Goal: Task Accomplishment & Management: Manage account settings

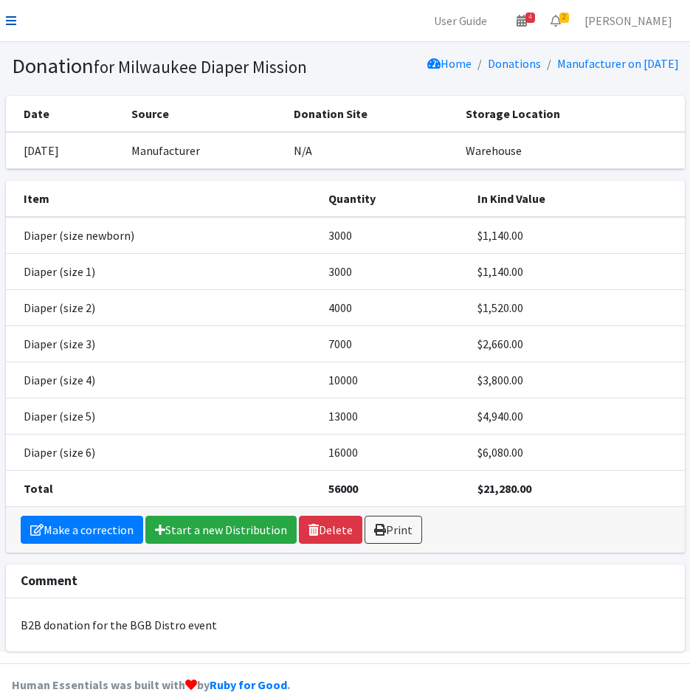
click at [14, 22] on icon at bounding box center [11, 21] width 10 height 12
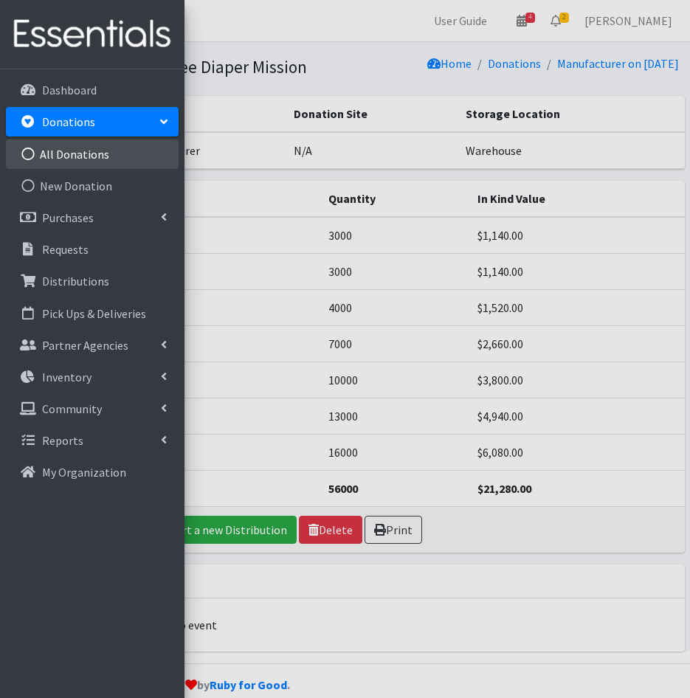
click at [83, 161] on link "All Donations" at bounding box center [92, 154] width 173 height 30
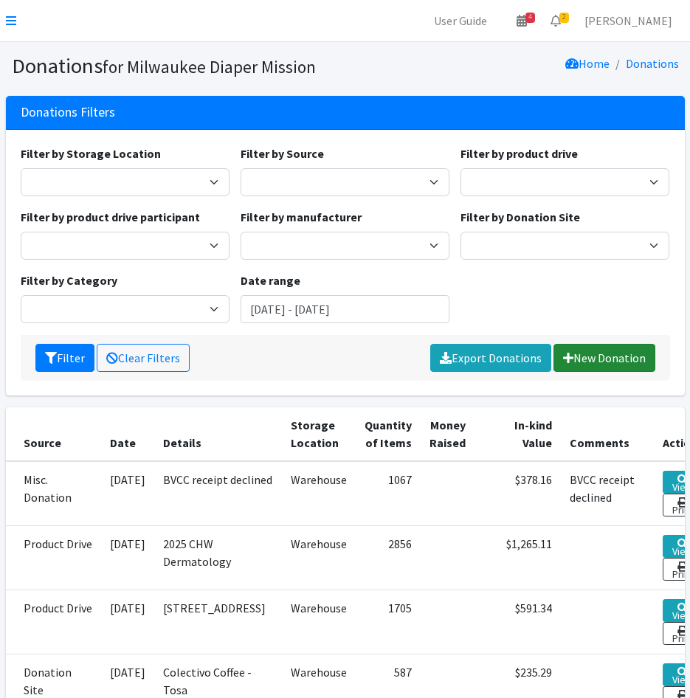
click at [598, 359] on link "New Donation" at bounding box center [604, 358] width 102 height 28
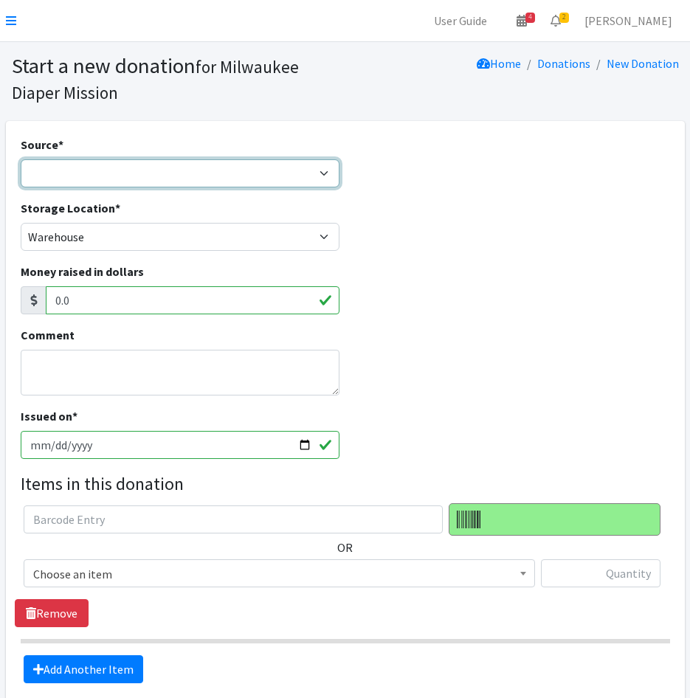
click at [110, 168] on select "Product Drive Manufacturer Donation Site Misc. Donation" at bounding box center [181, 173] width 320 height 28
select select "Product Drive"
click at [21, 159] on select "Product Drive Manufacturer Donation Site Misc. Donation" at bounding box center [181, 173] width 320 height 28
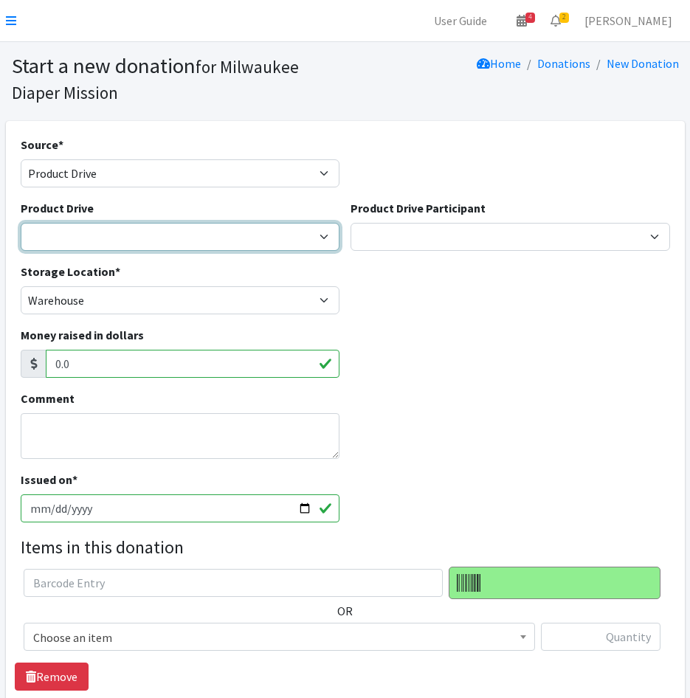
click at [100, 223] on select "2023 Period Party Happy Hour 2024 Aemelian Drive 2024 Allspring Drive 2024 Alph…" at bounding box center [181, 237] width 320 height 28
select select "1158"
click at [21, 223] on select "2023 Period Party Happy Hour 2024 Aemelian Drive 2024 Allspring Drive 2024 Alph…" at bounding box center [181, 237] width 320 height 28
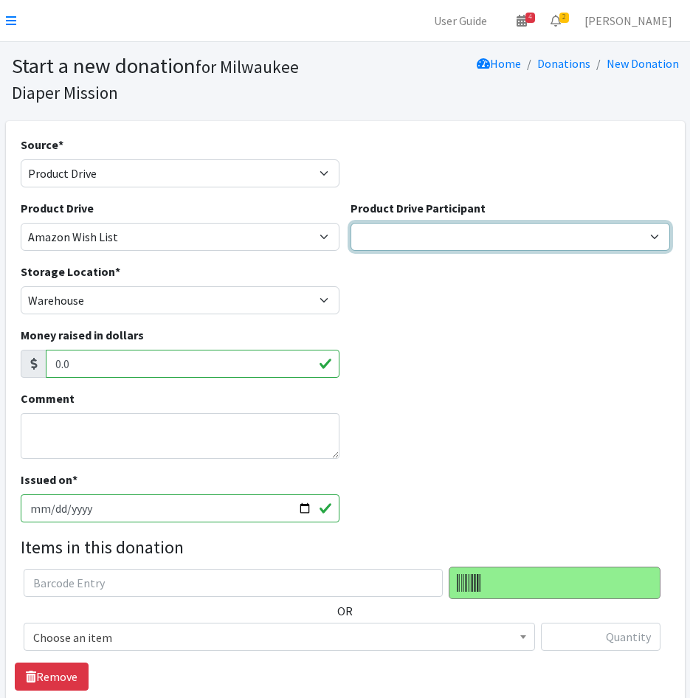
click at [470, 235] on select "Cedar Grove Elementary GE Healthcare Team Rubicon JCC Aemilian Daycare Alex Wen…" at bounding box center [511, 237] width 320 height 28
select select "794"
click at [351, 223] on select "Cedar Grove Elementary GE Healthcare Team Rubicon JCC Aemilian Daycare Alex Wen…" at bounding box center [511, 237] width 320 height 28
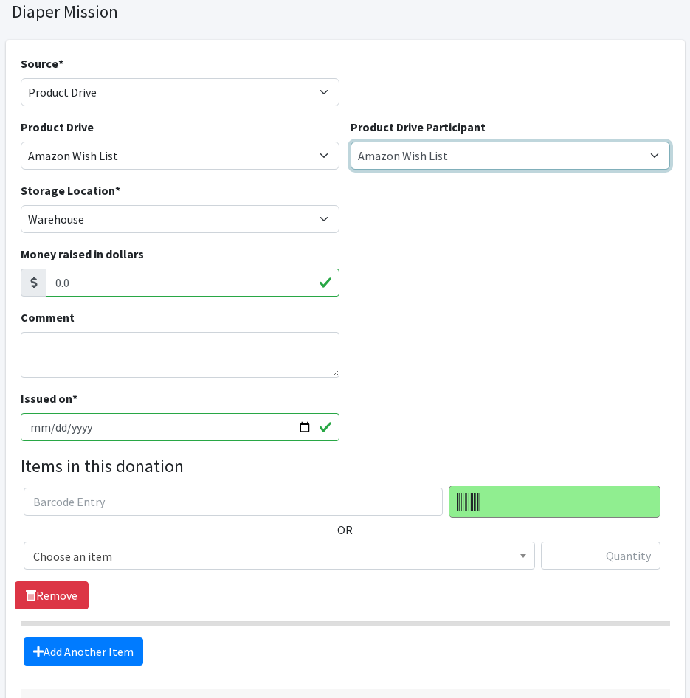
scroll to position [200, 0]
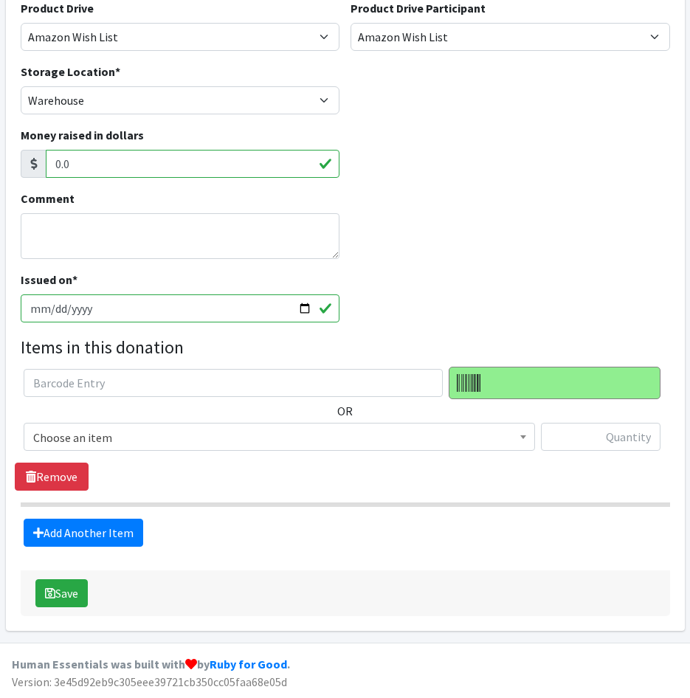
click at [137, 446] on span "Choose an item" at bounding box center [279, 437] width 492 height 21
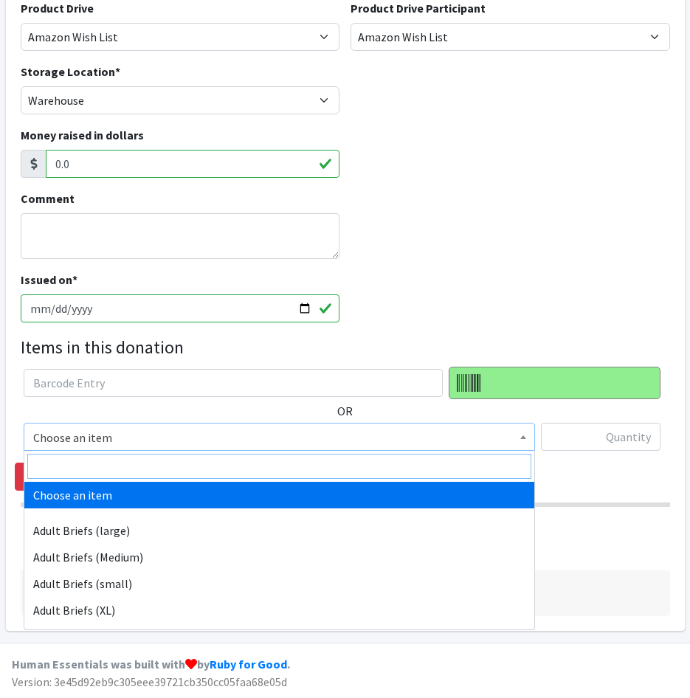
click at [145, 469] on input "search" at bounding box center [279, 466] width 504 height 25
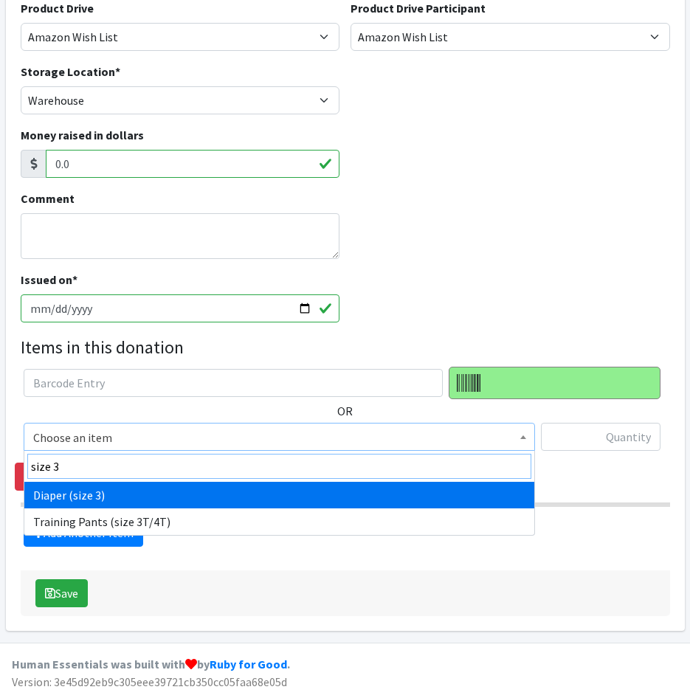
type input "size 3"
select select "4644"
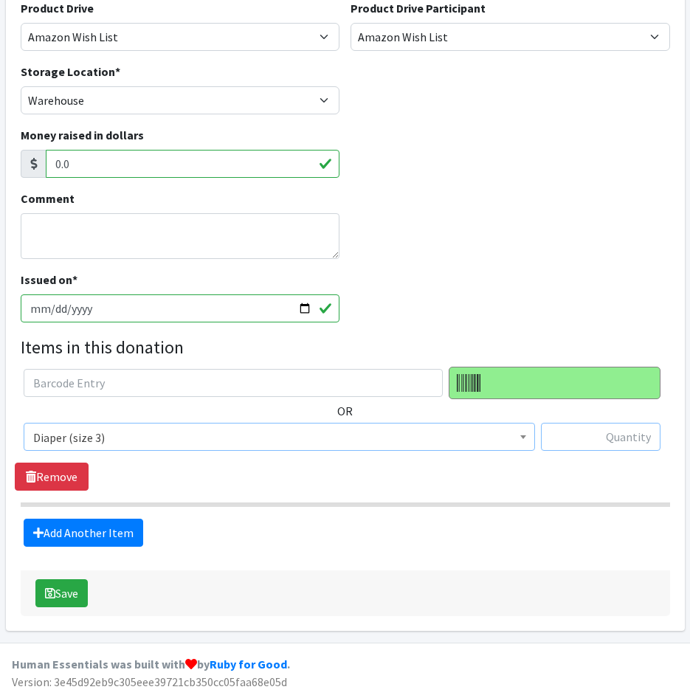
click at [578, 443] on input "text" at bounding box center [601, 437] width 120 height 28
type input "168"
drag, startPoint x: 69, startPoint y: 531, endPoint x: 101, endPoint y: 505, distance: 41.5
click at [70, 528] on link "Add Another Item" at bounding box center [84, 533] width 120 height 28
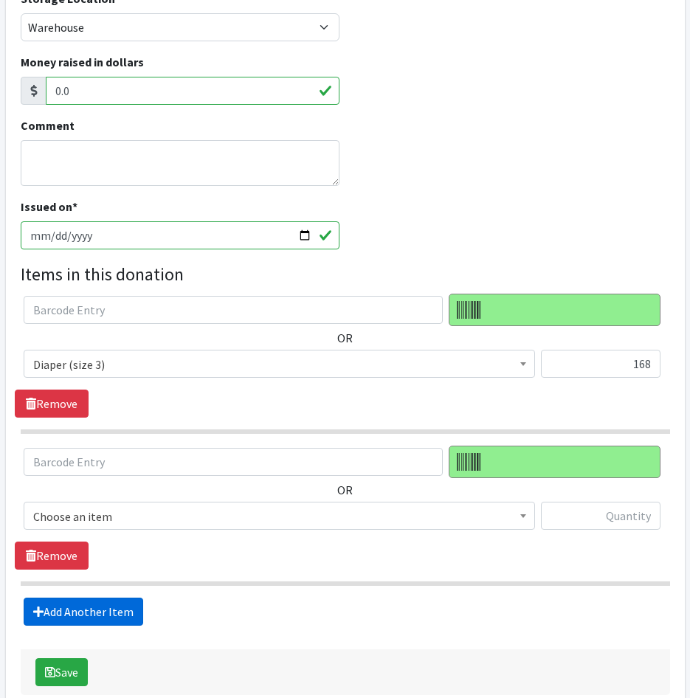
scroll to position [352, 0]
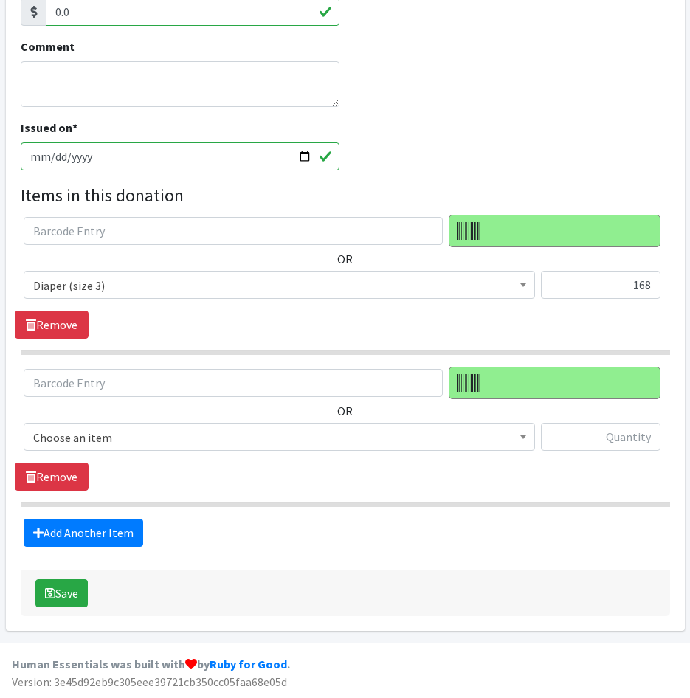
click at [152, 453] on span "Choose an item Adult Briefs (large) Adult Briefs (Medium) Adult Briefs (small) …" at bounding box center [279, 443] width 511 height 40
click at [154, 433] on span "Choose an item" at bounding box center [279, 437] width 492 height 21
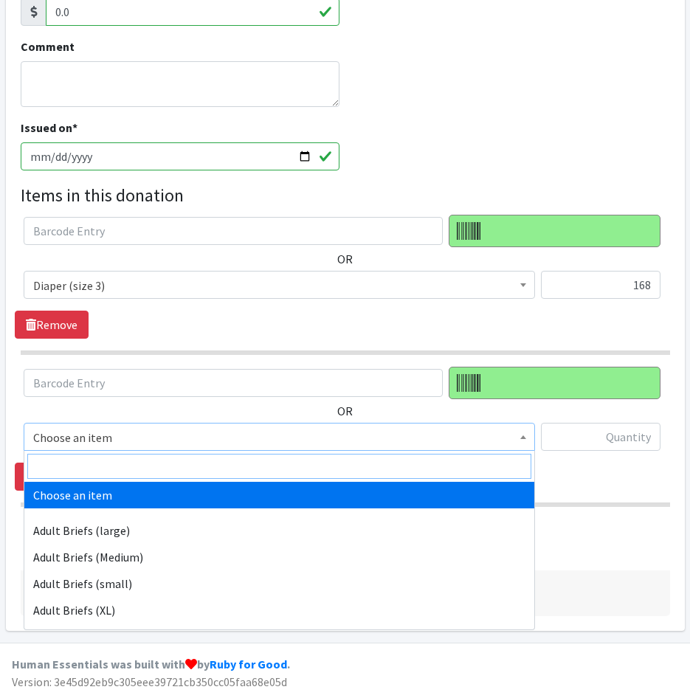
click at [158, 467] on input "search" at bounding box center [279, 466] width 504 height 25
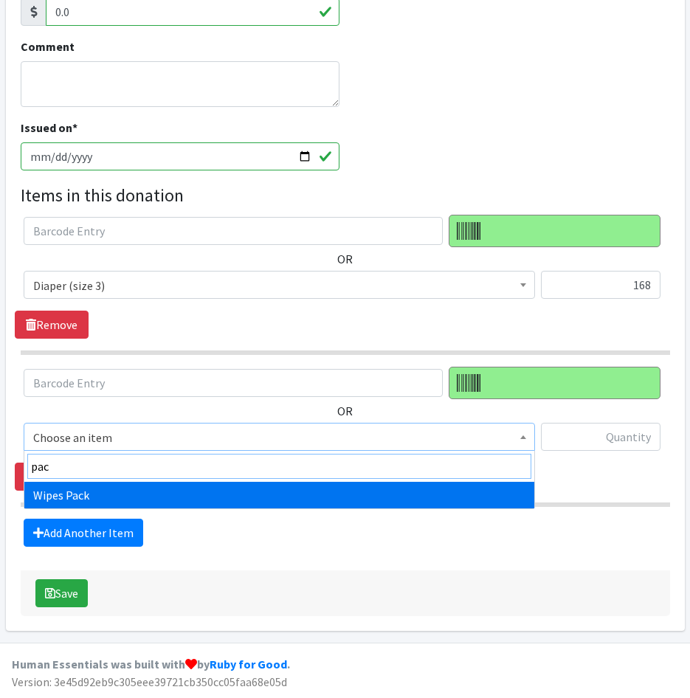
type input "pac"
drag, startPoint x: 171, startPoint y: 493, endPoint x: 330, endPoint y: 470, distance: 160.3
select select "4665"
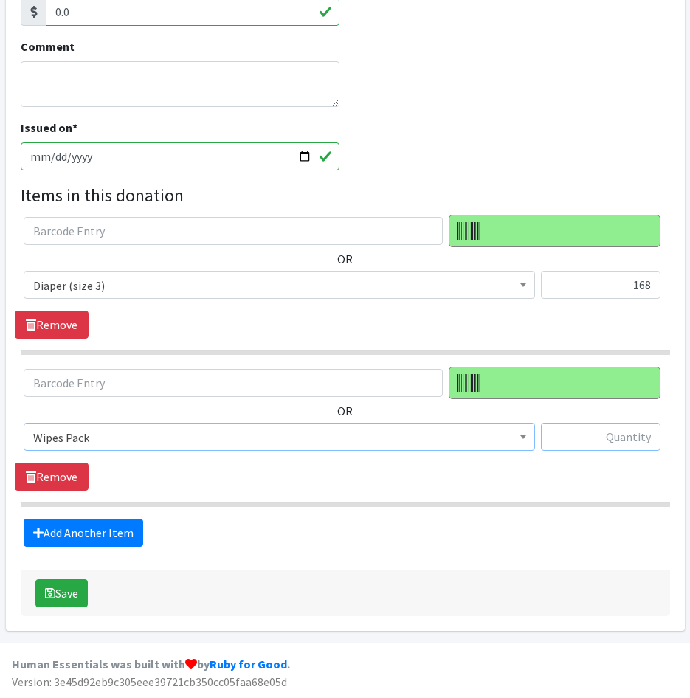
click at [610, 443] on input "text" at bounding box center [601, 437] width 120 height 28
type input "18"
click at [99, 536] on link "Add Another Item" at bounding box center [84, 533] width 120 height 28
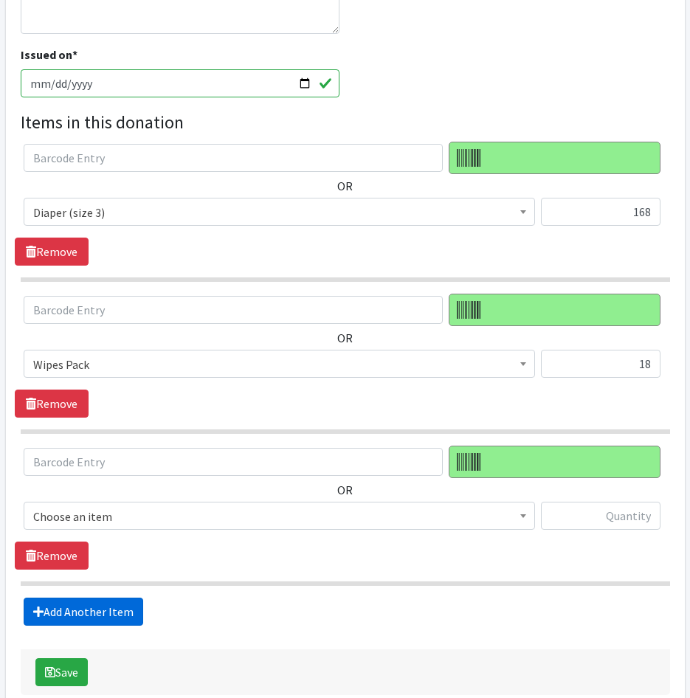
scroll to position [504, 0]
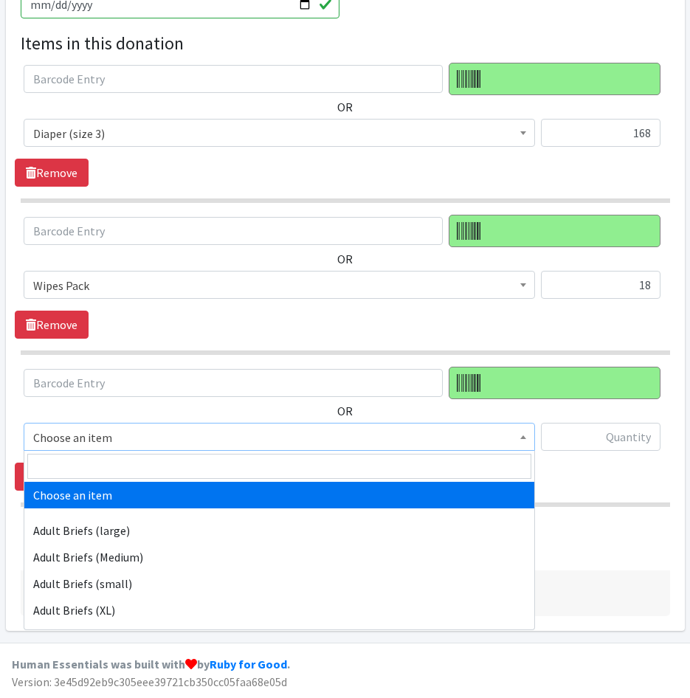
click at [148, 443] on span "Choose an item" at bounding box center [279, 437] width 492 height 21
click at [143, 468] on input "search" at bounding box center [279, 466] width 504 height 25
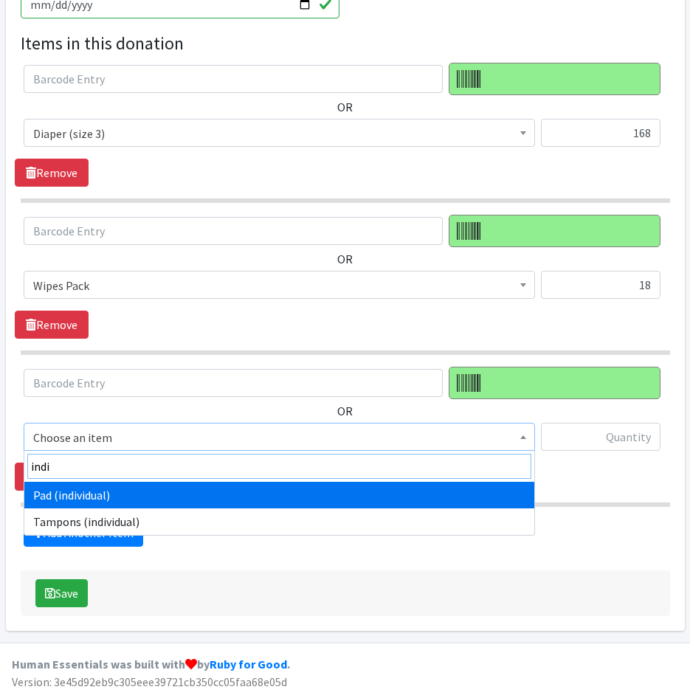
type input "indi"
drag, startPoint x: 153, startPoint y: 490, endPoint x: 548, endPoint y: 459, distance: 396.7
select select "11280"
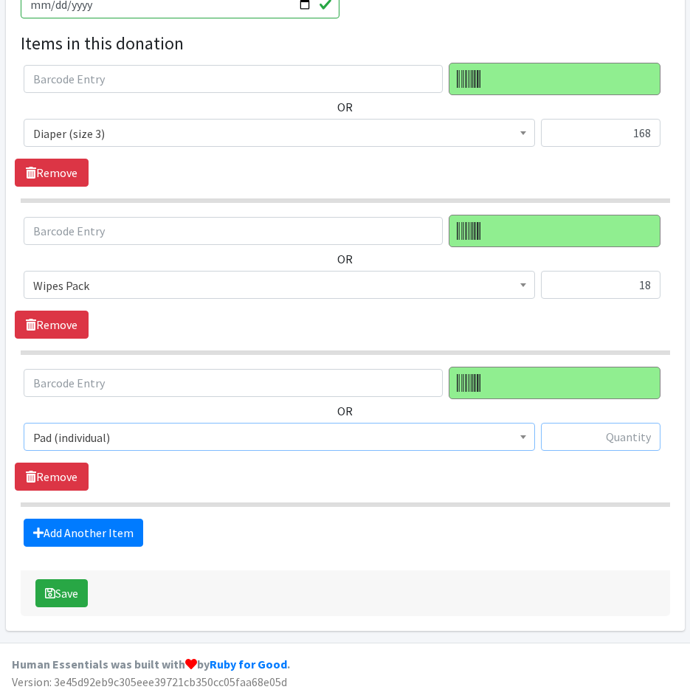
click at [623, 446] on input "text" at bounding box center [601, 437] width 120 height 28
type input "384"
click at [119, 522] on link "Add Another Item" at bounding box center [84, 533] width 120 height 28
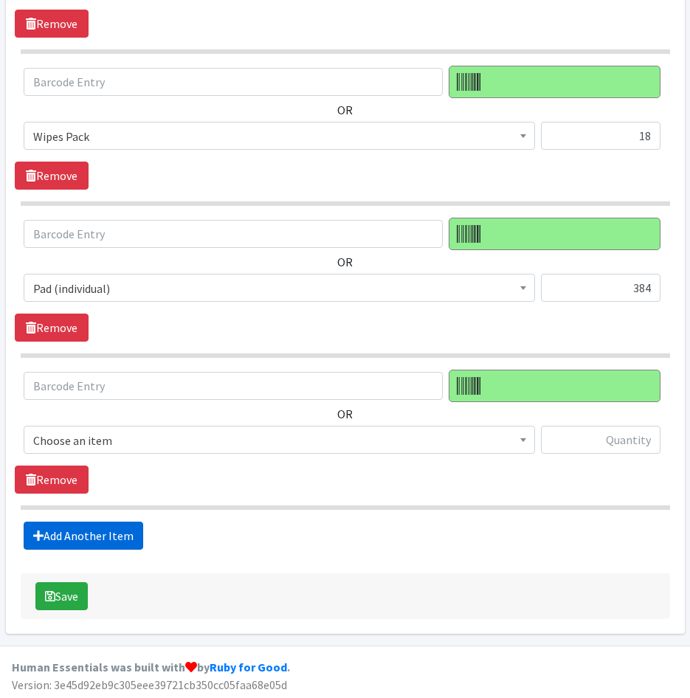
scroll to position [656, 0]
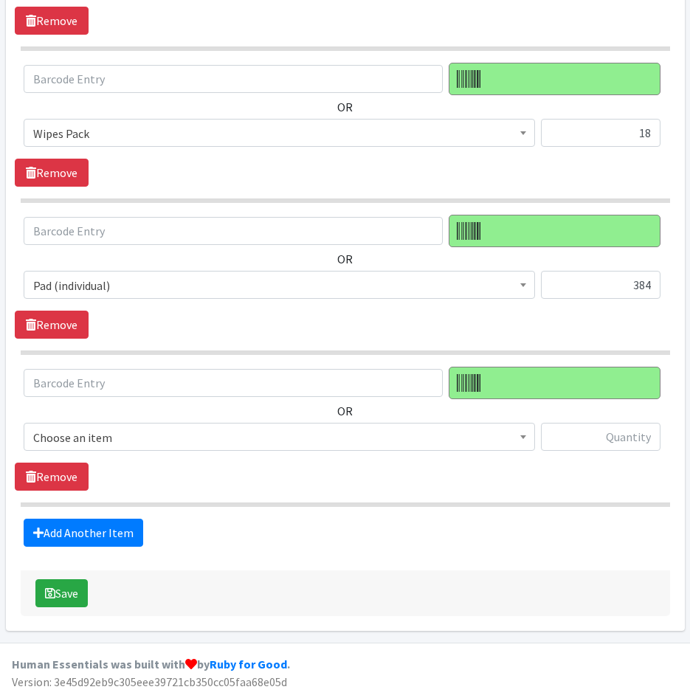
click at [153, 433] on span "Choose an item" at bounding box center [279, 437] width 492 height 21
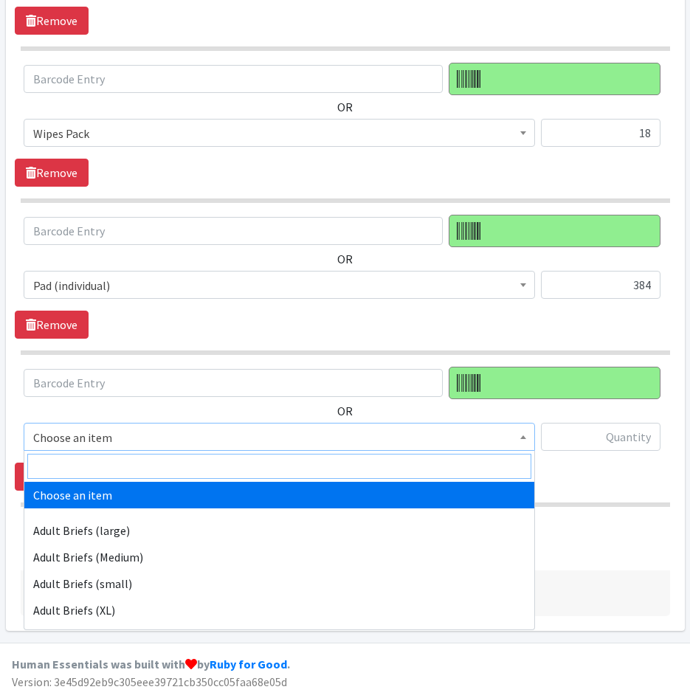
click at [152, 467] on input "search" at bounding box center [279, 466] width 504 height 25
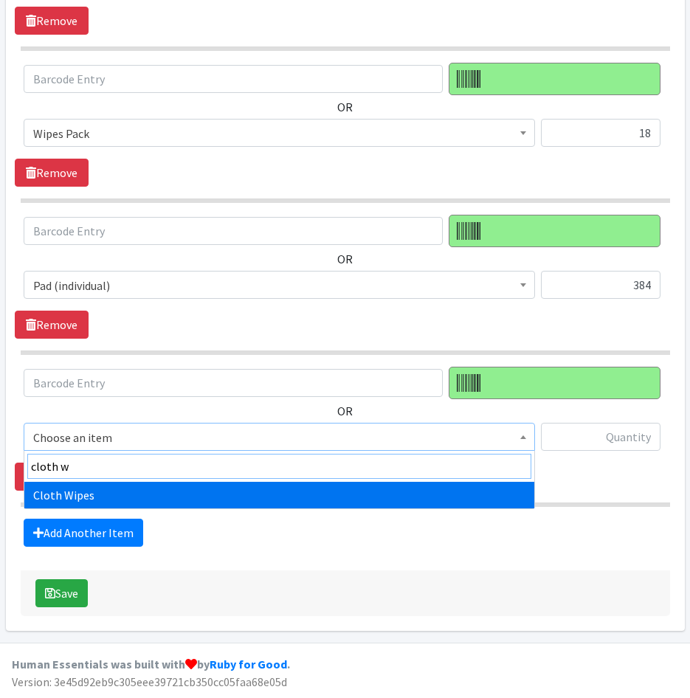
type input "cloth w"
drag, startPoint x: 170, startPoint y: 494, endPoint x: 196, endPoint y: 489, distance: 26.2
select select "12481"
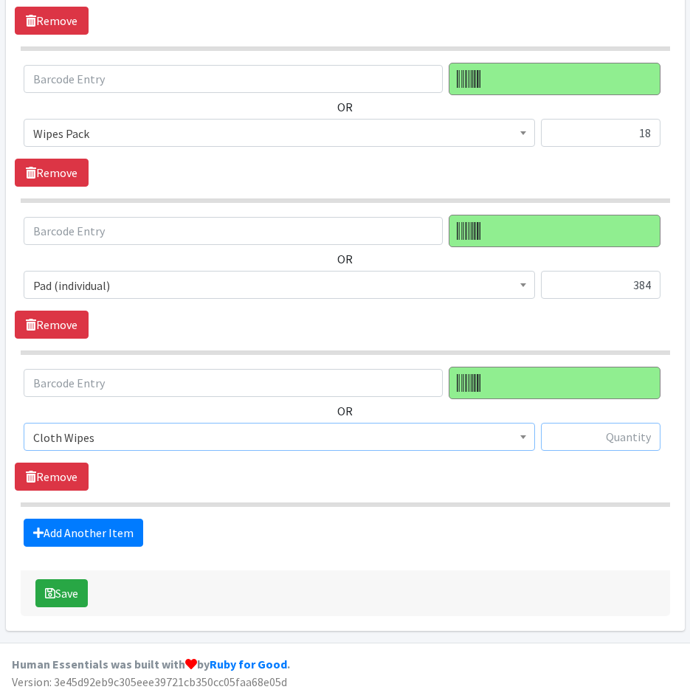
click at [595, 443] on input "text" at bounding box center [601, 437] width 120 height 28
type input "48"
click at [68, 600] on button "Save" at bounding box center [61, 593] width 52 height 28
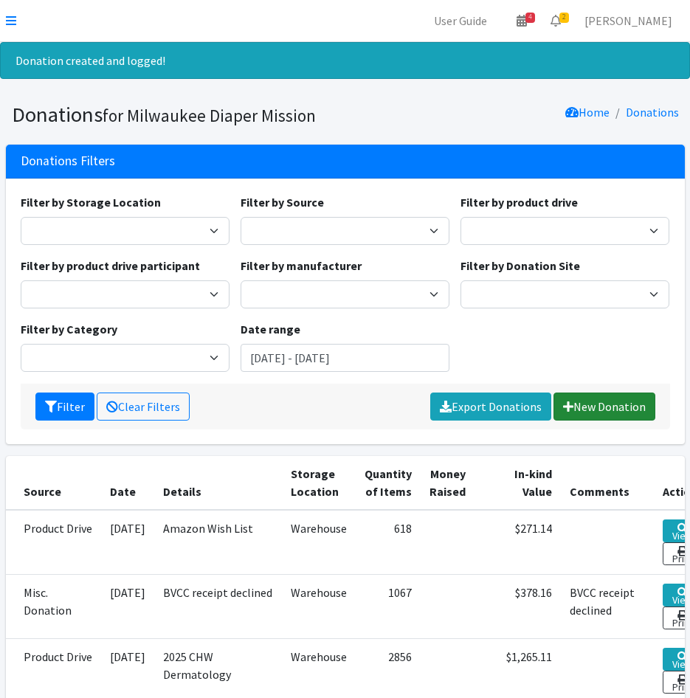
click at [620, 405] on link "New Donation" at bounding box center [604, 407] width 102 height 28
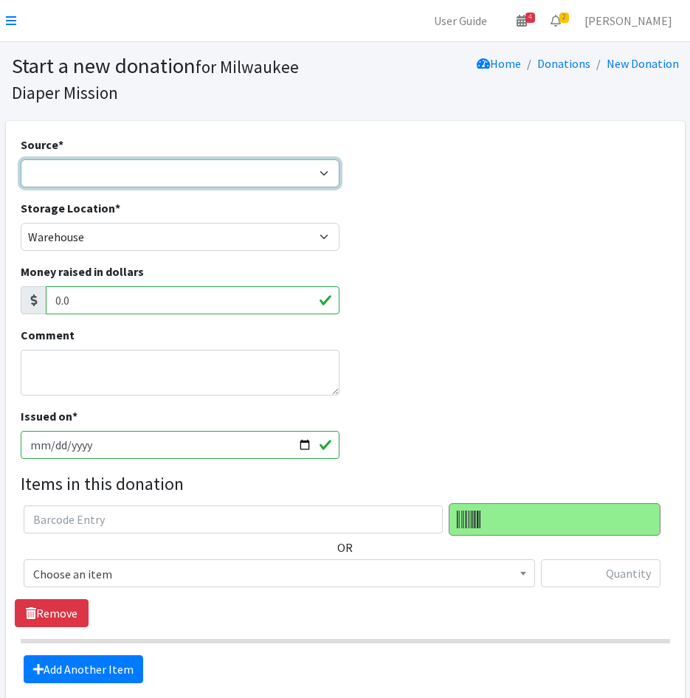
click at [120, 170] on select "Product Drive Manufacturer Donation Site Misc. Donation" at bounding box center [181, 173] width 320 height 28
click at [21, 159] on select "Product Drive Manufacturer Donation Site Misc. Donation" at bounding box center [181, 173] width 320 height 28
click at [109, 166] on select "Product Drive Manufacturer Donation Site Misc. Donation" at bounding box center [181, 173] width 320 height 28
select select "Product Drive"
click at [21, 159] on select "Product Drive Manufacturer Donation Site Misc. Donation" at bounding box center [181, 173] width 320 height 28
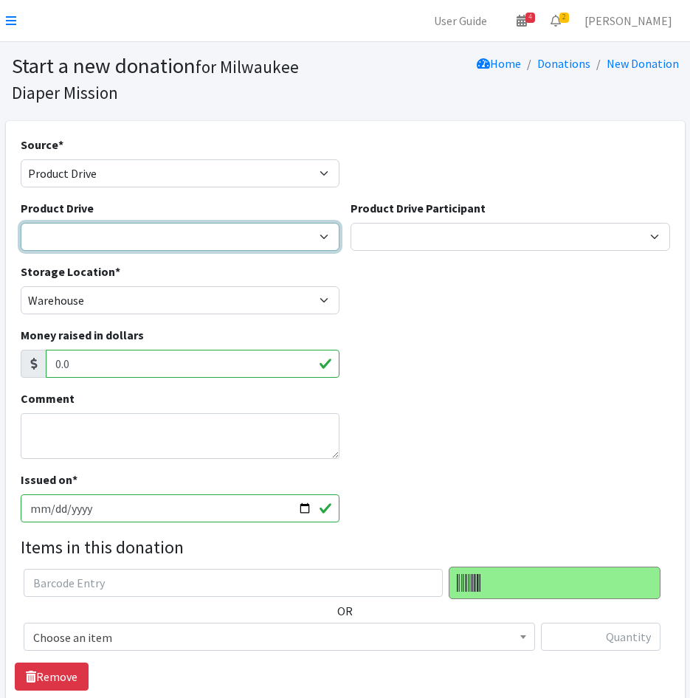
click at [118, 242] on select "2023 Period Party Happy Hour 2024 Aemelian Drive 2024 Allspring Drive 2024 Alph…" at bounding box center [181, 237] width 320 height 28
select select
click at [21, 223] on select "2023 Period Party Happy Hour 2024 Aemelian Drive 2024 Allspring Drive 2024 Alph…" at bounding box center [181, 237] width 320 height 28
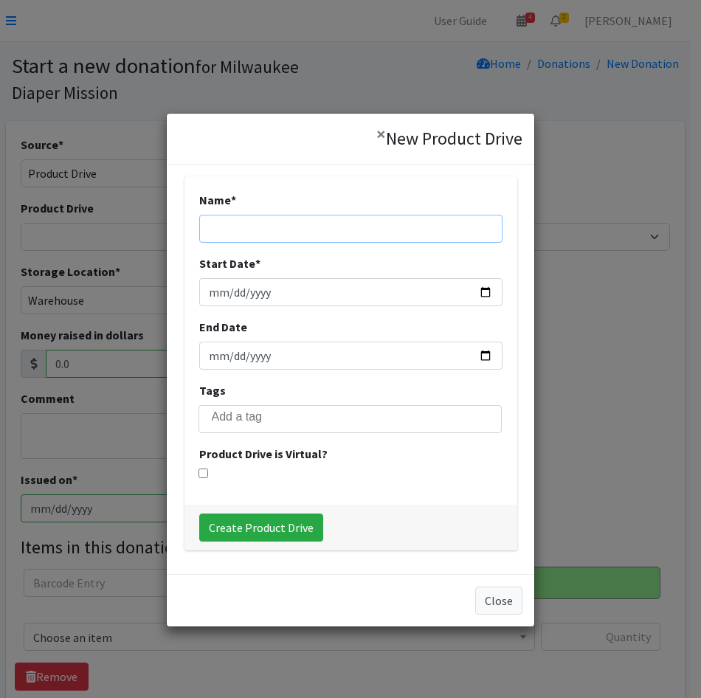
click at [289, 230] on input "Name *" at bounding box center [350, 229] width 303 height 28
type input "2025 Allspring DNAW Drive"
click at [210, 293] on input "Start Date *" at bounding box center [350, 292] width 303 height 28
type input "2025-09-01"
click at [213, 360] on input "End Date" at bounding box center [350, 356] width 303 height 28
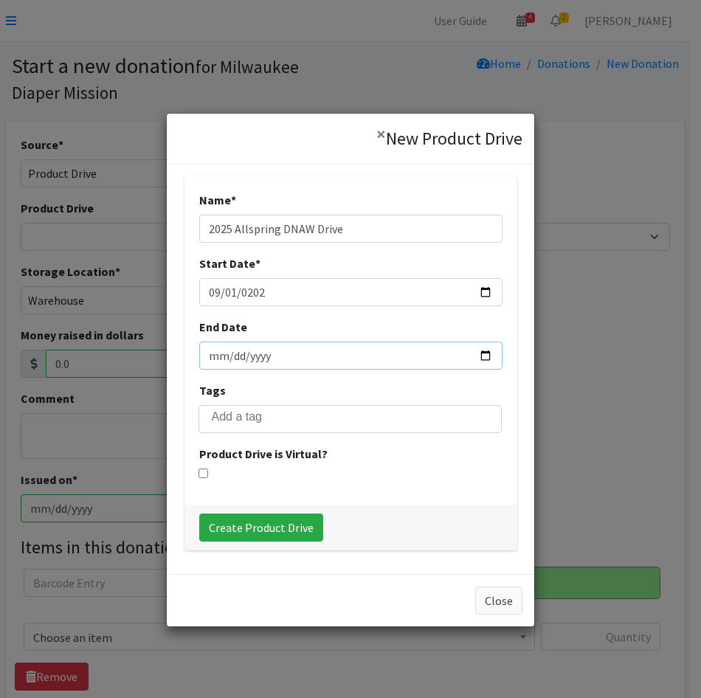
click at [215, 355] on input "End Date" at bounding box center [350, 356] width 303 height 28
type input "2025-09-24"
click at [241, 514] on input "Create Product Drive" at bounding box center [261, 528] width 124 height 28
select select "3548"
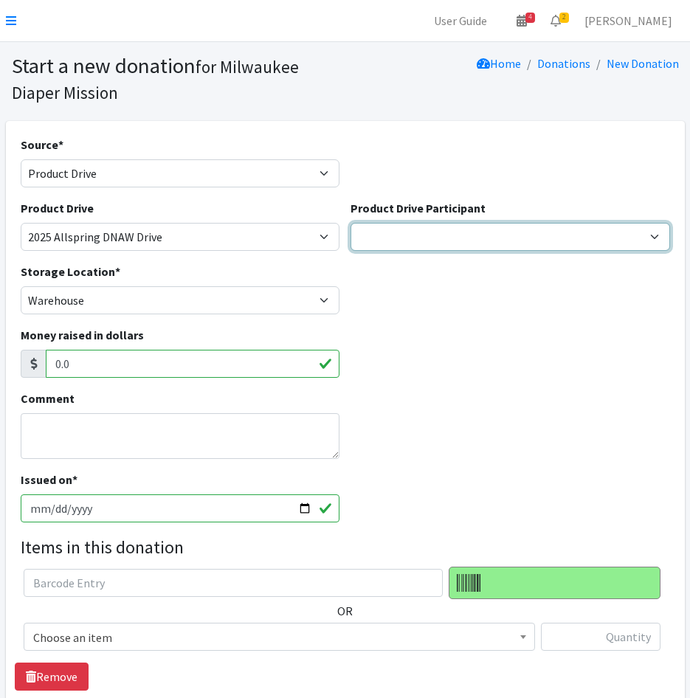
click at [403, 232] on select "Cedar Grove Elementary GE Healthcare Team Rubicon JCC Aemilian Daycare Alex Wen…" at bounding box center [511, 237] width 320 height 28
select select "1014"
click at [351, 223] on select "Cedar Grove Elementary GE Healthcare Team Rubicon JCC Aemilian Daycare Alex Wen…" at bounding box center [511, 237] width 320 height 28
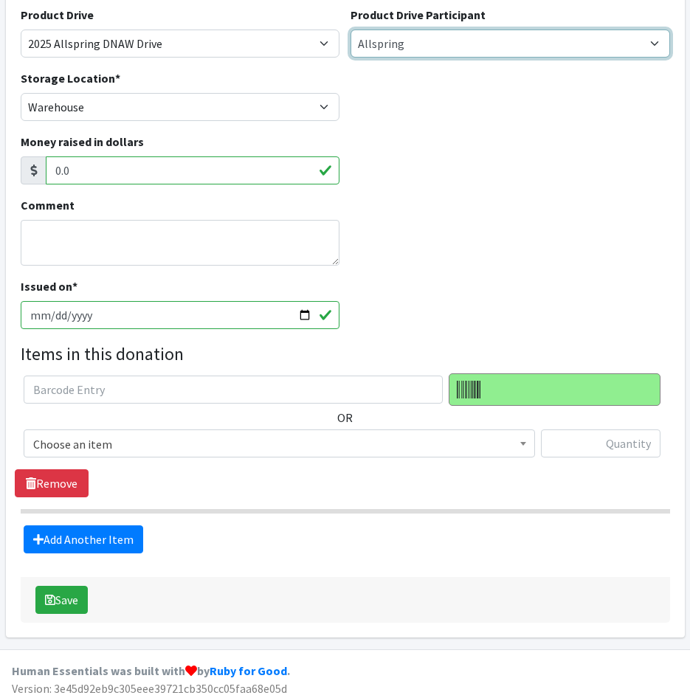
scroll to position [200, 0]
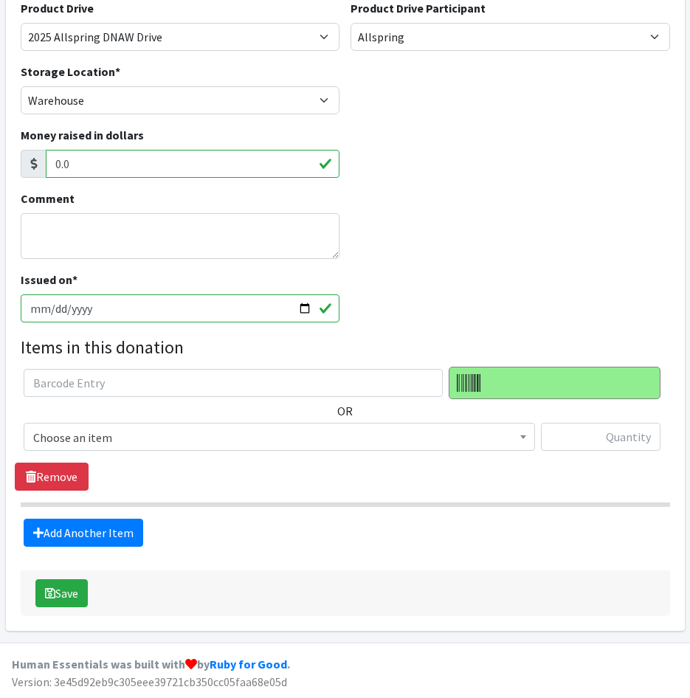
click at [66, 316] on input "[DATE]" at bounding box center [181, 308] width 320 height 28
click at [58, 313] on input "[DATE]" at bounding box center [181, 308] width 320 height 28
click at [48, 308] on input "[DATE]" at bounding box center [181, 308] width 320 height 28
type input "[DATE]"
click at [222, 443] on span "Choose an item" at bounding box center [279, 437] width 492 height 21
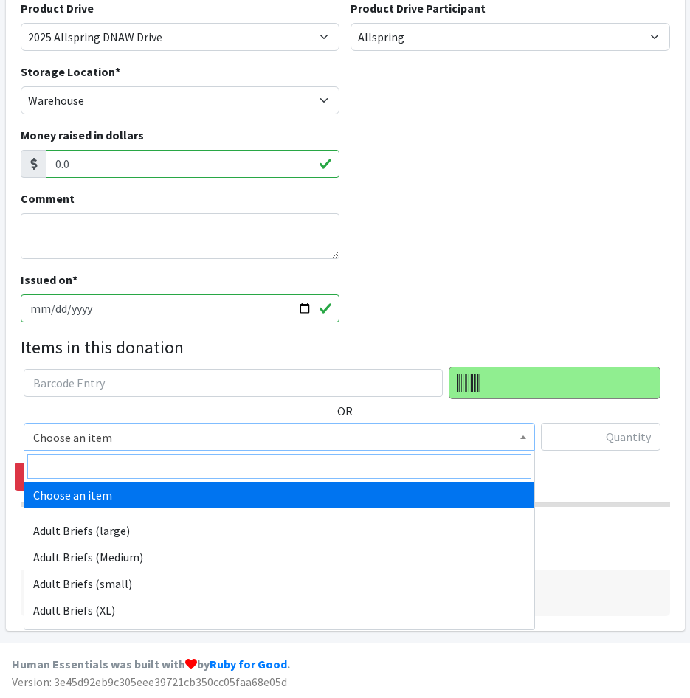
click at [232, 472] on input "search" at bounding box center [279, 466] width 504 height 25
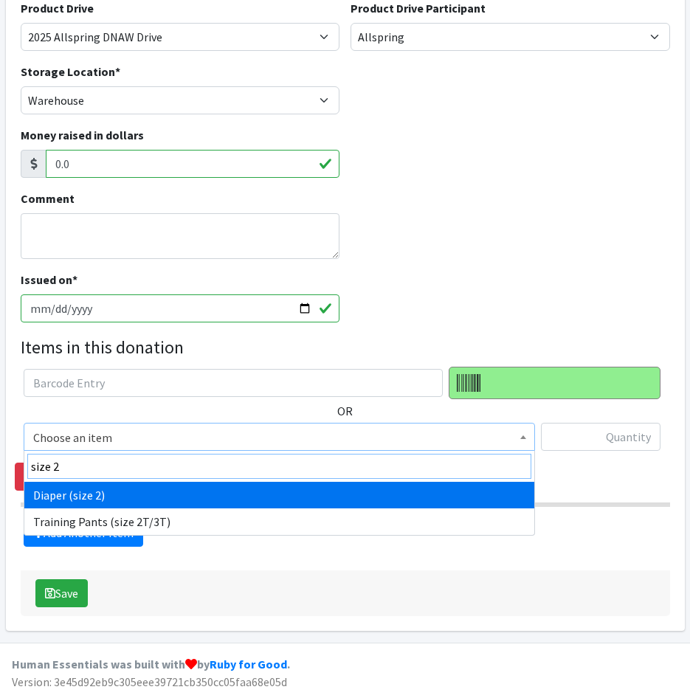
type input "size 2"
select select "4635"
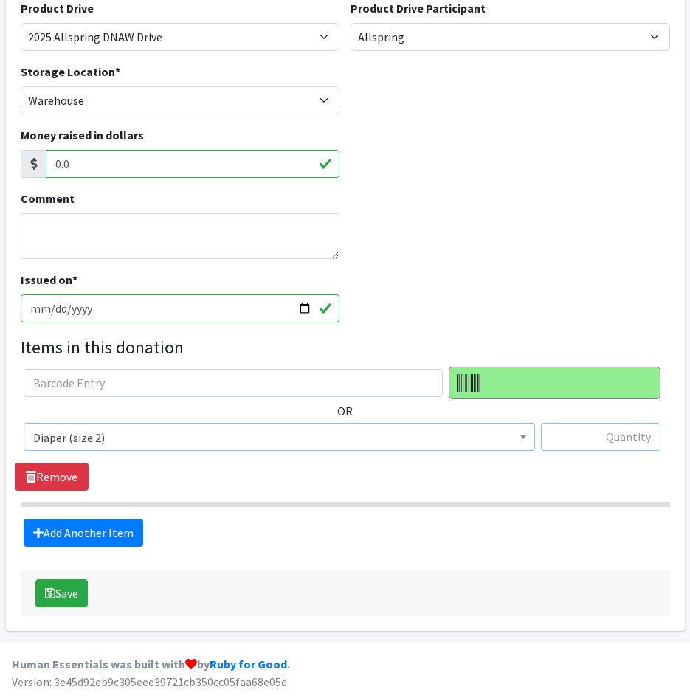
click at [633, 432] on input "text" at bounding box center [601, 437] width 120 height 28
type input "510"
click at [112, 539] on link "Add Another Item" at bounding box center [84, 533] width 120 height 28
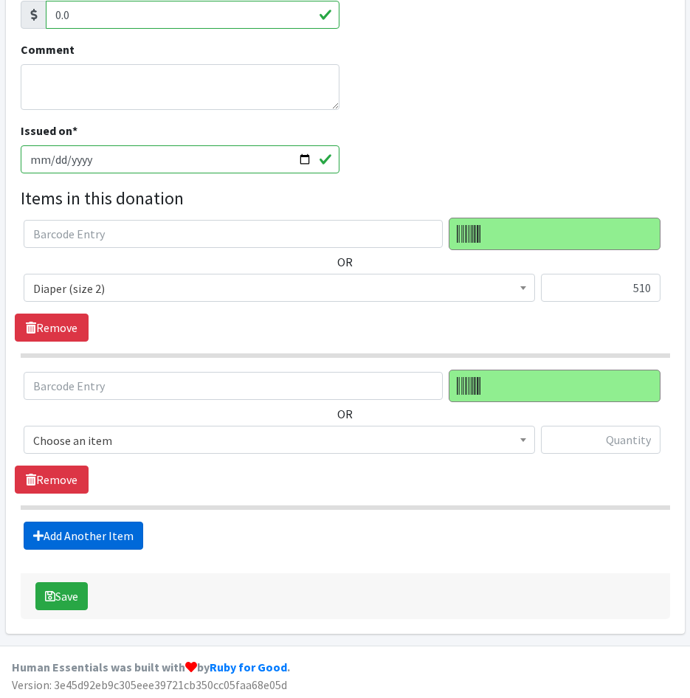
scroll to position [352, 0]
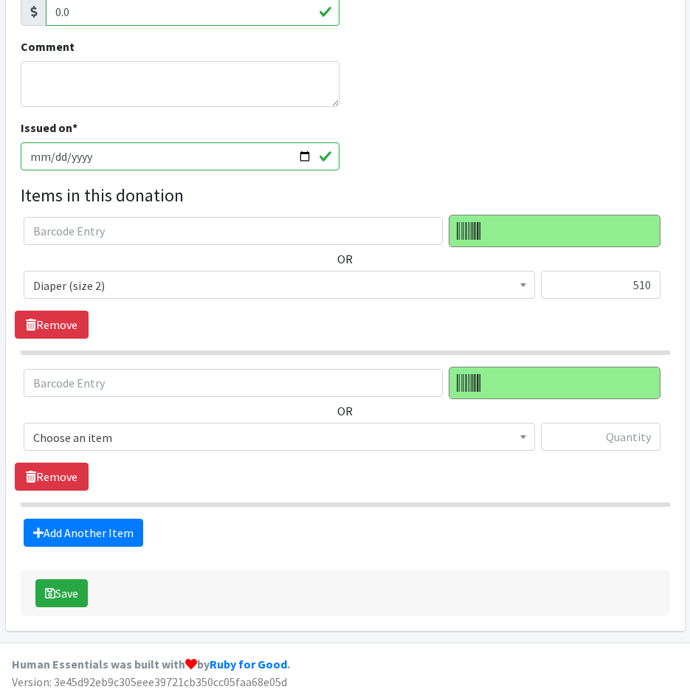
drag, startPoint x: 120, startPoint y: 435, endPoint x: 125, endPoint y: 448, distance: 14.0
click at [122, 437] on span "Choose an item" at bounding box center [279, 437] width 492 height 21
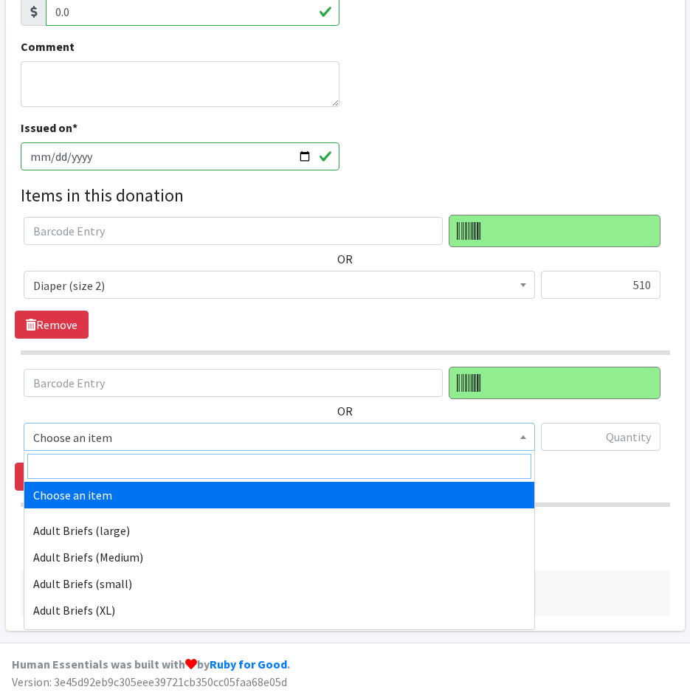
click at [126, 466] on input "search" at bounding box center [279, 466] width 504 height 25
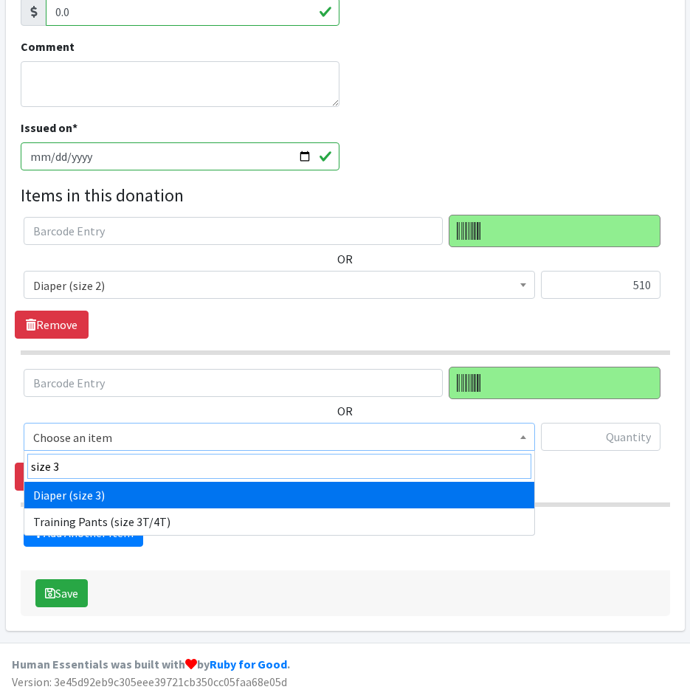
type input "size 3"
select select "4644"
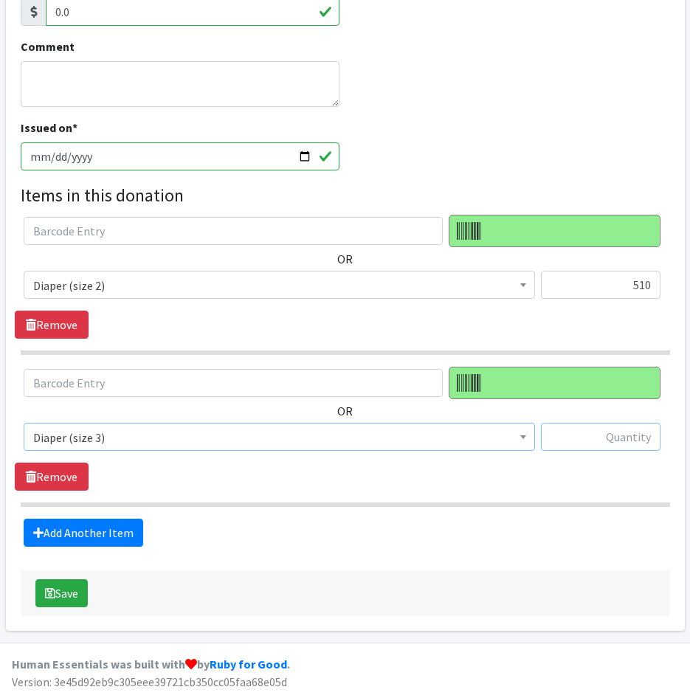
click at [621, 434] on input "text" at bounding box center [601, 437] width 120 height 28
type input "222"
click at [118, 525] on link "Add Another Item" at bounding box center [84, 533] width 120 height 28
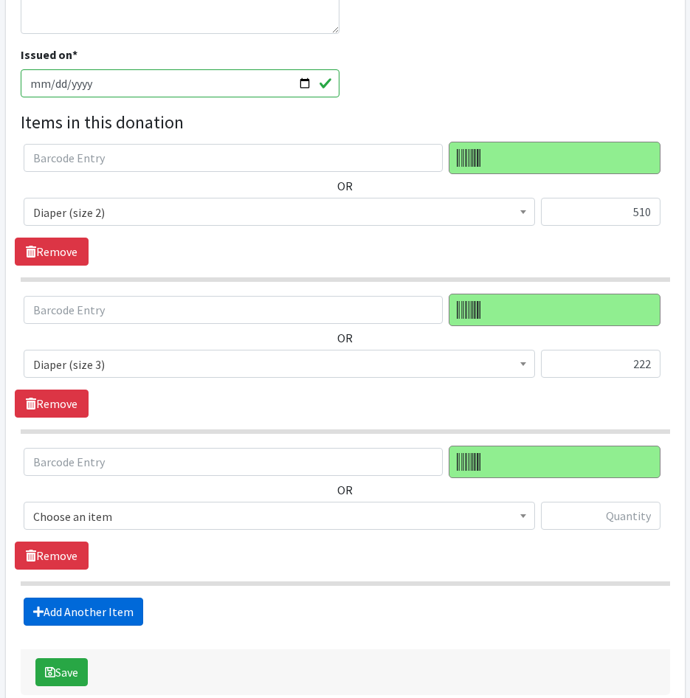
scroll to position [504, 0]
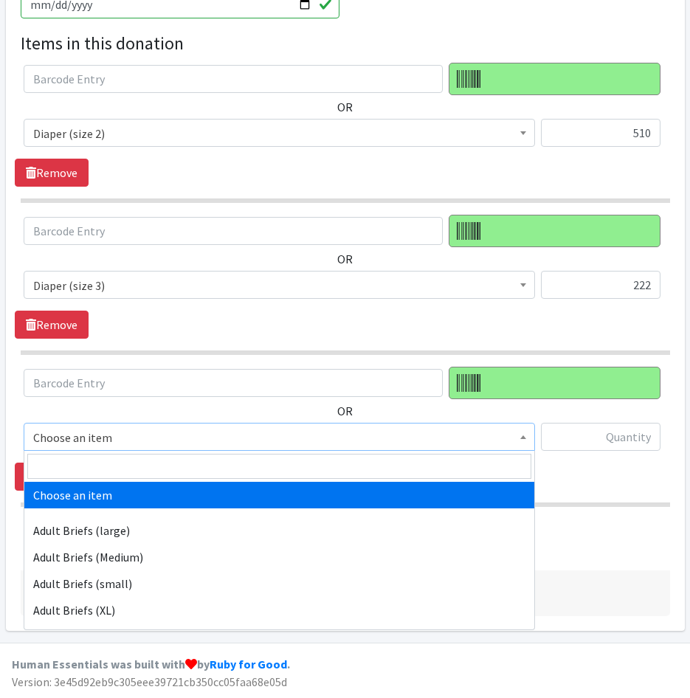
click at [141, 436] on span "Choose an item" at bounding box center [279, 437] width 492 height 21
click at [141, 465] on input "search" at bounding box center [279, 466] width 504 height 25
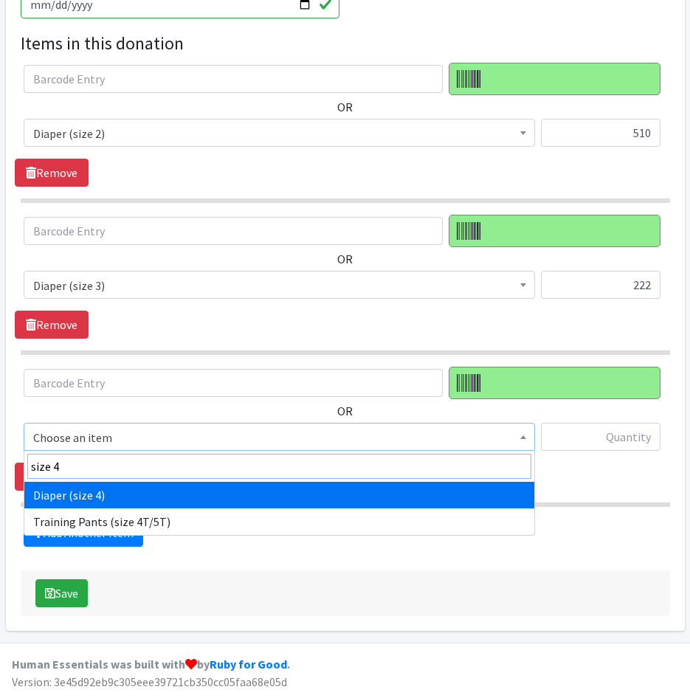
type input "size 4"
drag, startPoint x: 182, startPoint y: 491, endPoint x: 401, endPoint y: 466, distance: 220.7
select select "4645"
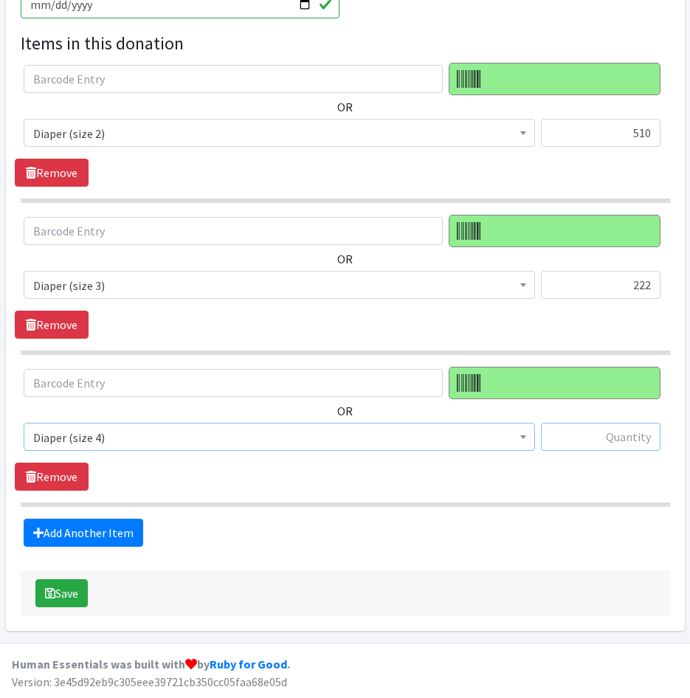
click at [598, 443] on input "text" at bounding box center [601, 437] width 120 height 28
type input "574"
click at [56, 534] on link "Add Another Item" at bounding box center [84, 533] width 120 height 28
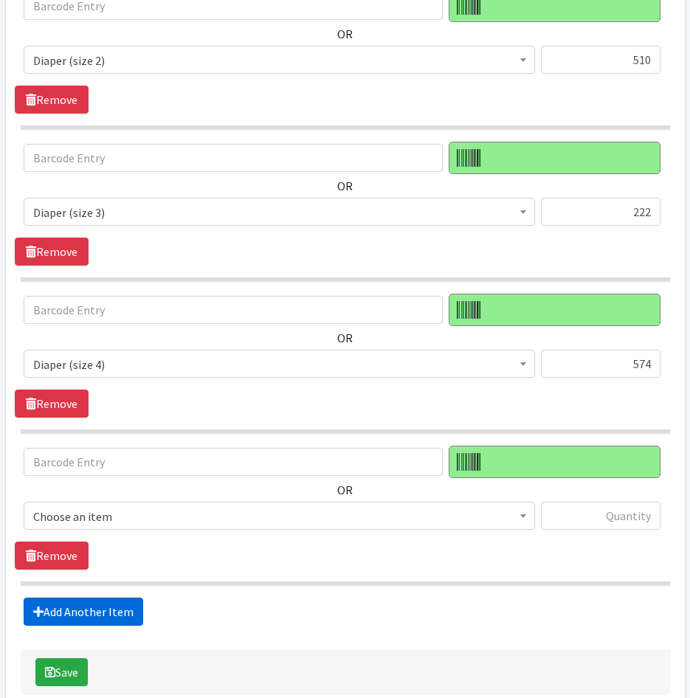
scroll to position [656, 0]
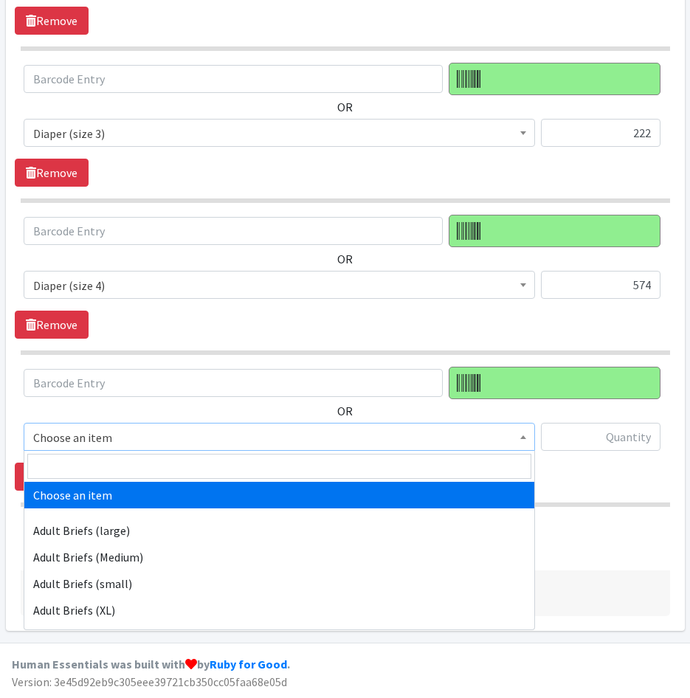
drag, startPoint x: 128, startPoint y: 439, endPoint x: 128, endPoint y: 470, distance: 31.0
click at [128, 443] on span "Choose an item" at bounding box center [279, 437] width 492 height 21
click at [128, 470] on input "search" at bounding box center [279, 466] width 504 height 25
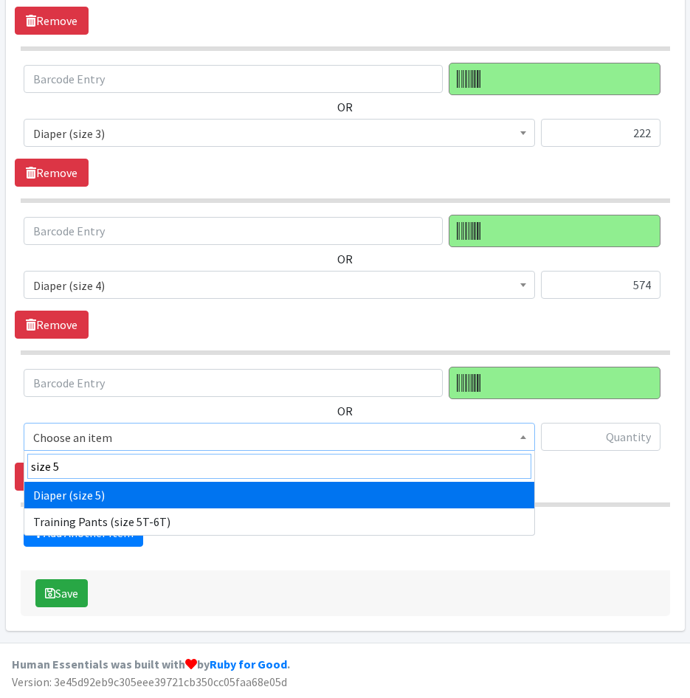
type input "size 5"
select select "4646"
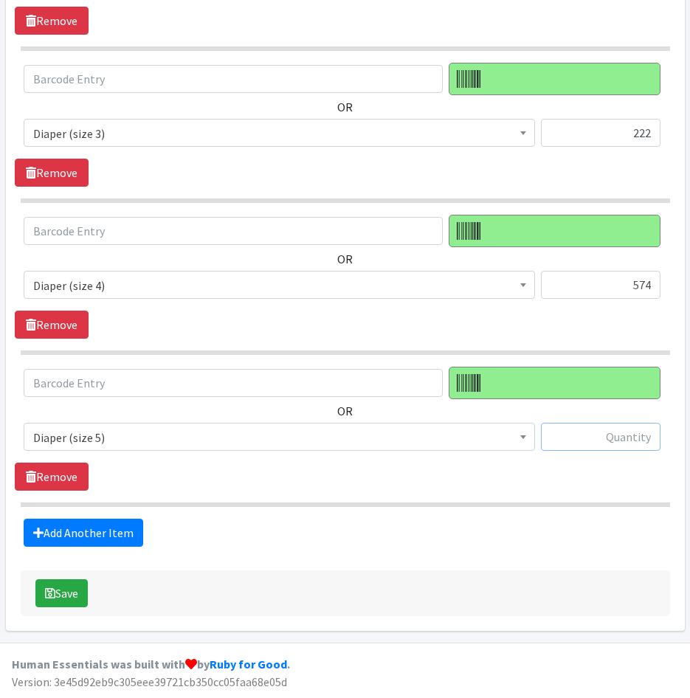
click at [624, 449] on input "text" at bounding box center [601, 437] width 120 height 28
type input "209"
click at [132, 527] on link "Add Another Item" at bounding box center [84, 533] width 120 height 28
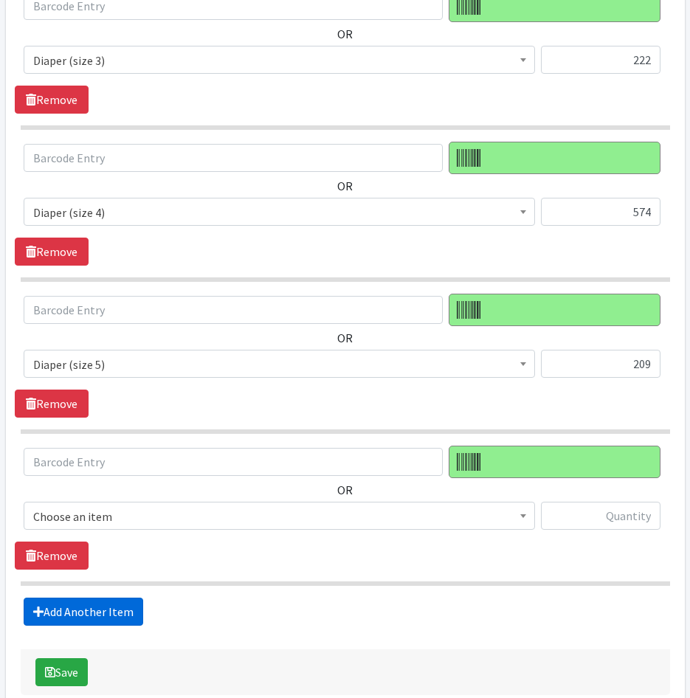
scroll to position [808, 0]
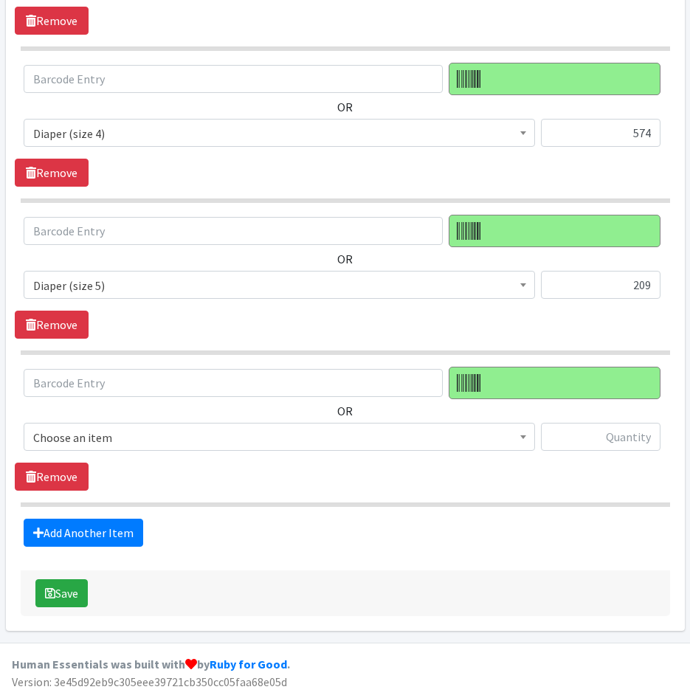
click at [130, 438] on span "Choose an item" at bounding box center [279, 437] width 492 height 21
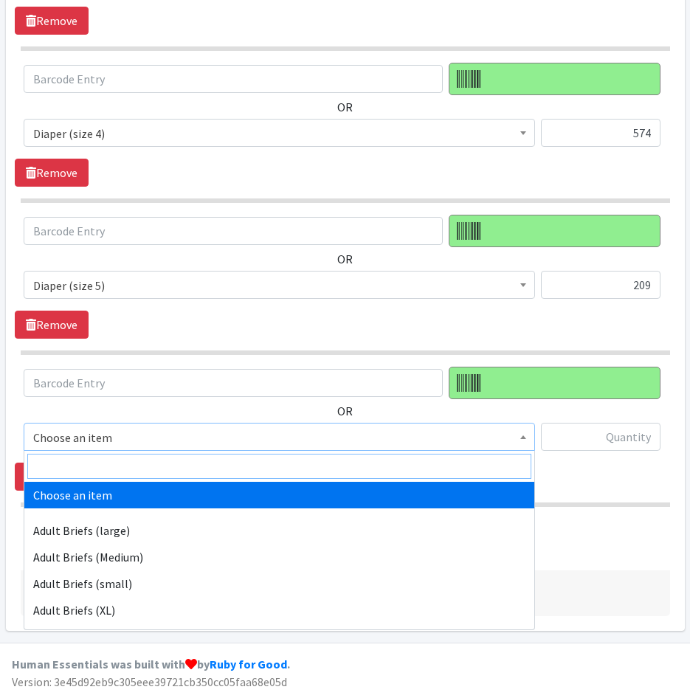
click at [133, 458] on input "search" at bounding box center [279, 466] width 504 height 25
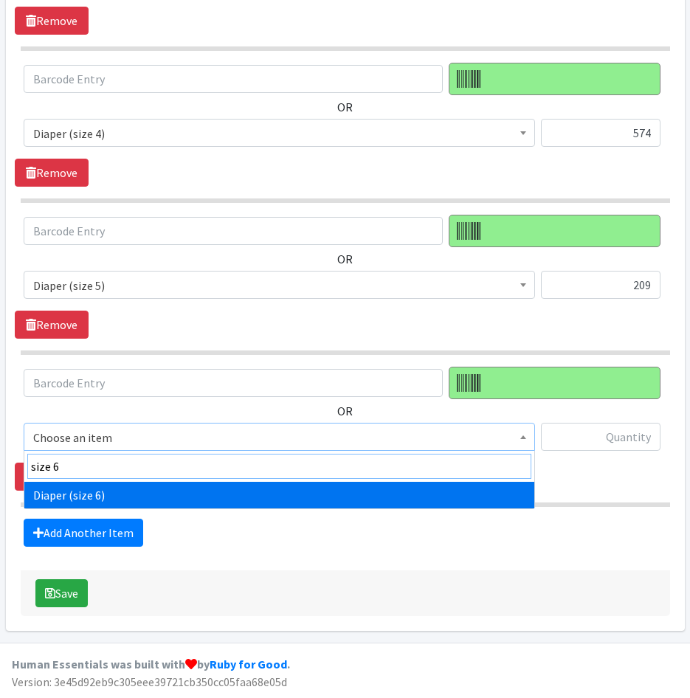
type input "size 6"
select select "4649"
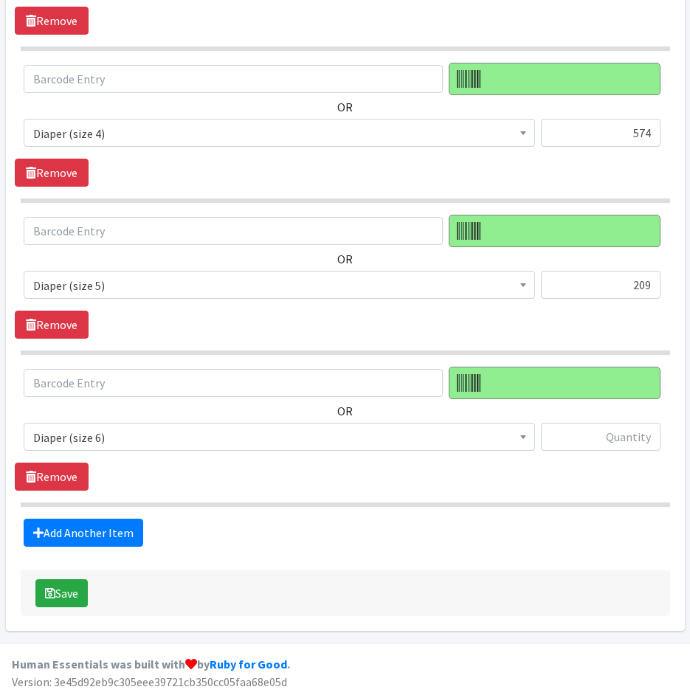
click at [623, 452] on div at bounding box center [601, 443] width 120 height 40
click at [616, 437] on input "text" at bounding box center [601, 437] width 120 height 28
type input "178"
click at [50, 526] on link "Add Another Item" at bounding box center [84, 533] width 120 height 28
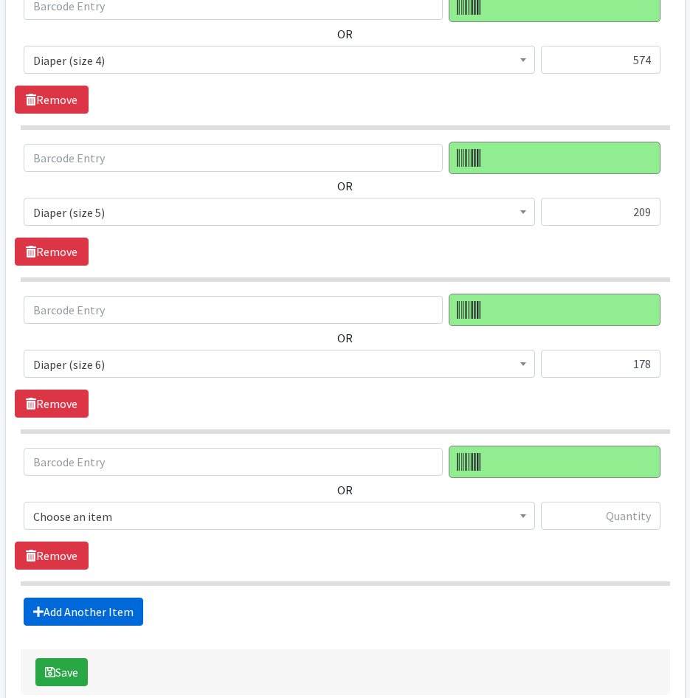
scroll to position [960, 0]
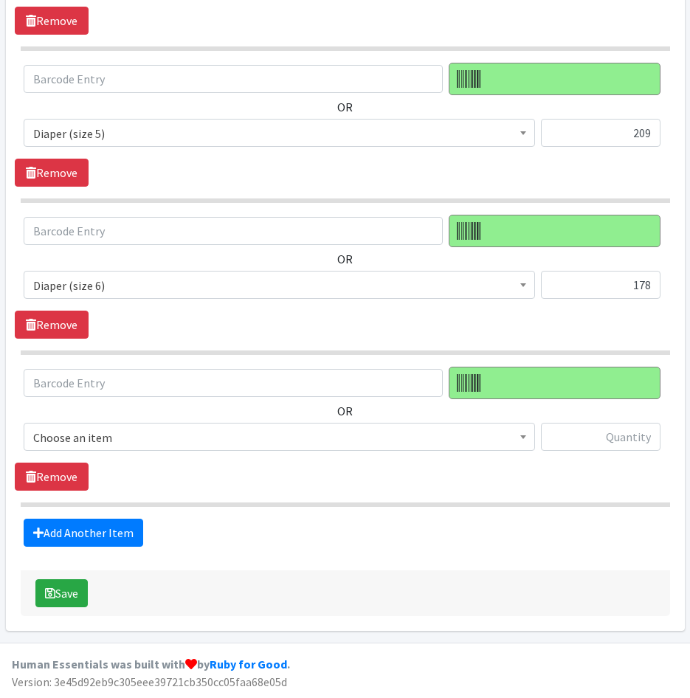
click at [115, 433] on span "Choose an item" at bounding box center [279, 437] width 492 height 21
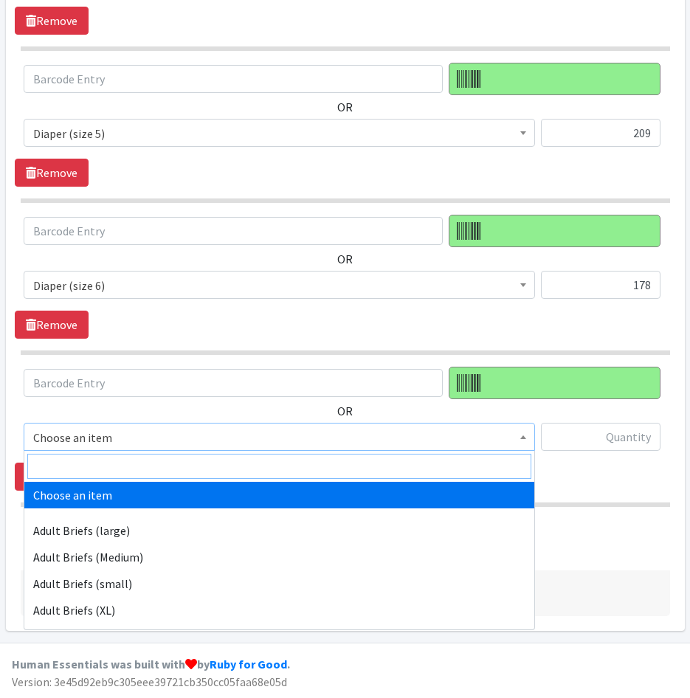
click at [119, 460] on input "search" at bounding box center [279, 466] width 504 height 25
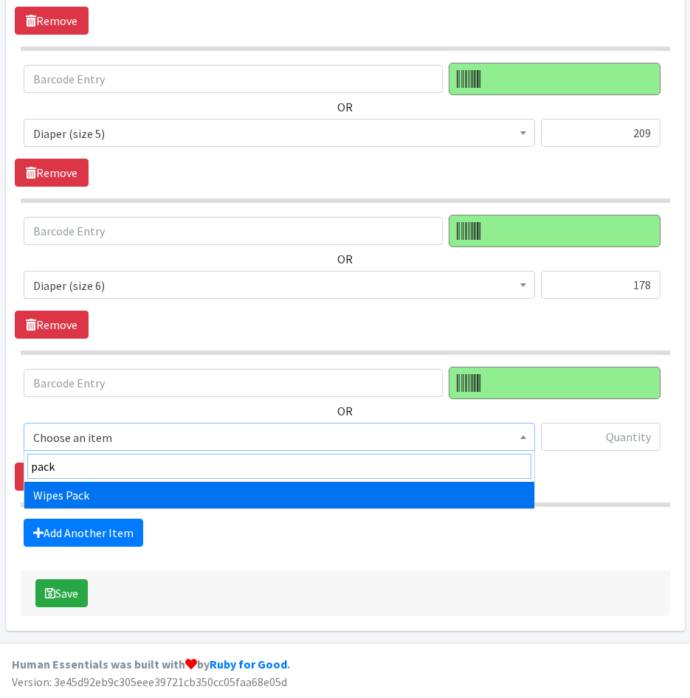
type input "pack"
drag, startPoint x: 153, startPoint y: 487, endPoint x: 410, endPoint y: 459, distance: 259.1
select select "4665"
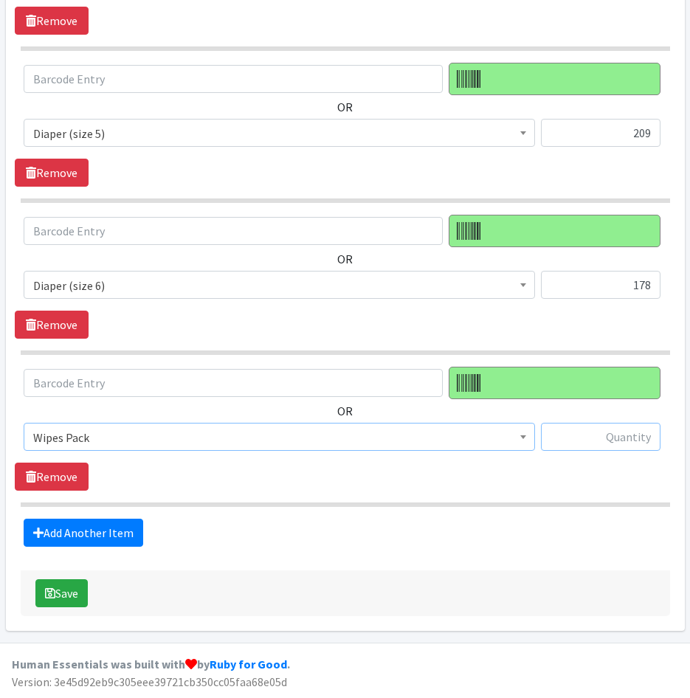
click at [640, 448] on input "text" at bounding box center [601, 437] width 120 height 28
type input "27"
click at [86, 535] on link "Add Another Item" at bounding box center [84, 533] width 120 height 28
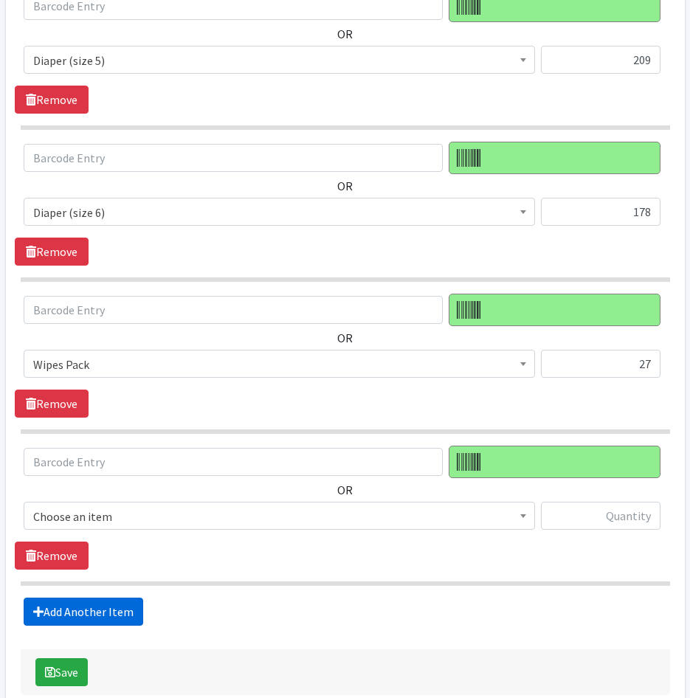
scroll to position [1112, 0]
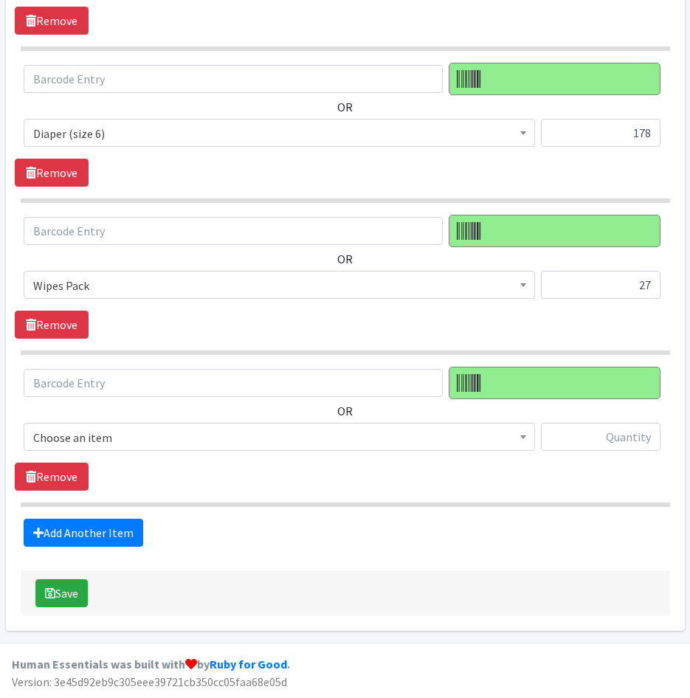
click at [107, 441] on span "Choose an item" at bounding box center [279, 437] width 492 height 21
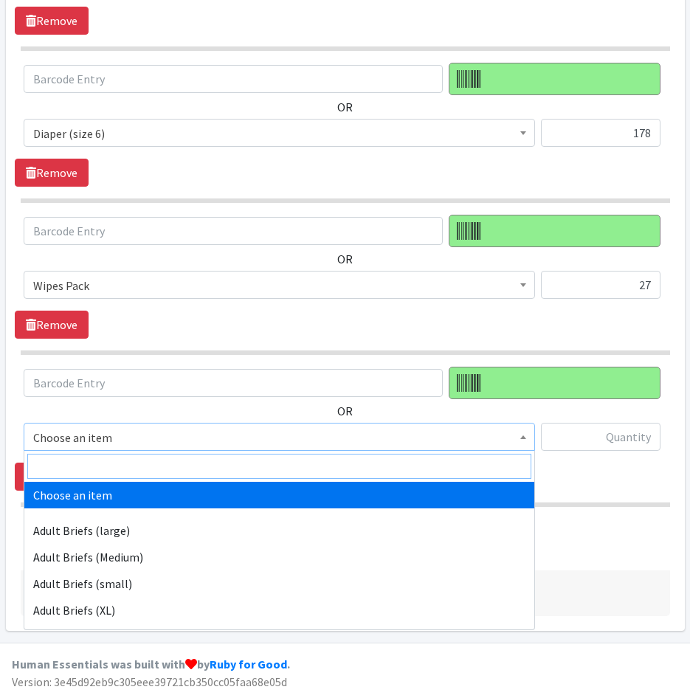
click at [111, 475] on input "search" at bounding box center [279, 466] width 504 height 25
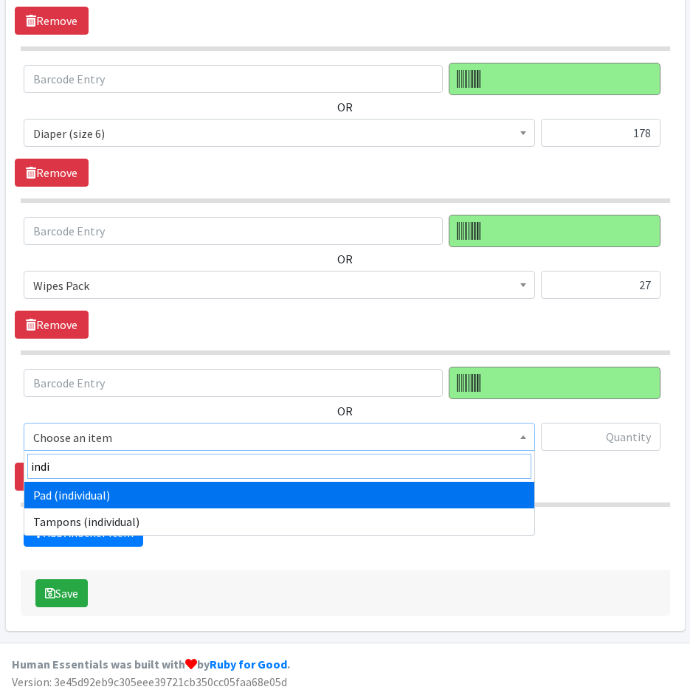
type input "indi"
select select "11280"
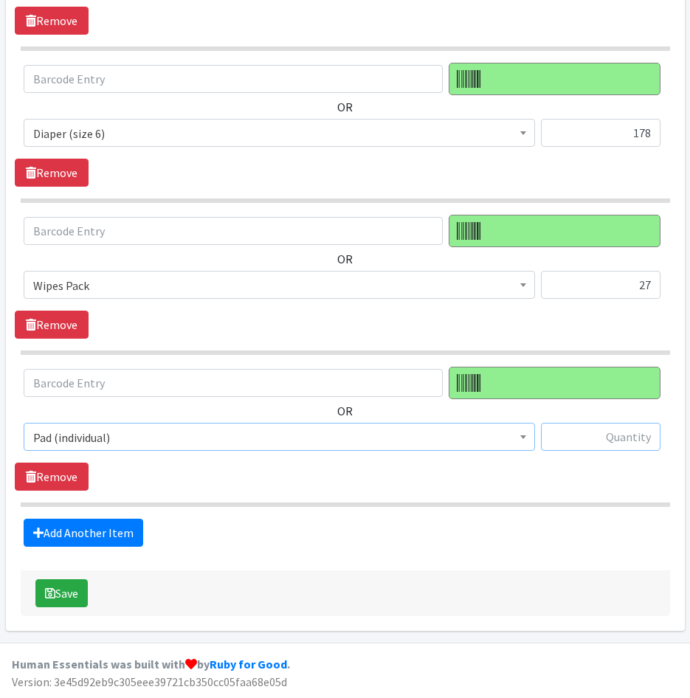
click at [615, 441] on input "text" at bounding box center [601, 437] width 120 height 28
type input "228"
click at [109, 531] on link "Add Another Item" at bounding box center [84, 533] width 120 height 28
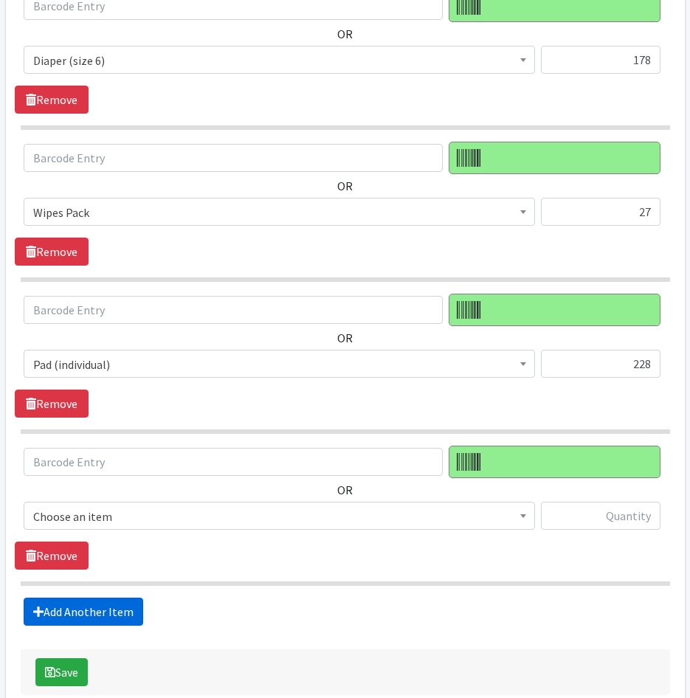
scroll to position [1264, 0]
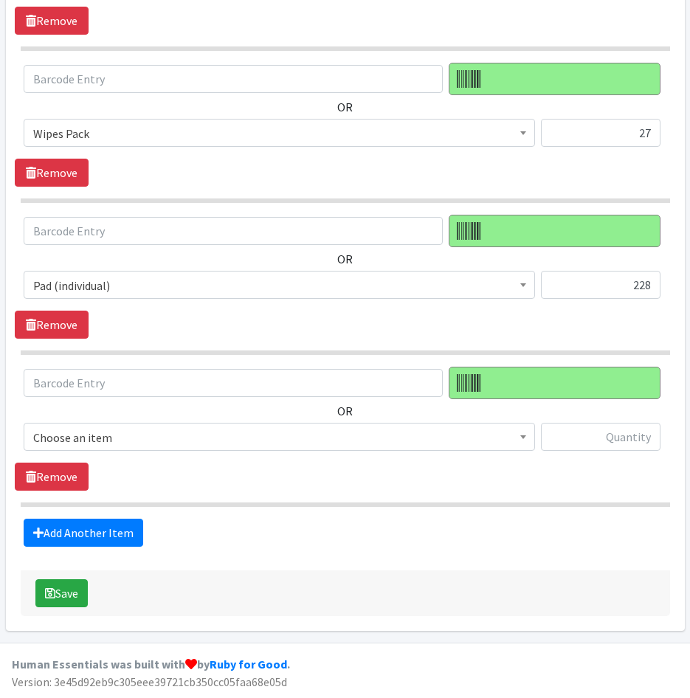
click at [161, 438] on span "Choose an item" at bounding box center [279, 437] width 492 height 21
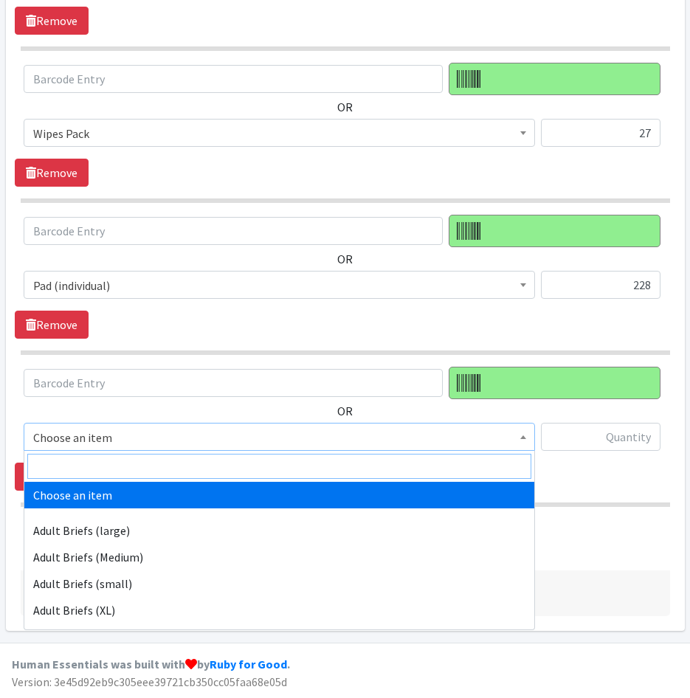
click at [161, 465] on input "search" at bounding box center [279, 466] width 504 height 25
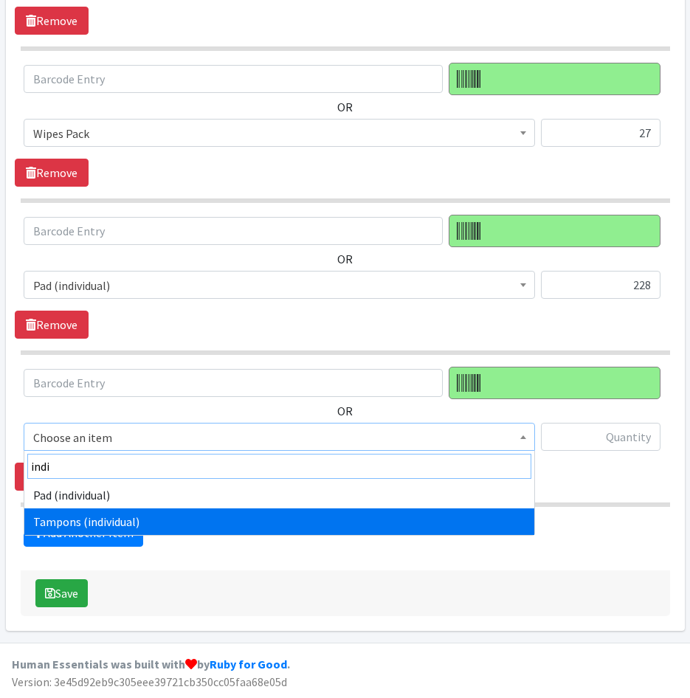
type input "indi"
select select "11276"
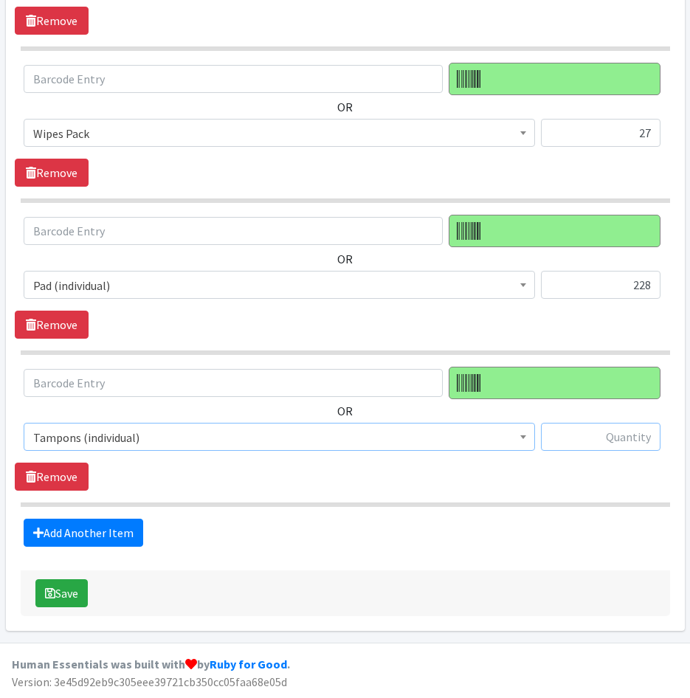
click at [615, 447] on input "text" at bounding box center [601, 437] width 120 height 28
type input "90"
drag, startPoint x: 72, startPoint y: 592, endPoint x: 98, endPoint y: 587, distance: 26.3
click at [73, 592] on button "Save" at bounding box center [61, 593] width 52 height 28
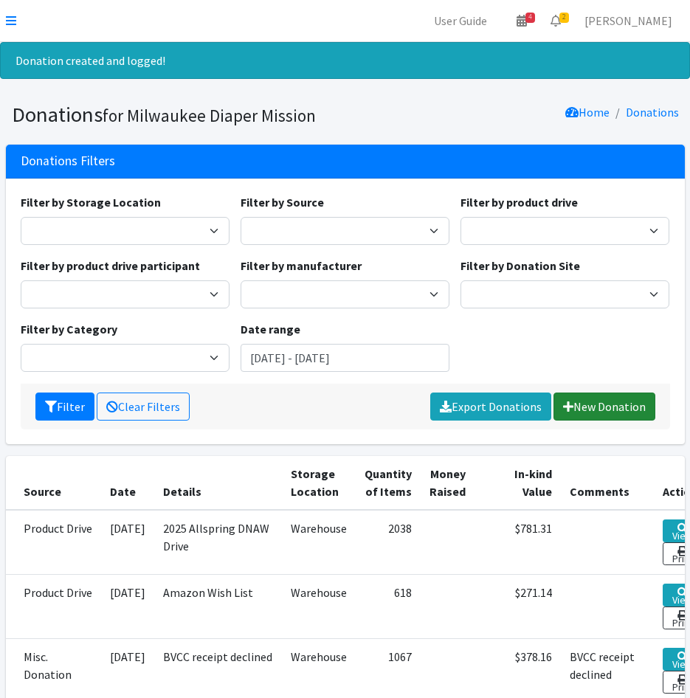
click at [591, 410] on link "New Donation" at bounding box center [604, 407] width 102 height 28
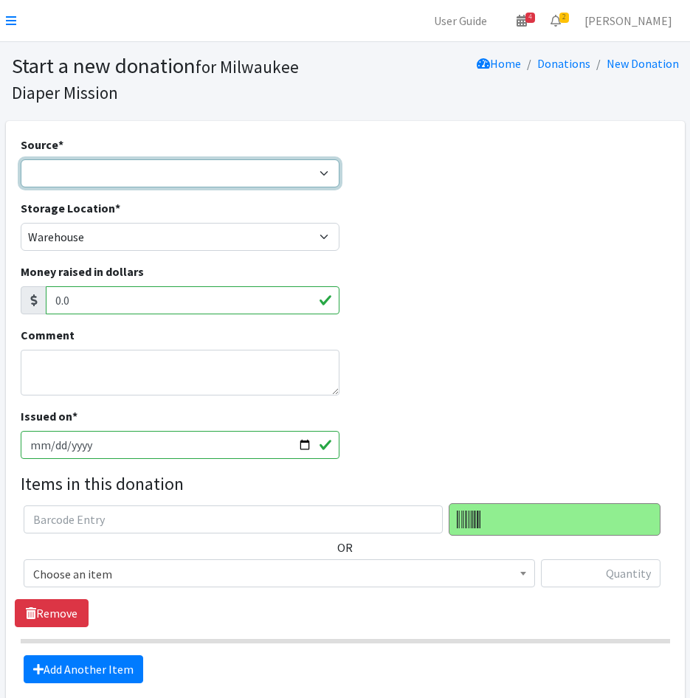
click at [132, 181] on select "Product Drive Manufacturer Donation Site Misc. Donation" at bounding box center [181, 173] width 320 height 28
select select "Donation Site"
click at [21, 159] on select "Product Drive Manufacturer Donation Site Misc. Donation" at bounding box center [181, 173] width 320 height 28
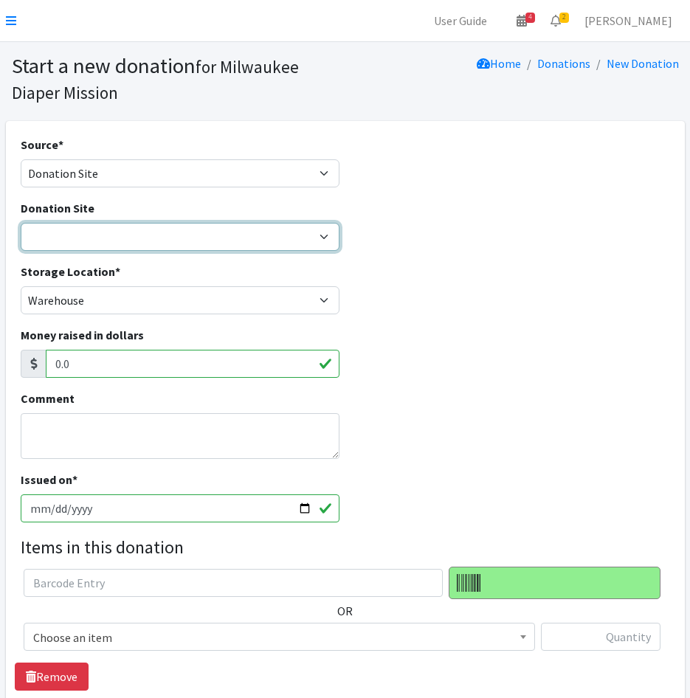
click at [114, 235] on select "Authentic Birth Center - [GEOGRAPHIC_DATA] Beans & Barley - East Side Bounce MK…" at bounding box center [181, 237] width 320 height 28
select select "744"
click at [21, 223] on select "Authentic Birth Center - [GEOGRAPHIC_DATA] Beans & Barley - East Side Bounce MK…" at bounding box center [181, 237] width 320 height 28
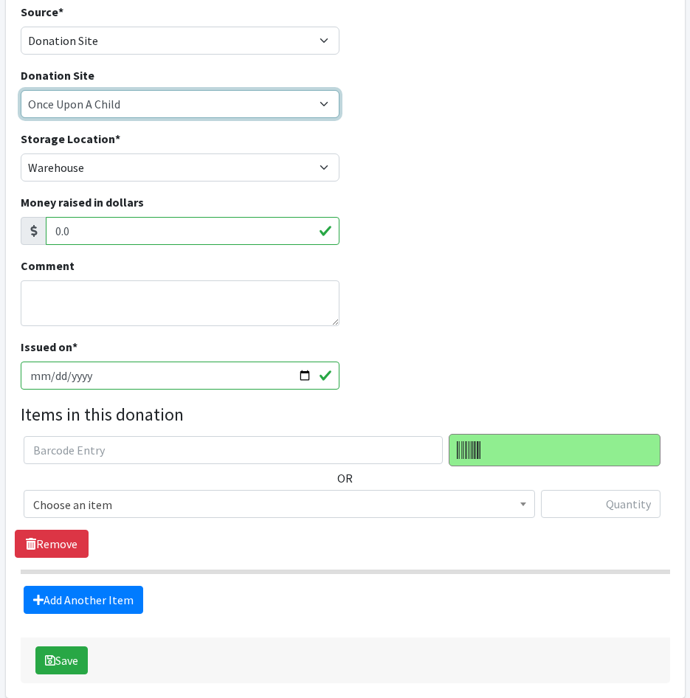
scroll to position [148, 0]
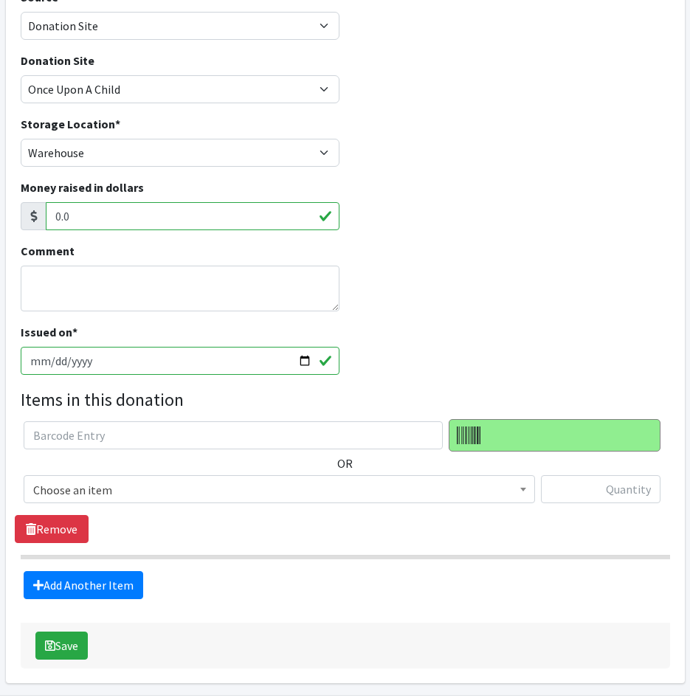
click at [49, 359] on input "[DATE]" at bounding box center [181, 361] width 320 height 28
type input "[DATE]"
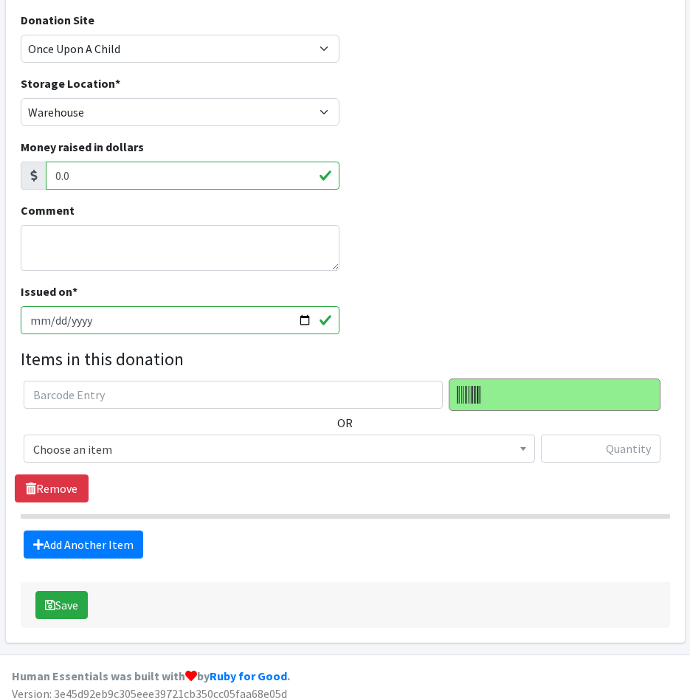
scroll to position [200, 0]
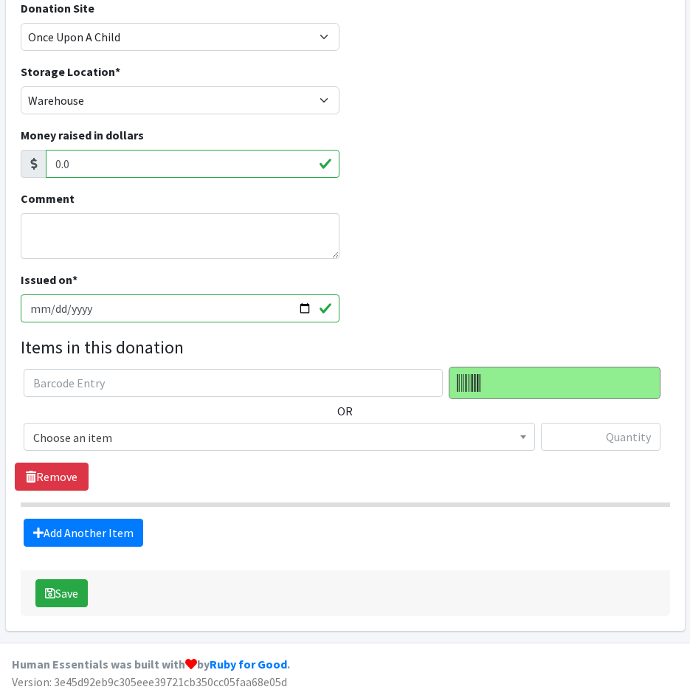
click at [260, 438] on span "Choose an item" at bounding box center [279, 437] width 492 height 21
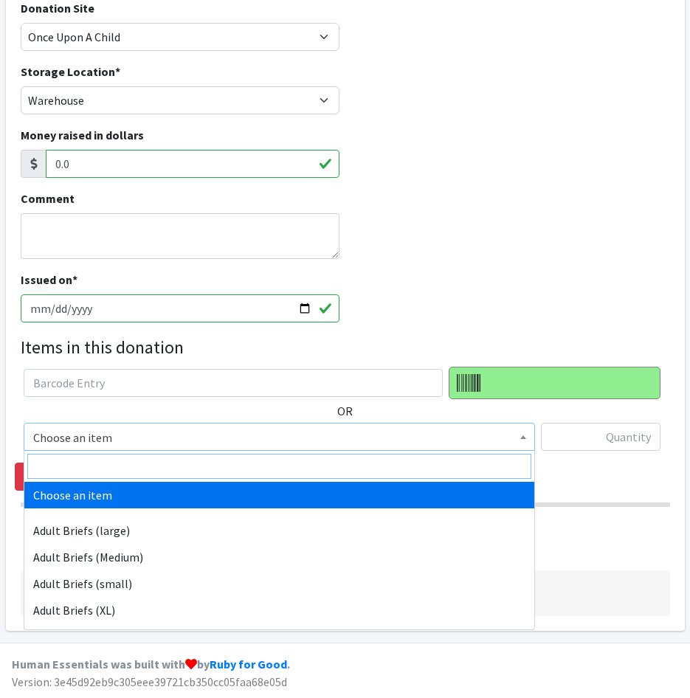
click at [244, 479] on input "search" at bounding box center [279, 466] width 504 height 25
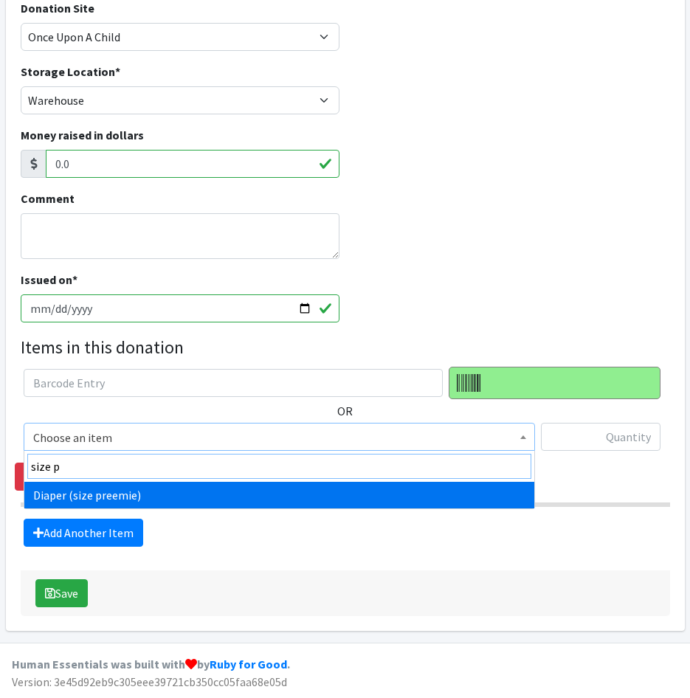
type input "size p"
select select "4643"
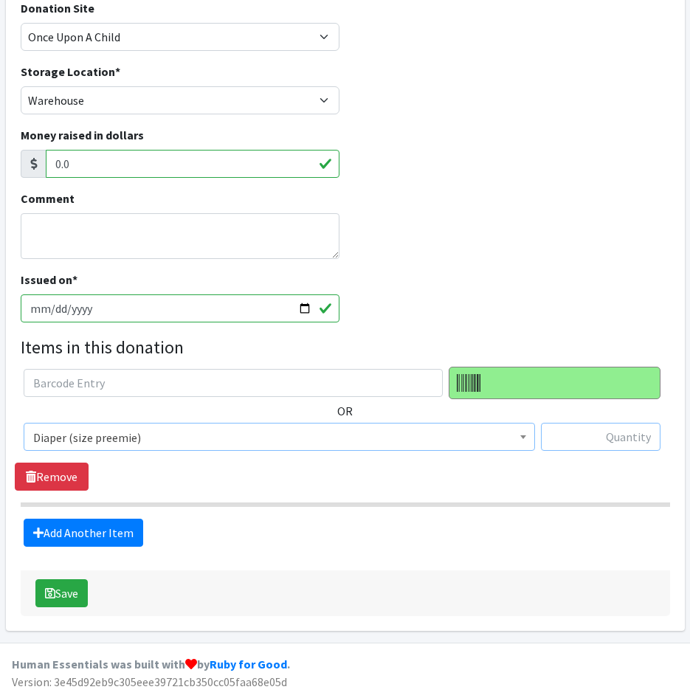
click at [604, 432] on input "text" at bounding box center [601, 437] width 120 height 28
type input "29"
click at [81, 525] on link "Add Another Item" at bounding box center [84, 533] width 120 height 28
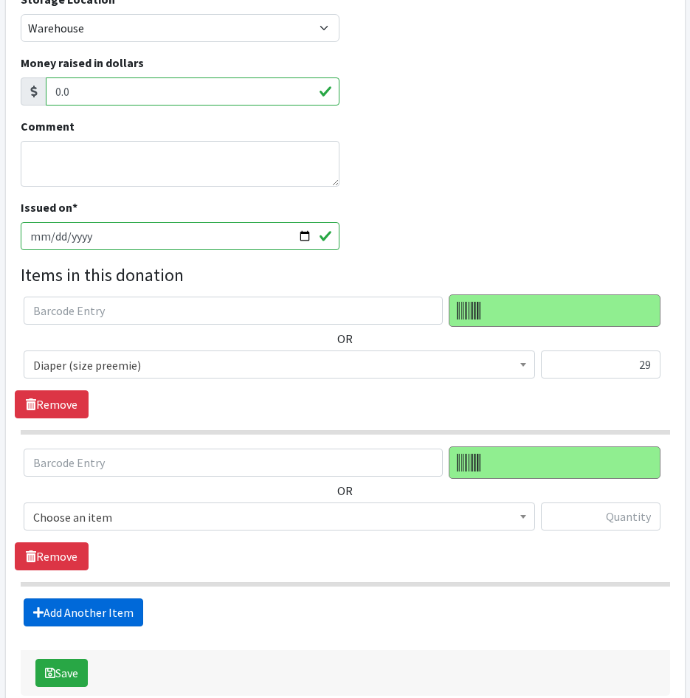
scroll to position [352, 0]
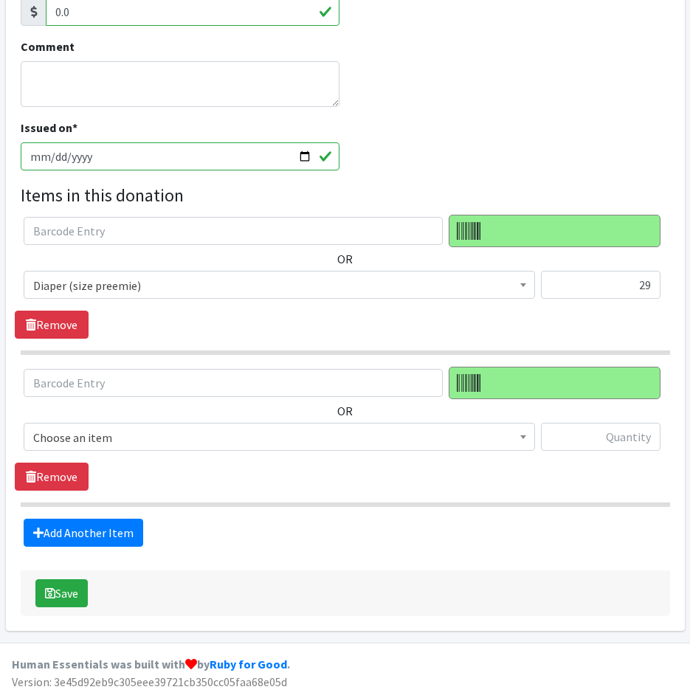
drag, startPoint x: 109, startPoint y: 429, endPoint x: 109, endPoint y: 438, distance: 8.9
click at [109, 435] on span "Choose an item" at bounding box center [279, 437] width 492 height 21
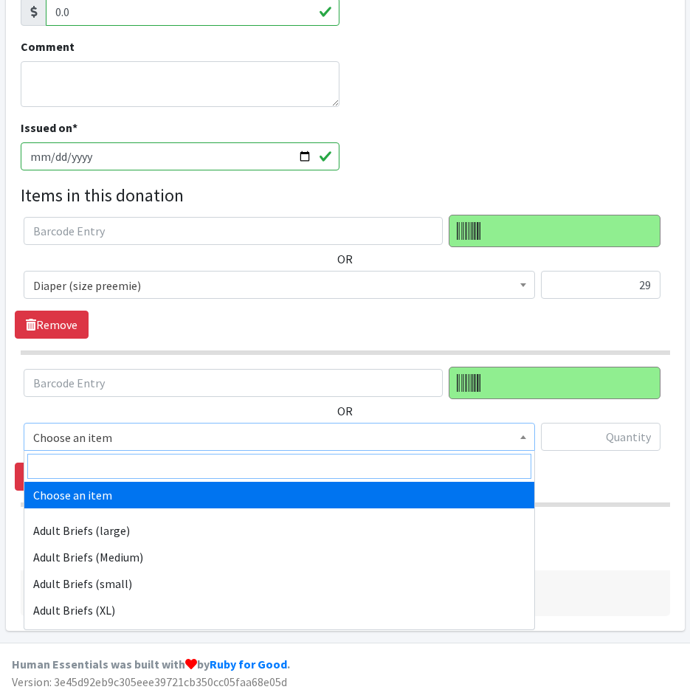
click at [111, 464] on input "search" at bounding box center [279, 466] width 504 height 25
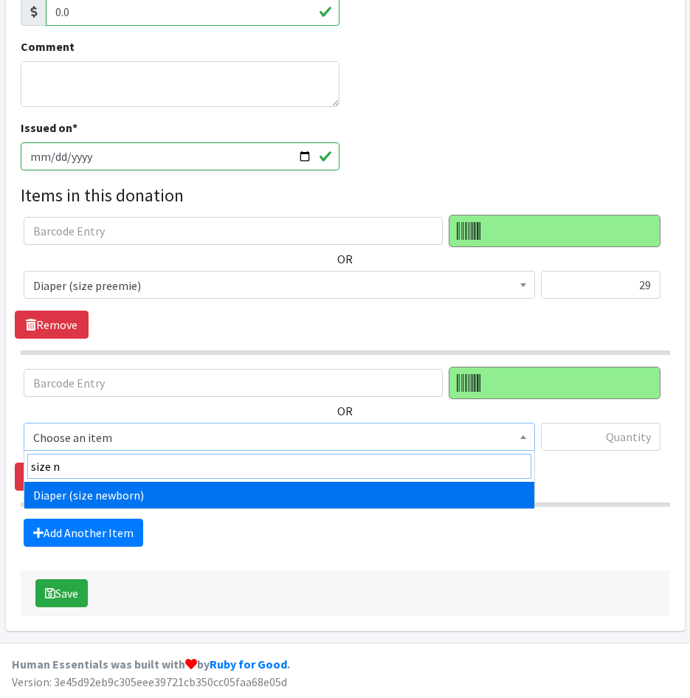
type input "size n"
select select "4633"
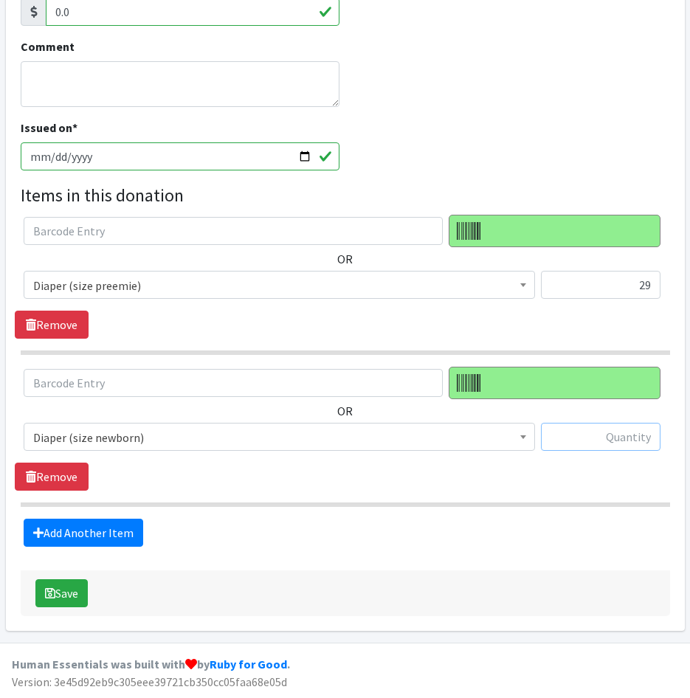
click at [600, 443] on input "text" at bounding box center [601, 437] width 120 height 28
type input "79"
click at [89, 531] on link "Add Another Item" at bounding box center [84, 533] width 120 height 28
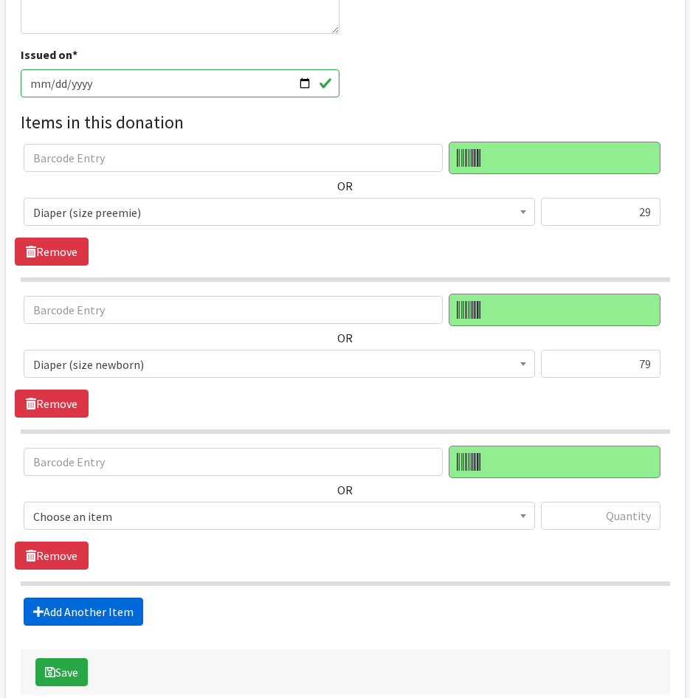
scroll to position [504, 0]
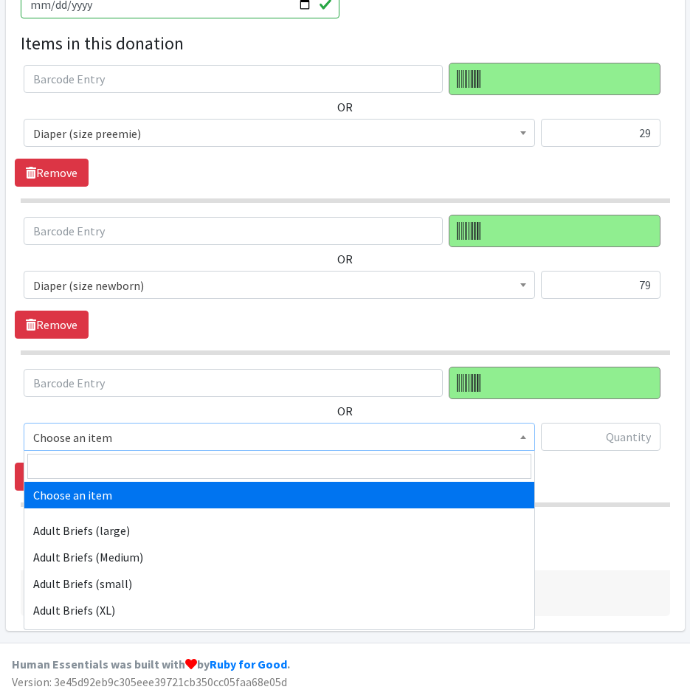
click at [111, 427] on span "Choose an item" at bounding box center [279, 437] width 492 height 21
click at [116, 461] on input "search" at bounding box center [279, 466] width 504 height 25
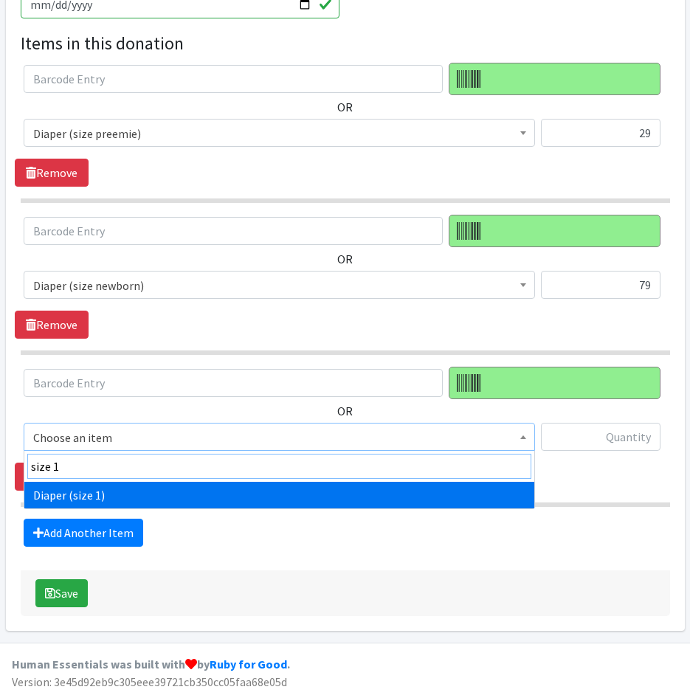
type input "size 1"
select select "4634"
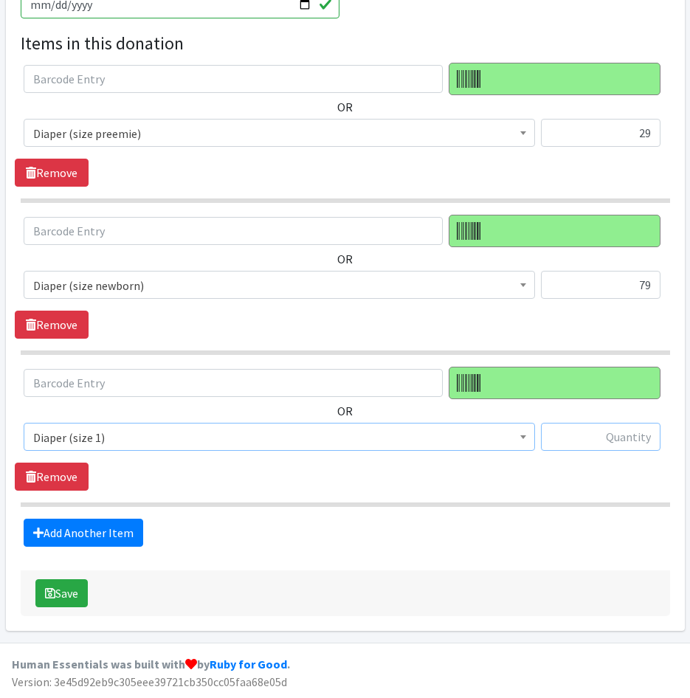
click at [608, 443] on input "text" at bounding box center [601, 437] width 120 height 28
type input "68"
click at [92, 522] on link "Add Another Item" at bounding box center [84, 533] width 120 height 28
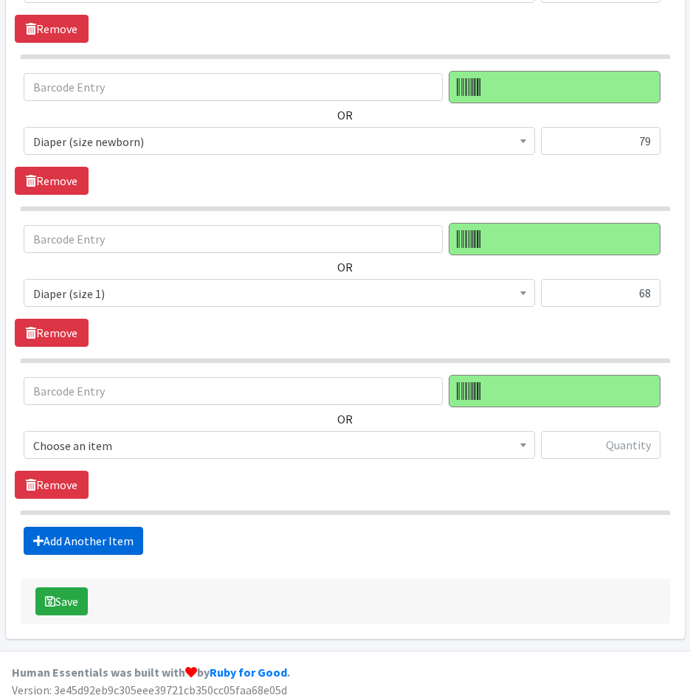
scroll to position [656, 0]
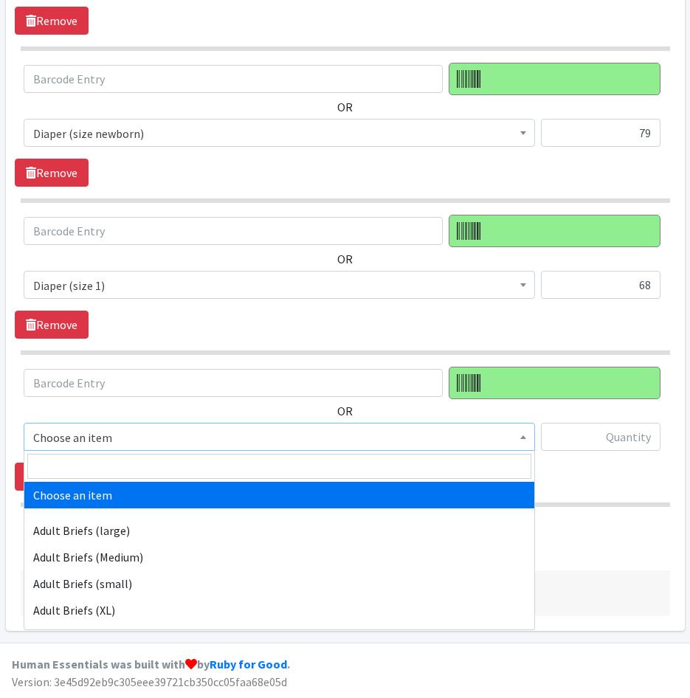
click at [102, 434] on span "Choose an item" at bounding box center [279, 437] width 492 height 21
click at [101, 465] on input "search" at bounding box center [279, 466] width 504 height 25
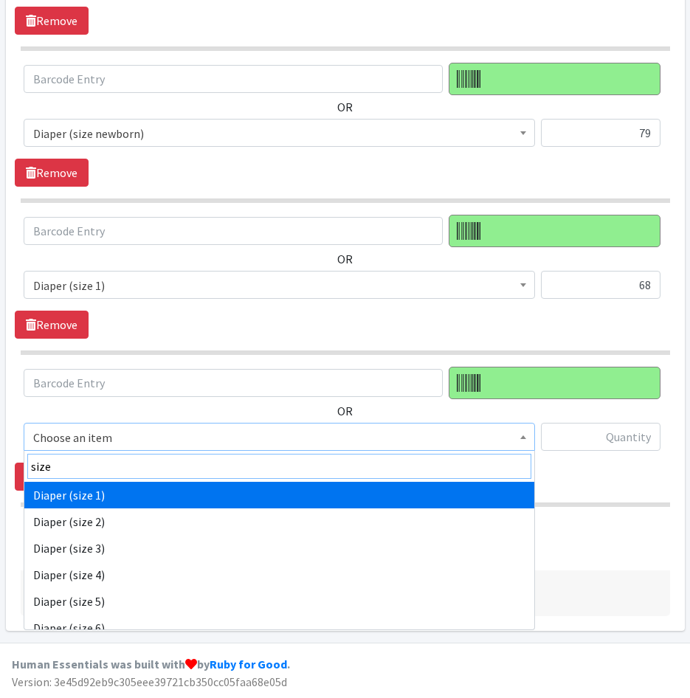
type input "size 2"
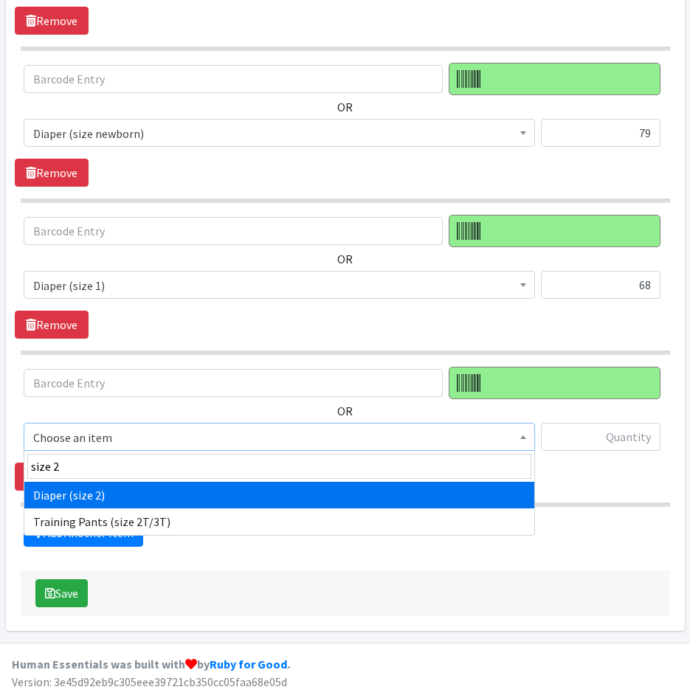
select select "4635"
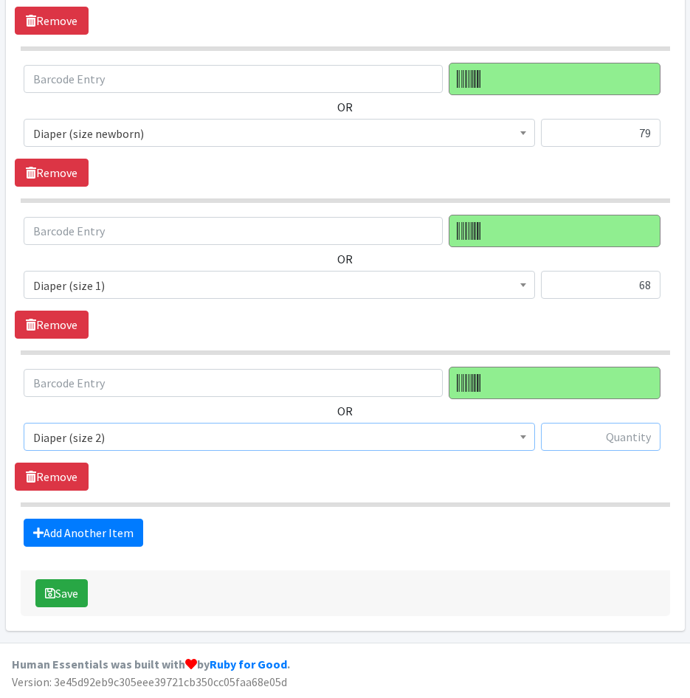
click at [579, 440] on input "text" at bounding box center [601, 437] width 120 height 28
type input "75"
click at [73, 538] on link "Add Another Item" at bounding box center [84, 533] width 120 height 28
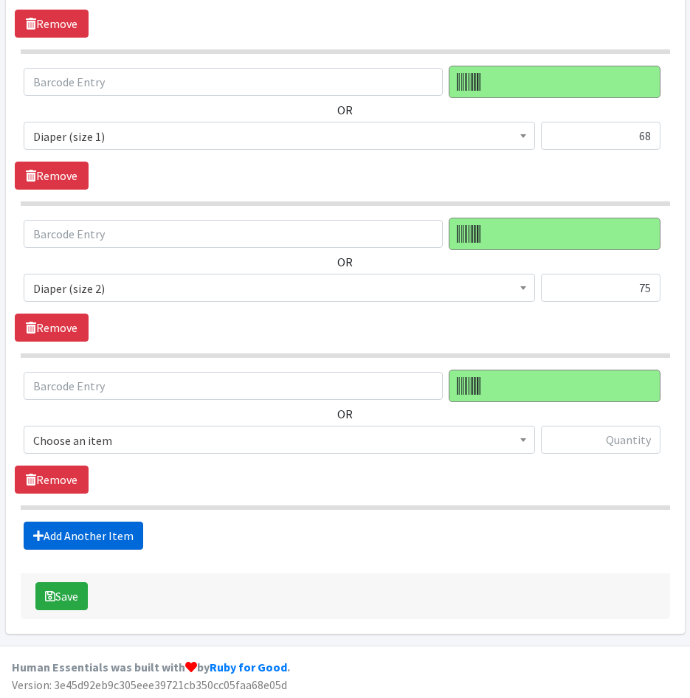
scroll to position [808, 0]
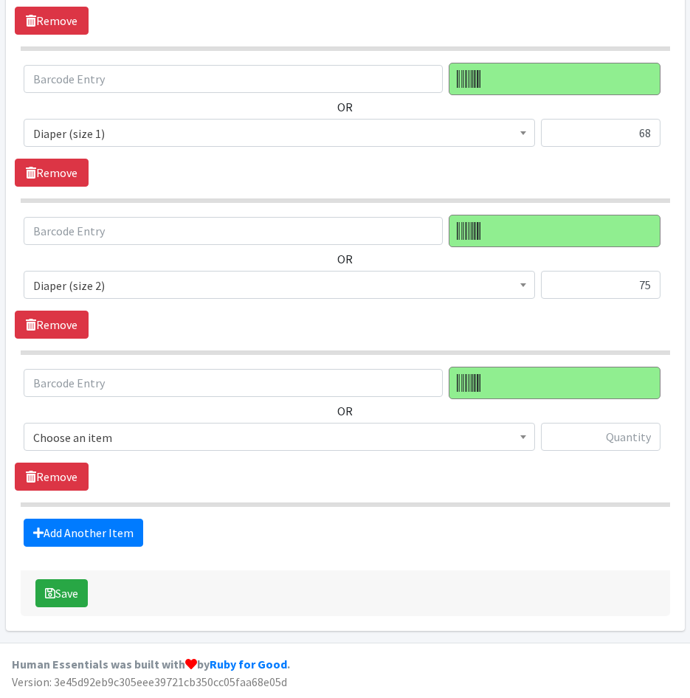
click at [77, 432] on span "Choose an item" at bounding box center [279, 437] width 492 height 21
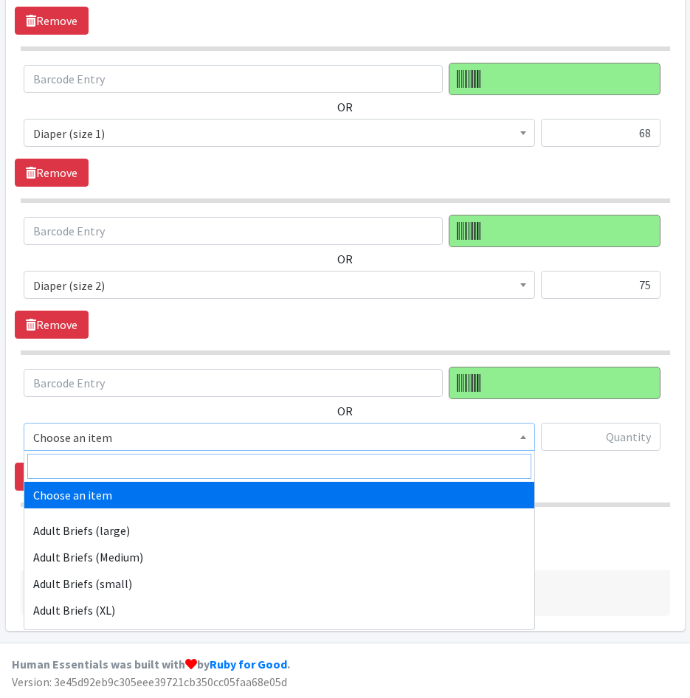
click at [83, 469] on input "search" at bounding box center [279, 466] width 504 height 25
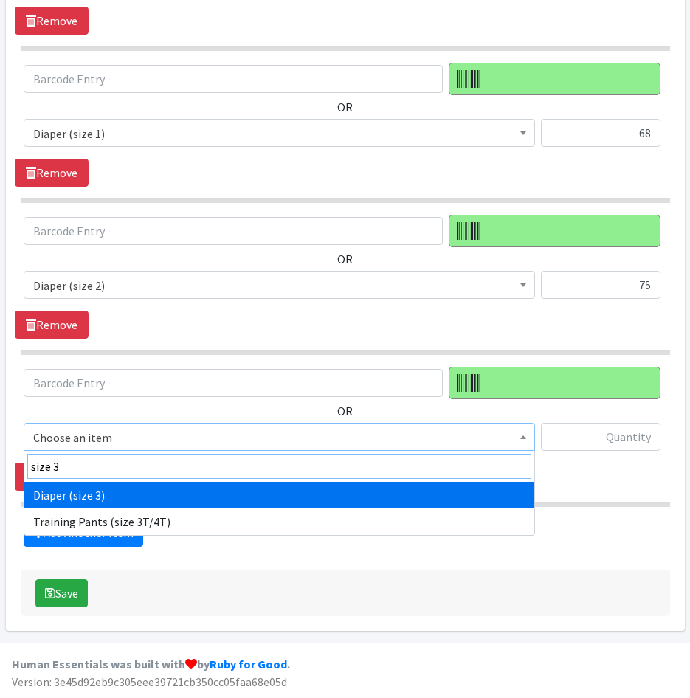
type input "size 3"
select select "4644"
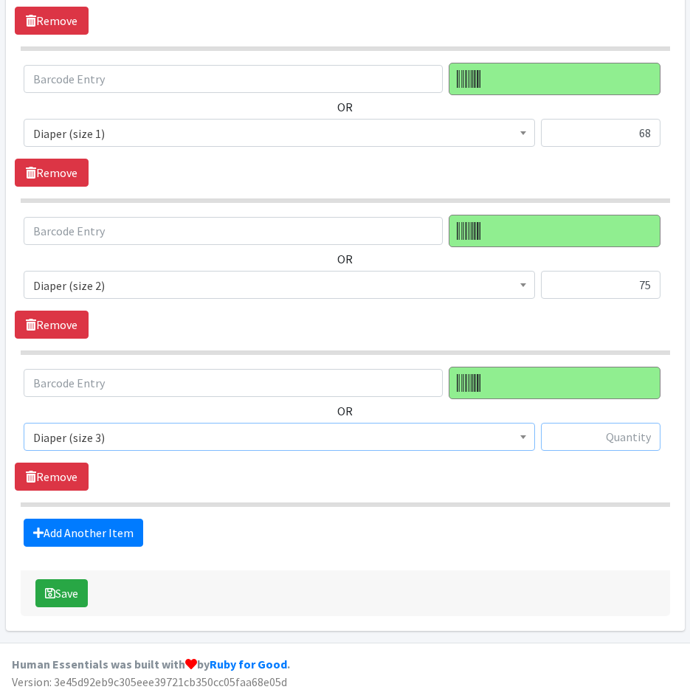
click at [569, 435] on input "text" at bounding box center [601, 437] width 120 height 28
type input "36"
click at [44, 522] on link "Add Another Item" at bounding box center [84, 533] width 120 height 28
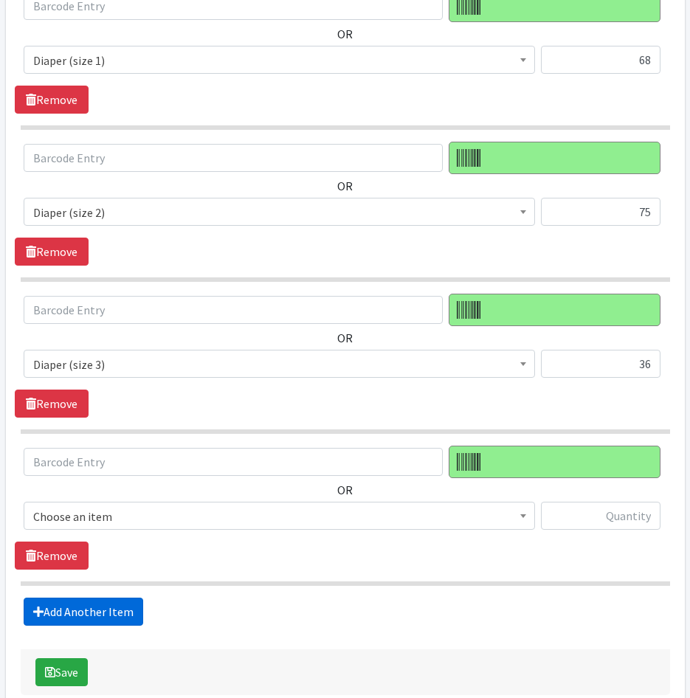
scroll to position [960, 0]
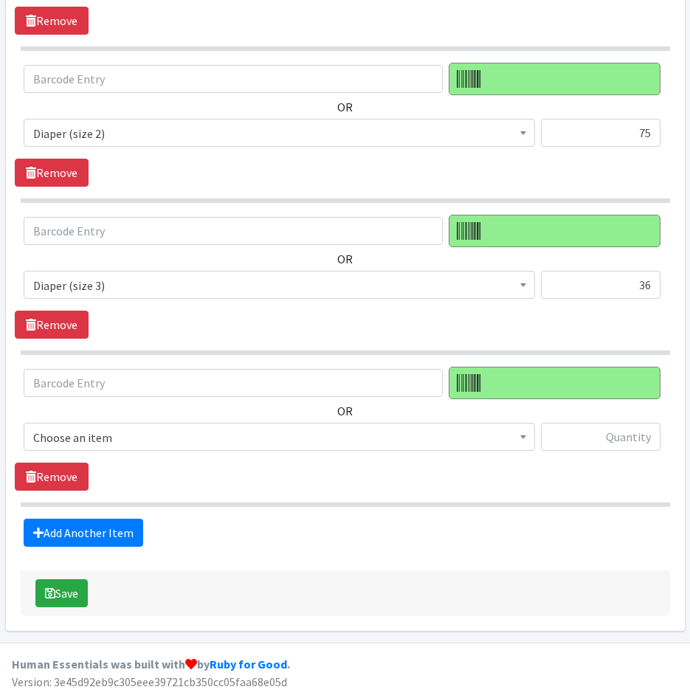
click at [122, 443] on span "Choose an item" at bounding box center [279, 437] width 492 height 21
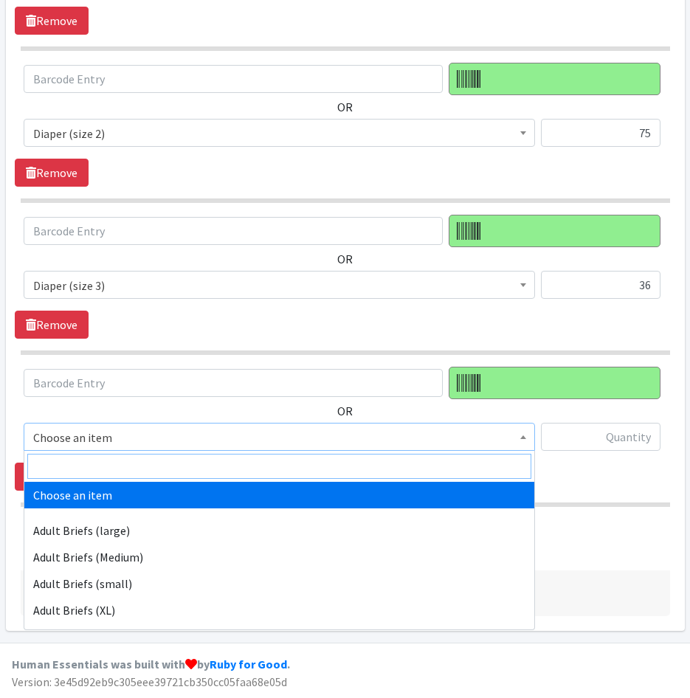
click at [123, 465] on input "search" at bounding box center [279, 466] width 504 height 25
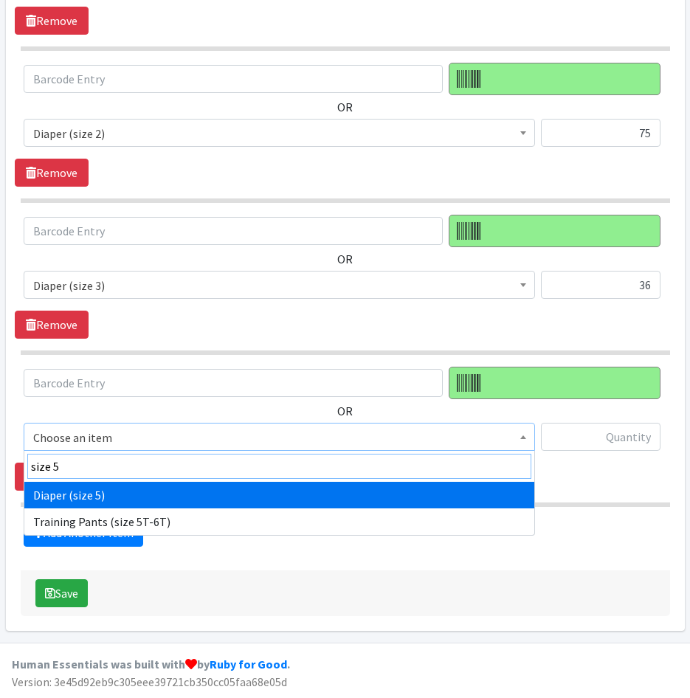
type input "size 5"
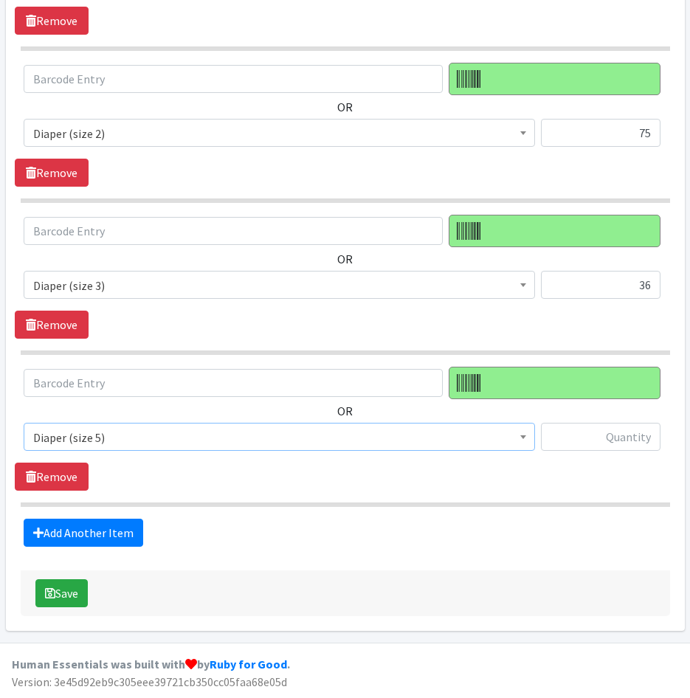
select select "4646"
click at [592, 436] on input "text" at bounding box center [601, 437] width 120 height 28
type input "22"
click at [95, 530] on link "Add Another Item" at bounding box center [84, 533] width 120 height 28
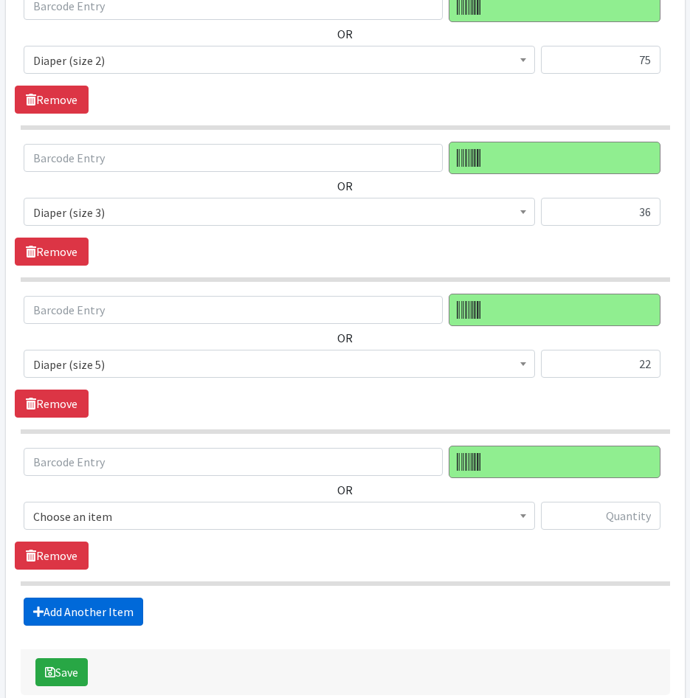
scroll to position [1112, 0]
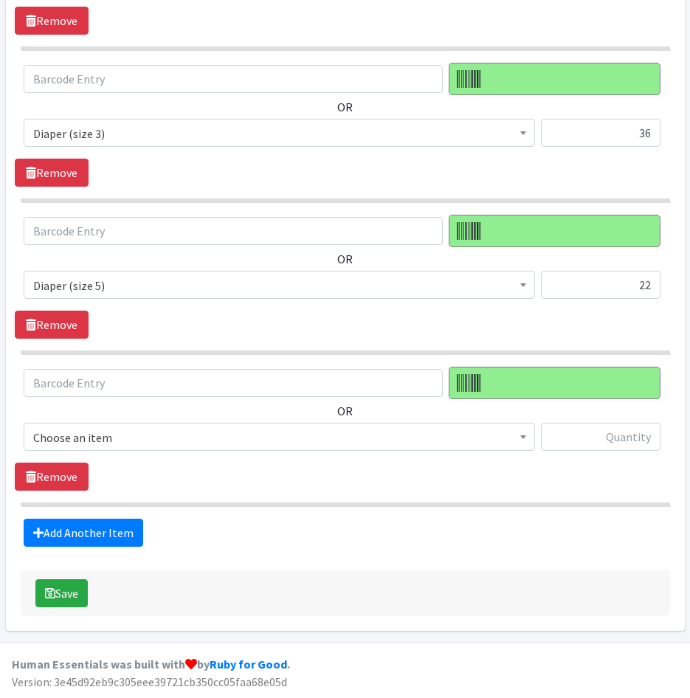
click at [101, 432] on span "Choose an item" at bounding box center [279, 437] width 492 height 21
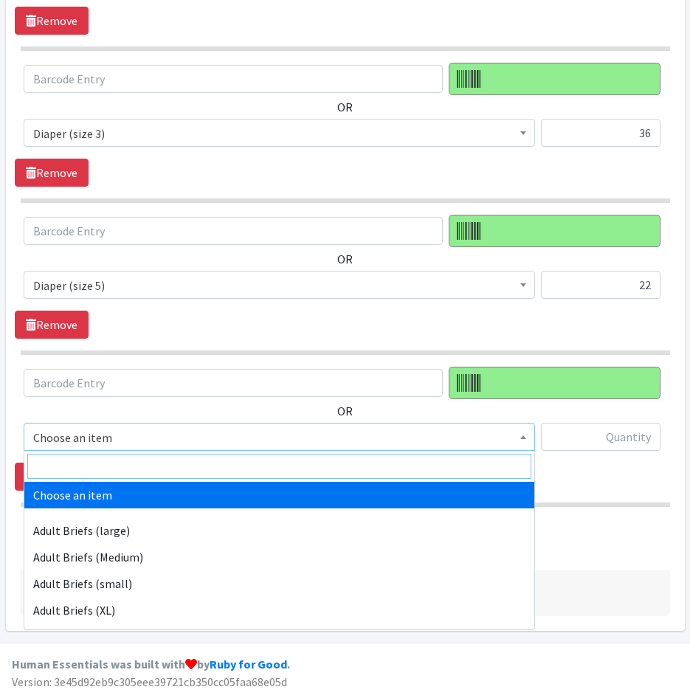
click at [103, 458] on input "search" at bounding box center [279, 466] width 504 height 25
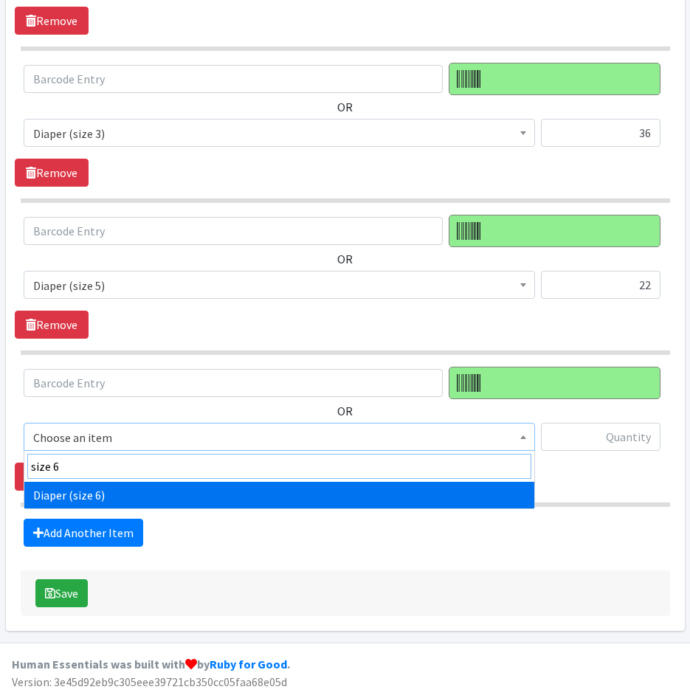
type input "size 6"
select select "4649"
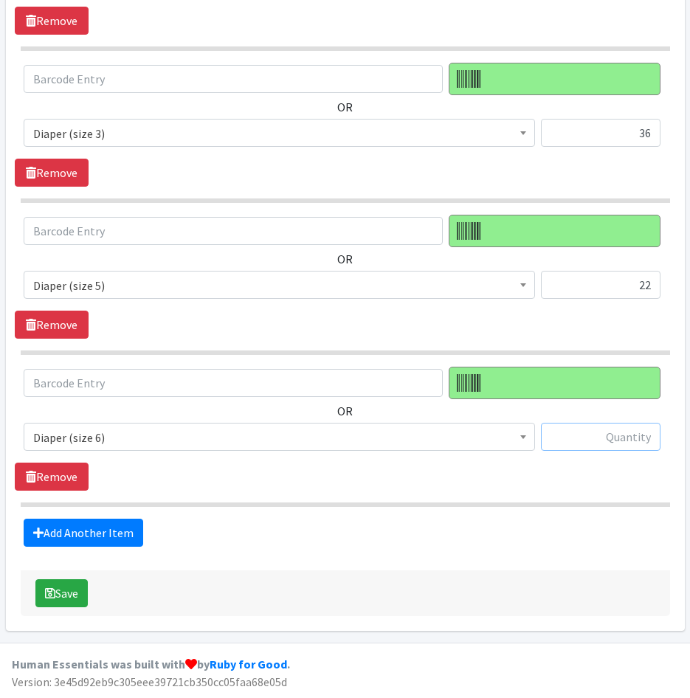
click at [601, 430] on input "text" at bounding box center [601, 437] width 120 height 28
type input "9"
click at [50, 528] on link "Add Another Item" at bounding box center [84, 533] width 120 height 28
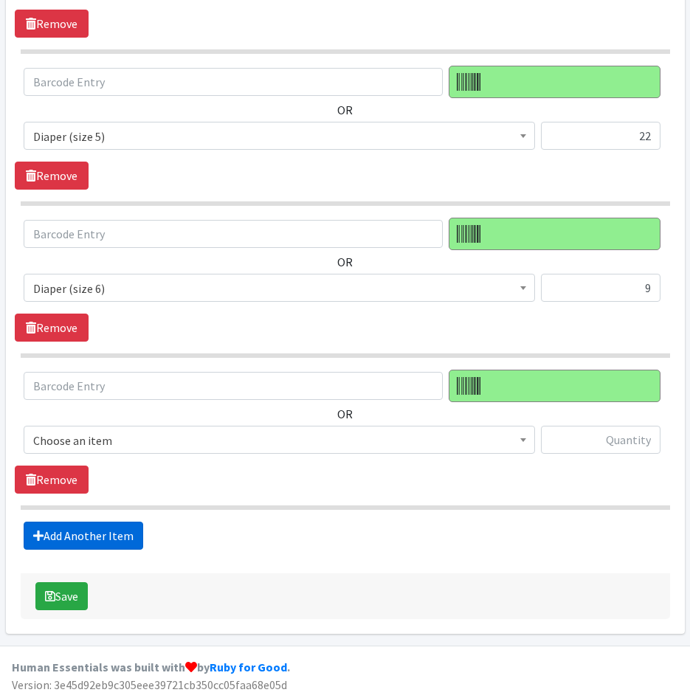
scroll to position [1264, 0]
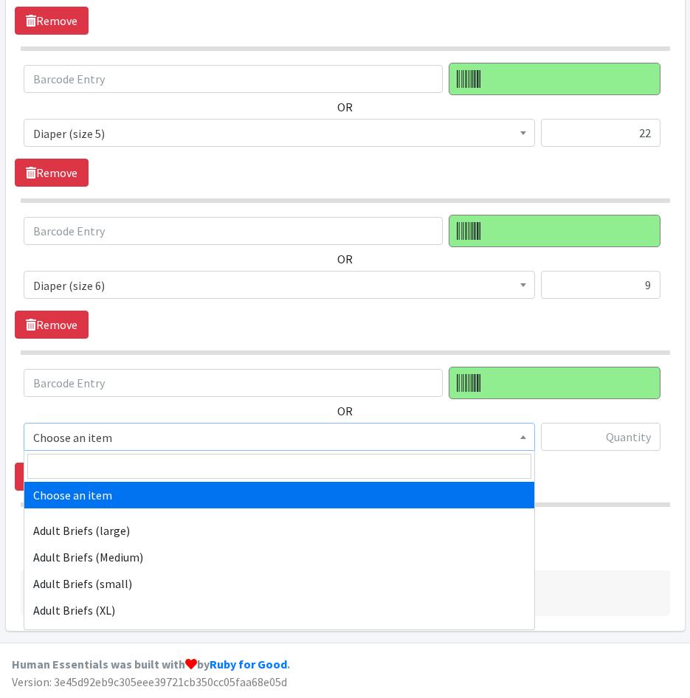
click at [137, 444] on span "Choose an item" at bounding box center [279, 437] width 492 height 21
click at [139, 470] on input "search" at bounding box center [279, 466] width 504 height 25
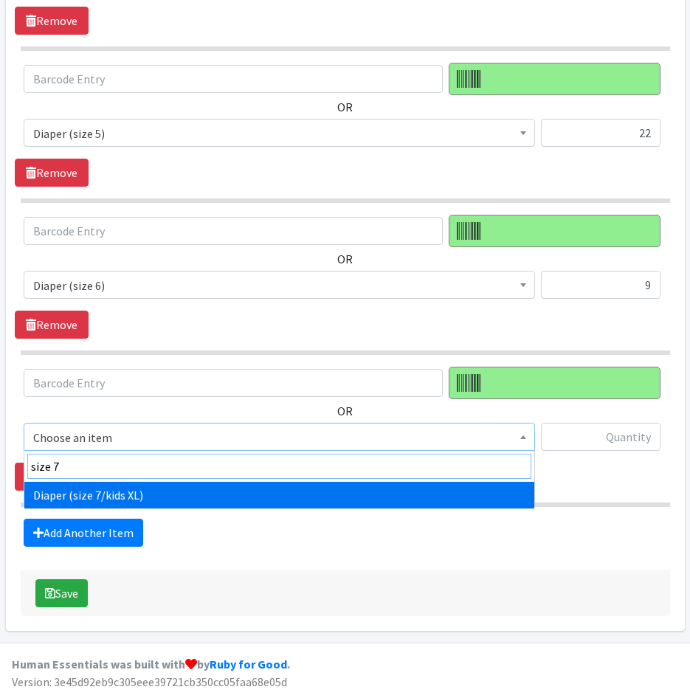
type input "size 7"
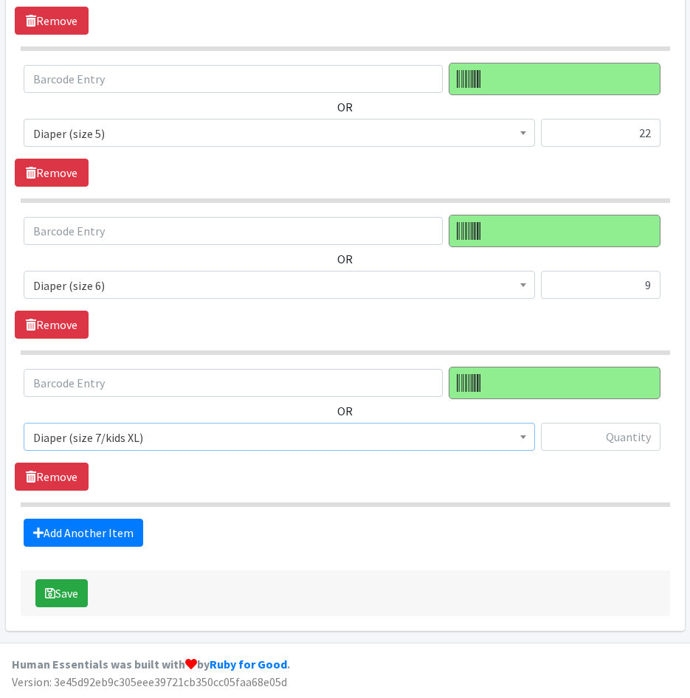
select select "5868"
click at [581, 443] on input "text" at bounding box center [601, 437] width 120 height 28
type input "6"
click at [75, 530] on link "Add Another Item" at bounding box center [84, 533] width 120 height 28
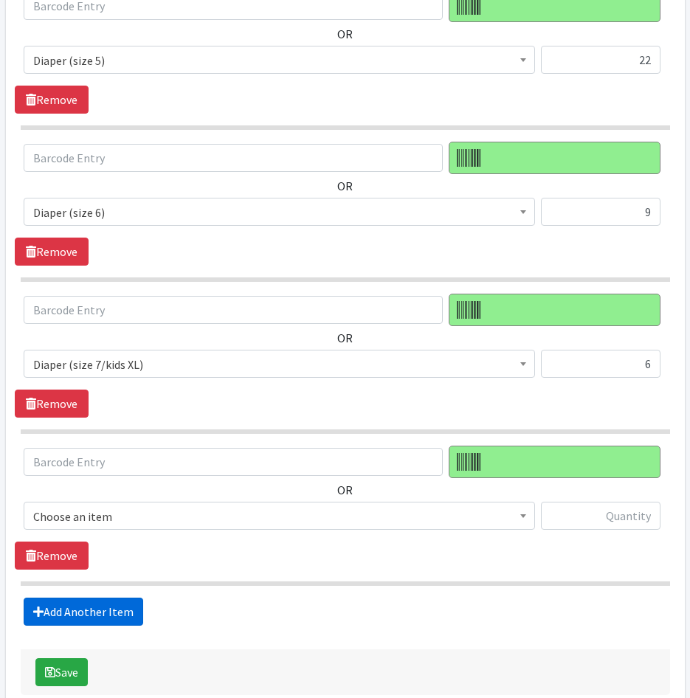
scroll to position [1416, 0]
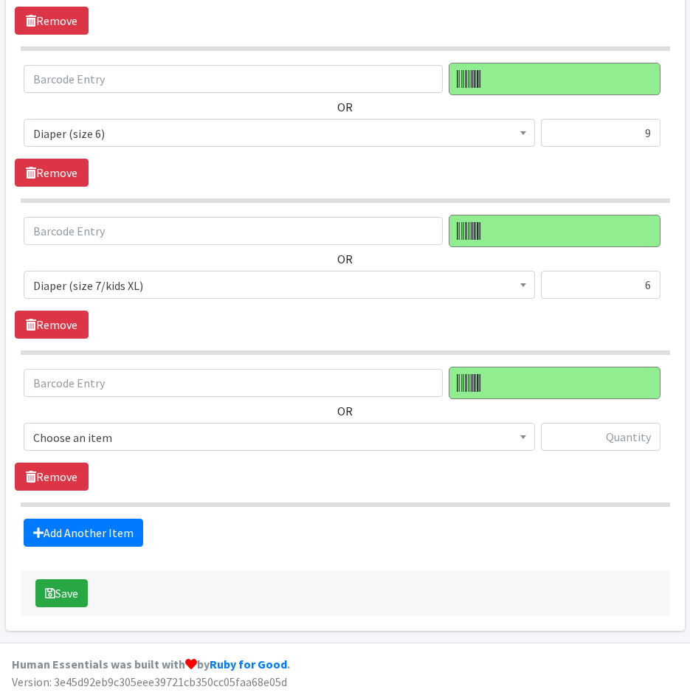
click at [149, 427] on span "Choose an item" at bounding box center [279, 437] width 492 height 21
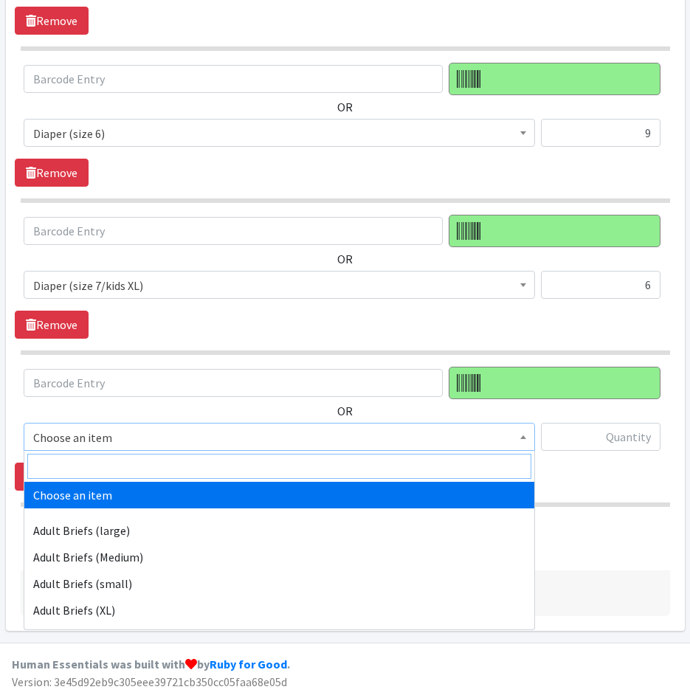
click at [153, 470] on input "search" at bounding box center [279, 466] width 504 height 25
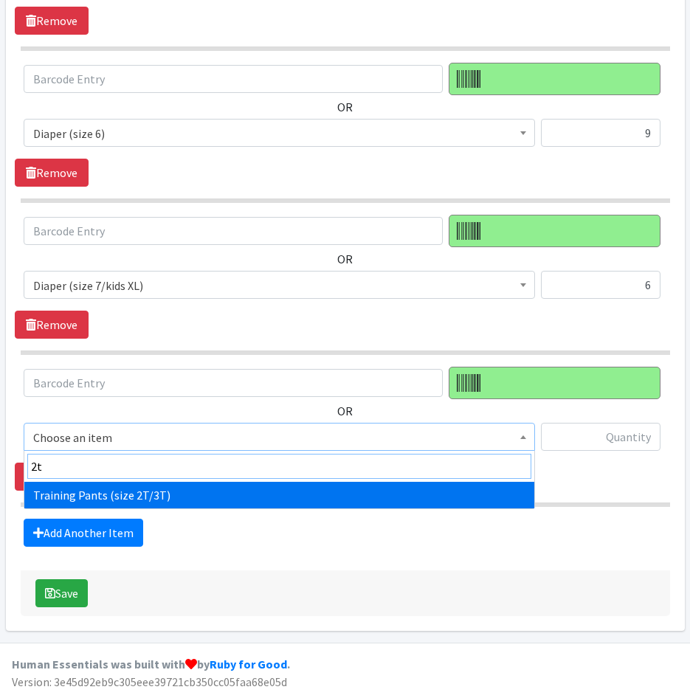
type input "2t"
drag, startPoint x: 167, startPoint y: 491, endPoint x: 435, endPoint y: 470, distance: 268.7
select select "5865"
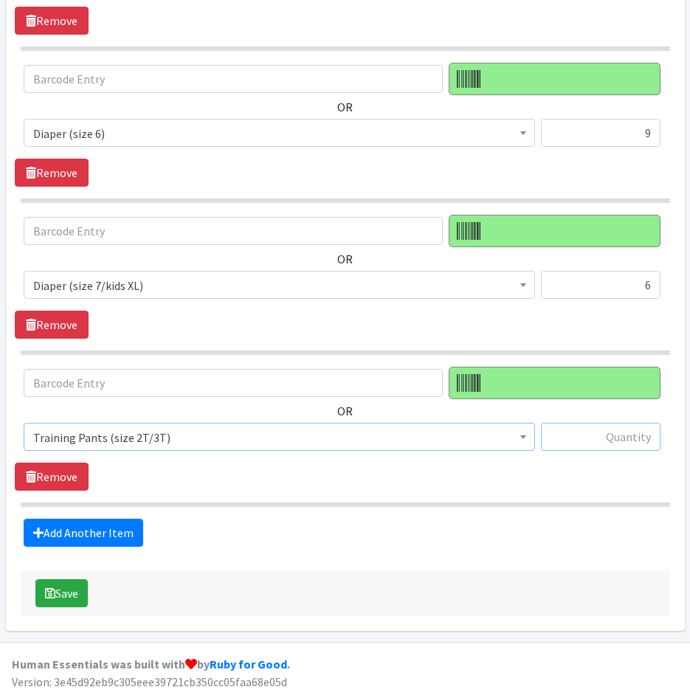
click at [610, 442] on input "text" at bounding box center [601, 437] width 120 height 28
type input "10"
click at [48, 528] on link "Add Another Item" at bounding box center [84, 533] width 120 height 28
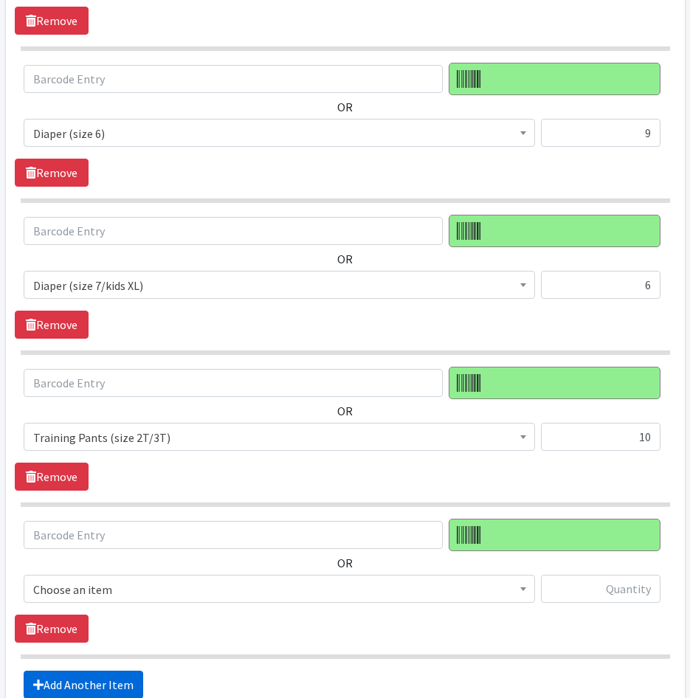
scroll to position [1568, 0]
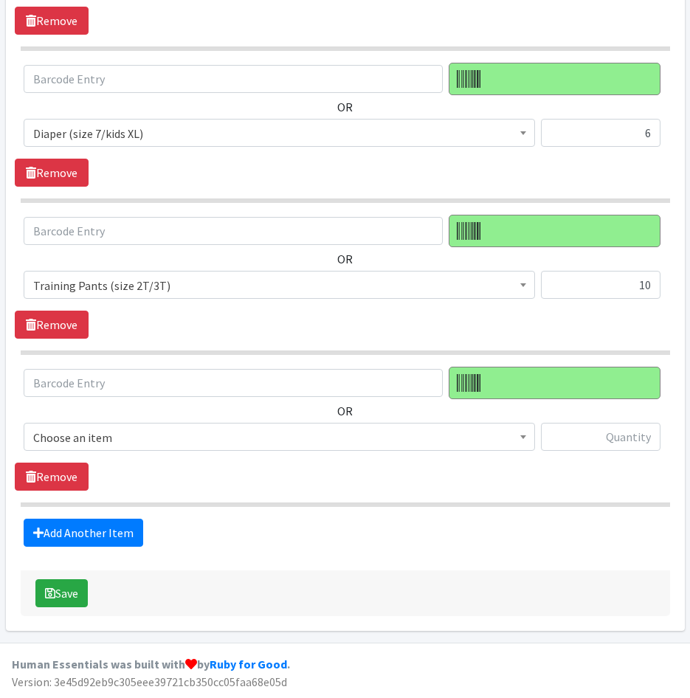
click at [150, 436] on span "Choose an item" at bounding box center [279, 437] width 492 height 21
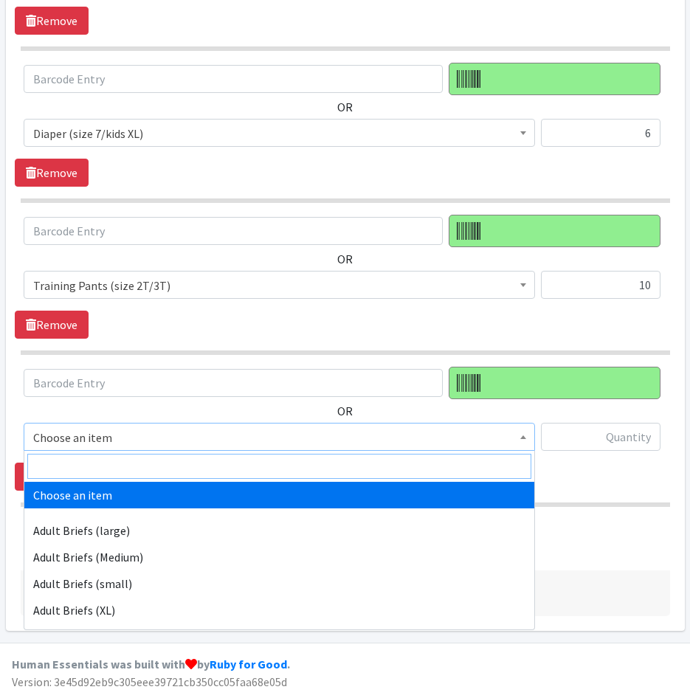
click at [151, 463] on input "search" at bounding box center [279, 466] width 504 height 25
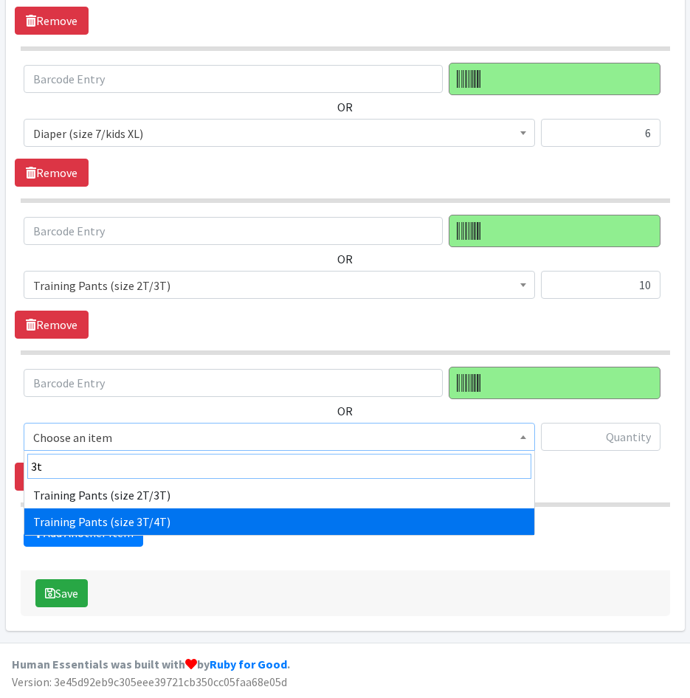
type input "3t"
select select "5866"
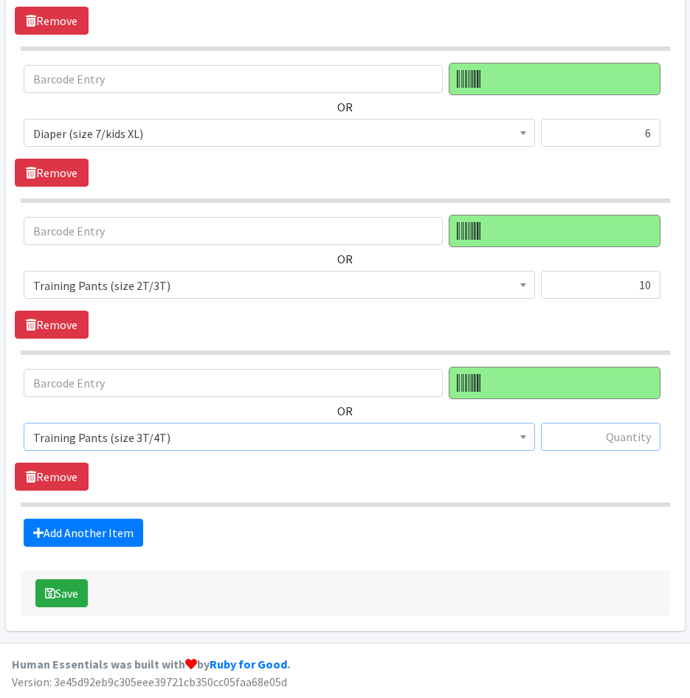
click at [619, 435] on input "text" at bounding box center [601, 437] width 120 height 28
type input "212"
click at [126, 520] on link "Add Another Item" at bounding box center [84, 533] width 120 height 28
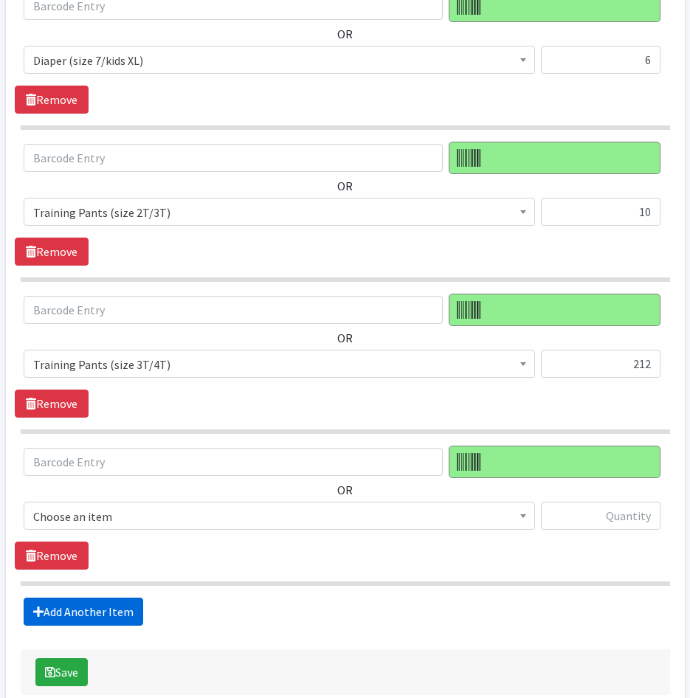
scroll to position [1720, 0]
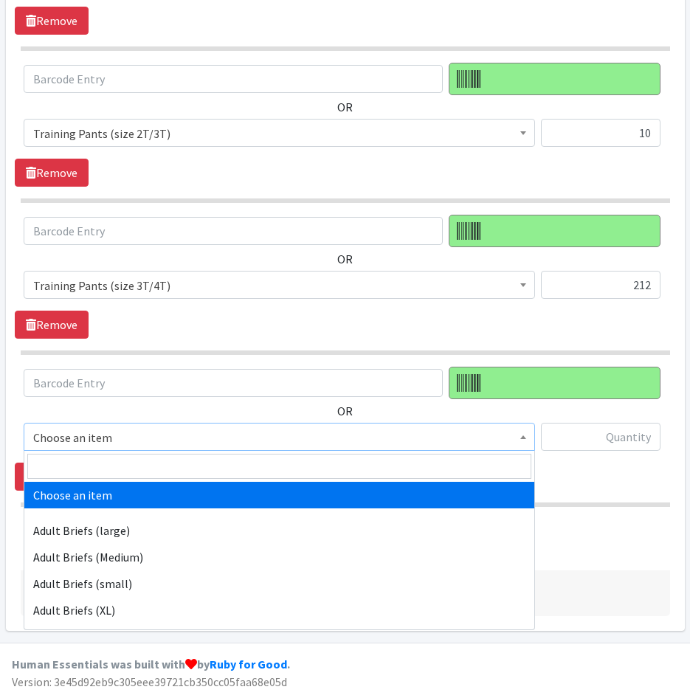
click at [145, 438] on span "Choose an item" at bounding box center [279, 437] width 492 height 21
click at [149, 469] on input "search" at bounding box center [279, 466] width 504 height 25
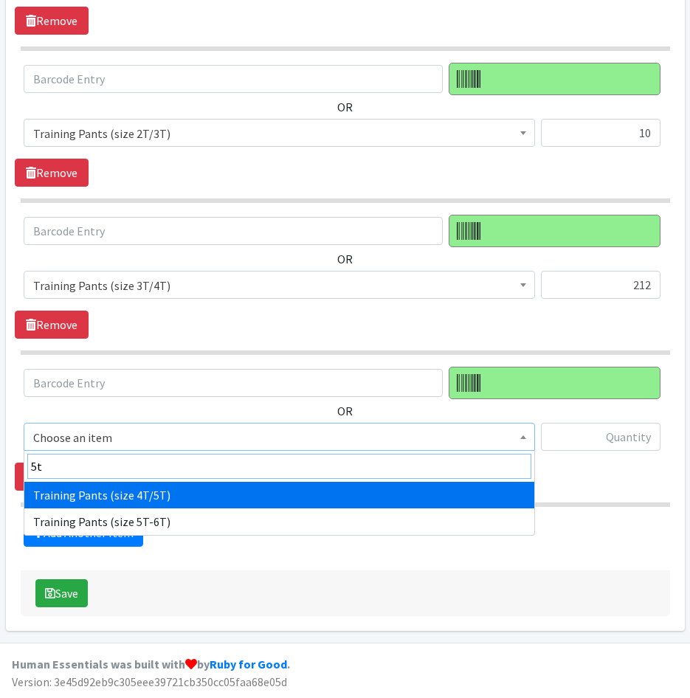
type input "5t"
select select "5867"
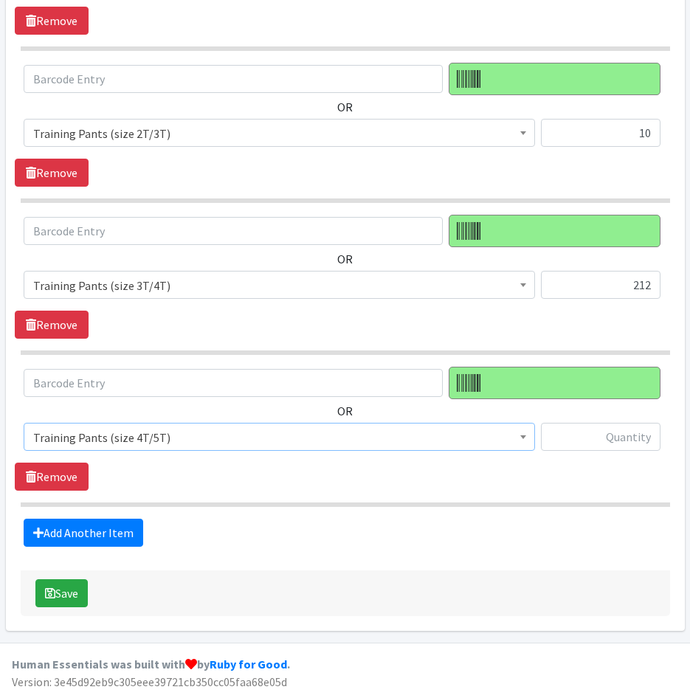
click at [603, 452] on div at bounding box center [601, 443] width 120 height 40
click at [602, 441] on input "text" at bounding box center [601, 437] width 120 height 28
type input "4"
click at [47, 528] on link "Add Another Item" at bounding box center [84, 533] width 120 height 28
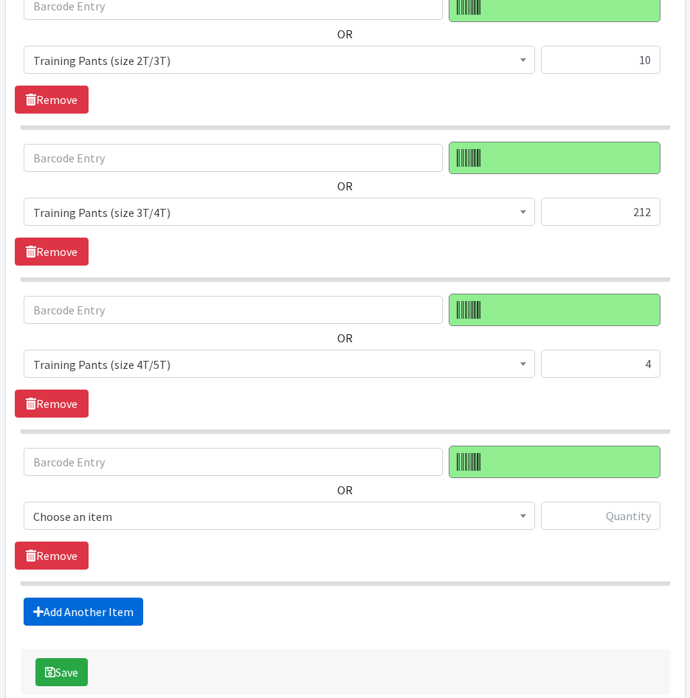
scroll to position [1872, 0]
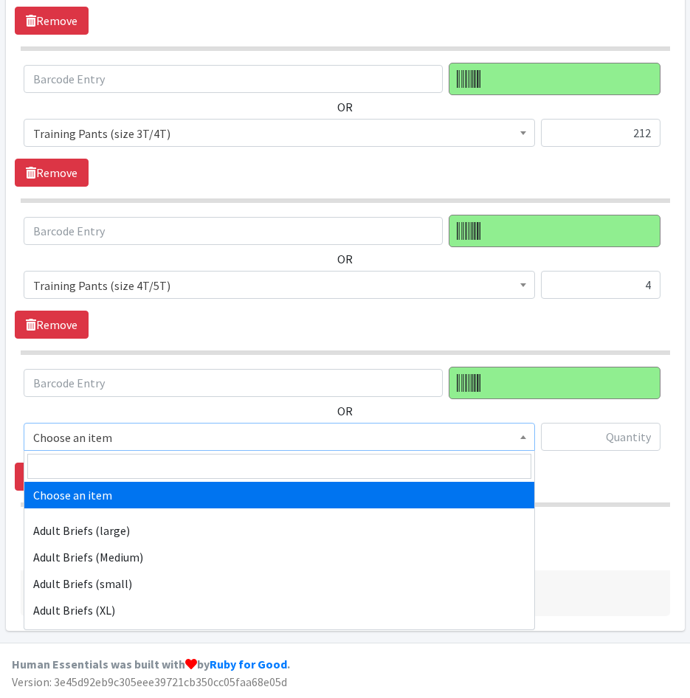
click at [128, 443] on span "Choose an item" at bounding box center [279, 437] width 492 height 21
click at [133, 468] on input "search" at bounding box center [279, 466] width 504 height 25
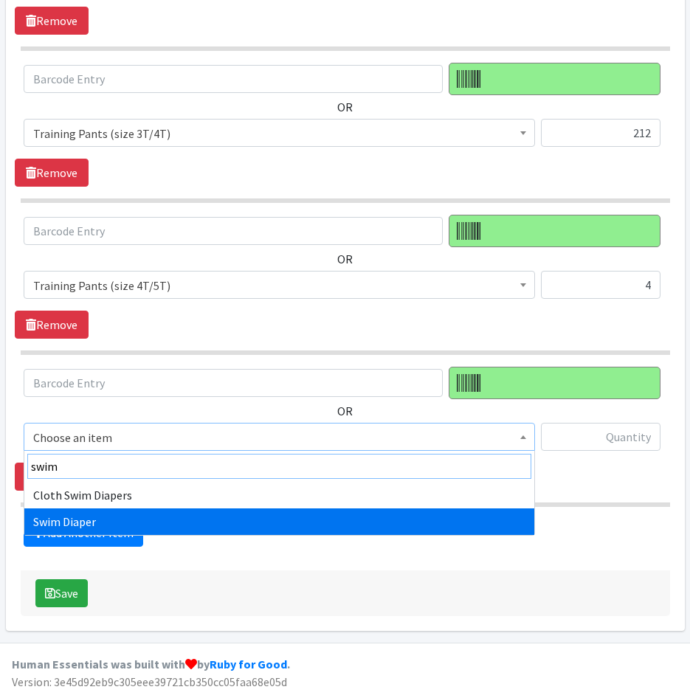
type input "swim"
select select "7522"
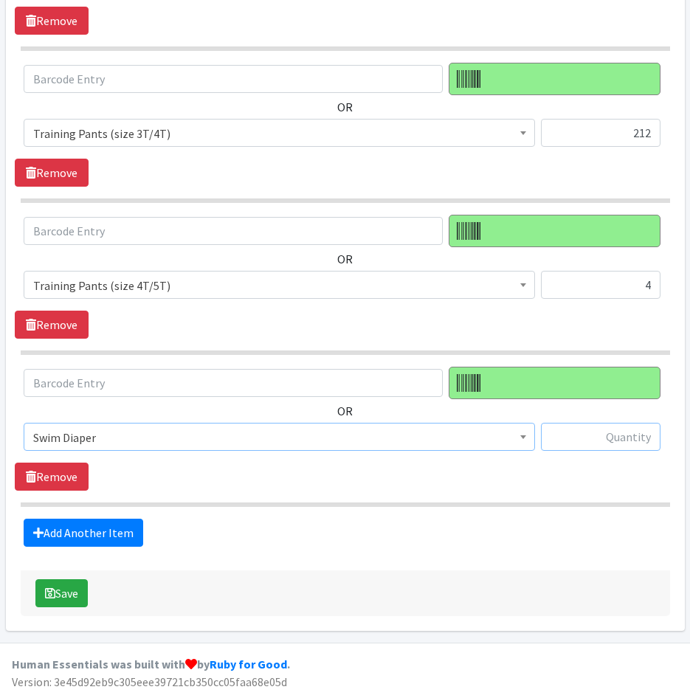
click at [624, 438] on input "text" at bounding box center [601, 437] width 120 height 28
type input "18"
click at [114, 531] on link "Add Another Item" at bounding box center [84, 533] width 120 height 28
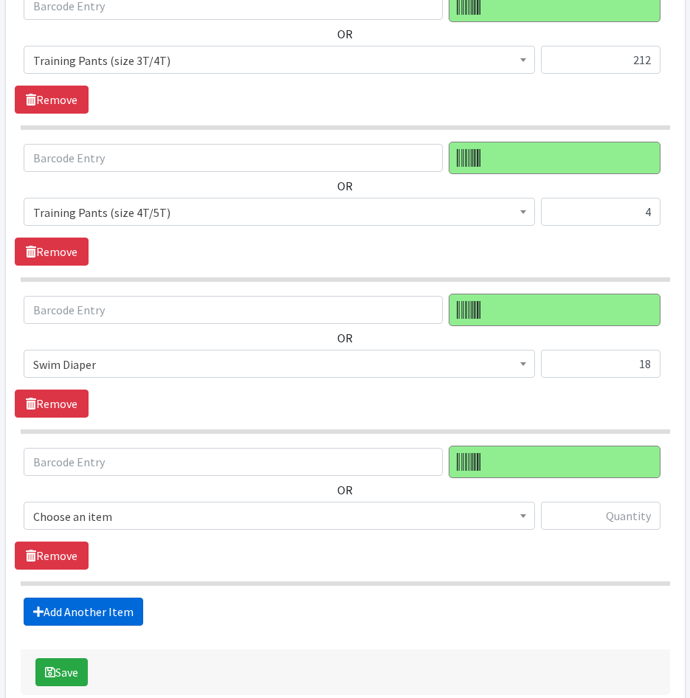
scroll to position [2024, 0]
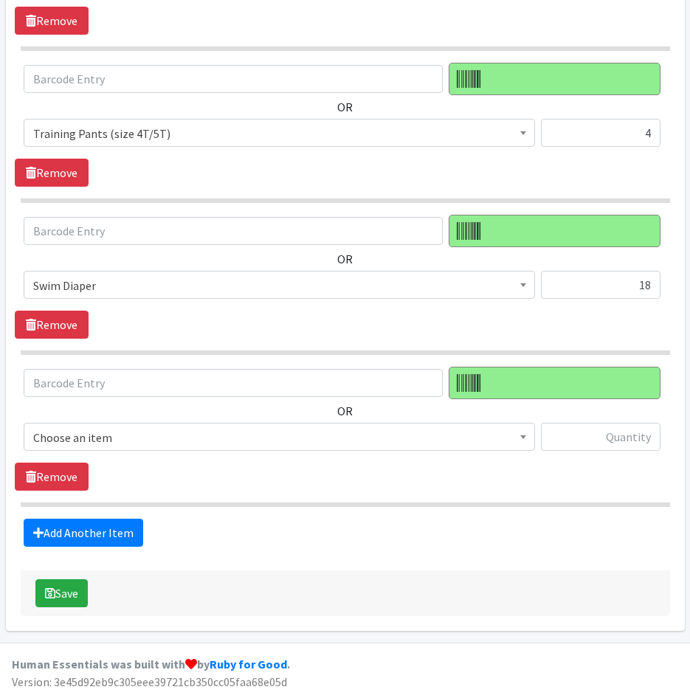
click at [139, 450] on span "Choose an item Adult Briefs (large) Adult Briefs (Medium) Adult Briefs (small) …" at bounding box center [279, 443] width 511 height 40
click at [147, 438] on span "Choose an item" at bounding box center [279, 437] width 492 height 21
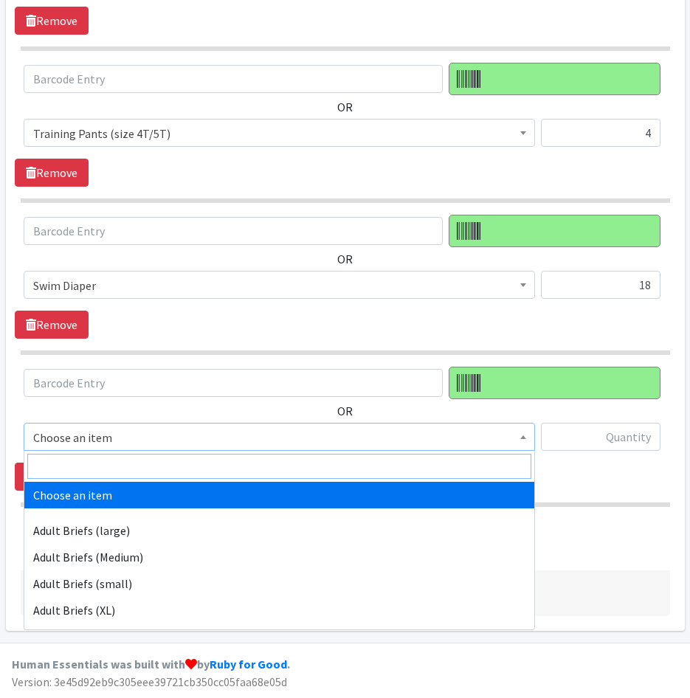
click at [152, 466] on input "search" at bounding box center [279, 466] width 504 height 25
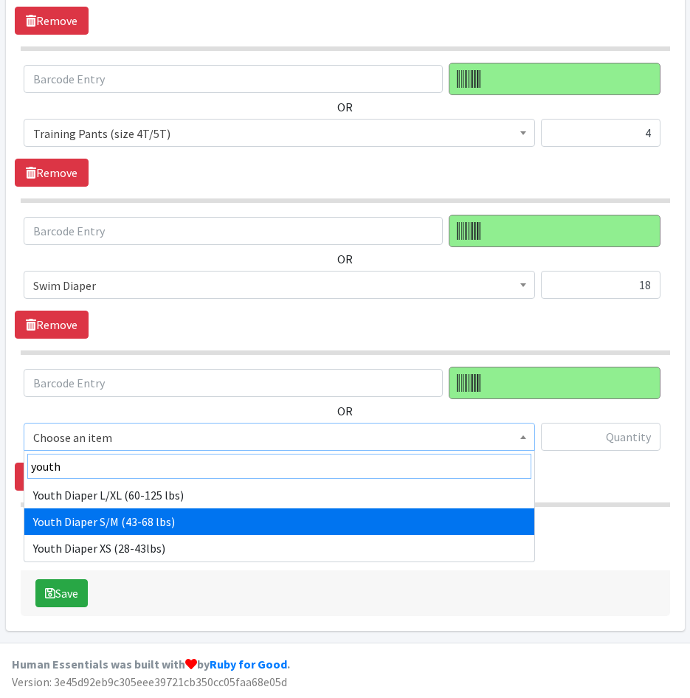
type input "youth"
drag, startPoint x: 168, startPoint y: 520, endPoint x: 453, endPoint y: 484, distance: 287.9
select select "11293"
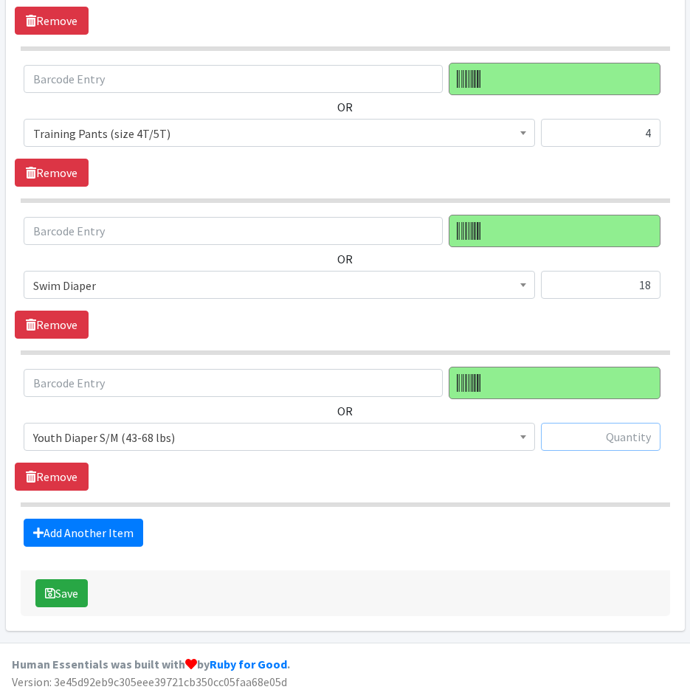
click at [610, 446] on input "text" at bounding box center [601, 437] width 120 height 28
type input "525"
click at [72, 600] on button "Save" at bounding box center [61, 593] width 52 height 28
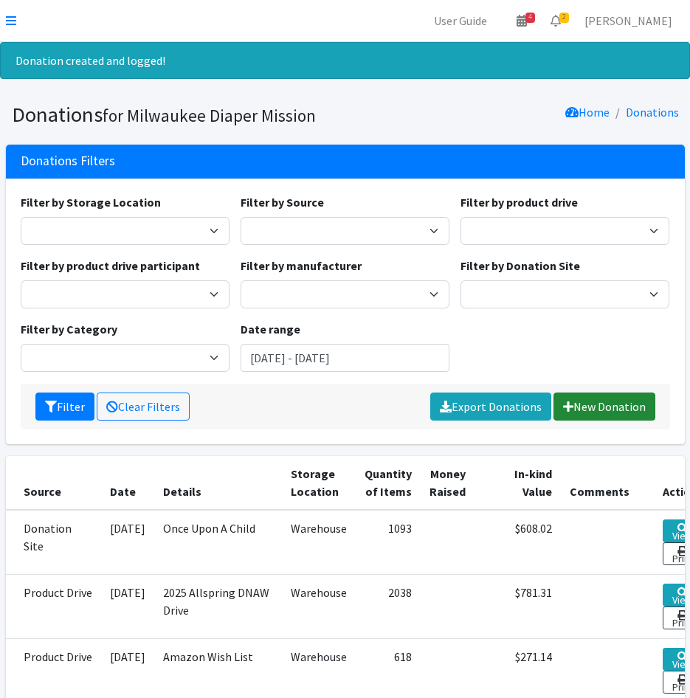
click at [570, 407] on icon at bounding box center [568, 407] width 10 height 12
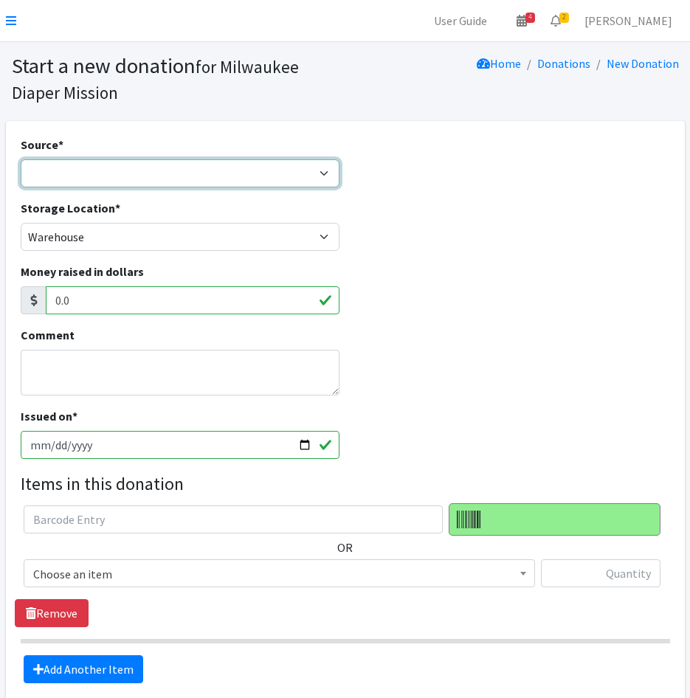
click at [160, 169] on select "Product Drive Manufacturer Donation Site Misc. Donation" at bounding box center [181, 173] width 320 height 28
select select "Donation Site"
click at [21, 159] on select "Product Drive Manufacturer Donation Site Misc. Donation" at bounding box center [181, 173] width 320 height 28
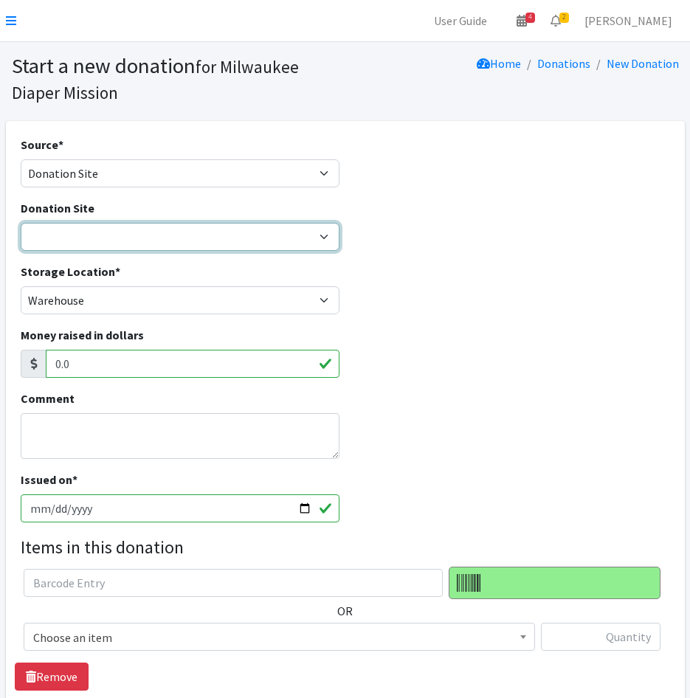
click at [151, 243] on select "Authentic Birth Center - [GEOGRAPHIC_DATA] Beans & Barley - East Side Bounce MK…" at bounding box center [181, 237] width 320 height 28
select select "551"
click at [21, 223] on select "Authentic Birth Center - [GEOGRAPHIC_DATA] Beans & Barley - East Side Bounce MK…" at bounding box center [181, 237] width 320 height 28
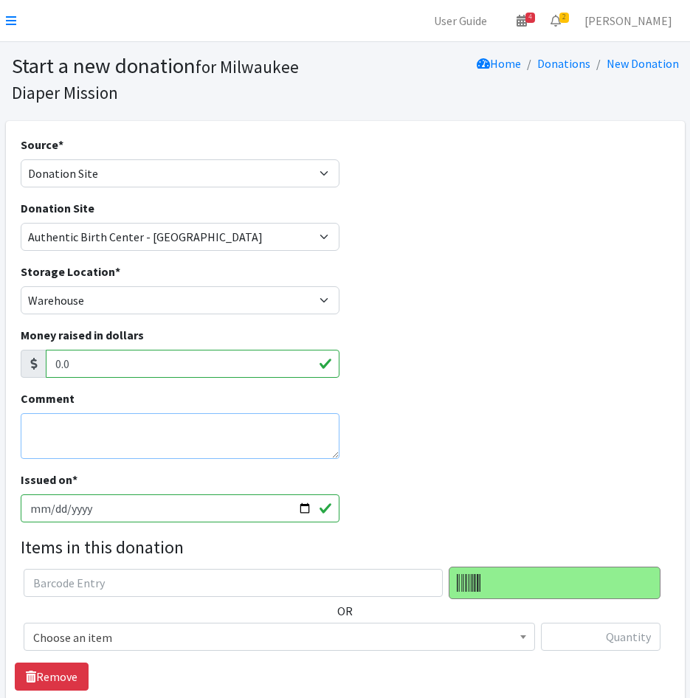
click at [82, 438] on textarea "Comment" at bounding box center [181, 436] width 320 height 46
type textarea "Authentic + colectivo Tosa"
drag, startPoint x: 380, startPoint y: 199, endPoint x: 392, endPoint y: 209, distance: 15.7
click at [380, 199] on div "Source * Product Drive Manufacturer Donation Site Misc. Donation" at bounding box center [345, 167] width 660 height 63
click at [52, 510] on input "[DATE]" at bounding box center [181, 508] width 320 height 28
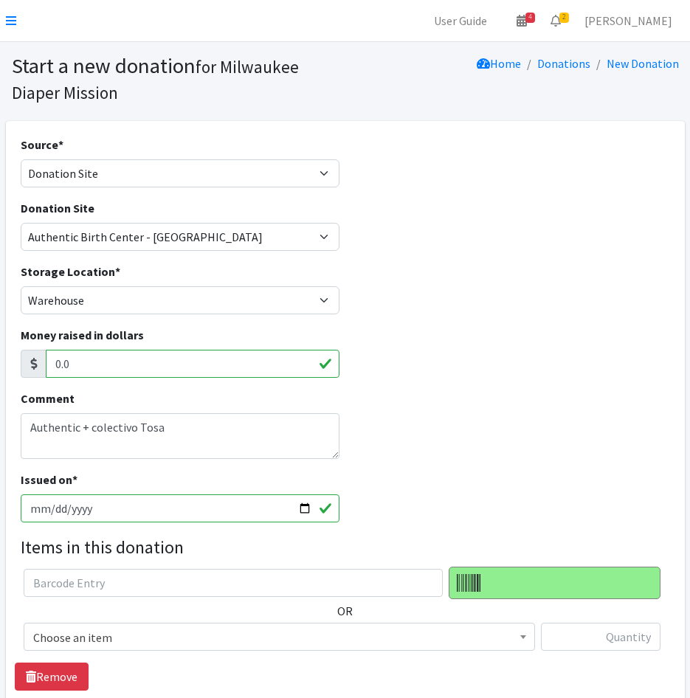
type input "[DATE]"
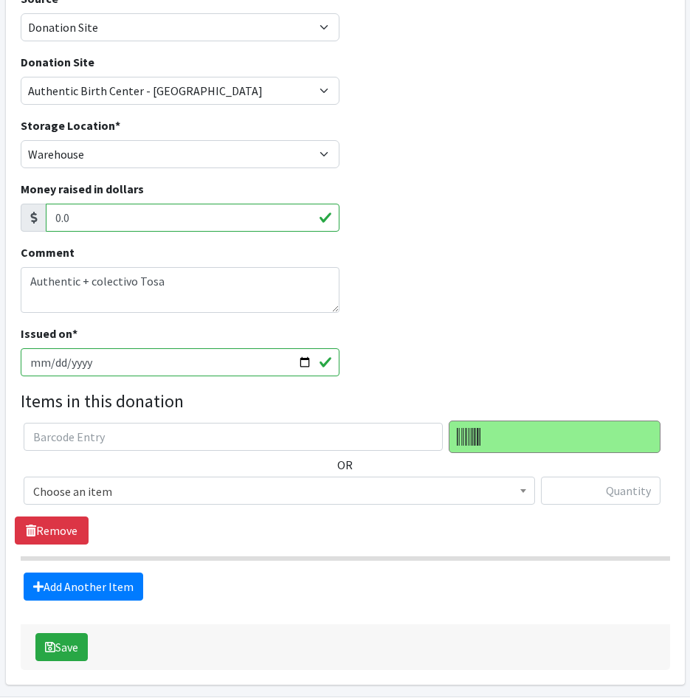
scroll to position [148, 0]
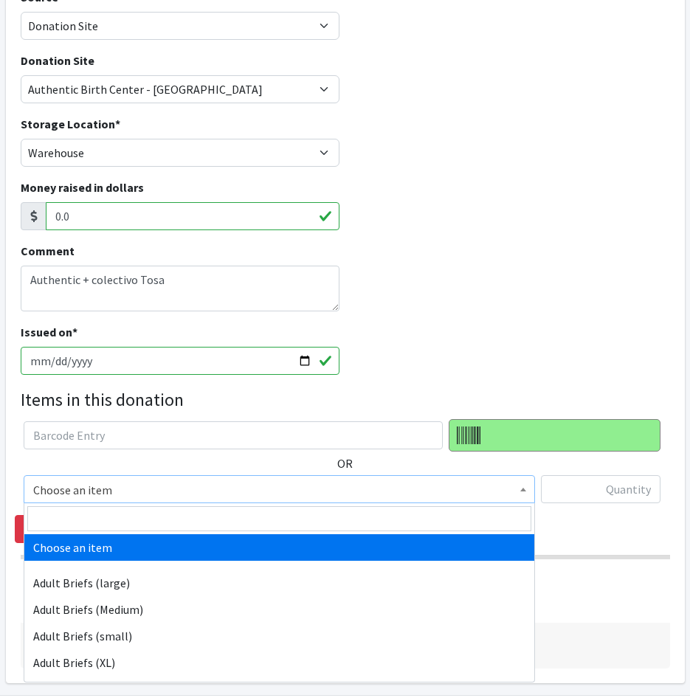
click at [204, 481] on span "Choose an item" at bounding box center [279, 490] width 492 height 21
click at [208, 515] on input "search" at bounding box center [279, 518] width 504 height 25
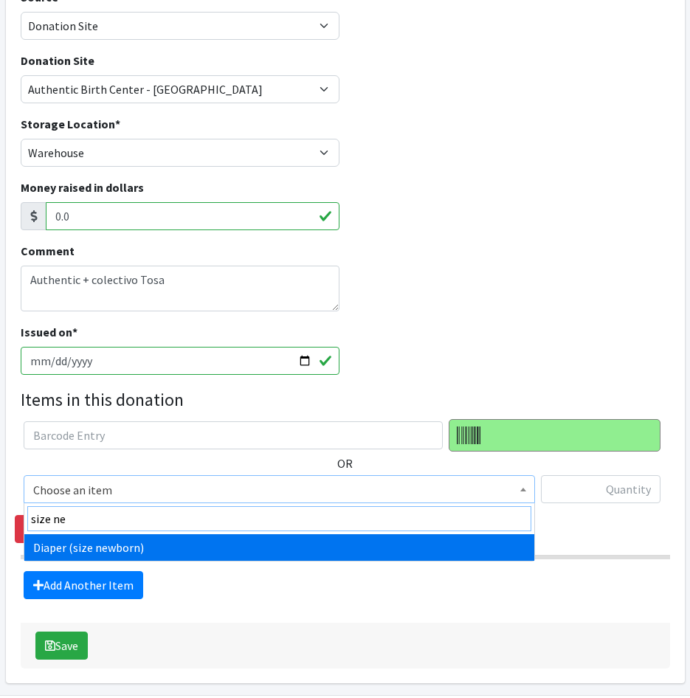
type input "size ne"
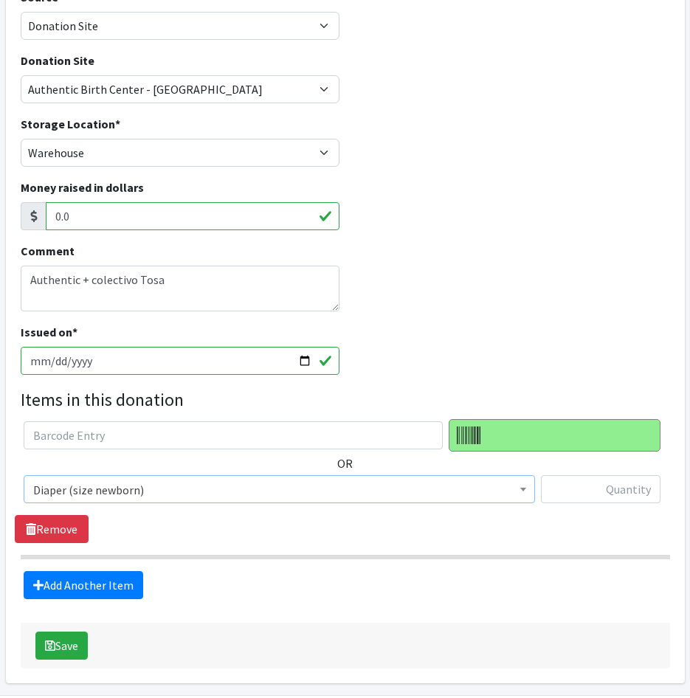
select select "4633"
click at [615, 488] on input "text" at bounding box center [601, 489] width 120 height 28
type input "415"
click at [119, 584] on link "Add Another Item" at bounding box center [84, 585] width 120 height 28
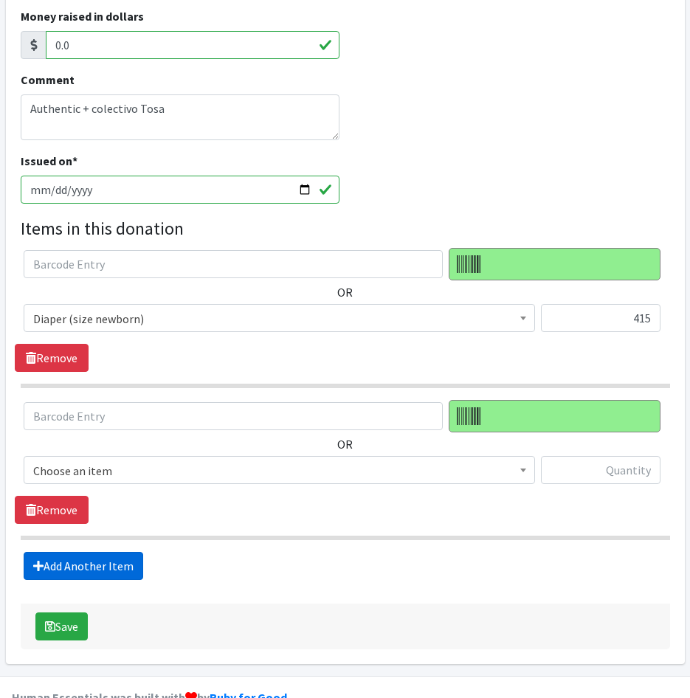
scroll to position [352, 0]
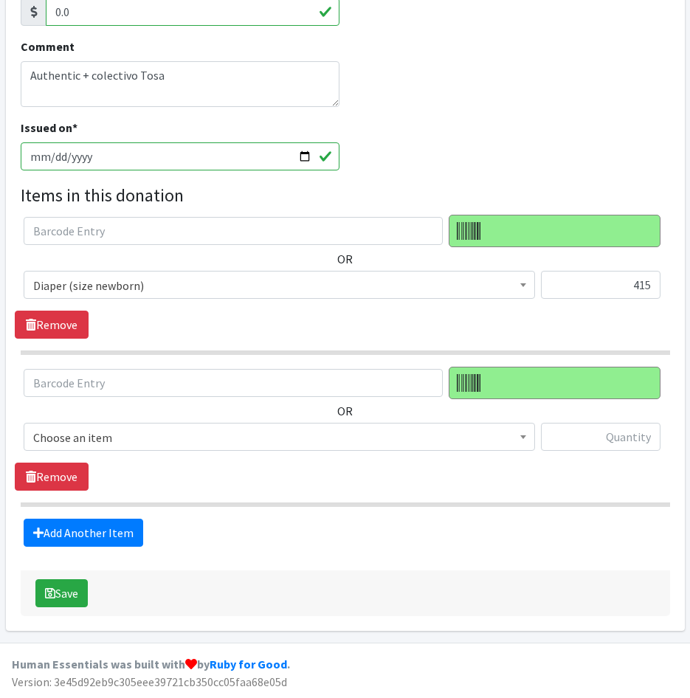
click at [156, 441] on span "Choose an item" at bounding box center [279, 437] width 492 height 21
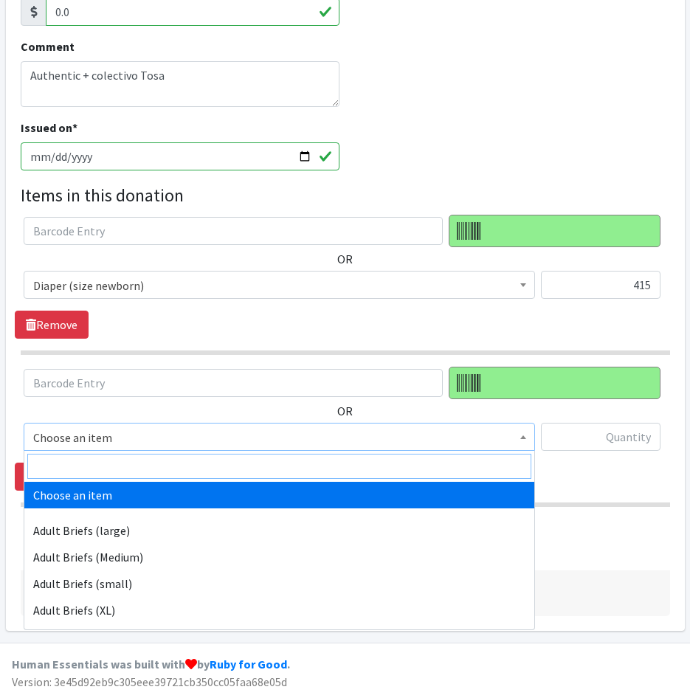
click at [150, 463] on input "search" at bounding box center [279, 466] width 504 height 25
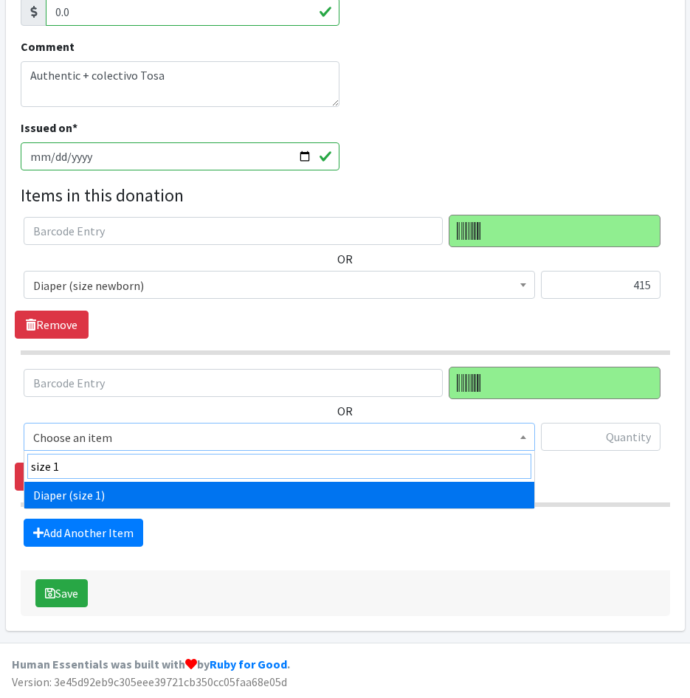
type input "size 1"
select select "4634"
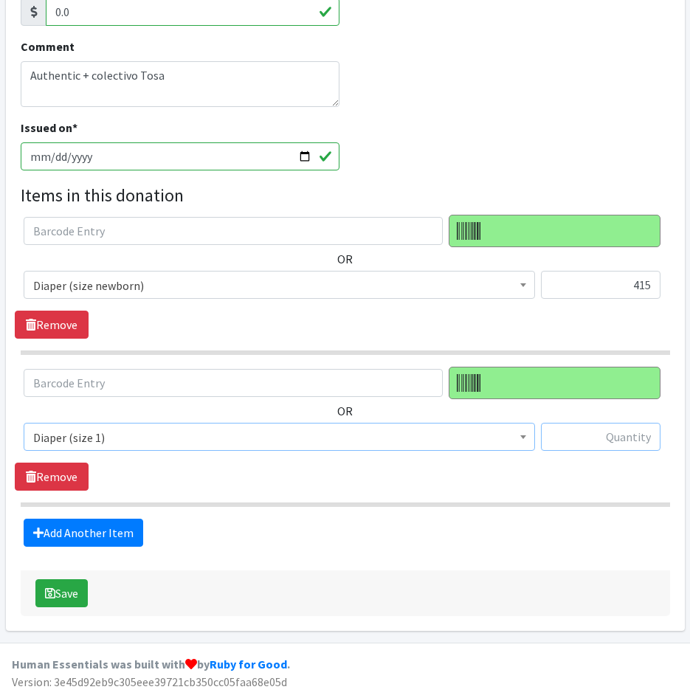
click at [610, 438] on input "text" at bounding box center [601, 437] width 120 height 28
type input "306"
click at [125, 529] on link "Add Another Item" at bounding box center [84, 533] width 120 height 28
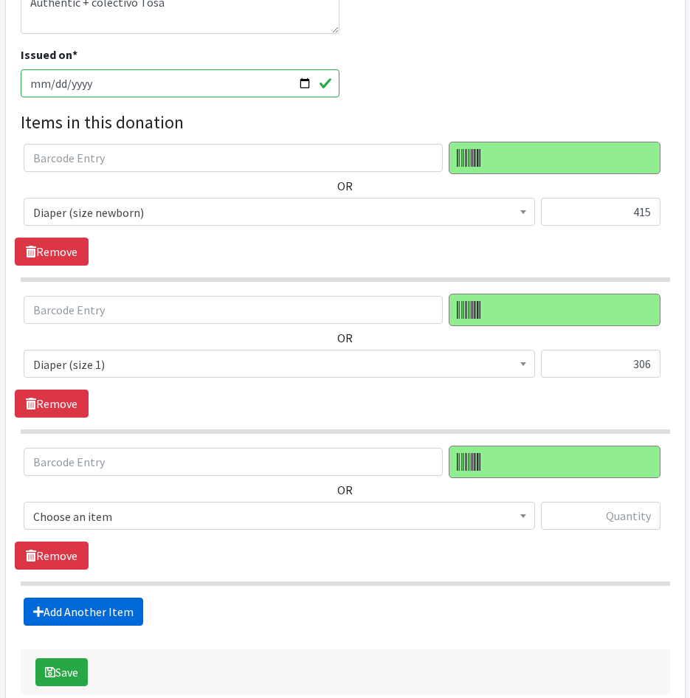
scroll to position [504, 0]
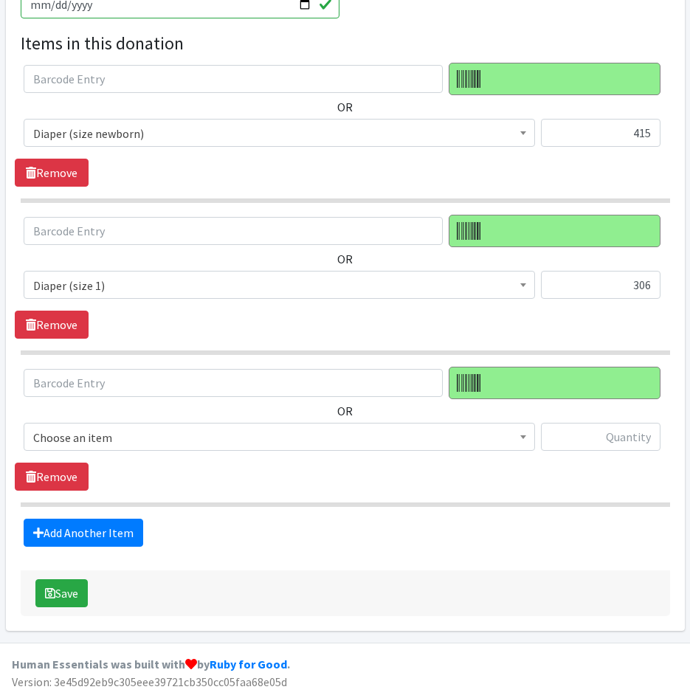
click at [145, 427] on span "Choose an item" at bounding box center [279, 437] width 492 height 21
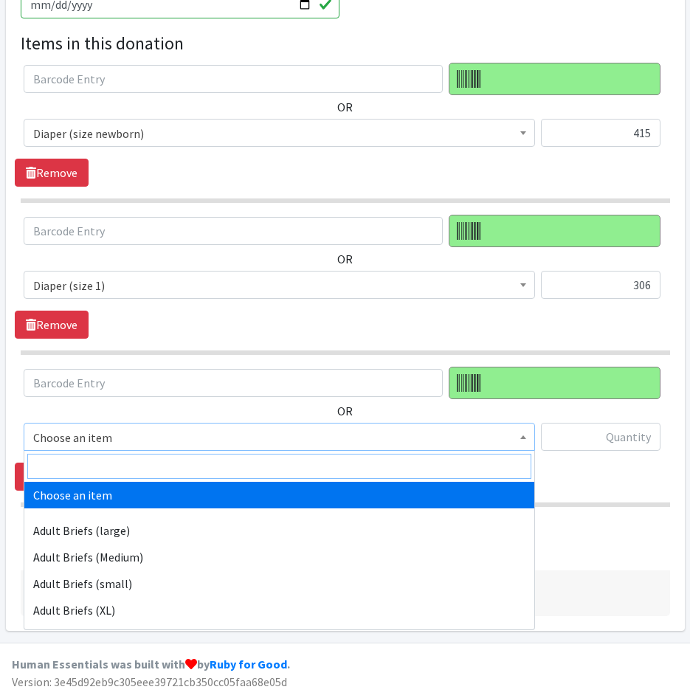
click at [149, 462] on input "search" at bounding box center [279, 466] width 504 height 25
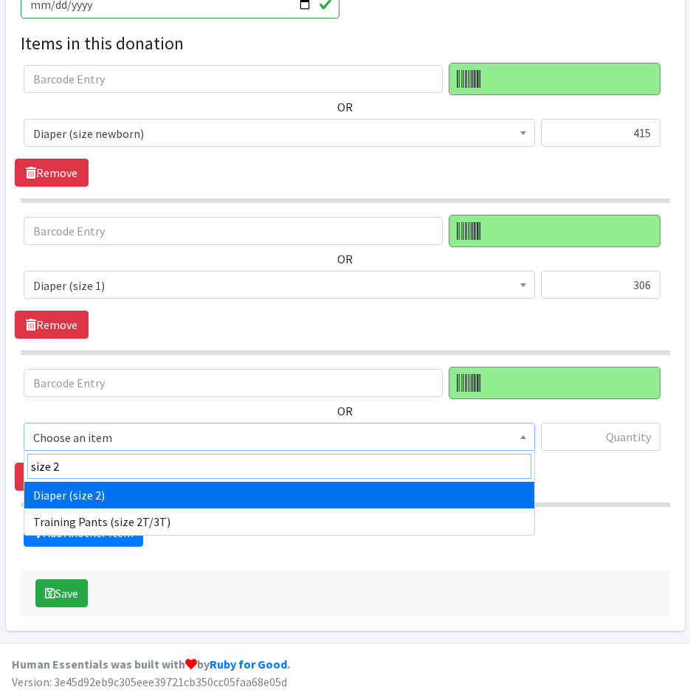
type input "size 2"
select select "4635"
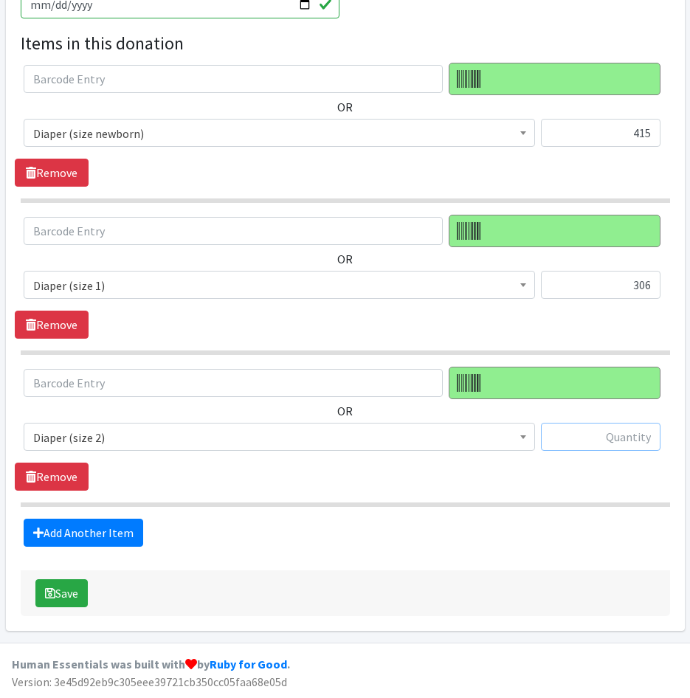
click at [580, 437] on input "text" at bounding box center [601, 437] width 120 height 28
type input "84"
click at [108, 525] on link "Add Another Item" at bounding box center [84, 533] width 120 height 28
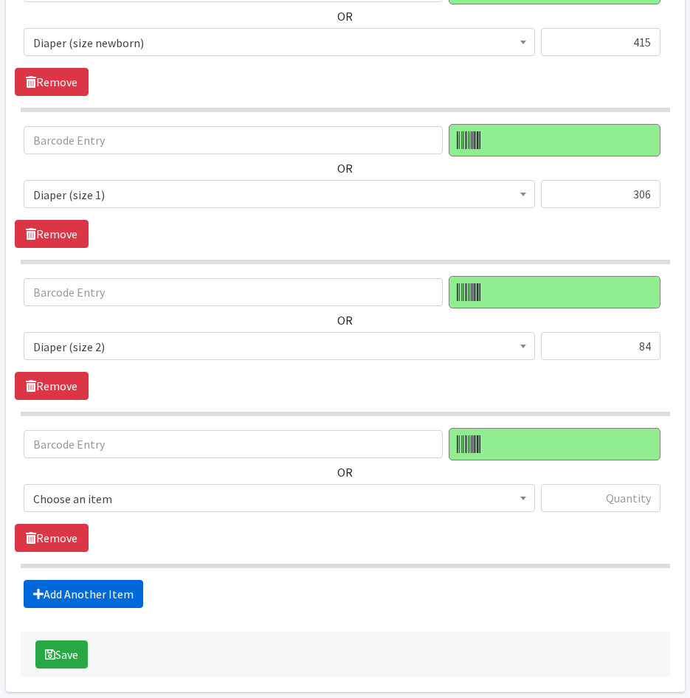
scroll to position [656, 0]
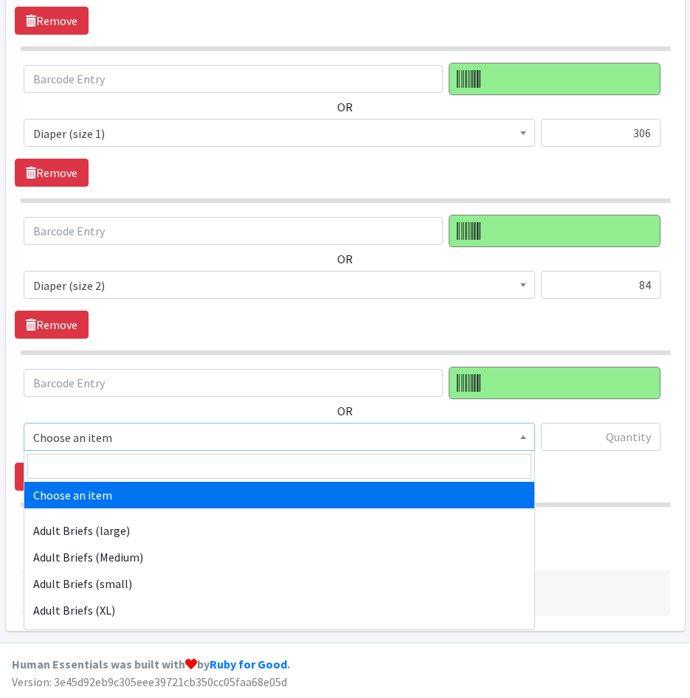
click at [155, 434] on span "Choose an item" at bounding box center [279, 437] width 492 height 21
click at [160, 460] on input "search" at bounding box center [279, 466] width 504 height 25
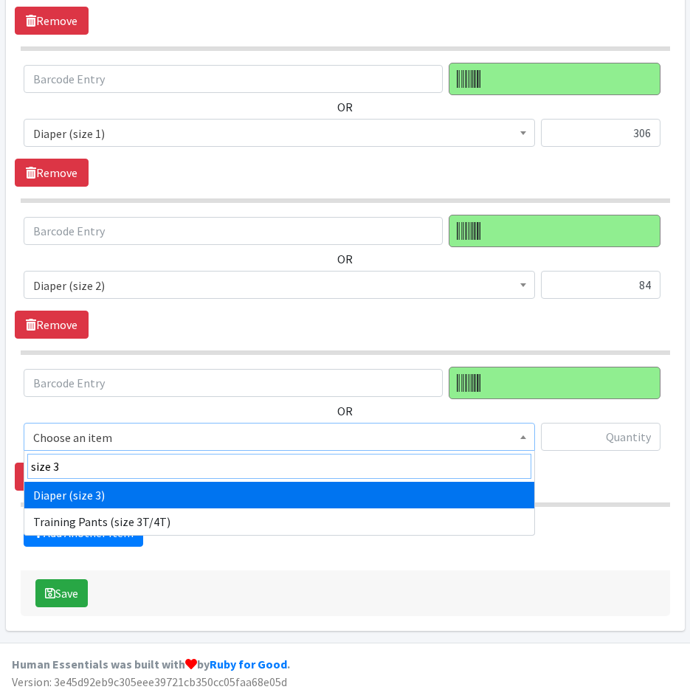
type input "size 3"
select select "4644"
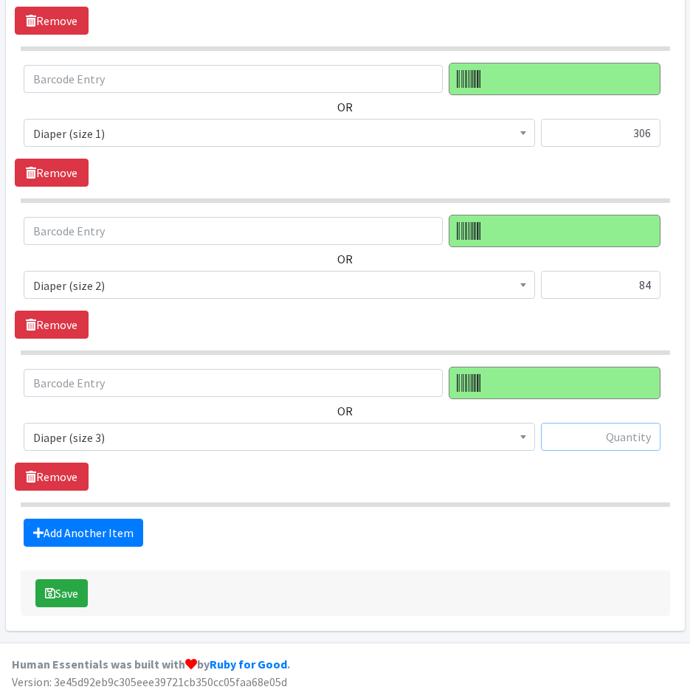
click at [607, 436] on input "text" at bounding box center [601, 437] width 120 height 28
type input "132"
click at [37, 520] on link "Add Another Item" at bounding box center [84, 533] width 120 height 28
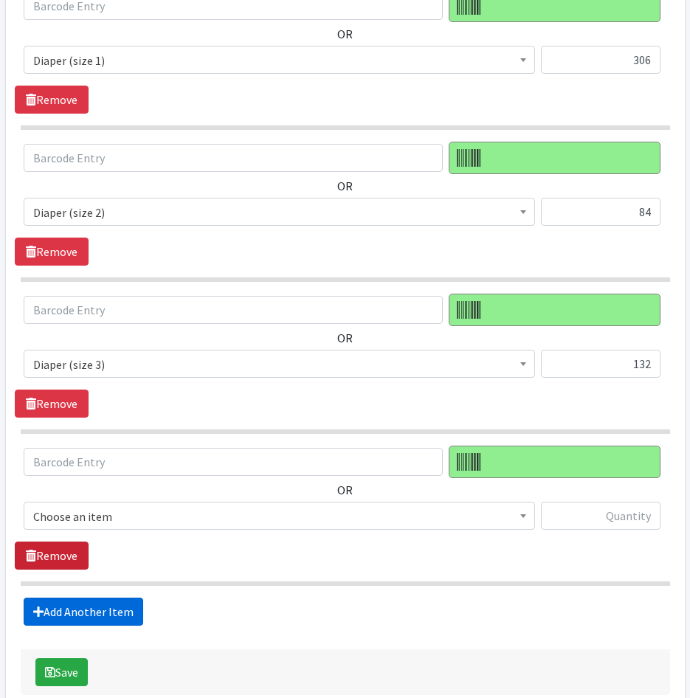
scroll to position [808, 0]
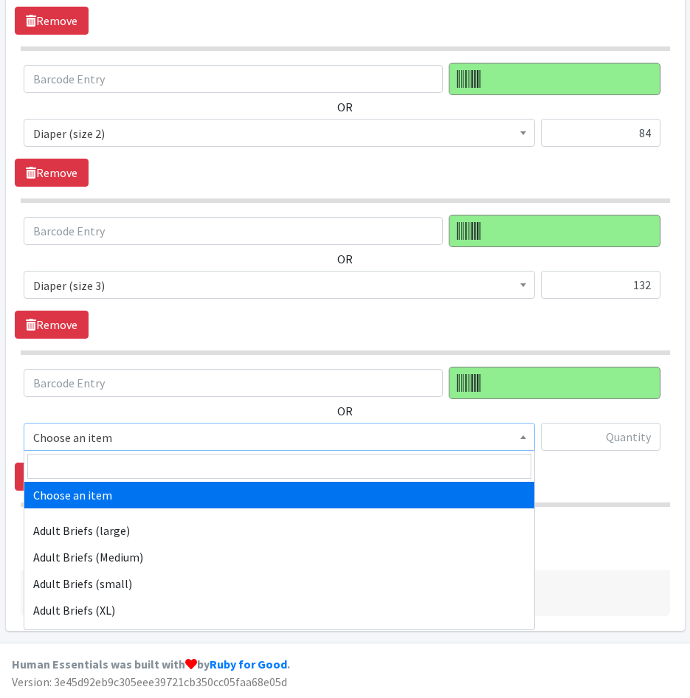
click at [100, 434] on span "Choose an item" at bounding box center [279, 437] width 492 height 21
click at [110, 463] on input "search" at bounding box center [279, 466] width 504 height 25
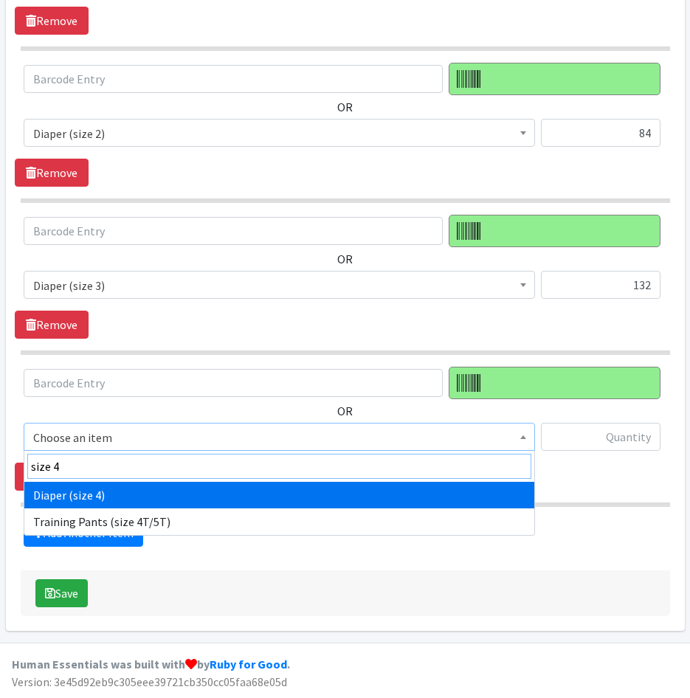
type input "size 4"
select select "4645"
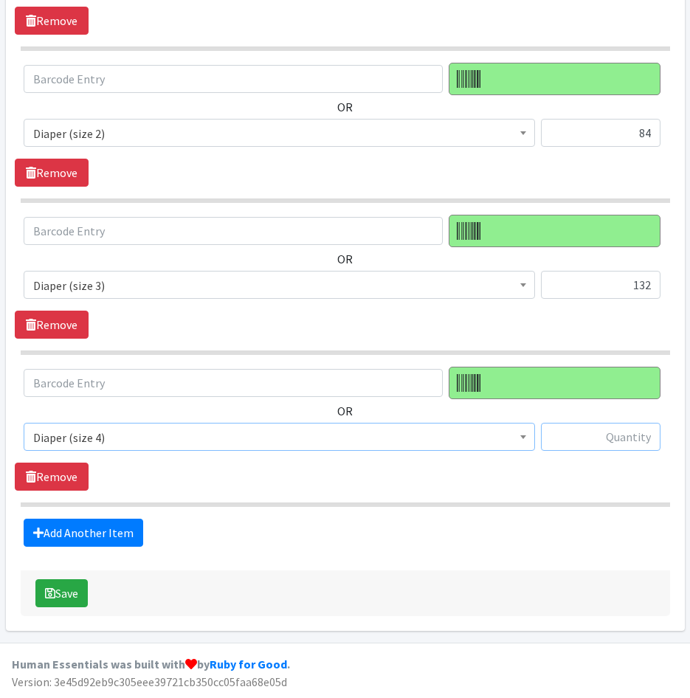
click at [643, 432] on input "text" at bounding box center [601, 437] width 120 height 28
type input "28"
click at [84, 525] on link "Add Another Item" at bounding box center [84, 533] width 120 height 28
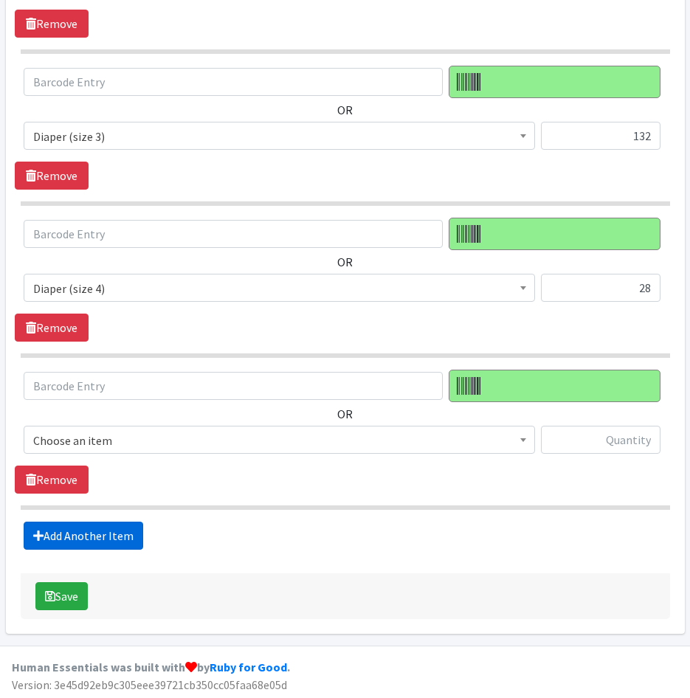
scroll to position [960, 0]
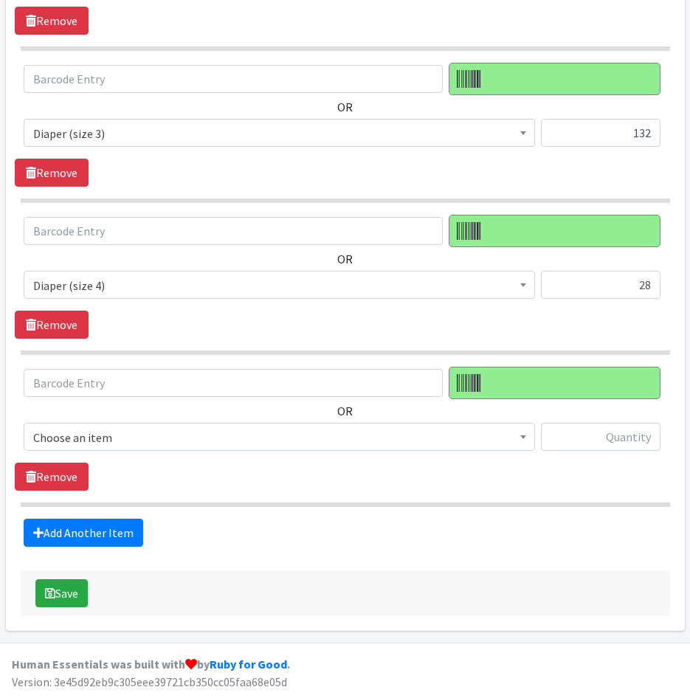
click at [141, 438] on span "Choose an item" at bounding box center [279, 437] width 492 height 21
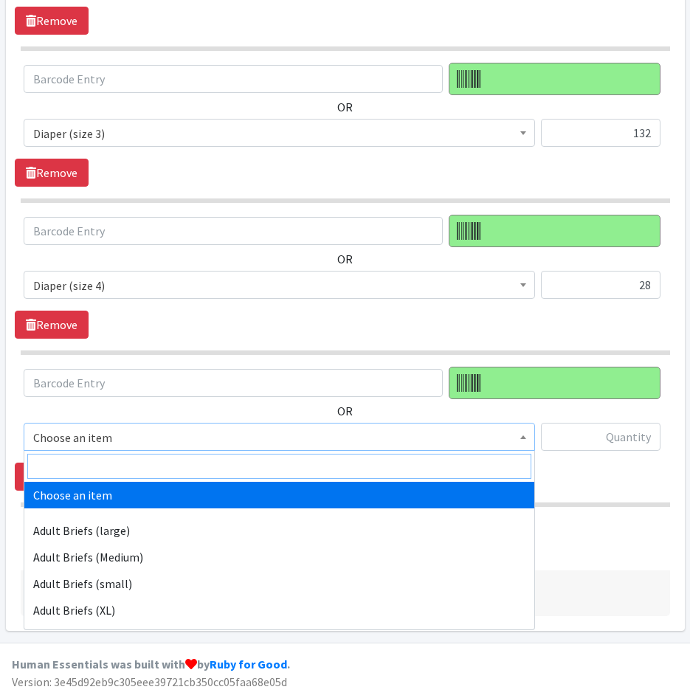
click at [141, 468] on input "search" at bounding box center [279, 466] width 504 height 25
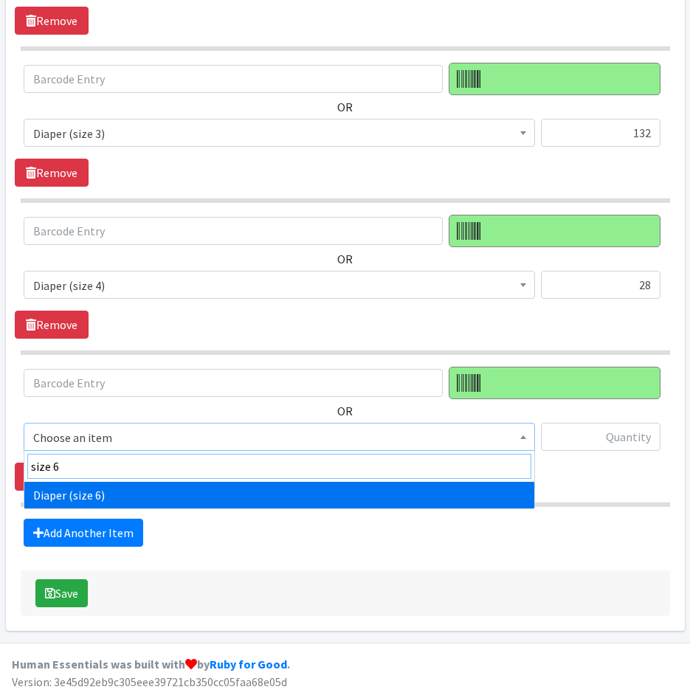
type input "size 6"
select select "4649"
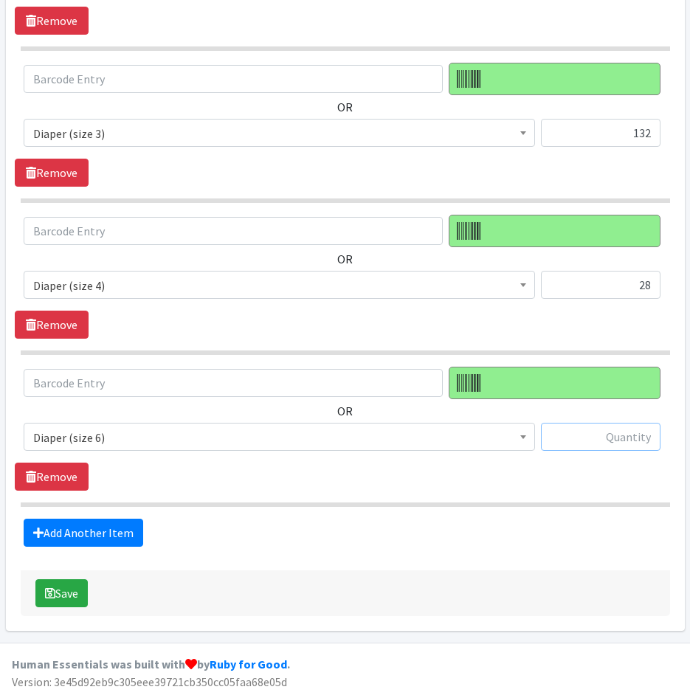
click at [602, 435] on input "text" at bounding box center [601, 437] width 120 height 28
type input "62"
click at [75, 523] on link "Add Another Item" at bounding box center [84, 533] width 120 height 28
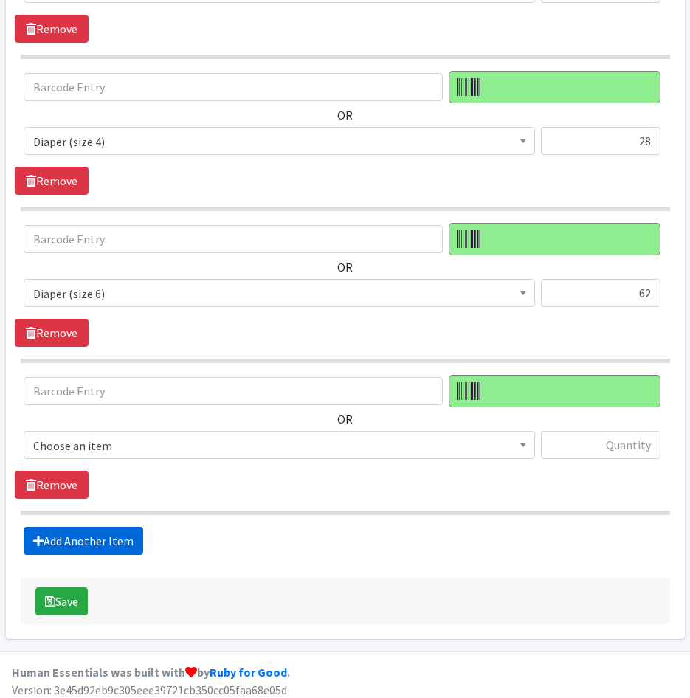
scroll to position [1112, 0]
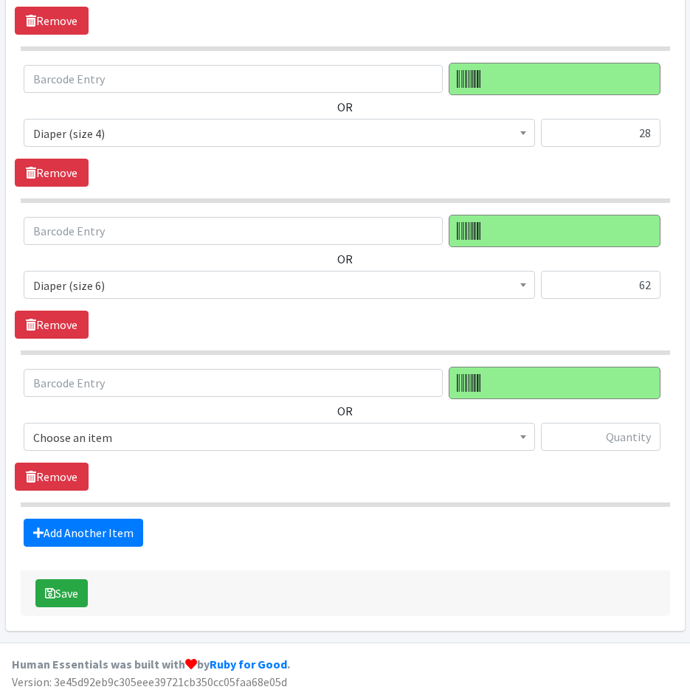
click at [103, 436] on span "Choose an item" at bounding box center [279, 437] width 492 height 21
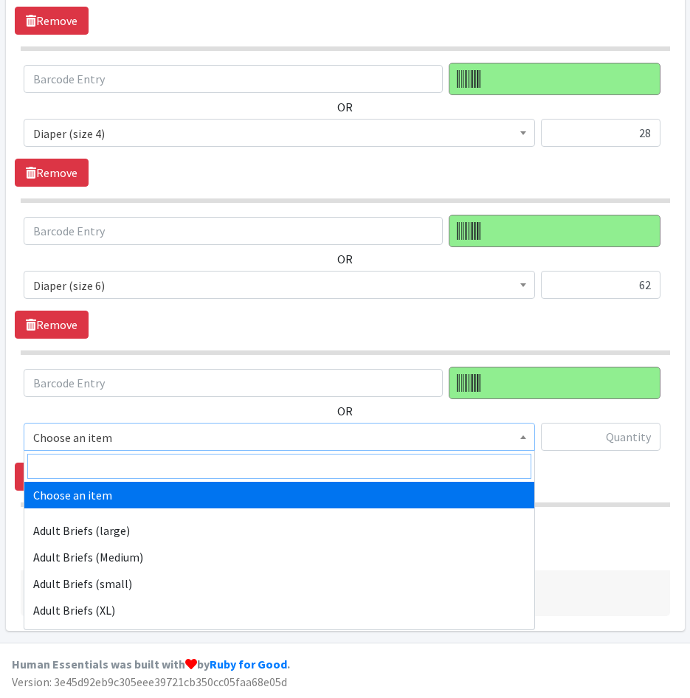
click at [108, 463] on input "search" at bounding box center [279, 466] width 504 height 25
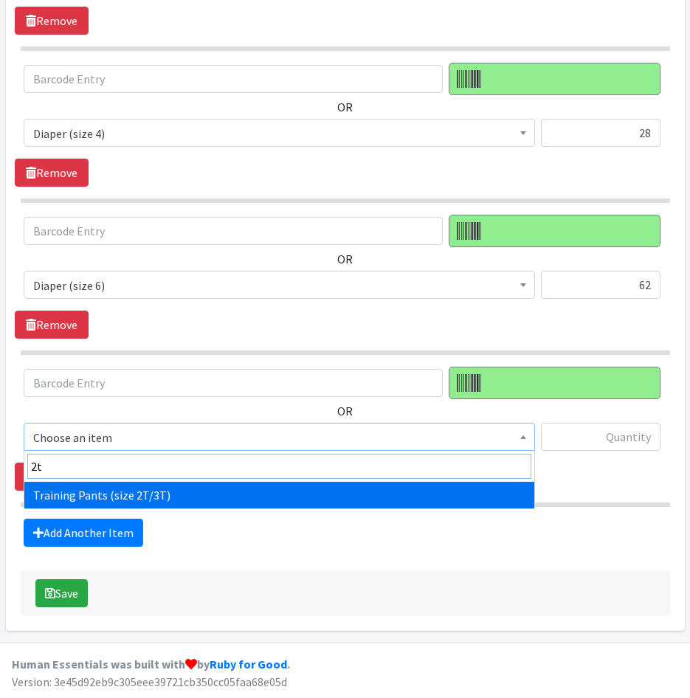
type input "2t"
drag, startPoint x: 147, startPoint y: 487, endPoint x: 506, endPoint y: 476, distance: 359.5
select select "5865"
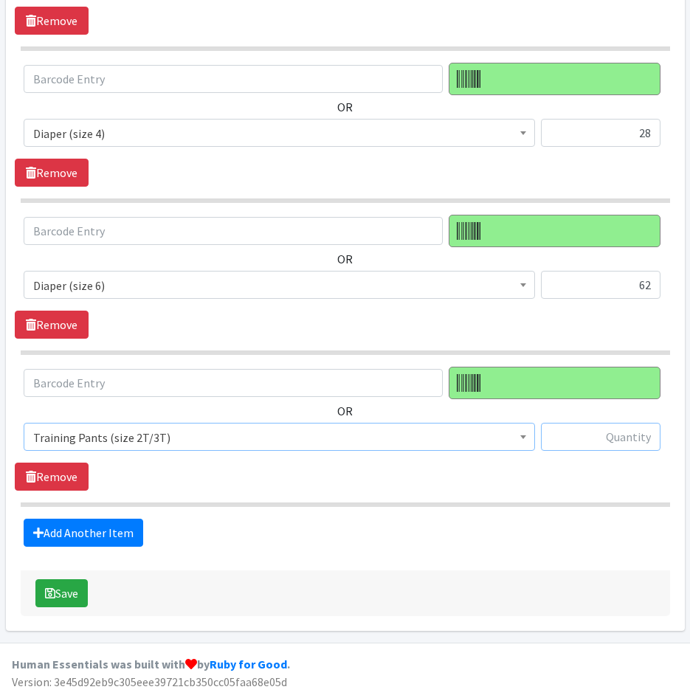
click at [611, 443] on input "text" at bounding box center [601, 437] width 120 height 28
type input "3"
click at [32, 534] on link "Add Another Item" at bounding box center [84, 533] width 120 height 28
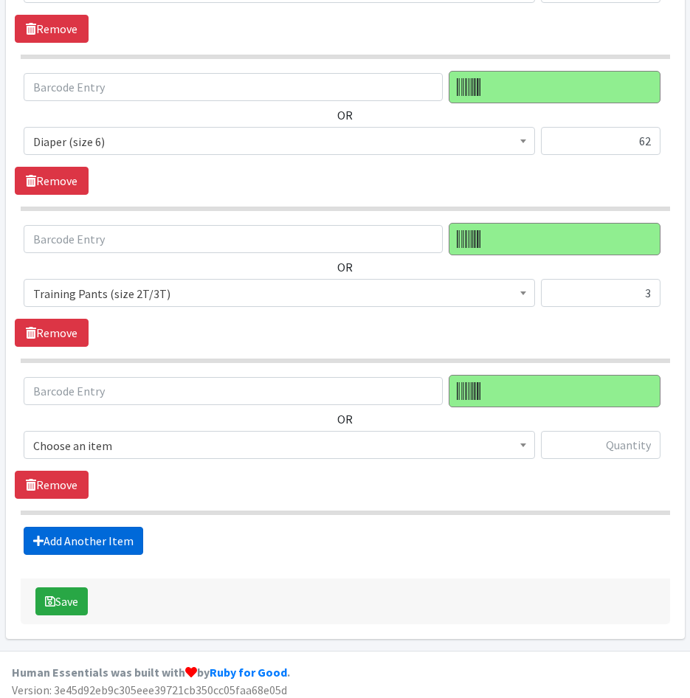
scroll to position [1264, 0]
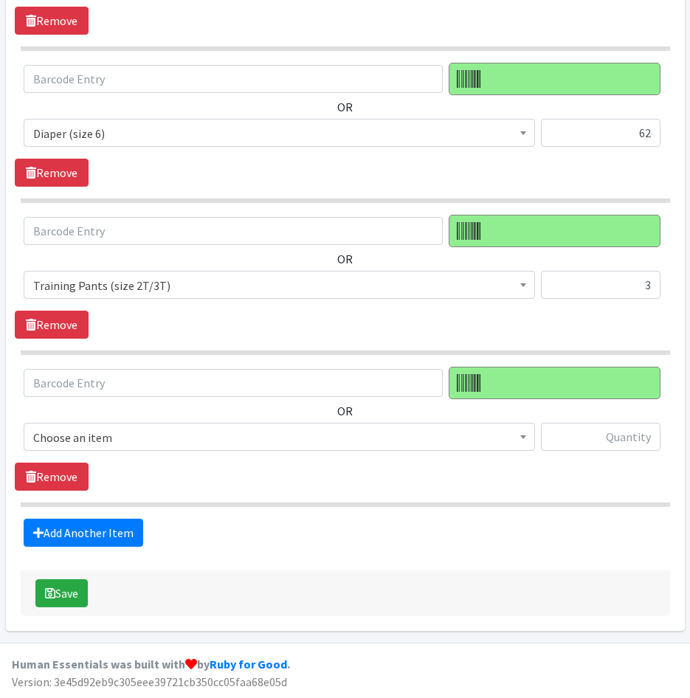
click at [123, 426] on span "Choose an item" at bounding box center [279, 437] width 511 height 28
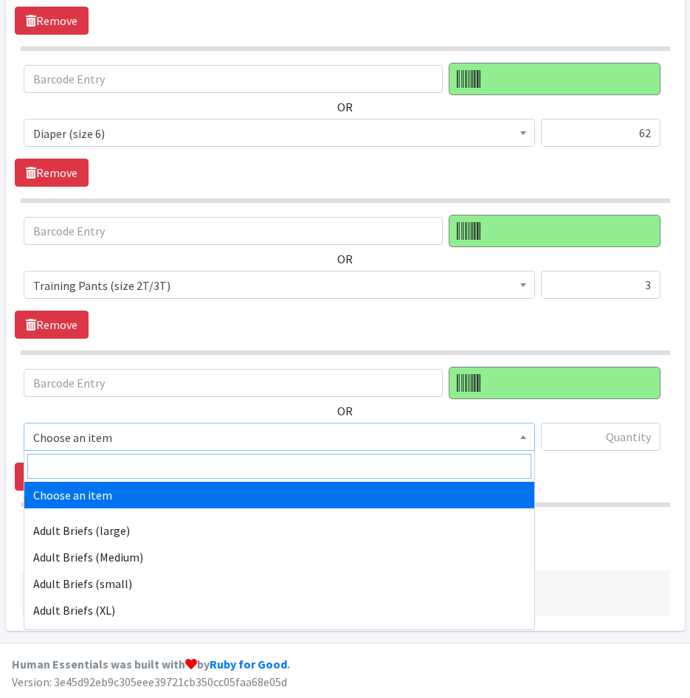
click at [125, 463] on input "search" at bounding box center [279, 466] width 504 height 25
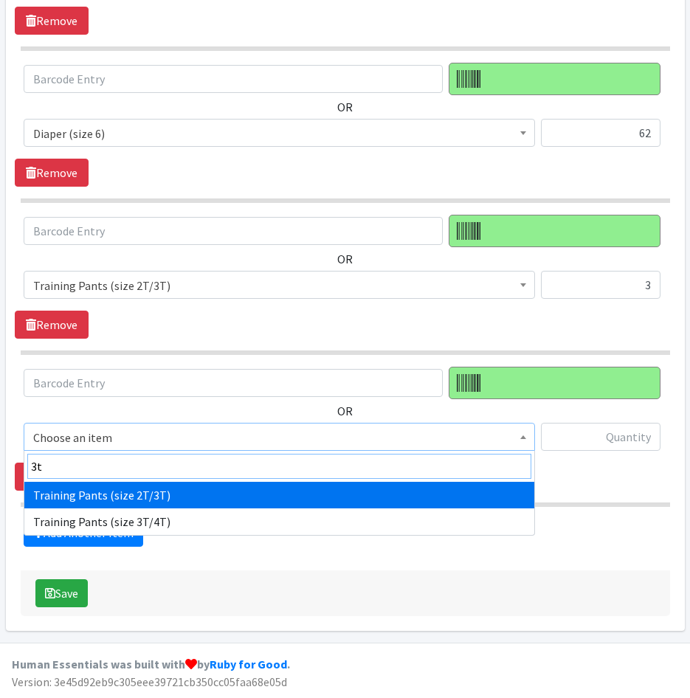
type input "3t"
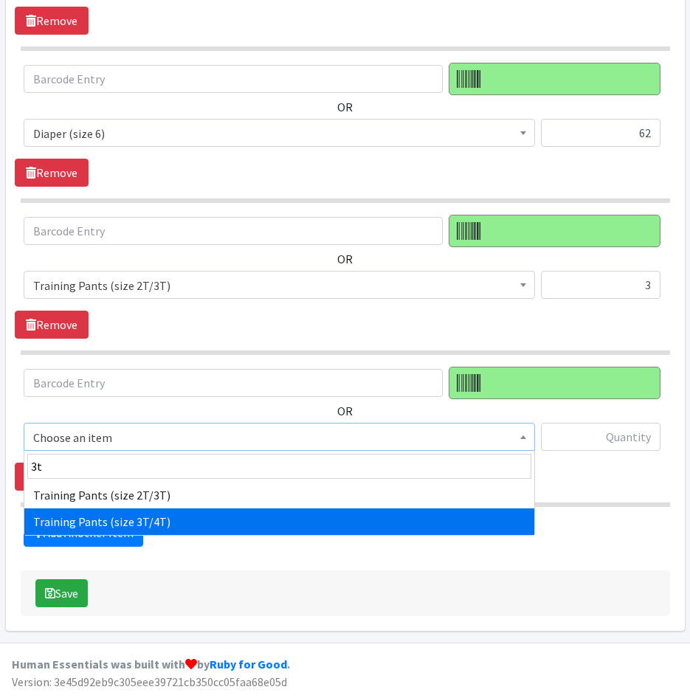
drag, startPoint x: 165, startPoint y: 515, endPoint x: 475, endPoint y: 480, distance: 311.9
select select "5866"
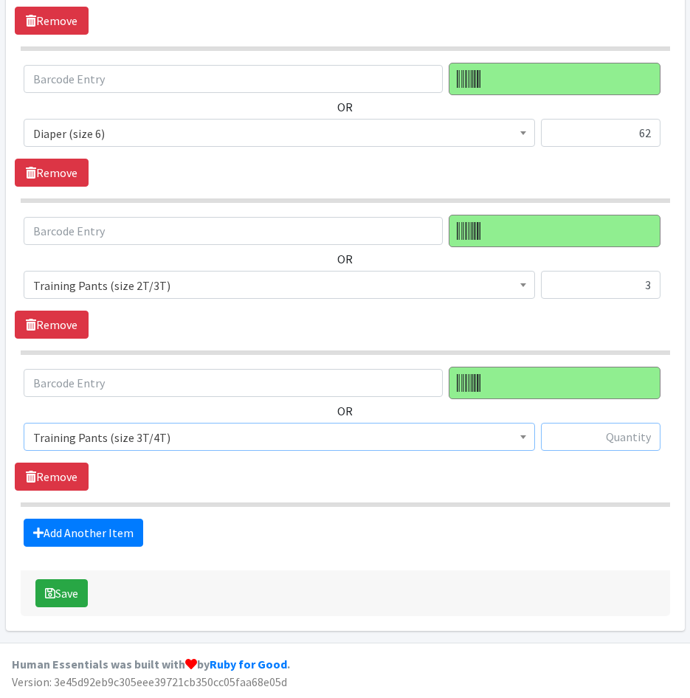
click at [576, 438] on input "text" at bounding box center [601, 437] width 120 height 28
type input "7"
click at [107, 538] on link "Add Another Item" at bounding box center [84, 533] width 120 height 28
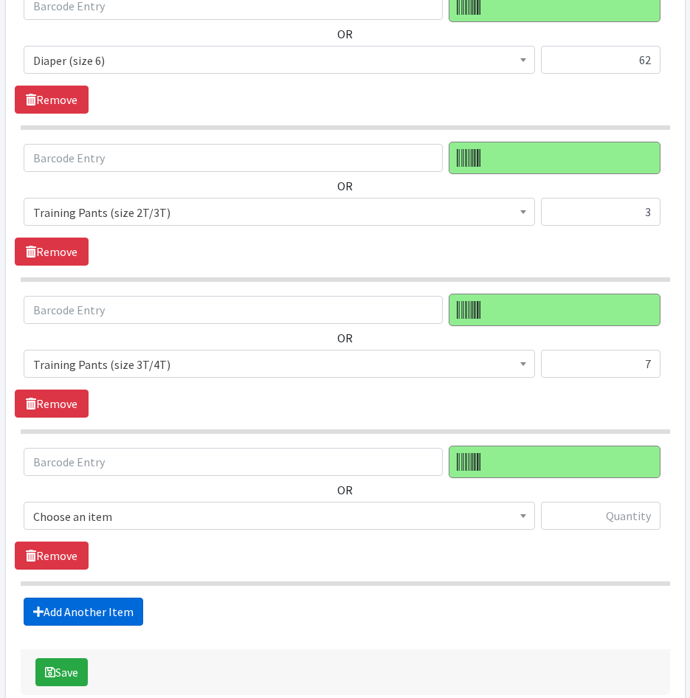
scroll to position [1416, 0]
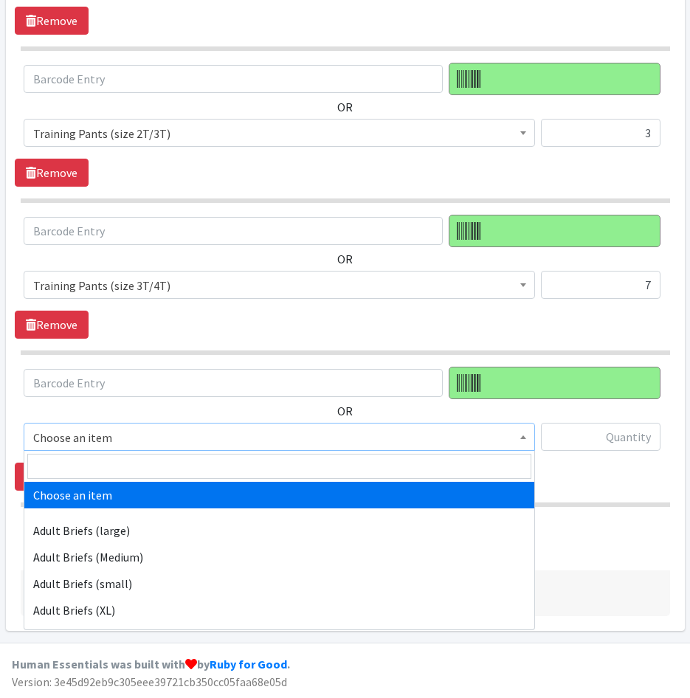
click at [176, 437] on span "Choose an item" at bounding box center [279, 437] width 492 height 21
click at [183, 468] on input "search" at bounding box center [279, 466] width 504 height 25
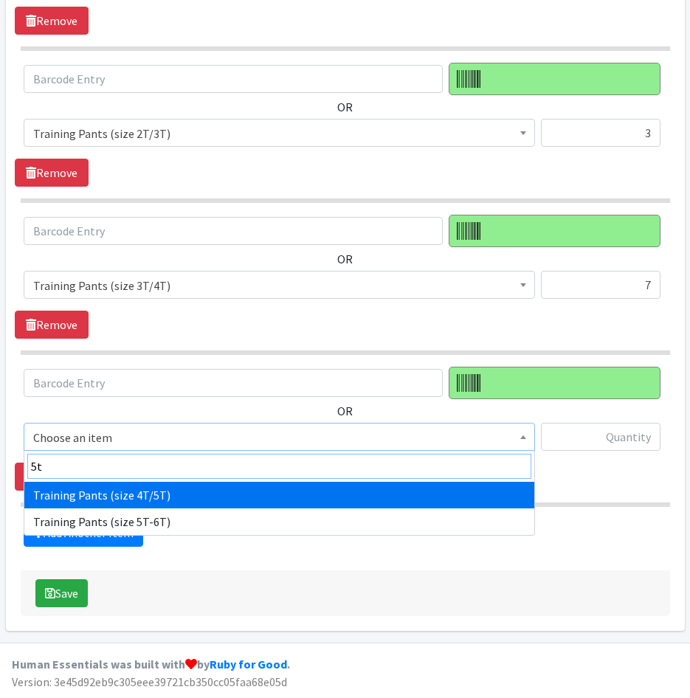
type input "5t"
select select "5867"
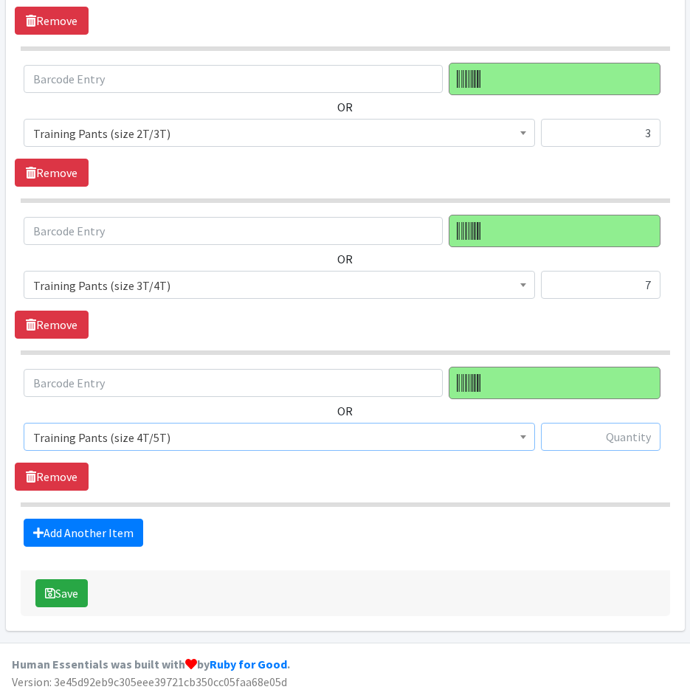
click at [606, 449] on input "text" at bounding box center [601, 437] width 120 height 28
type input "121"
click at [81, 540] on link "Add Another Item" at bounding box center [84, 533] width 120 height 28
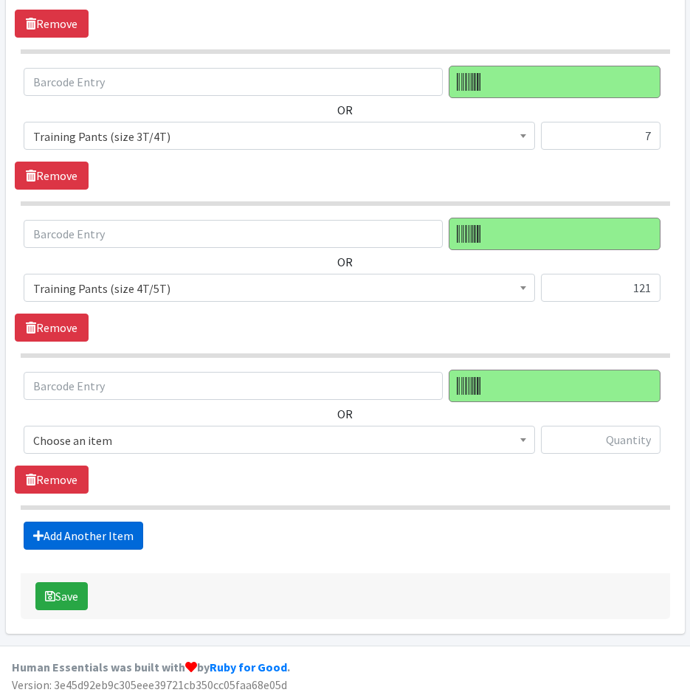
scroll to position [1568, 0]
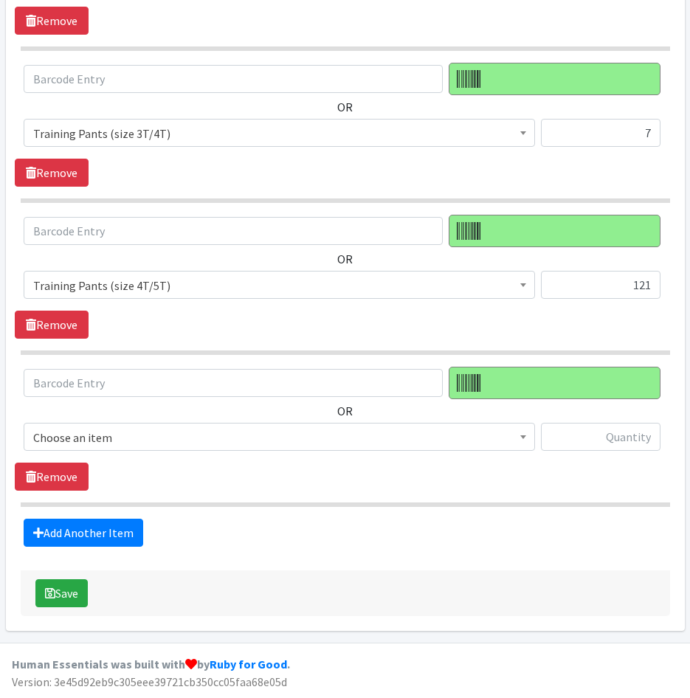
click at [151, 438] on span "Choose an item" at bounding box center [279, 437] width 492 height 21
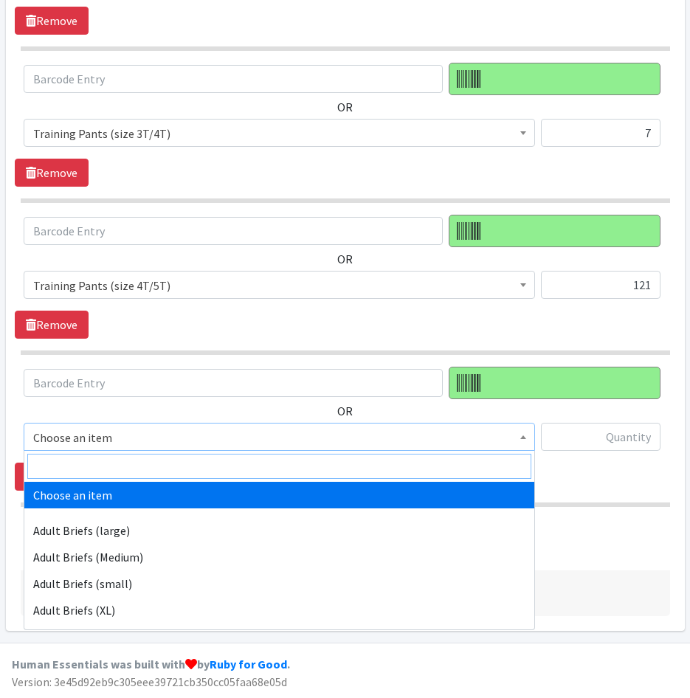
click at [134, 474] on input "search" at bounding box center [279, 466] width 504 height 25
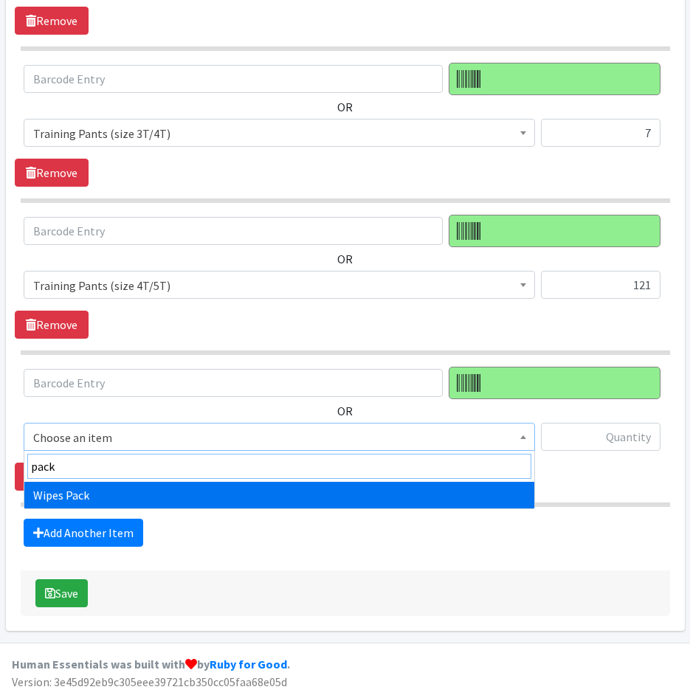
type input "pack"
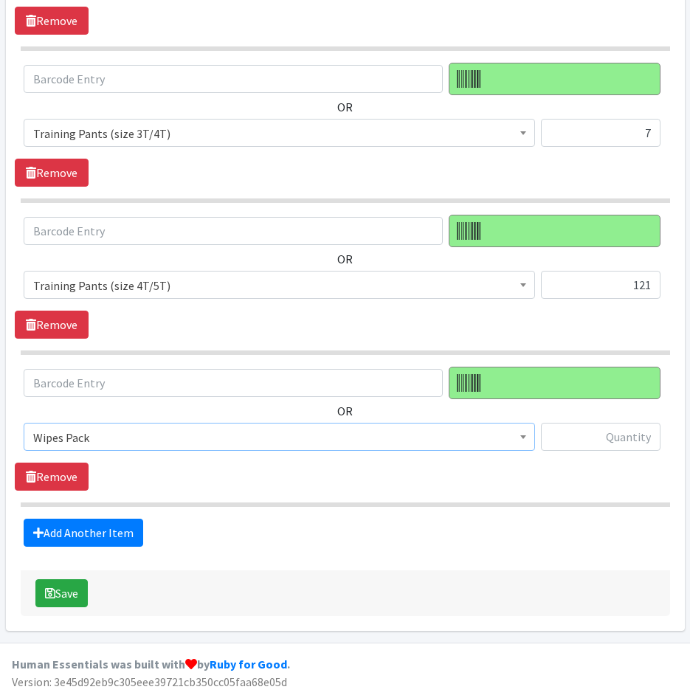
select select "4665"
click at [615, 433] on input "text" at bounding box center [601, 437] width 120 height 28
type input "26"
click at [74, 530] on link "Add Another Item" at bounding box center [84, 533] width 120 height 28
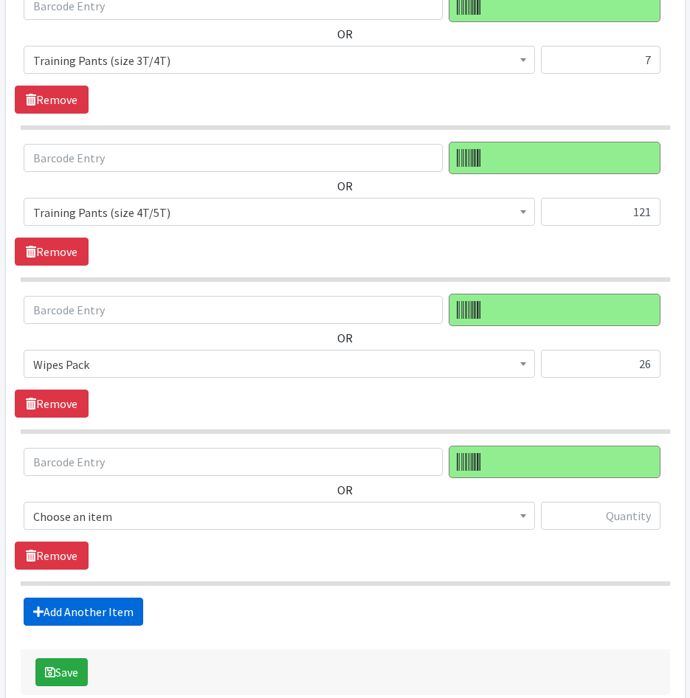
scroll to position [1720, 0]
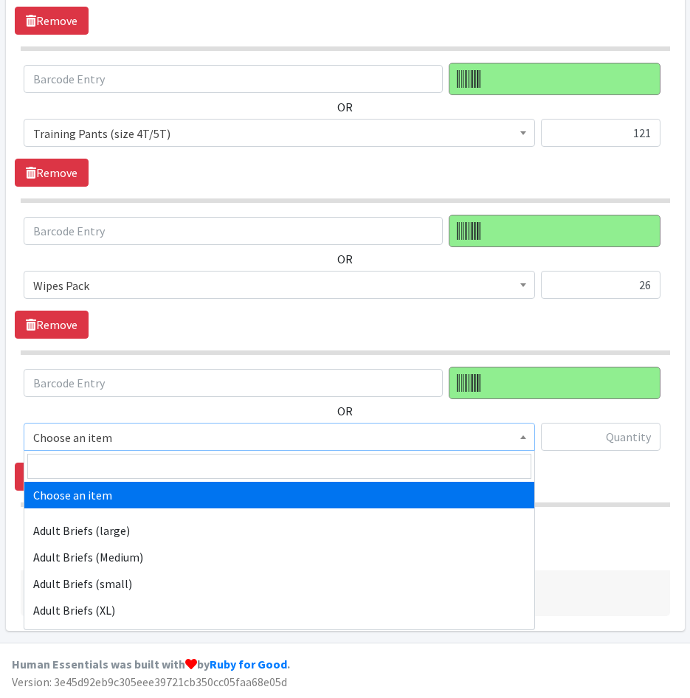
click at [72, 429] on span "Choose an item" at bounding box center [279, 437] width 492 height 21
click at [76, 460] on input "search" at bounding box center [279, 466] width 504 height 25
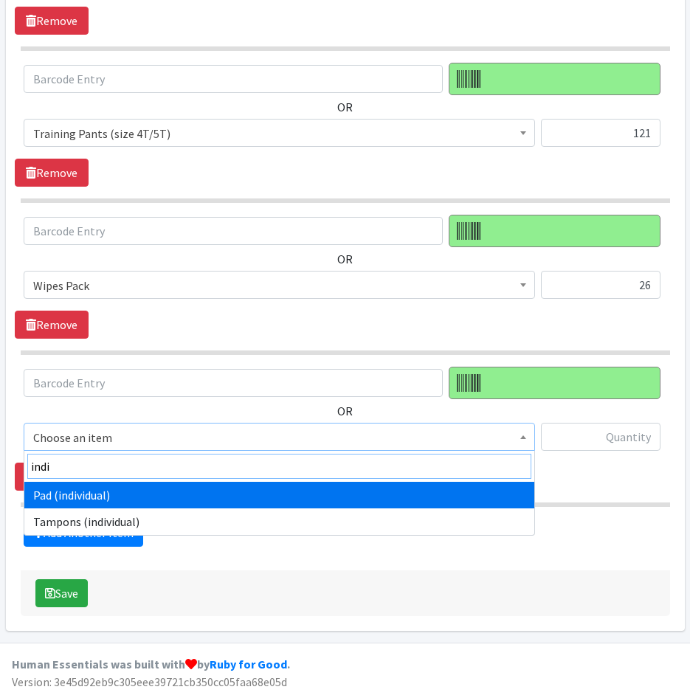
type input "indi"
select select "11280"
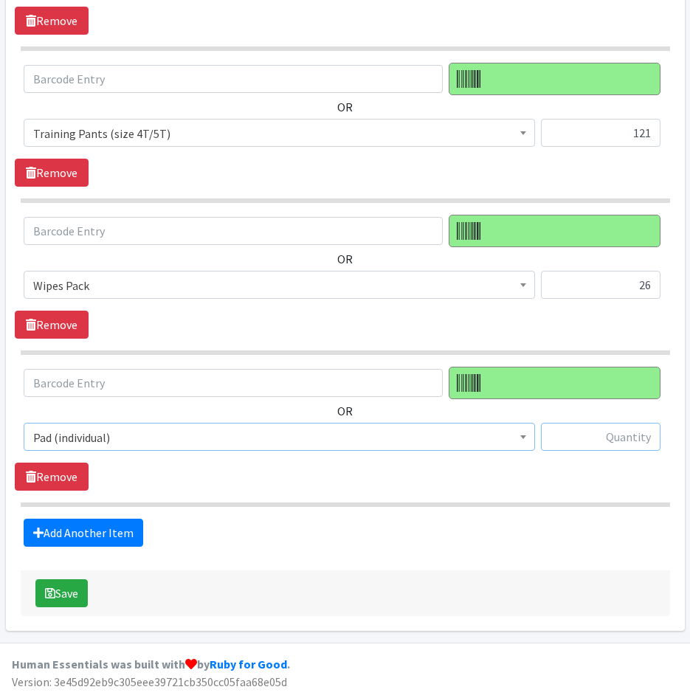
click at [568, 439] on input "text" at bounding box center [601, 437] width 120 height 28
type input "105"
click at [121, 530] on link "Add Another Item" at bounding box center [84, 533] width 120 height 28
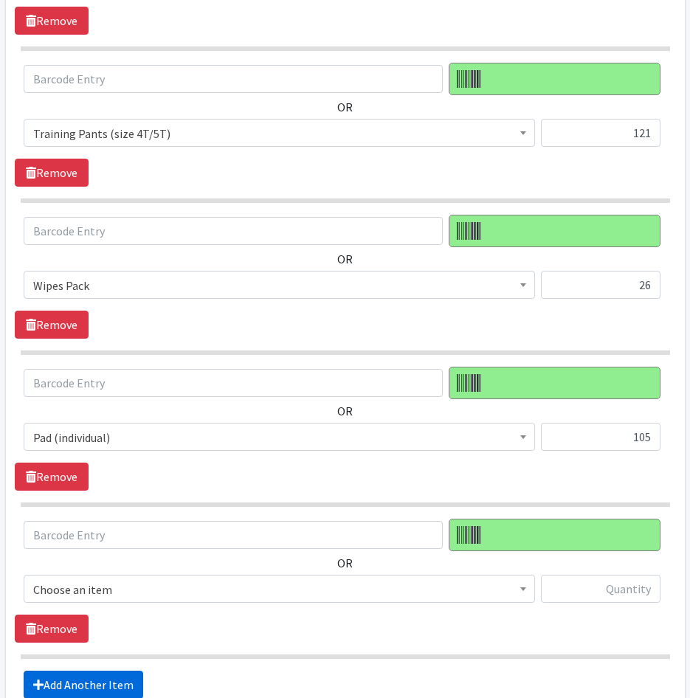
scroll to position [1872, 0]
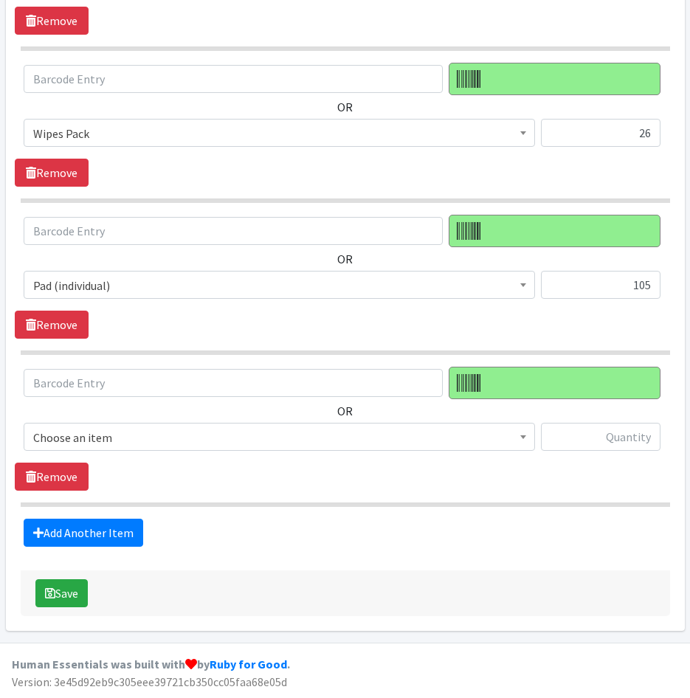
click at [145, 443] on span "Choose an item" at bounding box center [279, 437] width 492 height 21
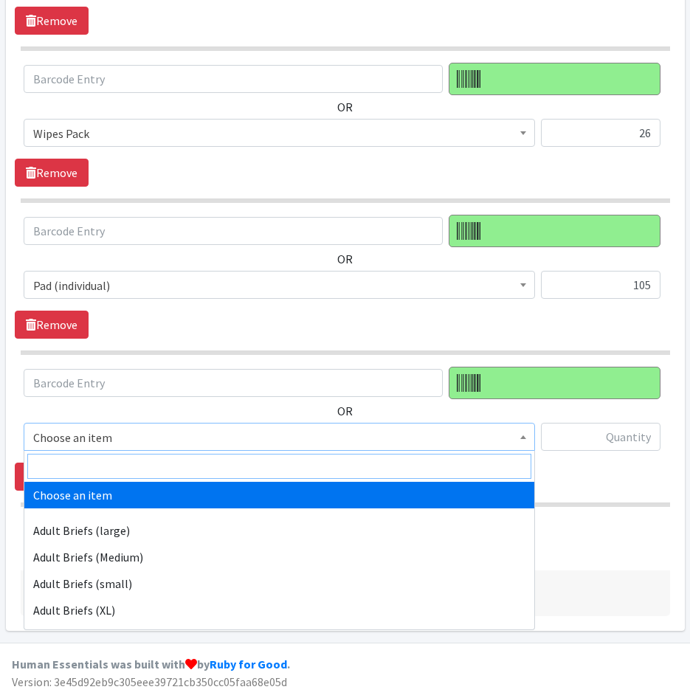
click at [144, 460] on input "search" at bounding box center [279, 466] width 504 height 25
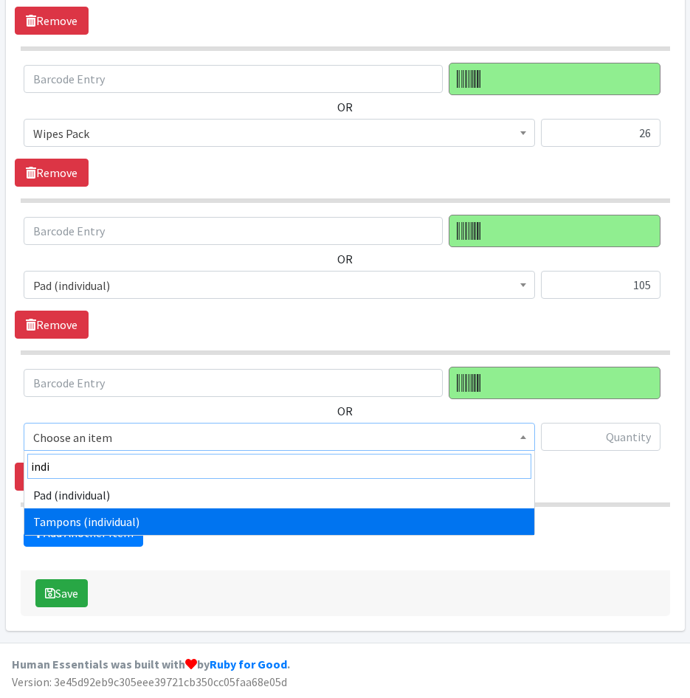
type input "indi"
select select "11276"
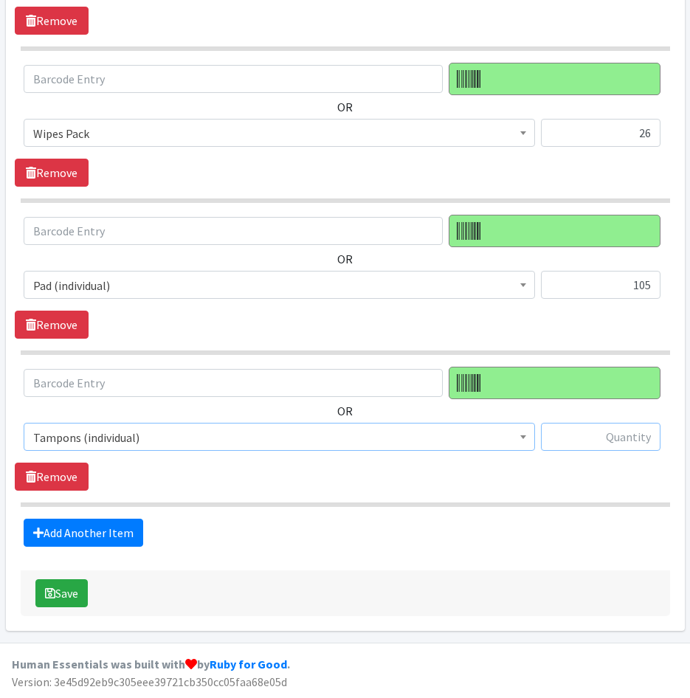
click at [576, 446] on input "text" at bounding box center [601, 437] width 120 height 28
type input "30"
click at [110, 527] on link "Add Another Item" at bounding box center [84, 533] width 120 height 28
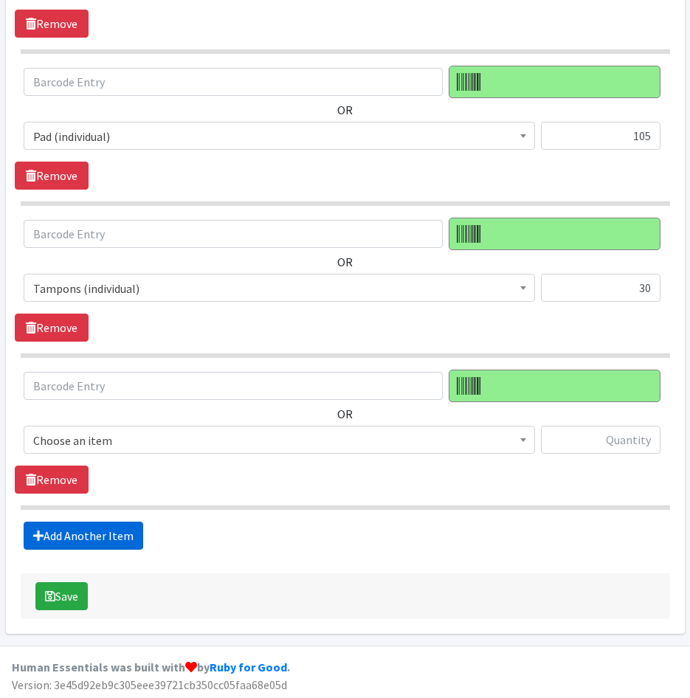
scroll to position [2024, 0]
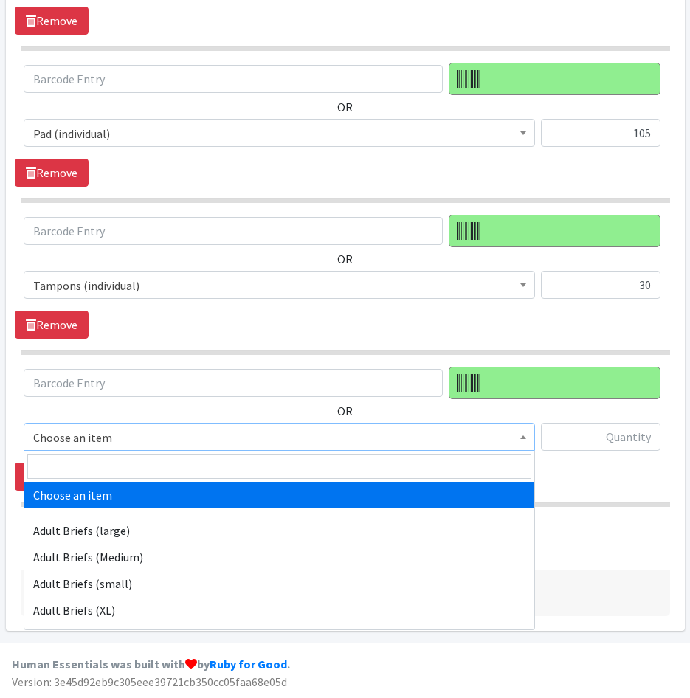
click at [139, 442] on span "Choose an item" at bounding box center [279, 437] width 492 height 21
click at [133, 468] on input "search" at bounding box center [279, 466] width 504 height 25
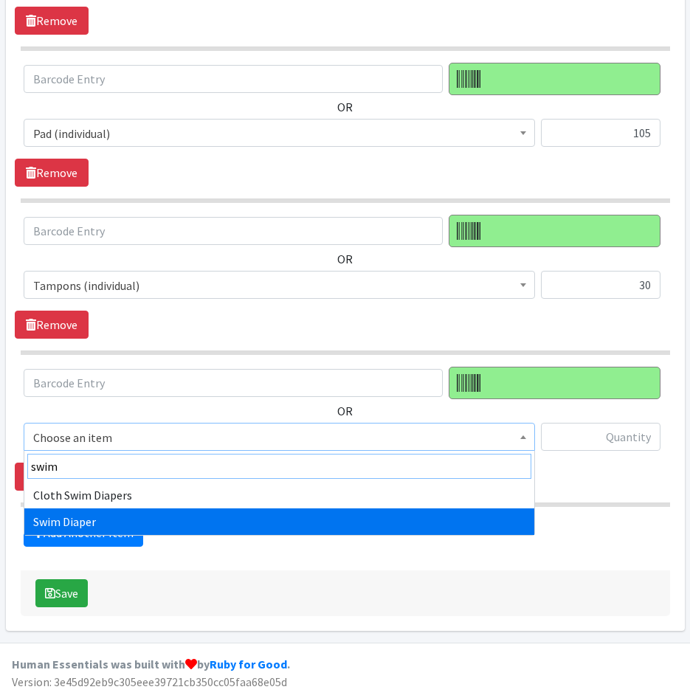
type input "swim"
select select "7522"
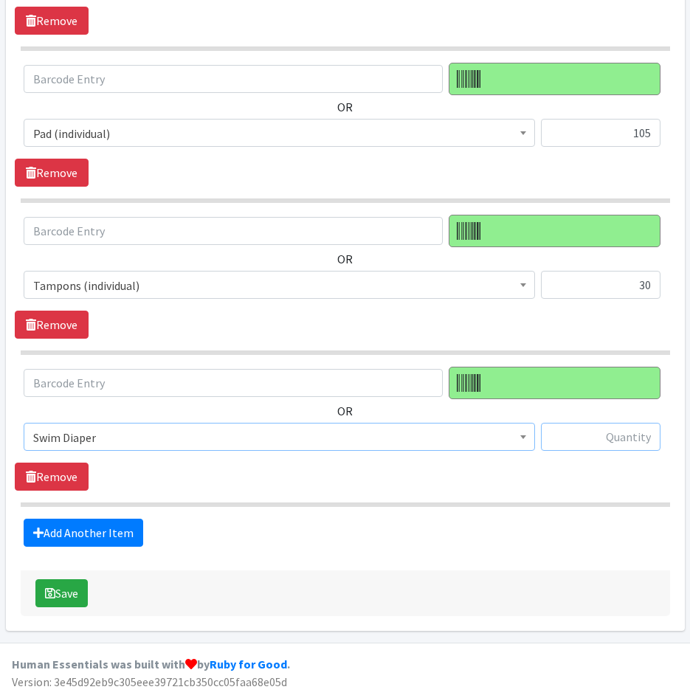
click at [623, 439] on input "text" at bounding box center [601, 437] width 120 height 28
type input "16"
click at [68, 593] on button "Save" at bounding box center [61, 593] width 52 height 28
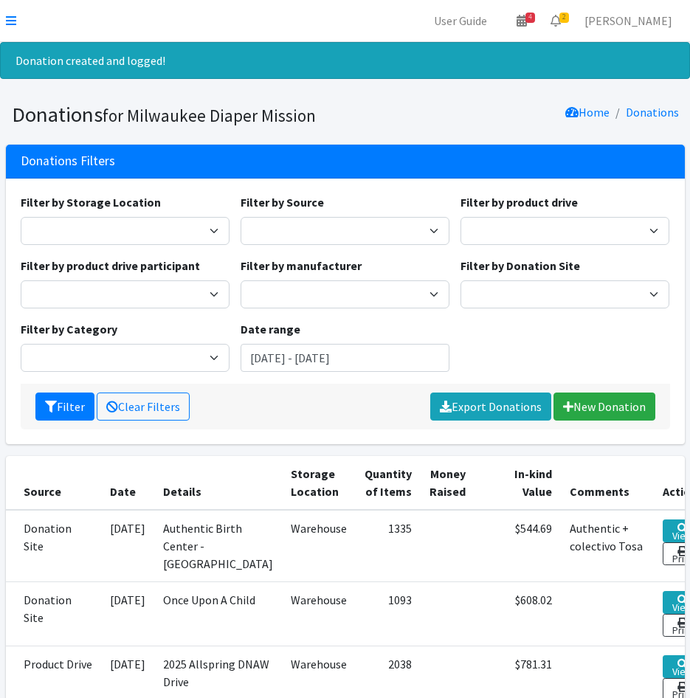
click at [420, 105] on div "Home Donations" at bounding box center [514, 115] width 339 height 26
click at [495, 408] on link "Export Donations" at bounding box center [490, 407] width 121 height 28
click at [576, 401] on link "New Donation" at bounding box center [604, 407] width 102 height 28
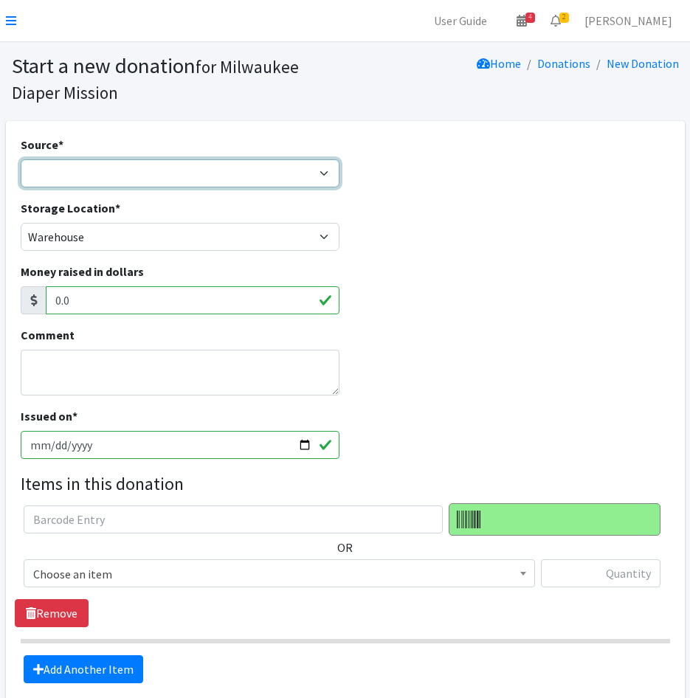
click at [52, 182] on select "Product Drive Manufacturer Donation Site Misc. Donation" at bounding box center [181, 173] width 320 height 28
select select "Product Drive"
click at [21, 159] on select "Product Drive Manufacturer Donation Site Misc. Donation" at bounding box center [181, 173] width 320 height 28
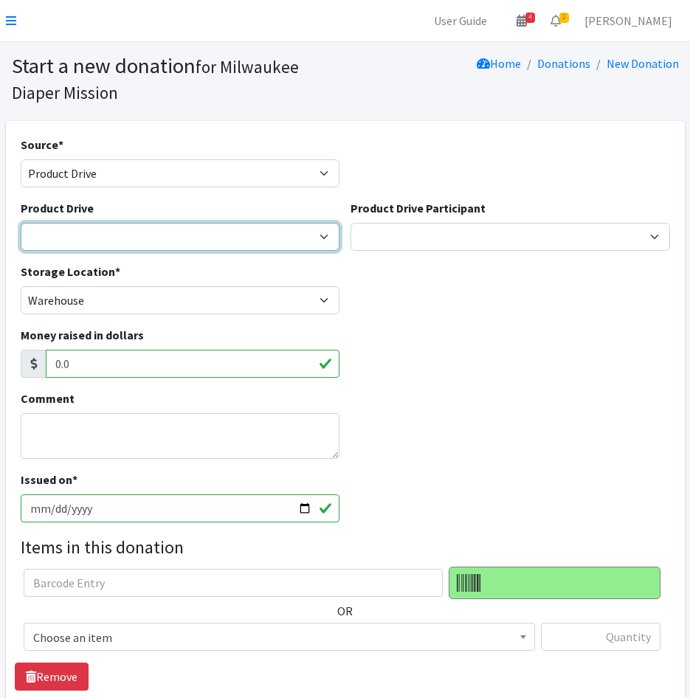
drag, startPoint x: 115, startPoint y: 239, endPoint x: 130, endPoint y: 252, distance: 19.4
click at [115, 239] on select "2023 Period Party Happy Hour 2024 Aemelian Drive 2024 Allspring Drive 2024 Alph…" at bounding box center [181, 237] width 320 height 28
select select
click at [21, 223] on select "2023 Period Party Happy Hour 2024 Aemelian Drive 2024 Allspring Drive 2024 Alph…" at bounding box center [181, 237] width 320 height 28
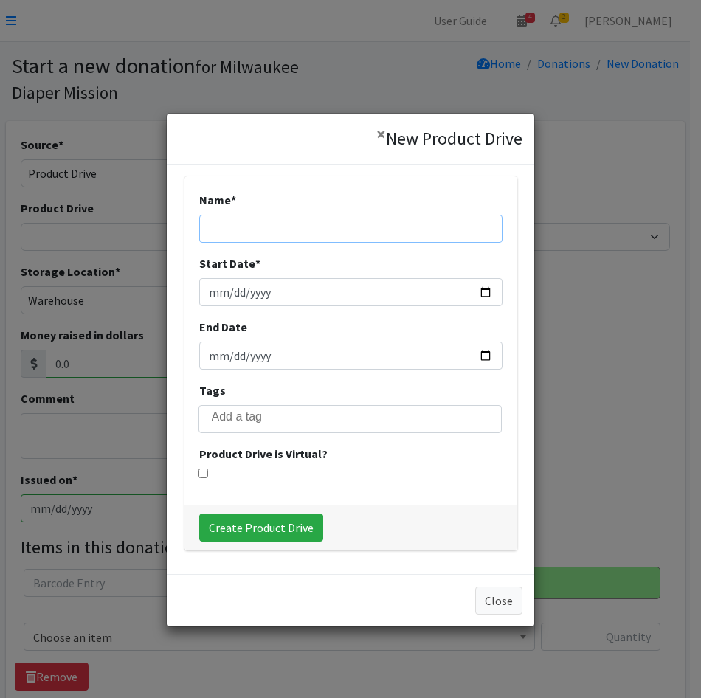
click at [250, 232] on input "Name *" at bounding box center [350, 229] width 303 height 28
type input "[STREET_ADDRESS]"
click at [205, 287] on input "Start Date *" at bounding box center [350, 292] width 303 height 28
drag, startPoint x: 217, startPoint y: 294, endPoint x: 219, endPoint y: 285, distance: 9.8
click at [217, 294] on input "Start Date *" at bounding box center [350, 292] width 303 height 28
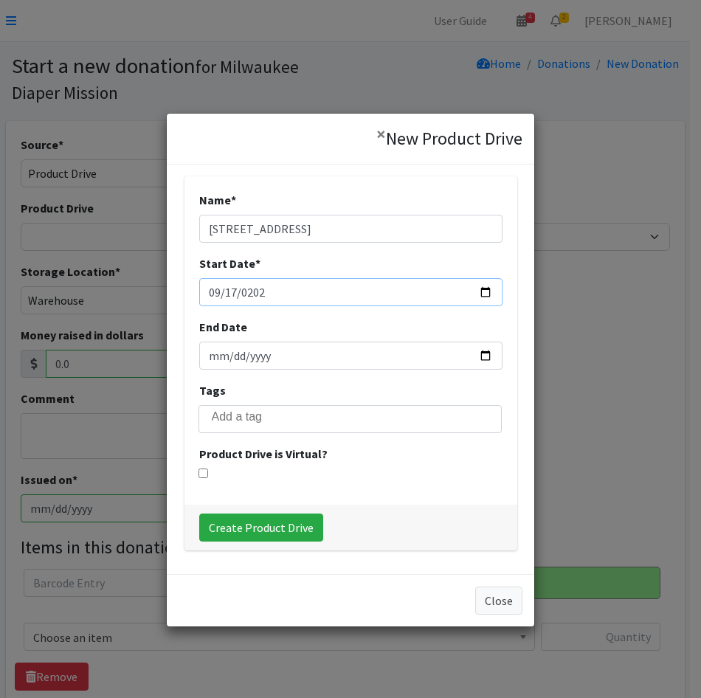
type input "2025-09-17"
click at [214, 355] on input "End Date" at bounding box center [350, 356] width 303 height 28
type input "2025-09-17"
click at [249, 527] on input "Create Product Drive" at bounding box center [261, 528] width 124 height 28
select select "3549"
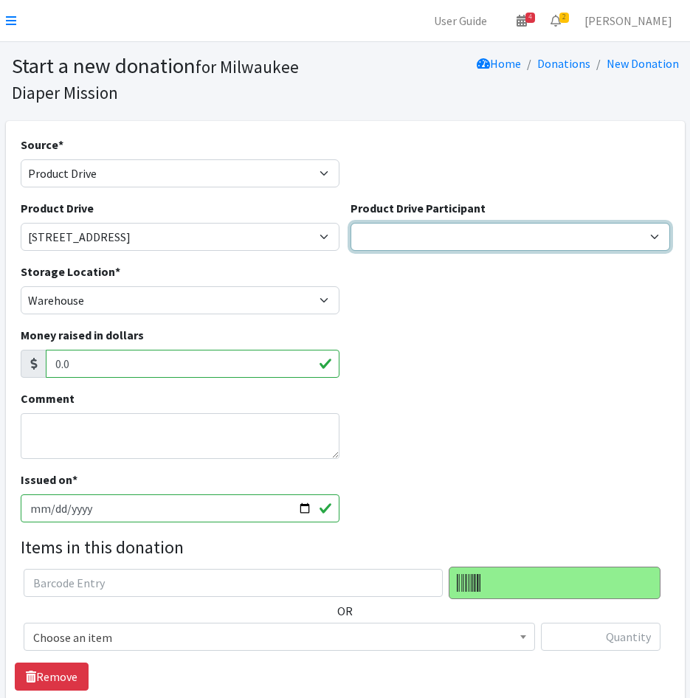
click at [478, 238] on select "Cedar Grove Elementary GE Healthcare Team Rubicon JCC Aemilian Daycare Alex Wen…" at bounding box center [511, 237] width 320 height 28
select select "1139"
click at [351, 223] on select "Cedar Grove Elementary GE Healthcare Team Rubicon JCC Aemilian Daycare Alex Wen…" at bounding box center [511, 237] width 320 height 28
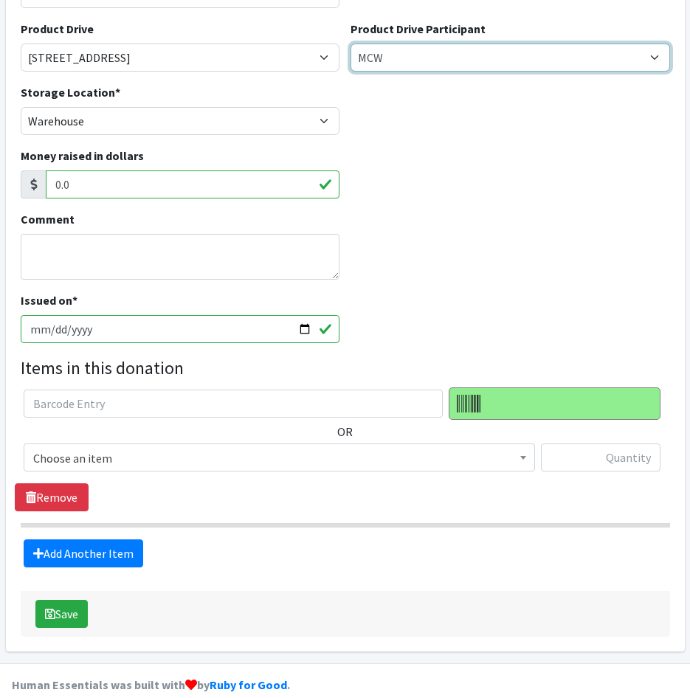
scroll to position [200, 0]
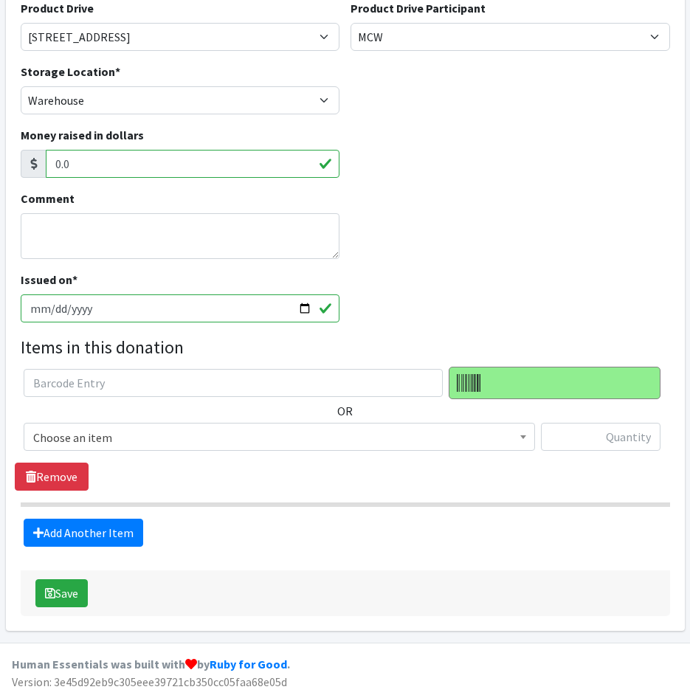
click at [52, 310] on input "[DATE]" at bounding box center [181, 308] width 320 height 28
type input "2025-09-17"
click at [160, 428] on span "Choose an item" at bounding box center [279, 437] width 492 height 21
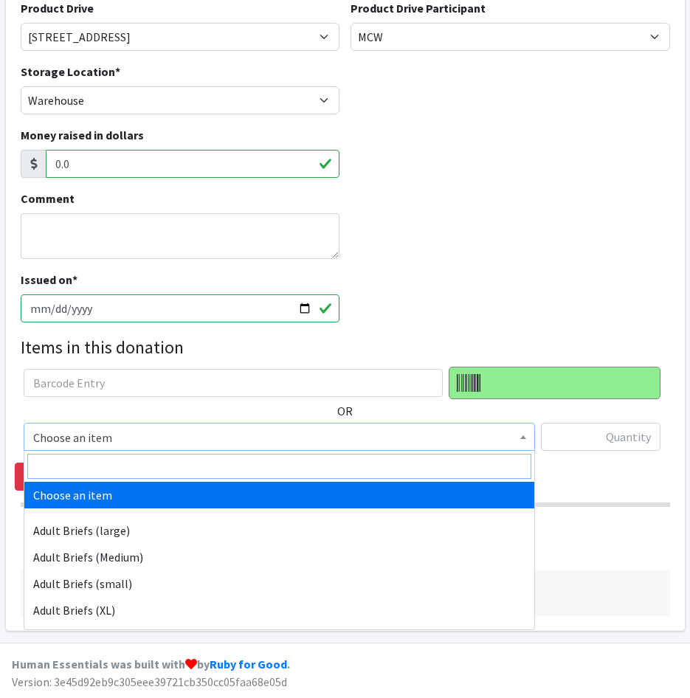
click at [168, 469] on input "search" at bounding box center [279, 466] width 504 height 25
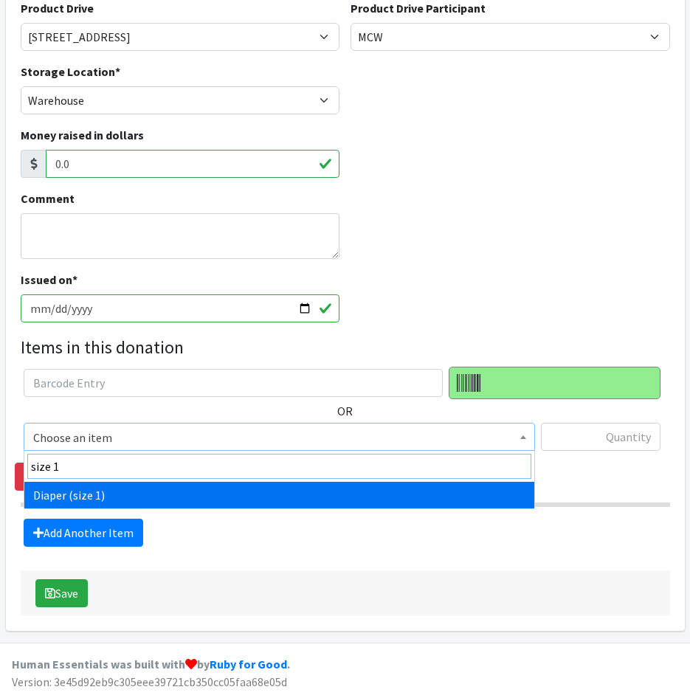
type input "size 1"
select select "4634"
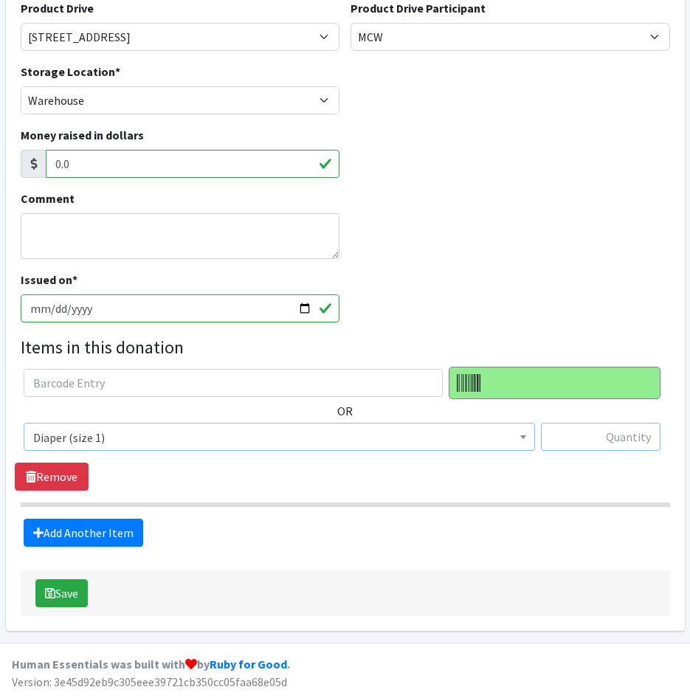
click at [573, 438] on input "text" at bounding box center [601, 437] width 120 height 28
type input "2116"
click at [119, 528] on link "Add Another Item" at bounding box center [84, 533] width 120 height 28
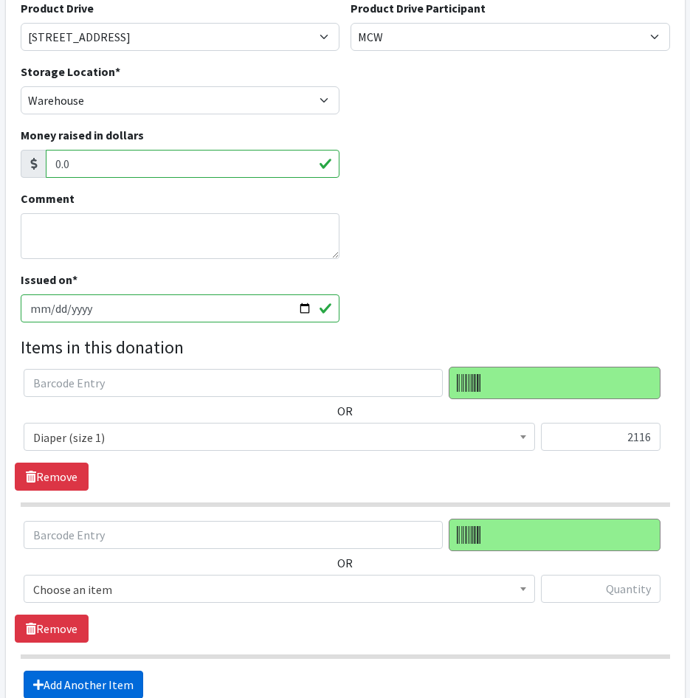
scroll to position [352, 0]
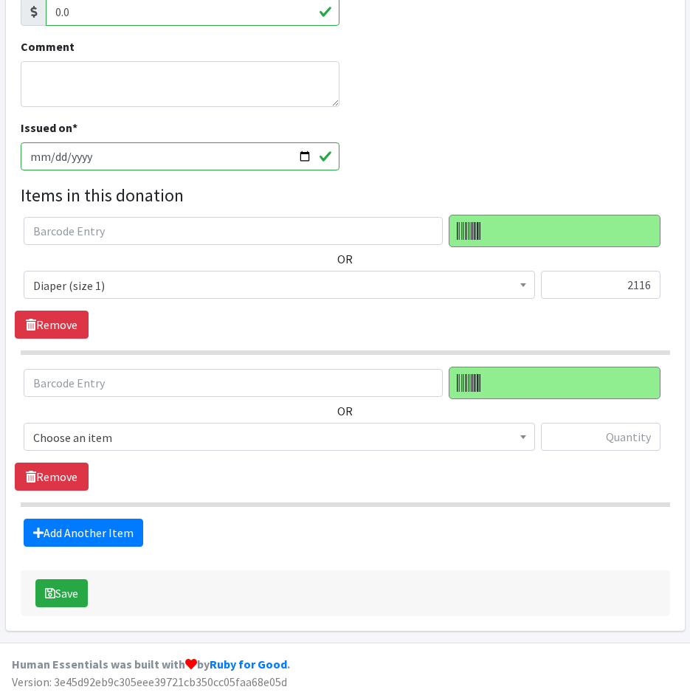
click at [107, 435] on span "Choose an item" at bounding box center [279, 437] width 492 height 21
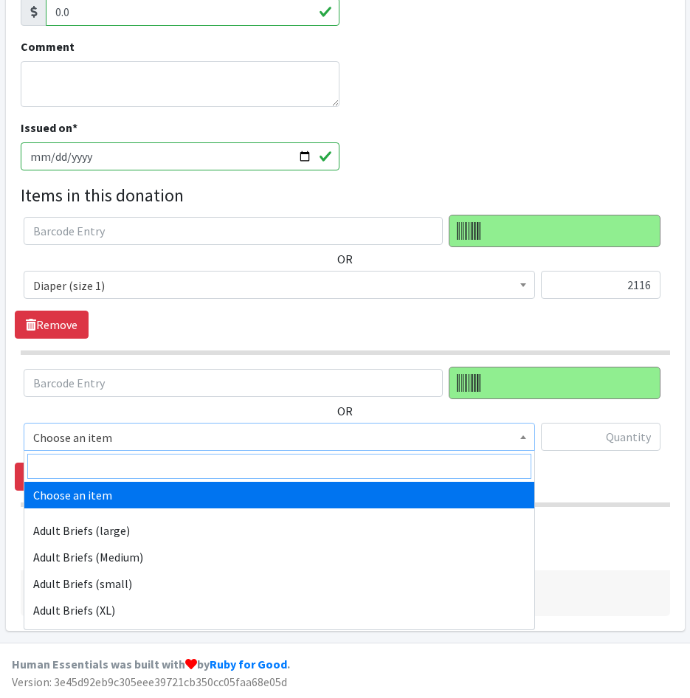
click at [106, 456] on input "search" at bounding box center [279, 466] width 504 height 25
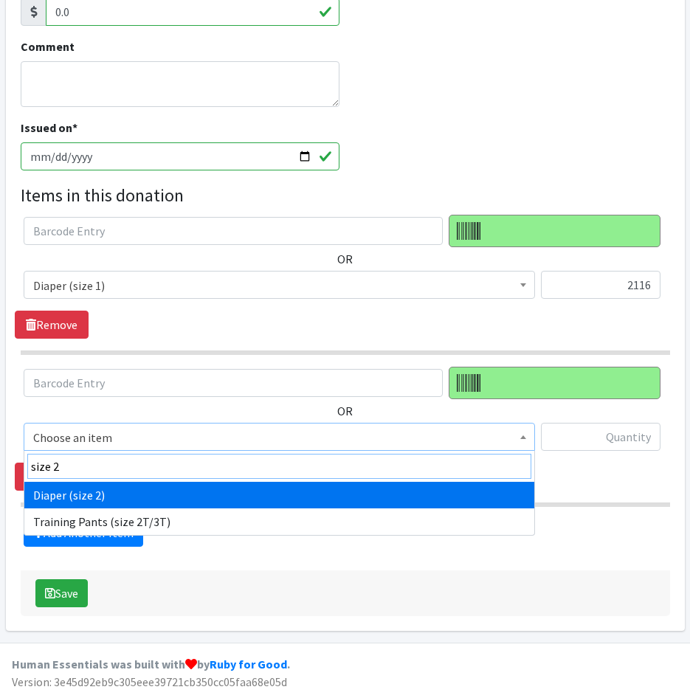
type input "size 2"
select select "4635"
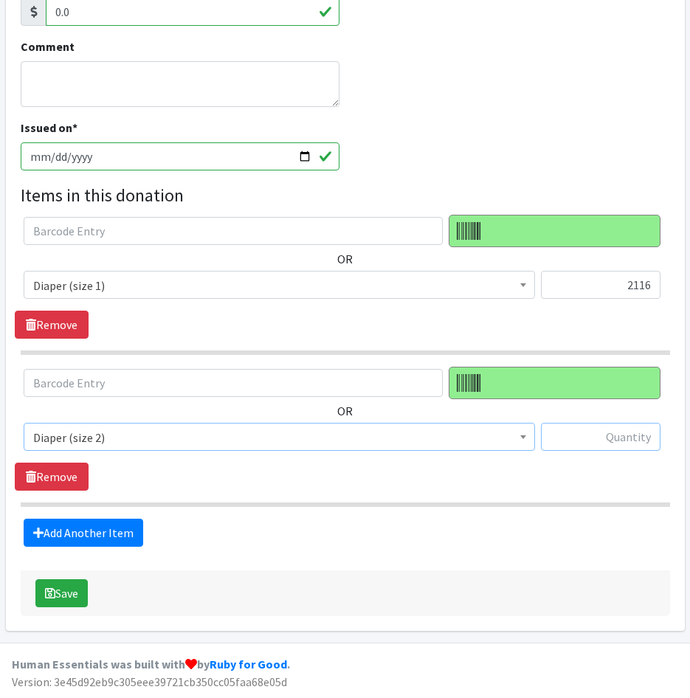
click at [584, 435] on input "text" at bounding box center [601, 437] width 120 height 28
type input "749"
click at [102, 528] on link "Add Another Item" at bounding box center [84, 533] width 120 height 28
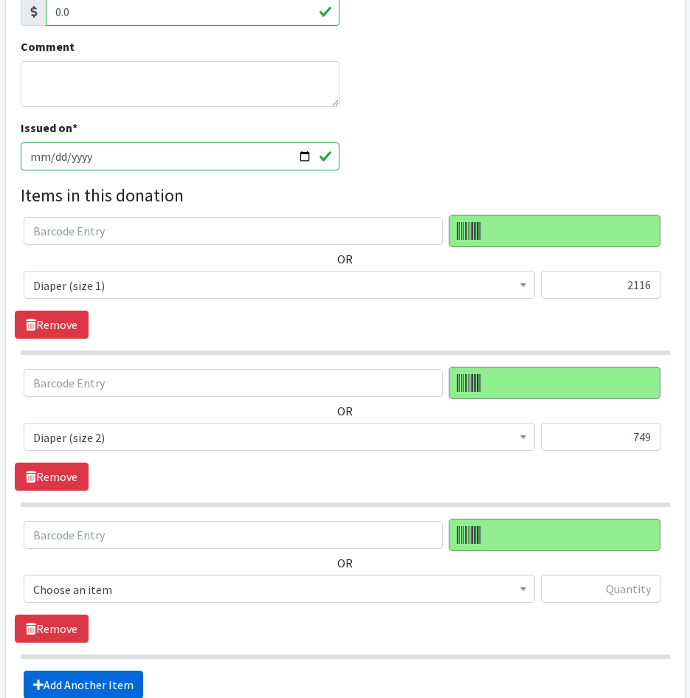
scroll to position [504, 0]
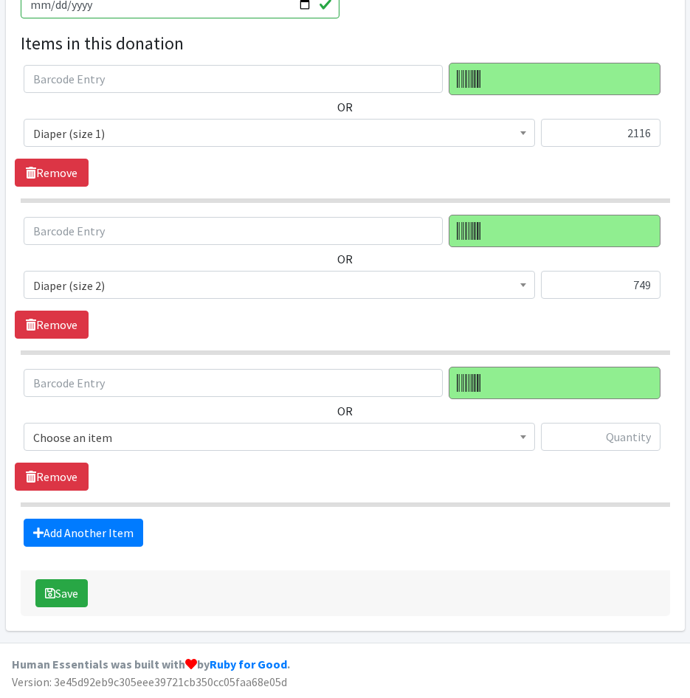
click at [95, 436] on span "Choose an item" at bounding box center [279, 437] width 492 height 21
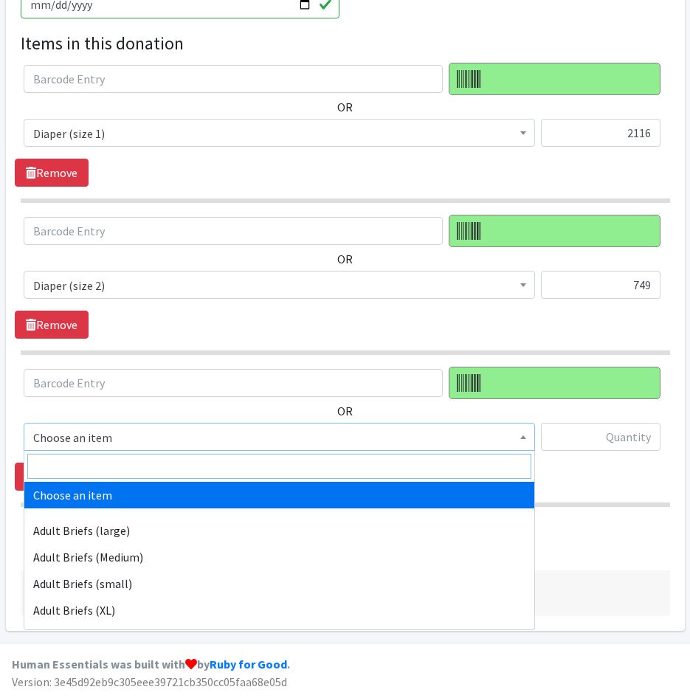
click at [95, 457] on input "search" at bounding box center [279, 466] width 504 height 25
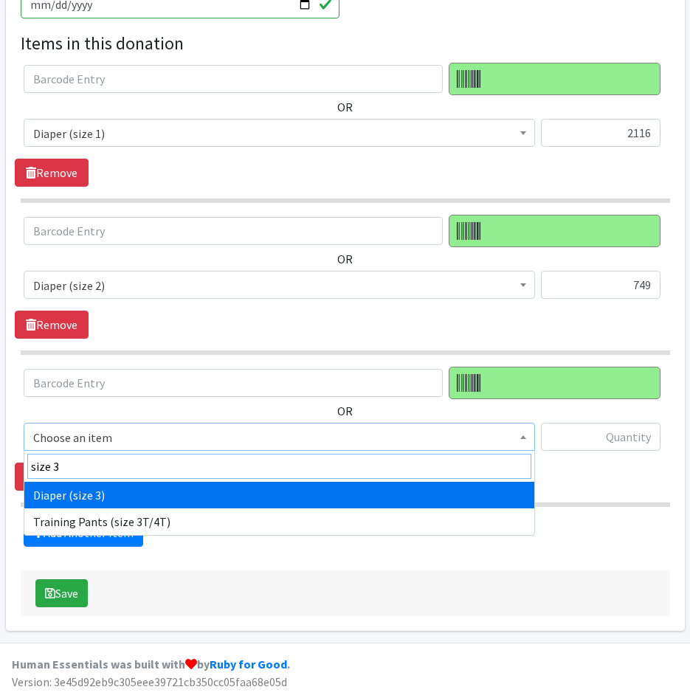
type input "size 3"
select select "4644"
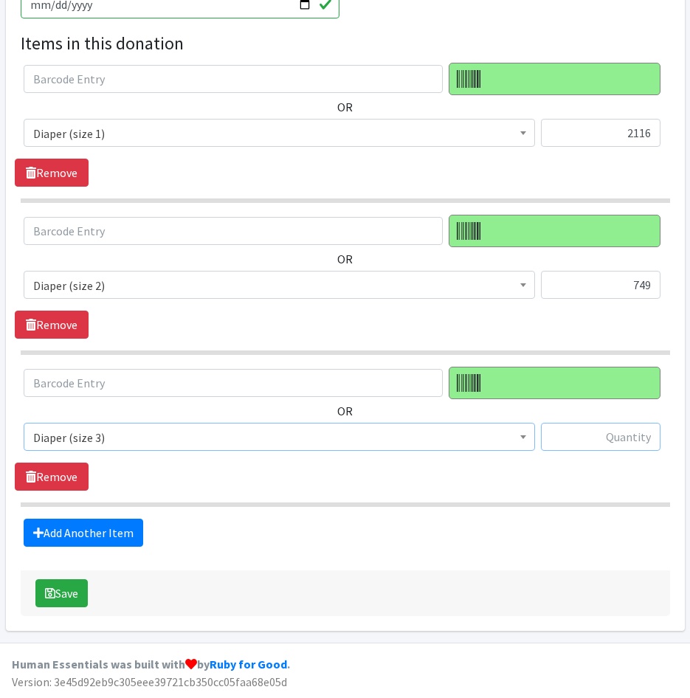
click at [575, 440] on input "text" at bounding box center [601, 437] width 120 height 28
type input "410"
click at [112, 531] on link "Add Another Item" at bounding box center [84, 533] width 120 height 28
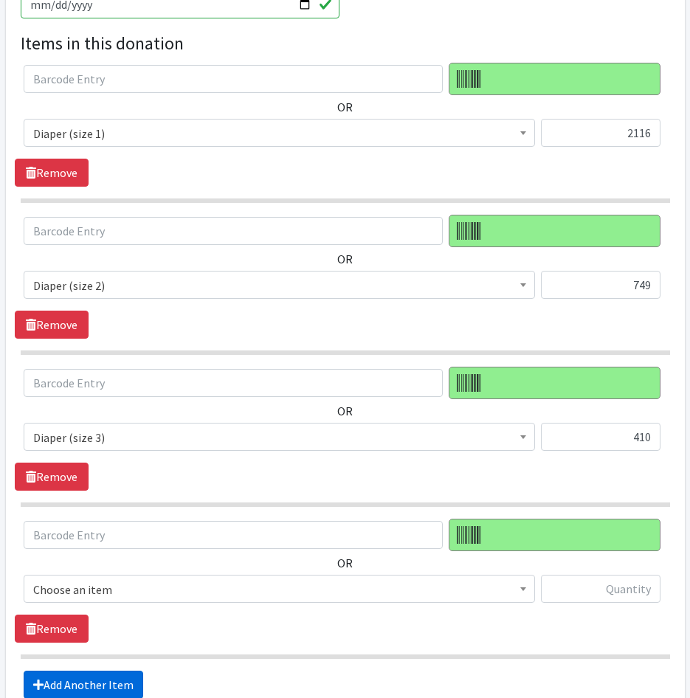
scroll to position [656, 0]
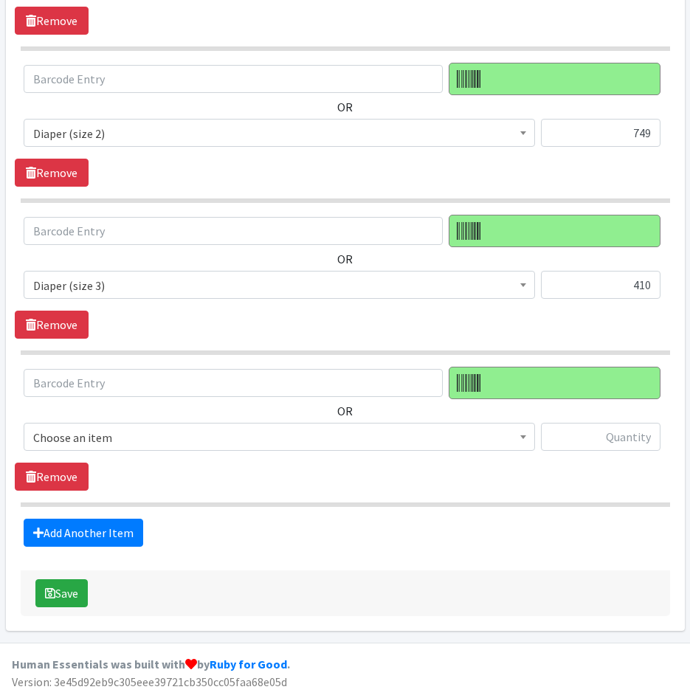
click at [125, 439] on span "Choose an item" at bounding box center [279, 437] width 492 height 21
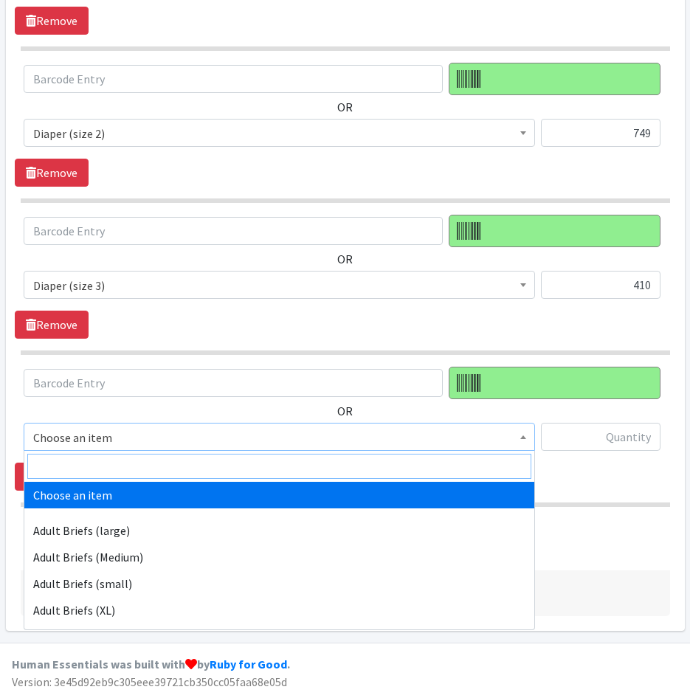
click at [125, 467] on input "search" at bounding box center [279, 466] width 504 height 25
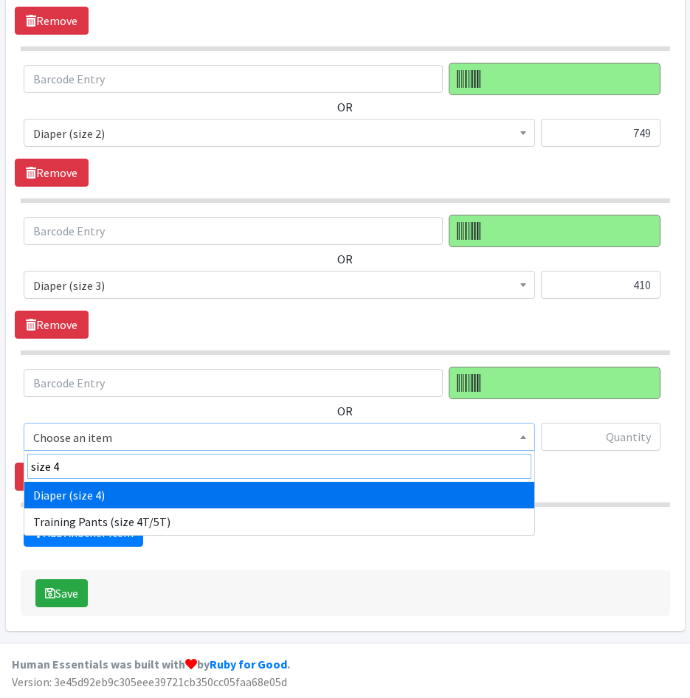
type input "size 4"
select select "4645"
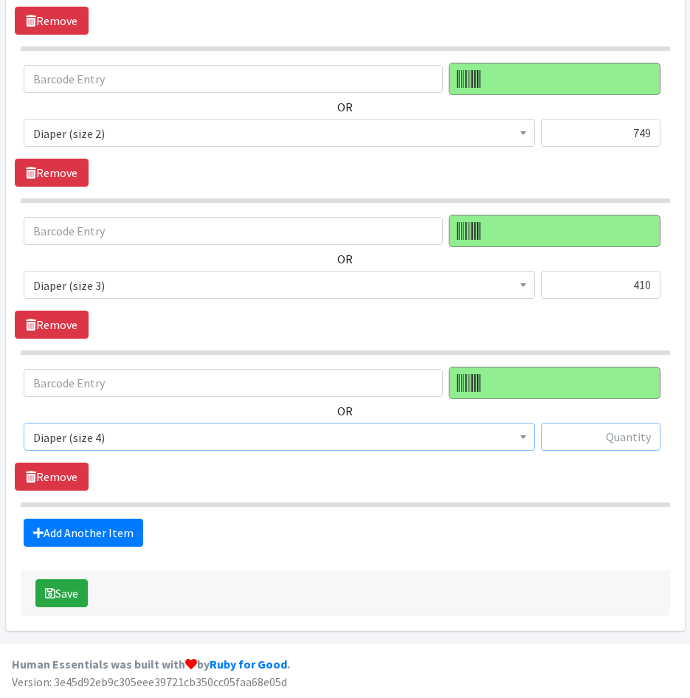
click at [612, 446] on input "text" at bounding box center [601, 437] width 120 height 28
type input "1772"
click at [122, 536] on link "Add Another Item" at bounding box center [84, 533] width 120 height 28
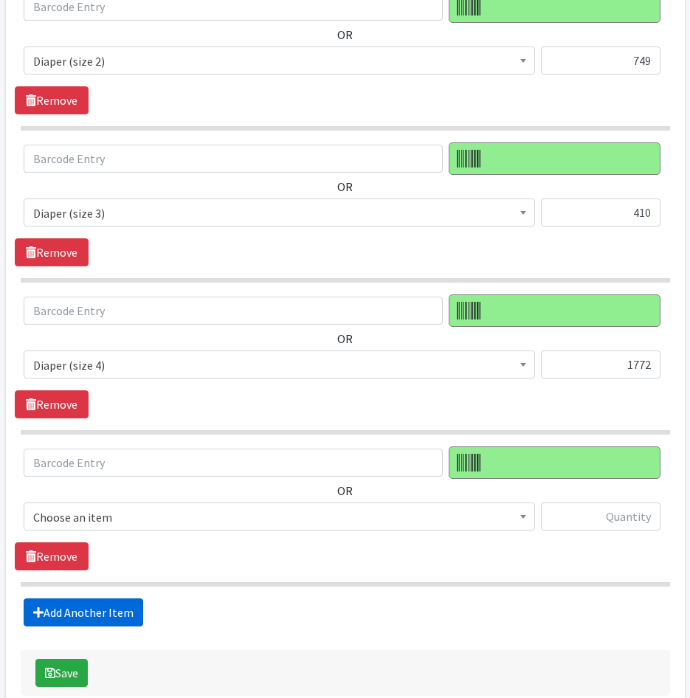
scroll to position [808, 0]
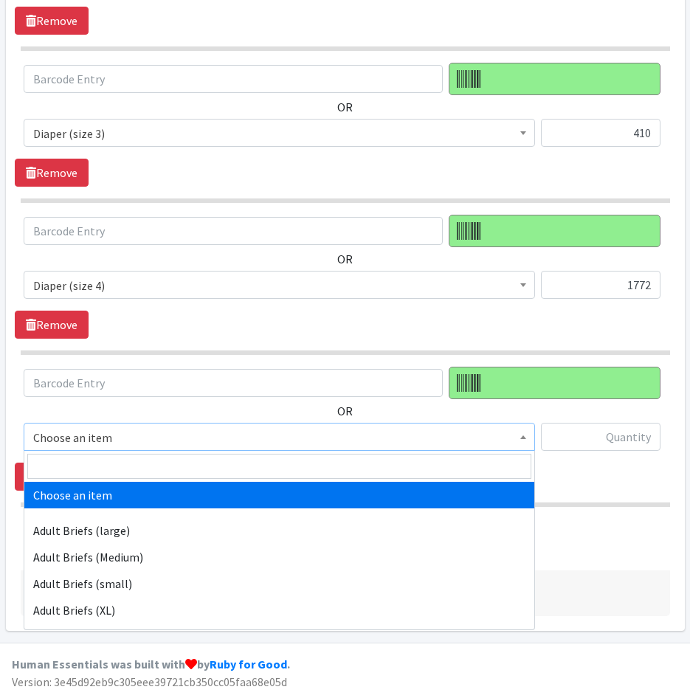
click at [142, 437] on span "Choose an item" at bounding box center [279, 437] width 492 height 21
click at [139, 459] on input "search" at bounding box center [279, 466] width 504 height 25
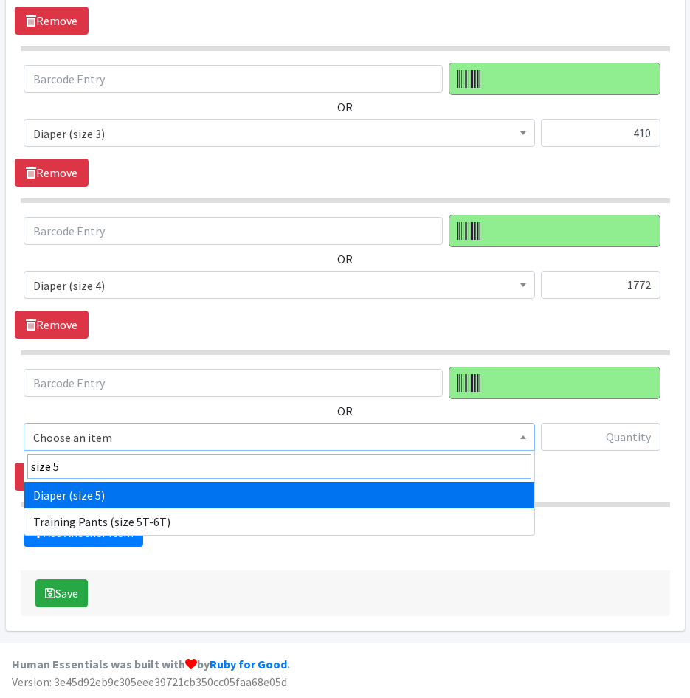
type input "size 5"
select select "4646"
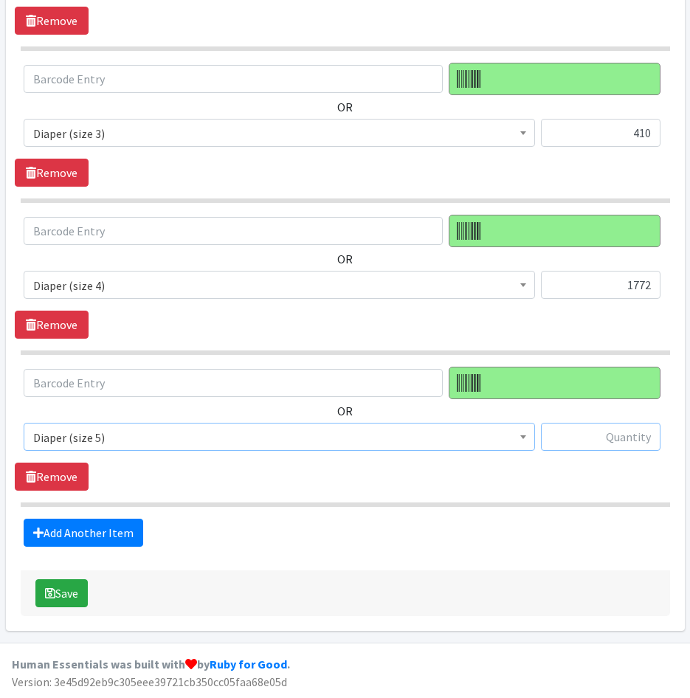
click at [629, 446] on input "text" at bounding box center [601, 437] width 120 height 28
type input "1367"
click at [89, 531] on link "Add Another Item" at bounding box center [84, 533] width 120 height 28
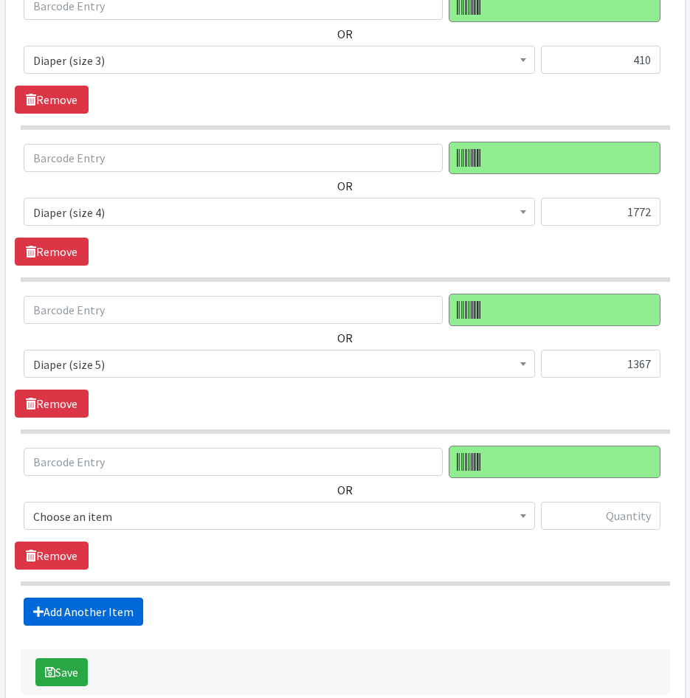
scroll to position [960, 0]
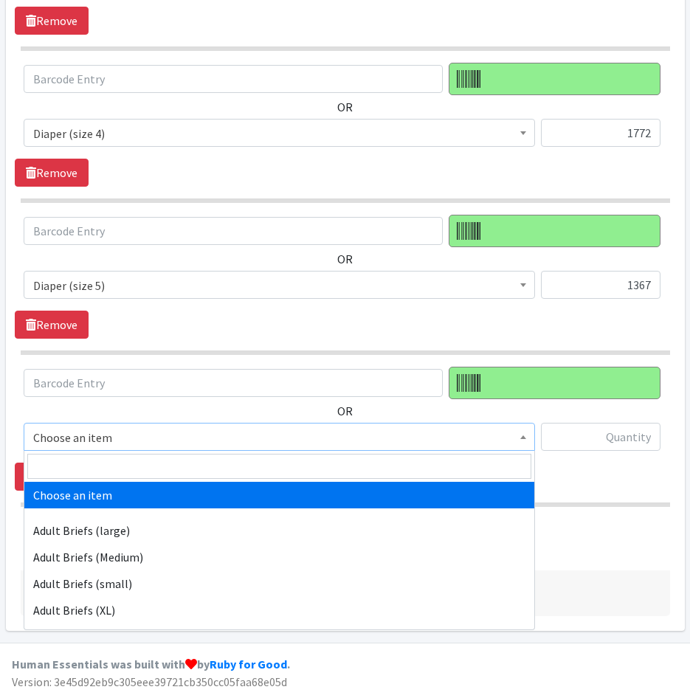
click at [135, 432] on span "Choose an item" at bounding box center [279, 437] width 492 height 21
click at [132, 463] on input "search" at bounding box center [279, 466] width 504 height 25
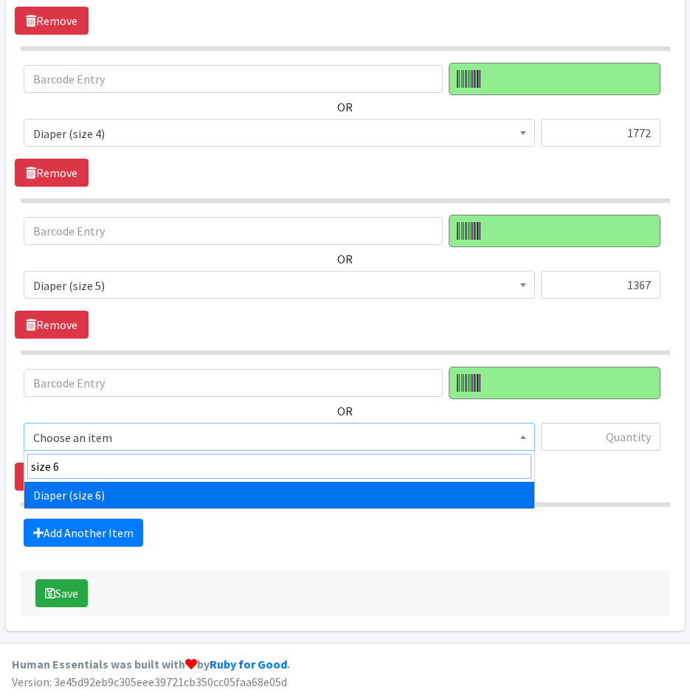
type input "size 6"
drag, startPoint x: 124, startPoint y: 490, endPoint x: 133, endPoint y: 490, distance: 8.9
select select "4649"
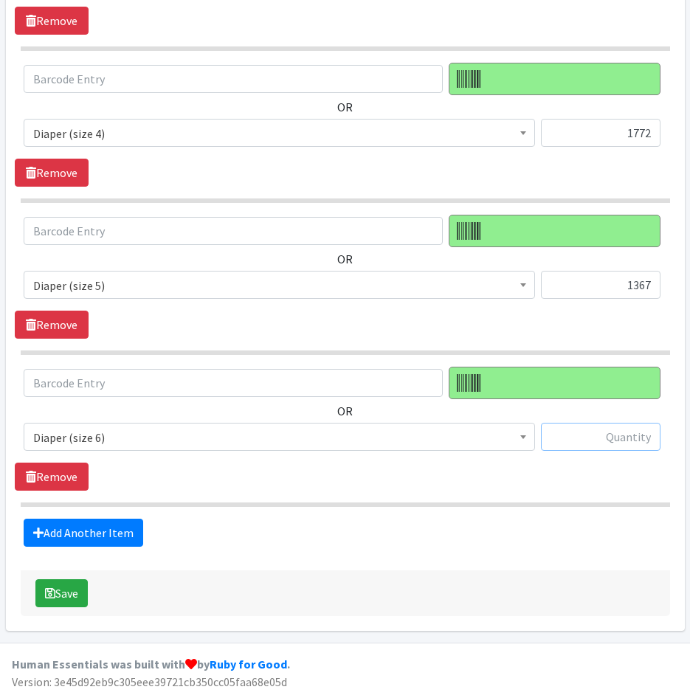
click at [629, 435] on input "text" at bounding box center [601, 437] width 120 height 28
type input "49"
click at [89, 528] on link "Add Another Item" at bounding box center [84, 533] width 120 height 28
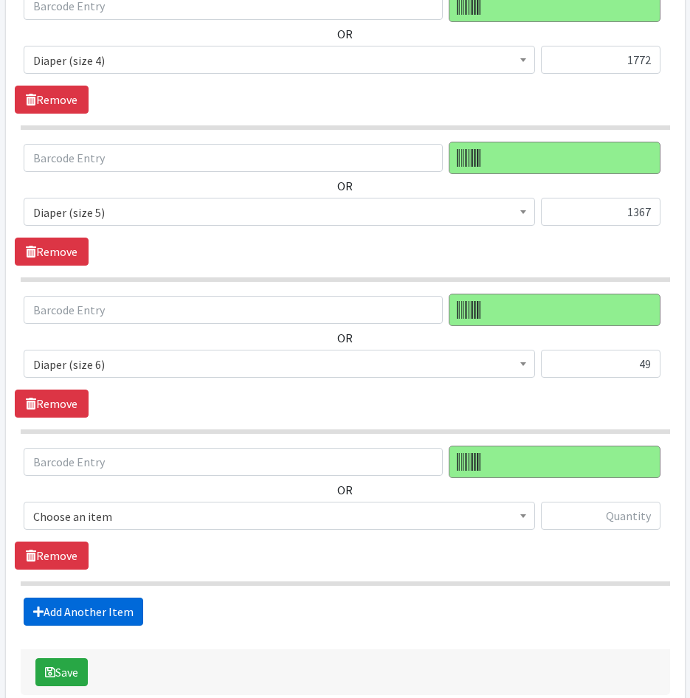
scroll to position [1112, 0]
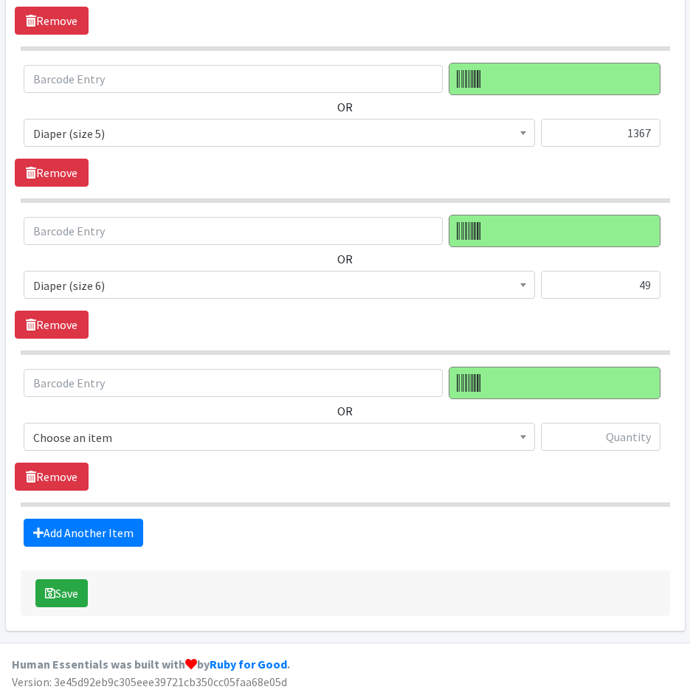
click at [169, 454] on span "Choose an item Adult Briefs (large) Adult Briefs (Medium) Adult Briefs (small) …" at bounding box center [279, 443] width 511 height 40
click at [186, 438] on span "Choose an item" at bounding box center [279, 437] width 492 height 21
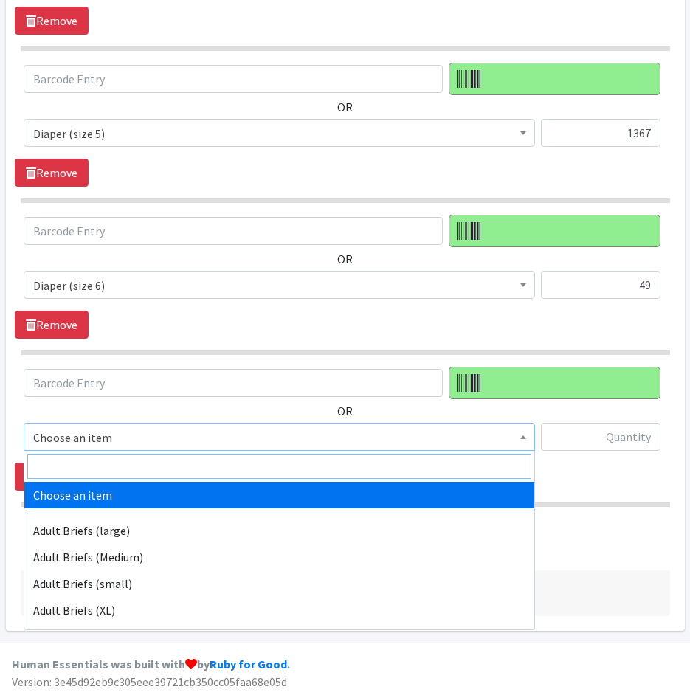
click at [189, 462] on input "search" at bounding box center [279, 466] width 504 height 25
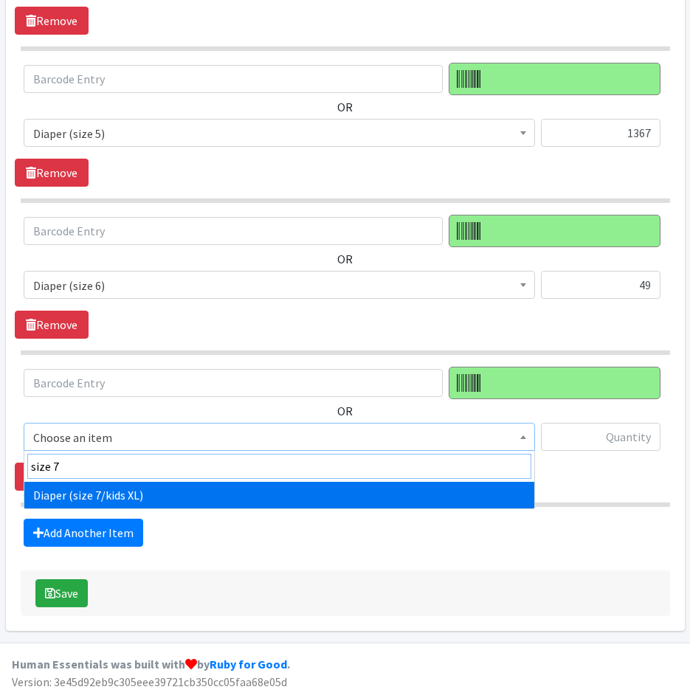
type input "size 7"
drag, startPoint x: 209, startPoint y: 493, endPoint x: 442, endPoint y: 461, distance: 235.3
select select "5868"
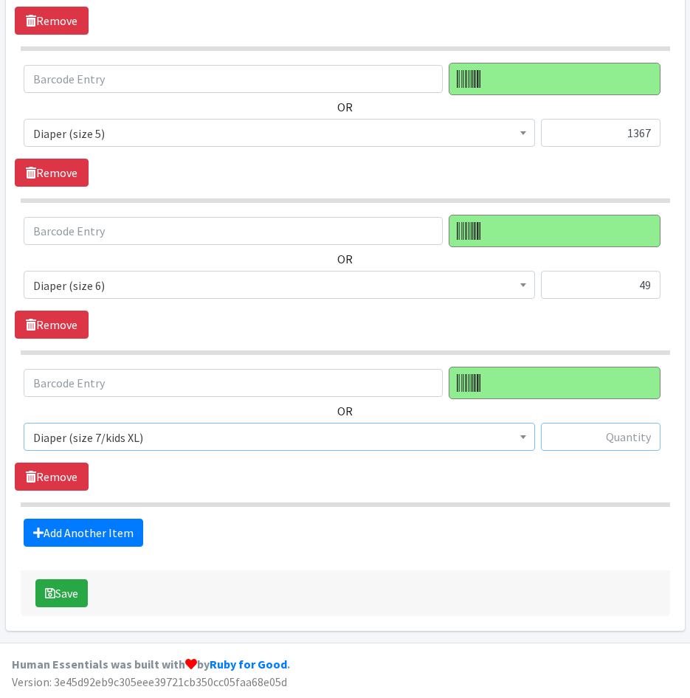
click at [614, 437] on input "text" at bounding box center [601, 437] width 120 height 28
type input "184"
click at [108, 529] on link "Add Another Item" at bounding box center [84, 533] width 120 height 28
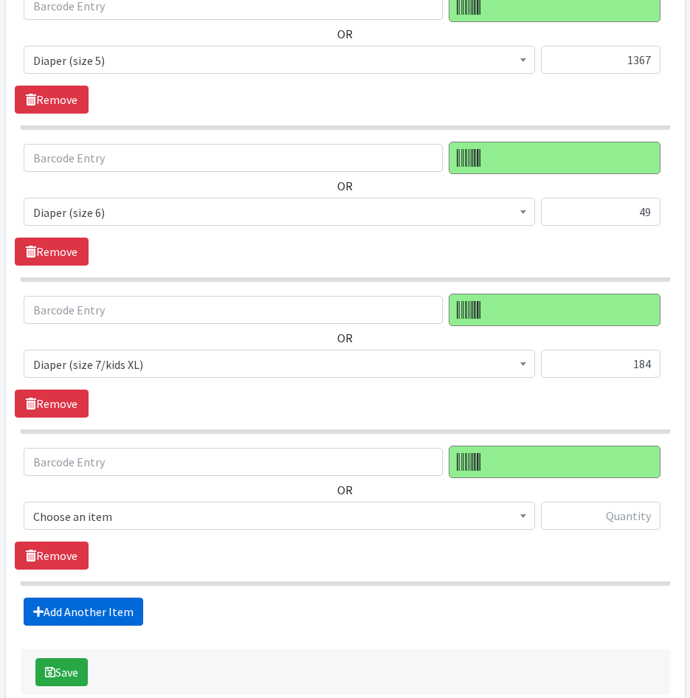
scroll to position [1264, 0]
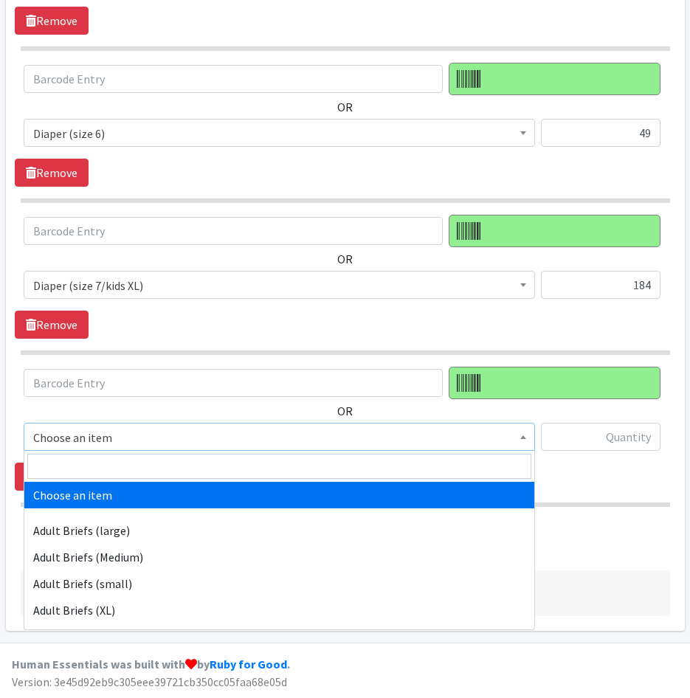
click at [190, 434] on span "Choose an item" at bounding box center [279, 437] width 492 height 21
click at [191, 474] on input "search" at bounding box center [279, 466] width 504 height 25
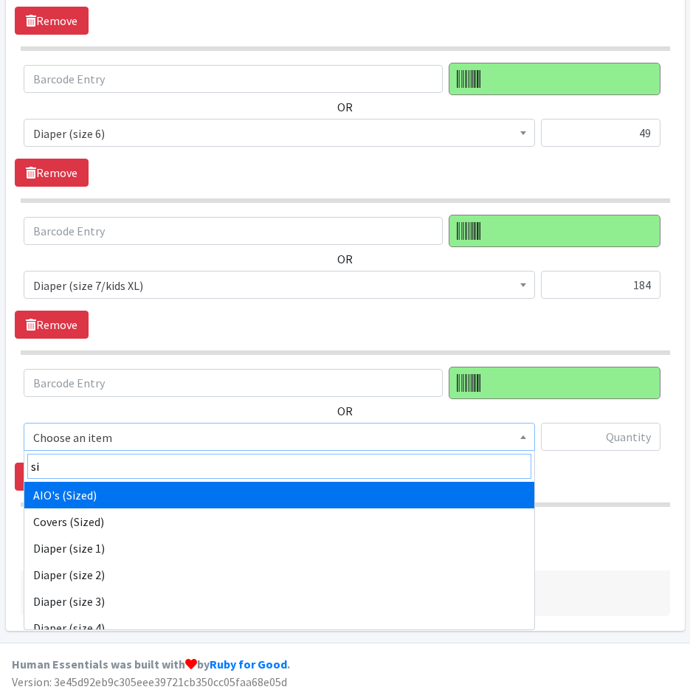
type input "s"
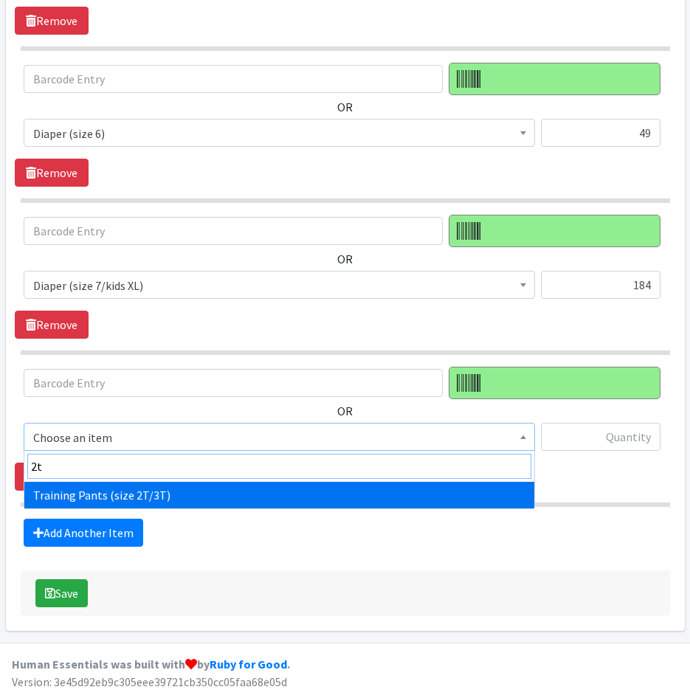
type input "2t"
drag, startPoint x: 228, startPoint y: 495, endPoint x: 414, endPoint y: 460, distance: 189.3
select select "5865"
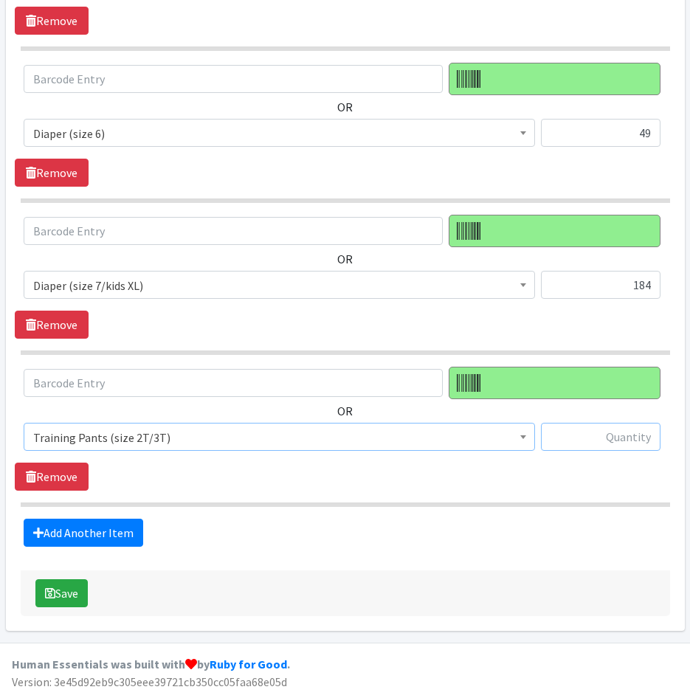
click at [576, 441] on input "text" at bounding box center [601, 437] width 120 height 28
type input "78"
click at [117, 532] on link "Add Another Item" at bounding box center [84, 533] width 120 height 28
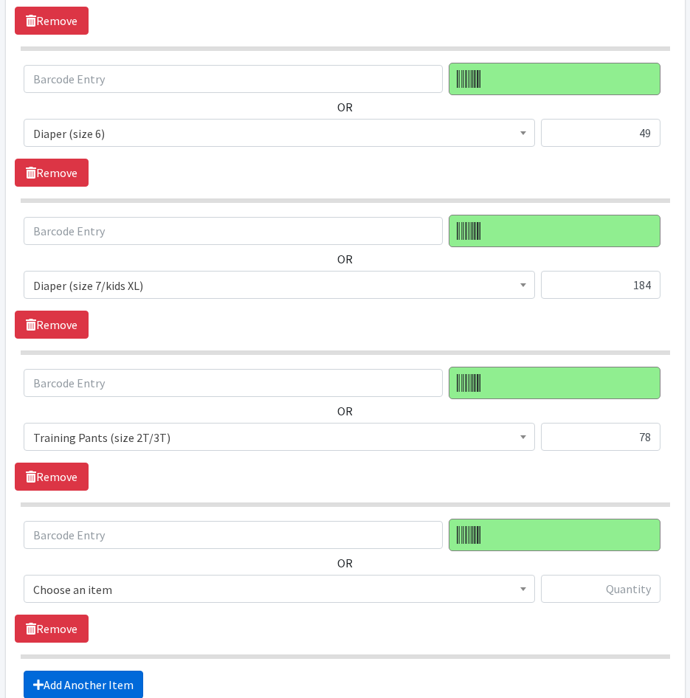
scroll to position [1416, 0]
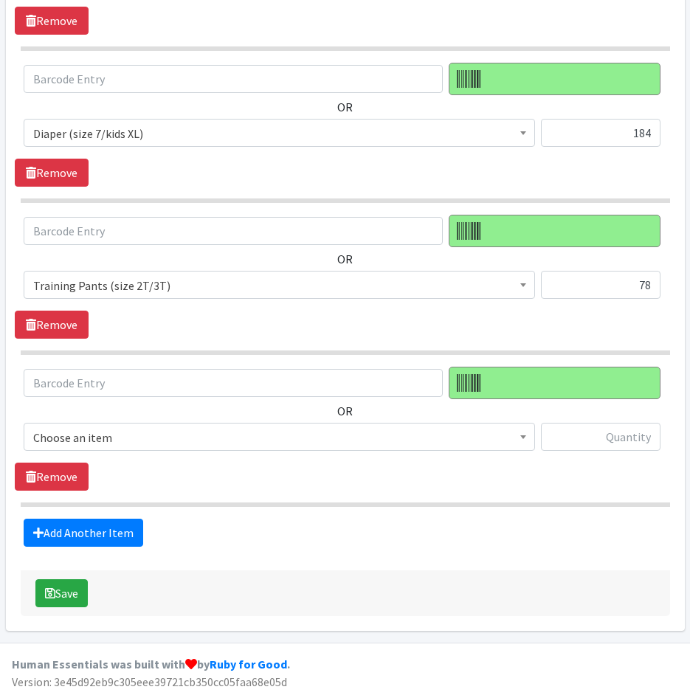
click at [168, 435] on span "Choose an item" at bounding box center [279, 437] width 492 height 21
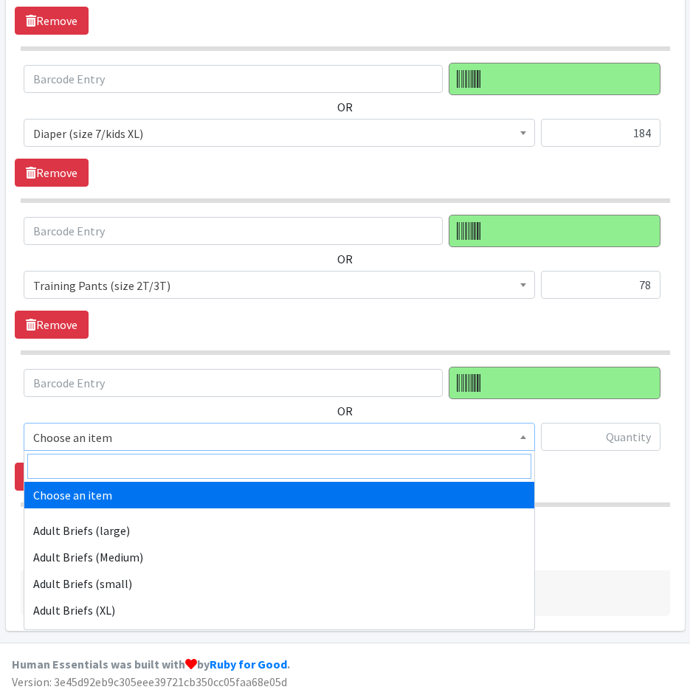
click at [170, 459] on input "search" at bounding box center [279, 466] width 504 height 25
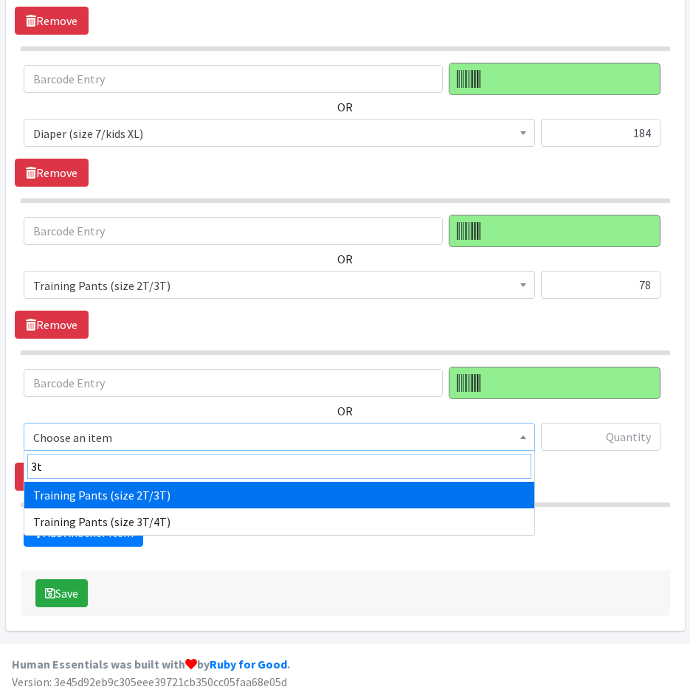
type input "3t"
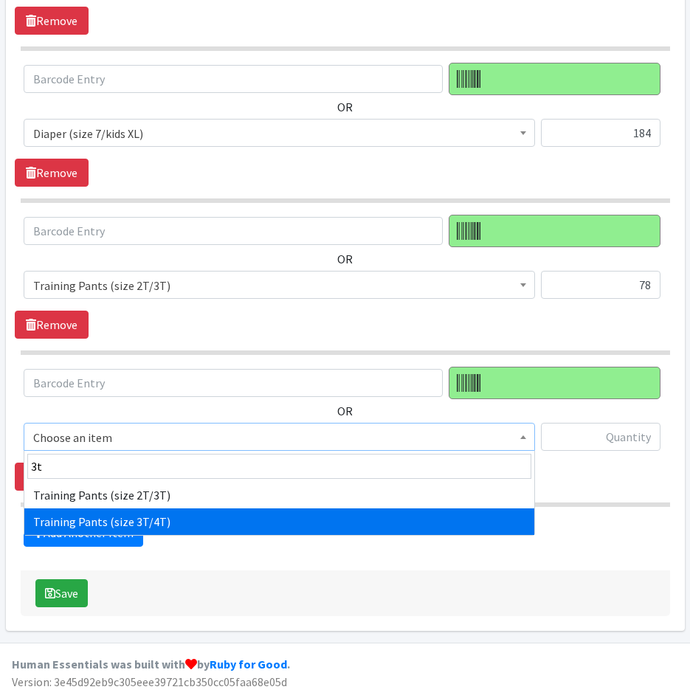
drag, startPoint x: 184, startPoint y: 516, endPoint x: 499, endPoint y: 490, distance: 316.2
select select "5866"
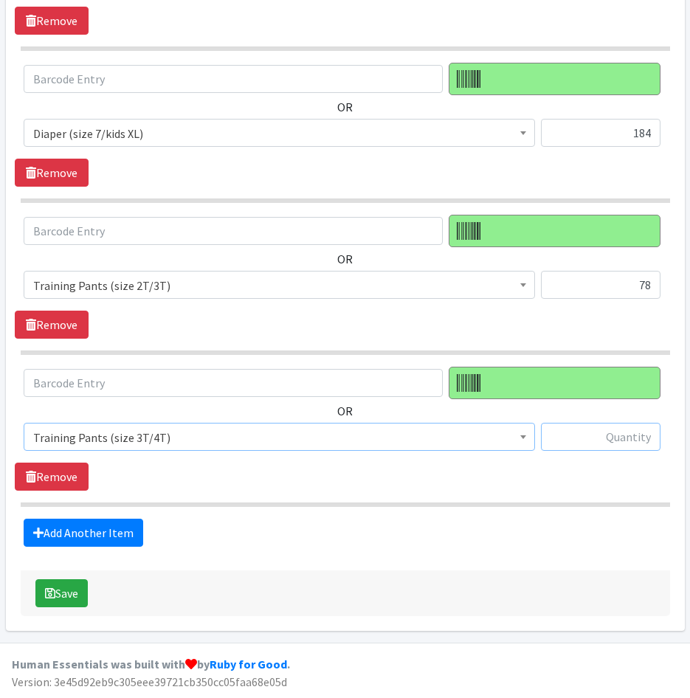
click at [604, 442] on input "text" at bounding box center [601, 437] width 120 height 28
type input "42"
click at [64, 539] on link "Add Another Item" at bounding box center [84, 533] width 120 height 28
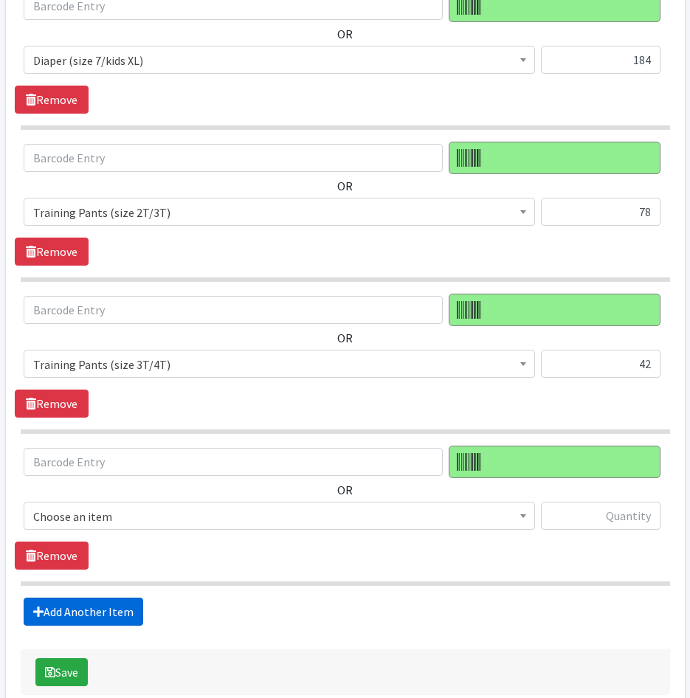
scroll to position [1568, 0]
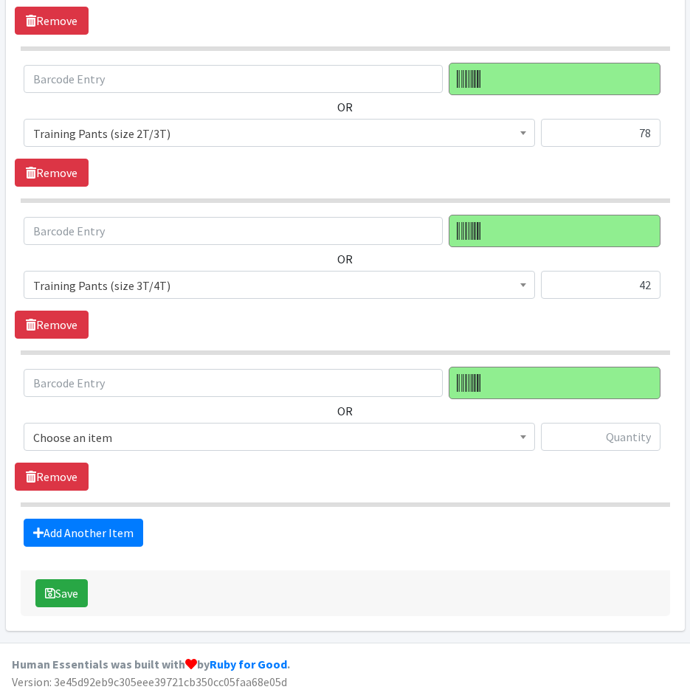
click at [153, 434] on span "Choose an item" at bounding box center [279, 437] width 492 height 21
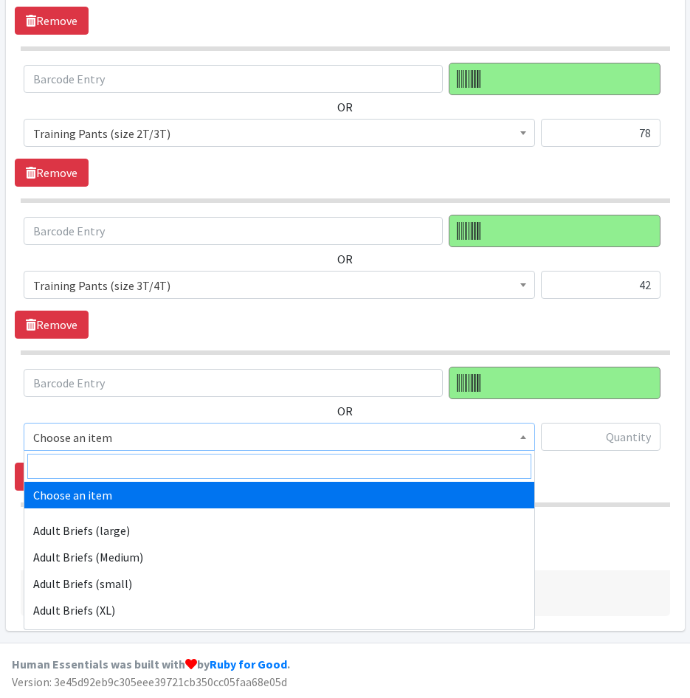
click at [155, 459] on input "search" at bounding box center [279, 466] width 504 height 25
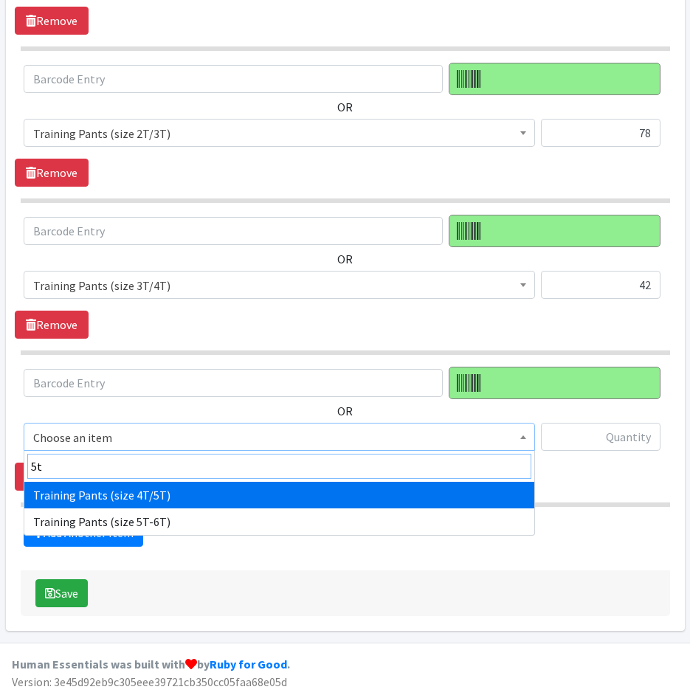
type input "5t"
select select "5867"
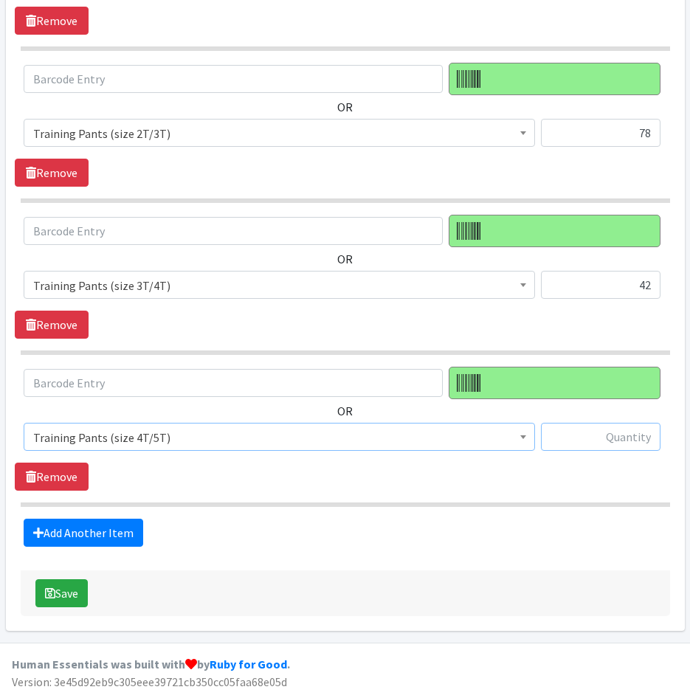
click at [626, 432] on input "text" at bounding box center [601, 437] width 120 height 28
type input "15"
click at [104, 539] on link "Add Another Item" at bounding box center [84, 533] width 120 height 28
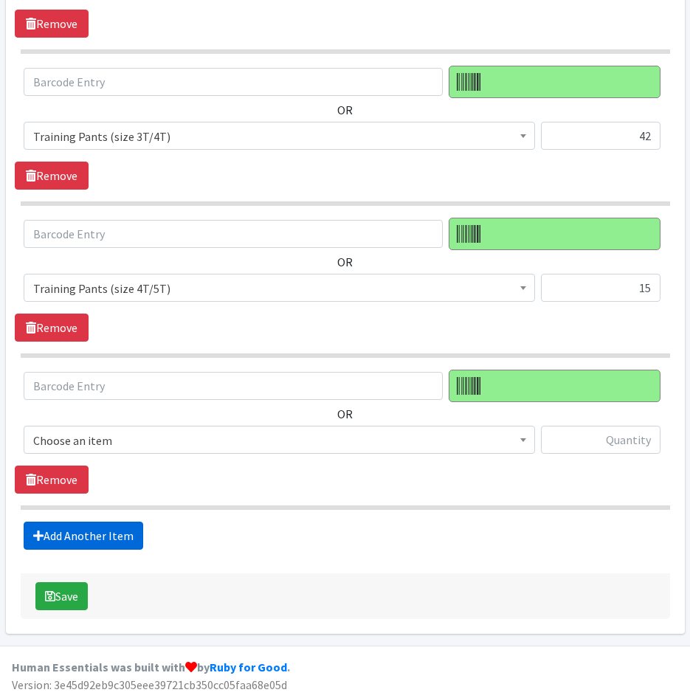
scroll to position [1720, 0]
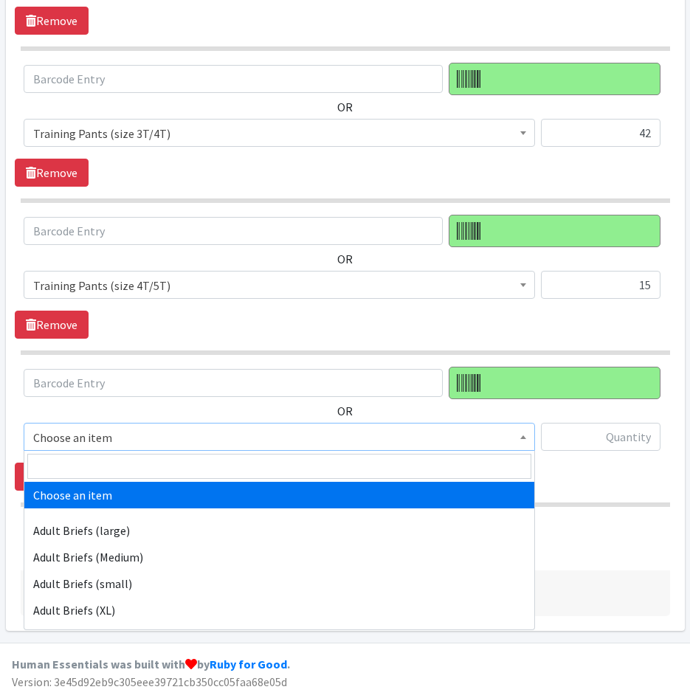
click at [123, 446] on span "Choose an item" at bounding box center [279, 437] width 492 height 21
click at [123, 468] on input "search" at bounding box center [279, 466] width 504 height 25
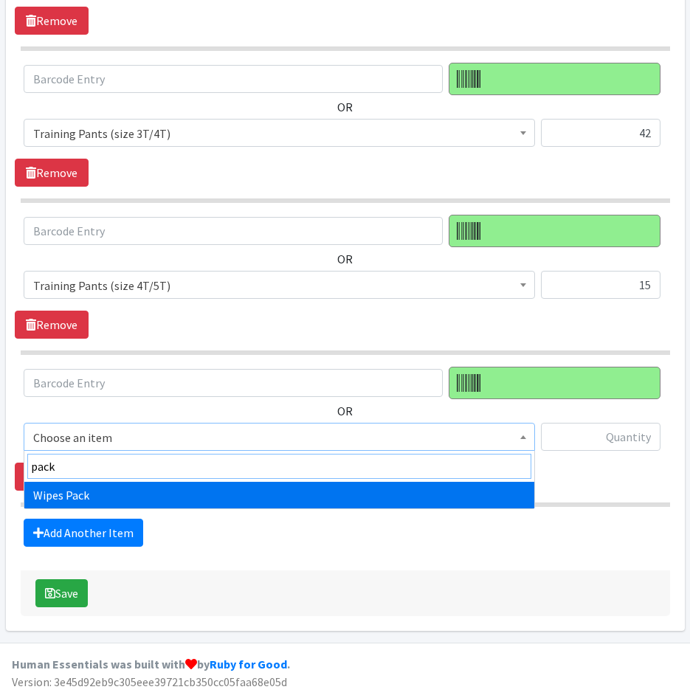
type input "pack"
select select "4665"
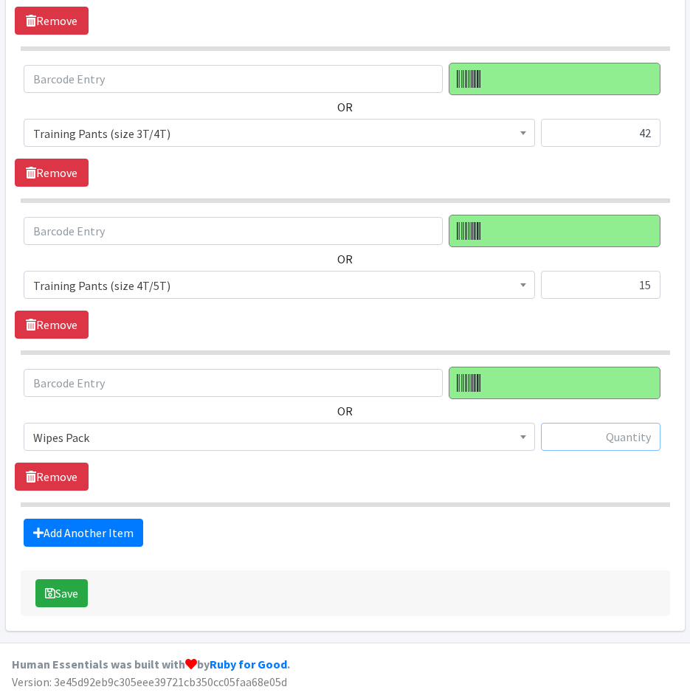
click at [607, 440] on input "text" at bounding box center [601, 437] width 120 height 28
type input "42"
click at [69, 588] on button "Save" at bounding box center [61, 593] width 52 height 28
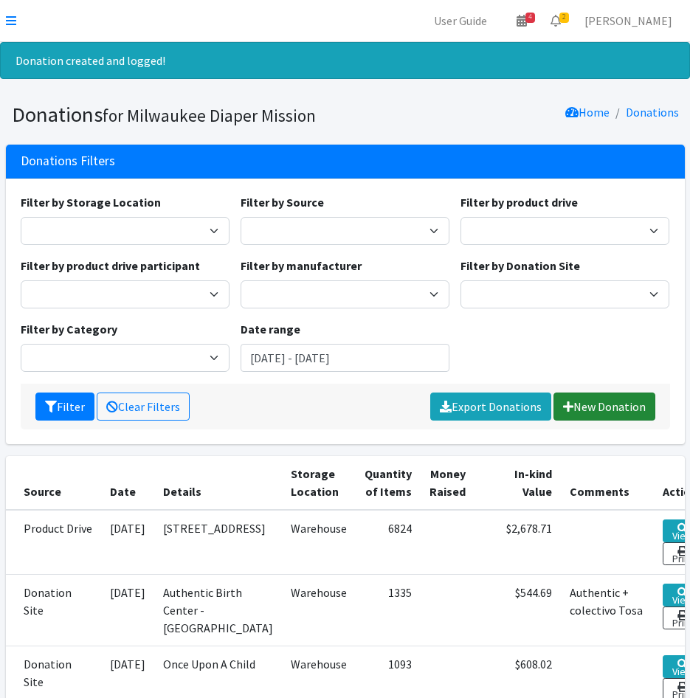
click at [569, 396] on link "New Donation" at bounding box center [604, 407] width 102 height 28
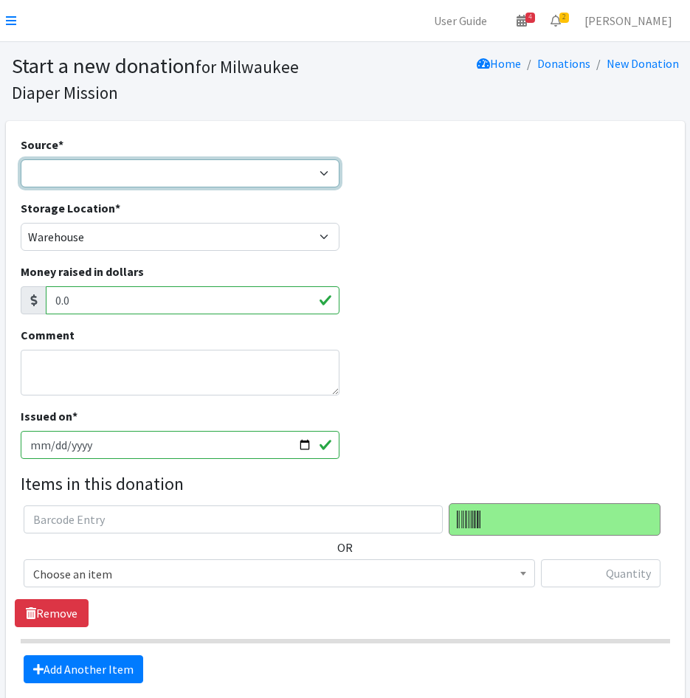
click at [116, 172] on select "Product Drive Manufacturer Donation Site Misc. Donation" at bounding box center [181, 173] width 320 height 28
select select "Donation Site"
click at [21, 159] on select "Product Drive Manufacturer Donation Site Misc. Donation" at bounding box center [181, 173] width 320 height 28
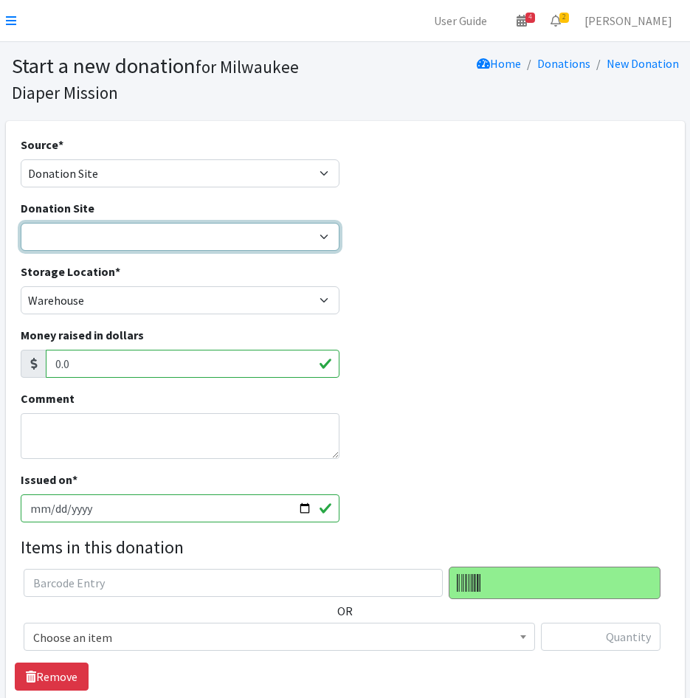
click at [104, 227] on select "Authentic Birth Center - [GEOGRAPHIC_DATA] Beans & Barley - East Side Bounce MK…" at bounding box center [181, 237] width 320 height 28
select select "744"
click at [21, 223] on select "Authentic Birth Center - [GEOGRAPHIC_DATA] Beans & Barley - East Side Bounce MK…" at bounding box center [181, 237] width 320 height 28
click at [45, 509] on input "[DATE]" at bounding box center [181, 508] width 320 height 28
click at [55, 506] on input "[DATE]" at bounding box center [181, 508] width 320 height 28
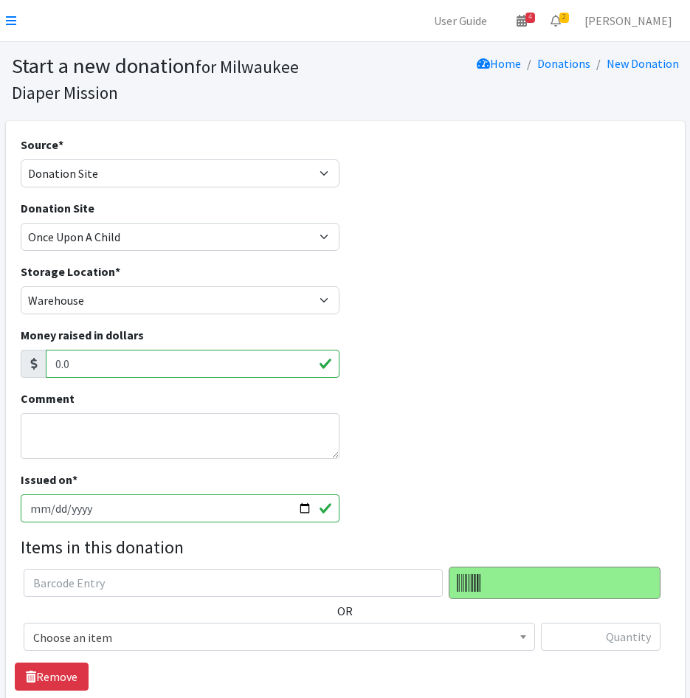
type input "[DATE]"
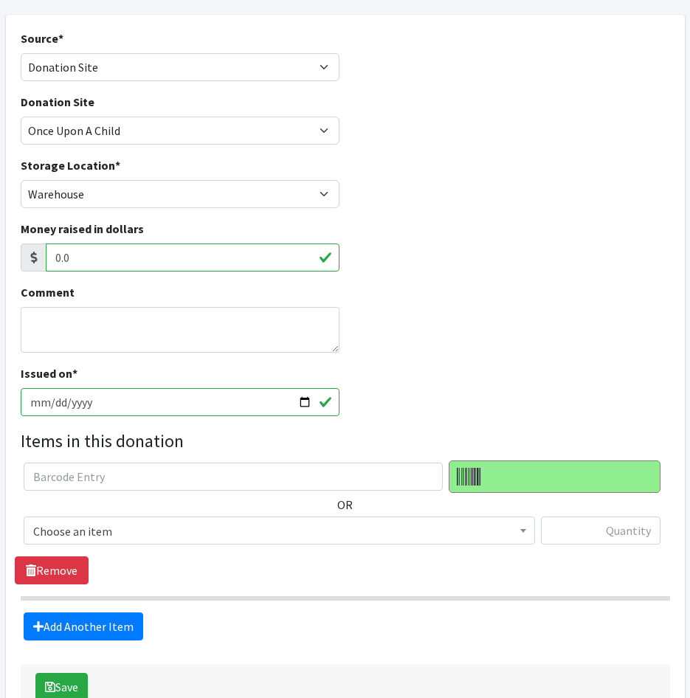
scroll to position [200, 0]
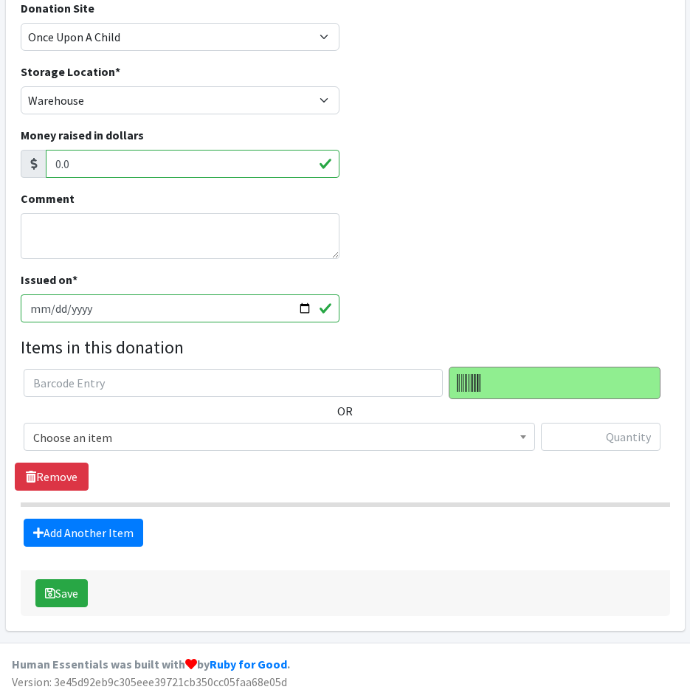
drag, startPoint x: 165, startPoint y: 437, endPoint x: 166, endPoint y: 450, distance: 13.4
click at [165, 437] on span "Choose an item" at bounding box center [279, 437] width 492 height 21
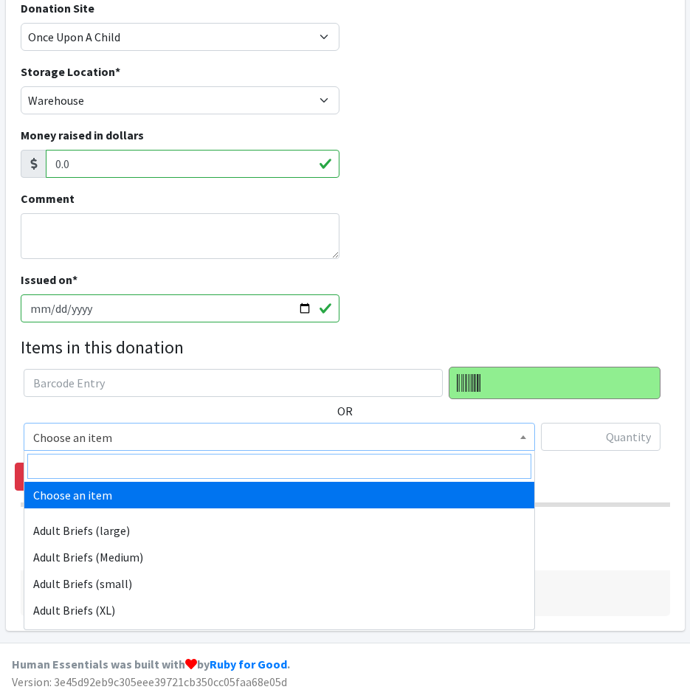
click at [166, 456] on input "search" at bounding box center [279, 466] width 504 height 25
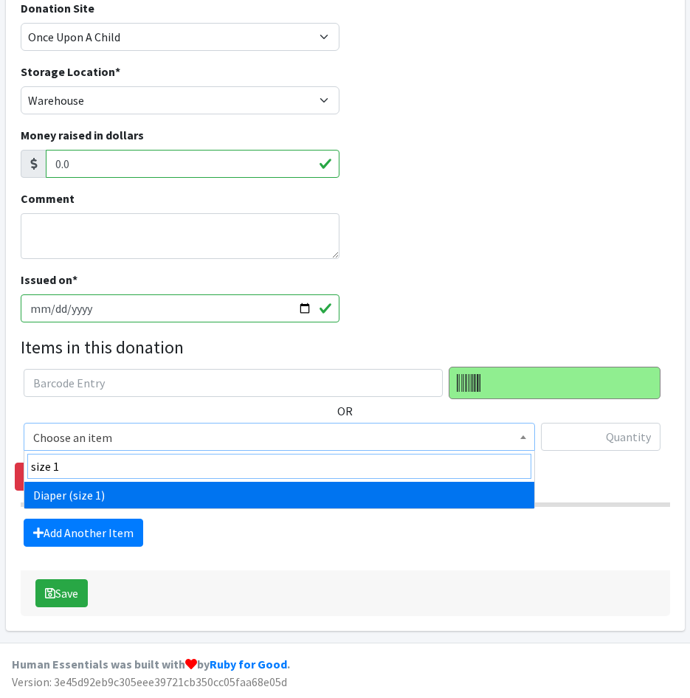
type input "size 1"
select select "4634"
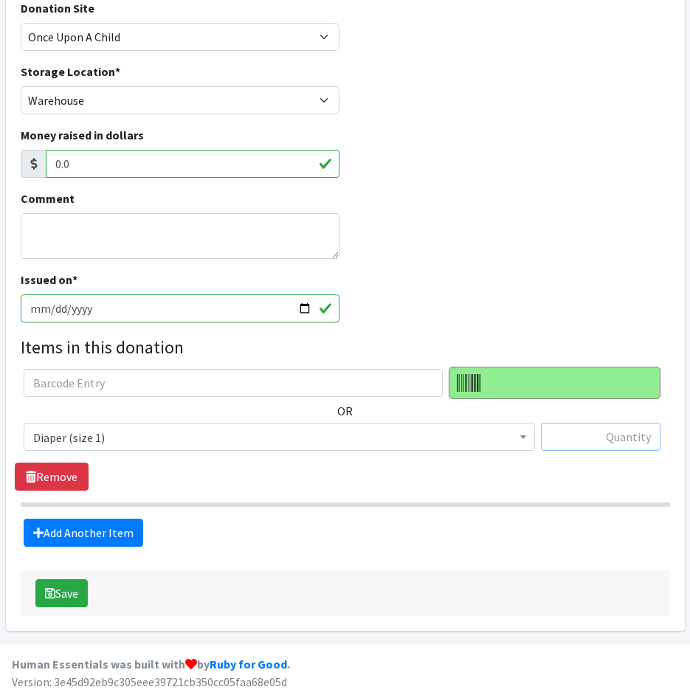
click at [595, 437] on input "text" at bounding box center [601, 437] width 120 height 28
type input "129"
drag, startPoint x: 77, startPoint y: 525, endPoint x: 92, endPoint y: 500, distance: 28.5
click at [77, 525] on link "Add Another Item" at bounding box center [84, 533] width 120 height 28
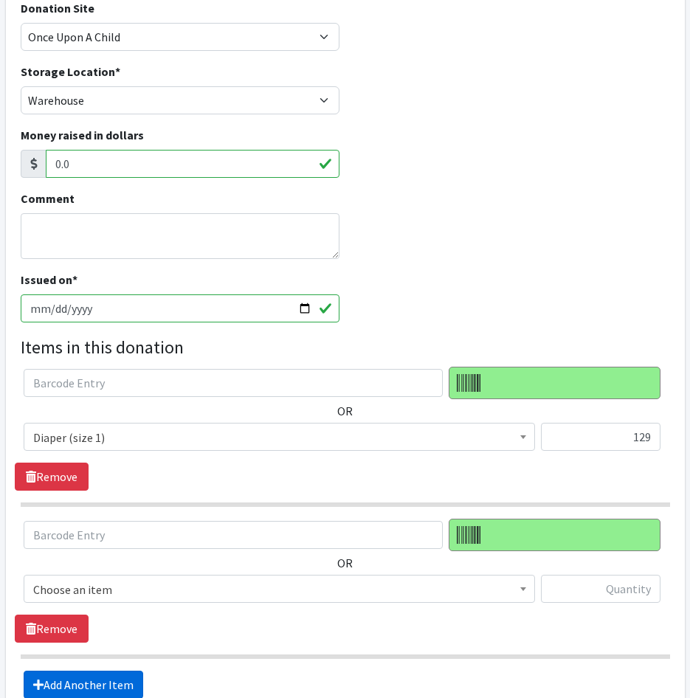
scroll to position [352, 0]
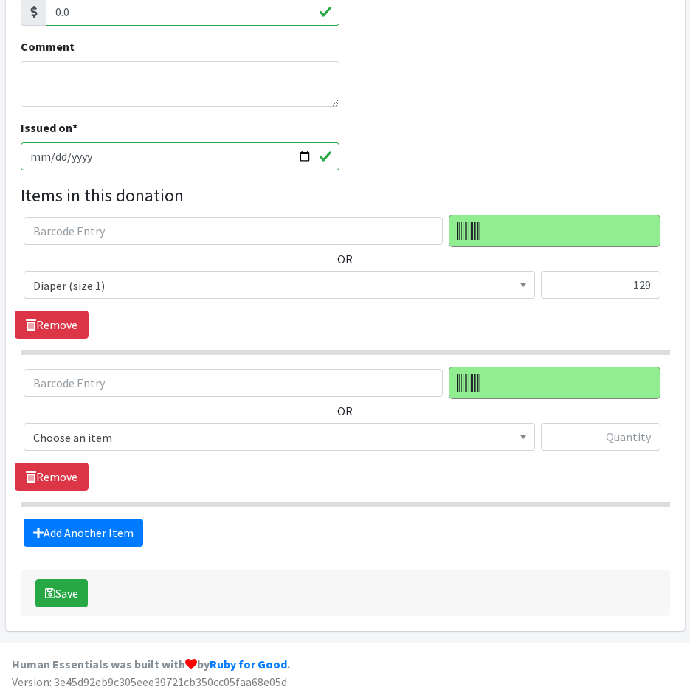
click at [99, 439] on span "Choose an item" at bounding box center [279, 437] width 492 height 21
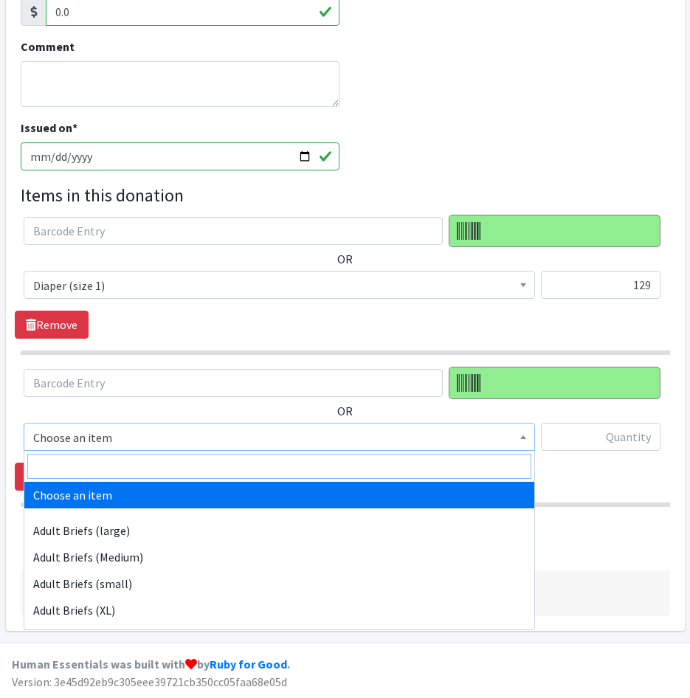
click at [98, 459] on input "search" at bounding box center [279, 466] width 504 height 25
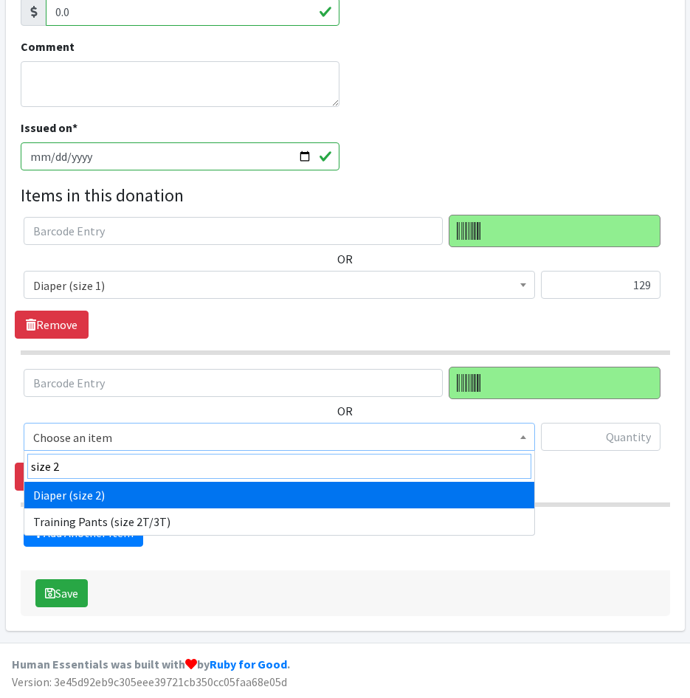
type input "size 2"
drag, startPoint x: 82, startPoint y: 495, endPoint x: 445, endPoint y: 418, distance: 371.1
select select "4635"
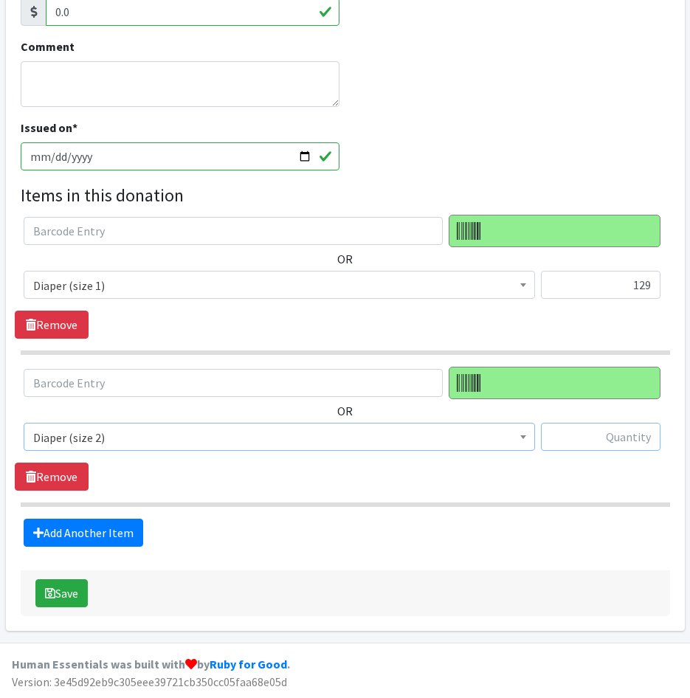
click at [609, 443] on input "text" at bounding box center [601, 437] width 120 height 28
type input "24"
click at [40, 531] on icon at bounding box center [38, 533] width 10 height 12
click at [107, 531] on link "Add Another Item" at bounding box center [84, 533] width 120 height 28
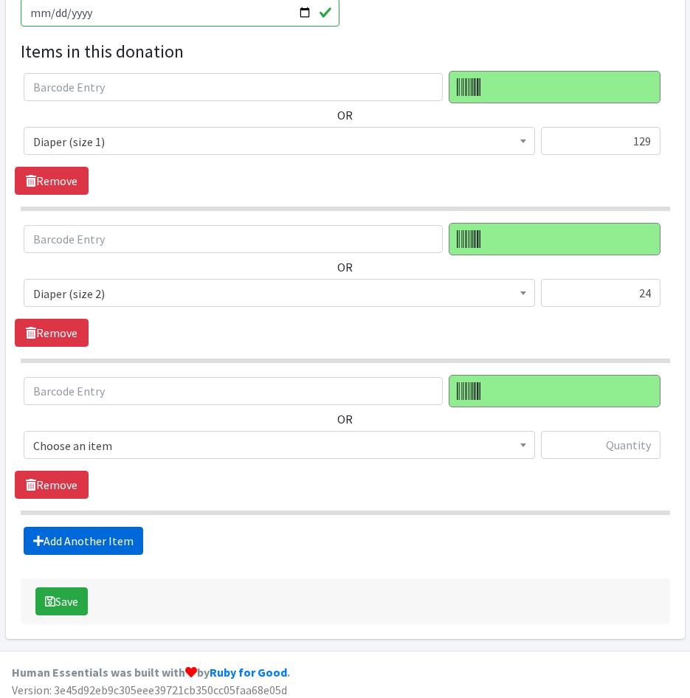
scroll to position [504, 0]
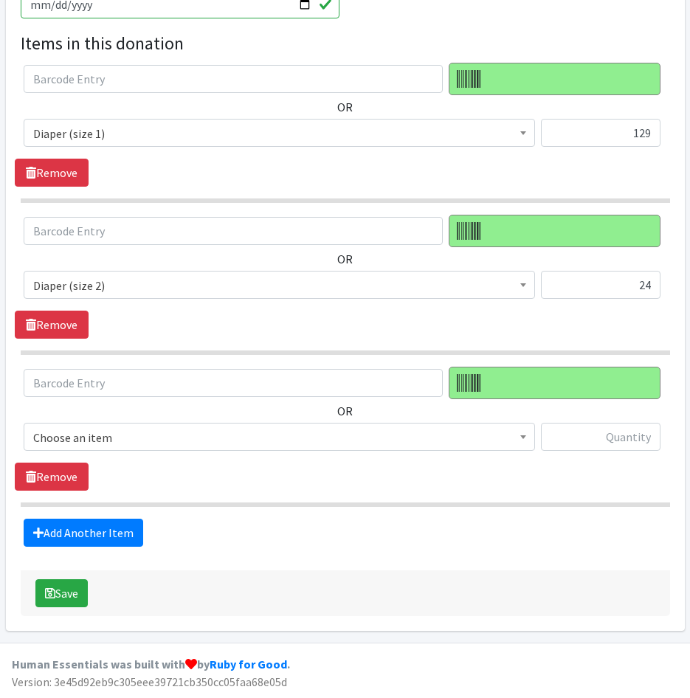
click at [93, 439] on span "Choose an item" at bounding box center [279, 437] width 492 height 21
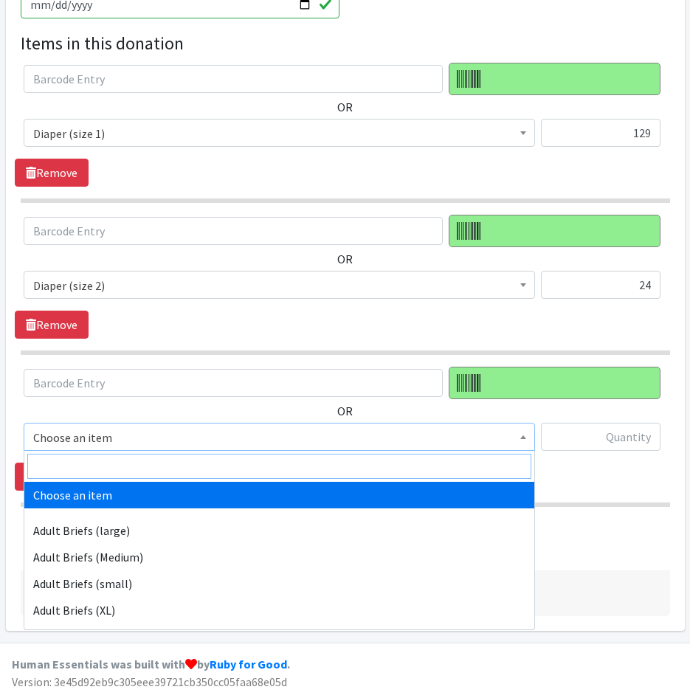
click at [94, 457] on input "search" at bounding box center [279, 466] width 504 height 25
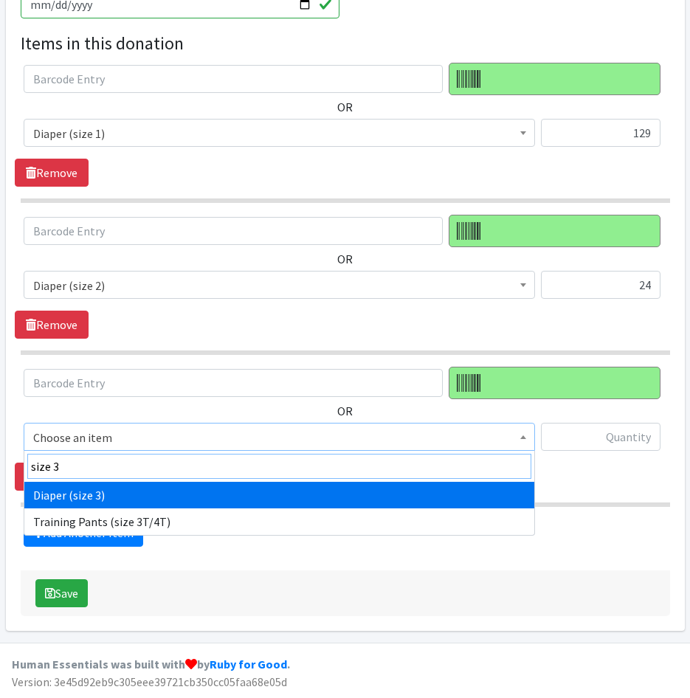
type input "size 3"
select select "4644"
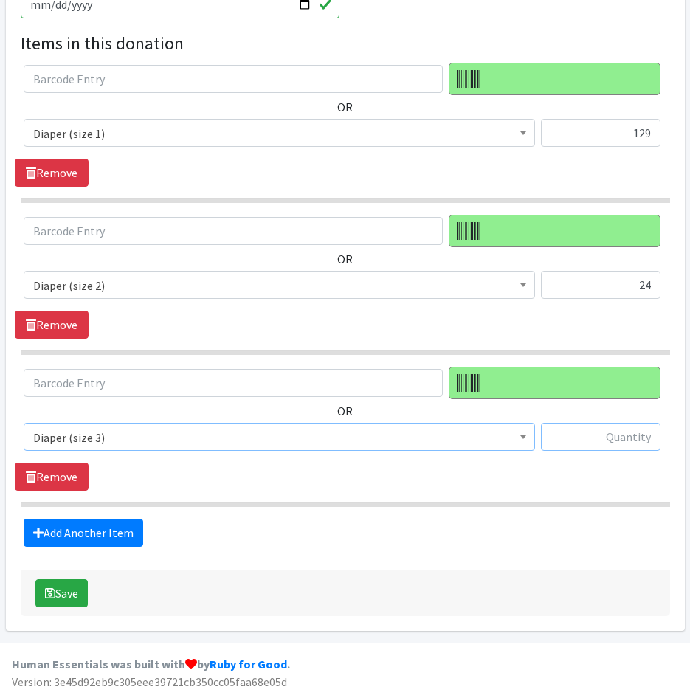
click at [617, 443] on input "text" at bounding box center [601, 437] width 120 height 28
type input "256"
drag, startPoint x: 114, startPoint y: 524, endPoint x: 125, endPoint y: 492, distance: 33.6
click at [114, 523] on link "Add Another Item" at bounding box center [84, 533] width 120 height 28
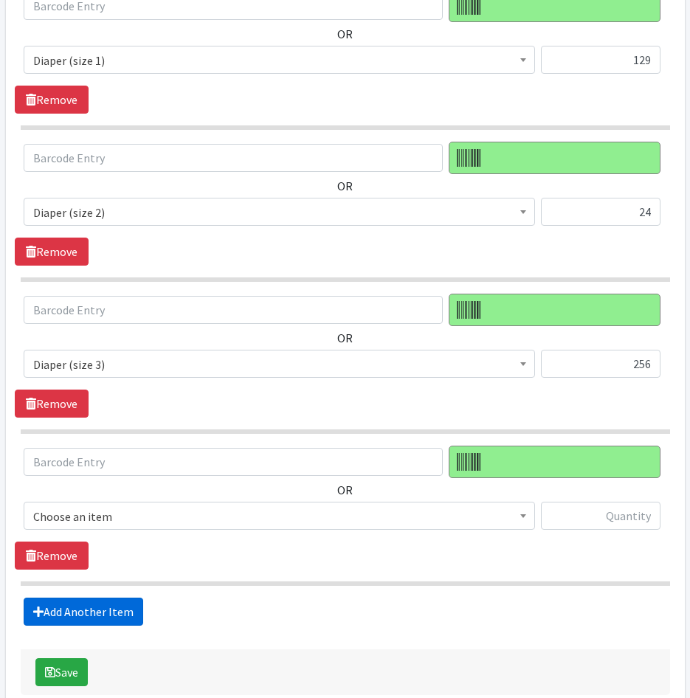
scroll to position [656, 0]
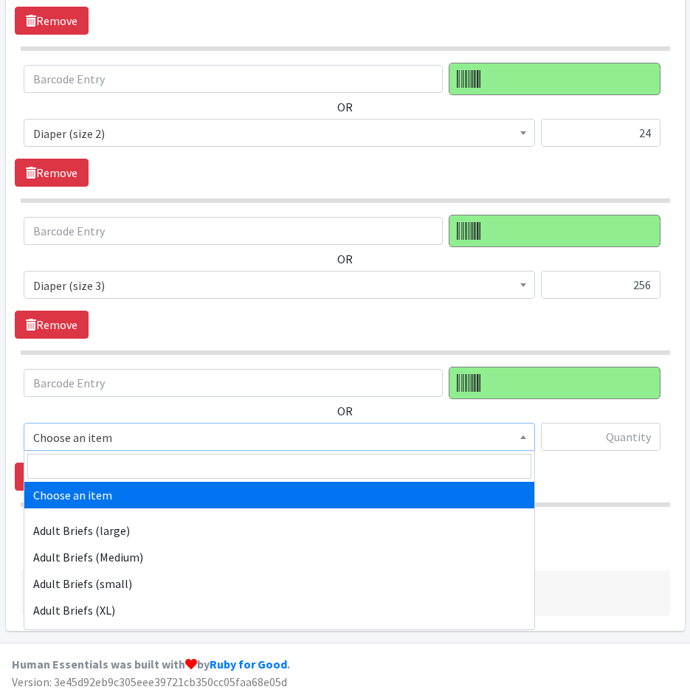
click at [142, 430] on span "Choose an item" at bounding box center [279, 437] width 492 height 21
click at [145, 455] on input "search" at bounding box center [279, 466] width 504 height 25
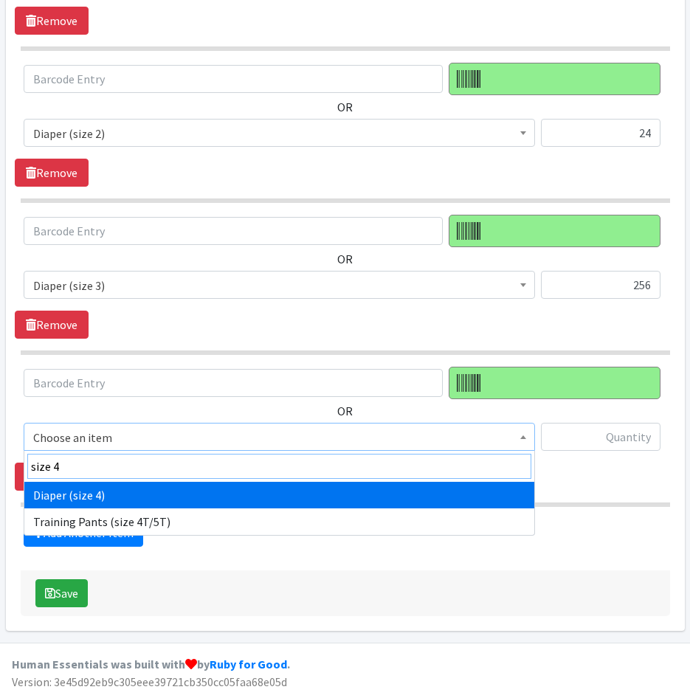
type input "size 4"
select select "4645"
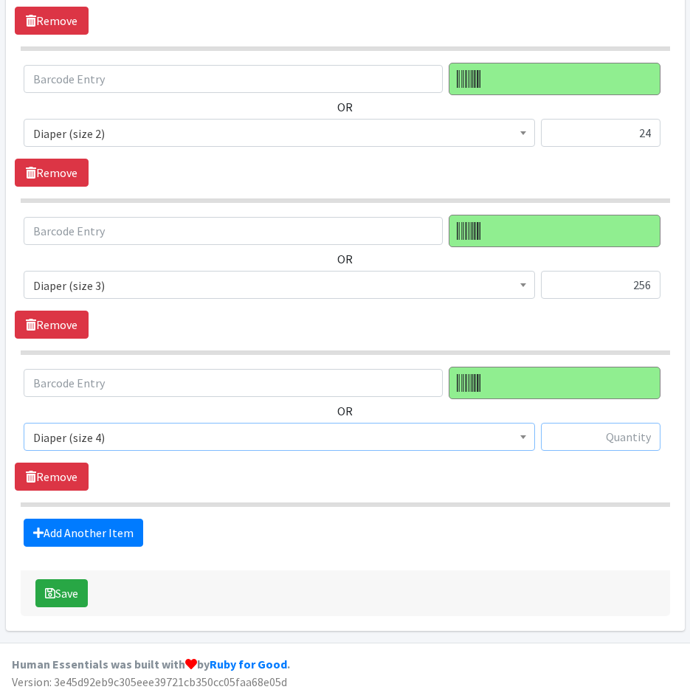
click at [597, 442] on input "text" at bounding box center [601, 437] width 120 height 28
type input "20"
click at [61, 534] on link "Add Another Item" at bounding box center [84, 533] width 120 height 28
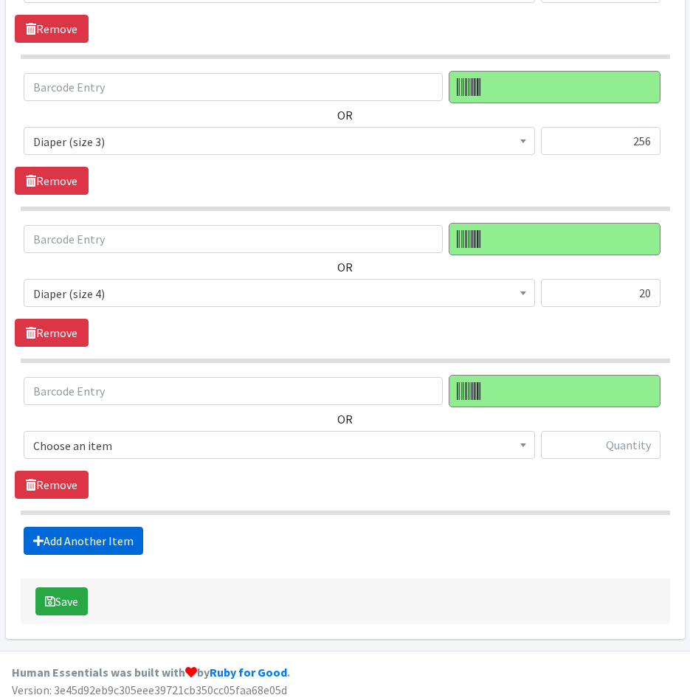
scroll to position [808, 0]
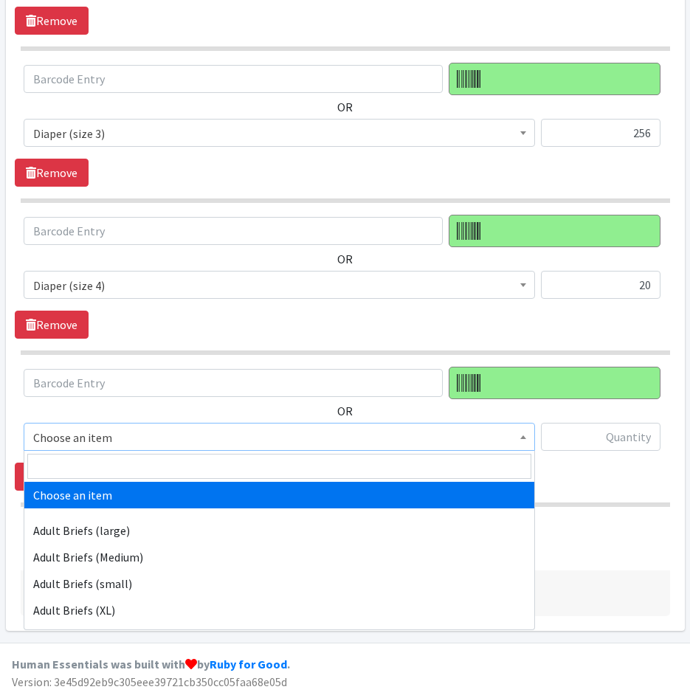
click at [118, 439] on span "Choose an item" at bounding box center [279, 437] width 492 height 21
click at [118, 460] on input "search" at bounding box center [279, 466] width 504 height 25
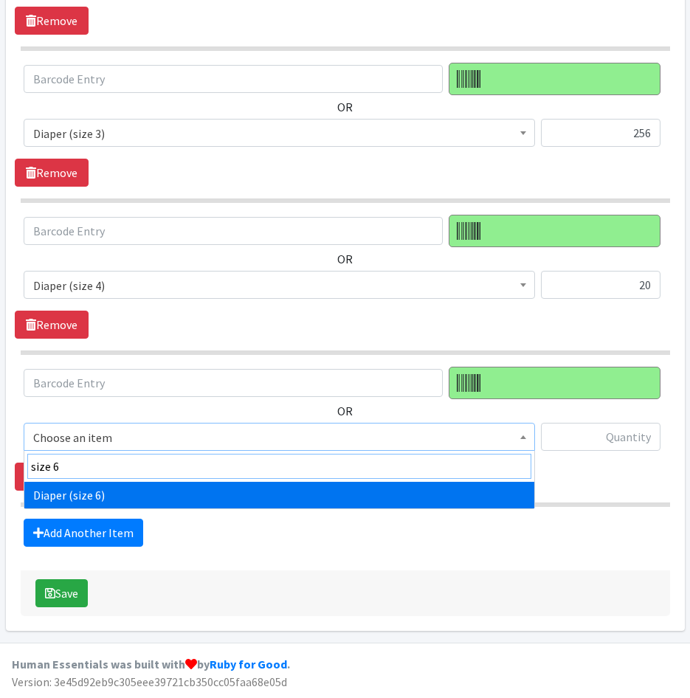
type input "size 6"
select select "4649"
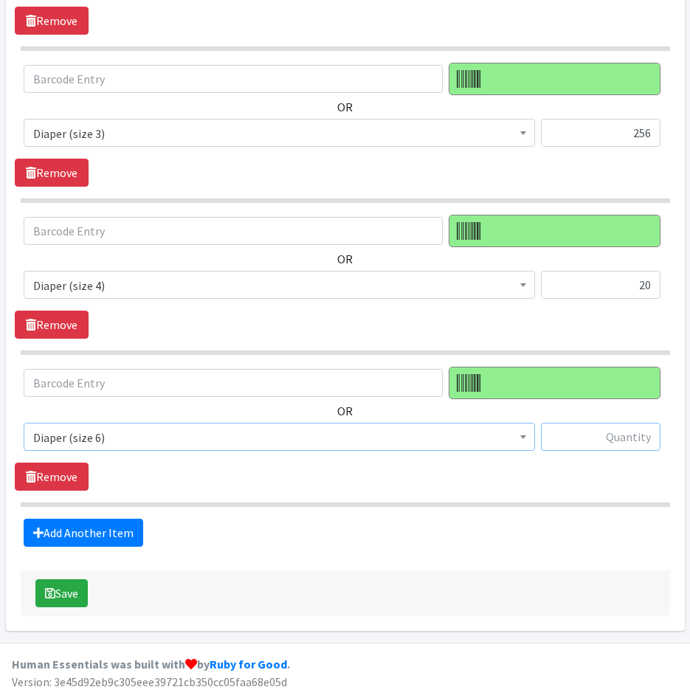
click at [594, 449] on input "text" at bounding box center [601, 437] width 120 height 28
type input "2"
click at [83, 528] on link "Add Another Item" at bounding box center [84, 533] width 120 height 28
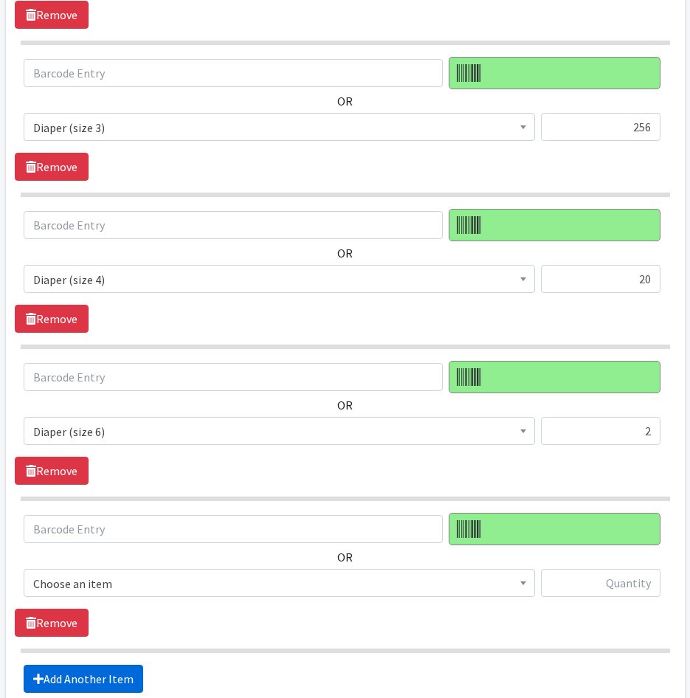
scroll to position [960, 0]
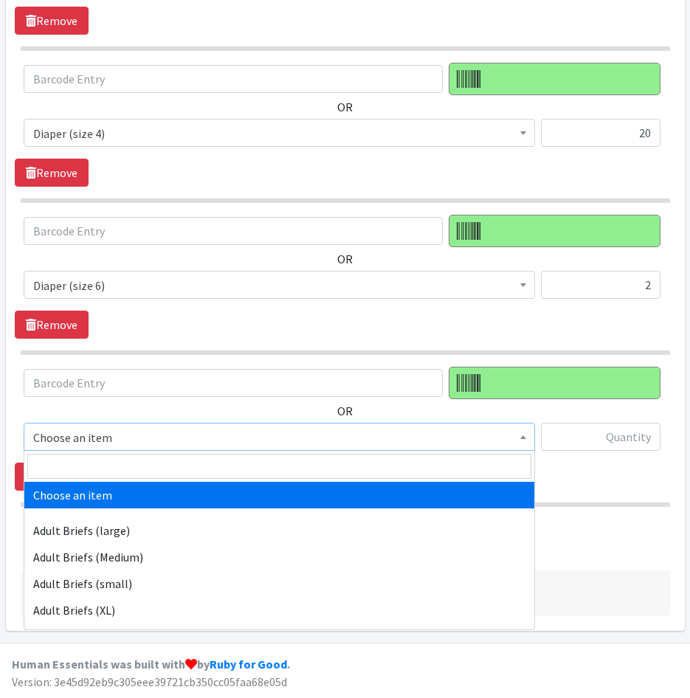
click at [94, 442] on span "Choose an item" at bounding box center [279, 437] width 492 height 21
click at [96, 468] on input "search" at bounding box center [279, 466] width 504 height 25
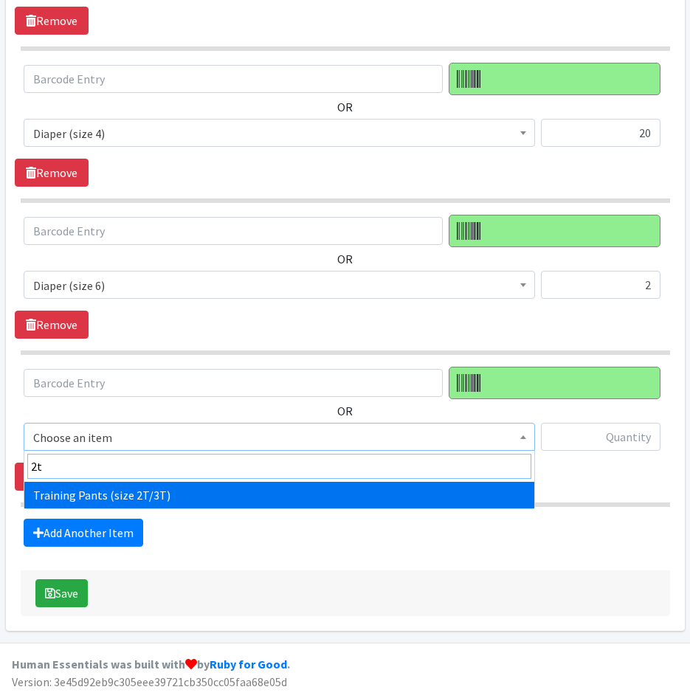
type input "2t"
select select "5865"
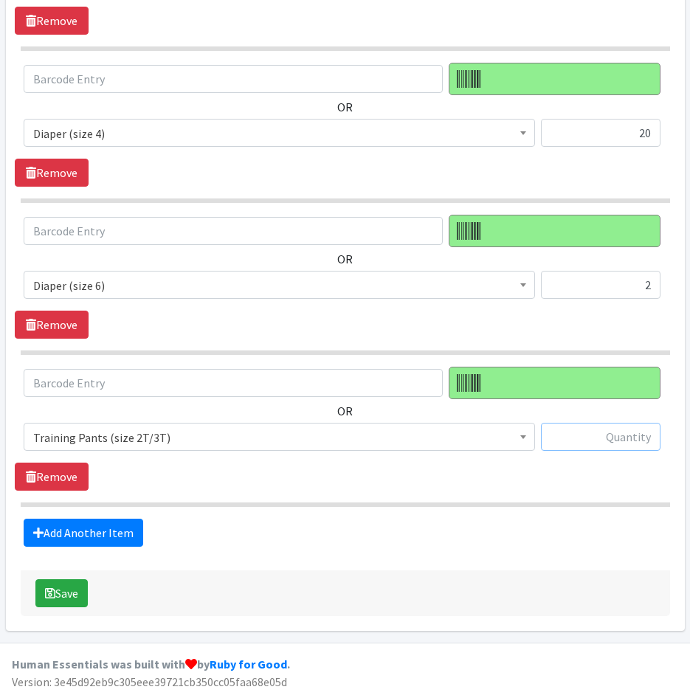
click at [632, 440] on input "text" at bounding box center [601, 437] width 120 height 28
type input "16"
click at [119, 531] on link "Add Another Item" at bounding box center [84, 533] width 120 height 28
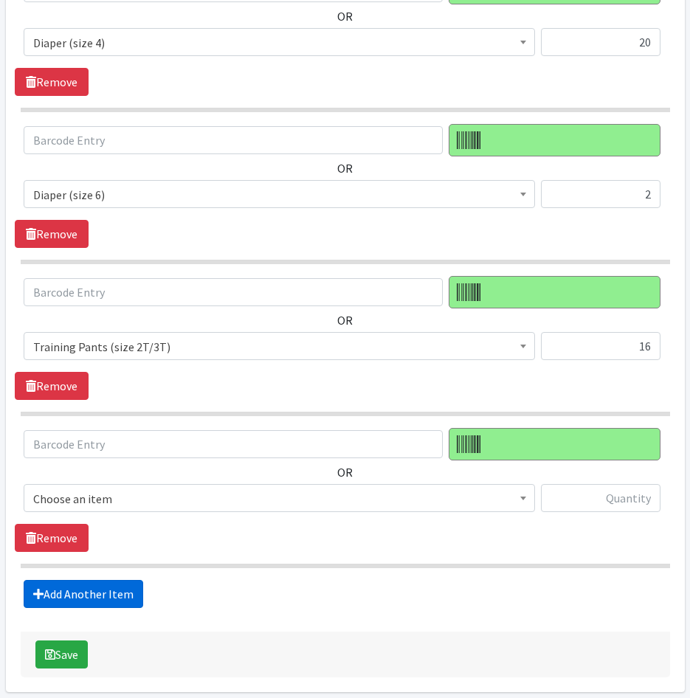
scroll to position [1112, 0]
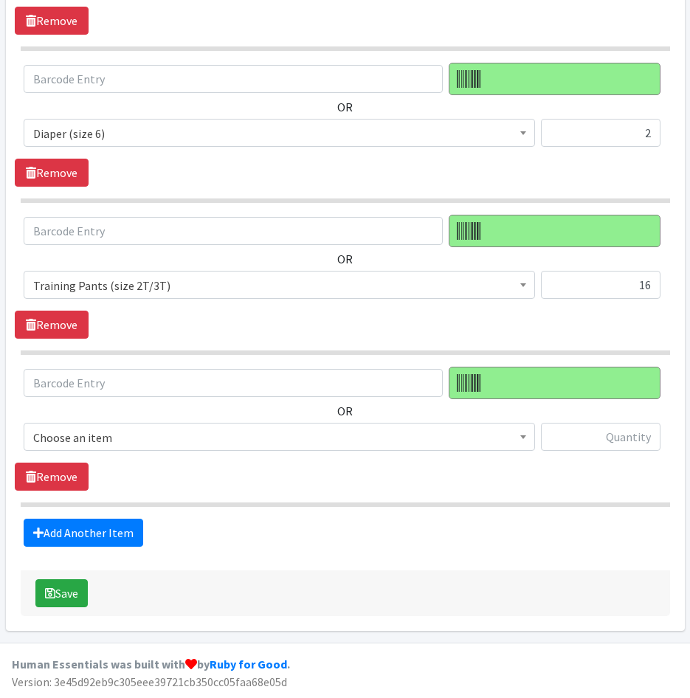
drag, startPoint x: 142, startPoint y: 443, endPoint x: 143, endPoint y: 450, distance: 7.5
click at [142, 444] on span "Choose an item" at bounding box center [279, 437] width 492 height 21
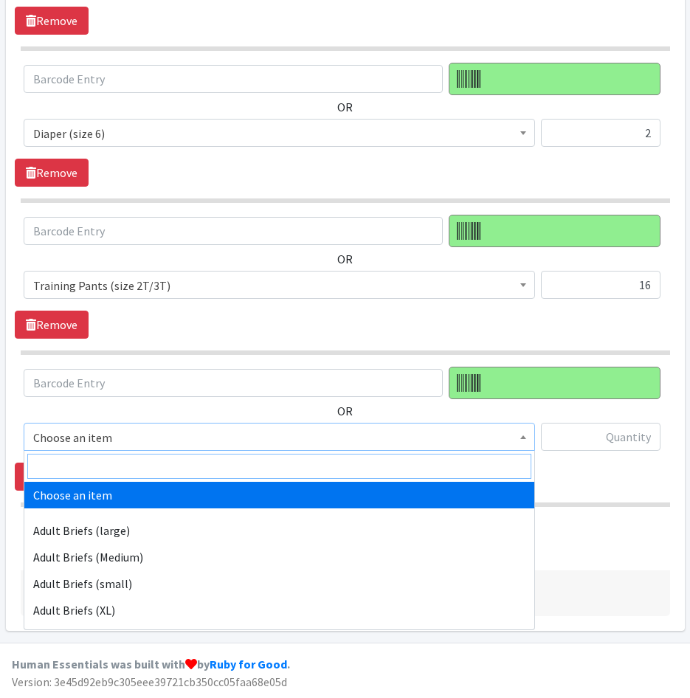
click at [145, 471] on input "search" at bounding box center [279, 466] width 504 height 25
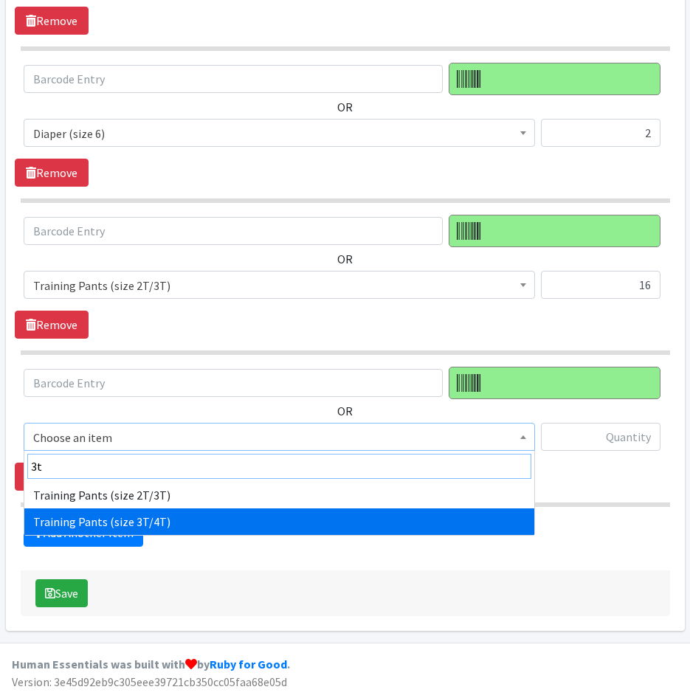
type input "3t"
select select "5866"
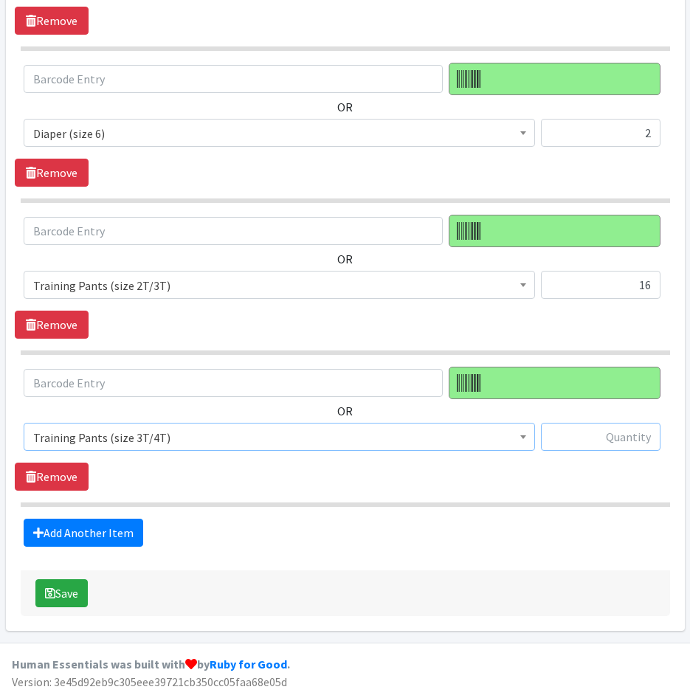
click at [618, 443] on input "text" at bounding box center [601, 437] width 120 height 28
type input "7"
click at [61, 529] on link "Add Another Item" at bounding box center [84, 533] width 120 height 28
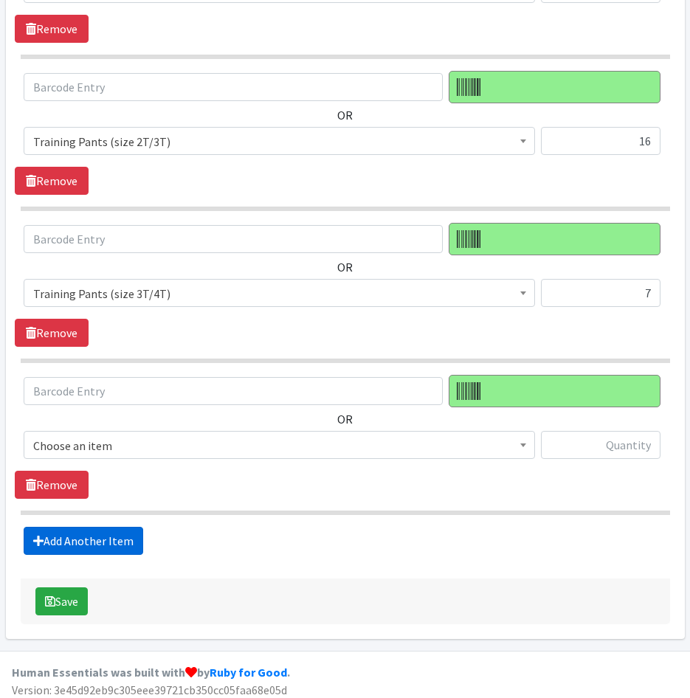
scroll to position [1264, 0]
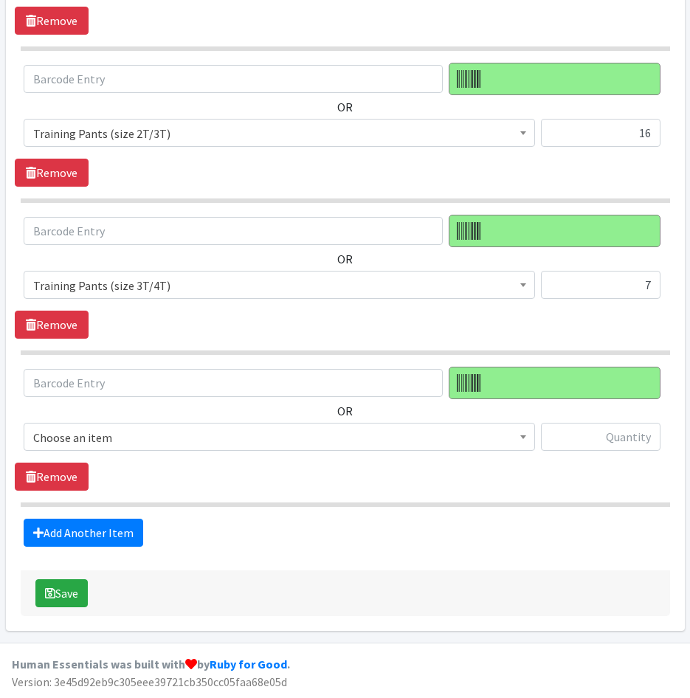
click at [159, 439] on span "Choose an item" at bounding box center [279, 437] width 492 height 21
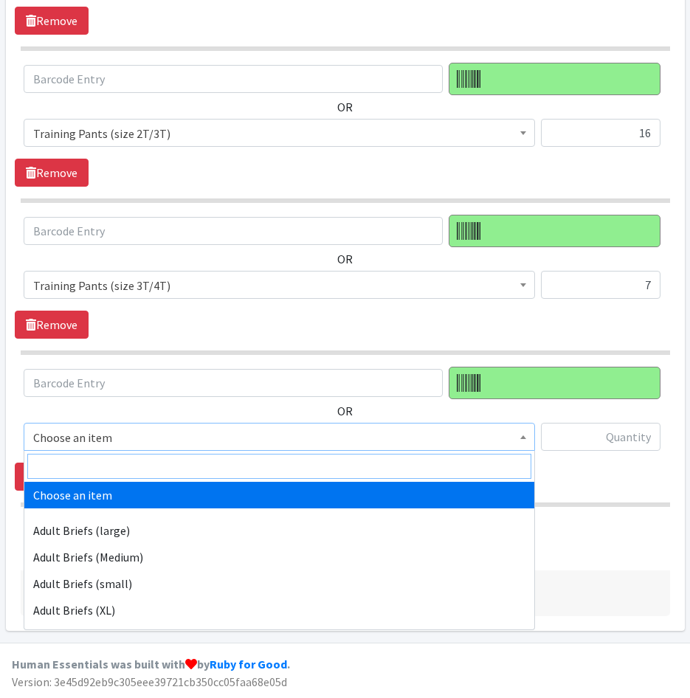
click at [163, 460] on input "search" at bounding box center [279, 466] width 504 height 25
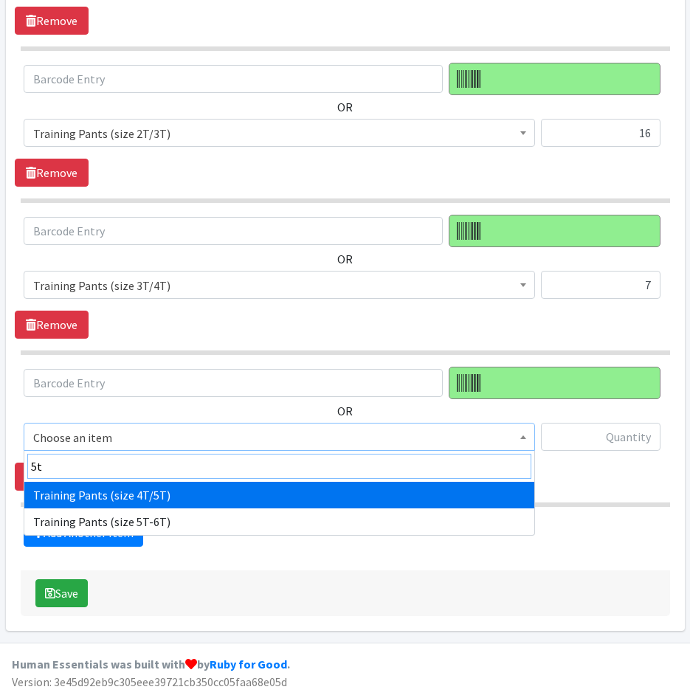
type input "5t"
drag, startPoint x: 168, startPoint y: 489, endPoint x: 496, endPoint y: 474, distance: 328.0
select select "5867"
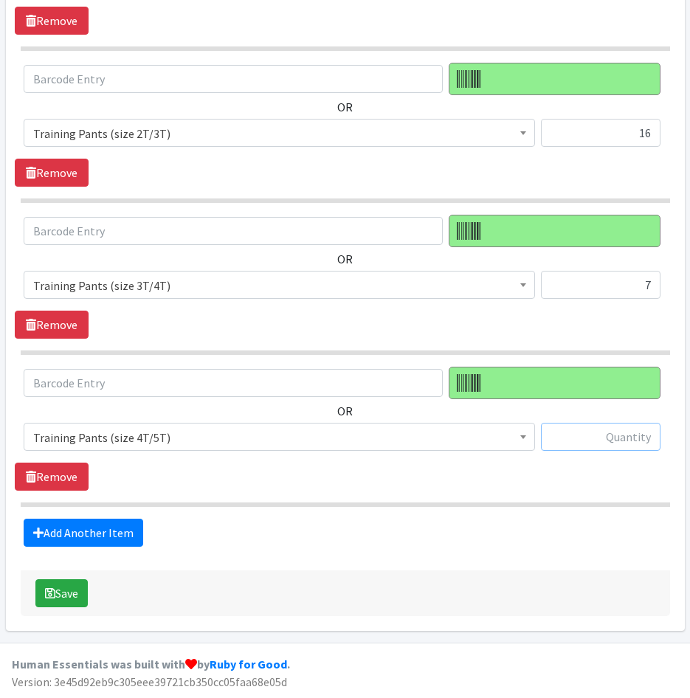
click at [607, 440] on input "text" at bounding box center [601, 437] width 120 height 28
type input "263"
click at [123, 536] on link "Add Another Item" at bounding box center [84, 533] width 120 height 28
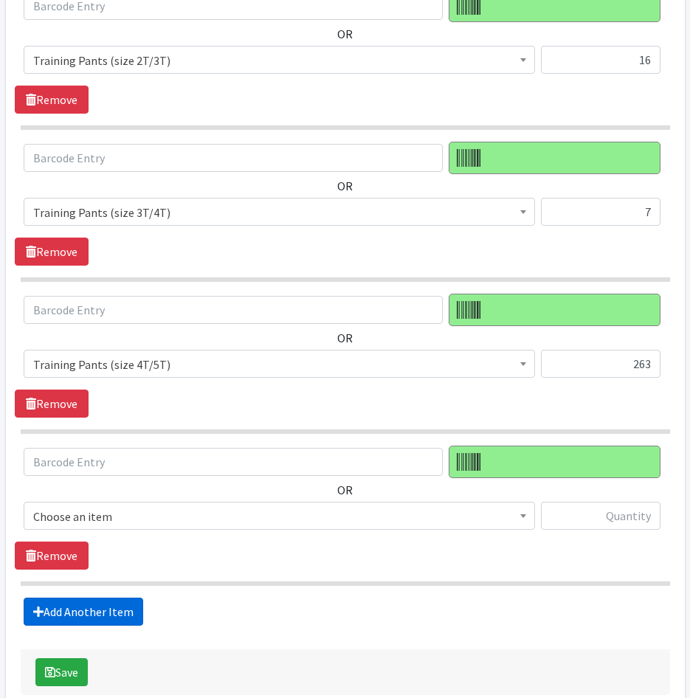
scroll to position [1416, 0]
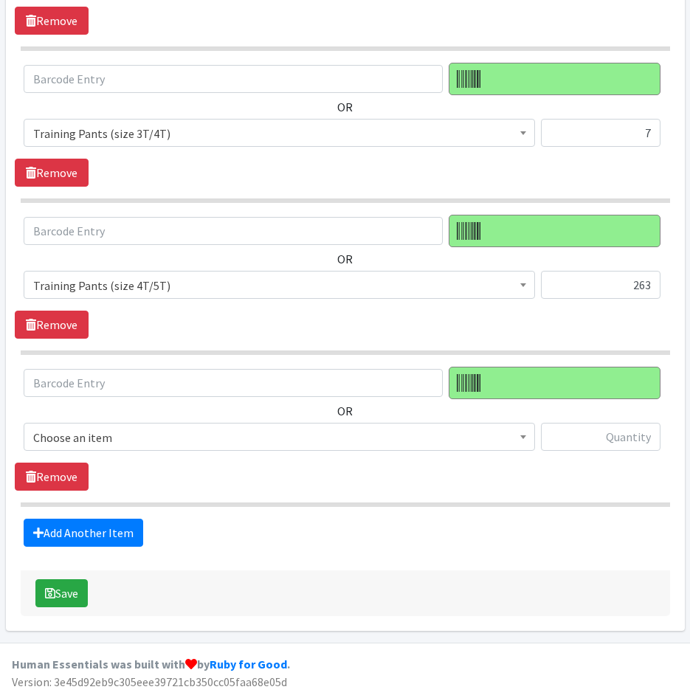
click at [158, 449] on span "Choose an item" at bounding box center [279, 437] width 511 height 28
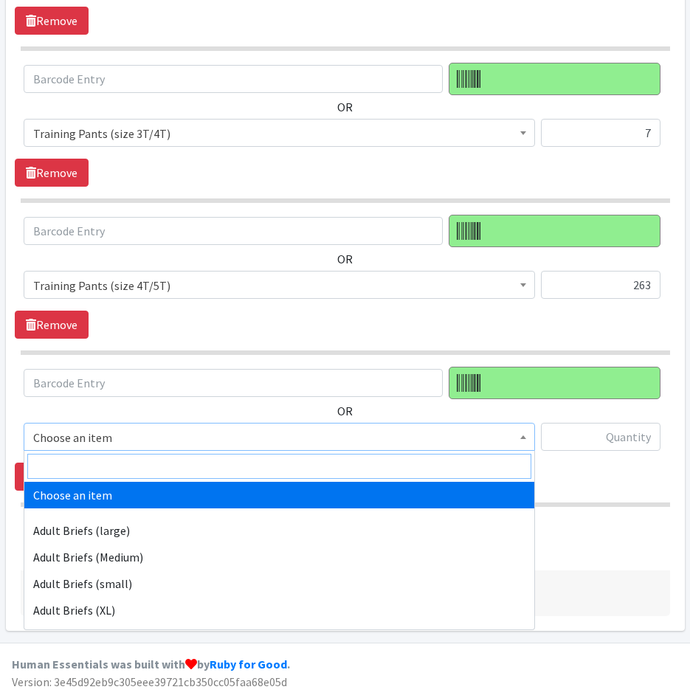
click at [164, 467] on input "search" at bounding box center [279, 466] width 504 height 25
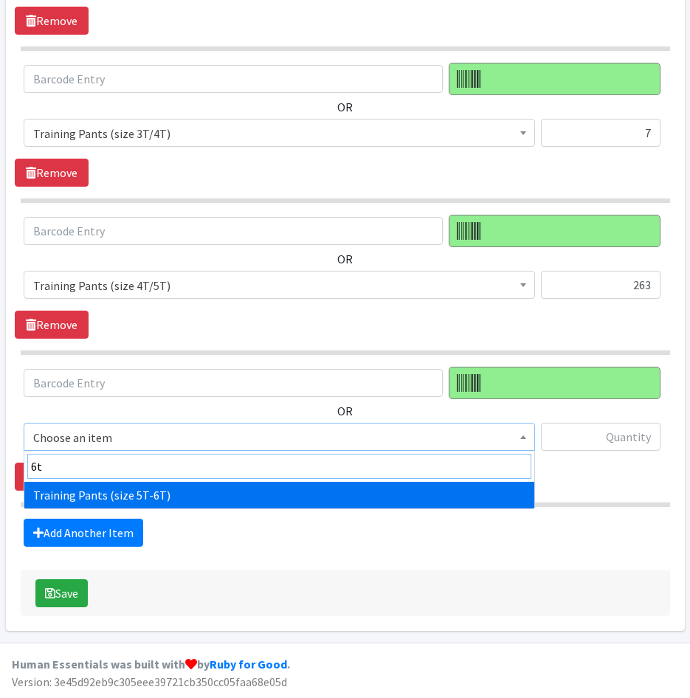
type input "6t"
select select "14718"
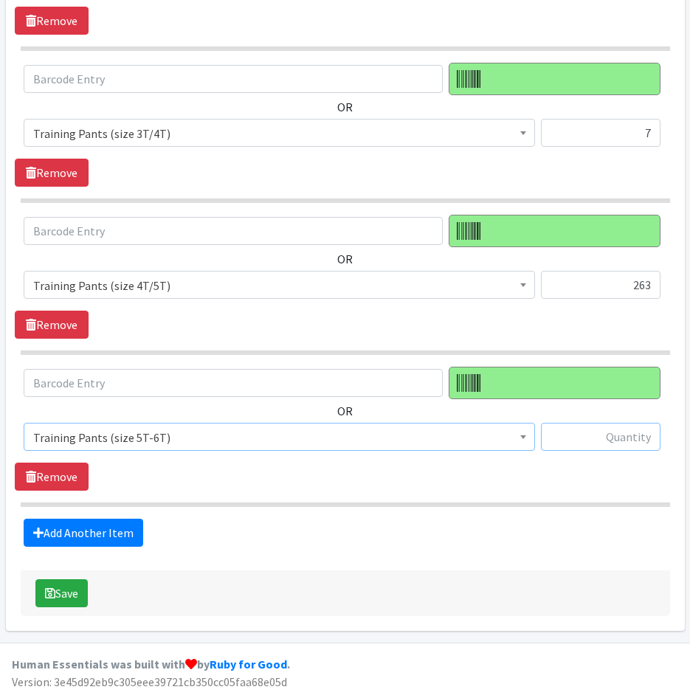
click at [584, 446] on input "text" at bounding box center [601, 437] width 120 height 28
type input "1"
click at [67, 528] on link "Add Another Item" at bounding box center [84, 533] width 120 height 28
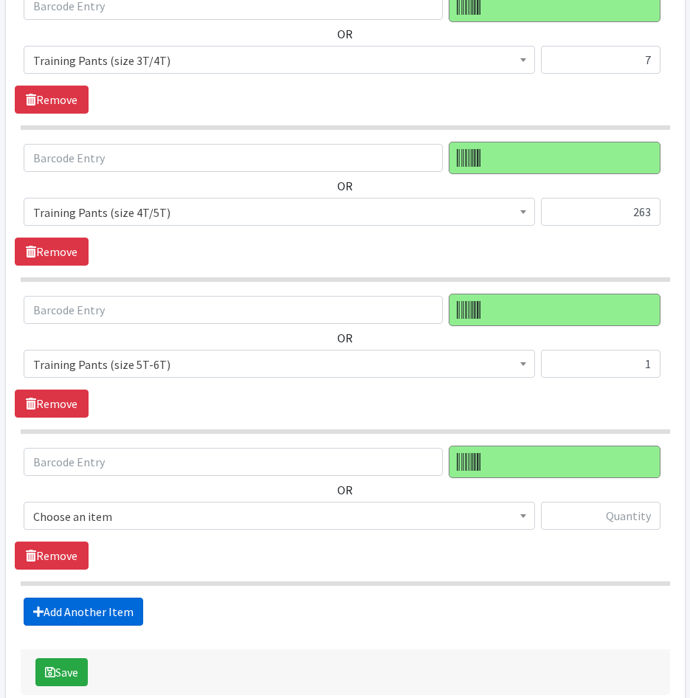
scroll to position [1568, 0]
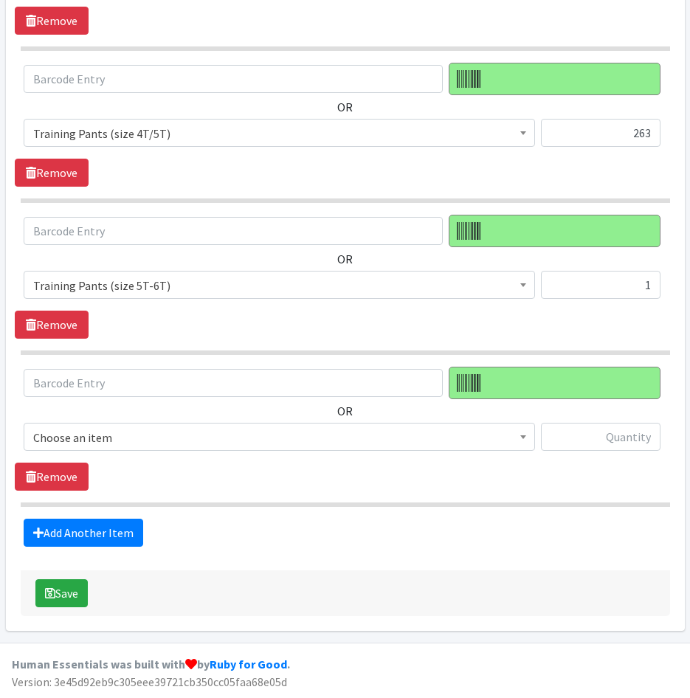
drag, startPoint x: 108, startPoint y: 434, endPoint x: 108, endPoint y: 449, distance: 15.5
click at [108, 436] on span "Choose an item" at bounding box center [279, 437] width 492 height 21
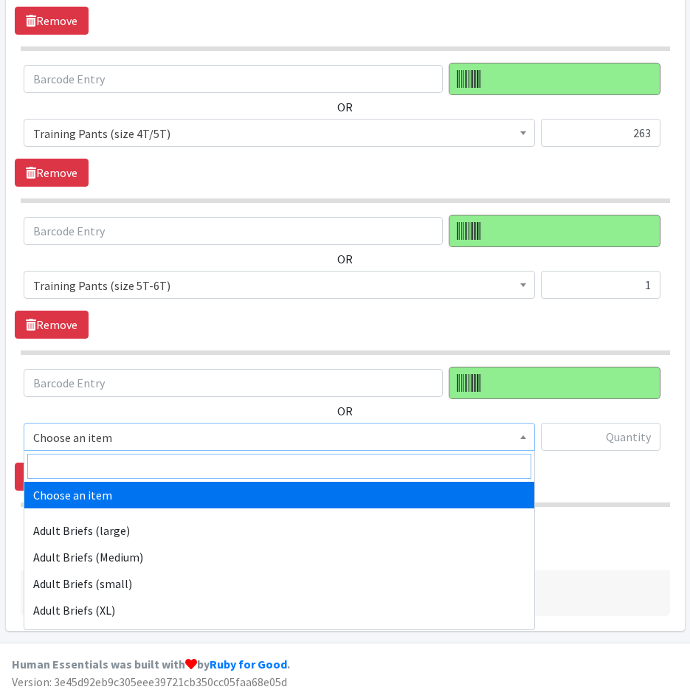
click at [109, 466] on input "search" at bounding box center [279, 466] width 504 height 25
type input "w"
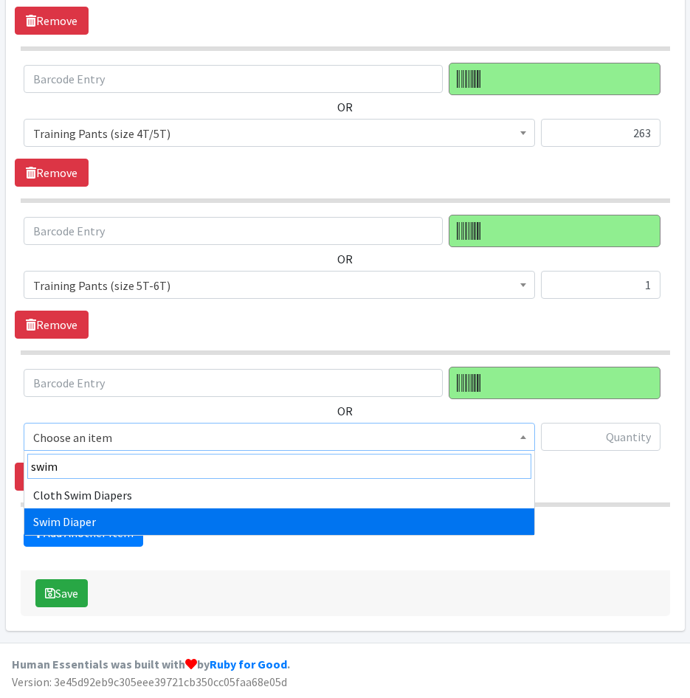
type input "swim"
select select "7522"
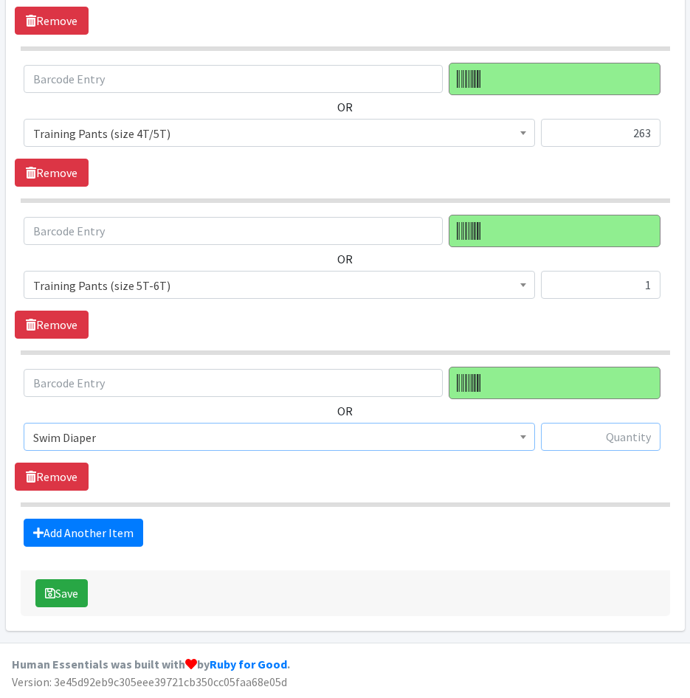
click at [593, 448] on input "text" at bounding box center [601, 437] width 120 height 28
type input "43"
click at [77, 598] on button "Save" at bounding box center [61, 593] width 52 height 28
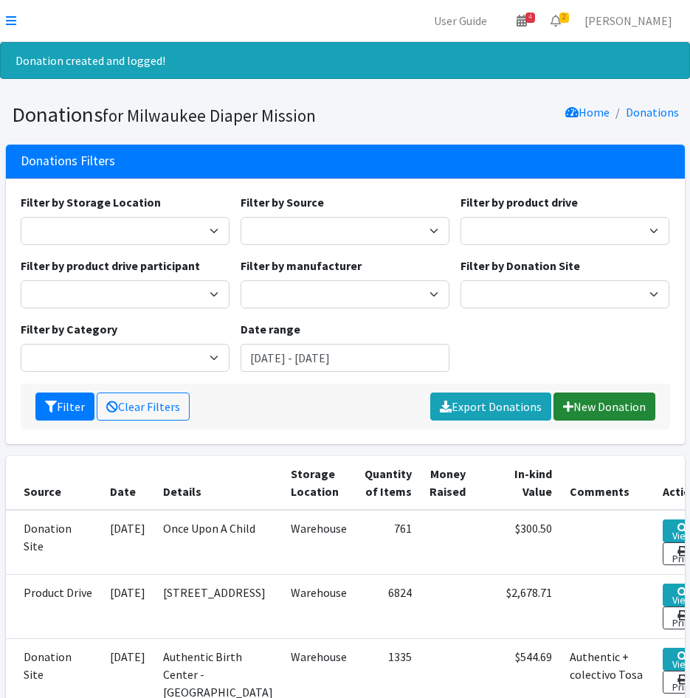
click at [599, 399] on link "New Donation" at bounding box center [604, 407] width 102 height 28
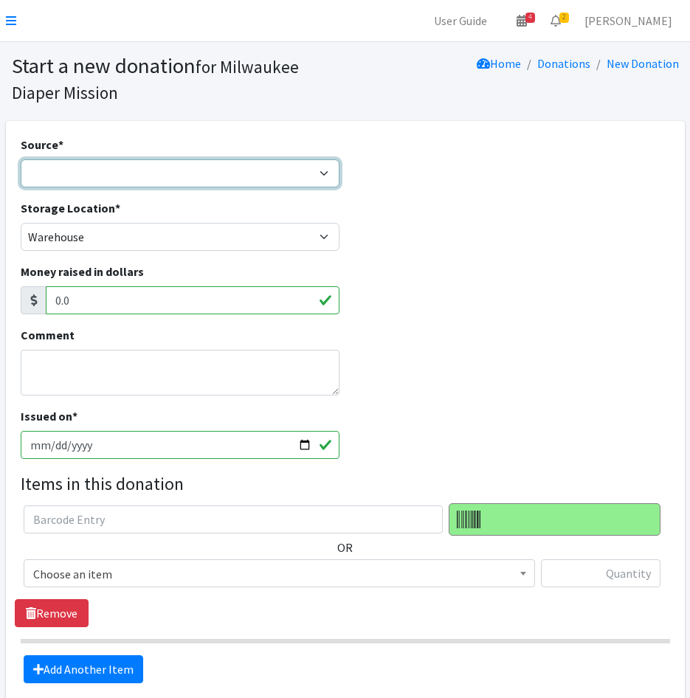
click at [60, 173] on select "Product Drive Manufacturer Donation Site Misc. Donation" at bounding box center [181, 173] width 320 height 28
select select "Misc. Donation"
click at [21, 159] on select "Product Drive Manufacturer Donation Site Misc. Donation" at bounding box center [181, 173] width 320 height 28
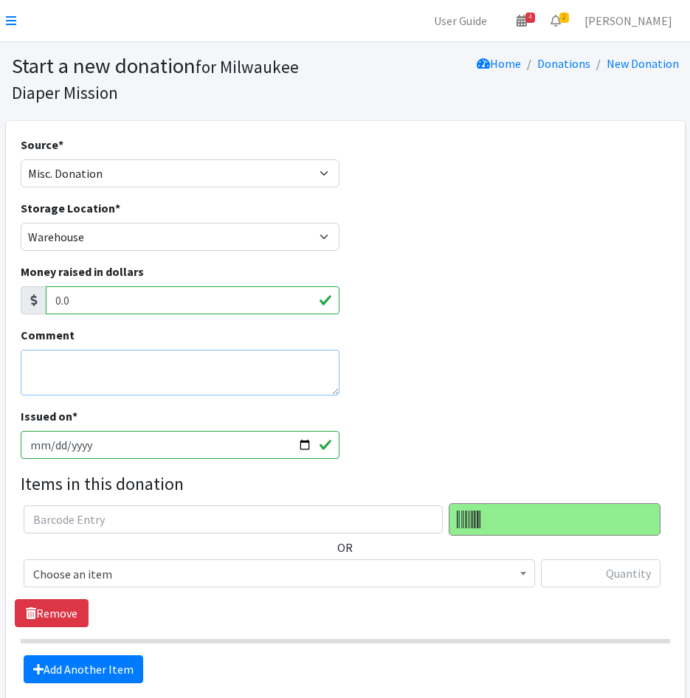
click at [86, 364] on textarea "Comment" at bounding box center [181, 373] width 320 height 46
type textarea "k"
type textarea "Katherine Jones"
click at [54, 442] on input "[DATE]" at bounding box center [181, 445] width 320 height 28
type input "2025-09-23"
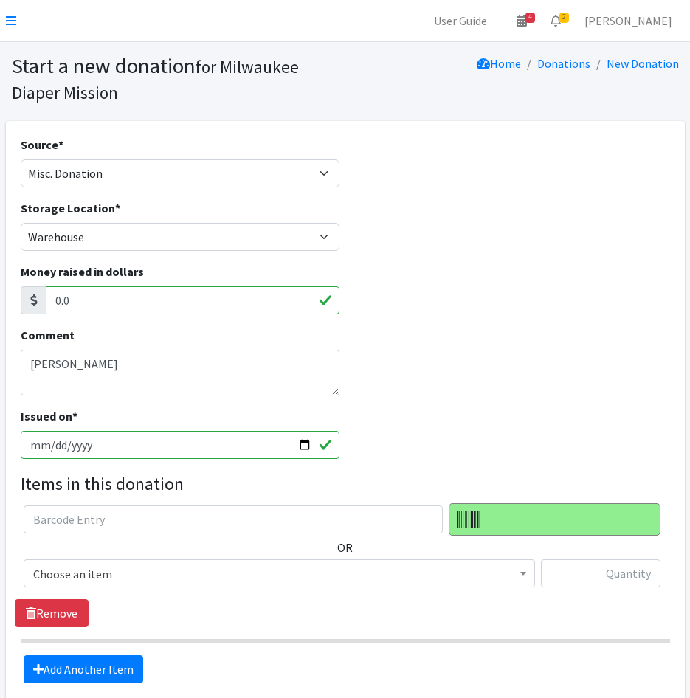
click at [117, 582] on span "Choose an item" at bounding box center [279, 574] width 492 height 21
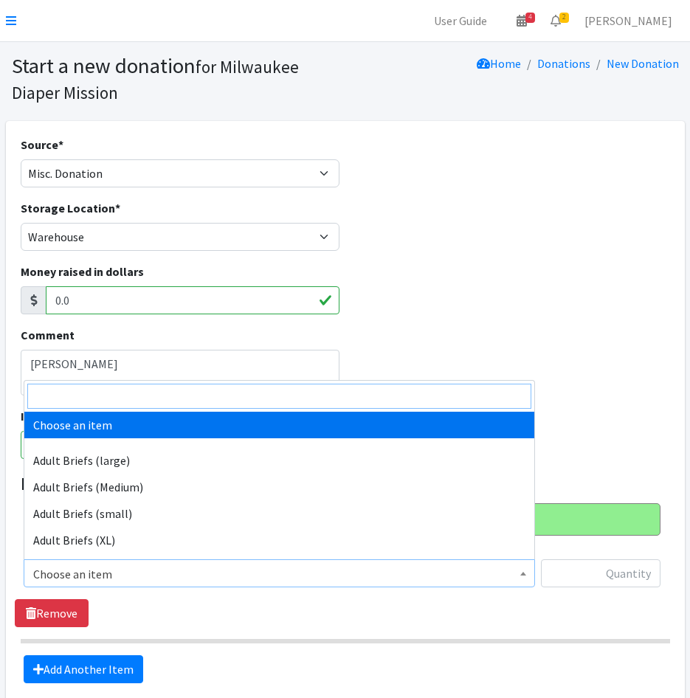
click at [98, 398] on input "search" at bounding box center [279, 396] width 504 height 25
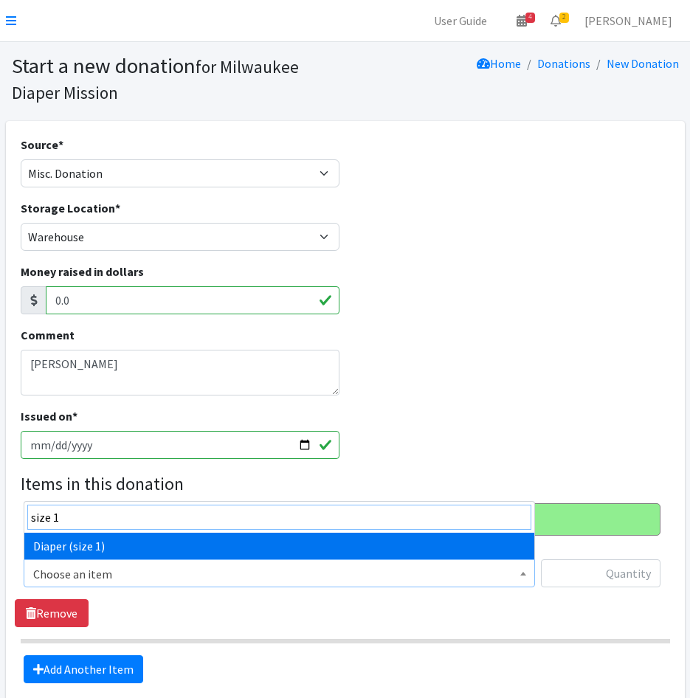
type input "size 1"
select select "4634"
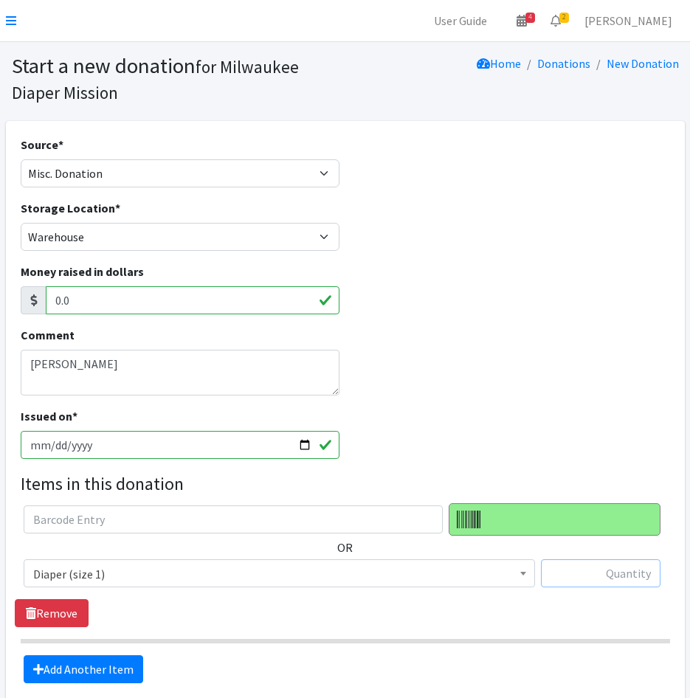
click at [593, 562] on input "text" at bounding box center [601, 573] width 120 height 28
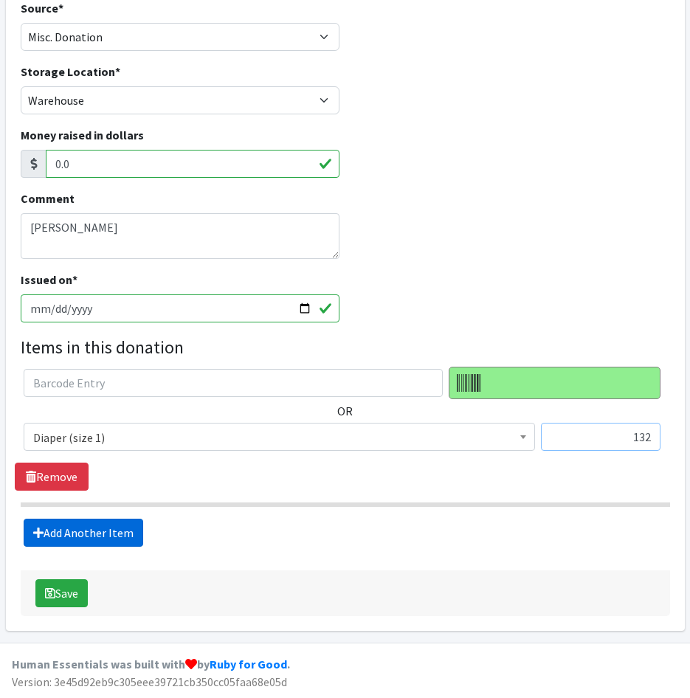
type input "132"
click at [83, 534] on link "Add Another Item" at bounding box center [84, 533] width 120 height 28
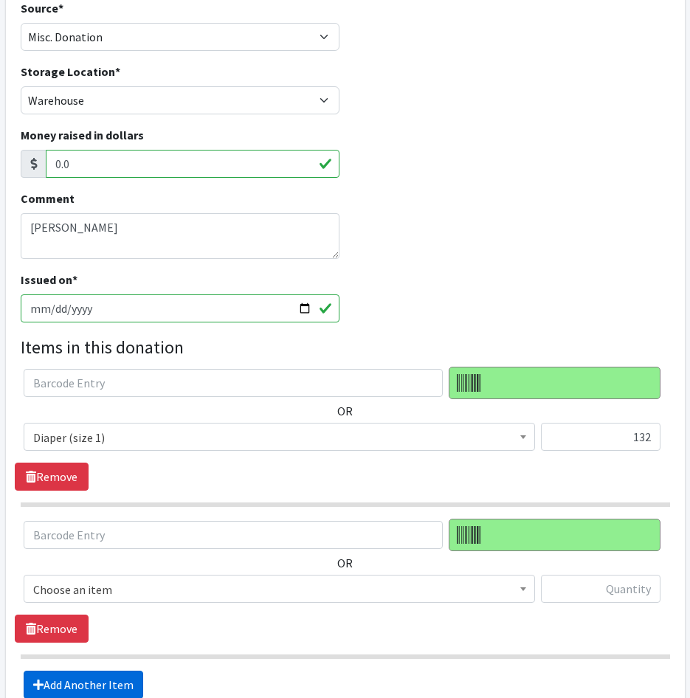
scroll to position [289, 0]
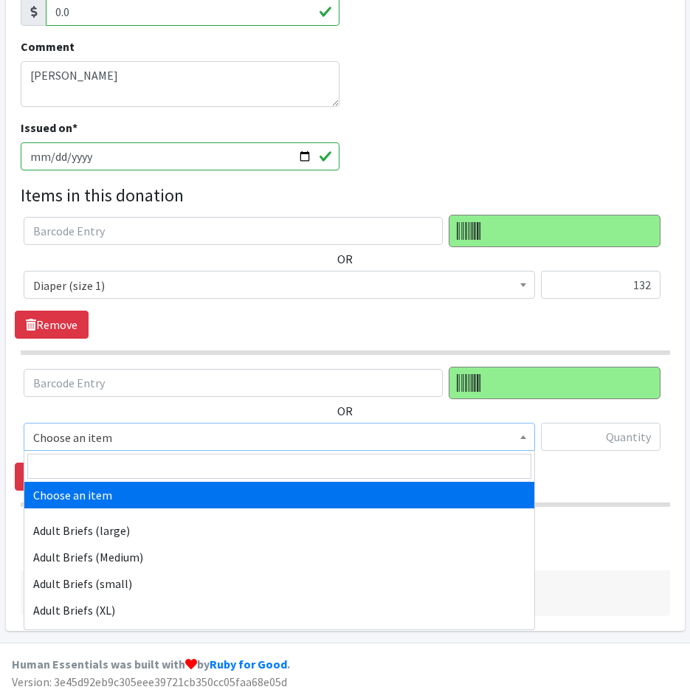
click at [77, 437] on span "Choose an item" at bounding box center [279, 437] width 492 height 21
click at [75, 463] on input "search" at bounding box center [279, 466] width 504 height 25
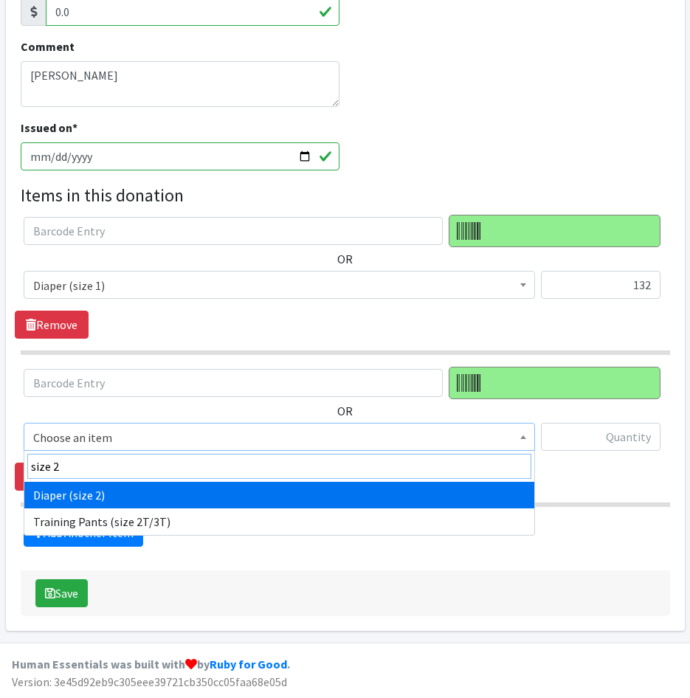
type input "size 2"
select select "4635"
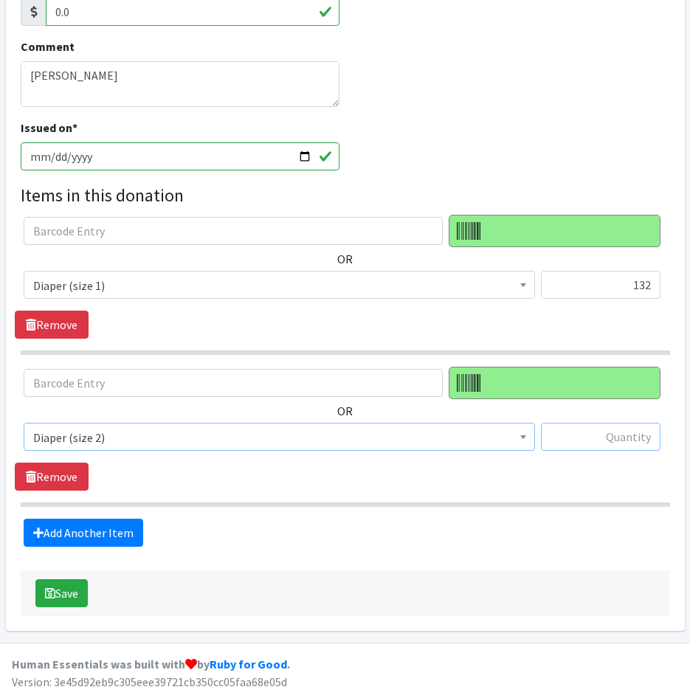
click at [624, 434] on input "text" at bounding box center [601, 437] width 120 height 28
type input "372"
click at [60, 599] on button "Save" at bounding box center [61, 593] width 52 height 28
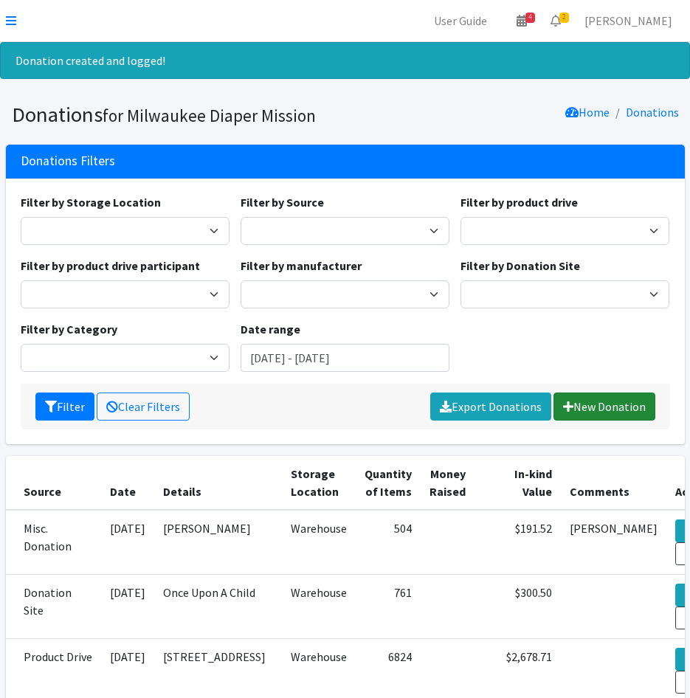
click at [601, 409] on link "New Donation" at bounding box center [604, 407] width 102 height 28
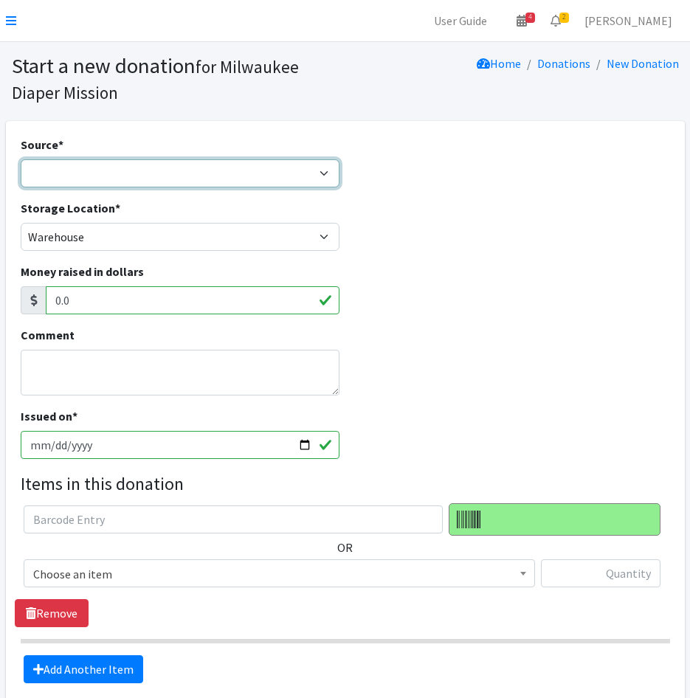
click at [49, 163] on select "Product Drive Manufacturer Donation Site Misc. Donation" at bounding box center [181, 173] width 320 height 28
select select "Product Drive"
click at [21, 159] on select "Product Drive Manufacturer Donation Site Misc. Donation" at bounding box center [181, 173] width 320 height 28
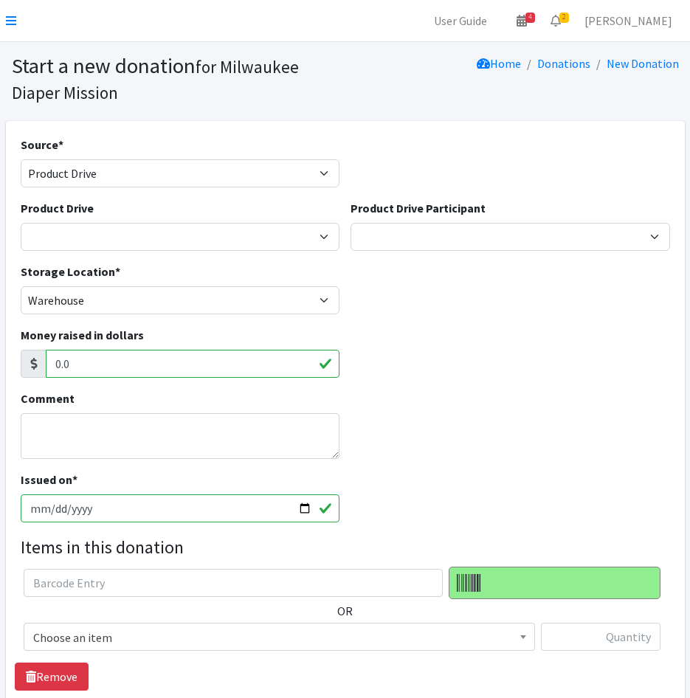
click at [62, 221] on div "Product Drive 2023 Period Party Happy Hour 2024 Aemelian Drive 2024 Allspring D…" at bounding box center [181, 225] width 320 height 52
click at [75, 236] on select "2023 Period Party Happy Hour 2024 Aemelian Drive 2024 Allspring Drive 2024 Alph…" at bounding box center [181, 237] width 320 height 28
select select
click at [21, 223] on select "2023 Period Party Happy Hour 2024 Aemelian Drive 2024 Allspring Drive 2024 Alph…" at bounding box center [181, 237] width 320 height 28
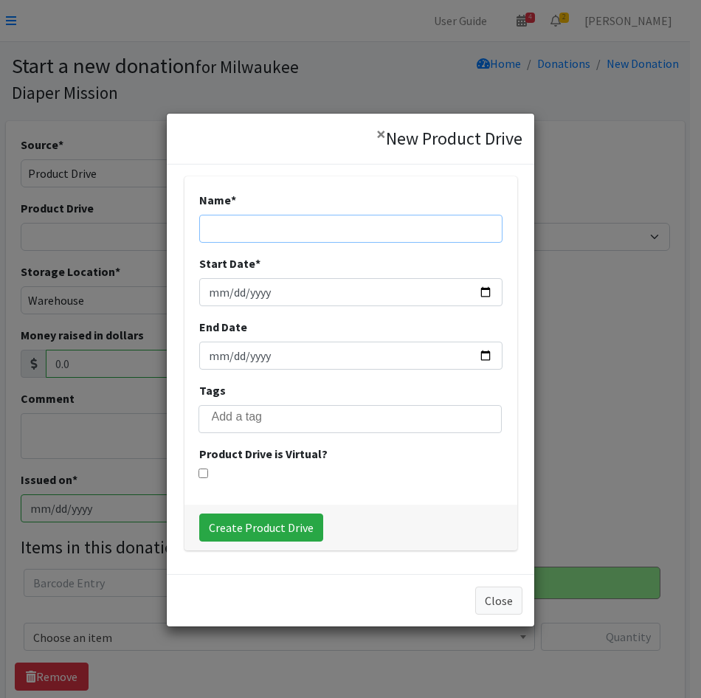
click at [363, 230] on input "Name *" at bounding box center [350, 229] width 303 height 28
type input "2025 ATI Forged Products"
click at [214, 293] on input "Start Date *" at bounding box center [350, 292] width 303 height 28
click at [207, 289] on input "Start Date *" at bounding box center [350, 292] width 303 height 28
type input "2025-08-01"
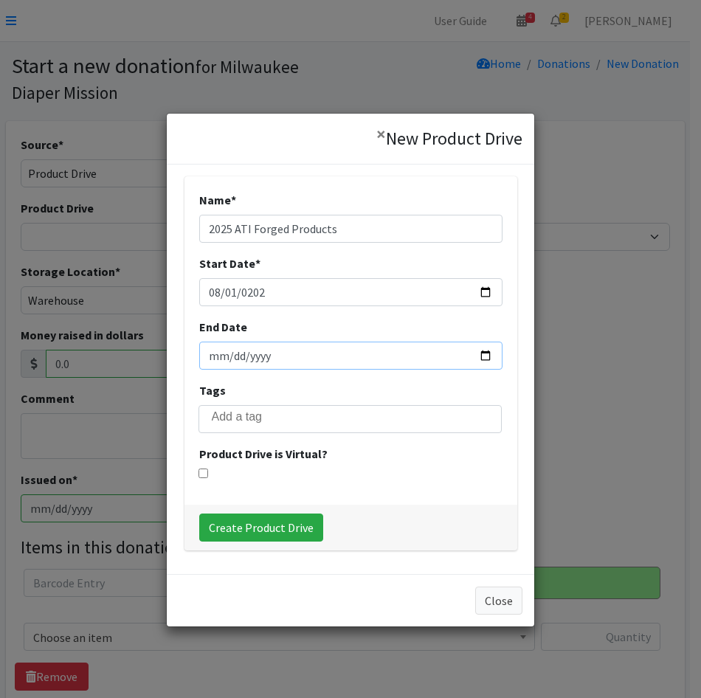
click at [209, 358] on input "End Date" at bounding box center [350, 356] width 303 height 28
type input "[DATE]"
click at [240, 509] on div "Create Product Drive" at bounding box center [350, 528] width 333 height 46
click at [252, 522] on input "Create Product Drive" at bounding box center [261, 528] width 124 height 28
select select "3550"
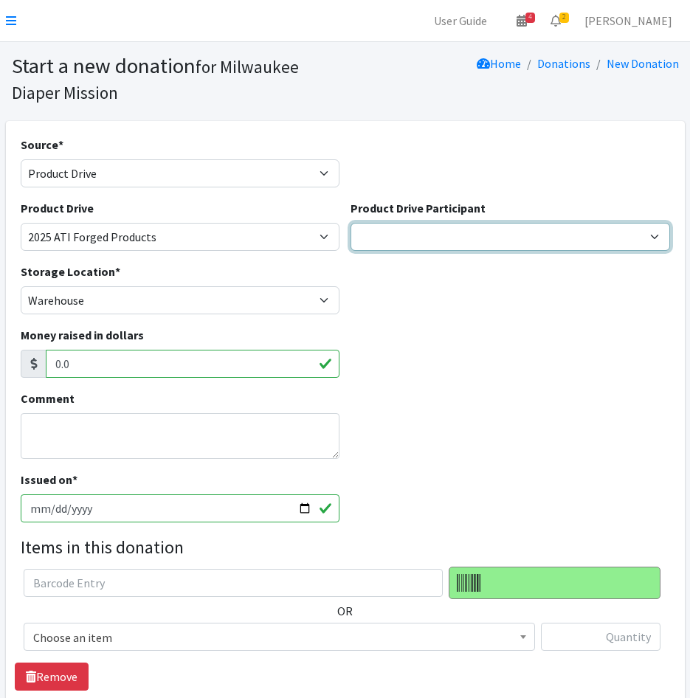
drag, startPoint x: 400, startPoint y: 227, endPoint x: 414, endPoint y: 237, distance: 17.0
click at [400, 227] on select "Cedar Grove Elementary GE Healthcare Team Rubicon JCC Aemilian Daycare Alex Wen…" at bounding box center [511, 237] width 320 height 28
select select
click at [351, 223] on select "Cedar Grove Elementary GE Healthcare Team Rubicon JCC Aemilian Daycare Alex Wen…" at bounding box center [511, 237] width 320 height 28
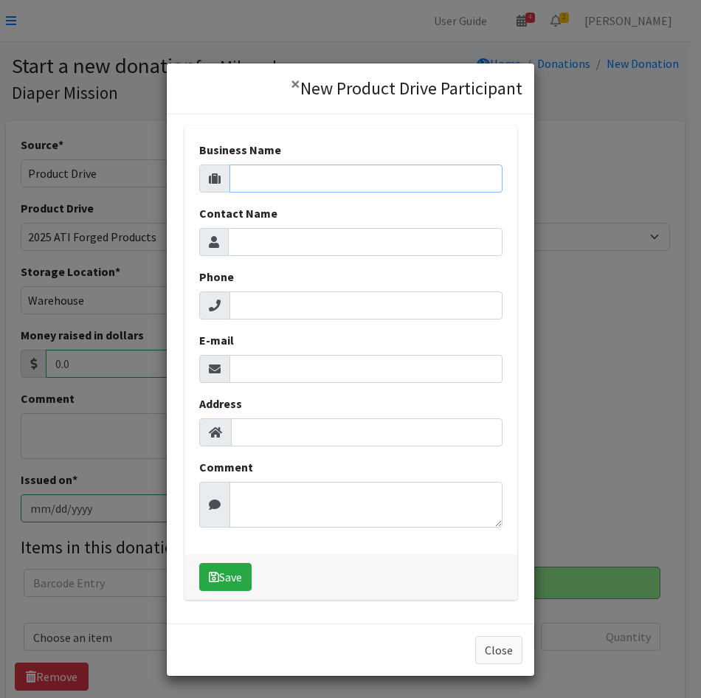
click at [241, 170] on input "Business Name" at bounding box center [365, 179] width 273 height 28
type input "ATI Forged Prodicts"
click at [235, 242] on input "Contact Name" at bounding box center [365, 242] width 275 height 28
paste input "Krstina Lauer"
type input "Krstina Lauer"
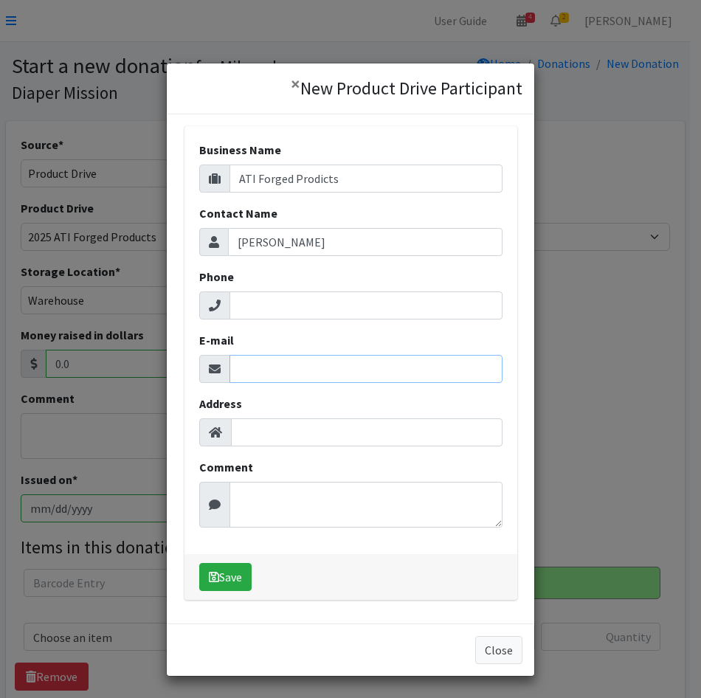
drag, startPoint x: 249, startPoint y: 368, endPoint x: 256, endPoint y: 369, distance: 7.4
click at [249, 368] on input "E-mail" at bounding box center [365, 369] width 273 height 28
paste input "Krstina.Lauer@atimaterials.com"
type input "Krstina.Lauer@atimaterials.com"
click at [207, 584] on button "Save" at bounding box center [225, 577] width 52 height 28
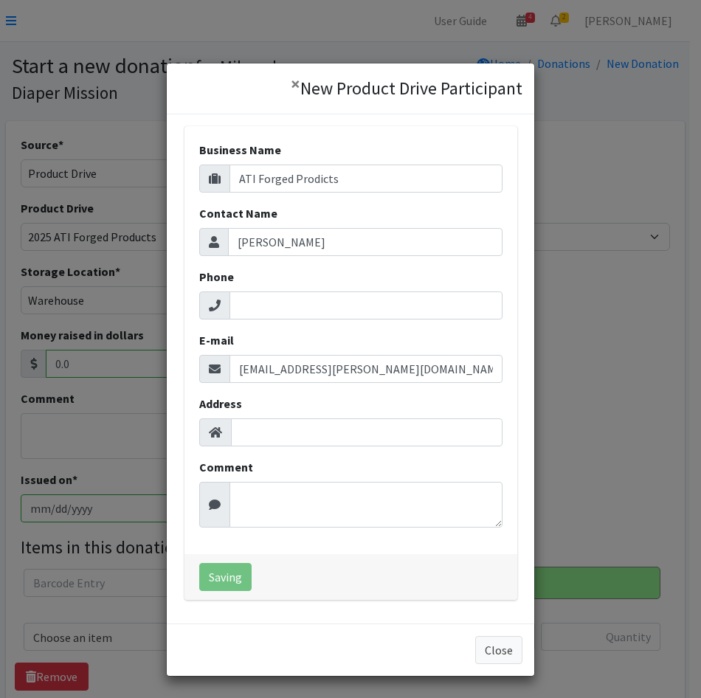
select select "1699"
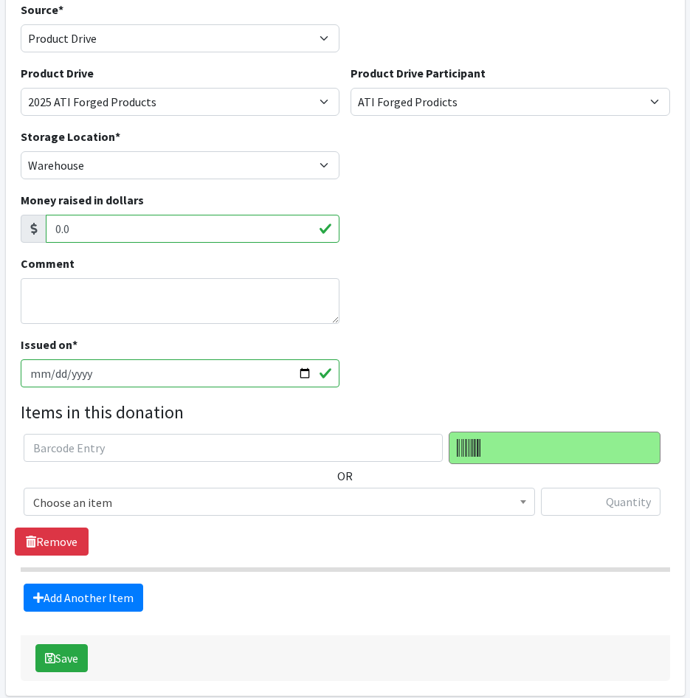
scroll to position [148, 0]
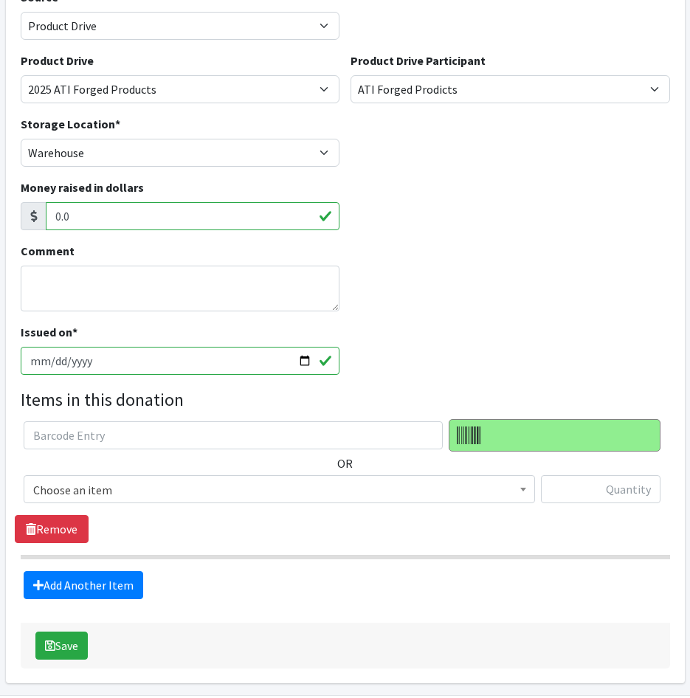
click at [54, 361] on input "[DATE]" at bounding box center [181, 361] width 320 height 28
type input "[DATE]"
click at [94, 478] on span "Choose an item" at bounding box center [279, 489] width 511 height 28
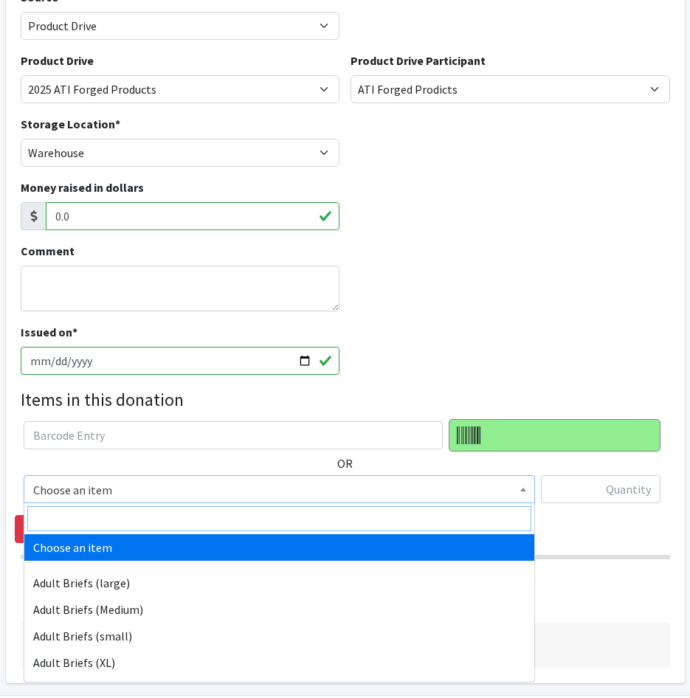
click at [102, 509] on input "search" at bounding box center [279, 518] width 504 height 25
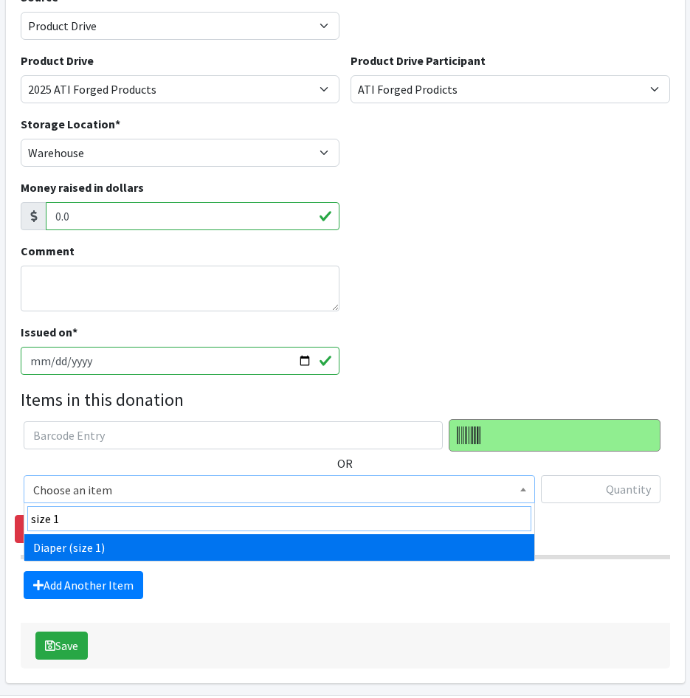
type input "size 1"
select select "4634"
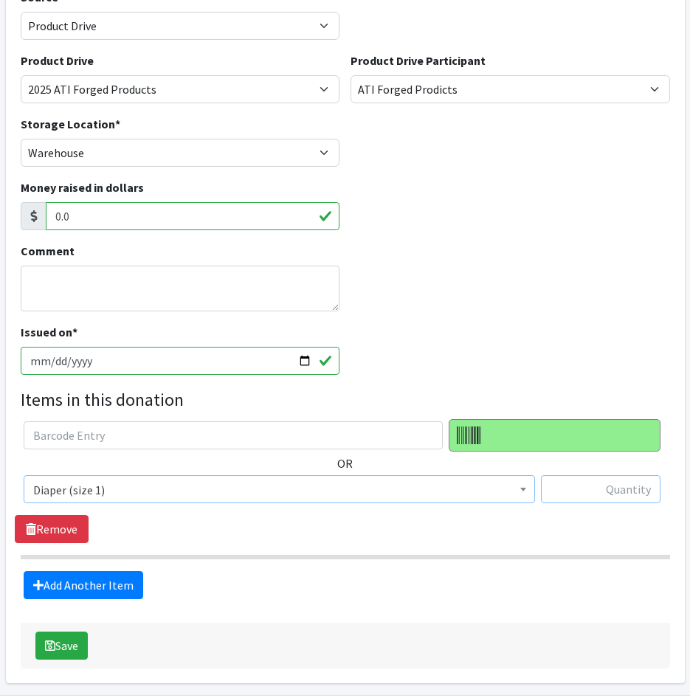
click at [599, 497] on input "text" at bounding box center [601, 489] width 120 height 28
type input "32"
click at [107, 579] on link "Add Another Item" at bounding box center [84, 585] width 120 height 28
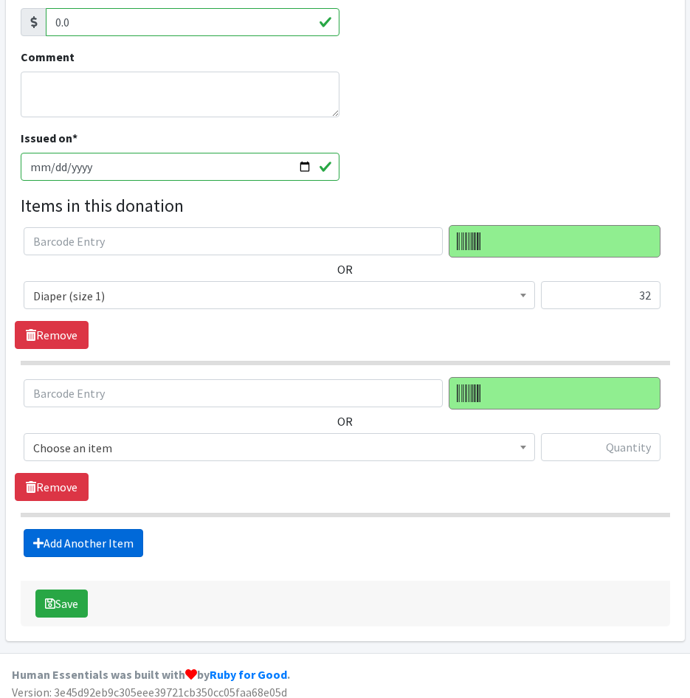
scroll to position [352, 0]
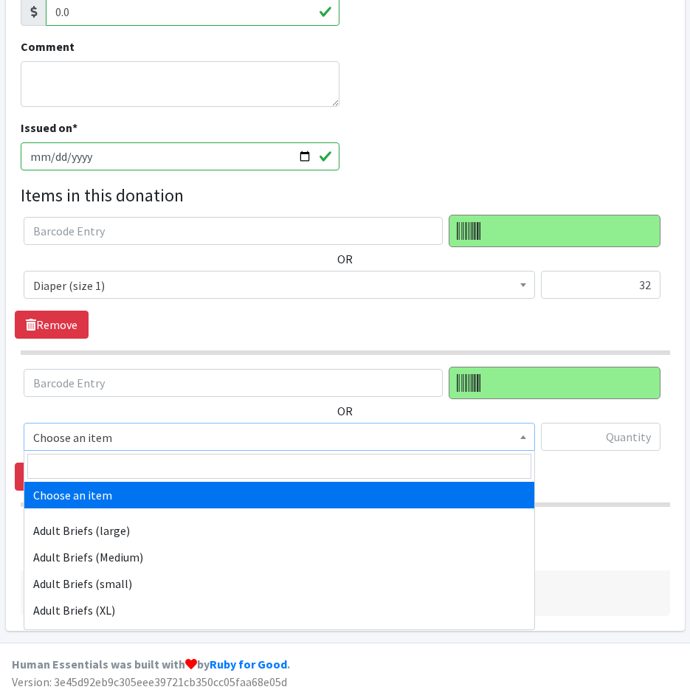
drag, startPoint x: 113, startPoint y: 444, endPoint x: 114, endPoint y: 466, distance: 22.2
click at [114, 472] on body "User Guide 4 4 Pick-ups remaining this week View Calendar 2 2 Requests 0 Partne…" at bounding box center [345, 173] width 690 height 1050
click at [114, 465] on input "search" at bounding box center [279, 466] width 504 height 25
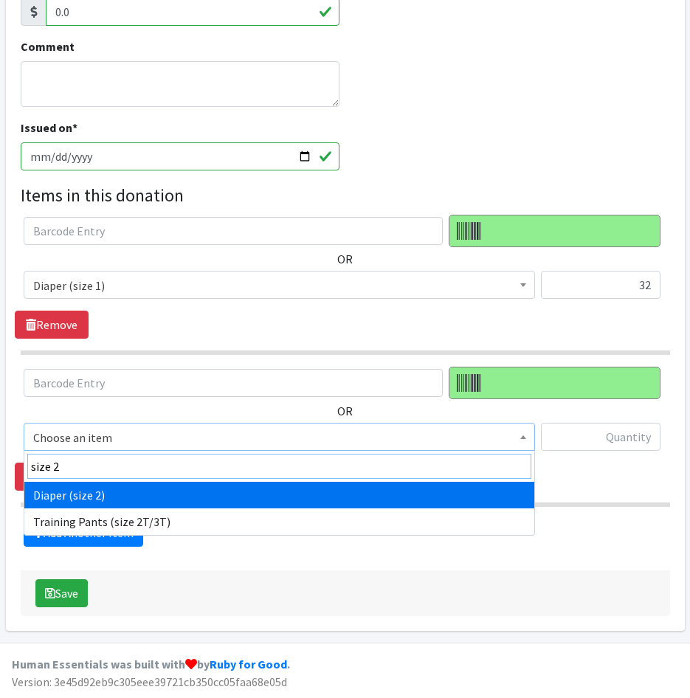
type input "size 2"
select select "4635"
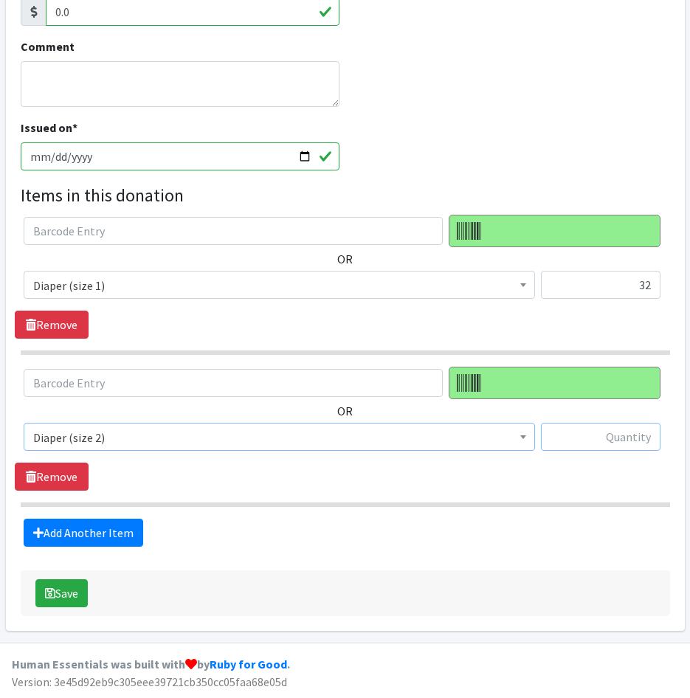
click at [622, 441] on input "text" at bounding box center [601, 437] width 120 height 28
type input "466"
click at [100, 522] on link "Add Another Item" at bounding box center [84, 533] width 120 height 28
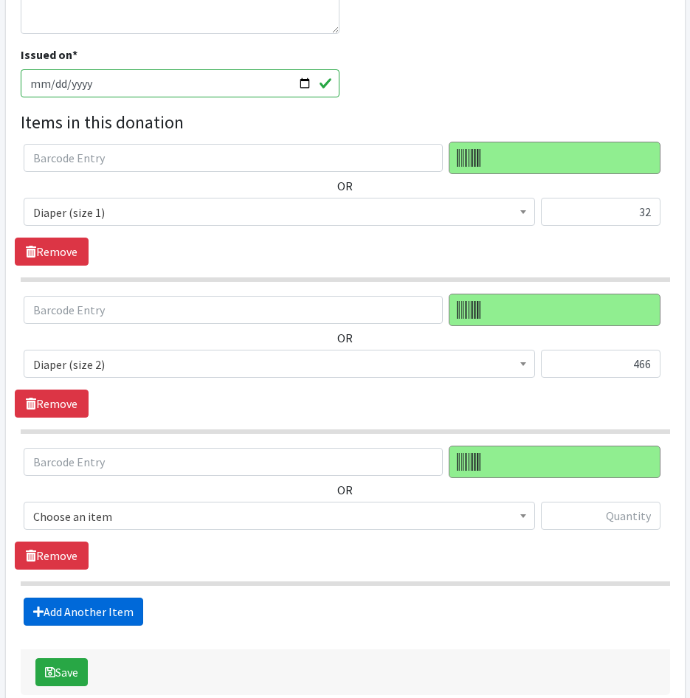
scroll to position [504, 0]
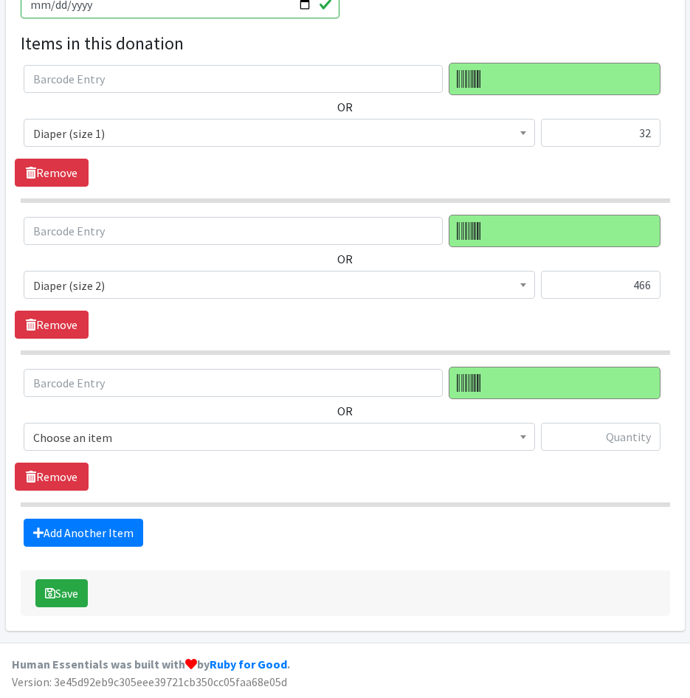
click at [138, 436] on span "Choose an item" at bounding box center [279, 437] width 492 height 21
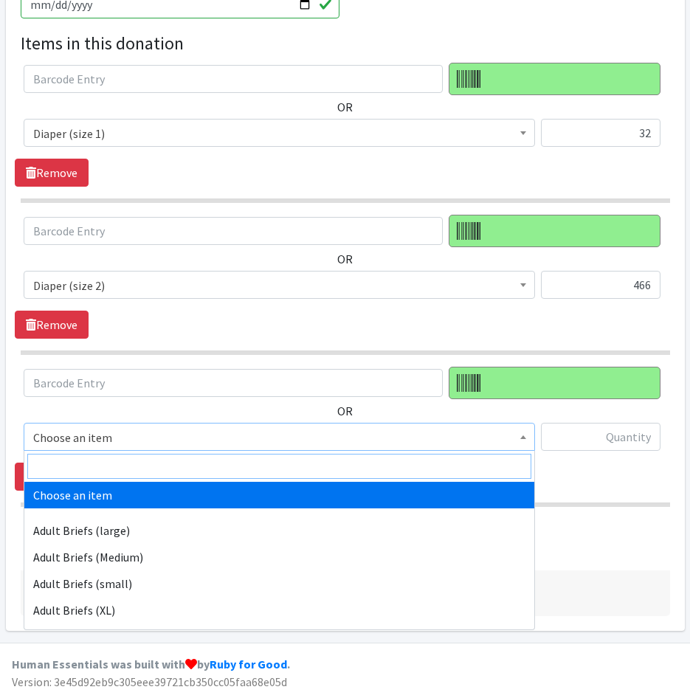
click at [134, 472] on input "search" at bounding box center [279, 466] width 504 height 25
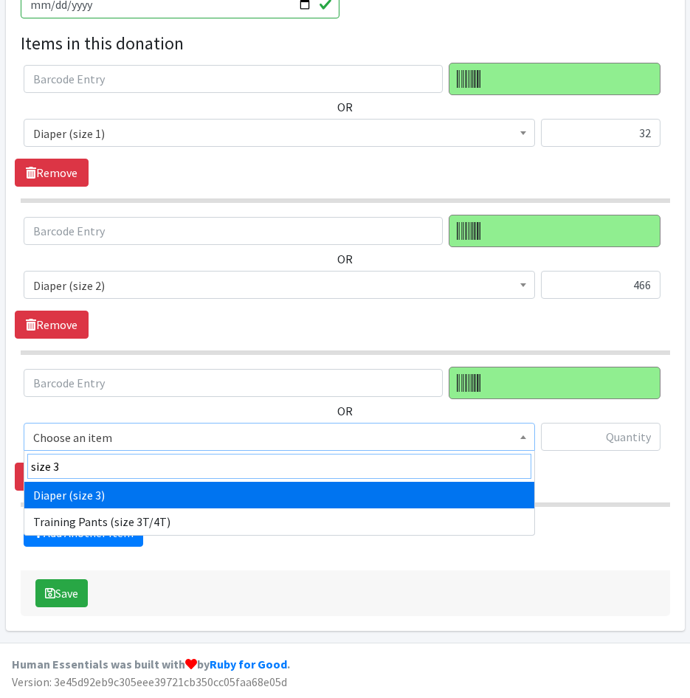
type input "size 3"
drag, startPoint x: 152, startPoint y: 497, endPoint x: 255, endPoint y: 485, distance: 103.3
select select "4644"
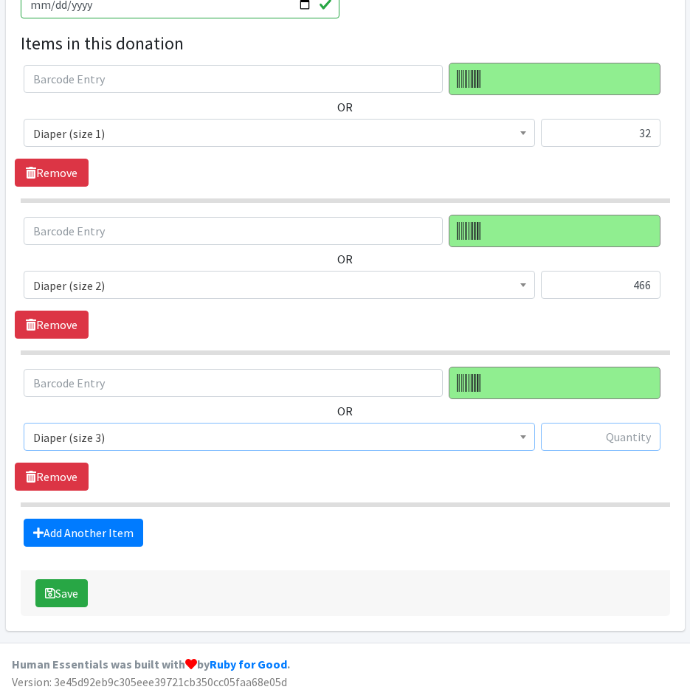
click at [596, 428] on input "text" at bounding box center [601, 437] width 120 height 28
type input "412"
click at [41, 541] on link "Add Another Item" at bounding box center [84, 533] width 120 height 28
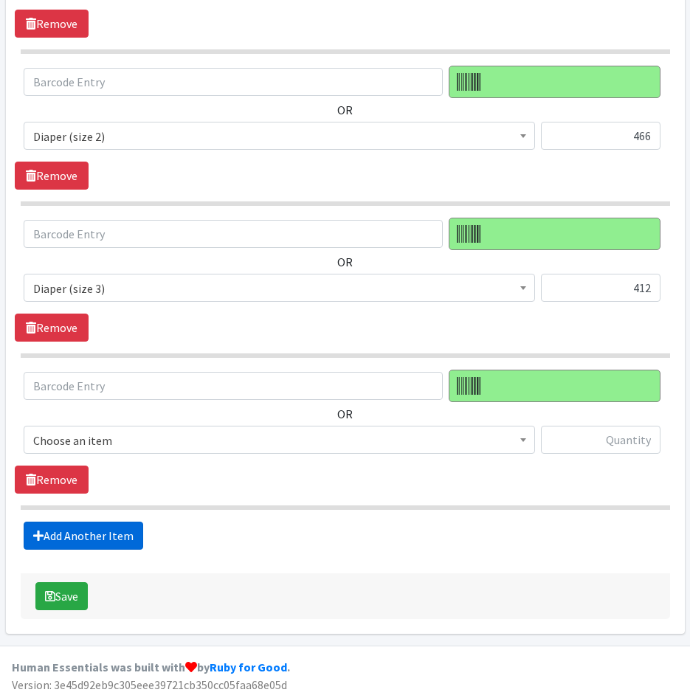
scroll to position [656, 0]
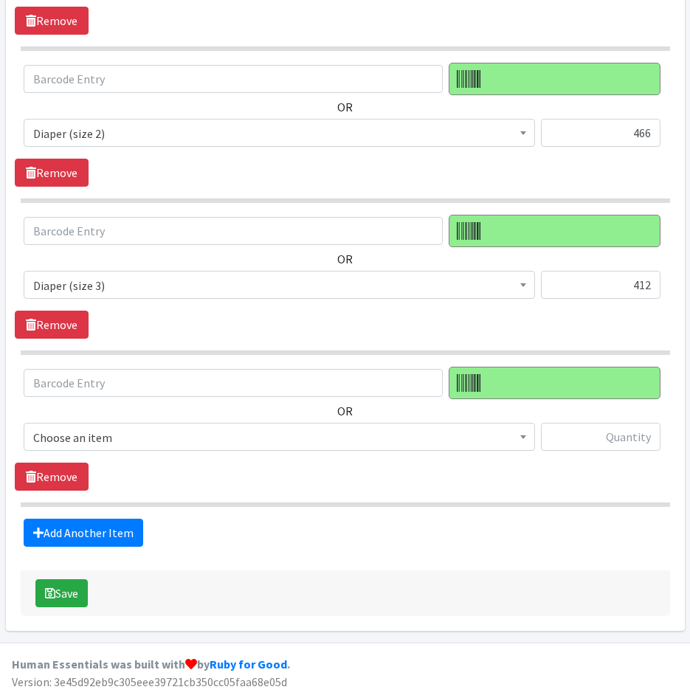
click at [102, 435] on span "Choose an item" at bounding box center [279, 437] width 492 height 21
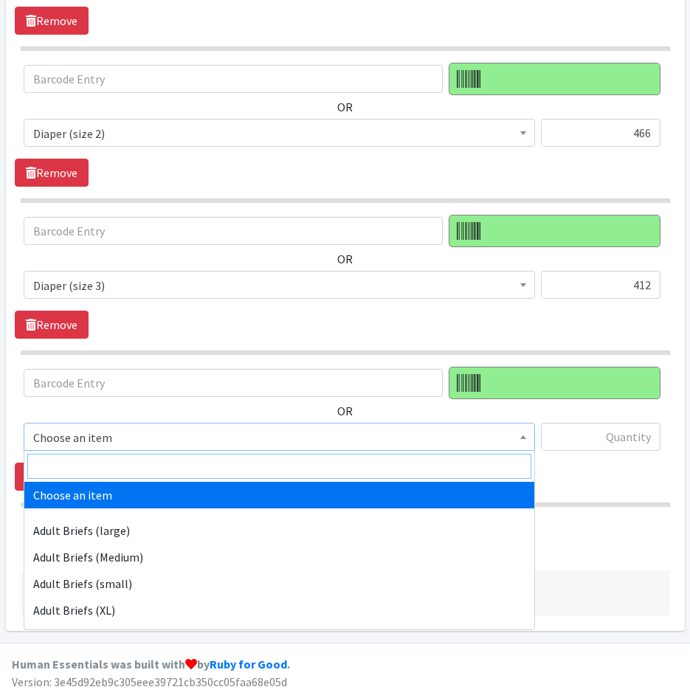
click at [98, 465] on input "search" at bounding box center [279, 466] width 504 height 25
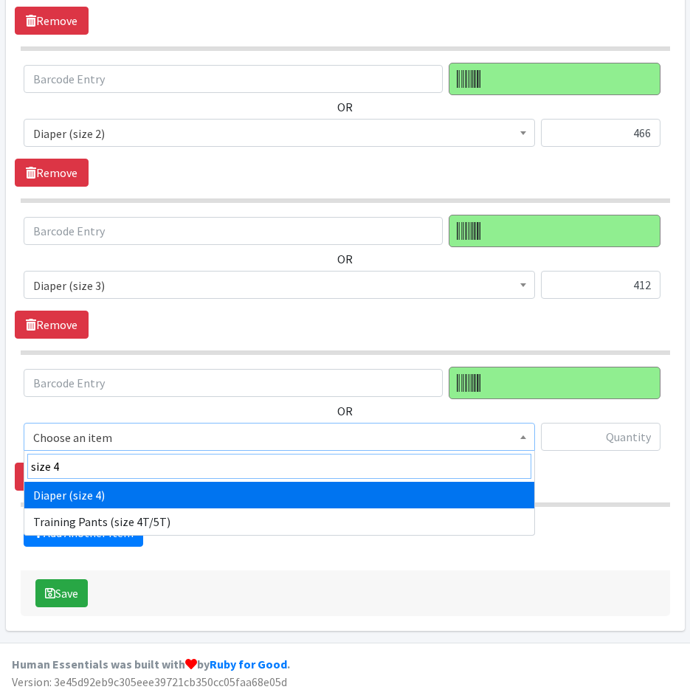
type input "size 4"
select select "4645"
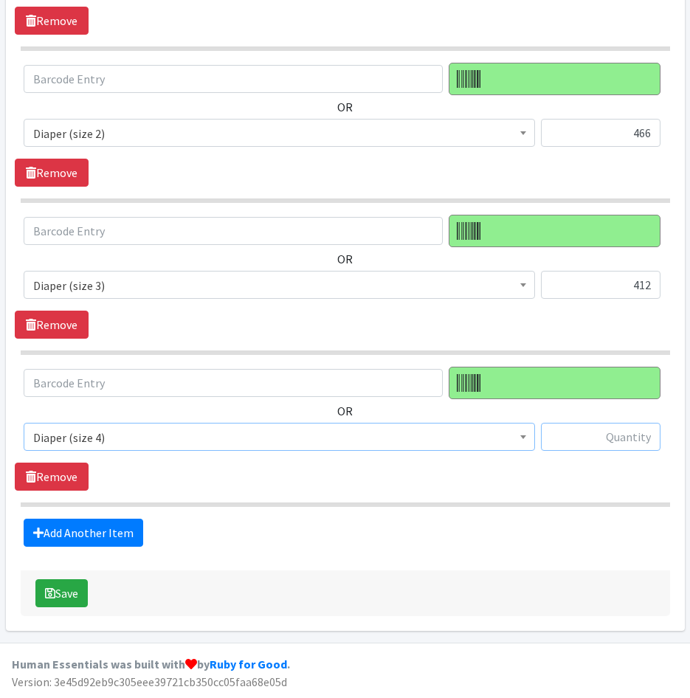
click at [615, 442] on input "text" at bounding box center [601, 437] width 120 height 28
type input "58"
click at [114, 534] on link "Add Another Item" at bounding box center [84, 533] width 120 height 28
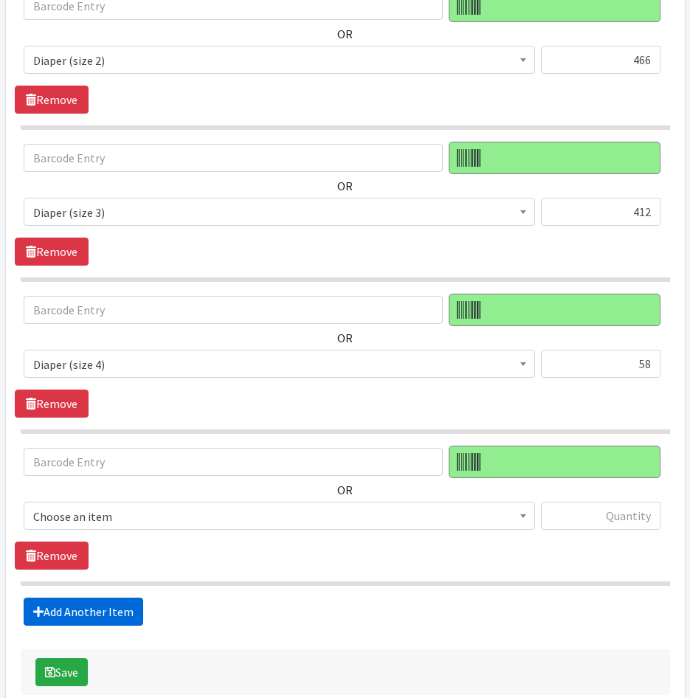
scroll to position [808, 0]
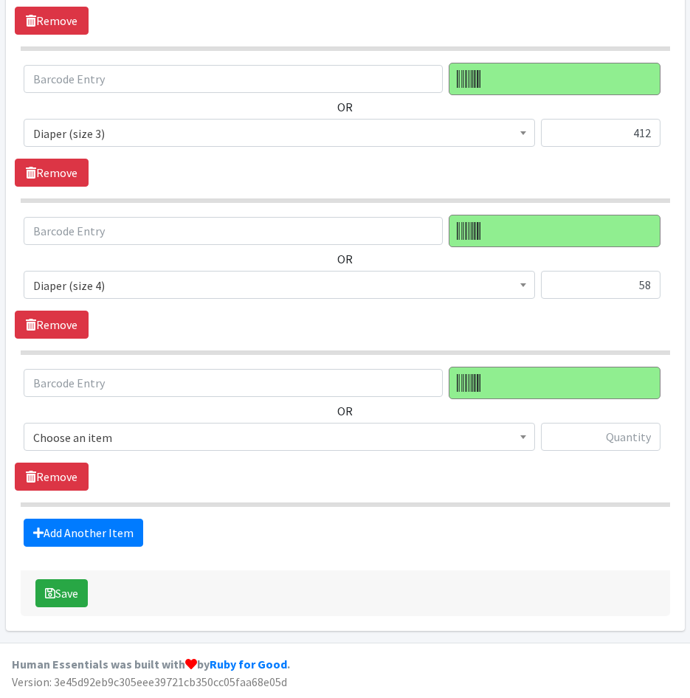
click at [153, 443] on span "Choose an item" at bounding box center [279, 437] width 492 height 21
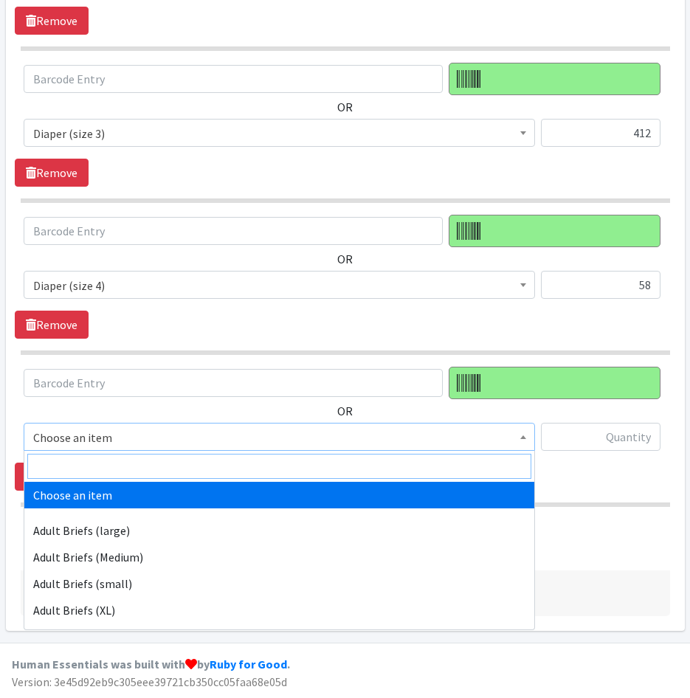
click at [153, 461] on input "search" at bounding box center [279, 466] width 504 height 25
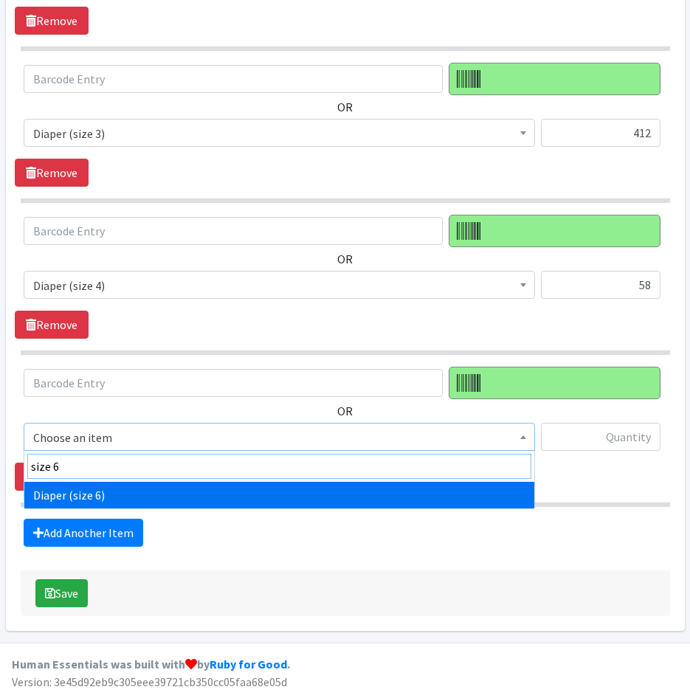
type input "size 6"
select select "4649"
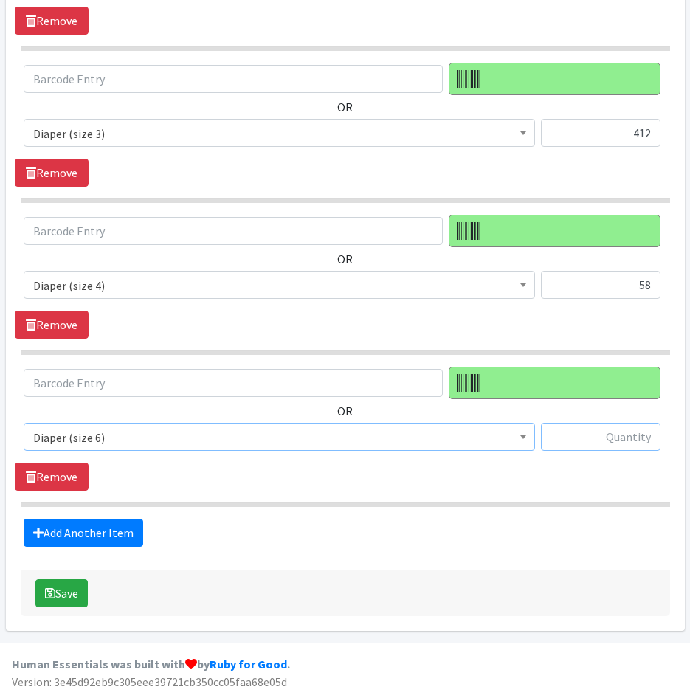
click at [606, 443] on input "text" at bounding box center [601, 437] width 120 height 28
type input "48"
click at [86, 600] on button "Save" at bounding box center [61, 593] width 52 height 28
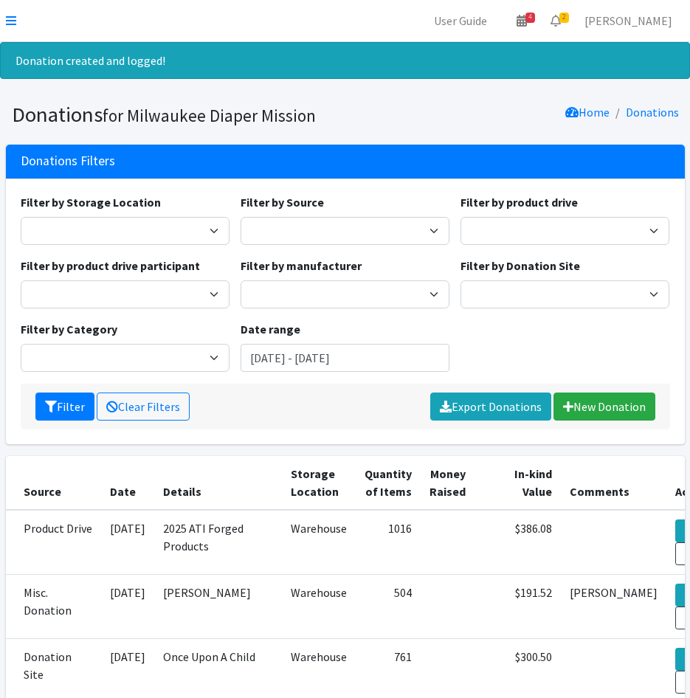
click at [593, 341] on div "Filter by Storage Location Warehouse Filter by Source Donation Site Manufacture…" at bounding box center [345, 288] width 660 height 190
click at [593, 410] on link "New Donation" at bounding box center [604, 407] width 102 height 28
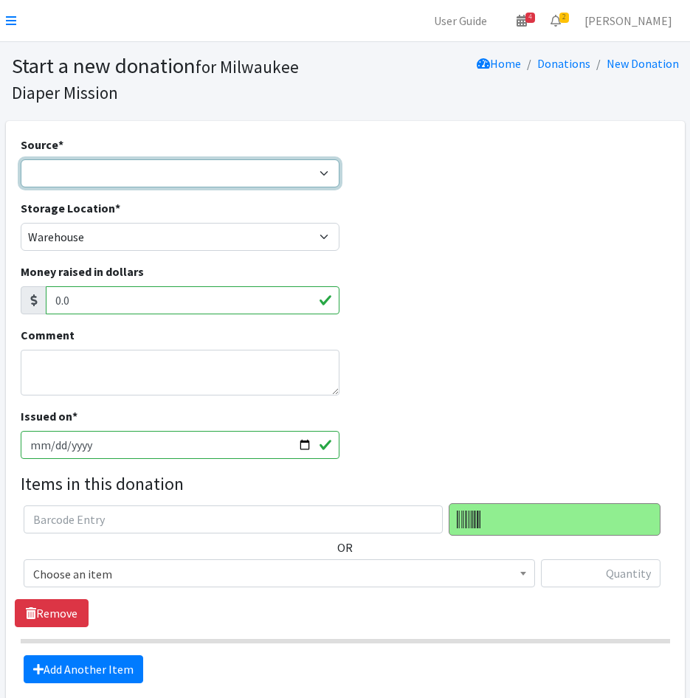
drag, startPoint x: 145, startPoint y: 170, endPoint x: 142, endPoint y: 190, distance: 19.5
click at [145, 170] on select "Product Drive Manufacturer Donation Site Misc. Donation" at bounding box center [181, 173] width 320 height 28
select select "Product Drive"
click at [21, 159] on select "Product Drive Manufacturer Donation Site Misc. Donation" at bounding box center [181, 173] width 320 height 28
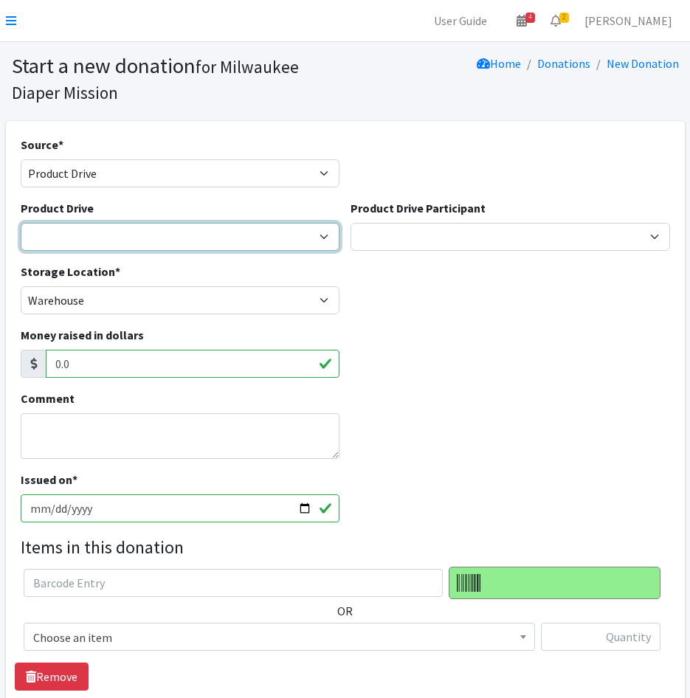
click at [81, 232] on select "2023 Period Party Happy Hour 2024 Aemelian Drive 2024 Allspring Drive 2024 Alph…" at bounding box center [181, 237] width 320 height 28
select select
click at [21, 223] on select "2023 Period Party Happy Hour 2024 Aemelian Drive 2024 Allspring Drive 2024 Alph…" at bounding box center [181, 237] width 320 height 28
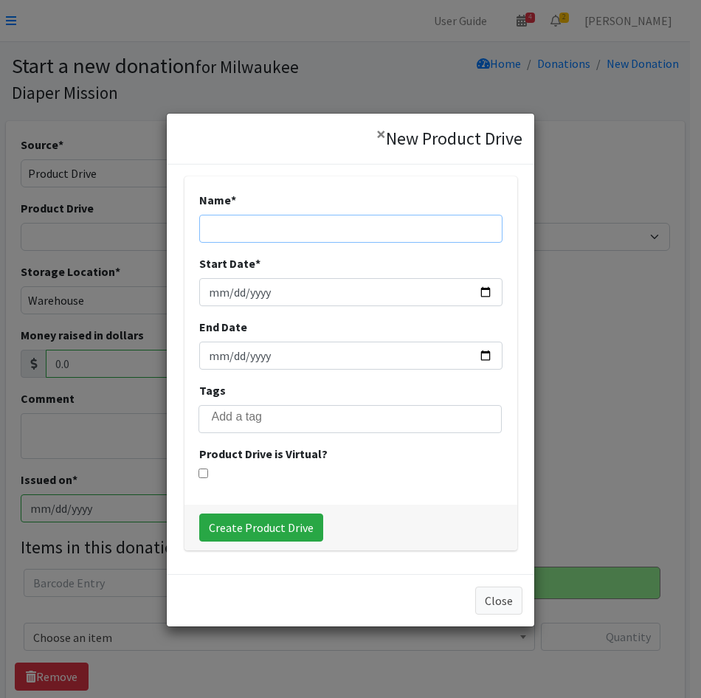
click at [241, 230] on input "Name *" at bounding box center [350, 229] width 303 height 28
type input "[STREET_ADDRESS]"
click at [253, 295] on input "2005-09-01" at bounding box center [350, 292] width 303 height 28
type input "[DATE]"
click at [218, 353] on input "End Date" at bounding box center [350, 356] width 303 height 28
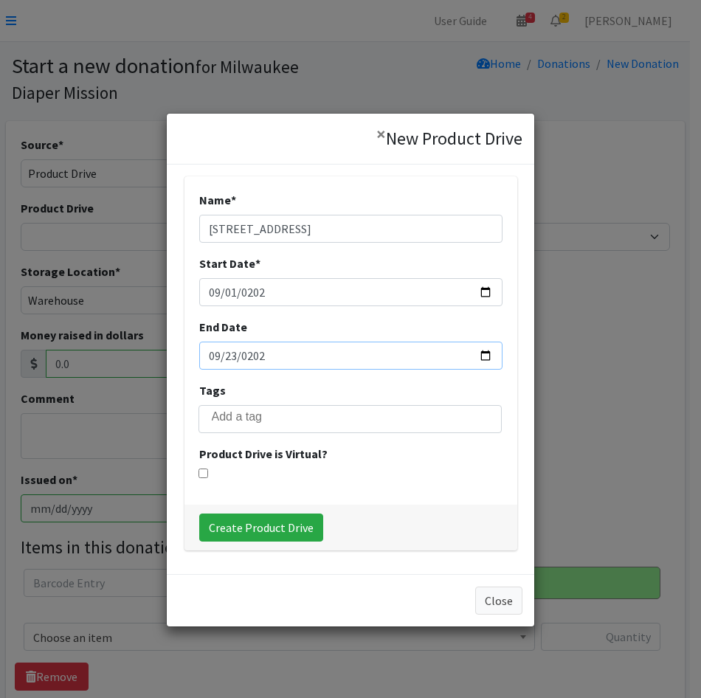
type input "[DATE]"
click at [244, 527] on input "Create Product Drive" at bounding box center [261, 528] width 124 height 28
select select "3551"
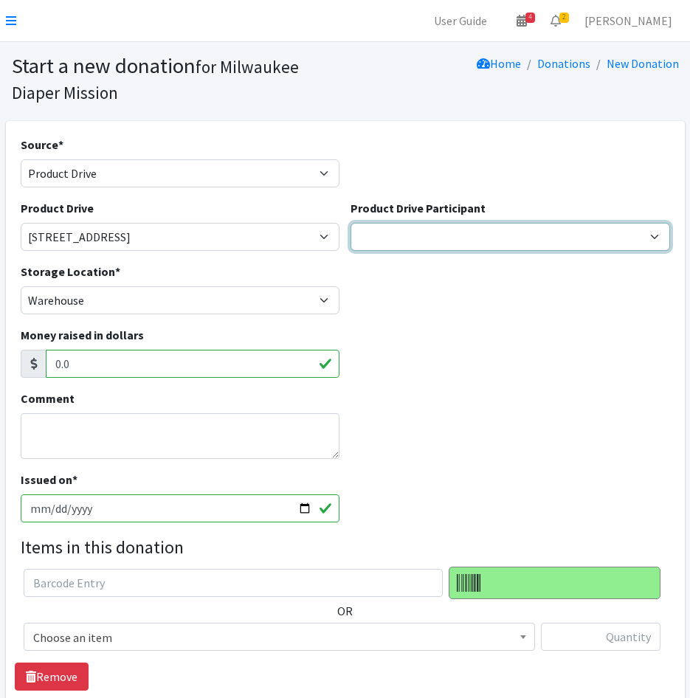
click at [551, 230] on select "Cedar Grove Elementary GE Healthcare Team Rubicon JCC Aemilian Daycare Alex Wen…" at bounding box center [511, 237] width 320 height 28
select select "920"
click at [351, 223] on select "Cedar Grove Elementary GE Healthcare Team Rubicon JCC Aemilian Daycare Alex Wen…" at bounding box center [511, 237] width 320 height 28
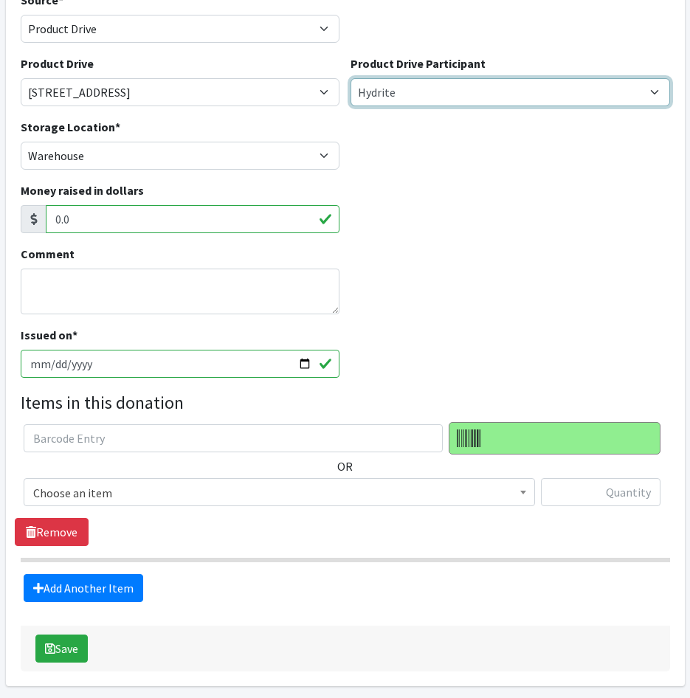
scroll to position [200, 0]
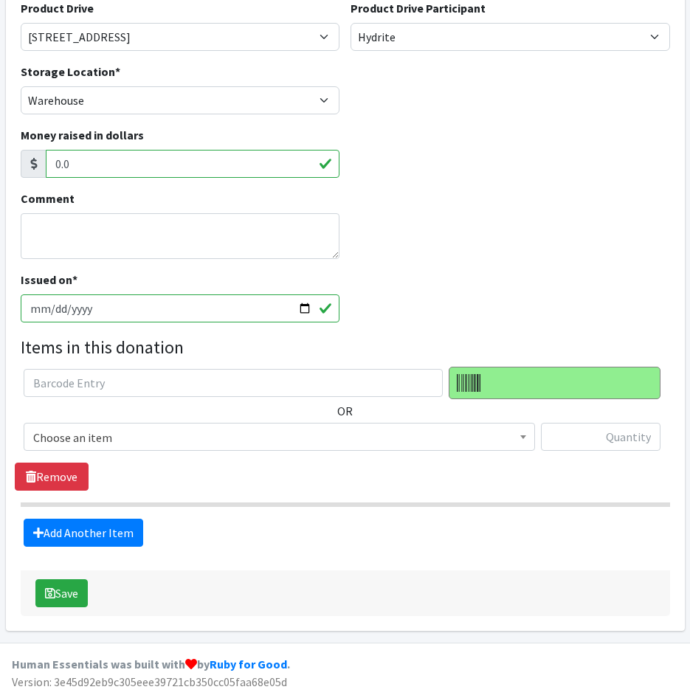
click at [48, 306] on input "[DATE]" at bounding box center [181, 308] width 320 height 28
type input "2025-09-23"
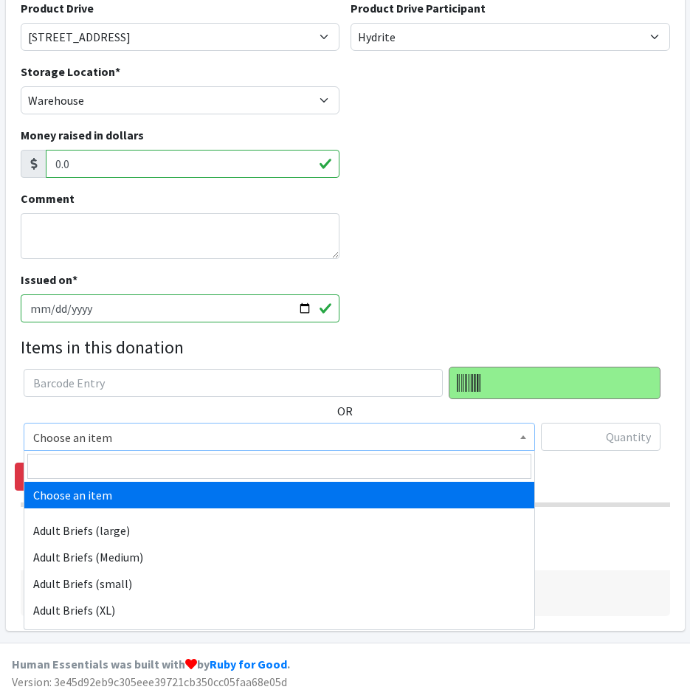
click at [140, 445] on span "Choose an item" at bounding box center [279, 437] width 492 height 21
click at [147, 460] on input "search" at bounding box center [279, 466] width 504 height 25
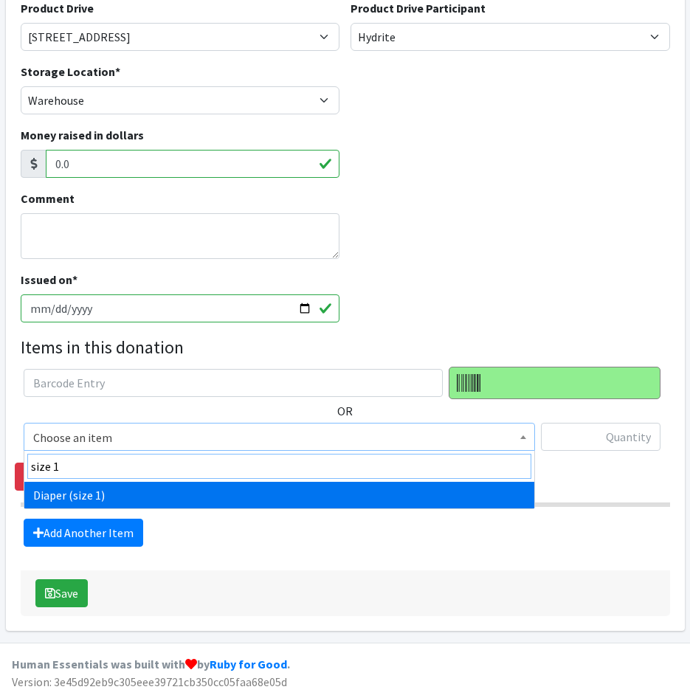
type input "size 1"
select select "4634"
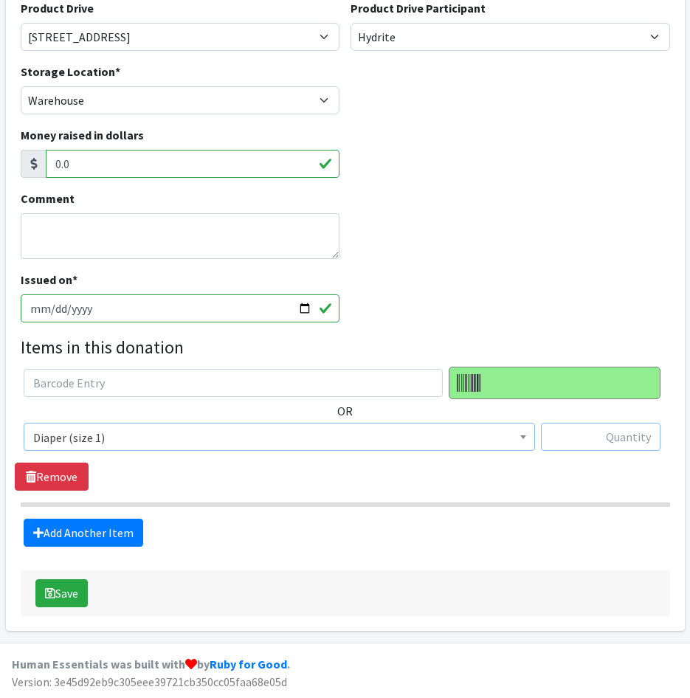
click at [587, 445] on input "text" at bounding box center [601, 437] width 120 height 28
type input "66"
click at [91, 529] on link "Add Another Item" at bounding box center [84, 533] width 120 height 28
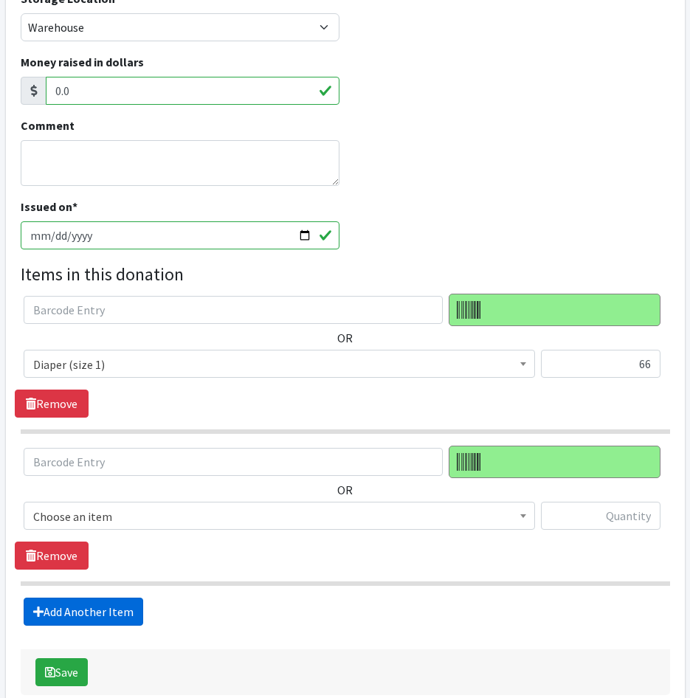
scroll to position [352, 0]
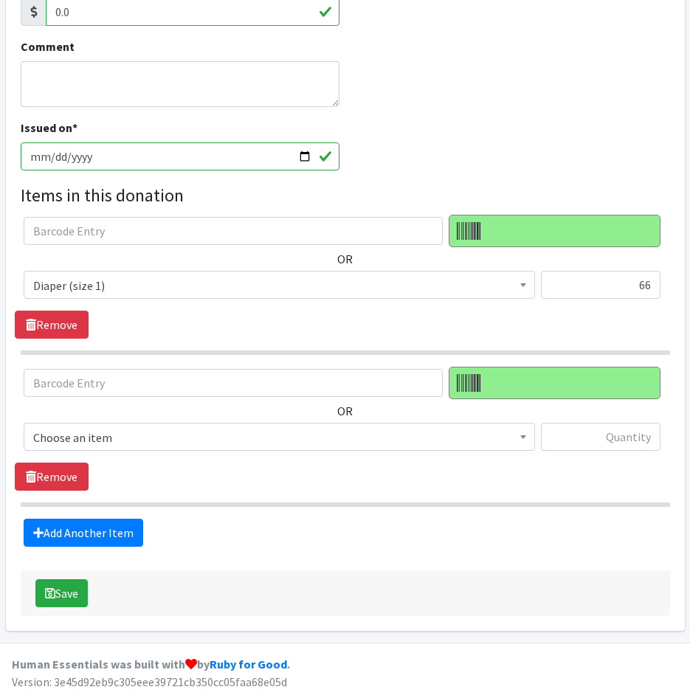
click at [107, 421] on div "OR Choose an item Adult Briefs (large) Adult Briefs (Medium) Adult Briefs (smal…" at bounding box center [345, 415] width 660 height 96
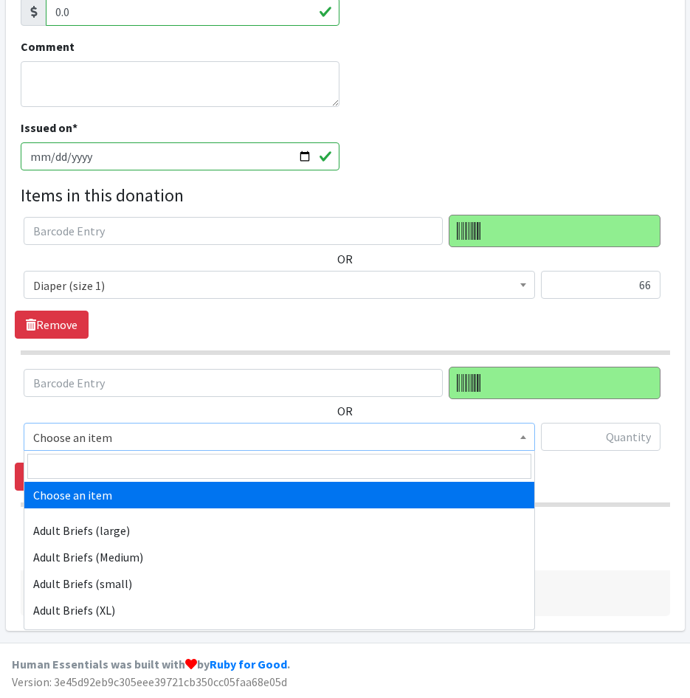
click at [111, 435] on span "Choose an item" at bounding box center [279, 437] width 492 height 21
click at [111, 460] on input "search" at bounding box center [279, 466] width 504 height 25
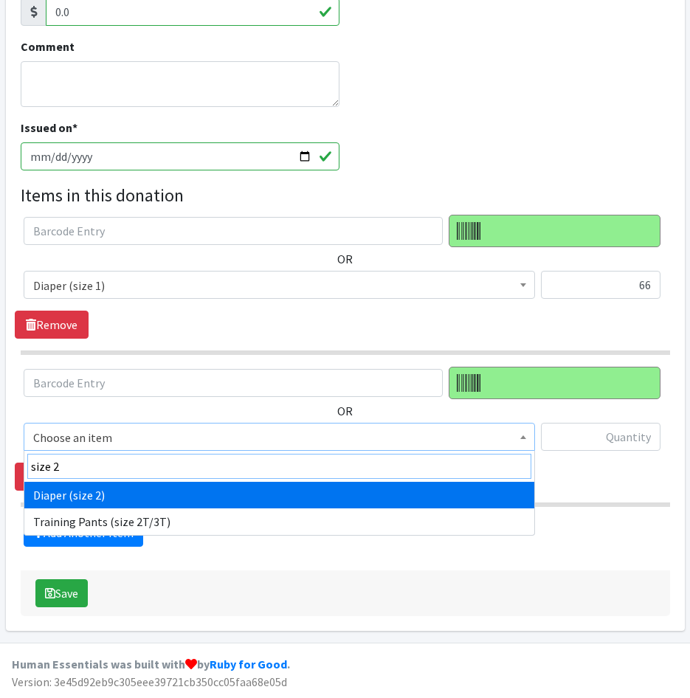
type input "size 2"
drag, startPoint x: 216, startPoint y: 496, endPoint x: 264, endPoint y: 484, distance: 49.4
select select "4635"
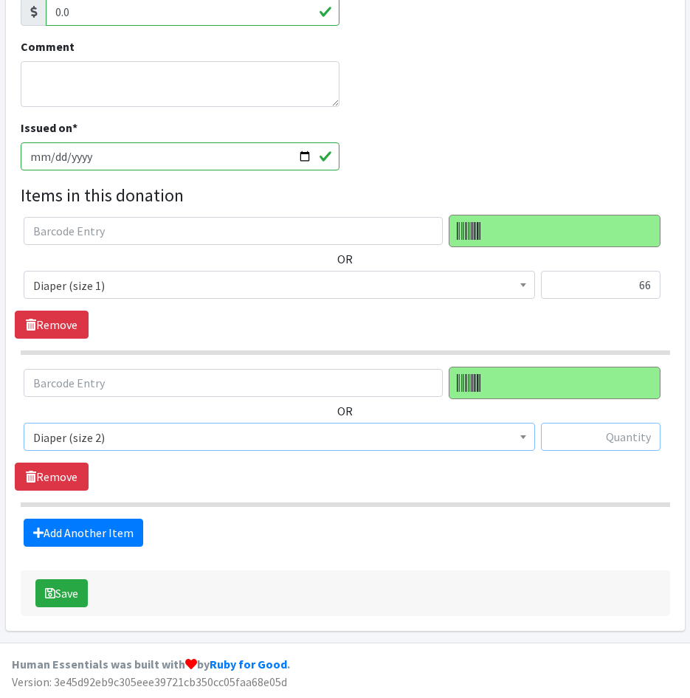
click at [586, 442] on input "text" at bounding box center [601, 437] width 120 height 28
type input "136"
click at [77, 531] on link "Add Another Item" at bounding box center [84, 533] width 120 height 28
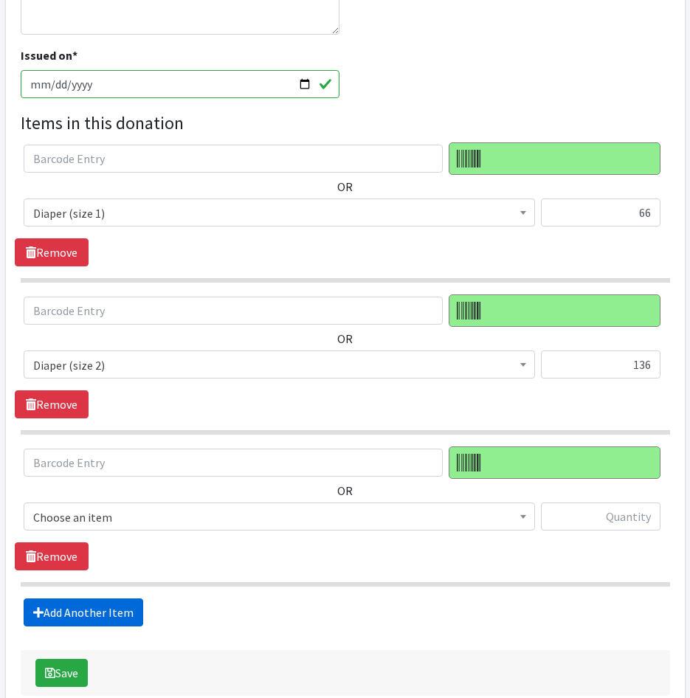
scroll to position [504, 0]
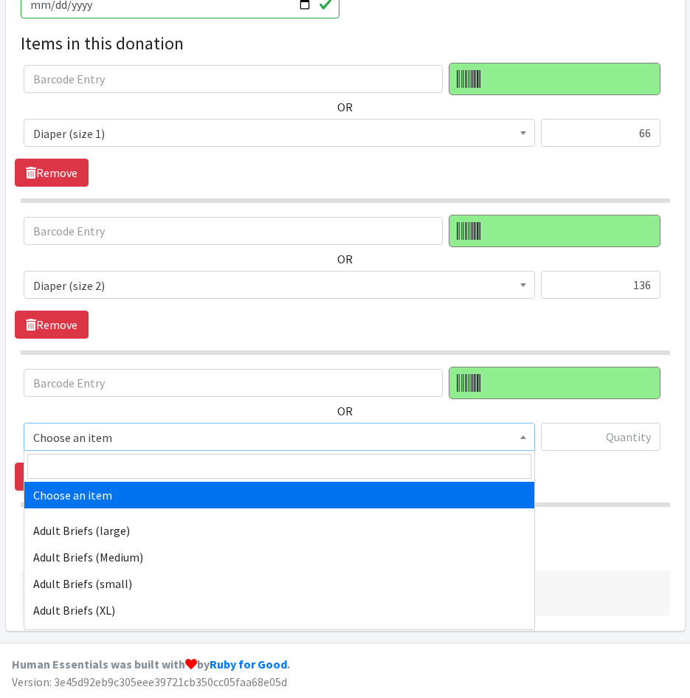
click at [119, 442] on span "Choose an item" at bounding box center [279, 437] width 492 height 21
click at [119, 459] on input "search" at bounding box center [279, 466] width 504 height 25
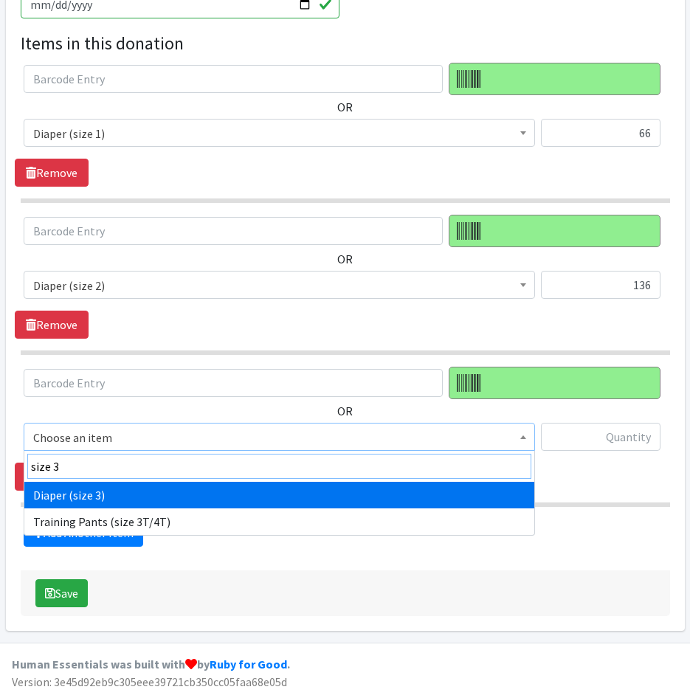
type input "size 3"
drag, startPoint x: 145, startPoint y: 495, endPoint x: 432, endPoint y: 466, distance: 288.5
select select "4644"
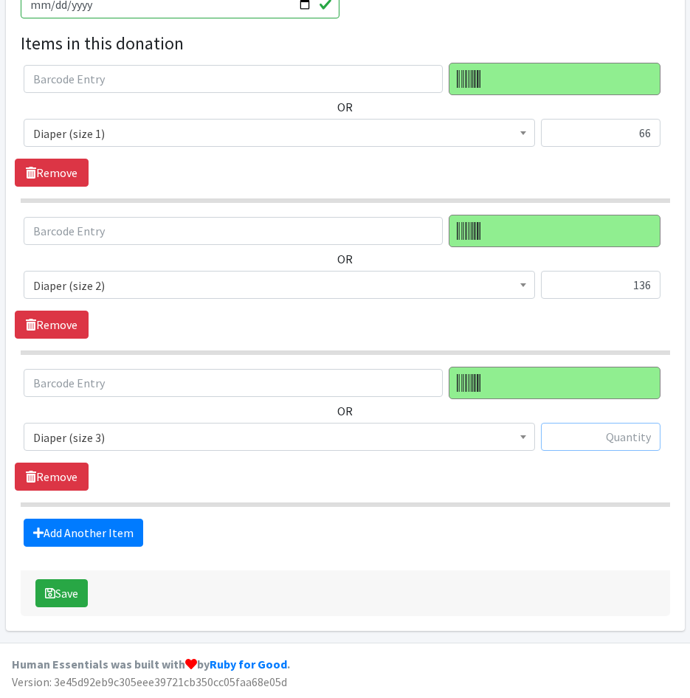
click at [624, 437] on input "text" at bounding box center [601, 437] width 120 height 28
type input "470"
click at [121, 531] on link "Add Another Item" at bounding box center [84, 533] width 120 height 28
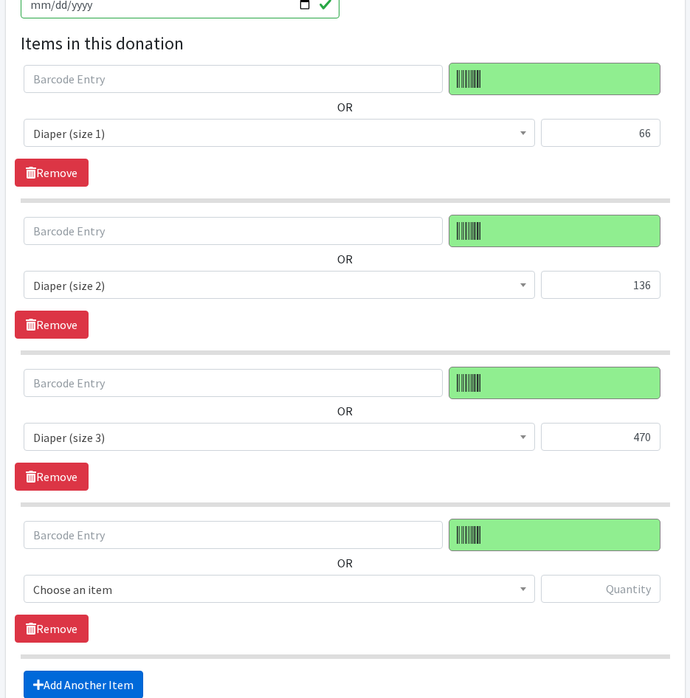
scroll to position [656, 0]
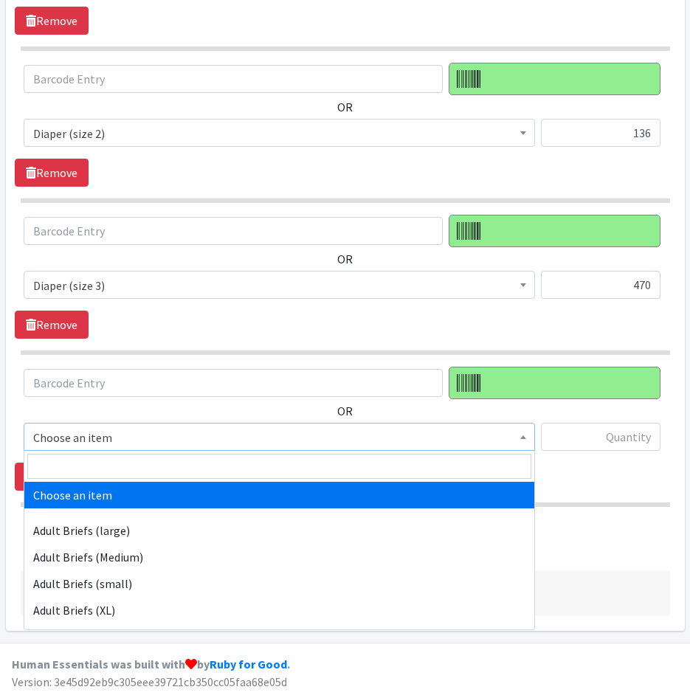
drag, startPoint x: 101, startPoint y: 439, endPoint x: 103, endPoint y: 461, distance: 22.2
click at [102, 442] on span "Choose an item" at bounding box center [279, 437] width 492 height 21
click at [103, 461] on input "search" at bounding box center [279, 466] width 504 height 25
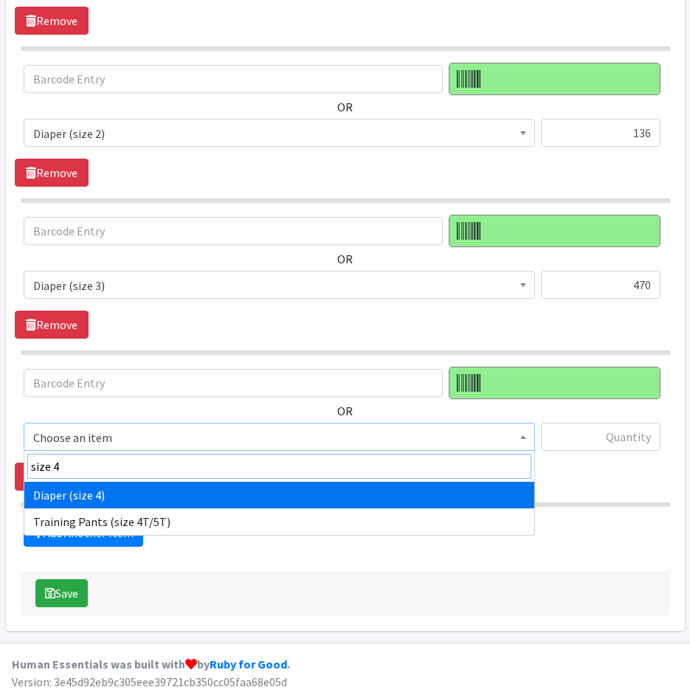
type input "size 4"
select select "4645"
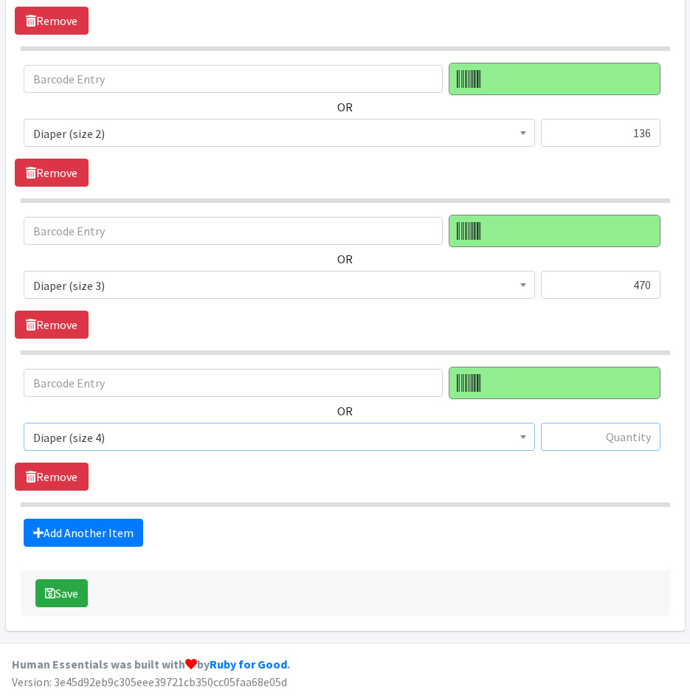
click at [584, 433] on input "text" at bounding box center [601, 437] width 120 height 28
type input "948"
click at [80, 541] on link "Add Another Item" at bounding box center [84, 533] width 120 height 28
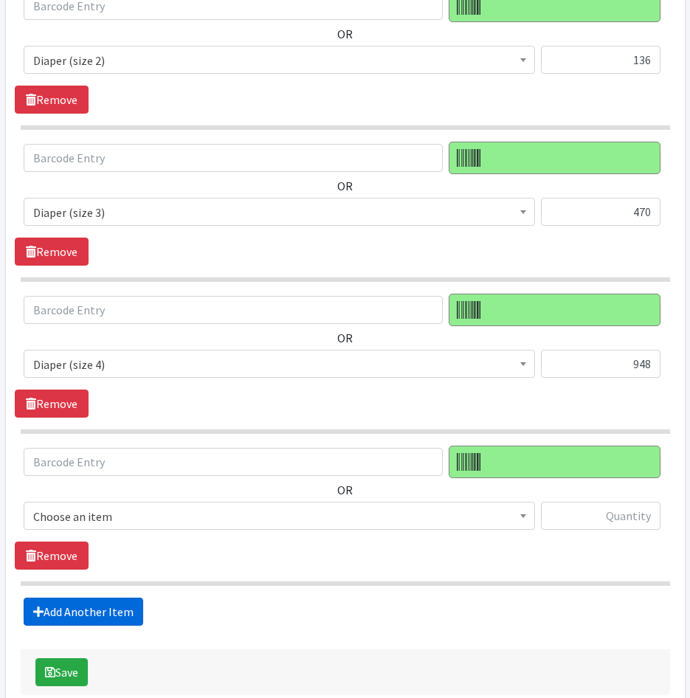
scroll to position [808, 0]
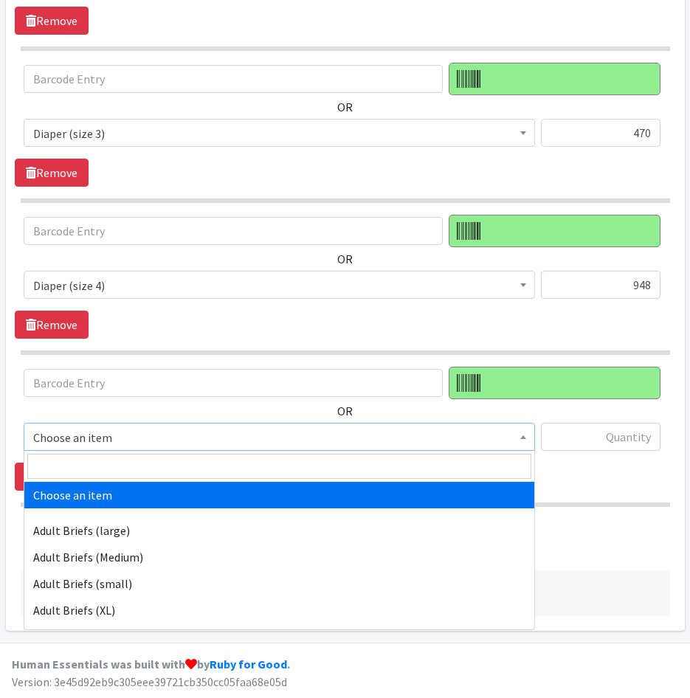
click at [163, 438] on span "Choose an item" at bounding box center [279, 437] width 492 height 21
click at [166, 463] on input "search" at bounding box center [279, 466] width 504 height 25
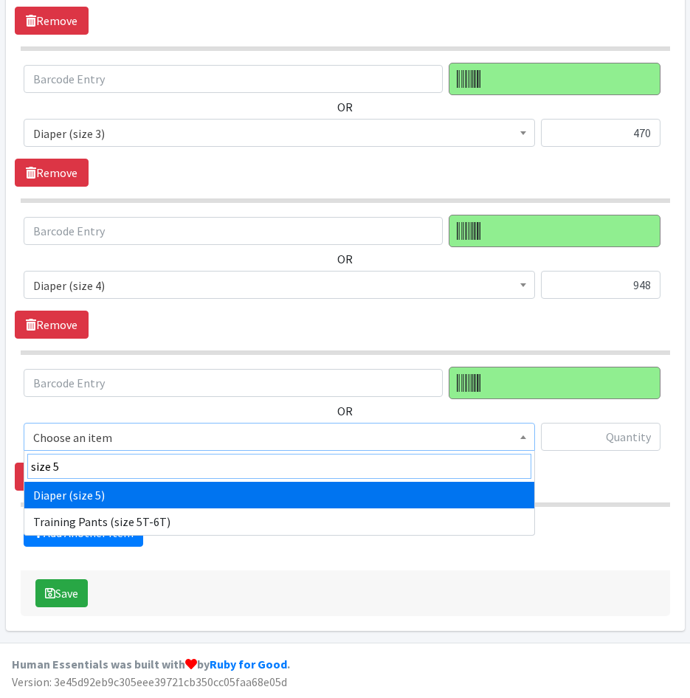
type input "size 5"
select select "4646"
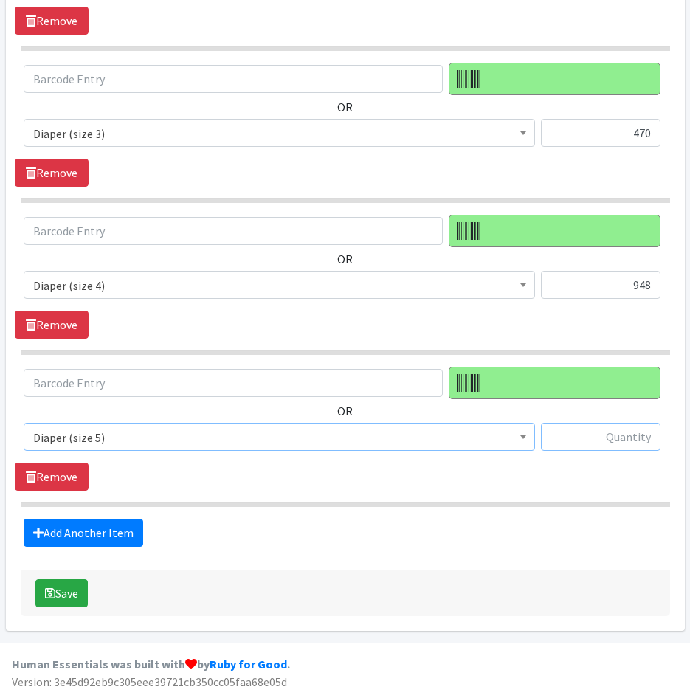
click at [638, 446] on input "text" at bounding box center [601, 437] width 120 height 28
type input "1214"
click at [53, 535] on link "Add Another Item" at bounding box center [84, 533] width 120 height 28
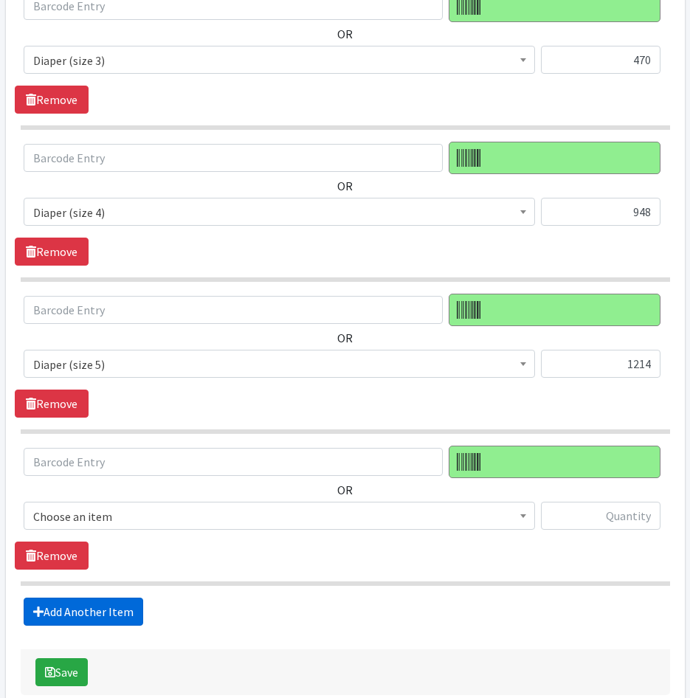
scroll to position [960, 0]
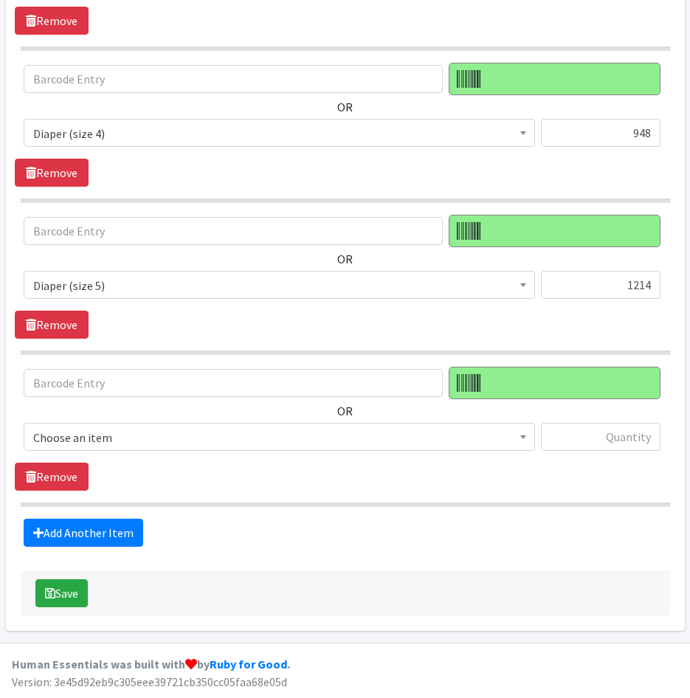
click at [104, 446] on span "Choose an item" at bounding box center [279, 437] width 492 height 21
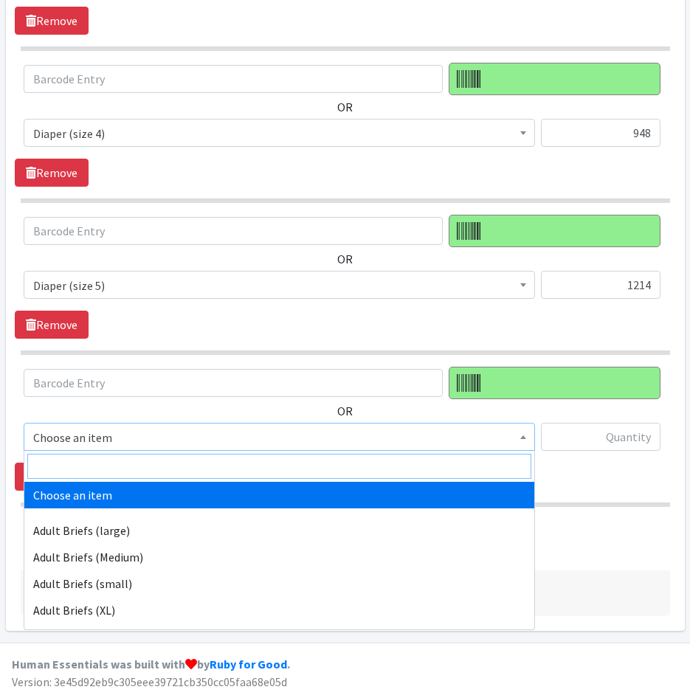
click at [108, 466] on input "search" at bounding box center [279, 466] width 504 height 25
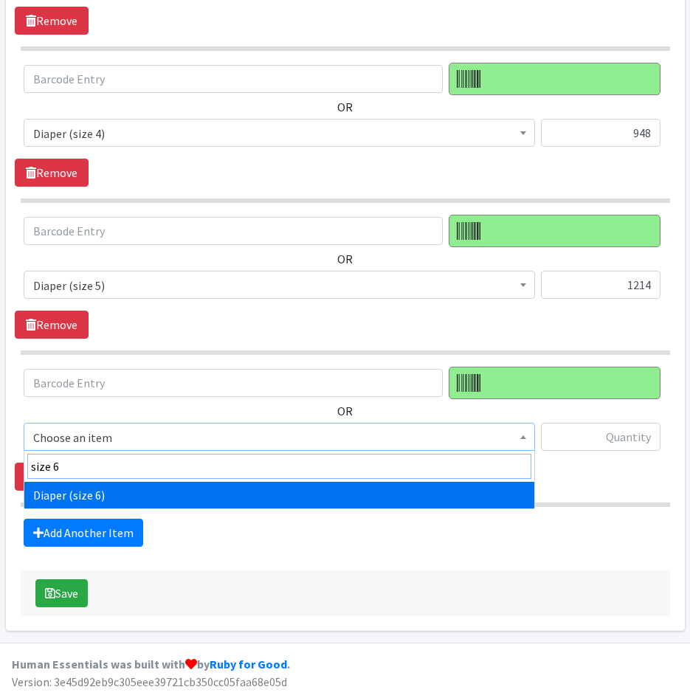
type input "size 6"
select select "4649"
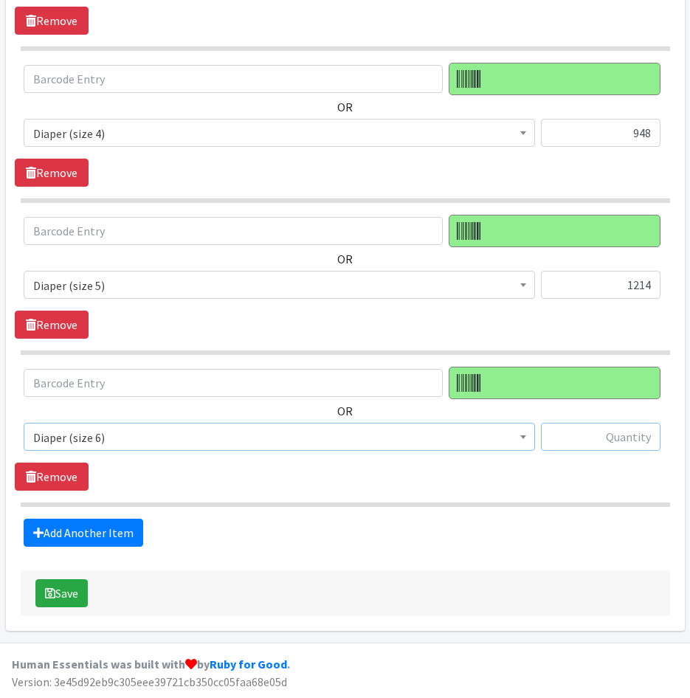
click at [624, 446] on input "text" at bounding box center [601, 437] width 120 height 28
type input "272"
click at [135, 523] on link "Add Another Item" at bounding box center [84, 533] width 120 height 28
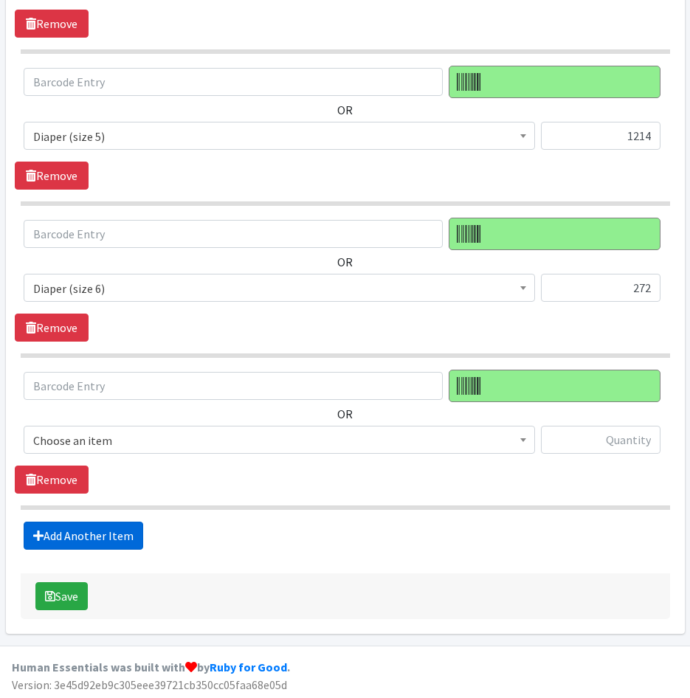
scroll to position [1112, 0]
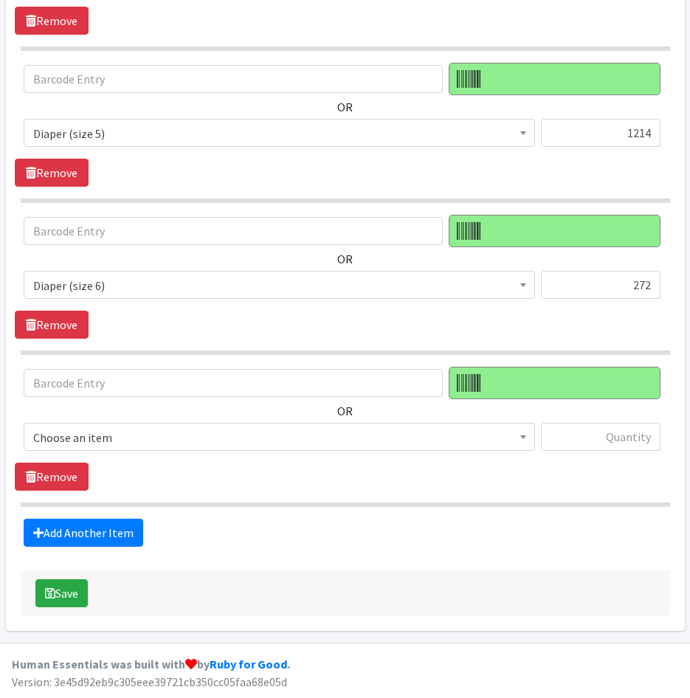
click at [120, 430] on span "Choose an item" at bounding box center [279, 437] width 492 height 21
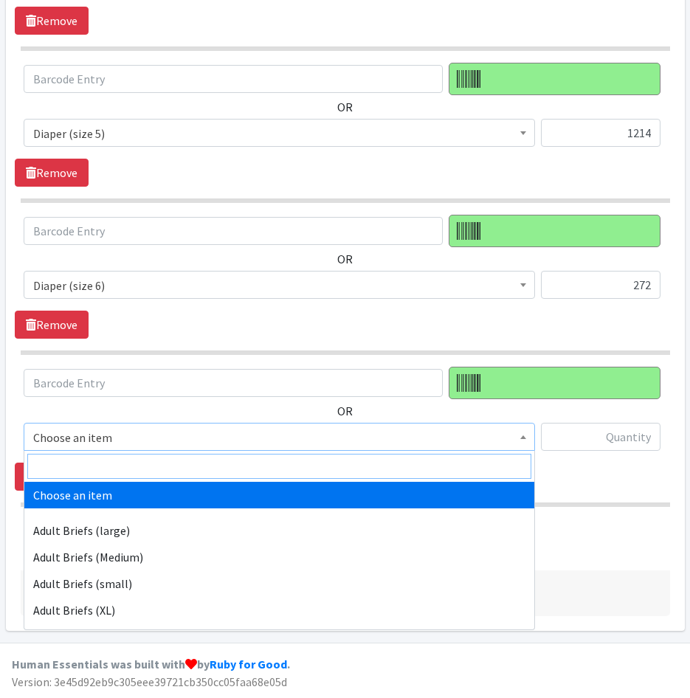
click at [131, 465] on input "search" at bounding box center [279, 466] width 504 height 25
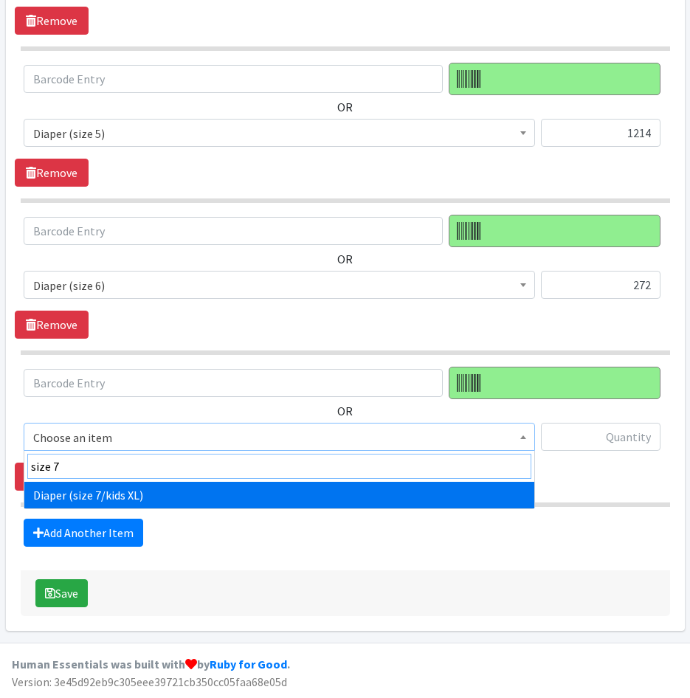
type input "size 7"
drag, startPoint x: 128, startPoint y: 498, endPoint x: 510, endPoint y: 453, distance: 384.2
select select "5868"
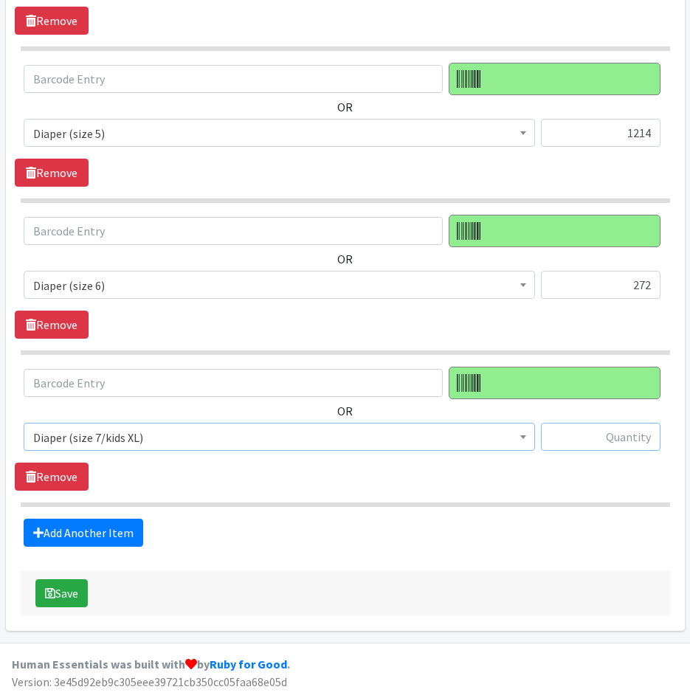
click at [578, 446] on input "text" at bounding box center [601, 437] width 120 height 28
type input "80"
click at [86, 527] on link "Add Another Item" at bounding box center [84, 533] width 120 height 28
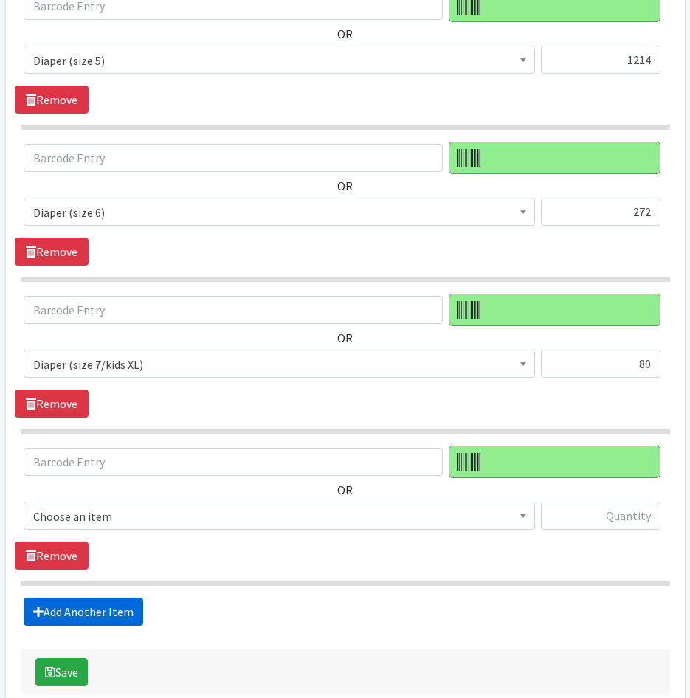
scroll to position [1264, 0]
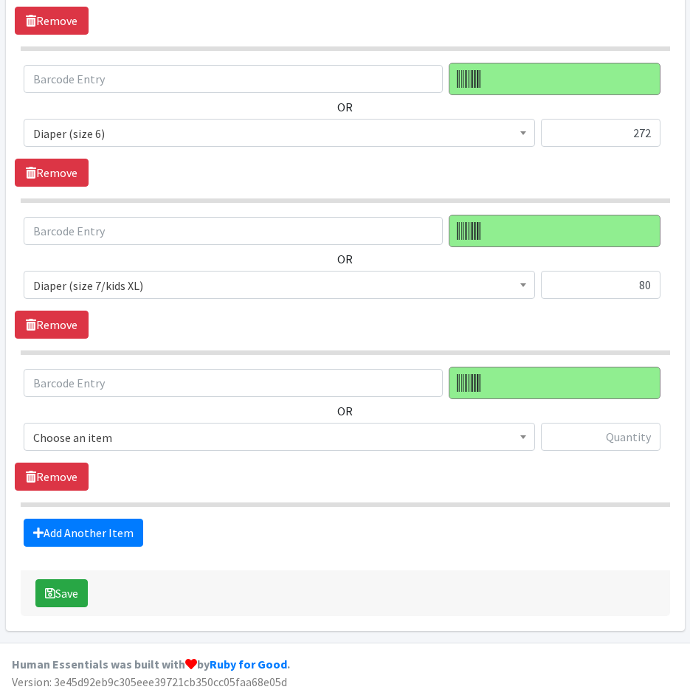
drag, startPoint x: 114, startPoint y: 421, endPoint x: 117, endPoint y: 438, distance: 17.4
click at [114, 424] on div "OR Choose an item Adult Briefs (large) Adult Briefs (Medium) Adult Briefs (smal…" at bounding box center [345, 415] width 660 height 96
click at [117, 440] on span "Choose an item" at bounding box center [279, 437] width 492 height 21
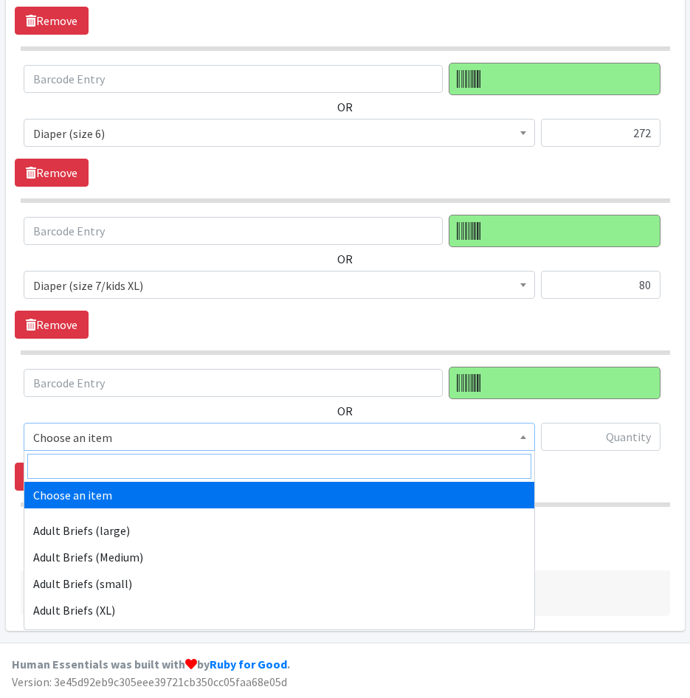
click at [122, 466] on input "search" at bounding box center [279, 466] width 504 height 25
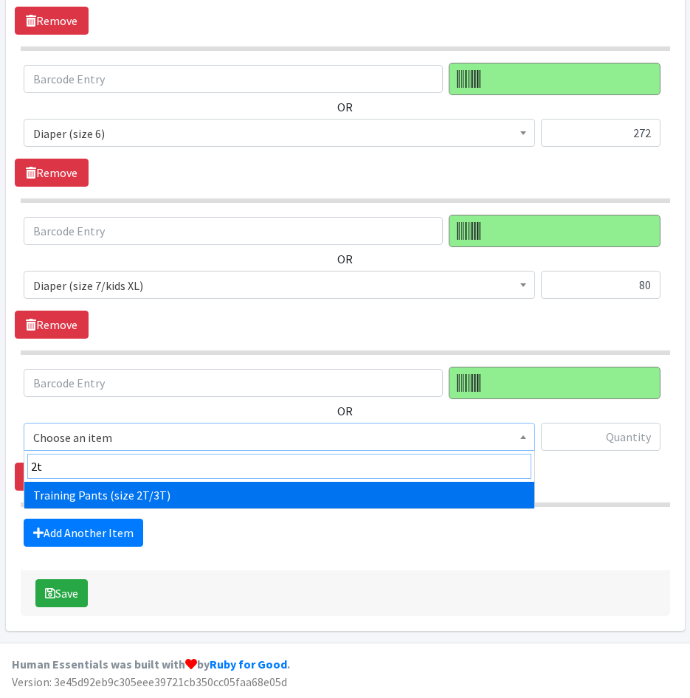
type input "2t"
drag, startPoint x: 141, startPoint y: 500, endPoint x: 154, endPoint y: 496, distance: 14.0
select select "5865"
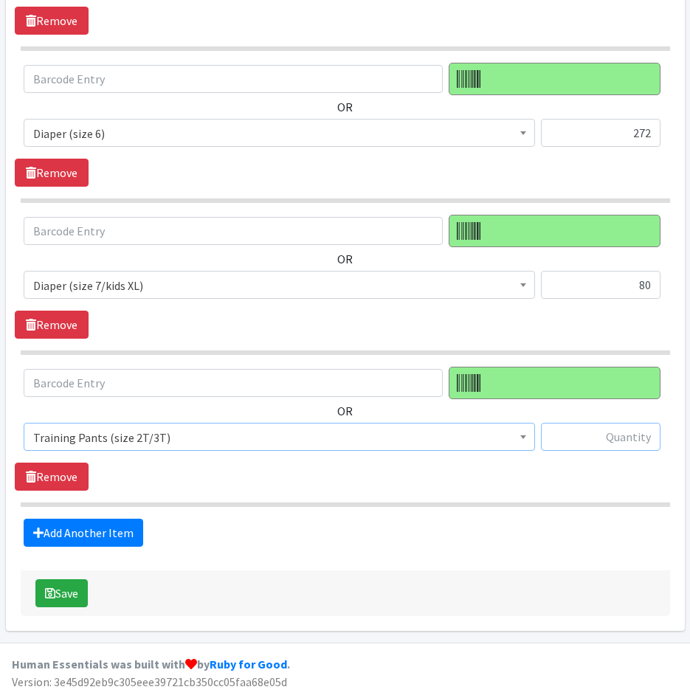
click at [640, 446] on input "text" at bounding box center [601, 437] width 120 height 28
type input "48"
click at [94, 525] on link "Add Another Item" at bounding box center [84, 533] width 120 height 28
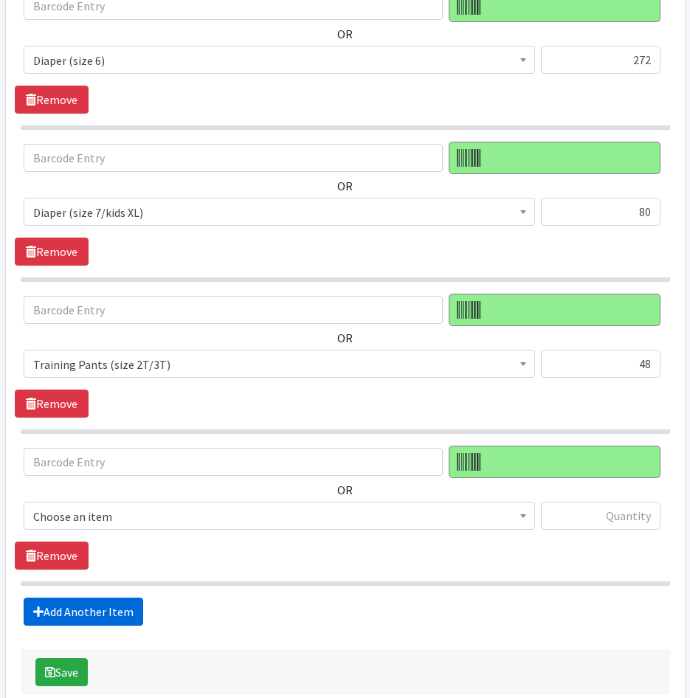
scroll to position [1416, 0]
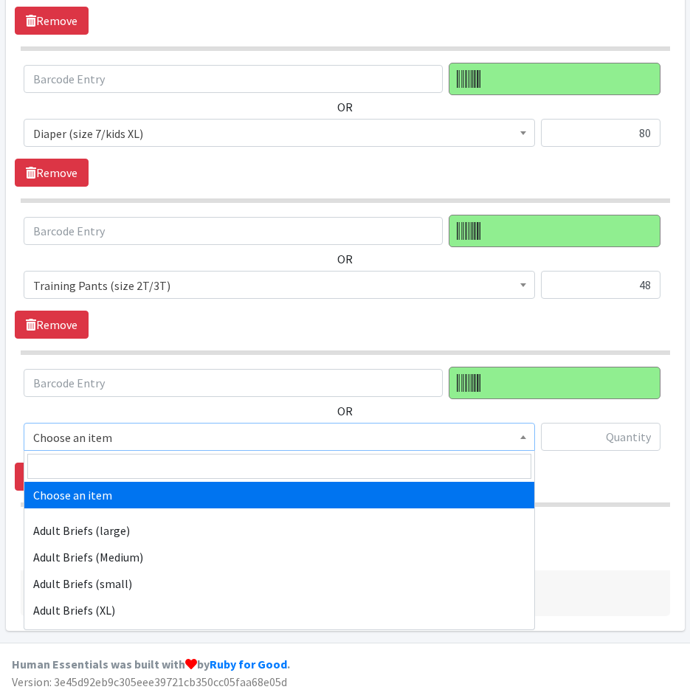
click at [129, 441] on span "Choose an item" at bounding box center [279, 437] width 492 height 21
click at [131, 468] on input "search" at bounding box center [279, 466] width 504 height 25
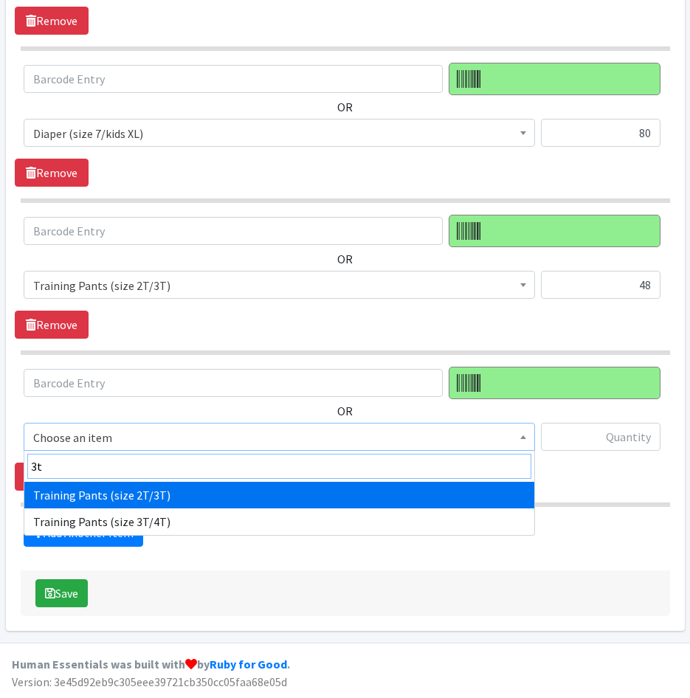
type input "3t"
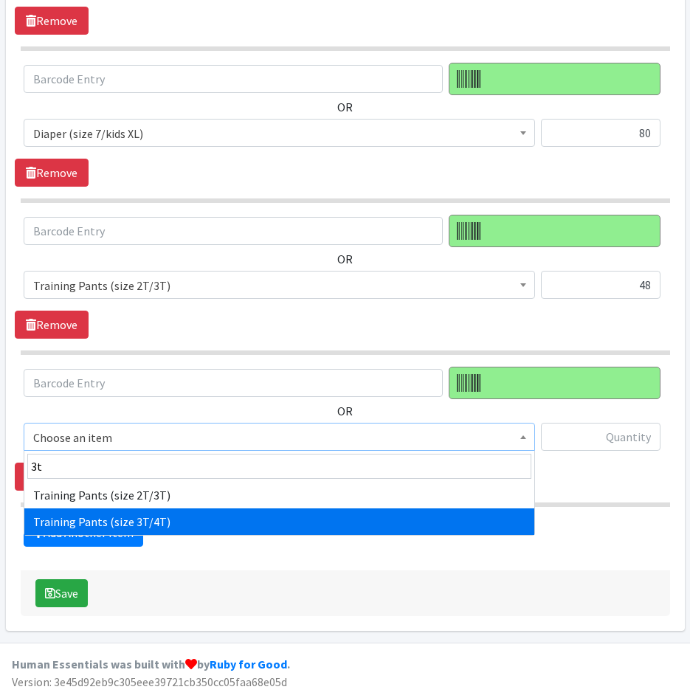
select select "5866"
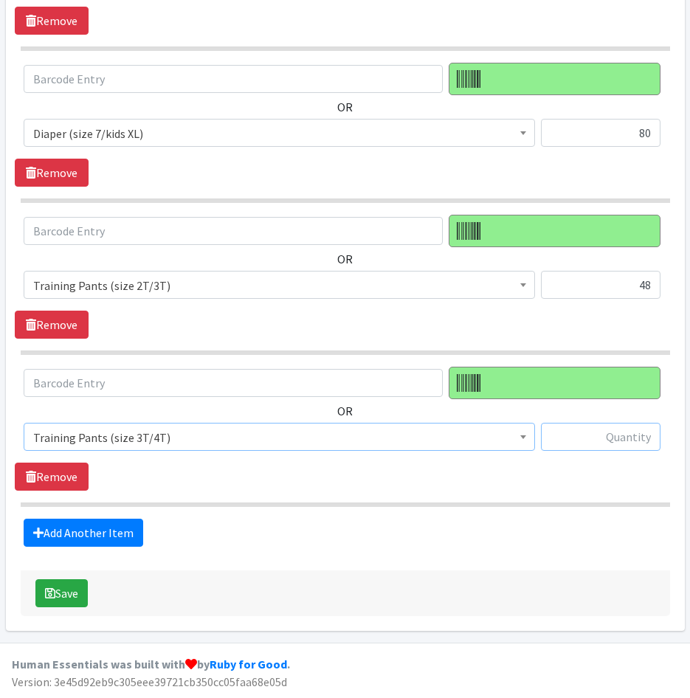
click at [597, 450] on input "text" at bounding box center [601, 437] width 120 height 28
type input "80"
click at [113, 537] on link "Add Another Item" at bounding box center [84, 533] width 120 height 28
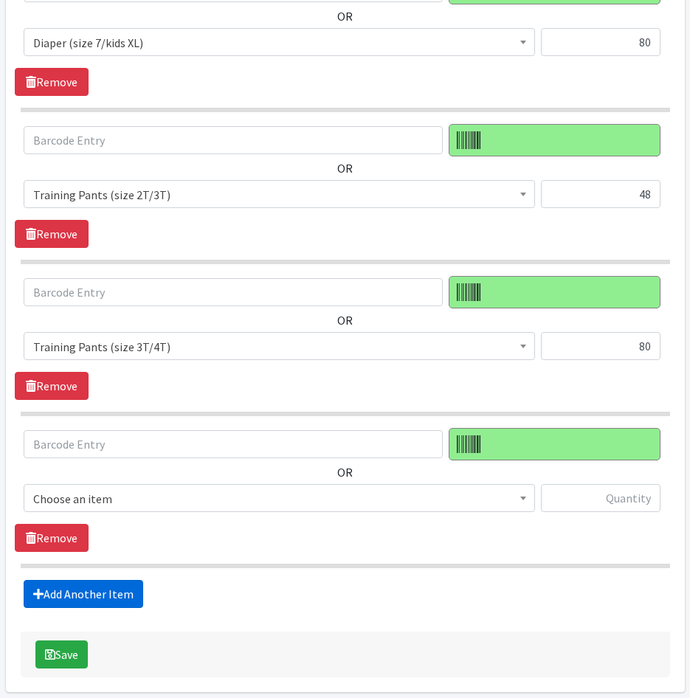
scroll to position [1568, 0]
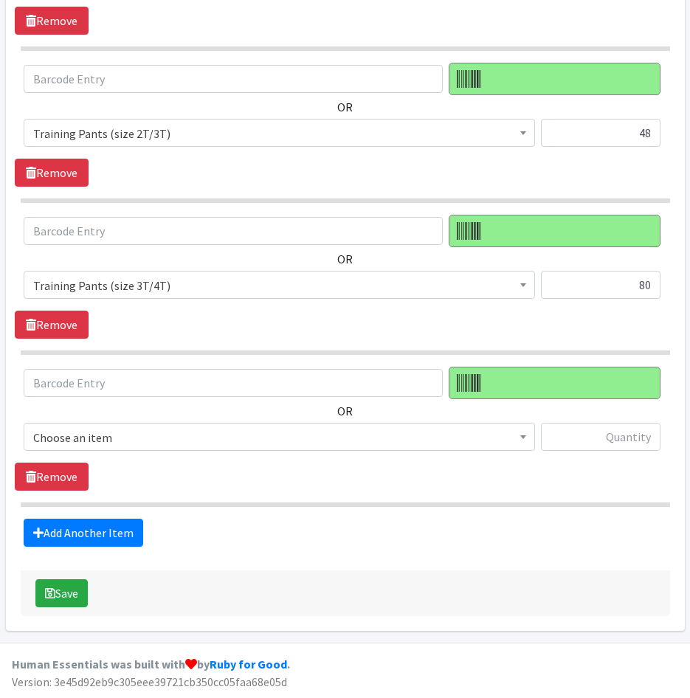
click at [118, 432] on span "Choose an item" at bounding box center [279, 437] width 492 height 21
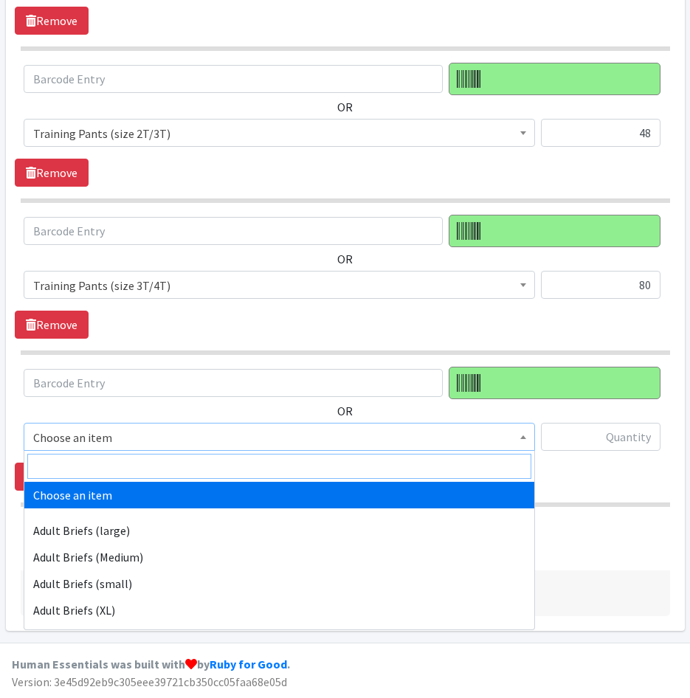
click at [126, 459] on input "search" at bounding box center [279, 466] width 504 height 25
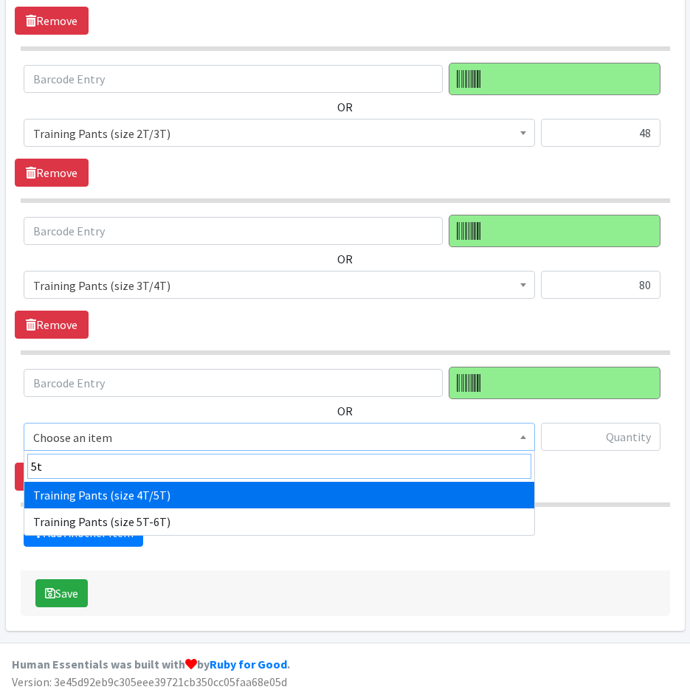
type input "5t"
select select "5867"
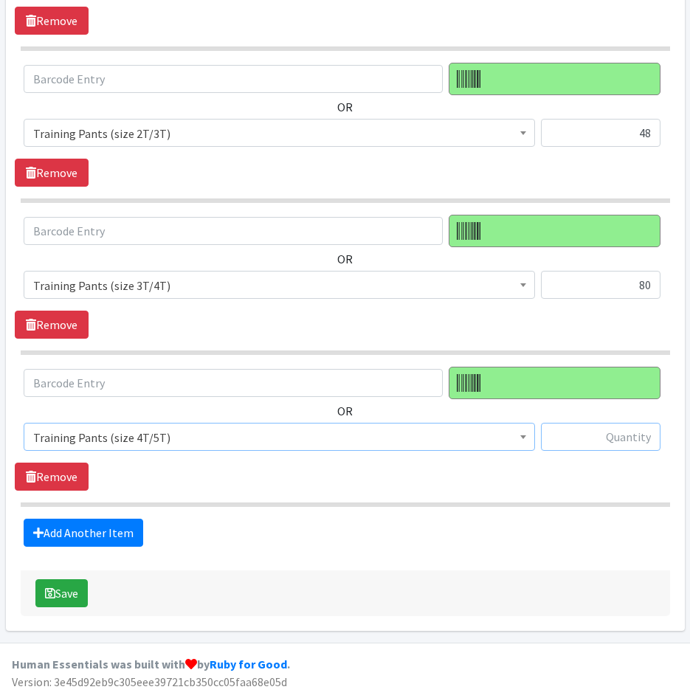
click at [634, 449] on input "text" at bounding box center [601, 437] width 120 height 28
type input "90"
click at [44, 522] on link "Add Another Item" at bounding box center [84, 533] width 120 height 28
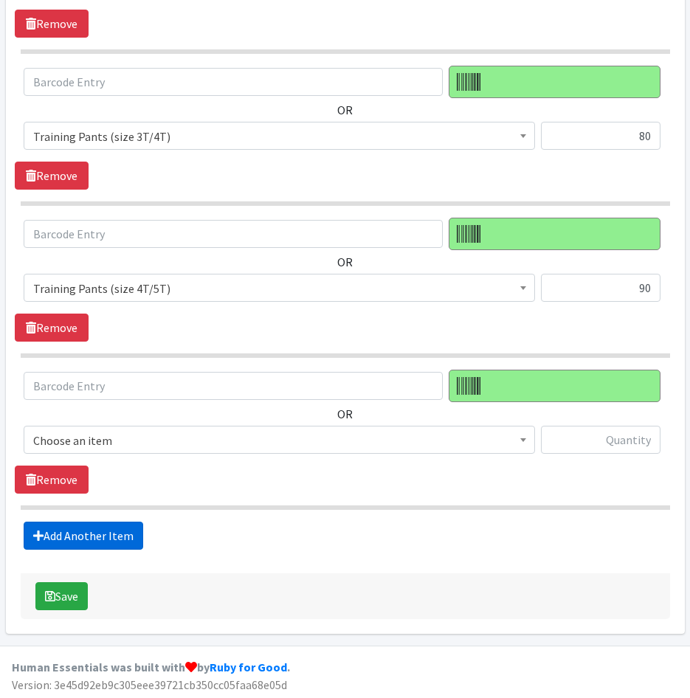
scroll to position [1720, 0]
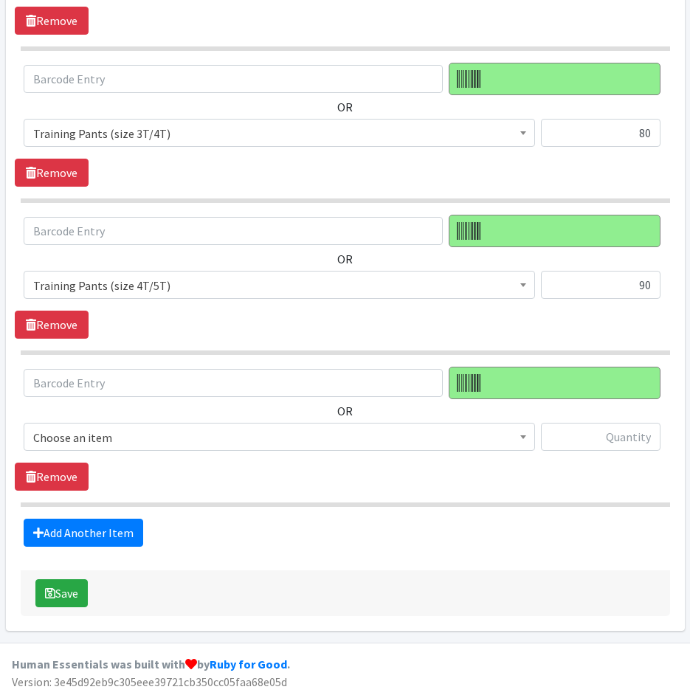
click at [170, 443] on span "Choose an item" at bounding box center [279, 437] width 492 height 21
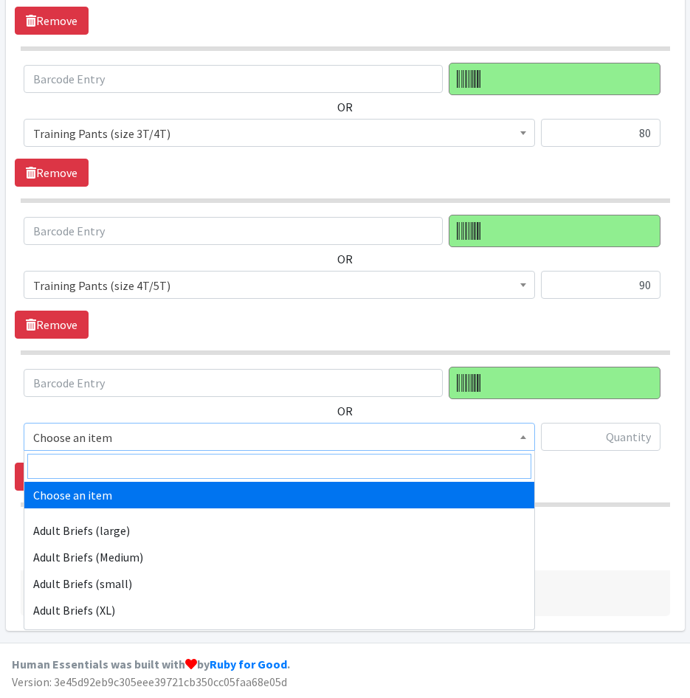
click at [173, 462] on input "search" at bounding box center [279, 466] width 504 height 25
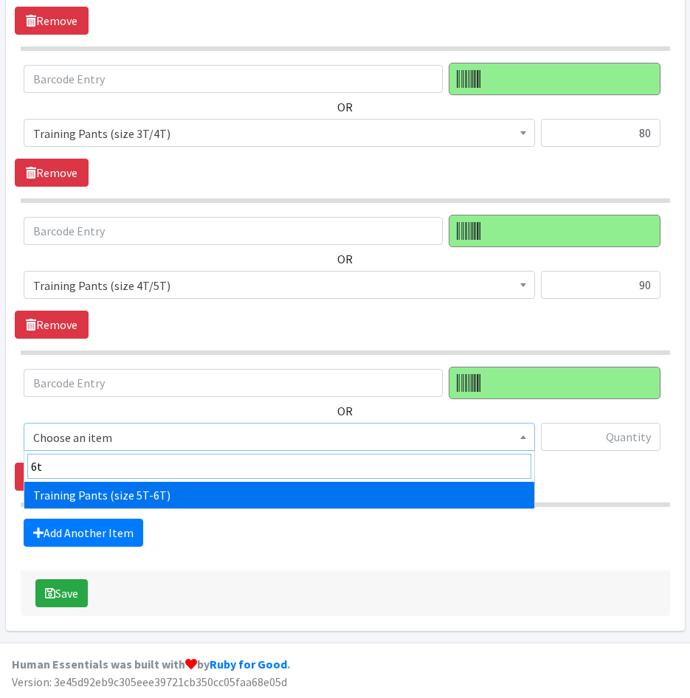
type input "6t"
select select "14718"
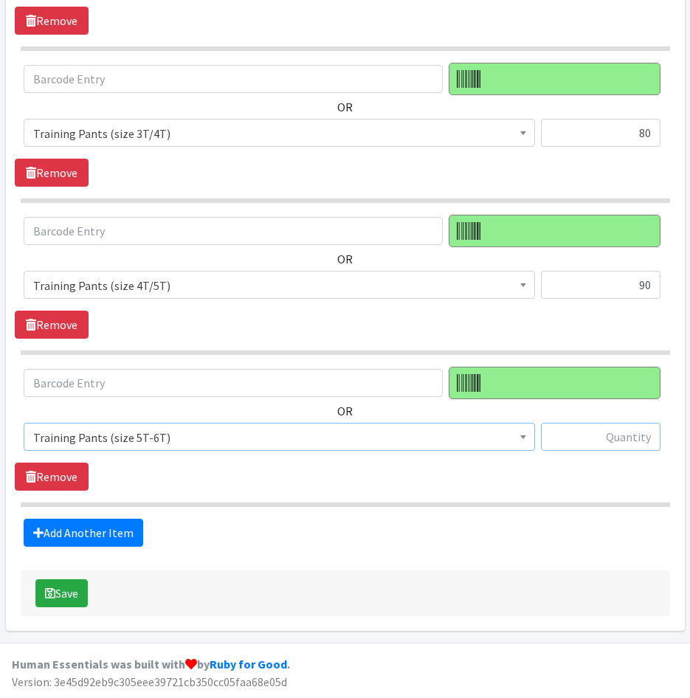
click at [567, 441] on input "text" at bounding box center [601, 437] width 120 height 28
type input "183"
click at [85, 528] on link "Add Another Item" at bounding box center [84, 533] width 120 height 28
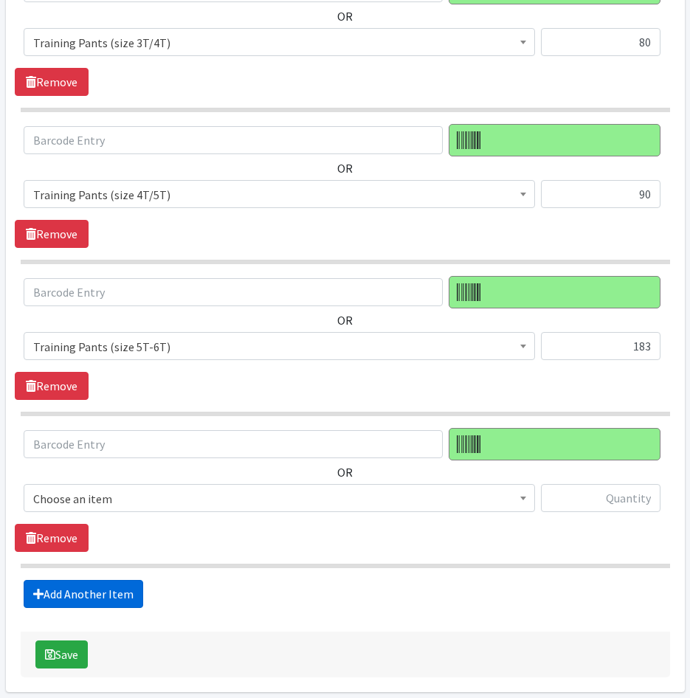
scroll to position [1872, 0]
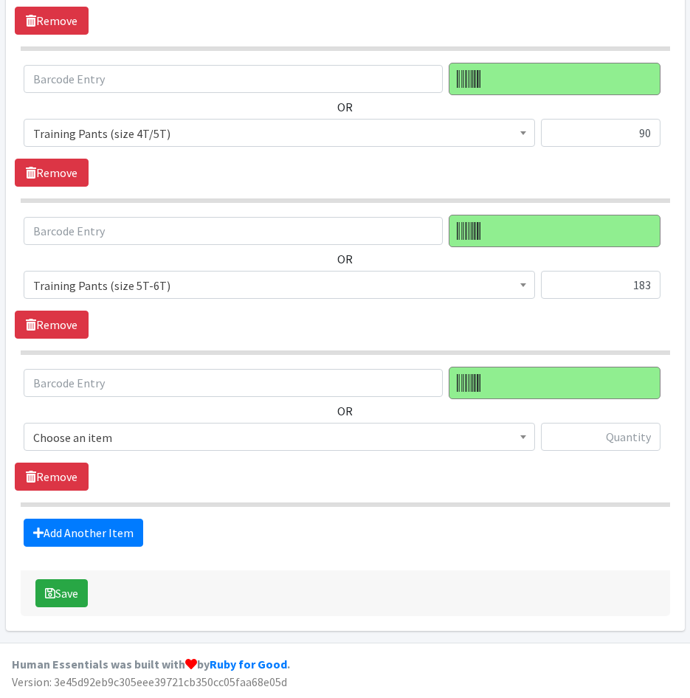
click at [114, 438] on span "Choose an item" at bounding box center [279, 437] width 492 height 21
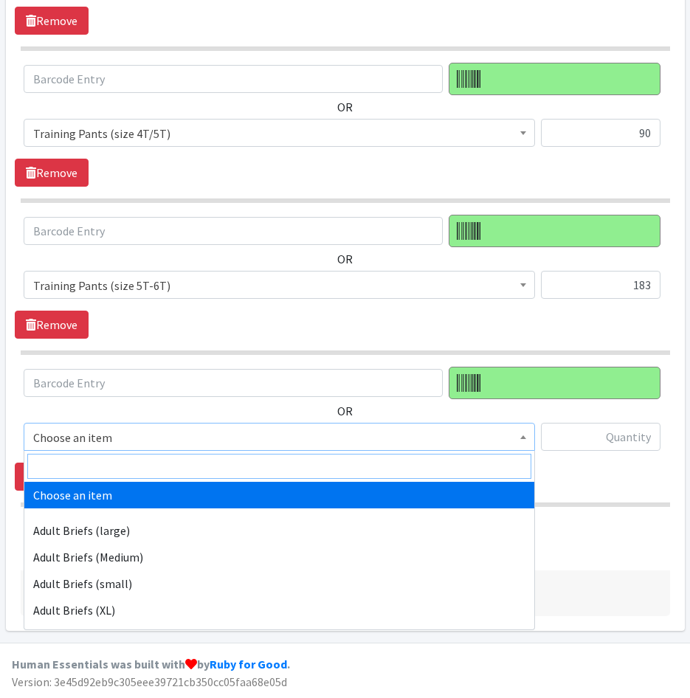
click at [120, 460] on input "search" at bounding box center [279, 466] width 504 height 25
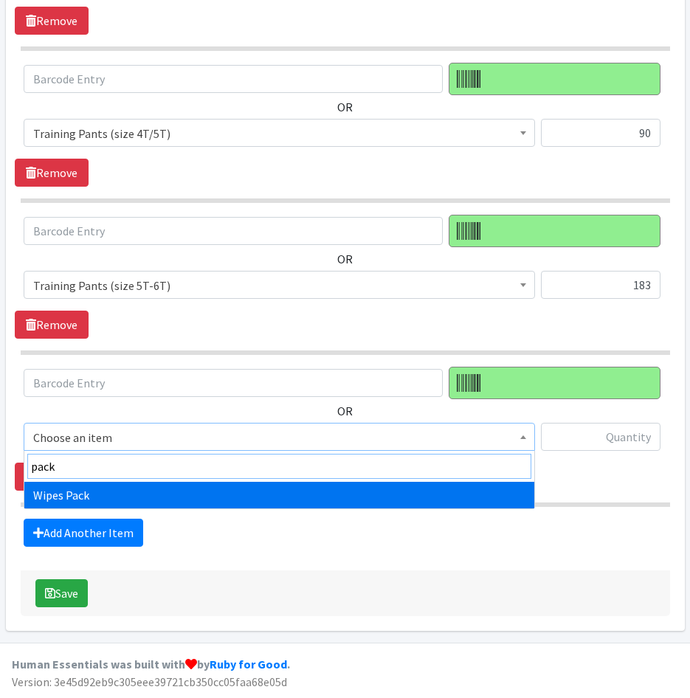
type input "pack"
select select "4665"
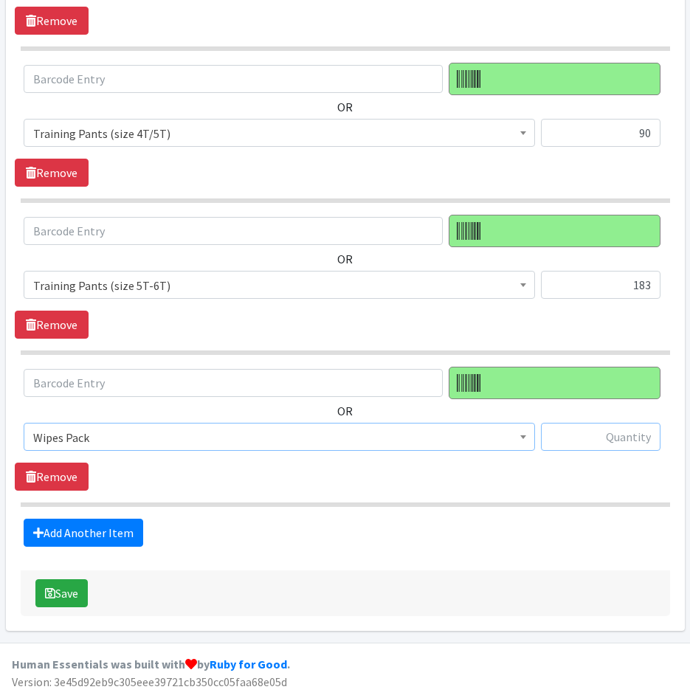
click at [595, 444] on input "text" at bounding box center [601, 437] width 120 height 28
type input "130"
click at [59, 584] on button "Save" at bounding box center [61, 593] width 52 height 28
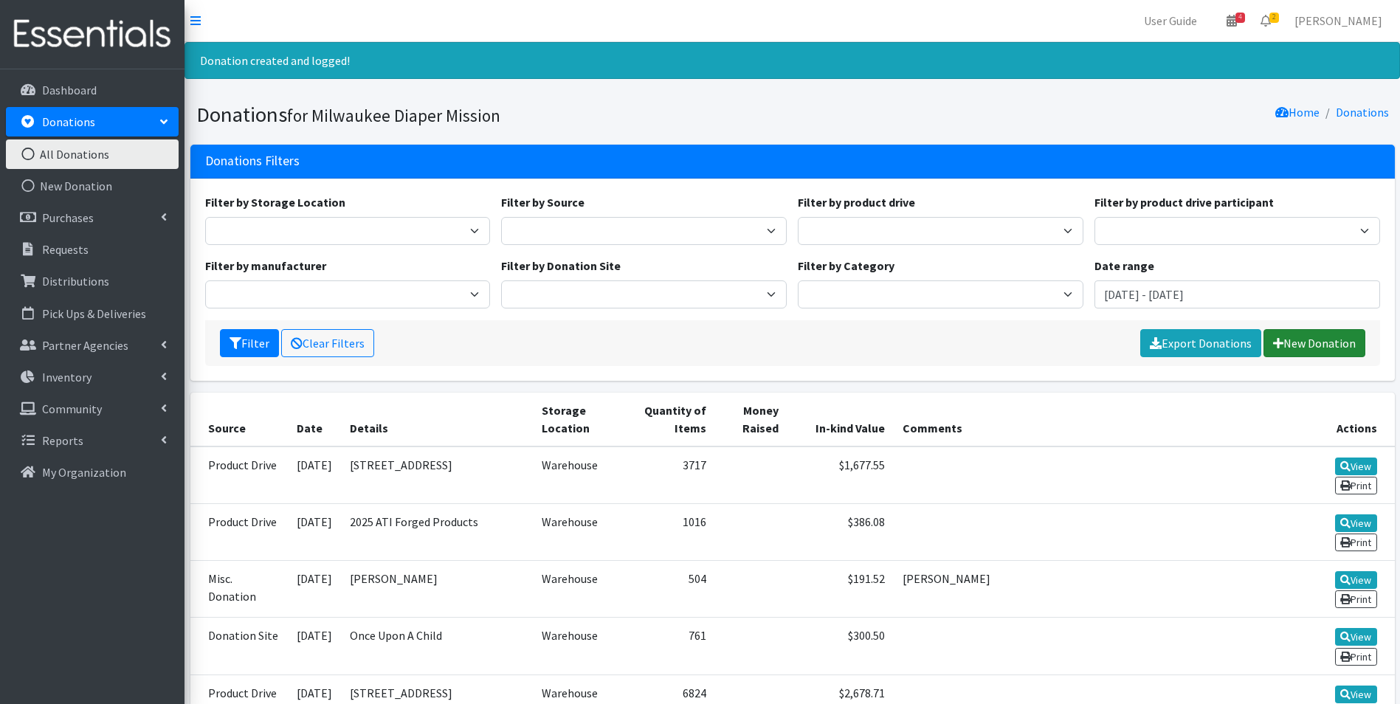
click at [689, 342] on link "New Donation" at bounding box center [1314, 343] width 102 height 28
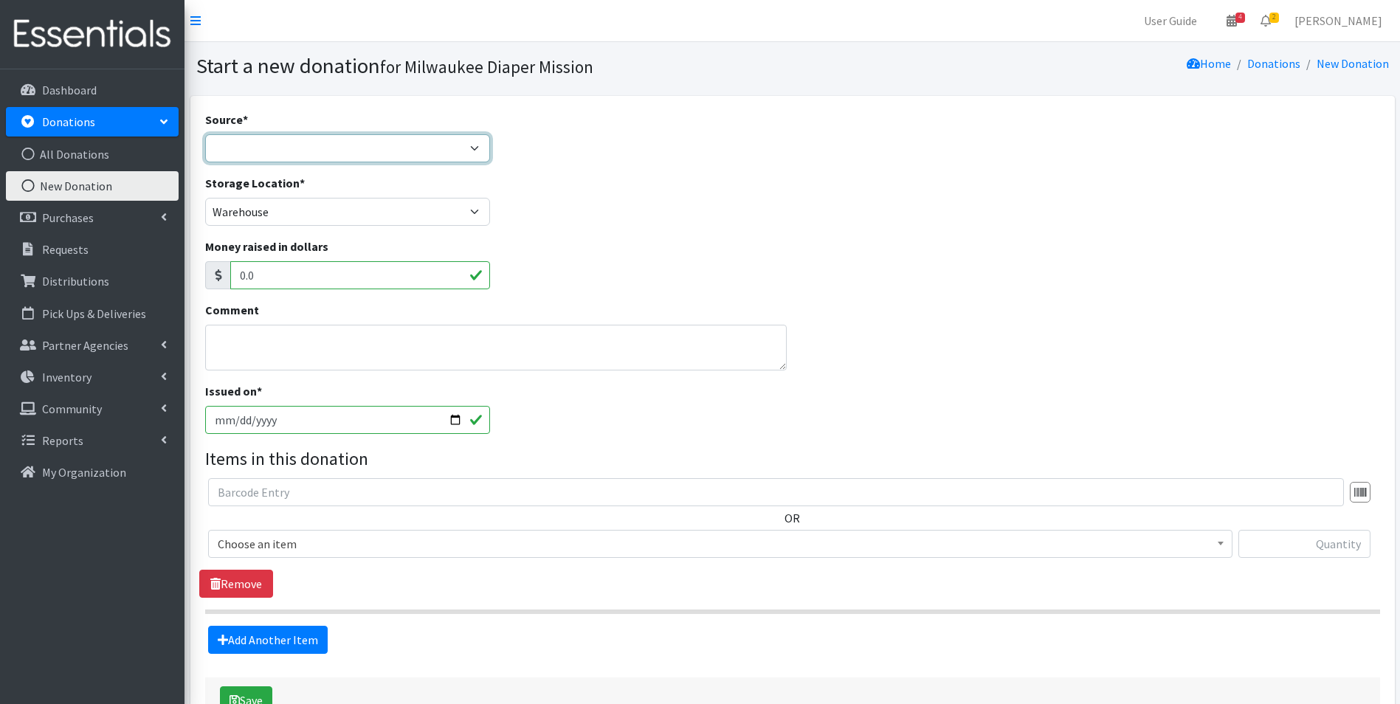
drag, startPoint x: 328, startPoint y: 136, endPoint x: 328, endPoint y: 144, distance: 8.2
click at [328, 136] on select "Product Drive Manufacturer Donation Site Misc. Donation" at bounding box center [348, 148] width 286 height 28
select select "Misc. Donation"
click at [205, 134] on select "Product Drive Manufacturer Donation Site Misc. Donation" at bounding box center [348, 148] width 286 height 28
click at [265, 344] on textarea "Comment" at bounding box center [496, 348] width 582 height 46
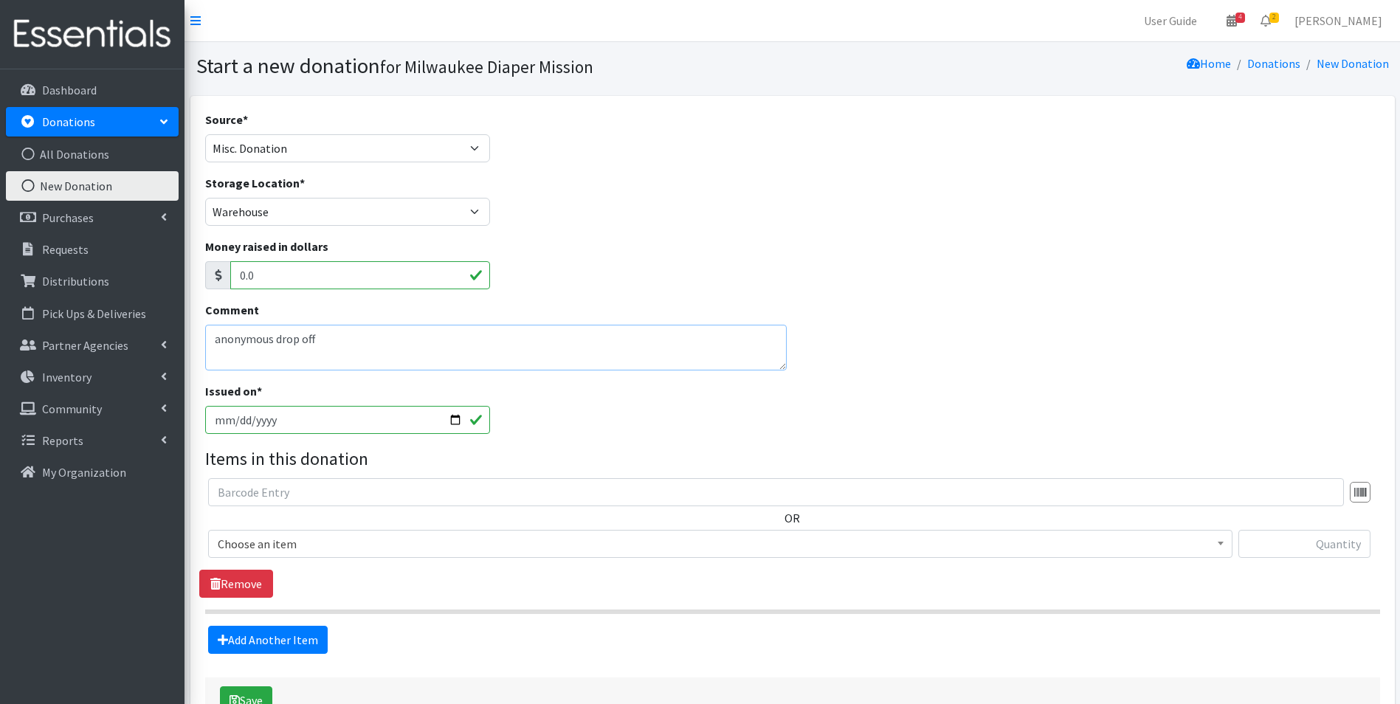
type textarea "anonymous drop off"
click at [249, 421] on input "[DATE]" at bounding box center [348, 420] width 286 height 28
click at [241, 420] on input "[DATE]" at bounding box center [348, 420] width 286 height 28
type input "[DATE]"
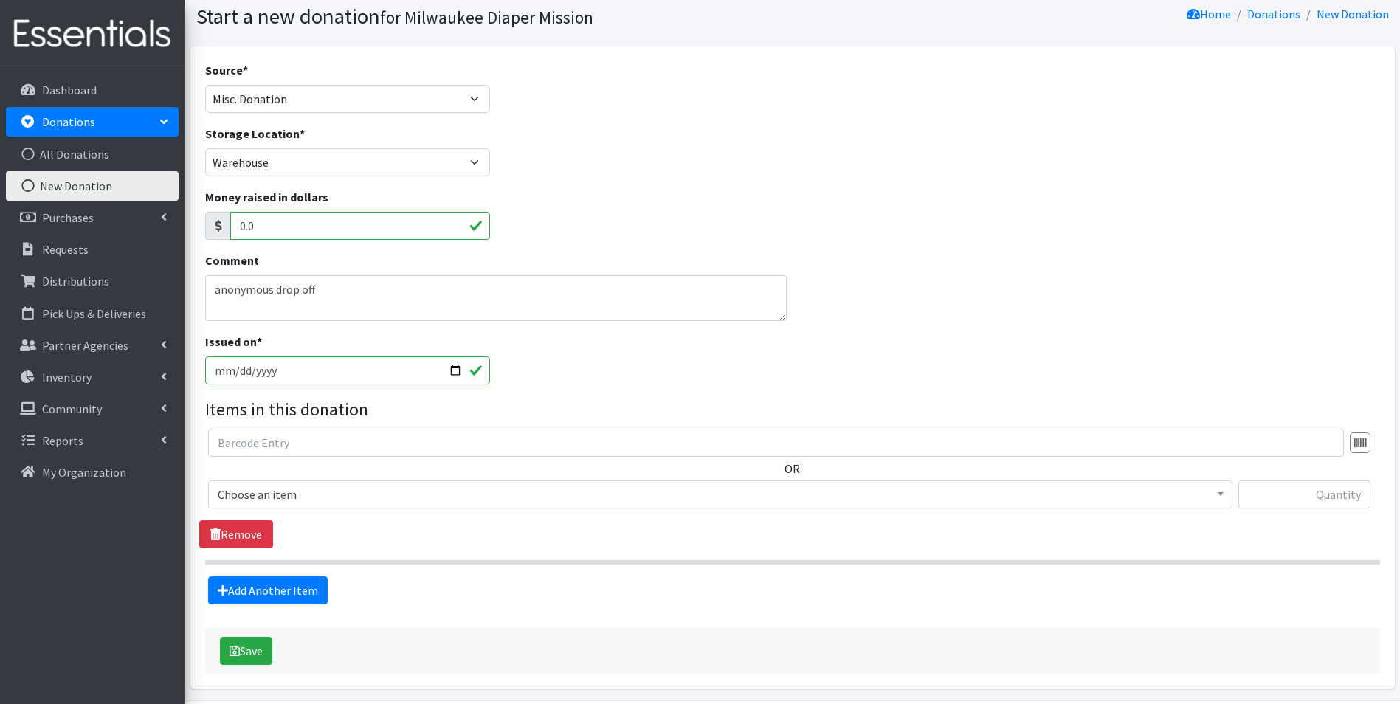
scroll to position [101, 0]
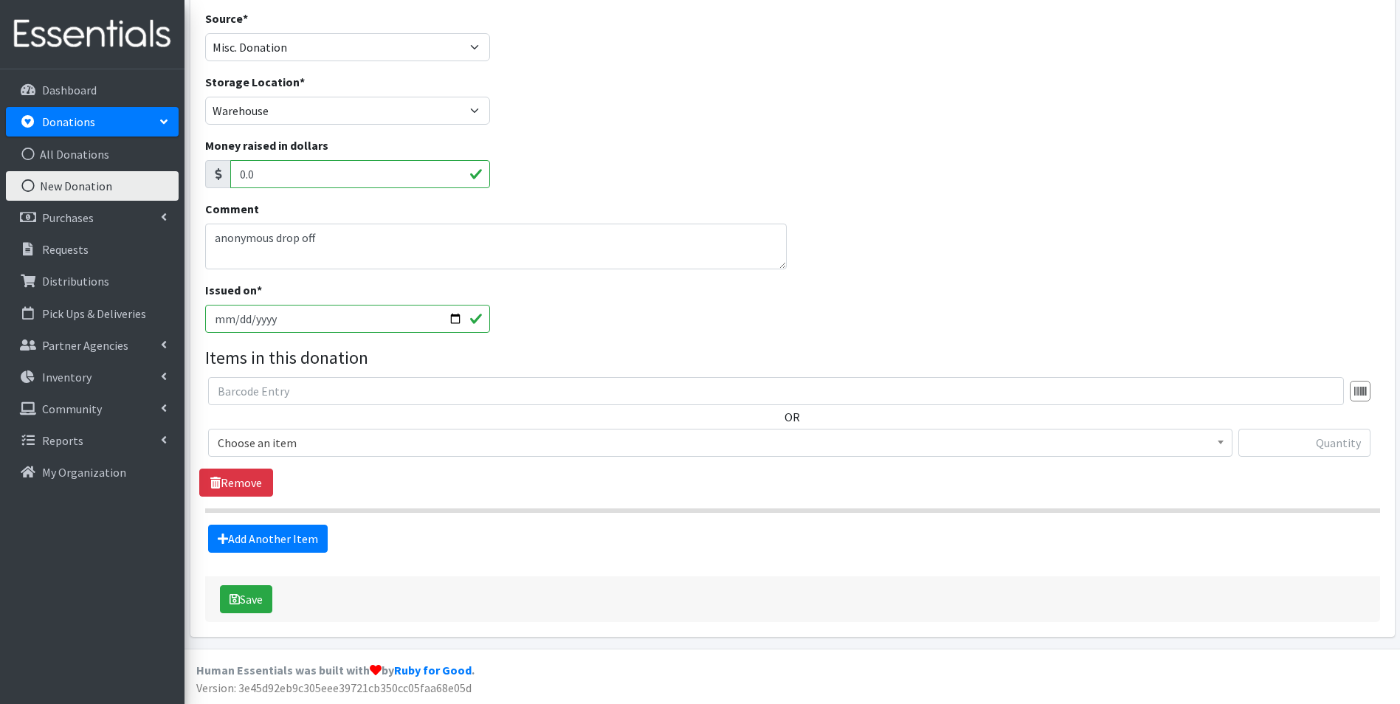
click at [334, 451] on span "Choose an item" at bounding box center [720, 442] width 1005 height 21
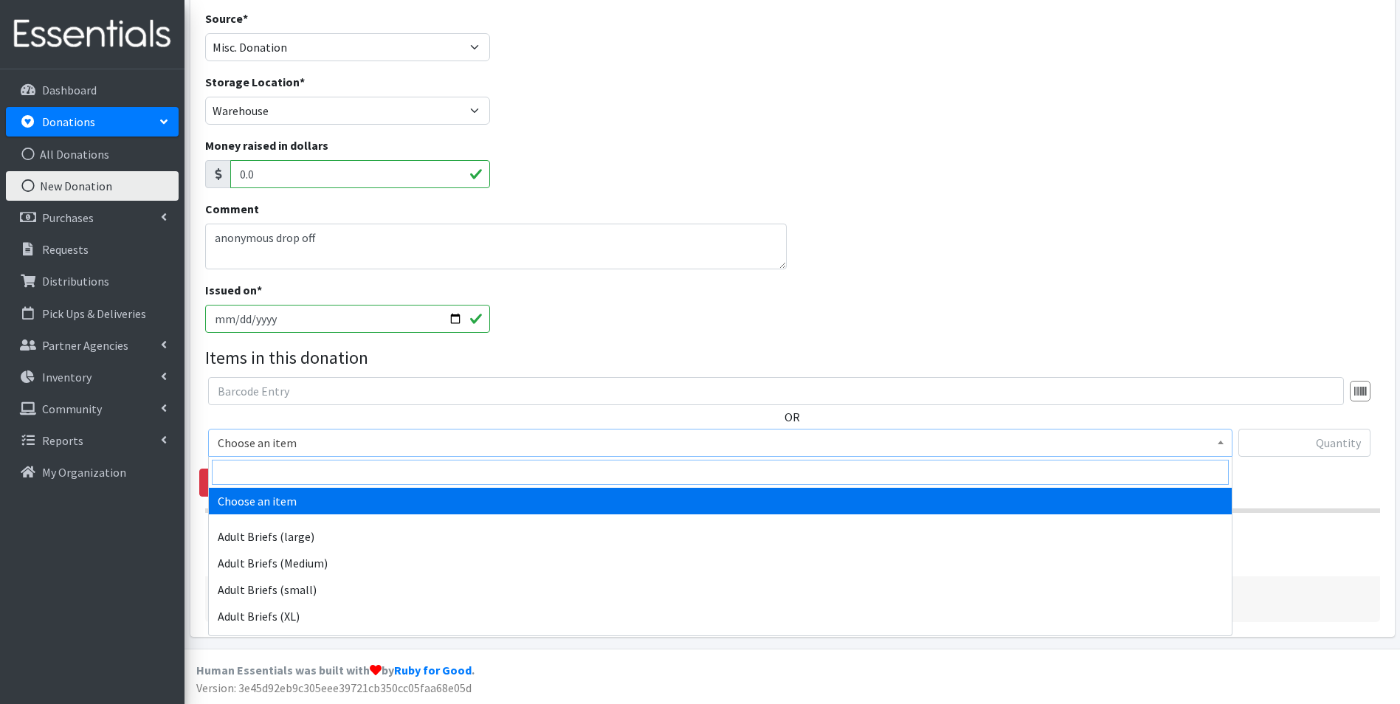
click at [345, 474] on input "search" at bounding box center [720, 472] width 1017 height 25
click at [372, 464] on input "search" at bounding box center [720, 472] width 1017 height 25
type input "size 2"
select select "4635"
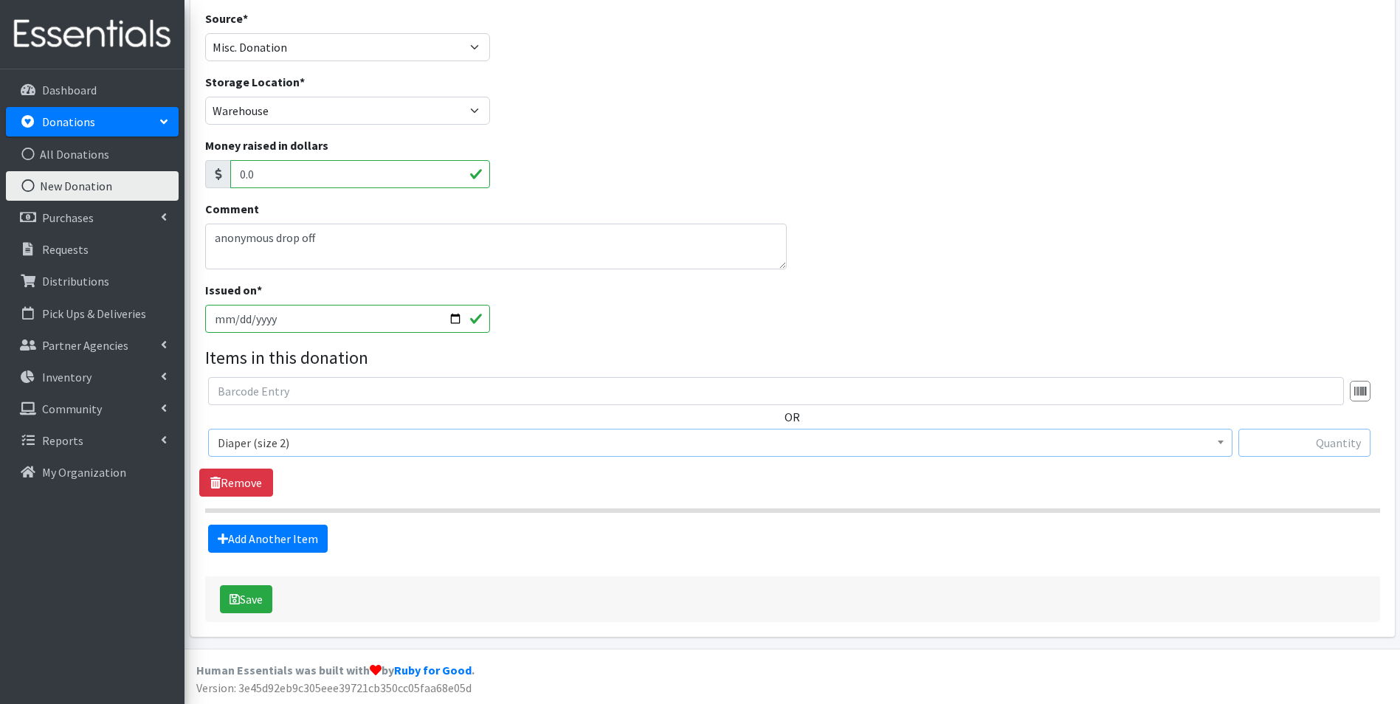
click at [1336, 444] on input "text" at bounding box center [1304, 443] width 132 height 28
type input "226"
click at [292, 536] on link "Add Another Item" at bounding box center [268, 539] width 120 height 28
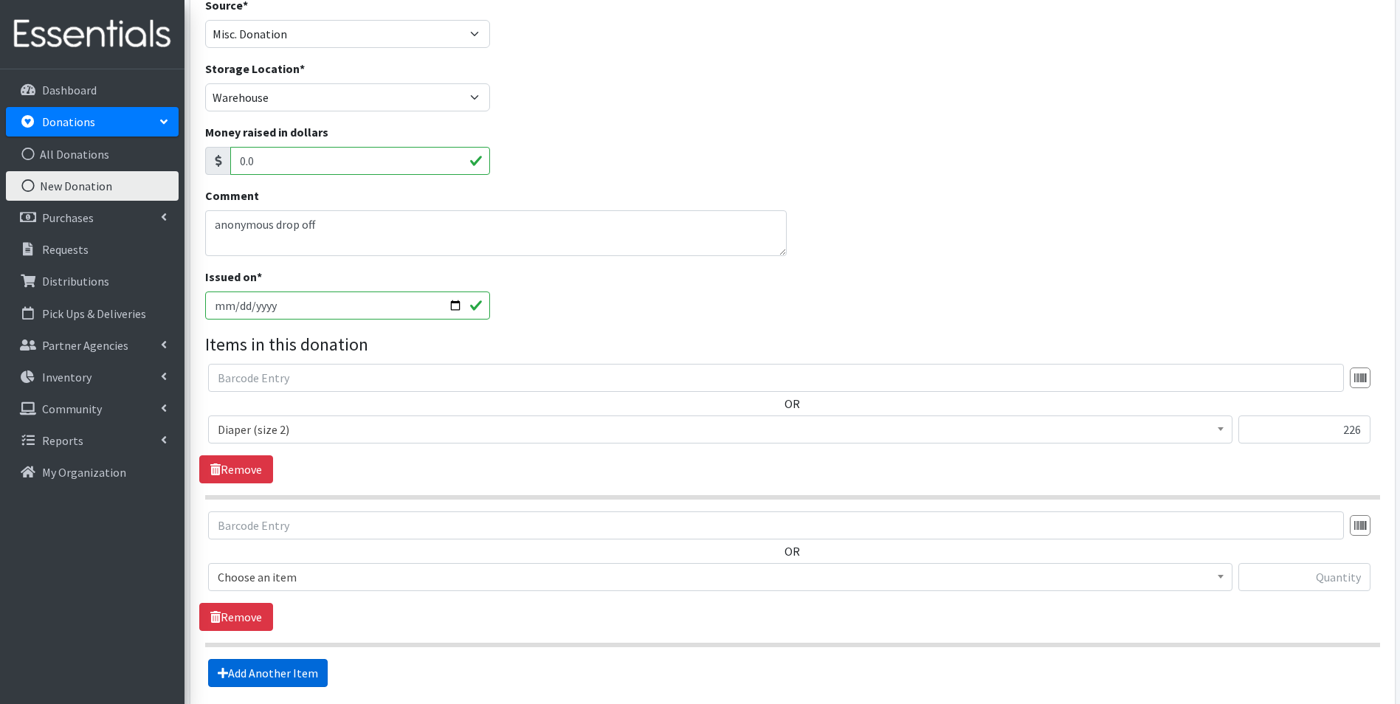
scroll to position [249, 0]
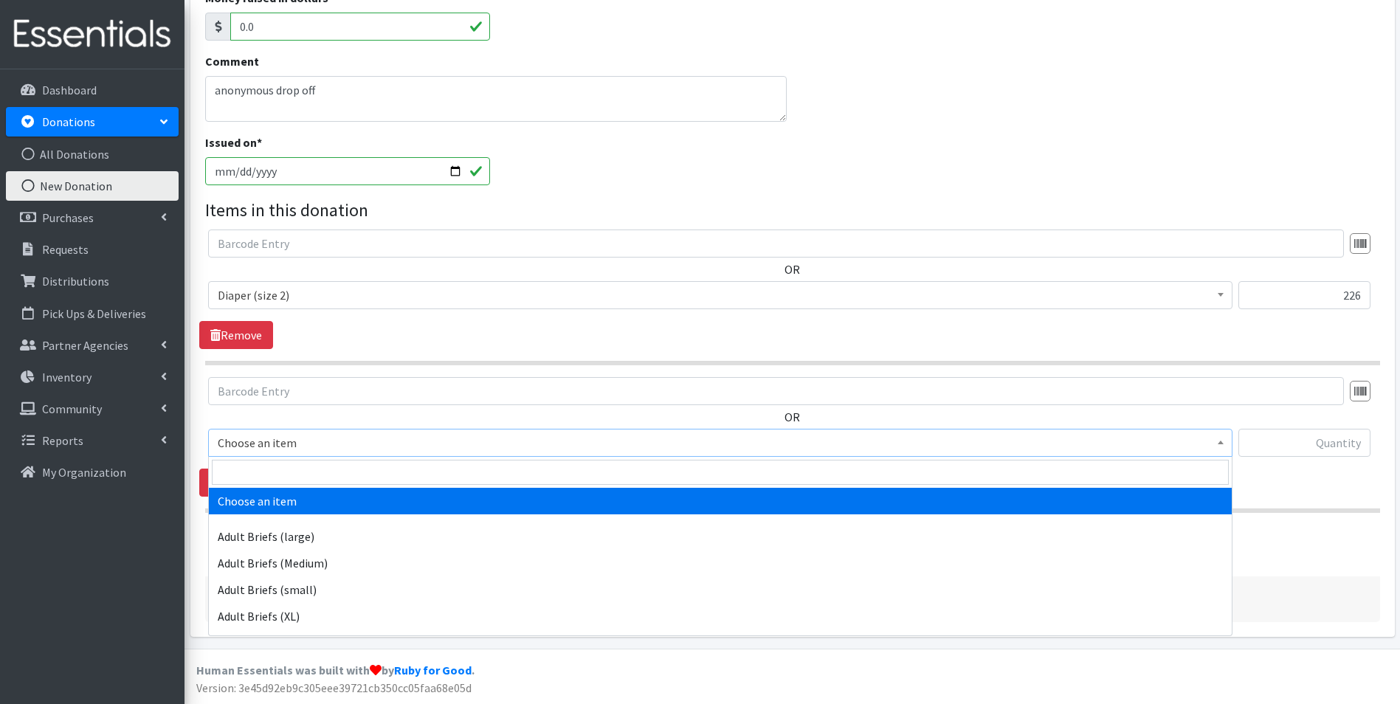
click at [305, 432] on span "Choose an item" at bounding box center [720, 443] width 1024 height 28
click at [307, 468] on input "search" at bounding box center [720, 472] width 1017 height 25
type input "size 3"
select select "4644"
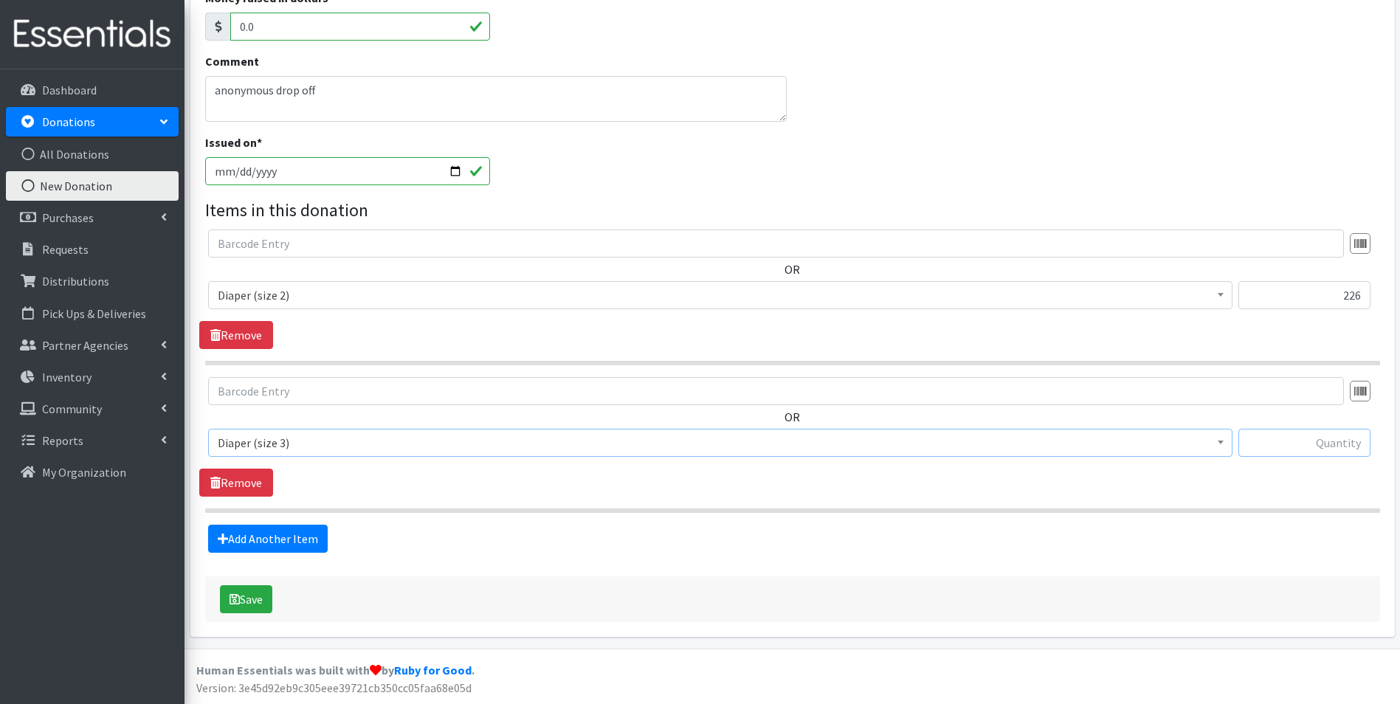
click at [1345, 442] on input "text" at bounding box center [1304, 443] width 132 height 28
type input "2"
type input "168"
click at [298, 545] on link "Add Another Item" at bounding box center [268, 539] width 120 height 28
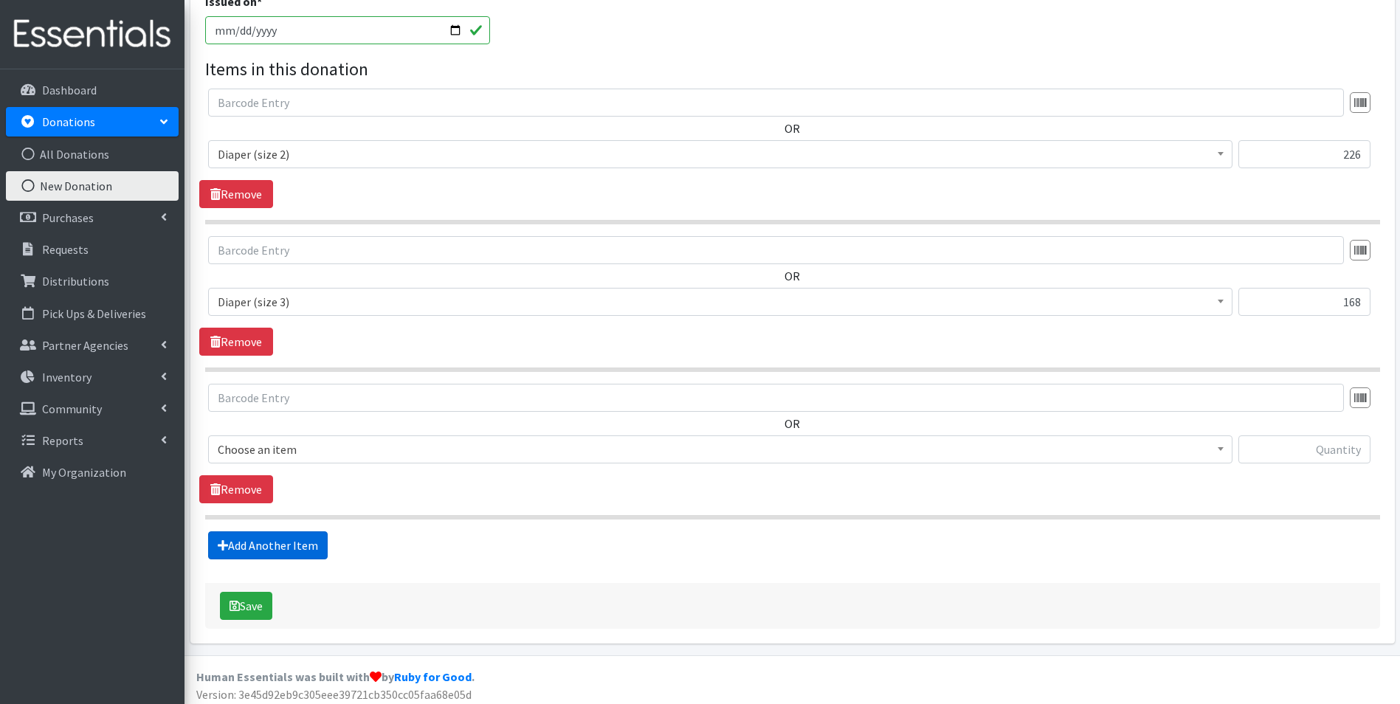
scroll to position [396, 0]
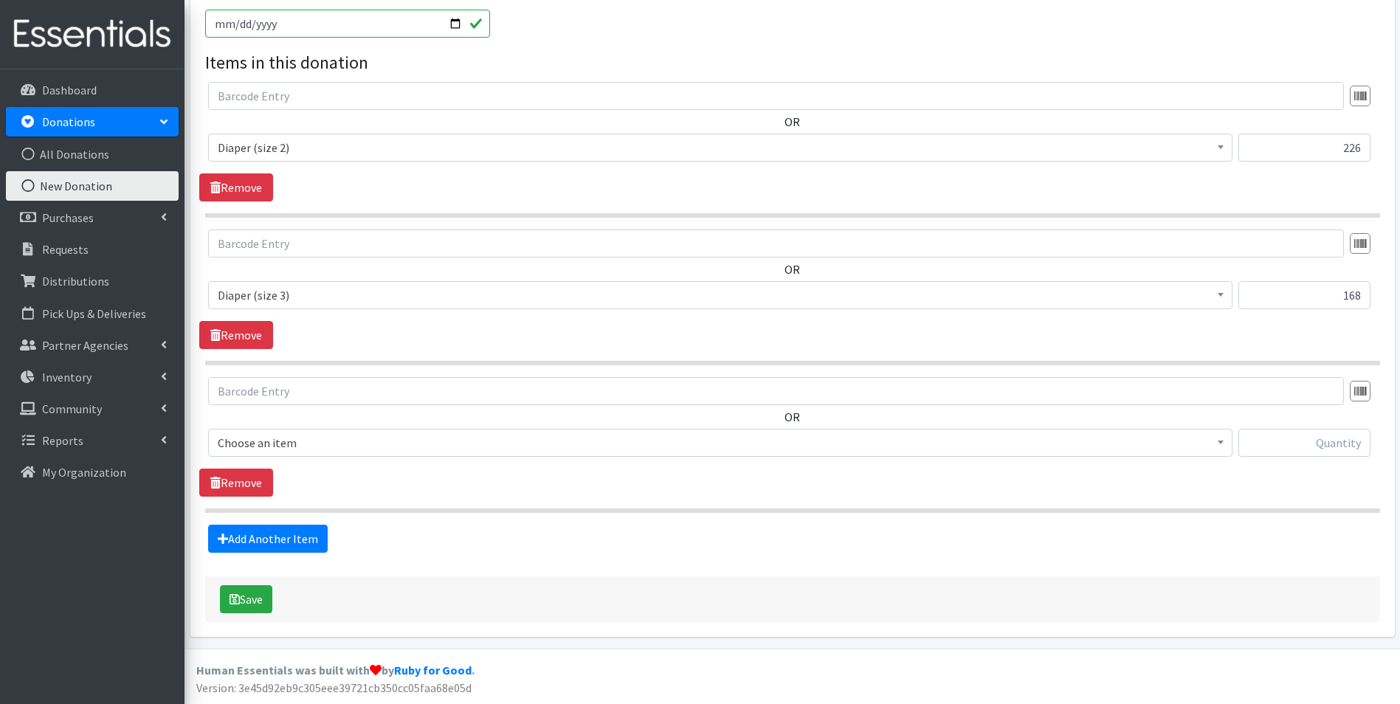
click at [330, 441] on span "Choose an item" at bounding box center [720, 442] width 1005 height 21
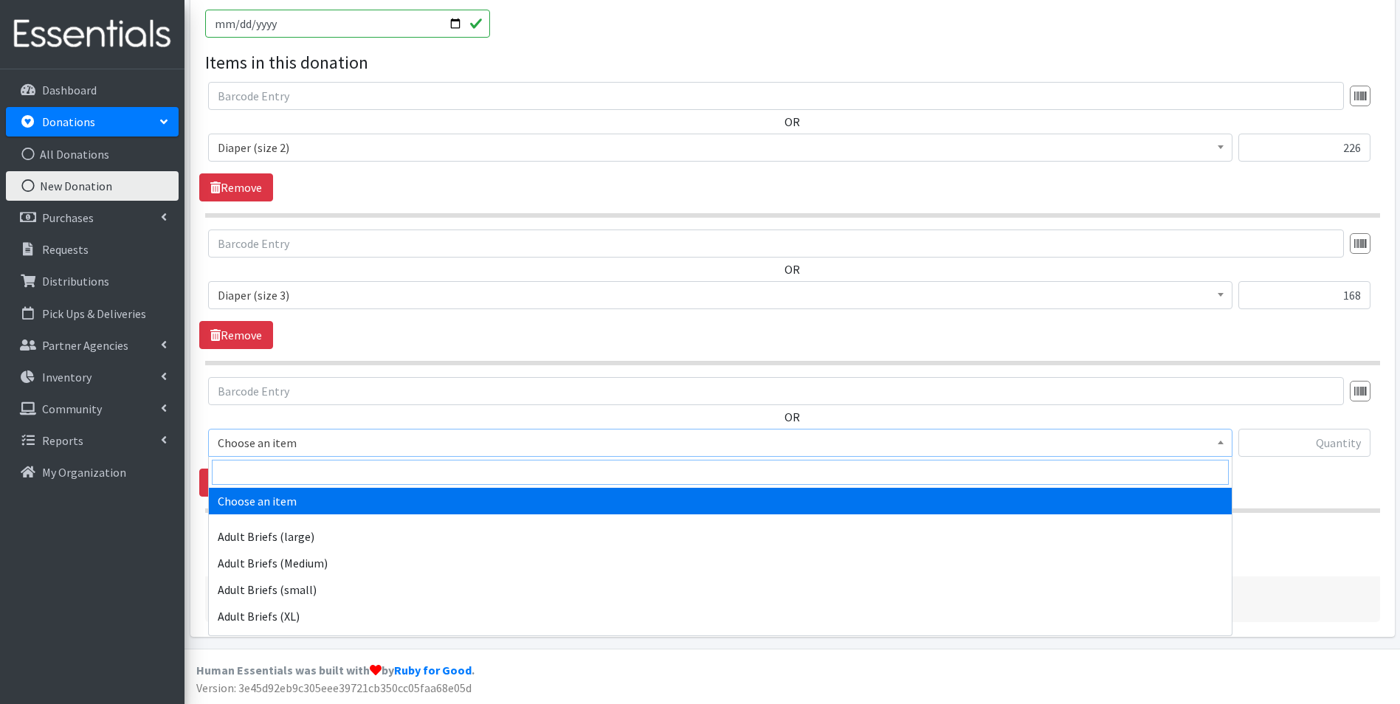
click at [328, 464] on input "search" at bounding box center [720, 472] width 1017 height 25
type input "size 4"
select select "4645"
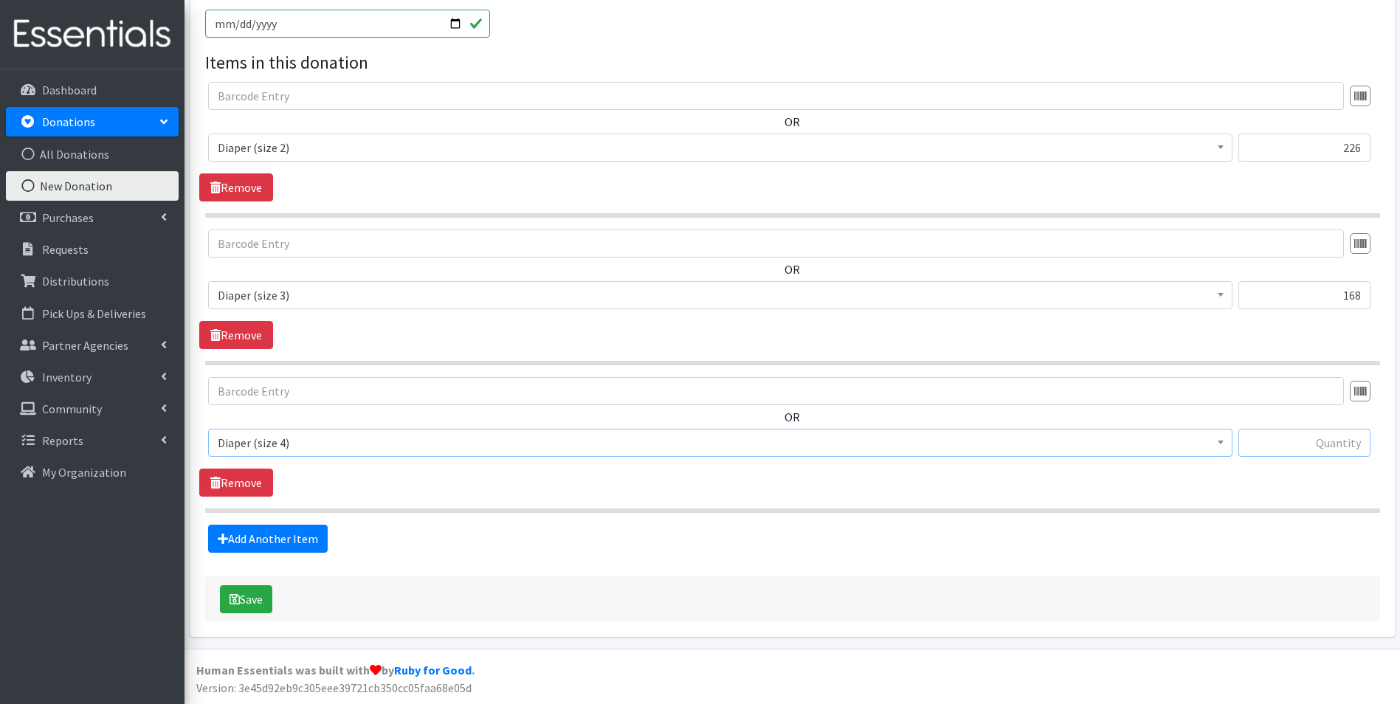
click at [1301, 451] on input "text" at bounding box center [1304, 443] width 132 height 28
type input "22"
click at [311, 541] on link "Add Another Item" at bounding box center [268, 539] width 120 height 28
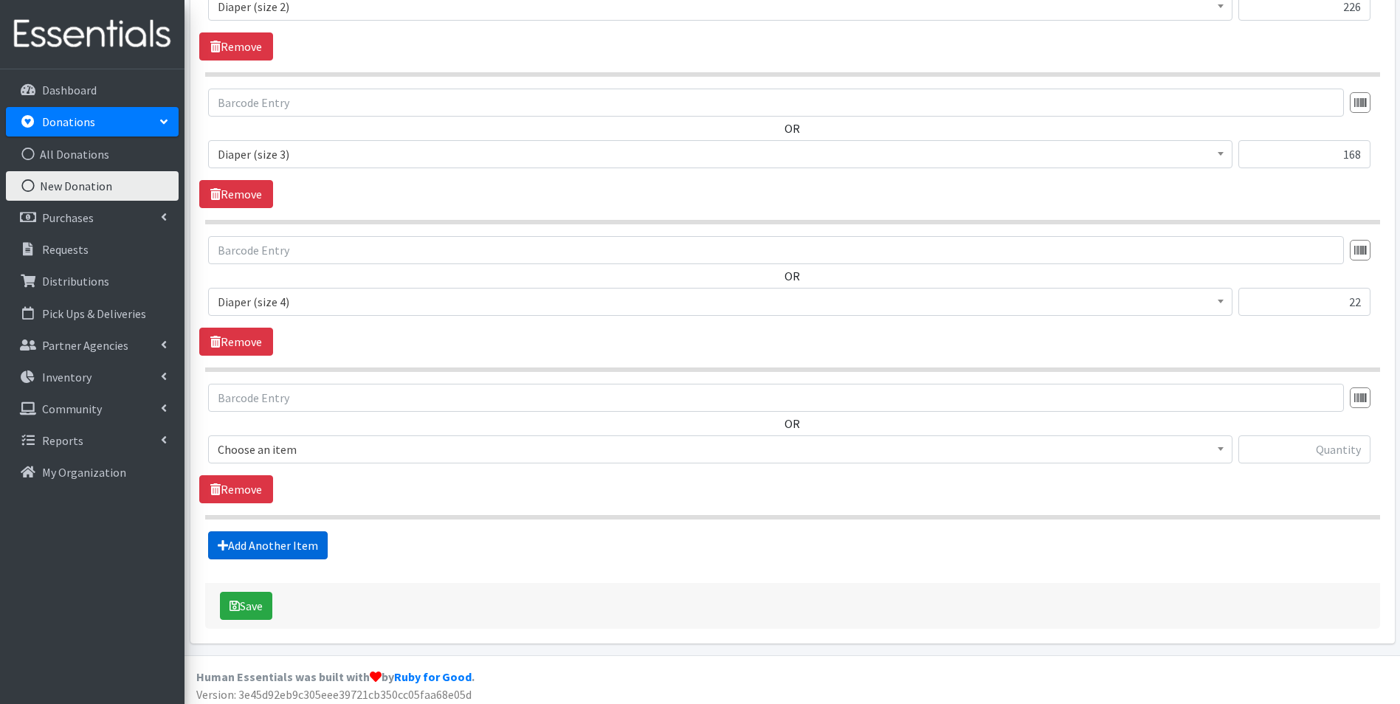
scroll to position [544, 0]
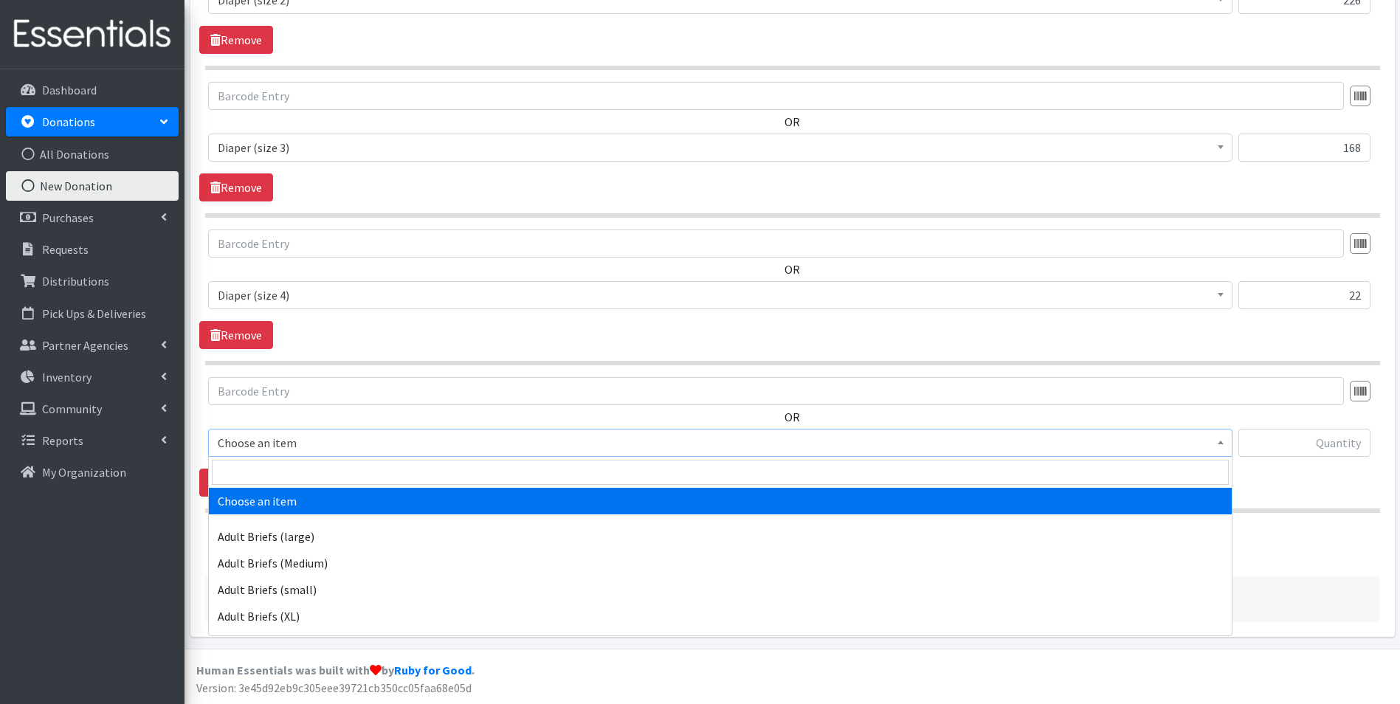
drag, startPoint x: 330, startPoint y: 450, endPoint x: 330, endPoint y: 470, distance: 19.9
click at [330, 455] on span "Choose an item" at bounding box center [720, 443] width 1024 height 28
click at [330, 470] on input "search" at bounding box center [720, 472] width 1017 height 25
type input "size 5"
drag, startPoint x: 443, startPoint y: 491, endPoint x: 504, endPoint y: 481, distance: 62.1
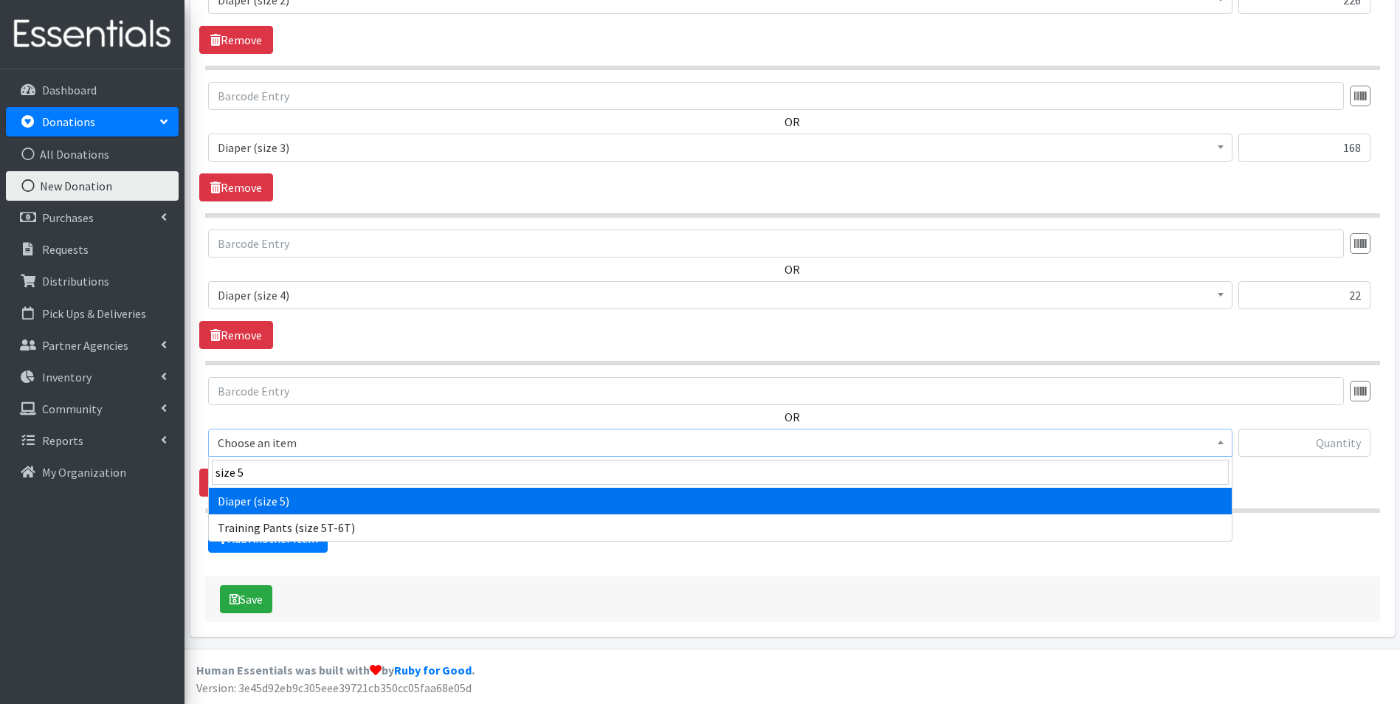
select select "4646"
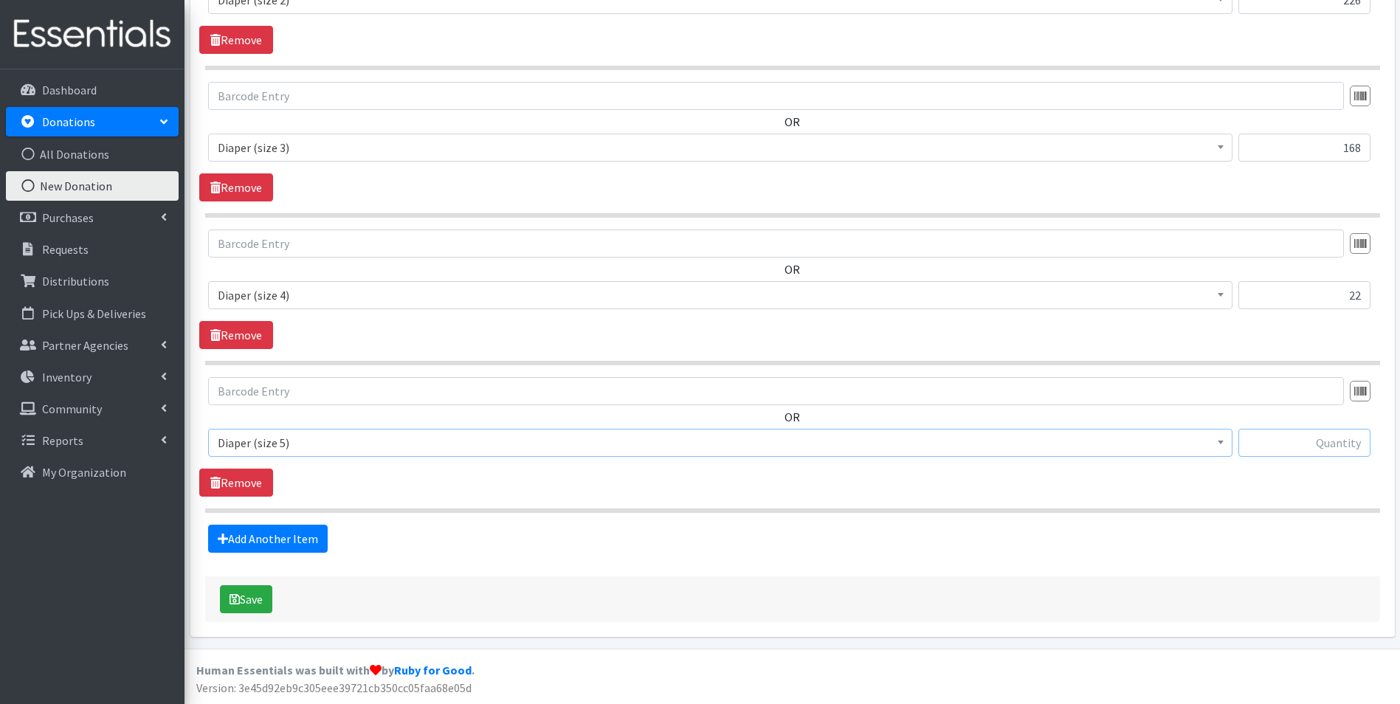
click at [1293, 449] on input "text" at bounding box center [1304, 443] width 132 height 28
type input "25"
drag, startPoint x: 246, startPoint y: 539, endPoint x: 263, endPoint y: 514, distance: 30.3
click at [246, 539] on link "Add Another Item" at bounding box center [268, 539] width 120 height 28
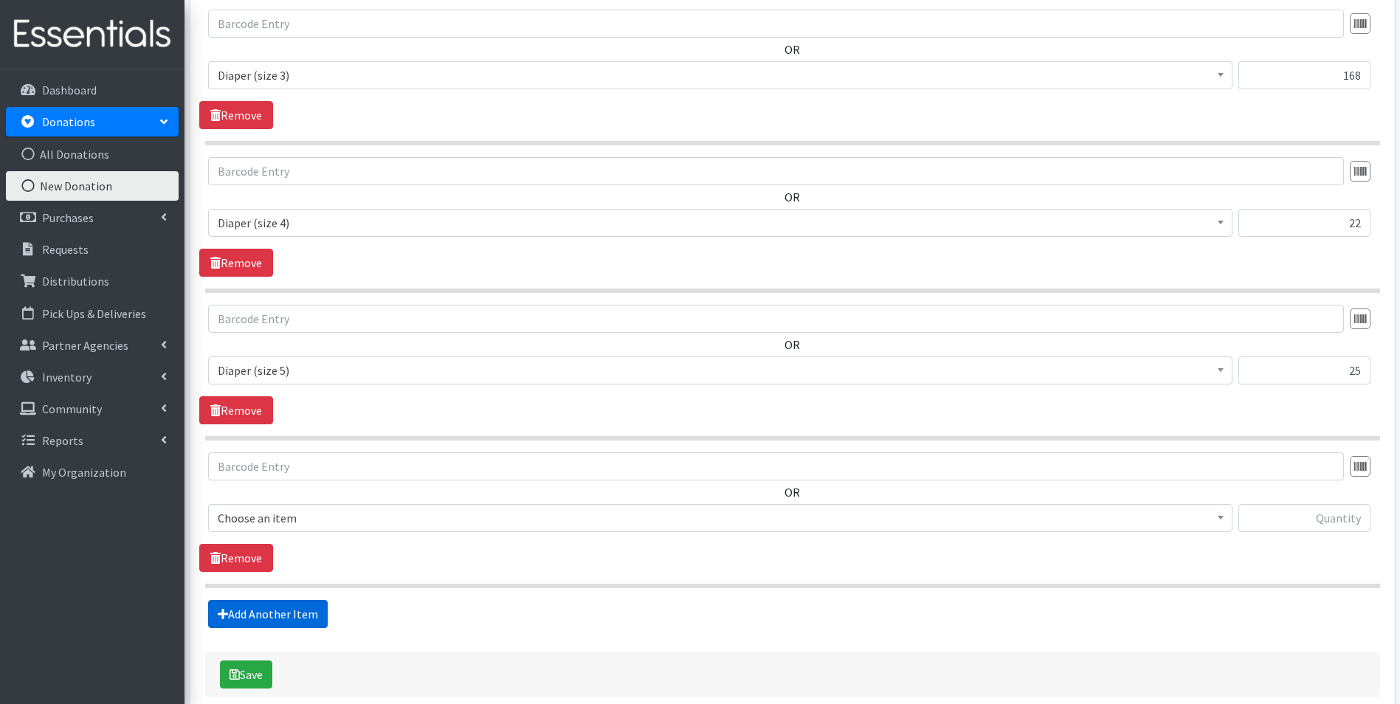
scroll to position [691, 0]
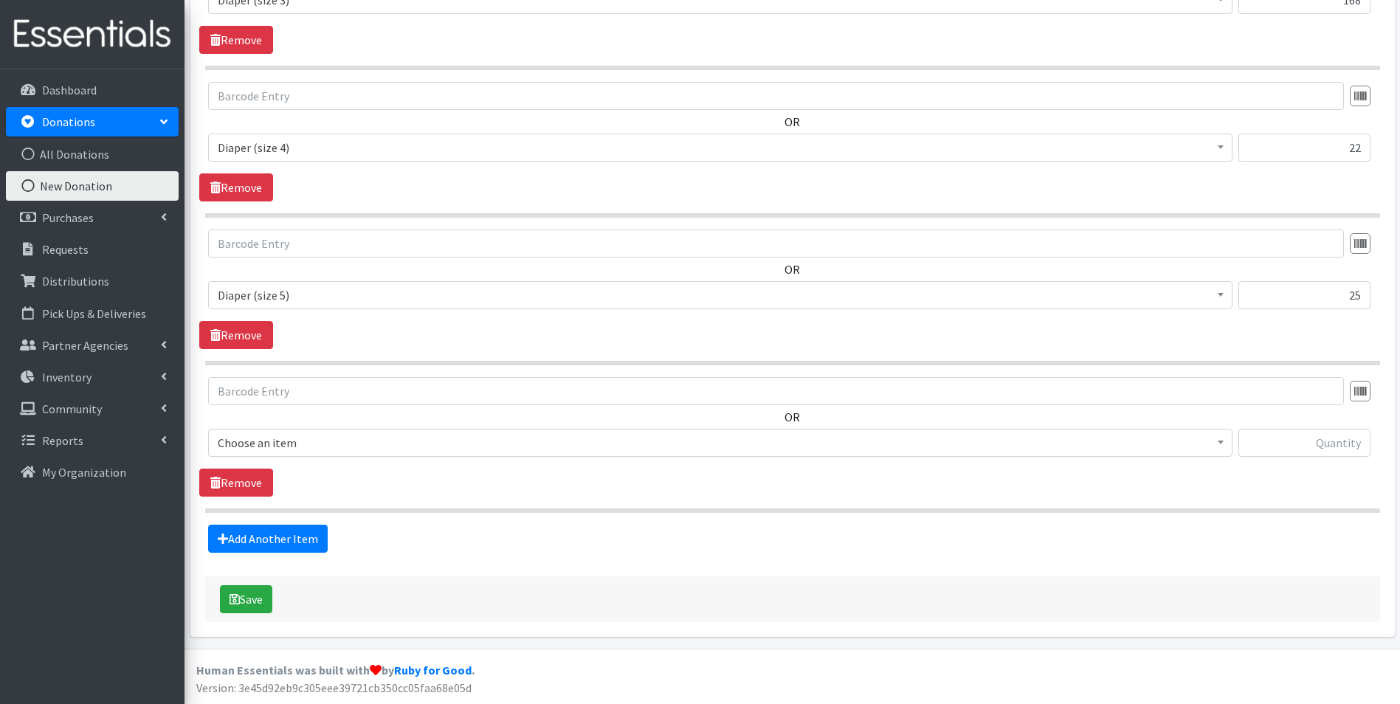
click at [331, 444] on span "Choose an item" at bounding box center [720, 442] width 1005 height 21
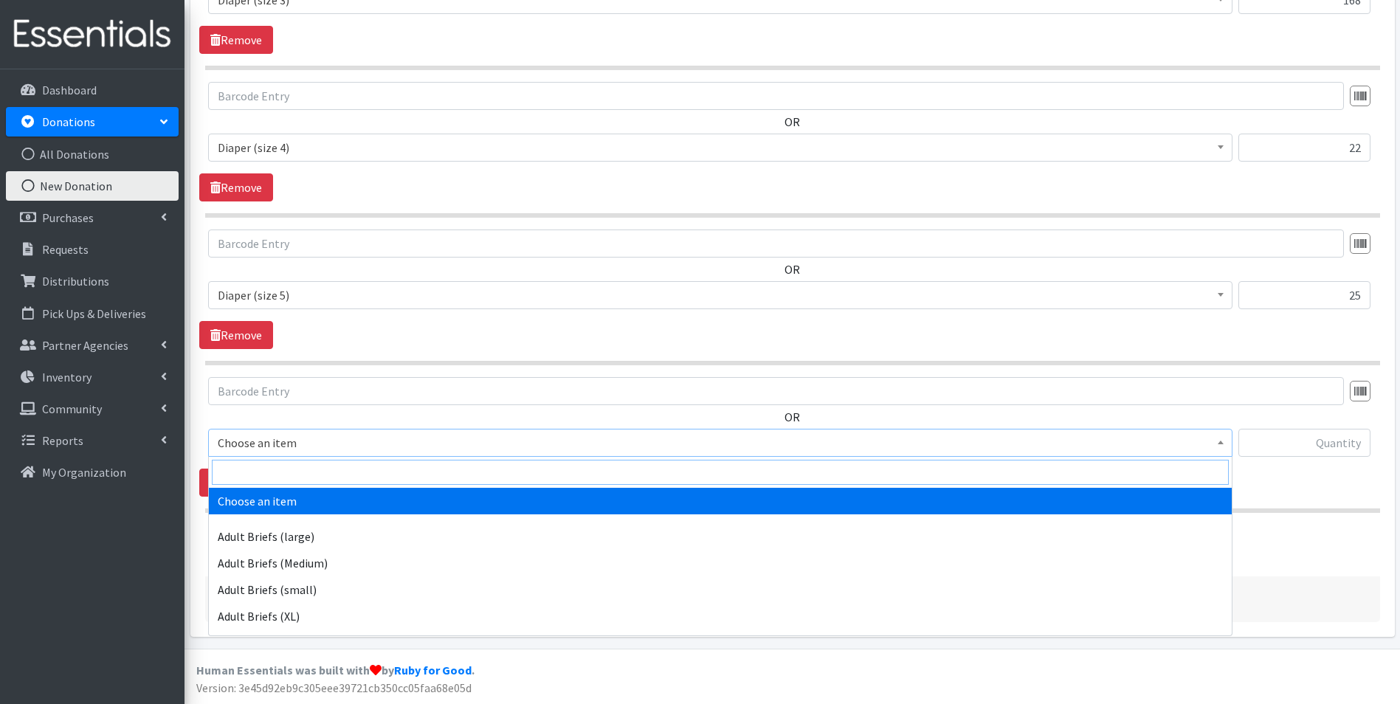
click at [329, 469] on input "search" at bounding box center [720, 472] width 1017 height 25
type input "size 6"
select select "4649"
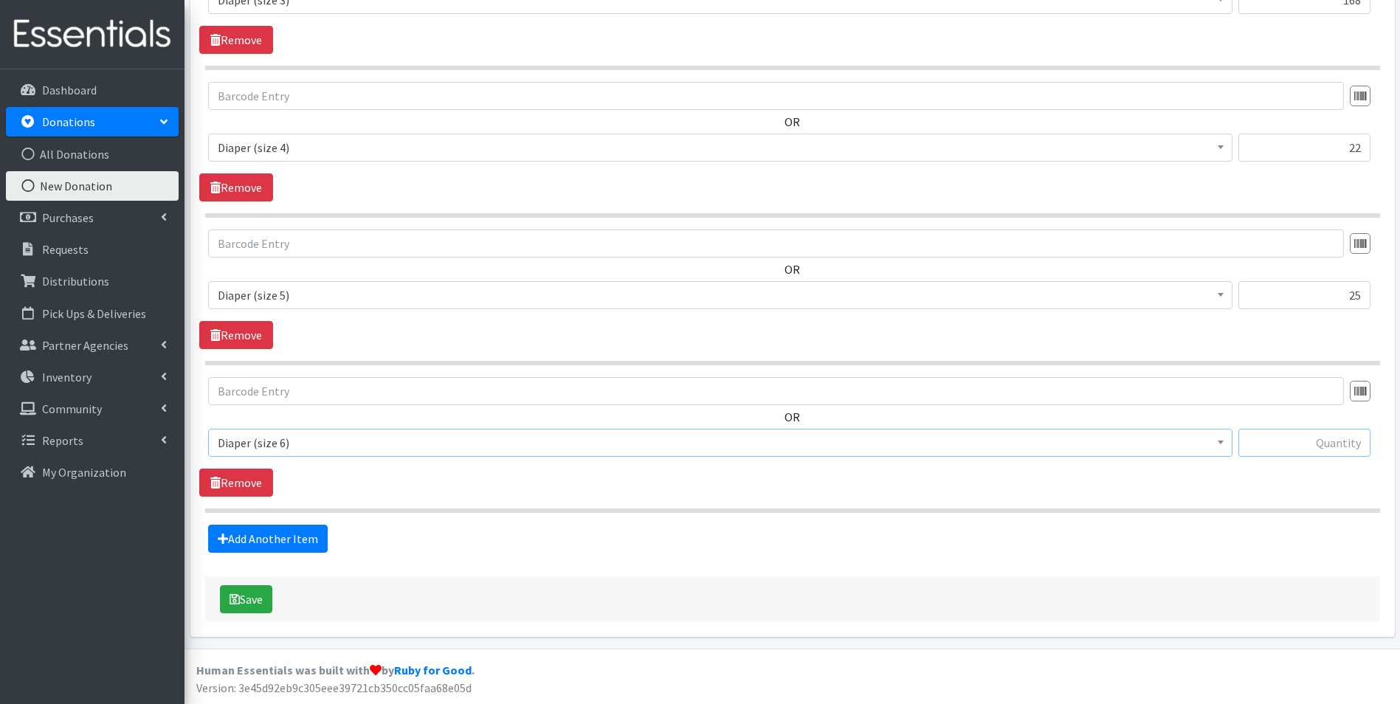
click at [1317, 447] on input "text" at bounding box center [1304, 443] width 132 height 28
type input "172"
click at [297, 538] on link "Add Another Item" at bounding box center [268, 539] width 120 height 28
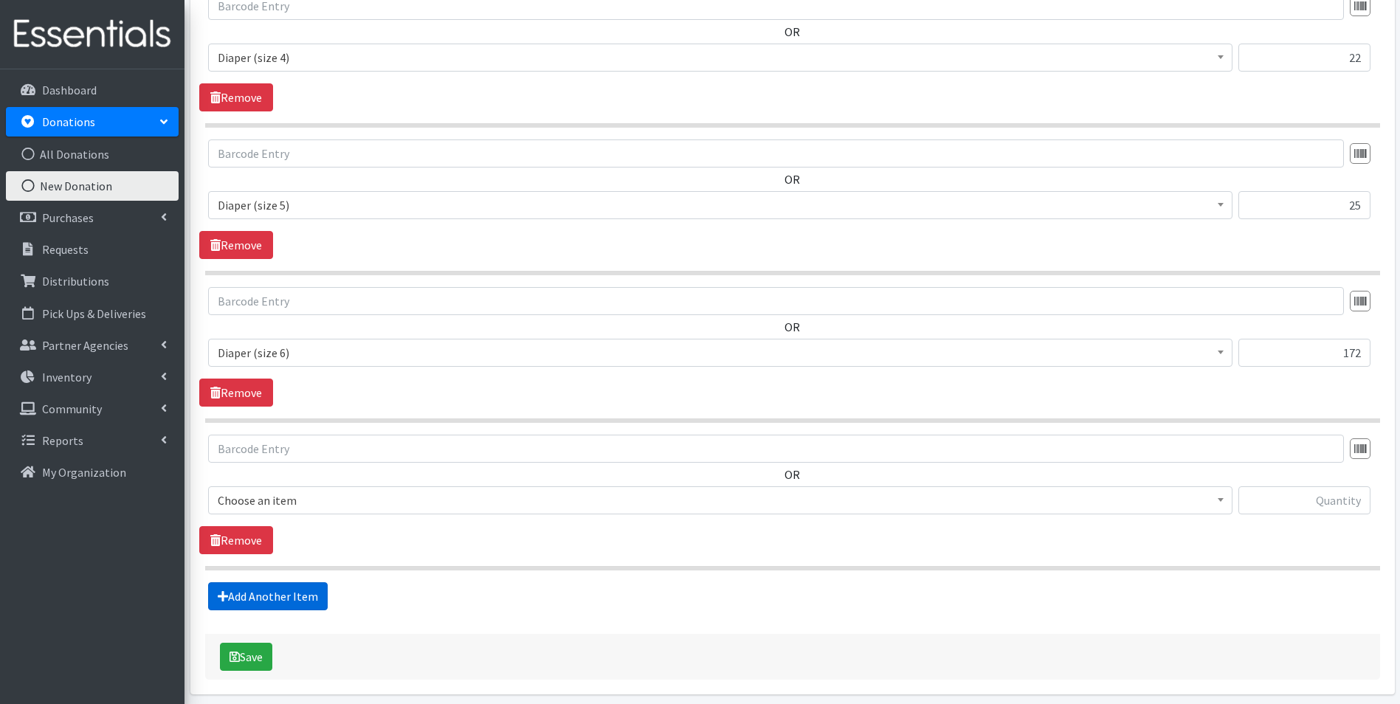
scroll to position [839, 0]
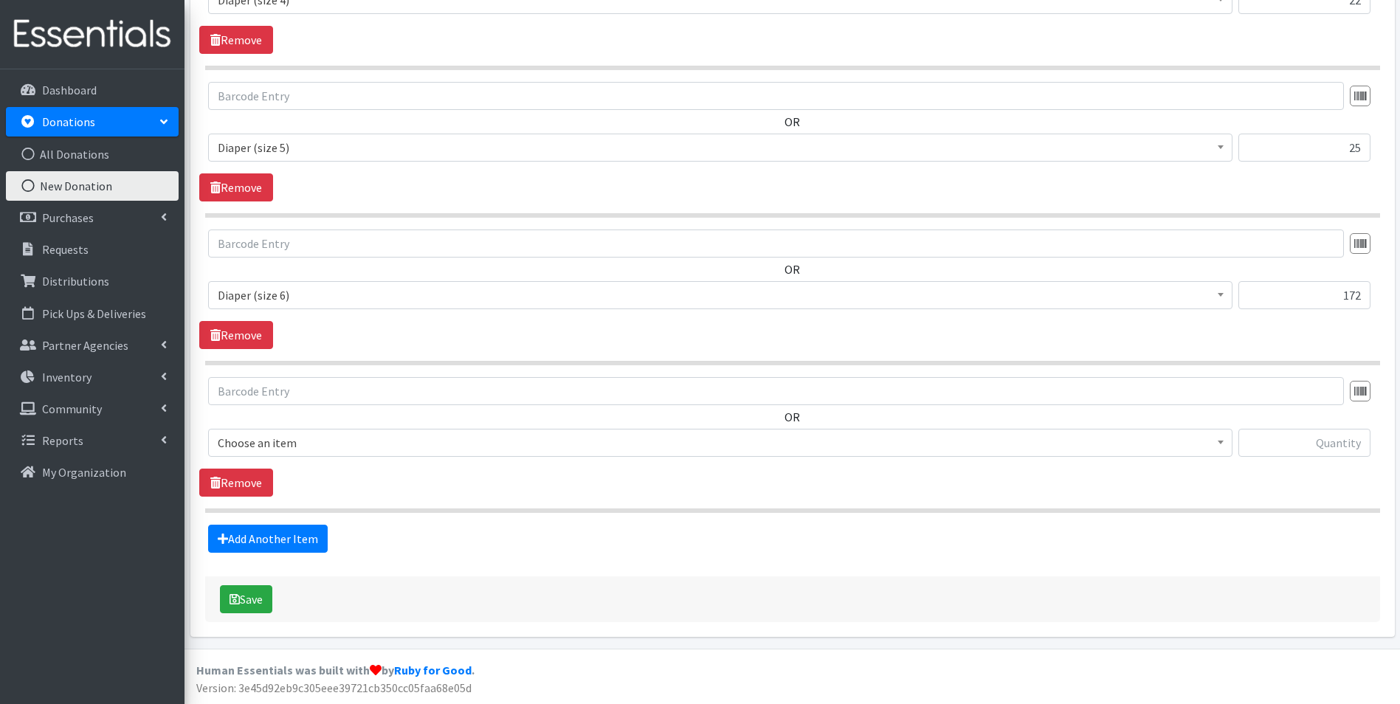
click at [383, 440] on span "Choose an item" at bounding box center [720, 442] width 1005 height 21
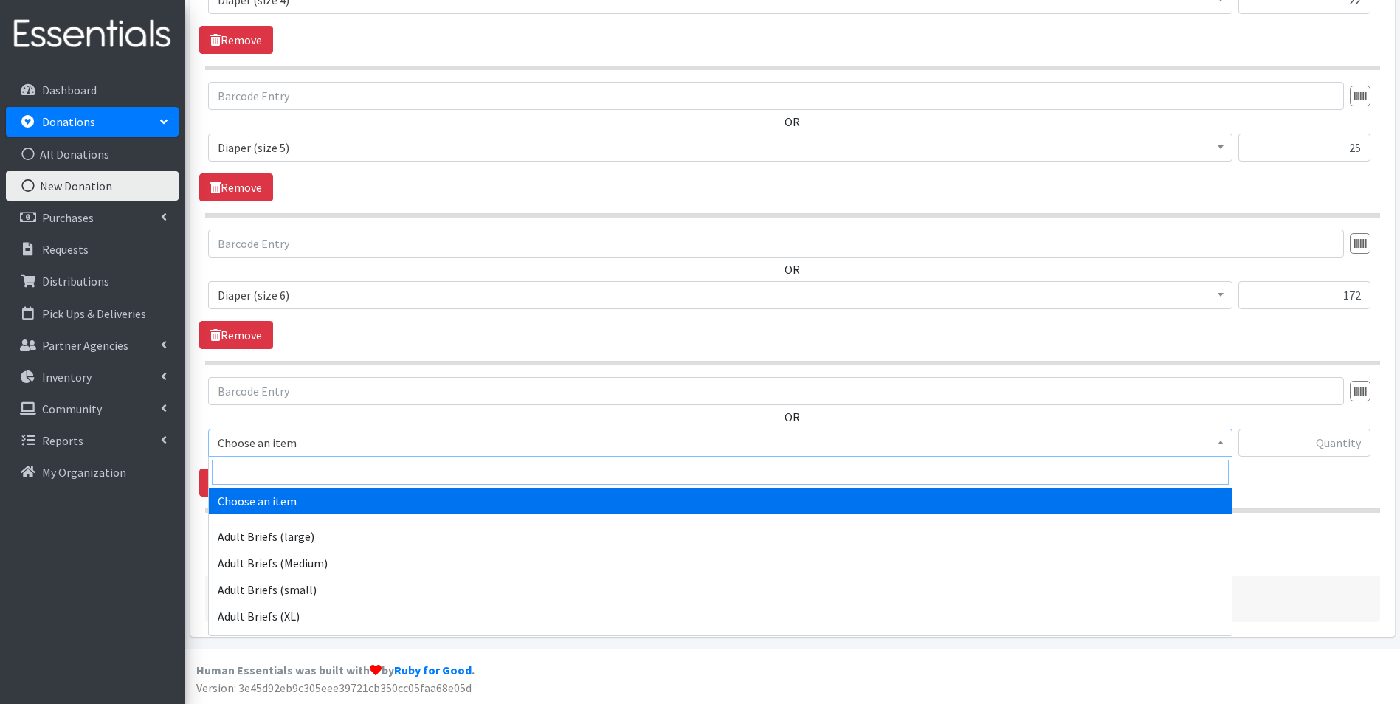
click at [393, 471] on input "search" at bounding box center [720, 472] width 1017 height 25
type input "pack"
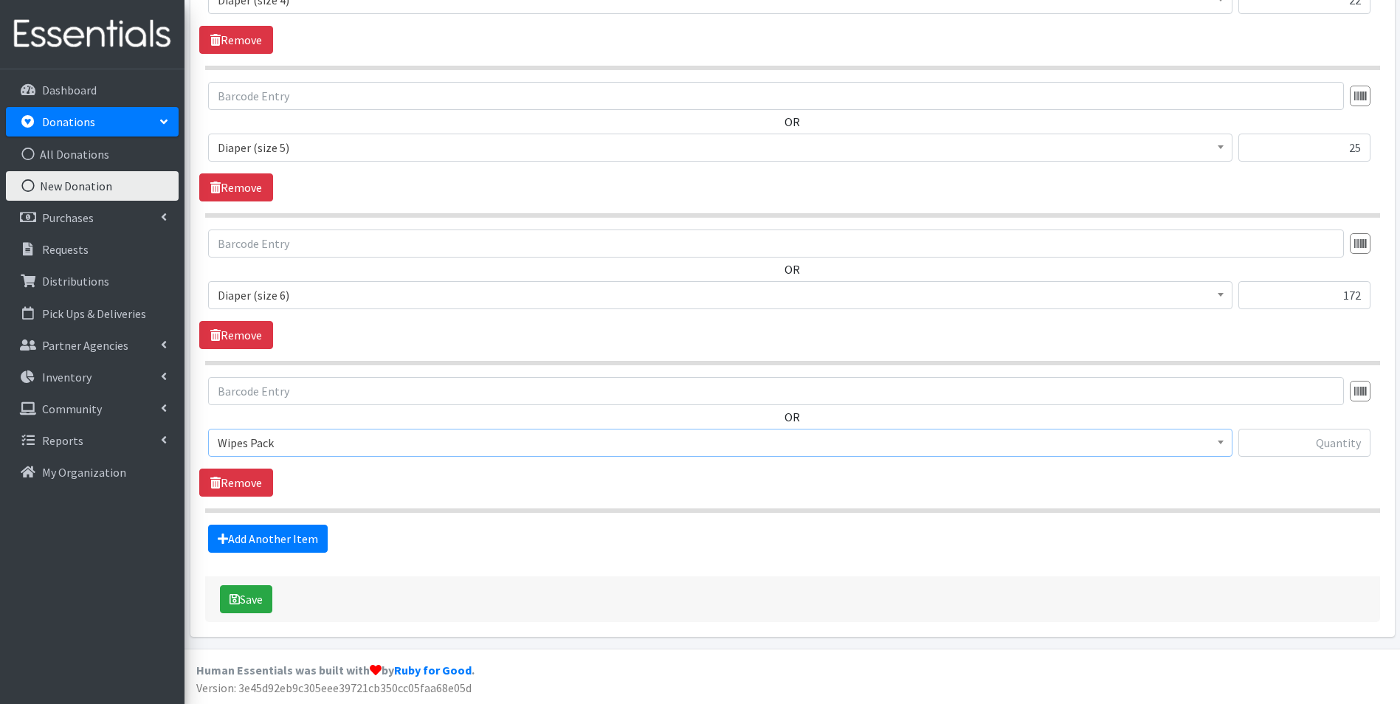
select select "4665"
click at [1288, 448] on input "text" at bounding box center [1304, 443] width 132 height 28
type input "12"
click at [303, 522] on fieldset "Items in this donation OR Choose an item Adult Briefs (large) Adult Briefs (Med…" at bounding box center [792, 80] width 1175 height 946
click at [309, 531] on link "Add Another Item" at bounding box center [268, 539] width 120 height 28
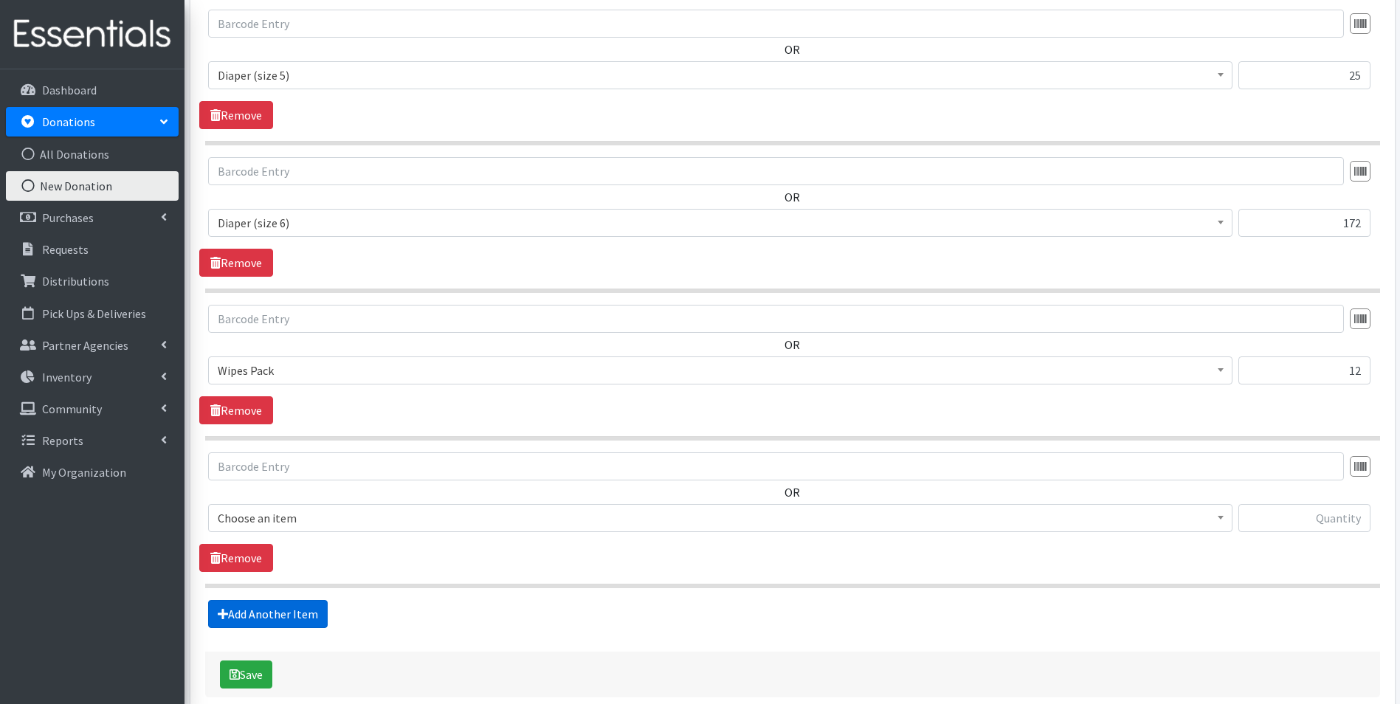
scroll to position [987, 0]
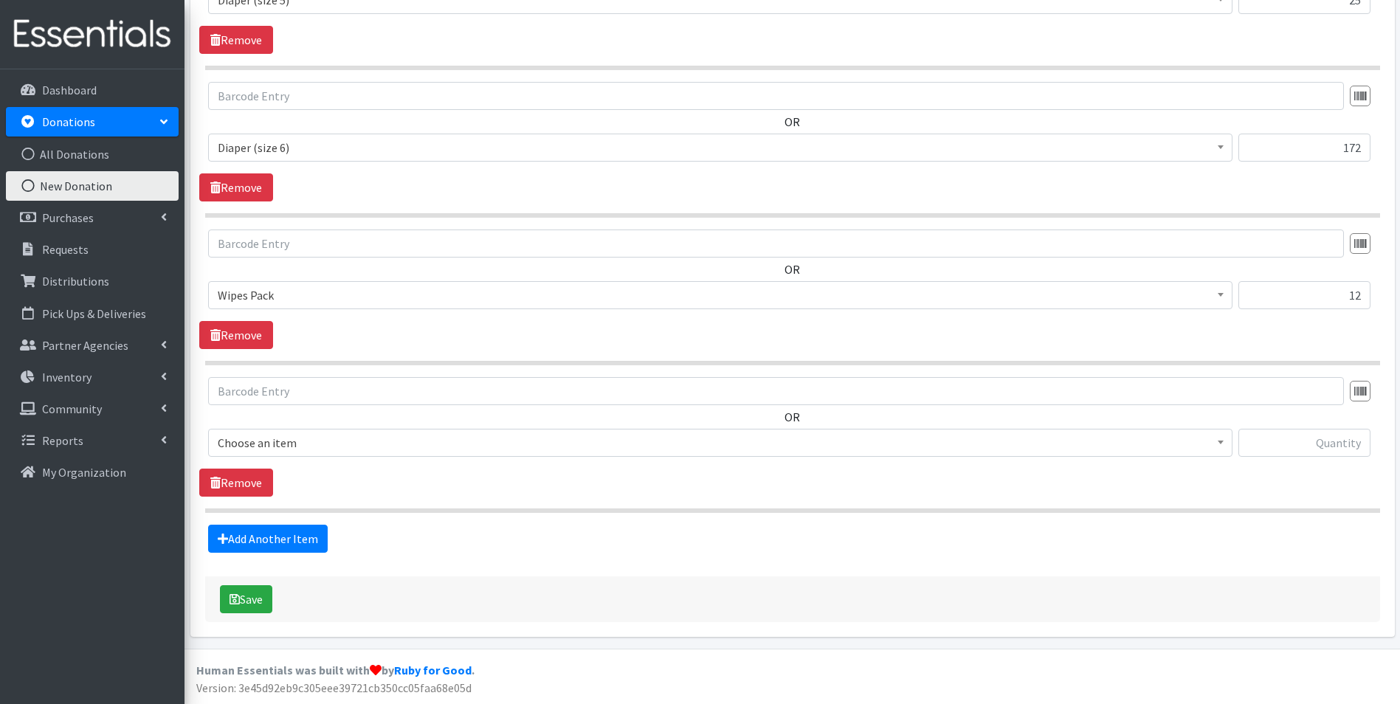
click at [351, 449] on span "Choose an item" at bounding box center [720, 442] width 1005 height 21
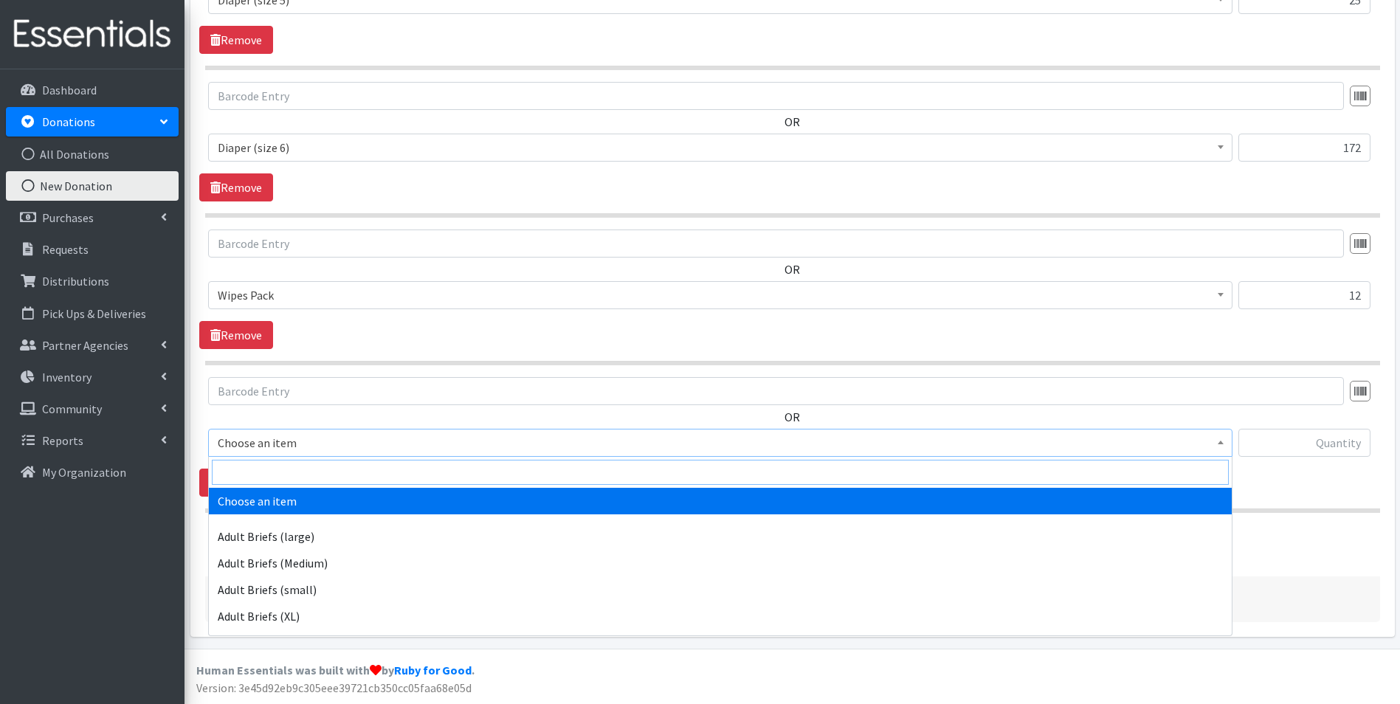
click at [353, 480] on input "search" at bounding box center [720, 472] width 1017 height 25
type input "indi"
select select "11280"
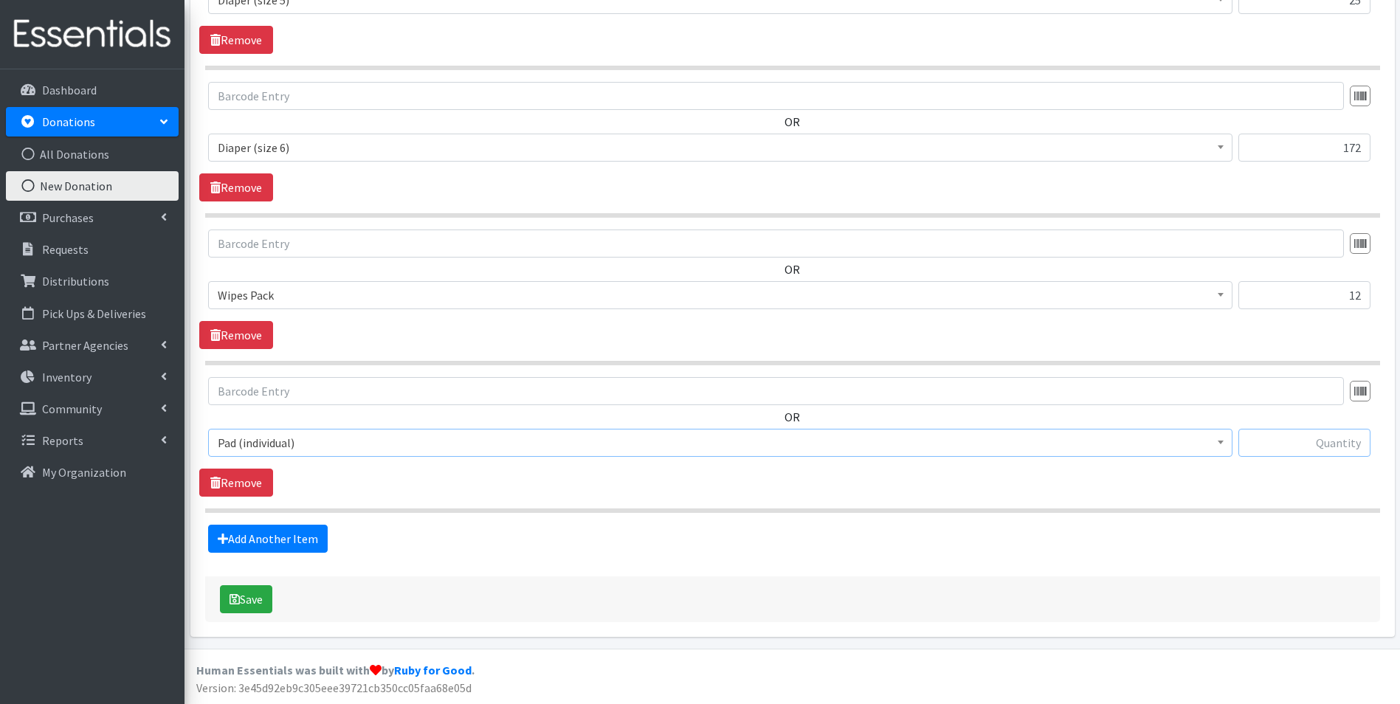
click at [1282, 435] on input "text" at bounding box center [1304, 443] width 132 height 28
type input "192"
click at [240, 604] on button "Save" at bounding box center [246, 599] width 52 height 28
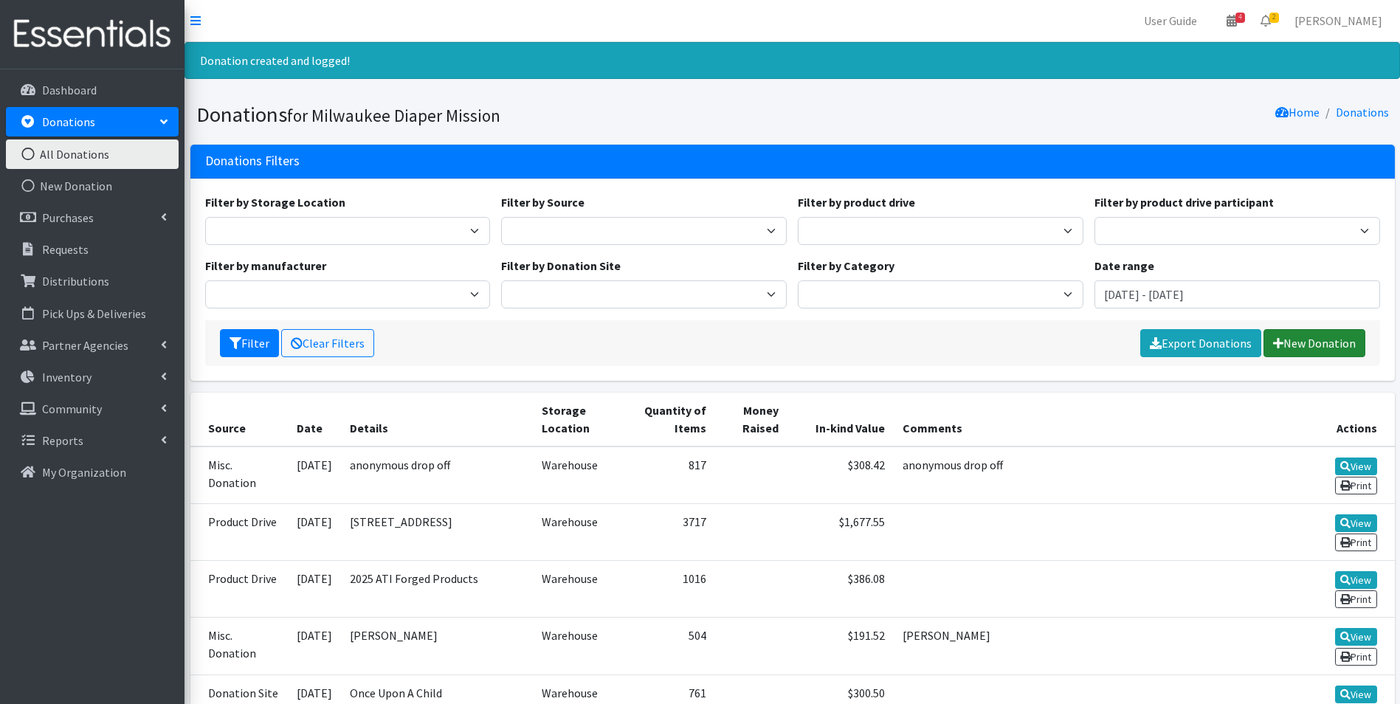
click at [1291, 340] on link "New Donation" at bounding box center [1314, 343] width 102 height 28
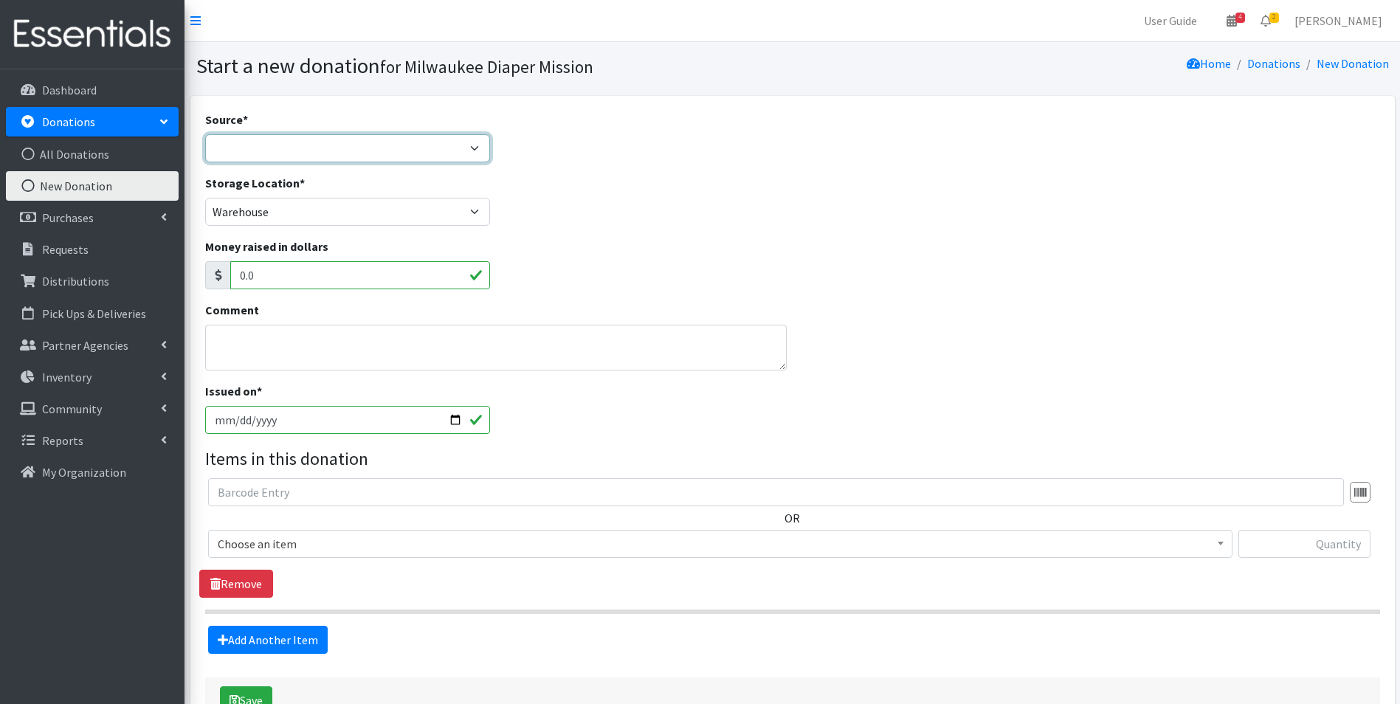
click at [356, 147] on select "Product Drive Manufacturer Donation Site Misc. Donation" at bounding box center [348, 148] width 286 height 28
select select "Donation Site"
click at [205, 134] on select "Product Drive Manufacturer Donation Site Misc. Donation" at bounding box center [348, 148] width 286 height 28
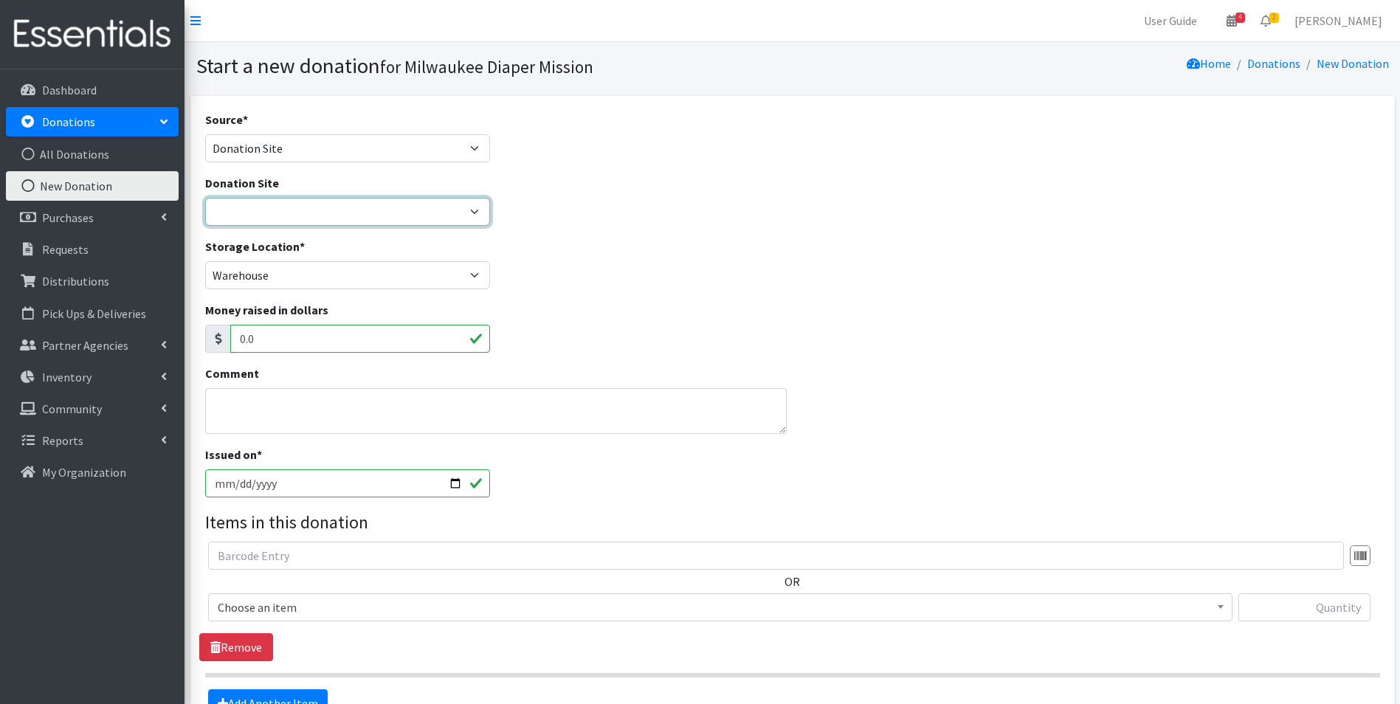
click at [309, 214] on select "Authentic Birth Center - [GEOGRAPHIC_DATA] Beans & Barley - East Side Bounce MK…" at bounding box center [348, 212] width 286 height 28
select select "553"
click at [205, 198] on select "Authentic Birth Center - [GEOGRAPHIC_DATA] Beans & Barley - East Side Bounce MK…" at bounding box center [348, 212] width 286 height 28
click at [229, 483] on input "[DATE]" at bounding box center [348, 483] width 286 height 28
type input "2025-05-26"
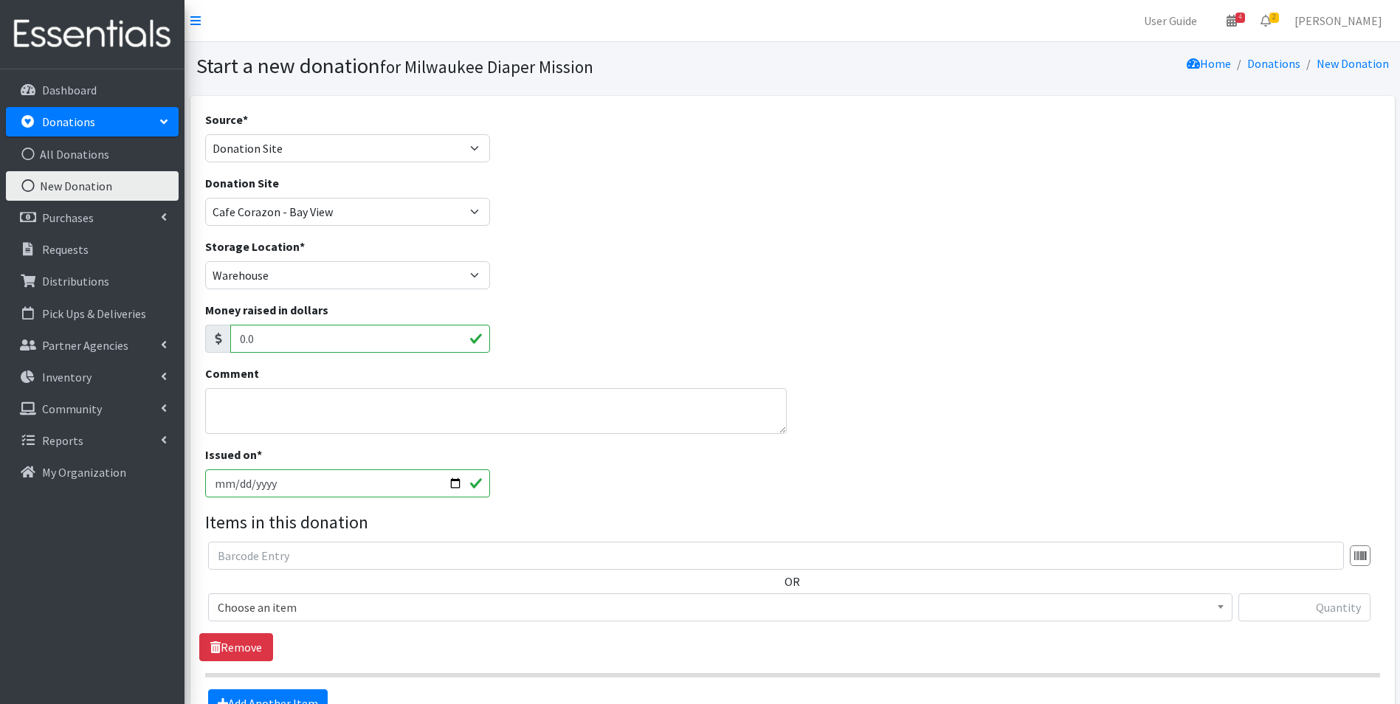
type input "[DATE]"
type input "2025-09-05"
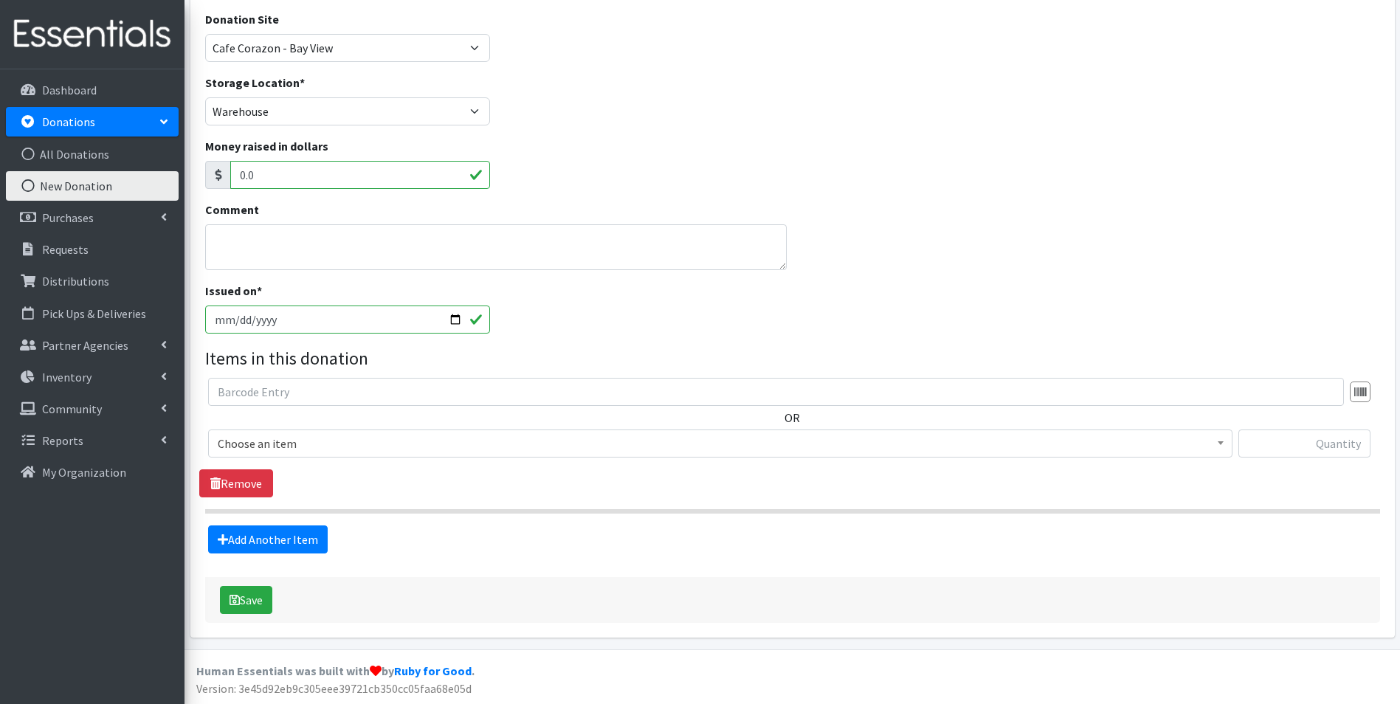
scroll to position [165, 0]
click at [379, 439] on span "Choose an item" at bounding box center [720, 442] width 1005 height 21
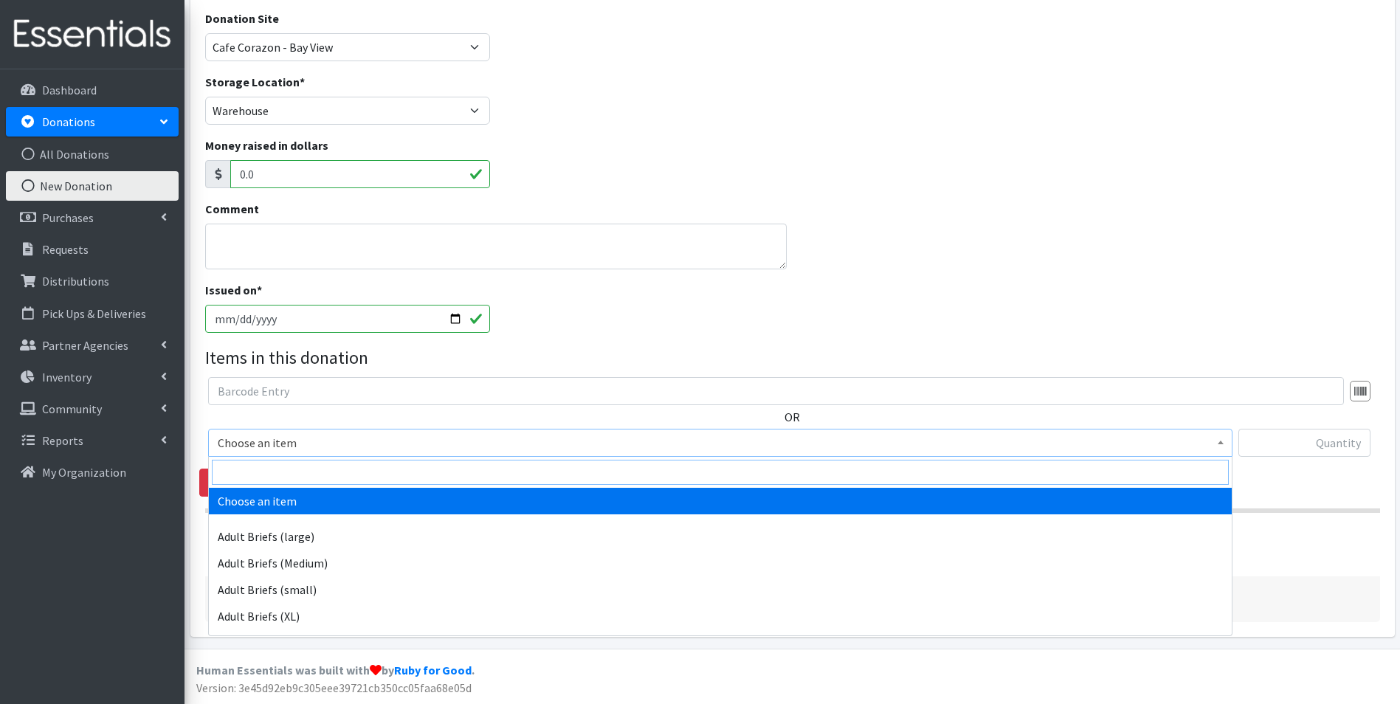
click at [376, 472] on input "search" at bounding box center [720, 472] width 1017 height 25
type input "size p"
select select "4643"
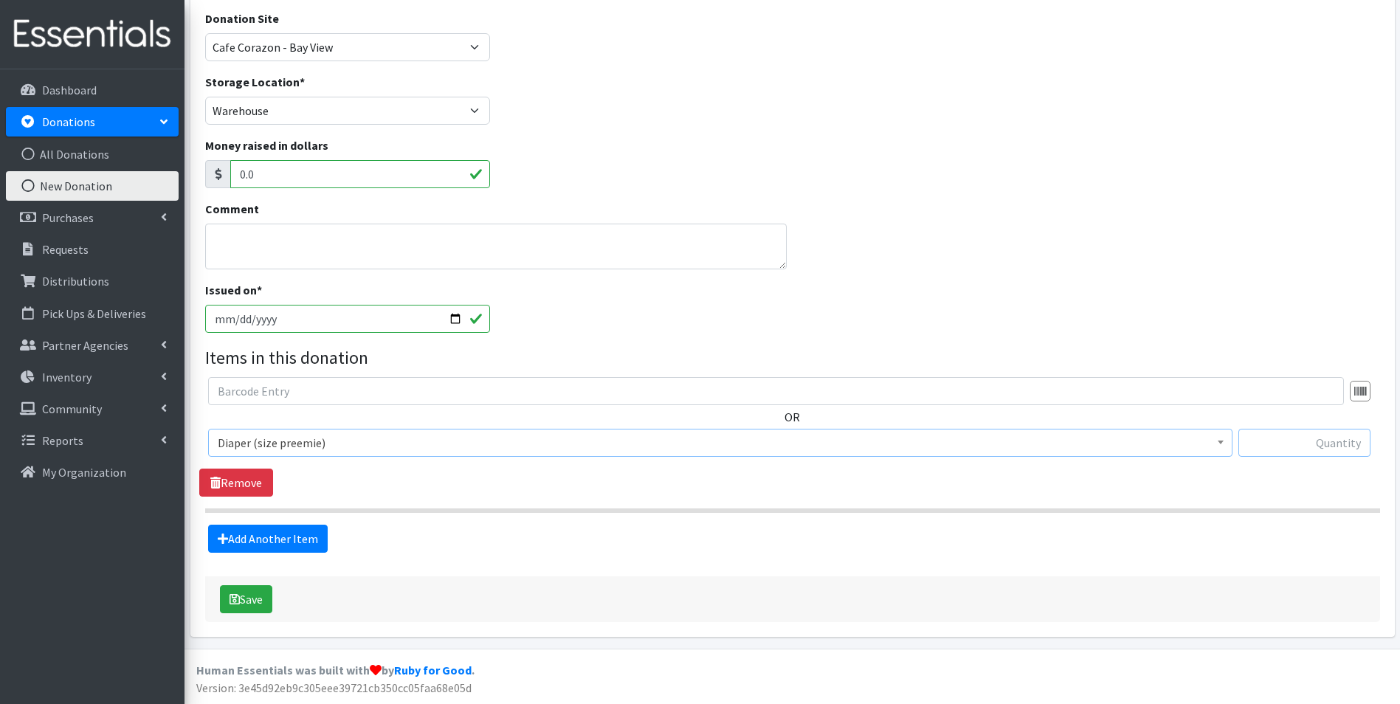
click at [1308, 449] on input "text" at bounding box center [1304, 443] width 132 height 28
type input "30"
click at [284, 523] on fieldset "Items in this donation OR Choose an item Adult Briefs (large) Adult Briefs (Med…" at bounding box center [792, 449] width 1175 height 208
click at [286, 525] on link "Add Another Item" at bounding box center [268, 539] width 120 height 28
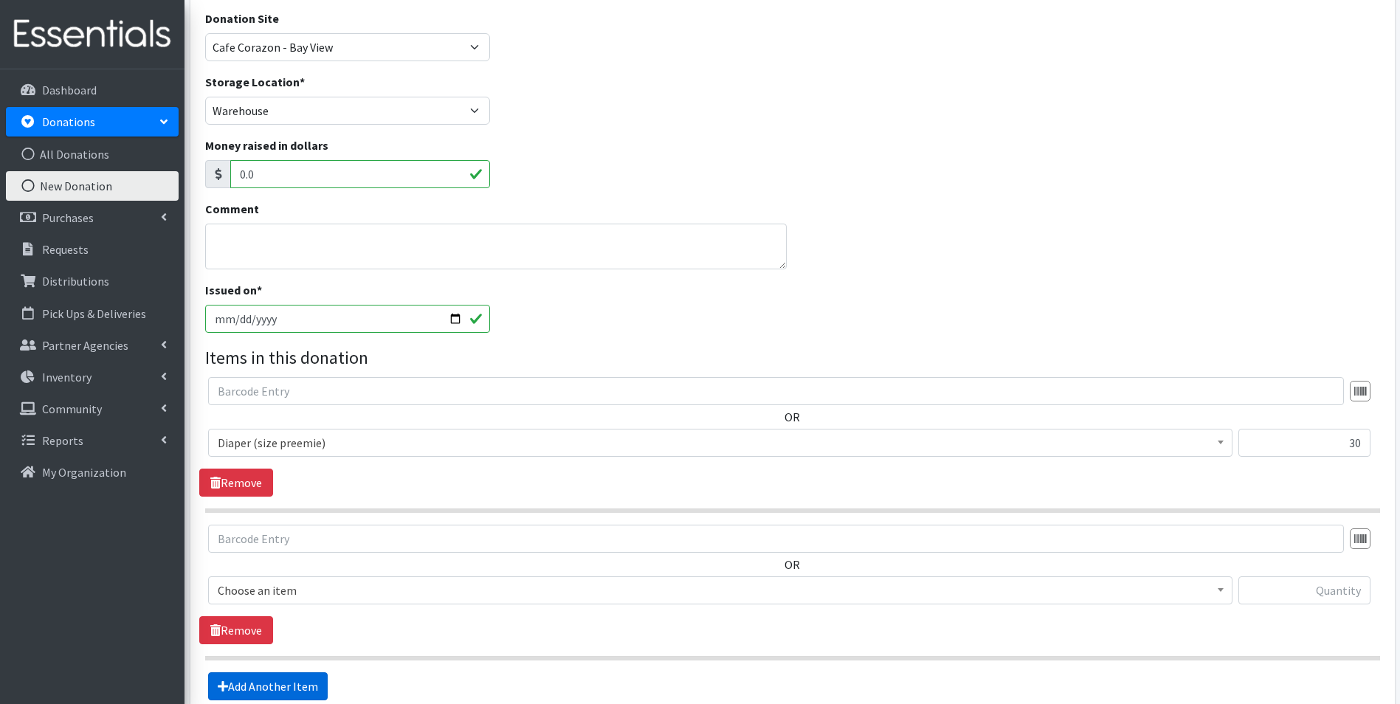
scroll to position [312, 0]
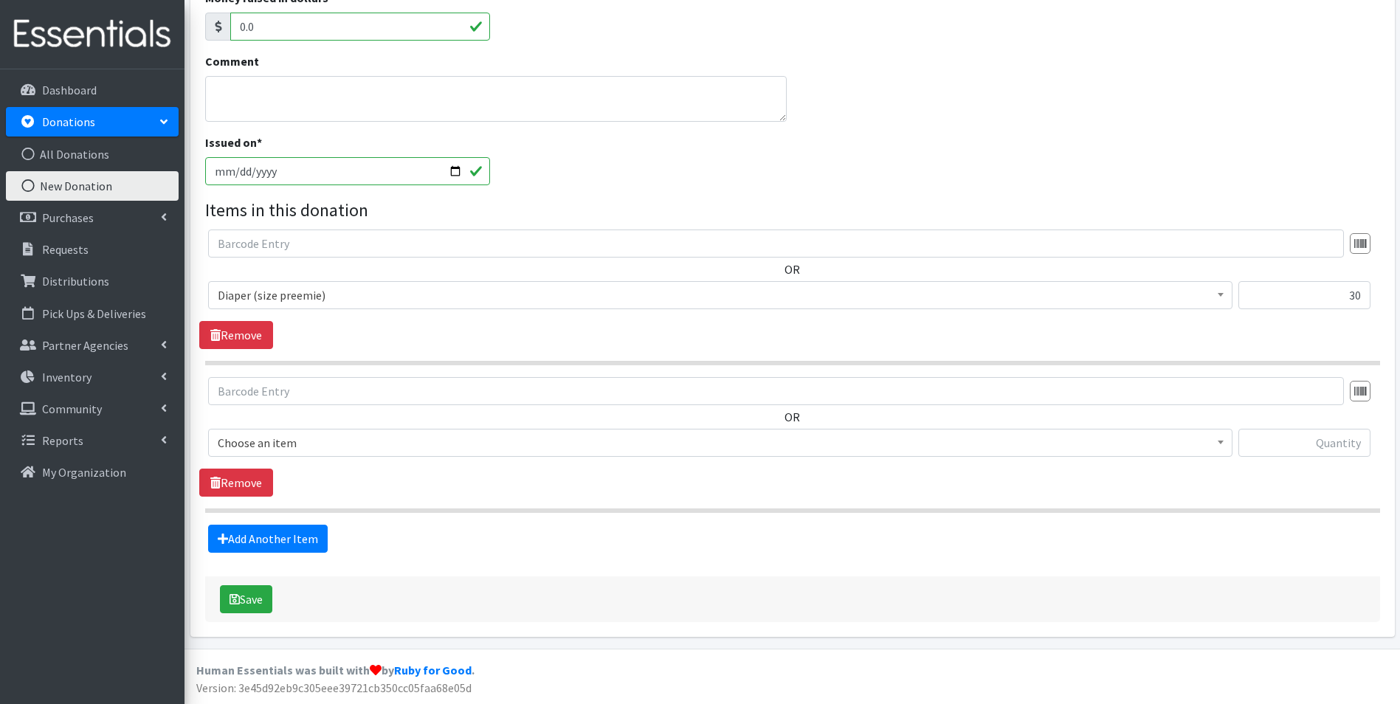
click at [328, 429] on span "Choose an item" at bounding box center [720, 443] width 1024 height 28
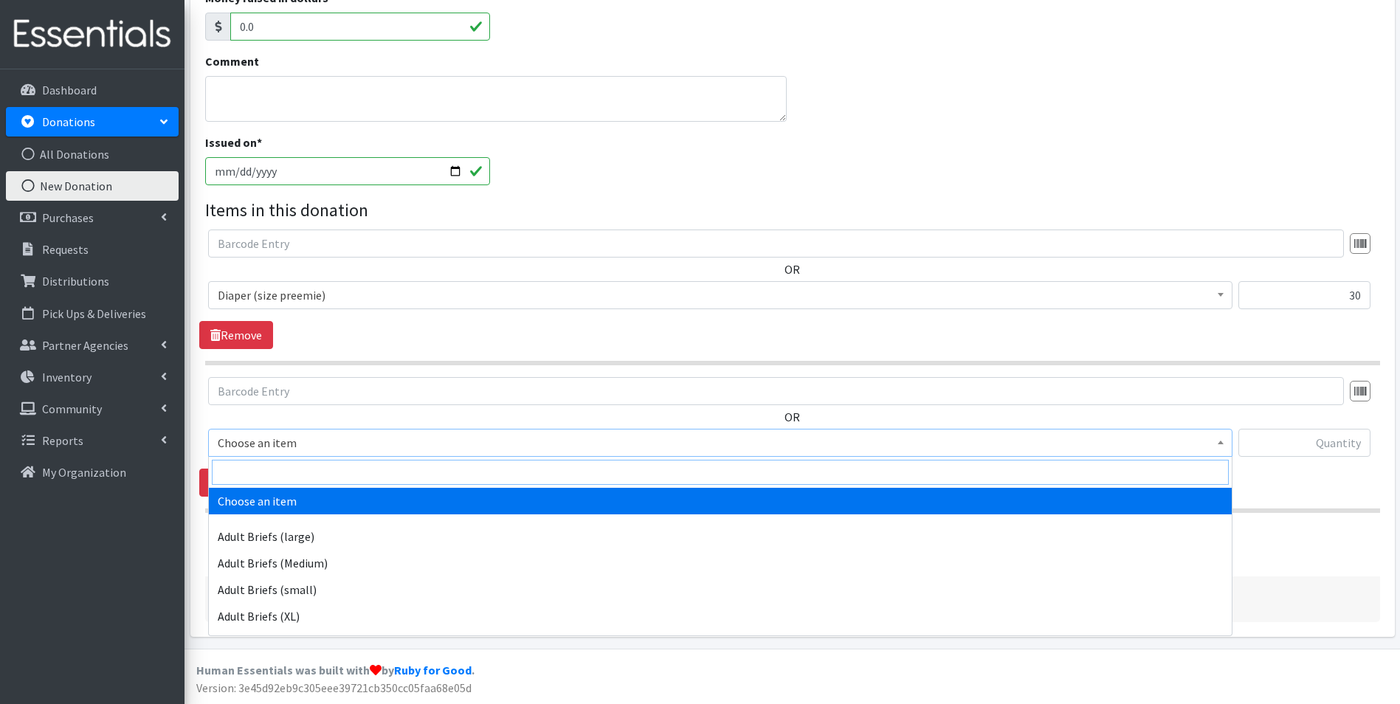
click at [328, 460] on input "search" at bounding box center [720, 472] width 1017 height 25
type input "size ne"
drag, startPoint x: 551, startPoint y: 491, endPoint x: 722, endPoint y: 483, distance: 171.4
select select "4633"
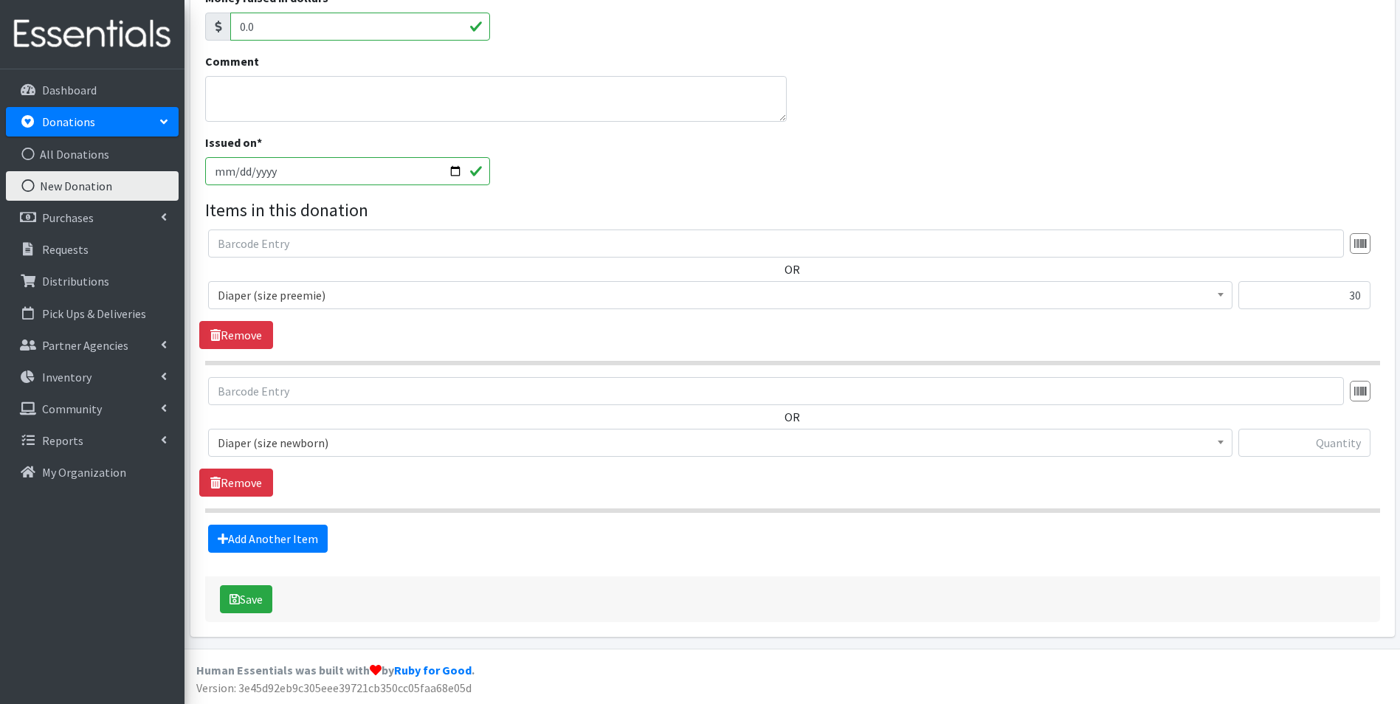
click at [1298, 457] on div at bounding box center [1304, 449] width 132 height 40
click at [1294, 450] on input "text" at bounding box center [1304, 443] width 132 height 28
type input "68"
click at [226, 538] on icon at bounding box center [223, 539] width 10 height 12
click at [284, 534] on link "Add Another Item" at bounding box center [268, 539] width 120 height 28
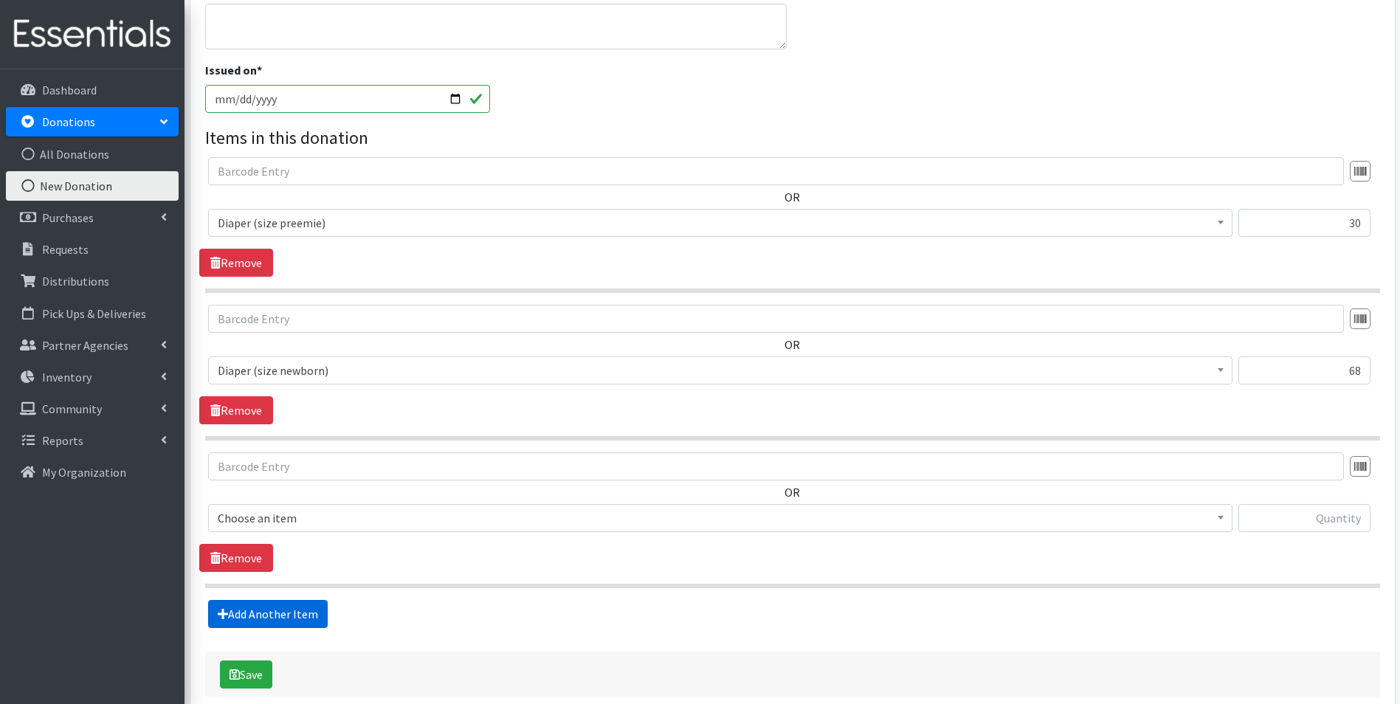
scroll to position [460, 0]
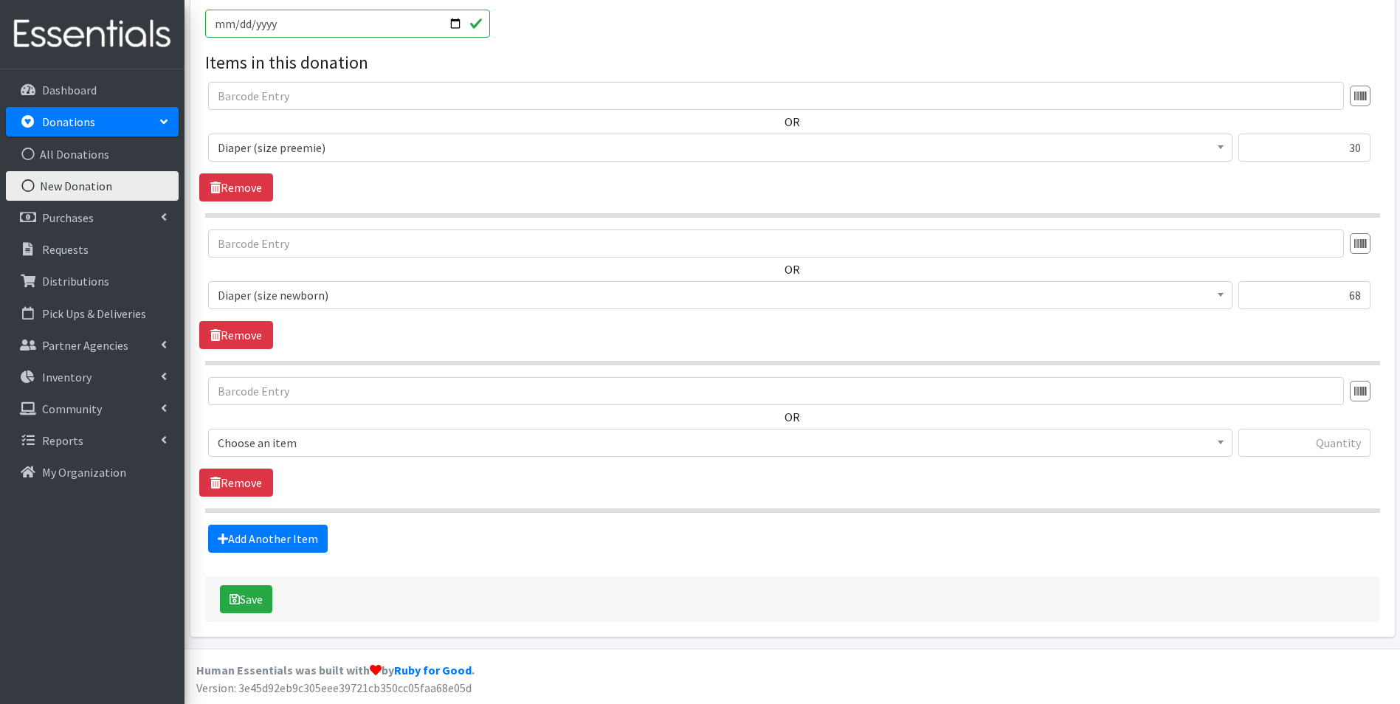
drag, startPoint x: 296, startPoint y: 436, endPoint x: 303, endPoint y: 455, distance: 19.6
click at [297, 436] on span "Choose an item" at bounding box center [720, 442] width 1005 height 21
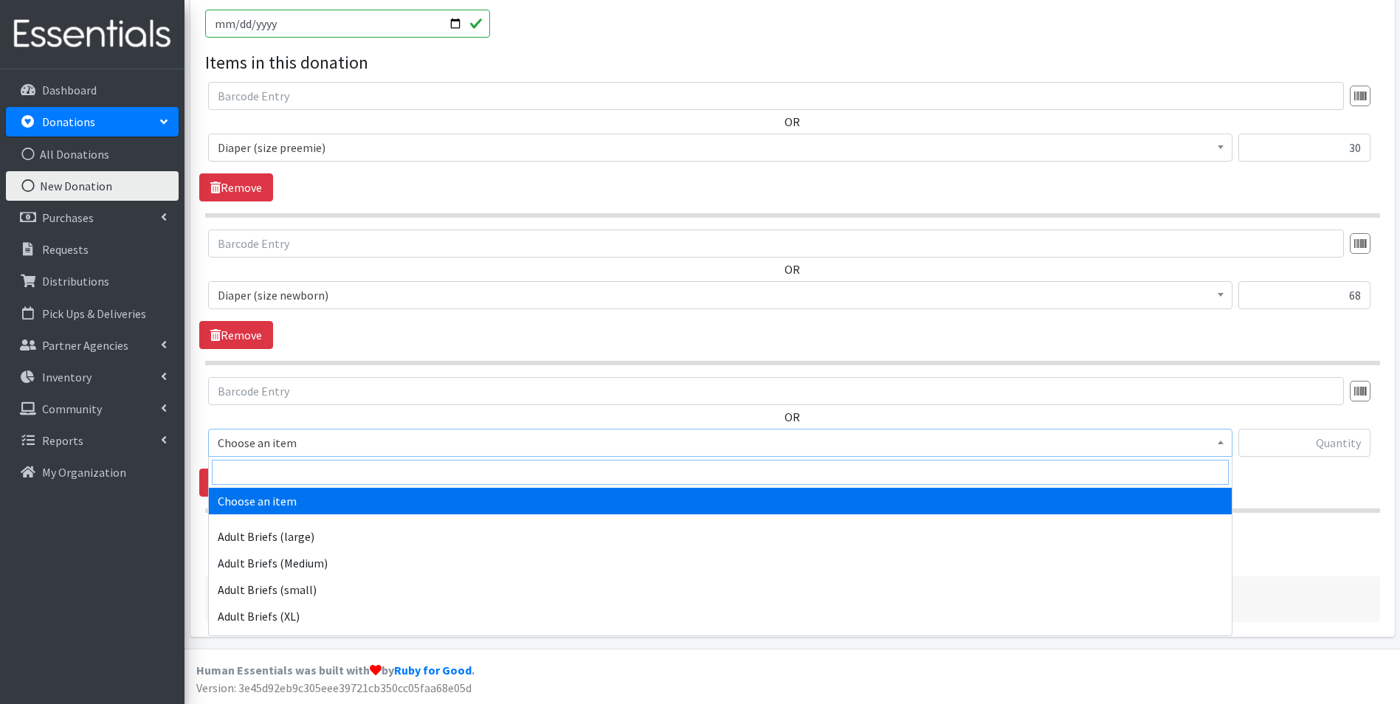
click at [303, 470] on input "search" at bounding box center [720, 472] width 1017 height 25
type input "size 1"
select select "4634"
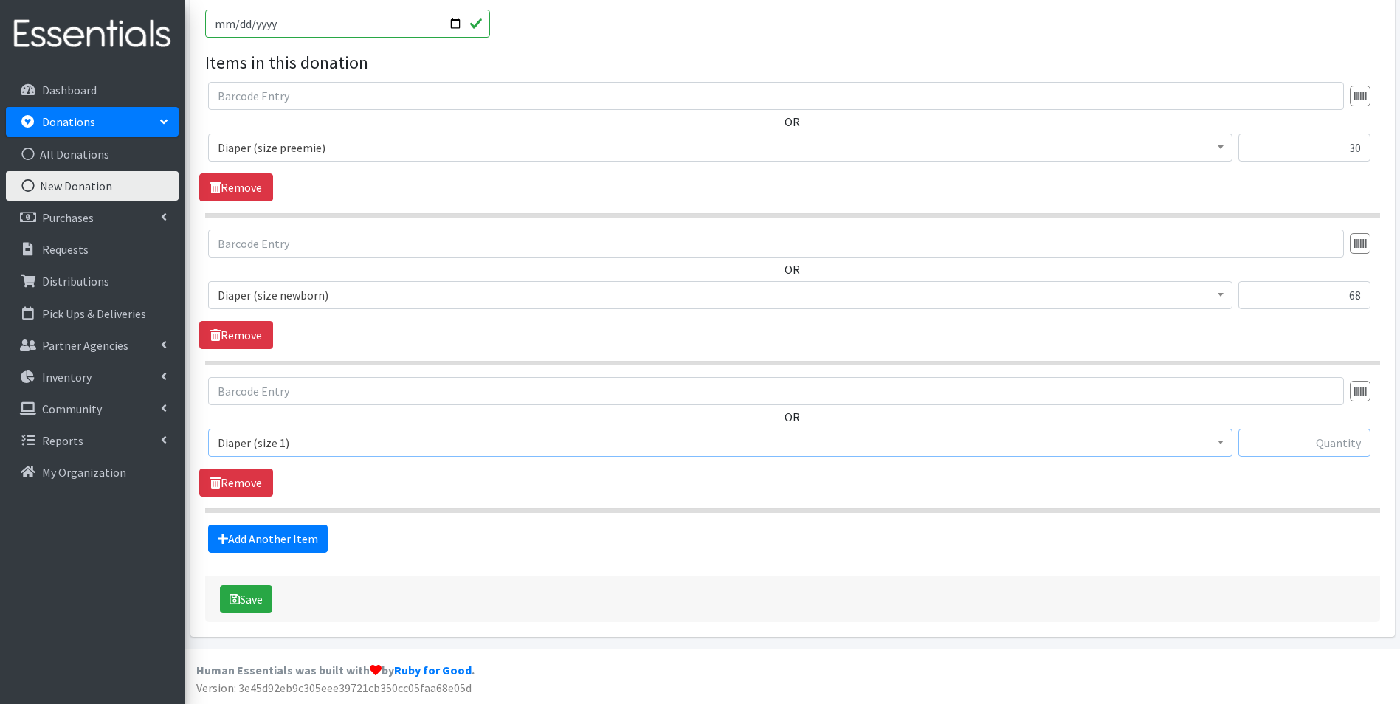
click at [1292, 450] on input "text" at bounding box center [1304, 443] width 132 height 28
type input "32"
click at [308, 536] on link "Add Another Item" at bounding box center [268, 539] width 120 height 28
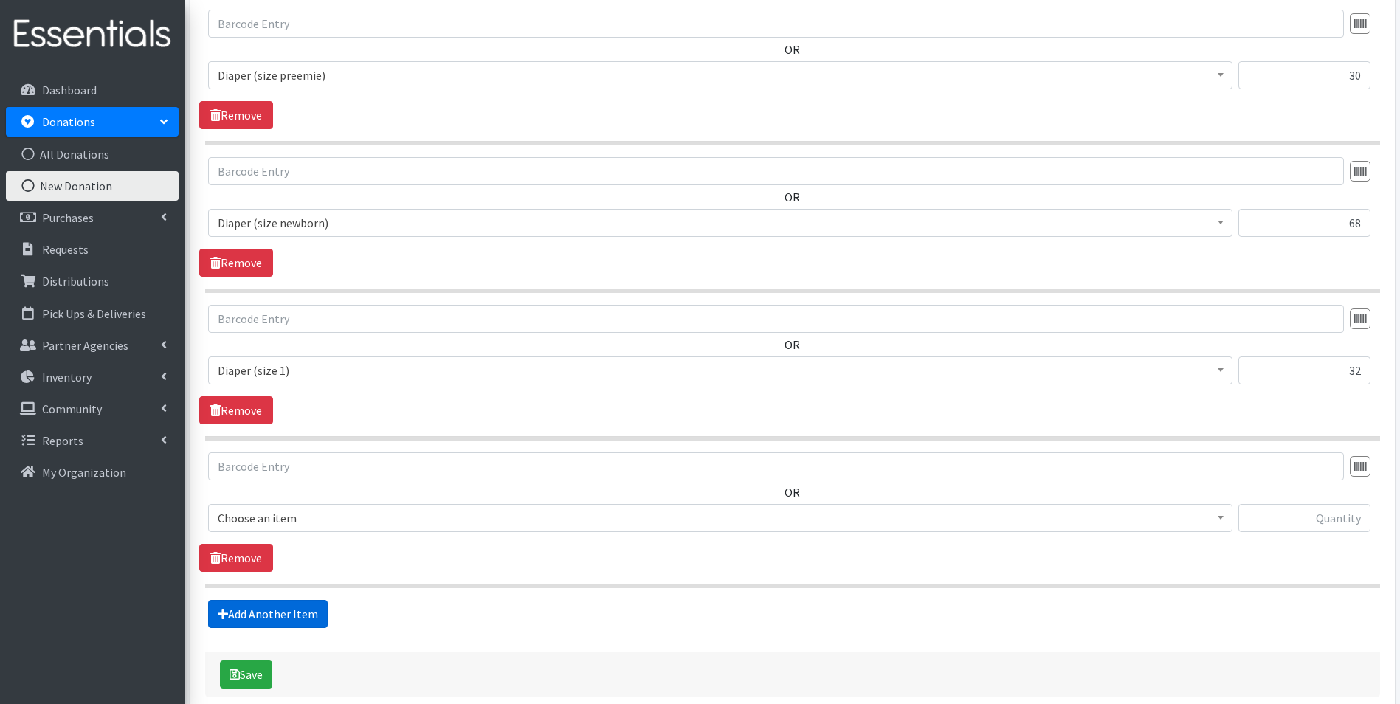
scroll to position [607, 0]
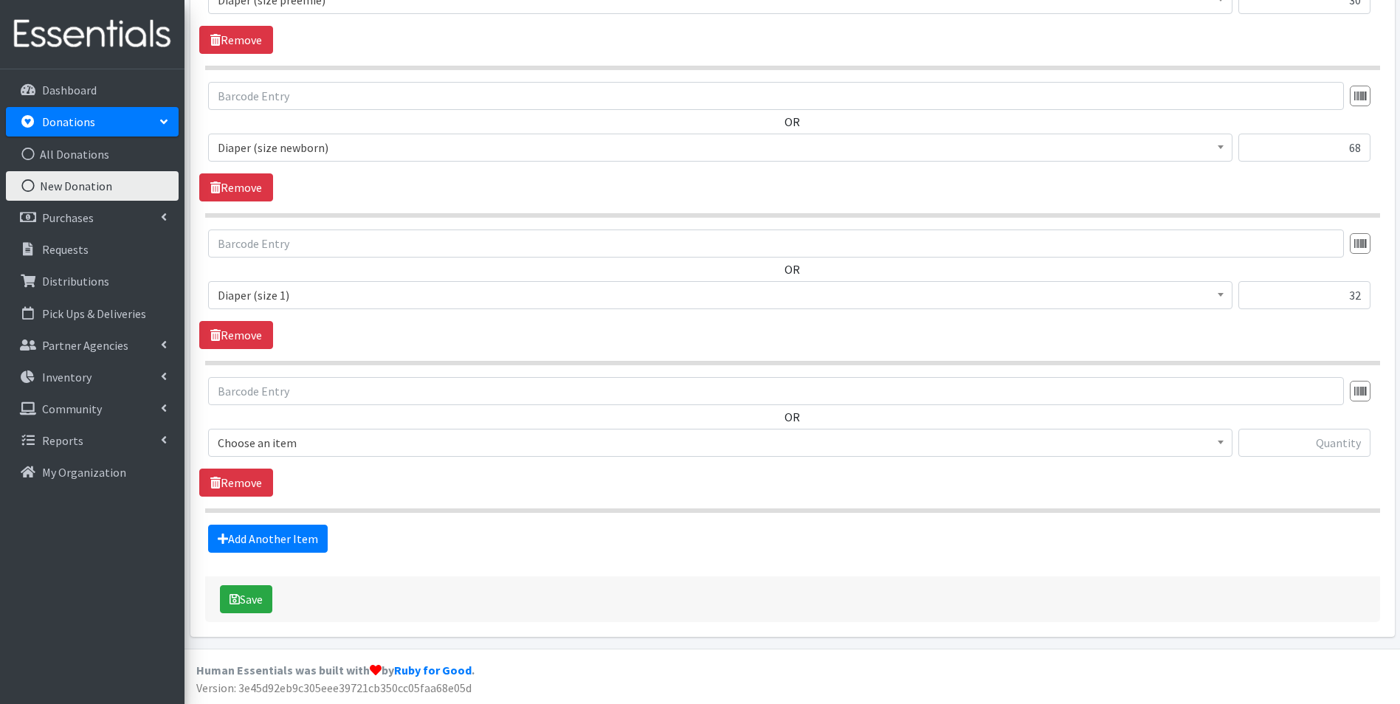
click at [373, 434] on span "Choose an item" at bounding box center [720, 442] width 1005 height 21
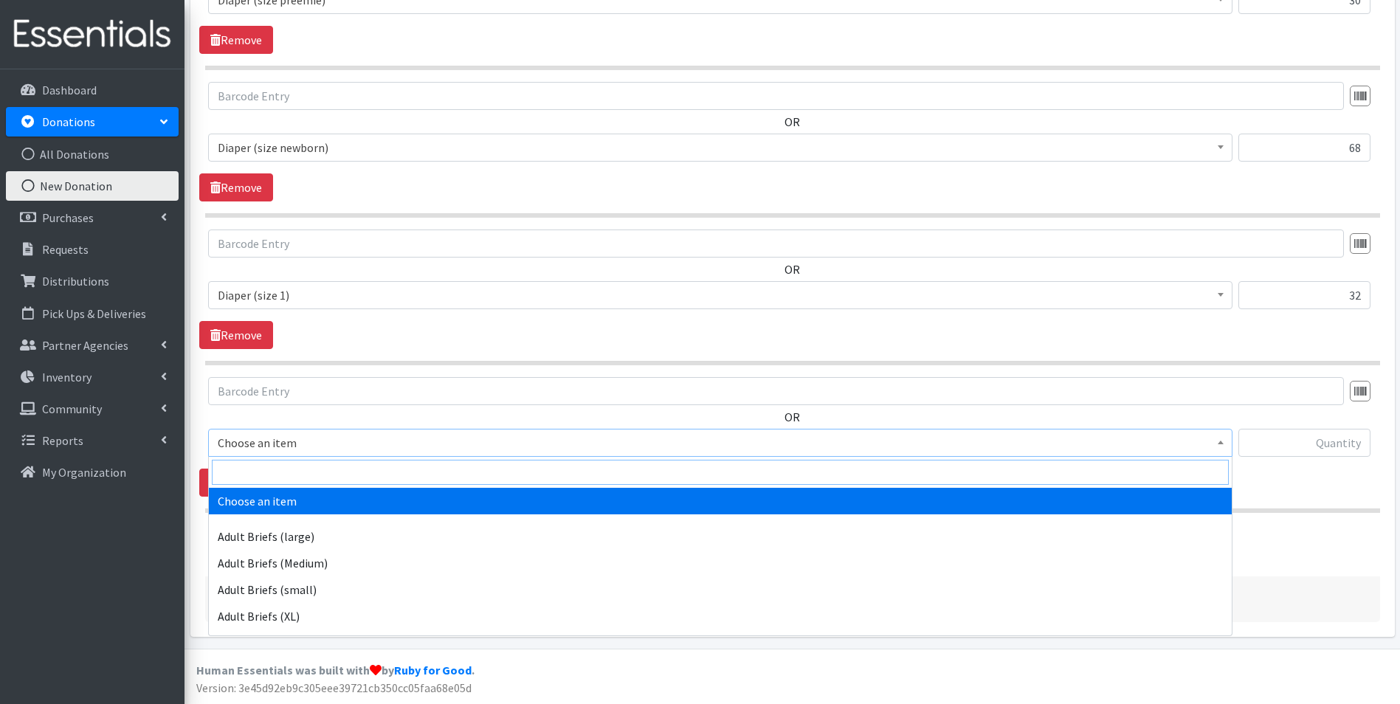
click at [380, 471] on input "search" at bounding box center [720, 472] width 1017 height 25
type input "size 2"
select select "4635"
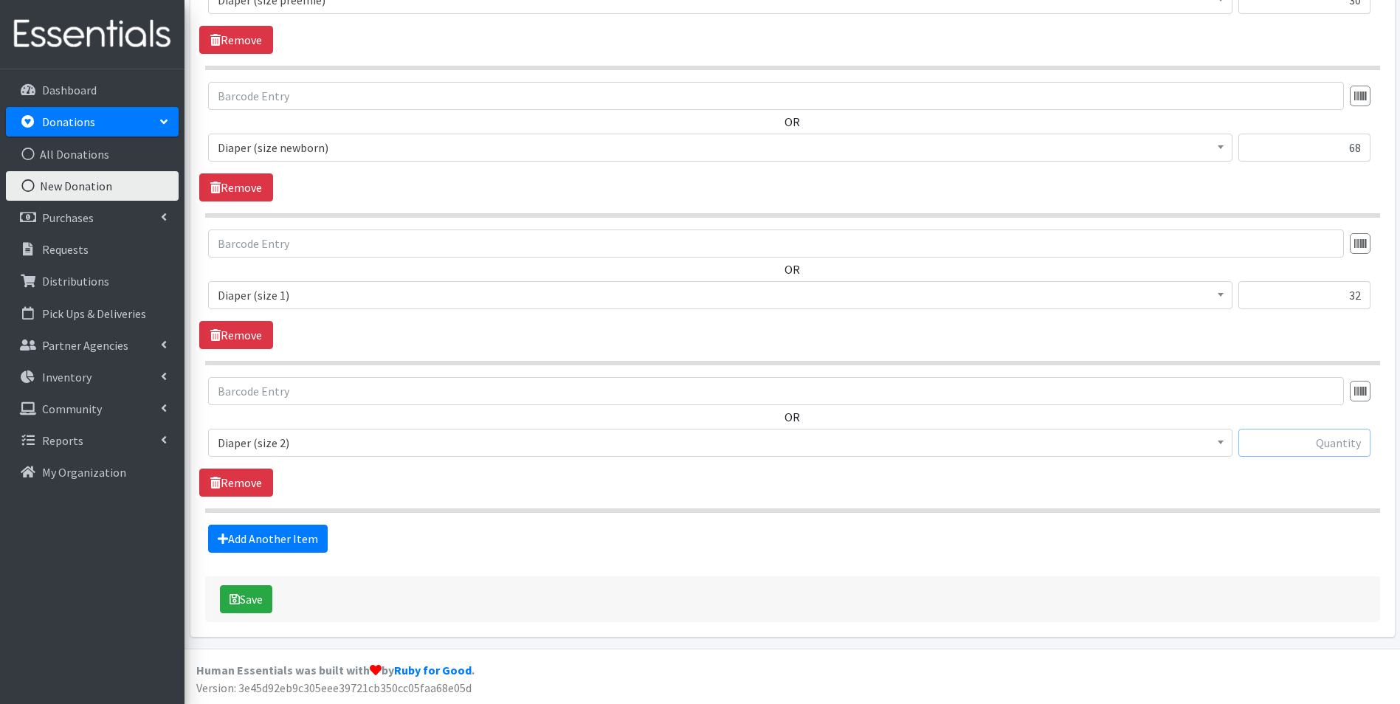
click at [1328, 443] on input "text" at bounding box center [1304, 443] width 132 height 28
type input "332"
click at [224, 528] on link "Add Another Item" at bounding box center [268, 539] width 120 height 28
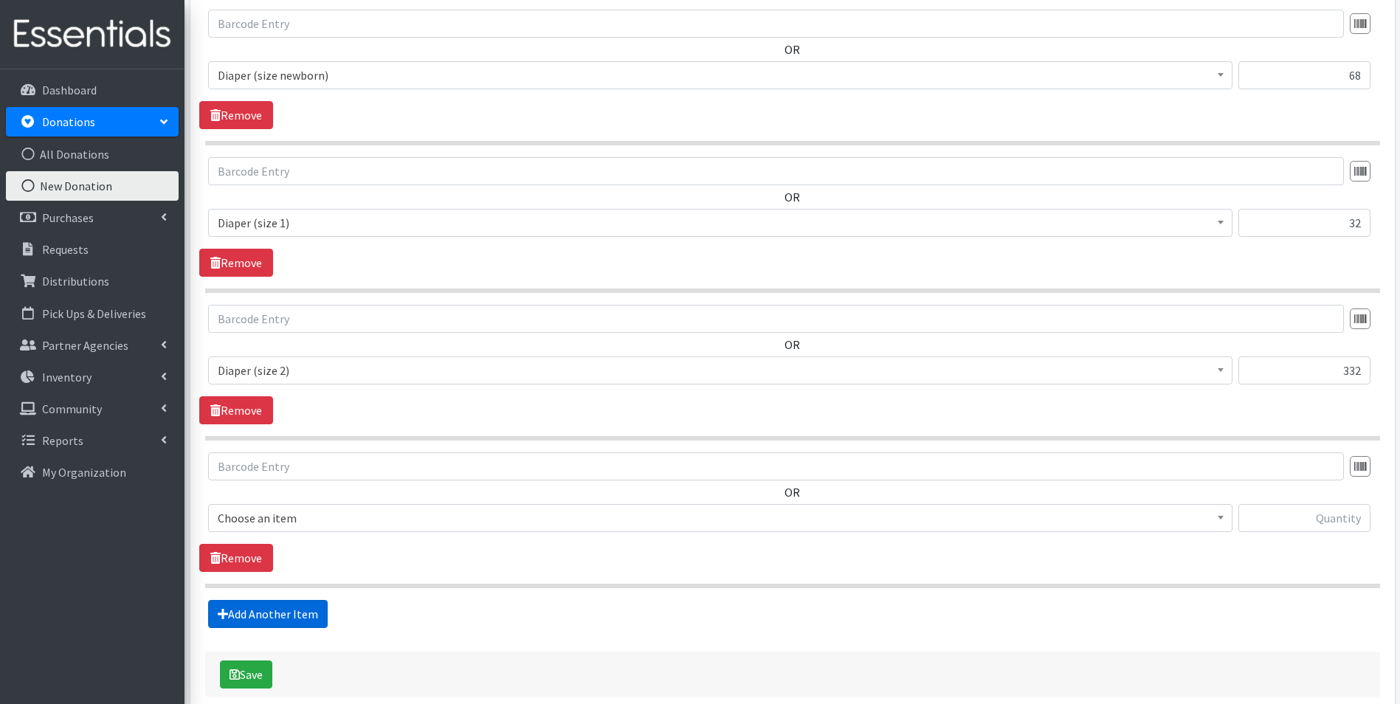
scroll to position [755, 0]
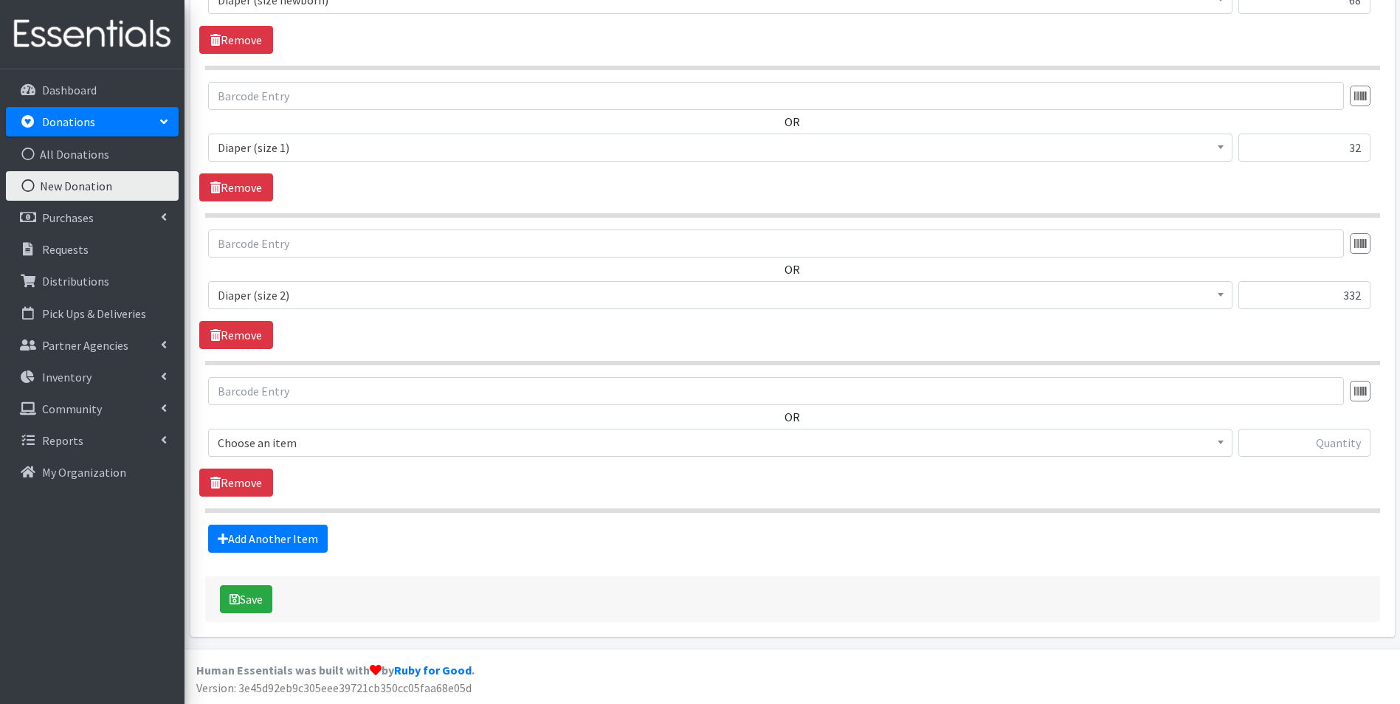
click at [334, 425] on div "OR Choose an item Adult Briefs (large) Adult Briefs (Medium) Adult Briefs (smal…" at bounding box center [792, 423] width 1186 height 92
click at [334, 445] on span "Choose an item" at bounding box center [720, 442] width 1005 height 21
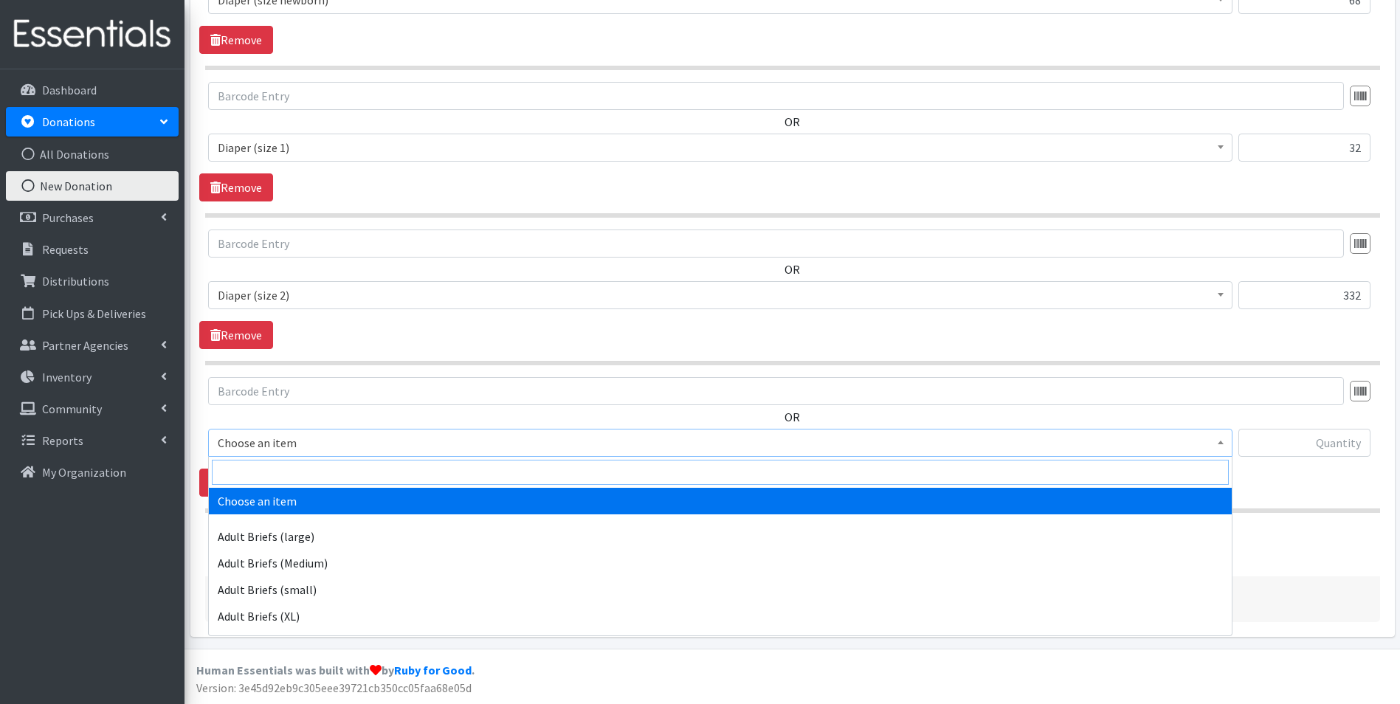
click at [337, 468] on input "search" at bounding box center [720, 472] width 1017 height 25
type input "size 3"
select select "4644"
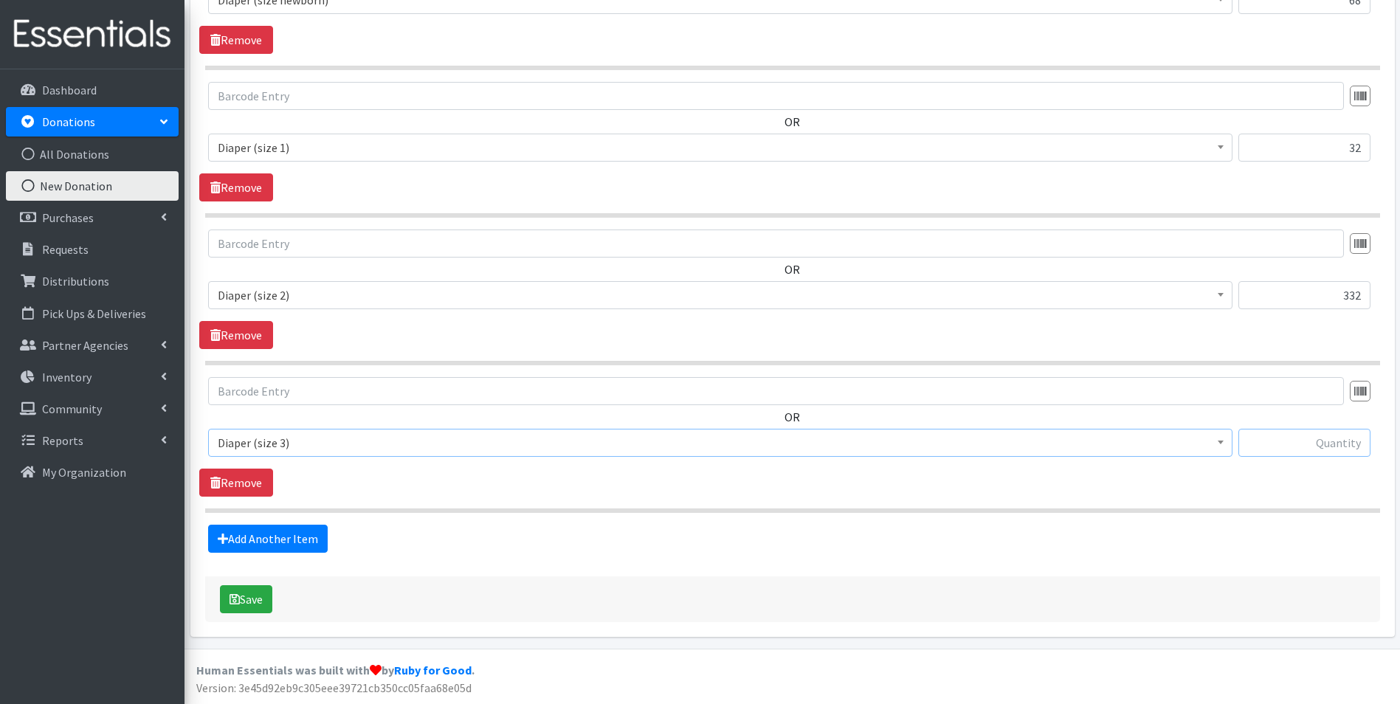
click at [1297, 453] on input "text" at bounding box center [1304, 443] width 132 height 28
type input "51"
click at [253, 537] on link "Add Another Item" at bounding box center [268, 539] width 120 height 28
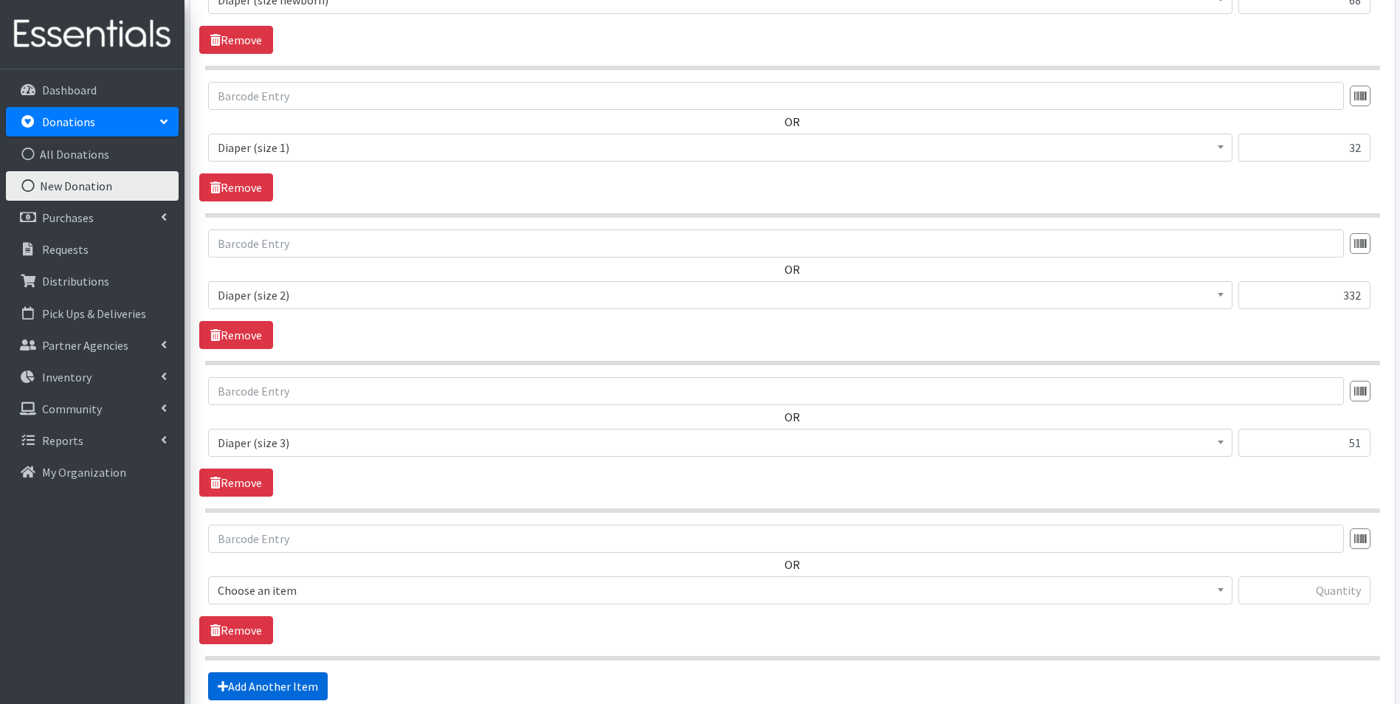
scroll to position [902, 0]
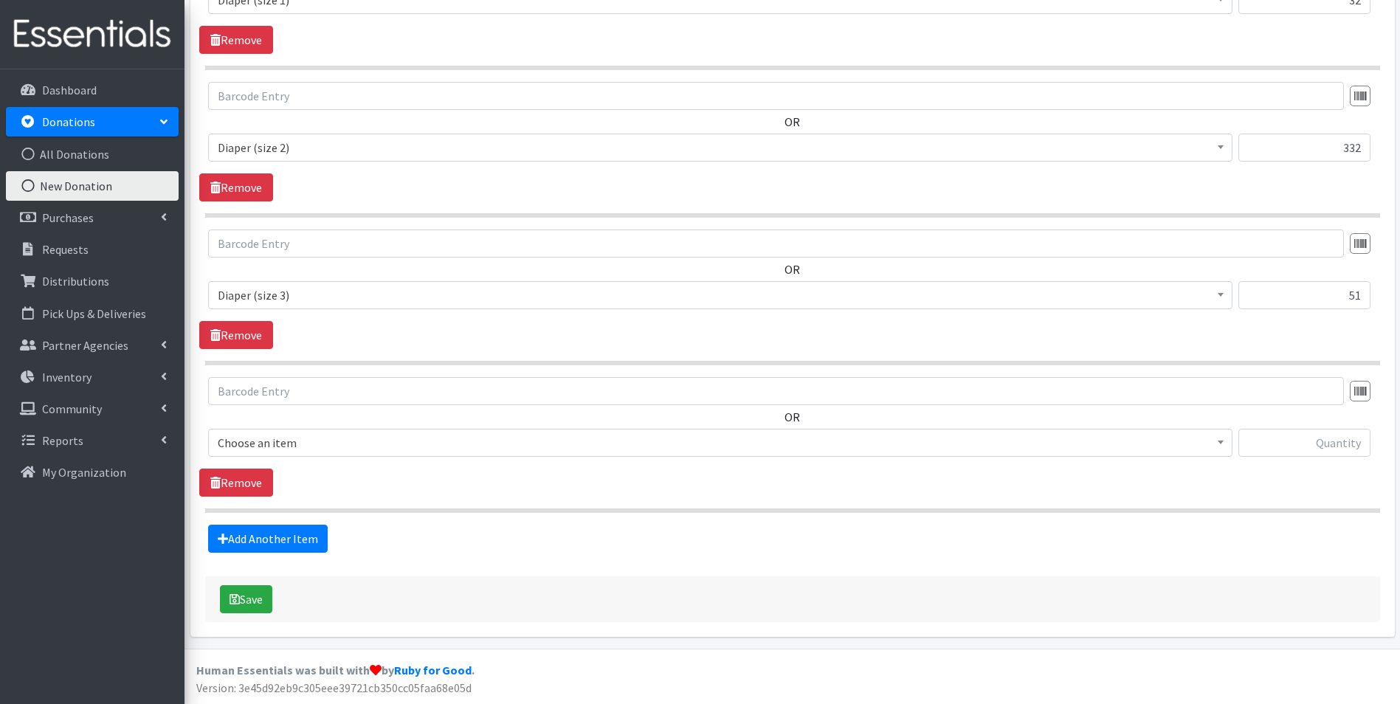
drag, startPoint x: 303, startPoint y: 440, endPoint x: 305, endPoint y: 452, distance: 12.0
click at [304, 443] on span "Choose an item" at bounding box center [720, 442] width 1005 height 21
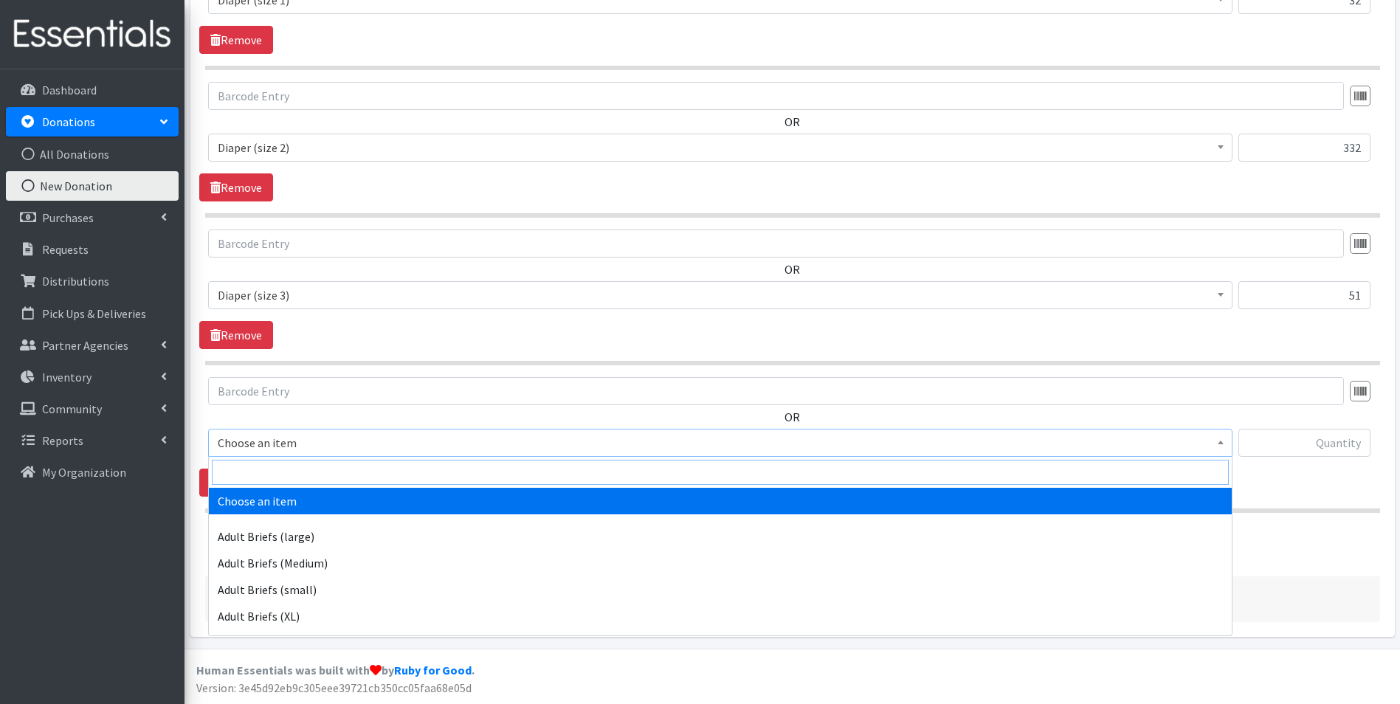
click at [308, 467] on input "search" at bounding box center [720, 472] width 1017 height 25
type input "size 4"
select select "4645"
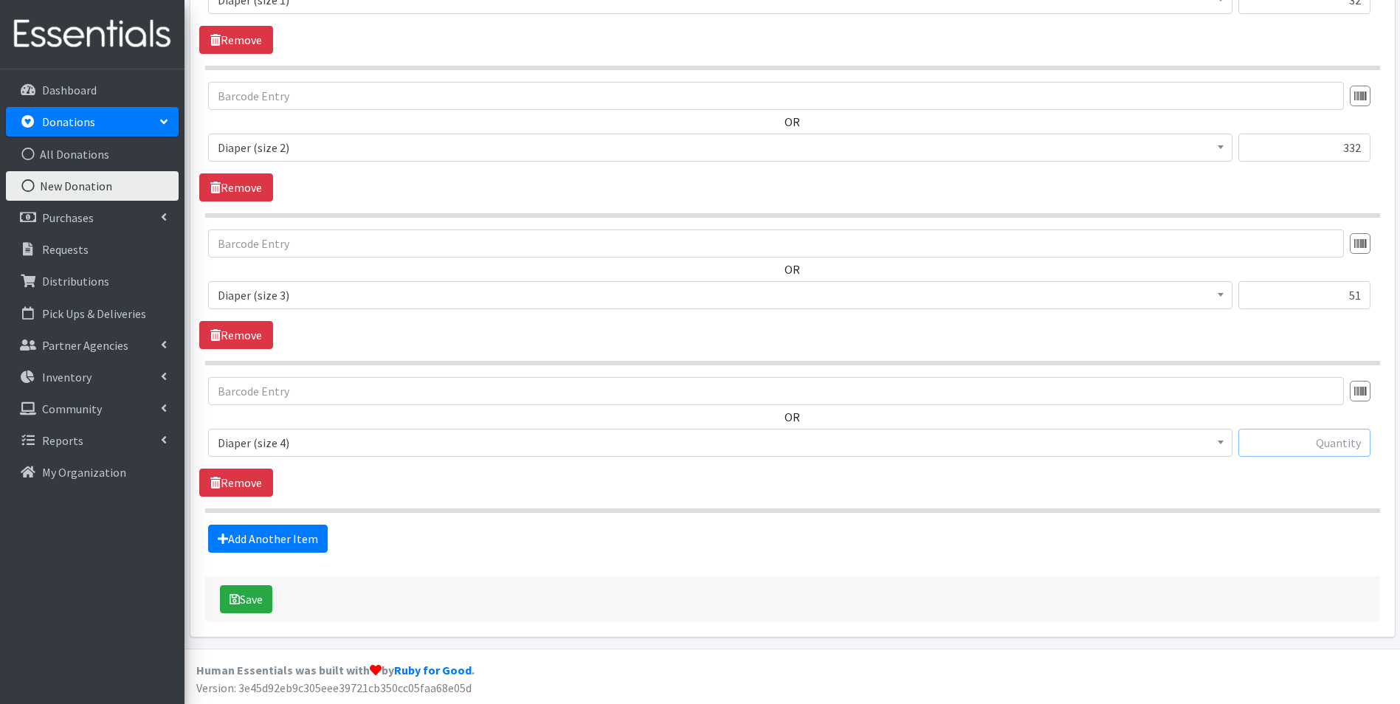
click at [1278, 452] on input "text" at bounding box center [1304, 443] width 132 height 28
type input "66"
click at [245, 533] on link "Add Another Item" at bounding box center [268, 539] width 120 height 28
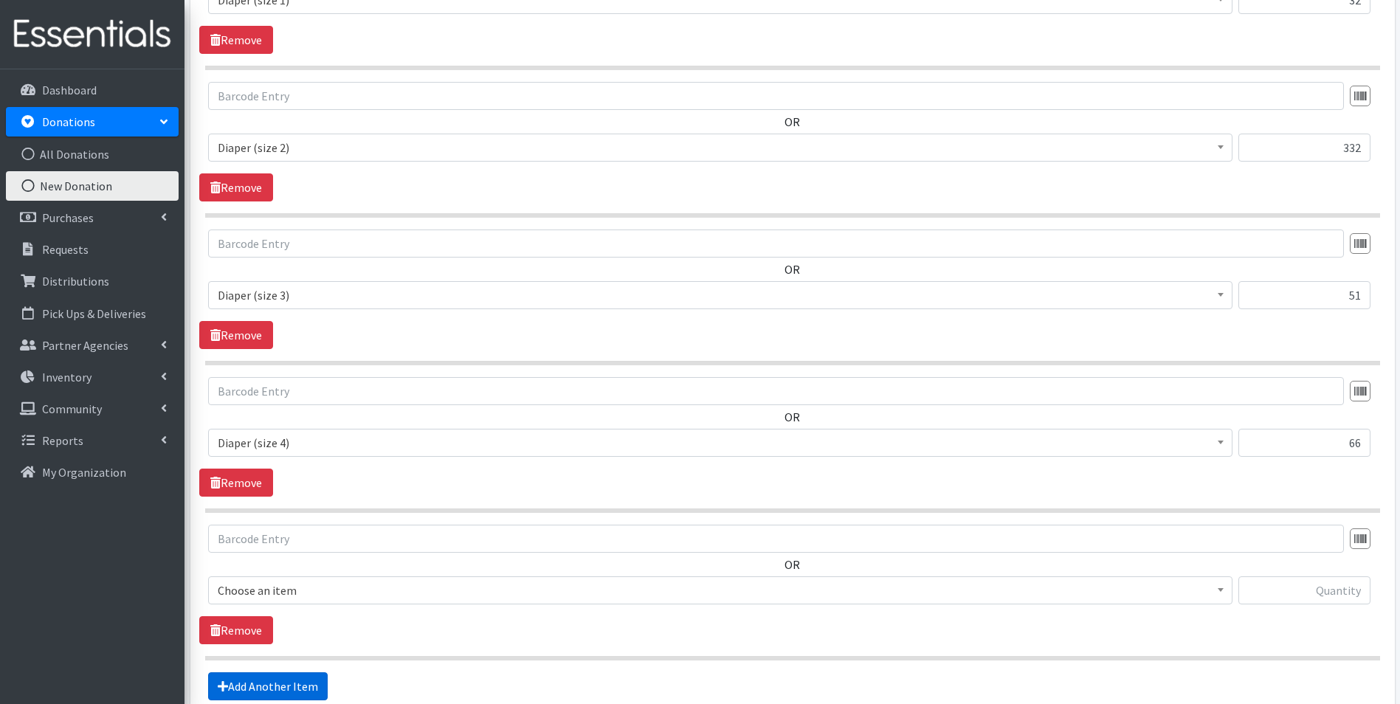
scroll to position [1050, 0]
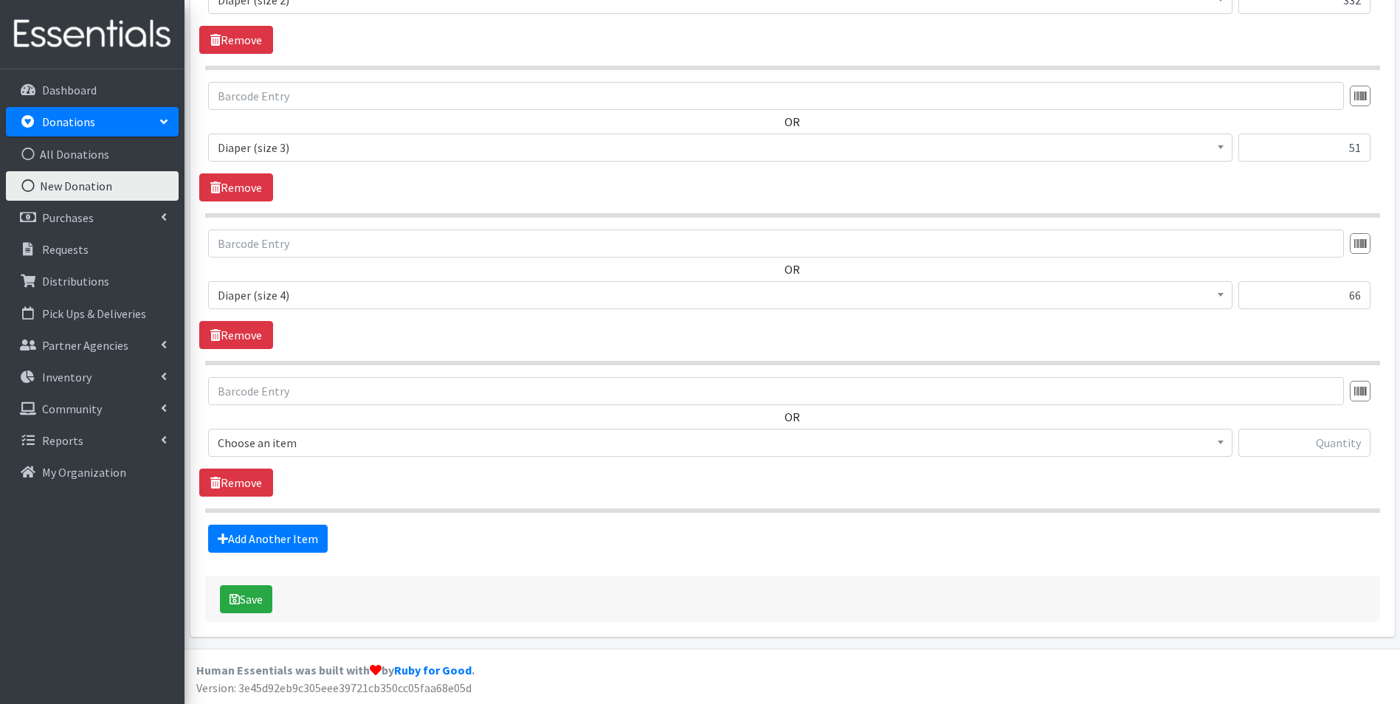
click at [304, 438] on span "Choose an item" at bounding box center [720, 442] width 1005 height 21
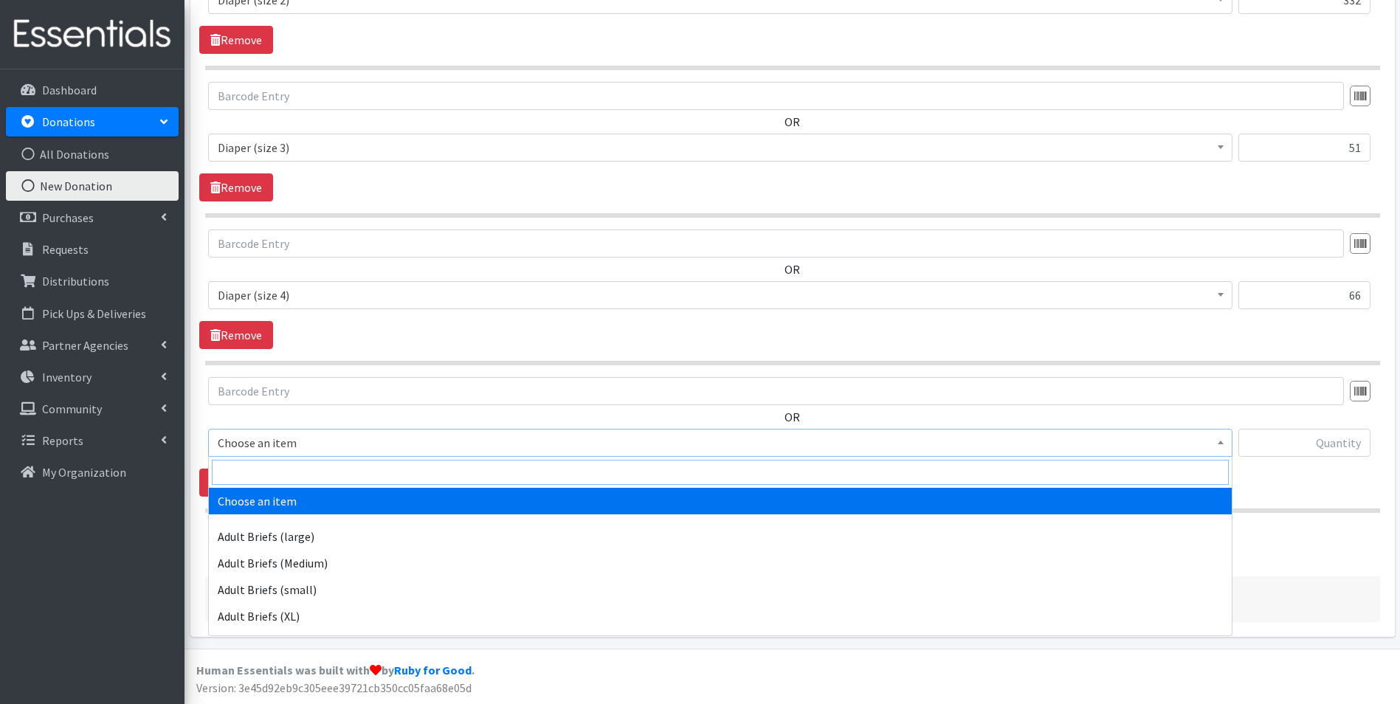
click at [303, 466] on input "search" at bounding box center [720, 472] width 1017 height 25
type input "size 5"
select select "4646"
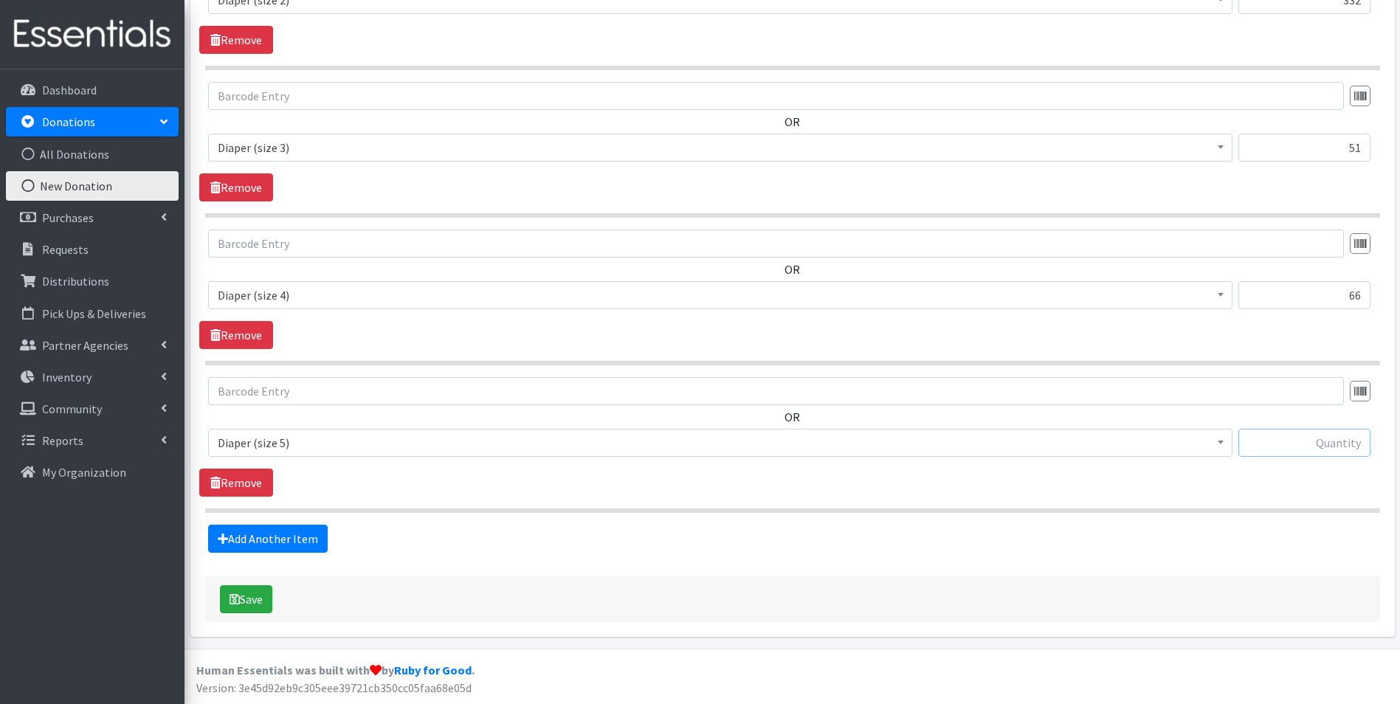
click at [1333, 444] on input "text" at bounding box center [1304, 443] width 132 height 28
type input "244"
click at [271, 538] on link "Add Another Item" at bounding box center [268, 539] width 120 height 28
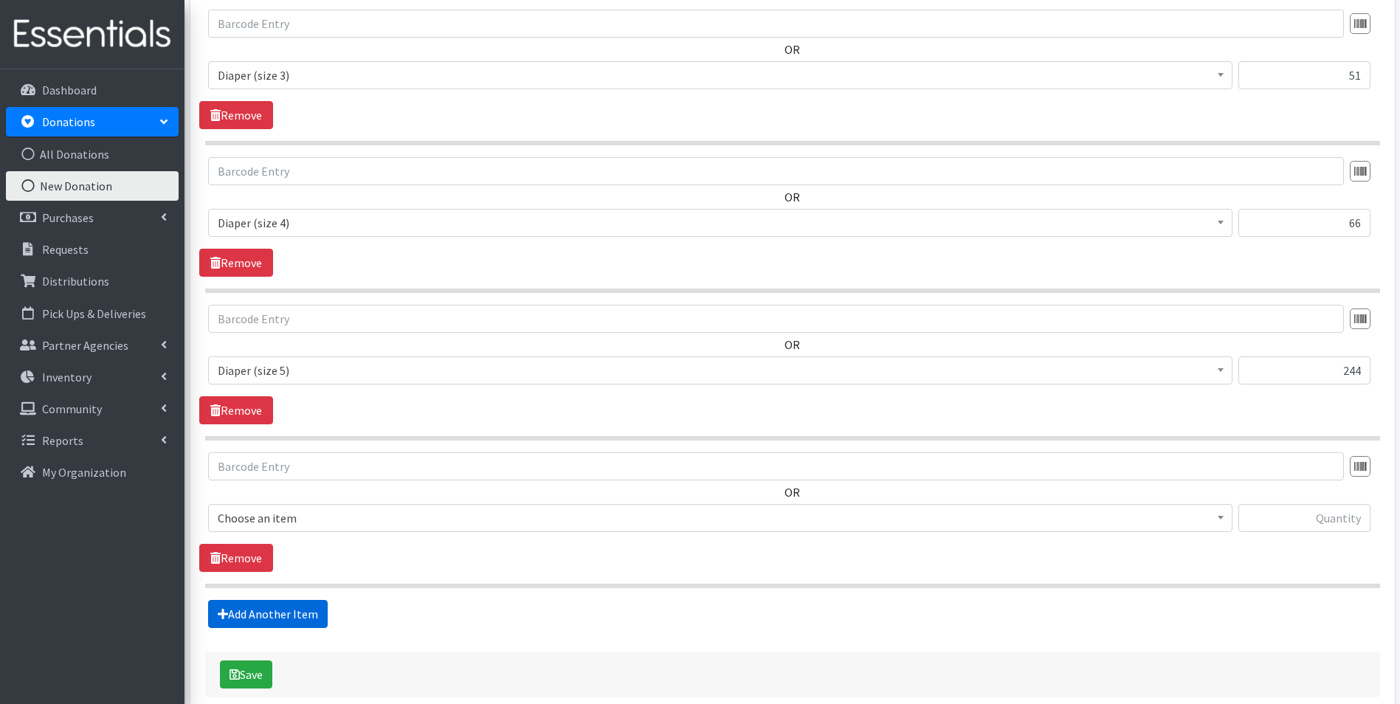
scroll to position [1198, 0]
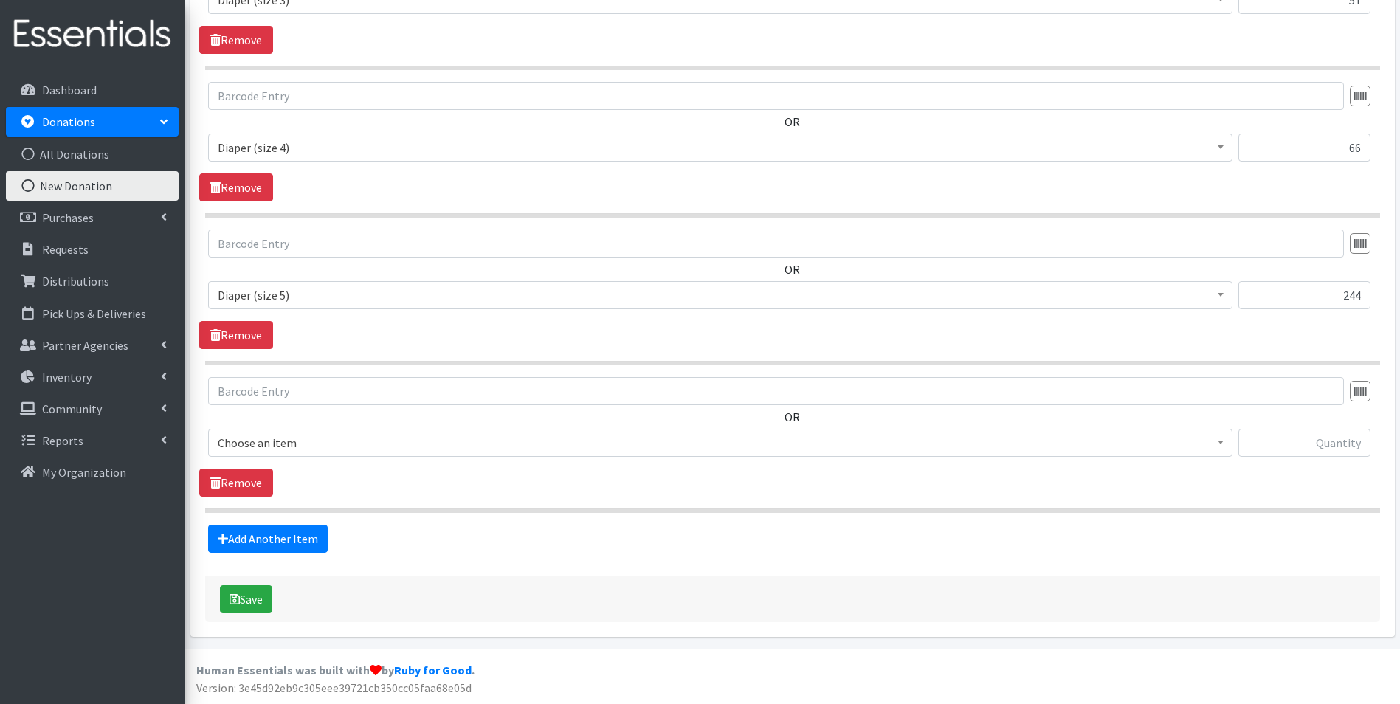
click at [351, 452] on span "Choose an item" at bounding box center [720, 442] width 1005 height 21
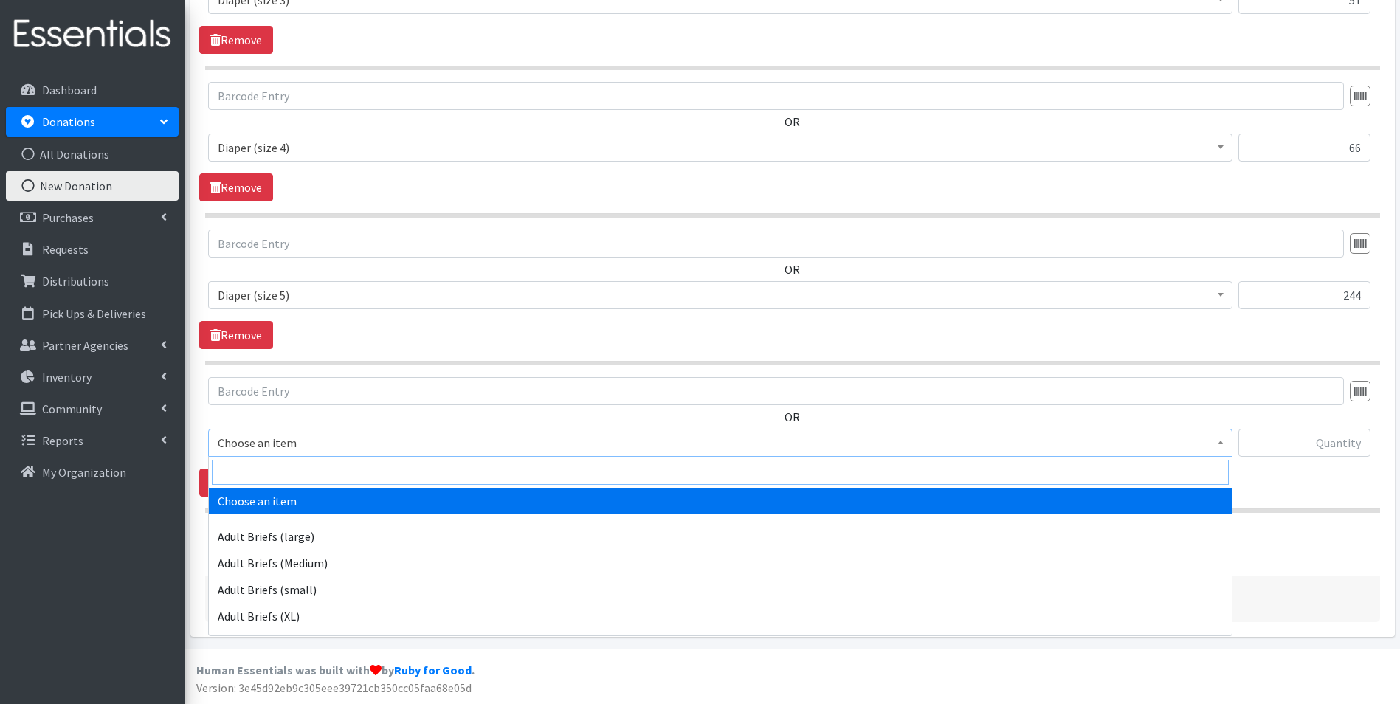
click at [351, 469] on input "search" at bounding box center [720, 472] width 1017 height 25
type input "size 6"
drag, startPoint x: 351, startPoint y: 502, endPoint x: 371, endPoint y: 497, distance: 21.1
select select "4649"
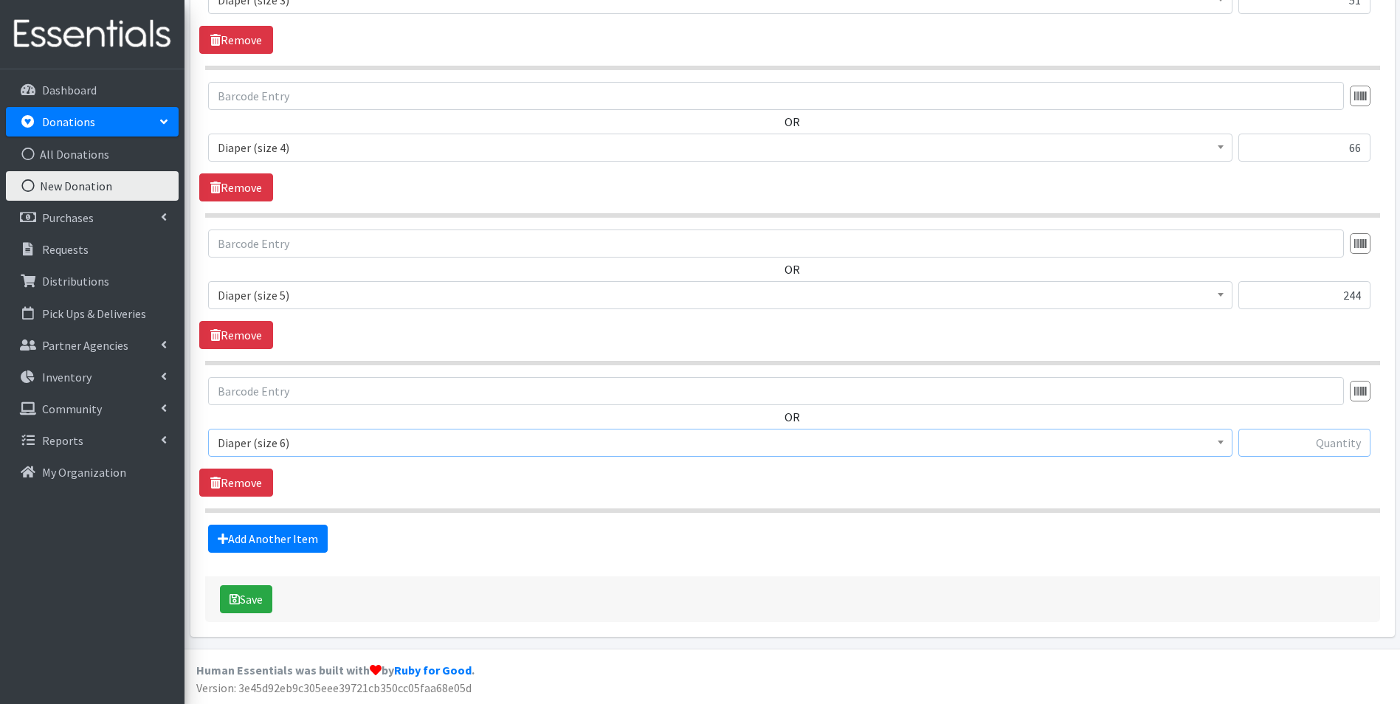
click at [1298, 451] on input "text" at bounding box center [1304, 443] width 132 height 28
type input "223"
click at [279, 542] on link "Add Another Item" at bounding box center [268, 539] width 120 height 28
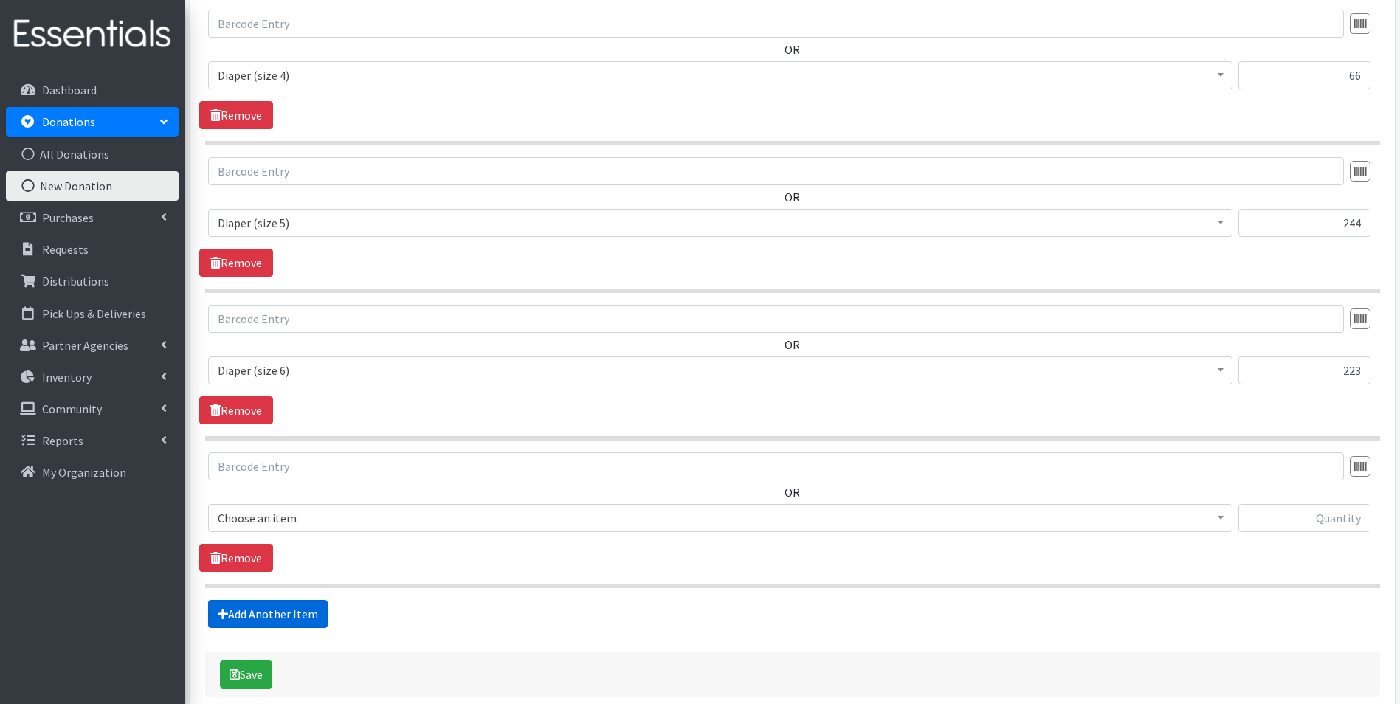
scroll to position [1345, 0]
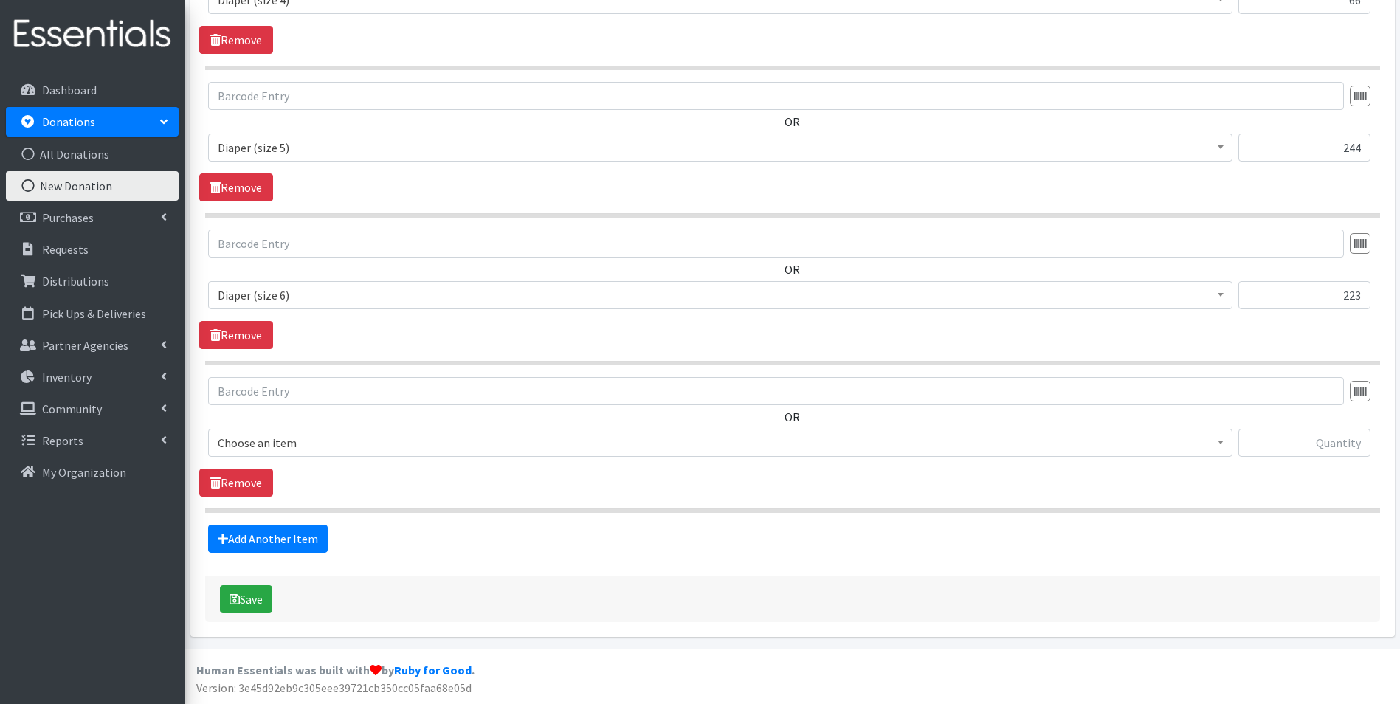
drag, startPoint x: 339, startPoint y: 440, endPoint x: 344, endPoint y: 454, distance: 14.7
click at [339, 441] on span "Choose an item" at bounding box center [720, 442] width 1005 height 21
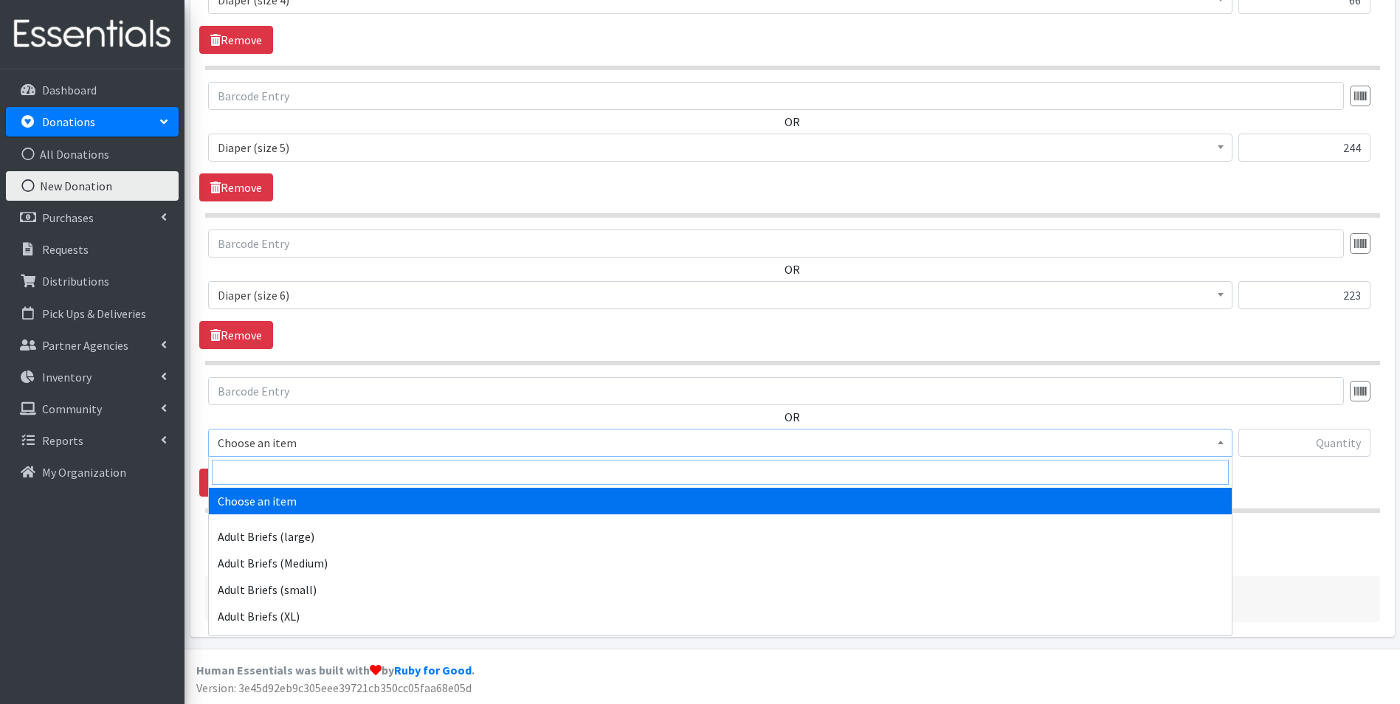
click at [347, 474] on input "search" at bounding box center [720, 472] width 1017 height 25
type input "5t"
select select "5867"
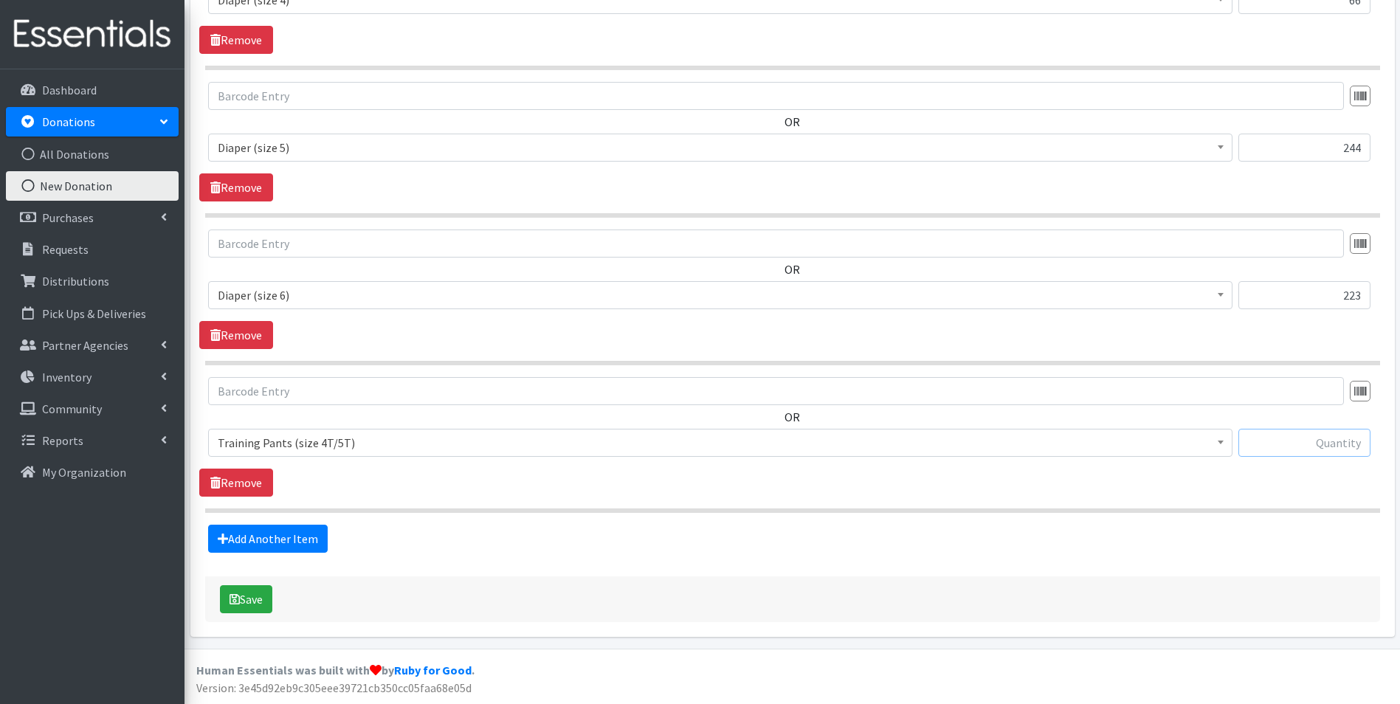
click at [1335, 449] on input "text" at bounding box center [1304, 443] width 132 height 28
type input "13"
click at [242, 534] on link "Add Another Item" at bounding box center [268, 539] width 120 height 28
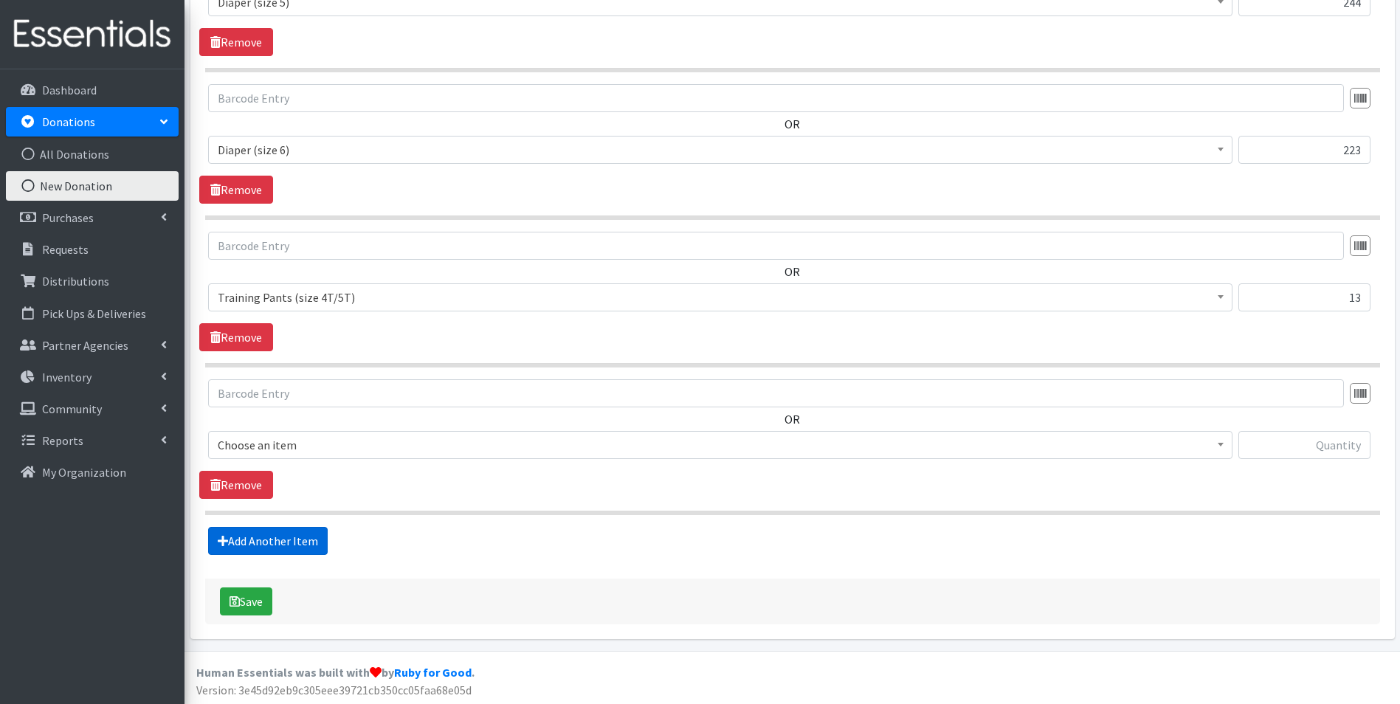
scroll to position [1493, 0]
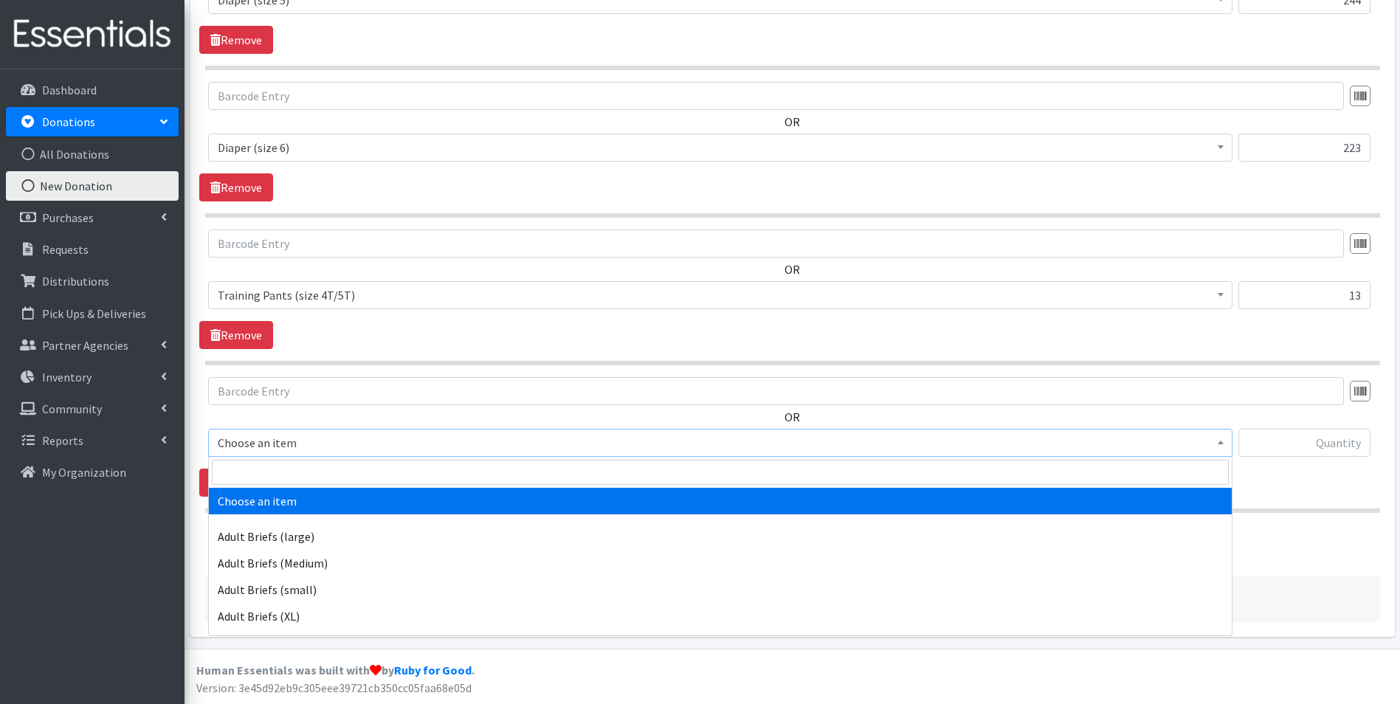
click at [385, 449] on span "Choose an item" at bounding box center [720, 442] width 1005 height 21
click at [388, 474] on input "search" at bounding box center [720, 472] width 1017 height 25
type input "pack"
drag, startPoint x: 400, startPoint y: 502, endPoint x: 458, endPoint y: 495, distance: 58.7
select select "4665"
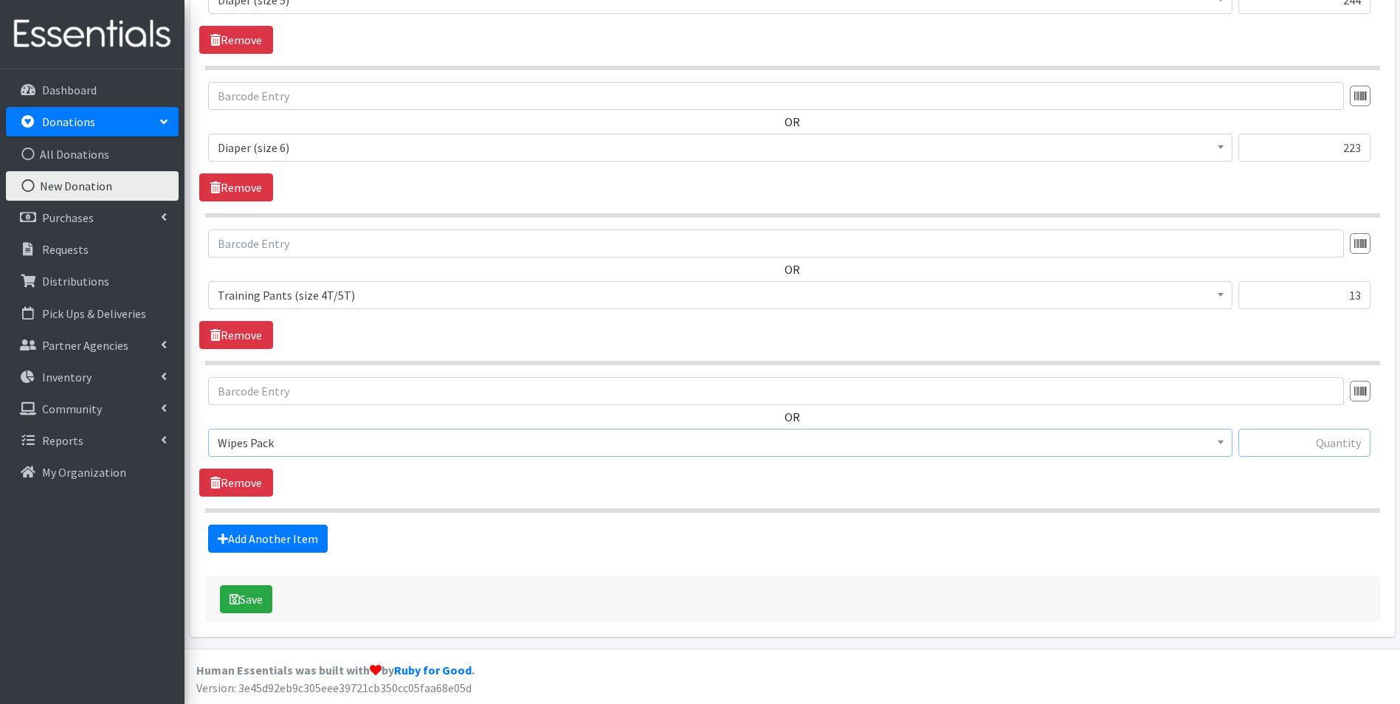
click at [1326, 455] on input "text" at bounding box center [1304, 443] width 132 height 28
type input "25"
click at [237, 596] on icon "submit" at bounding box center [234, 599] width 10 height 12
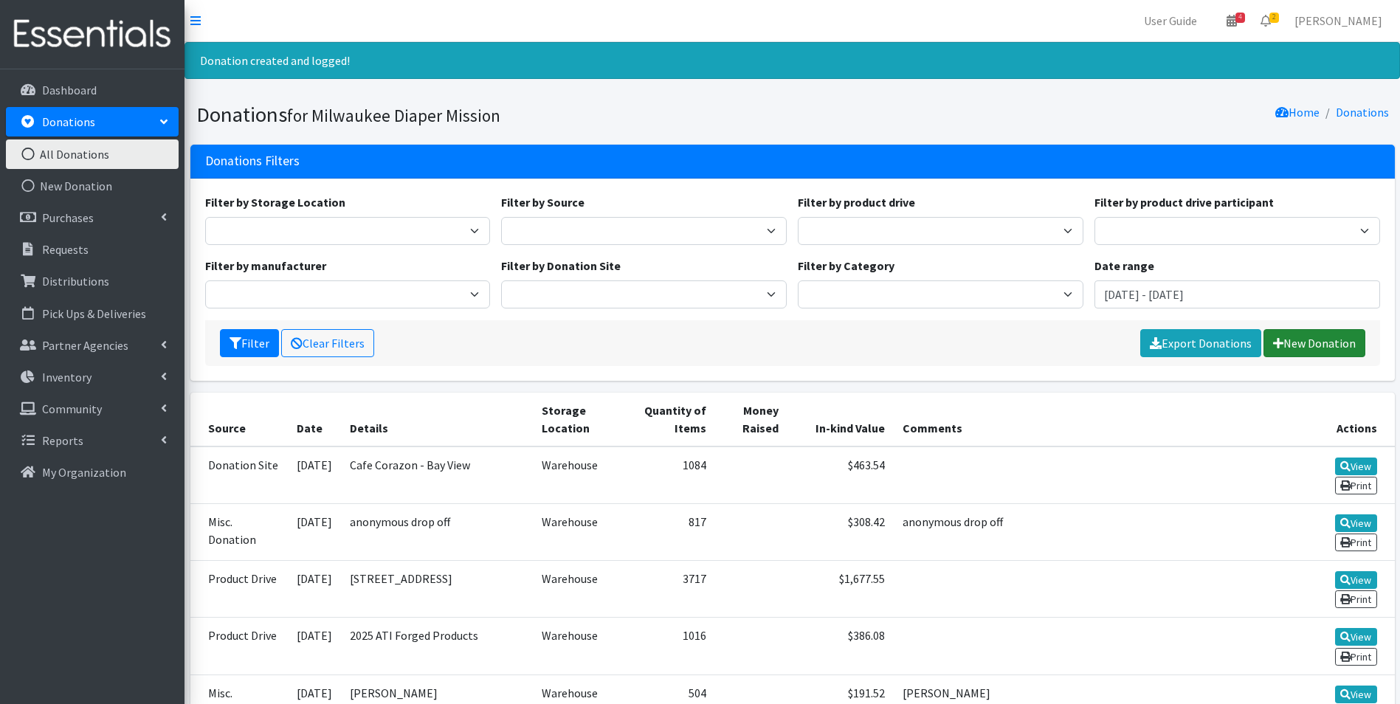
click at [1317, 345] on link "New Donation" at bounding box center [1314, 343] width 102 height 28
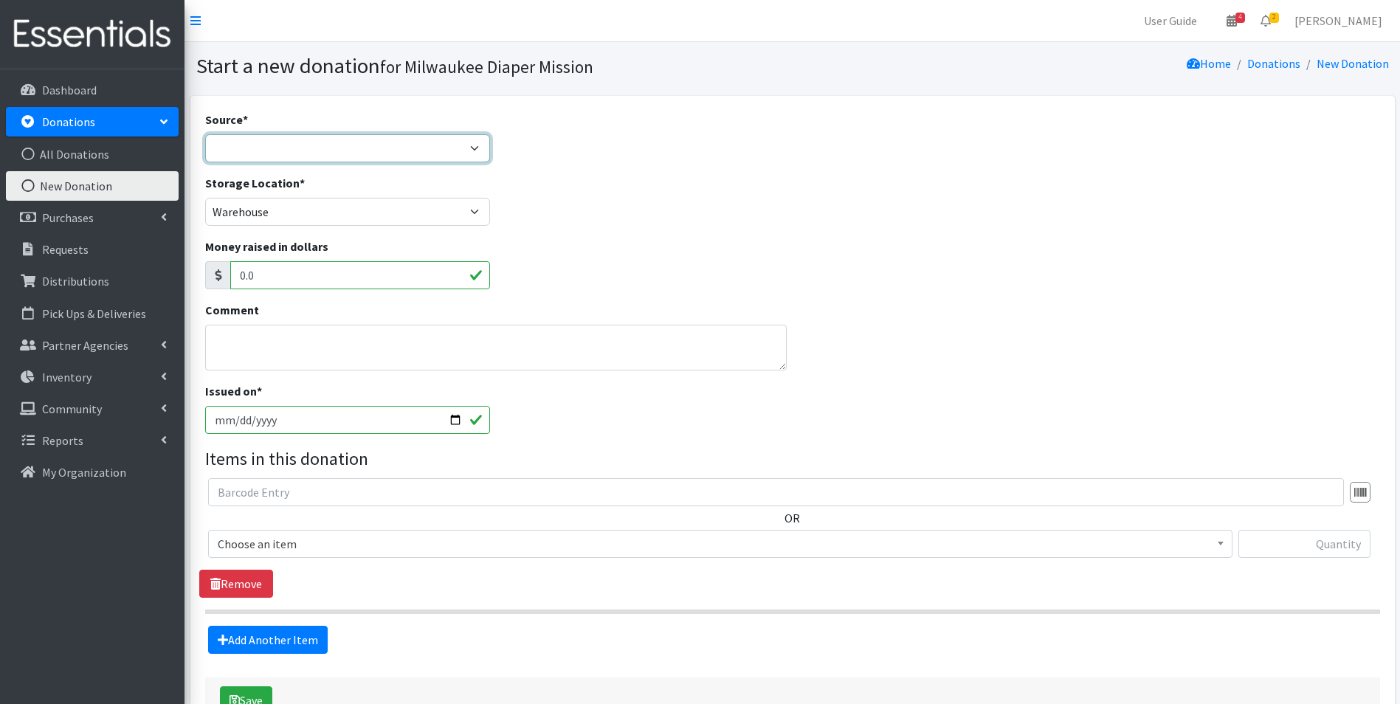
click at [322, 148] on select "Product Drive Manufacturer Donation Site Misc. Donation" at bounding box center [348, 148] width 286 height 28
select select "Donation Site"
click at [205, 134] on select "Product Drive Manufacturer Donation Site Misc. Donation" at bounding box center [348, 148] width 286 height 28
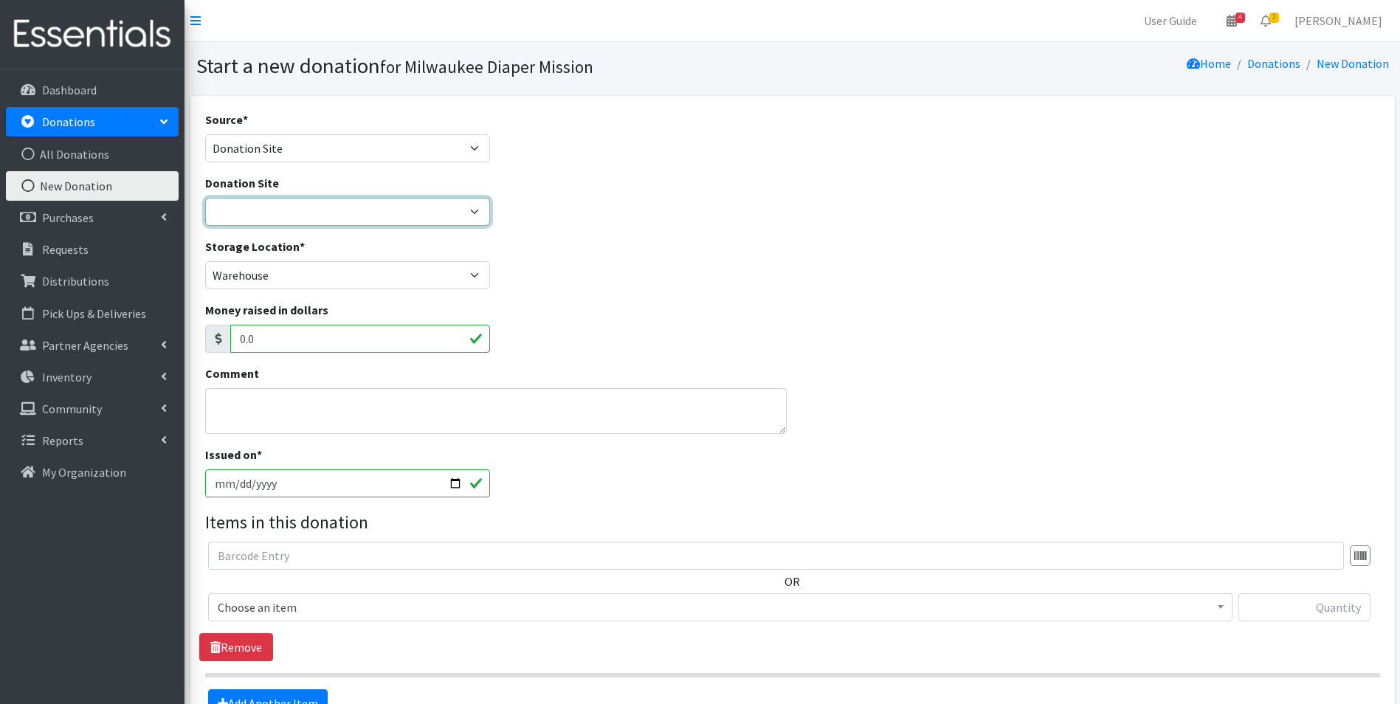
click at [311, 216] on select "Authentic Birth Center - [GEOGRAPHIC_DATA] Beans & Barley - East Side Bounce MK…" at bounding box center [348, 212] width 286 height 28
select select "551"
click at [205, 198] on select "Authentic Birth Center - [GEOGRAPHIC_DATA] Beans & Barley - East Side Bounce MK…" at bounding box center [348, 212] width 286 height 28
click at [238, 491] on input "[DATE]" at bounding box center [348, 483] width 286 height 28
type input "[DATE]"
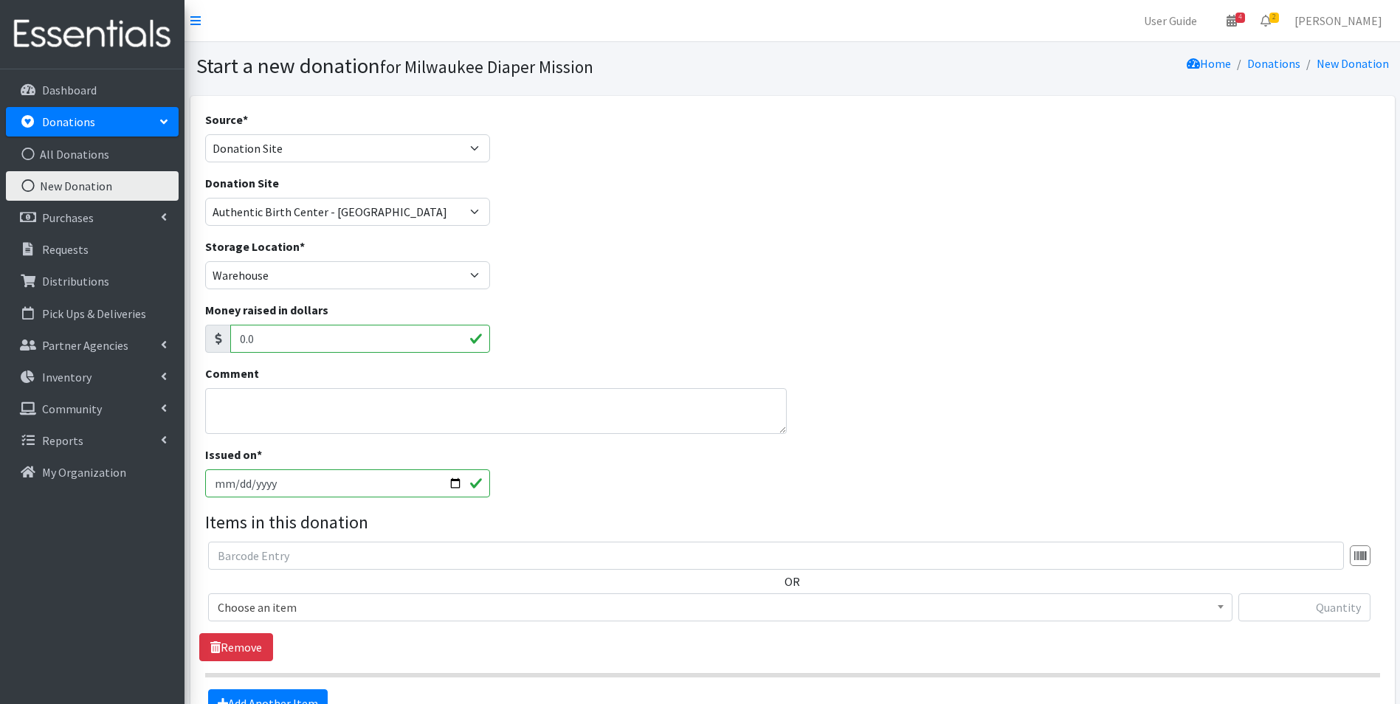
click at [563, 159] on div "Source * Product Drive Manufacturer Donation Site Misc. Donation" at bounding box center [792, 142] width 1186 height 63
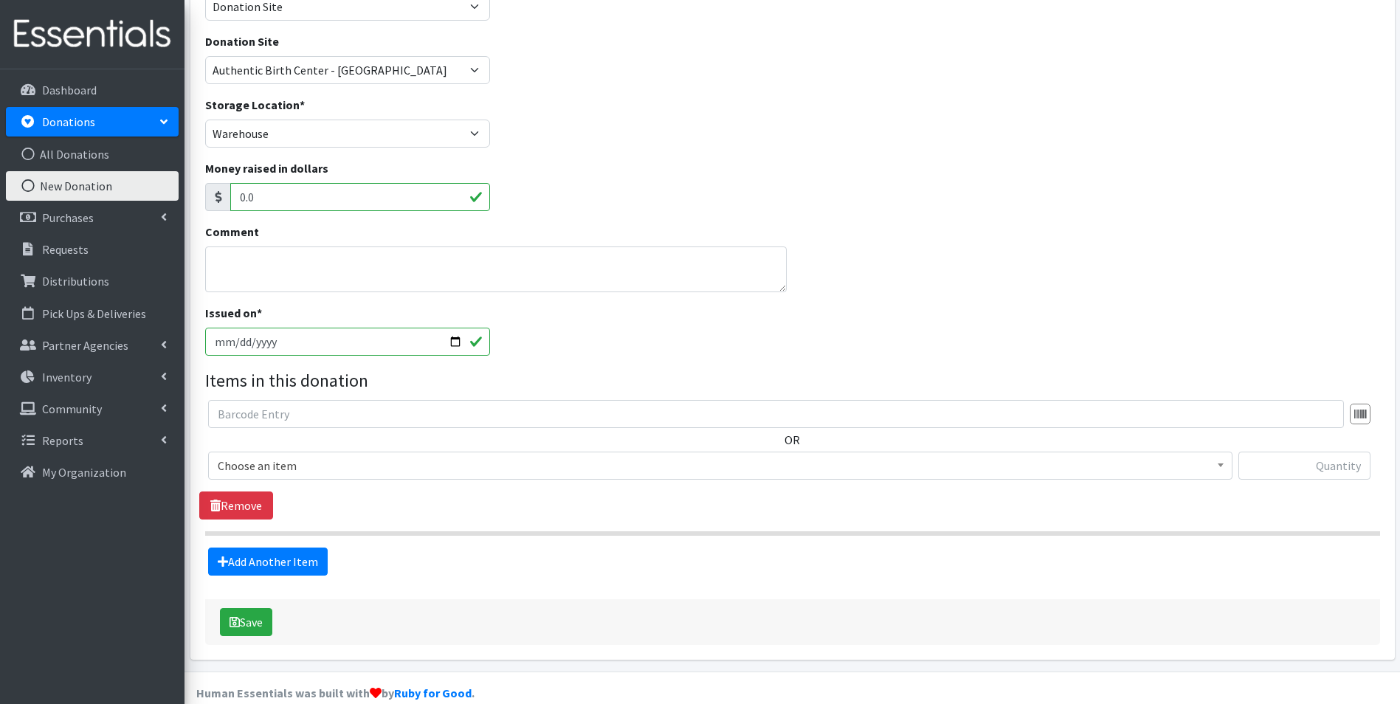
scroll to position [148, 0]
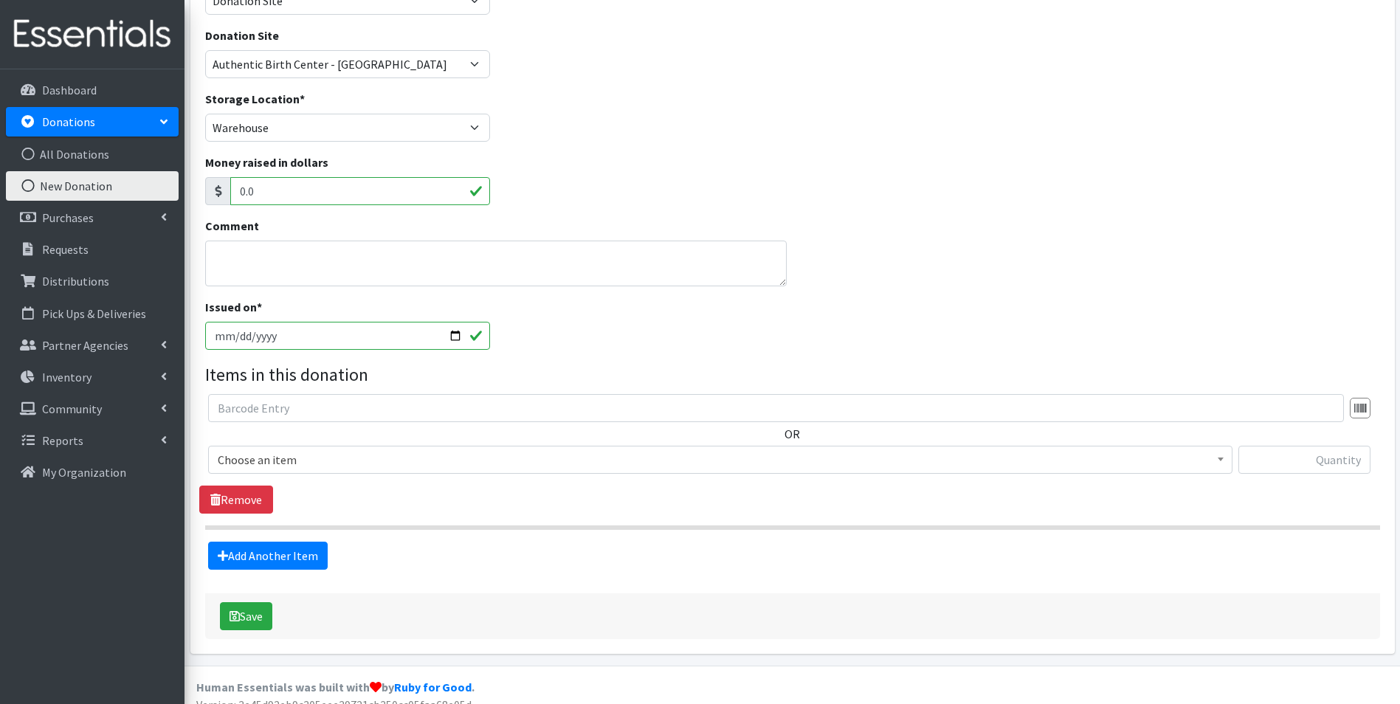
click at [321, 462] on span "Choose an item" at bounding box center [720, 459] width 1005 height 21
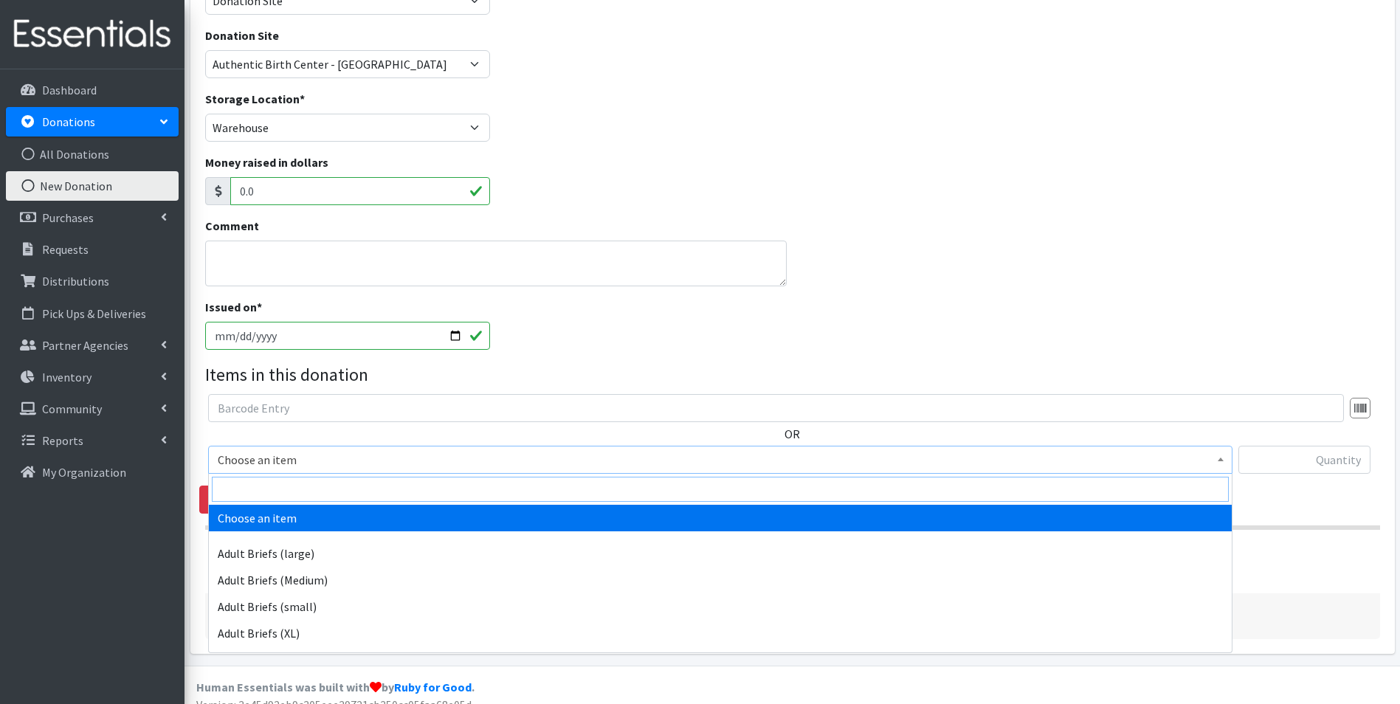
drag, startPoint x: 325, startPoint y: 489, endPoint x: 350, endPoint y: 480, distance: 26.4
click at [328, 486] on input "search" at bounding box center [720, 489] width 1017 height 25
type input "size p"
select select "4643"
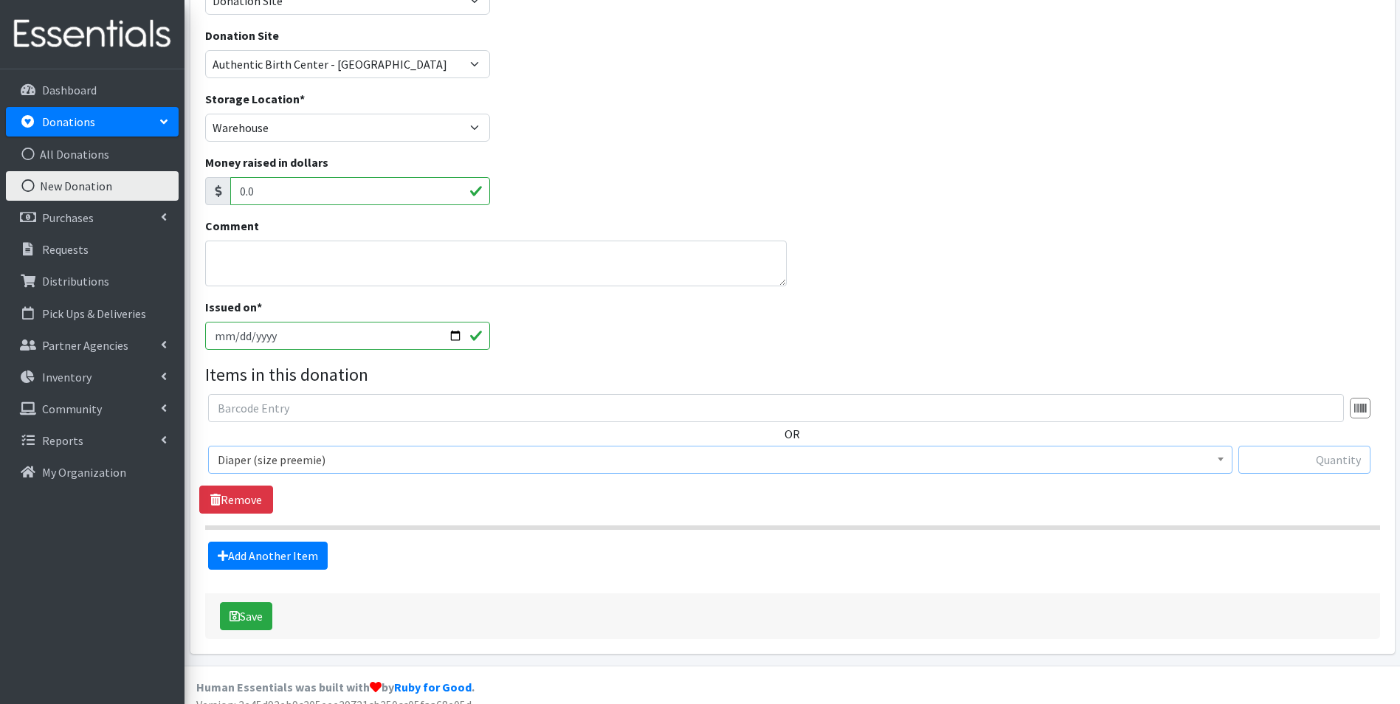
click at [1271, 460] on input "text" at bounding box center [1304, 460] width 132 height 28
type input "16"
click at [294, 556] on link "Add Another Item" at bounding box center [268, 556] width 120 height 28
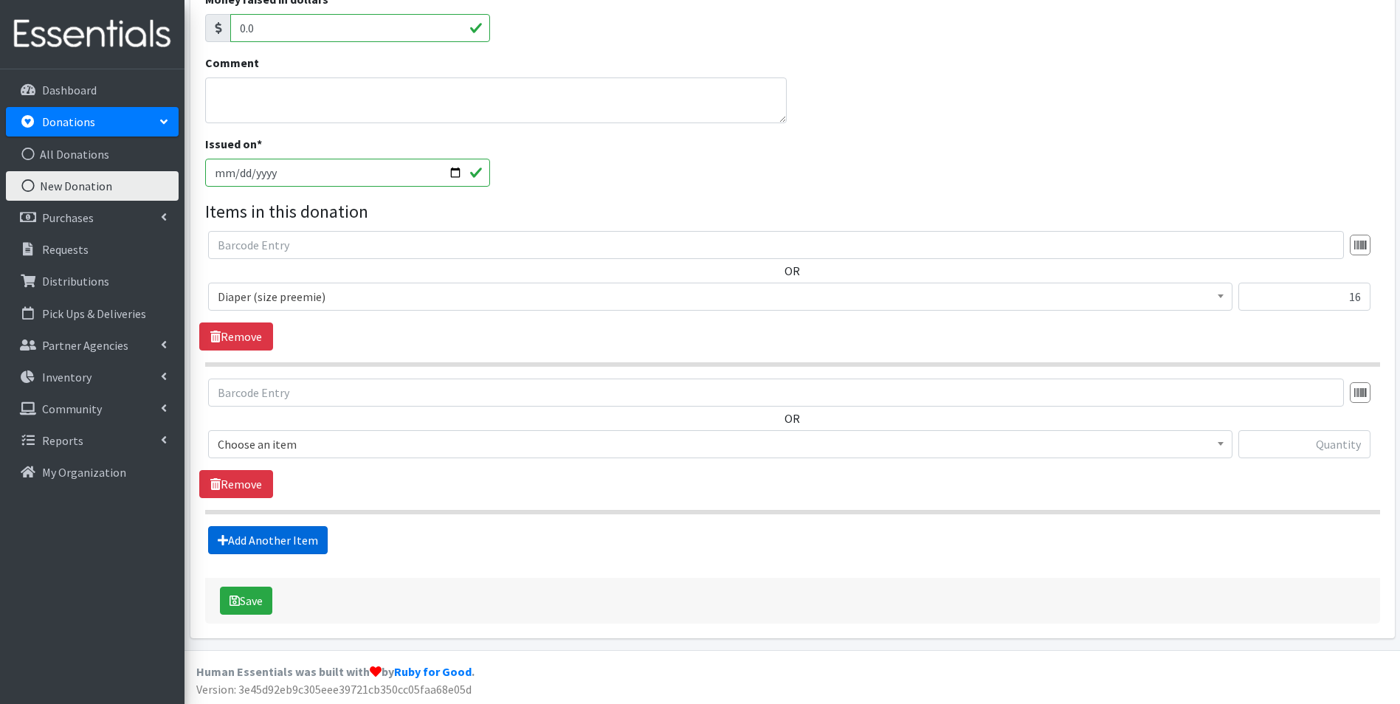
scroll to position [312, 0]
click at [367, 460] on span "Choose an item Adult Briefs (large) Adult Briefs (Medium) Adult Briefs (small) …" at bounding box center [720, 449] width 1024 height 40
click at [369, 443] on span "Choose an item" at bounding box center [720, 442] width 1005 height 21
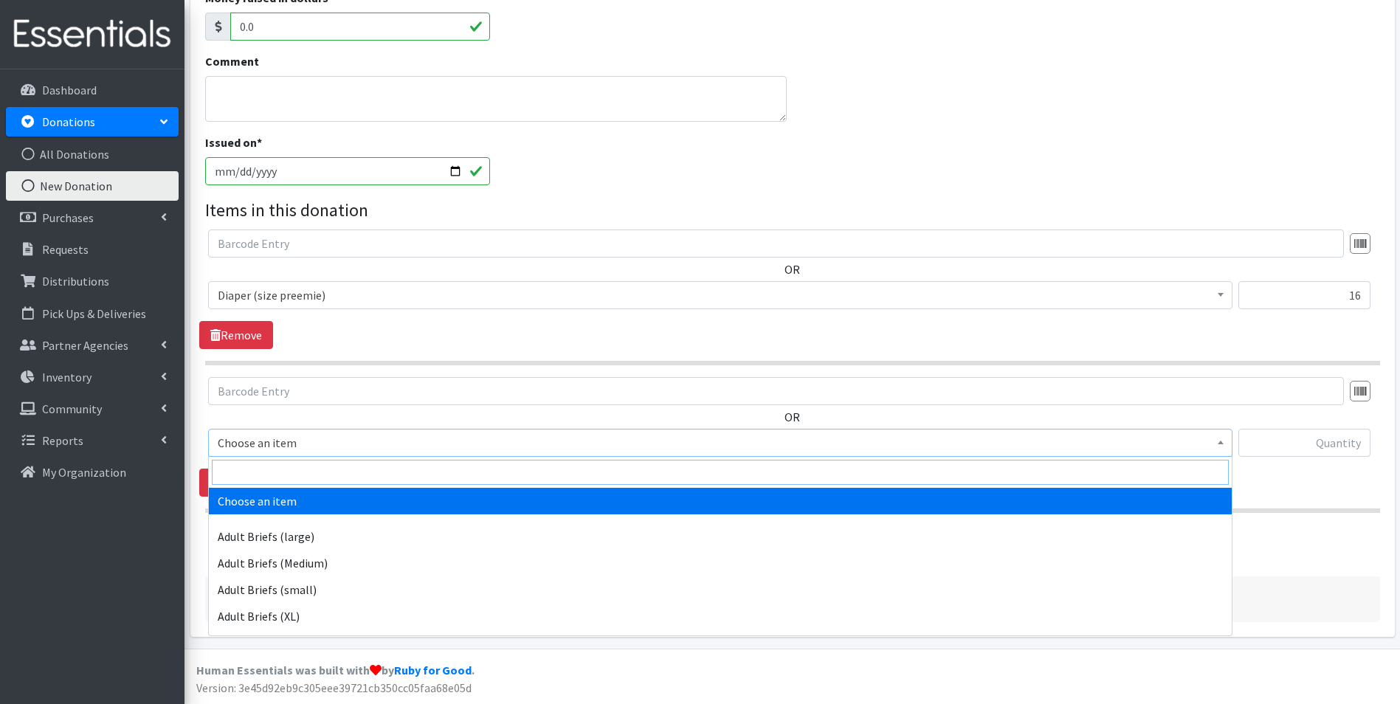
click at [365, 471] on input "search" at bounding box center [720, 472] width 1017 height 25
type input "size n"
select select "4633"
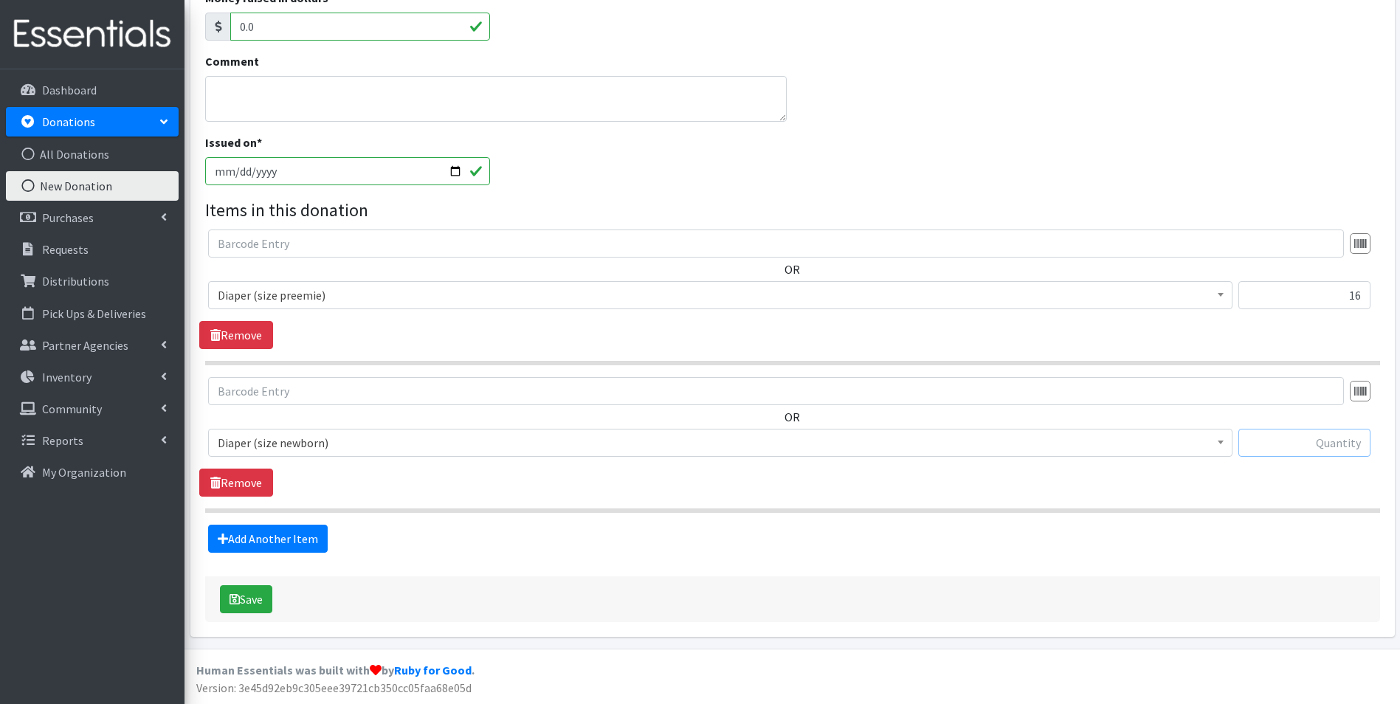
click at [1294, 449] on input "text" at bounding box center [1304, 443] width 132 height 28
type input "173"
click at [314, 534] on link "Add Another Item" at bounding box center [268, 539] width 120 height 28
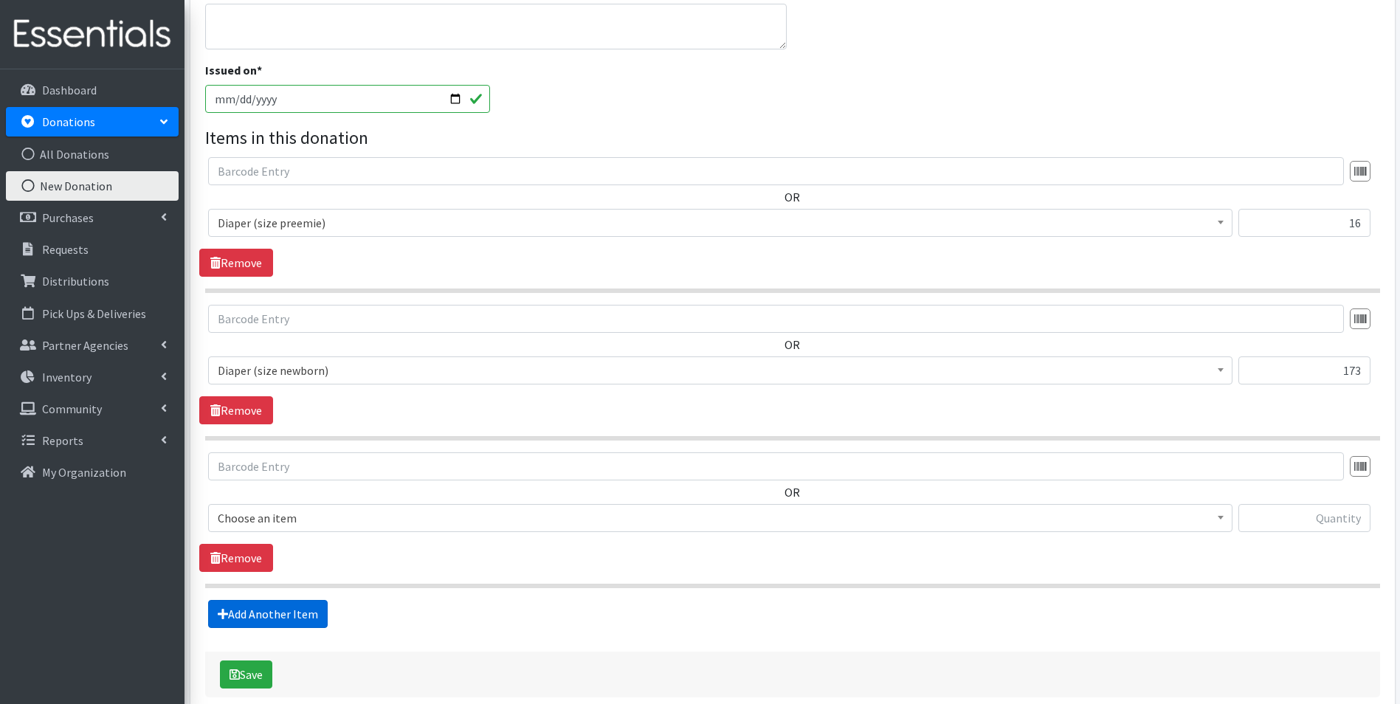
scroll to position [460, 0]
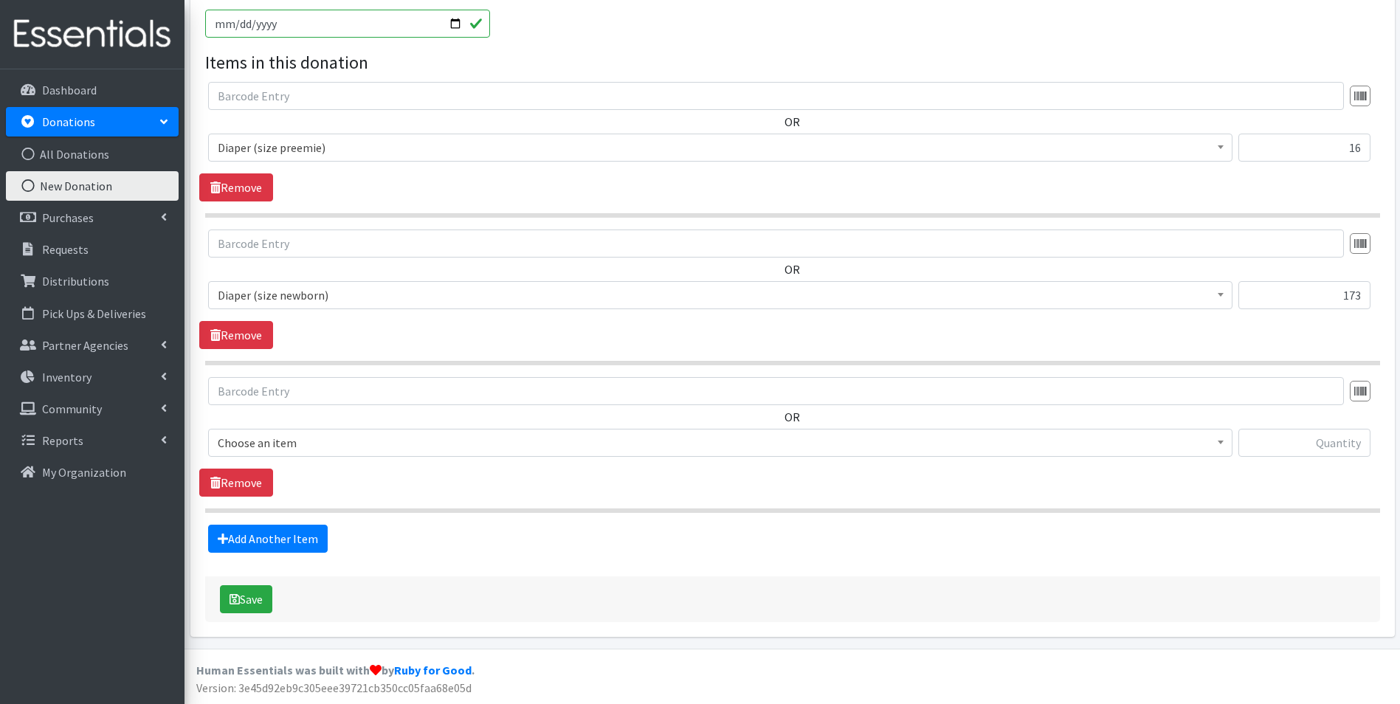
click at [328, 443] on span "Choose an item" at bounding box center [720, 442] width 1005 height 21
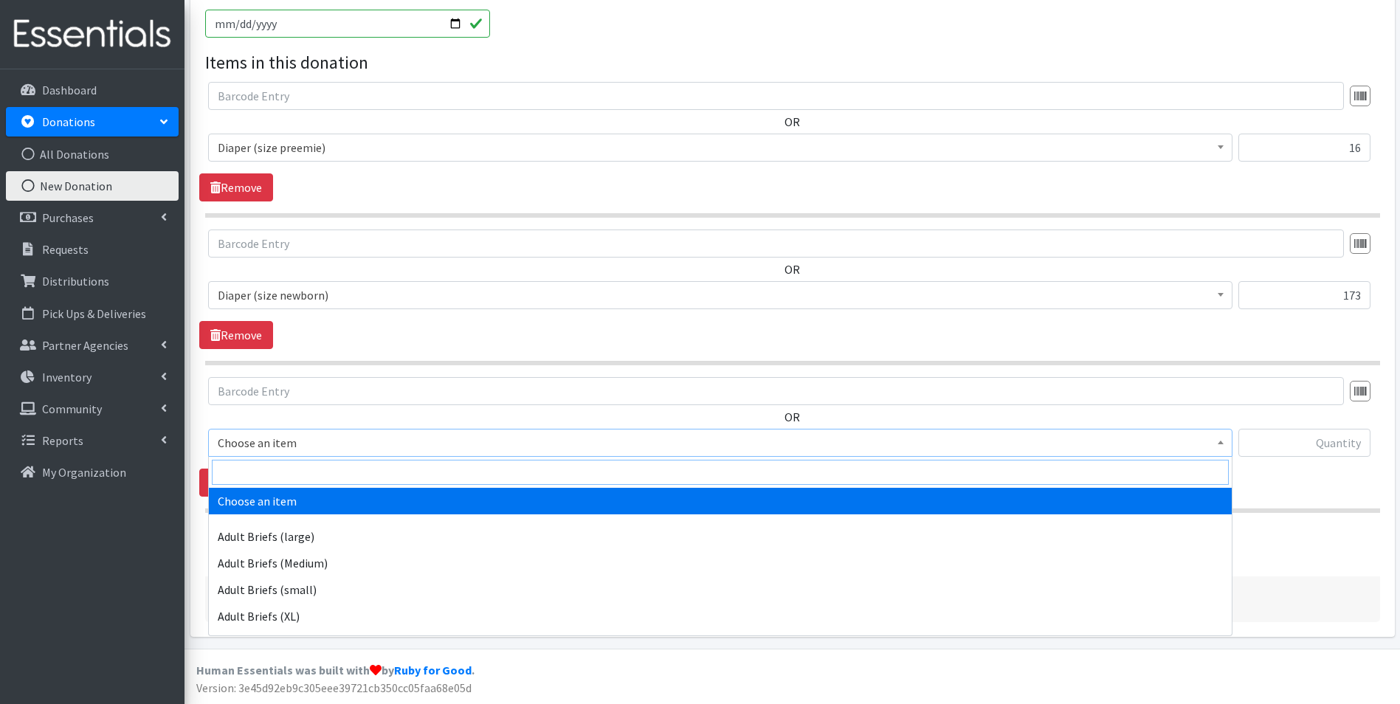
click at [323, 477] on input "search" at bounding box center [720, 472] width 1017 height 25
type input "size 1"
select select "4634"
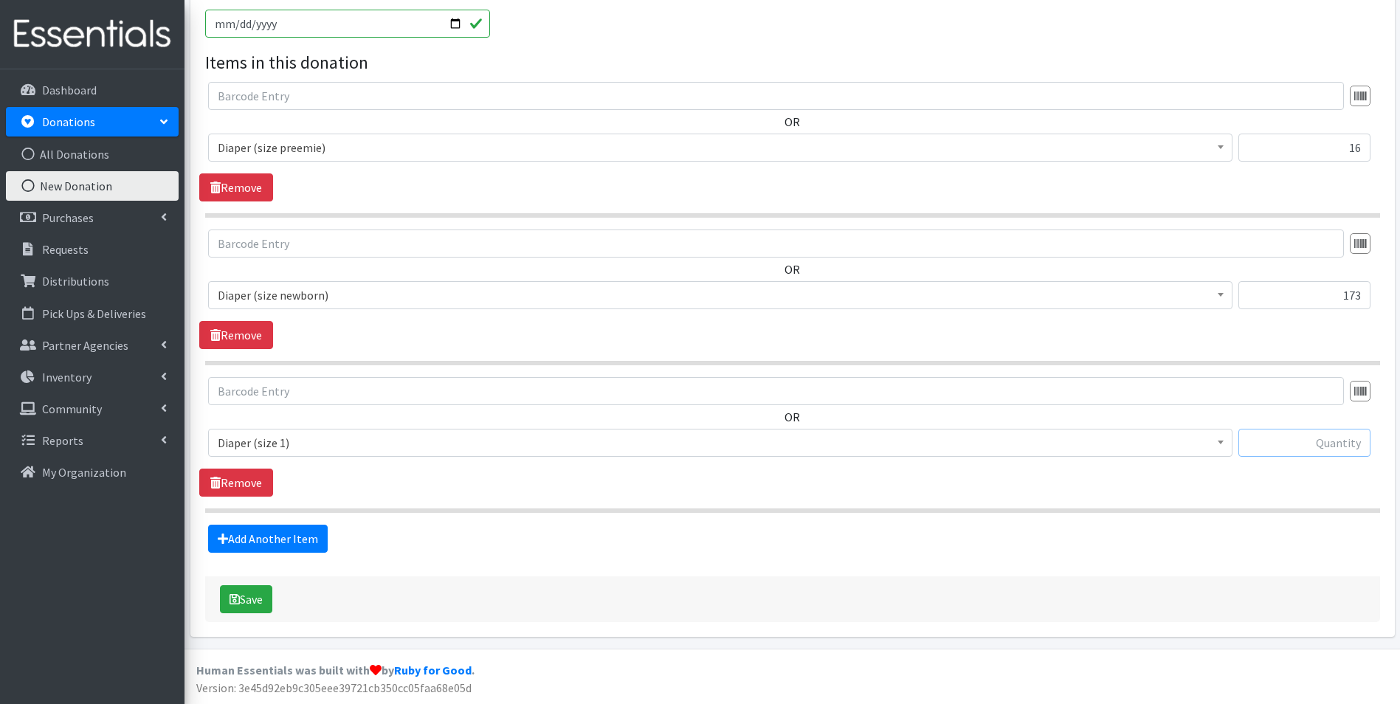
click at [1273, 449] on input "text" at bounding box center [1304, 443] width 132 height 28
type input "9"
click at [275, 541] on link "Add Another Item" at bounding box center [268, 539] width 120 height 28
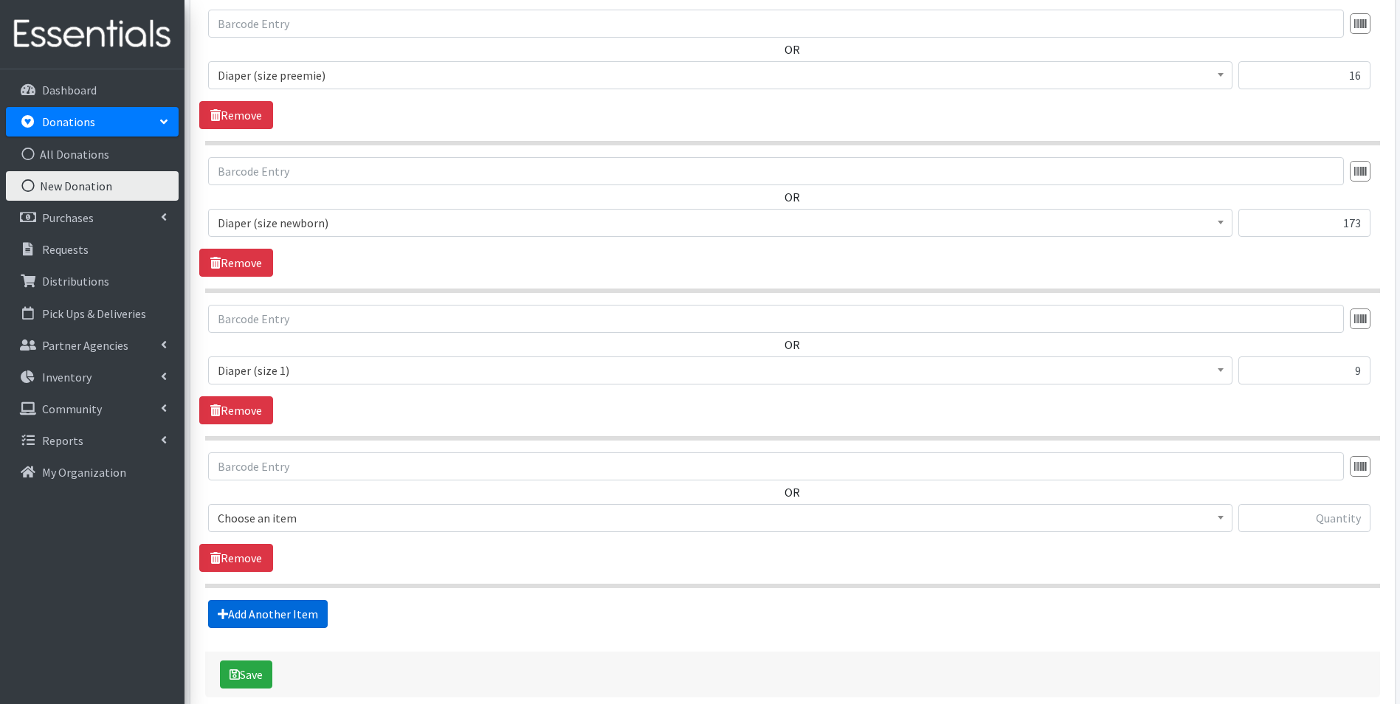
scroll to position [607, 0]
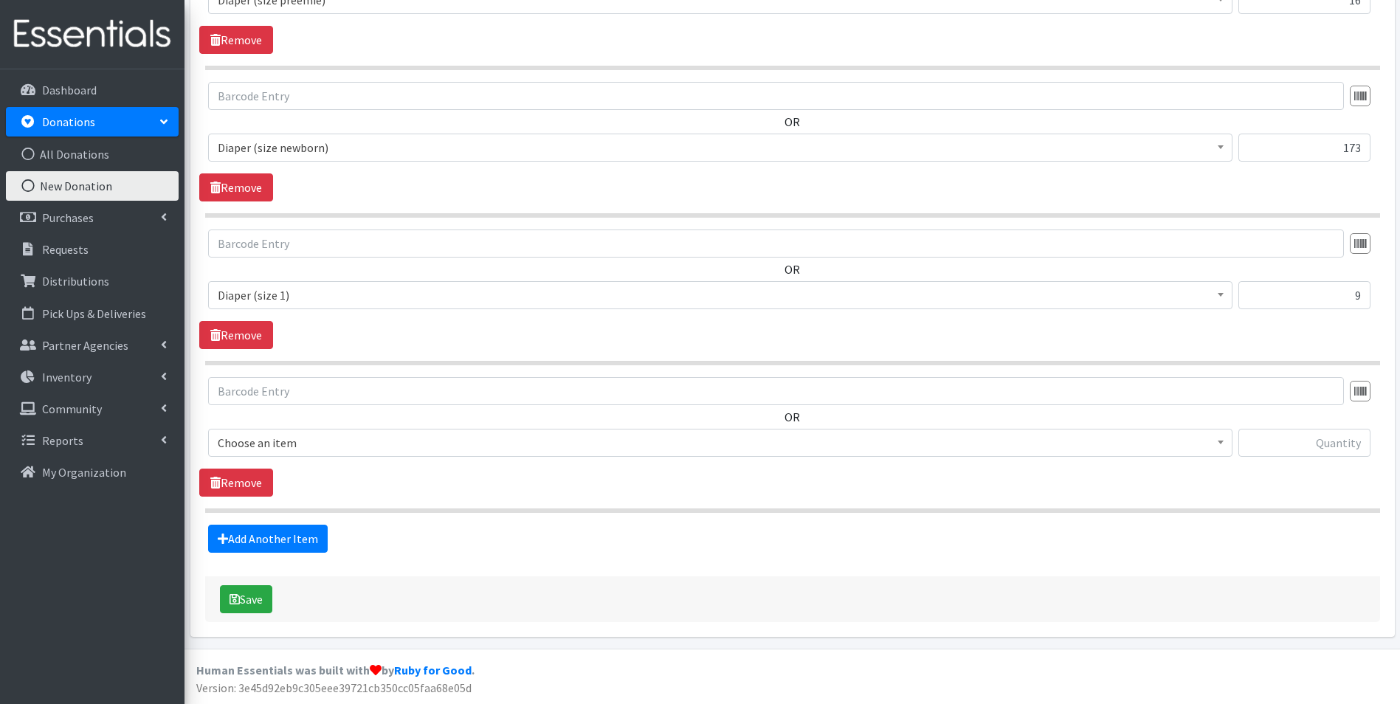
click at [308, 426] on div "OR Choose an item Adult Briefs (large) Adult Briefs (Medium) Adult Briefs (smal…" at bounding box center [792, 423] width 1186 height 92
click at [310, 442] on span "Choose an item" at bounding box center [720, 442] width 1005 height 21
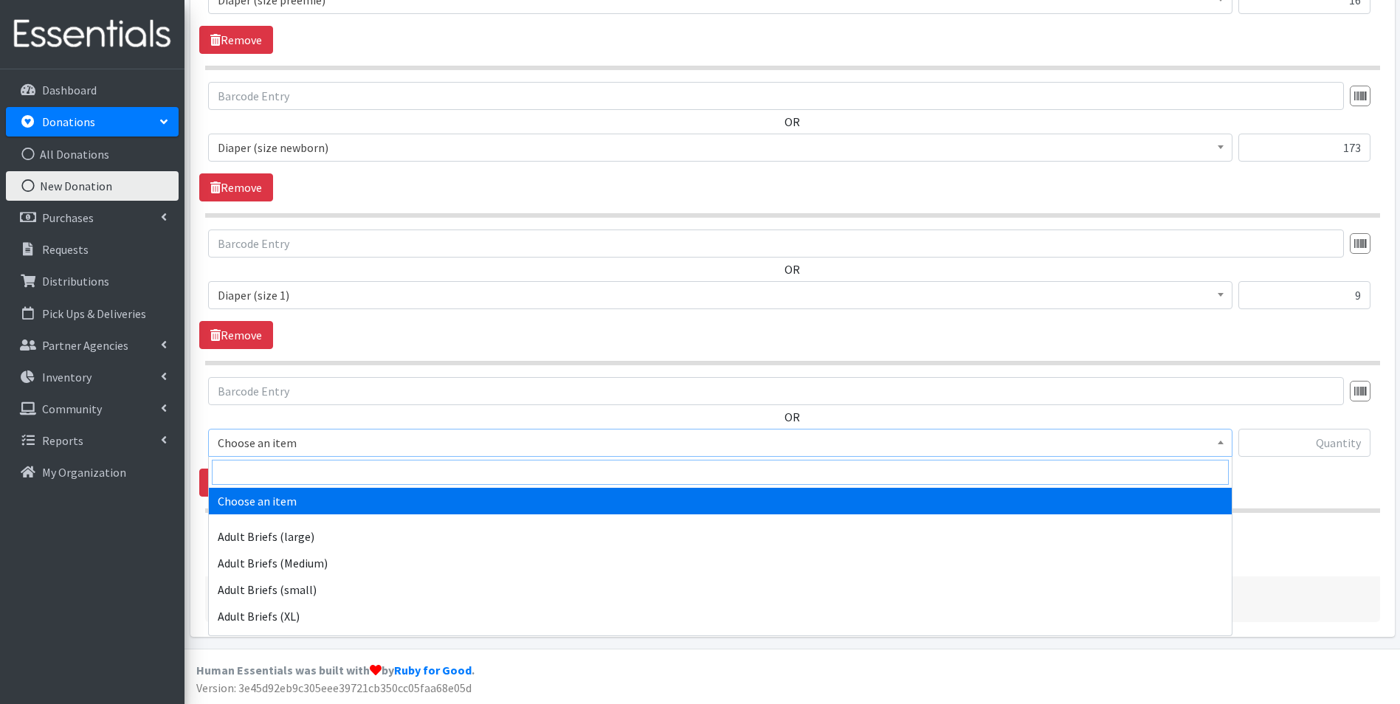
click at [310, 470] on input "search" at bounding box center [720, 472] width 1017 height 25
type input "size 2"
select select "4635"
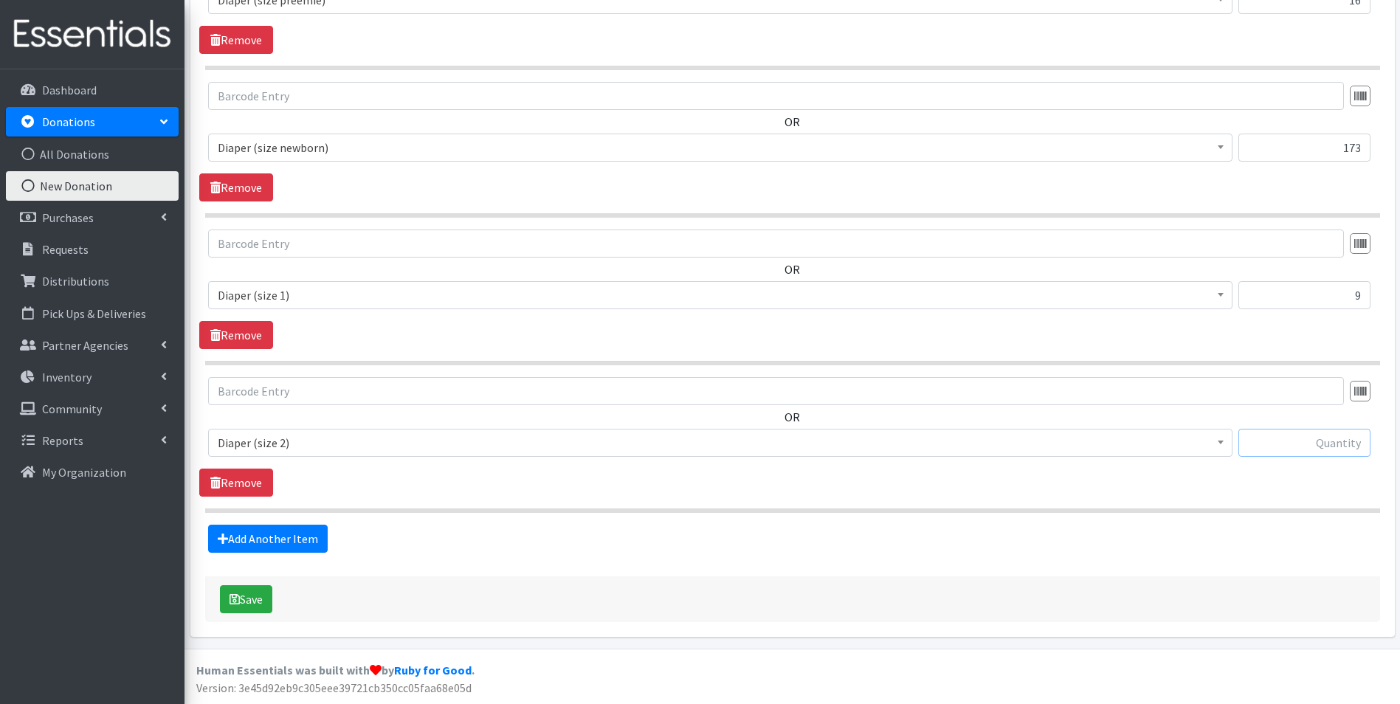
click at [1301, 449] on input "text" at bounding box center [1304, 443] width 132 height 28
type input "120"
click at [303, 534] on link "Add Another Item" at bounding box center [268, 539] width 120 height 28
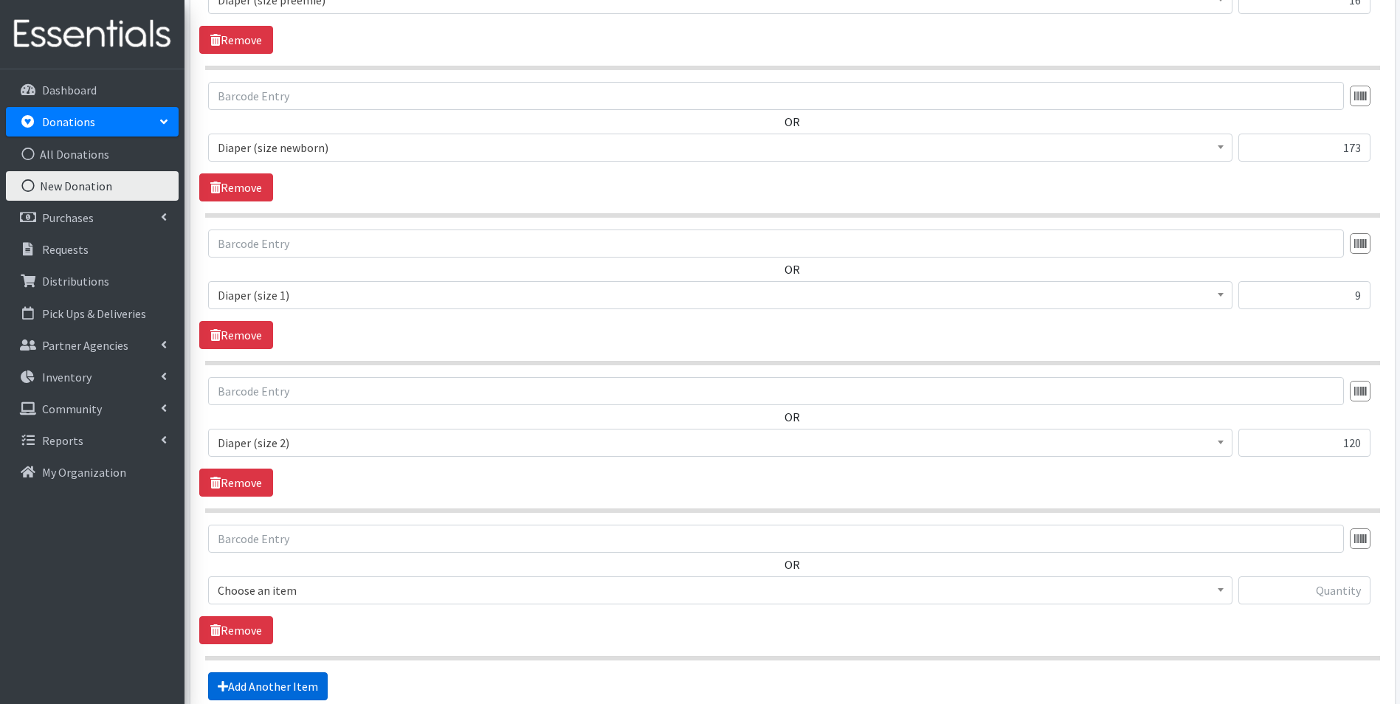
scroll to position [755, 0]
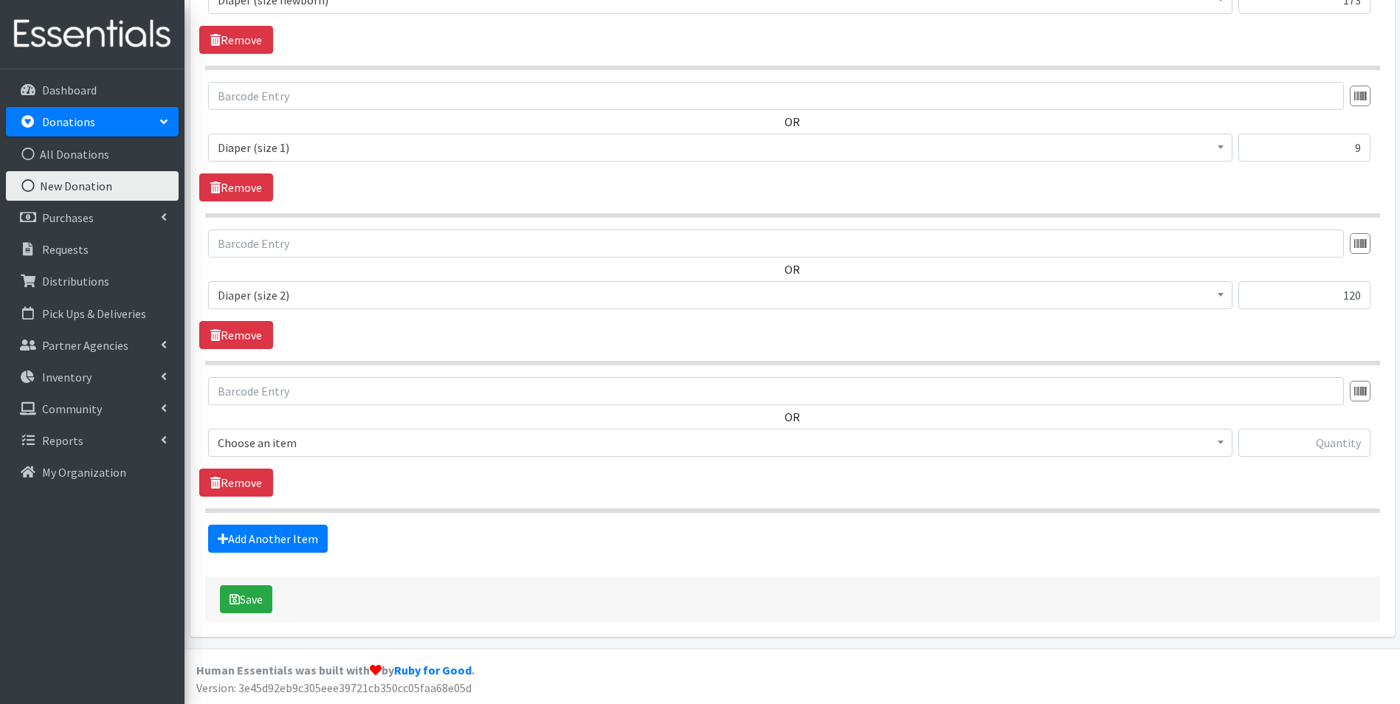
drag, startPoint x: 321, startPoint y: 417, endPoint x: 328, endPoint y: 425, distance: 10.5
click at [323, 418] on div "OR Choose an item Adult Briefs (large) Adult Briefs (Medium) Adult Briefs (smal…" at bounding box center [792, 423] width 1186 height 92
click at [328, 437] on span "Choose an item" at bounding box center [720, 442] width 1005 height 21
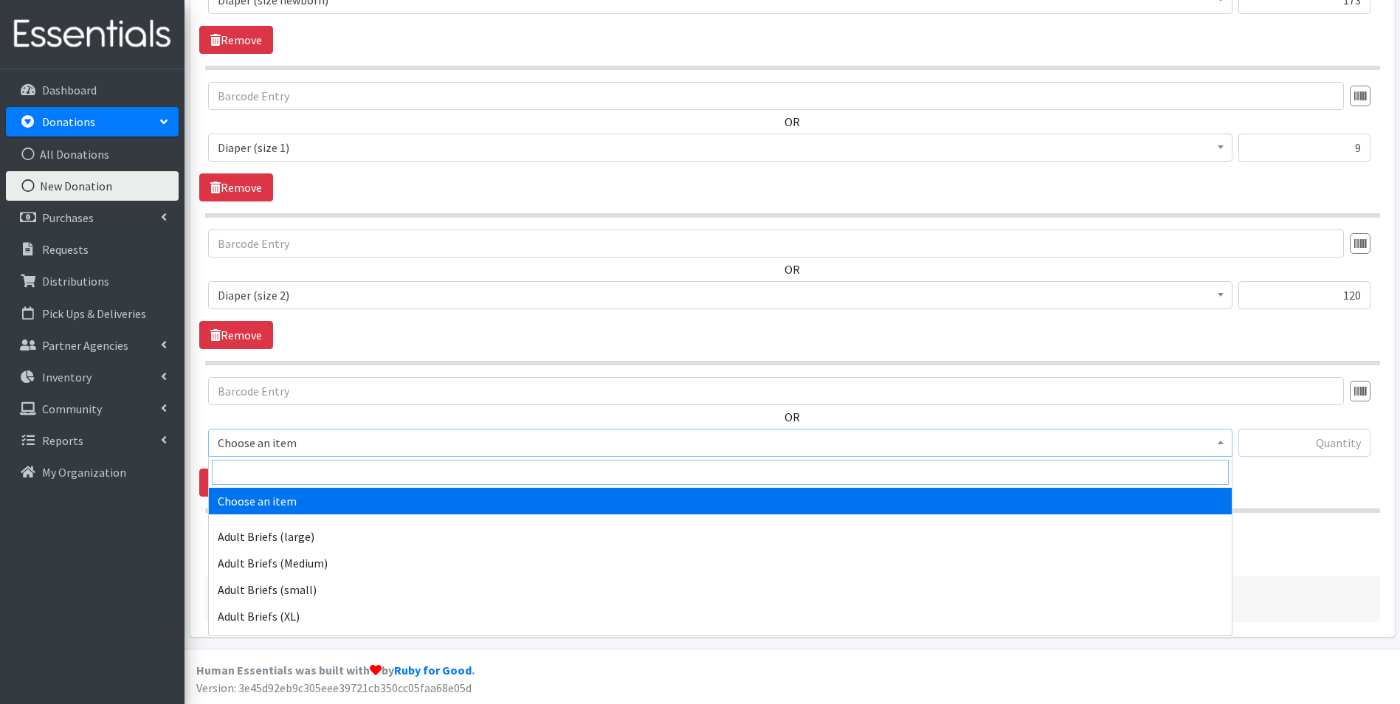
click at [325, 462] on input "search" at bounding box center [720, 472] width 1017 height 25
type input "size 3"
select select "4644"
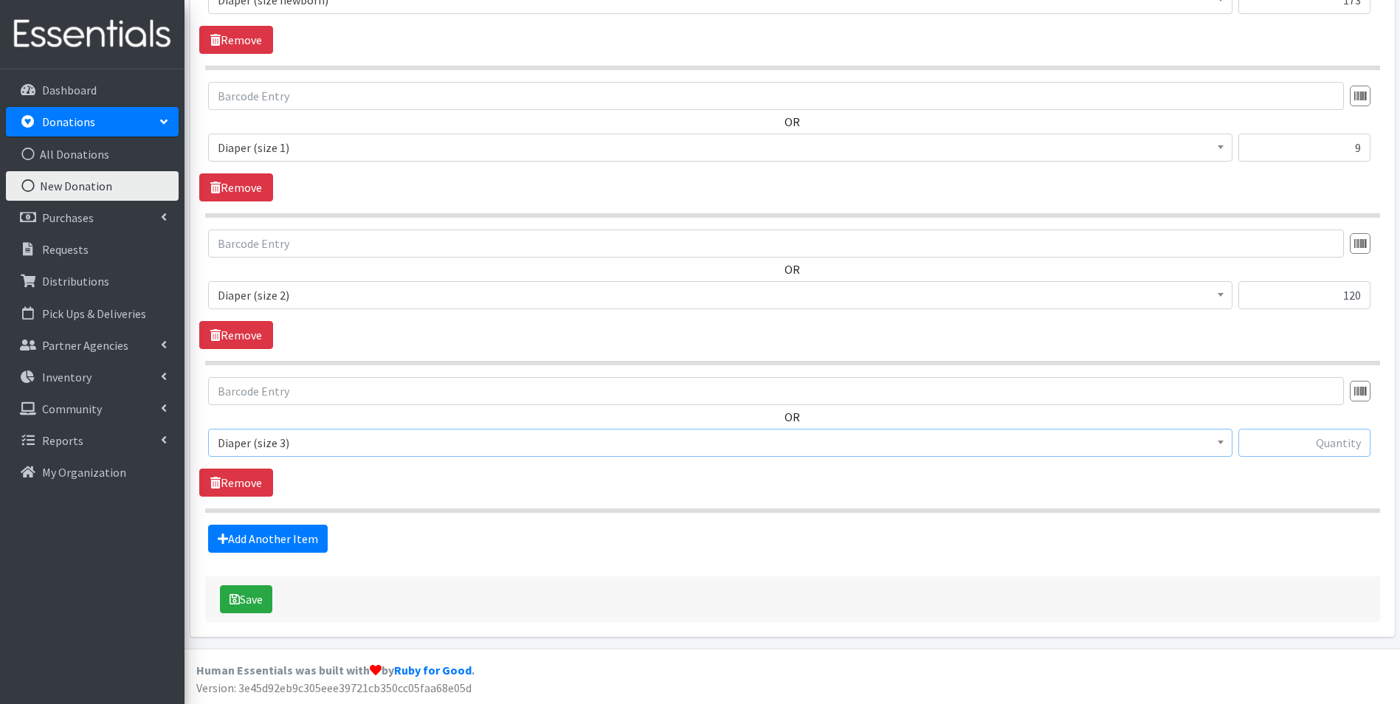
click at [1287, 438] on input "text" at bounding box center [1304, 443] width 132 height 28
type input "78"
click at [286, 537] on link "Add Another Item" at bounding box center [268, 539] width 120 height 28
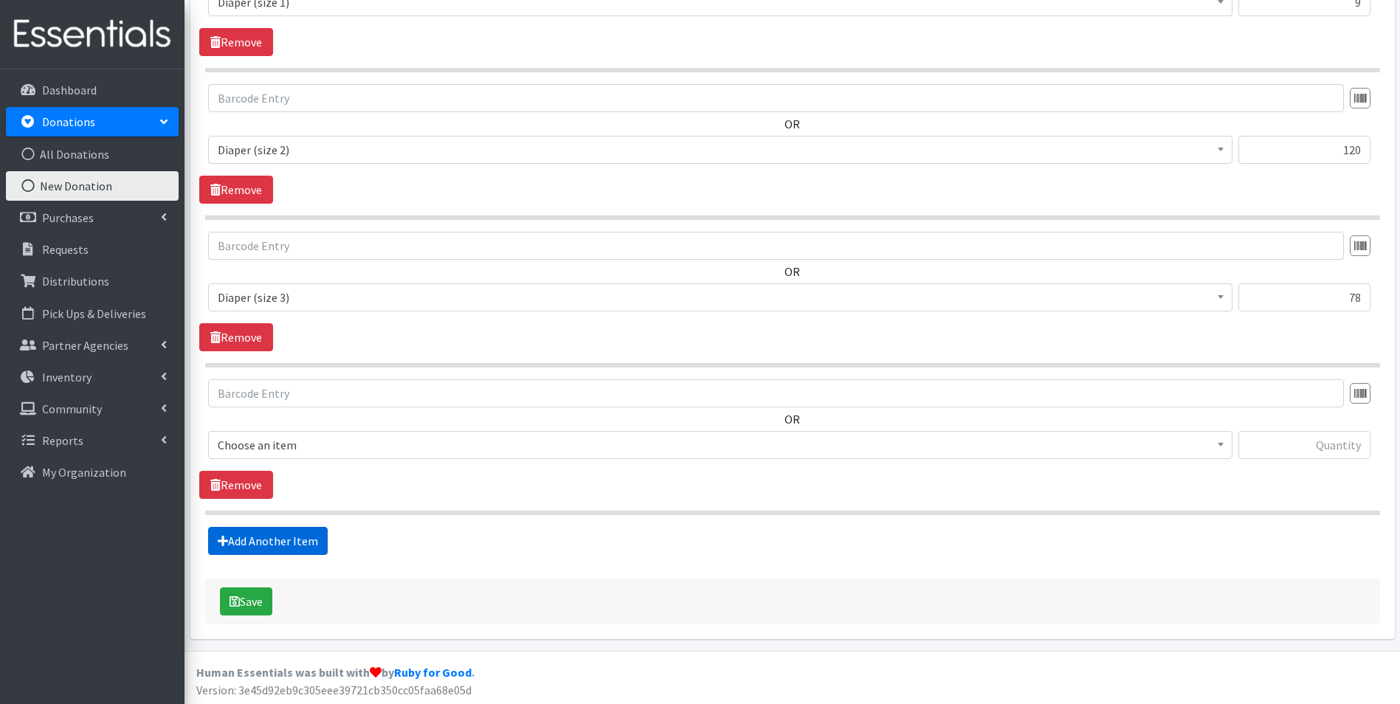
scroll to position [902, 0]
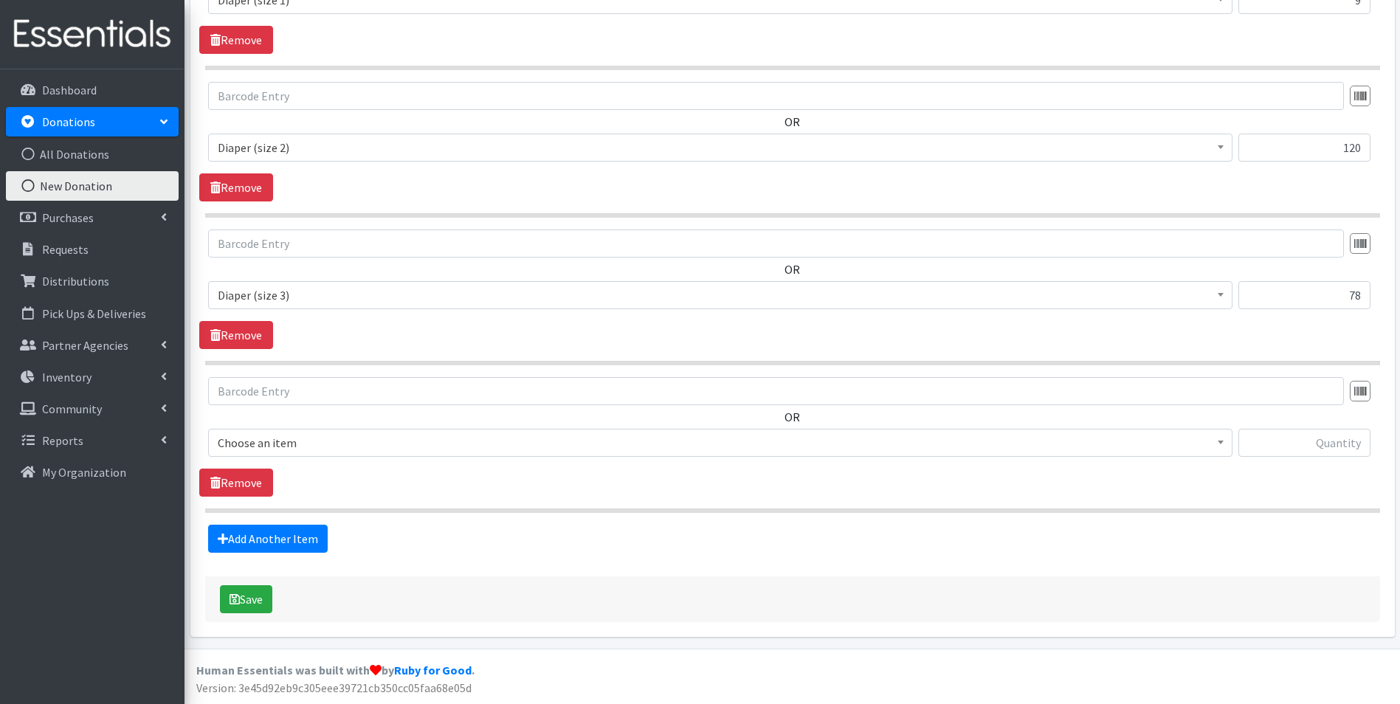
click at [279, 445] on span "Choose an item" at bounding box center [720, 442] width 1005 height 21
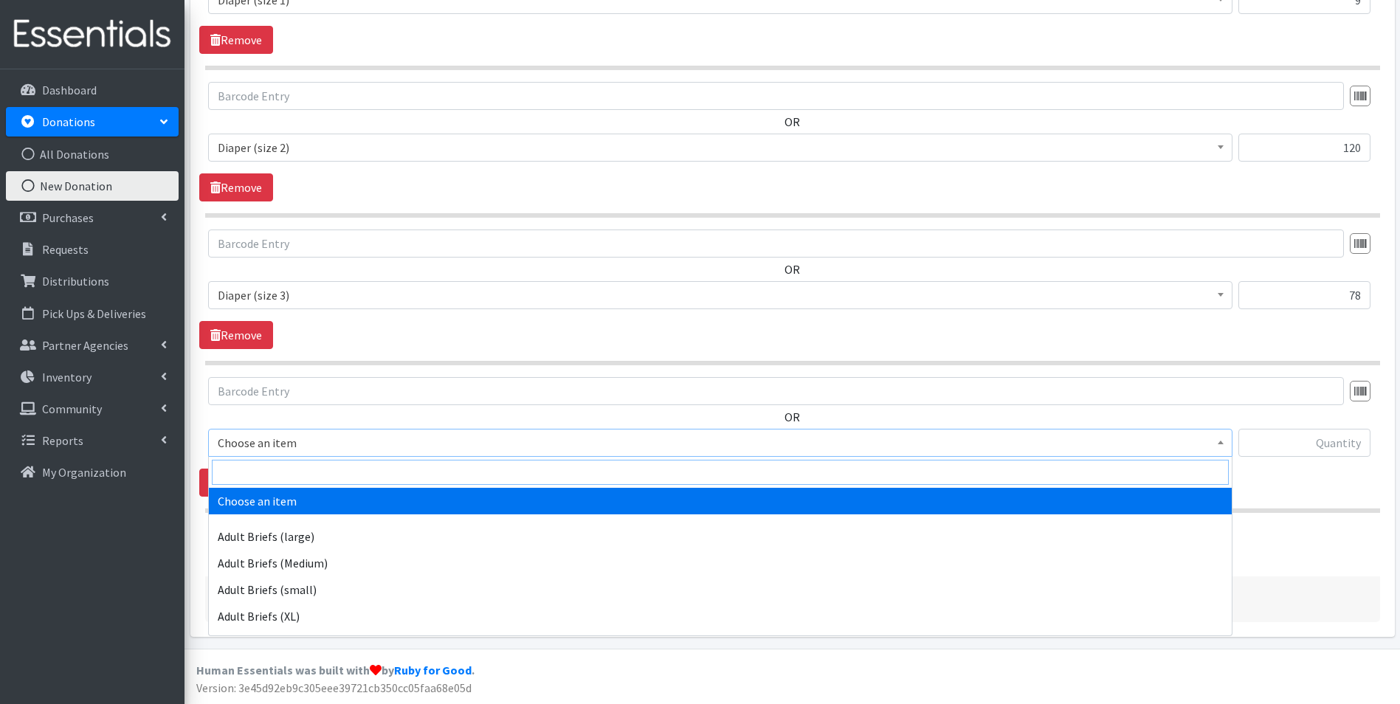
click at [278, 468] on input "search" at bounding box center [720, 472] width 1017 height 25
type input "size 6"
drag, startPoint x: 285, startPoint y: 491, endPoint x: 293, endPoint y: 491, distance: 8.2
select select "4649"
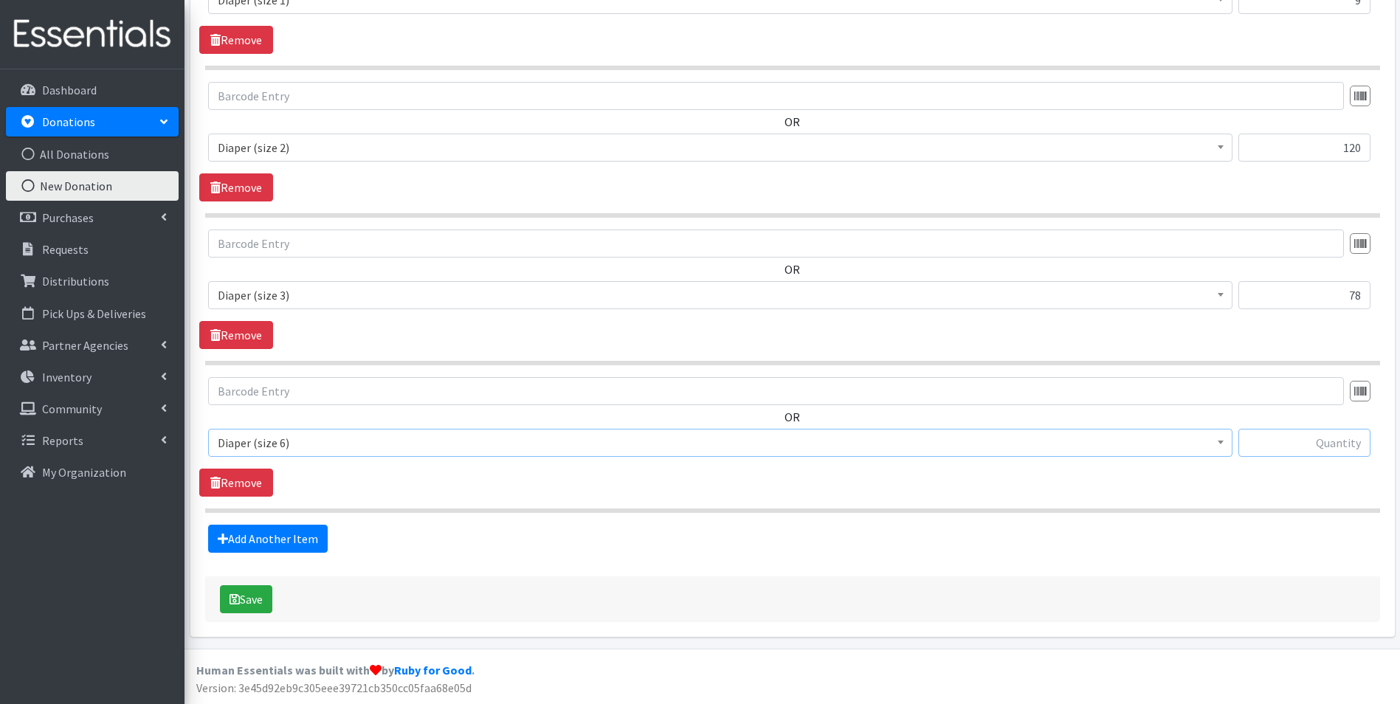
click at [1281, 441] on input "text" at bounding box center [1304, 443] width 132 height 28
type input "6"
click at [264, 604] on button "Save" at bounding box center [246, 599] width 52 height 28
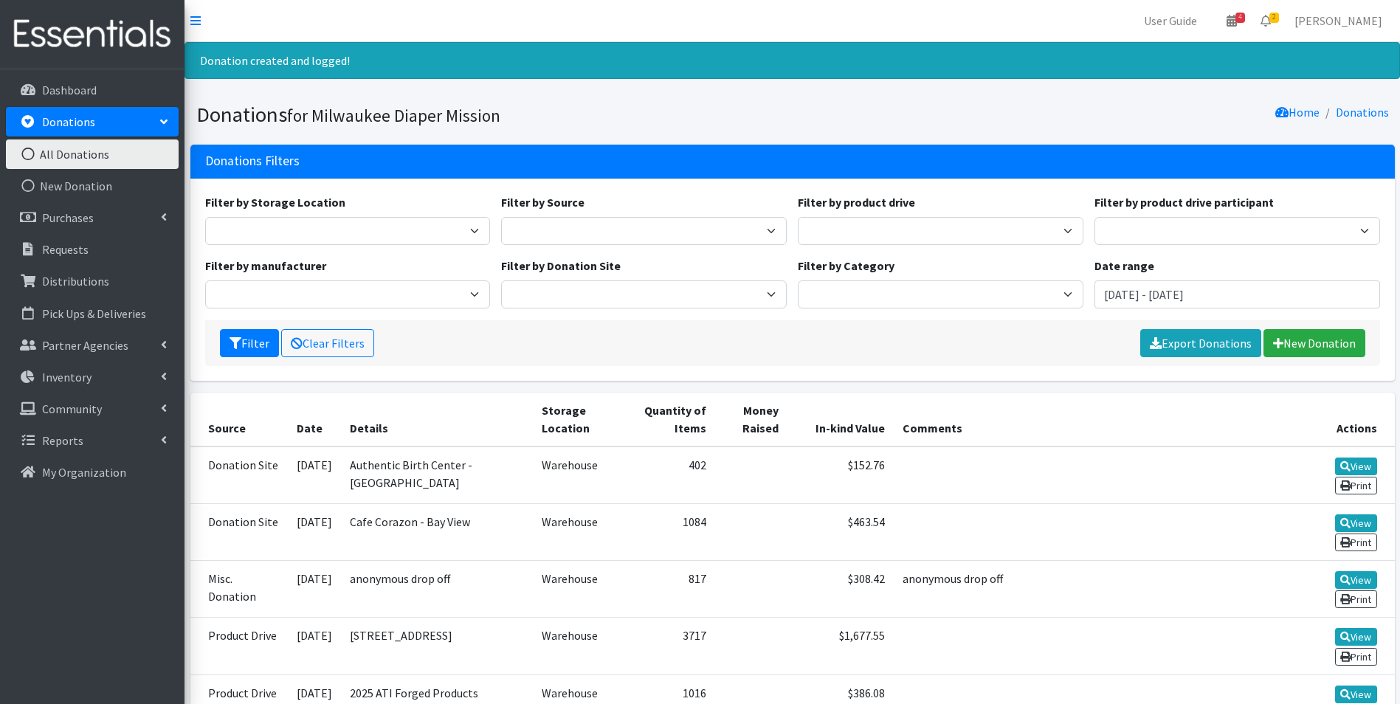
click at [706, 354] on div "Filter Clear Filters Export Donations New Donation" at bounding box center [792, 343] width 1175 height 46
click at [1278, 348] on icon at bounding box center [1278, 343] width 10 height 12
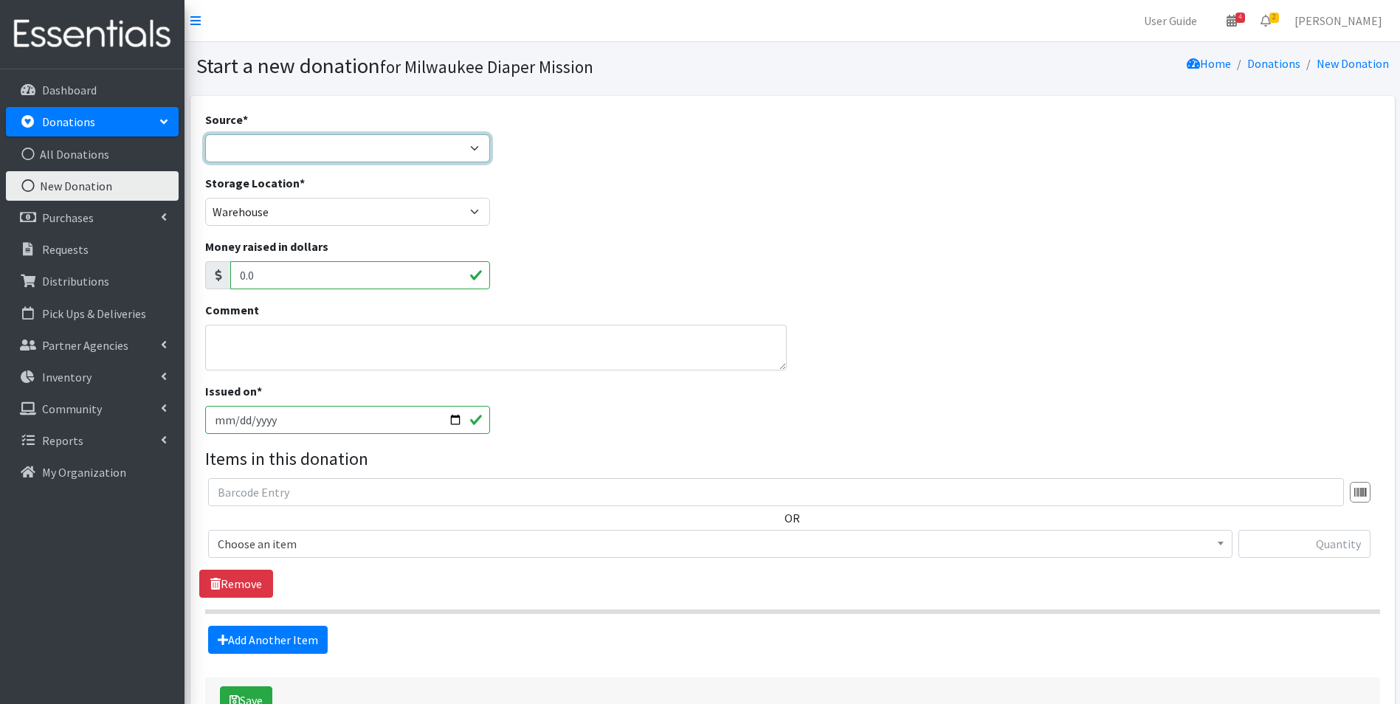
click at [322, 145] on select "Product Drive Manufacturer Donation Site Misc. Donation" at bounding box center [348, 148] width 286 height 28
select select "Misc. Donation"
click at [205, 134] on select "Product Drive Manufacturer Donation Site Misc. Donation" at bounding box center [348, 148] width 286 height 28
click at [266, 358] on textarea "Comment" at bounding box center [496, 348] width 582 height 46
type textarea "whole foods volunteers - receipt declined"
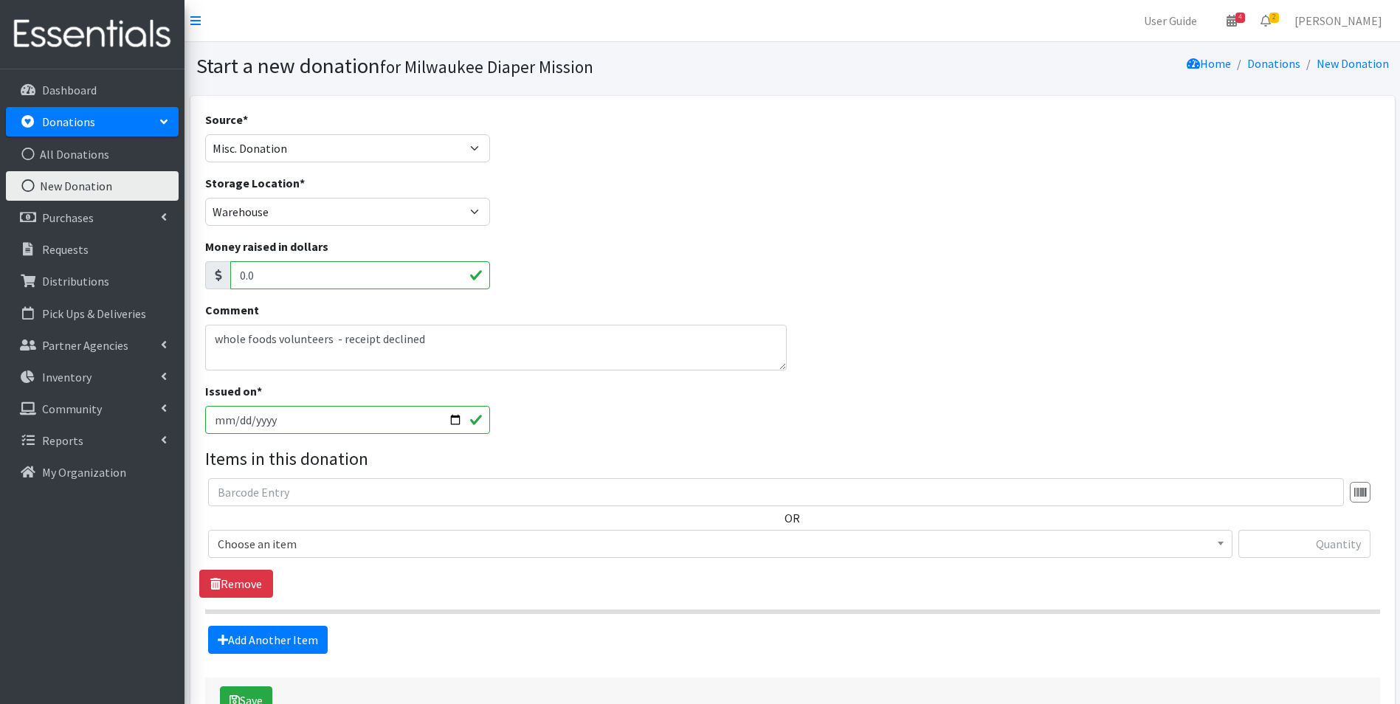
click at [239, 419] on input "[DATE]" at bounding box center [348, 420] width 286 height 28
type input "[DATE]"
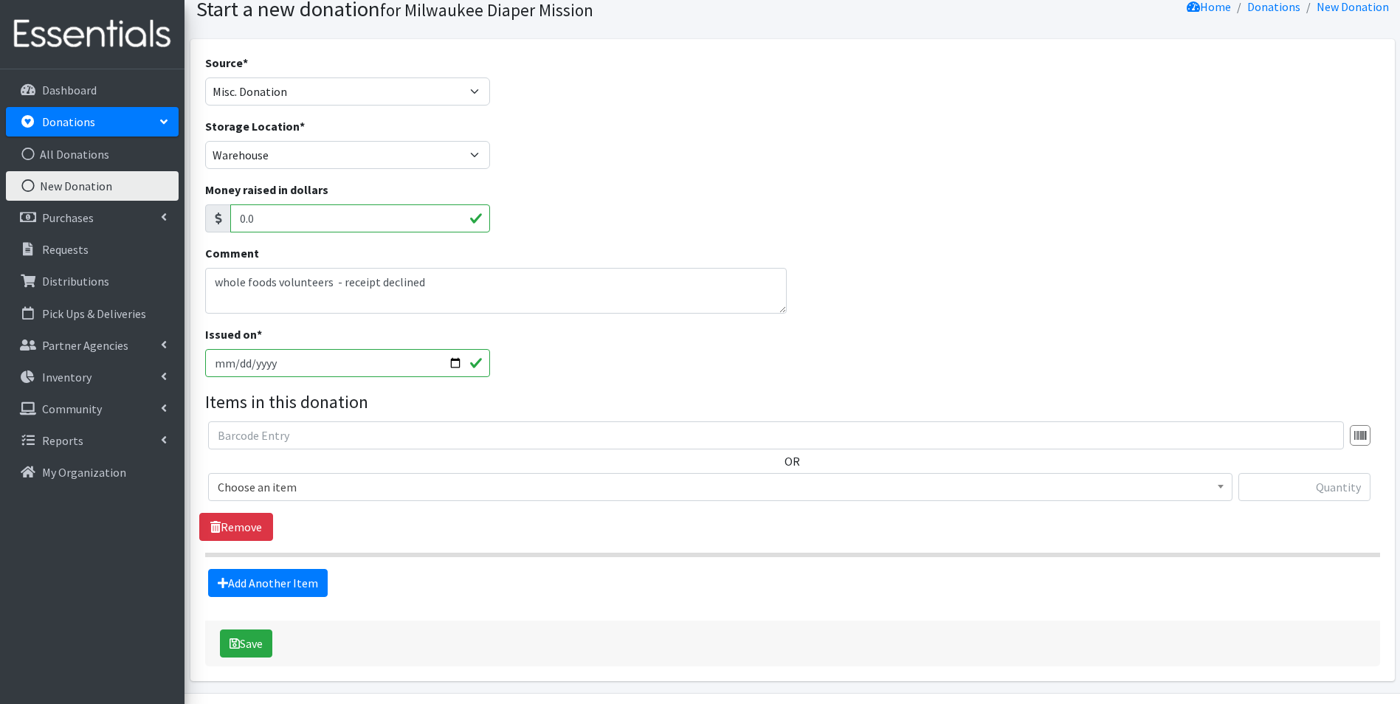
scroll to position [101, 0]
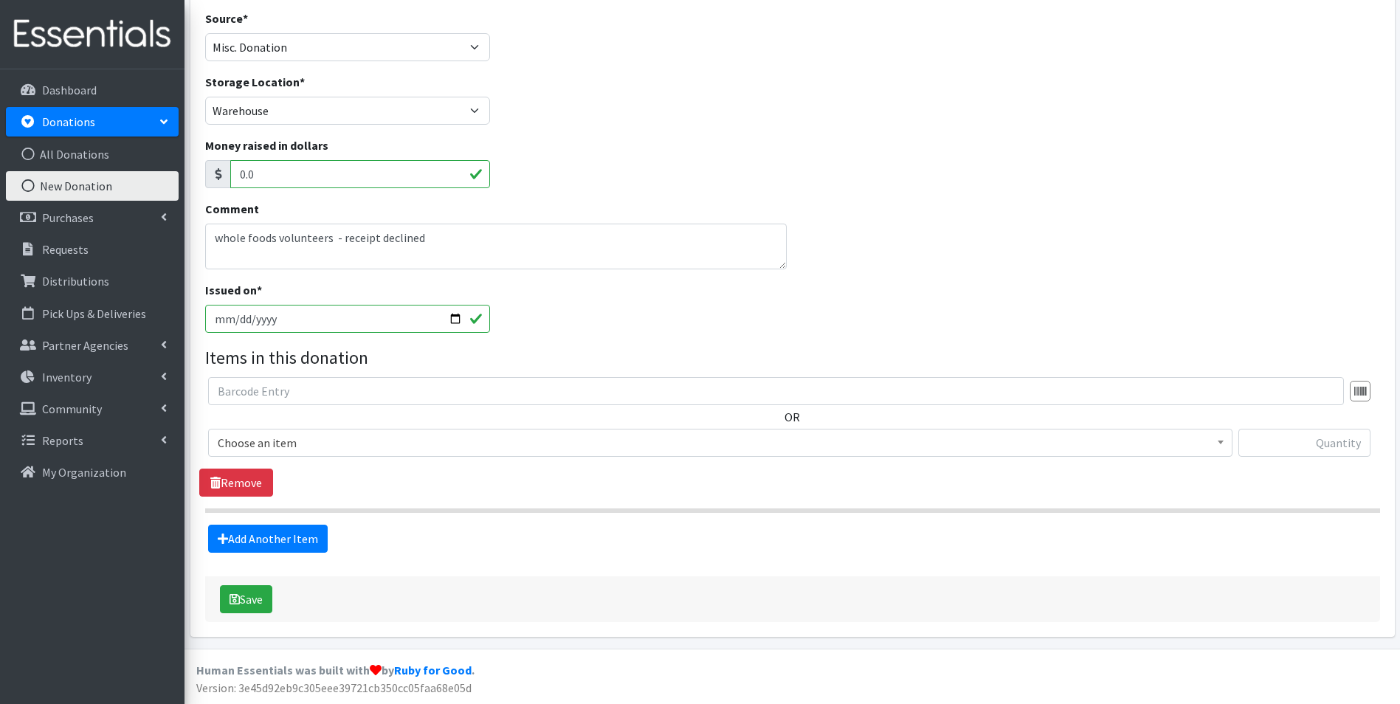
click at [518, 443] on span "Choose an item" at bounding box center [720, 442] width 1005 height 21
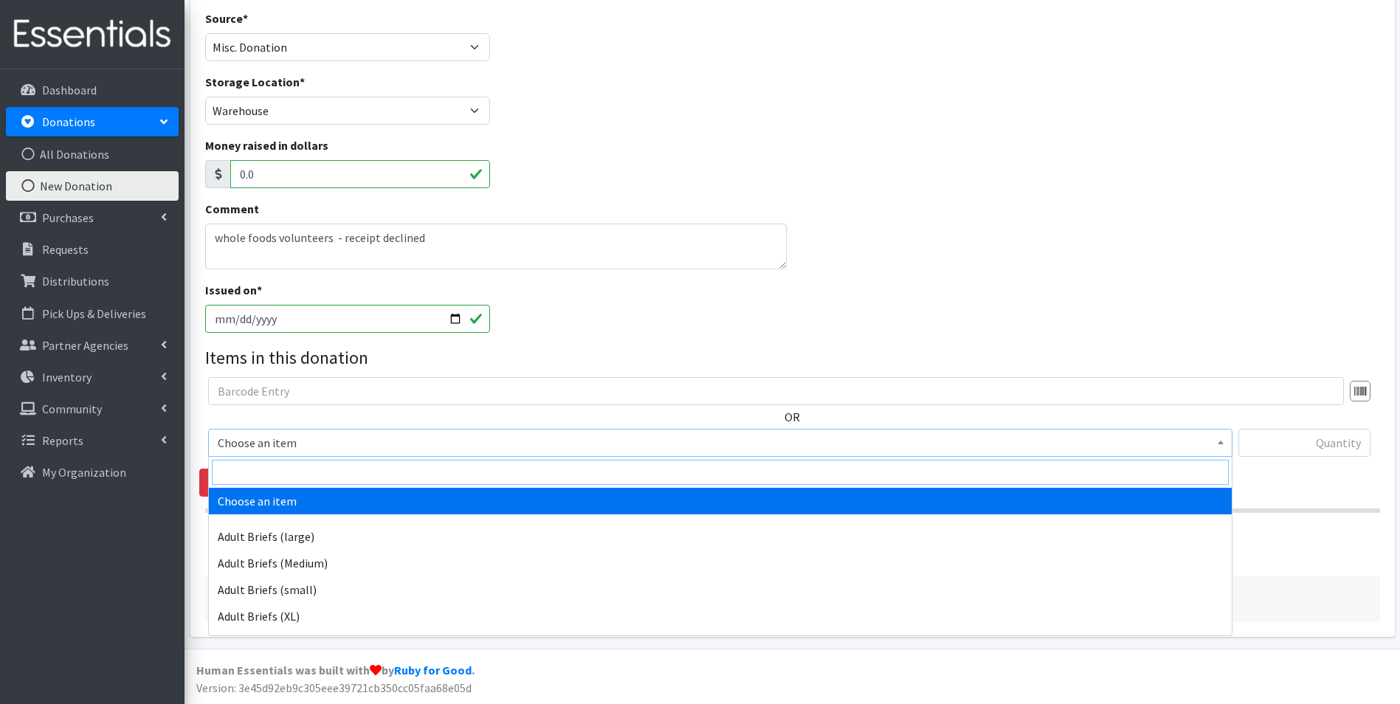
click at [515, 476] on input "search" at bounding box center [720, 472] width 1017 height 25
type input "size new"
select select "4633"
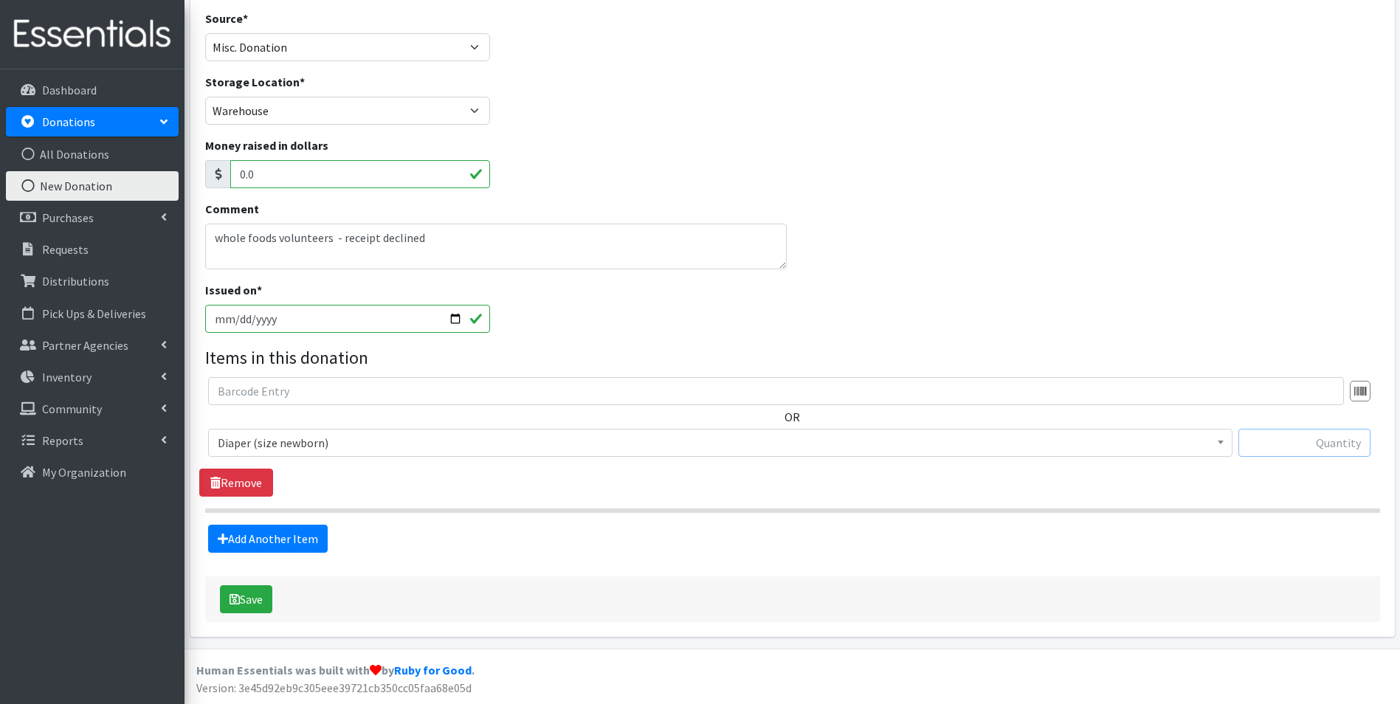
click at [1316, 438] on input "text" at bounding box center [1304, 443] width 132 height 28
type input "36"
click at [269, 539] on link "Add Another Item" at bounding box center [268, 539] width 120 height 28
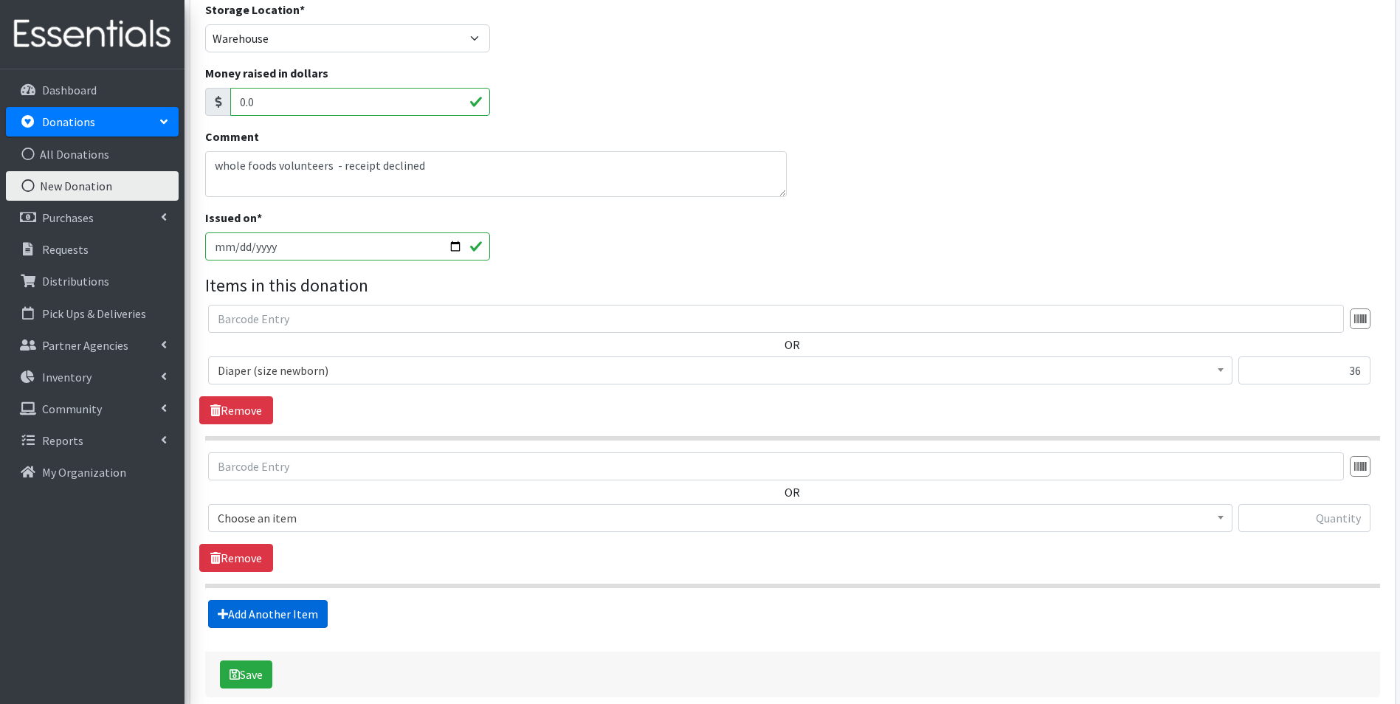
scroll to position [249, 0]
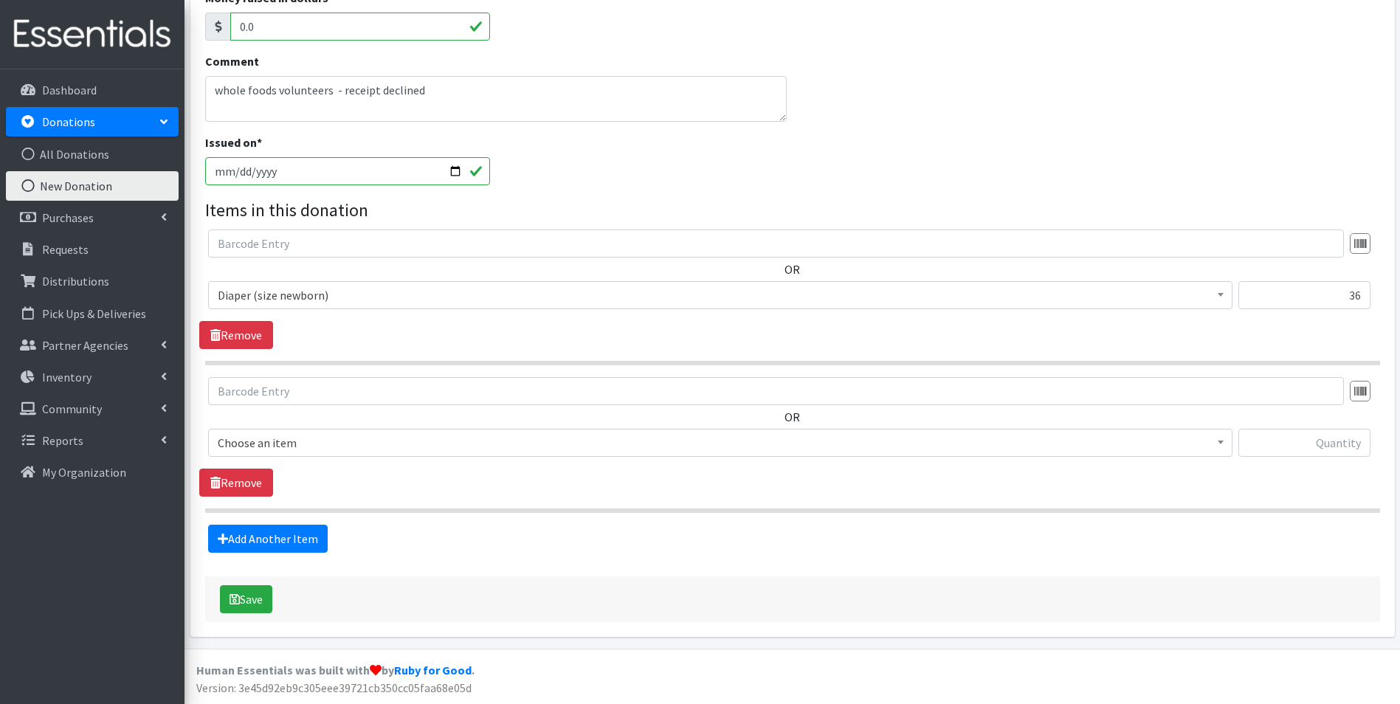
click at [271, 435] on span "Choose an item" at bounding box center [720, 442] width 1005 height 21
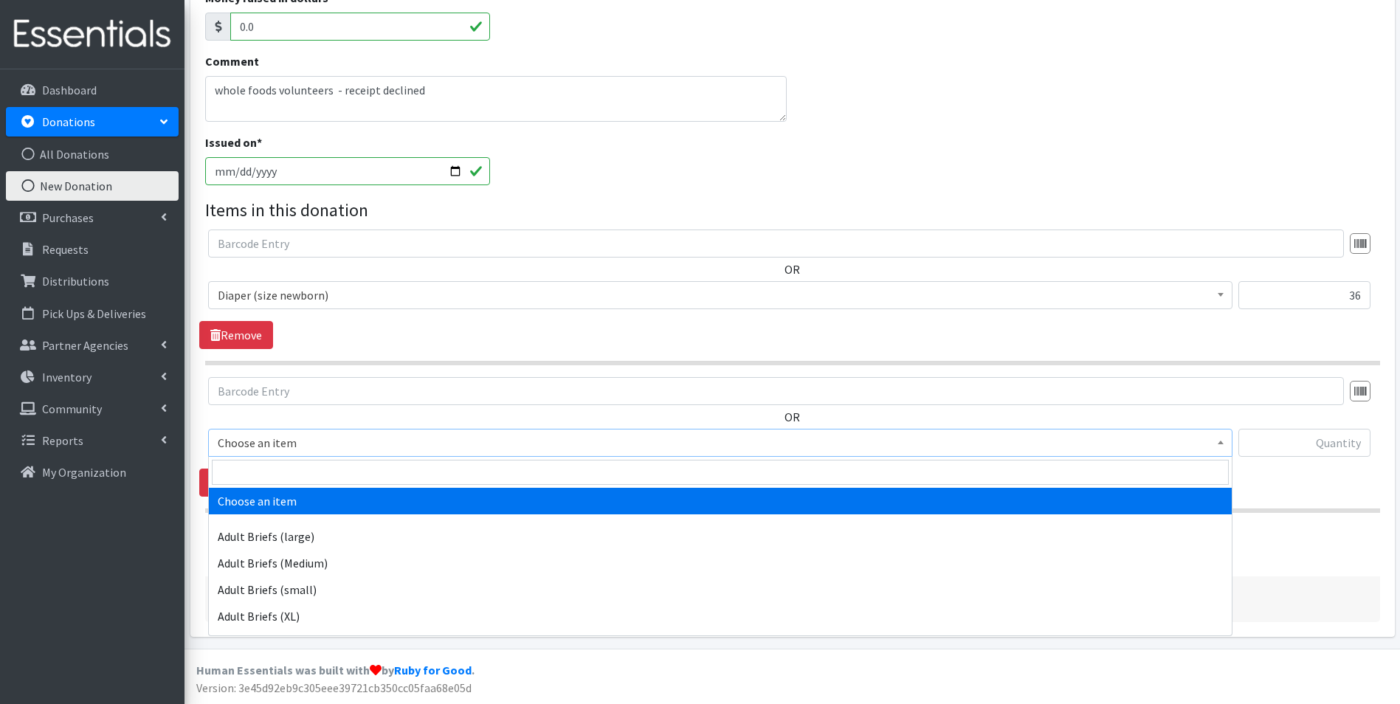
click at [271, 457] on span at bounding box center [720, 472] width 1023 height 31
click at [269, 466] on input "search" at bounding box center [720, 472] width 1017 height 25
type input "size 1"
select select "4634"
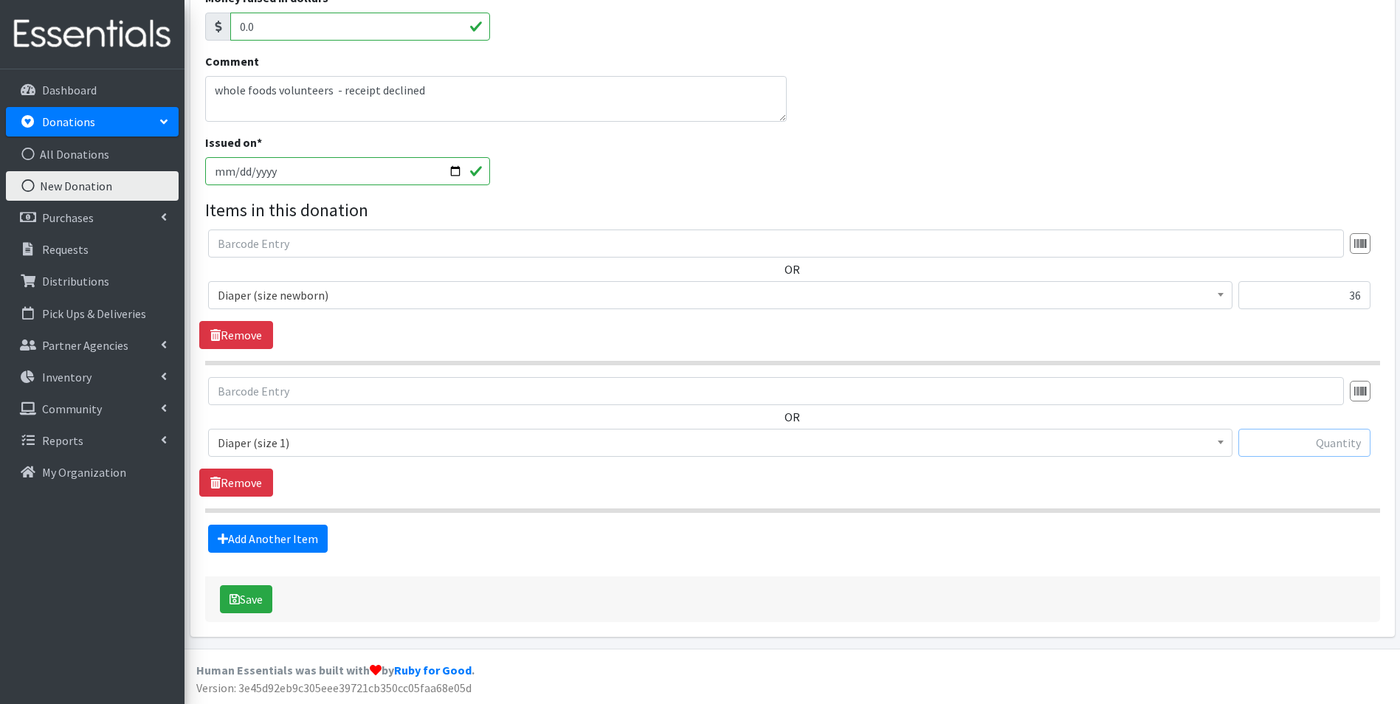
click at [1295, 455] on input "text" at bounding box center [1304, 443] width 132 height 28
type input "40"
click at [274, 542] on link "Add Another Item" at bounding box center [268, 539] width 120 height 28
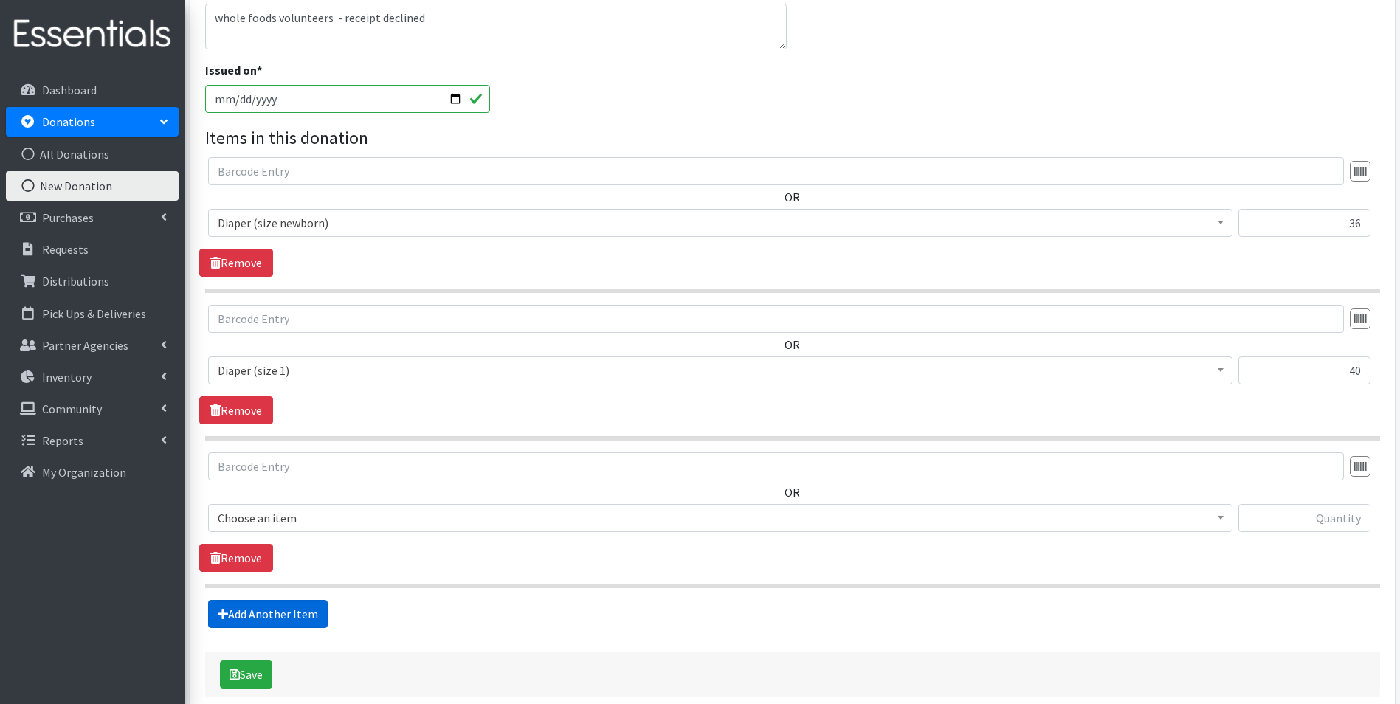
scroll to position [396, 0]
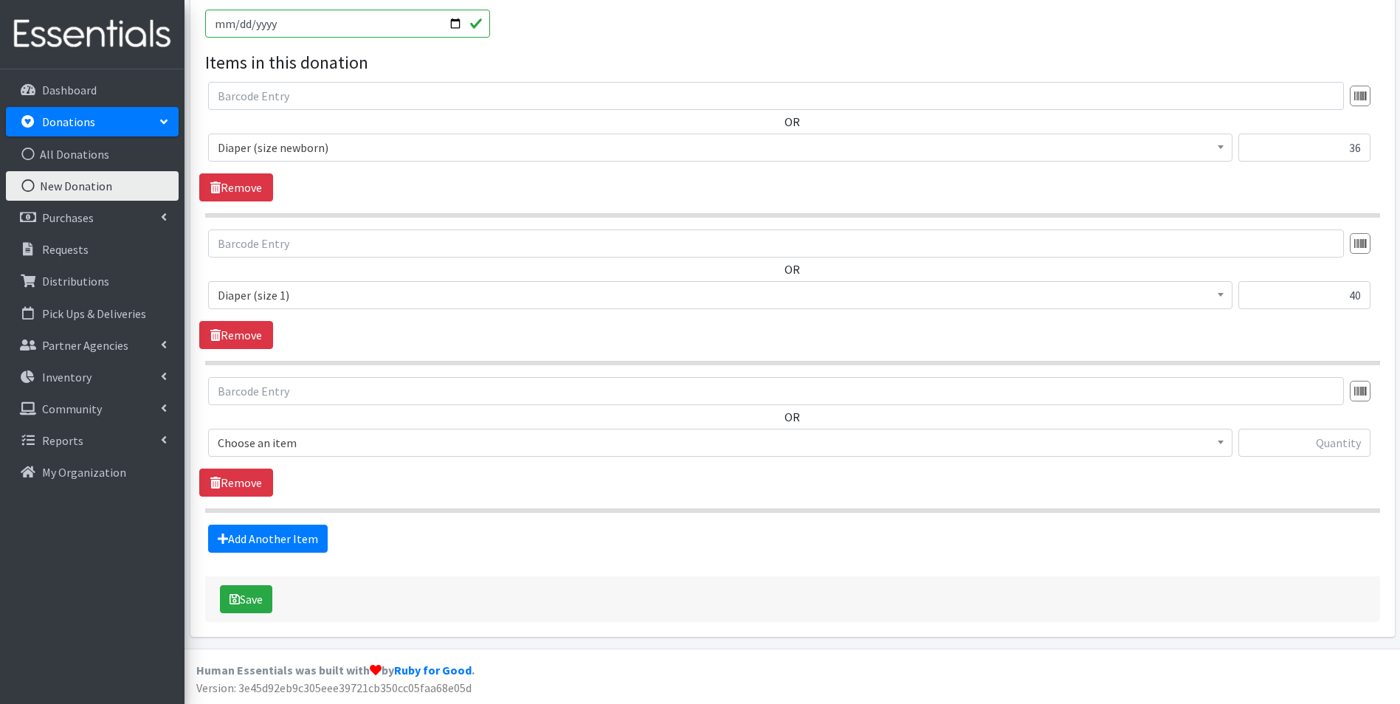
click at [315, 443] on span "Choose an item" at bounding box center [720, 442] width 1005 height 21
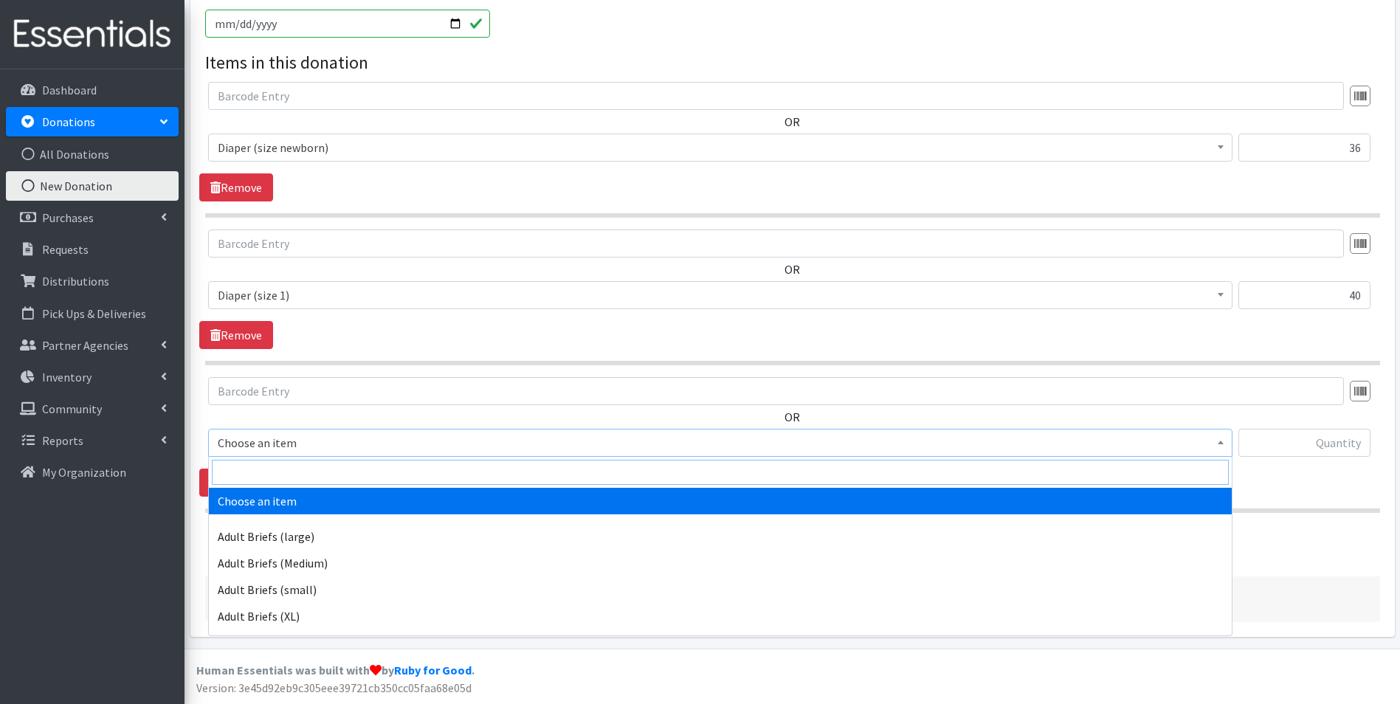
click at [308, 466] on input "search" at bounding box center [720, 472] width 1017 height 25
type input "size 2"
select select "4635"
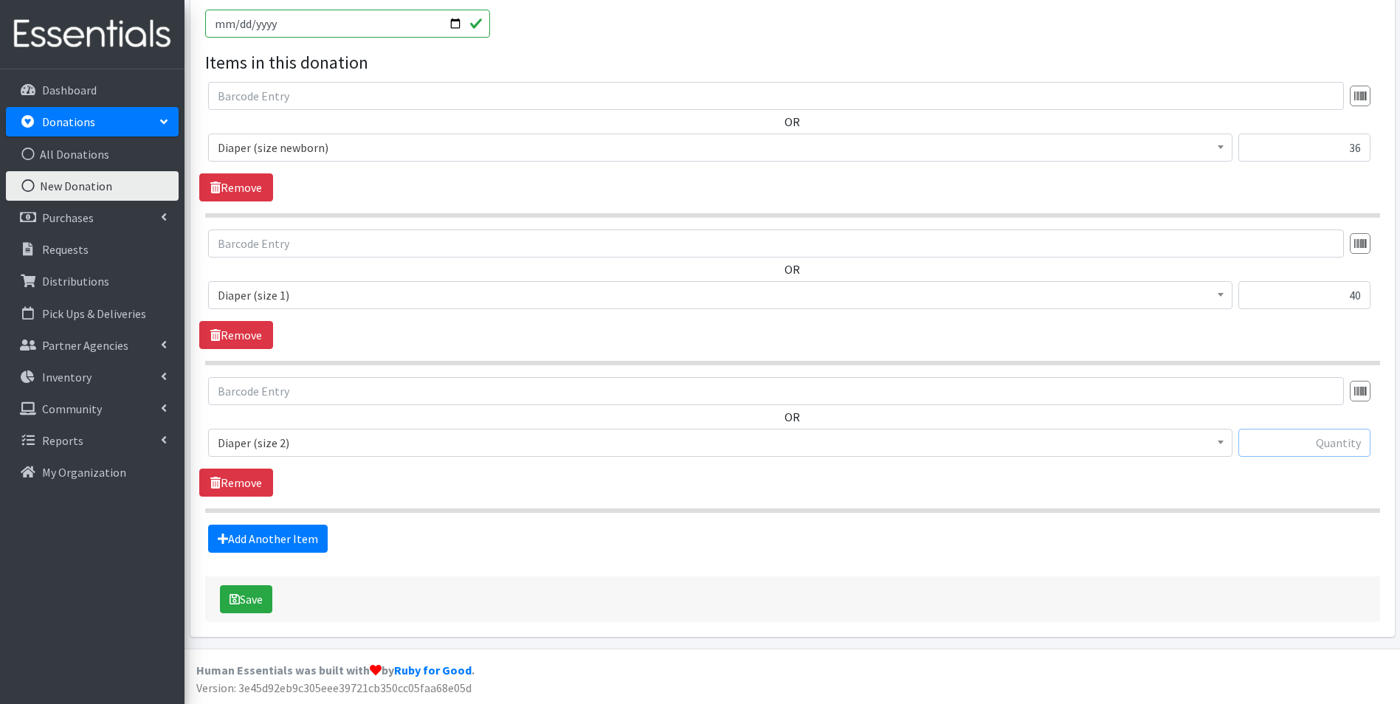
click at [1270, 449] on input "text" at bounding box center [1304, 443] width 132 height 28
type input "36"
click at [260, 539] on link "Add Another Item" at bounding box center [268, 539] width 120 height 28
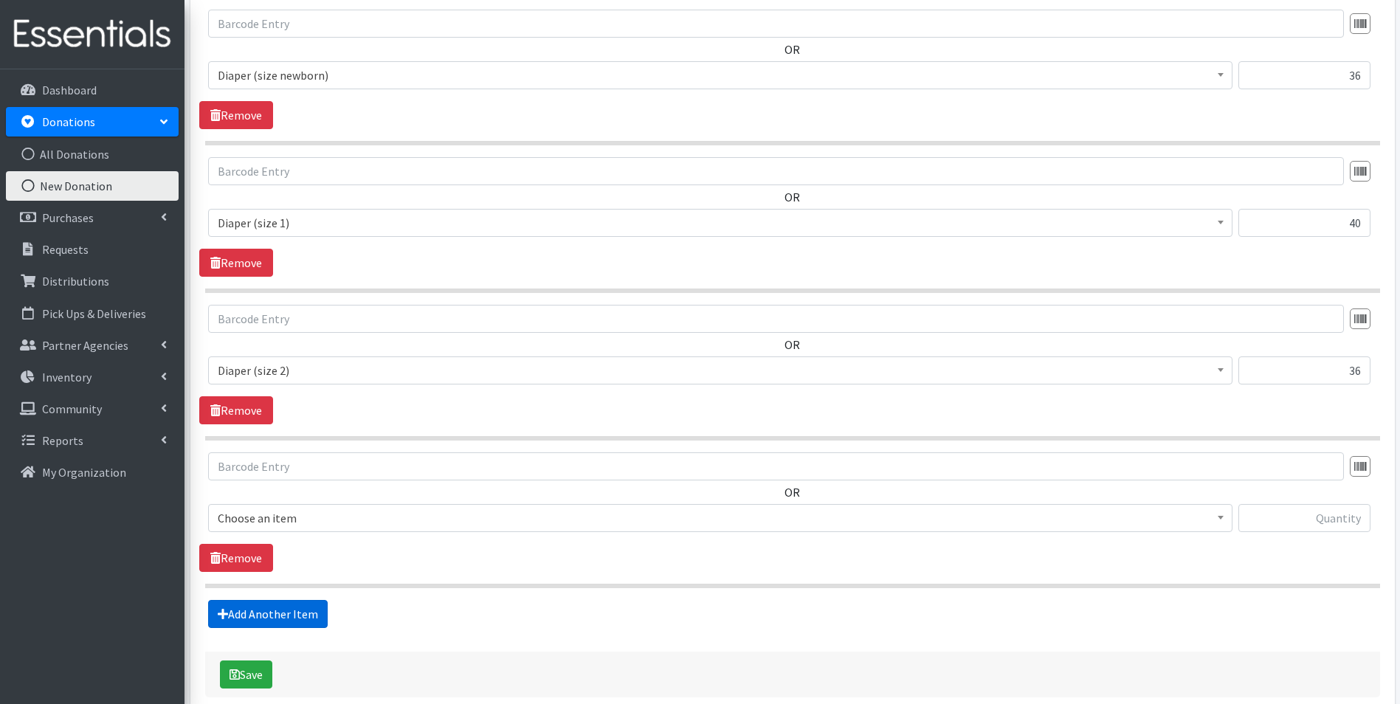
scroll to position [544, 0]
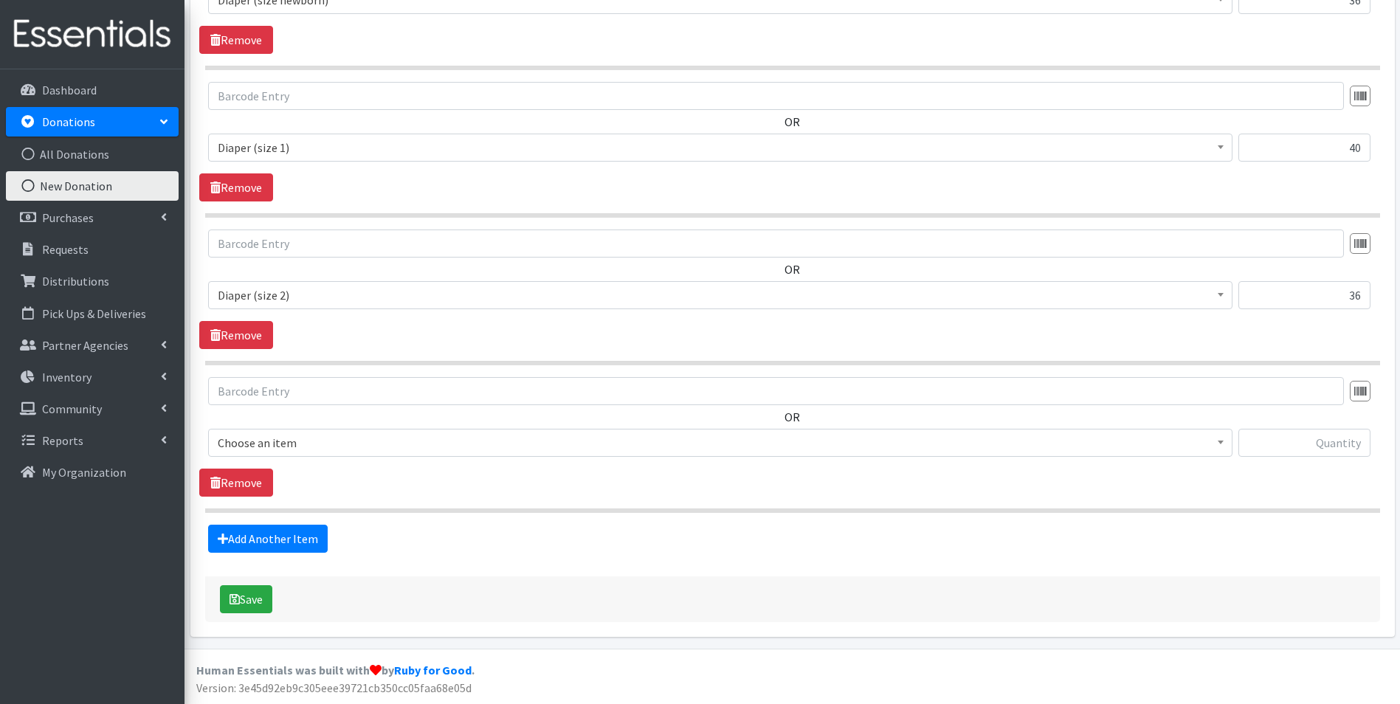
click at [291, 446] on span "Choose an item" at bounding box center [720, 442] width 1005 height 21
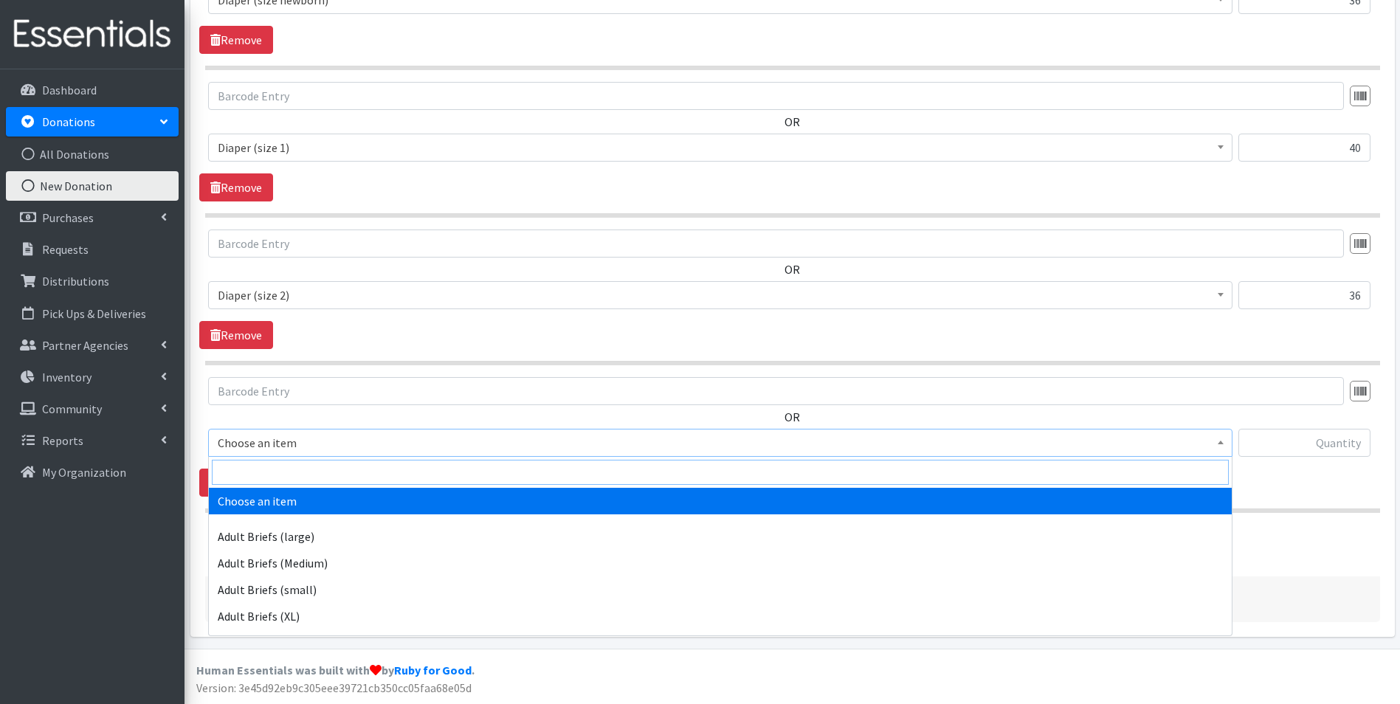
click at [291, 466] on input "search" at bounding box center [720, 472] width 1017 height 25
type input "size 3"
drag, startPoint x: 406, startPoint y: 501, endPoint x: 920, endPoint y: 500, distance: 514.3
select select "4644"
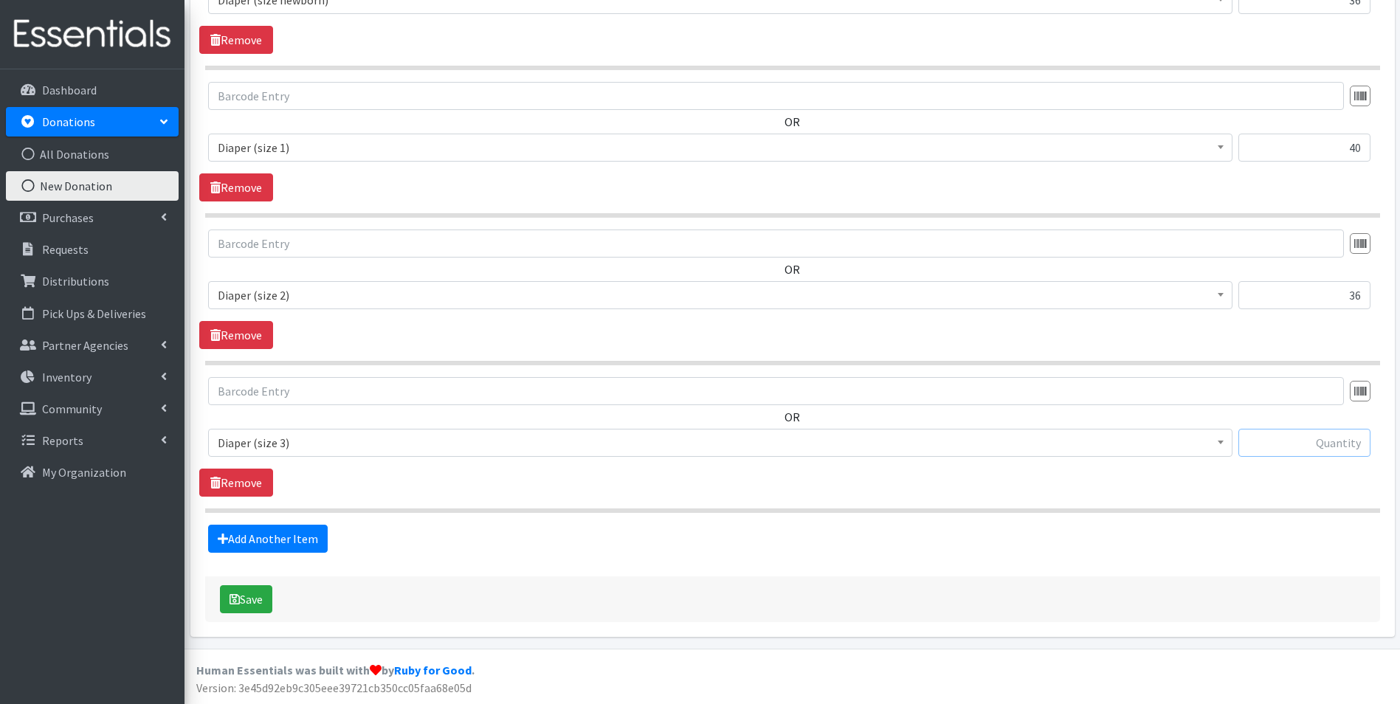
click at [1294, 444] on input "text" at bounding box center [1304, 443] width 132 height 28
type input "31"
click at [245, 534] on link "Add Another Item" at bounding box center [268, 539] width 120 height 28
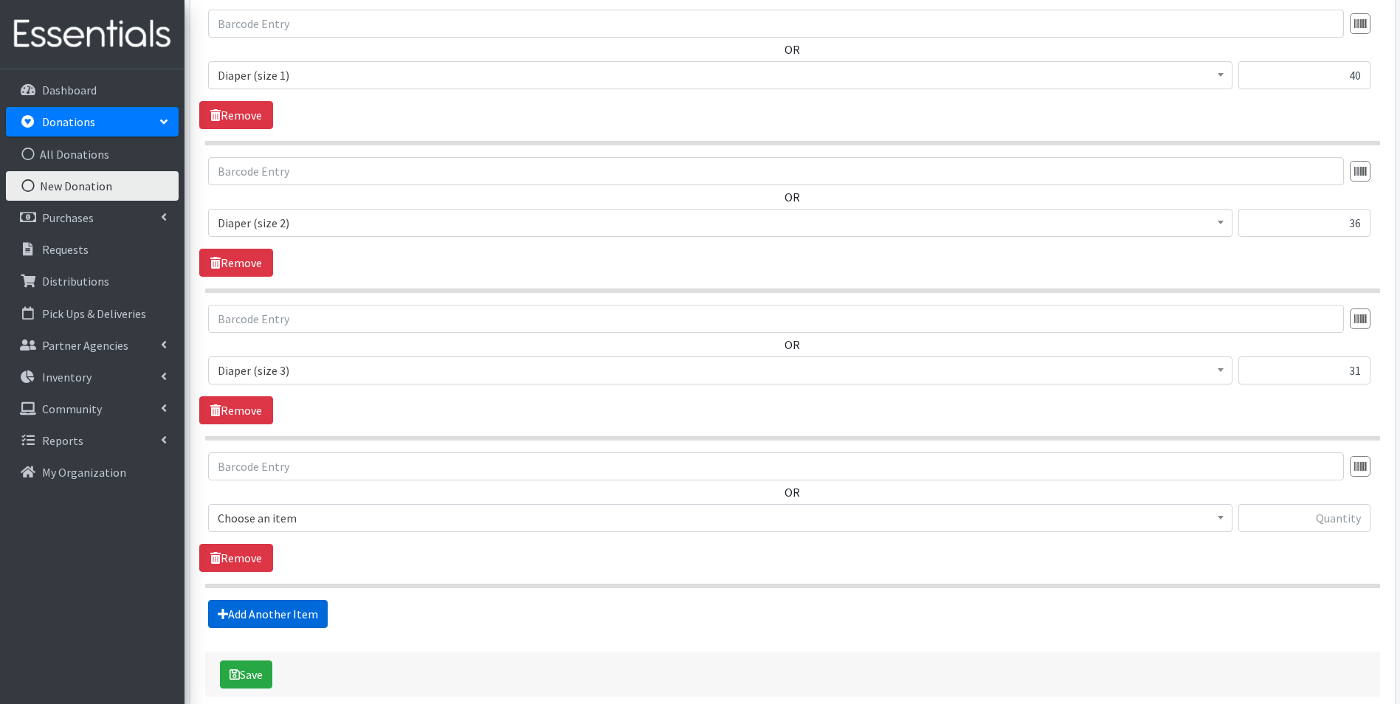
scroll to position [691, 0]
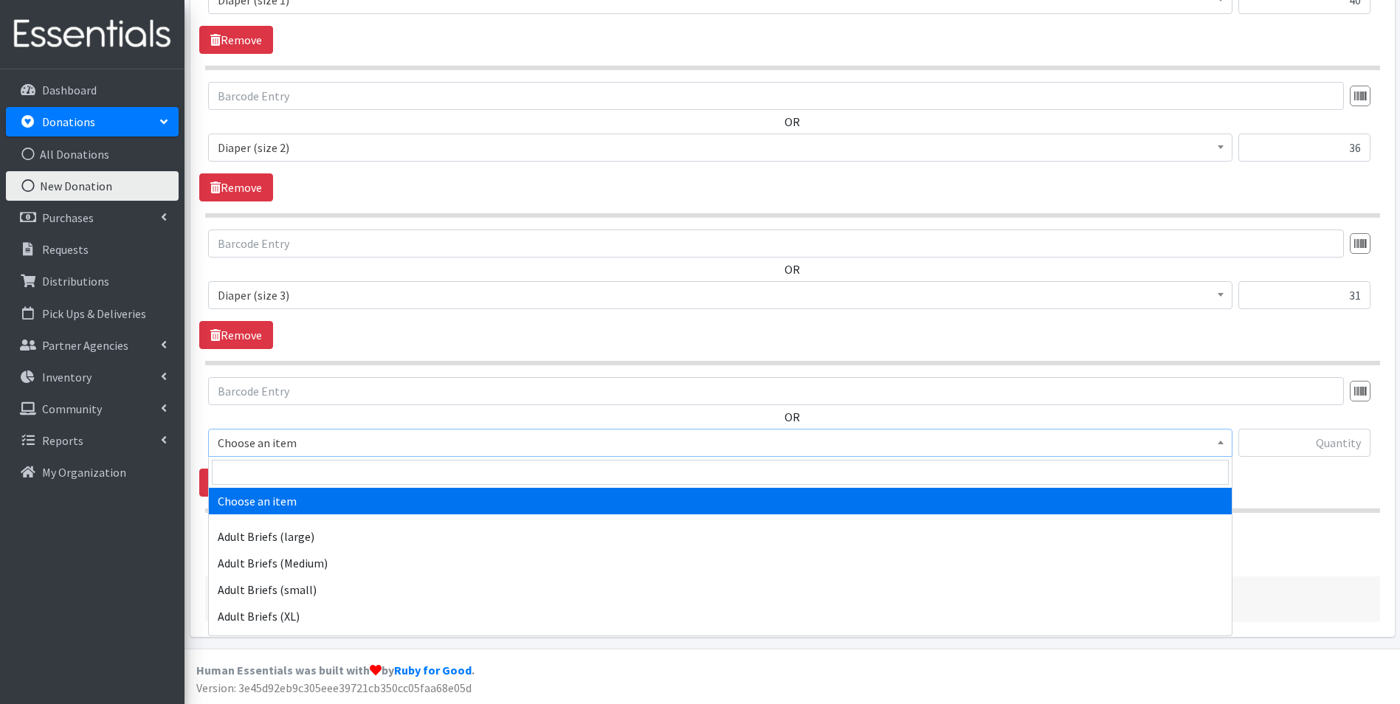
click at [304, 446] on span "Choose an item" at bounding box center [720, 442] width 1005 height 21
click at [300, 472] on input "search" at bounding box center [720, 472] width 1017 height 25
type input "size 4"
select select "4645"
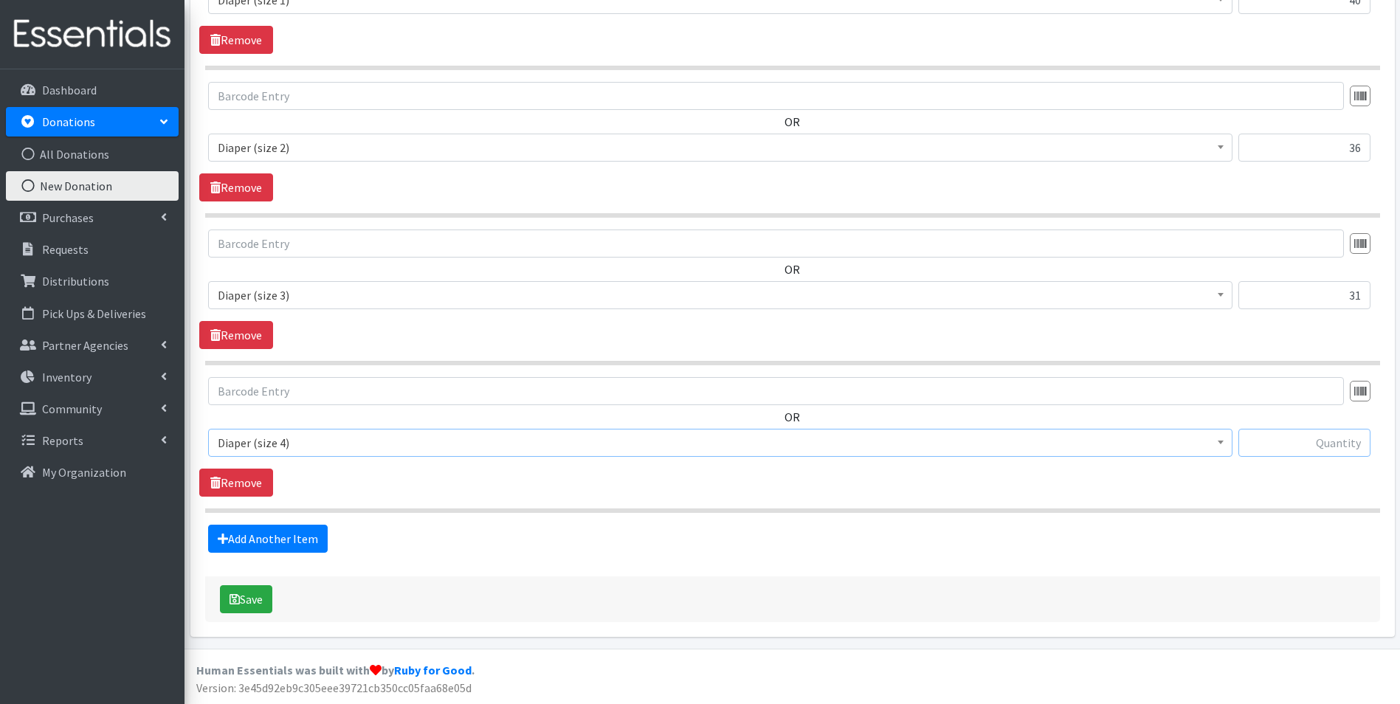
click at [1330, 446] on input "text" at bounding box center [1304, 443] width 132 height 28
type input "27"
click at [246, 534] on link "Add Another Item" at bounding box center [268, 539] width 120 height 28
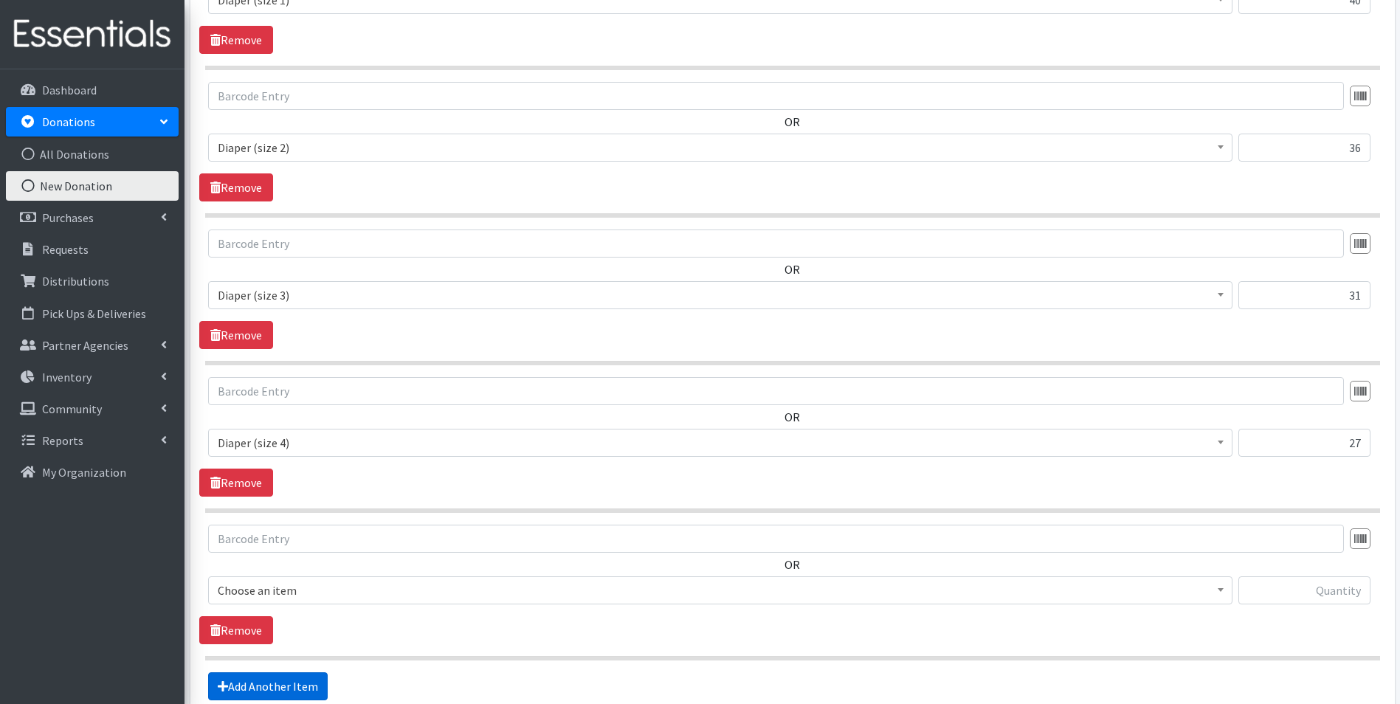
scroll to position [839, 0]
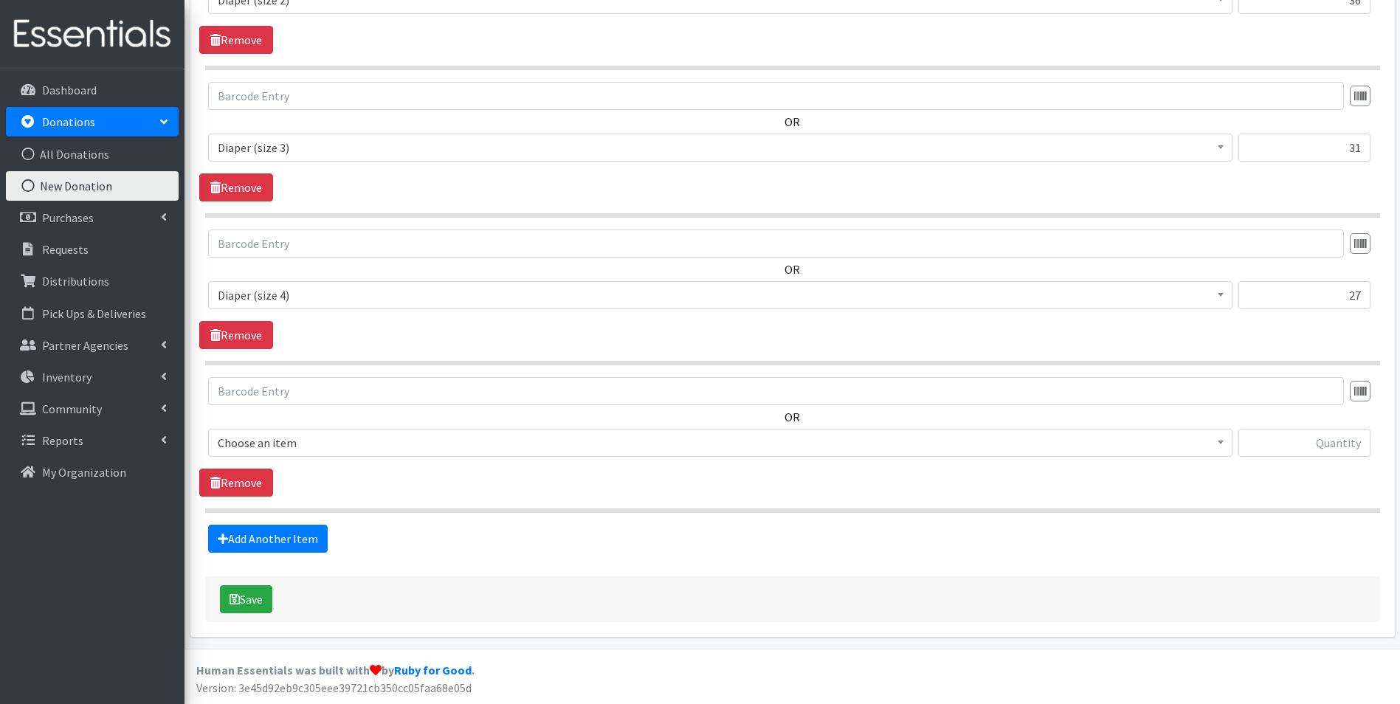
click at [299, 429] on span "Choose an item" at bounding box center [720, 443] width 1024 height 28
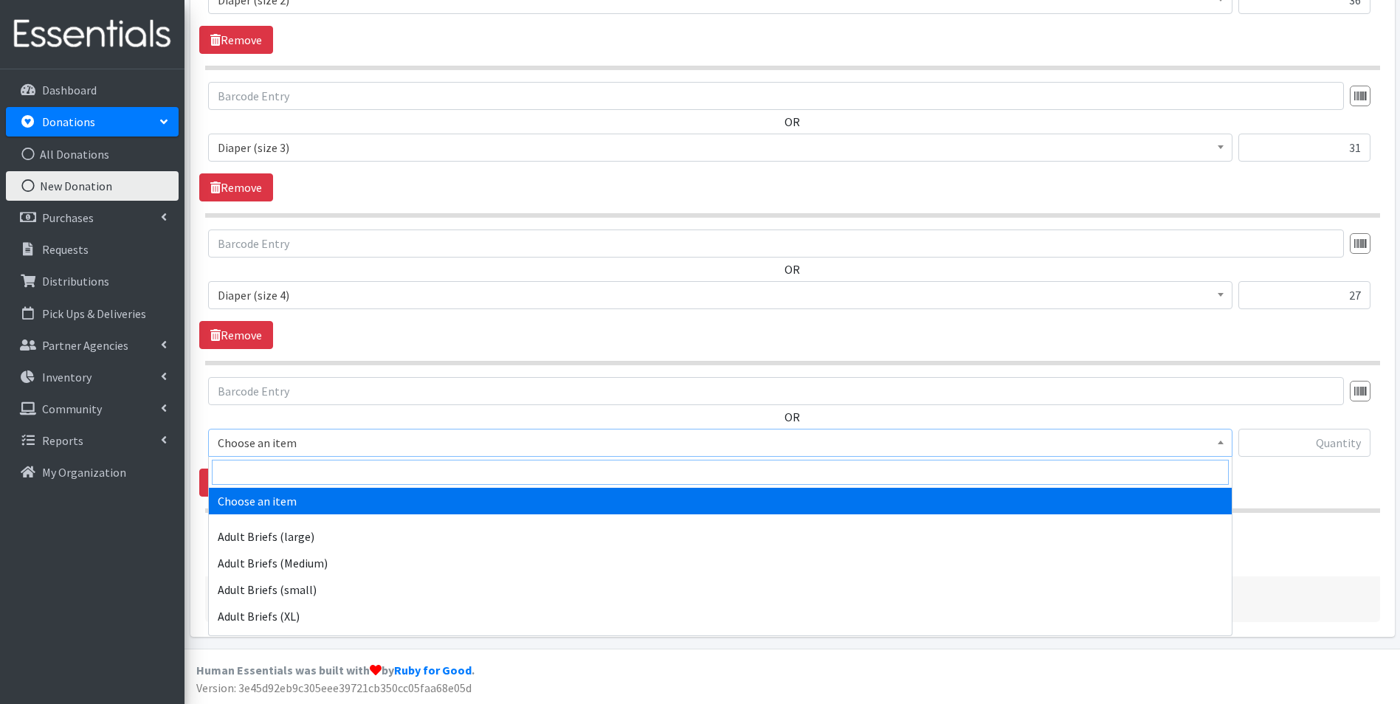
click at [302, 472] on input "search" at bounding box center [720, 472] width 1017 height 25
type input "size 5"
drag, startPoint x: 294, startPoint y: 500, endPoint x: 449, endPoint y: 424, distance: 171.6
select select "4646"
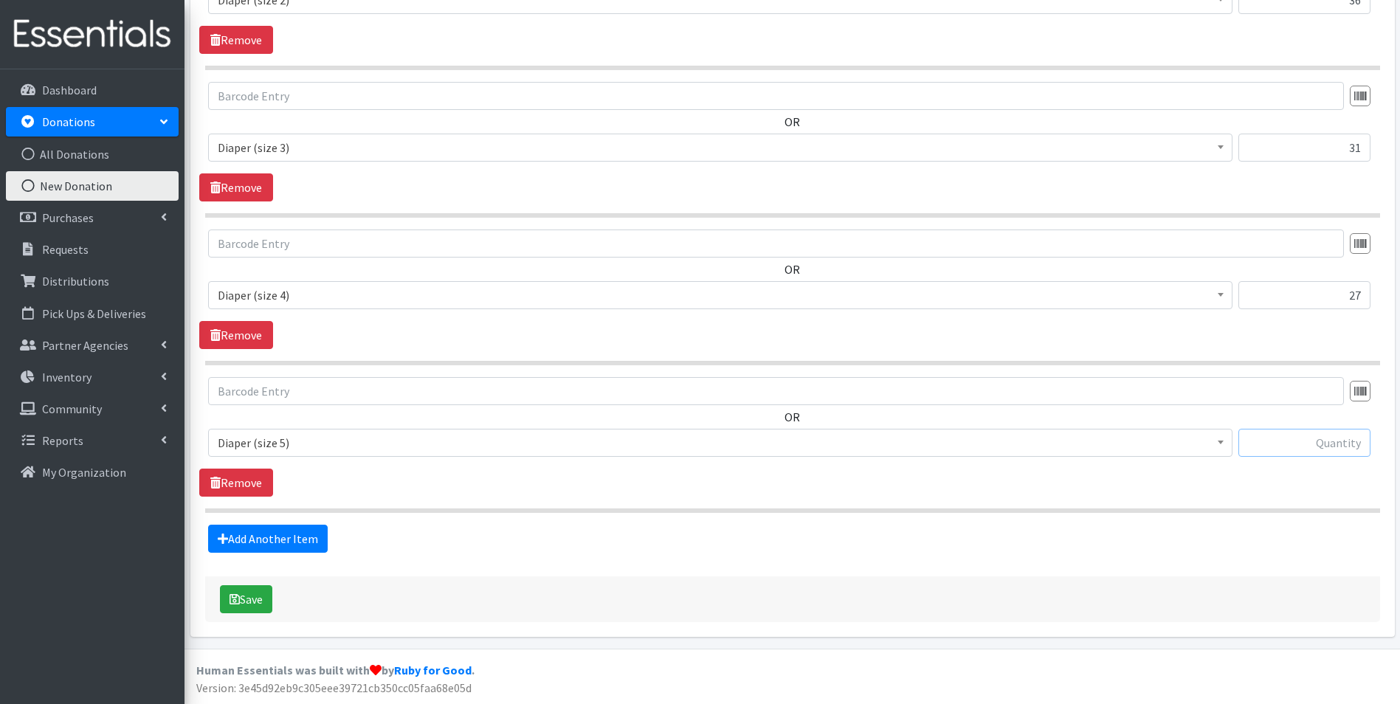
click at [1305, 443] on input "text" at bounding box center [1304, 443] width 132 height 28
type input "32"
click at [275, 535] on link "Add Another Item" at bounding box center [268, 539] width 120 height 28
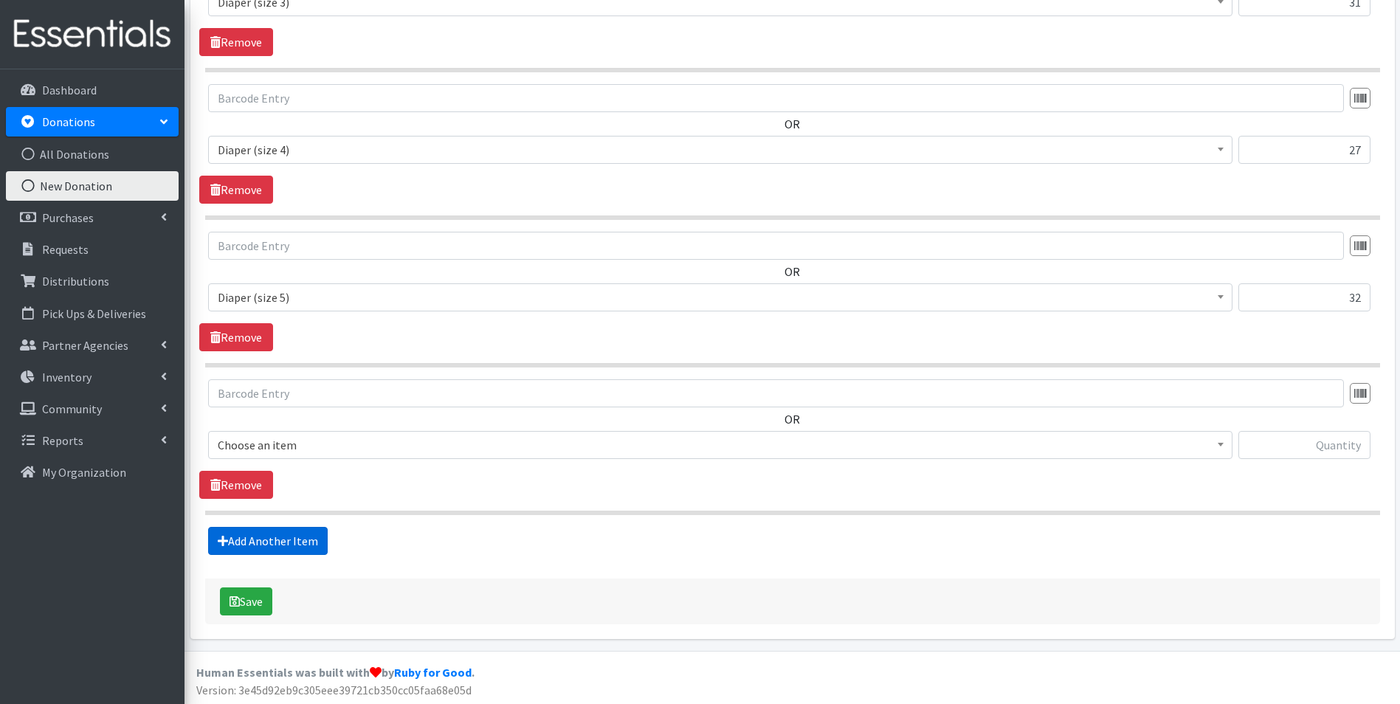
scroll to position [987, 0]
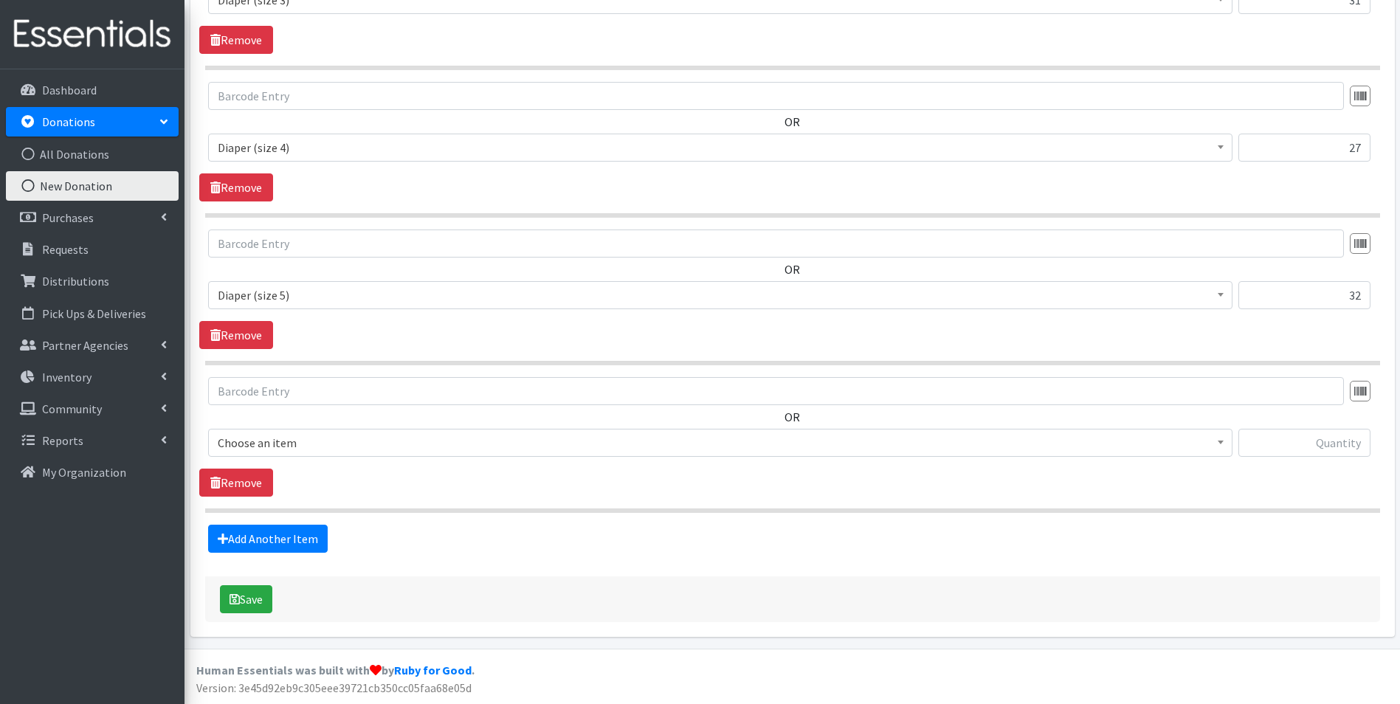
click at [298, 437] on span "Choose an item" at bounding box center [720, 442] width 1005 height 21
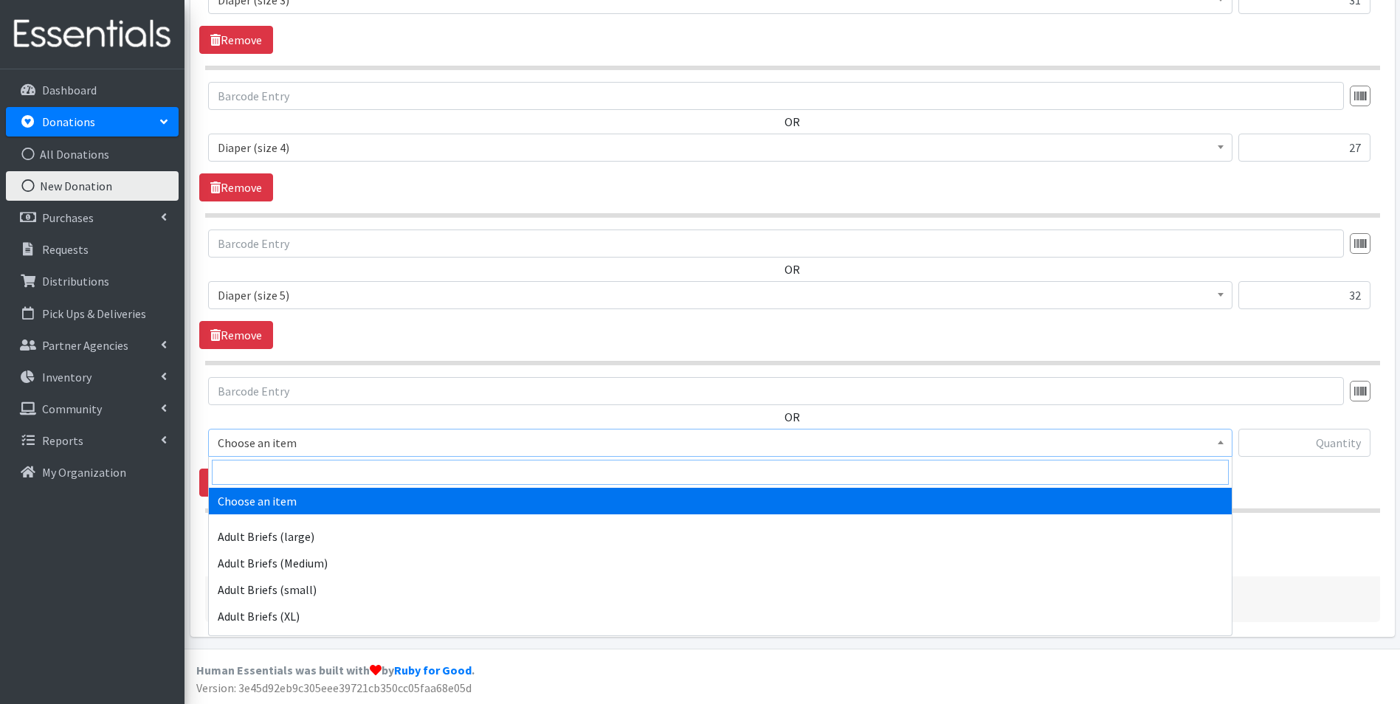
click at [300, 466] on input "search" at bounding box center [720, 472] width 1017 height 25
type input "size 6"
select select "4649"
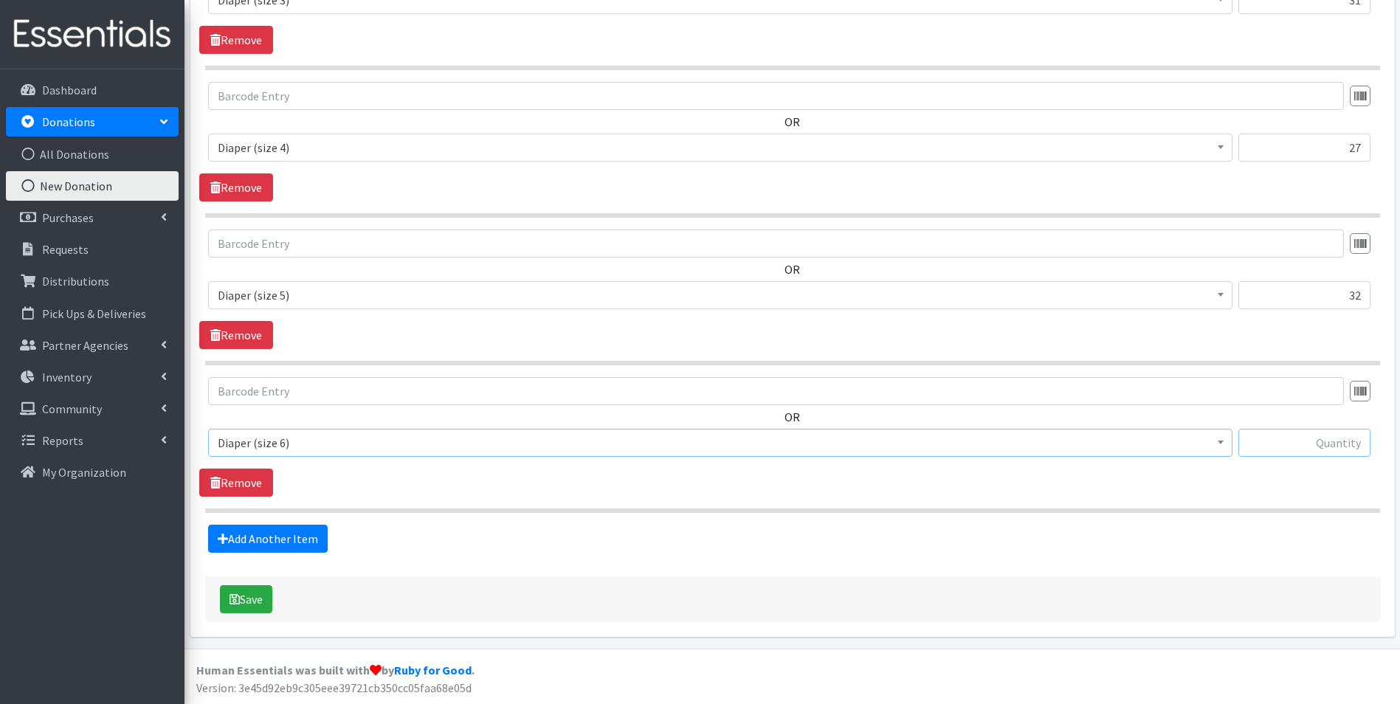
click at [1299, 448] on input "text" at bounding box center [1304, 443] width 132 height 28
type input "20"
click at [309, 531] on link "Add Another Item" at bounding box center [268, 539] width 120 height 28
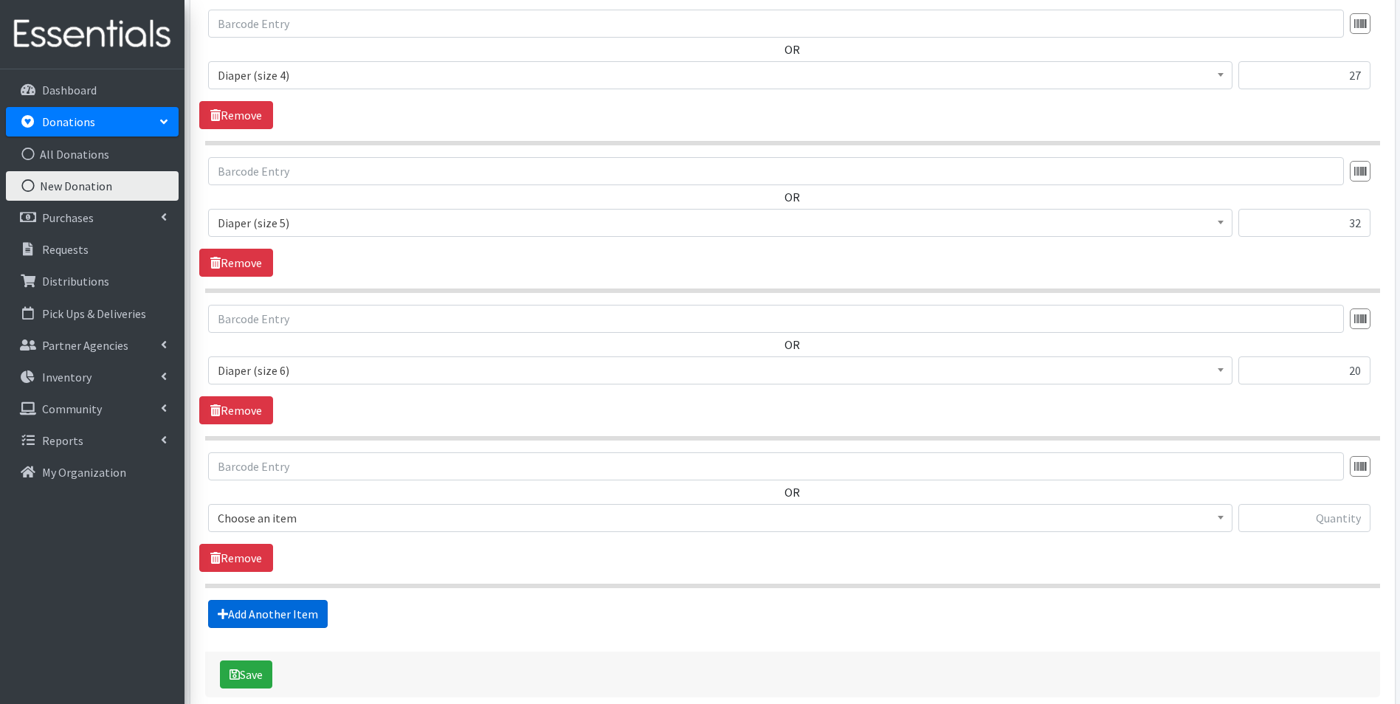
scroll to position [1134, 0]
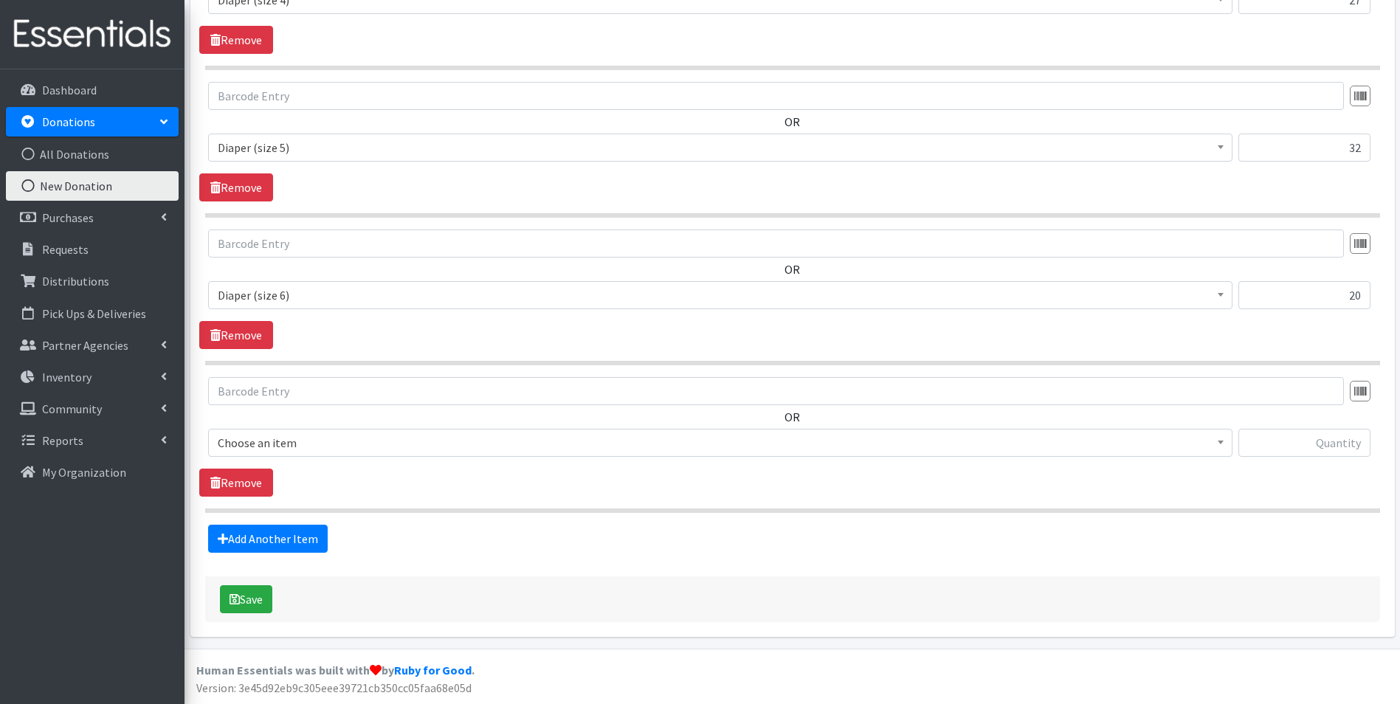
drag, startPoint x: 386, startPoint y: 442, endPoint x: 388, endPoint y: 452, distance: 9.8
click at [386, 443] on span "Choose an item" at bounding box center [720, 442] width 1005 height 21
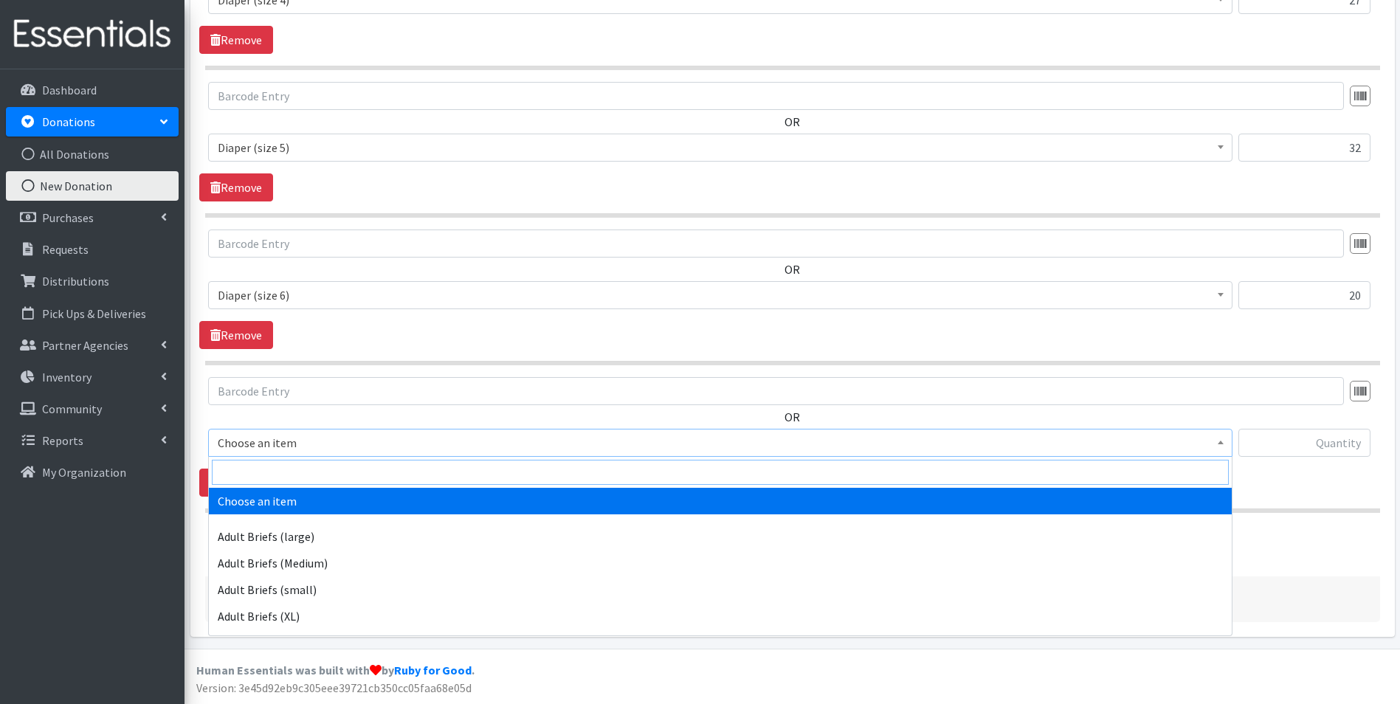
click at [390, 478] on input "search" at bounding box center [720, 472] width 1017 height 25
type input "2t"
select select "5865"
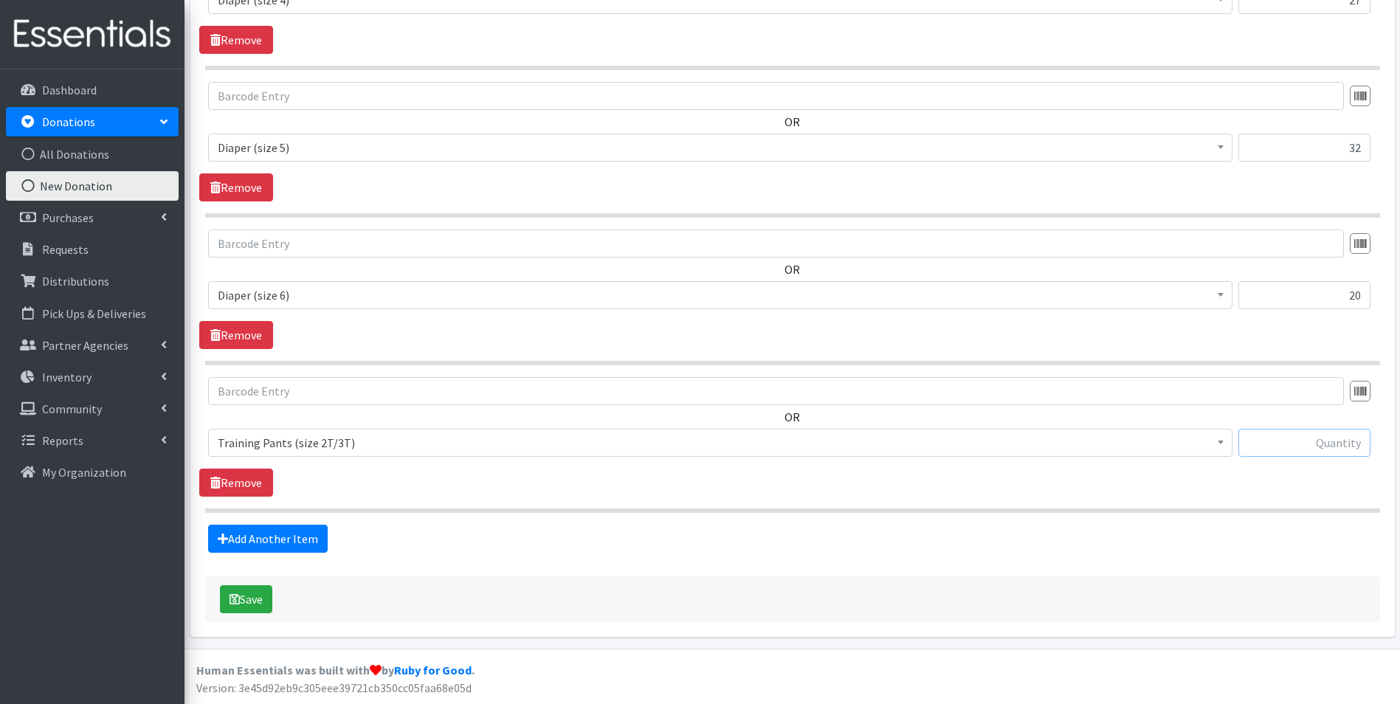
click at [1308, 441] on input "text" at bounding box center [1304, 443] width 132 height 28
type input "25"
click at [268, 535] on link "Add Another Item" at bounding box center [268, 539] width 120 height 28
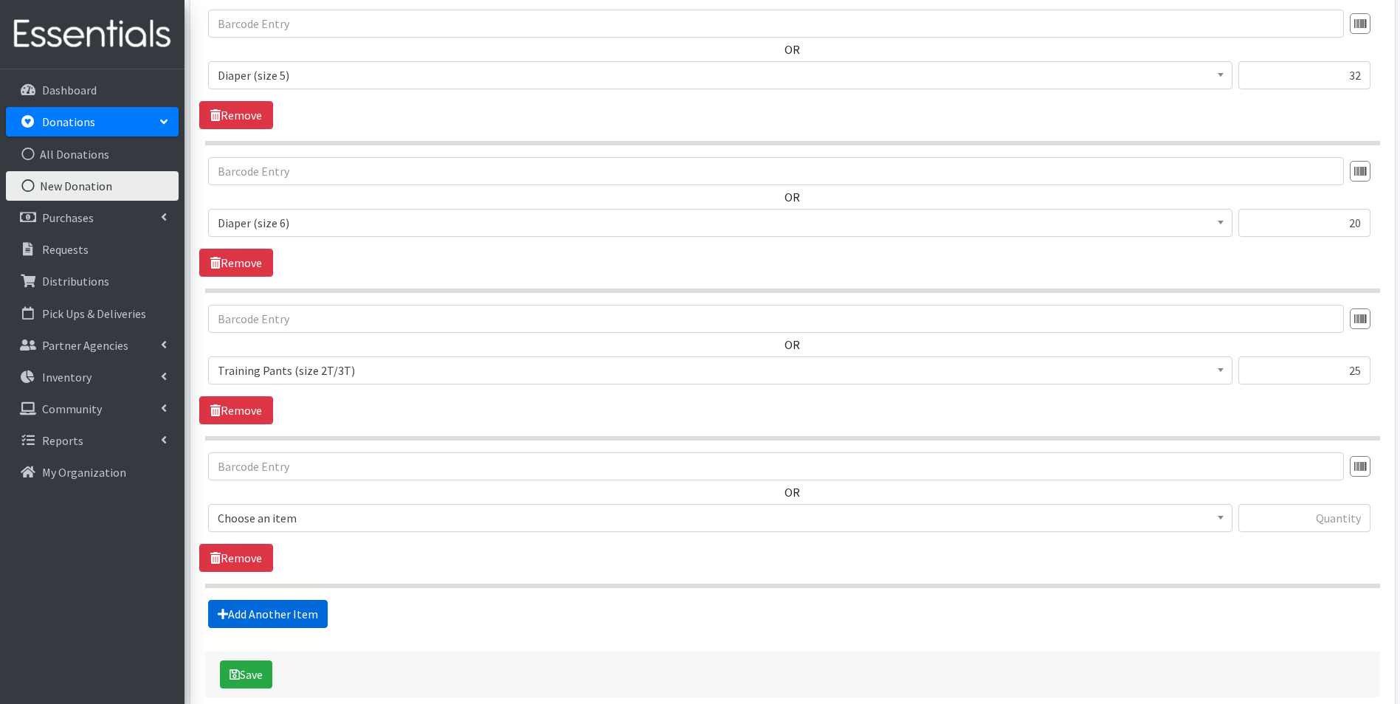
scroll to position [1282, 0]
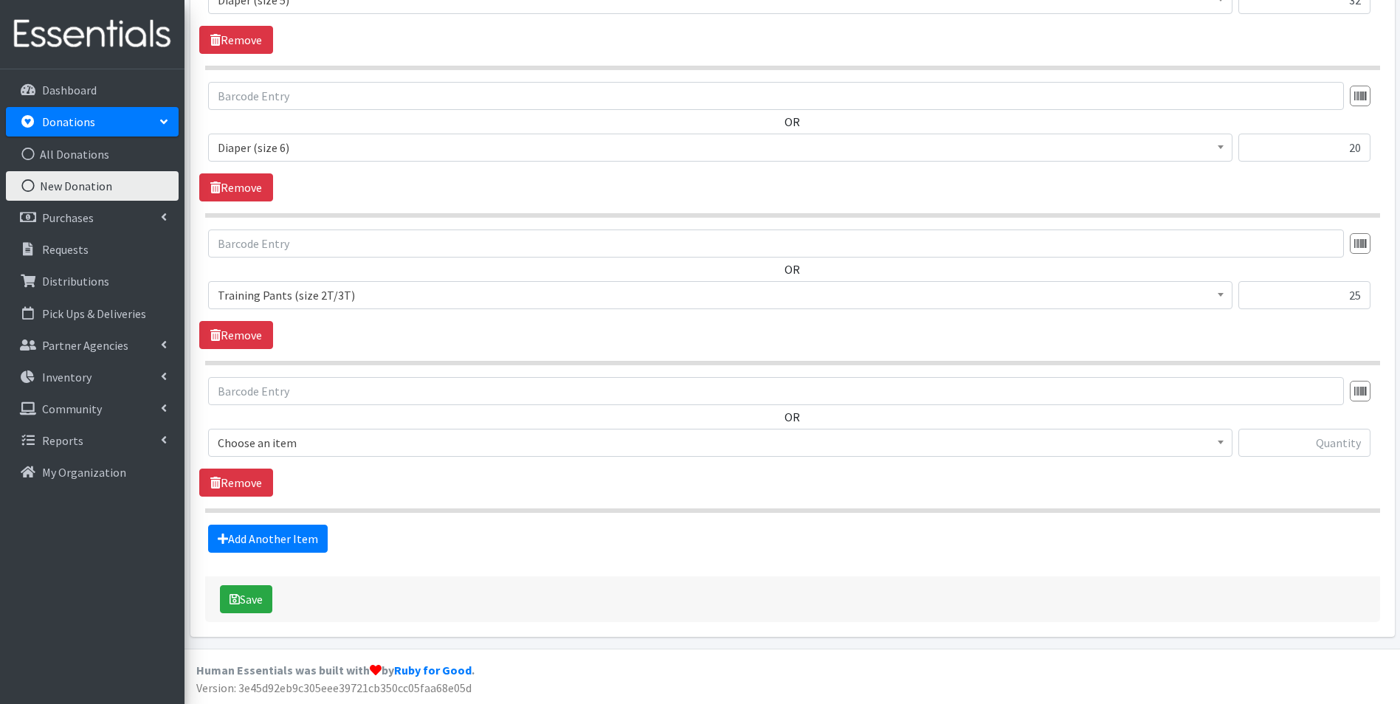
click at [395, 437] on span "Choose an item" at bounding box center [720, 442] width 1005 height 21
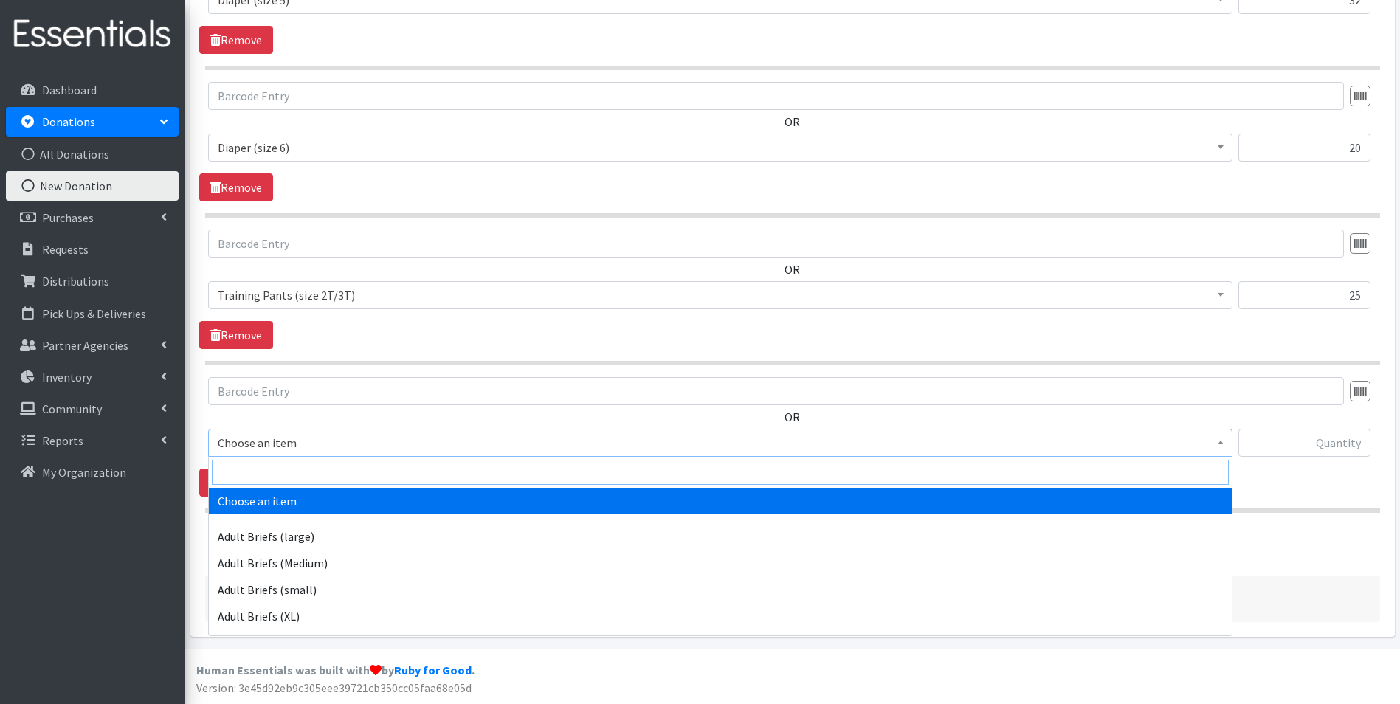
click at [398, 469] on input "search" at bounding box center [720, 472] width 1017 height 25
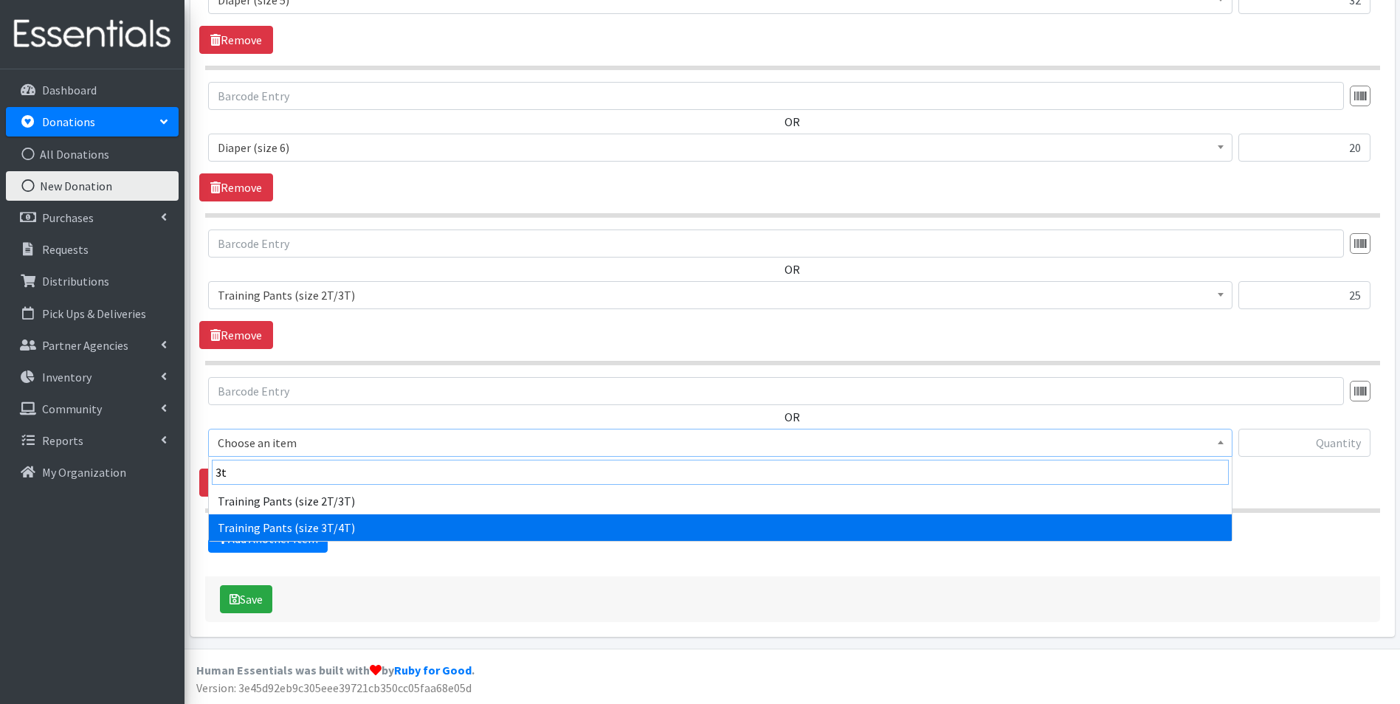
type input "3t"
select select "5866"
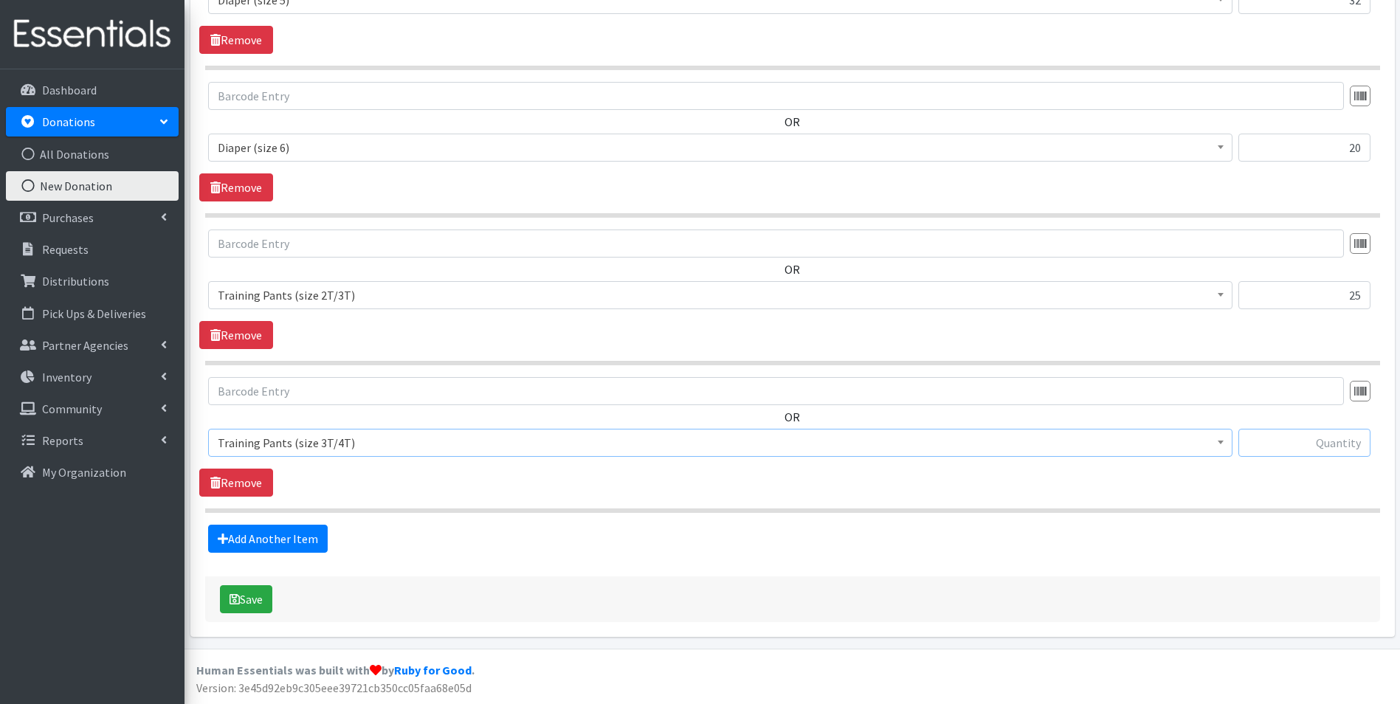
click at [1330, 446] on input "text" at bounding box center [1304, 443] width 132 height 28
type input "22"
click at [311, 536] on link "Add Another Item" at bounding box center [268, 539] width 120 height 28
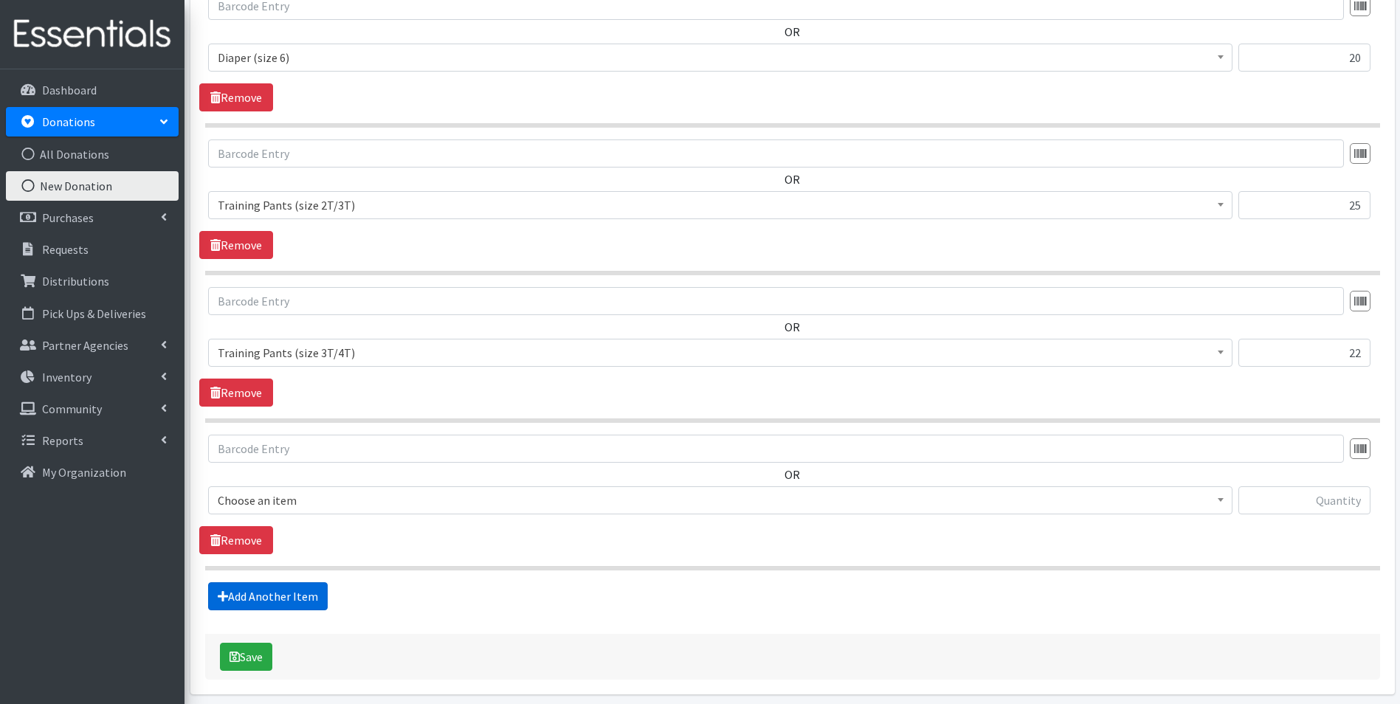
scroll to position [1429, 0]
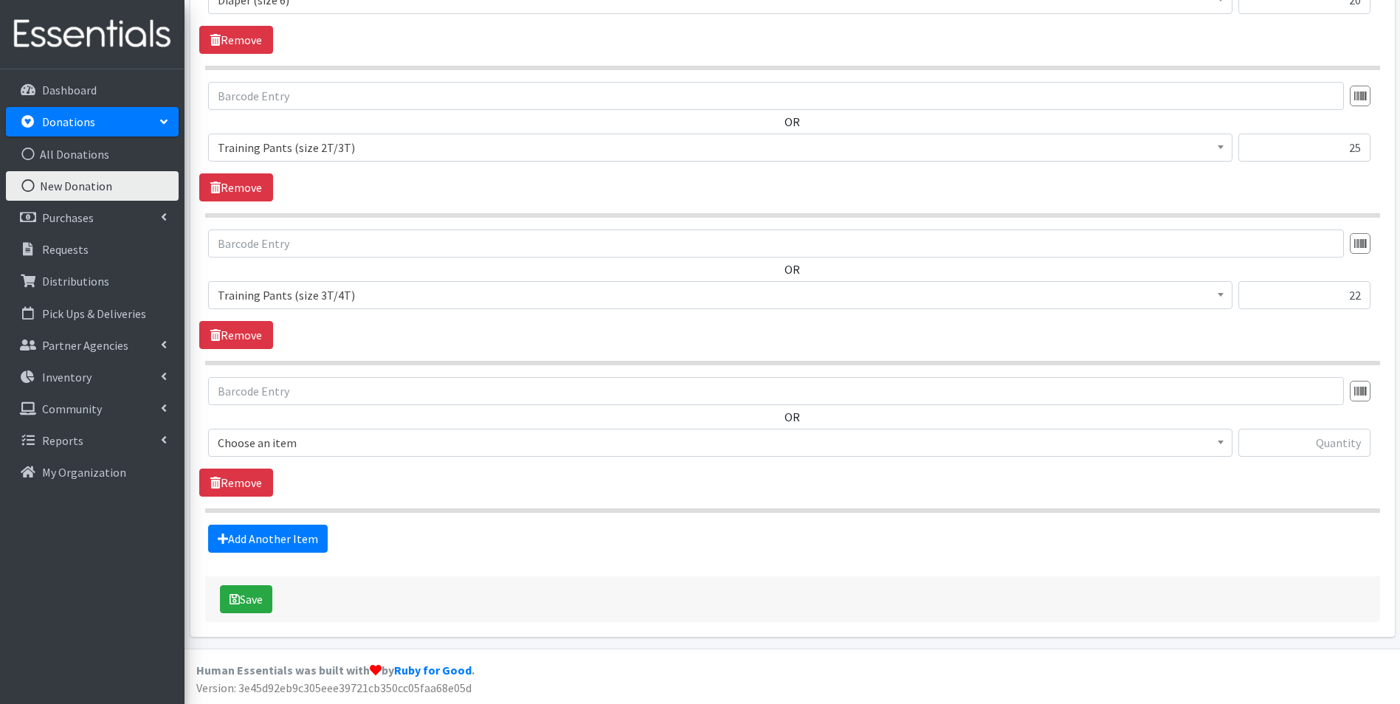
click at [363, 457] on span "Choose an item Adult Briefs (large) Adult Briefs (Medium) Adult Briefs (small) …" at bounding box center [720, 449] width 1024 height 40
click at [383, 445] on span "Choose an item" at bounding box center [720, 442] width 1005 height 21
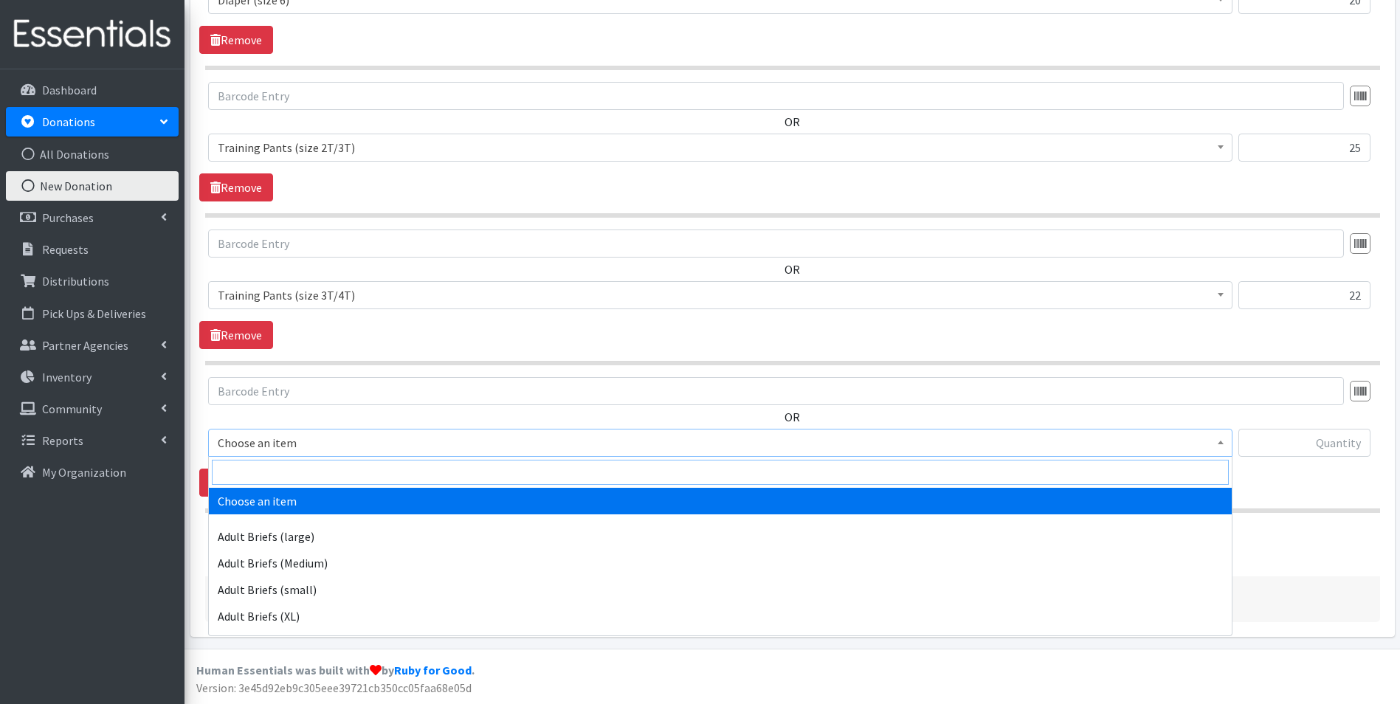
click at [384, 468] on input "search" at bounding box center [720, 472] width 1017 height 25
type input "5t"
select select "5867"
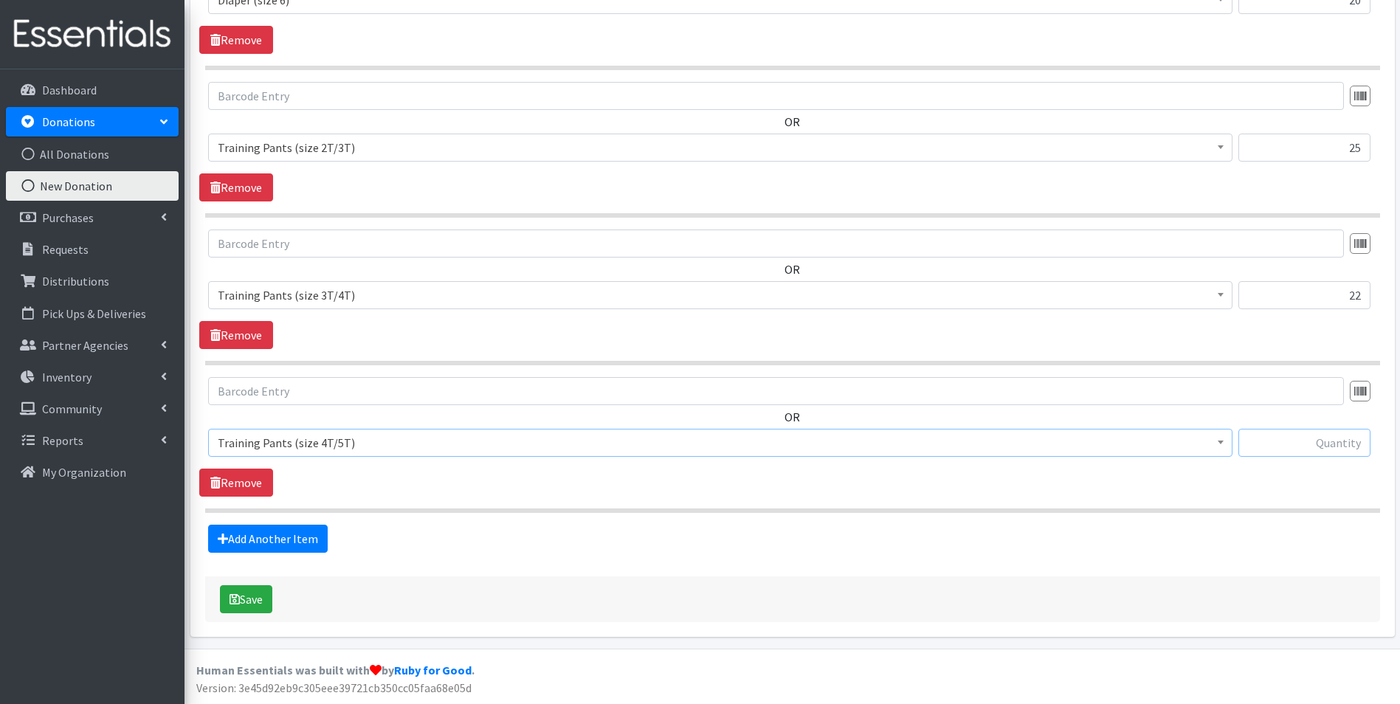
click at [1333, 447] on input "text" at bounding box center [1304, 443] width 132 height 28
type input "18"
drag, startPoint x: 321, startPoint y: 535, endPoint x: 346, endPoint y: 520, distance: 29.1
click at [322, 534] on link "Add Another Item" at bounding box center [268, 539] width 120 height 28
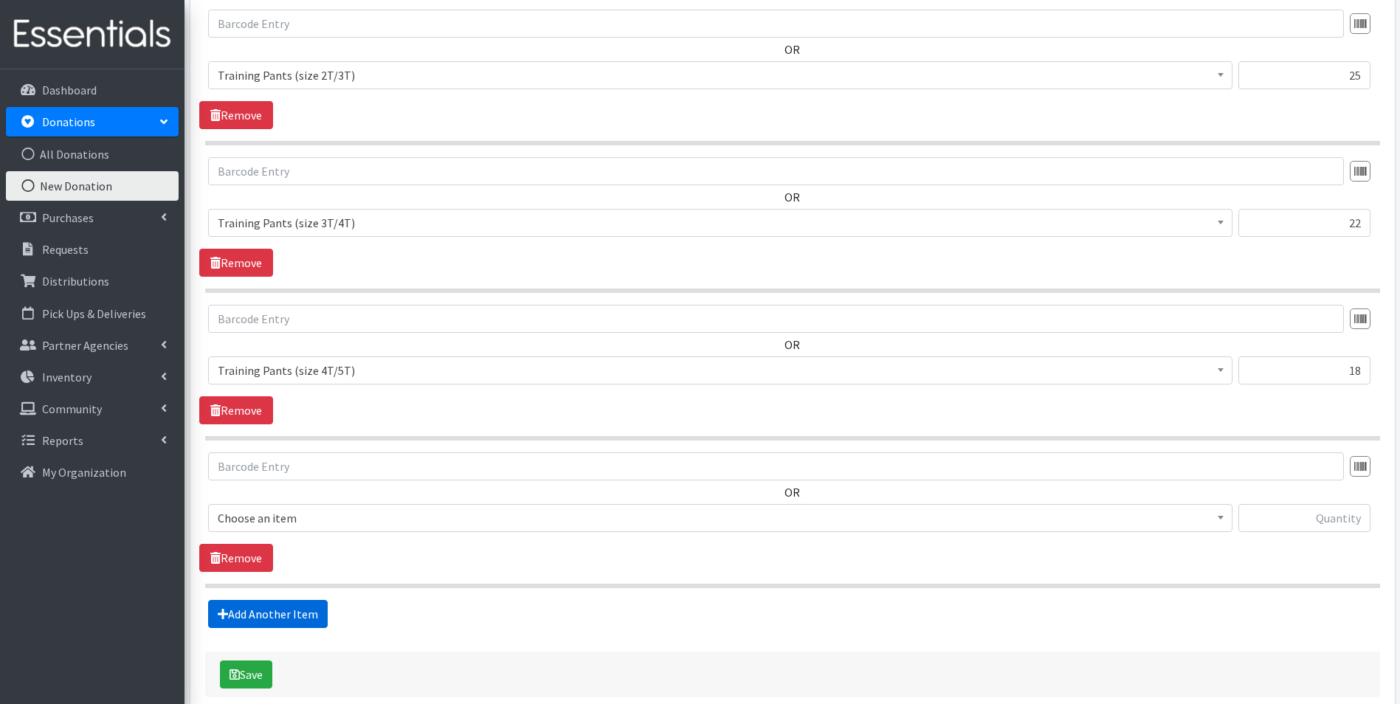
scroll to position [1577, 0]
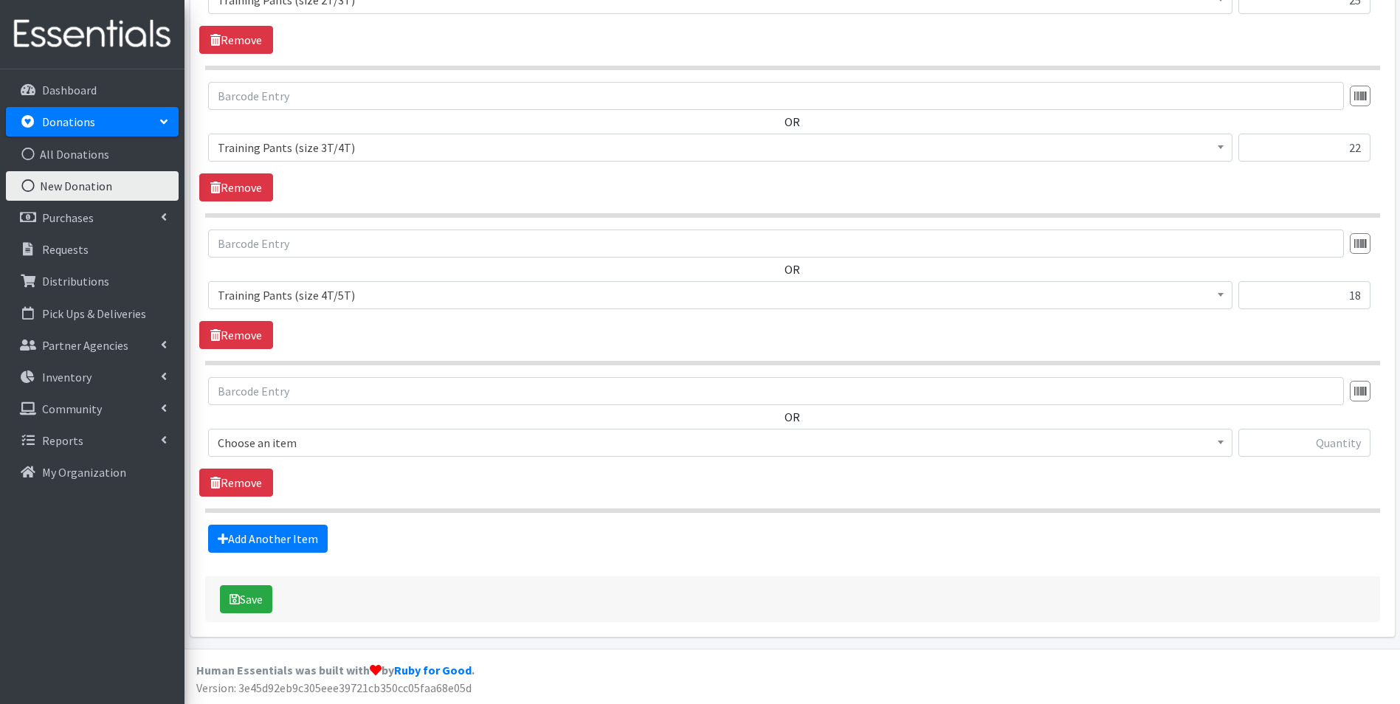
click at [390, 441] on span "Choose an item" at bounding box center [720, 442] width 1005 height 21
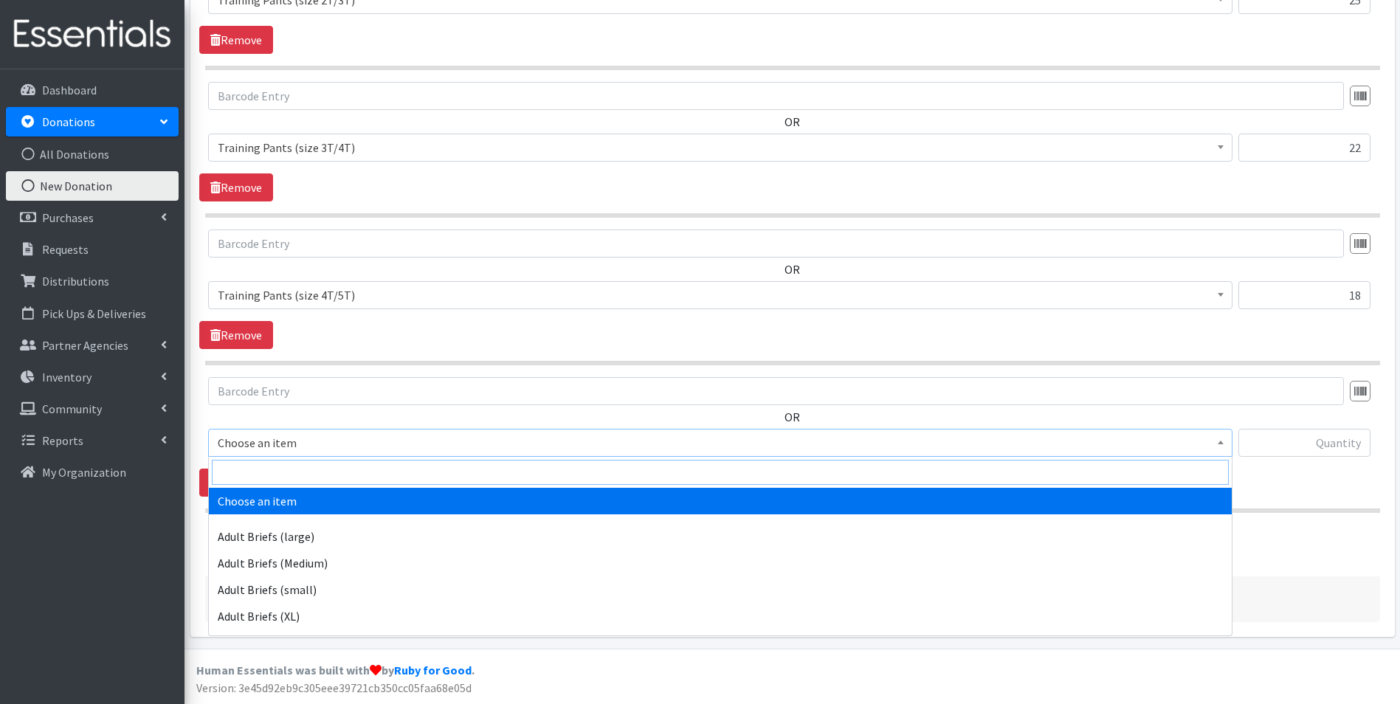
click at [393, 474] on input "search" at bounding box center [720, 472] width 1017 height 25
type input "indi"
select select "11280"
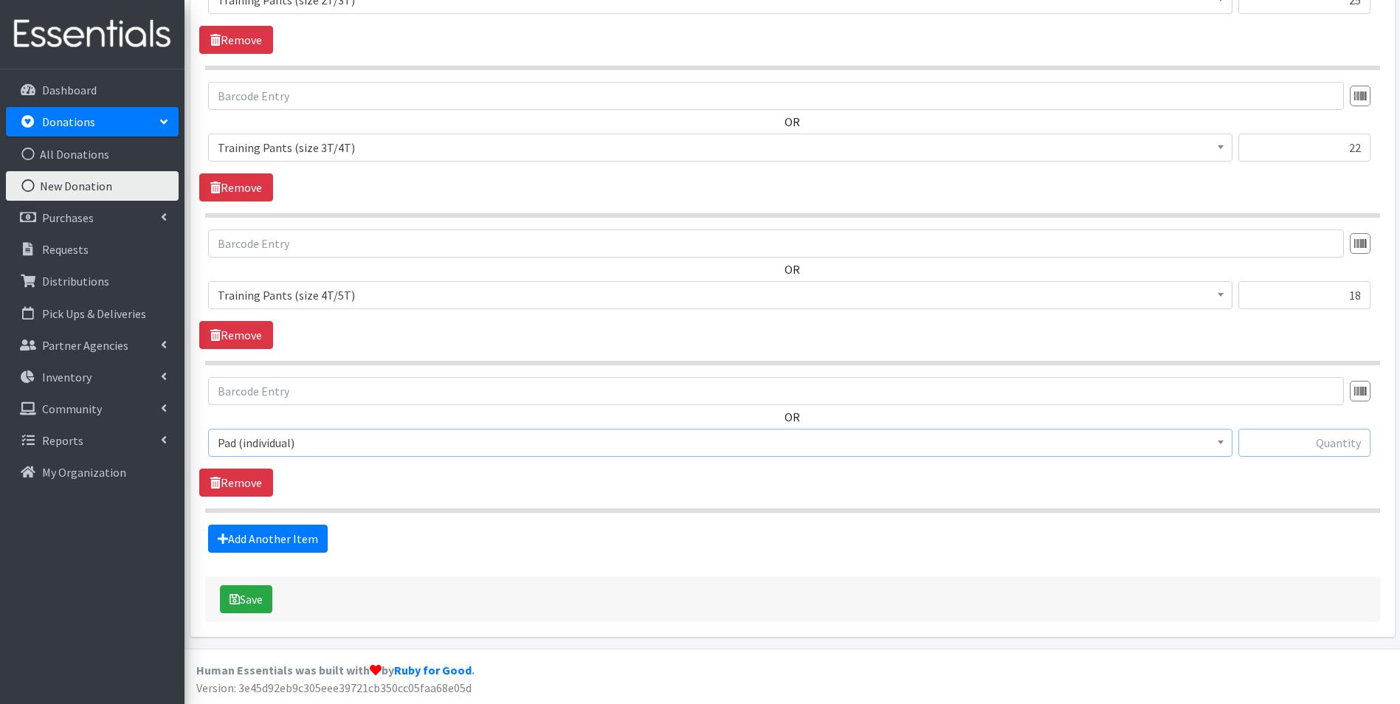
click at [1289, 441] on input "text" at bounding box center [1304, 443] width 132 height 28
type input "218"
click at [320, 536] on link "Add Another Item" at bounding box center [268, 539] width 120 height 28
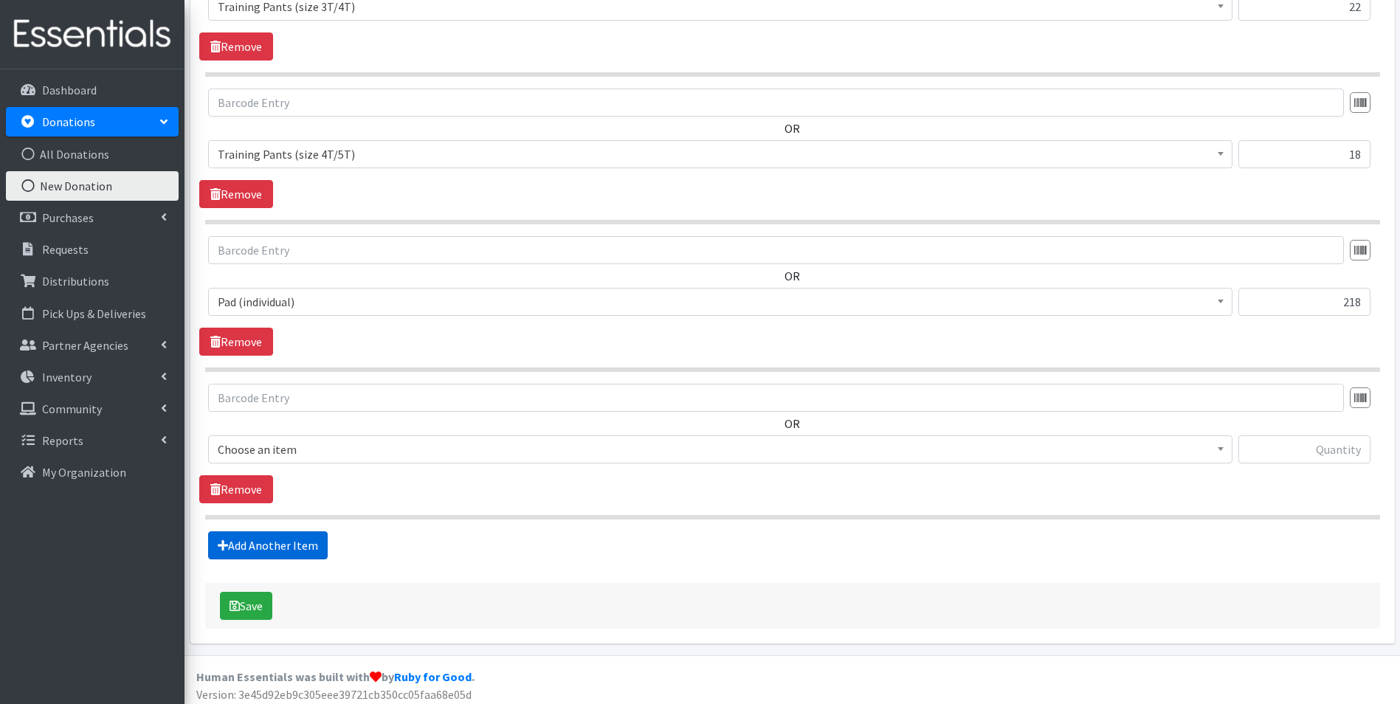
scroll to position [1725, 0]
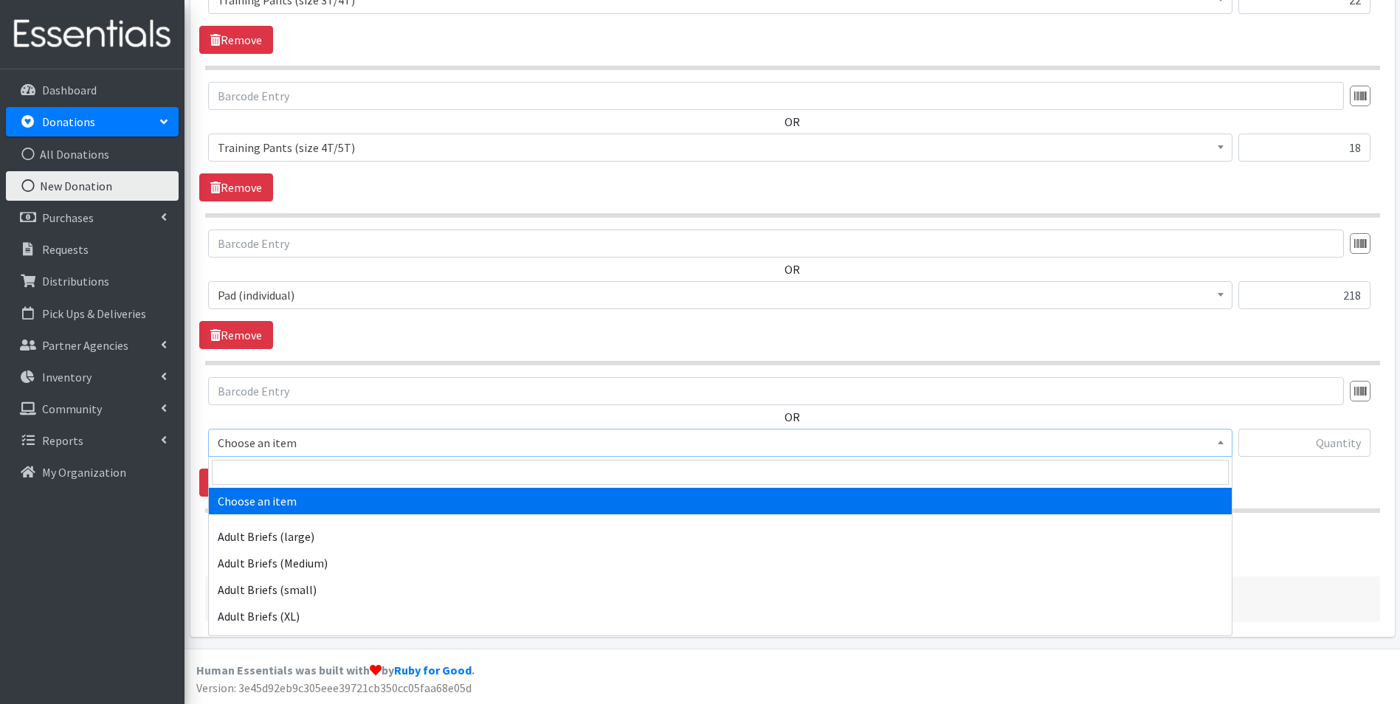
click at [357, 444] on span "Choose an item" at bounding box center [720, 442] width 1005 height 21
click at [358, 474] on input "search" at bounding box center [720, 472] width 1017 height 25
type input "indi"
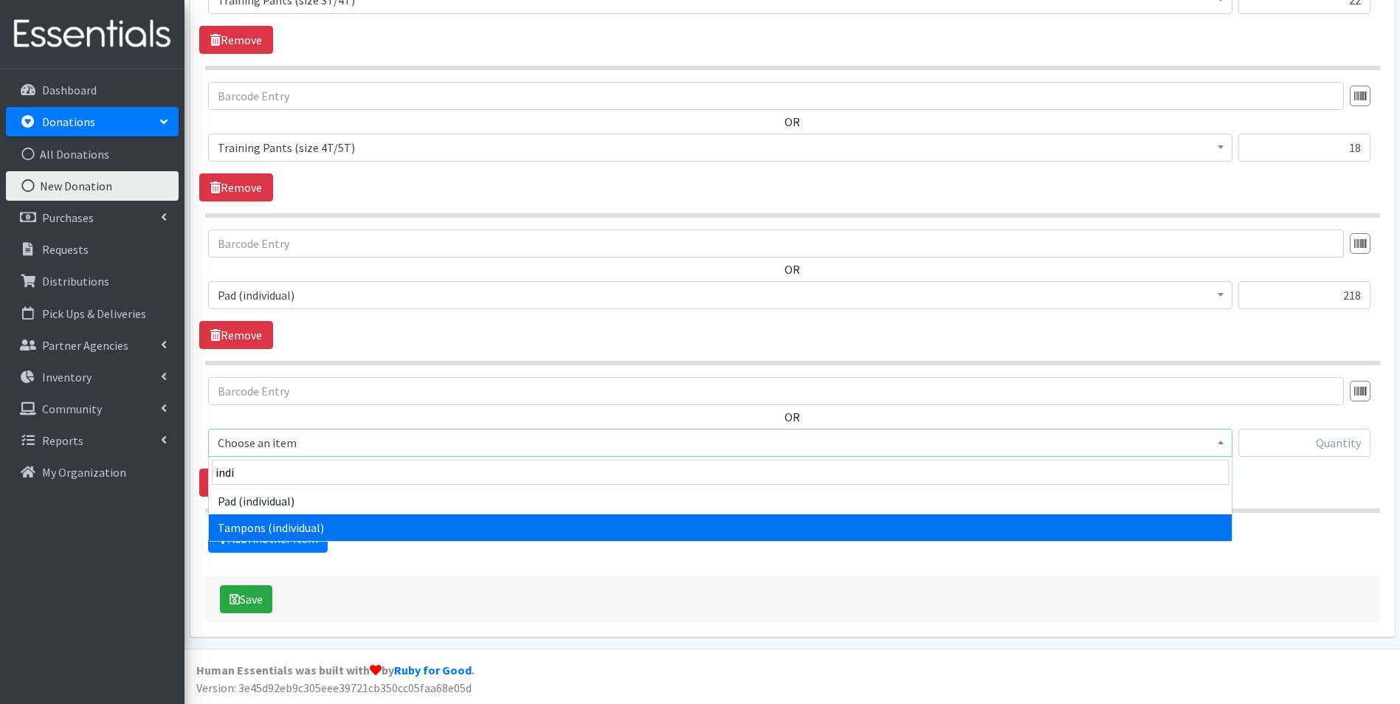
select select "11276"
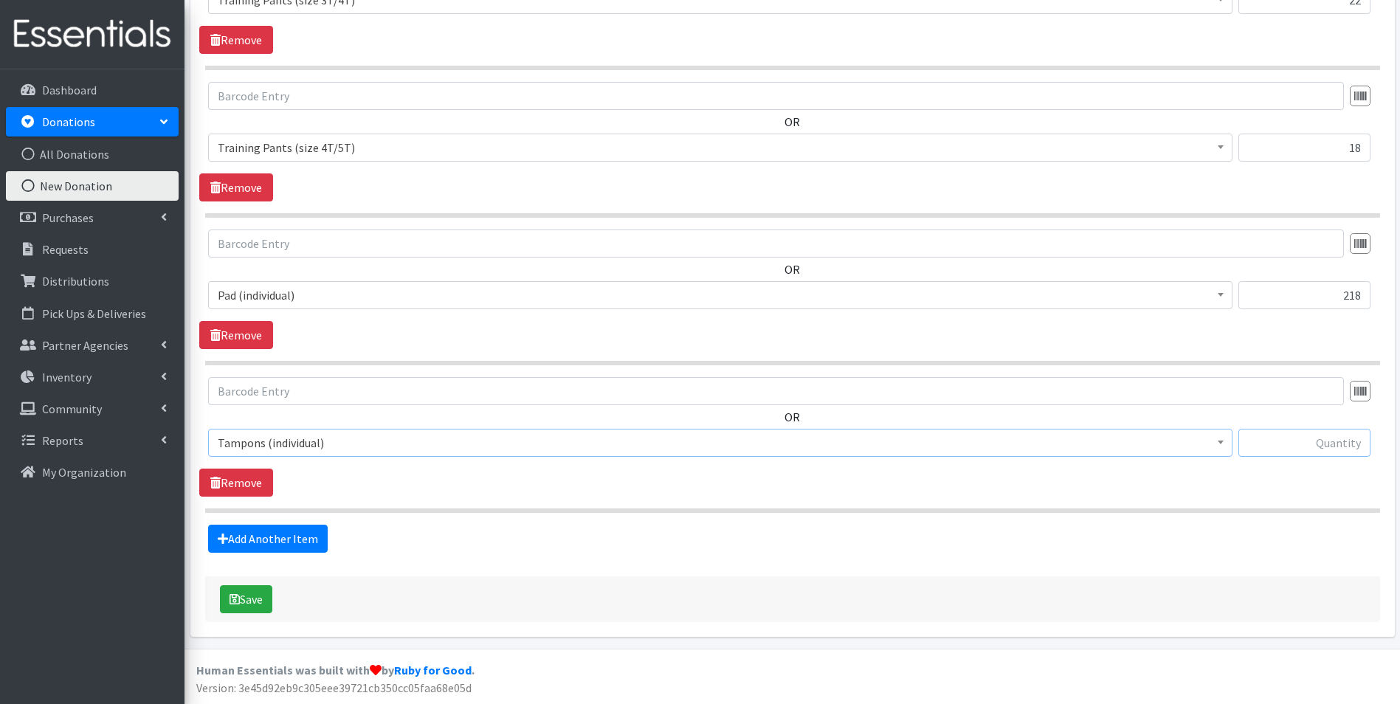
click at [1326, 447] on input "text" at bounding box center [1304, 443] width 132 height 28
type input "54"
click at [240, 596] on button "Save" at bounding box center [246, 599] width 52 height 28
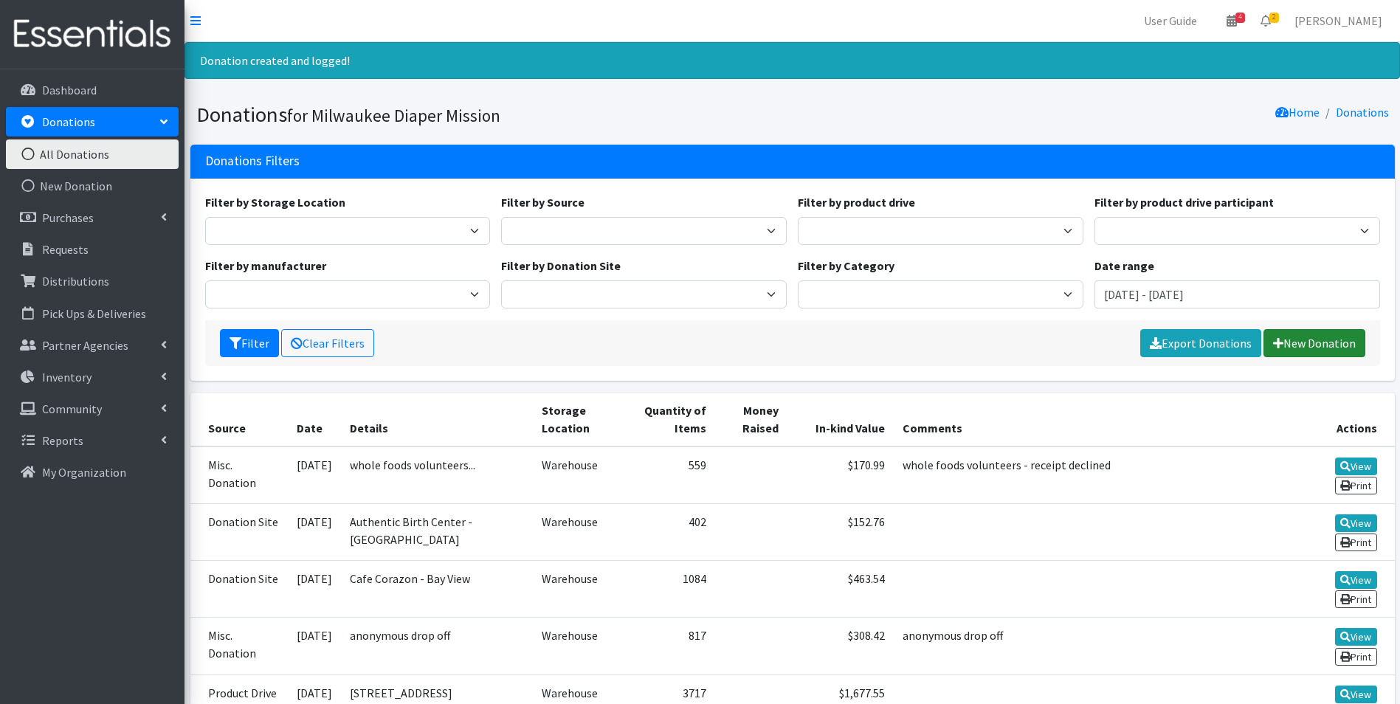
click at [1327, 345] on link "New Donation" at bounding box center [1314, 343] width 102 height 28
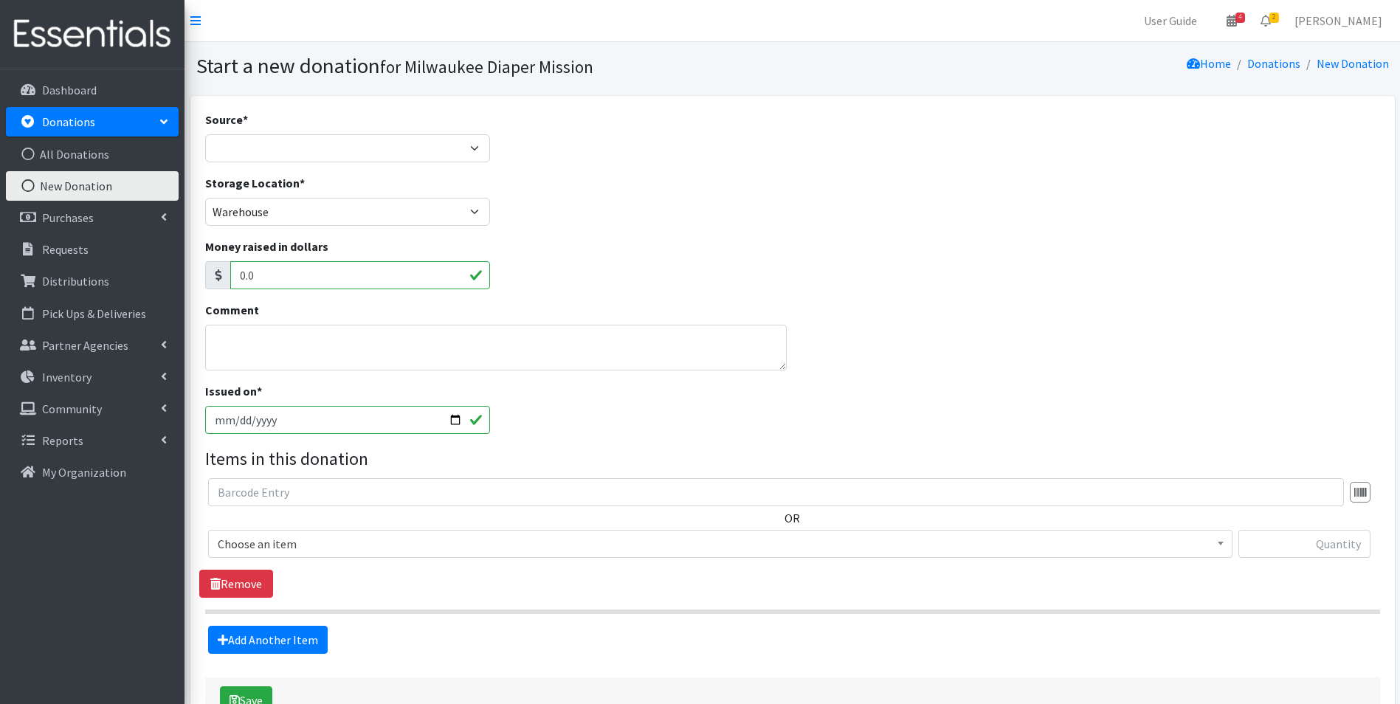
click at [399, 162] on div "Source * Product Drive Manufacturer Donation Site Misc. Donation" at bounding box center [347, 142] width 297 height 63
click at [399, 156] on select "Product Drive Manufacturer Donation Site Misc. Donation" at bounding box center [348, 148] width 286 height 28
select select "Product Drive"
click at [205, 134] on select "Product Drive Manufacturer Donation Site Misc. Donation" at bounding box center [348, 148] width 286 height 28
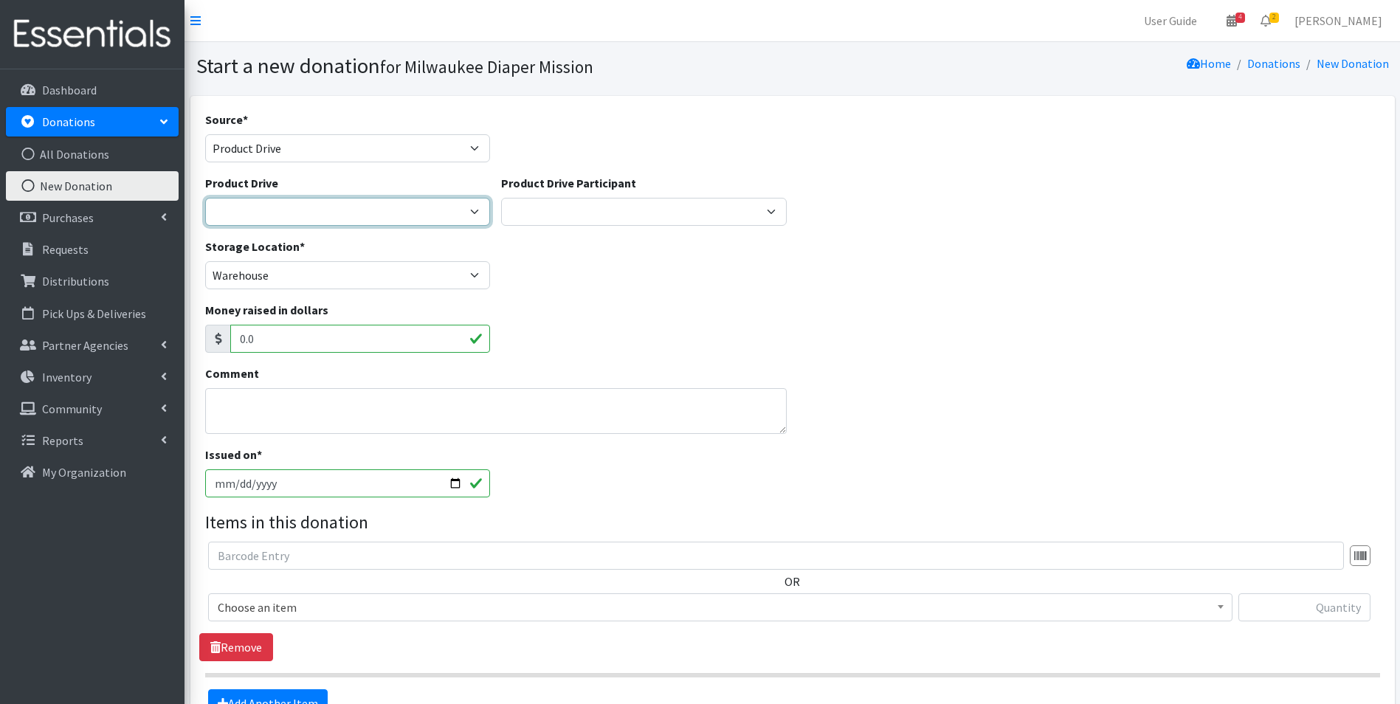
click at [367, 217] on select "2023 Period Party Happy Hour 2024 Aemelian Drive 2024 Allspring Drive 2024 Alph…" at bounding box center [348, 212] width 286 height 28
select select "1158"
click at [205, 198] on select "2023 Period Party Happy Hour 2024 Aemelian Drive 2024 Allspring Drive 2024 Alph…" at bounding box center [348, 212] width 286 height 28
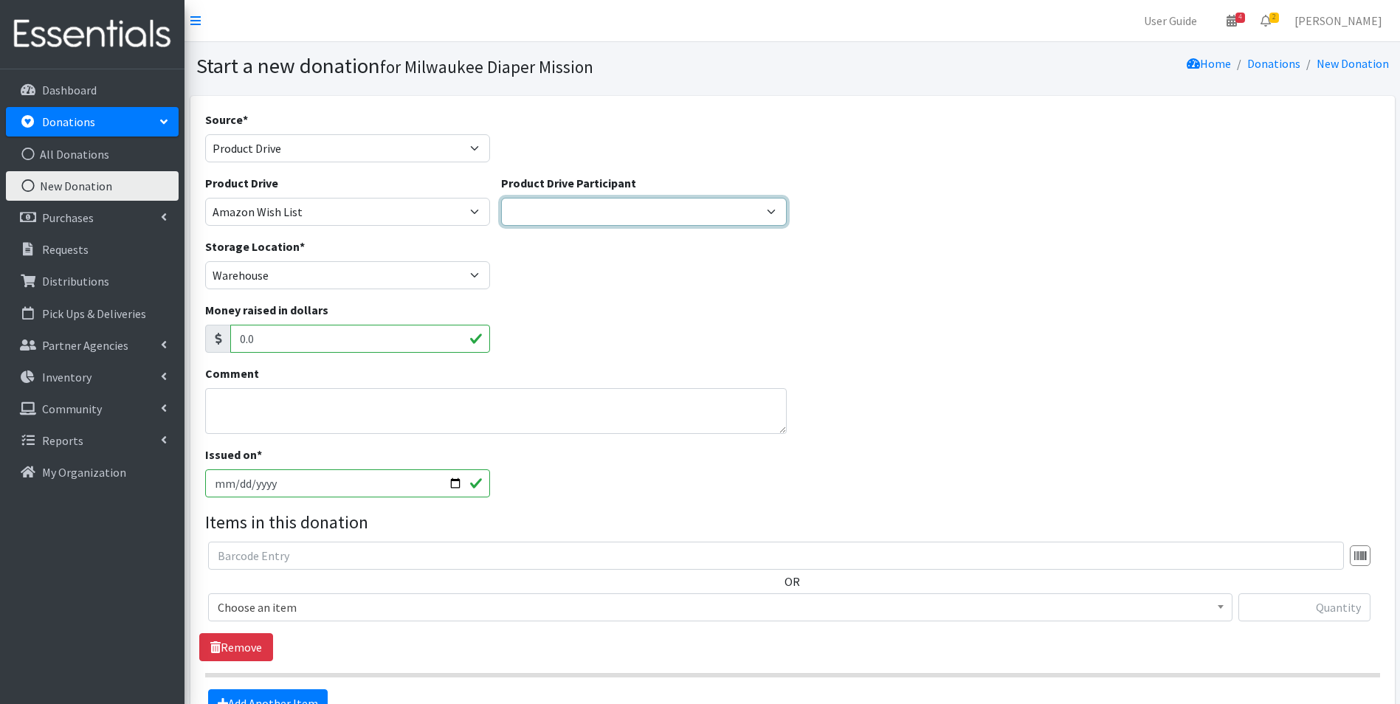
click at [553, 215] on select "Cedar Grove Elementary GE Healthcare Team Rubicon JCC Aemilian Daycare Alex Wen…" at bounding box center [644, 212] width 286 height 28
select select "794"
click at [501, 198] on select "Cedar Grove Elementary GE Healthcare Team Rubicon JCC Aemilian Daycare Alex Wen…" at bounding box center [644, 212] width 286 height 28
click at [246, 480] on input "2025-09-26" at bounding box center [348, 483] width 286 height 28
click at [232, 485] on input "2025-09-26" at bounding box center [348, 483] width 286 height 28
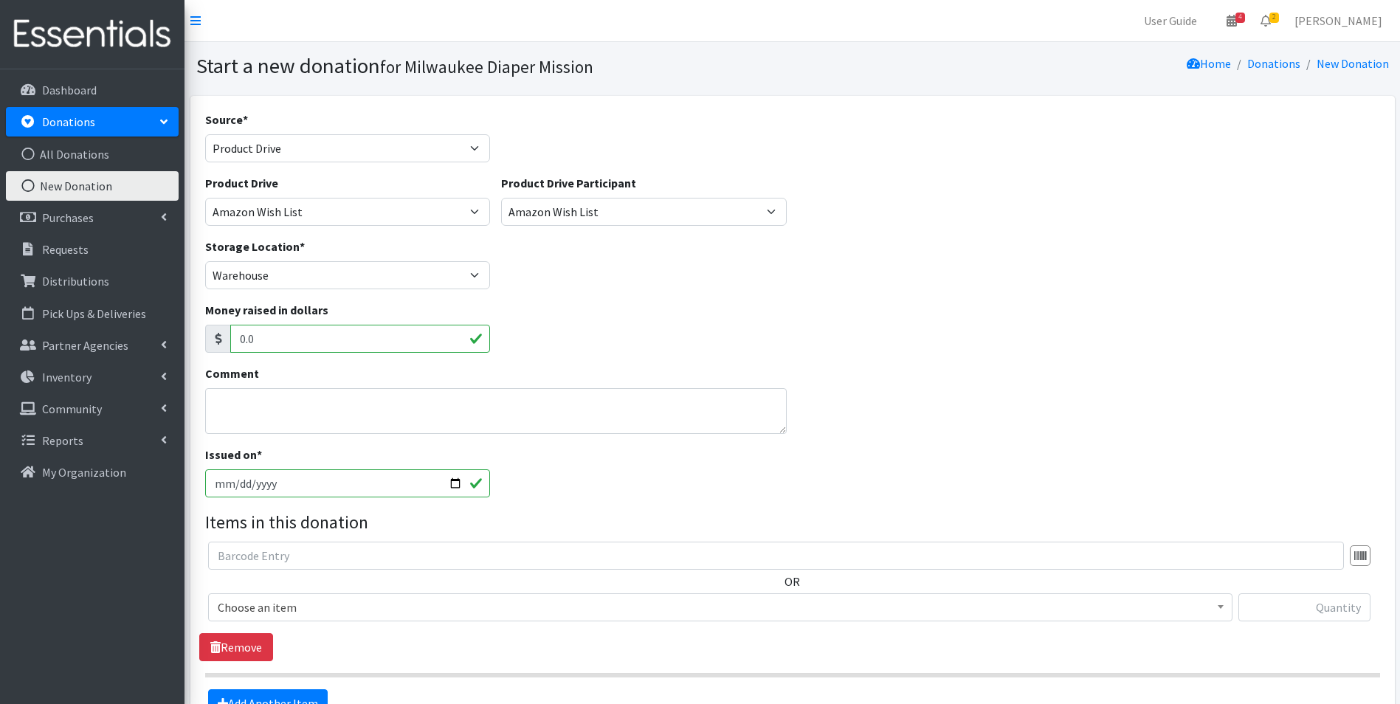
type input "2025-09-10"
click at [390, 599] on span "Choose an item" at bounding box center [720, 607] width 1005 height 21
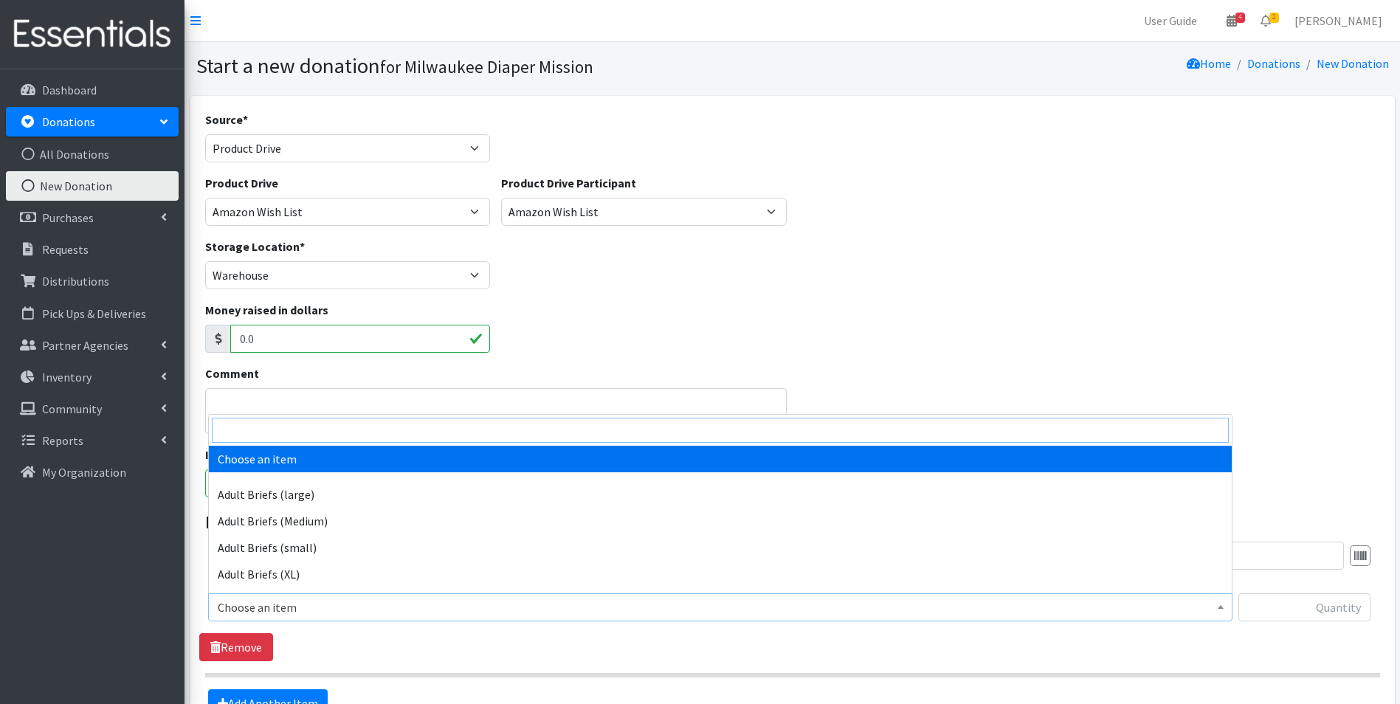
click at [310, 432] on input "search" at bounding box center [720, 430] width 1017 height 25
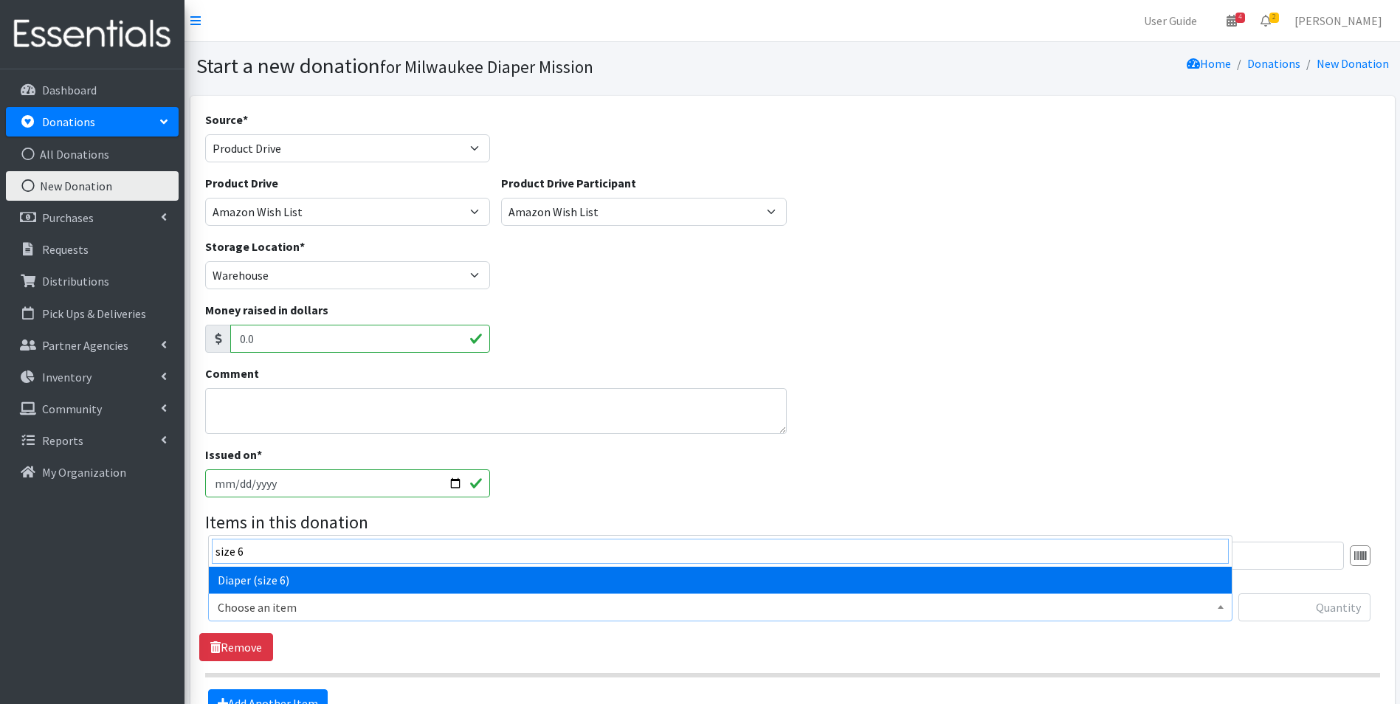
type input "size 6"
select select "4649"
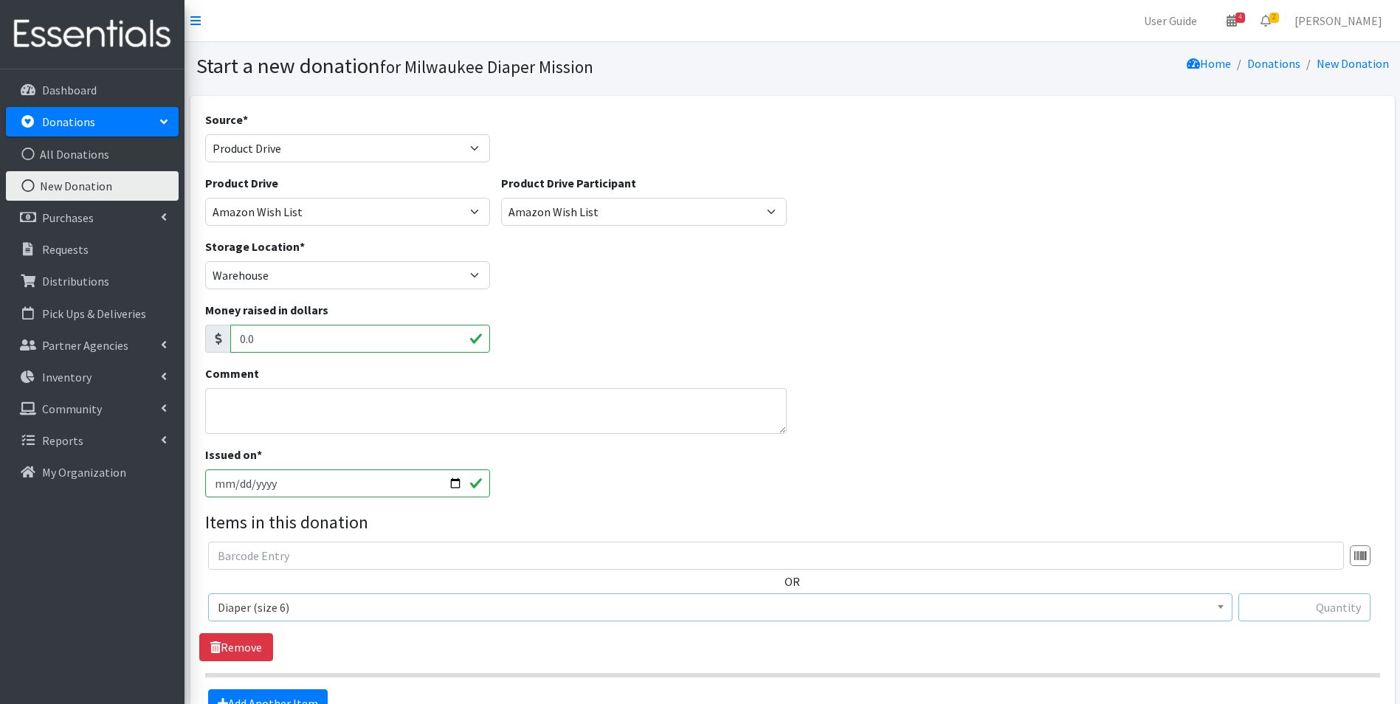
click at [1326, 609] on input "text" at bounding box center [1304, 607] width 132 height 28
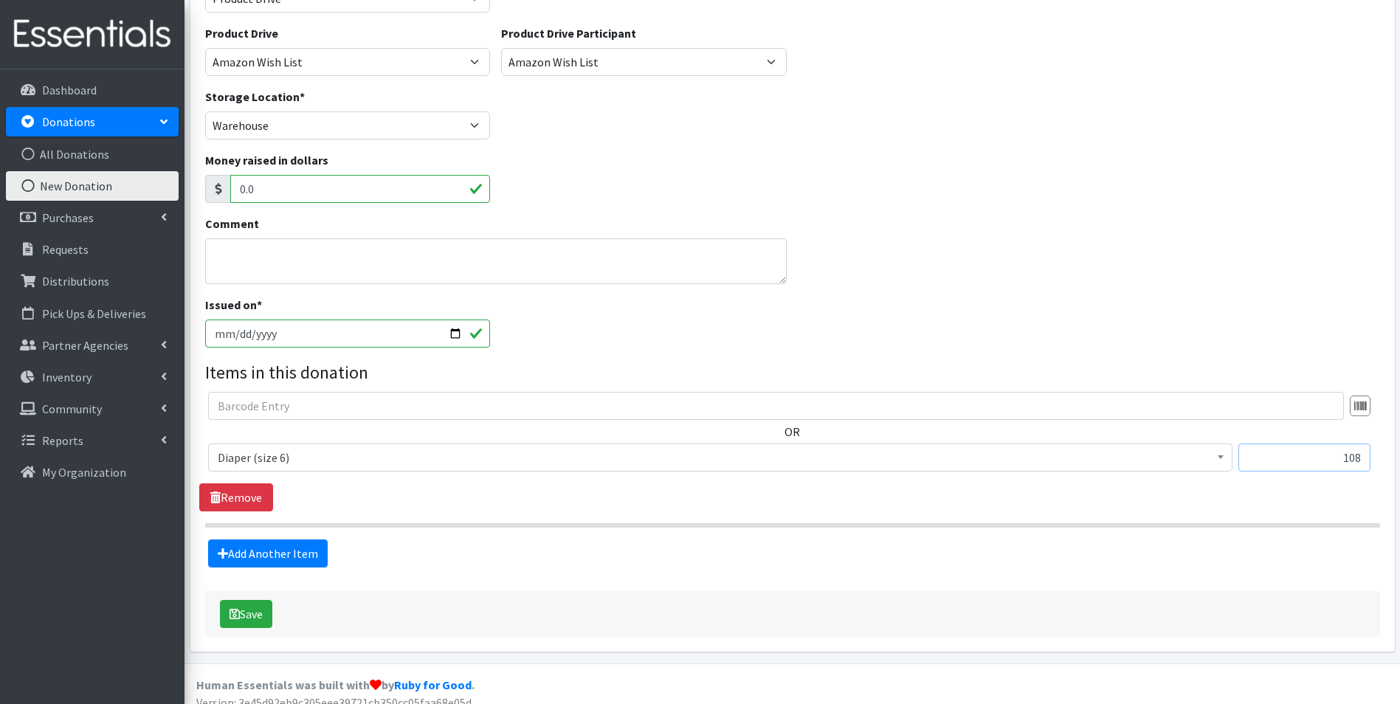
scroll to position [165, 0]
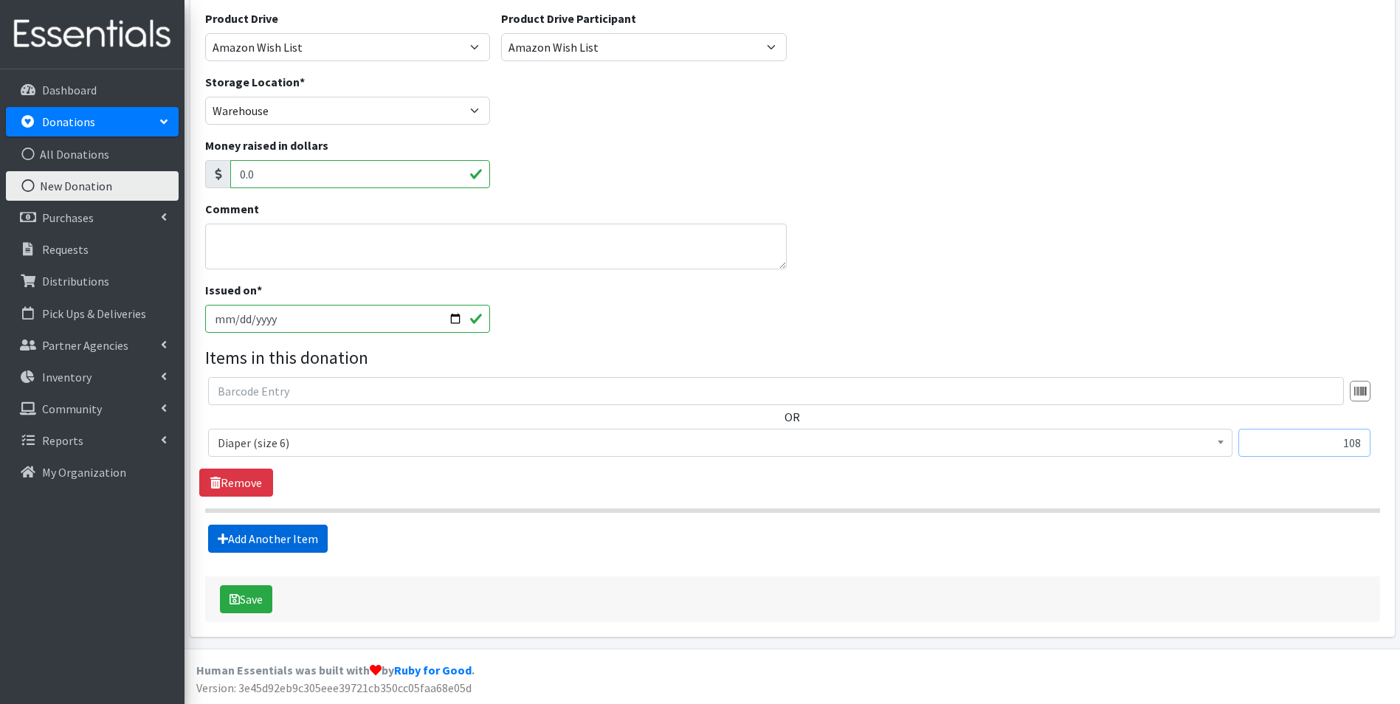
type input "108"
click at [289, 537] on link "Add Another Item" at bounding box center [268, 539] width 120 height 28
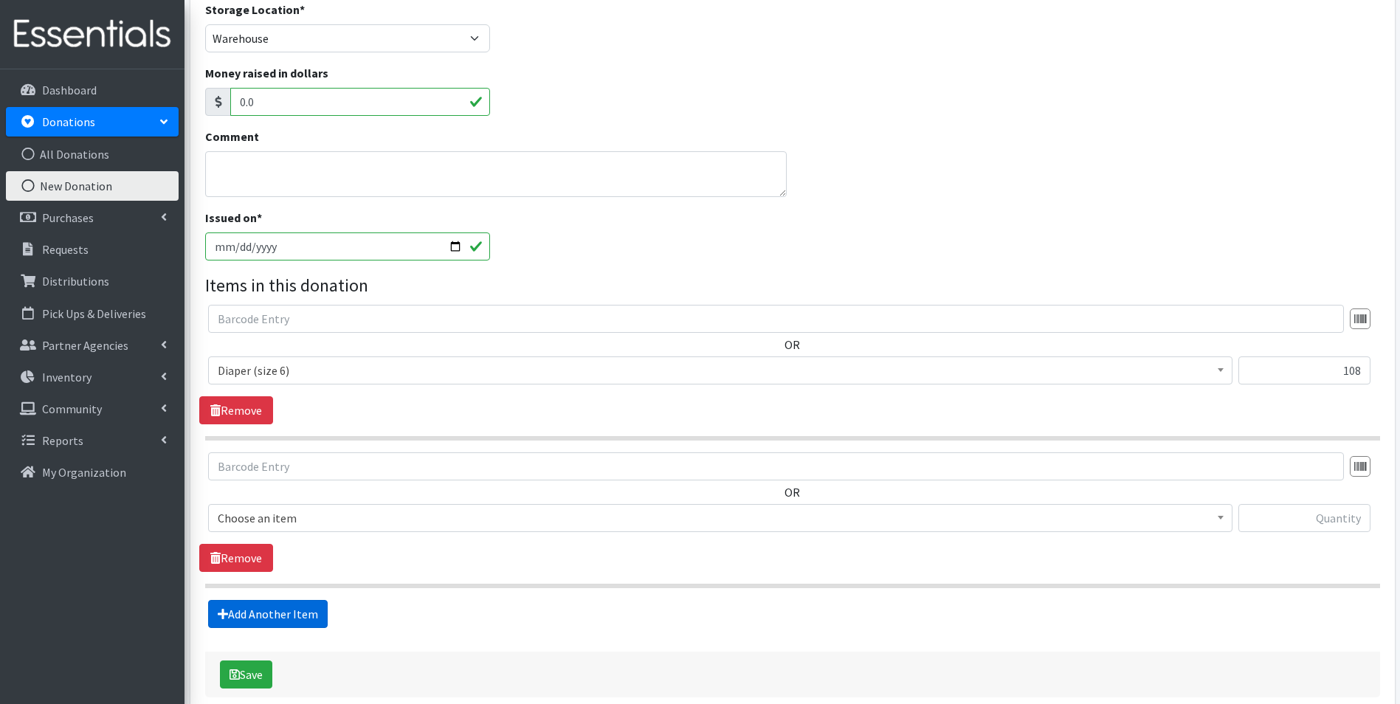
scroll to position [312, 0]
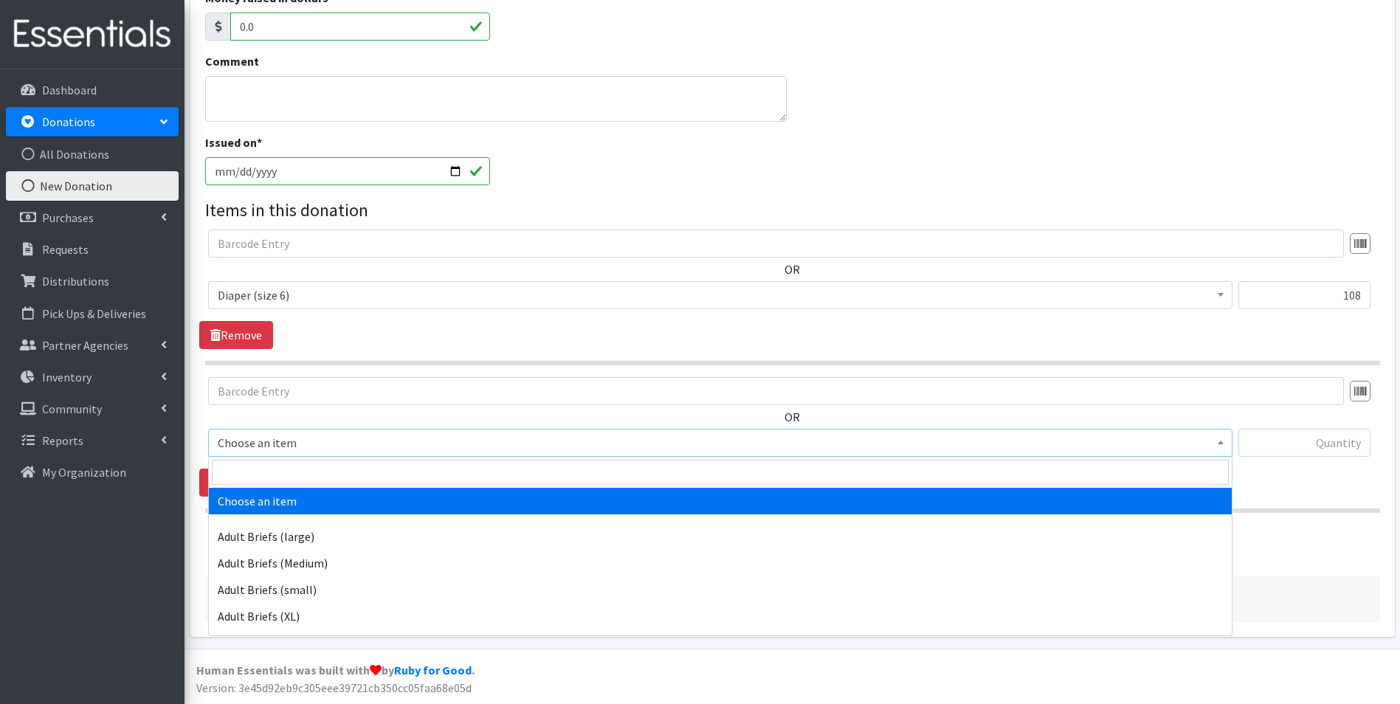
drag, startPoint x: 330, startPoint y: 446, endPoint x: 320, endPoint y: 467, distance: 23.5
click at [329, 446] on span "Choose an item" at bounding box center [720, 442] width 1005 height 21
click at [320, 474] on input "search" at bounding box center [720, 472] width 1017 height 25
type input "indi"
select select "11280"
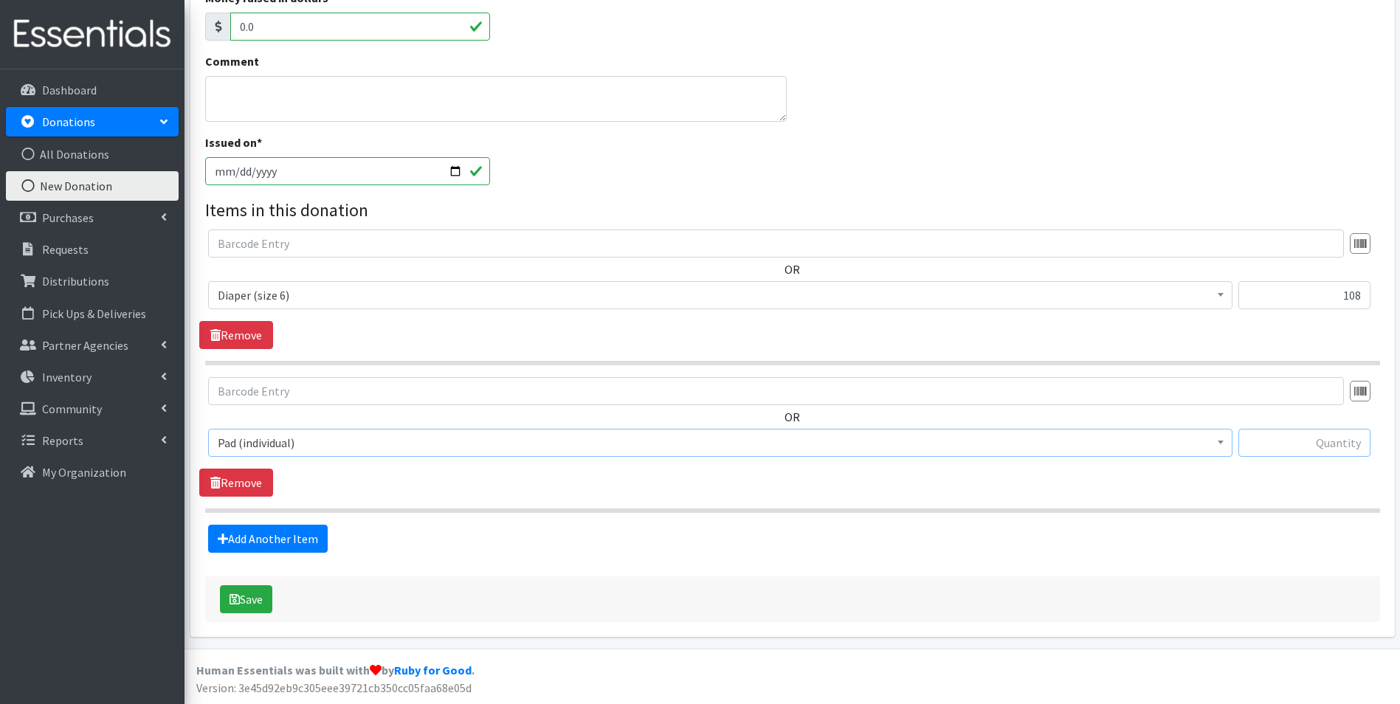
click at [1332, 446] on input "text" at bounding box center [1304, 443] width 132 height 28
type input "192"
click at [261, 593] on button "Save" at bounding box center [246, 599] width 52 height 28
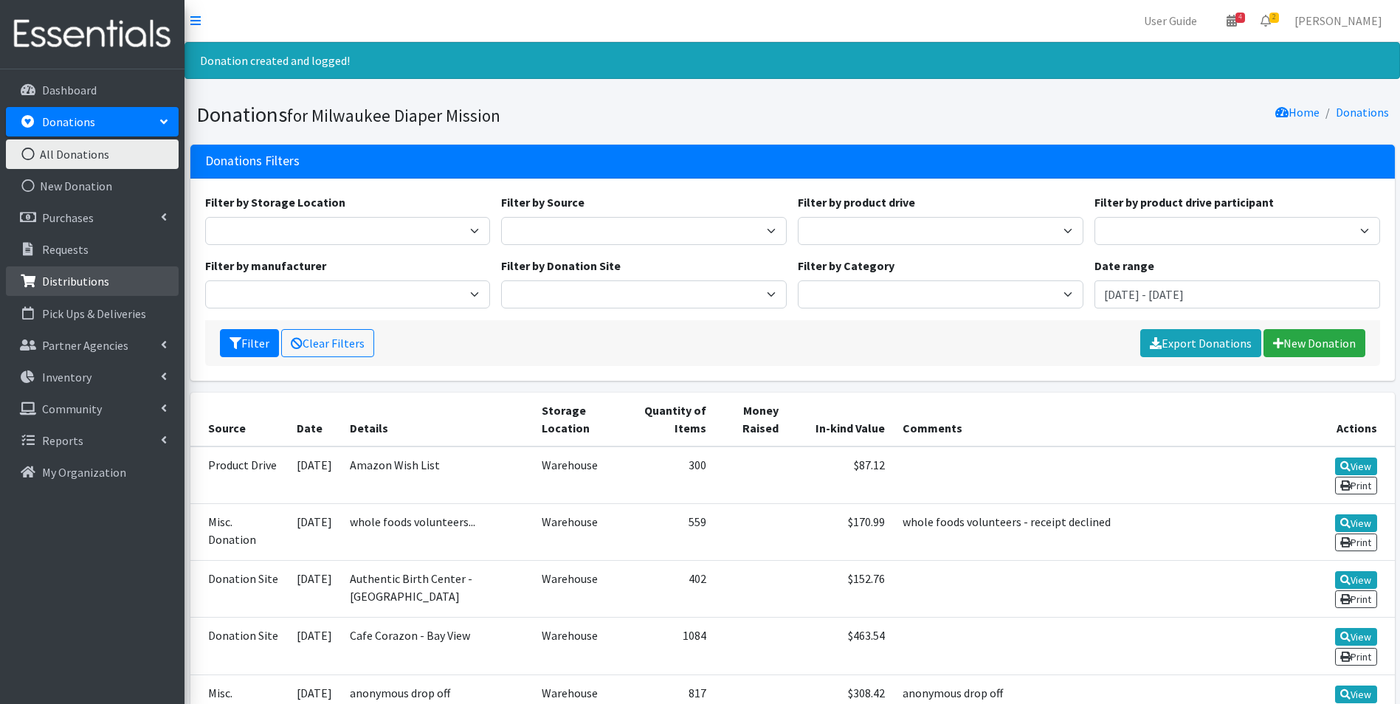
click at [91, 281] on p "Distributions" at bounding box center [75, 281] width 67 height 15
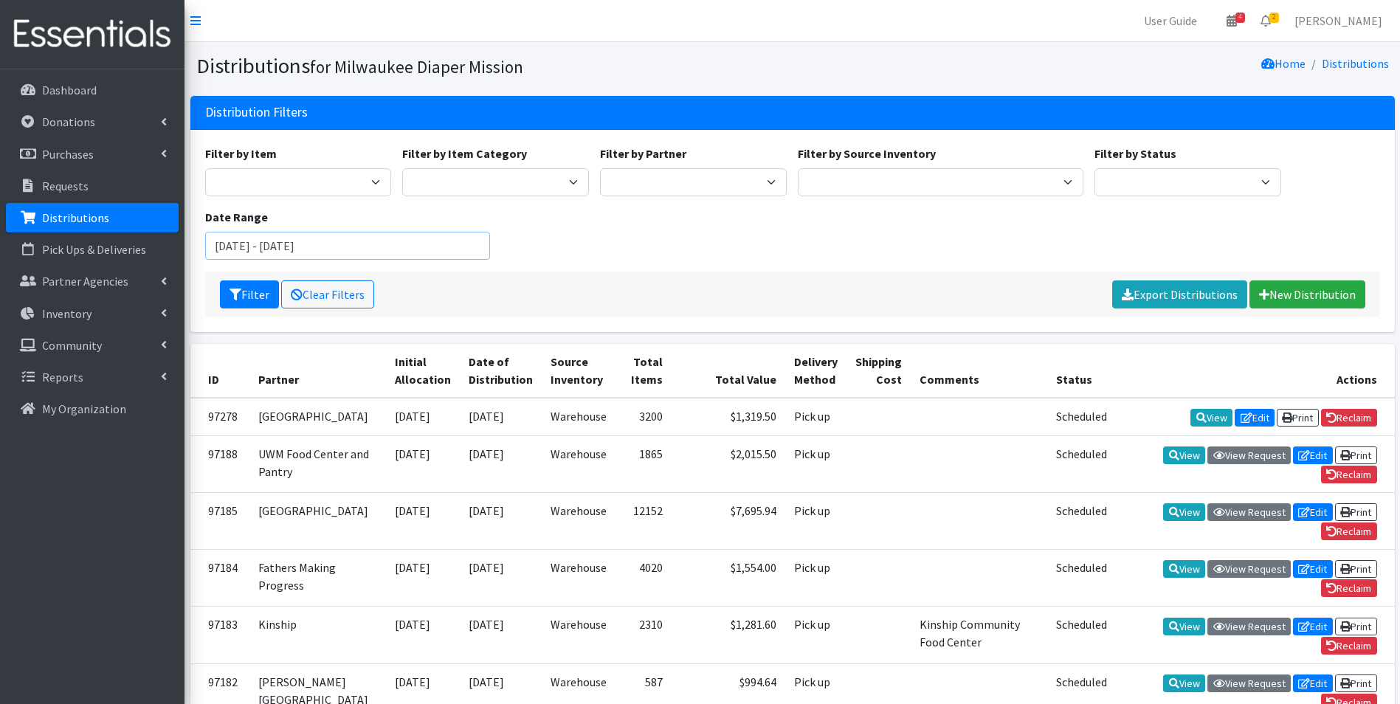
click at [291, 253] on input "[DATE] - [DATE]" at bounding box center [348, 246] width 286 height 28
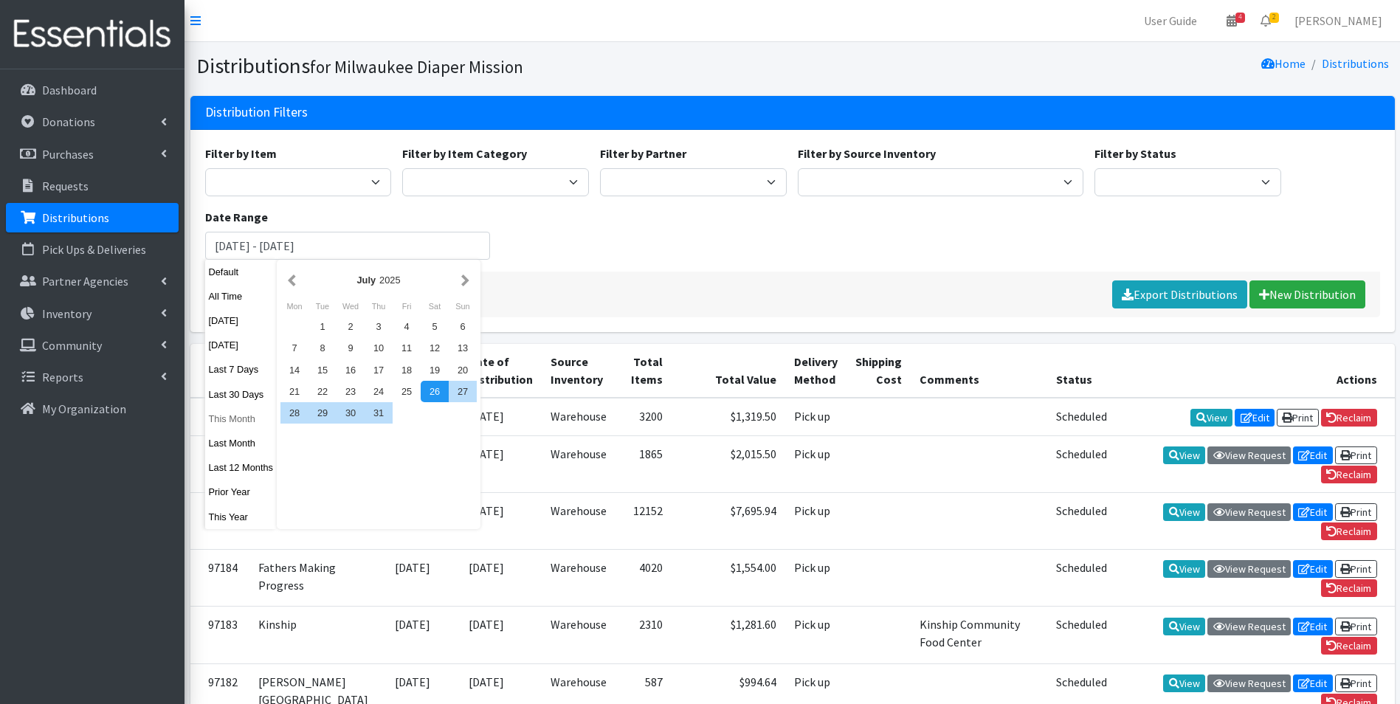
click at [240, 424] on button "This Month" at bounding box center [241, 418] width 72 height 21
type input "[DATE] - [DATE]"
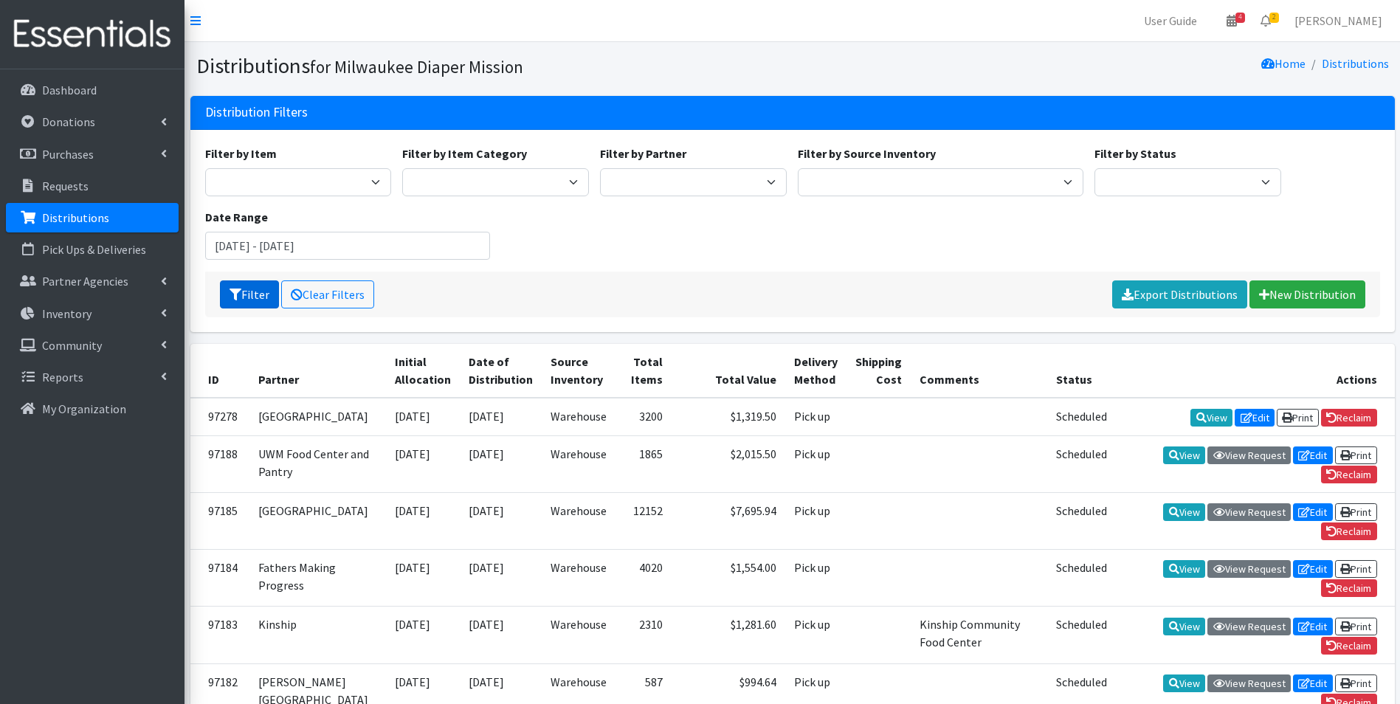
click at [251, 293] on button "Filter" at bounding box center [249, 294] width 59 height 28
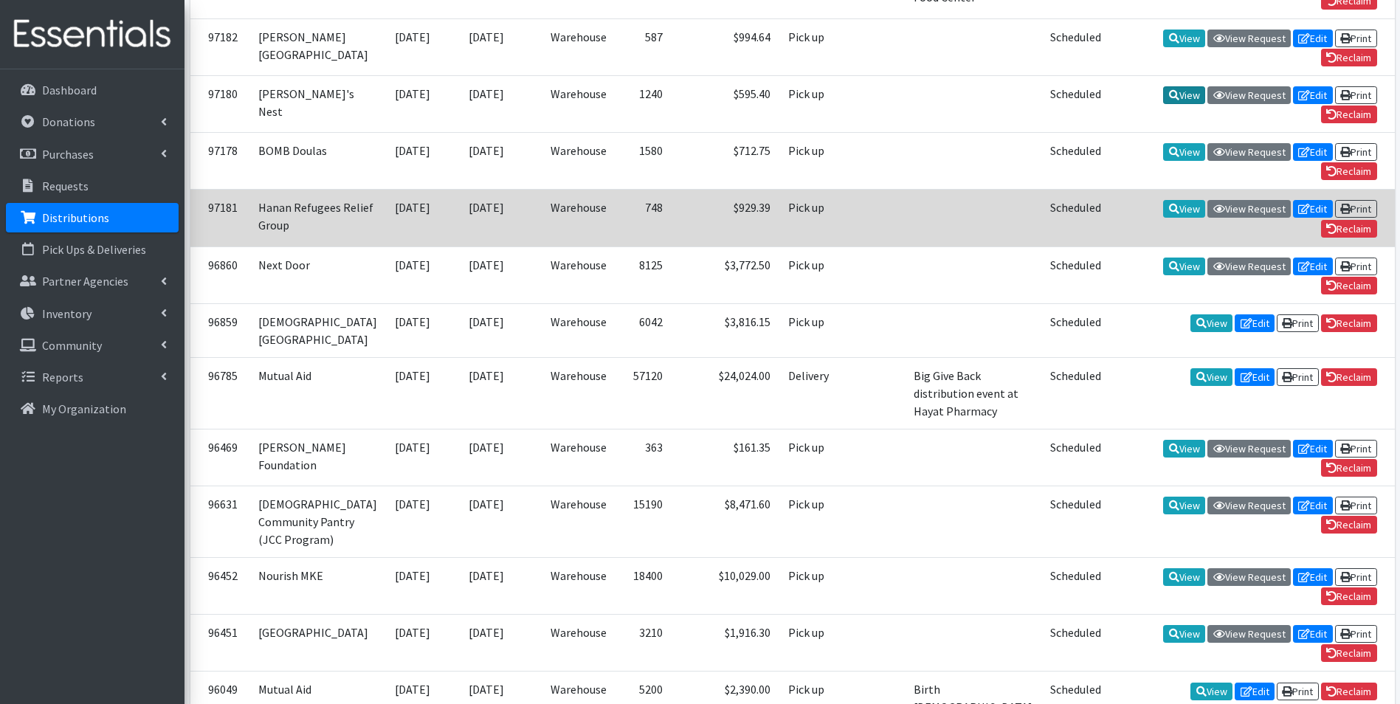
scroll to position [571, 0]
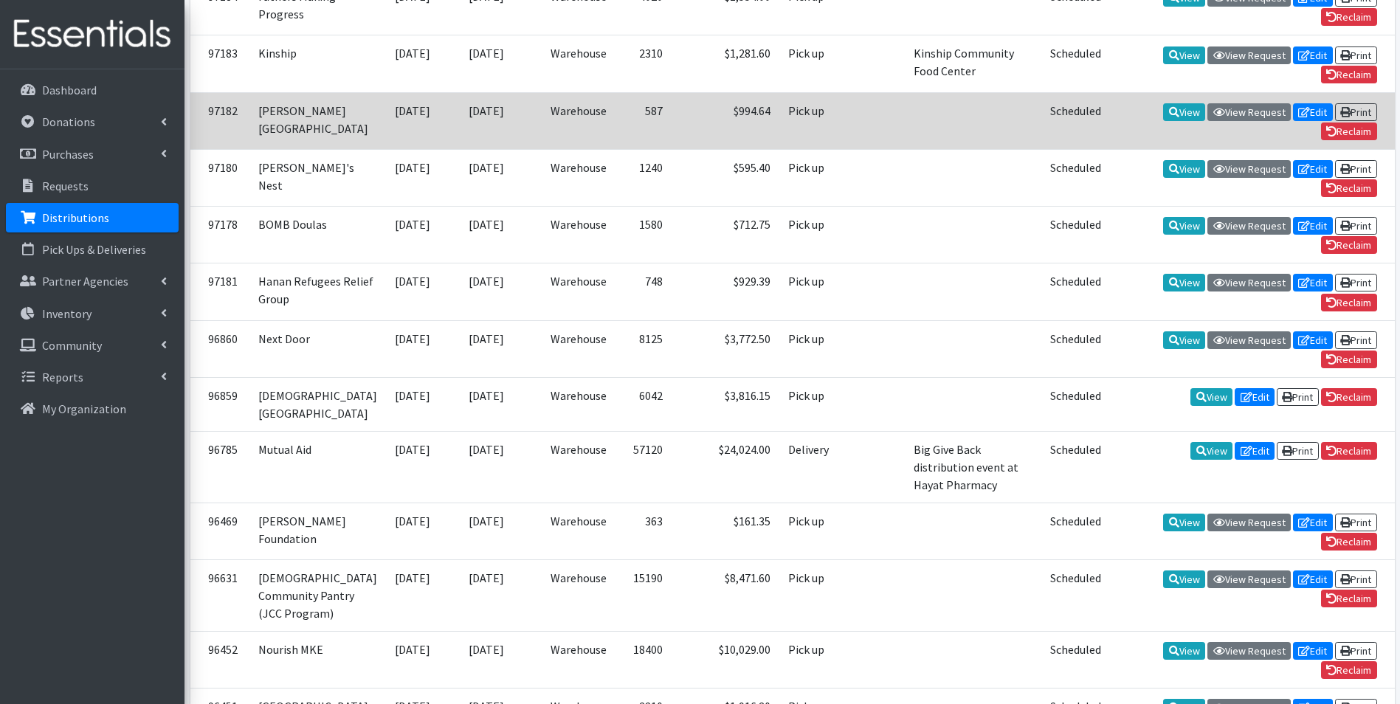
drag, startPoint x: 1170, startPoint y: 171, endPoint x: 1038, endPoint y: 163, distance: 133.1
click at [1041, 149] on td "Scheduled" at bounding box center [1075, 120] width 69 height 57
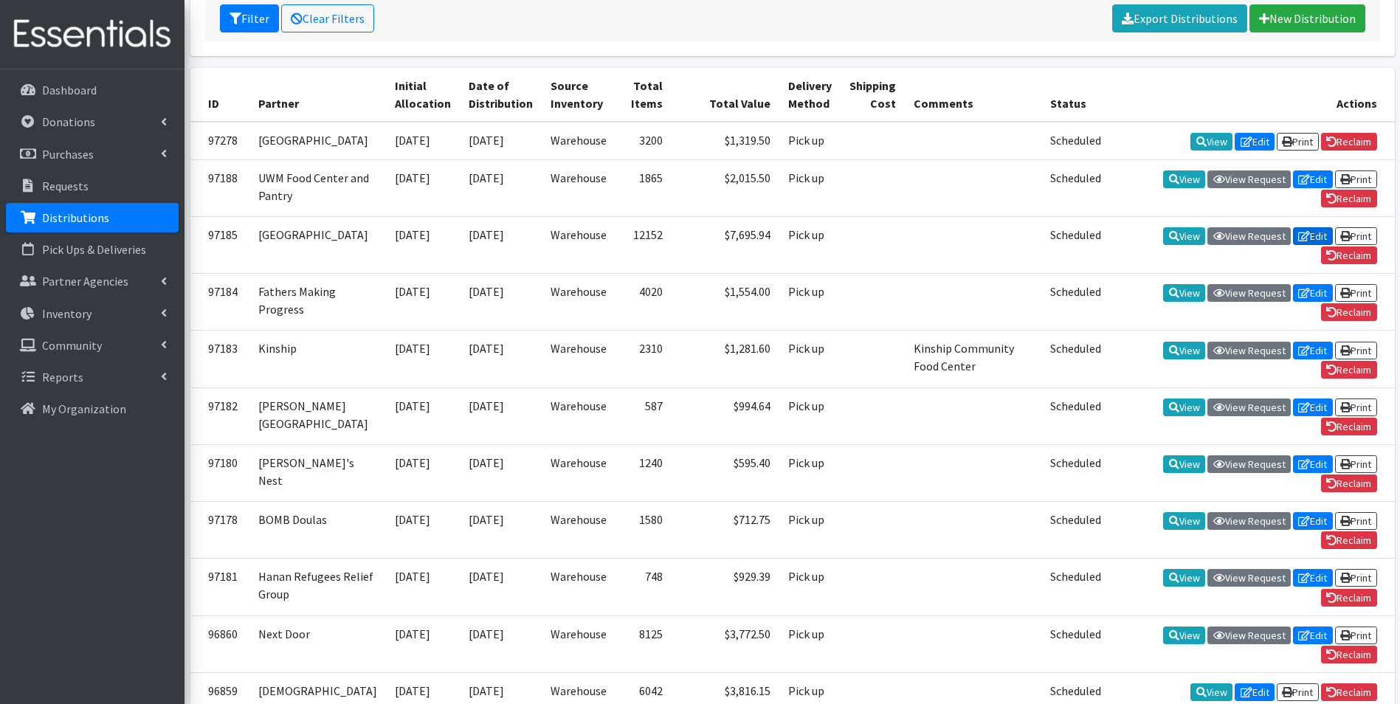
scroll to position [55, 0]
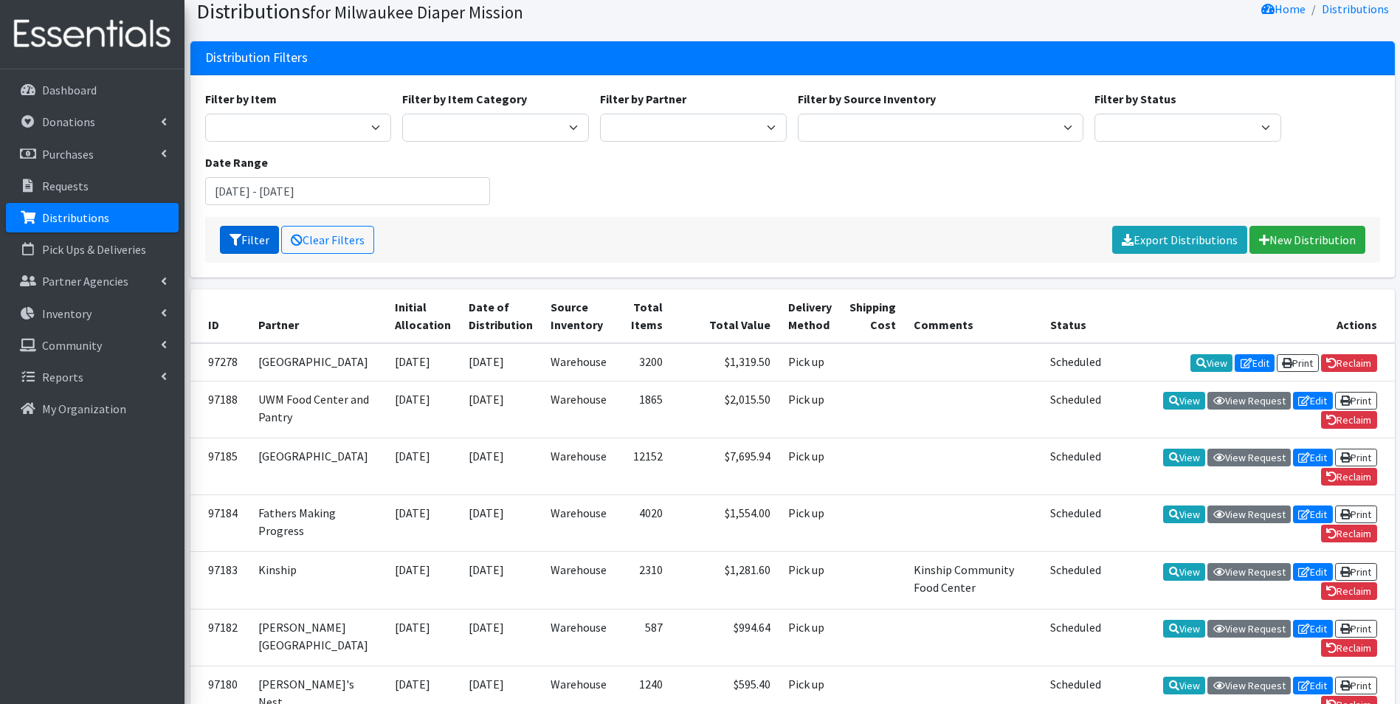
click at [257, 235] on button "Filter" at bounding box center [249, 240] width 59 height 28
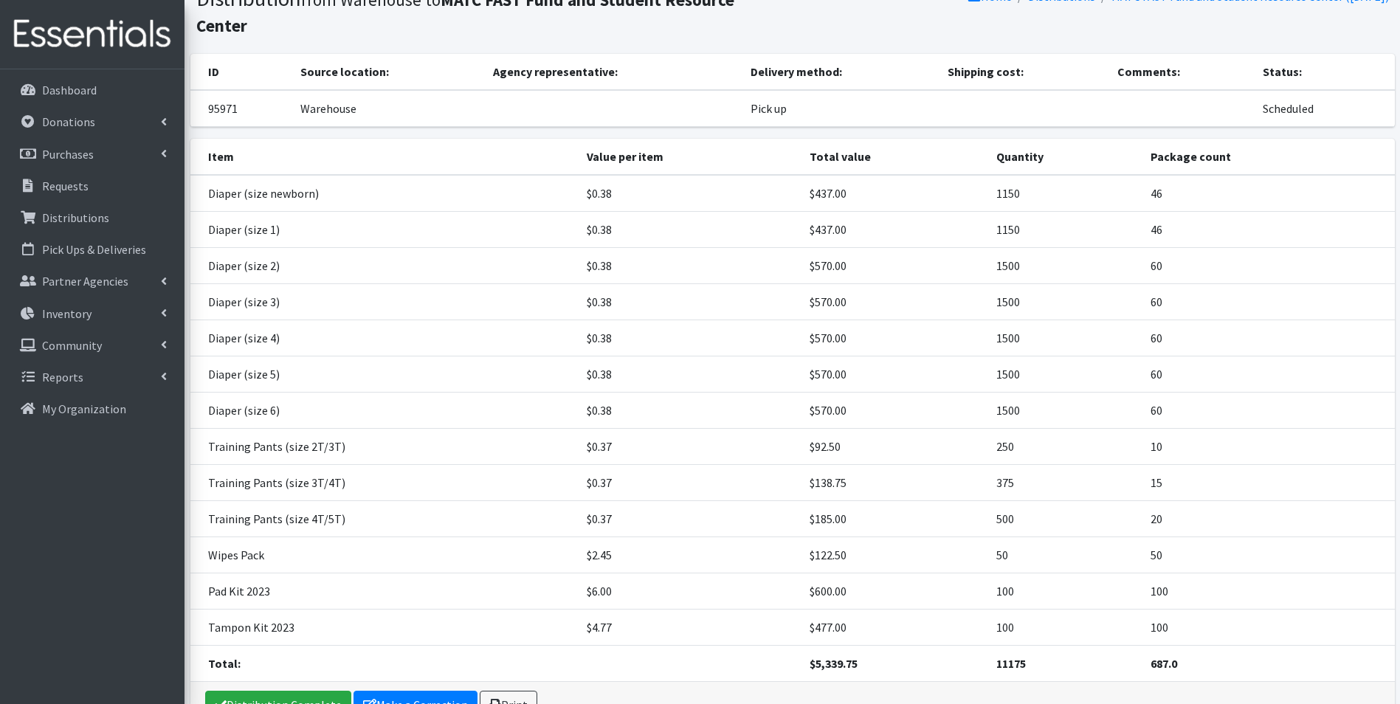
scroll to position [133, 0]
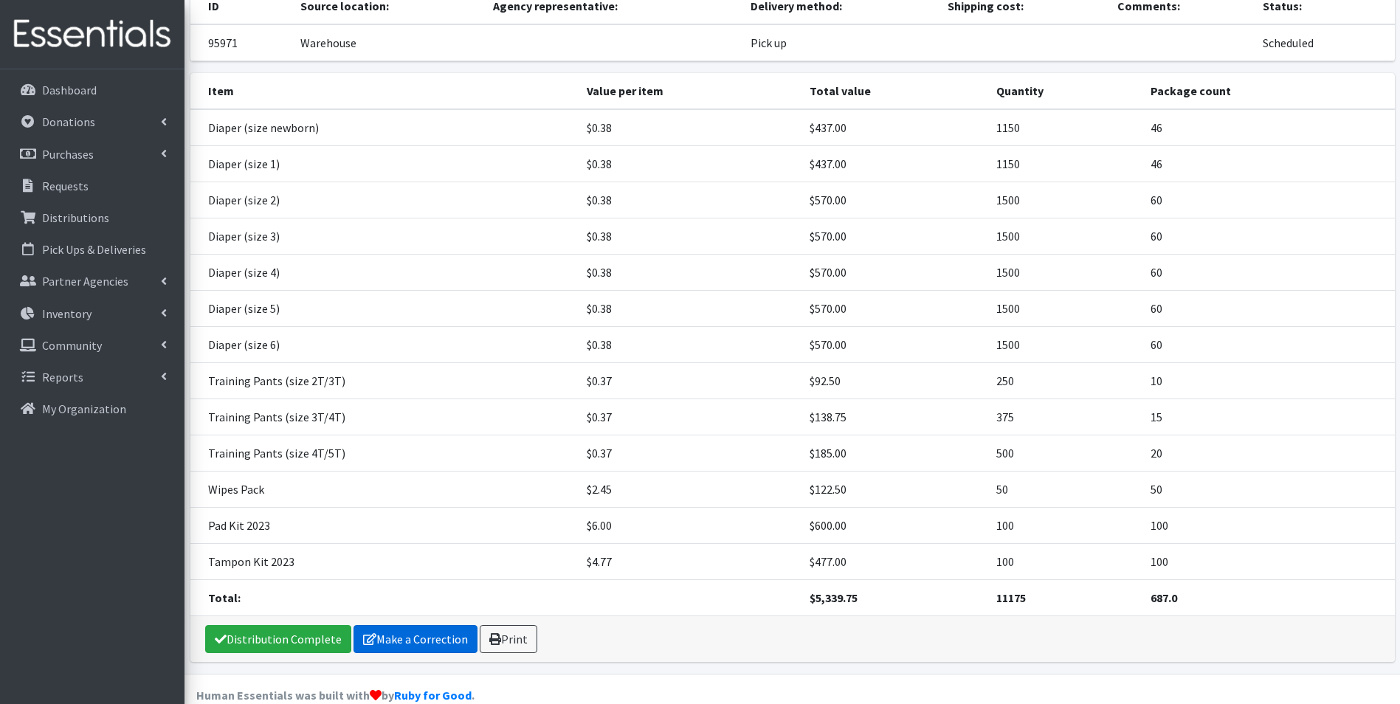
click at [379, 625] on link "Make a Correction" at bounding box center [415, 639] width 124 height 28
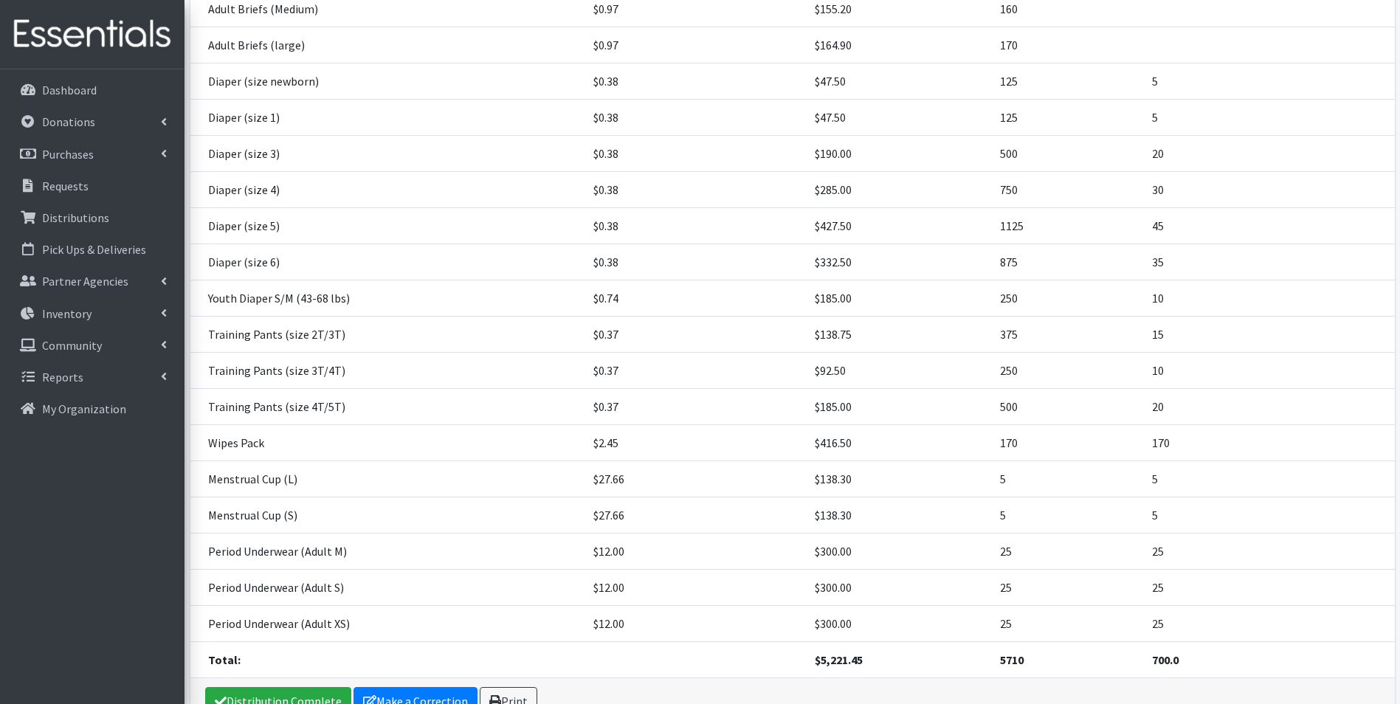
scroll to position [421, 0]
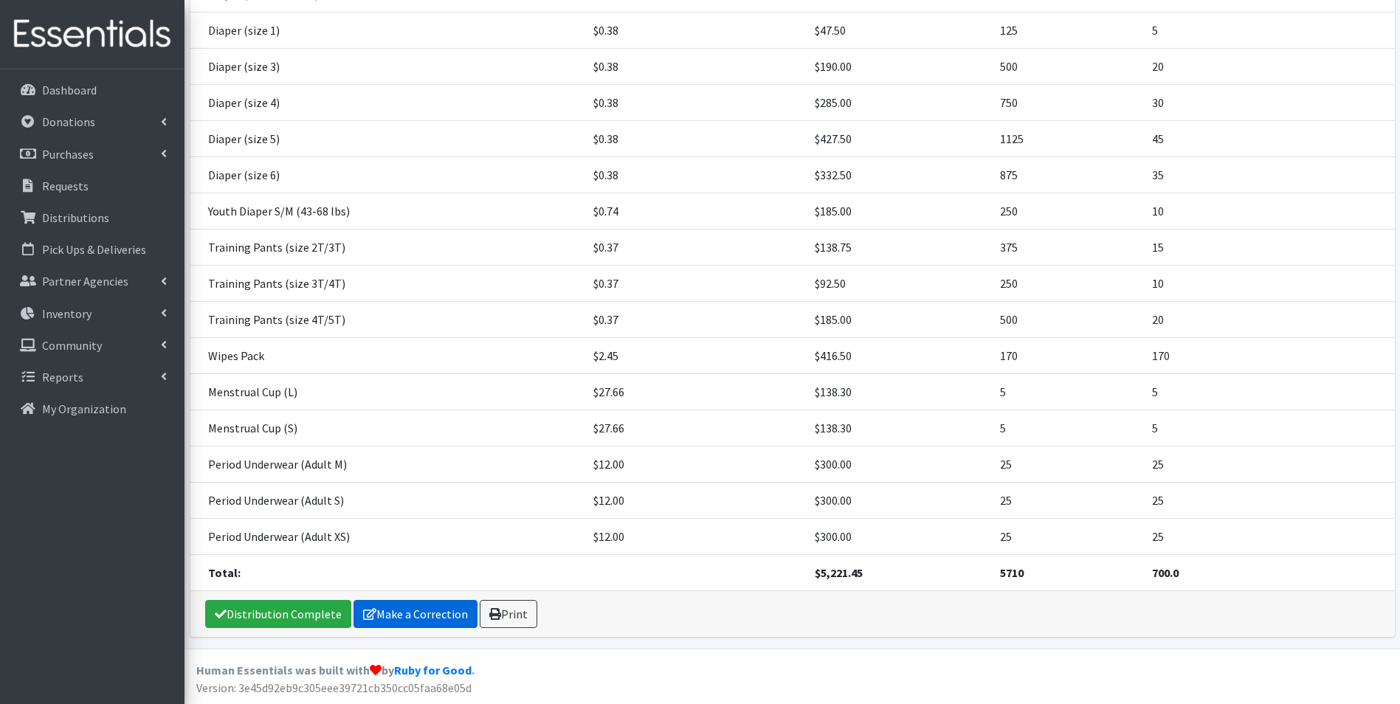
click at [418, 606] on link "Make a Correction" at bounding box center [415, 614] width 124 height 28
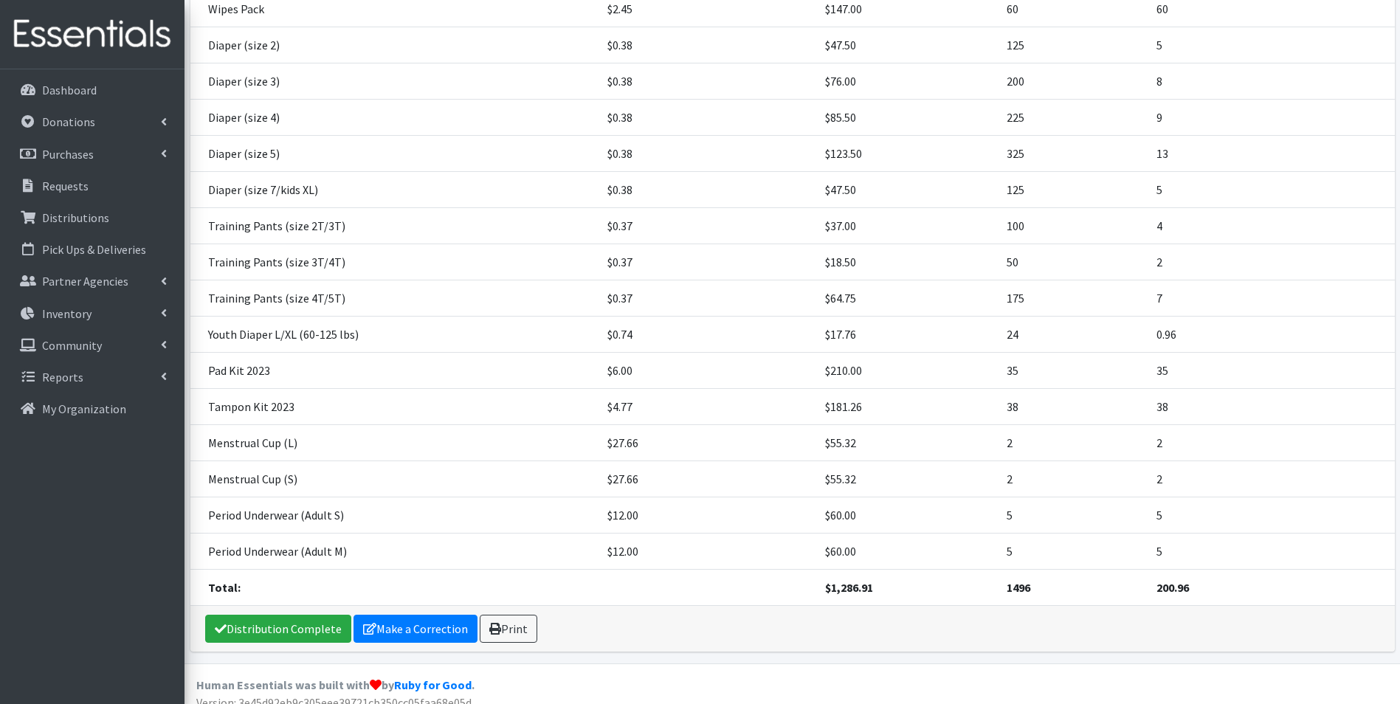
scroll to position [294, 0]
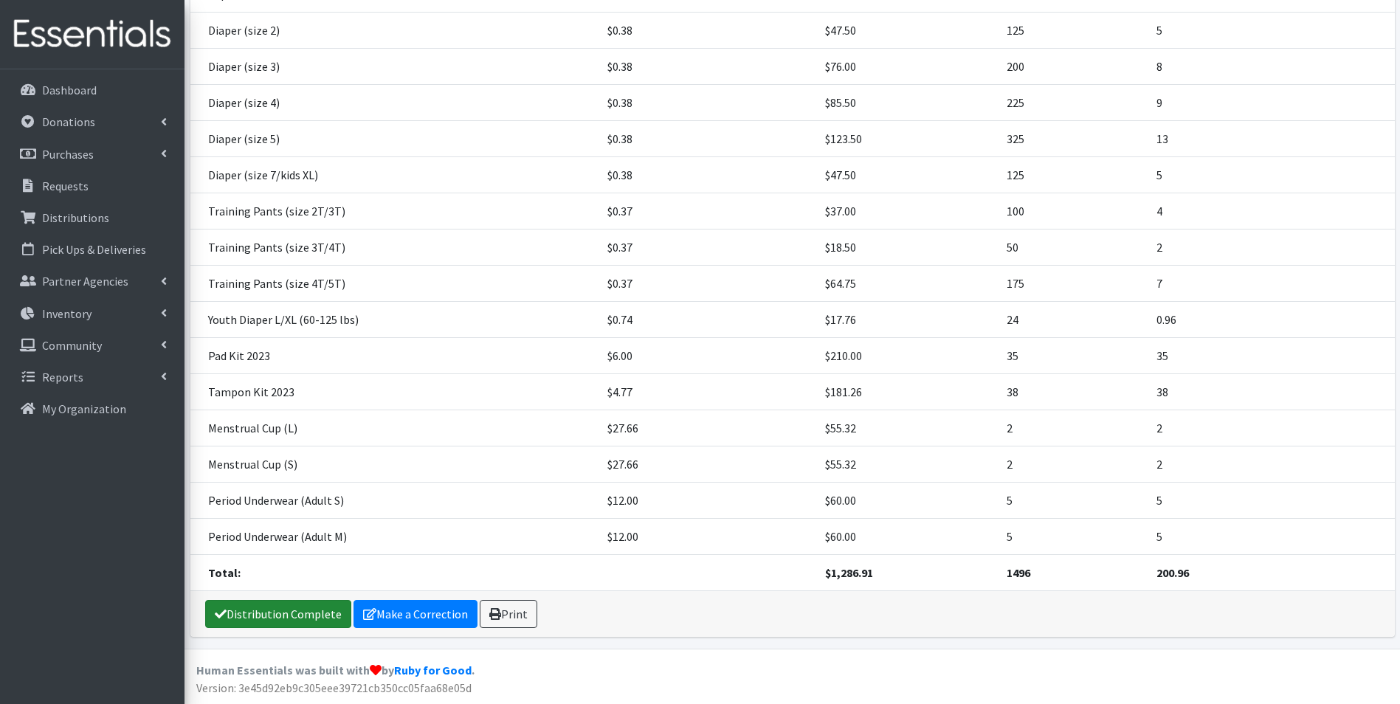
click at [297, 610] on link "Distribution Complete" at bounding box center [278, 614] width 146 height 28
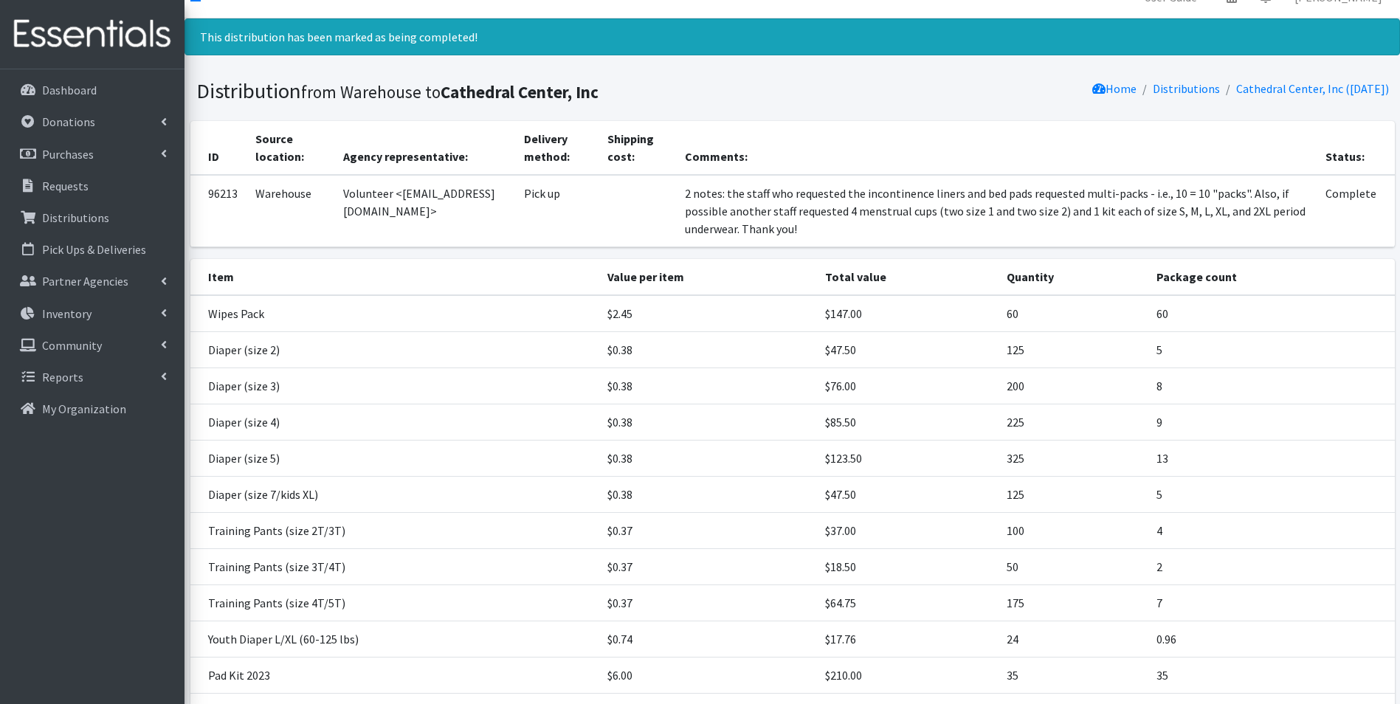
scroll to position [0, 0]
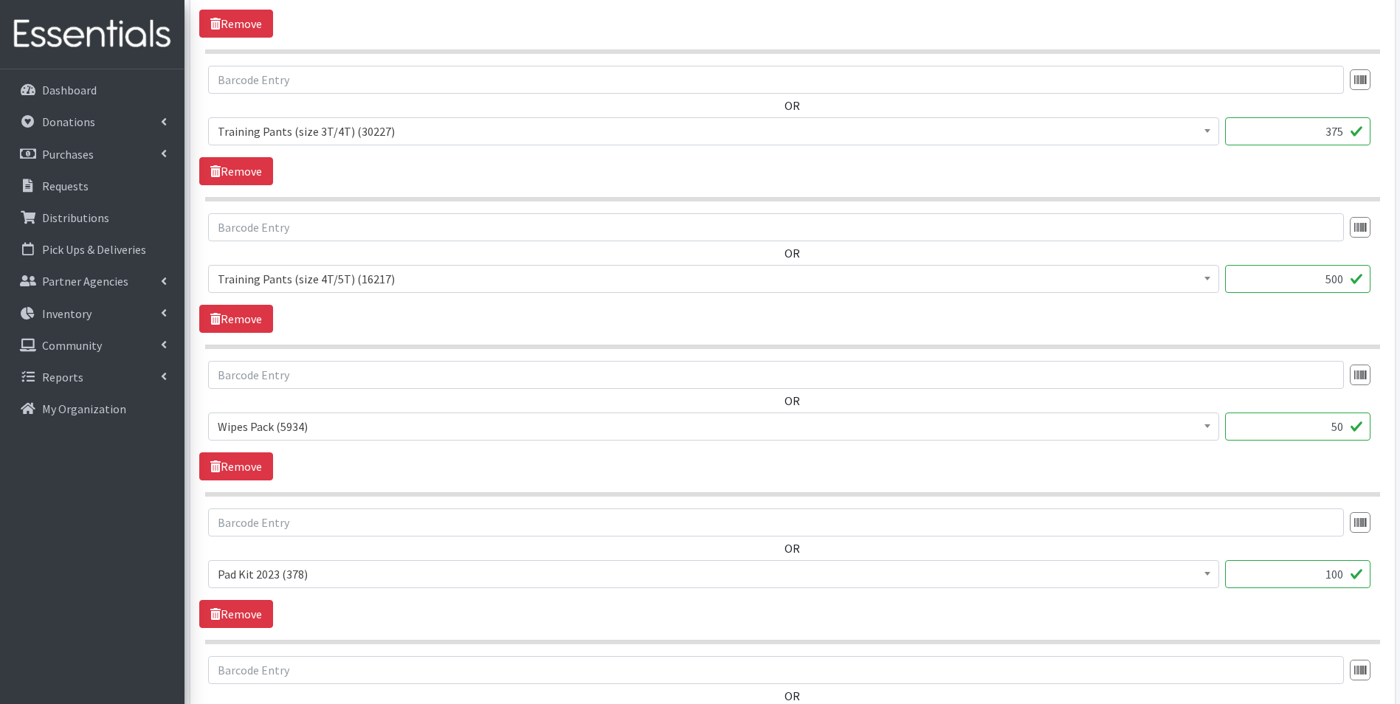
scroll to position [2050, 0]
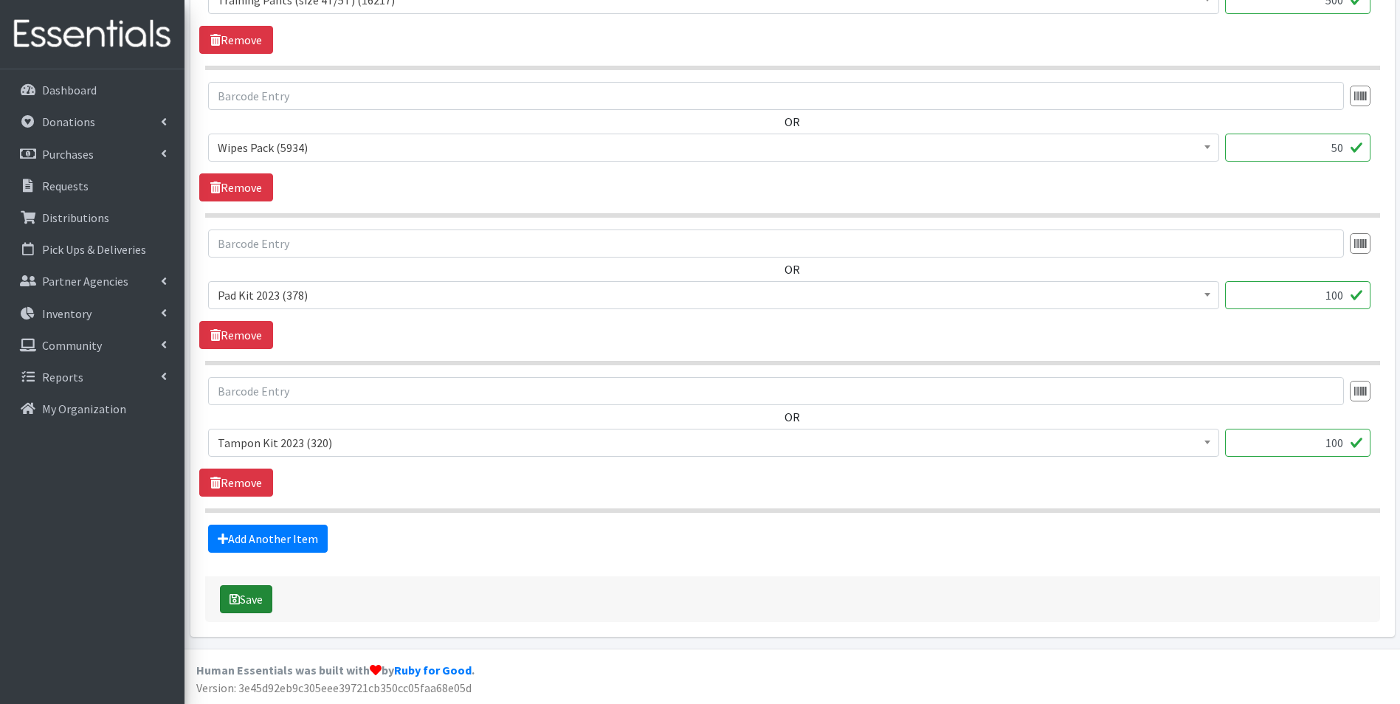
click at [247, 597] on button "Save" at bounding box center [246, 599] width 52 height 28
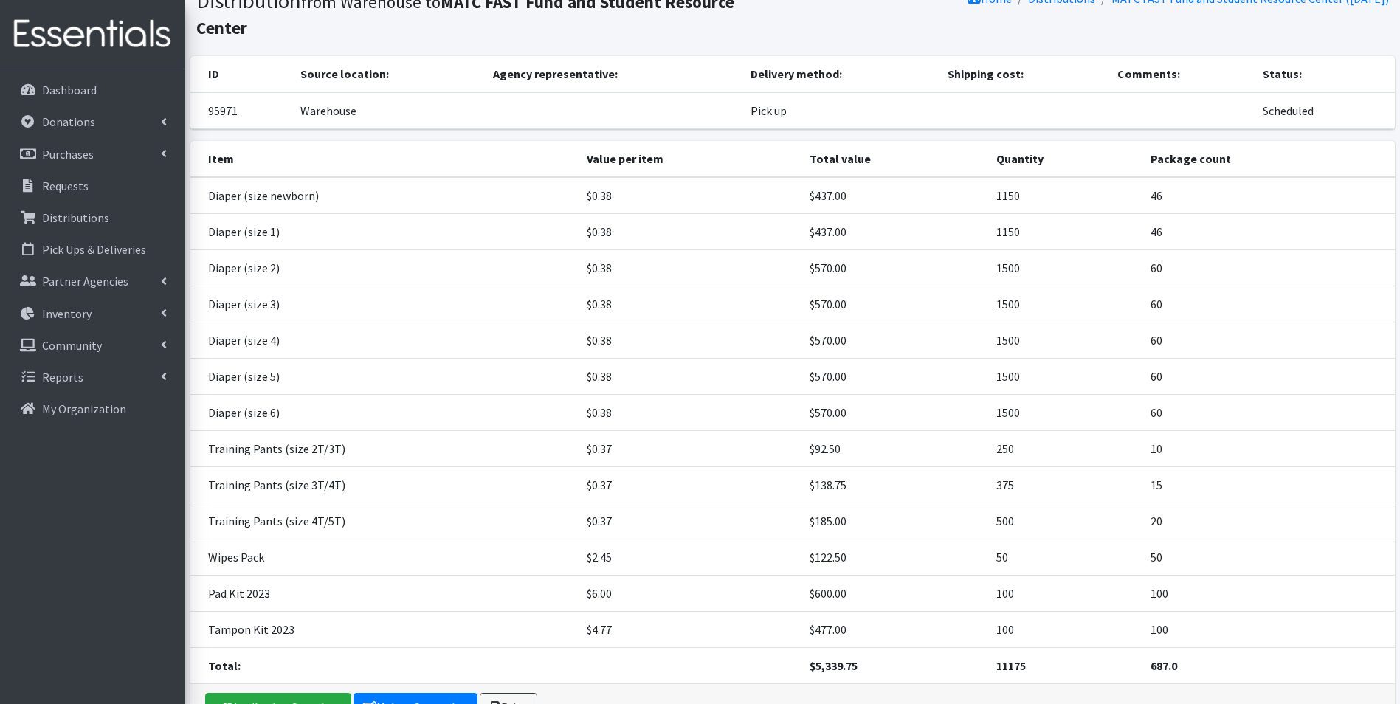
scroll to position [182, 0]
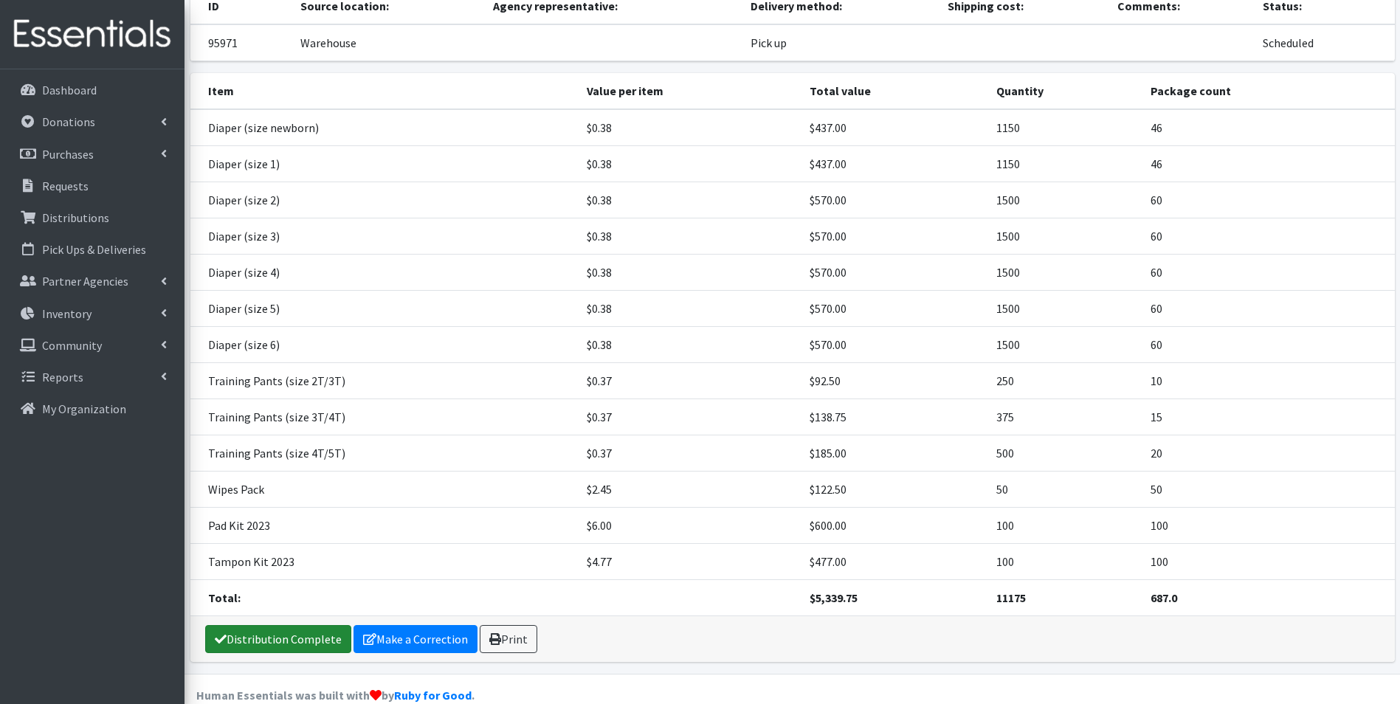
click at [255, 625] on link "Distribution Complete" at bounding box center [278, 639] width 146 height 28
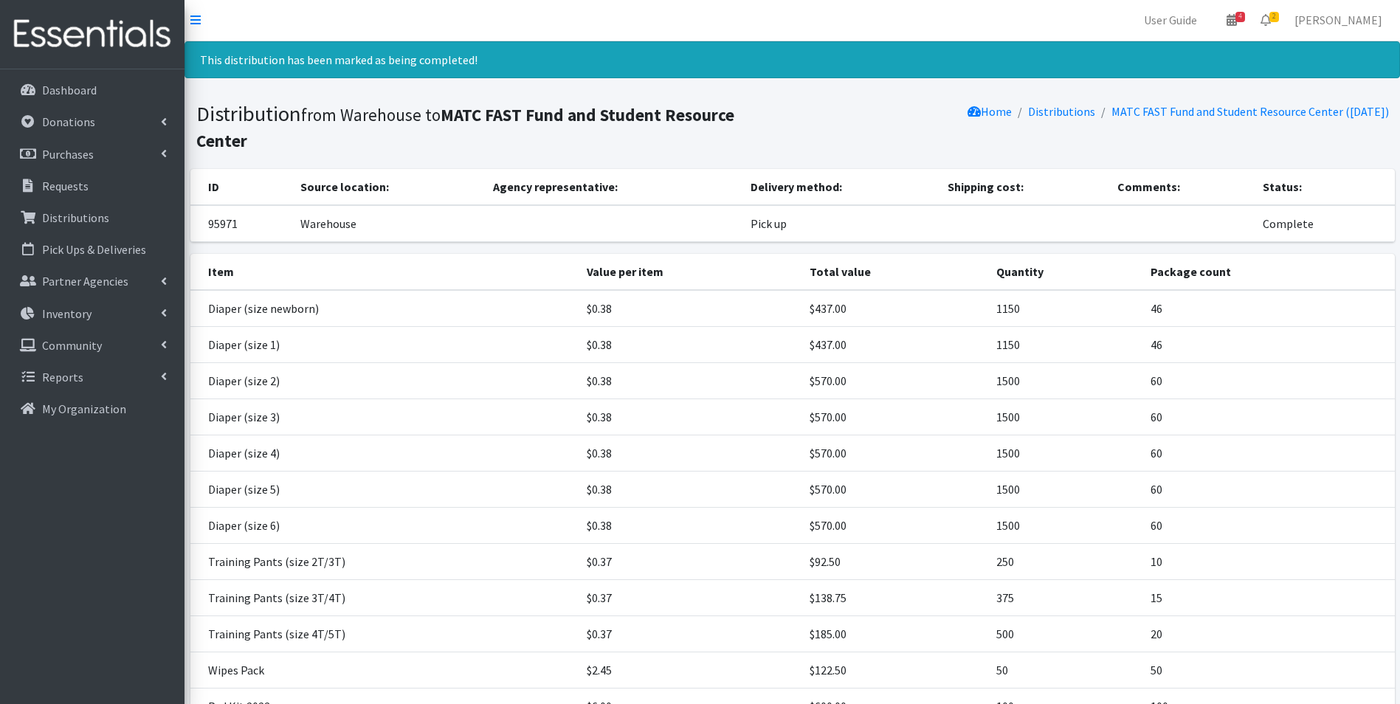
scroll to position [0, 0]
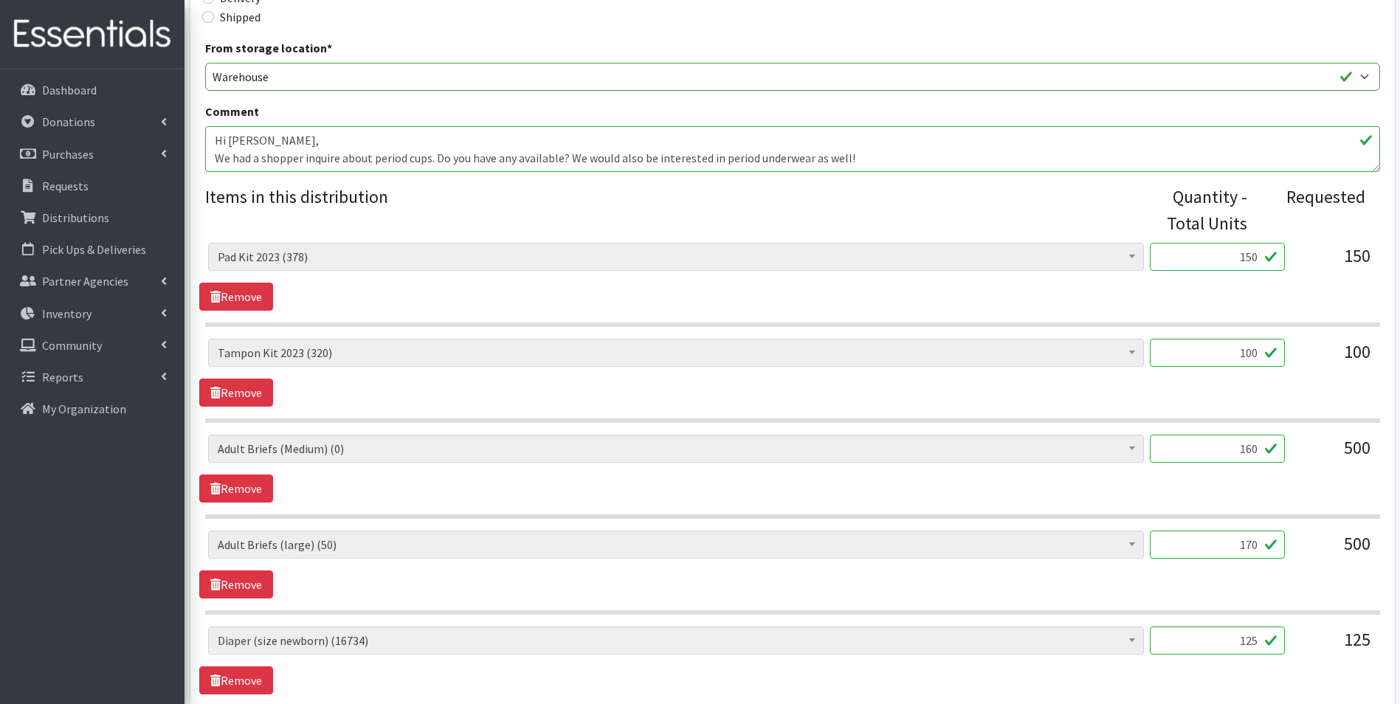
scroll to position [590, 0]
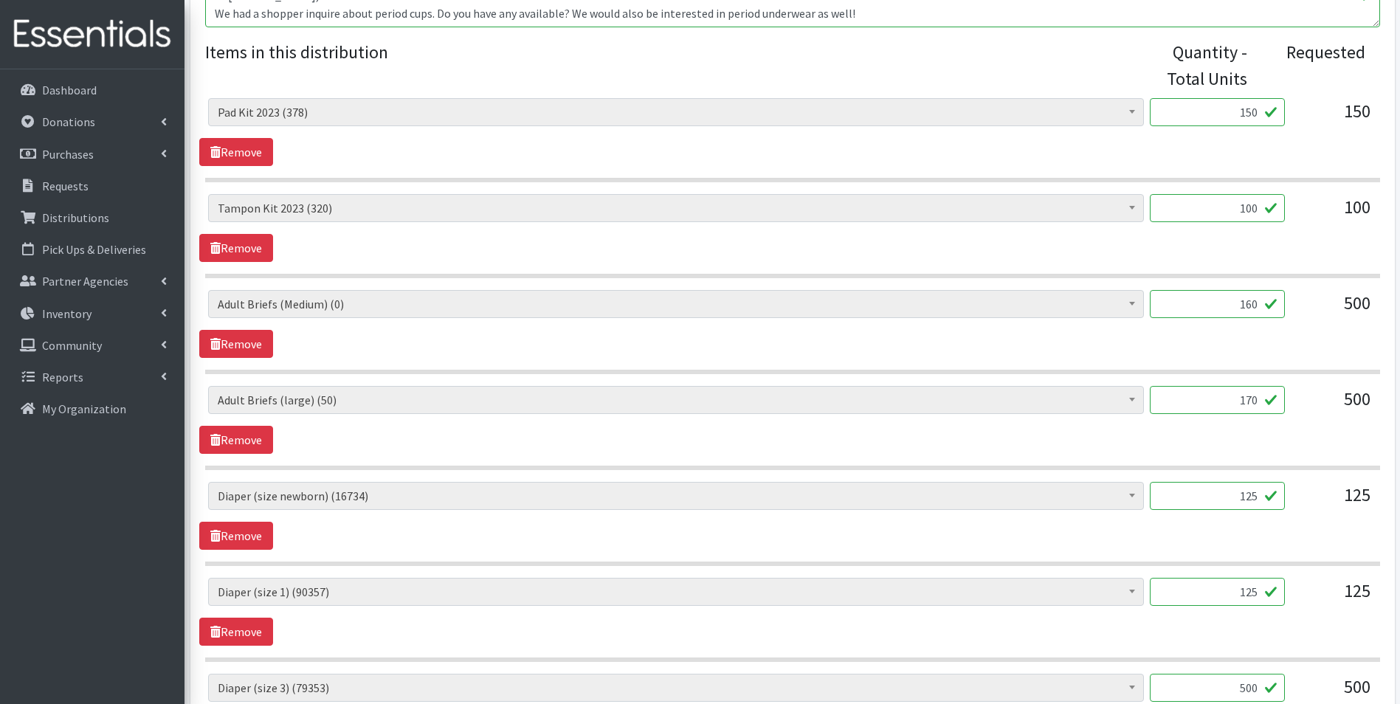
drag, startPoint x: 1224, startPoint y: 308, endPoint x: 1304, endPoint y: 308, distance: 79.7
click at [1304, 308] on div "AIO's (Newborn) (12) AIO's (Sized) (44) Adult Briefs (Medium) (0) Adult Briefs …" at bounding box center [792, 310] width 1168 height 40
type input "40"
drag, startPoint x: 1246, startPoint y: 401, endPoint x: 1266, endPoint y: 401, distance: 20.7
click at [1266, 401] on input "170" at bounding box center [1217, 400] width 135 height 28
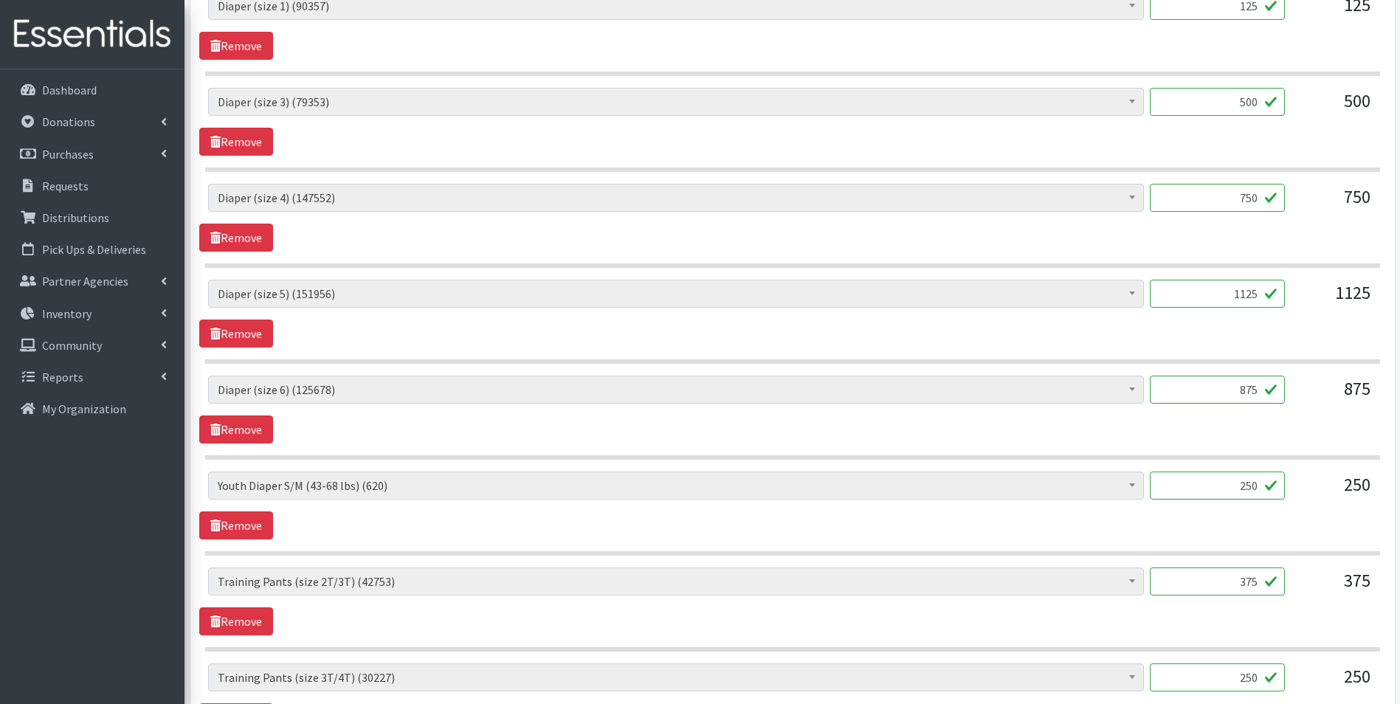
scroll to position [1181, 0]
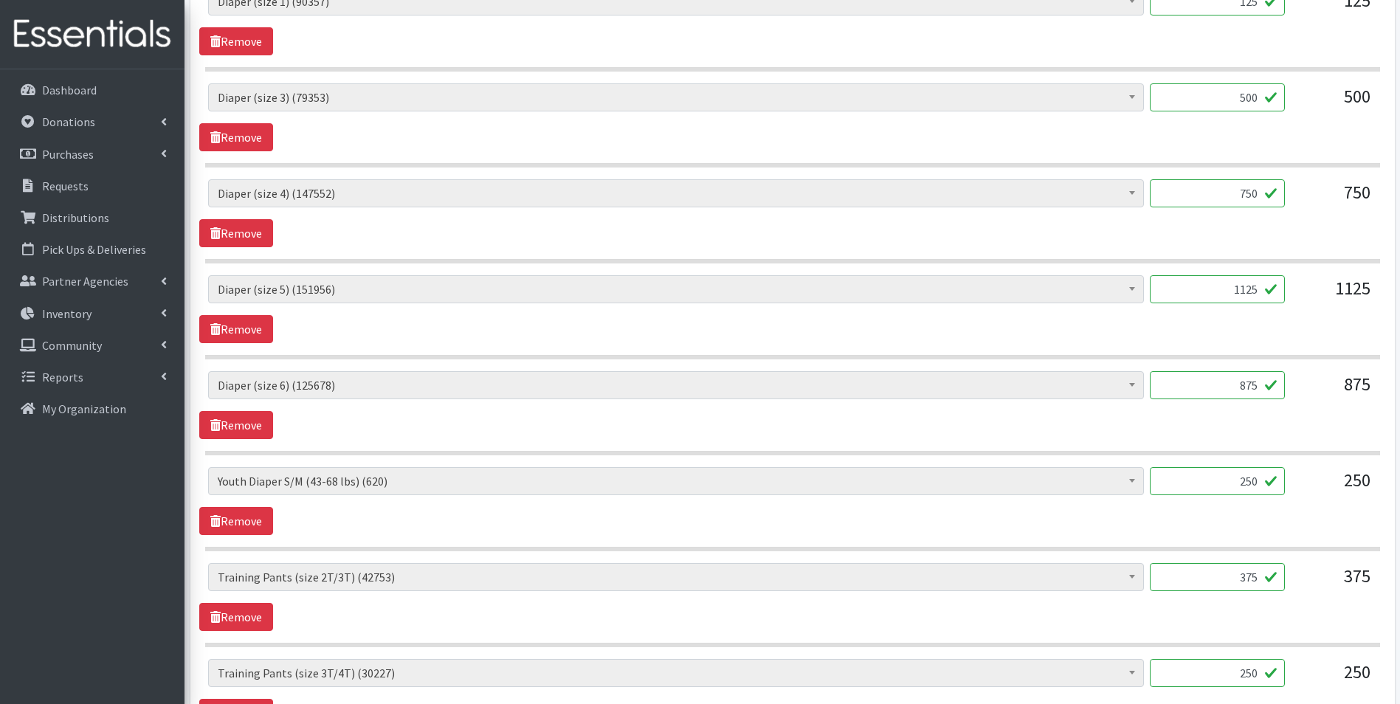
type input "162"
drag, startPoint x: 1229, startPoint y: 488, endPoint x: 1315, endPoint y: 491, distance: 85.7
click at [1315, 491] on div "AIO's (Newborn) (12) AIO's (Sized) (44) Adult Briefs (Medium) (0) Adult Briefs …" at bounding box center [792, 487] width 1168 height 40
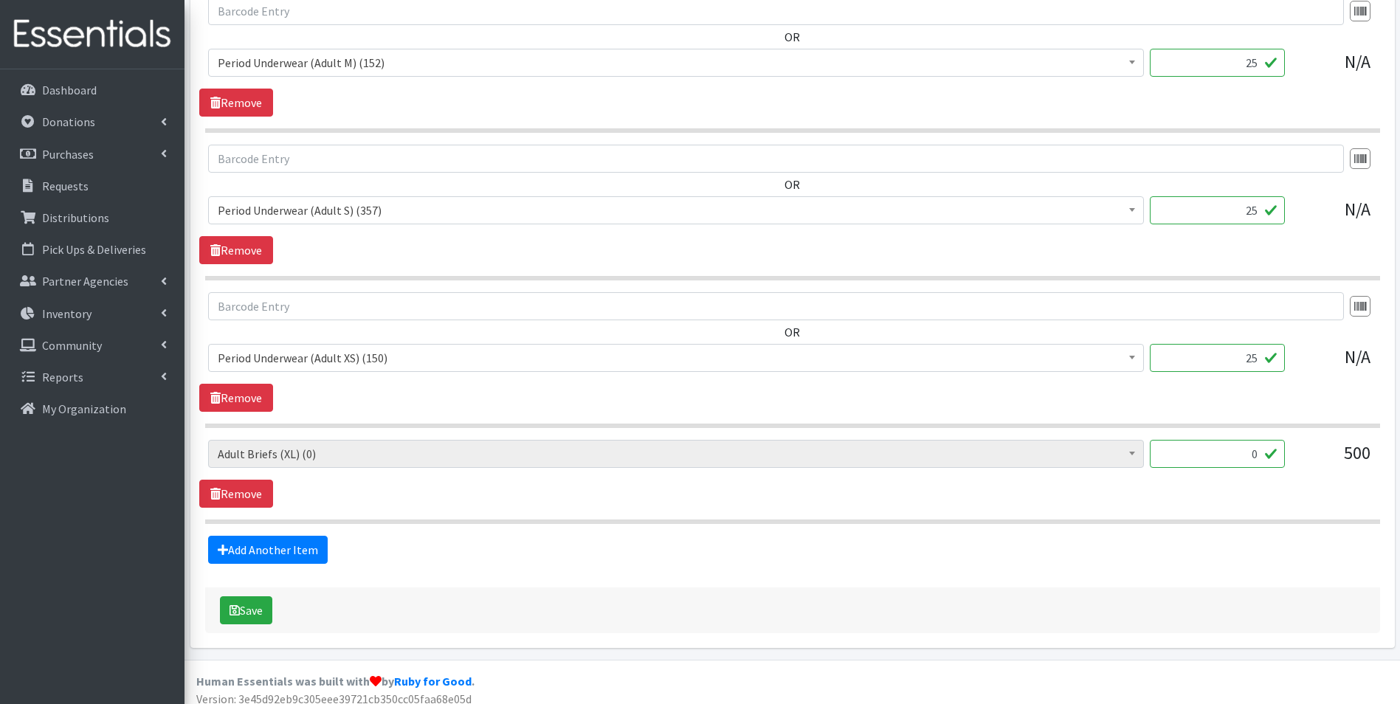
scroll to position [2437, 0]
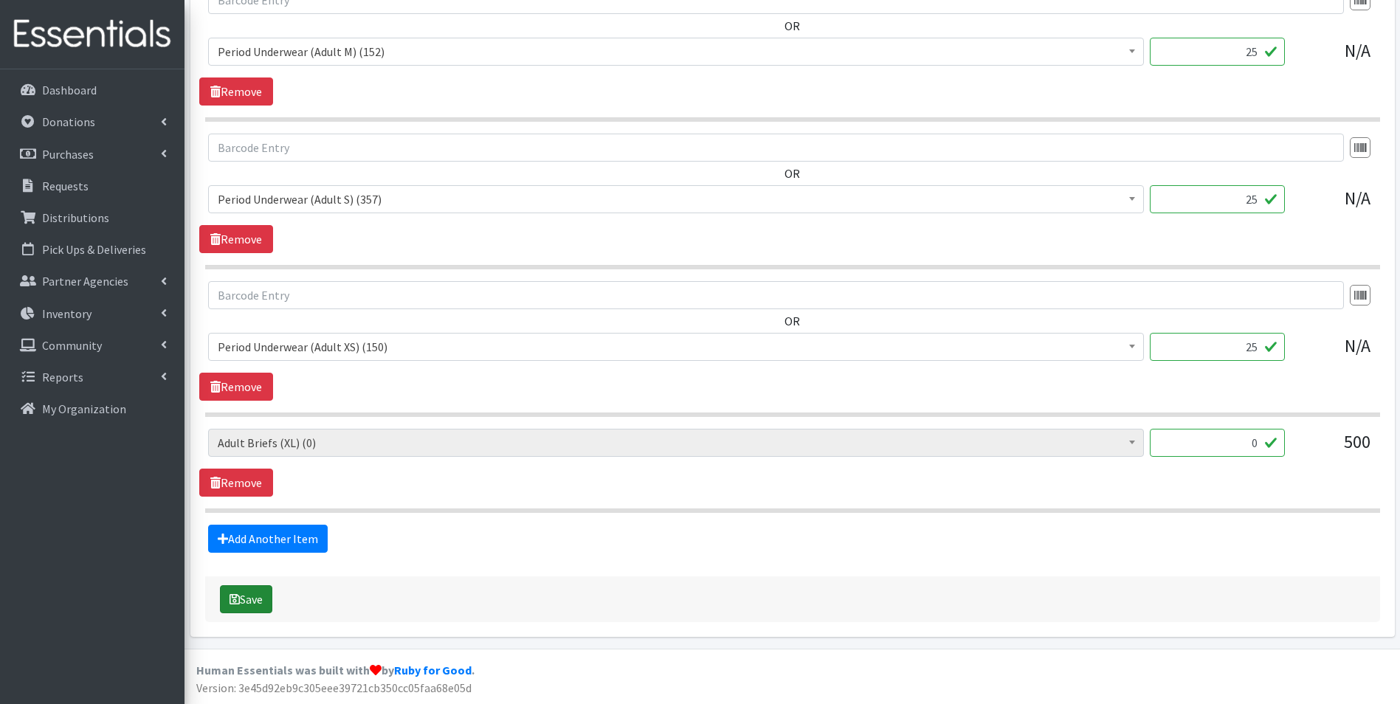
type input "160"
click at [235, 607] on button "Save" at bounding box center [246, 599] width 52 height 28
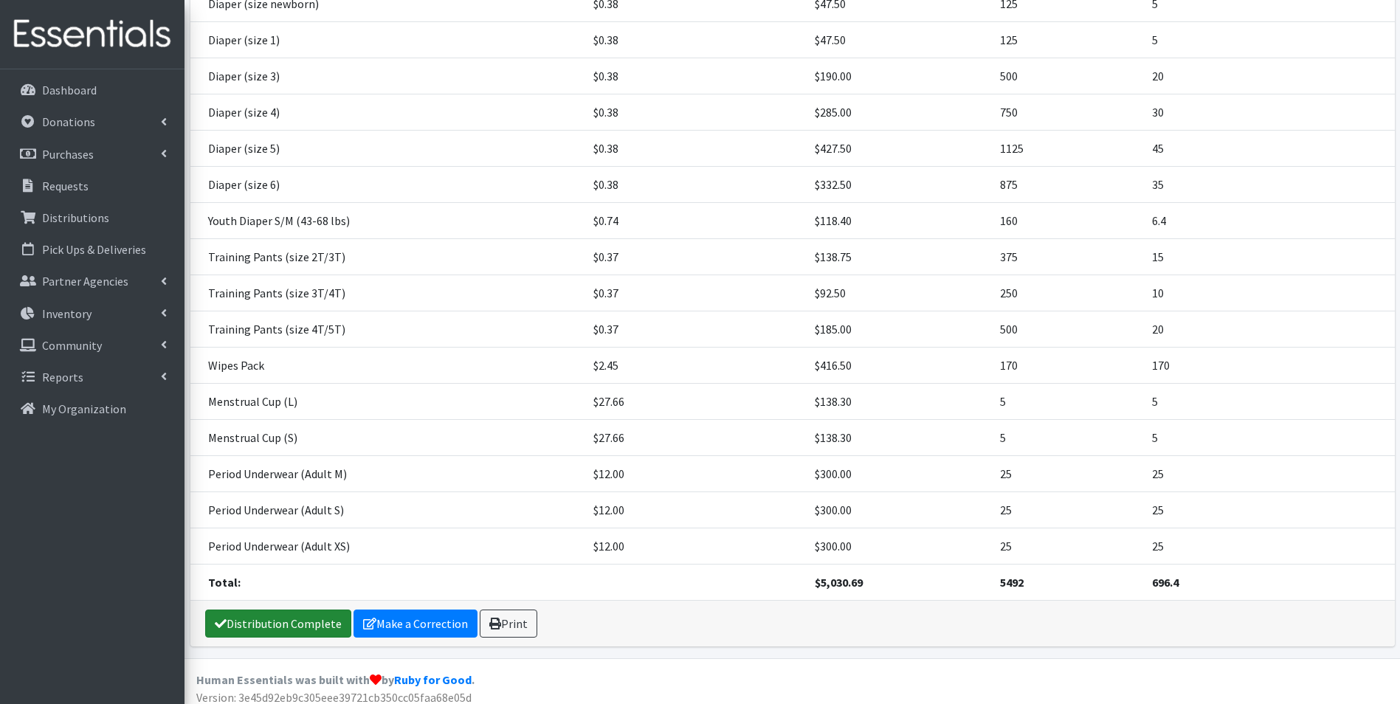
scroll to position [470, 0]
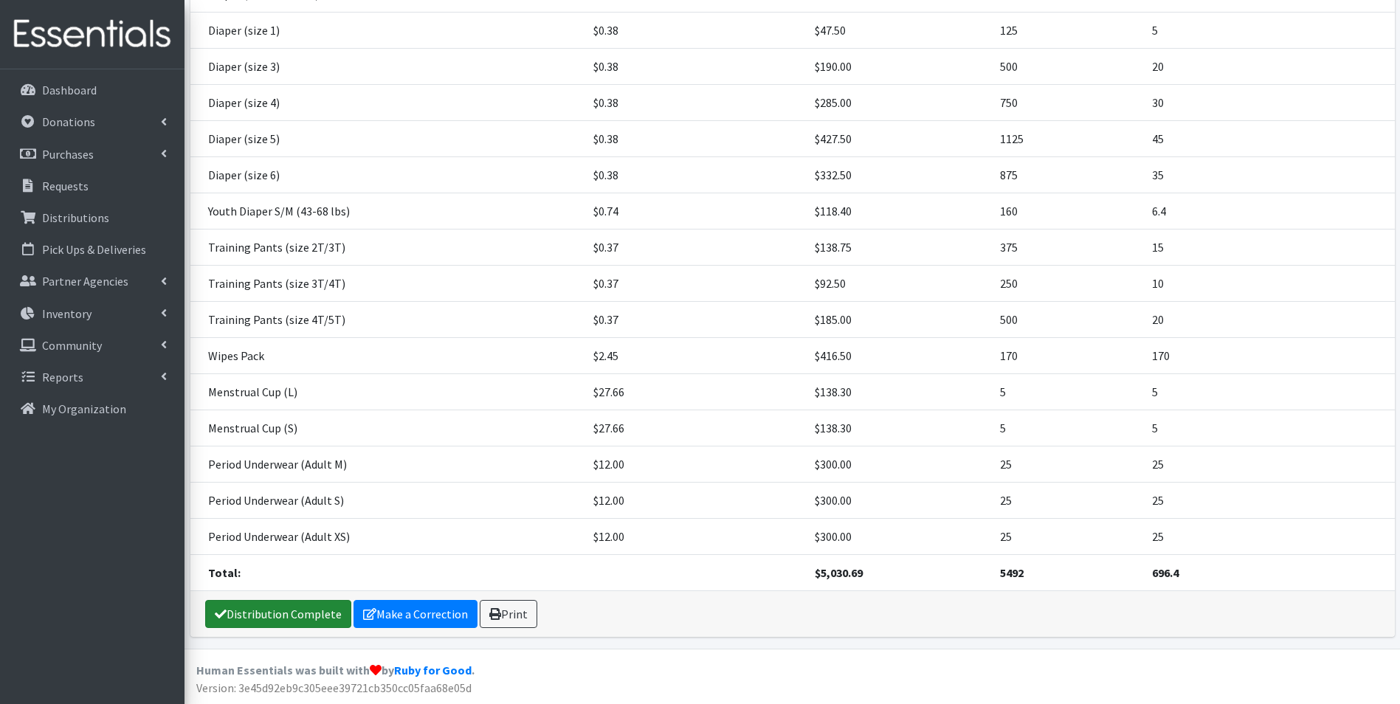
click at [239, 615] on link "Distribution Complete" at bounding box center [278, 614] width 146 height 28
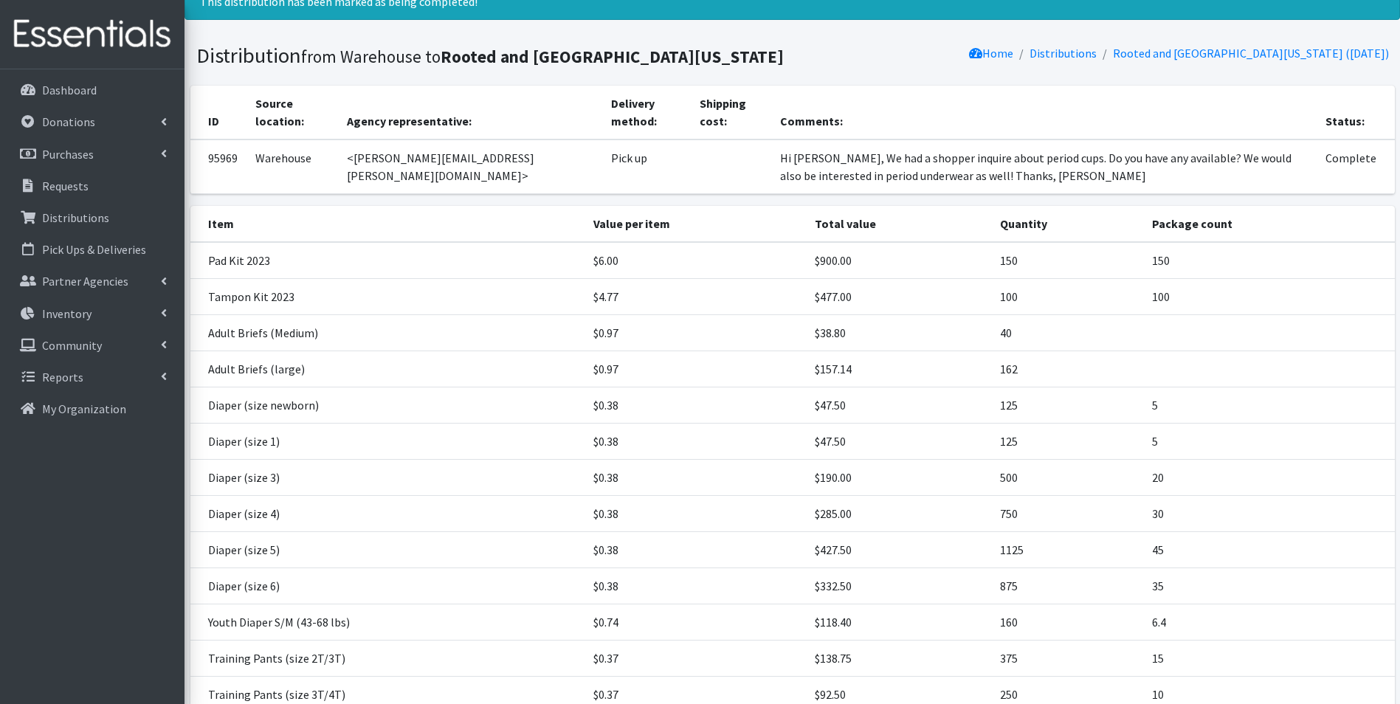
scroll to position [0, 0]
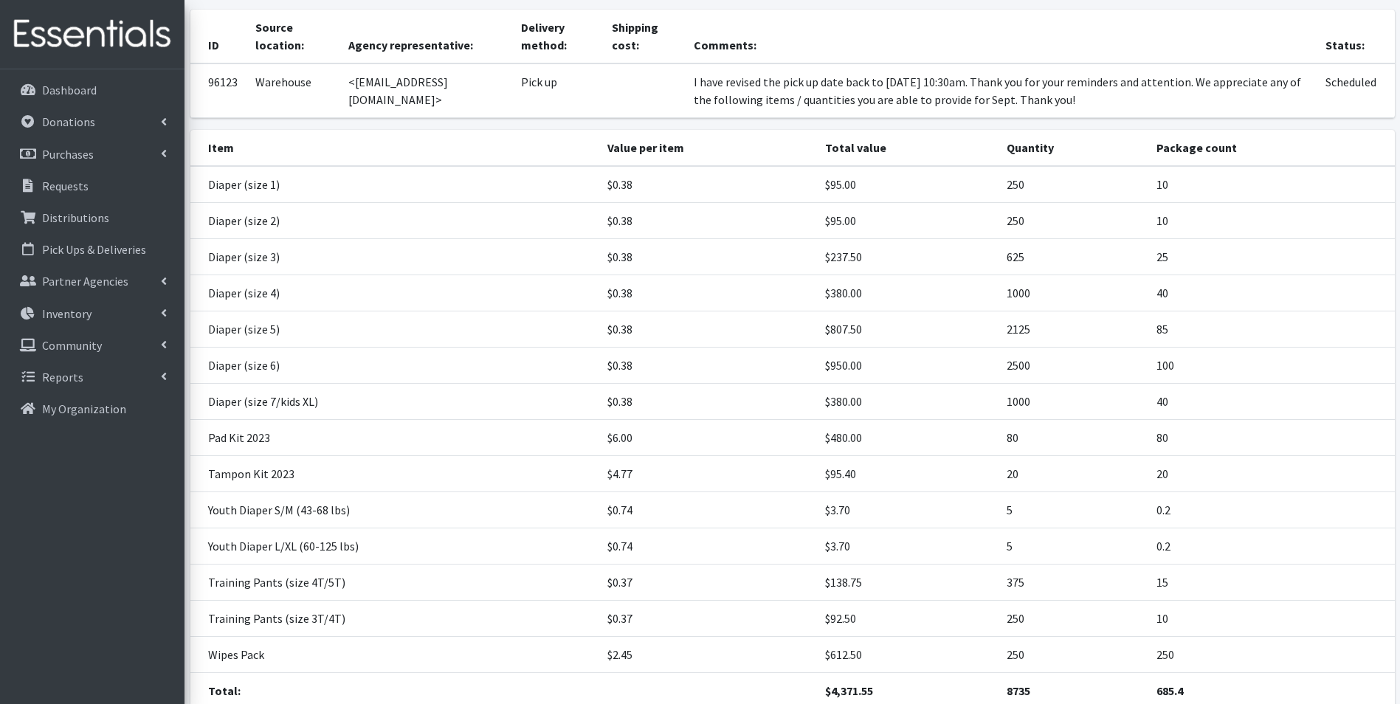
scroll to position [204, 0]
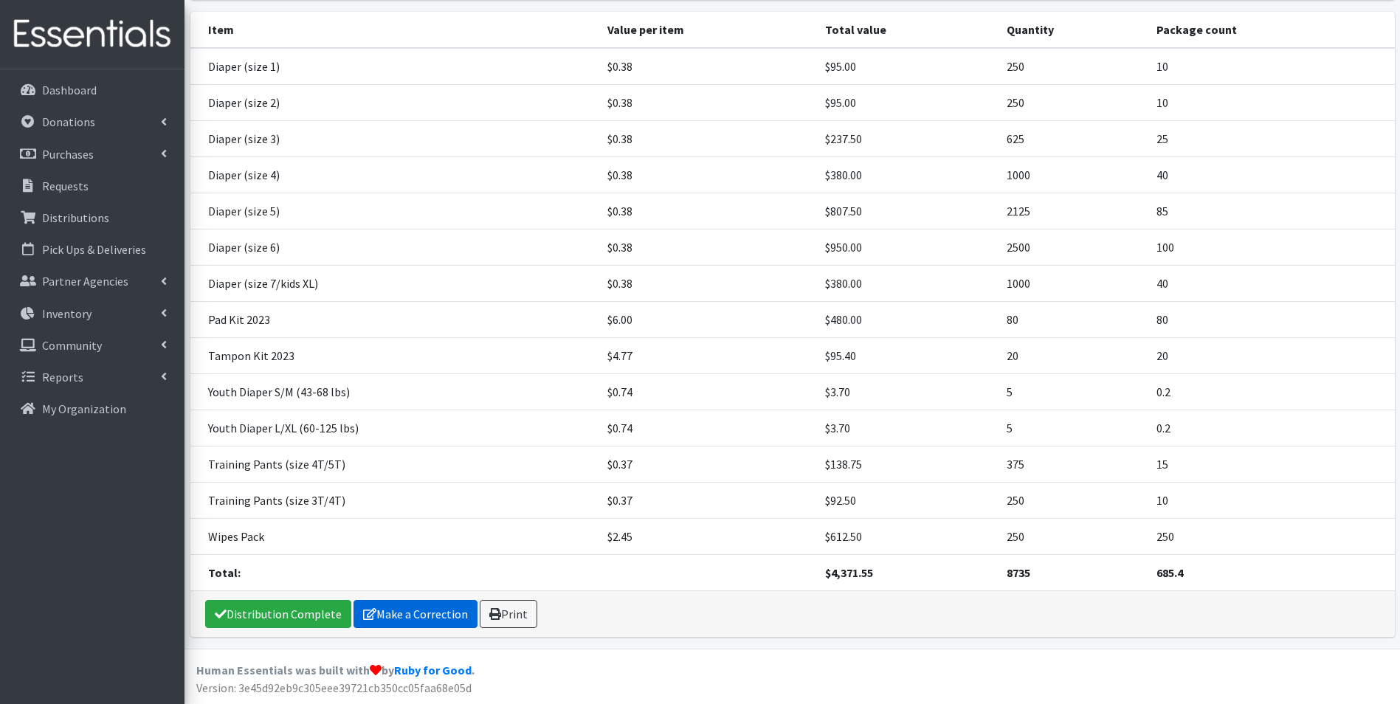
click at [385, 616] on link "Make a Correction" at bounding box center [415, 614] width 124 height 28
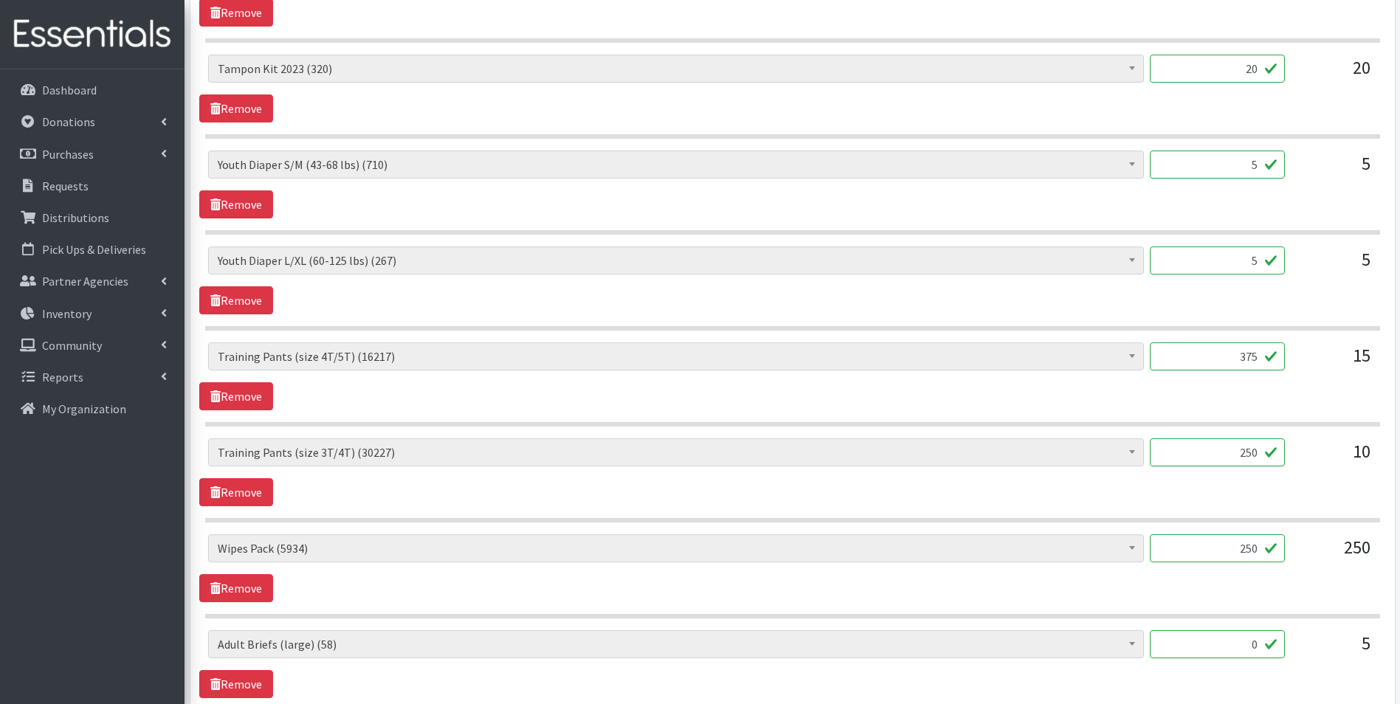
scroll to position [1402, 0]
drag, startPoint x: 1219, startPoint y: 162, endPoint x: 1257, endPoint y: 164, distance: 38.4
click at [1257, 164] on input "5" at bounding box center [1217, 164] width 135 height 28
type input "100"
drag, startPoint x: 1233, startPoint y: 255, endPoint x: 1286, endPoint y: 257, distance: 53.2
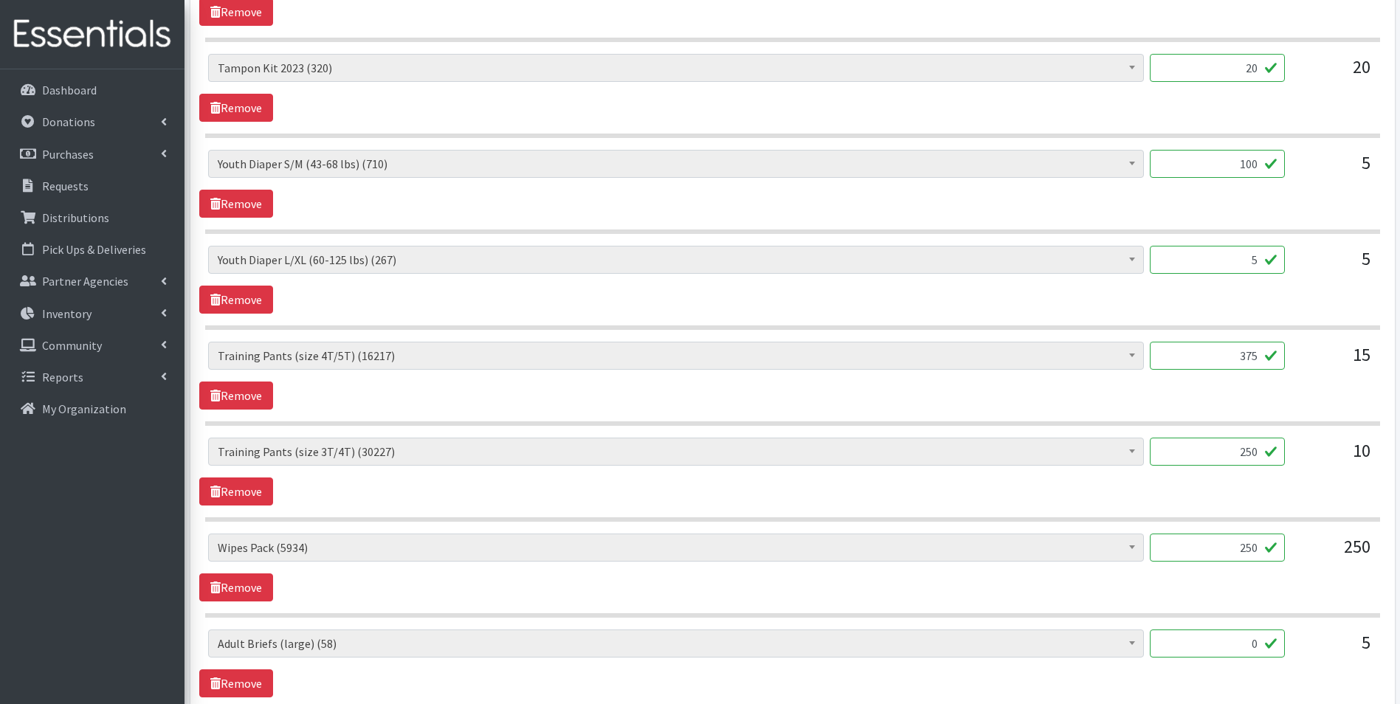
click at [1286, 257] on div "AIO's (Newborn) (12) AIO's (Sized) (44) Adult Briefs (Medium) (120) Adult Brief…" at bounding box center [792, 266] width 1168 height 40
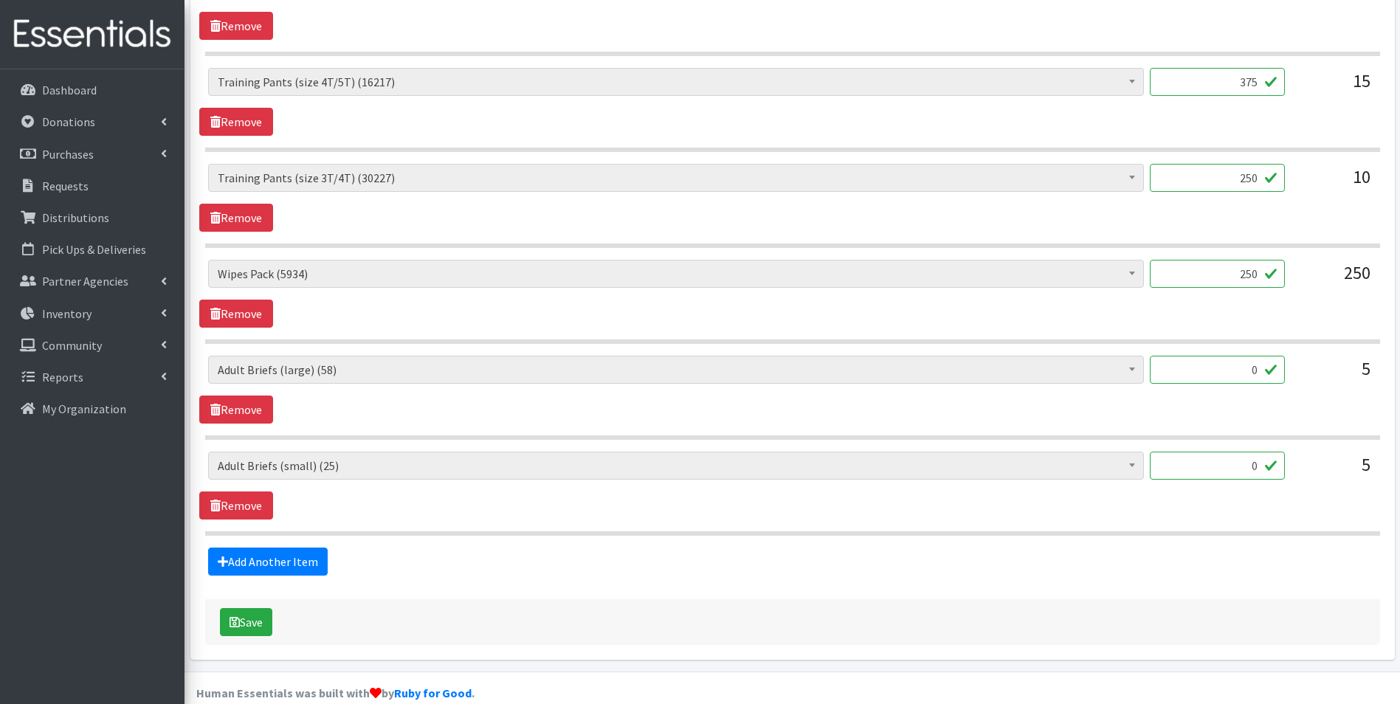
scroll to position [1699, 0]
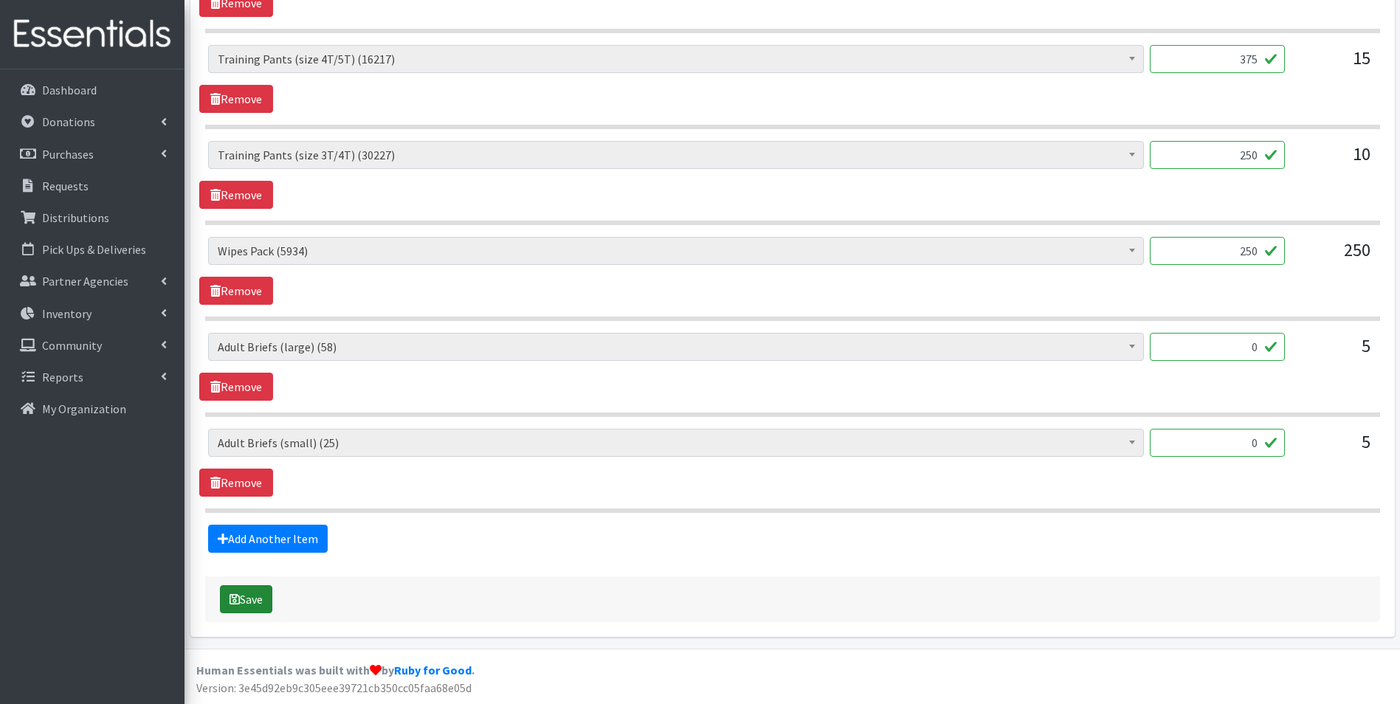
type input "240"
click at [250, 596] on button "Save" at bounding box center [246, 599] width 52 height 28
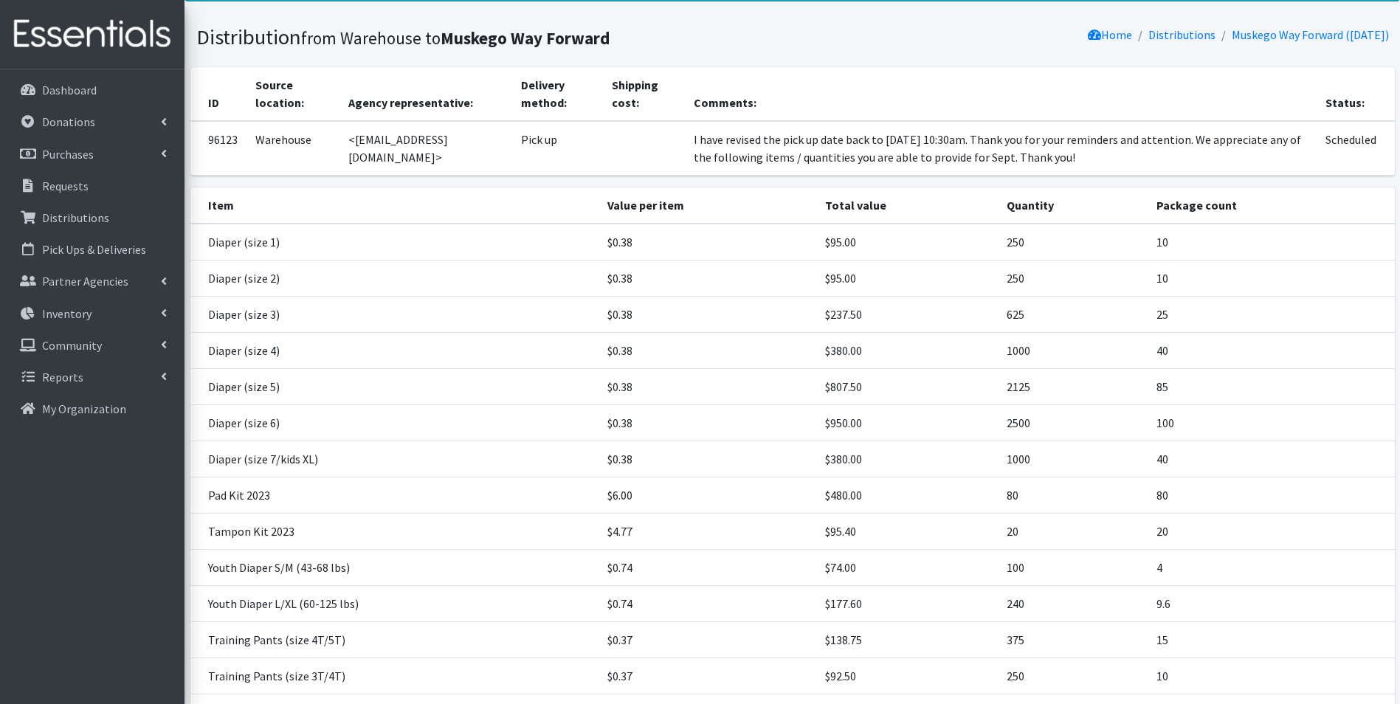
scroll to position [253, 0]
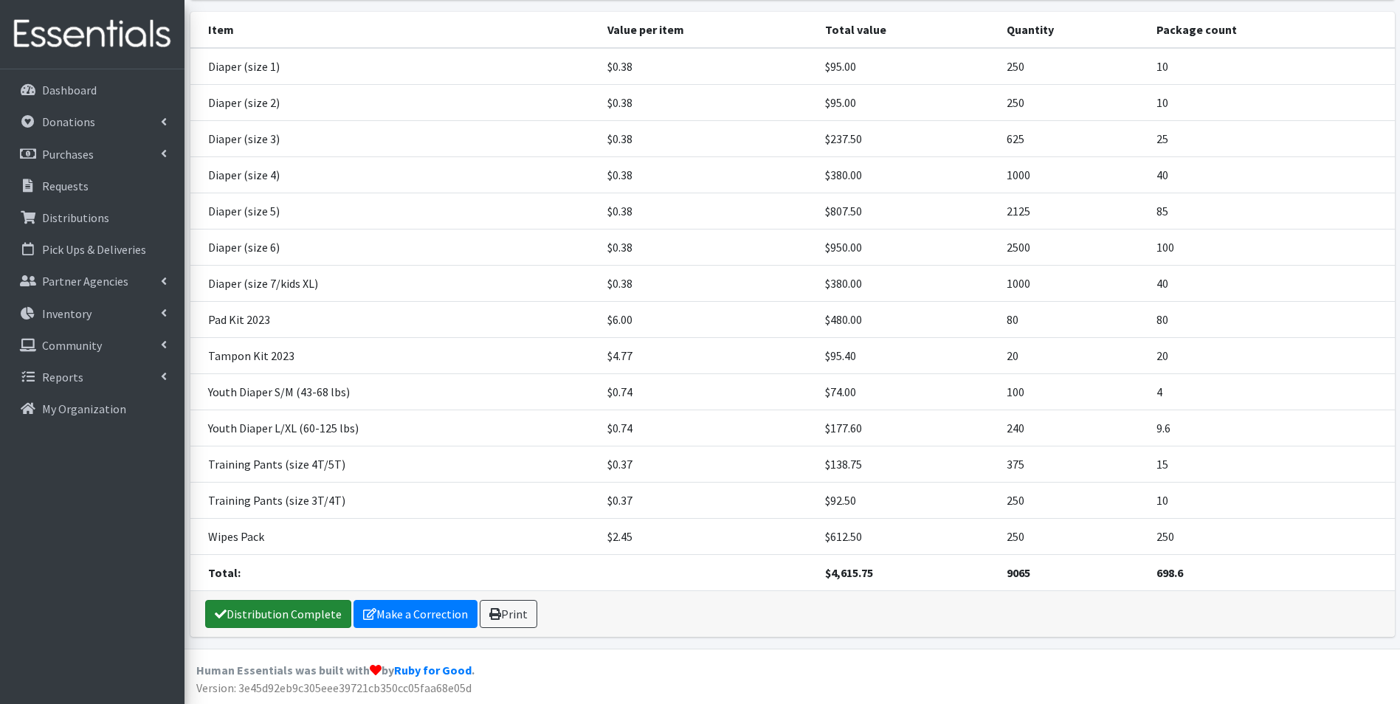
click at [299, 604] on link "Distribution Complete" at bounding box center [278, 614] width 146 height 28
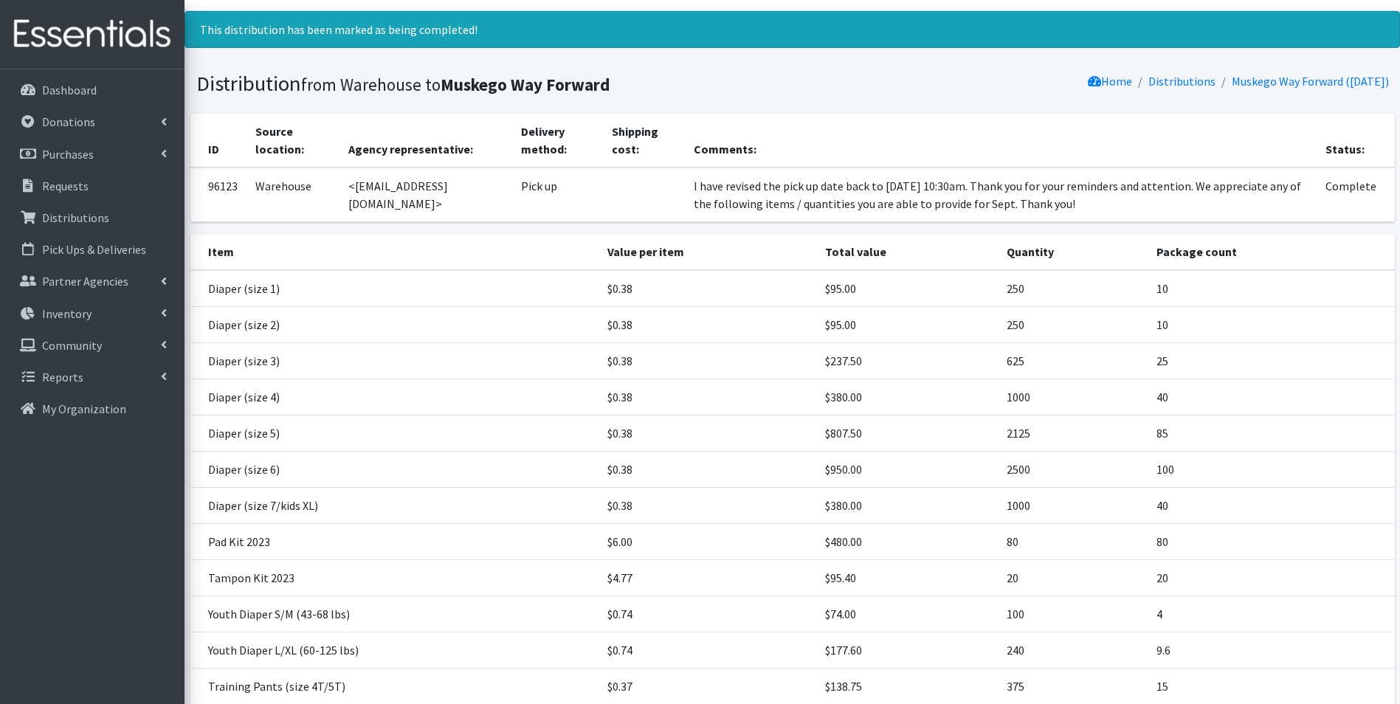
scroll to position [0, 0]
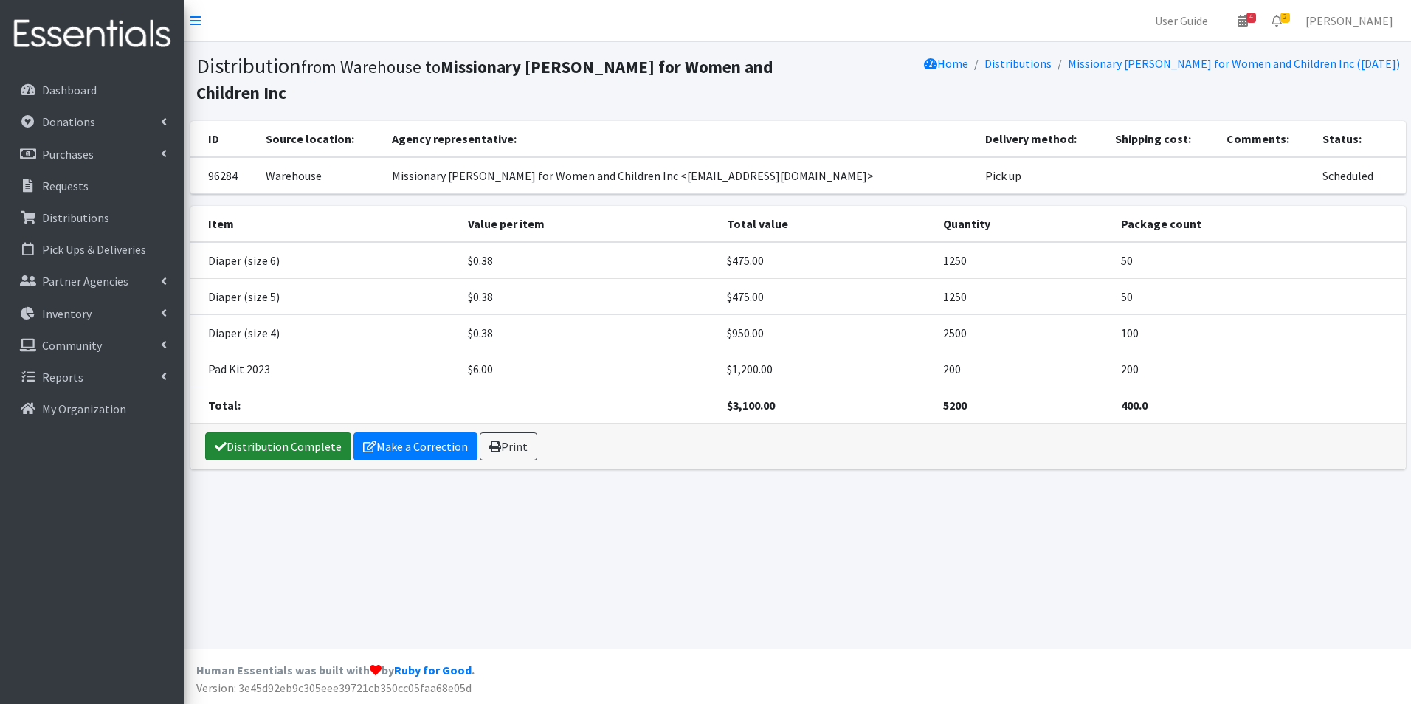
click at [257, 432] on link "Distribution Complete" at bounding box center [278, 446] width 146 height 28
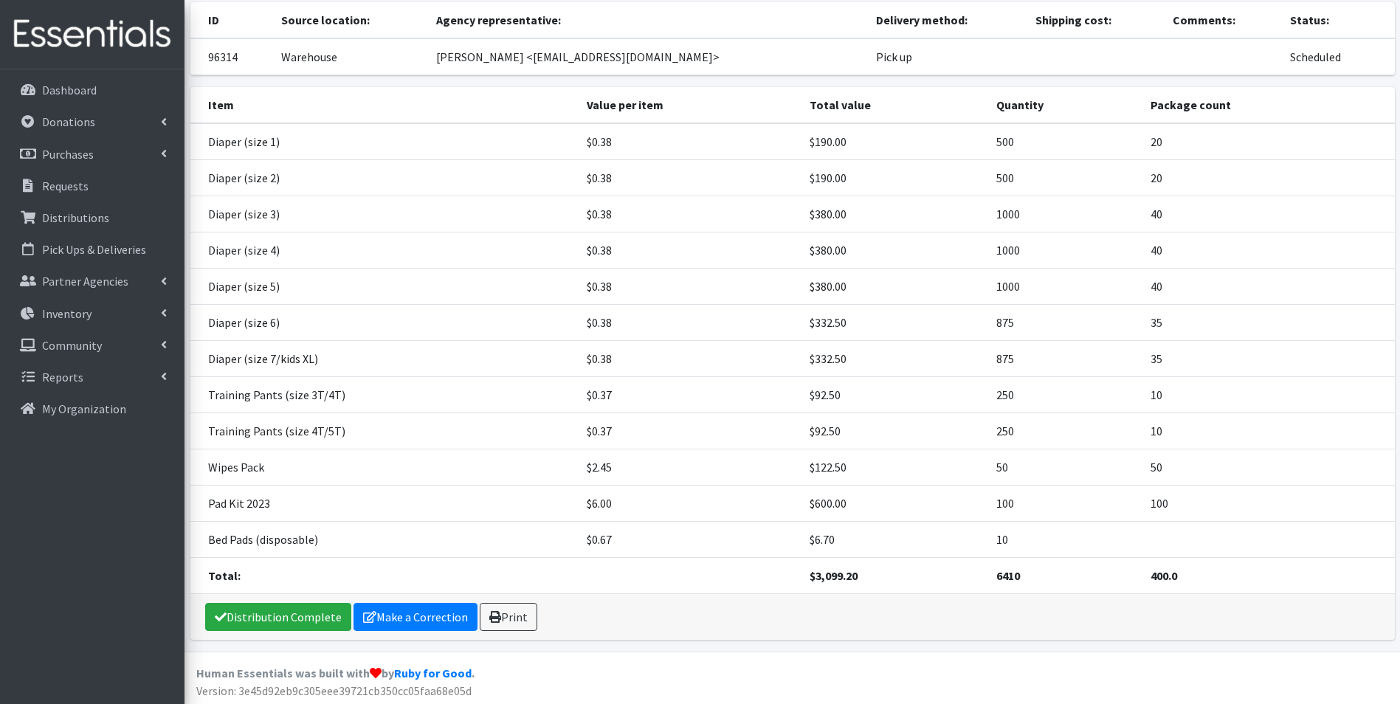
scroll to position [97, 0]
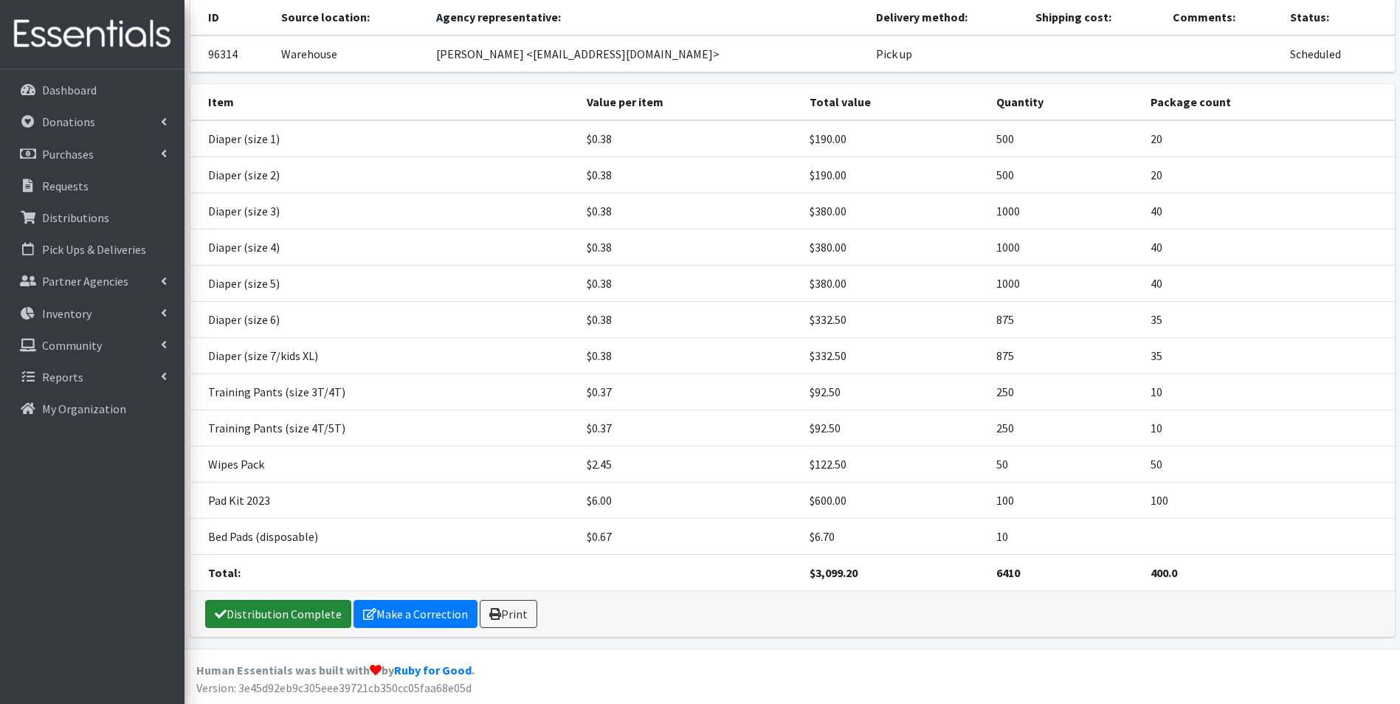
click at [245, 618] on link "Distribution Complete" at bounding box center [278, 614] width 146 height 28
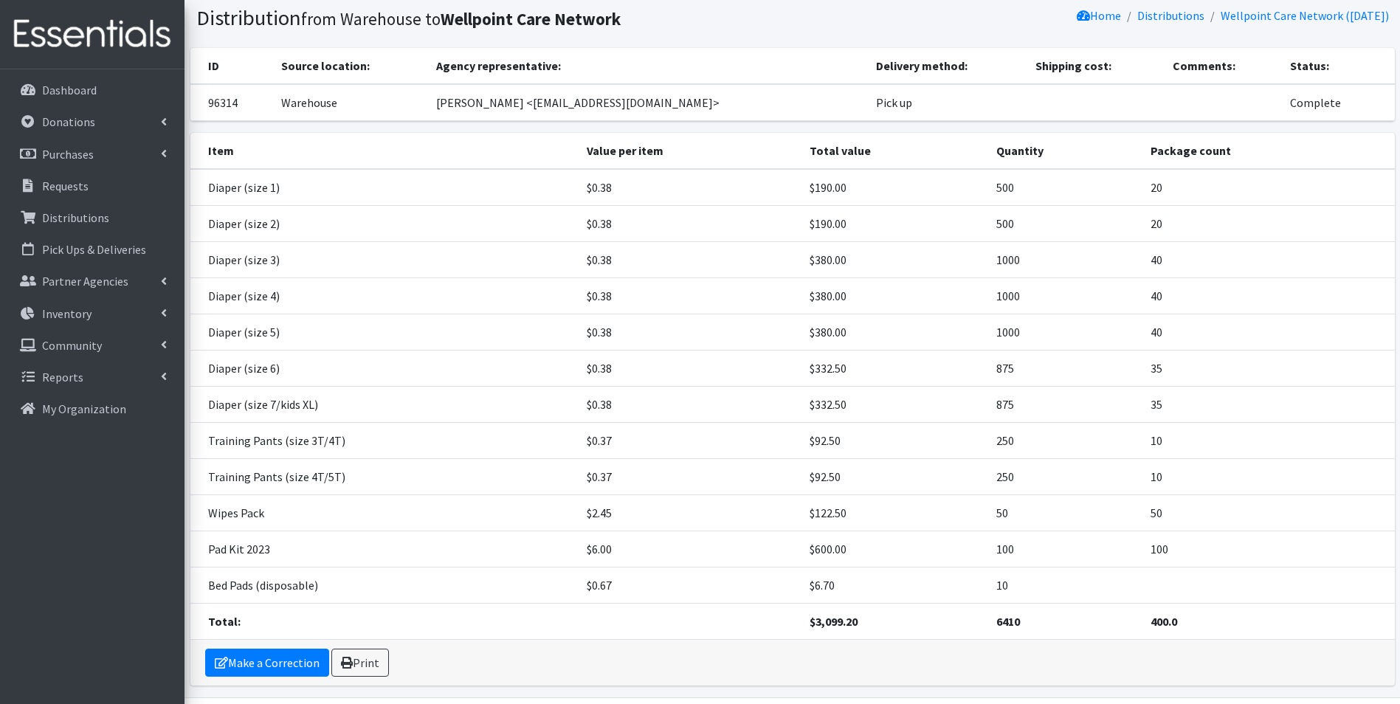
scroll to position [0, 0]
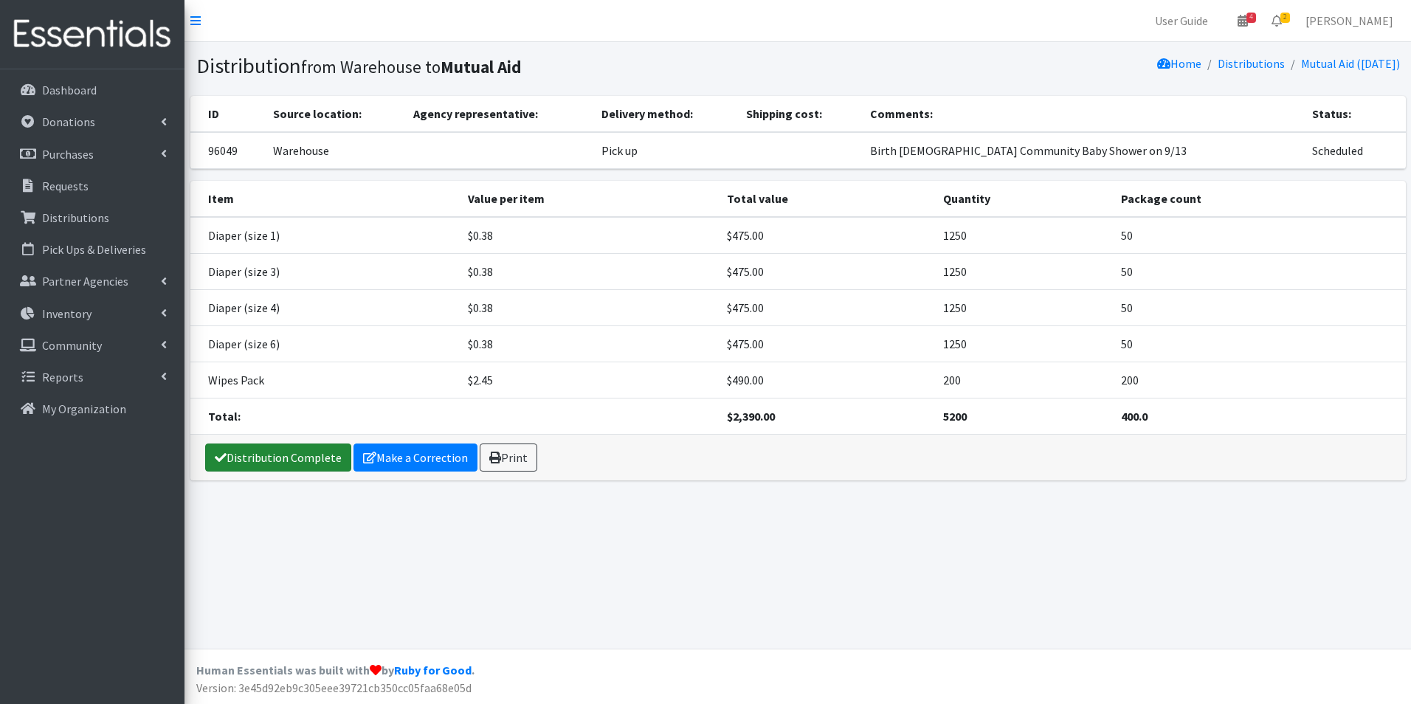
click at [241, 460] on link "Distribution Complete" at bounding box center [278, 457] width 146 height 28
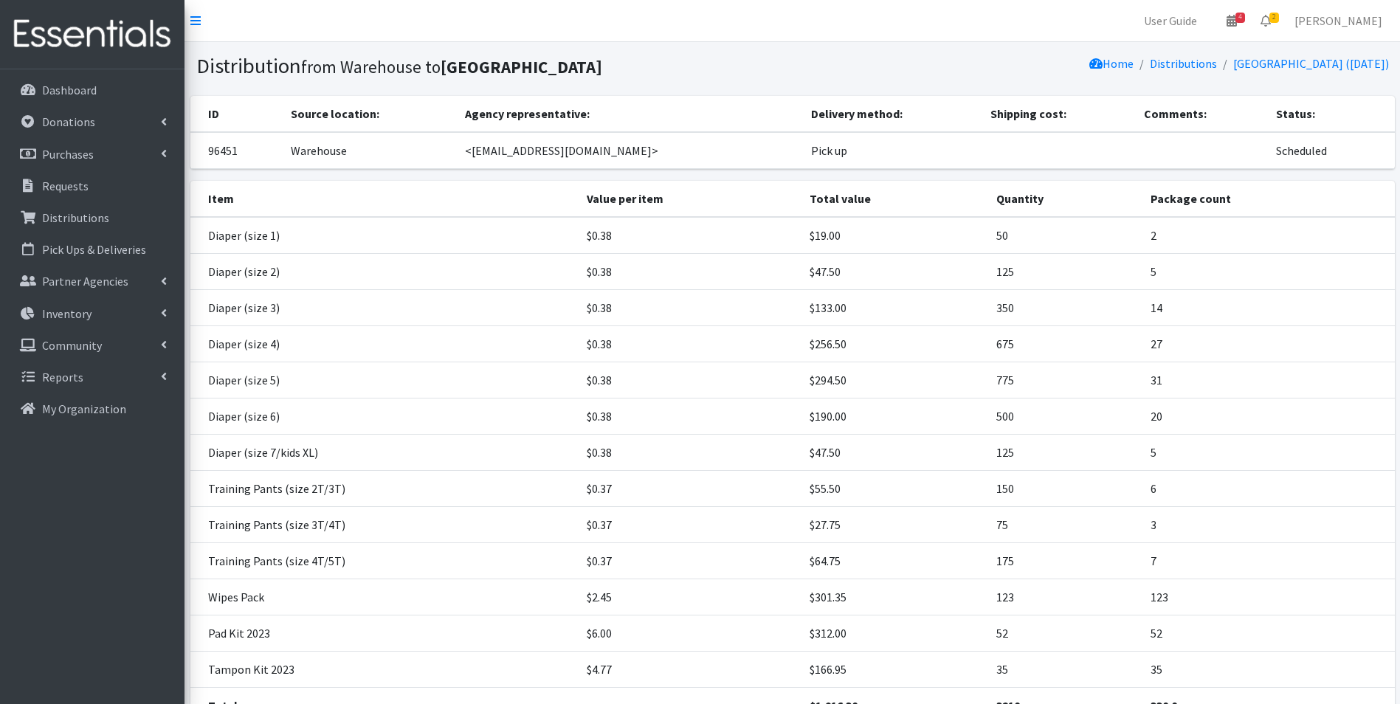
scroll to position [133, 0]
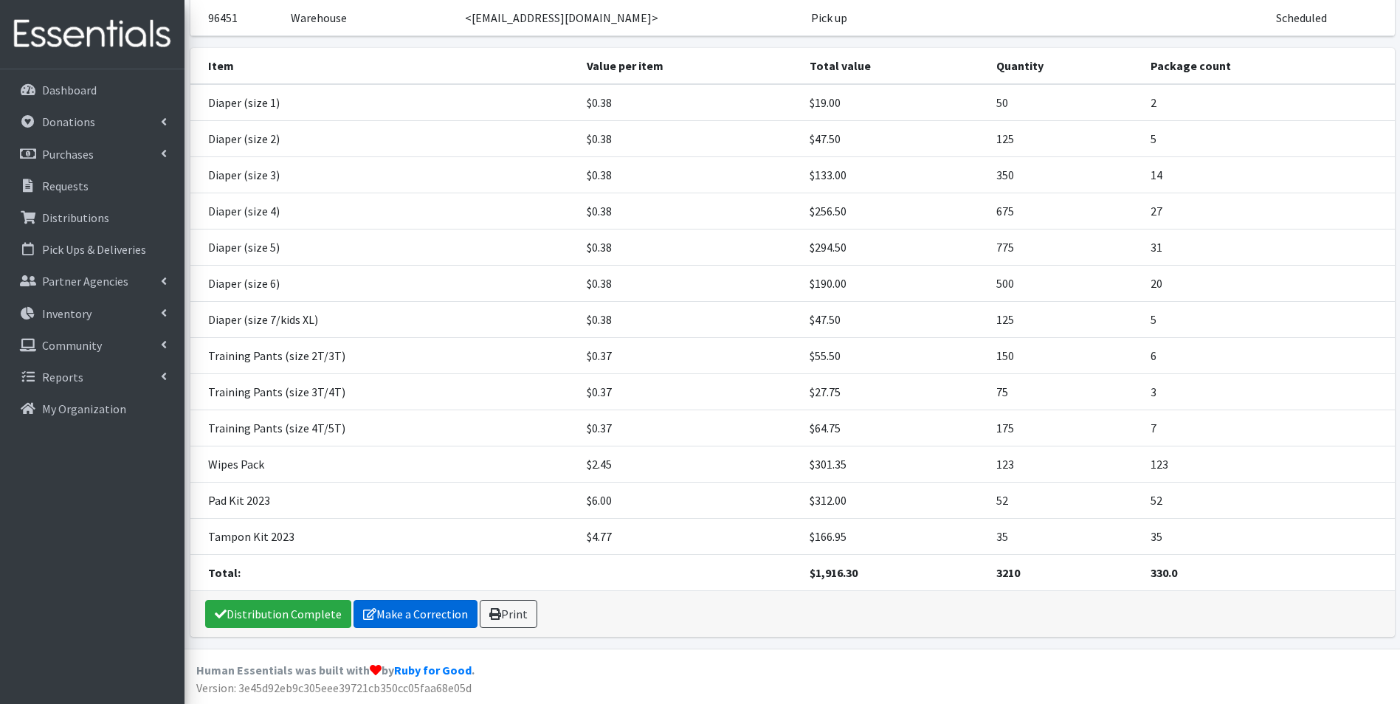
click at [391, 611] on link "Make a Correction" at bounding box center [415, 614] width 124 height 28
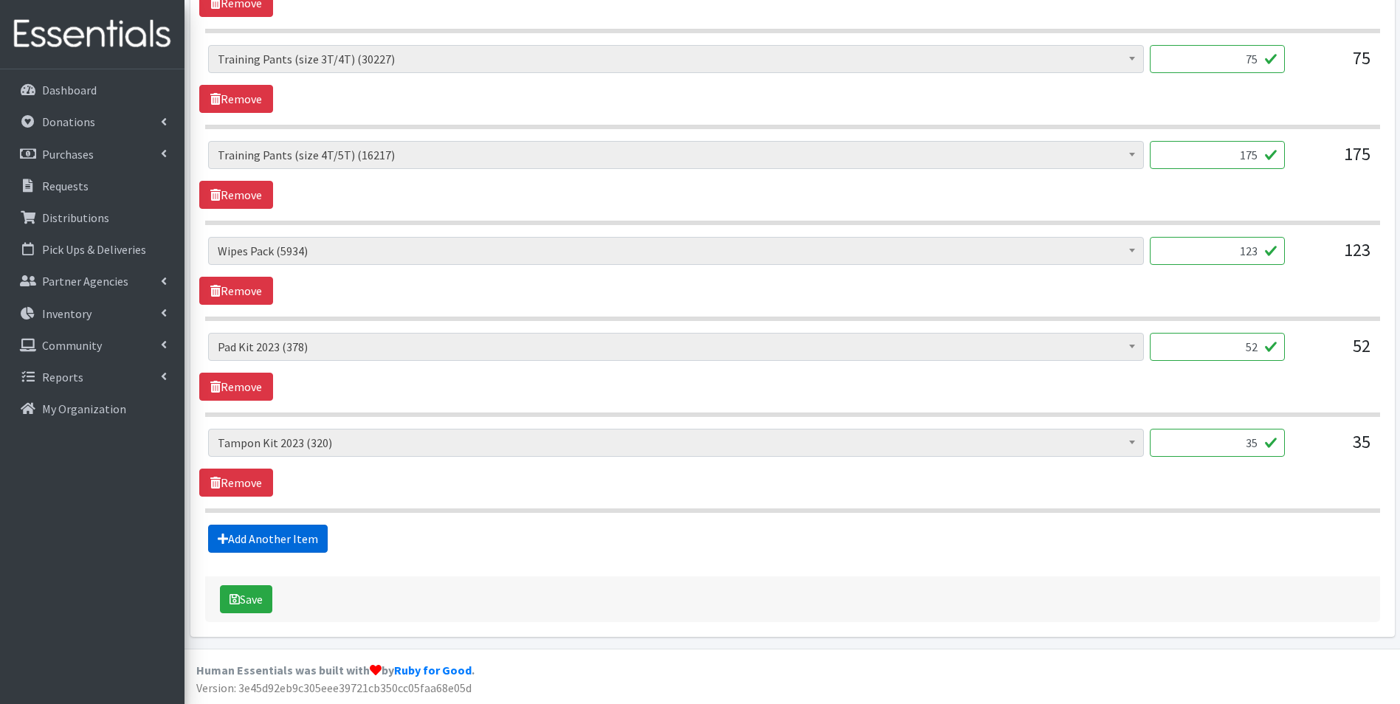
click at [303, 536] on link "Add Another Item" at bounding box center [268, 539] width 120 height 28
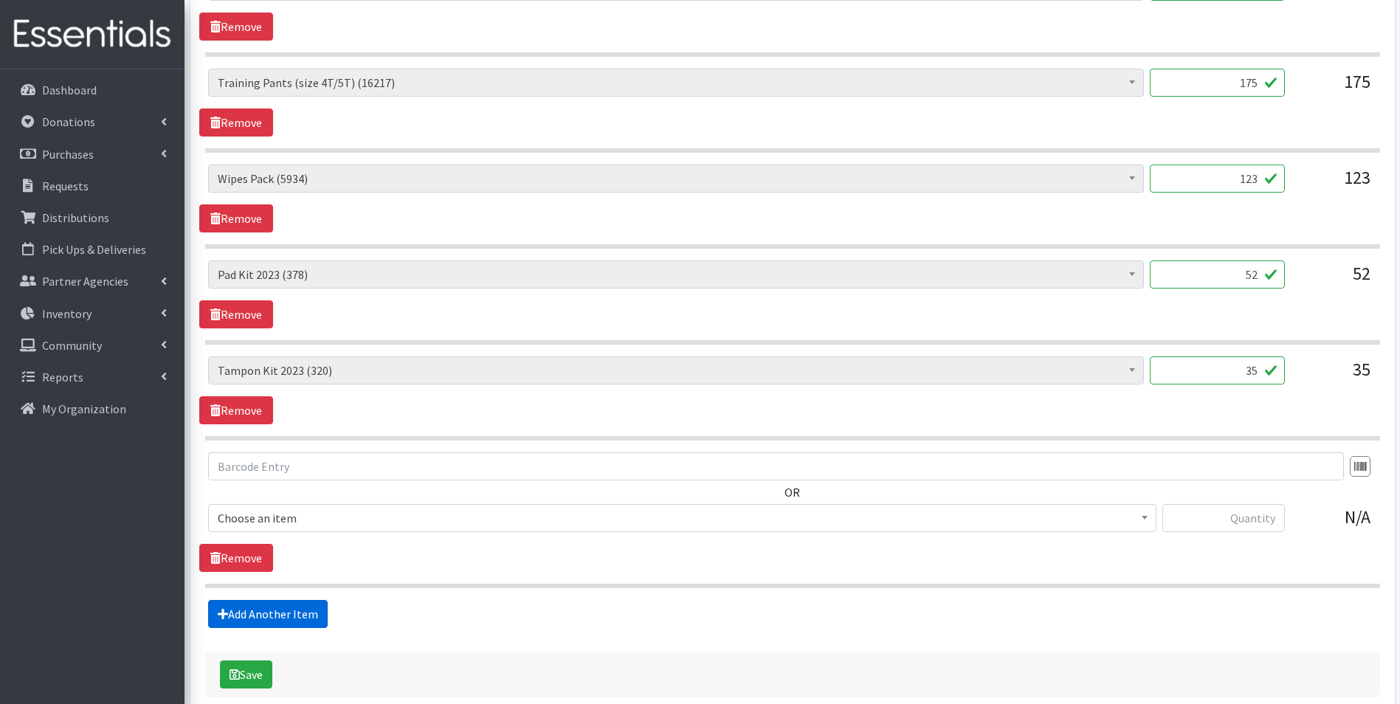
scroll to position [1559, 0]
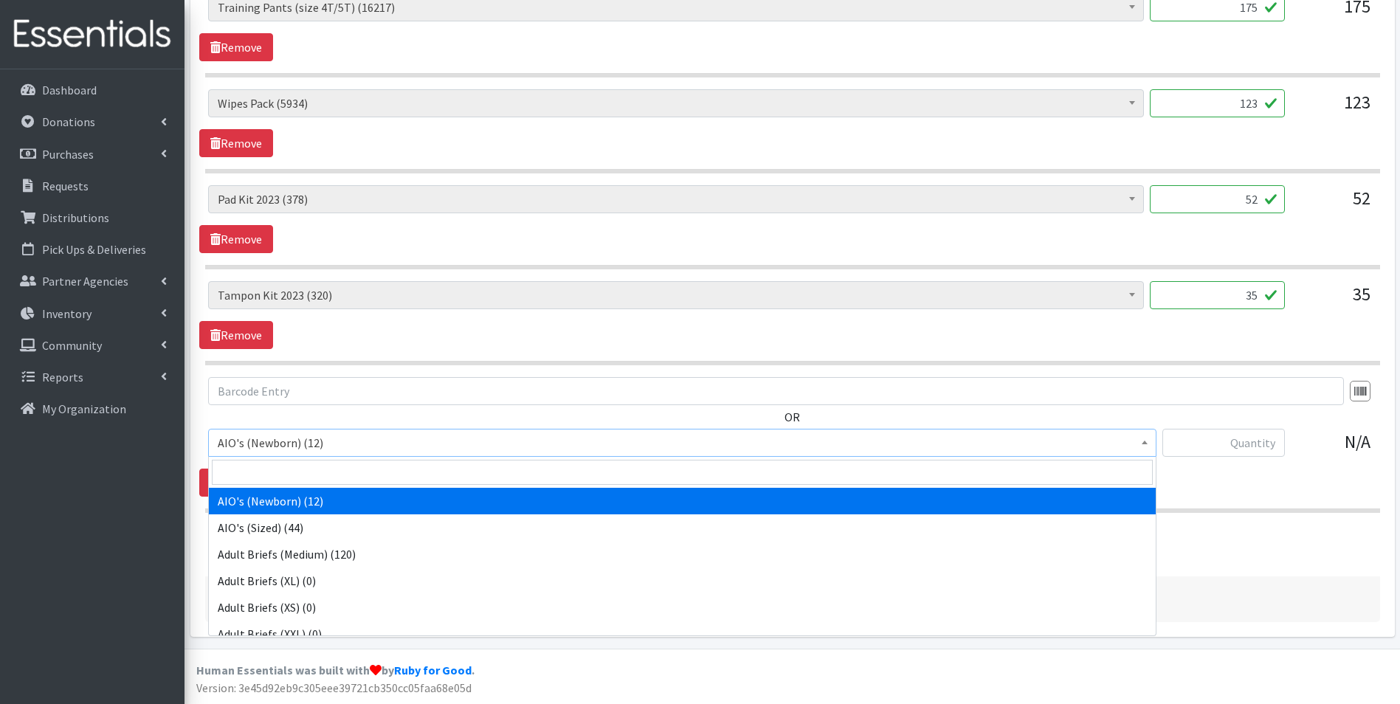
click at [333, 429] on span "AIO's (Newborn) (12)" at bounding box center [682, 443] width 948 height 28
click at [445, 470] on input "search" at bounding box center [682, 472] width 941 height 25
type input "cover"
select select "12464"
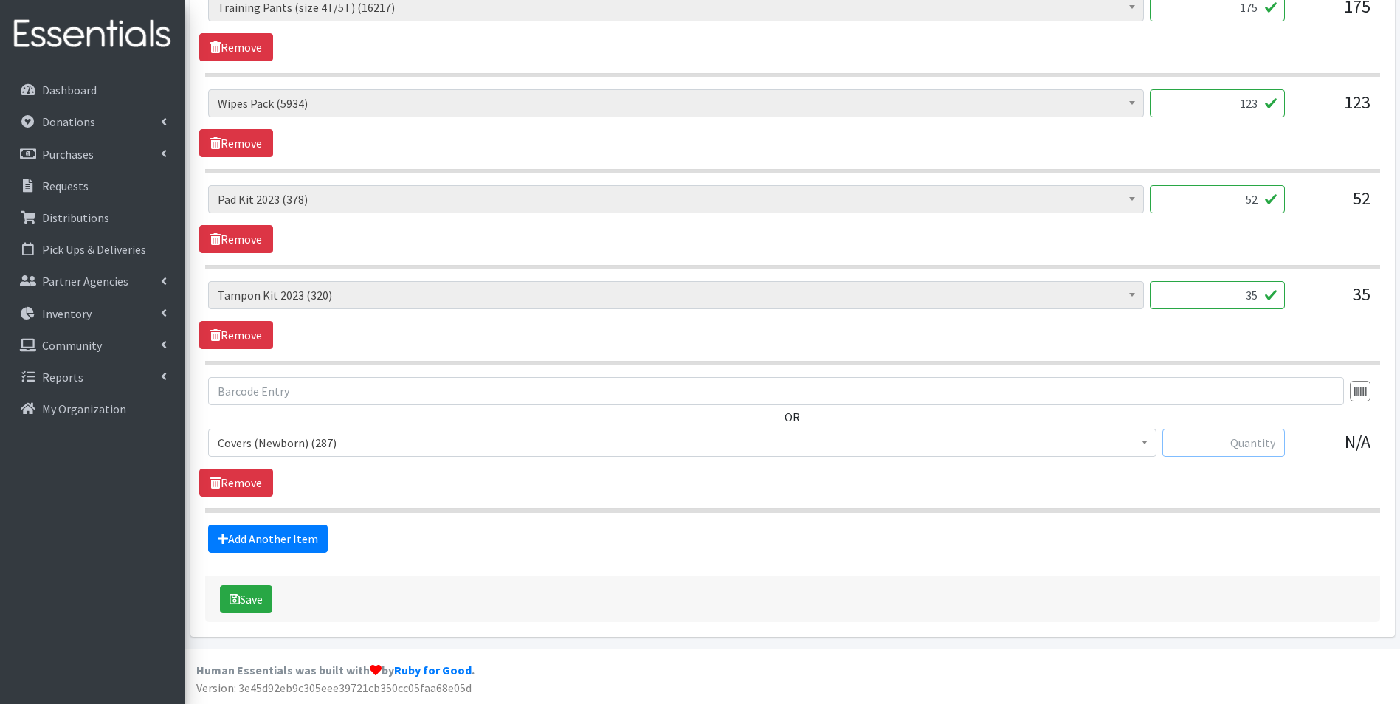
drag, startPoint x: 1196, startPoint y: 434, endPoint x: 1199, endPoint y: 424, distance: 10.7
click at [1196, 434] on input "text" at bounding box center [1223, 443] width 122 height 28
type input "1"
click at [240, 547] on link "Add Another Item" at bounding box center [268, 539] width 120 height 28
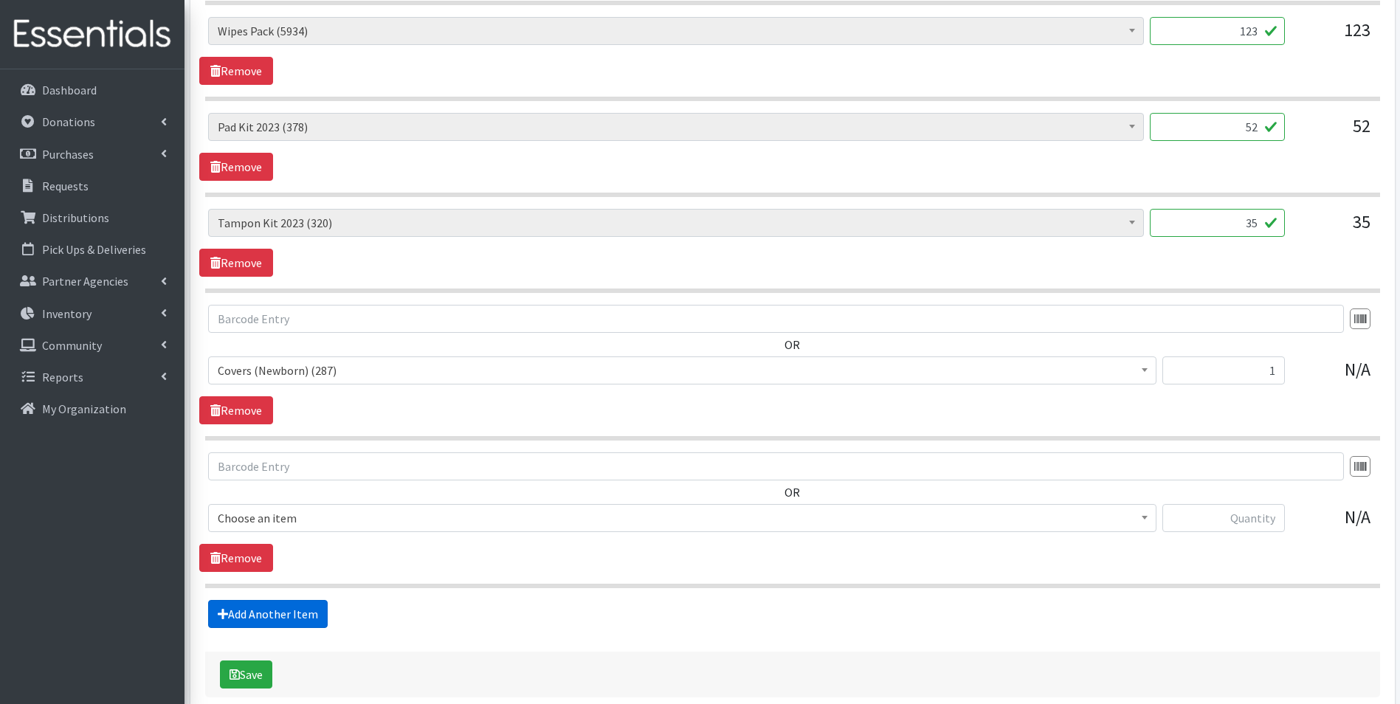
scroll to position [1706, 0]
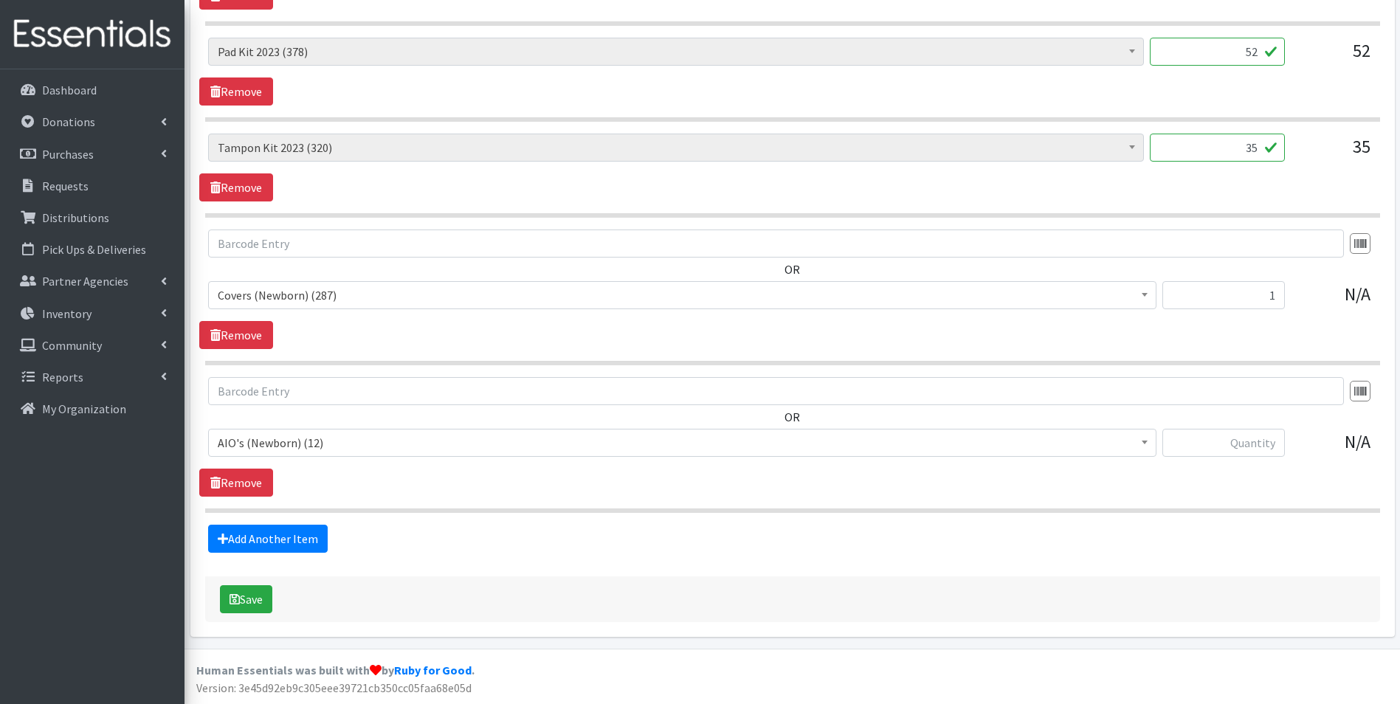
click at [309, 441] on span "AIO's (Newborn) (12)" at bounding box center [682, 442] width 929 height 21
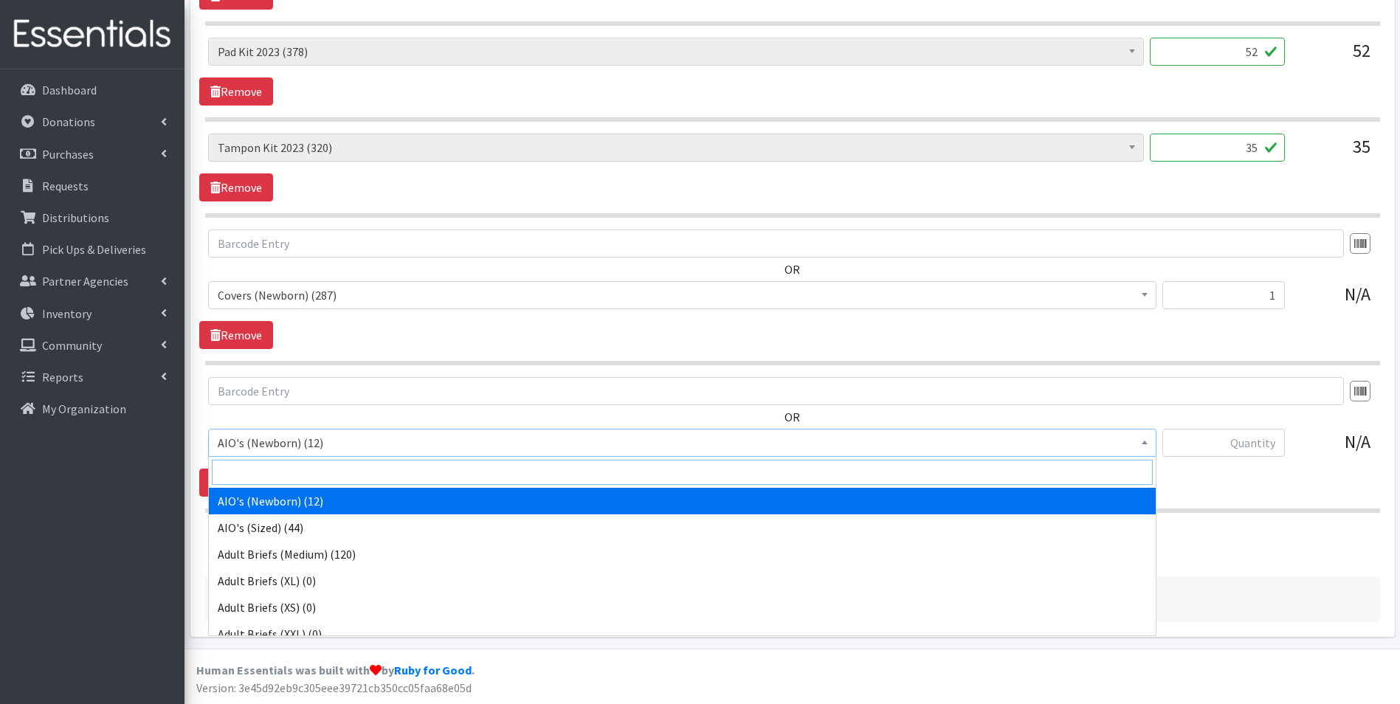
click at [314, 466] on input "search" at bounding box center [682, 472] width 941 height 25
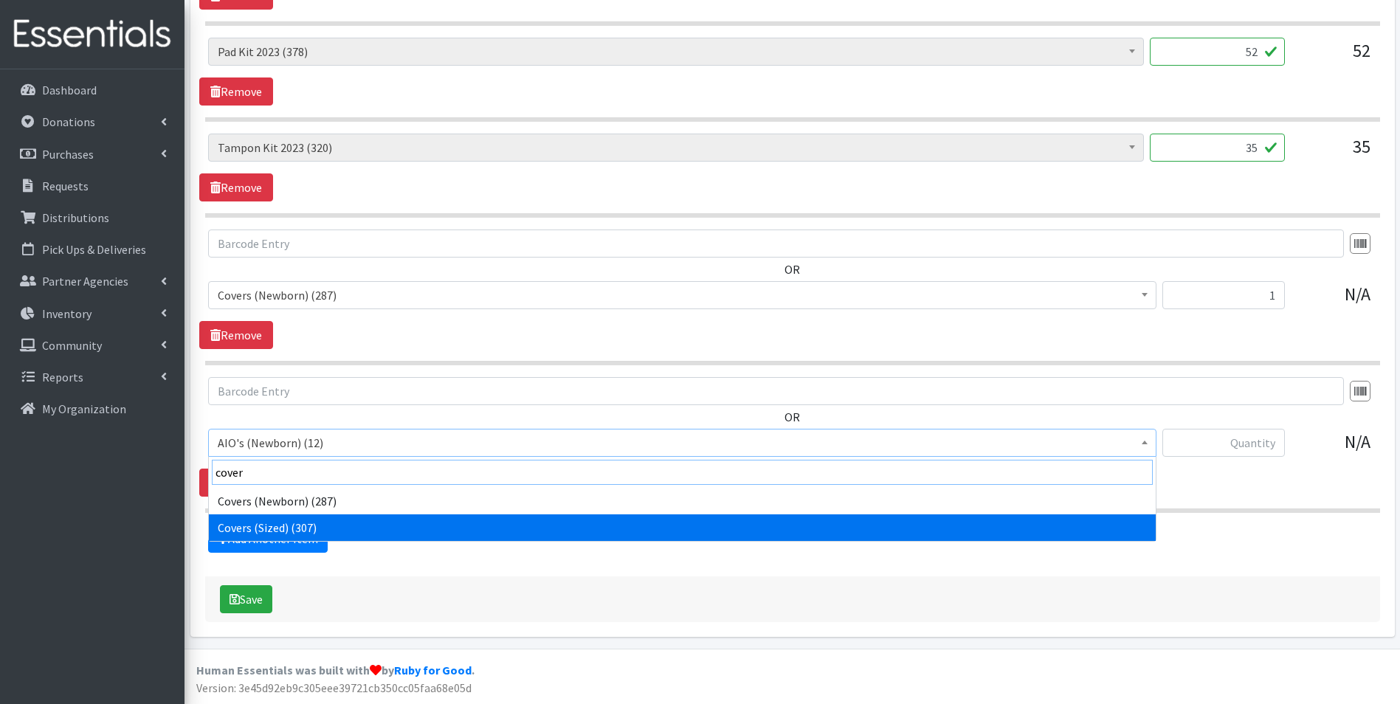
type input "cover"
select select "12470"
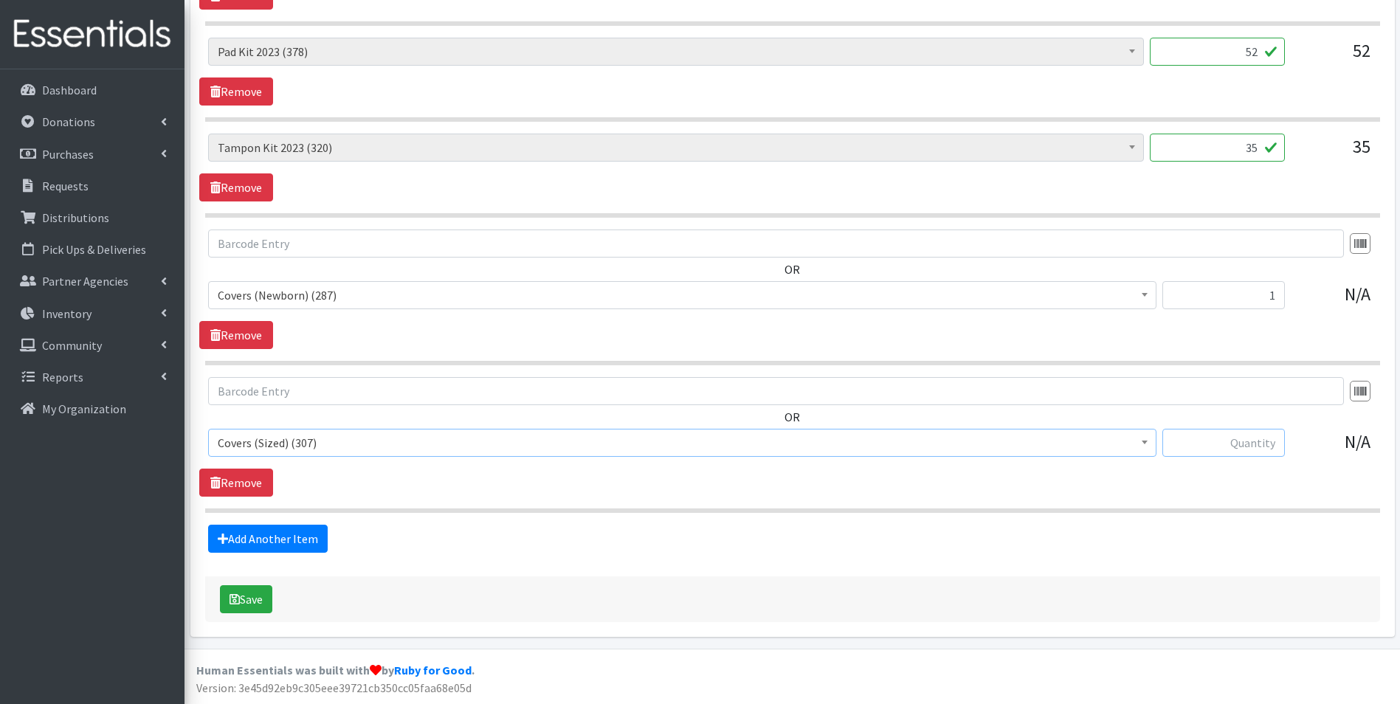
click at [1243, 438] on input "text" at bounding box center [1223, 443] width 122 height 28
type input "1"
click at [312, 543] on link "Add Another Item" at bounding box center [268, 539] width 120 height 28
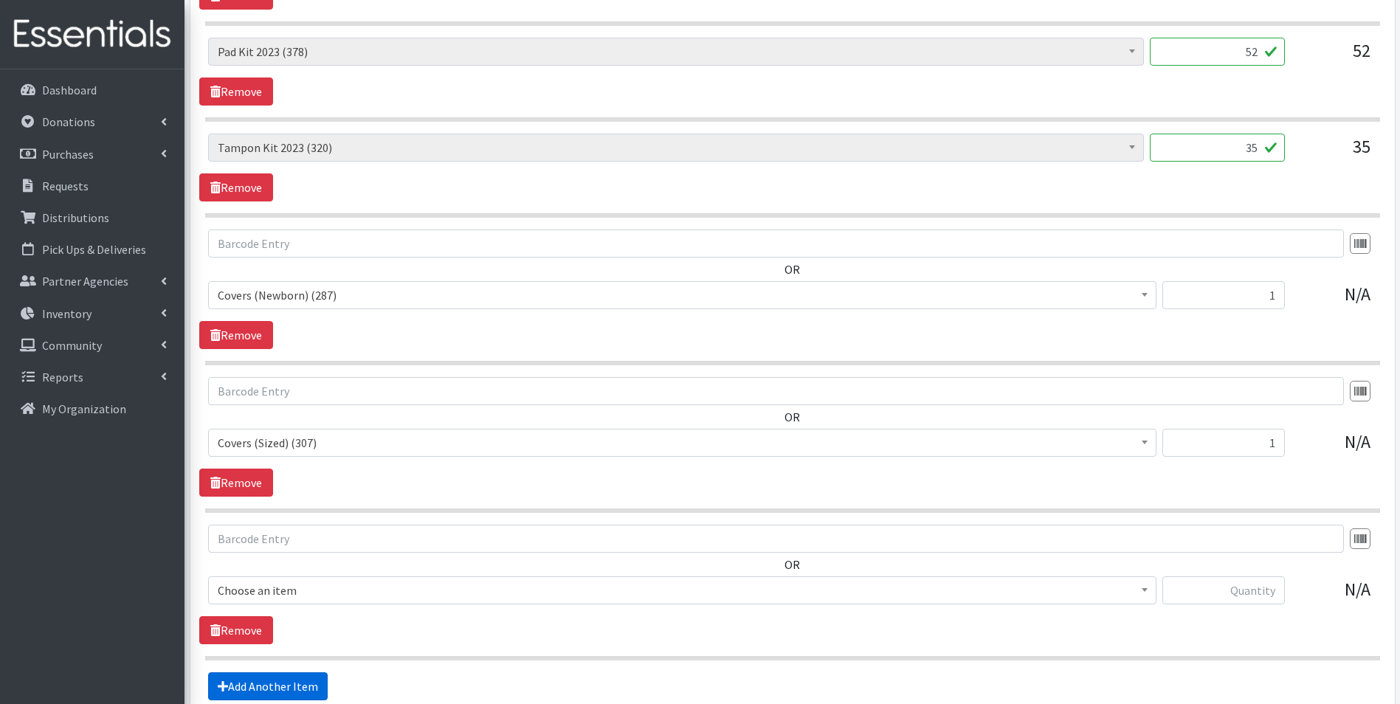
scroll to position [1854, 0]
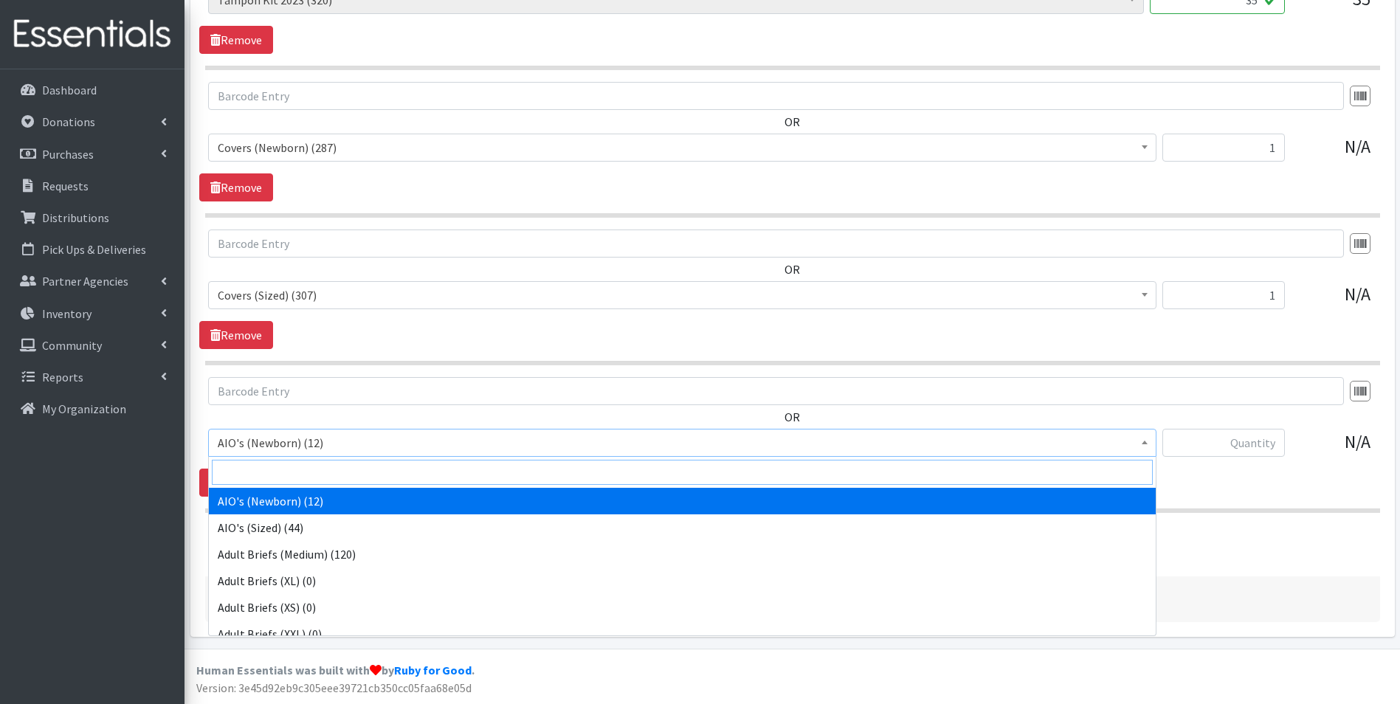
click at [334, 477] on input "search" at bounding box center [682, 472] width 941 height 25
type input "fitted"
select select "12465"
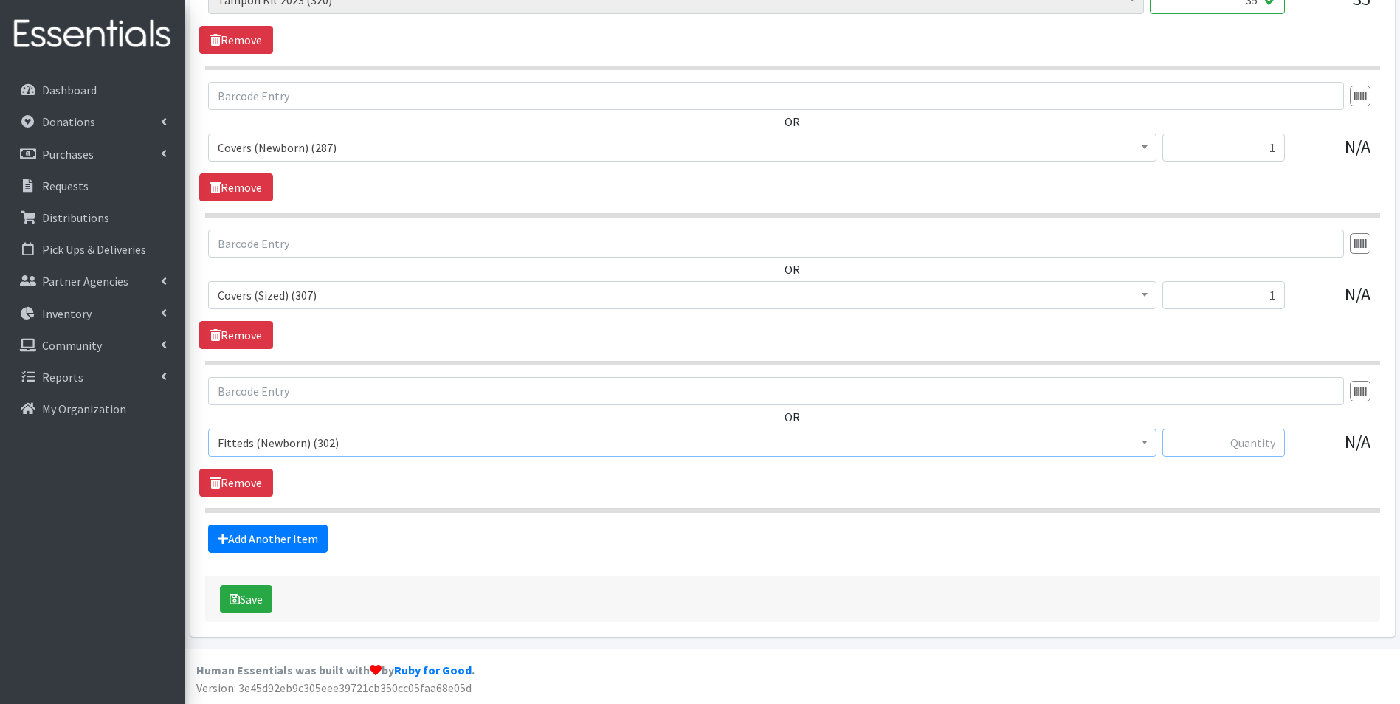
click at [1252, 438] on input "text" at bounding box center [1223, 443] width 122 height 28
type input "1"
click at [289, 539] on link "Add Another Item" at bounding box center [268, 539] width 120 height 28
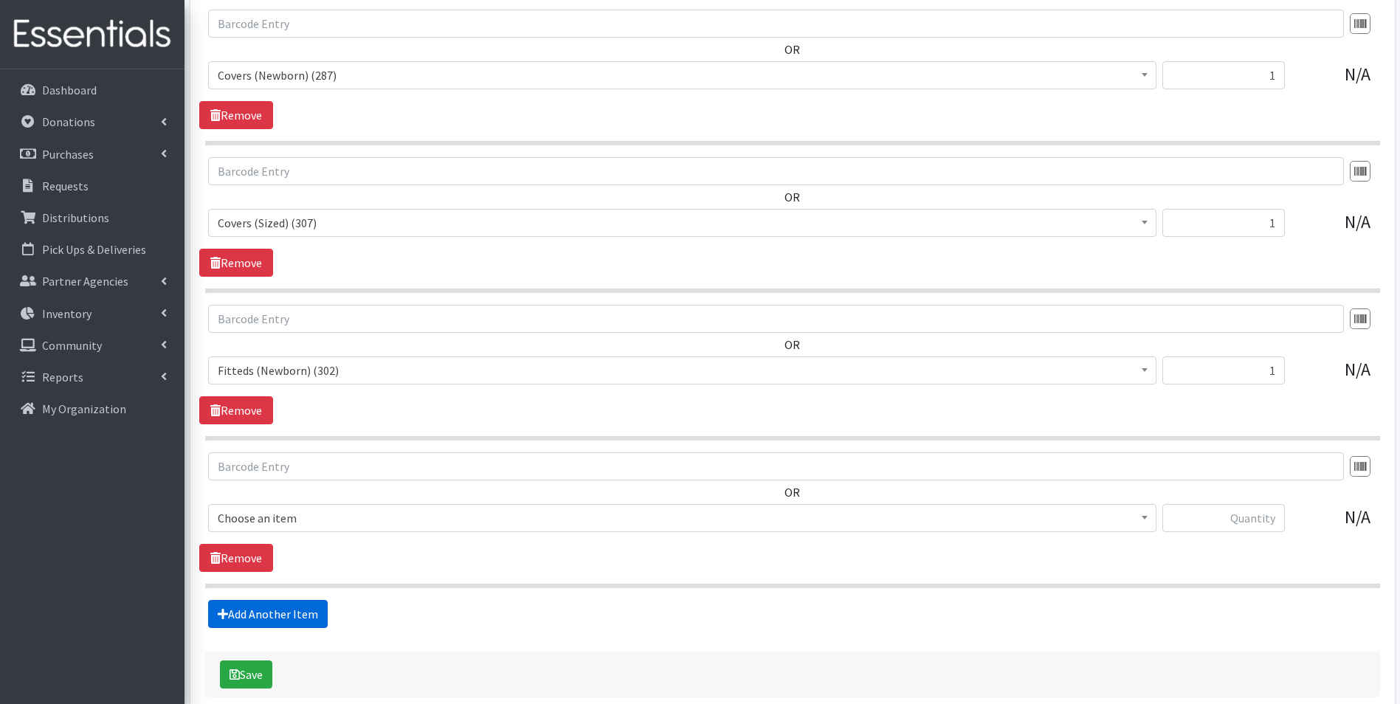
scroll to position [2001, 0]
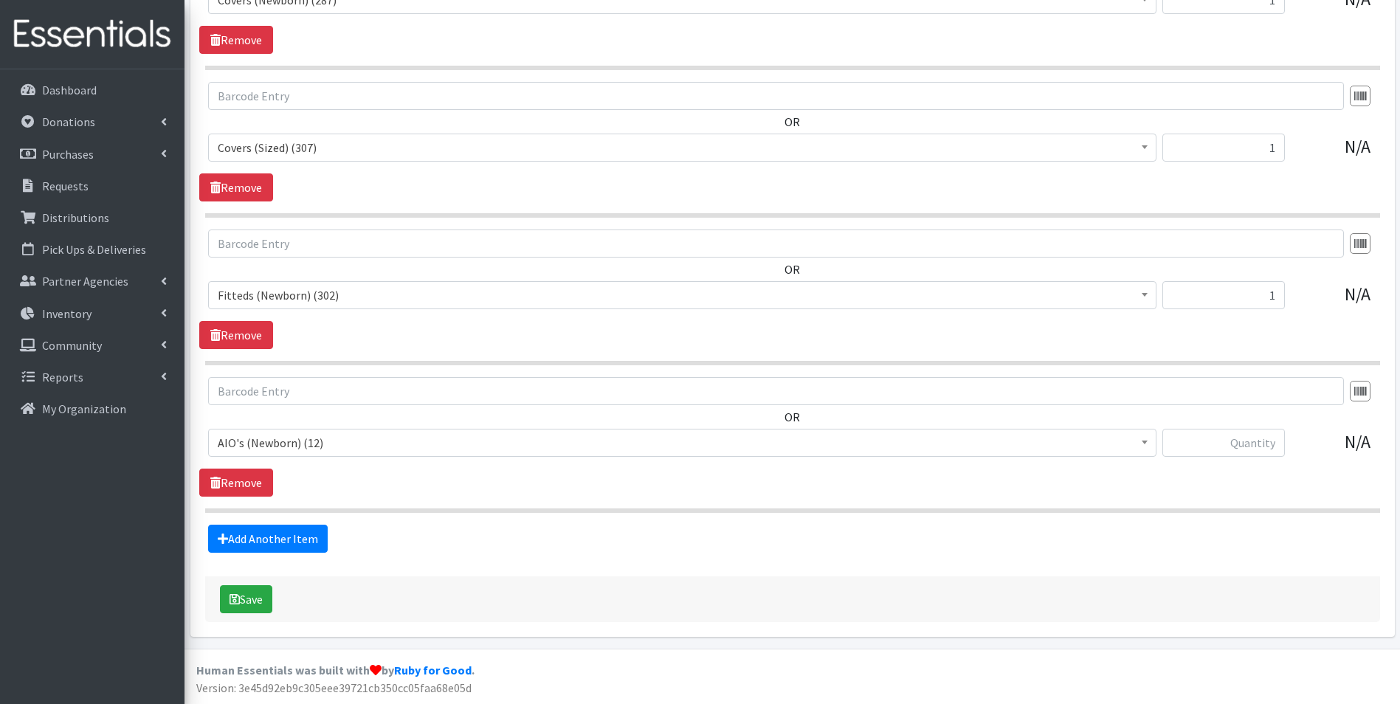
click at [299, 442] on span "AIO's (Newborn) (12)" at bounding box center [682, 442] width 929 height 21
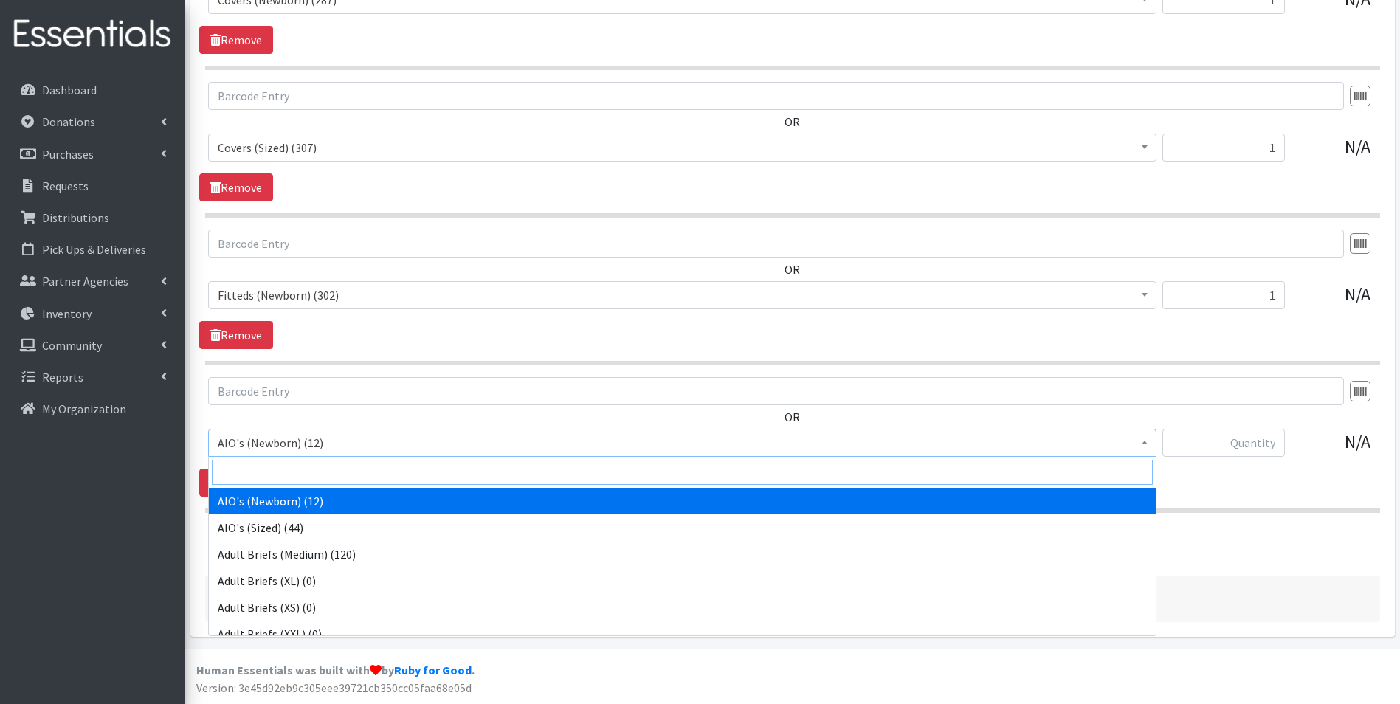
click at [303, 465] on input "search" at bounding box center [682, 472] width 941 height 25
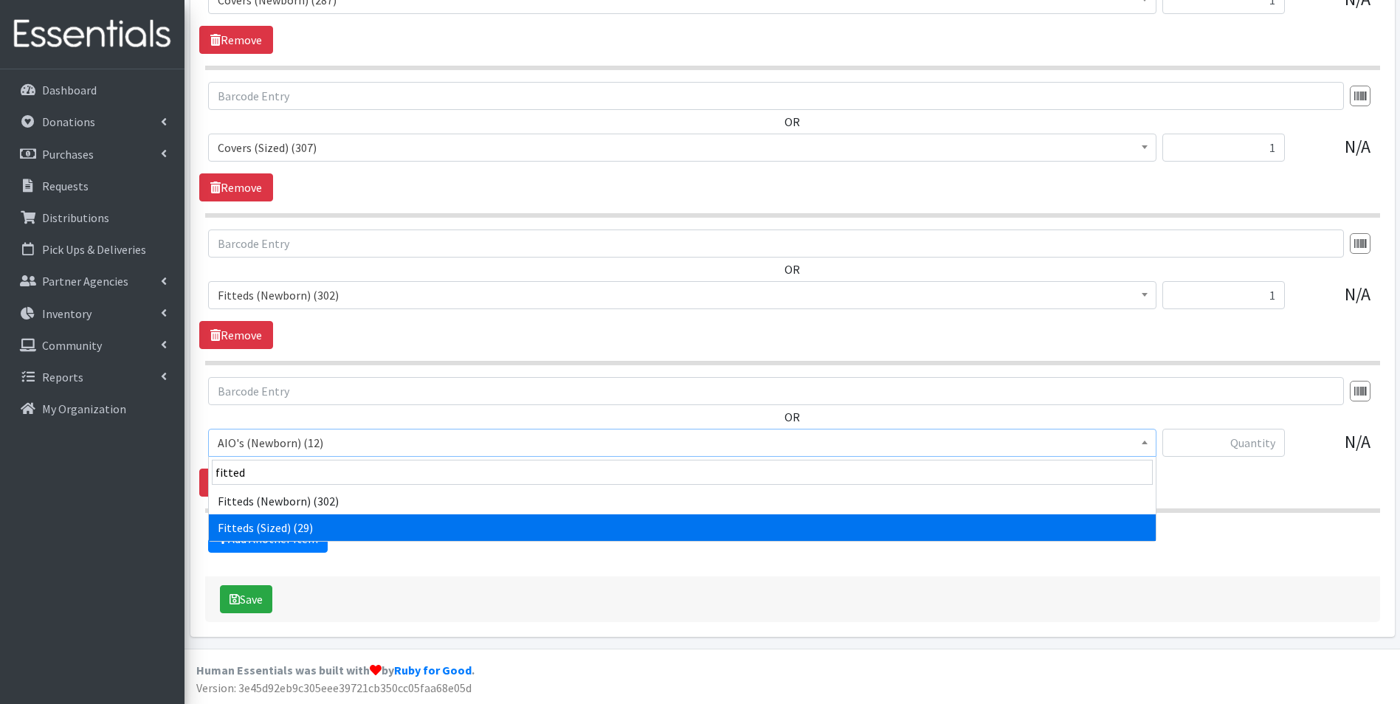
type input "fitted"
select select "12471"
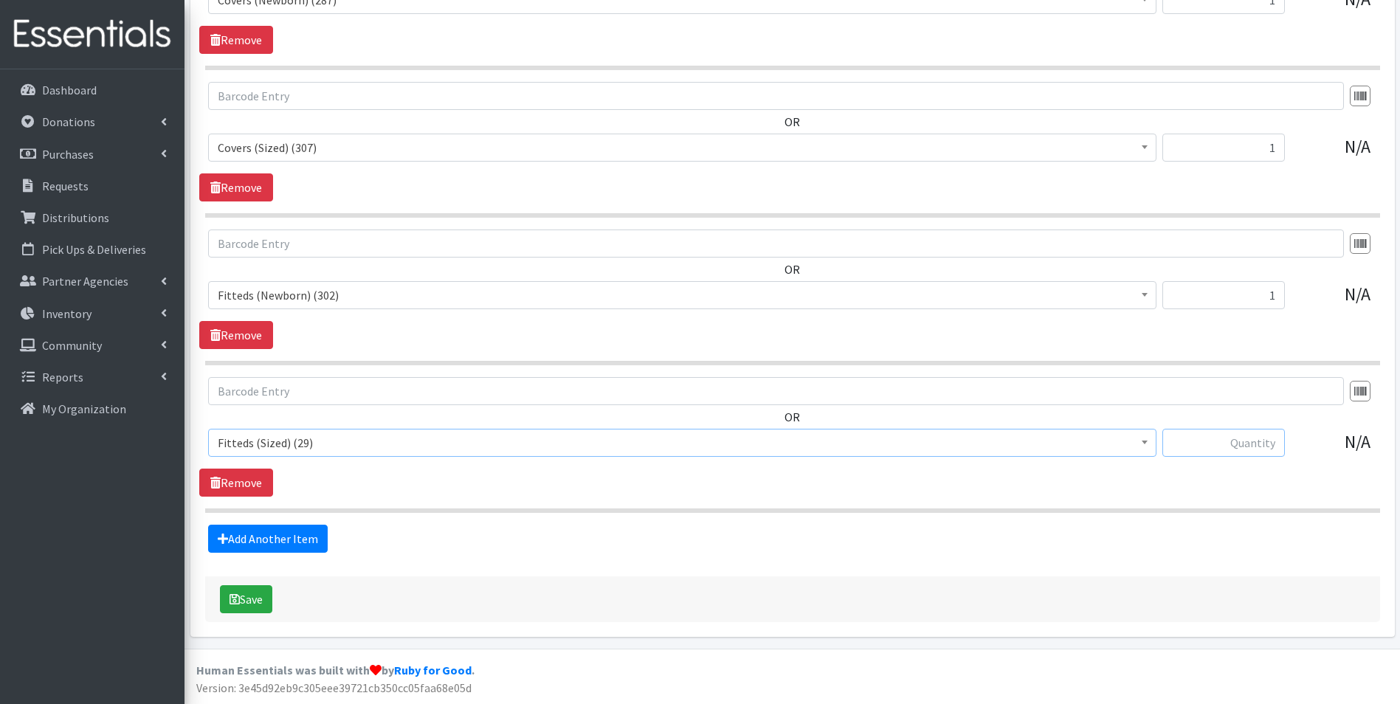
click at [1260, 433] on input "text" at bounding box center [1223, 443] width 122 height 28
type input "1"
click at [235, 539] on link "Add Another Item" at bounding box center [268, 539] width 120 height 28
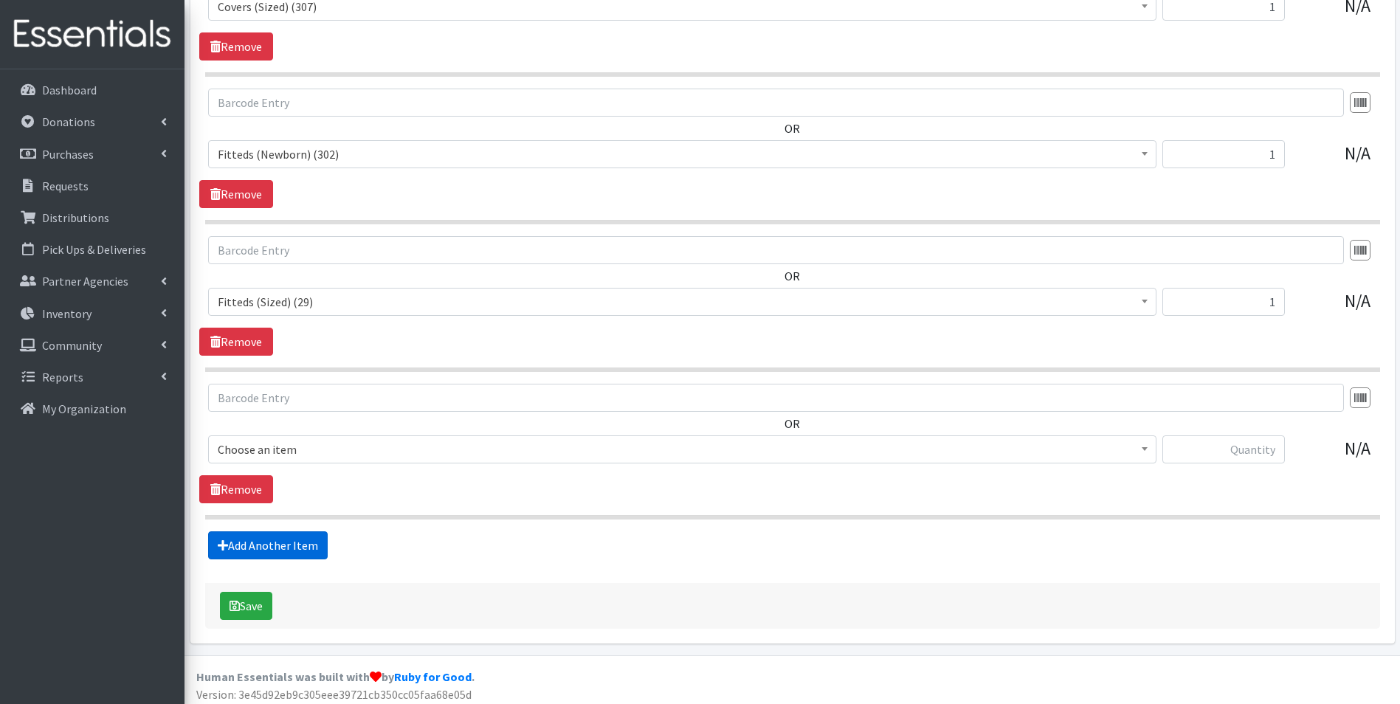
scroll to position [2149, 0]
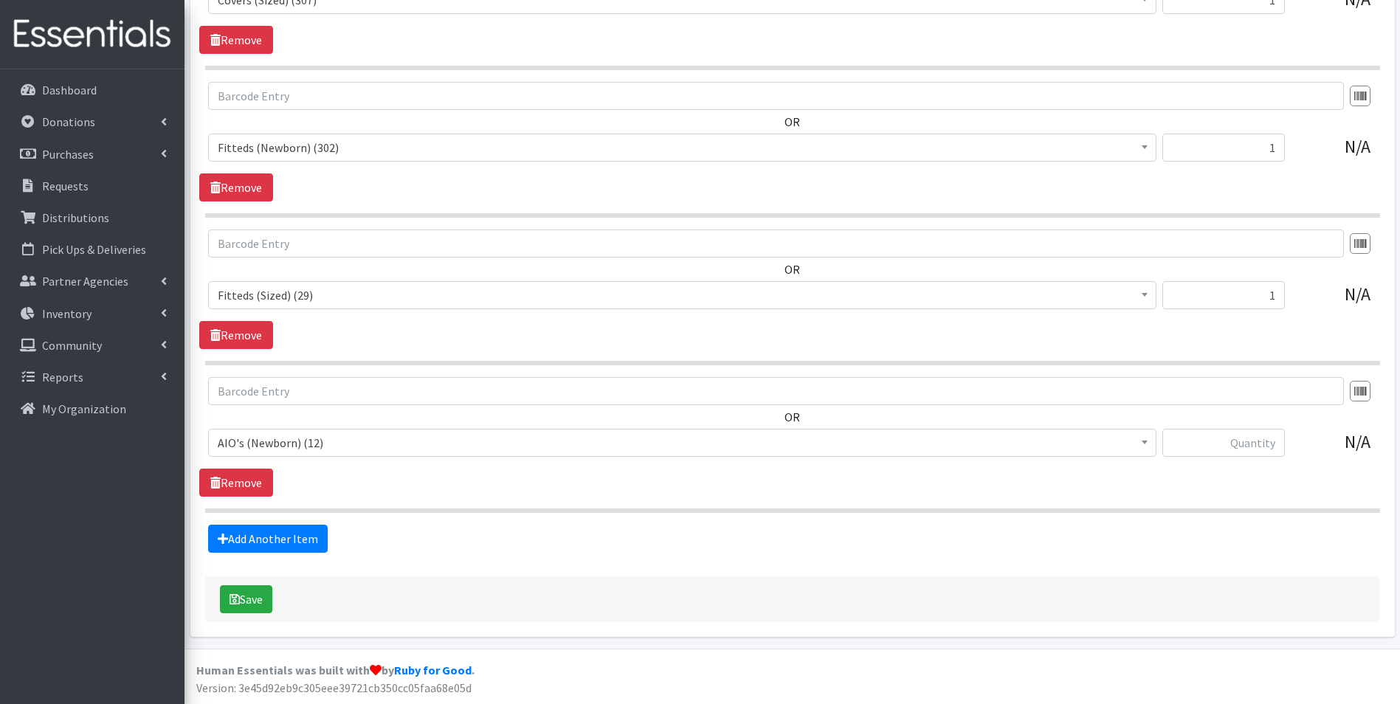
click at [306, 442] on span "AIO's (Newborn) (12)" at bounding box center [682, 442] width 929 height 21
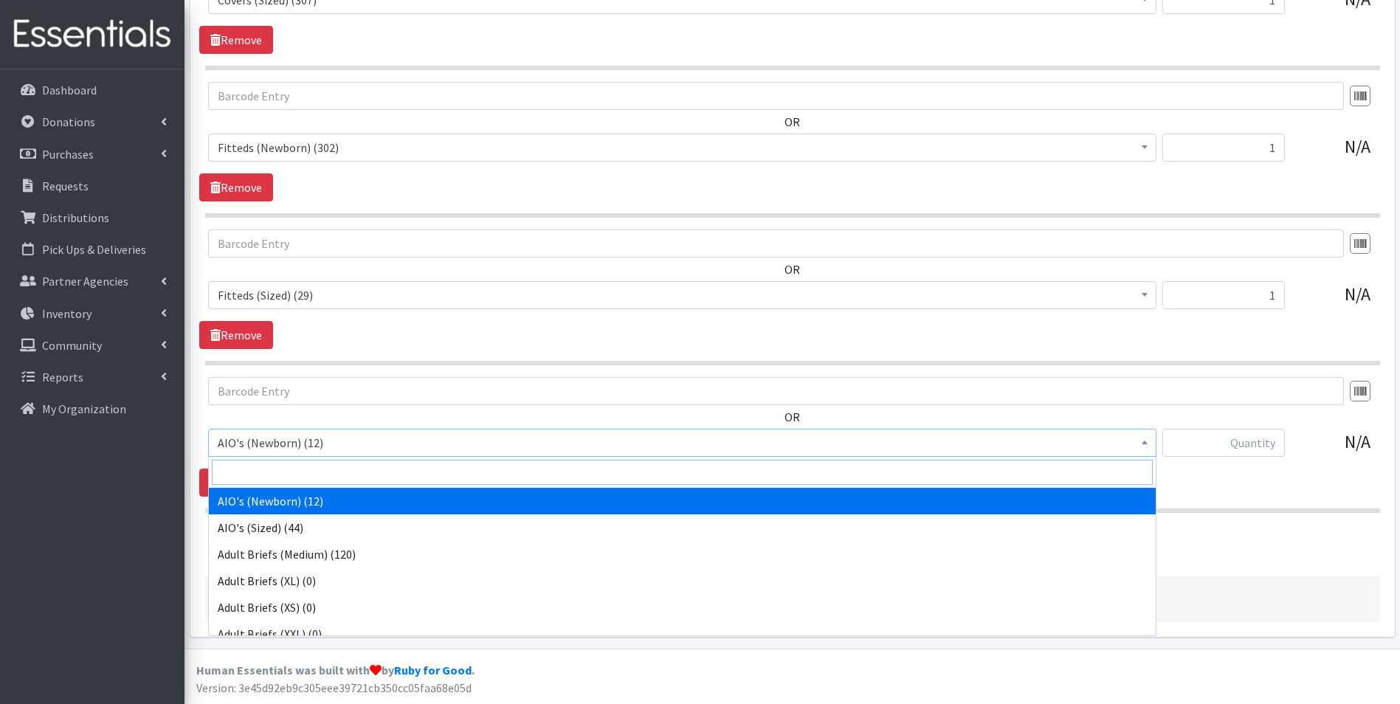
click at [304, 467] on input "search" at bounding box center [682, 472] width 941 height 25
type input "pref"
select select "12466"
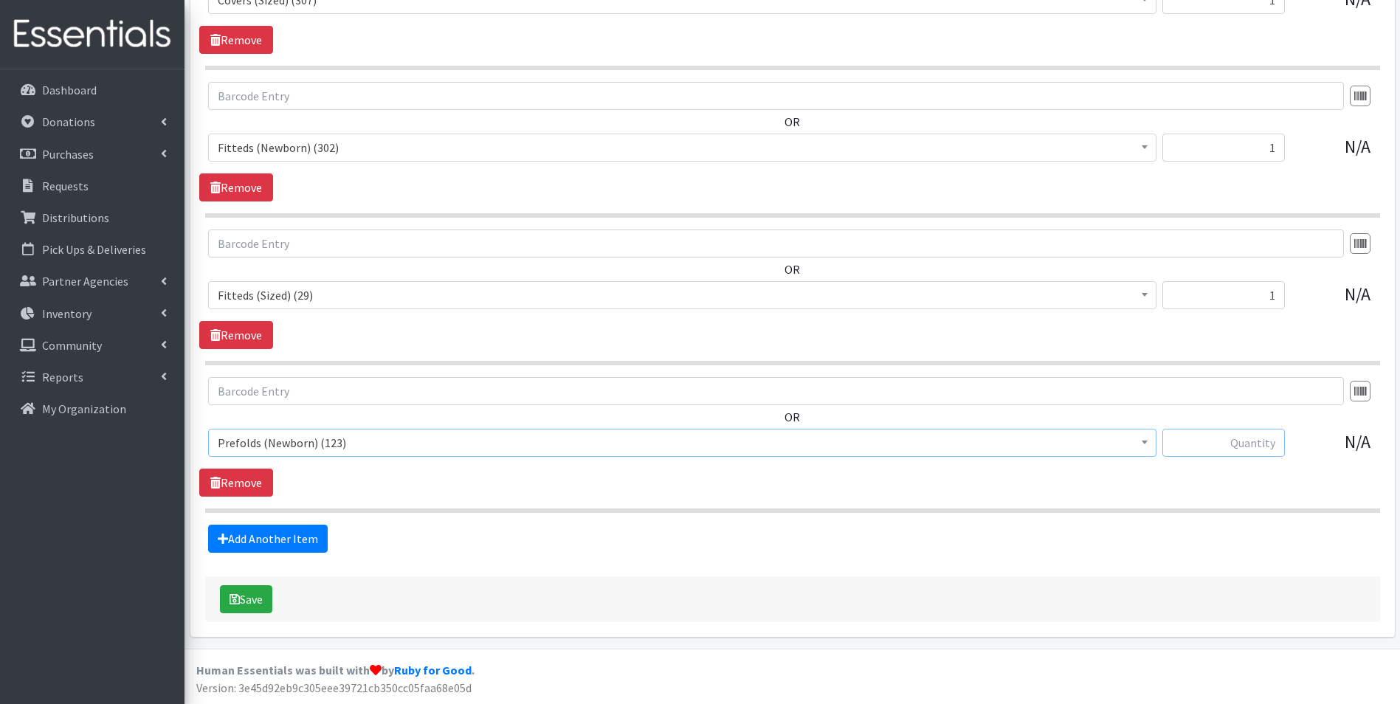
click at [1245, 448] on input "text" at bounding box center [1223, 443] width 122 height 28
type input "1"
click at [244, 529] on link "Add Another Item" at bounding box center [268, 539] width 120 height 28
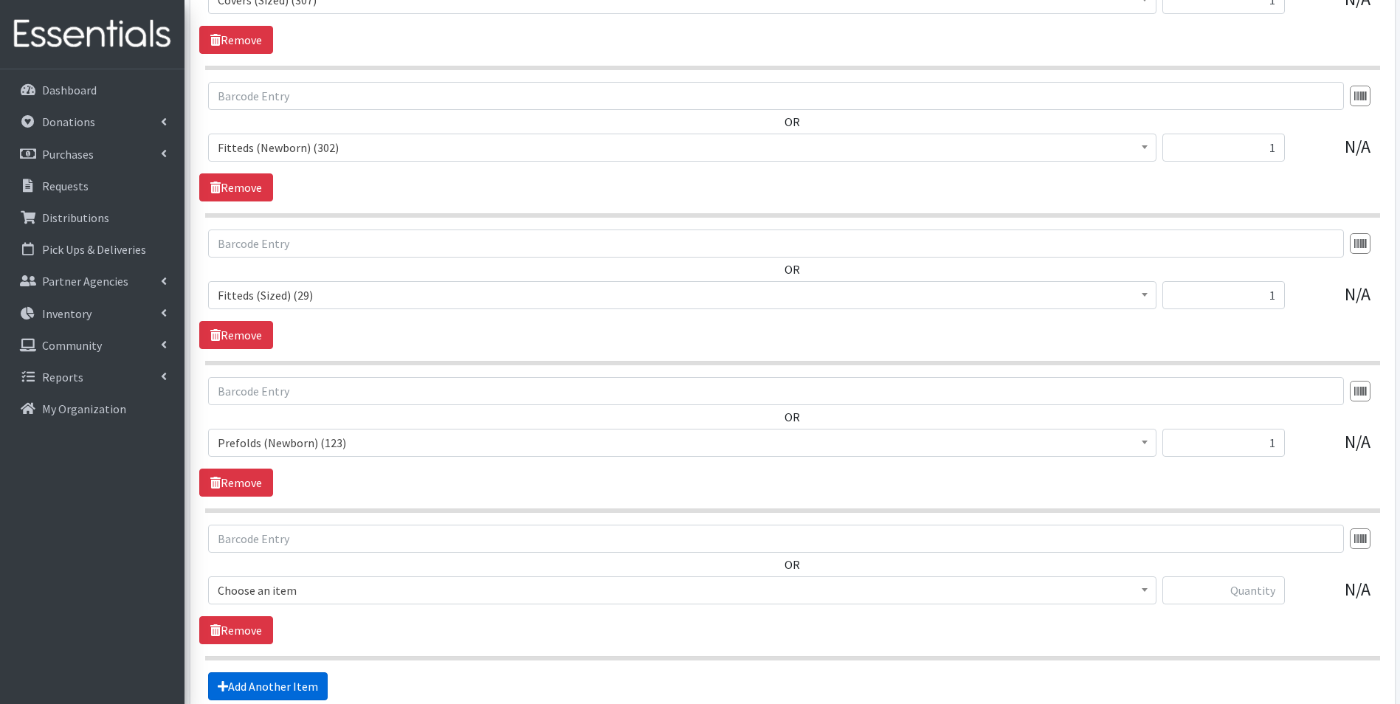
scroll to position [2296, 0]
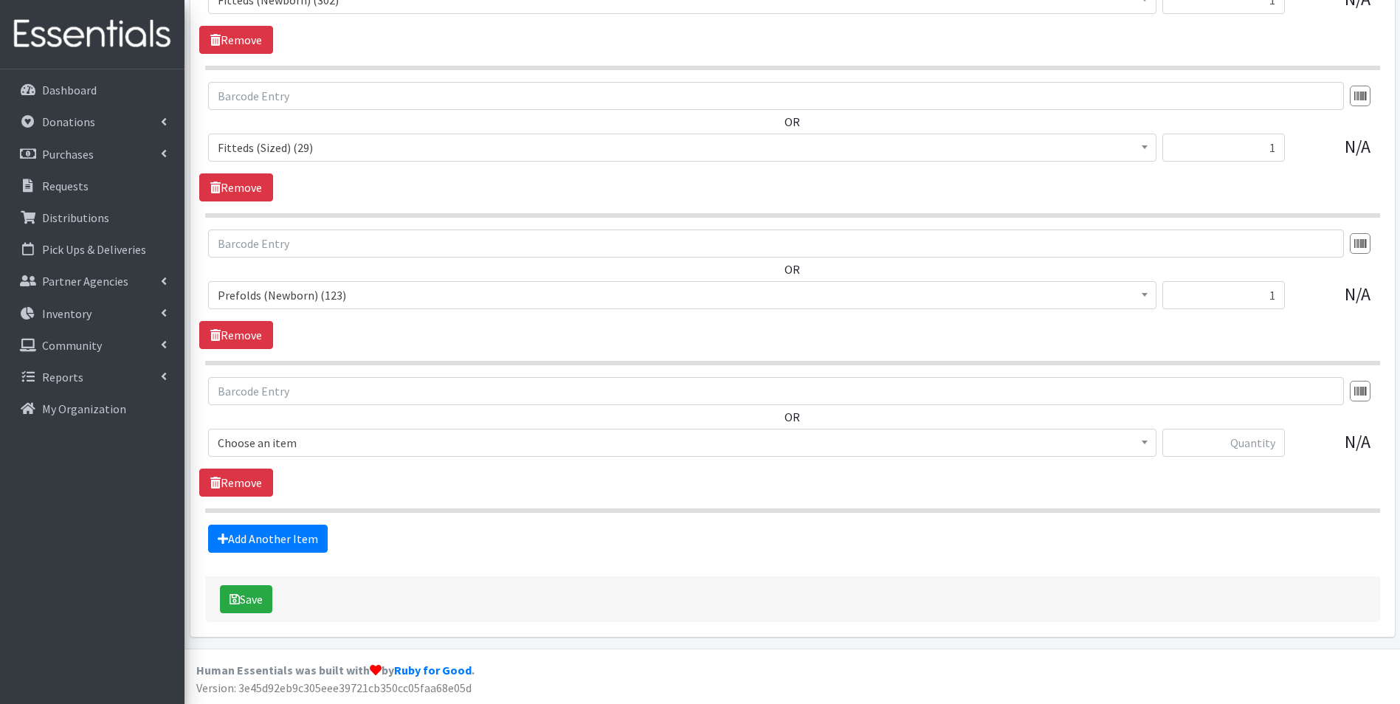
click at [308, 445] on span "Choose an item" at bounding box center [682, 442] width 929 height 21
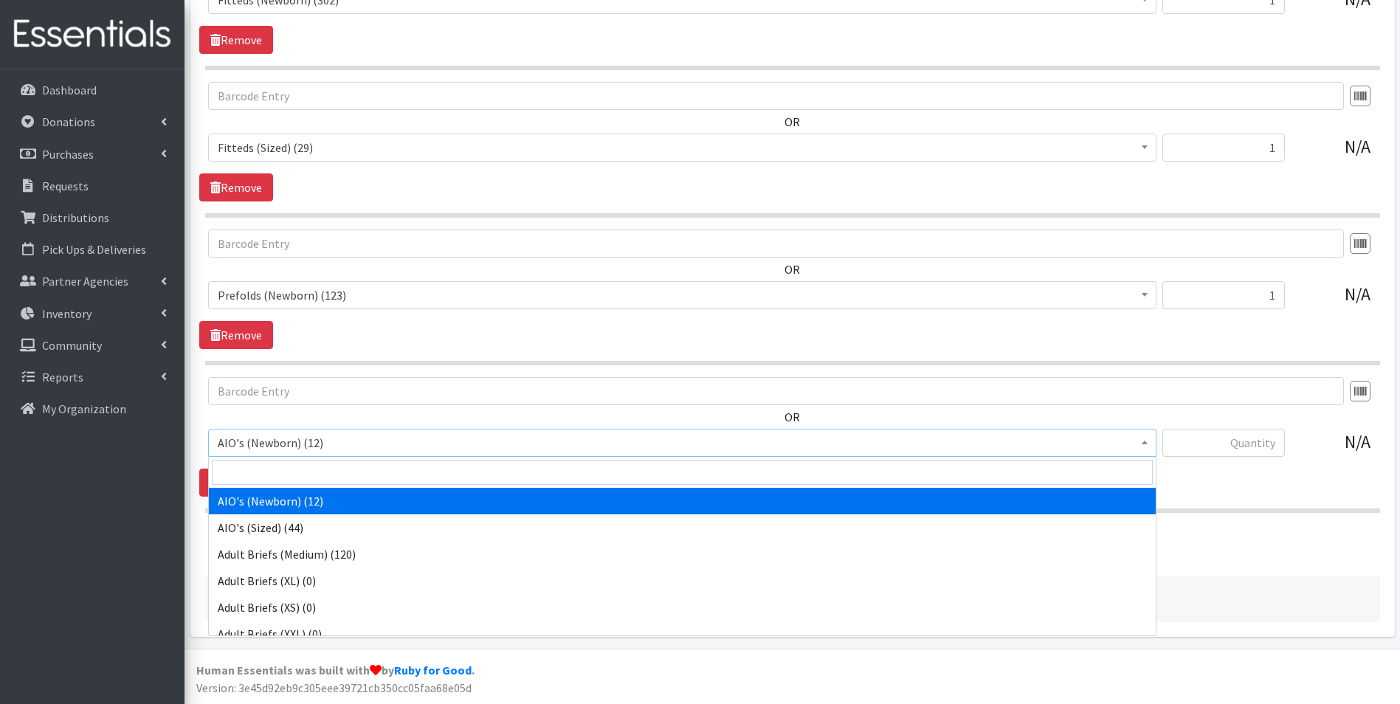
click at [308, 465] on input "search" at bounding box center [682, 472] width 941 height 25
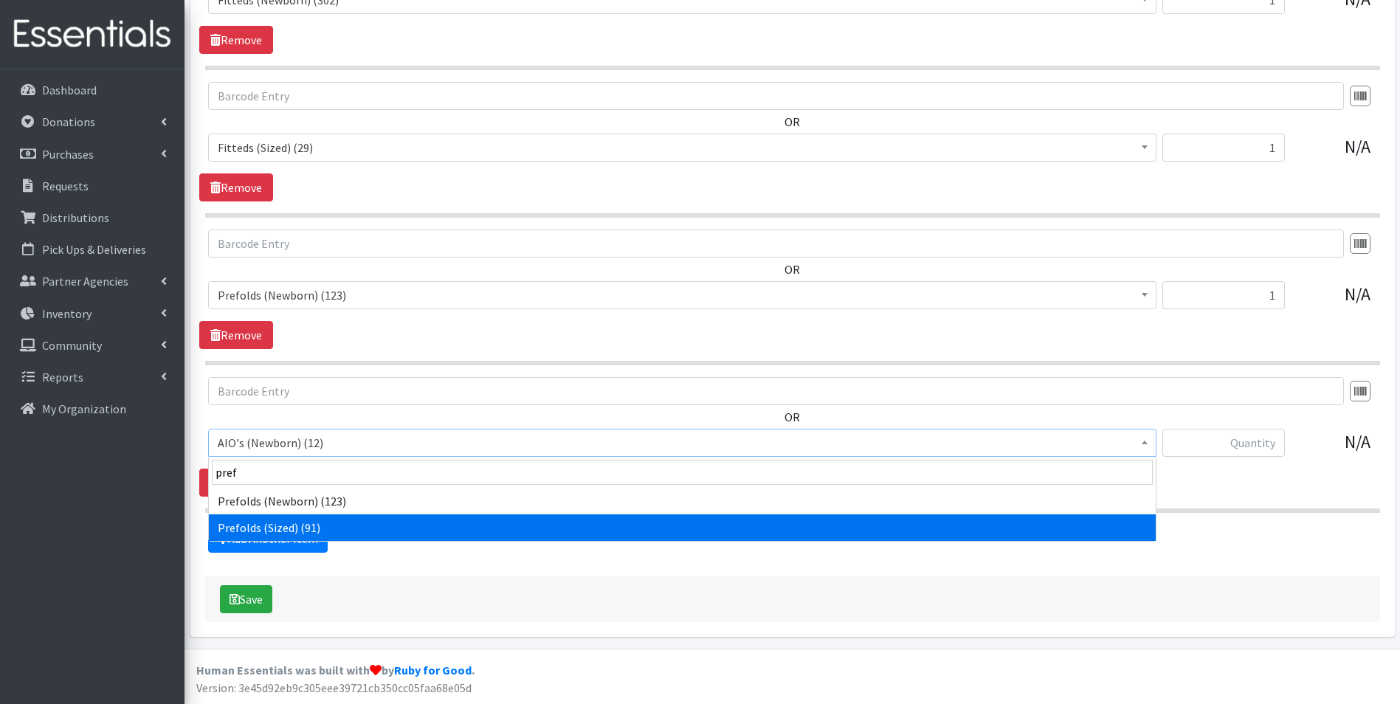
type input "pref"
select select "12472"
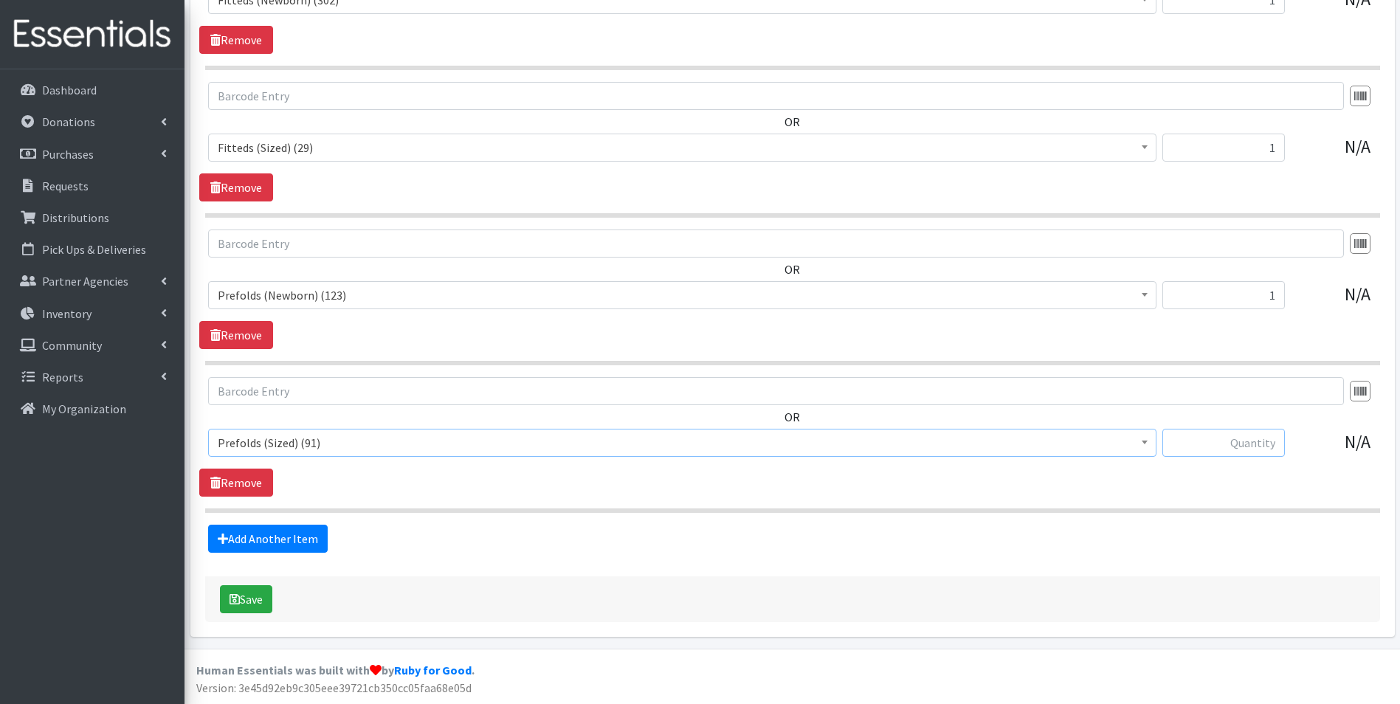
click at [1187, 442] on input "text" at bounding box center [1223, 443] width 122 height 28
type input "1"
click at [290, 539] on link "Add Another Item" at bounding box center [268, 539] width 120 height 28
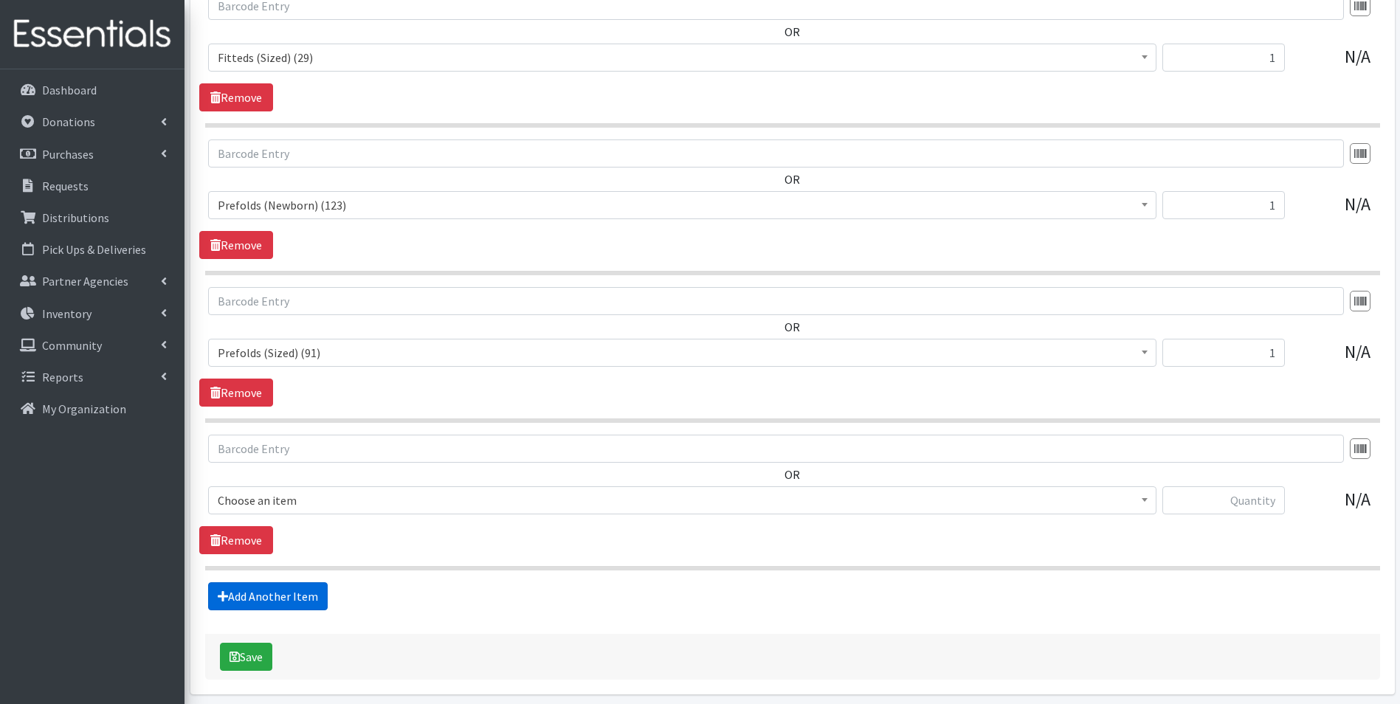
scroll to position [2444, 0]
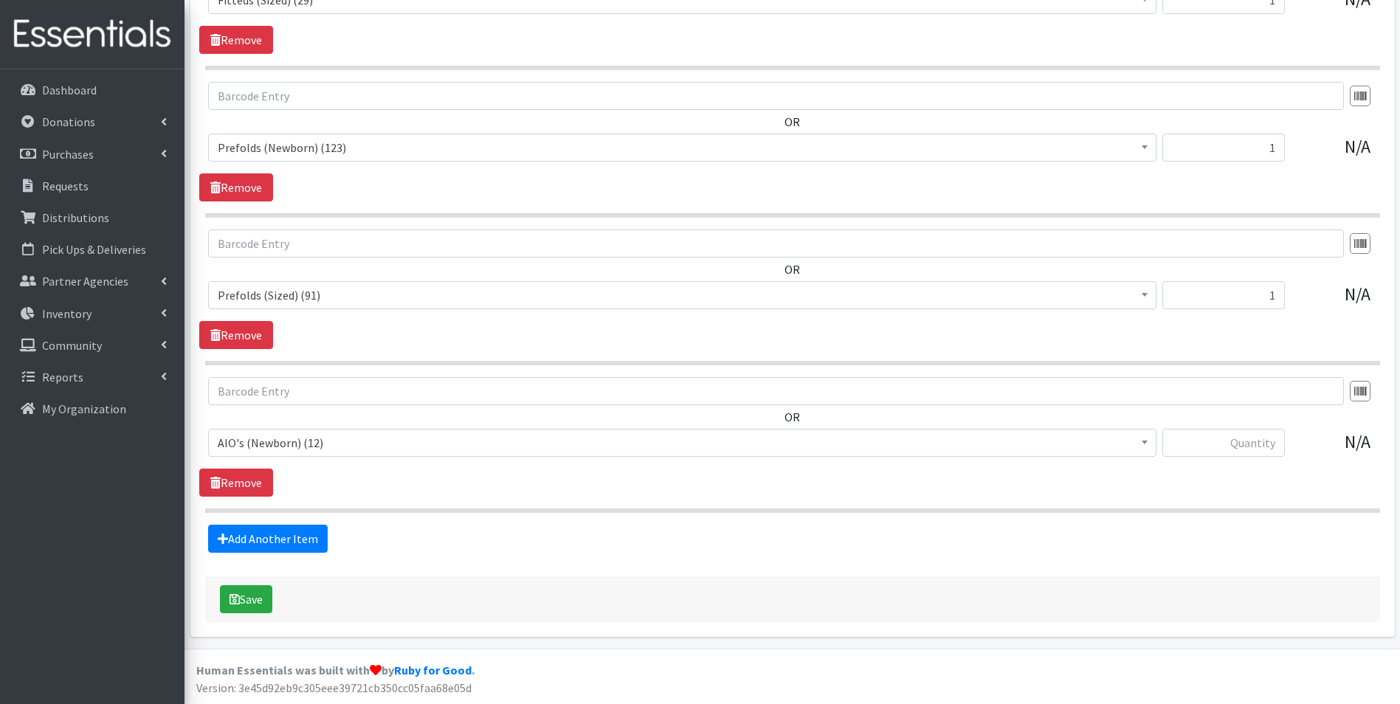
click at [311, 448] on span "AIO's (Newborn) (12)" at bounding box center [682, 442] width 929 height 21
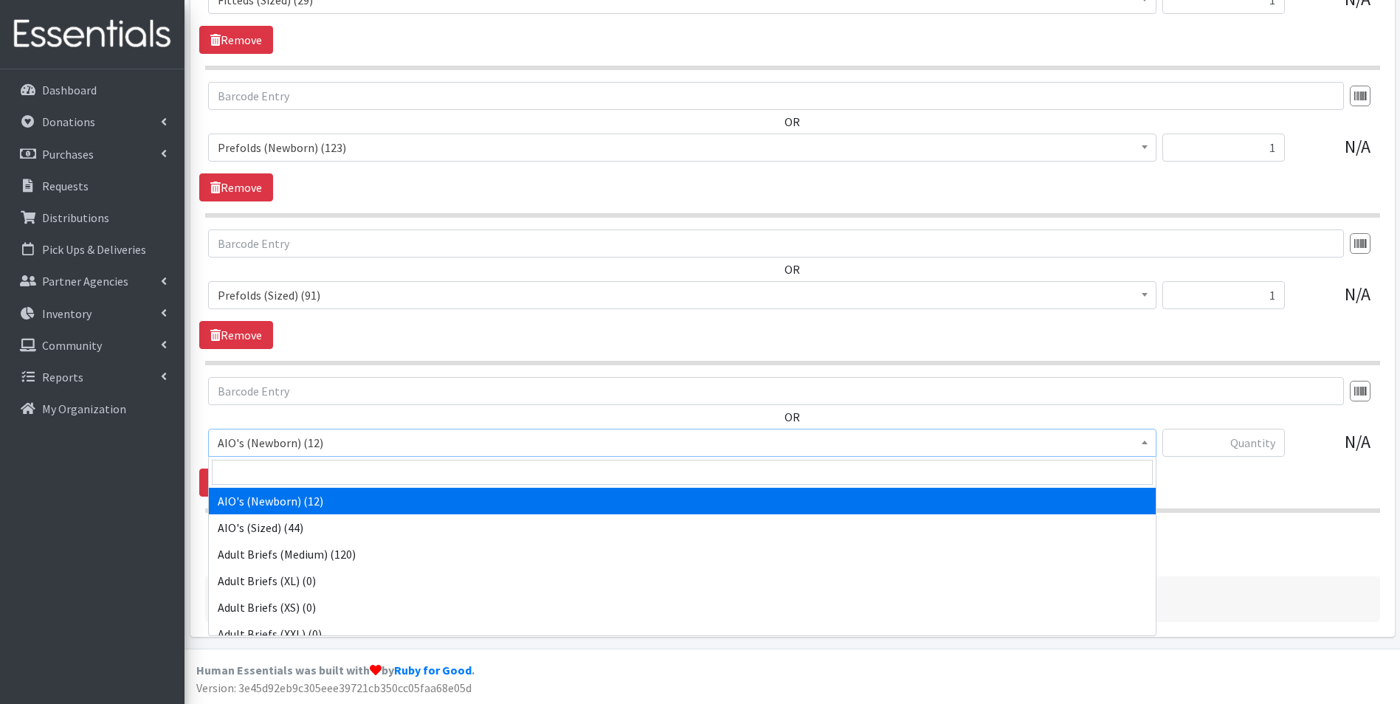
click at [320, 463] on input "search" at bounding box center [682, 472] width 941 height 25
type input "pock"
select select "12468"
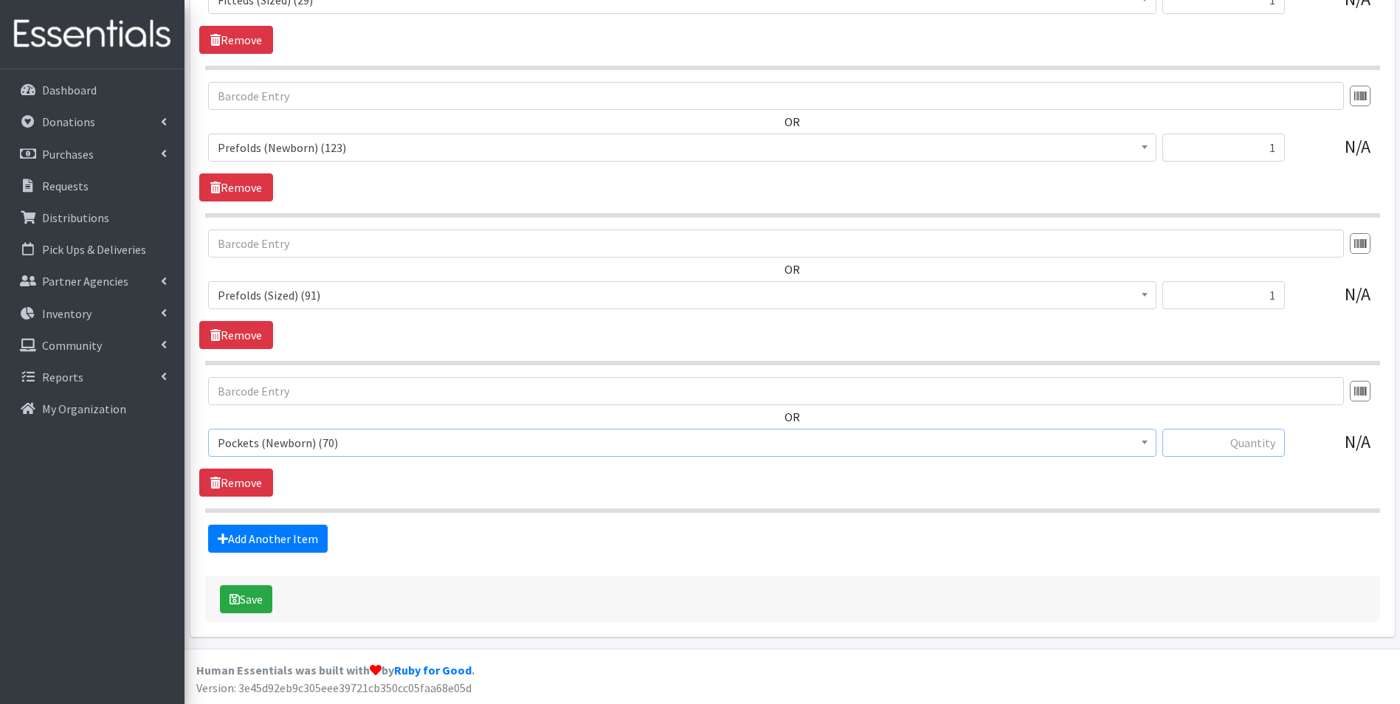
click at [1268, 438] on input "text" at bounding box center [1223, 443] width 122 height 28
type input "1"
click at [296, 548] on link "Add Another Item" at bounding box center [268, 539] width 120 height 28
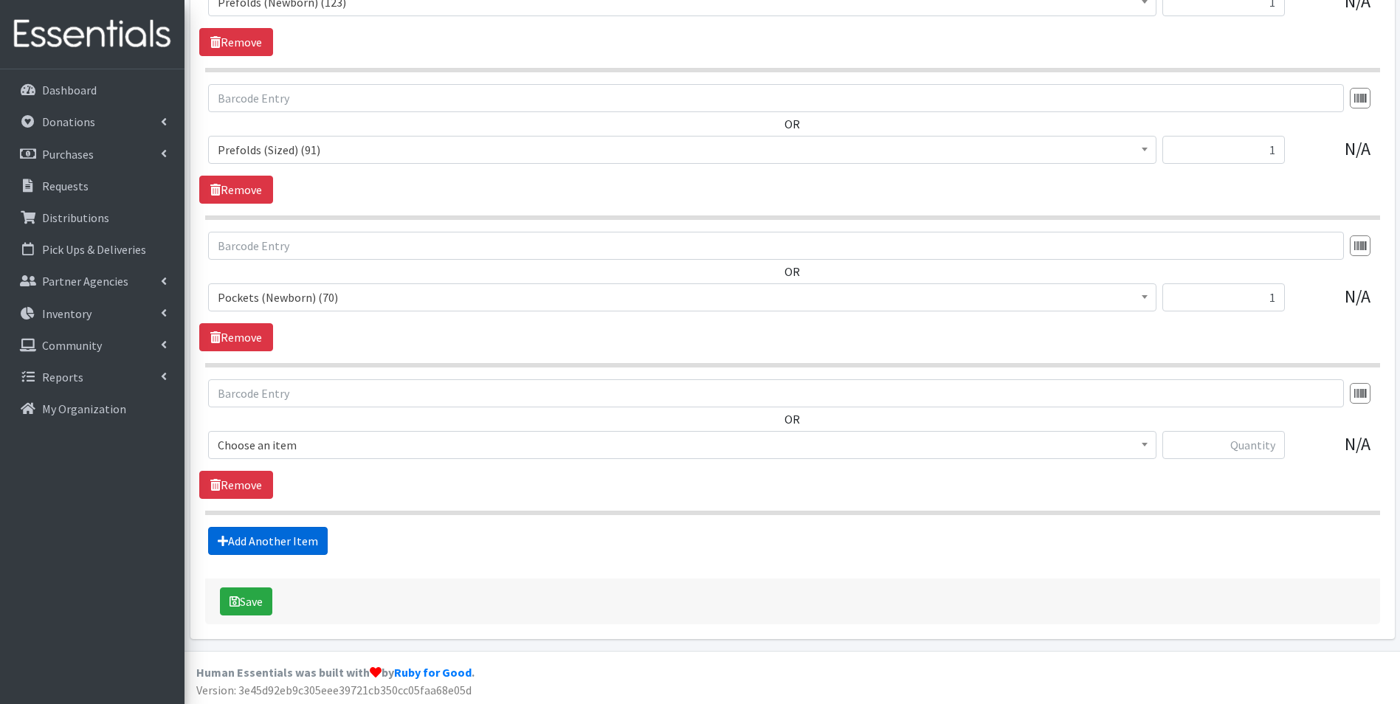
scroll to position [2592, 0]
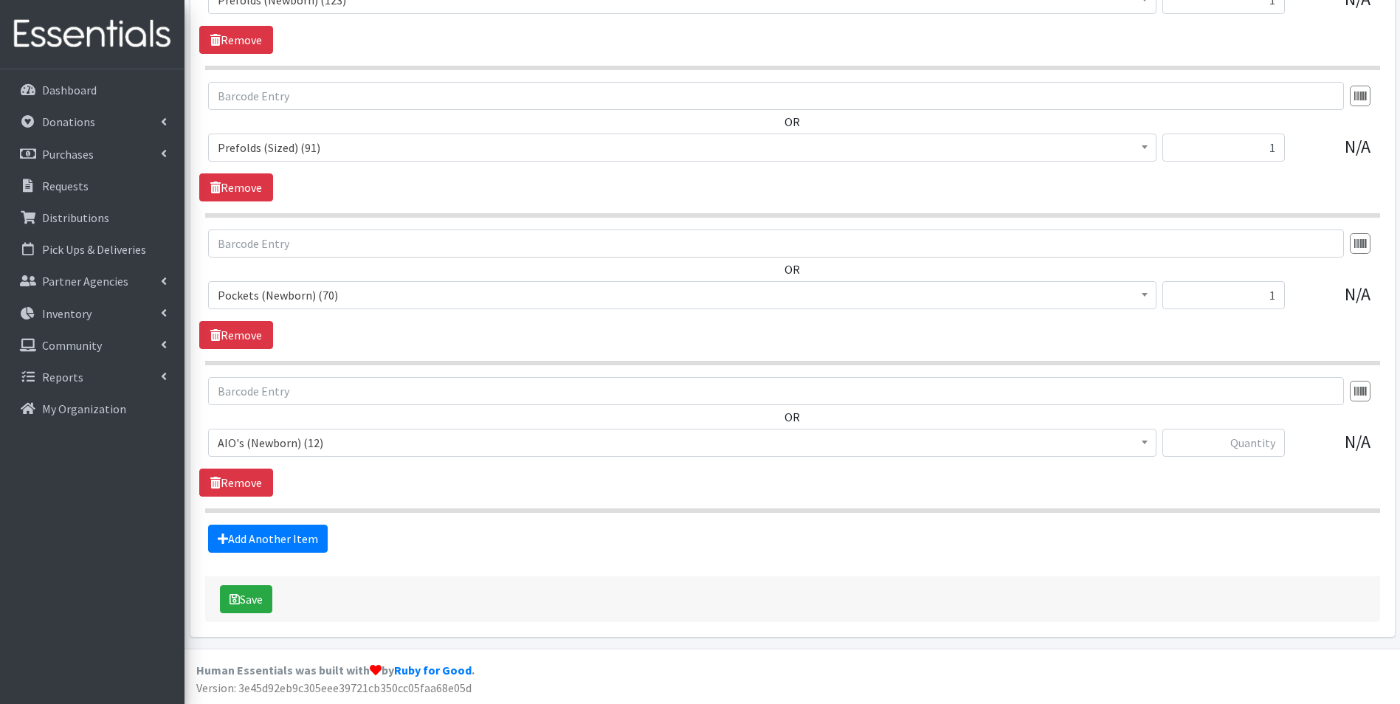
click at [323, 442] on span "AIO's (Newborn) (12)" at bounding box center [682, 442] width 929 height 21
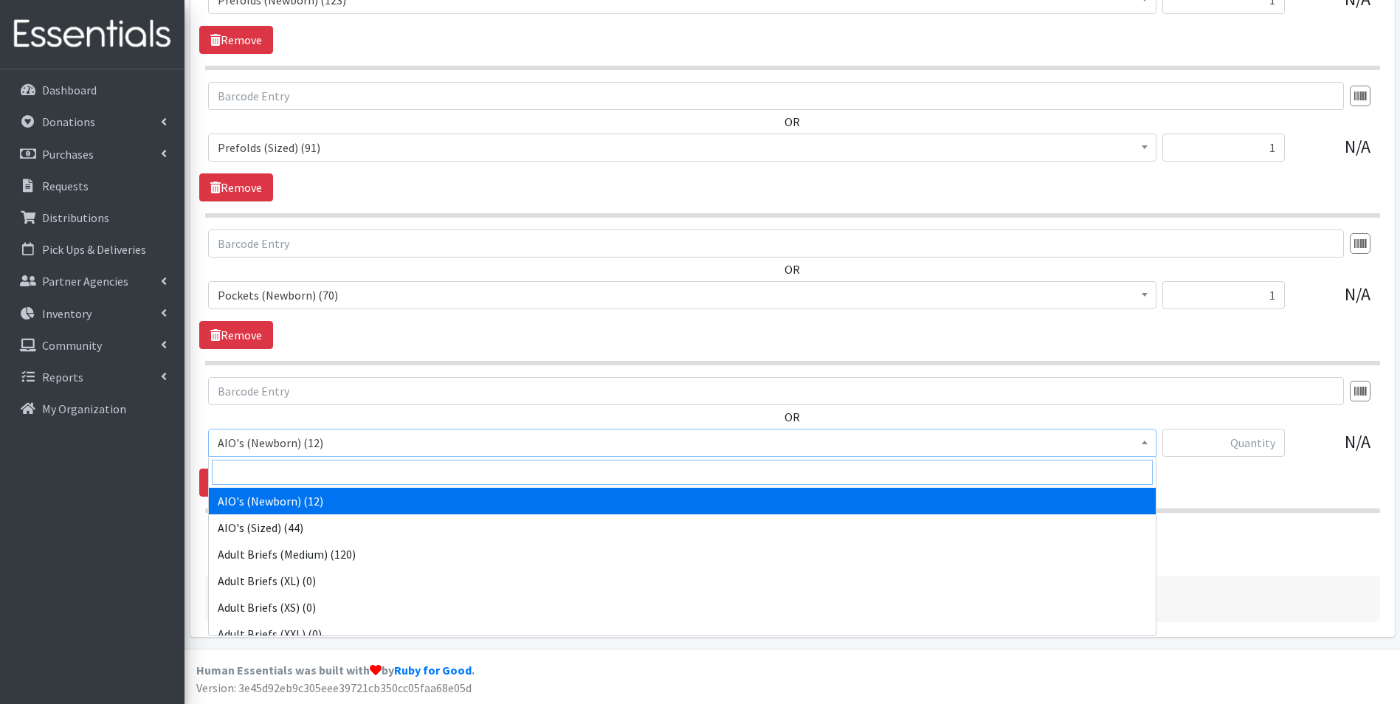
click at [328, 472] on input "search" at bounding box center [682, 472] width 941 height 25
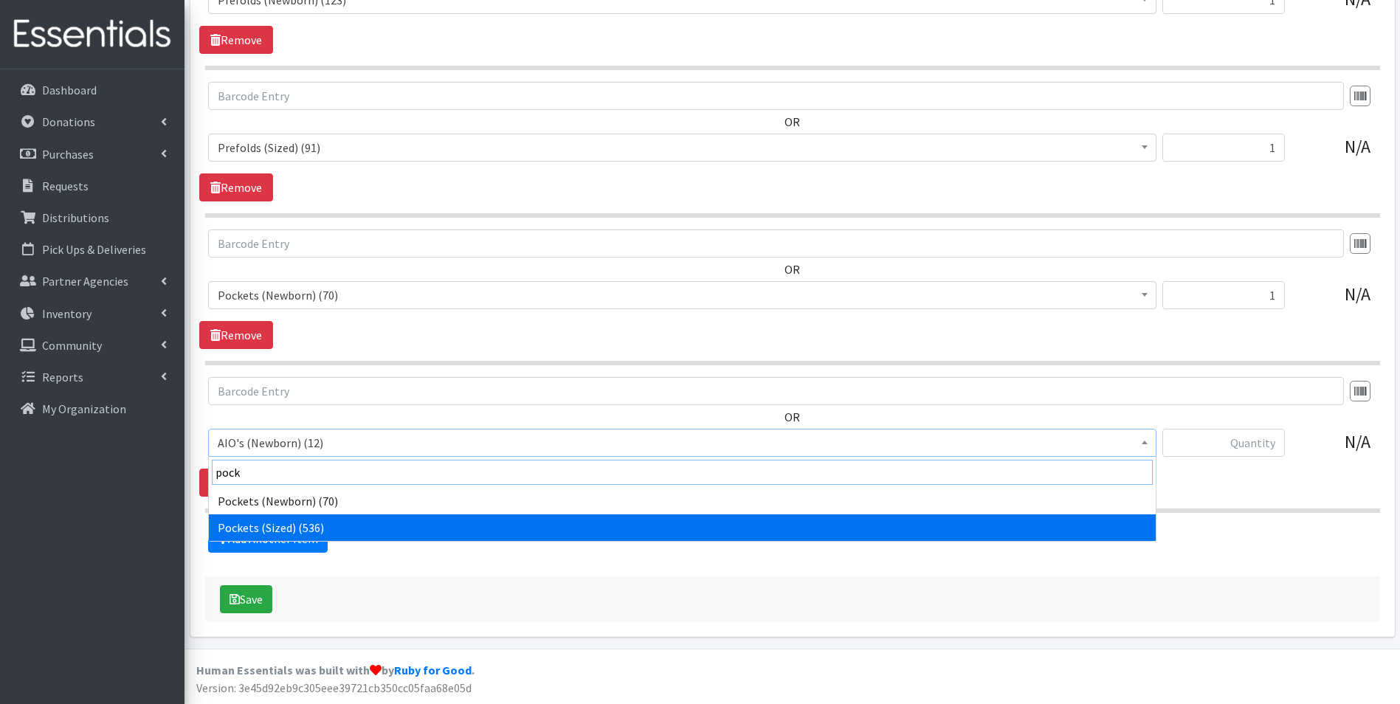
type input "pock"
select select "12474"
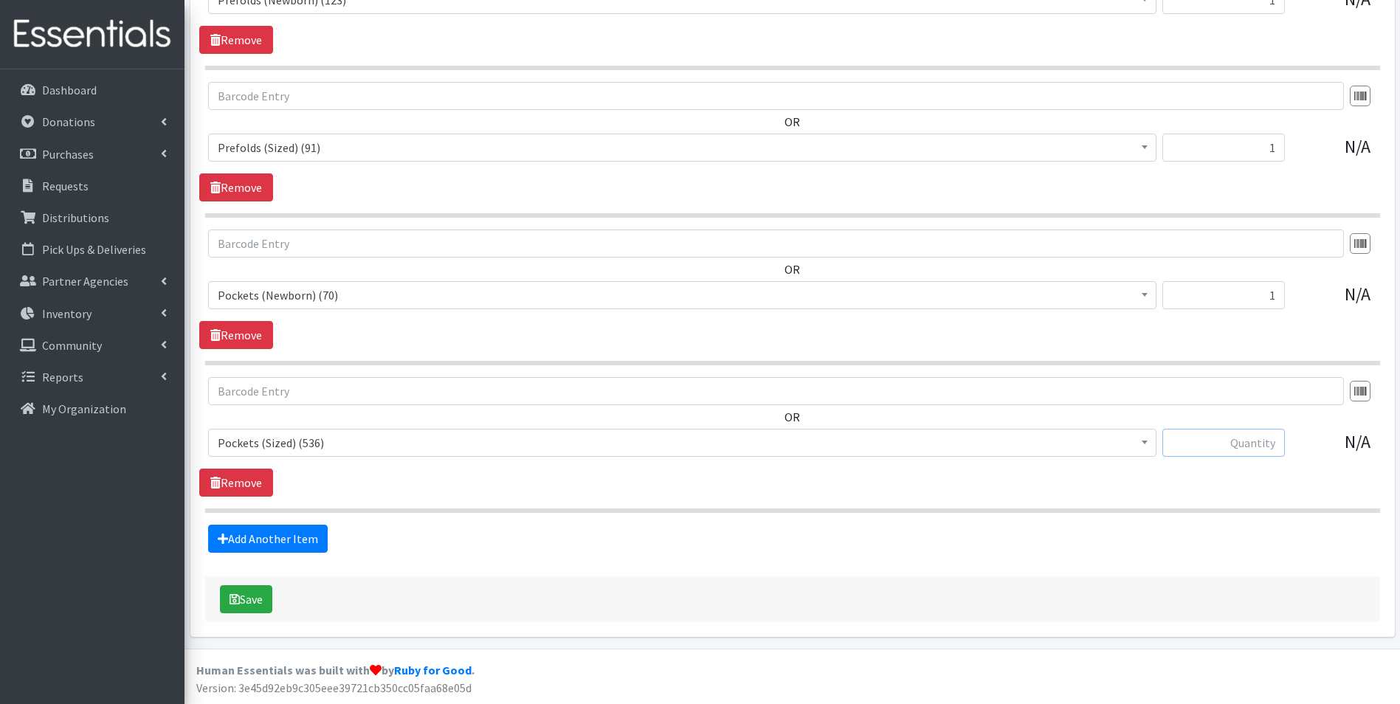
click at [1198, 451] on input "text" at bounding box center [1223, 443] width 122 height 28
type input "1"
click at [294, 529] on link "Add Another Item" at bounding box center [268, 539] width 120 height 28
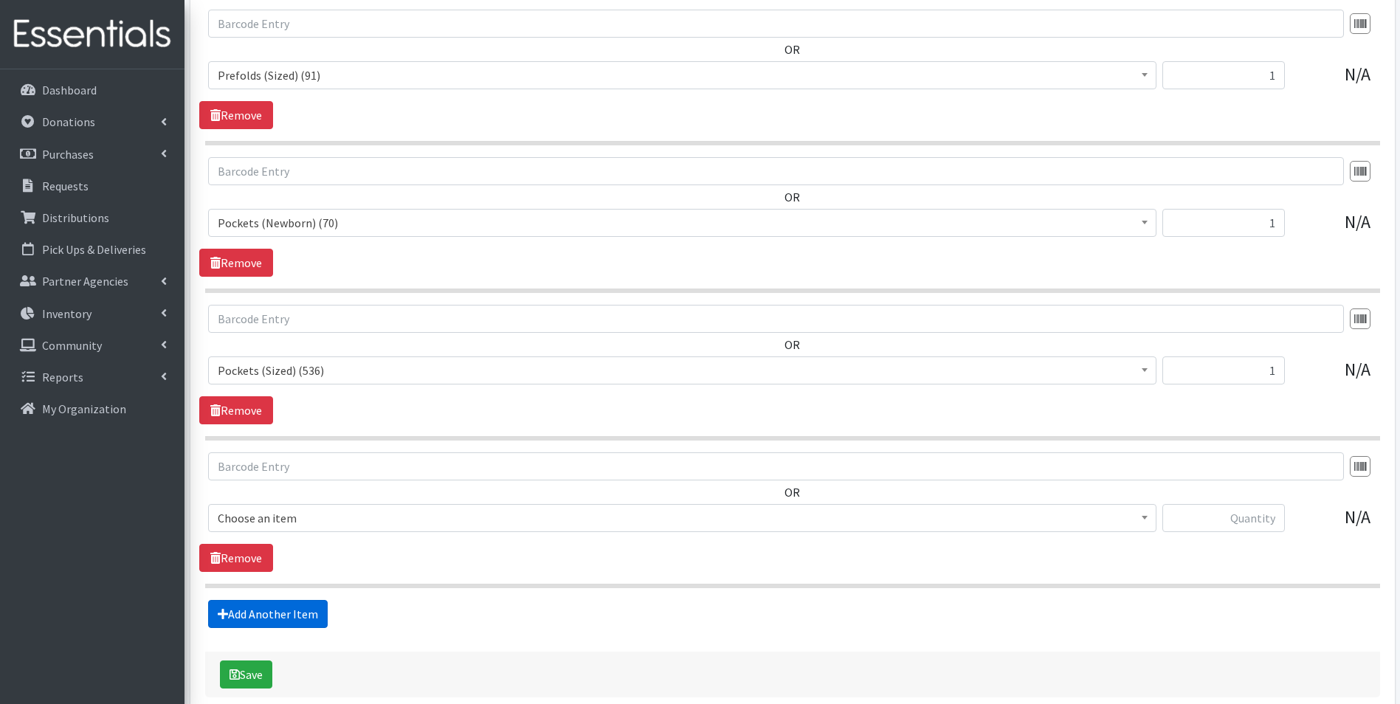
scroll to position [2739, 0]
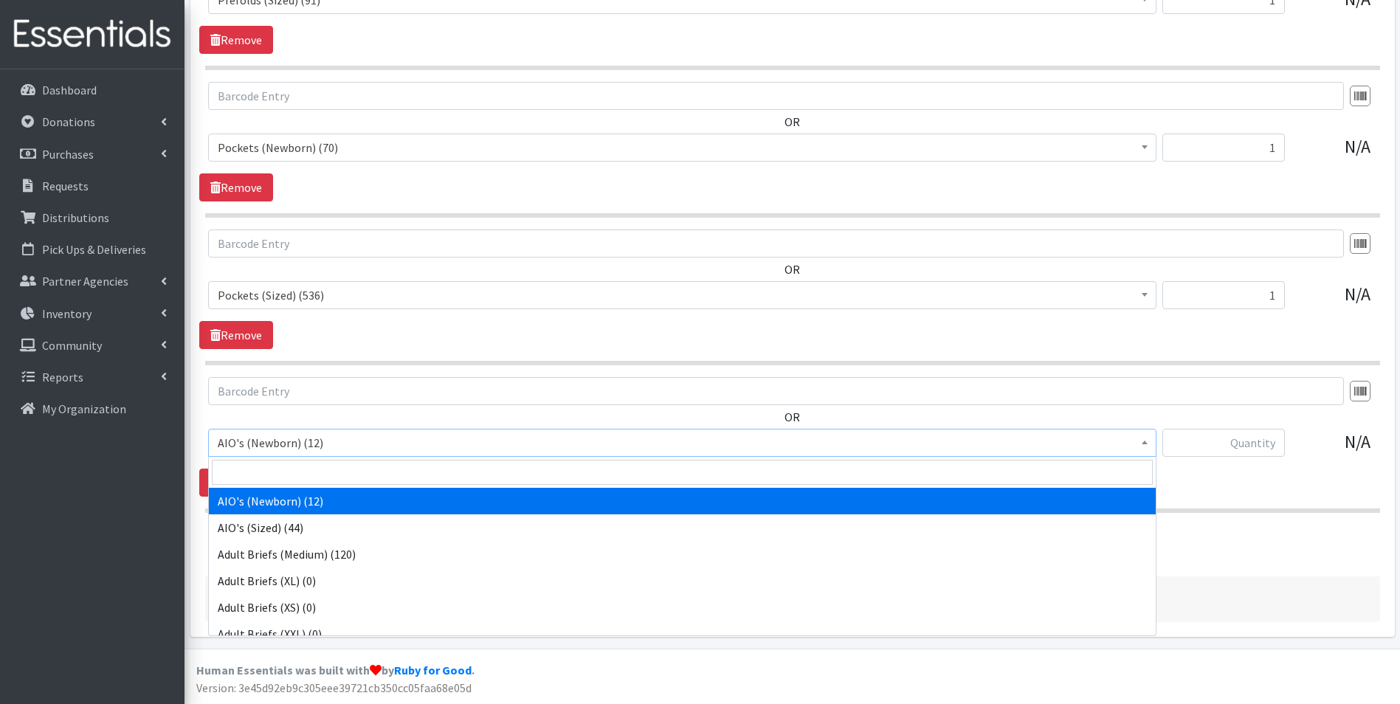
click at [382, 440] on span "AIO's (Newborn) (12)" at bounding box center [682, 442] width 929 height 21
click at [375, 471] on input "search" at bounding box center [682, 472] width 941 height 25
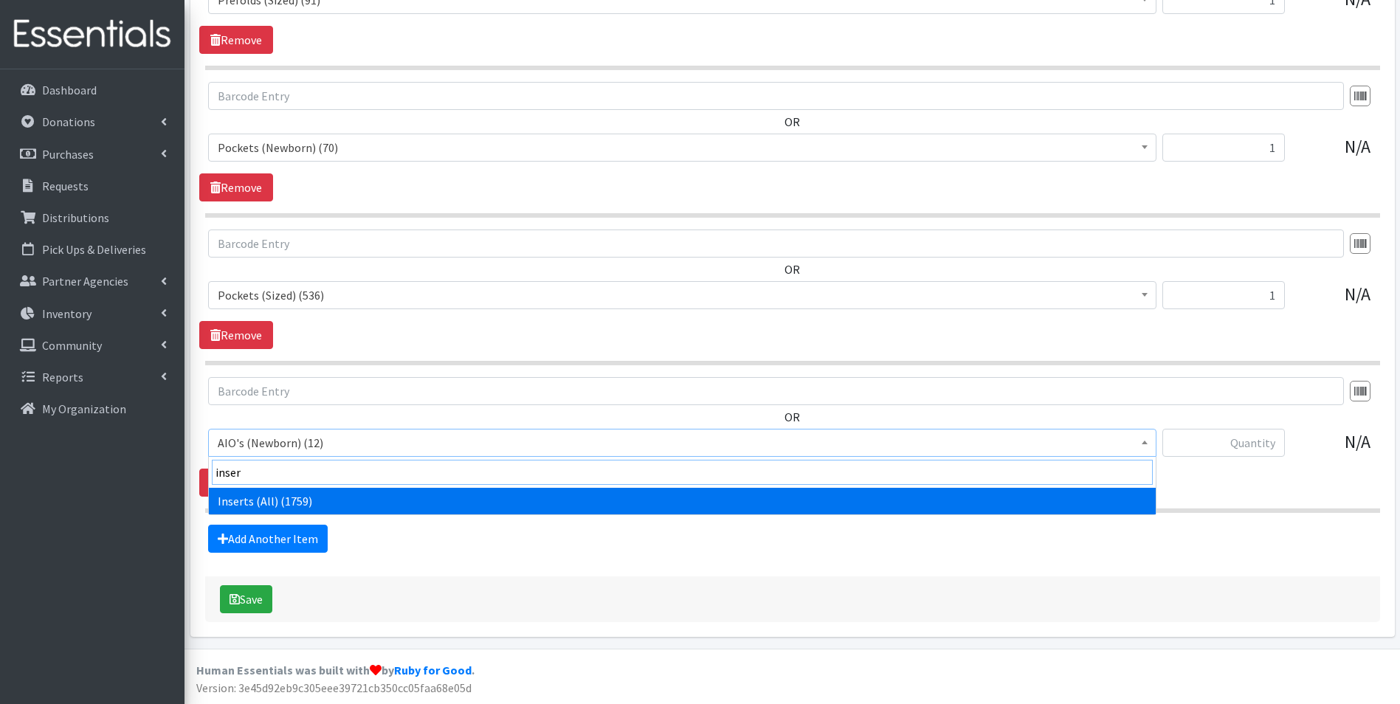
type input "inser"
select select "12476"
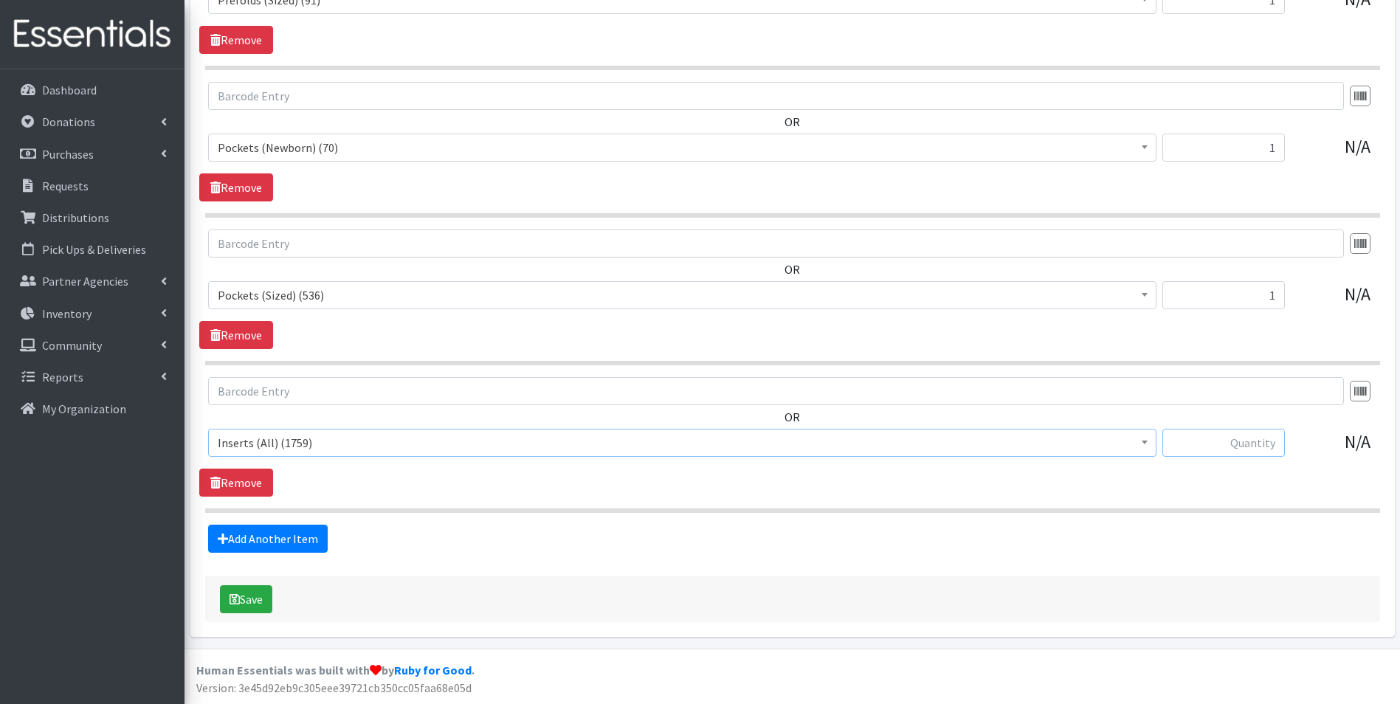
click at [1240, 439] on input "text" at bounding box center [1223, 443] width 122 height 28
type input "4"
click at [311, 532] on link "Add Another Item" at bounding box center [268, 539] width 120 height 28
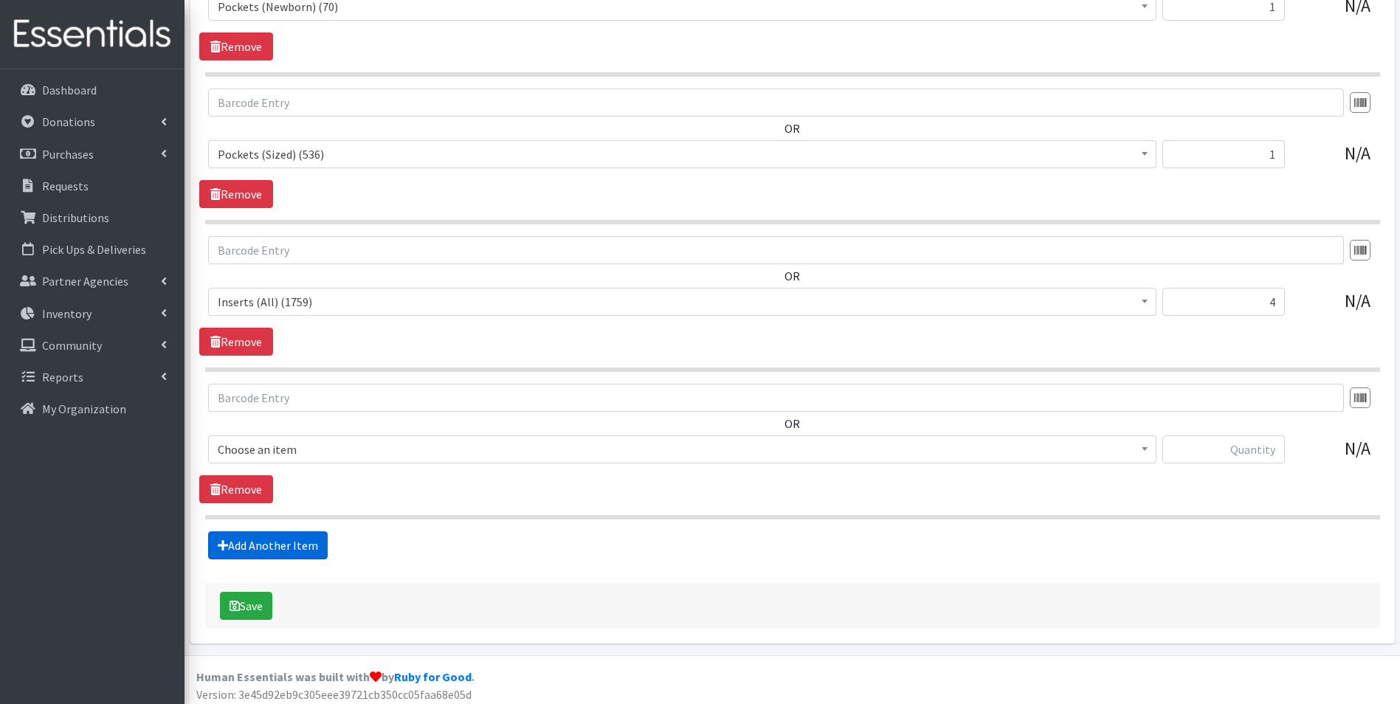
scroll to position [2887, 0]
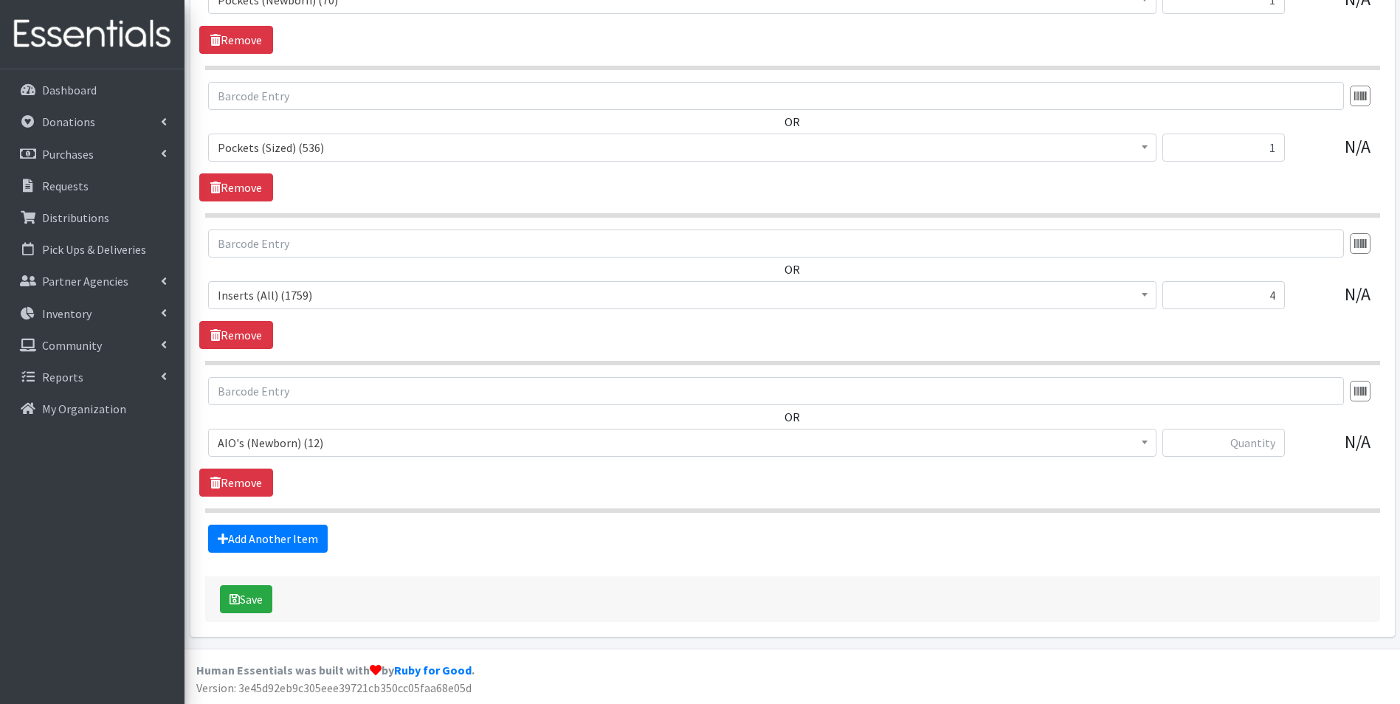
click at [370, 449] on span "AIO's (Newborn) (12)" at bounding box center [682, 442] width 929 height 21
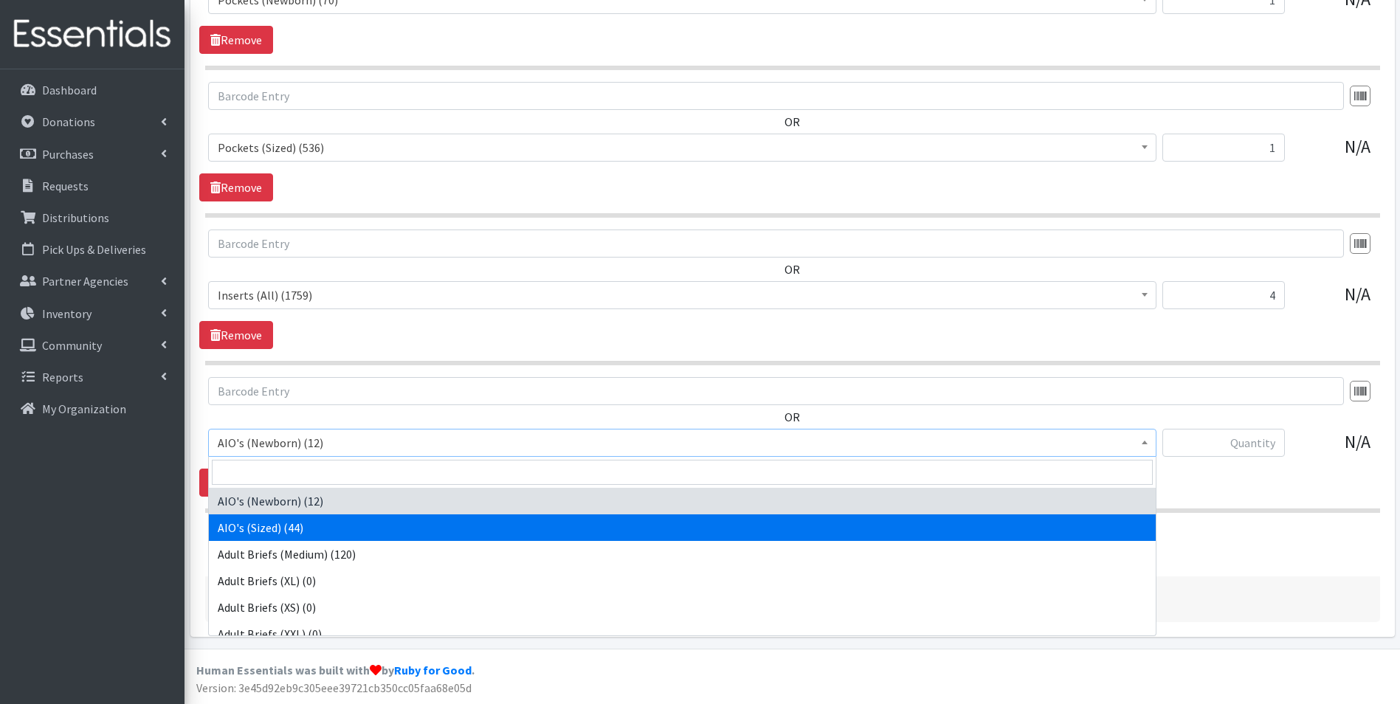
select select "12475"
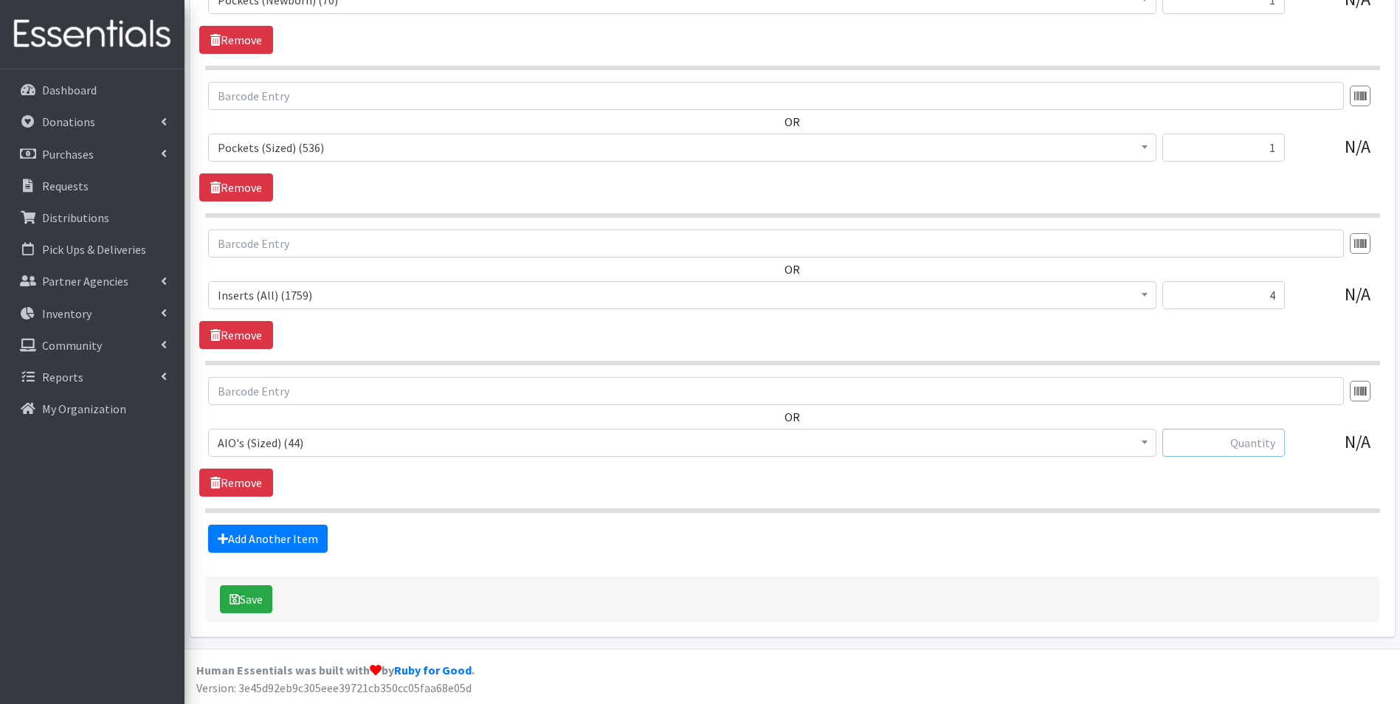
click at [1245, 440] on input "text" at bounding box center [1223, 443] width 122 height 28
type input "1"
click at [269, 534] on link "Add Another Item" at bounding box center [268, 539] width 120 height 28
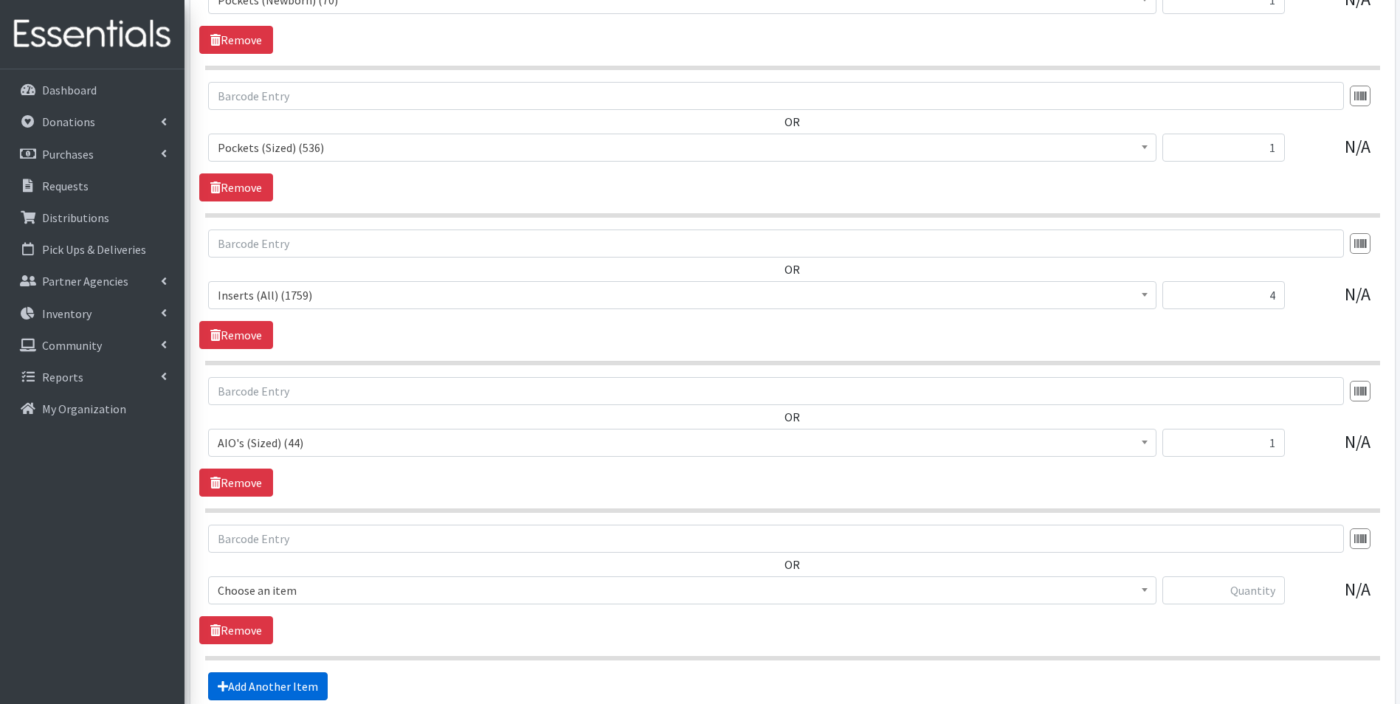
scroll to position [3034, 0]
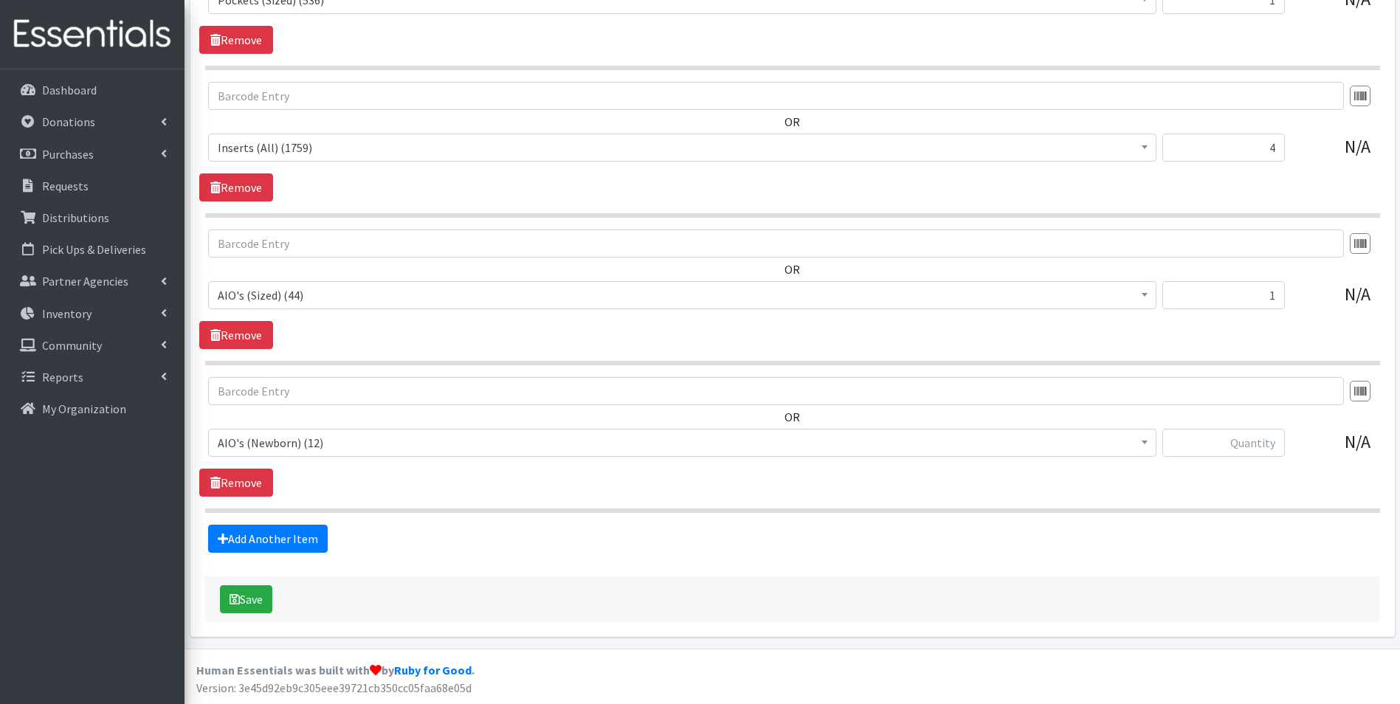
click at [290, 449] on span "AIO's (Newborn) (12)" at bounding box center [682, 442] width 929 height 21
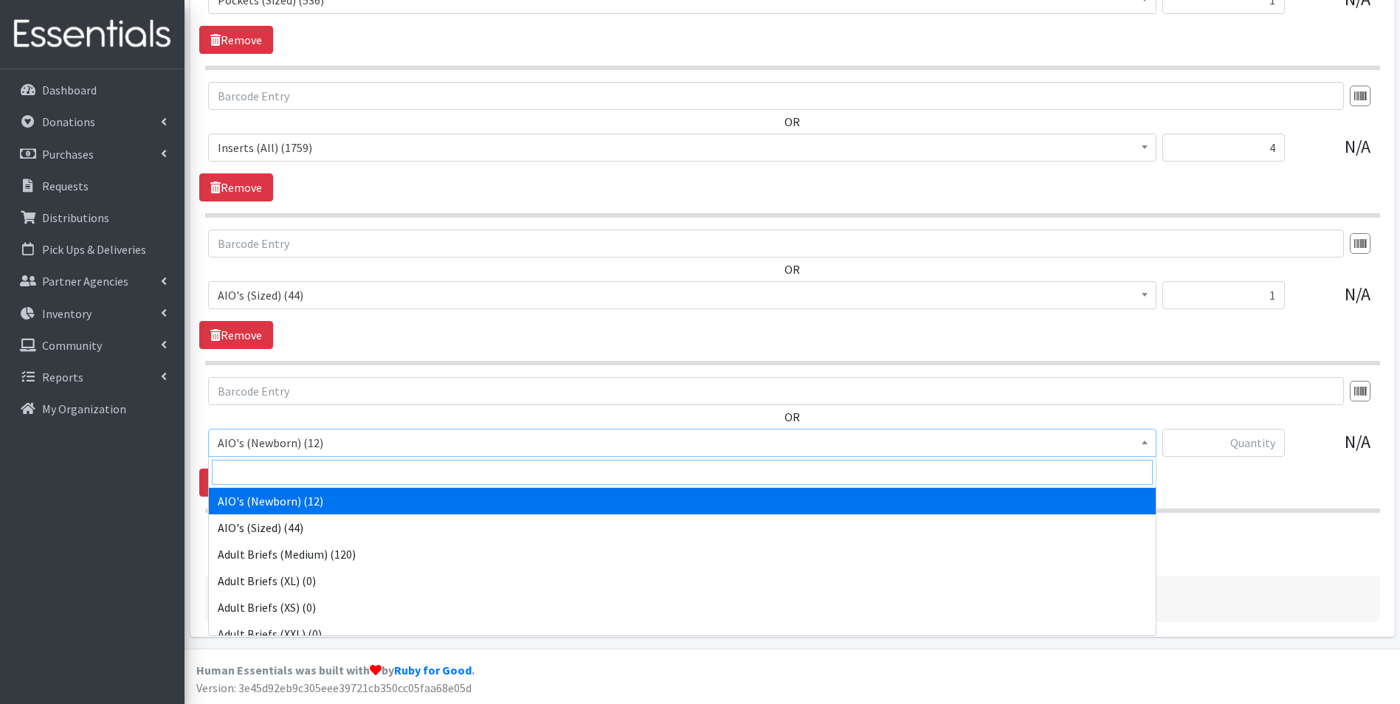
click at [291, 468] on input "search" at bounding box center [682, 472] width 941 height 25
type input "fast"
select select "12478"
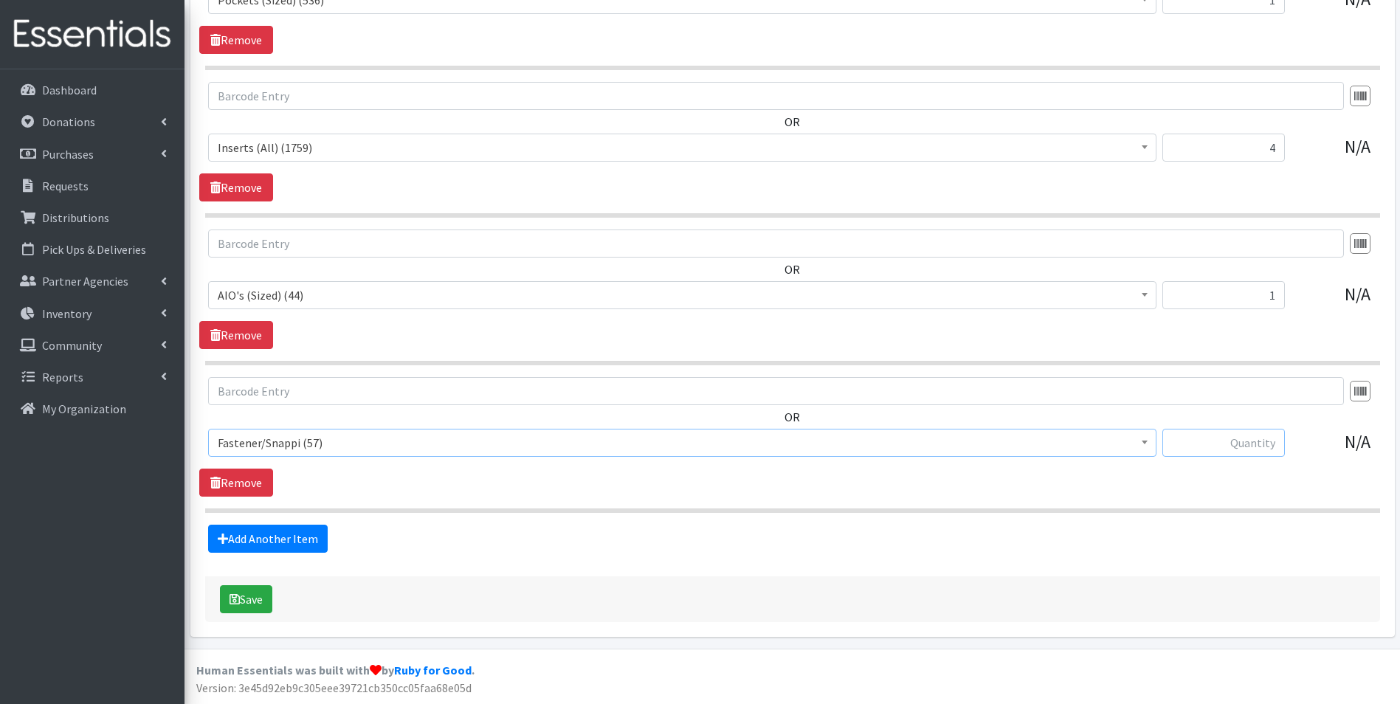
click at [1198, 443] on input "text" at bounding box center [1223, 443] width 122 height 28
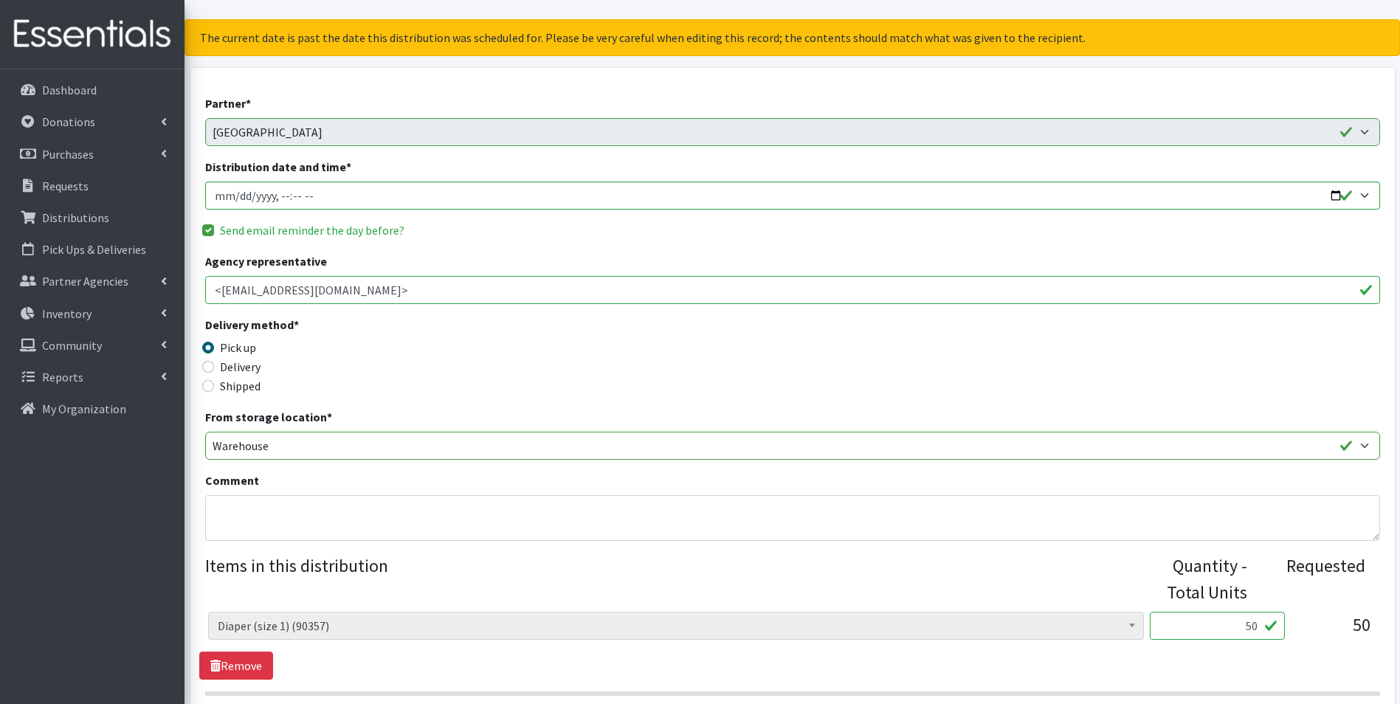
scroll to position [0, 0]
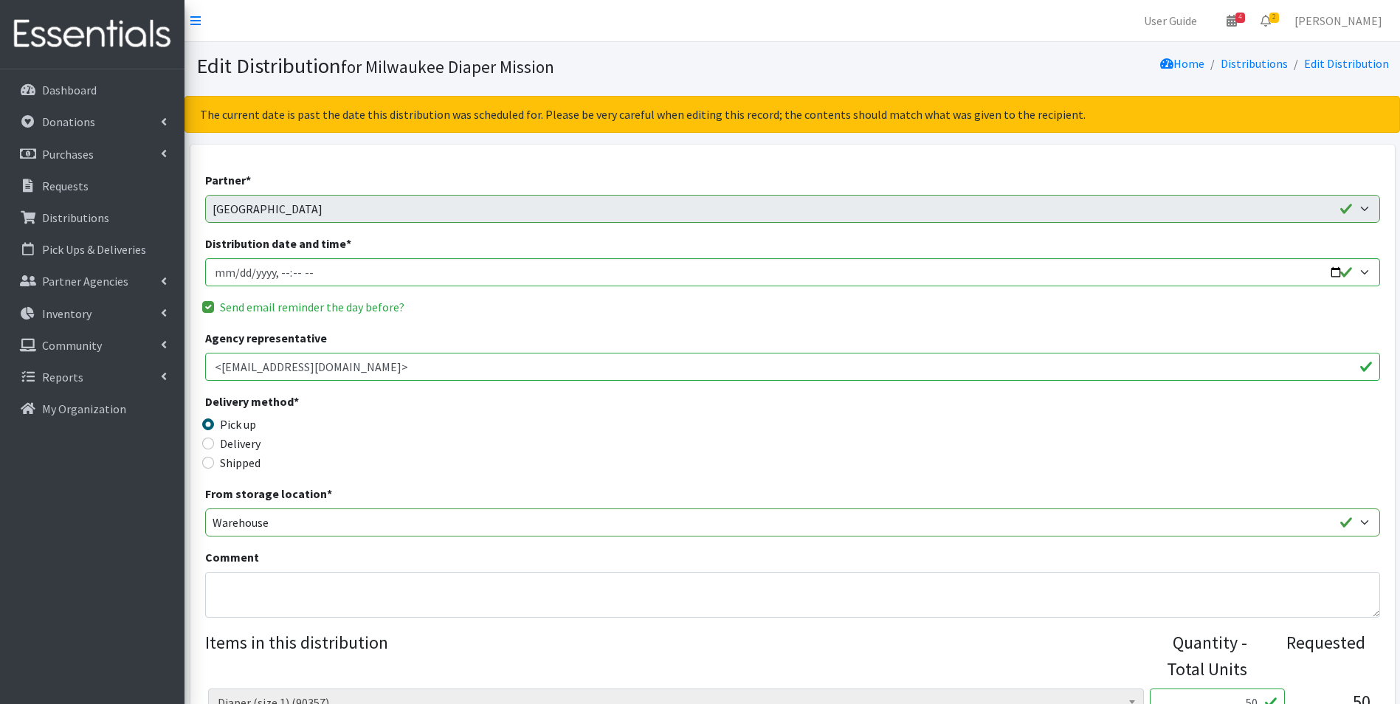
type input "1"
click at [340, 605] on textarea "Comment" at bounding box center [792, 595] width 1175 height 46
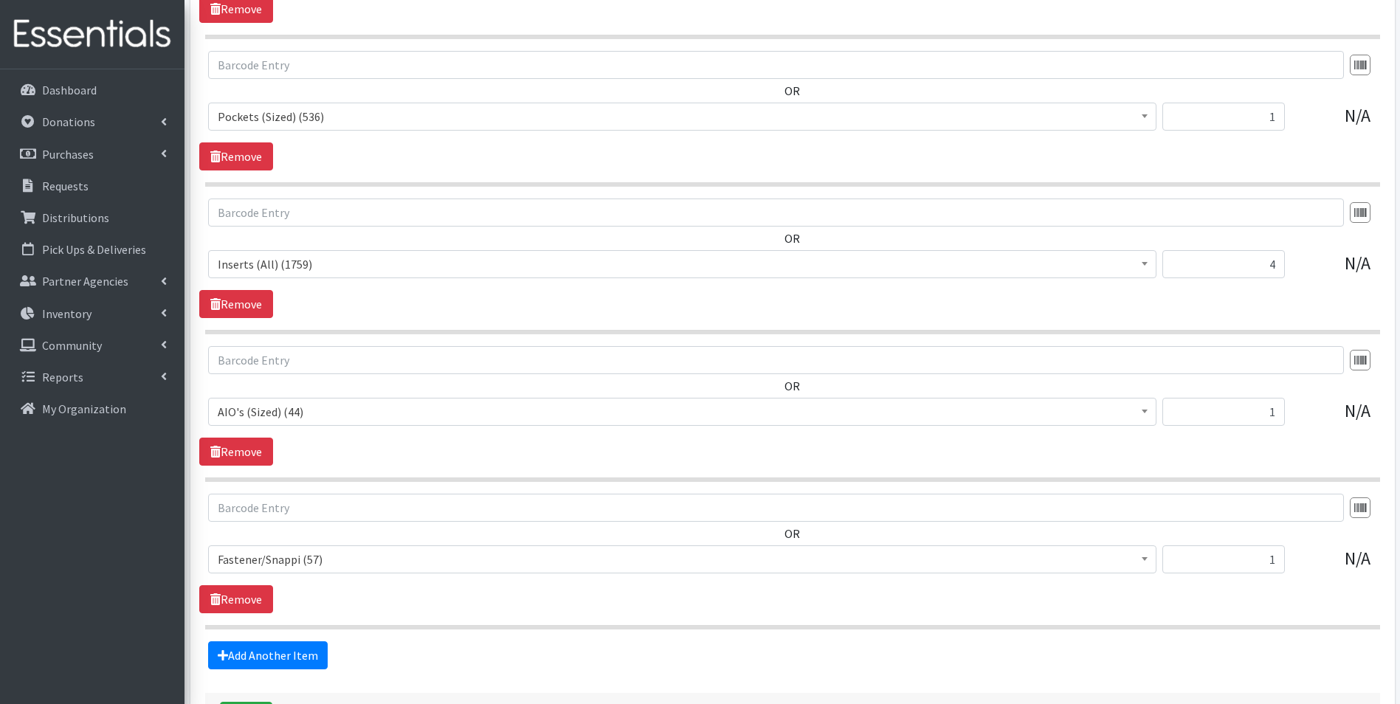
scroll to position [3034, 0]
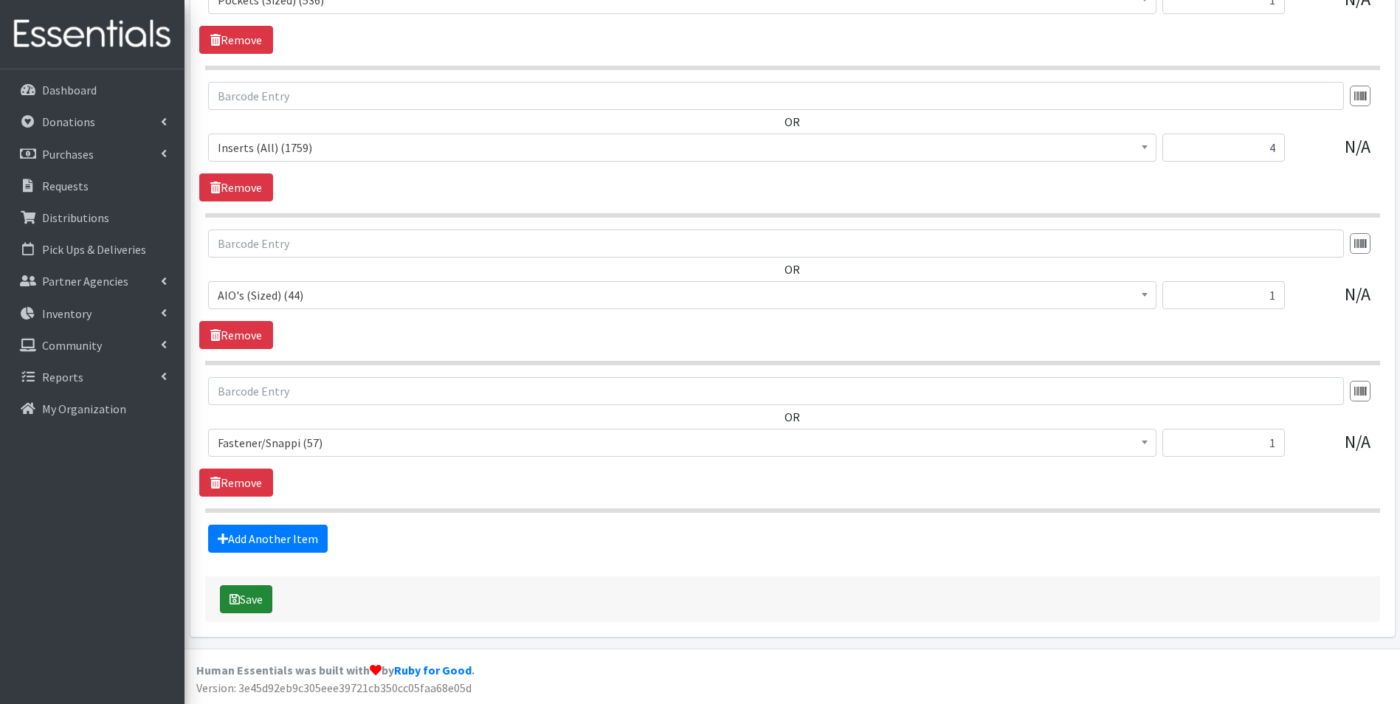
type textarea "+1 sample cloth diaper kit"
drag, startPoint x: 264, startPoint y: 596, endPoint x: 274, endPoint y: 591, distance: 10.6
click at [267, 595] on button "Save" at bounding box center [246, 599] width 52 height 28
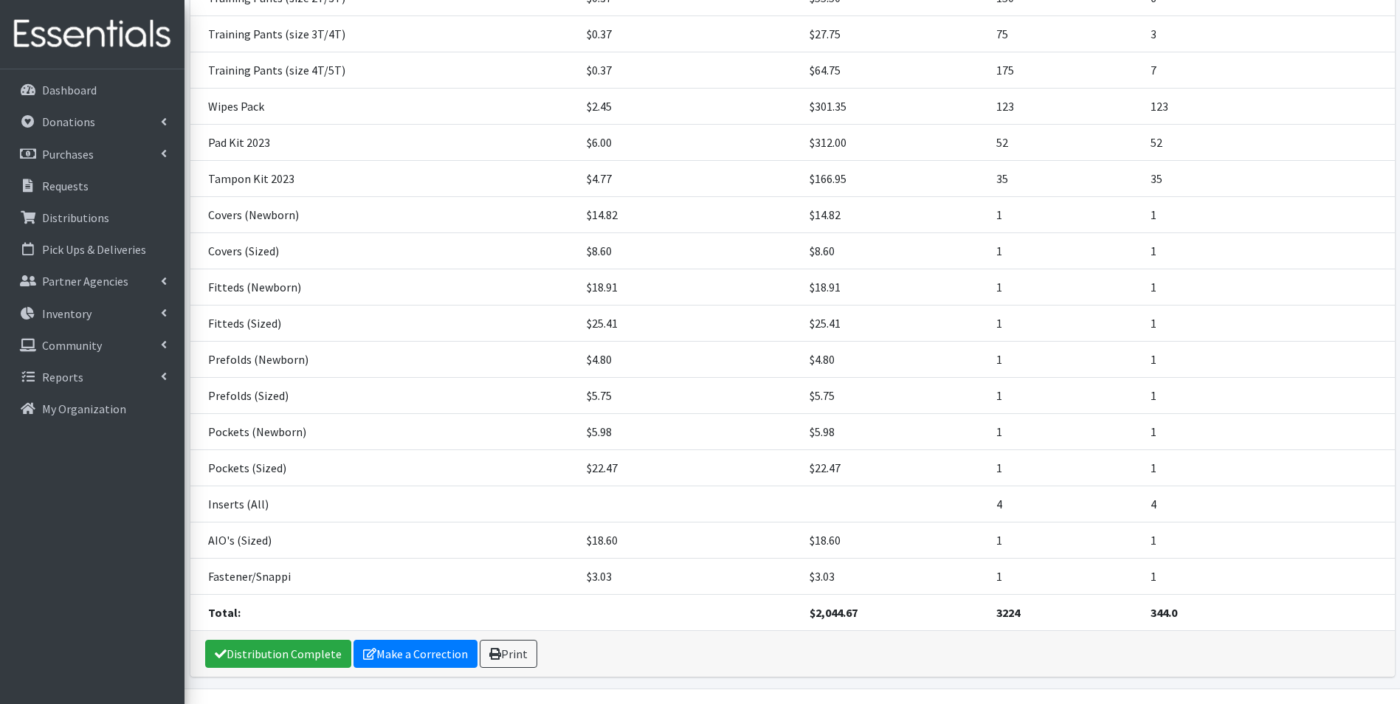
scroll to position [579, 0]
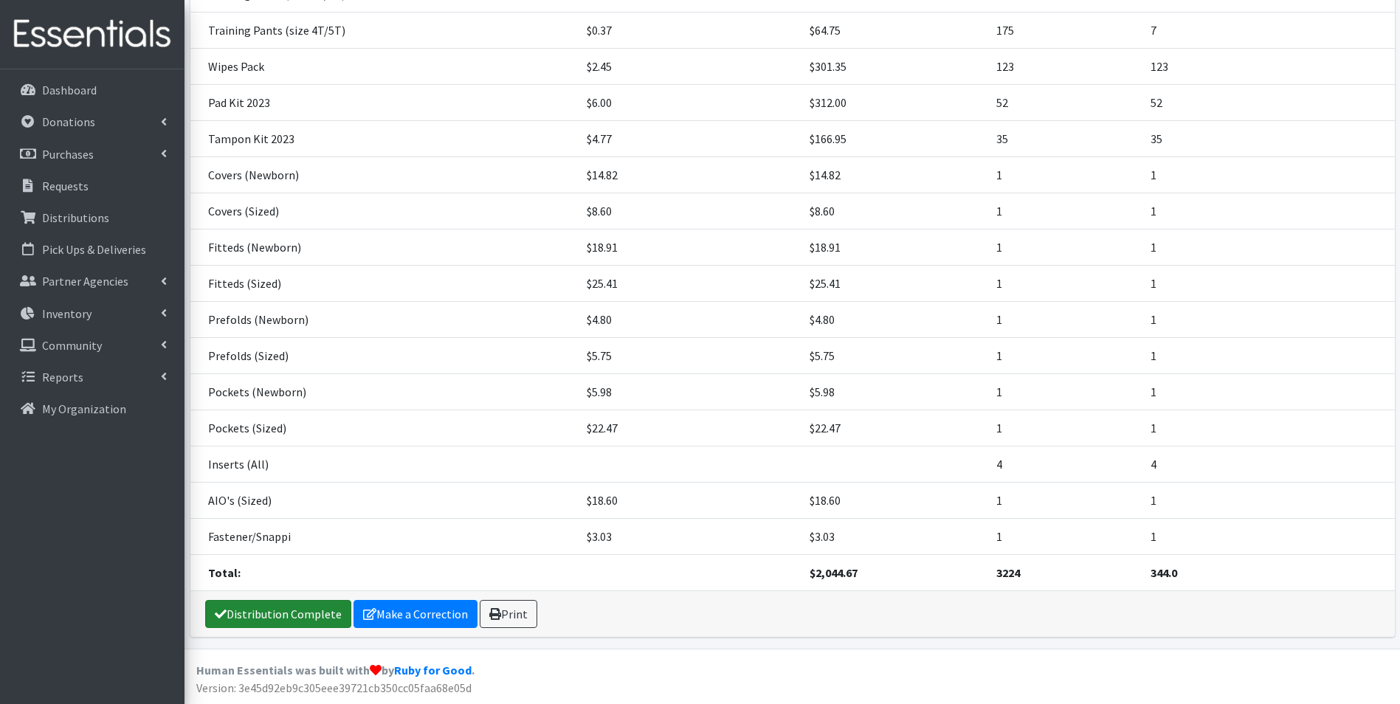
click at [274, 617] on link "Distribution Complete" at bounding box center [278, 614] width 146 height 28
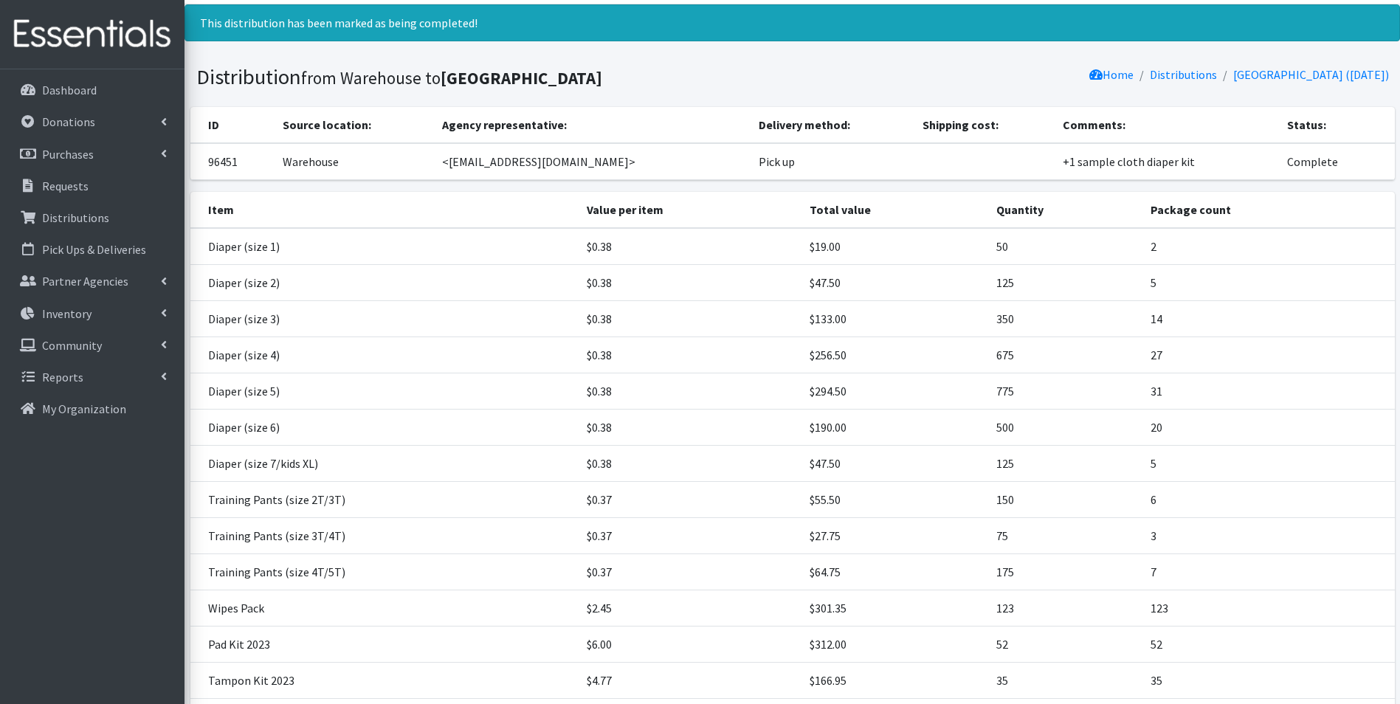
scroll to position [0, 0]
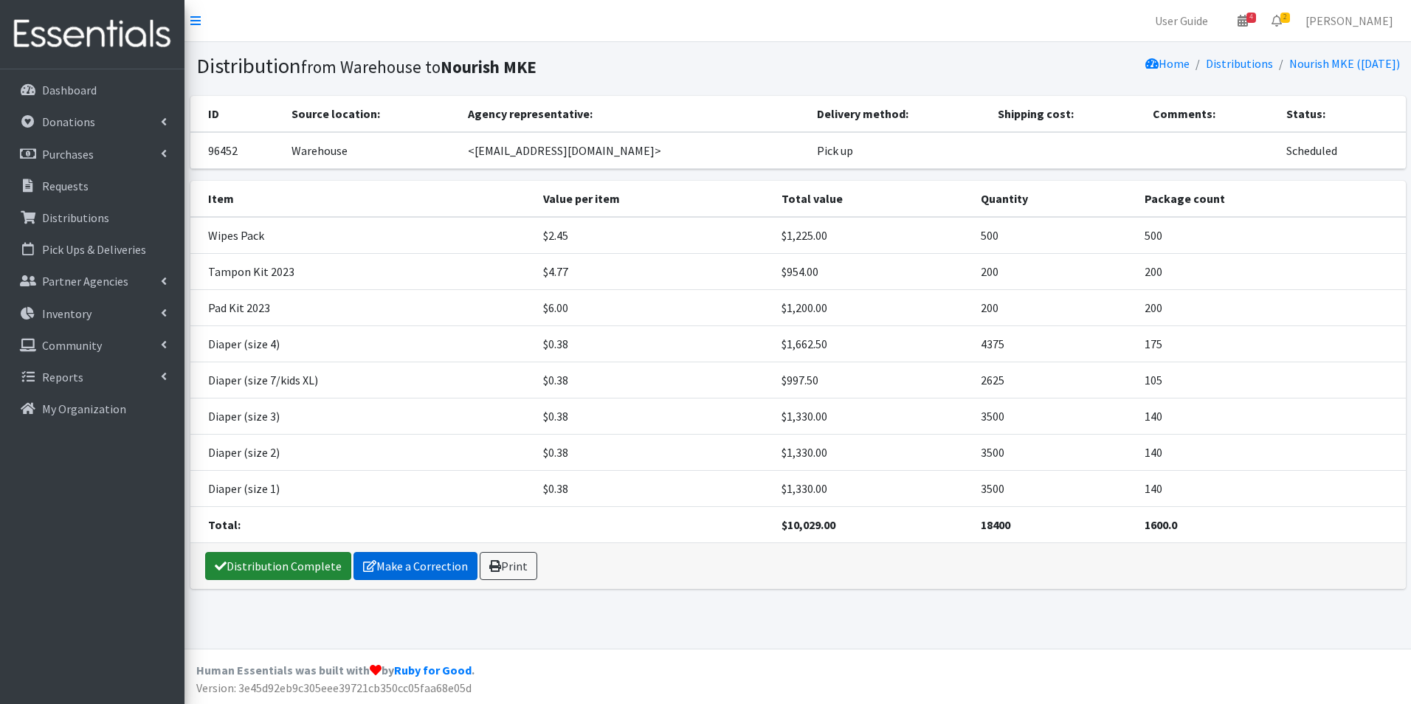
click at [304, 565] on link "Distribution Complete" at bounding box center [278, 566] width 146 height 28
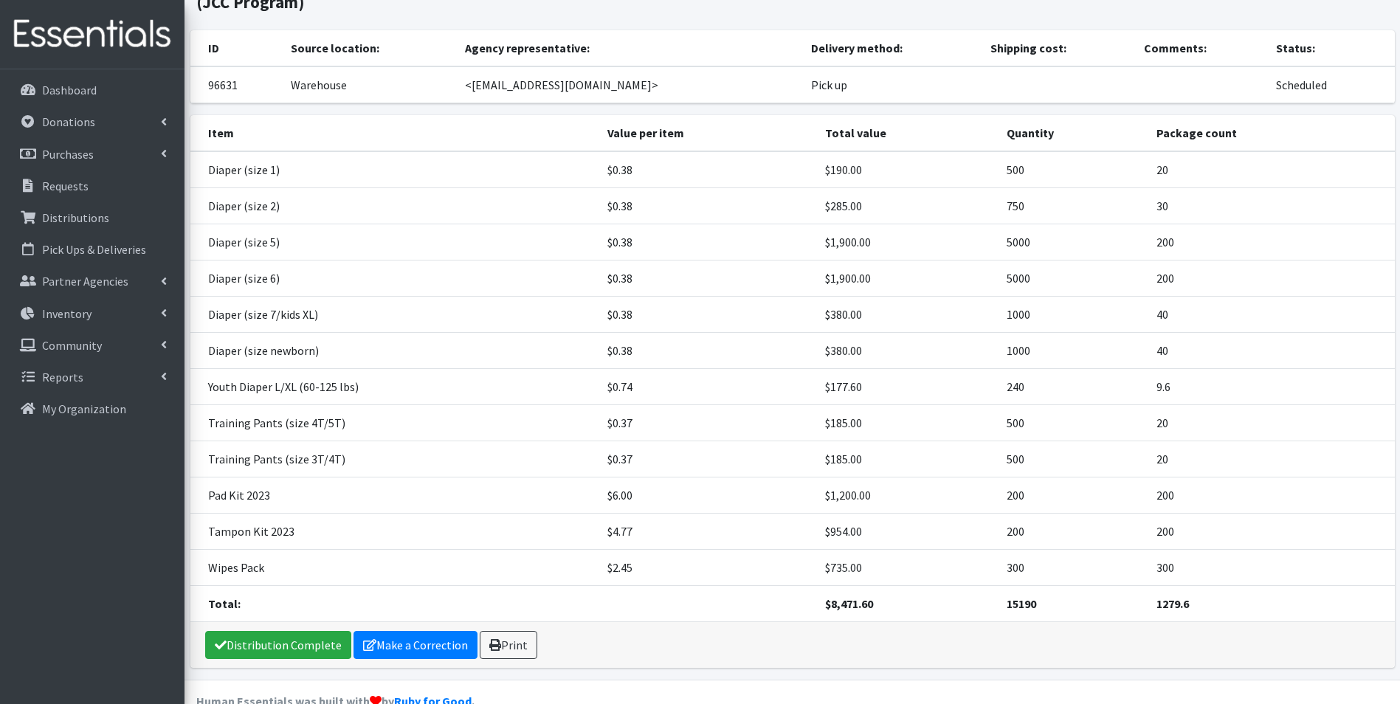
scroll to position [97, 0]
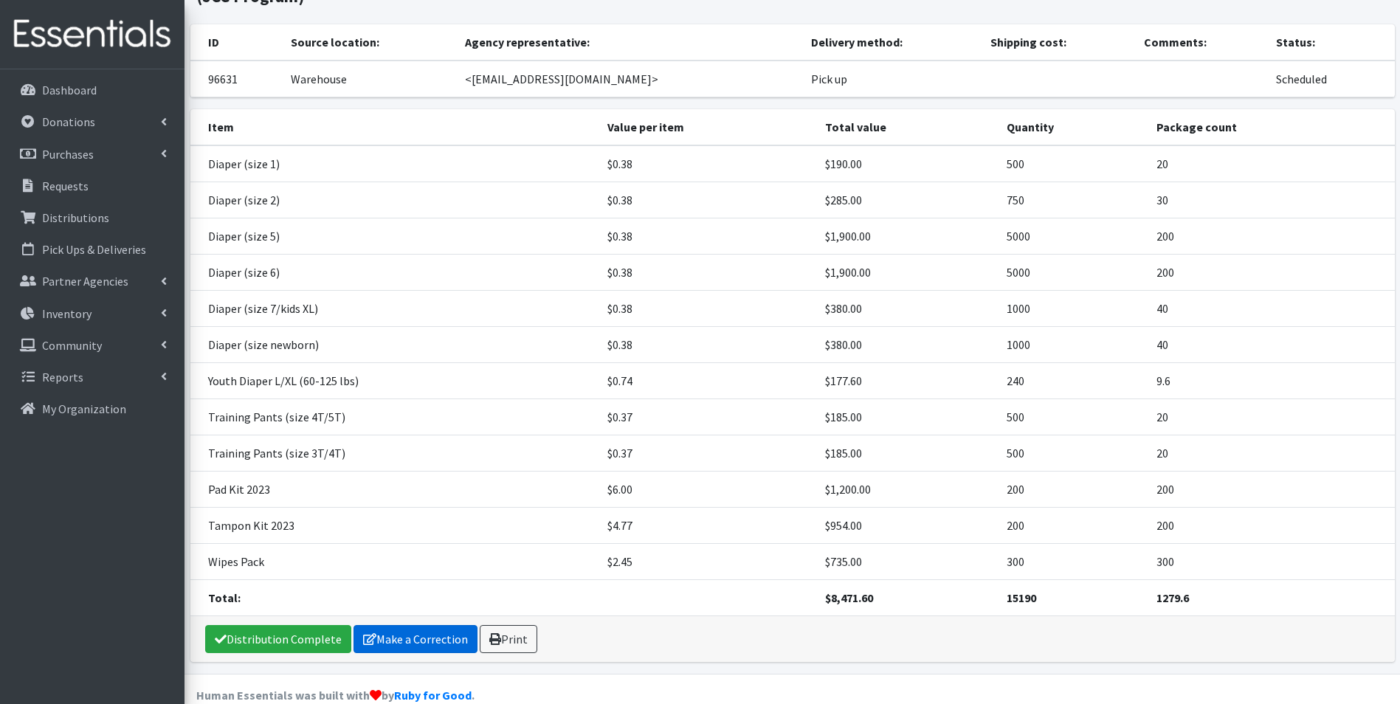
click at [388, 625] on link "Make a Correction" at bounding box center [415, 639] width 124 height 28
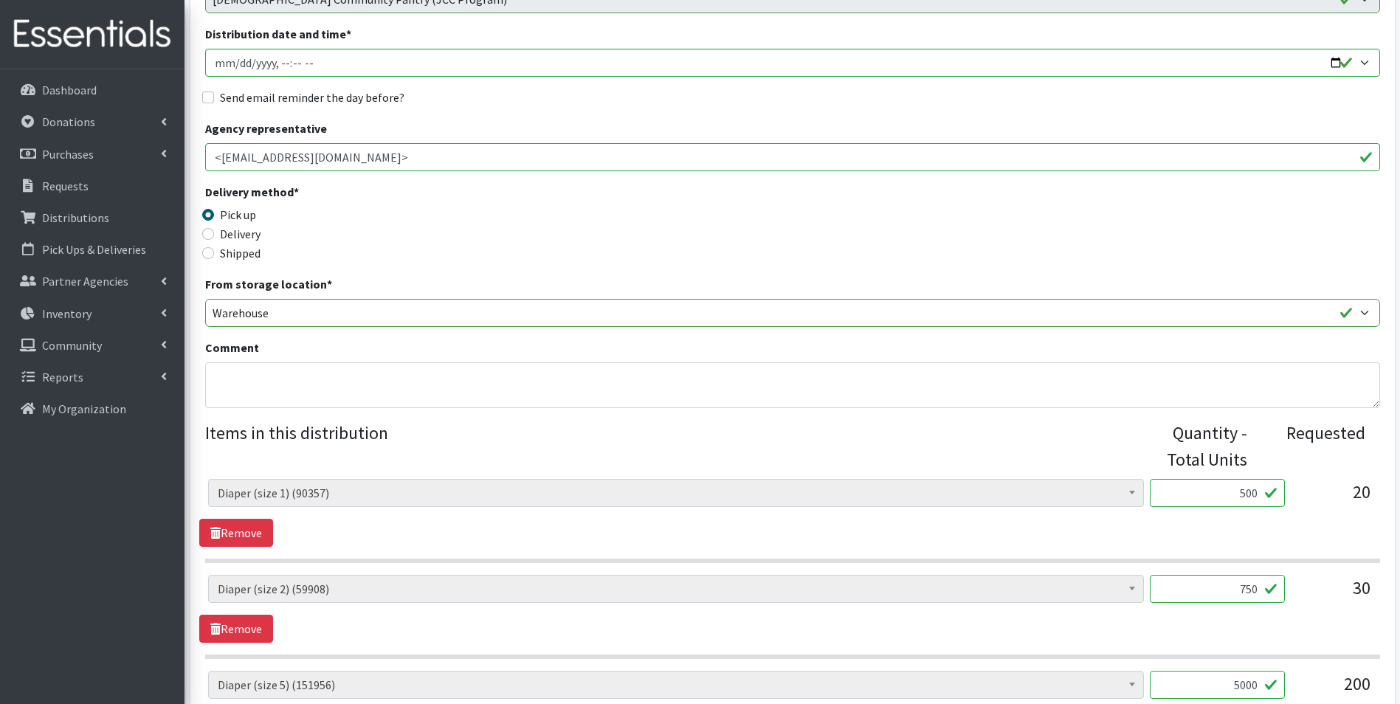
scroll to position [221, 0]
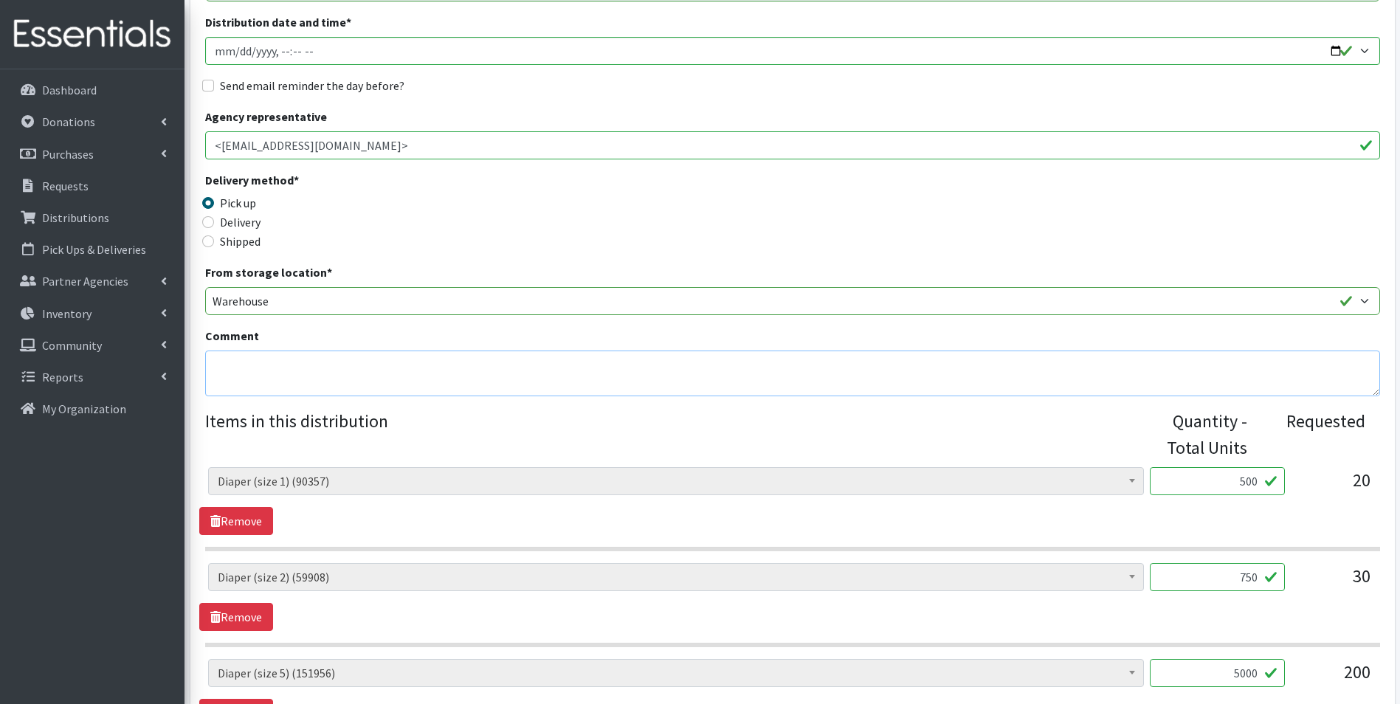
click at [324, 378] on textarea "Comment" at bounding box center [792, 374] width 1175 height 46
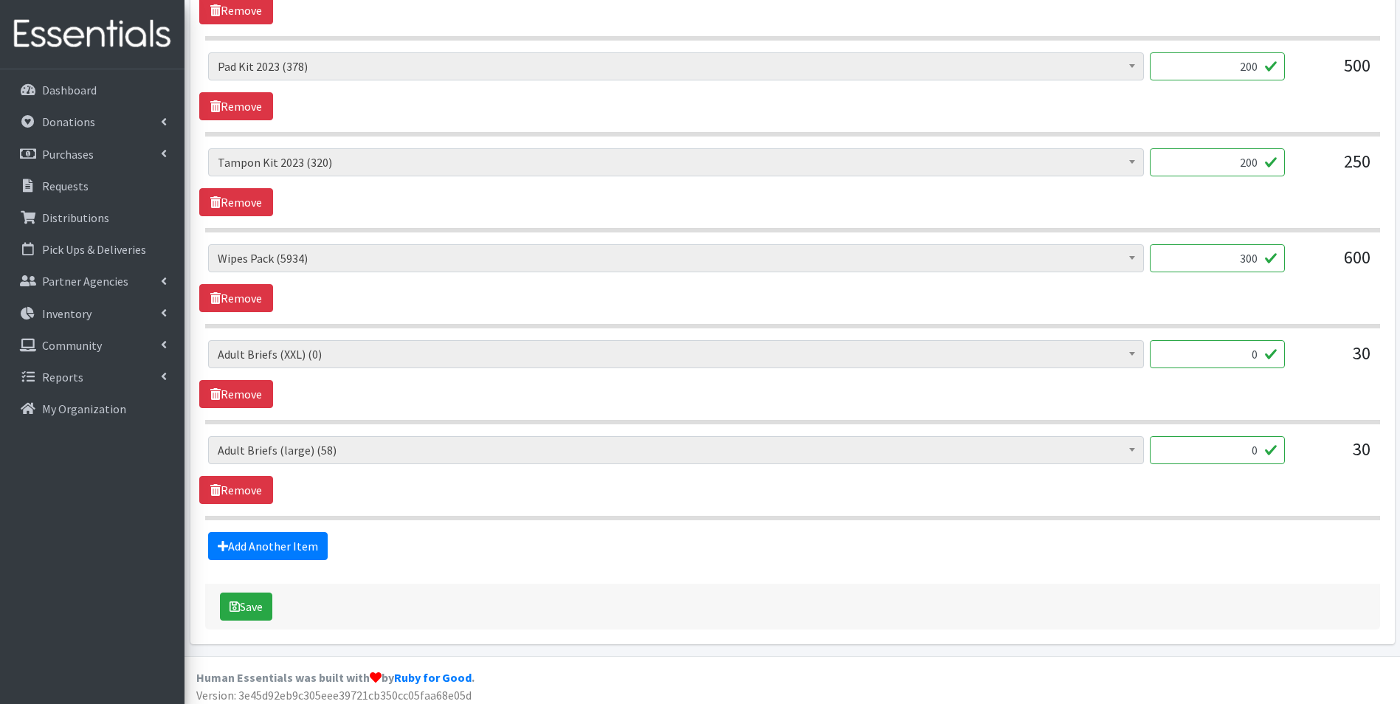
scroll to position [1507, 0]
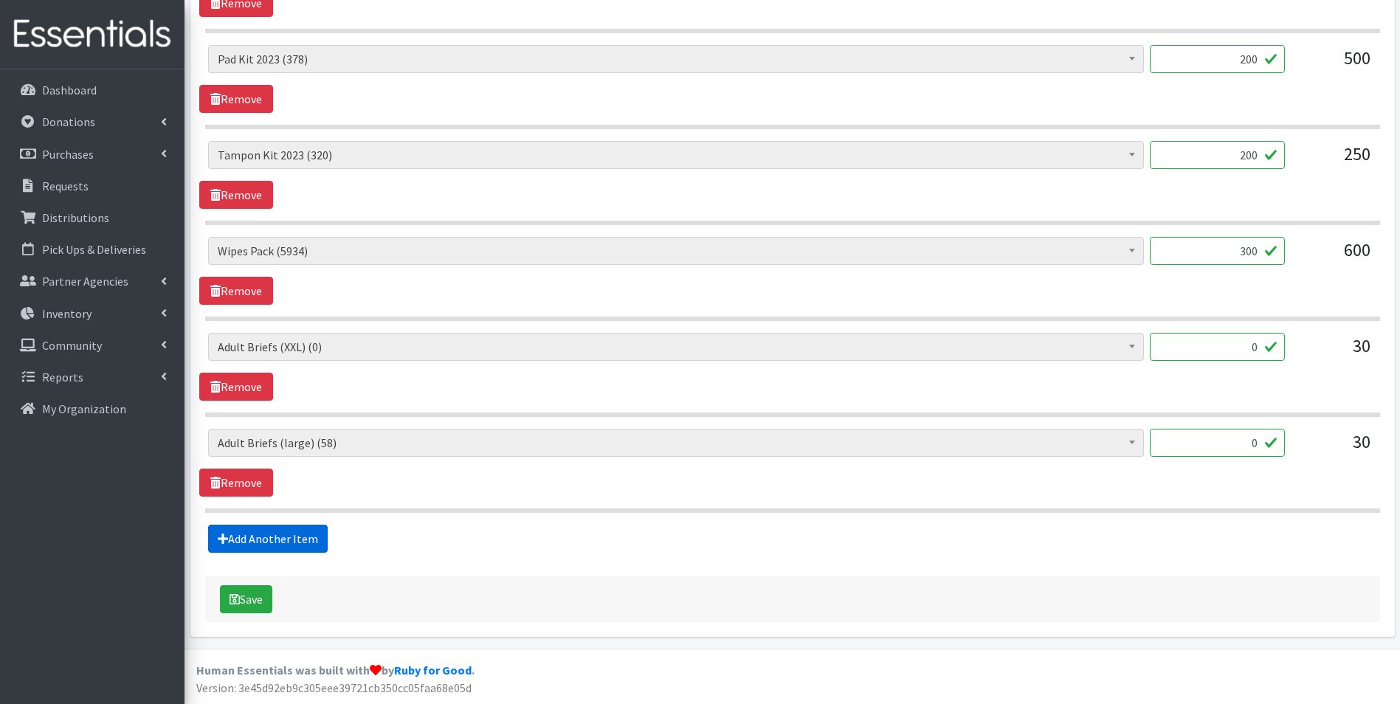
type textarea "+1 OS Kit"
click at [267, 539] on link "Add Another Item" at bounding box center [268, 539] width 120 height 28
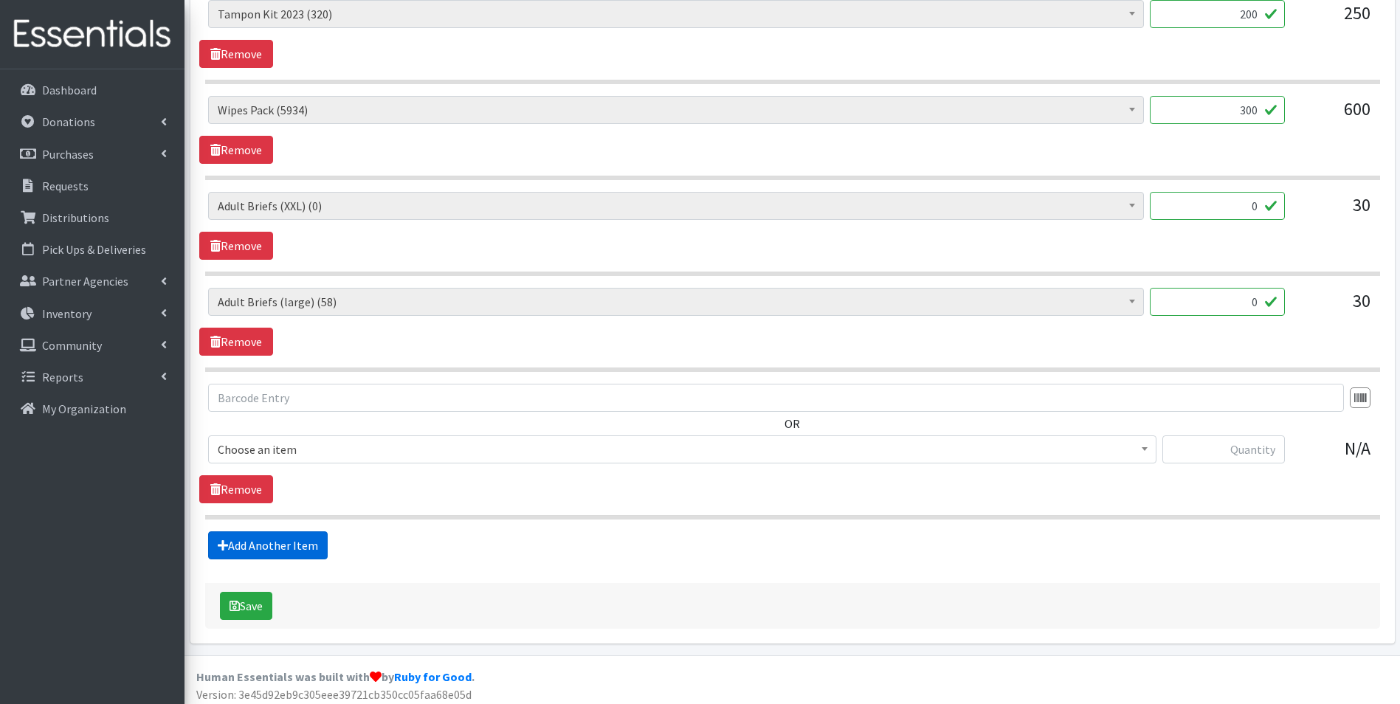
scroll to position [1654, 0]
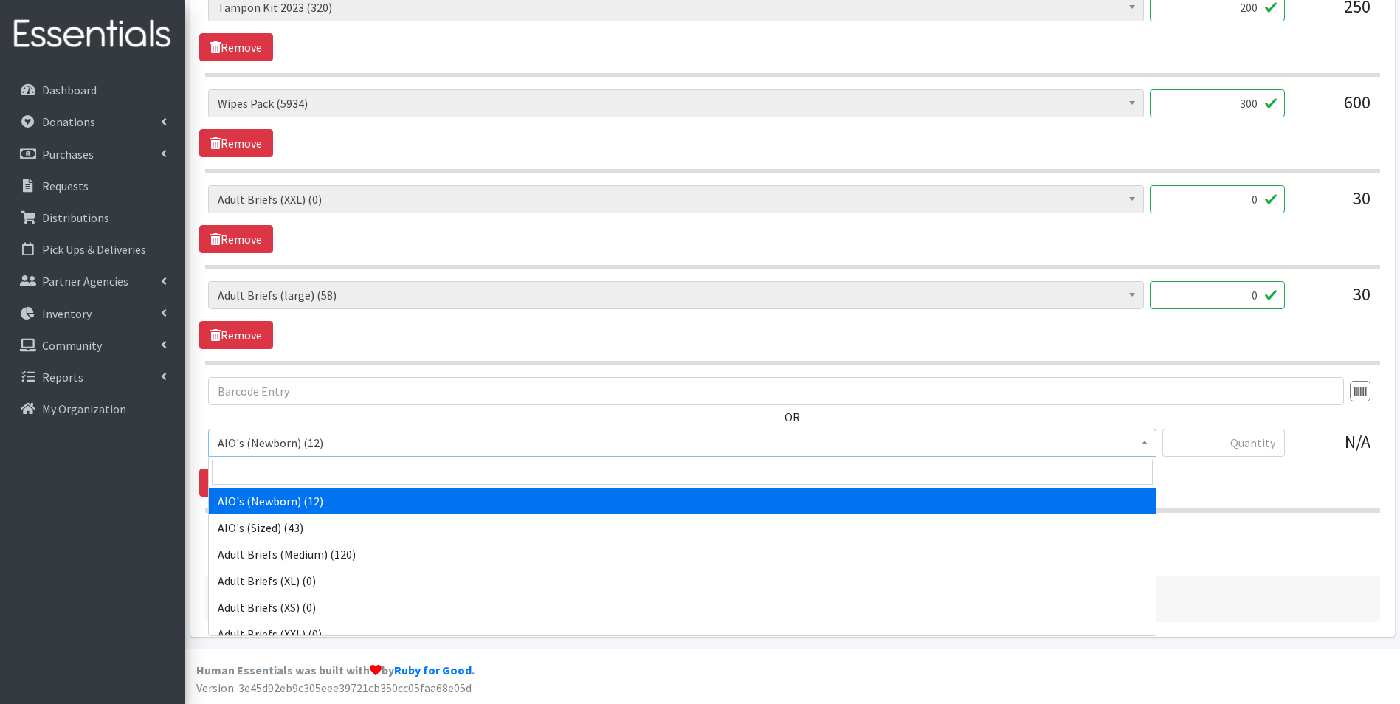
click at [314, 436] on span "AIO's (Newborn) (12)" at bounding box center [682, 442] width 929 height 21
click at [319, 462] on input "search" at bounding box center [682, 472] width 941 height 25
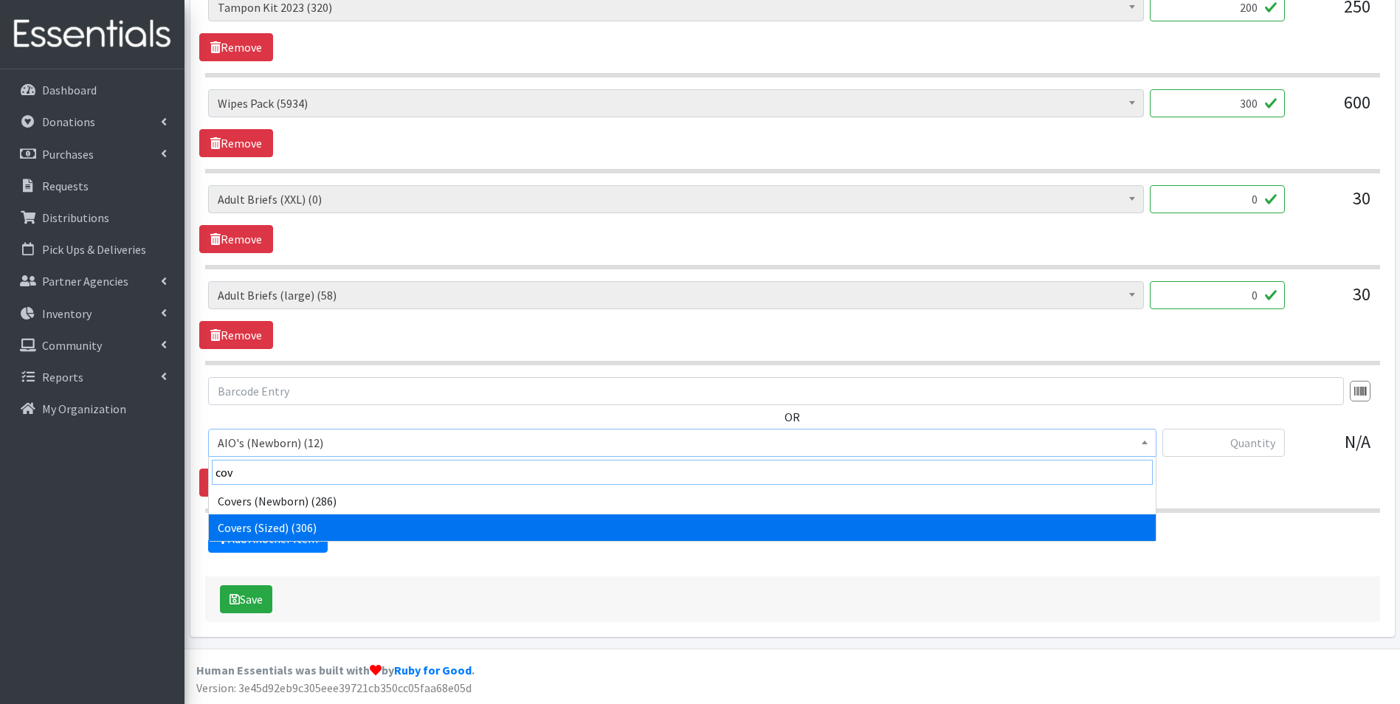
type input "cov"
select select "12470"
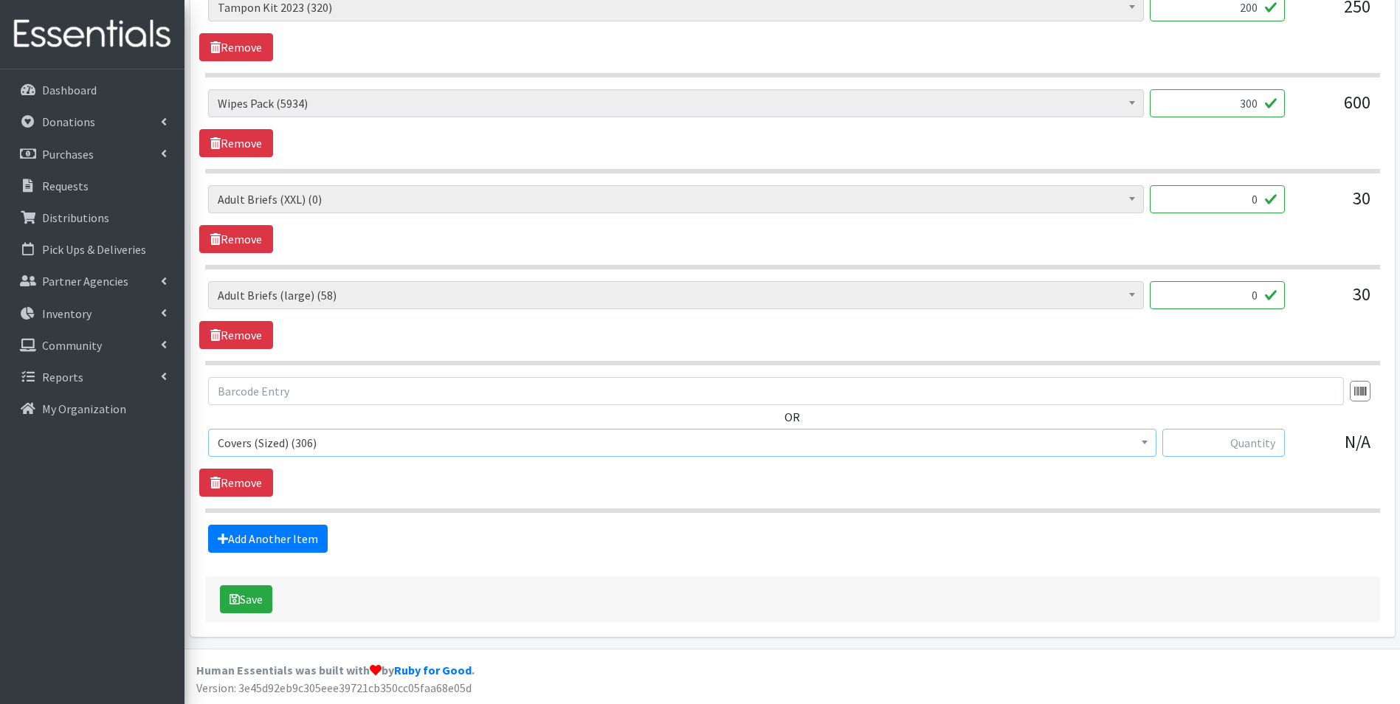
click at [1243, 435] on input "text" at bounding box center [1223, 443] width 122 height 28
type input "4"
click at [221, 542] on icon at bounding box center [223, 539] width 10 height 12
click at [285, 537] on link "Add Another Item" at bounding box center [268, 539] width 120 height 28
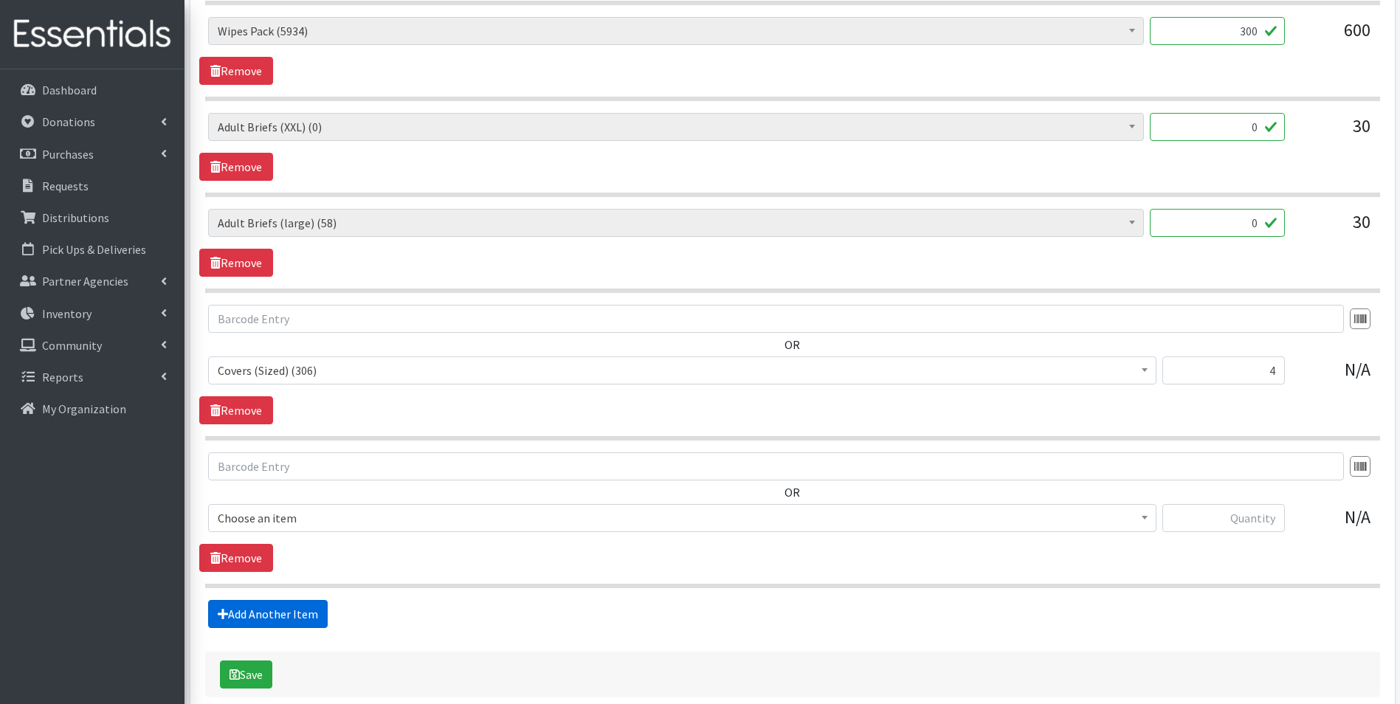
scroll to position [1802, 0]
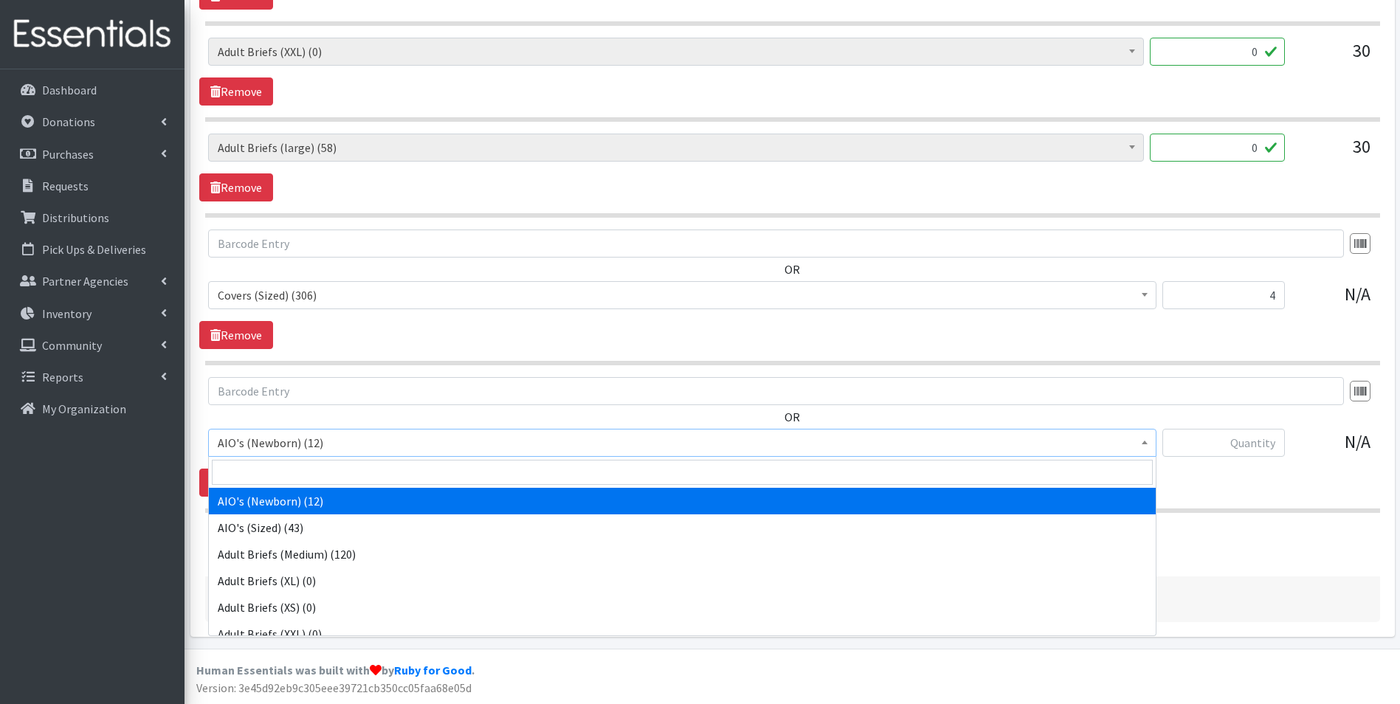
drag, startPoint x: 290, startPoint y: 441, endPoint x: 295, endPoint y: 472, distance: 31.4
click at [290, 442] on span "AIO's (Newborn) (12)" at bounding box center [682, 442] width 929 height 21
click at [295, 472] on input "search" at bounding box center [682, 472] width 941 height 25
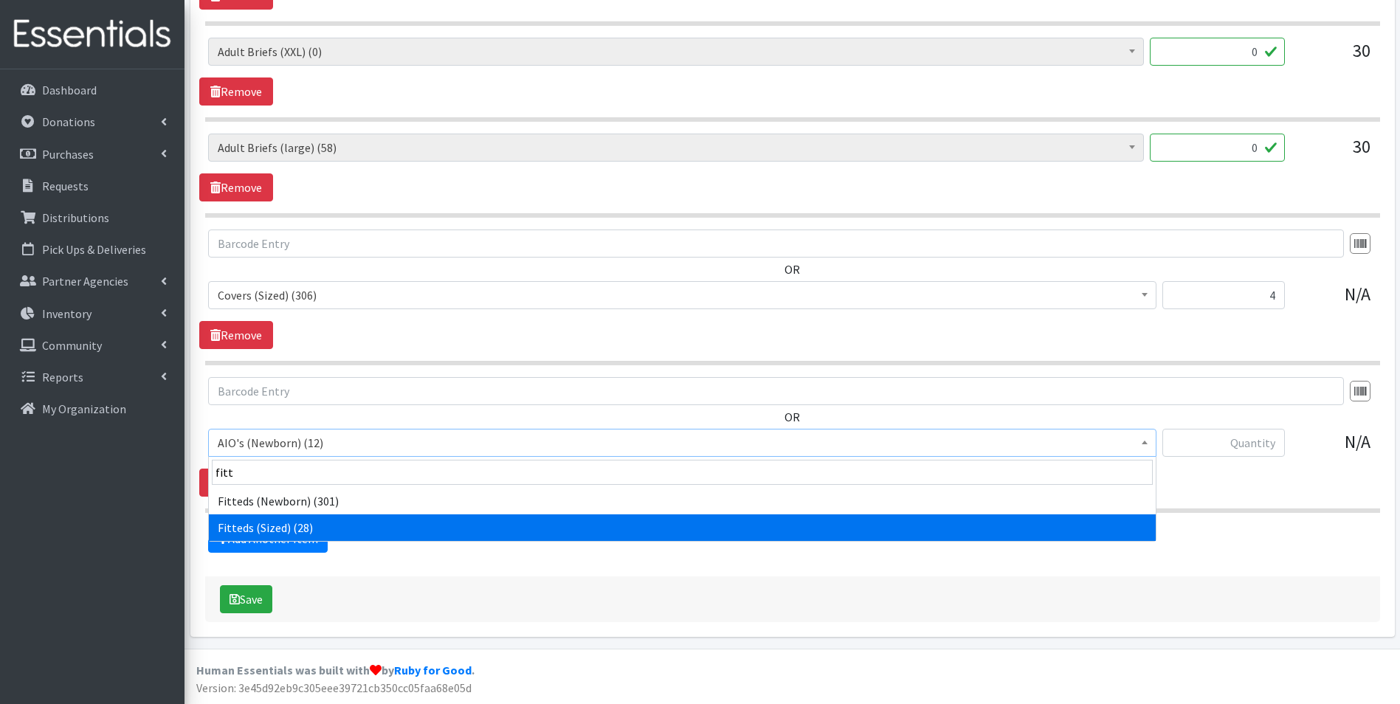
type input "fitt"
select select "12471"
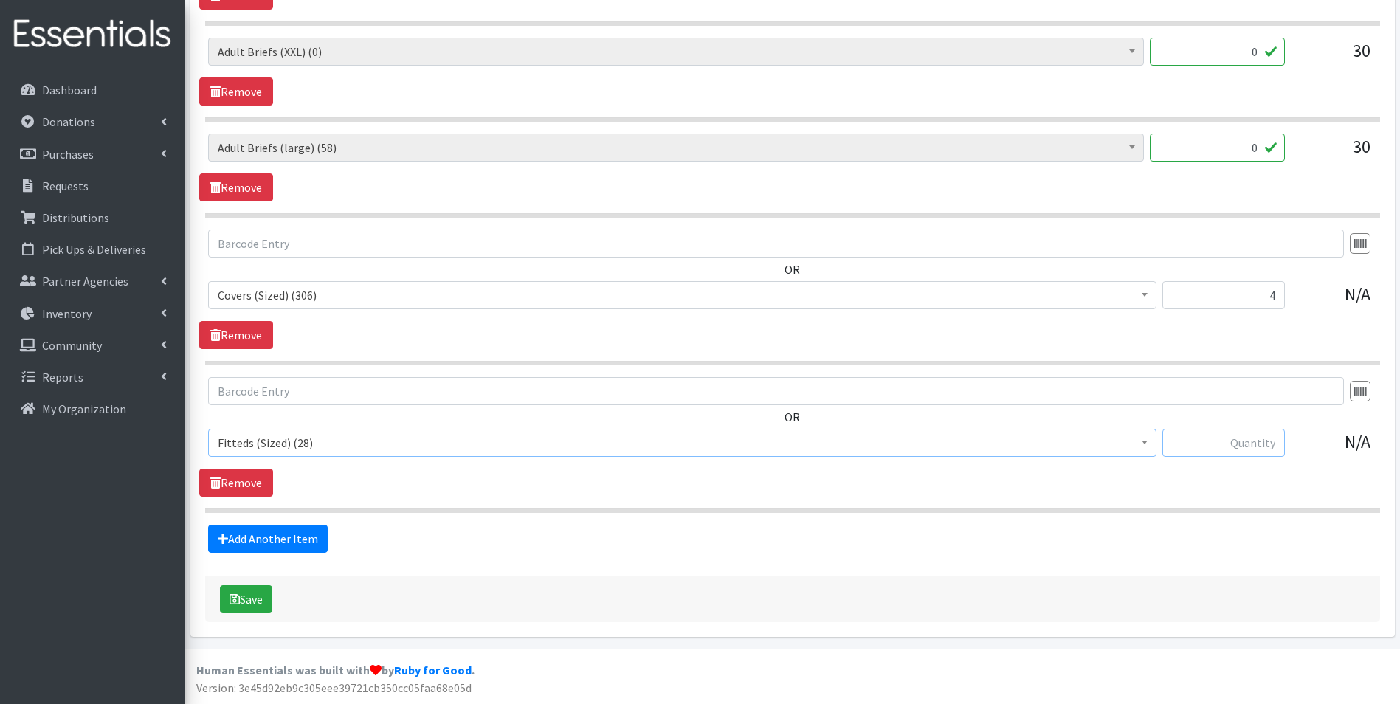
click at [1263, 447] on input "text" at bounding box center [1223, 443] width 122 height 28
type input "4"
click at [268, 534] on link "Add Another Item" at bounding box center [268, 539] width 120 height 28
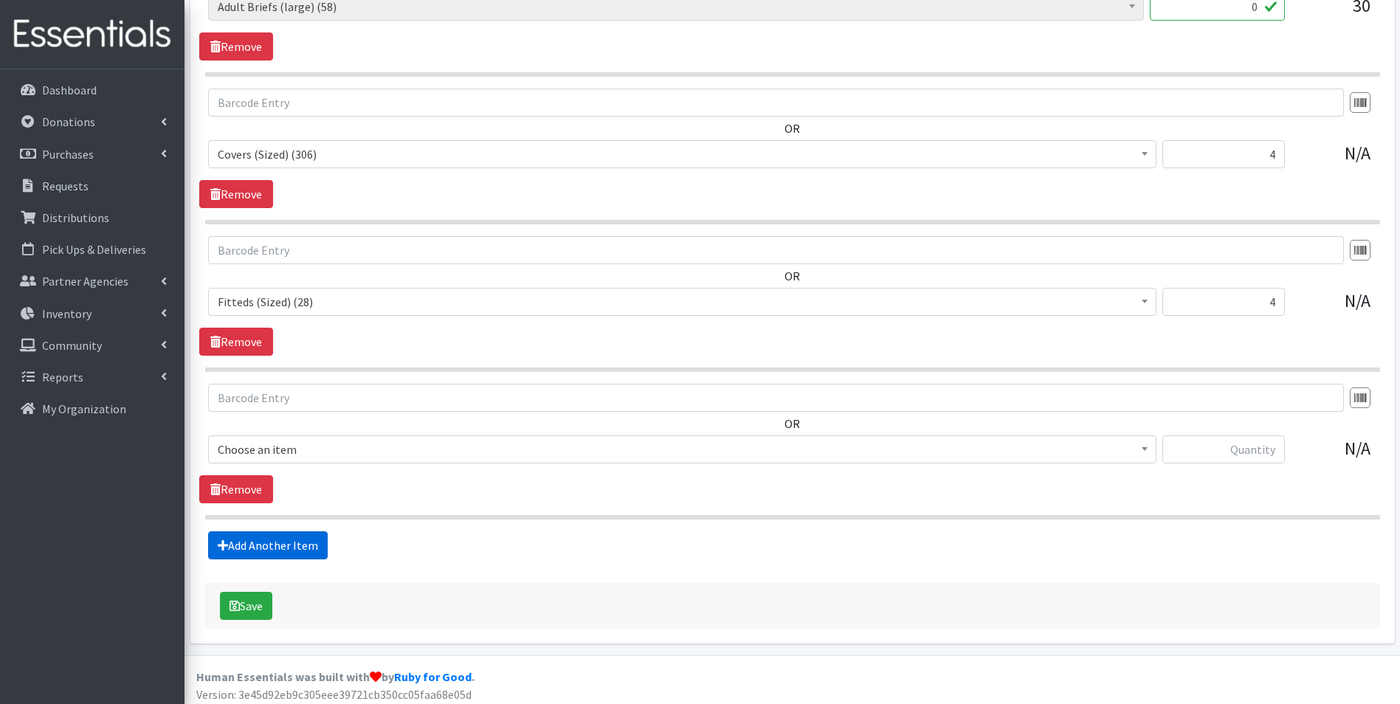
scroll to position [1950, 0]
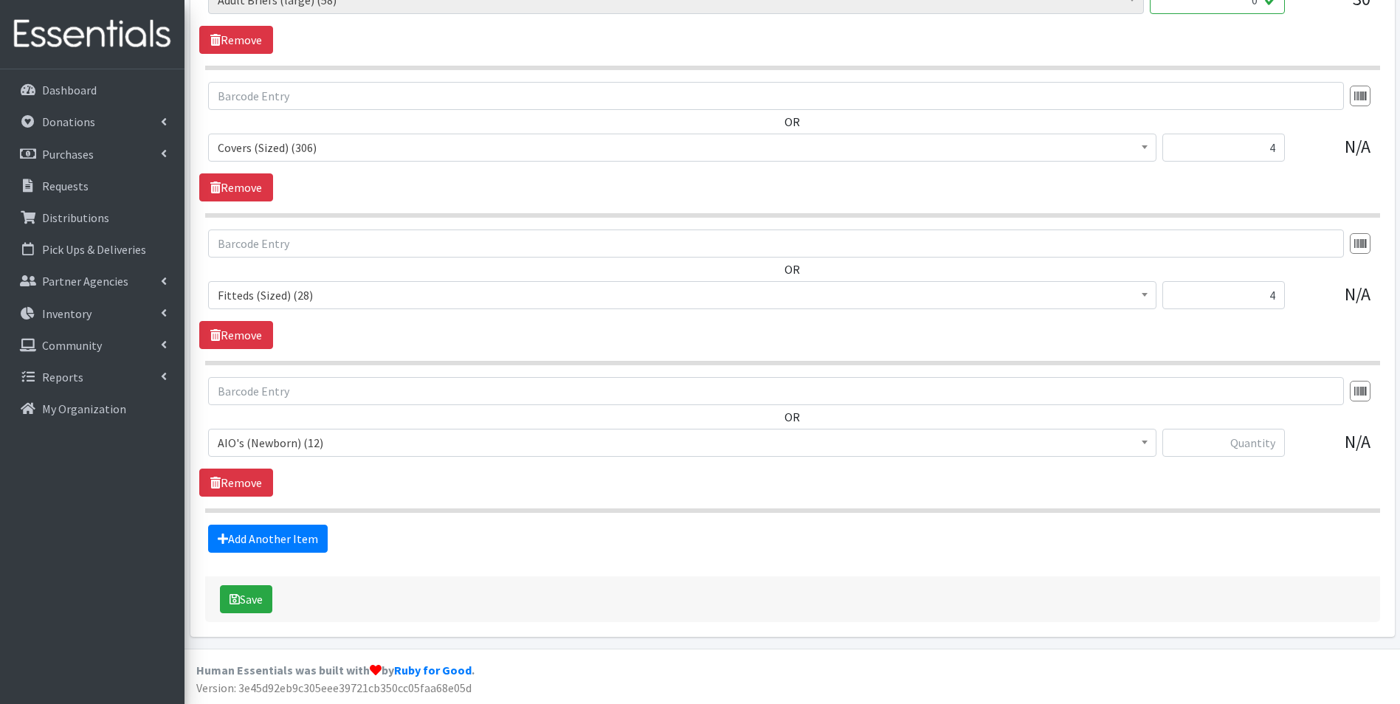
click at [317, 443] on span "AIO's (Newborn) (12)" at bounding box center [682, 442] width 929 height 21
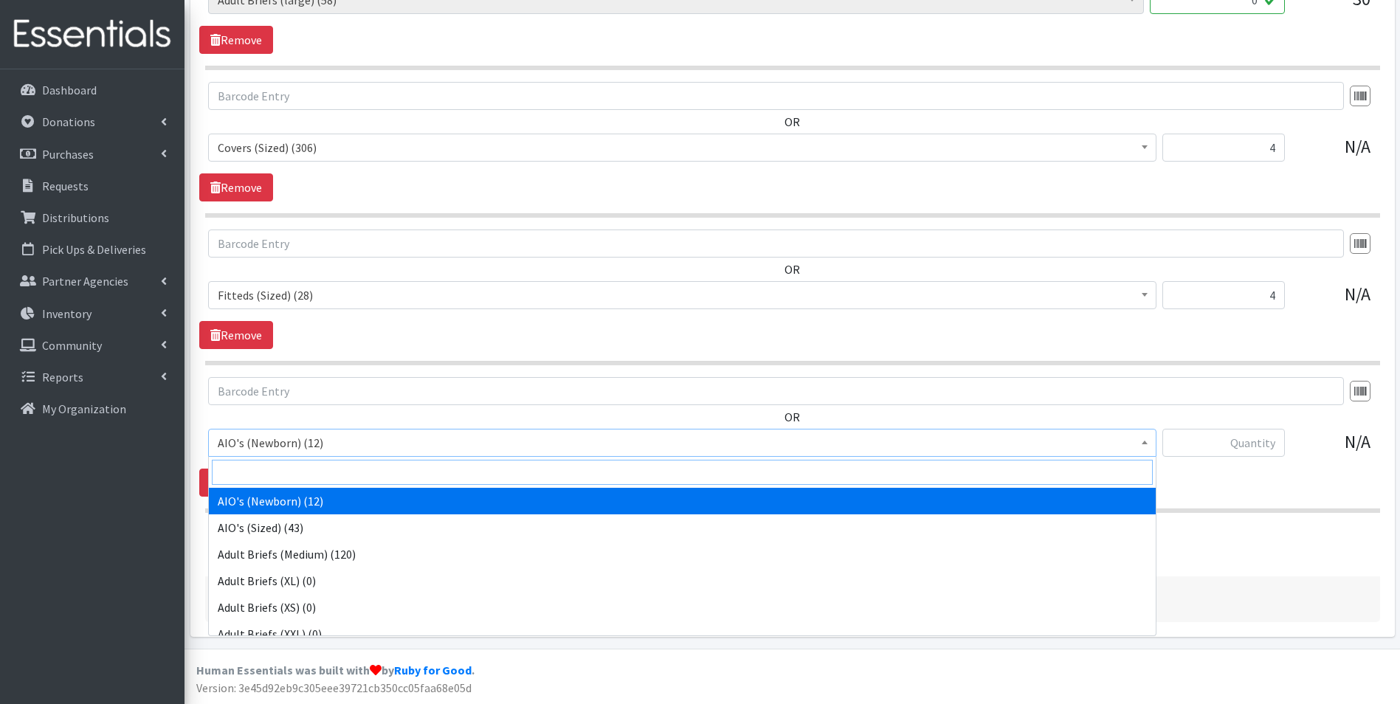
click at [324, 469] on input "search" at bounding box center [682, 472] width 941 height 25
type input "pref"
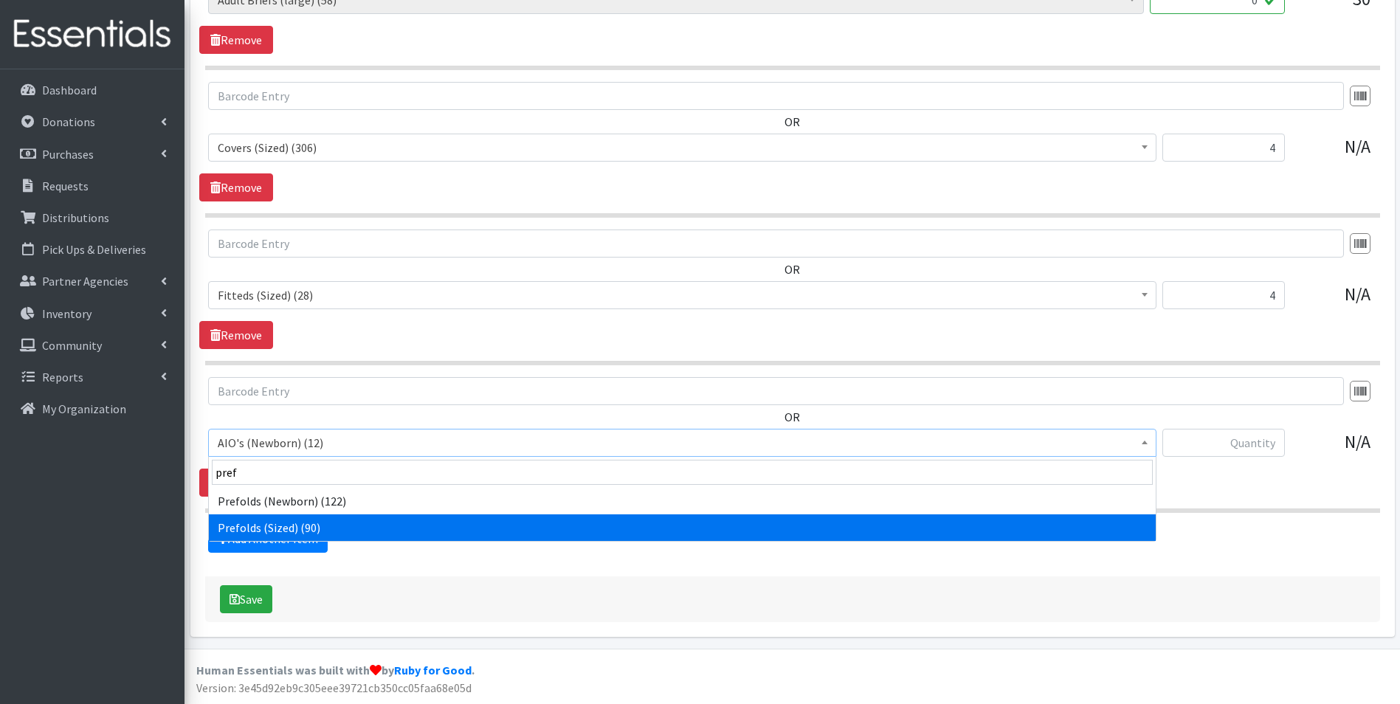
select select "12472"
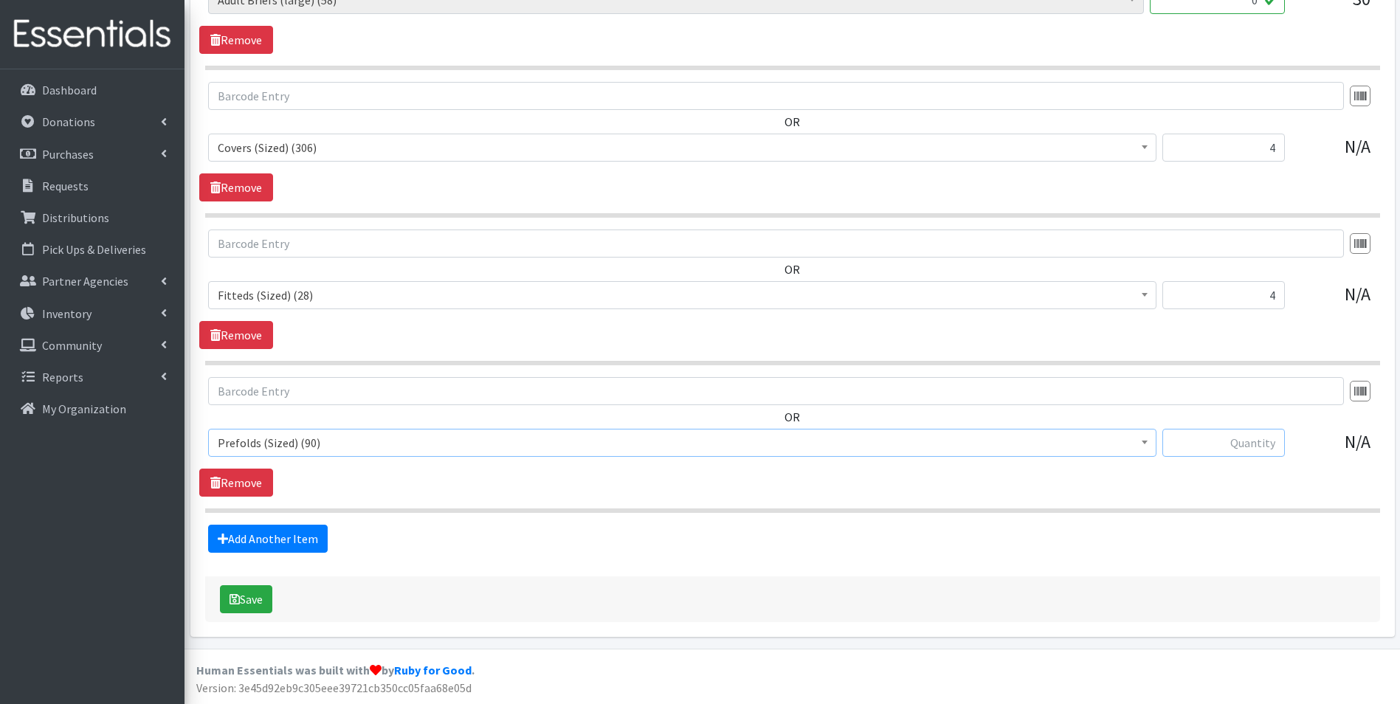
click at [1258, 441] on input "text" at bounding box center [1223, 443] width 122 height 28
type input "8"
click at [313, 542] on link "Add Another Item" at bounding box center [268, 539] width 120 height 28
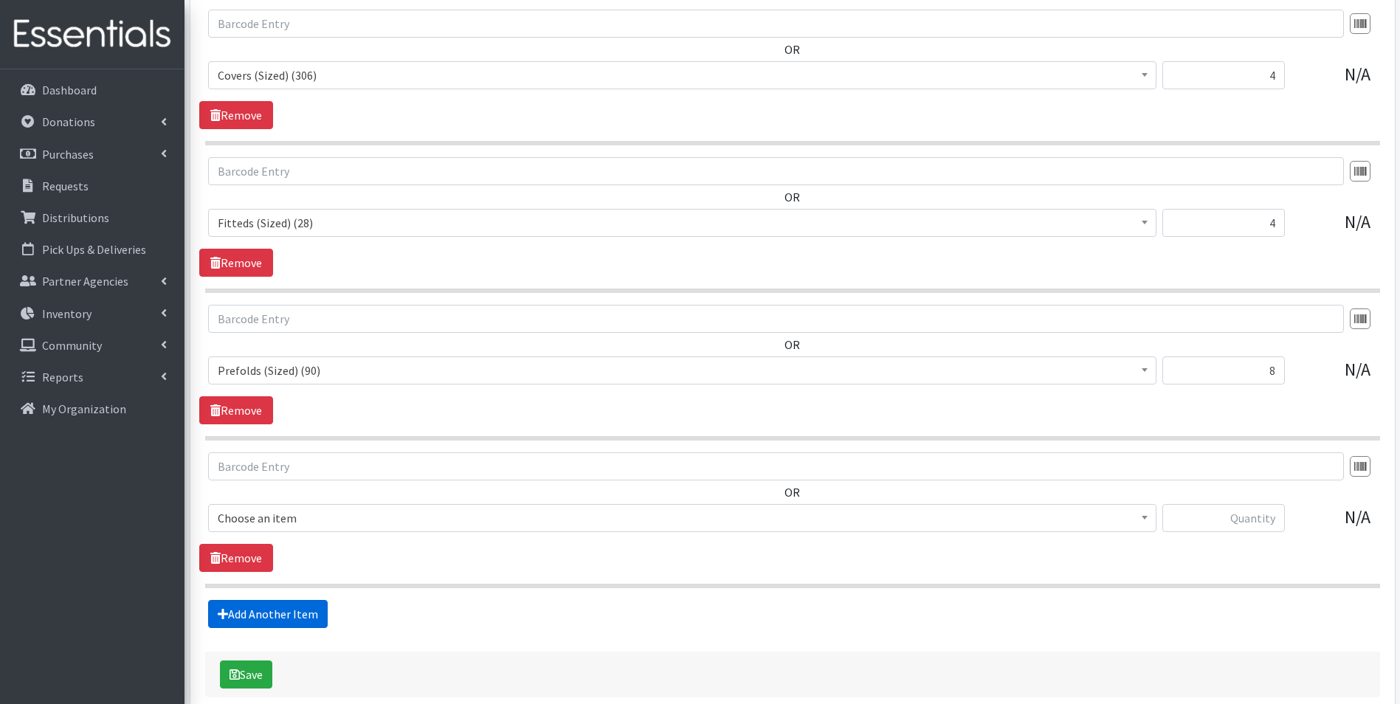
scroll to position [2097, 0]
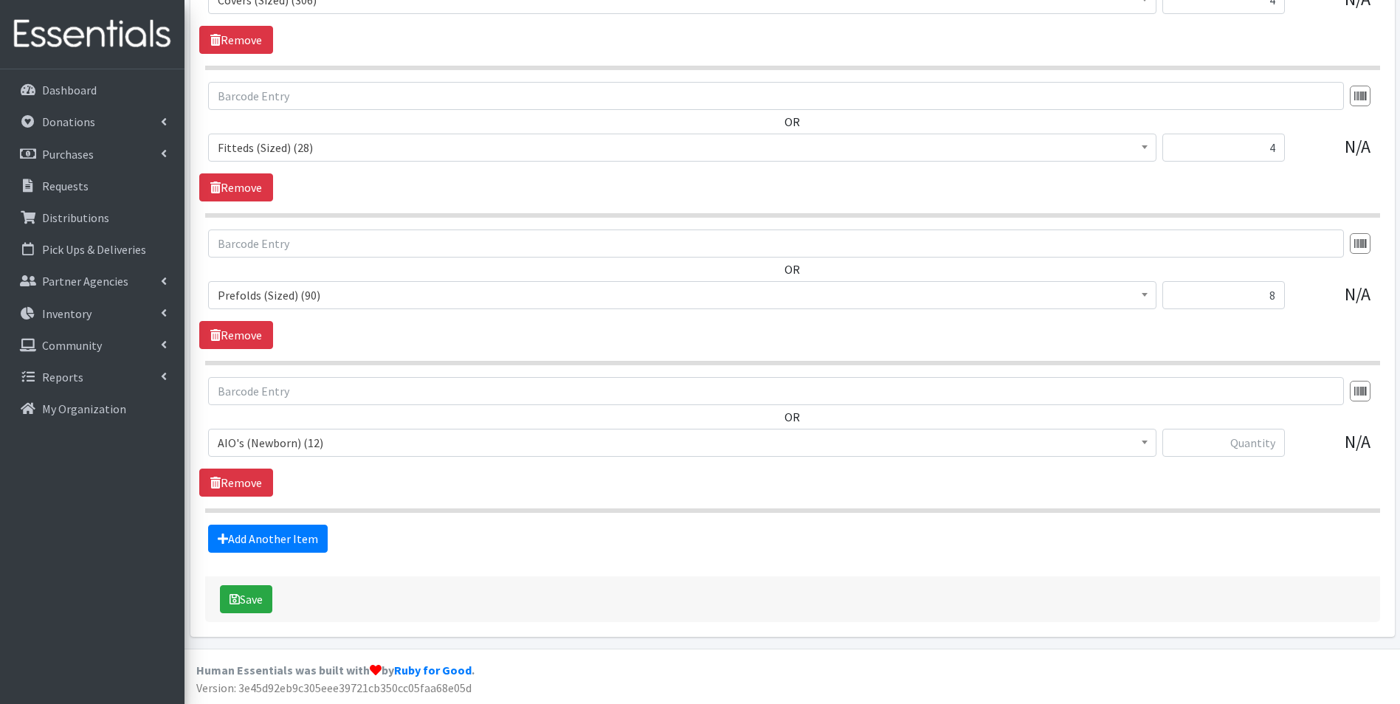
click at [291, 439] on span "AIO's (Newborn) (12)" at bounding box center [682, 442] width 929 height 21
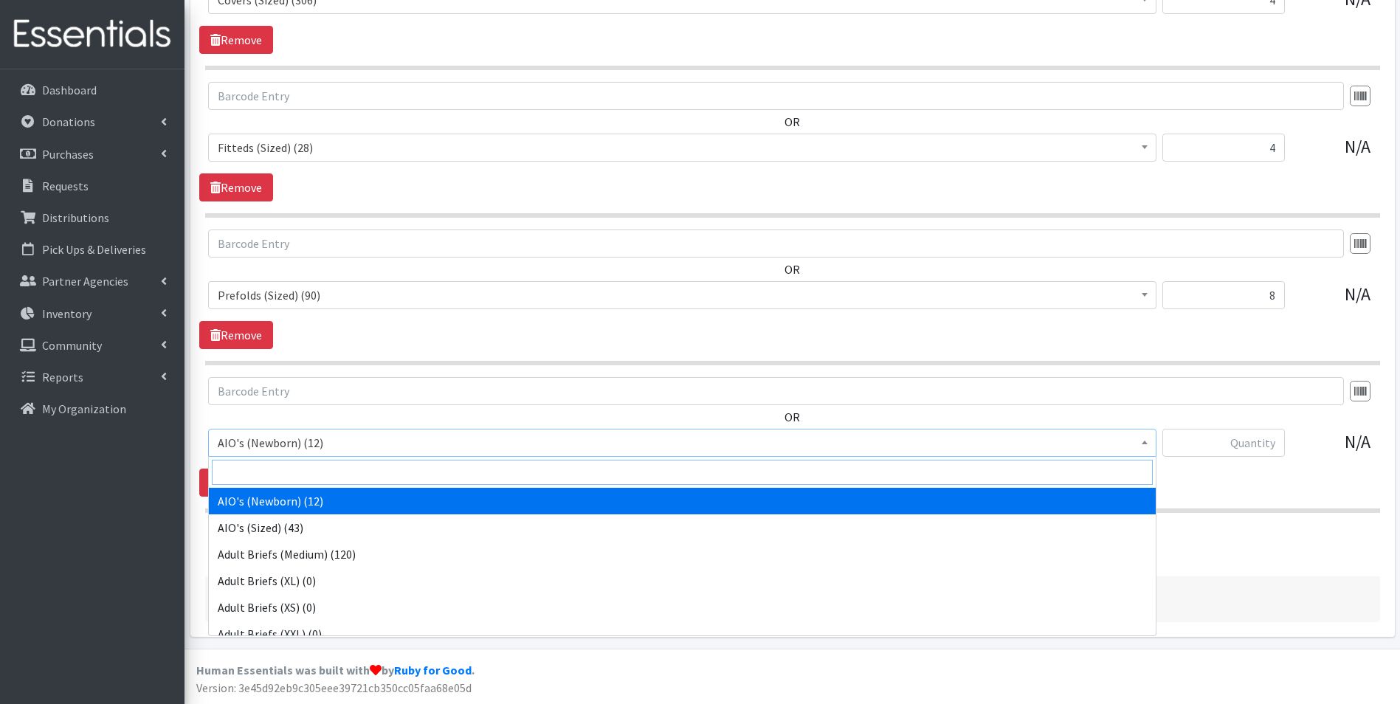
click at [297, 467] on input "search" at bounding box center [682, 472] width 941 height 25
type input "pock"
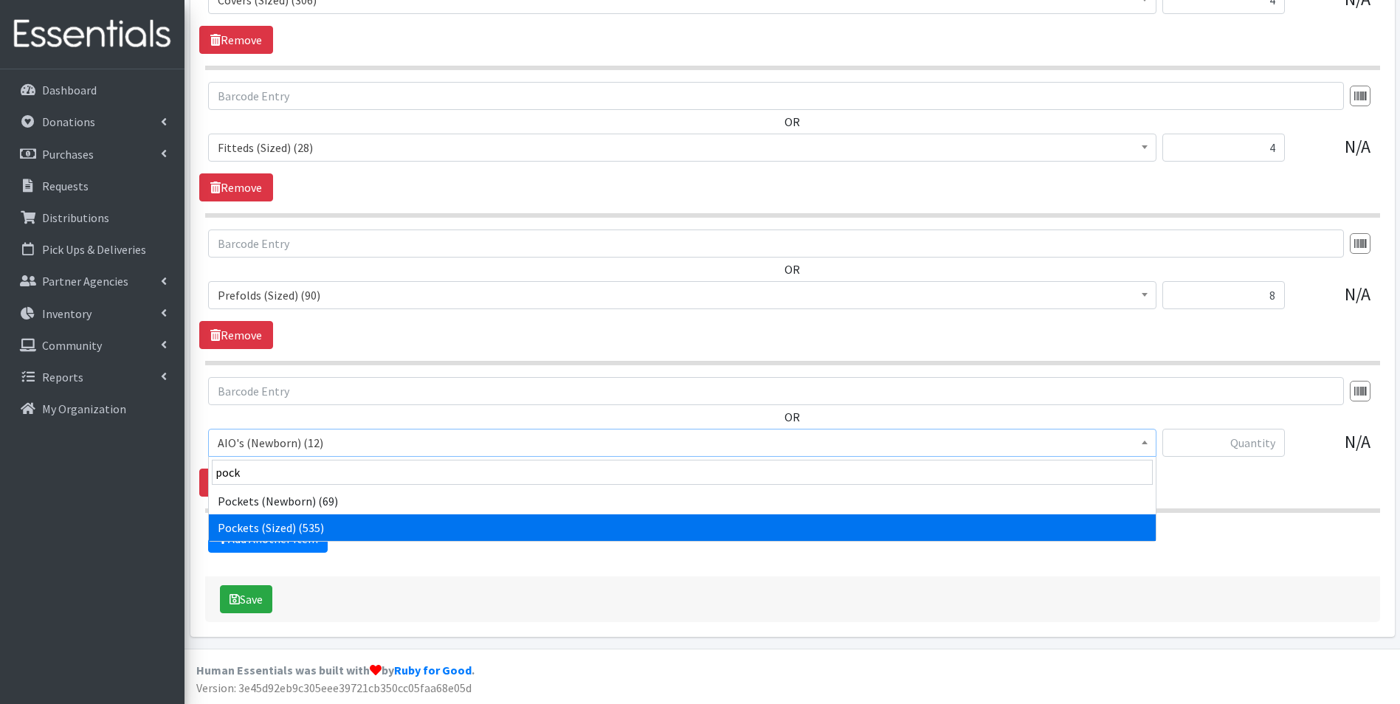
select select "12474"
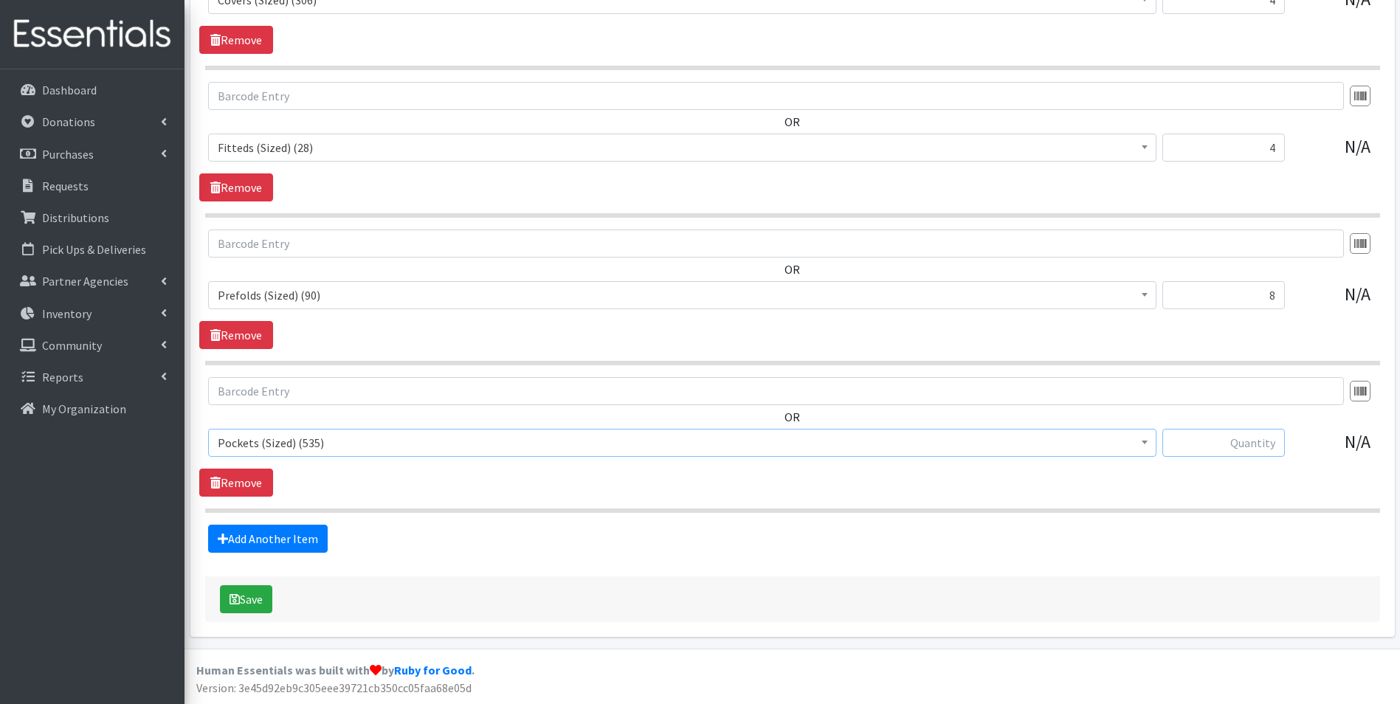
click at [1251, 447] on input "text" at bounding box center [1223, 443] width 122 height 28
type input "8"
click at [262, 531] on link "Add Another Item" at bounding box center [268, 539] width 120 height 28
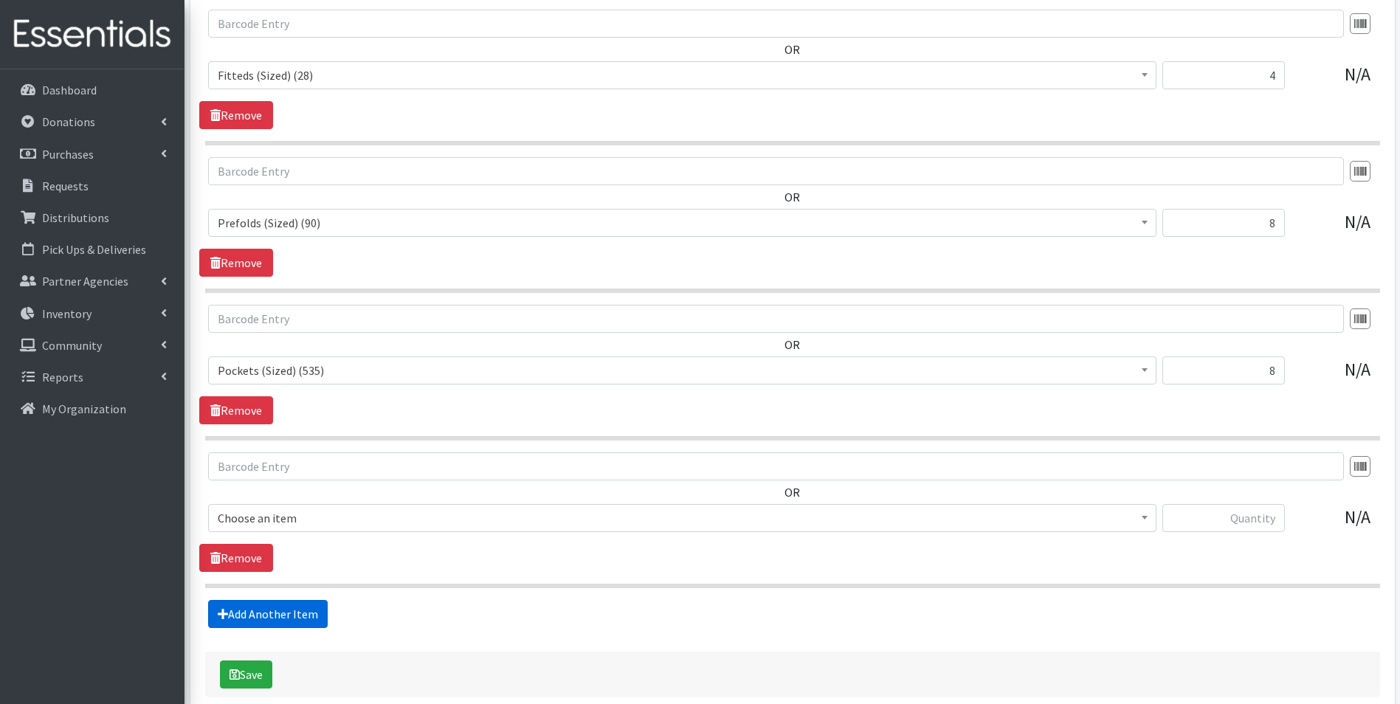
scroll to position [2245, 0]
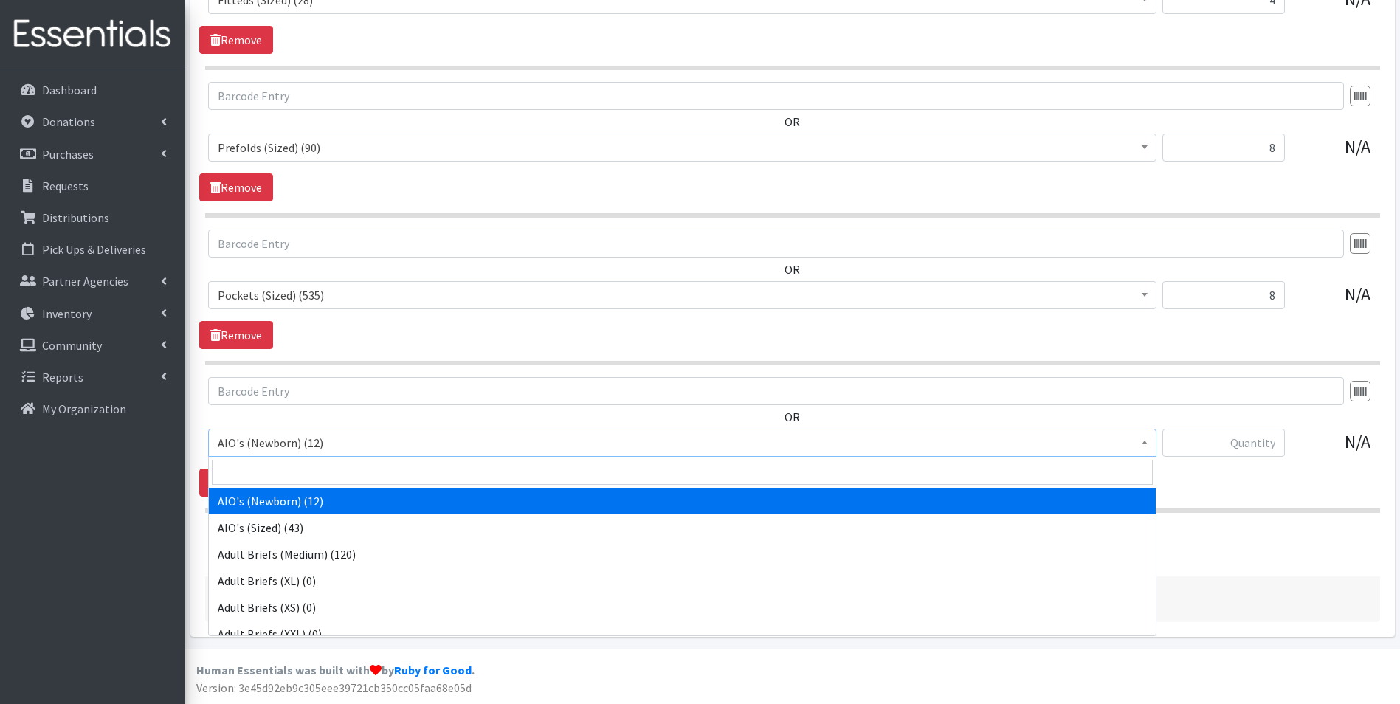
click at [351, 443] on span "AIO's (Newborn) (12)" at bounding box center [682, 442] width 929 height 21
click at [342, 472] on input "search" at bounding box center [682, 472] width 941 height 25
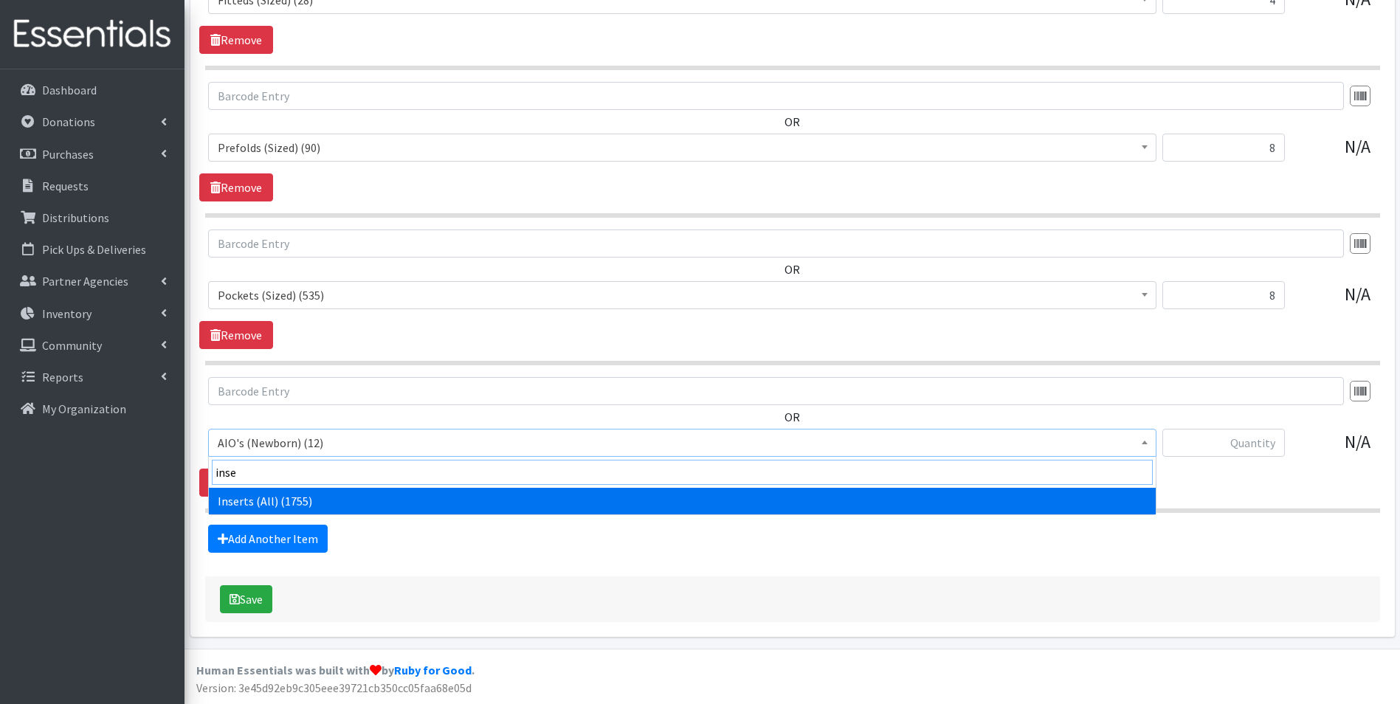
type input "inse"
select select "12476"
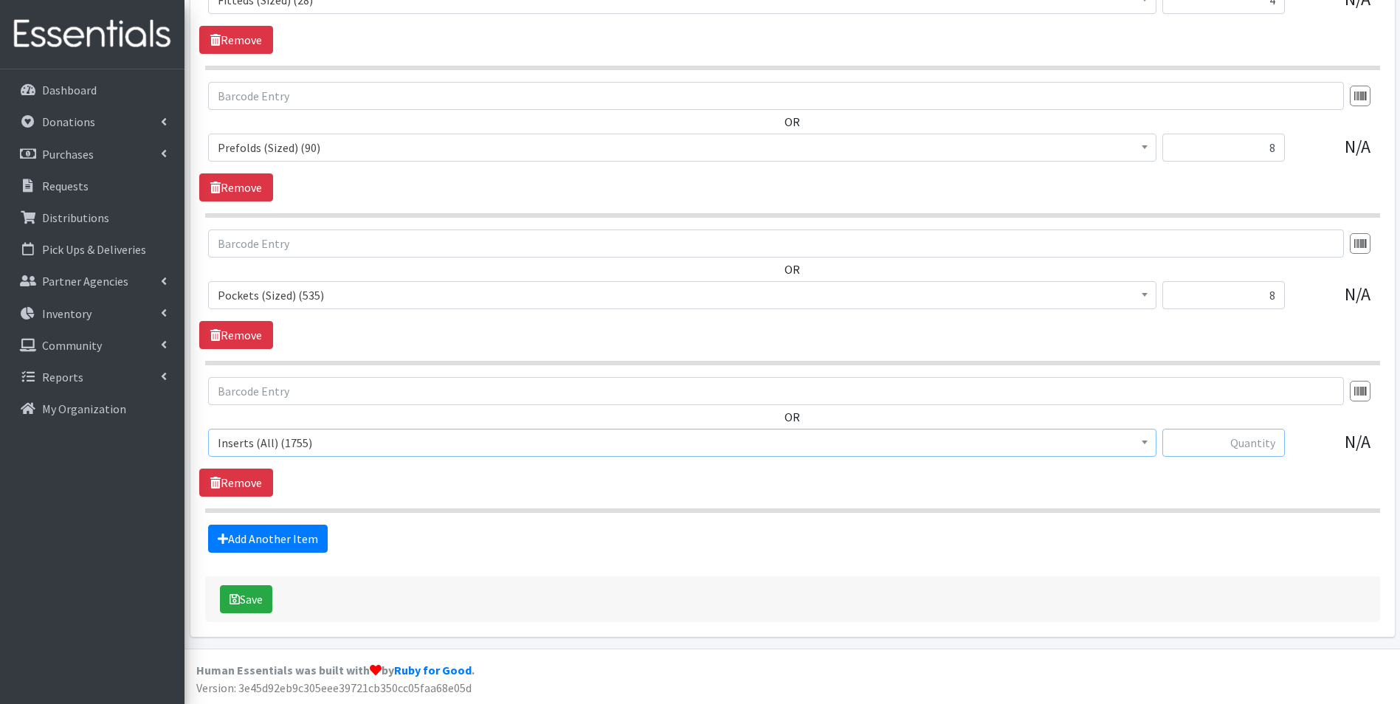
click at [1207, 449] on input "text" at bounding box center [1223, 443] width 122 height 28
type input "16"
click at [285, 531] on link "Add Another Item" at bounding box center [268, 539] width 120 height 28
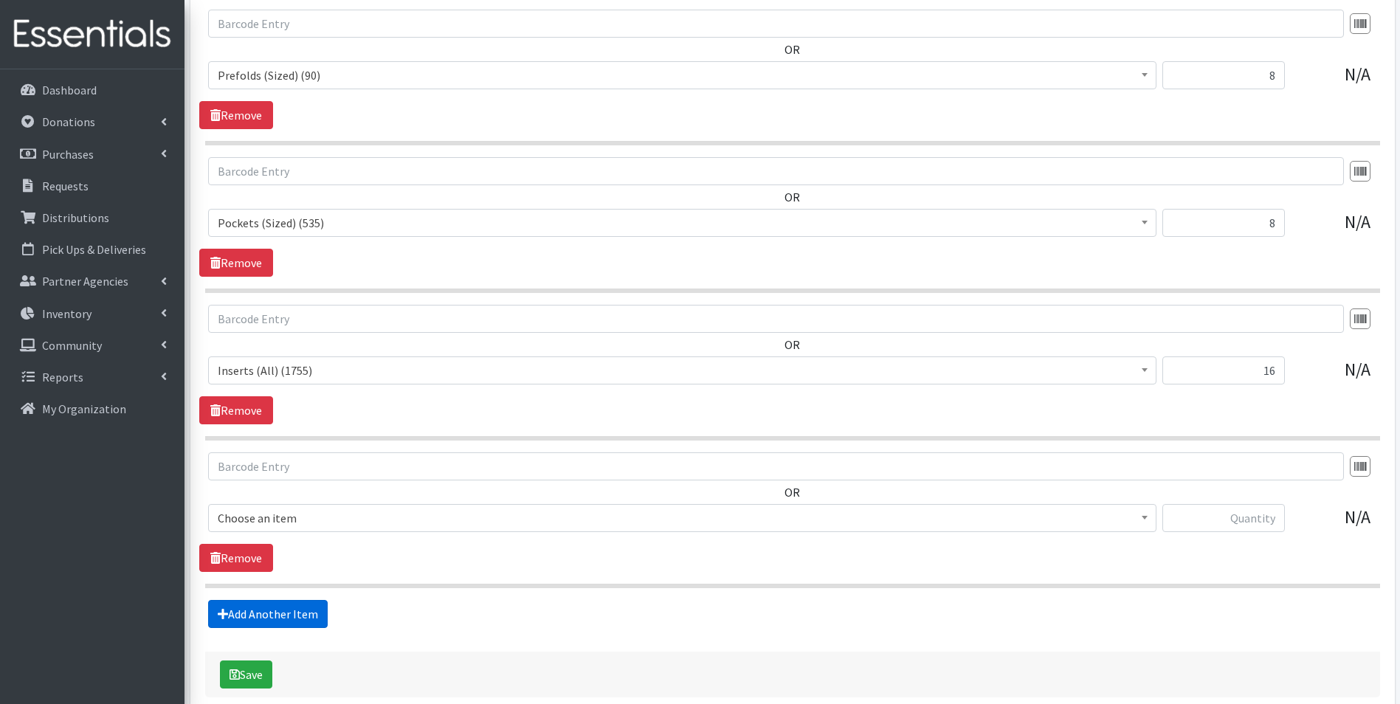
scroll to position [2392, 0]
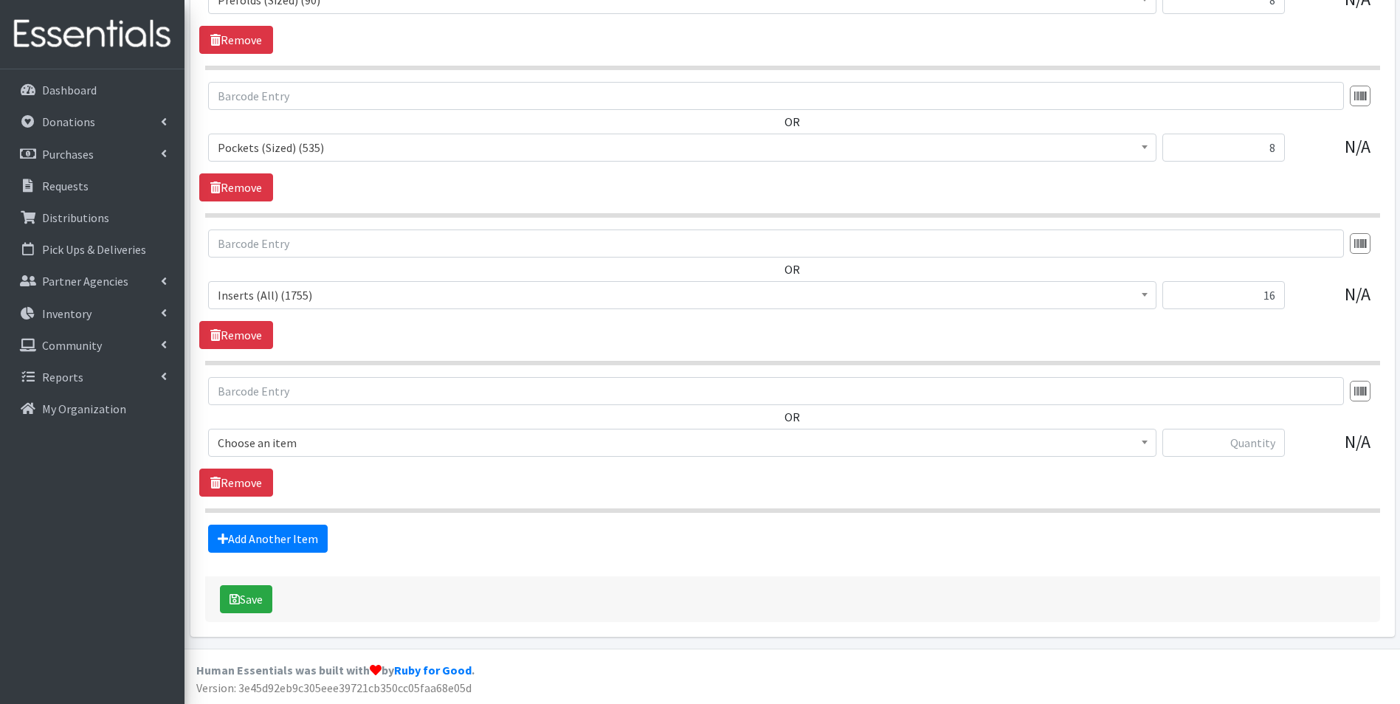
drag, startPoint x: 325, startPoint y: 446, endPoint x: 325, endPoint y: 455, distance: 8.9
click at [325, 455] on span "Choose an item" at bounding box center [682, 443] width 948 height 28
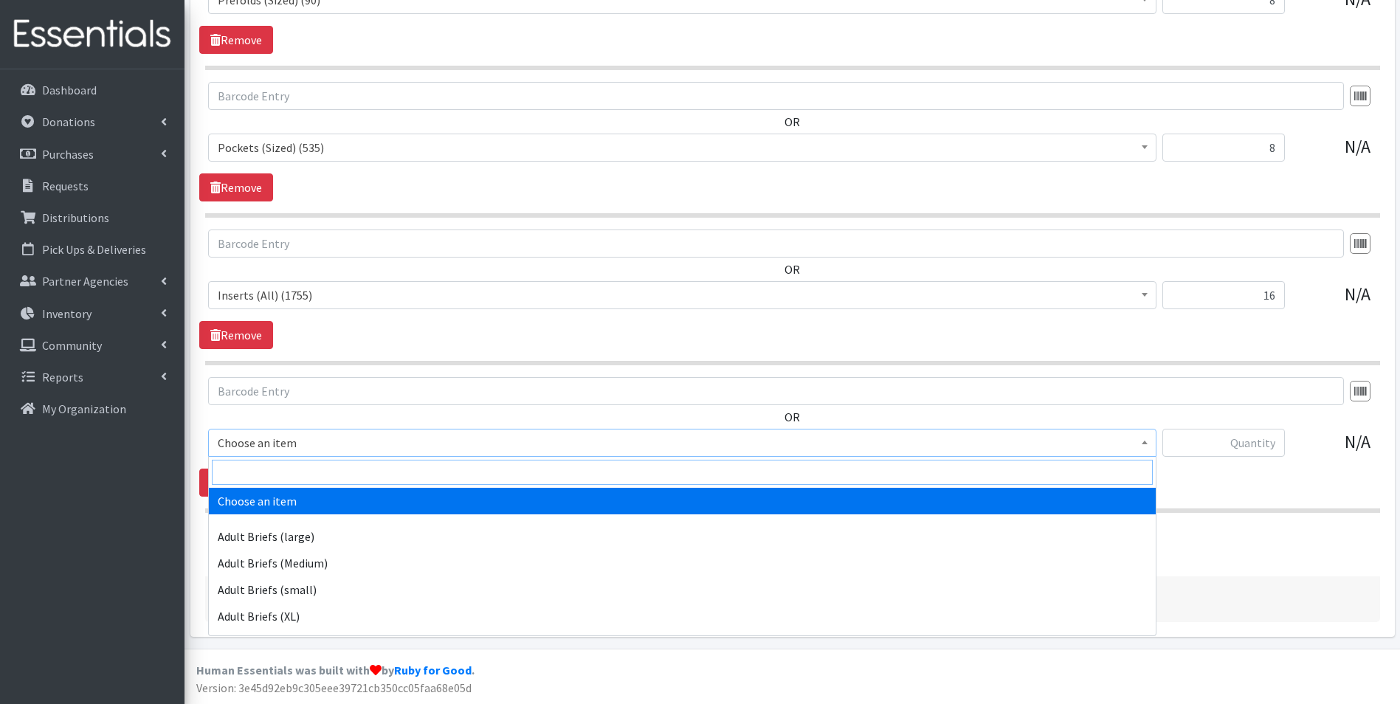
click at [322, 476] on input "search" at bounding box center [682, 472] width 941 height 25
click at [334, 477] on input "search" at bounding box center [682, 472] width 941 height 25
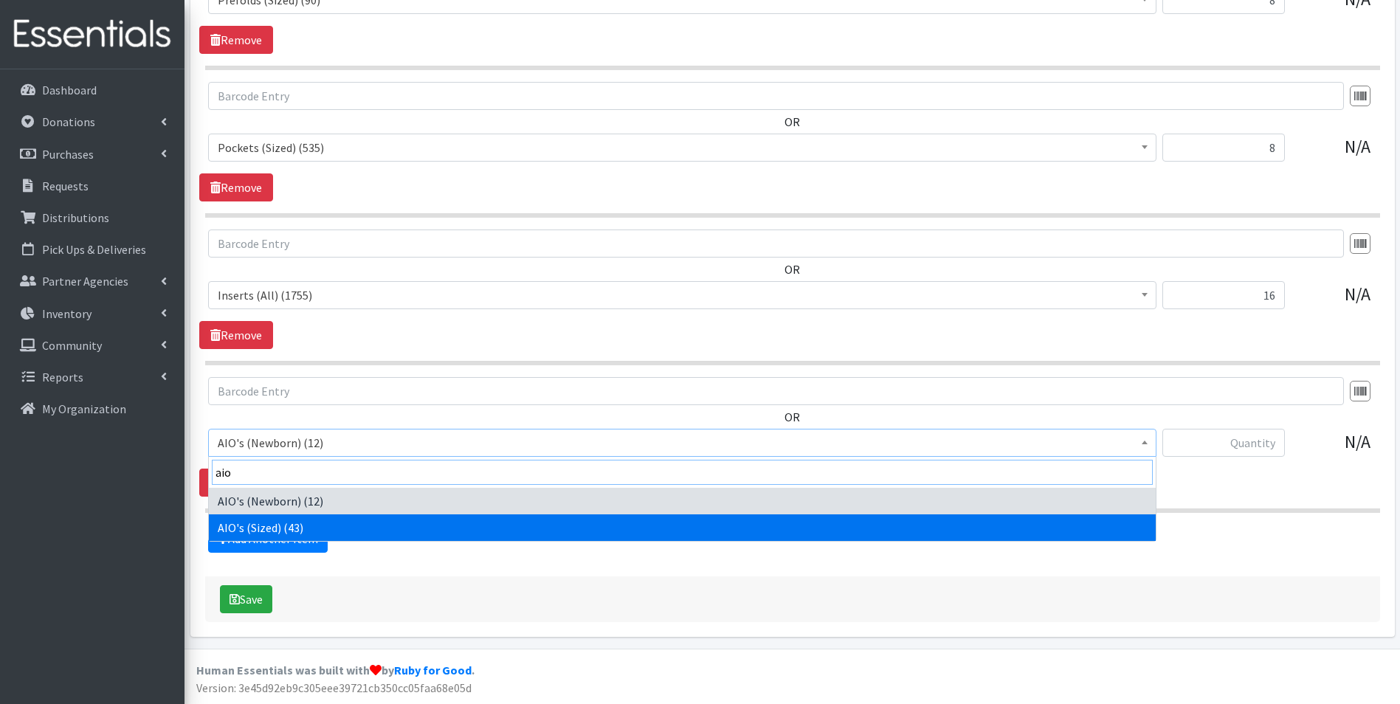
type input "aio"
select select "12475"
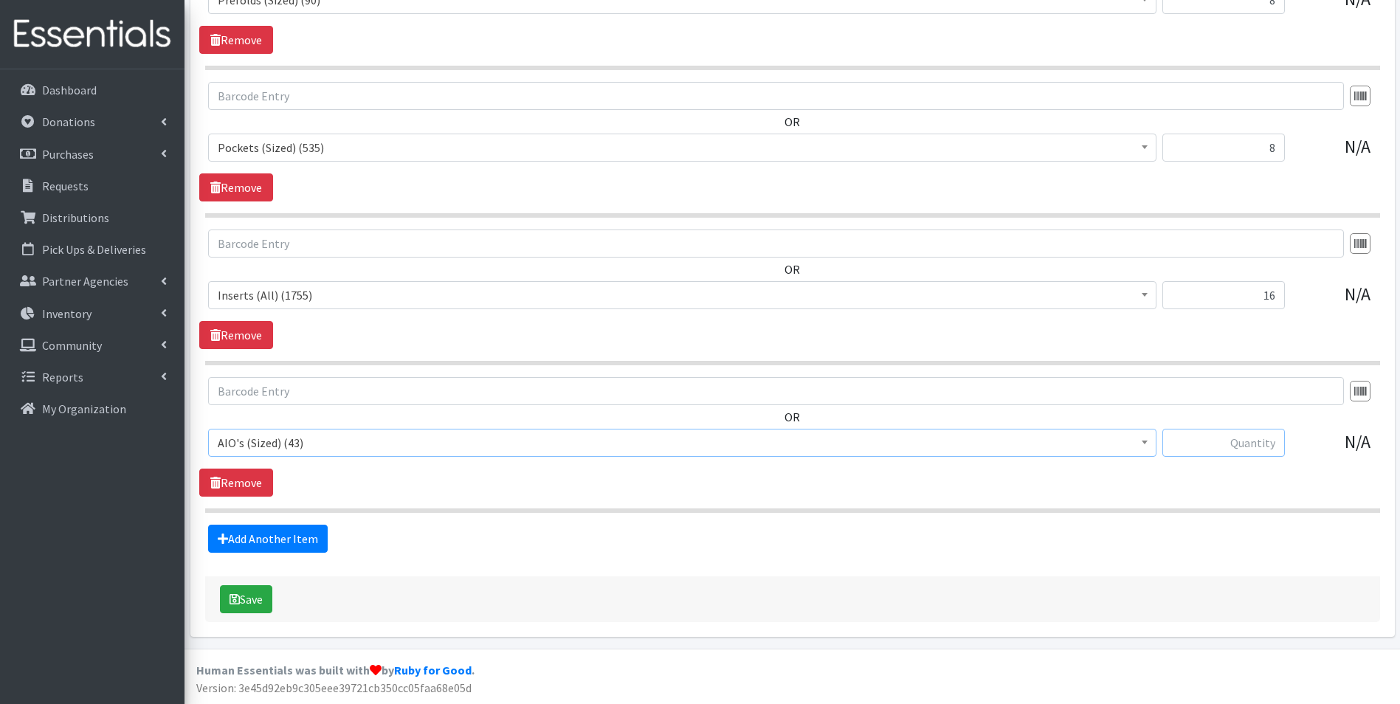
click at [1239, 443] on input "text" at bounding box center [1223, 443] width 122 height 28
type input "4"
click at [314, 539] on link "Add Another Item" at bounding box center [268, 539] width 120 height 28
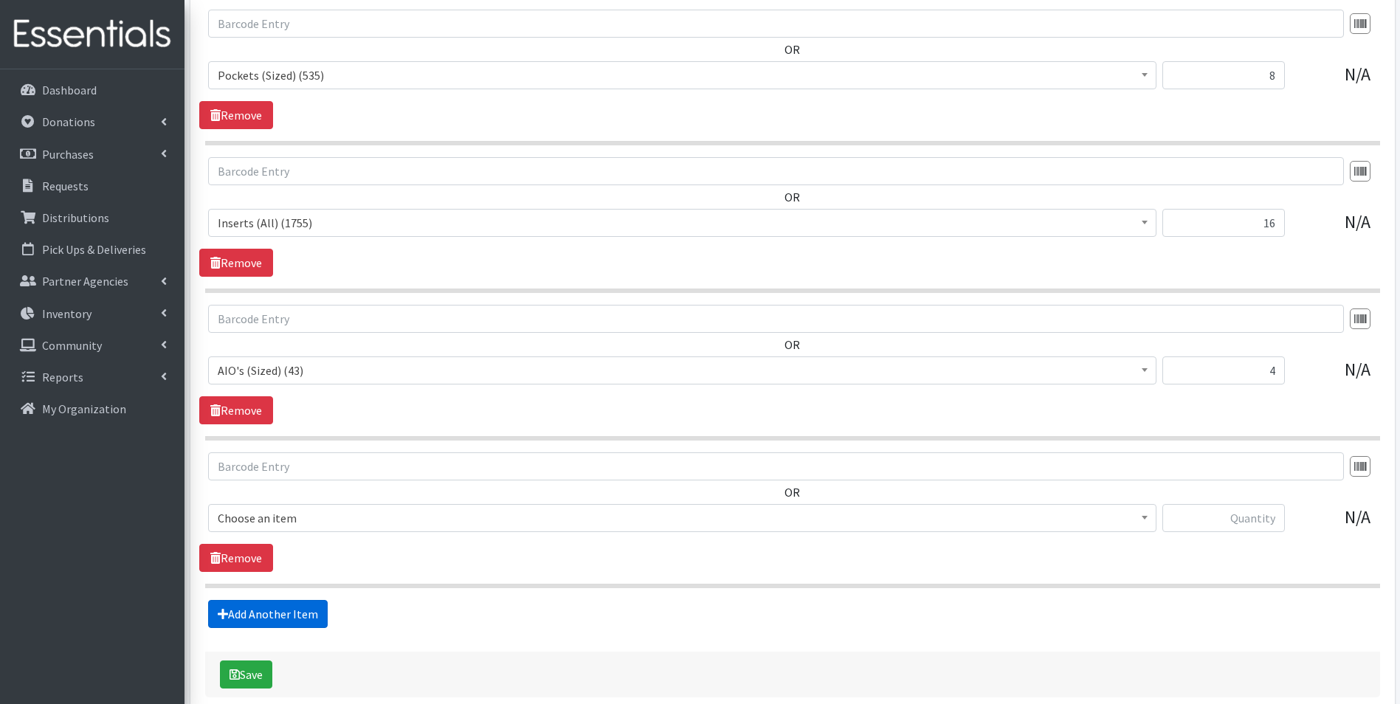
scroll to position [2540, 0]
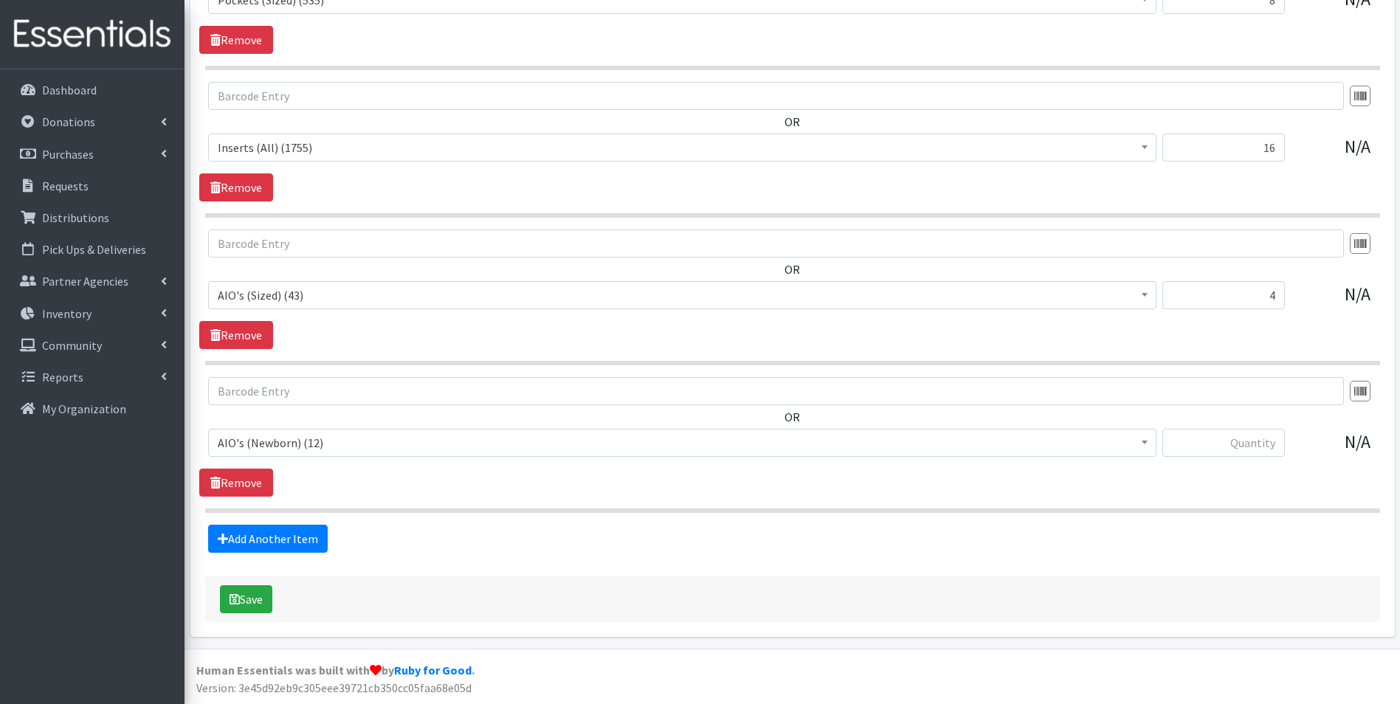
click at [303, 445] on span "AIO's (Newborn) (12)" at bounding box center [682, 442] width 929 height 21
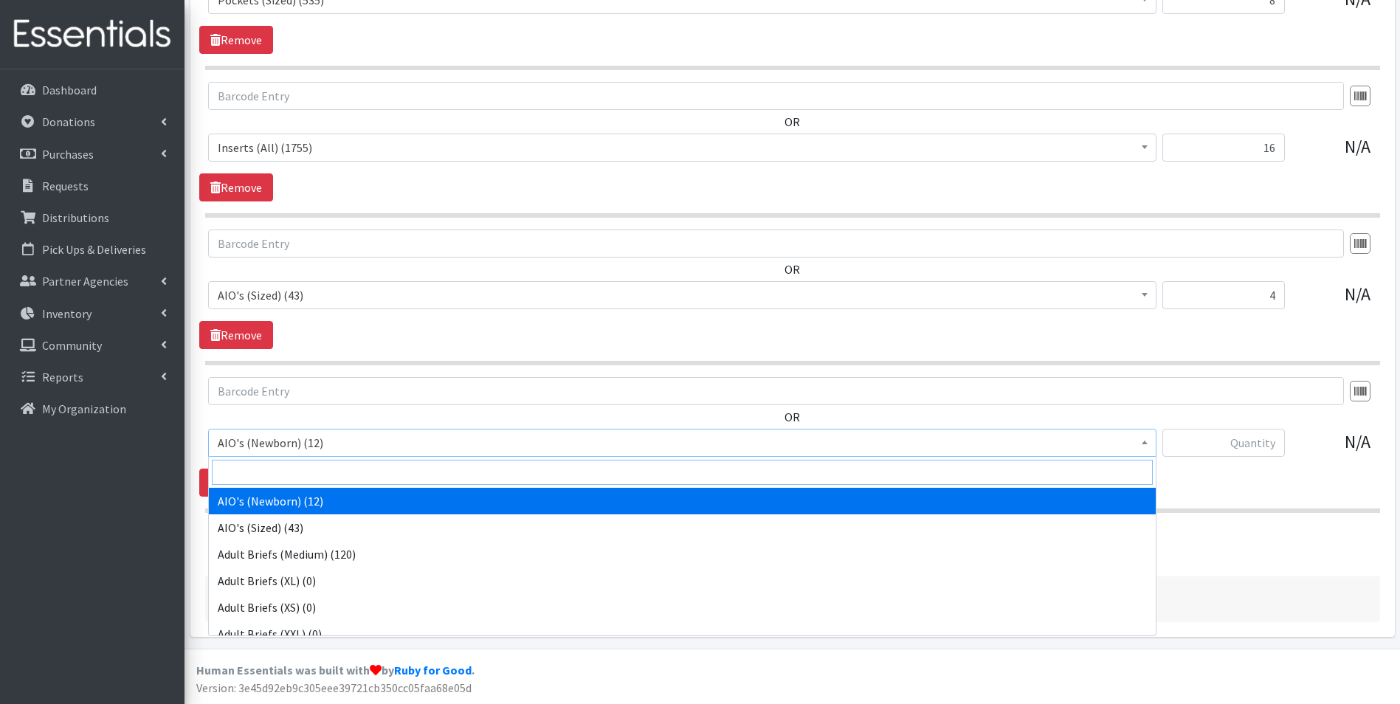
click at [306, 468] on input "search" at bounding box center [682, 472] width 941 height 25
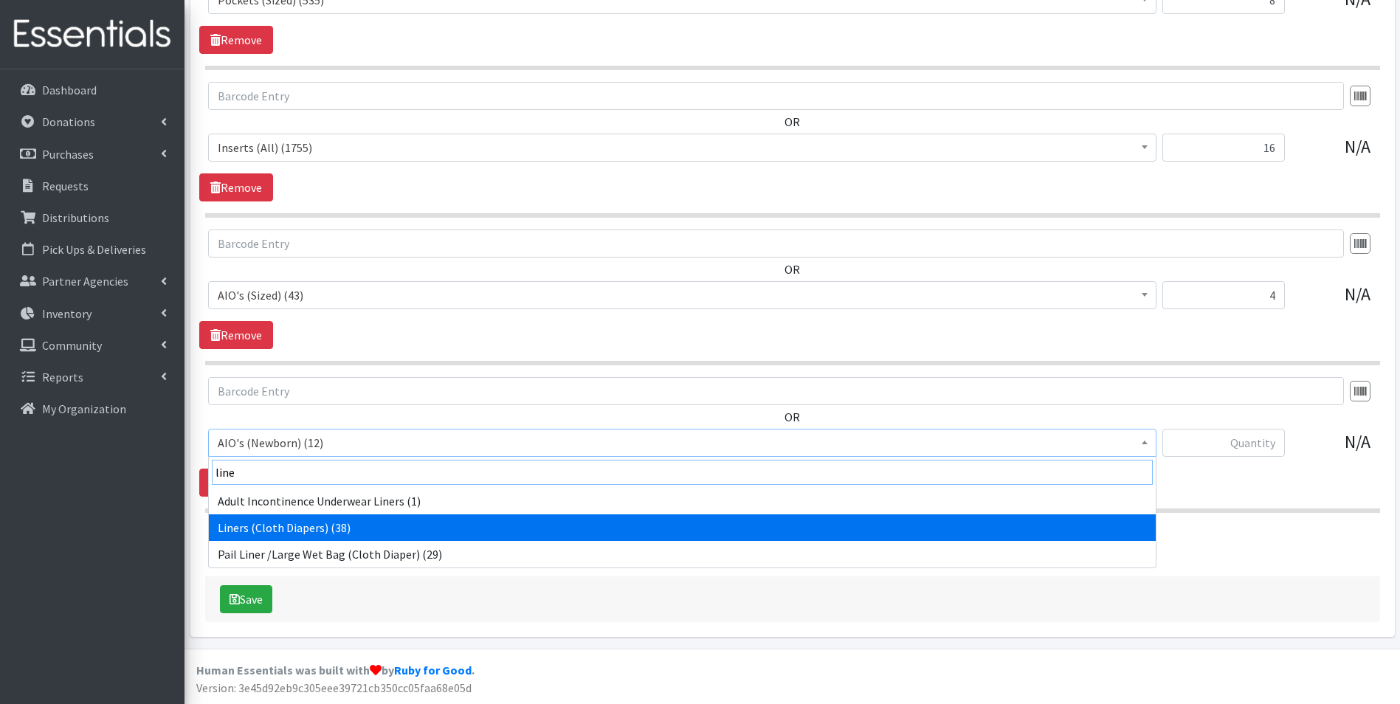
type input "line"
select select "12477"
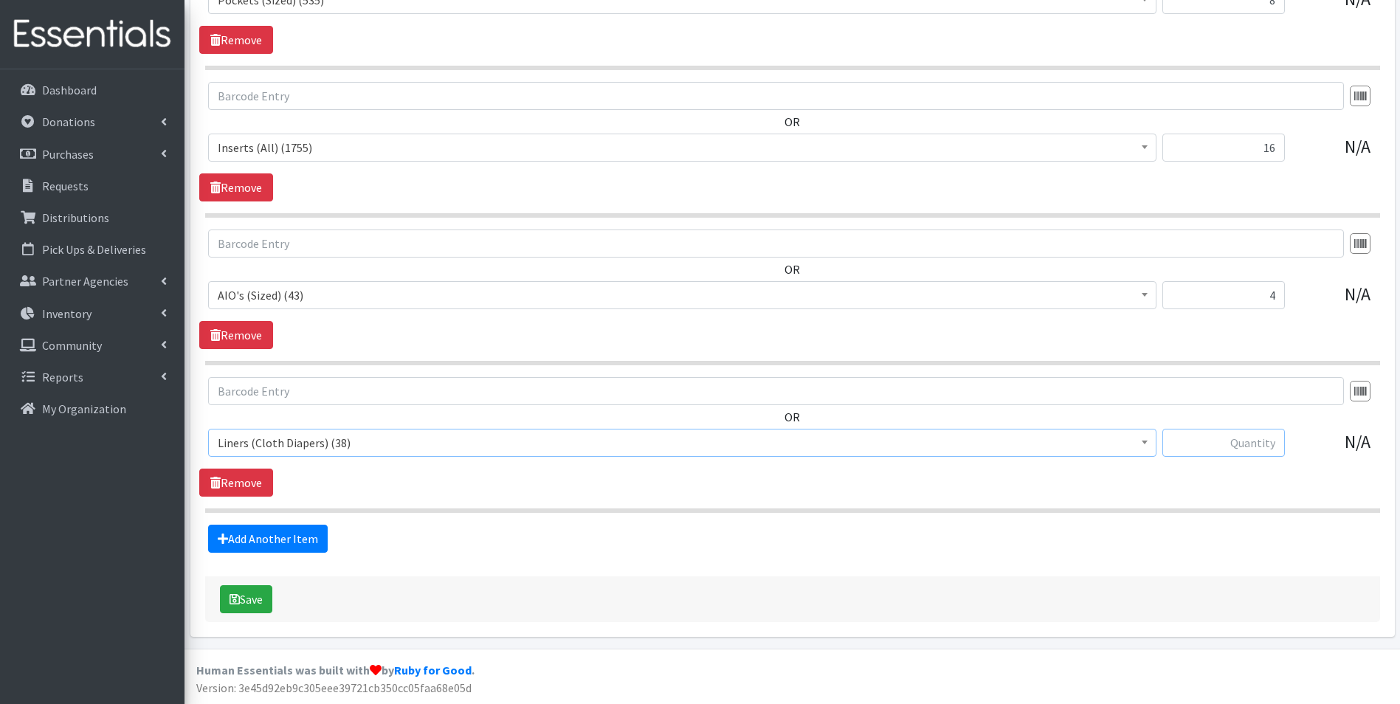
click at [1238, 440] on input "text" at bounding box center [1223, 443] width 122 height 28
type input "1"
click at [317, 528] on link "Add Another Item" at bounding box center [268, 539] width 120 height 28
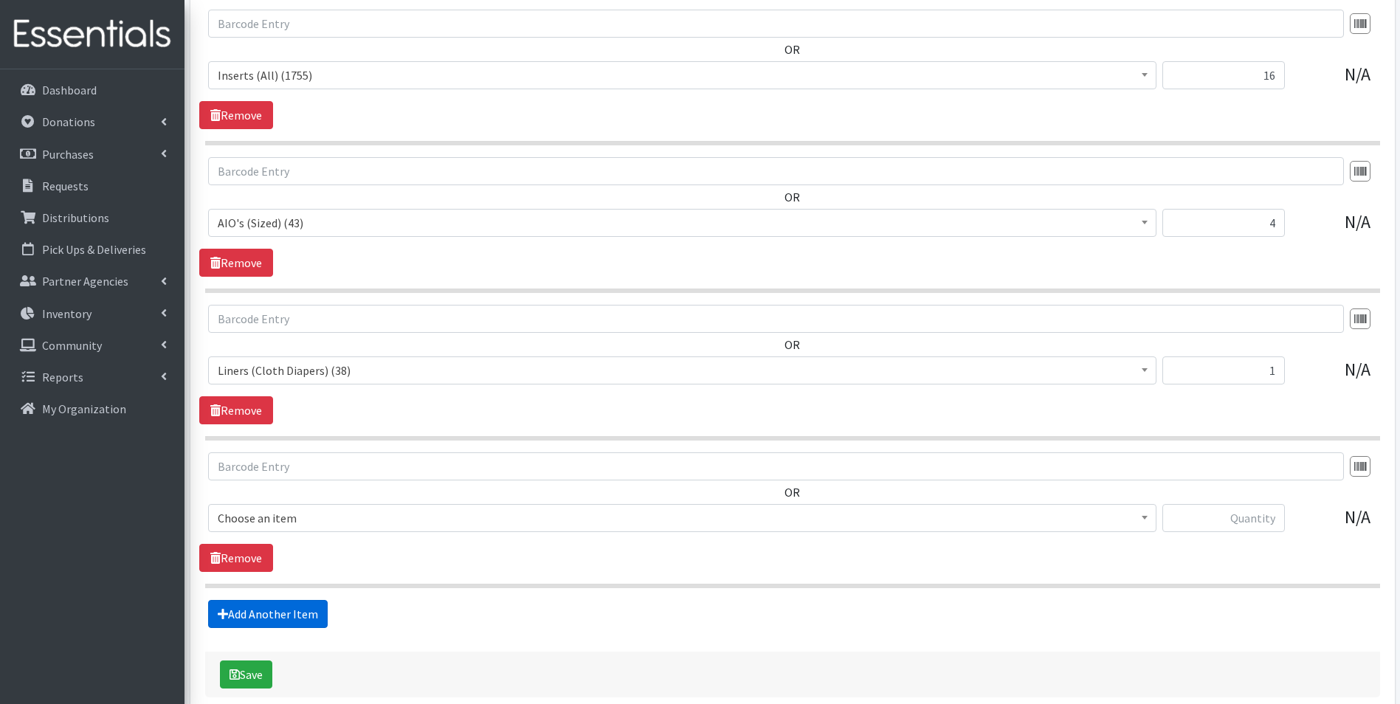
scroll to position [2688, 0]
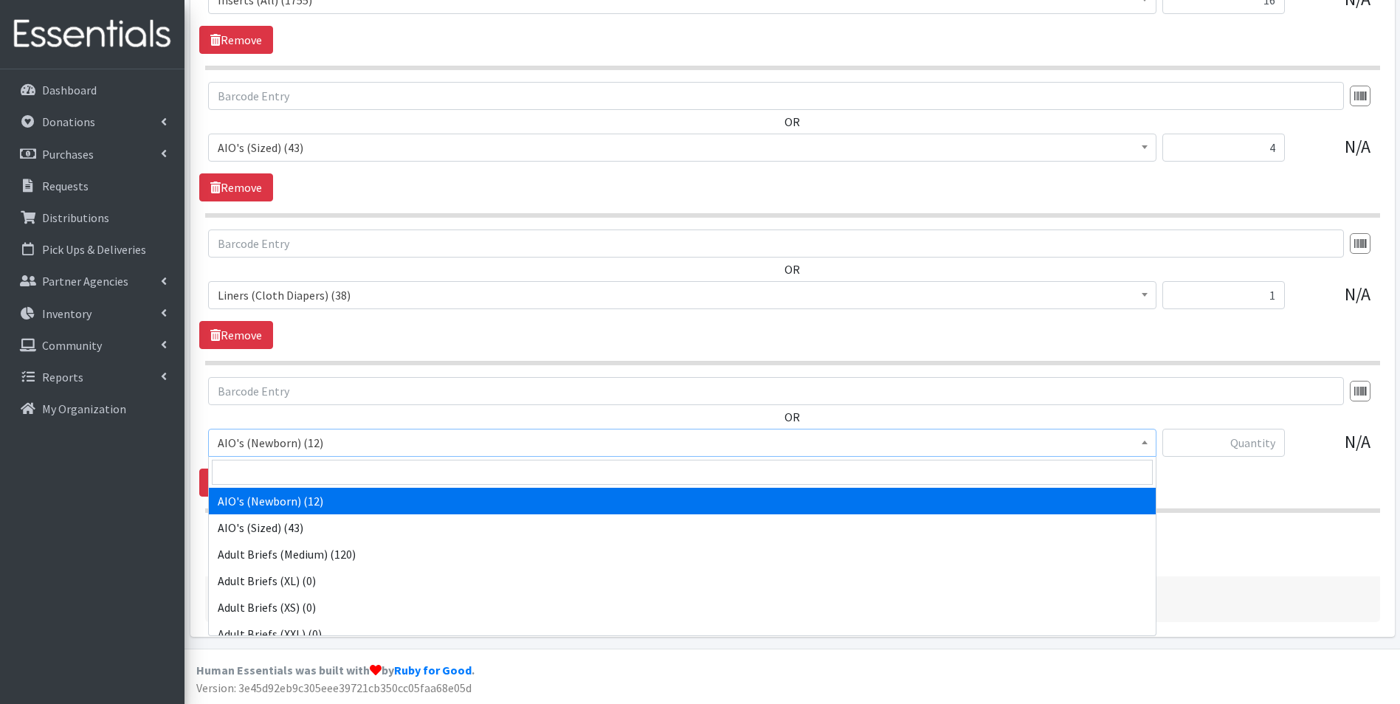
click at [356, 440] on span "AIO's (Newborn) (12)" at bounding box center [682, 442] width 929 height 21
click at [356, 465] on input "search" at bounding box center [682, 472] width 941 height 25
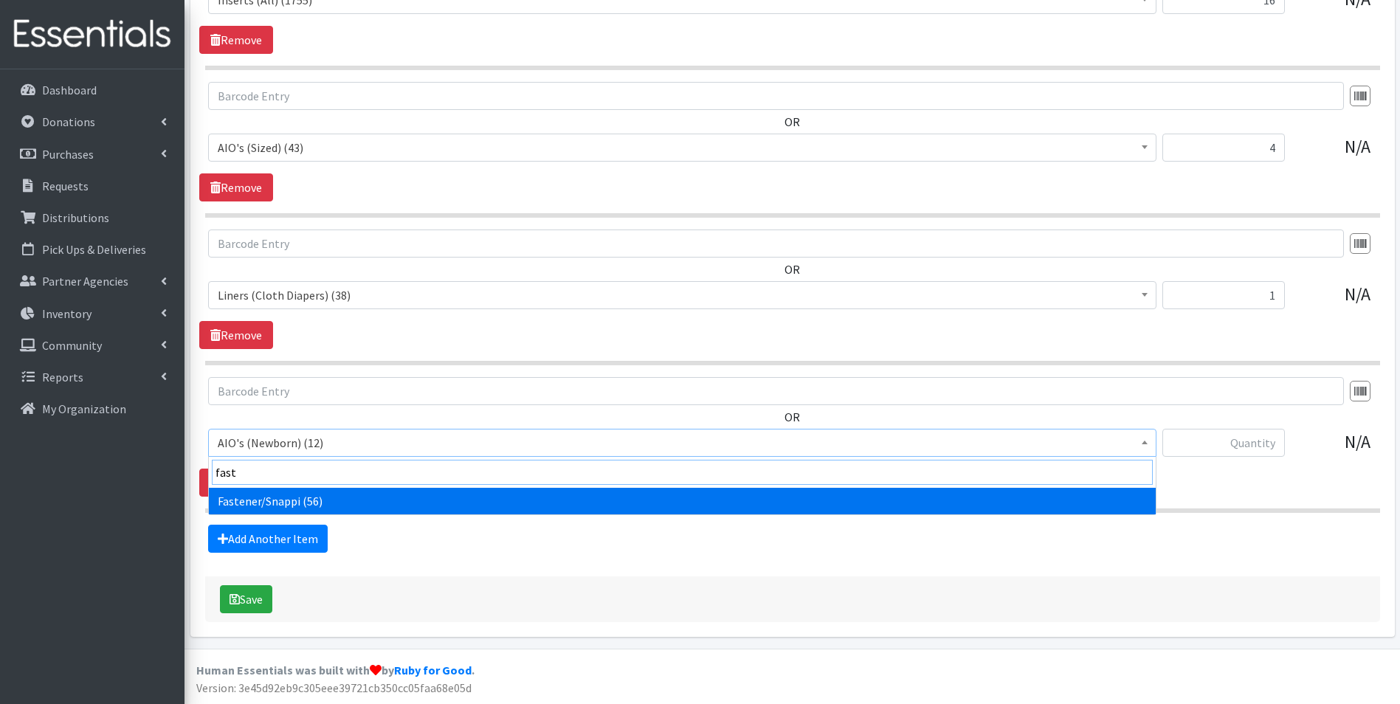
type input "fast"
select select "12478"
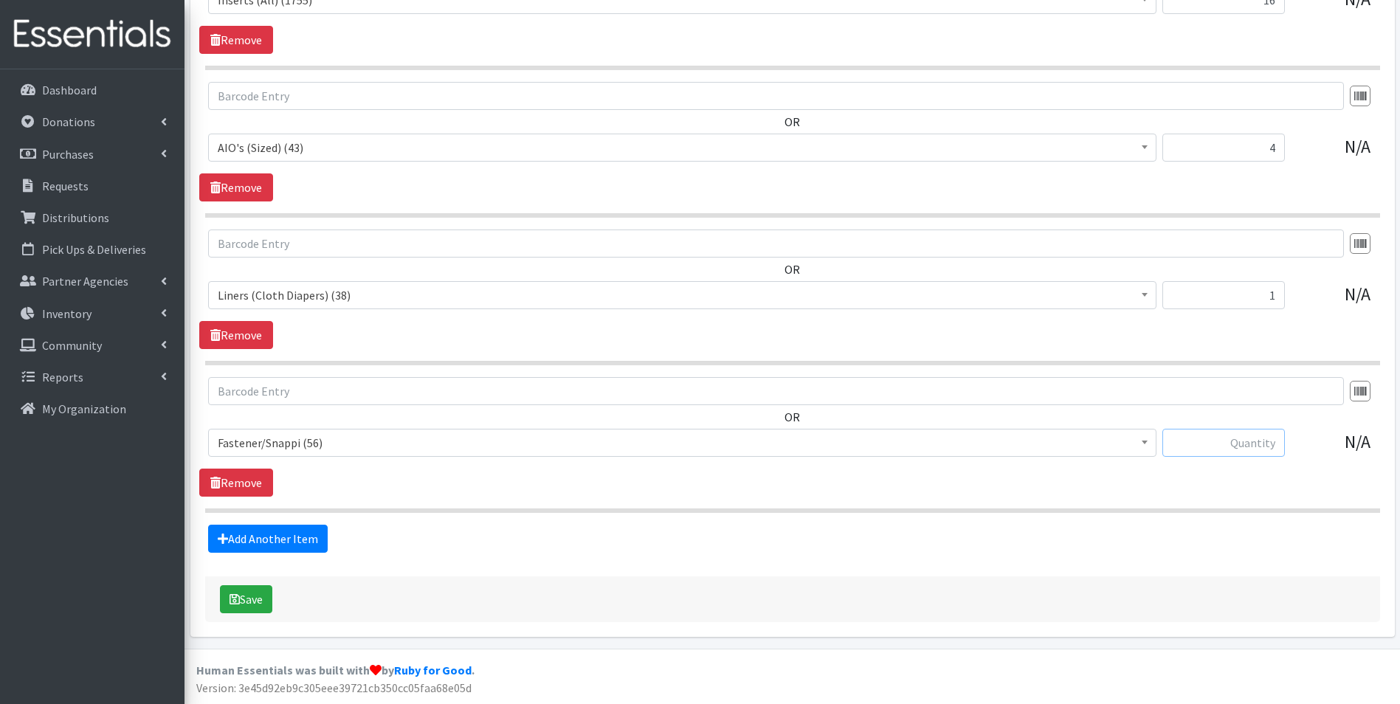
click at [1182, 447] on input "text" at bounding box center [1223, 443] width 122 height 28
type input "2"
click at [291, 531] on link "Add Another Item" at bounding box center [268, 539] width 120 height 28
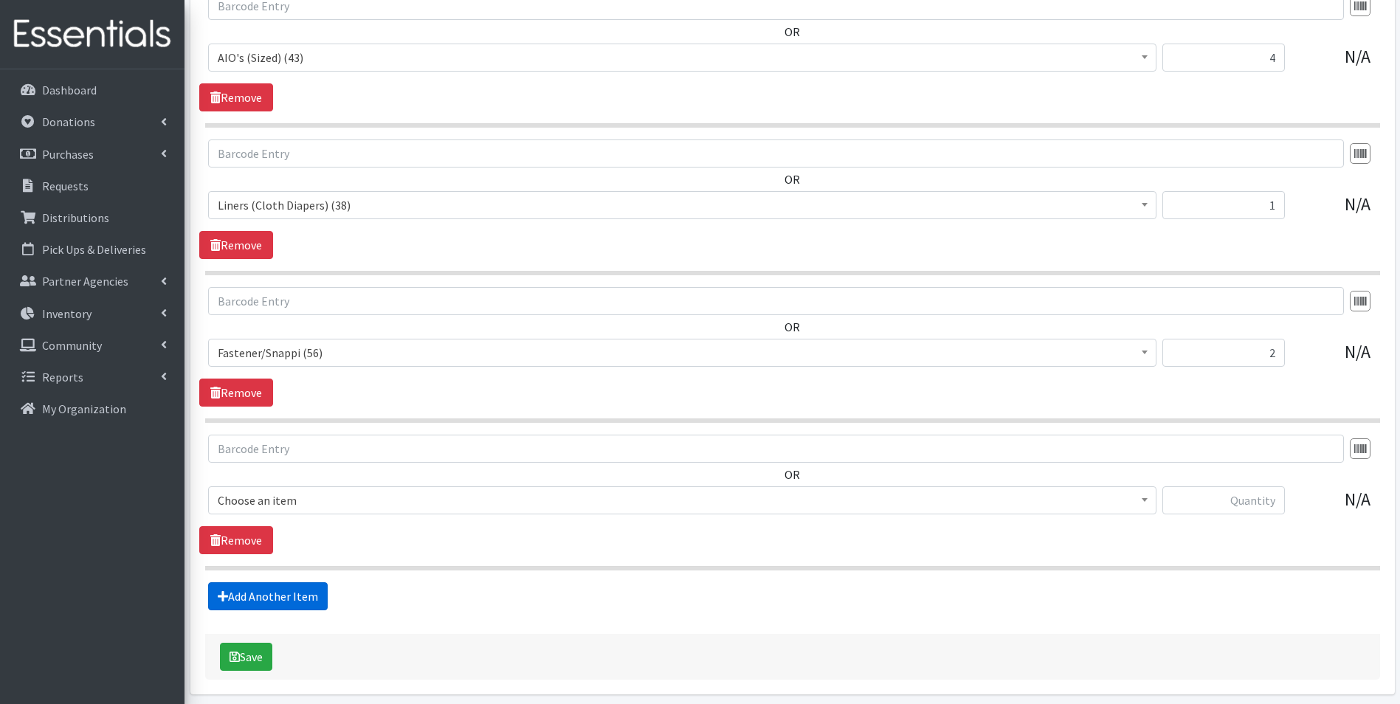
scroll to position [2835, 0]
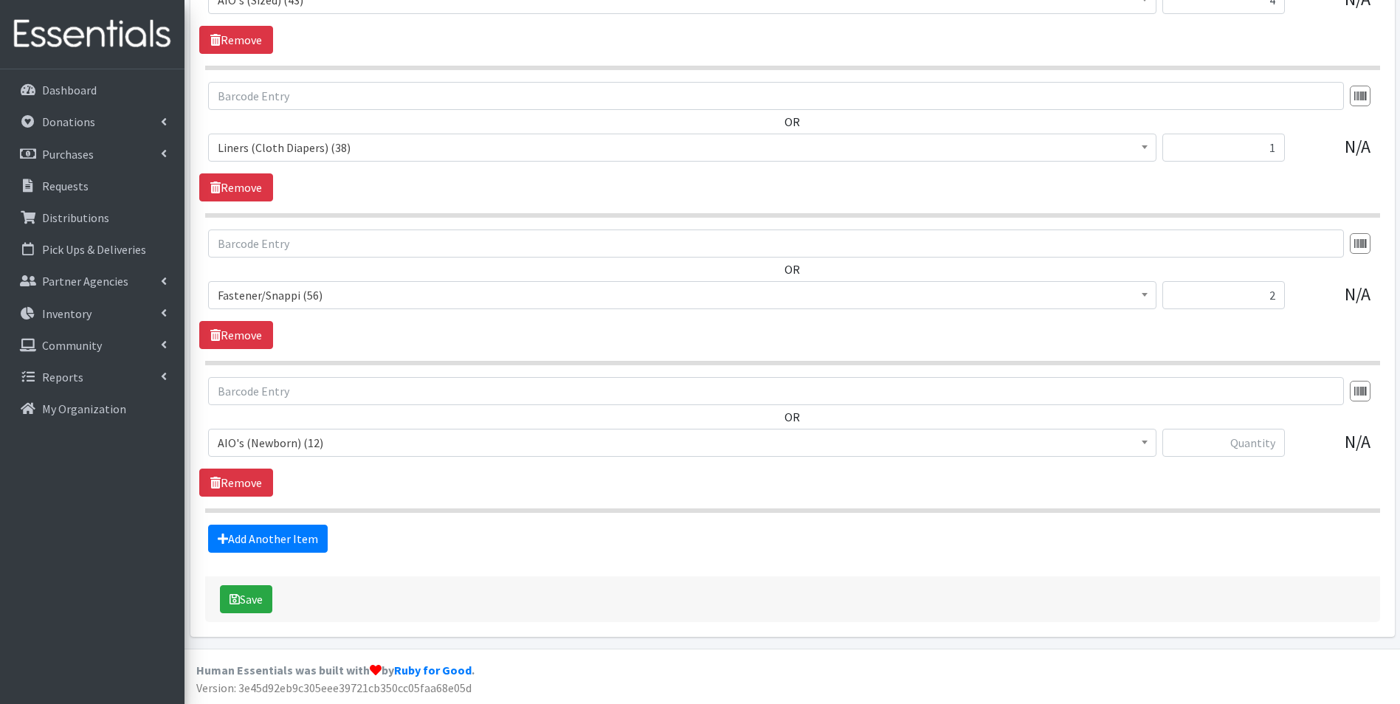
click at [363, 441] on span "AIO's (Newborn) (12)" at bounding box center [682, 442] width 929 height 21
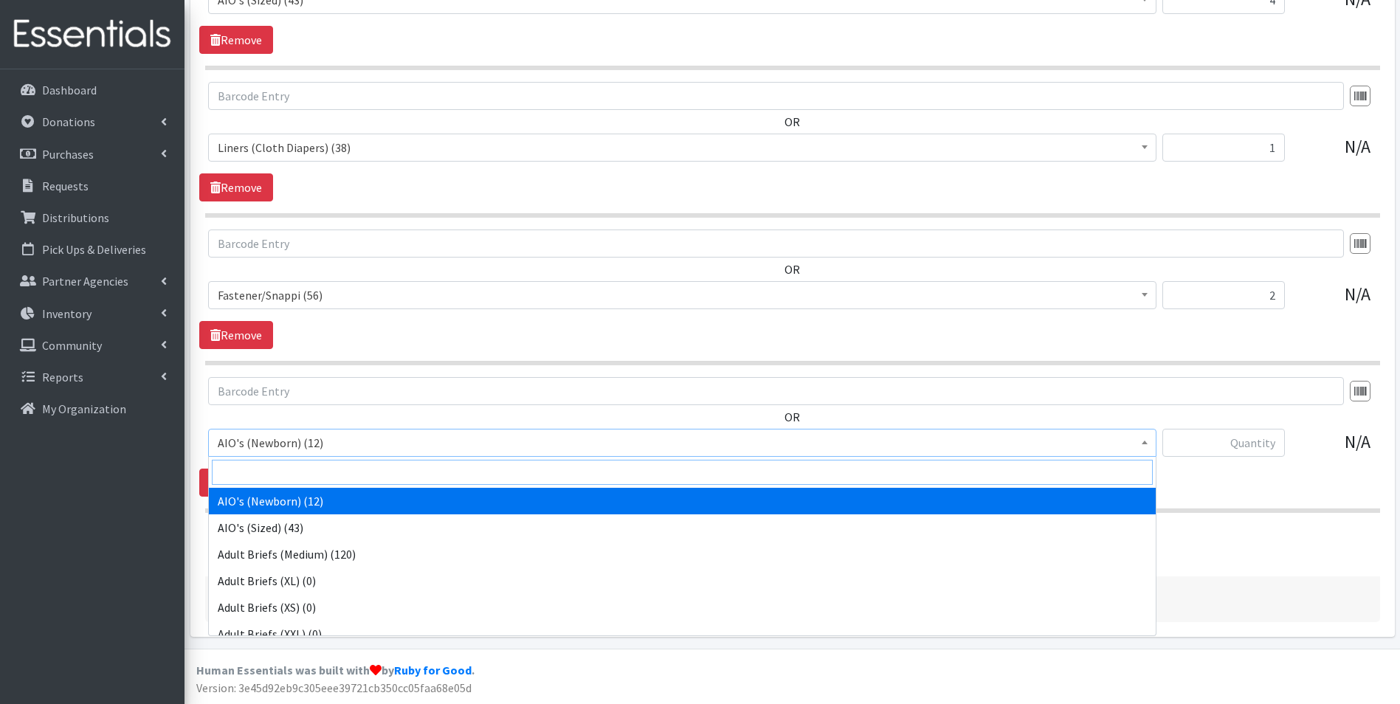
click at [363, 469] on input "search" at bounding box center [682, 472] width 941 height 25
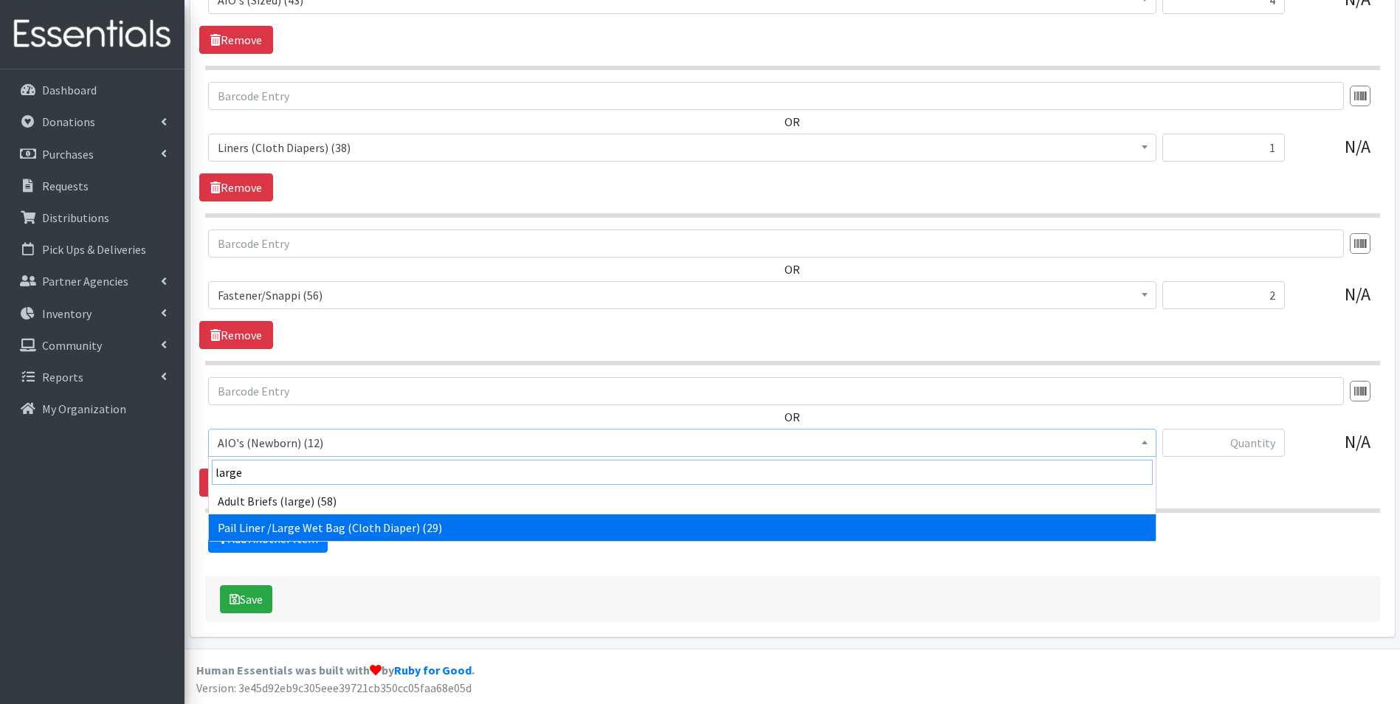
type input "large"
select select "12479"
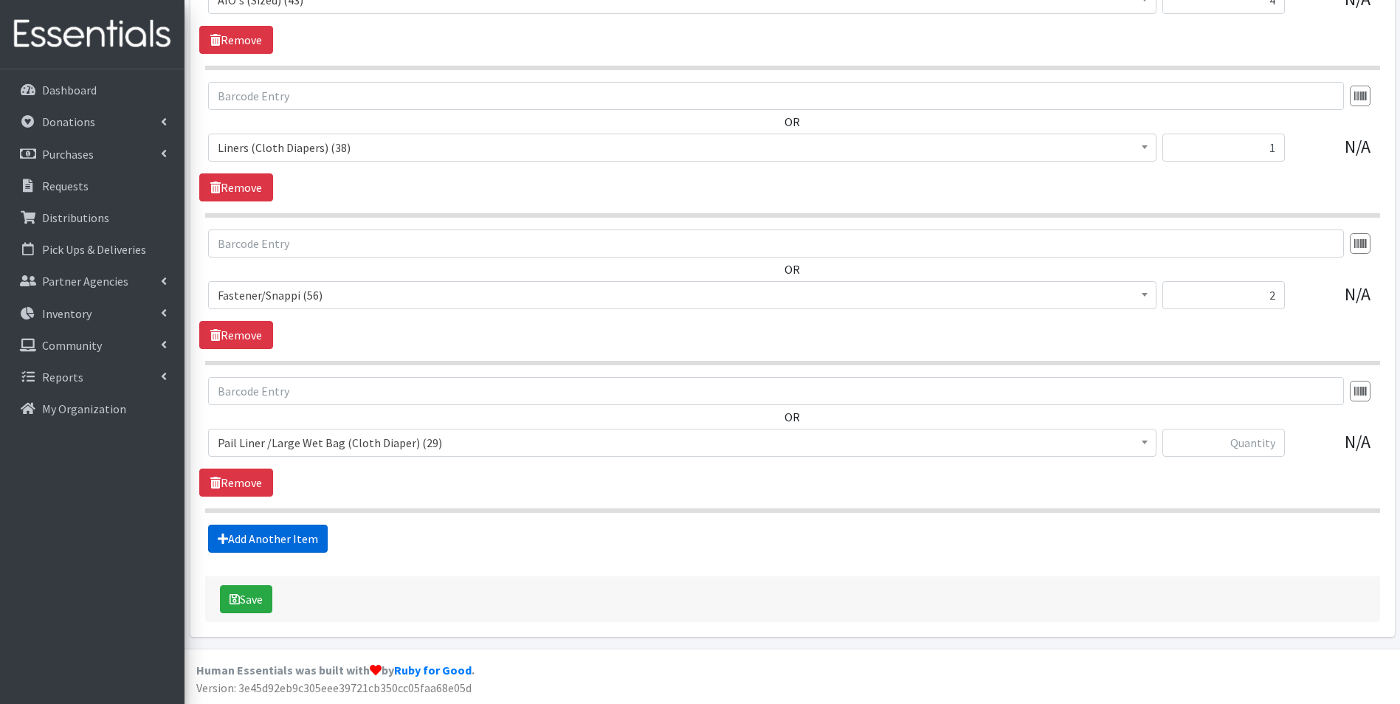
click at [298, 544] on link "Add Another Item" at bounding box center [268, 539] width 120 height 28
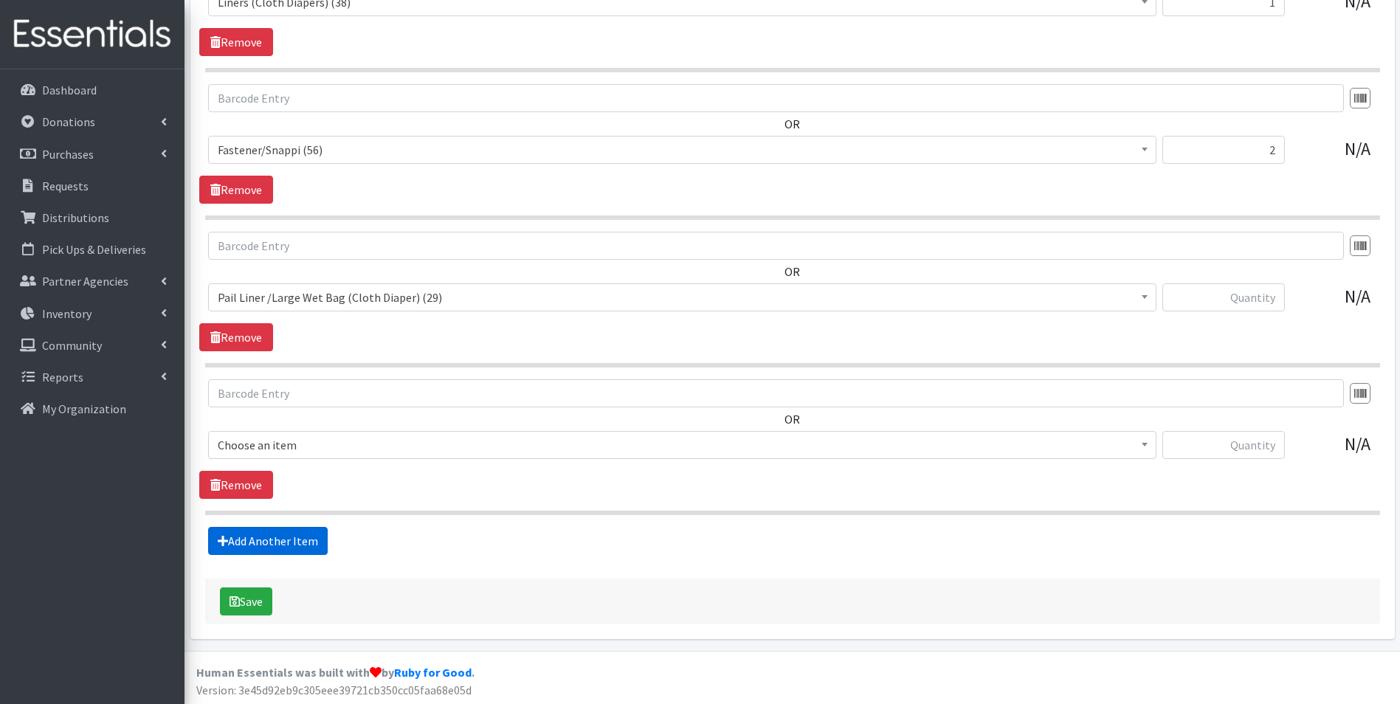
scroll to position [2983, 0]
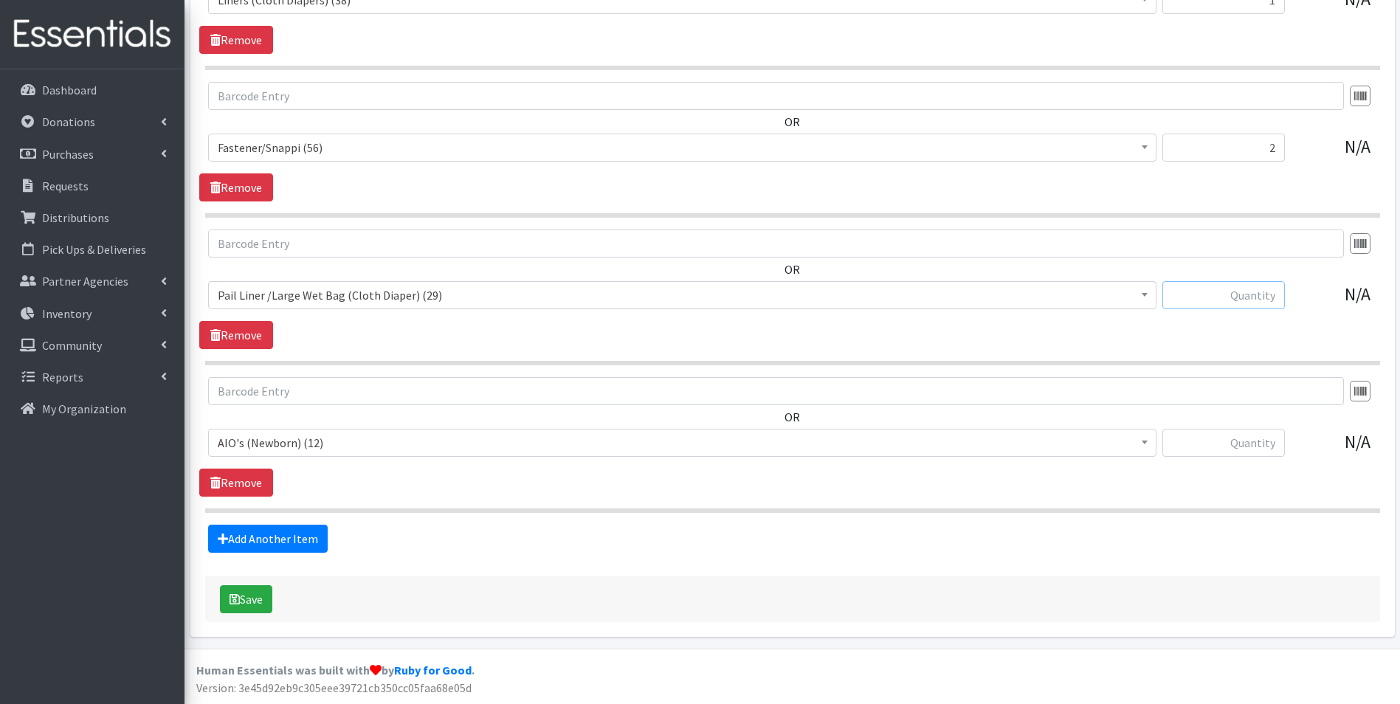
click at [1202, 297] on input "text" at bounding box center [1223, 295] width 122 height 28
type input "1"
click at [316, 449] on span "AIO's (Newborn) (12)" at bounding box center [682, 442] width 929 height 21
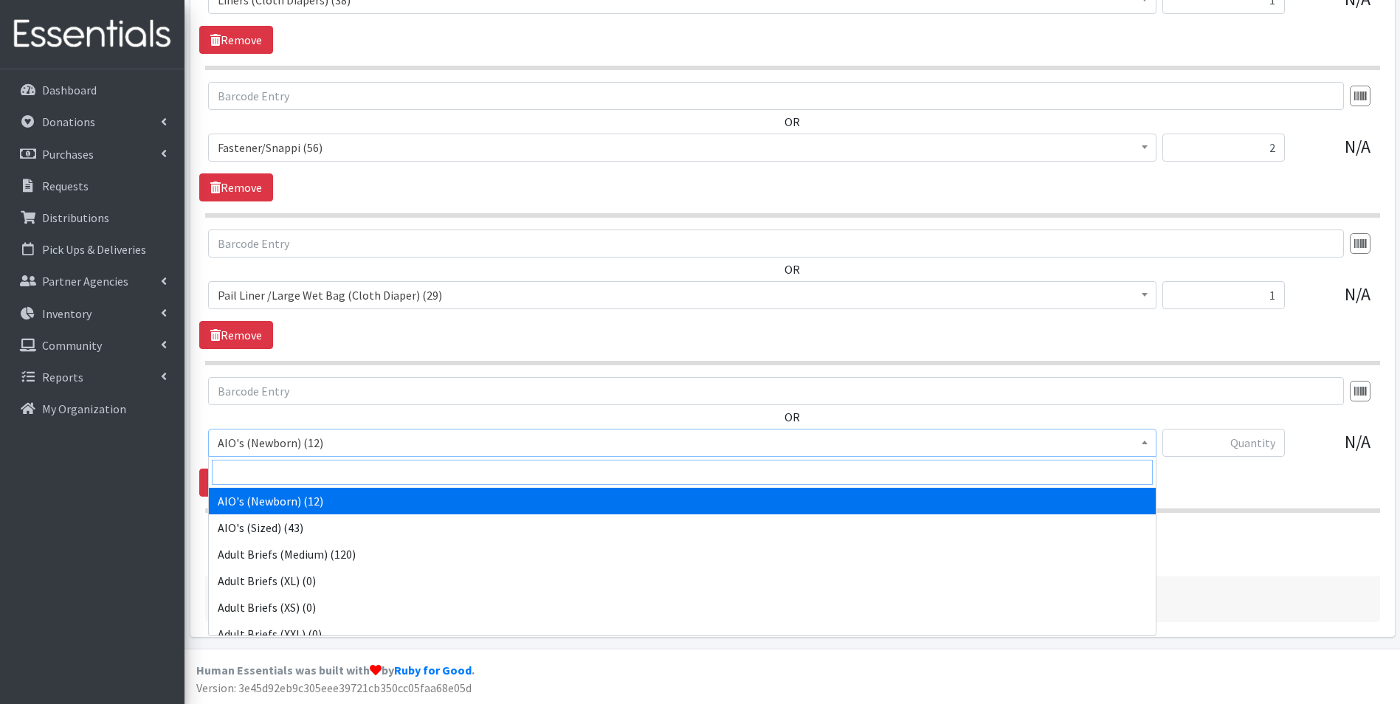
click at [317, 469] on input "search" at bounding box center [682, 472] width 941 height 25
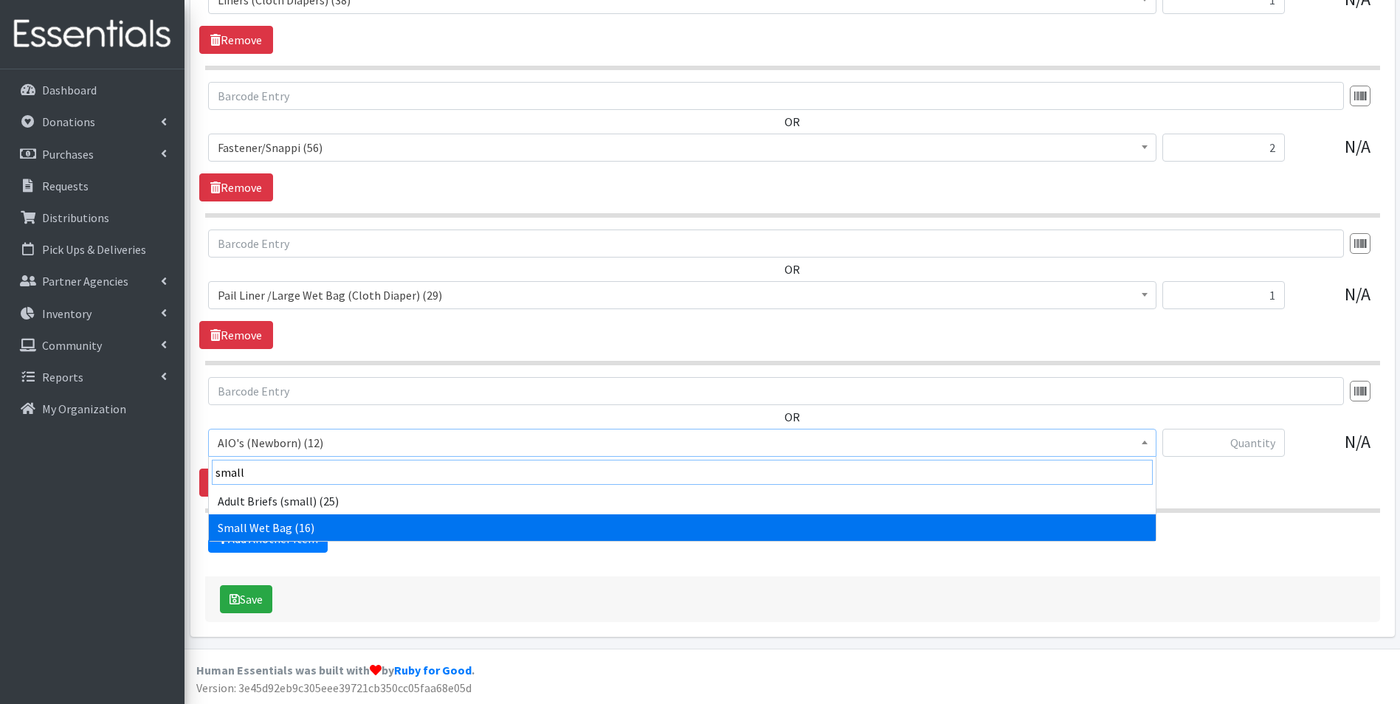
type input "small"
select select "12480"
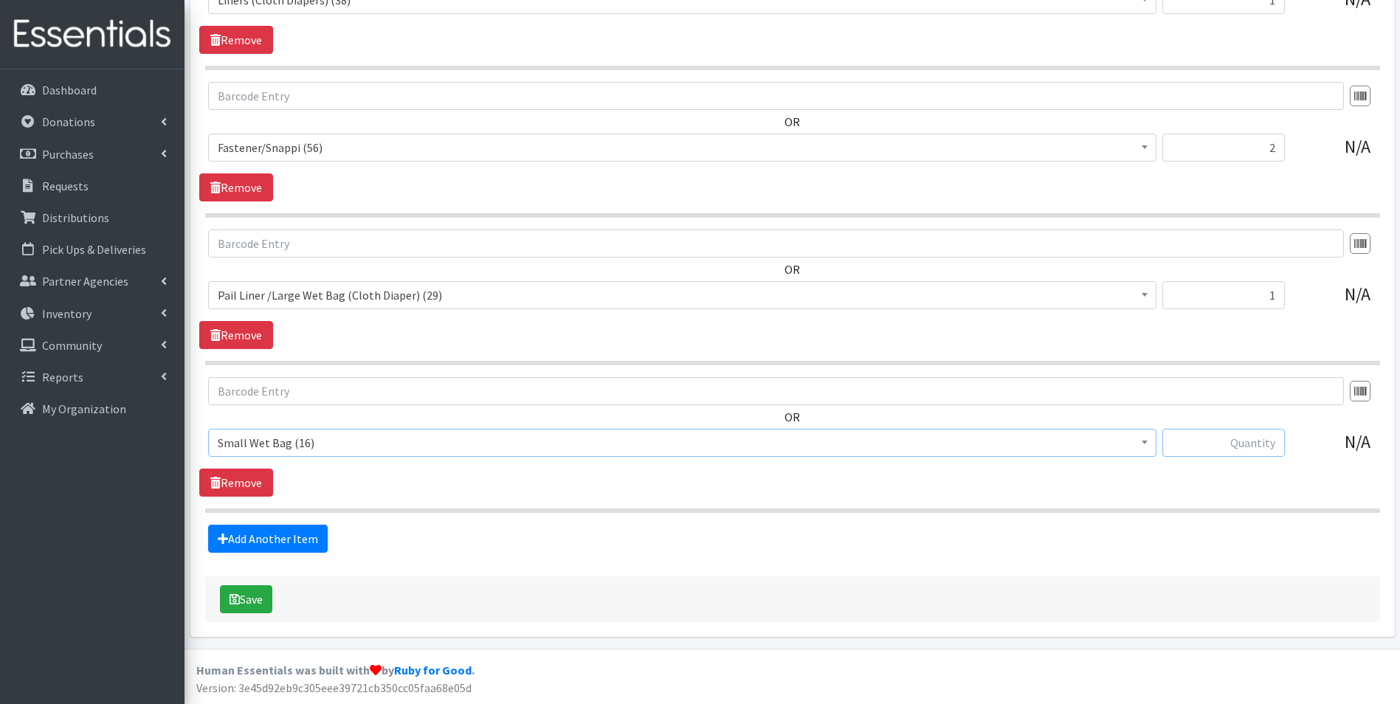
click at [1195, 435] on input "text" at bounding box center [1223, 443] width 122 height 28
type input "1"
click at [297, 533] on link "Add Another Item" at bounding box center [268, 539] width 120 height 28
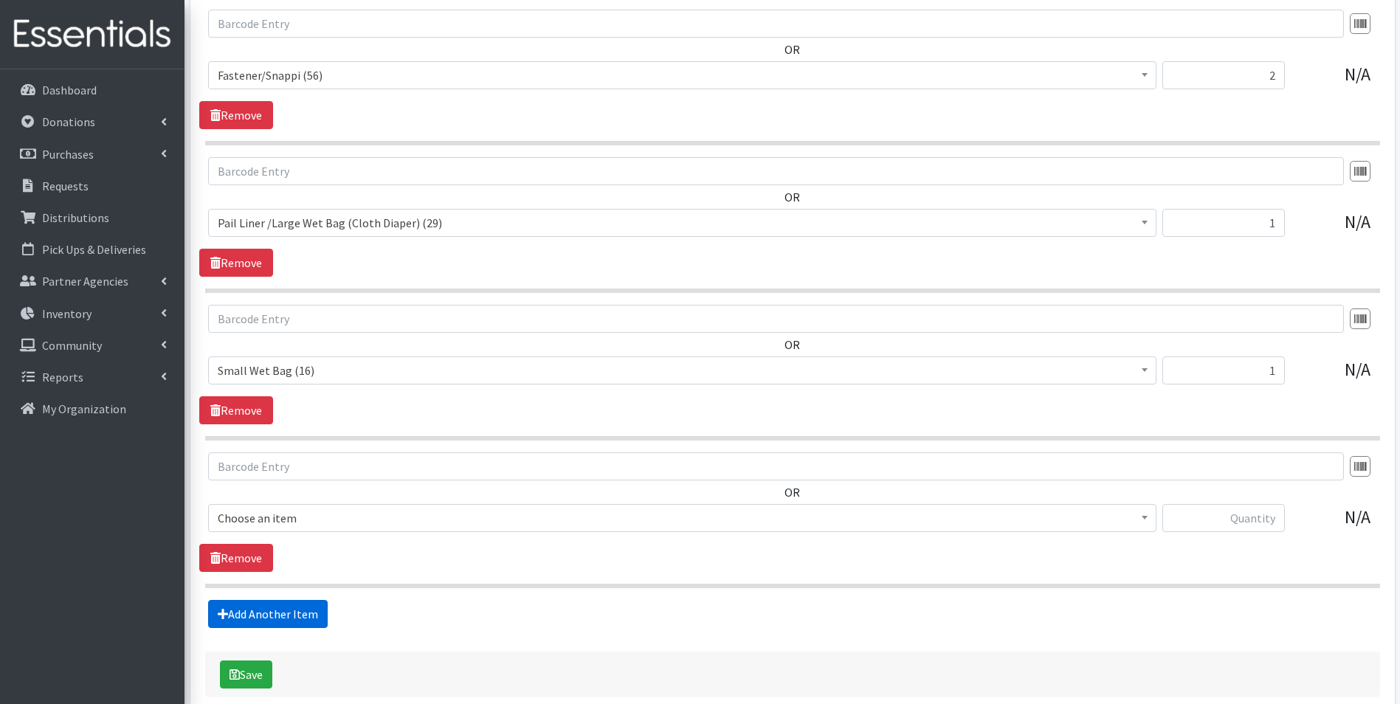
scroll to position [3130, 0]
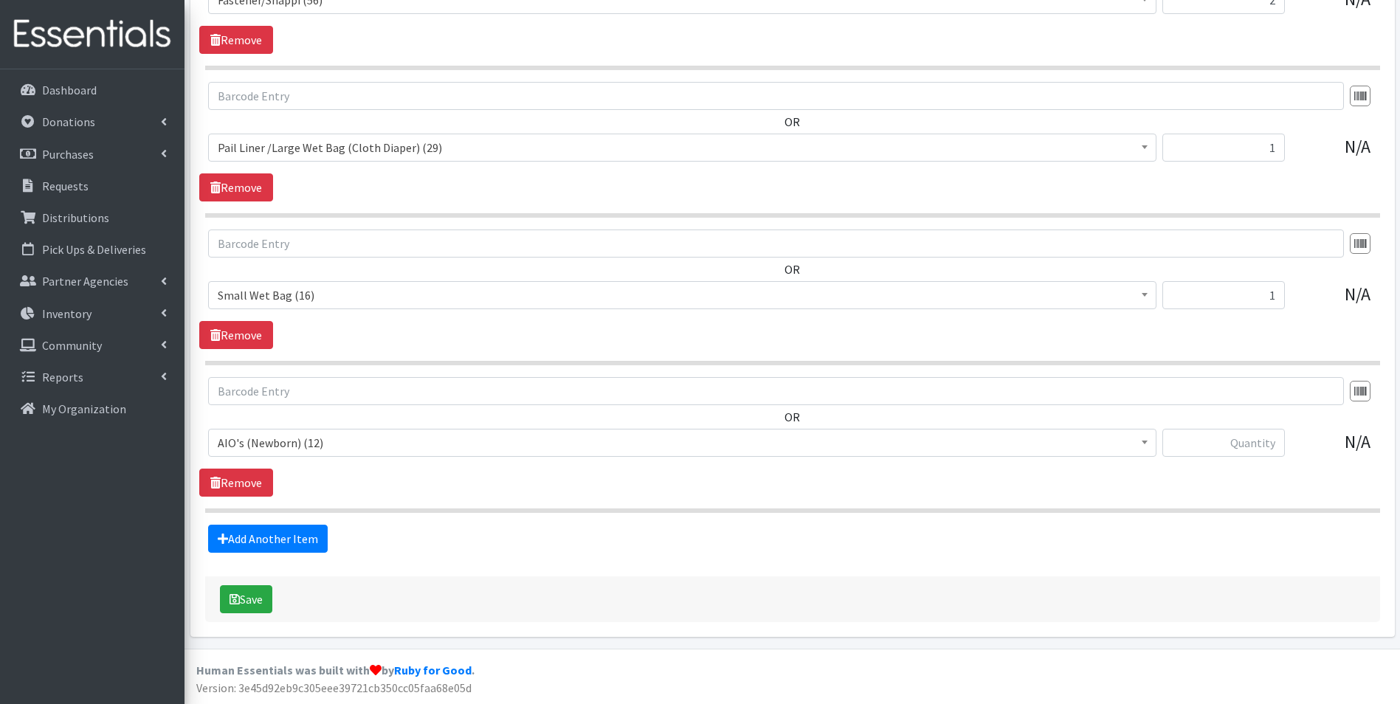
click at [355, 446] on span "AIO's (Newborn) (12)" at bounding box center [682, 442] width 929 height 21
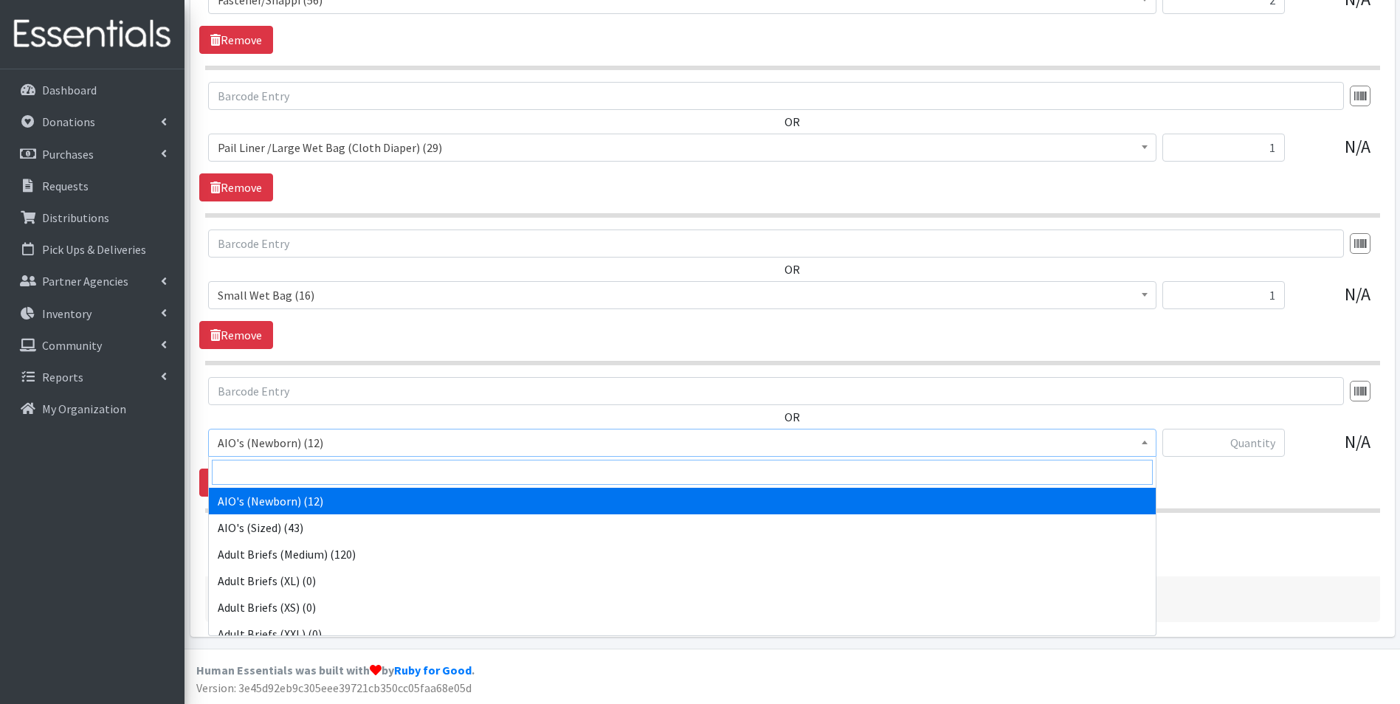
click at [359, 476] on input "search" at bounding box center [682, 472] width 941 height 25
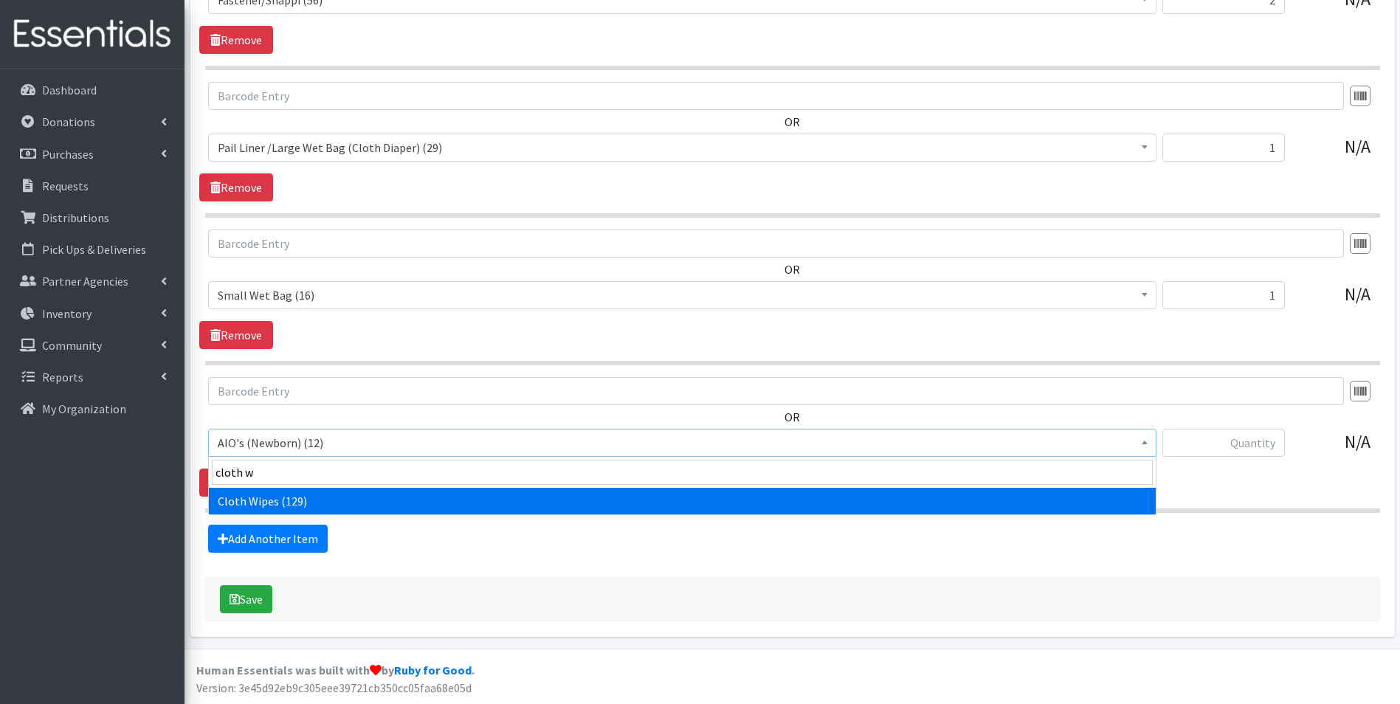
type input "cloth w"
select select "12481"
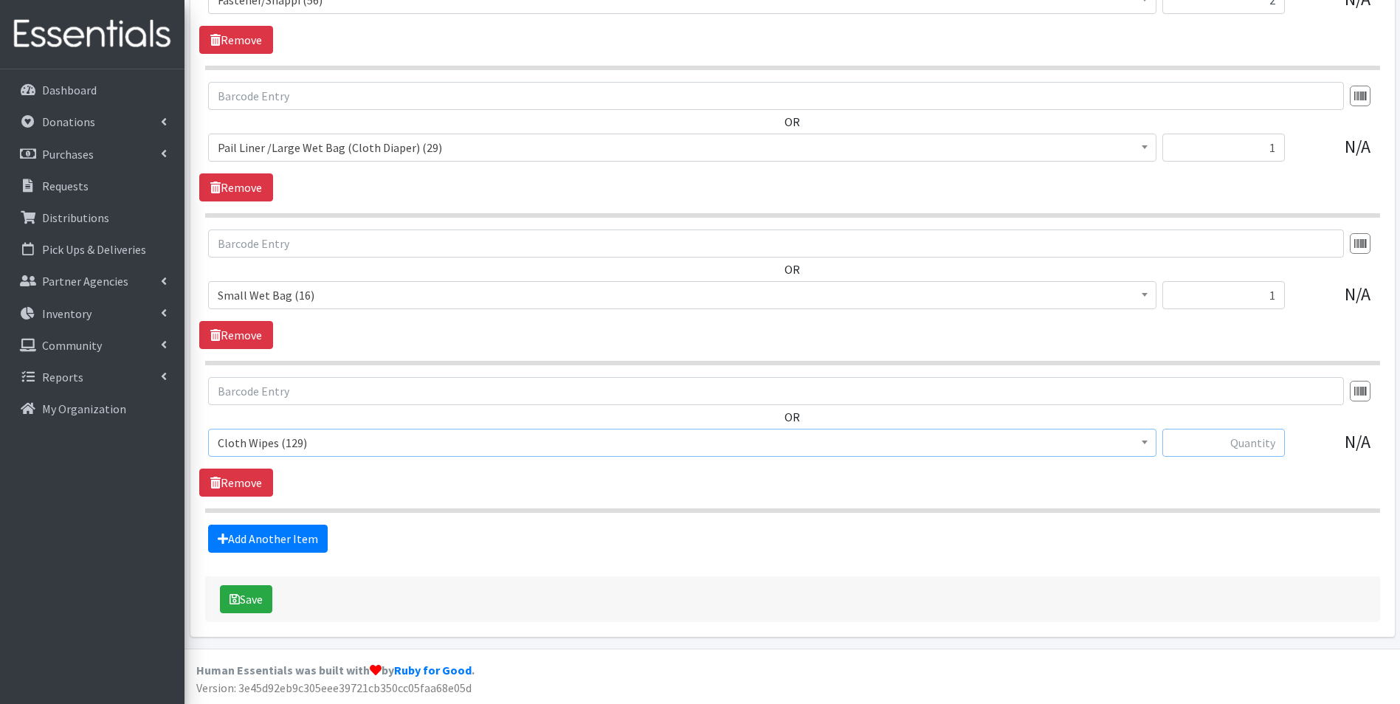
click at [1204, 442] on input "text" at bounding box center [1223, 443] width 122 height 28
type input "12"
click at [250, 599] on button "Save" at bounding box center [246, 599] width 52 height 28
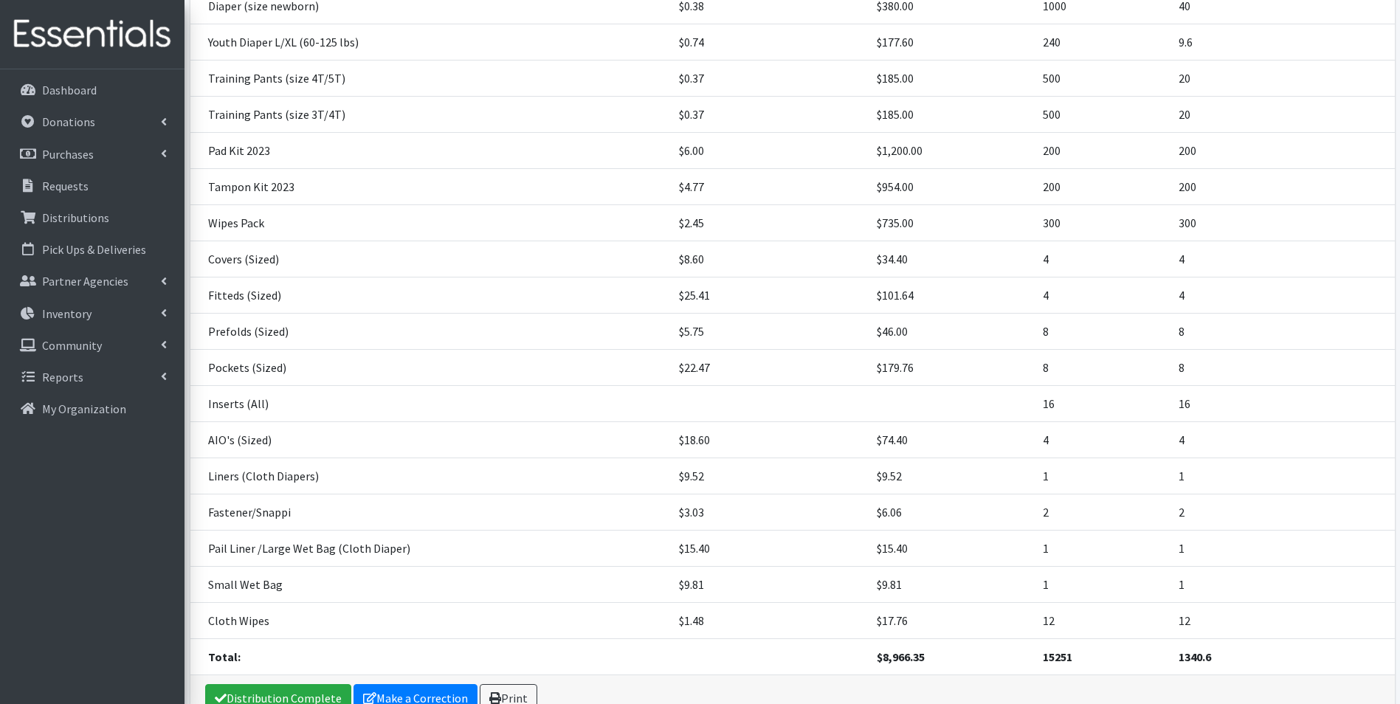
scroll to position [543, 0]
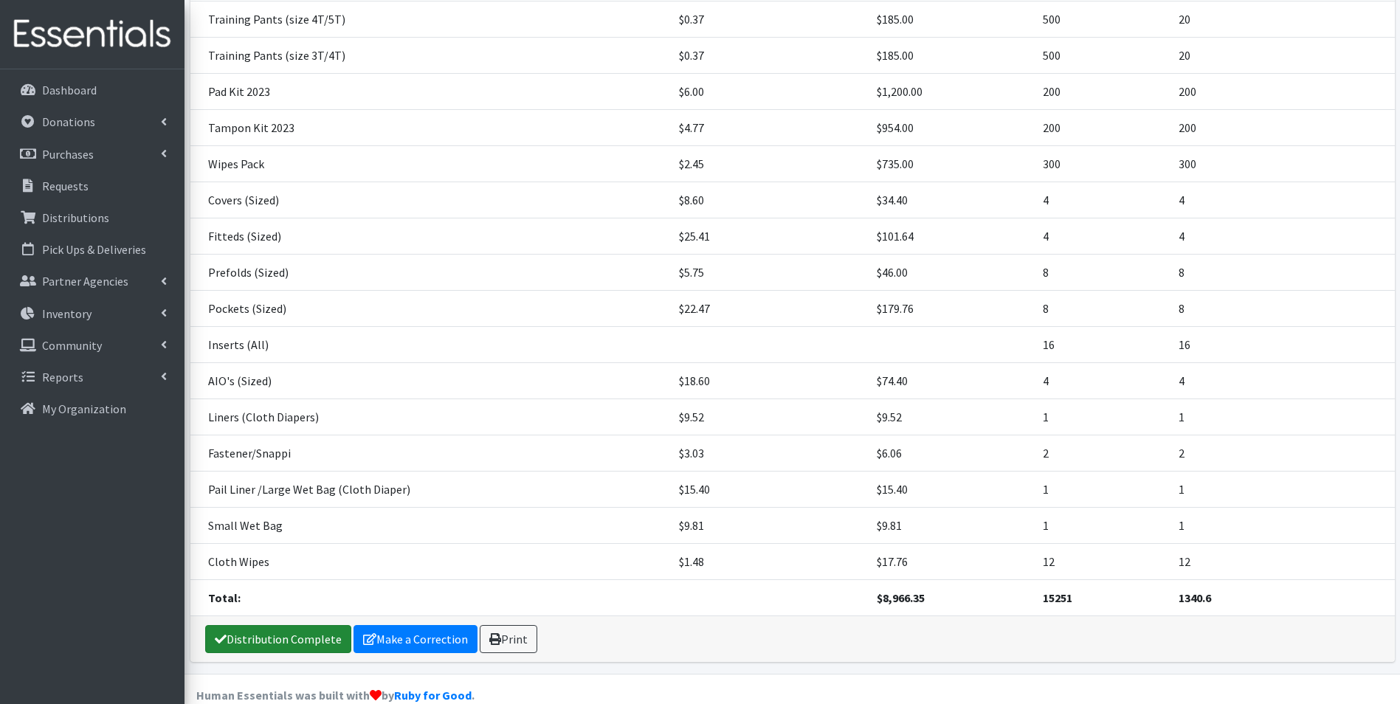
click at [258, 625] on link "Distribution Complete" at bounding box center [278, 639] width 146 height 28
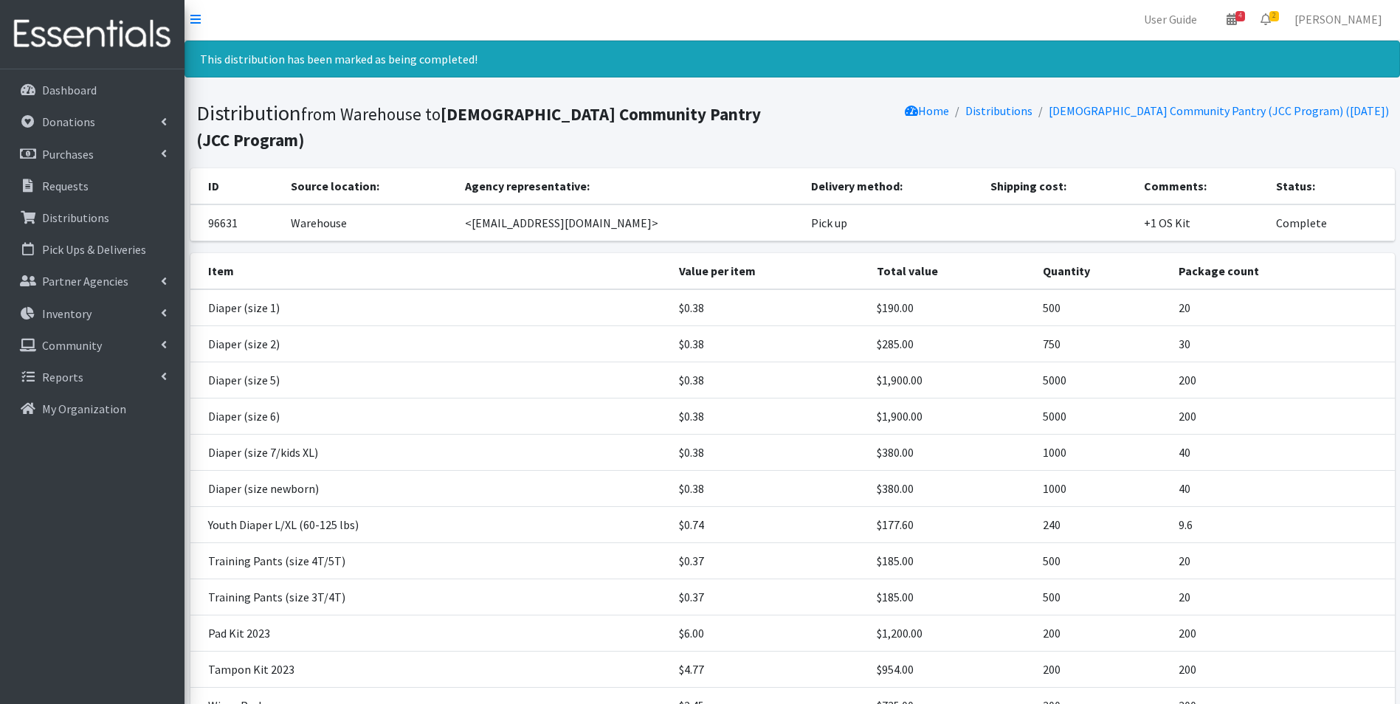
scroll to position [0, 0]
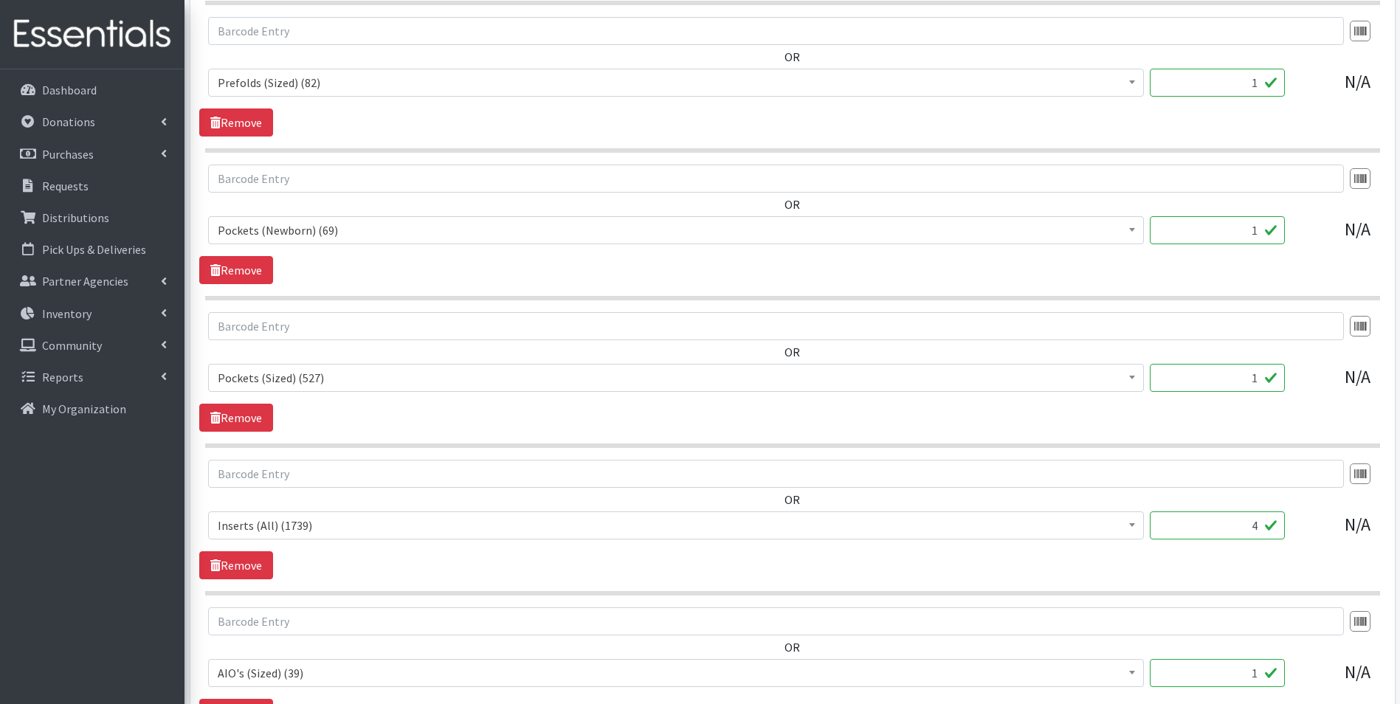
scroll to position [3034, 0]
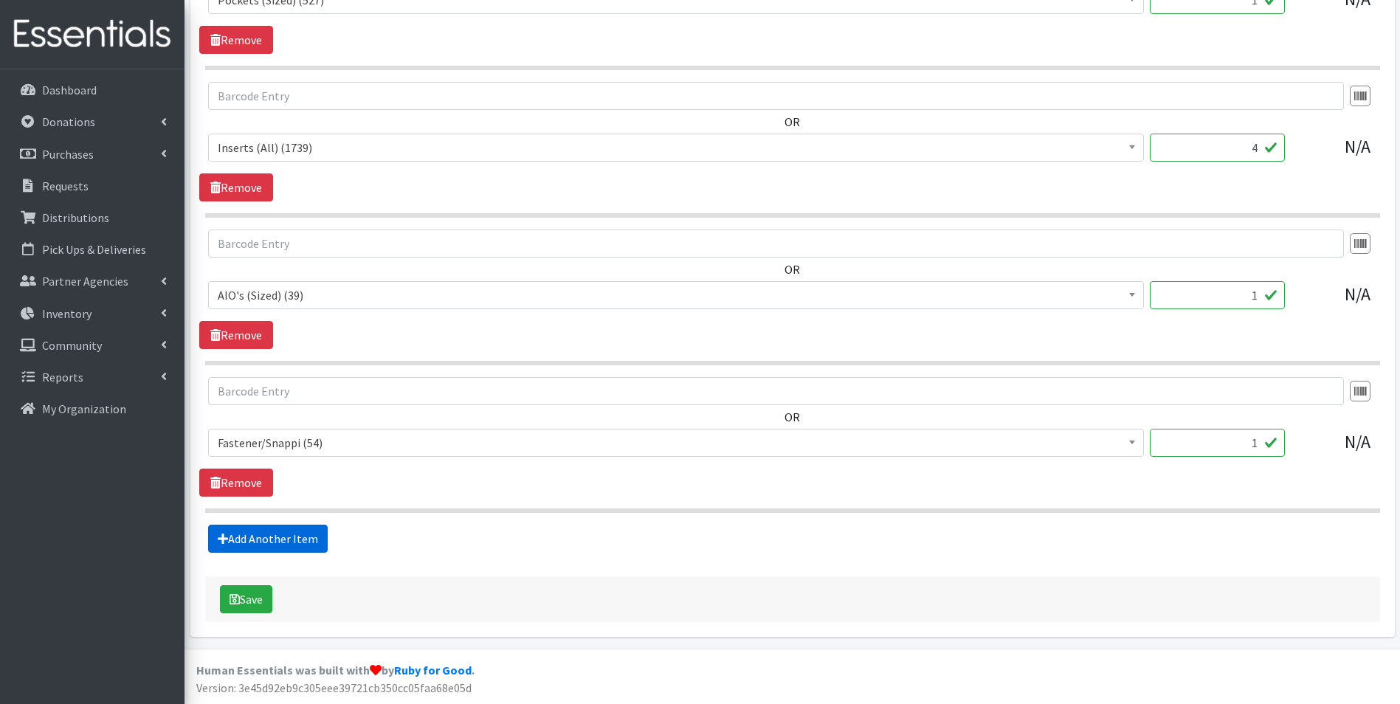
click at [275, 544] on link "Add Another Item" at bounding box center [268, 539] width 120 height 28
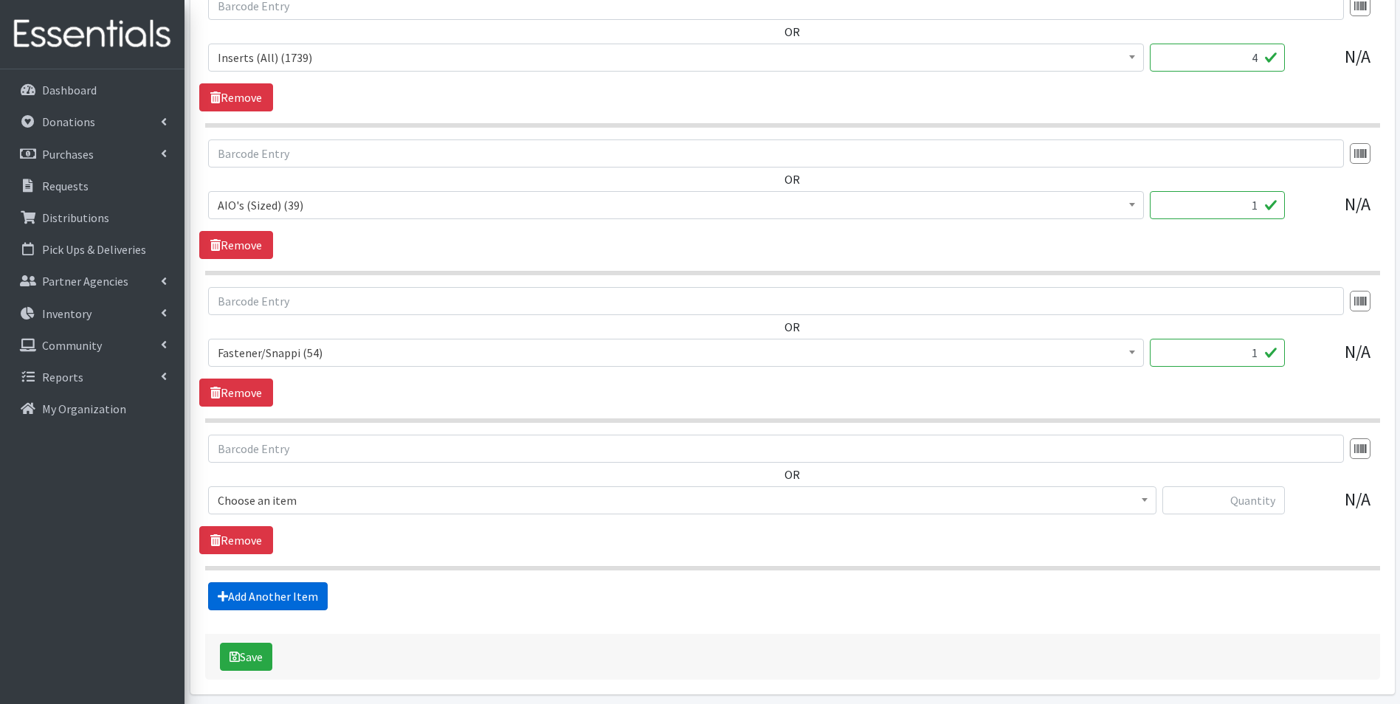
scroll to position [3182, 0]
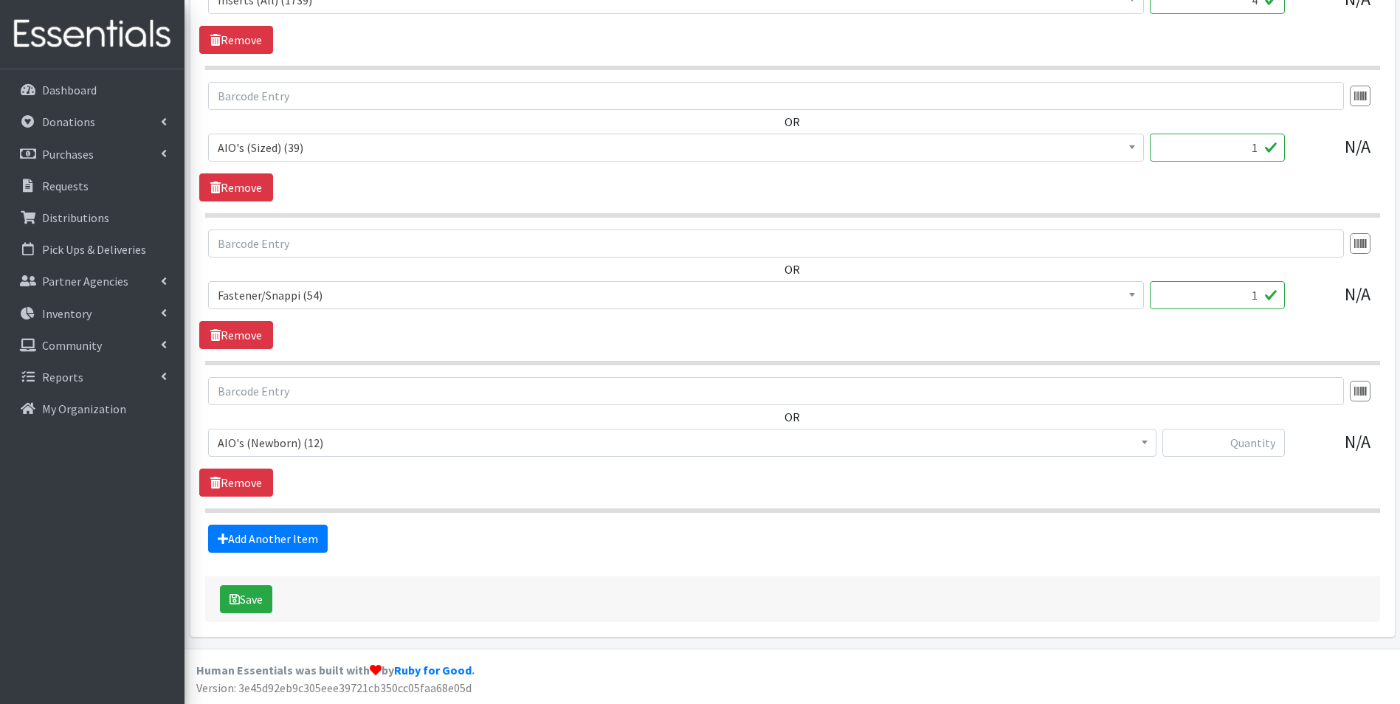
click at [294, 445] on span "AIO's (Newborn) (12)" at bounding box center [682, 442] width 929 height 21
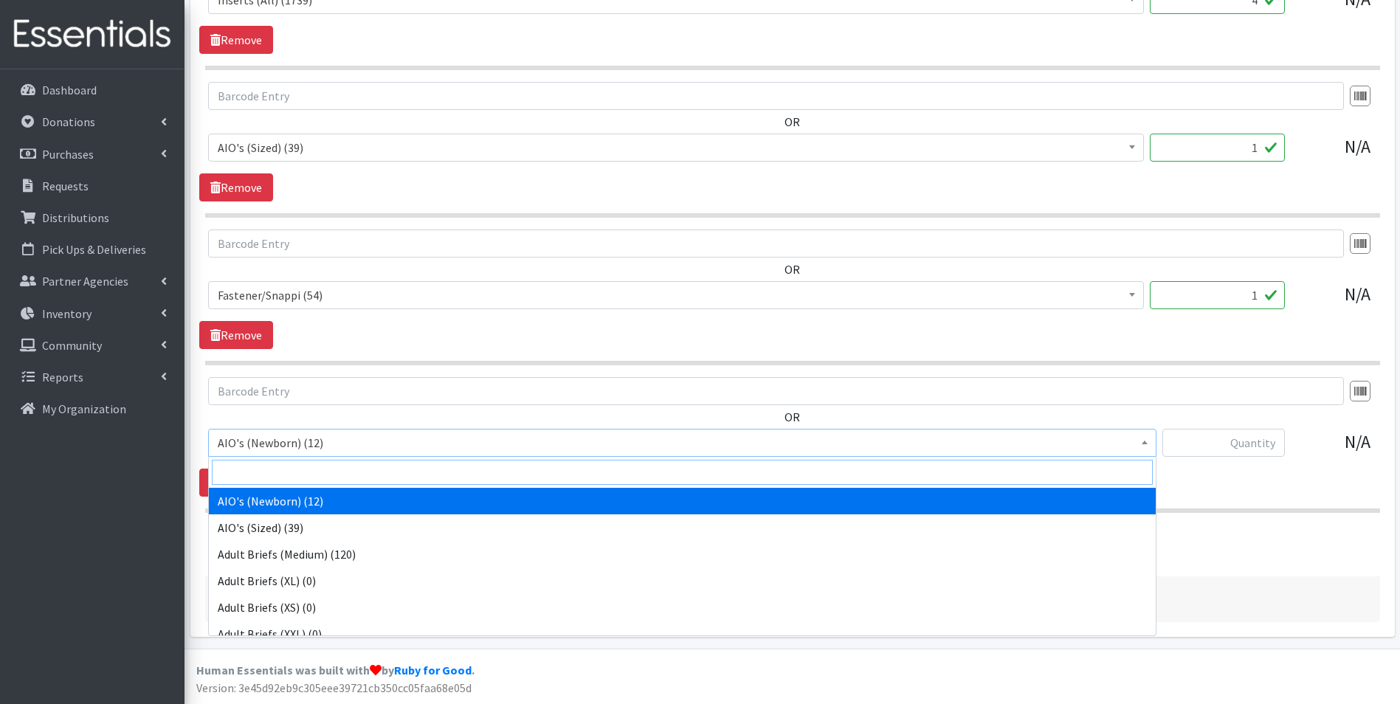
click at [294, 463] on input "search" at bounding box center [682, 472] width 941 height 25
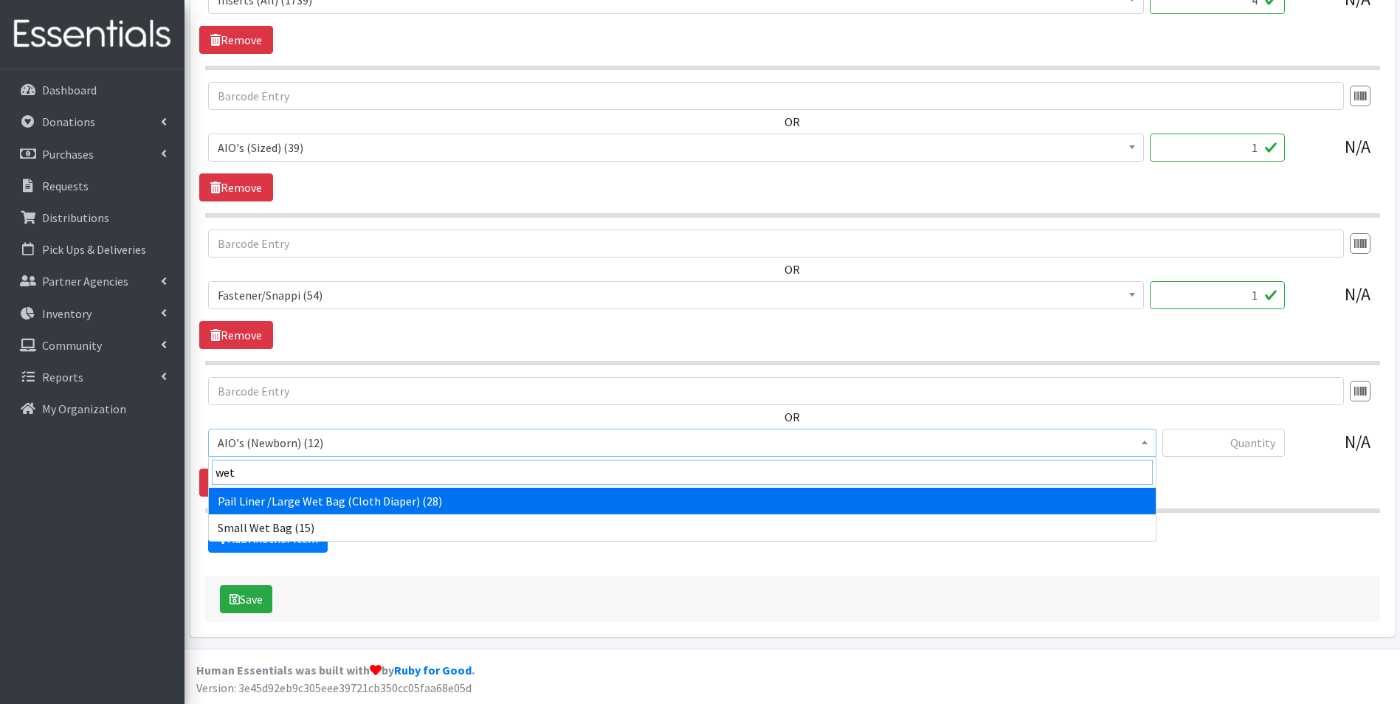
type input "wet"
select select "12479"
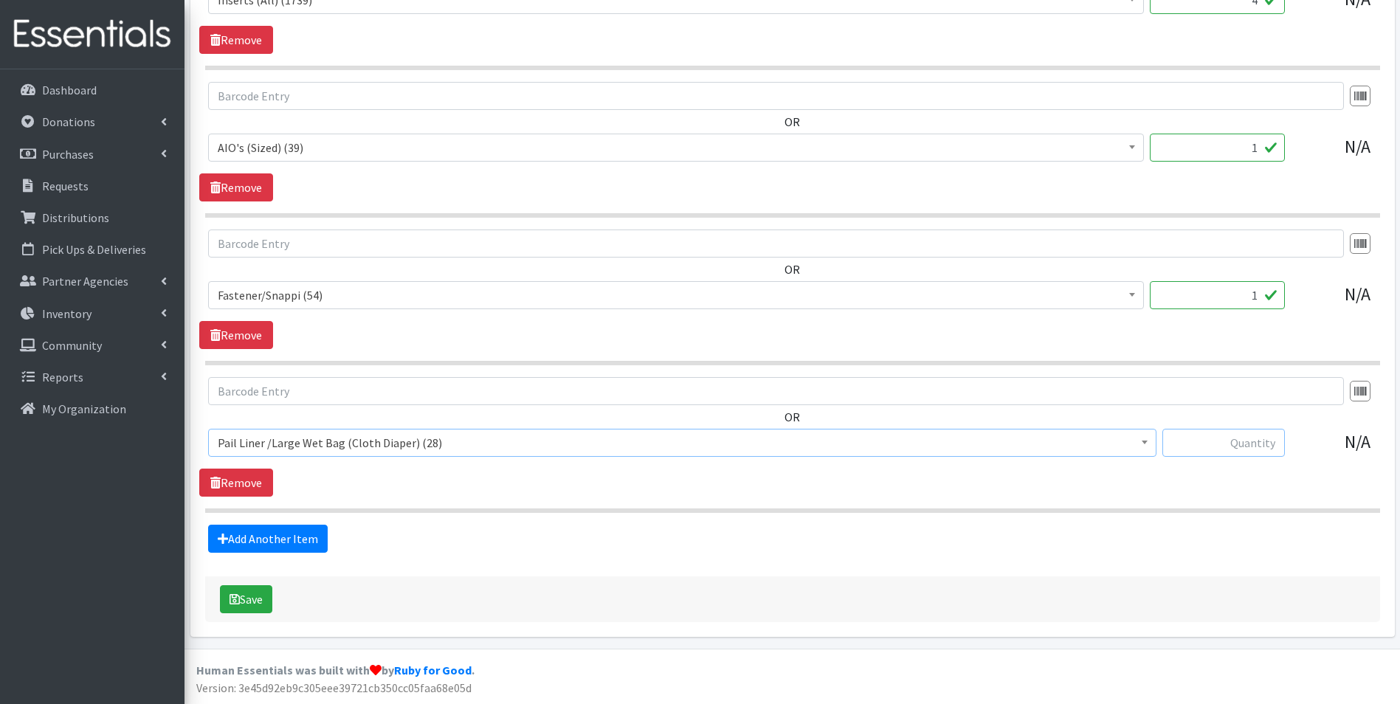
click at [1187, 435] on input "text" at bounding box center [1223, 443] width 122 height 28
type input "1"
click at [255, 594] on button "Save" at bounding box center [246, 599] width 52 height 28
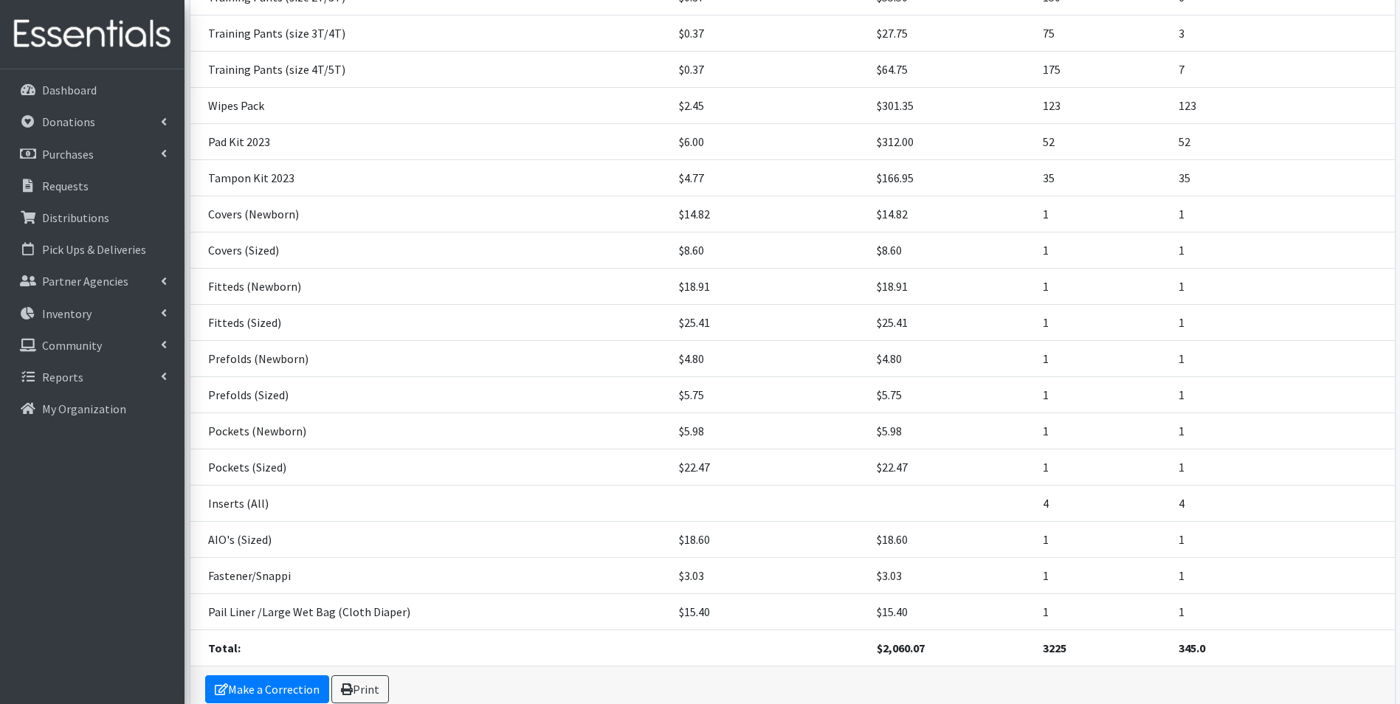
scroll to position [615, 0]
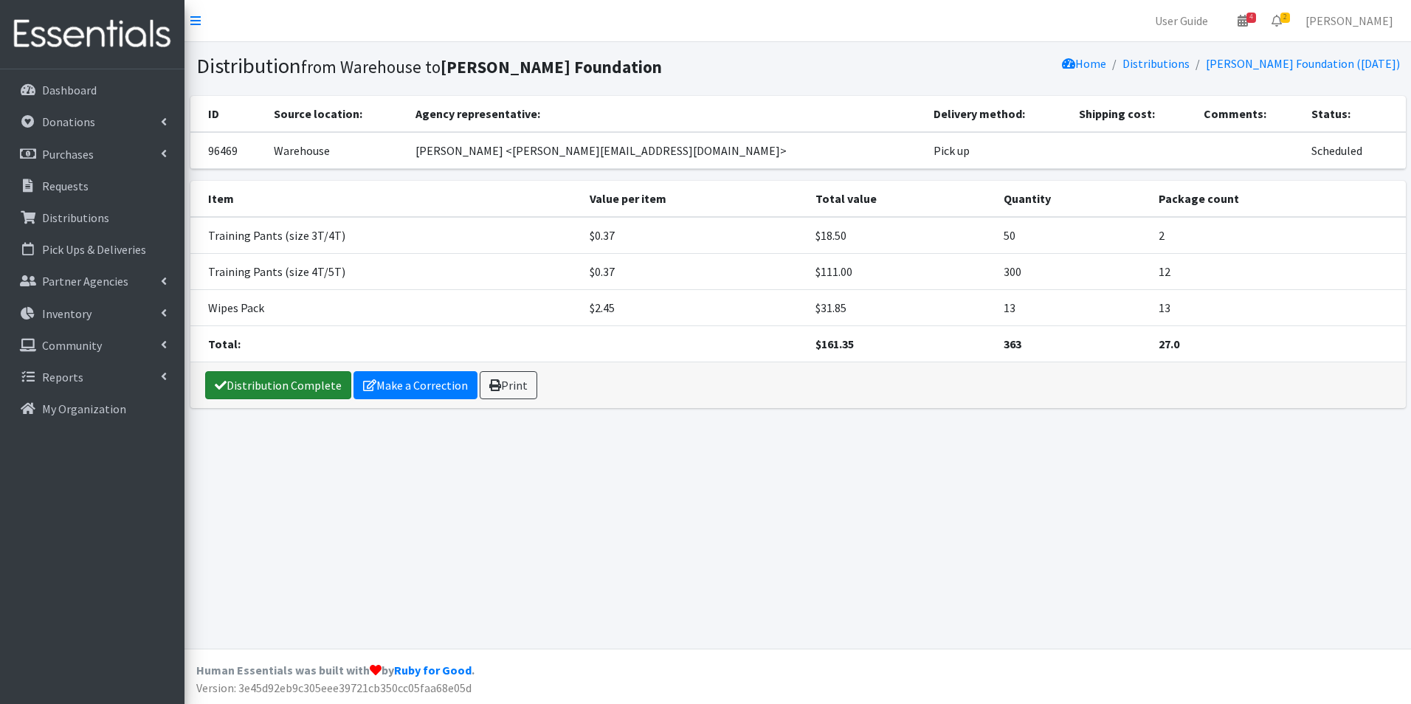
click at [258, 385] on link "Distribution Complete" at bounding box center [278, 385] width 146 height 28
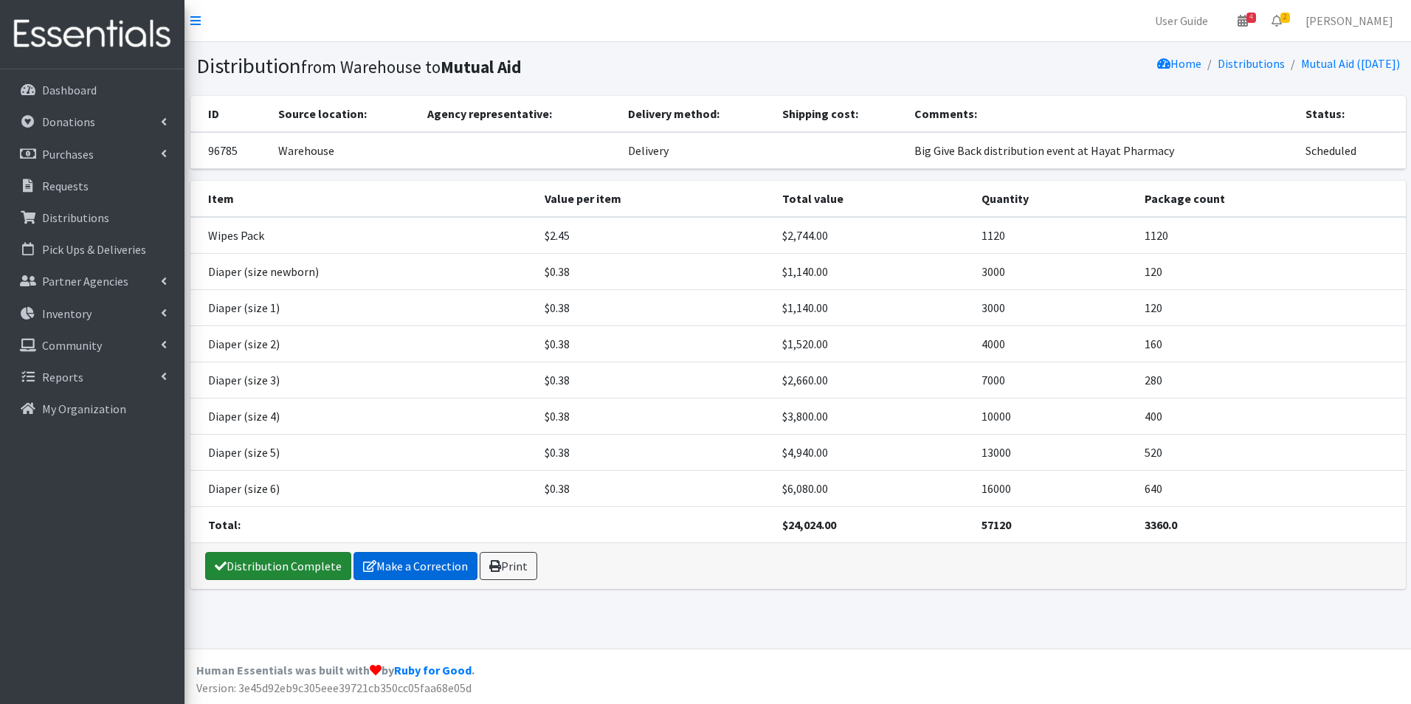
click at [300, 568] on link "Distribution Complete" at bounding box center [278, 566] width 146 height 28
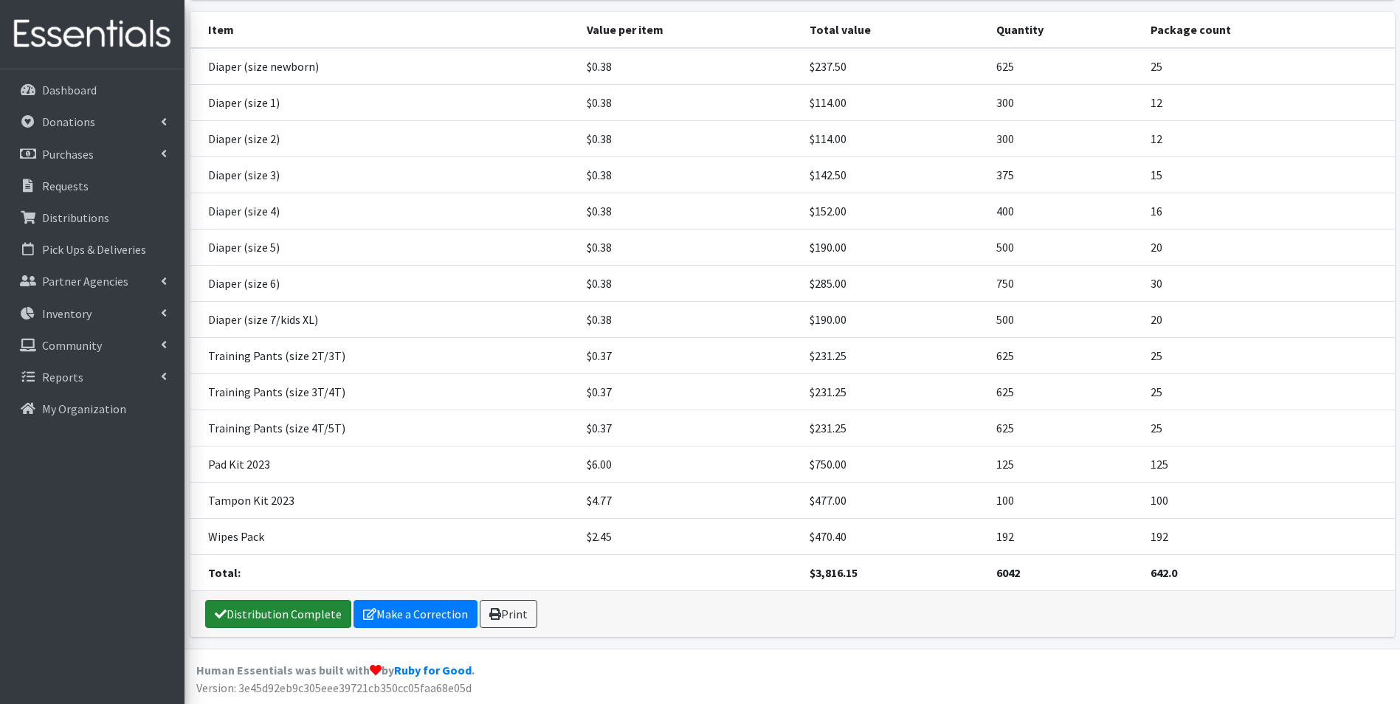
click at [257, 612] on link "Distribution Complete" at bounding box center [278, 614] width 146 height 28
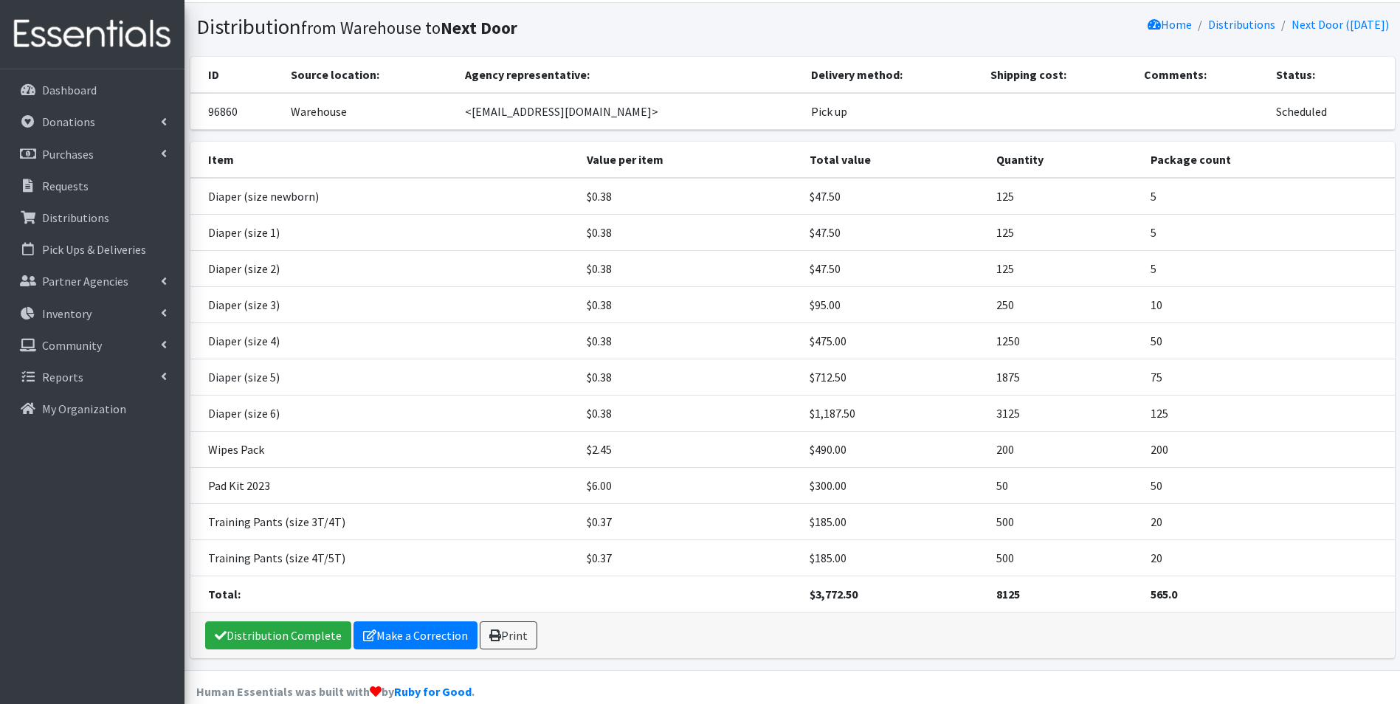
scroll to position [61, 0]
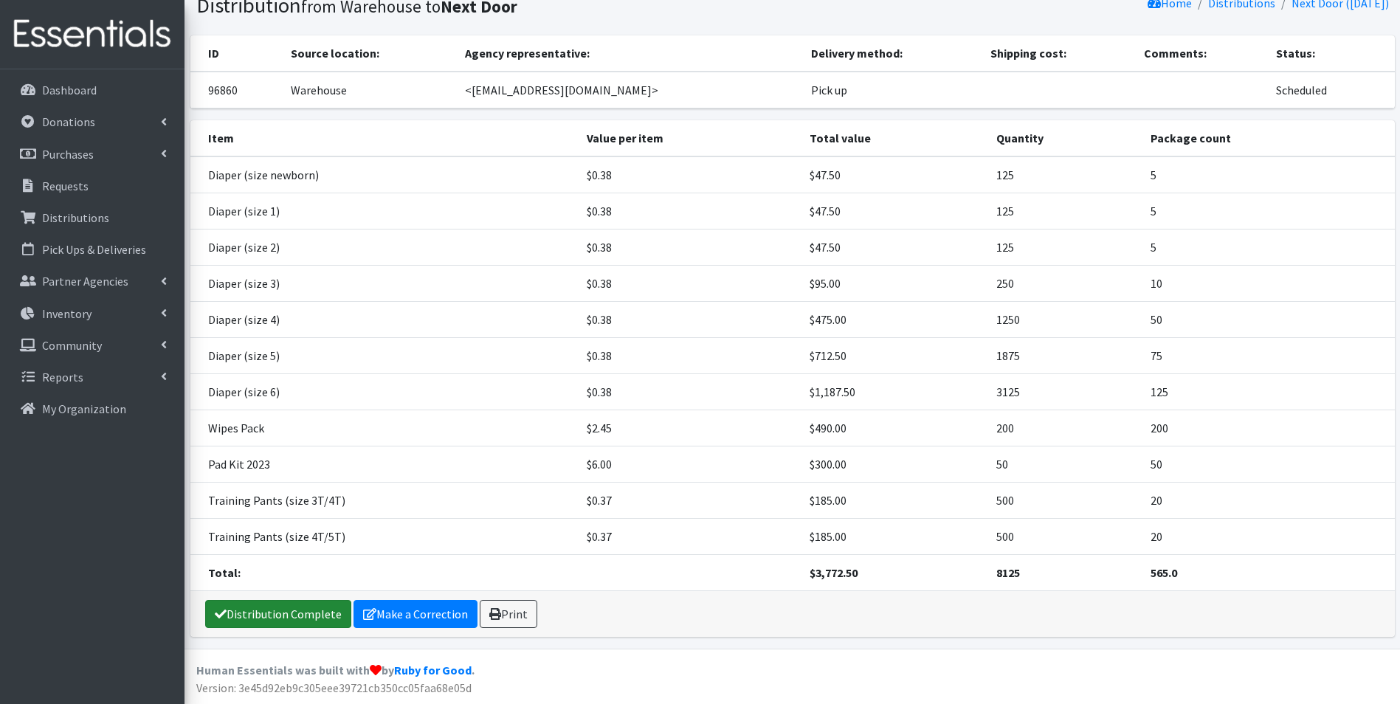
click at [286, 614] on link "Distribution Complete" at bounding box center [278, 614] width 146 height 28
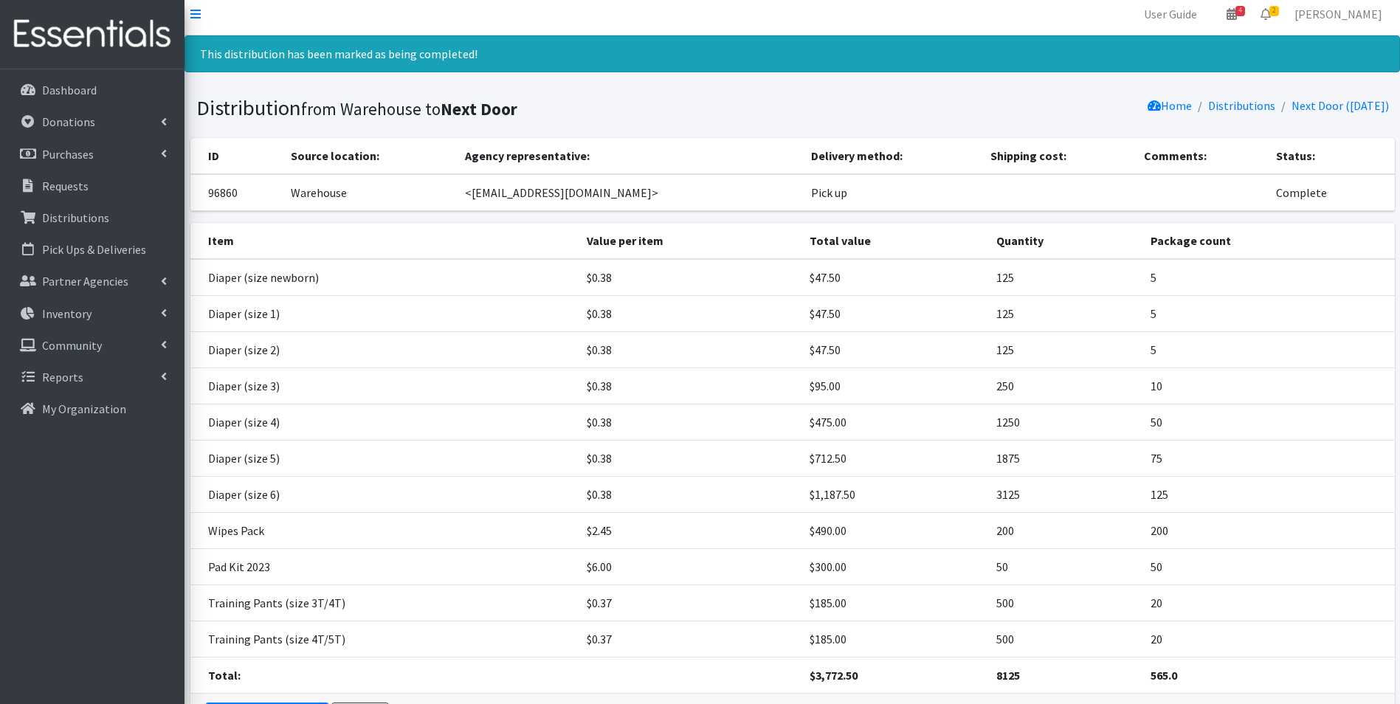
scroll to position [0, 0]
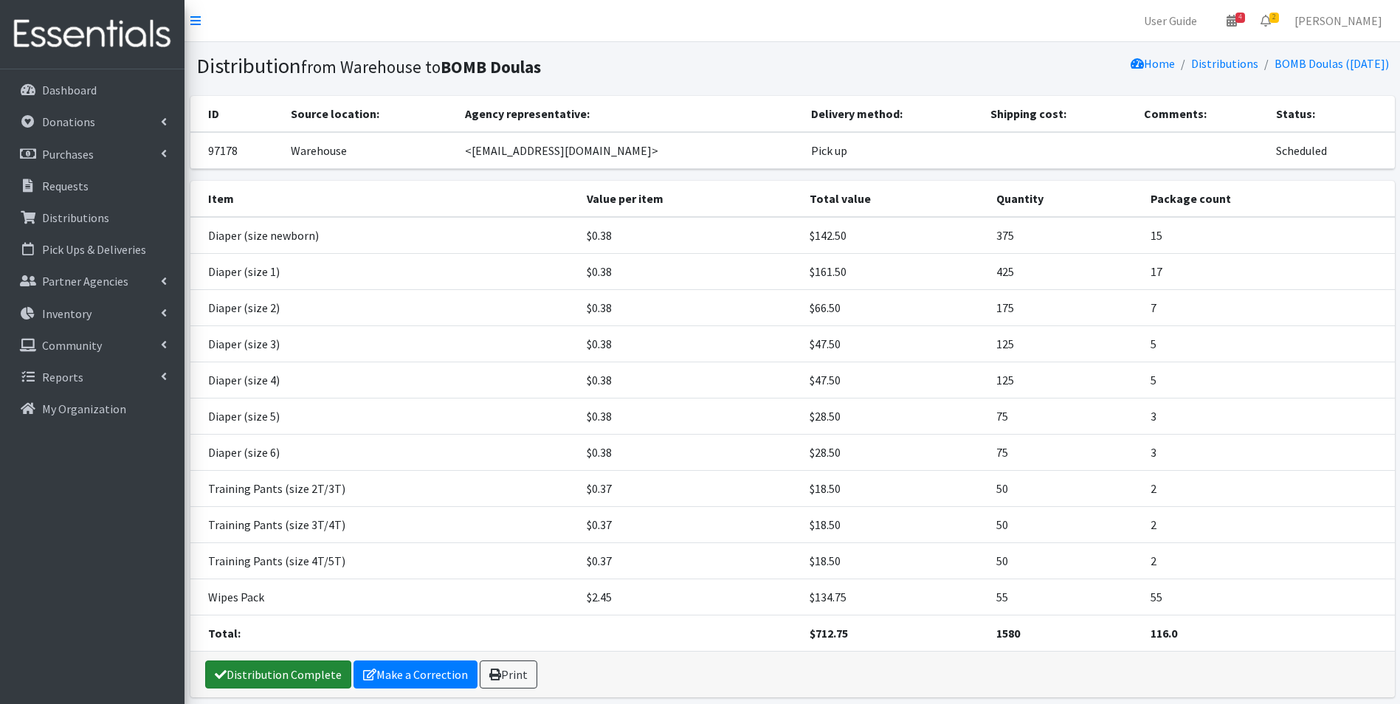
click at [238, 677] on link "Distribution Complete" at bounding box center [278, 674] width 146 height 28
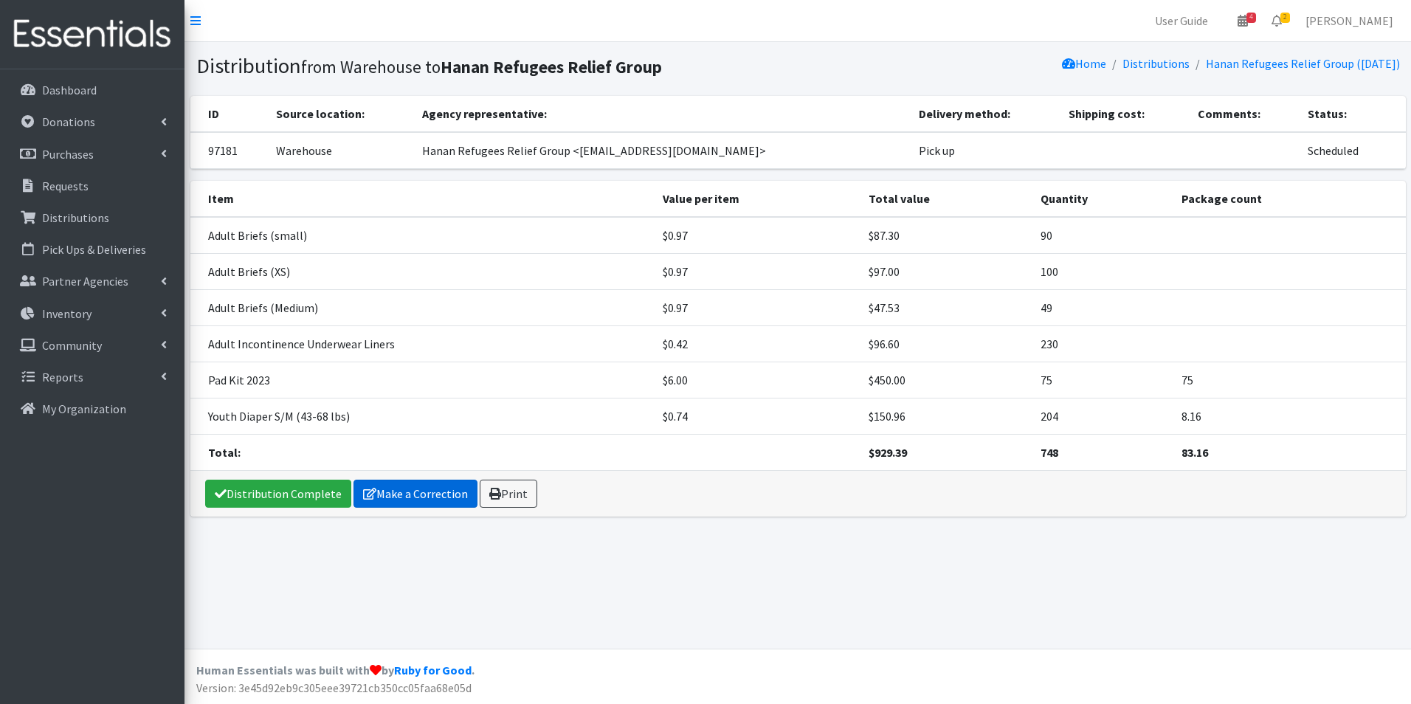
click at [383, 491] on link "Make a Correction" at bounding box center [415, 494] width 124 height 28
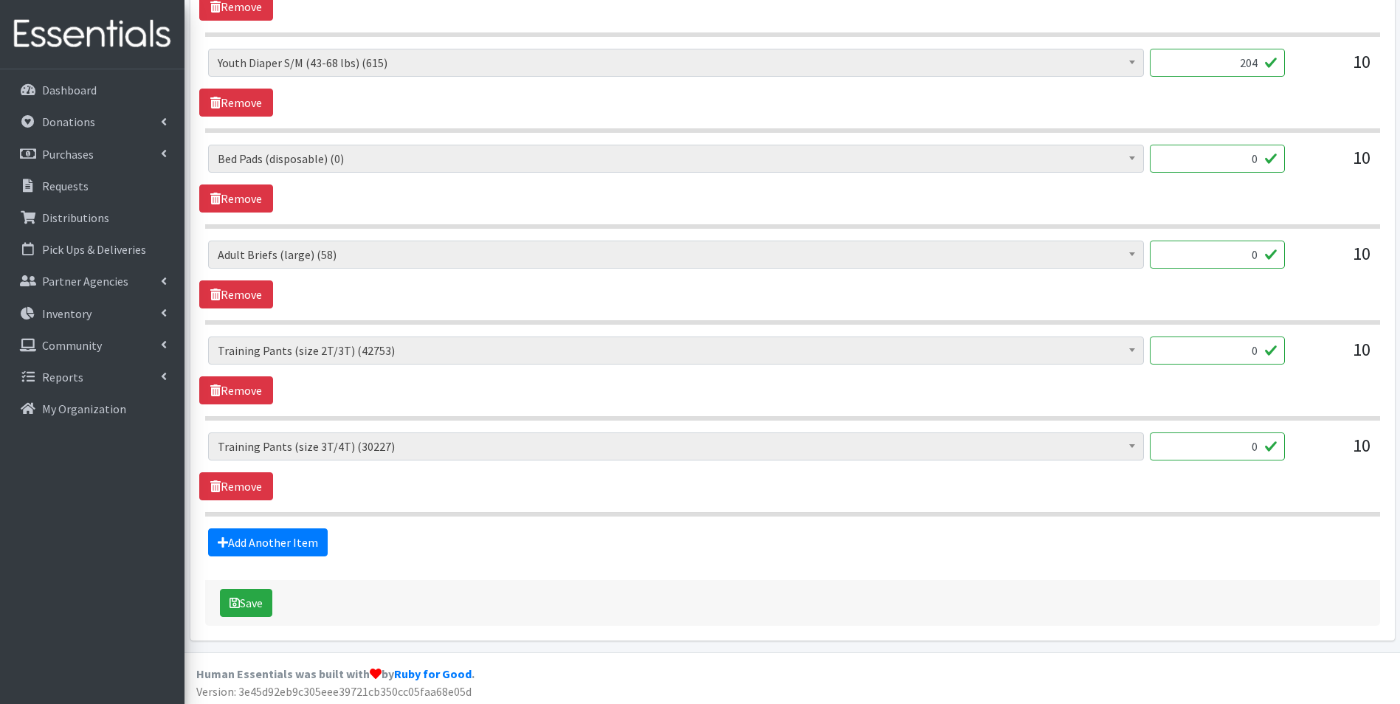
scroll to position [1123, 0]
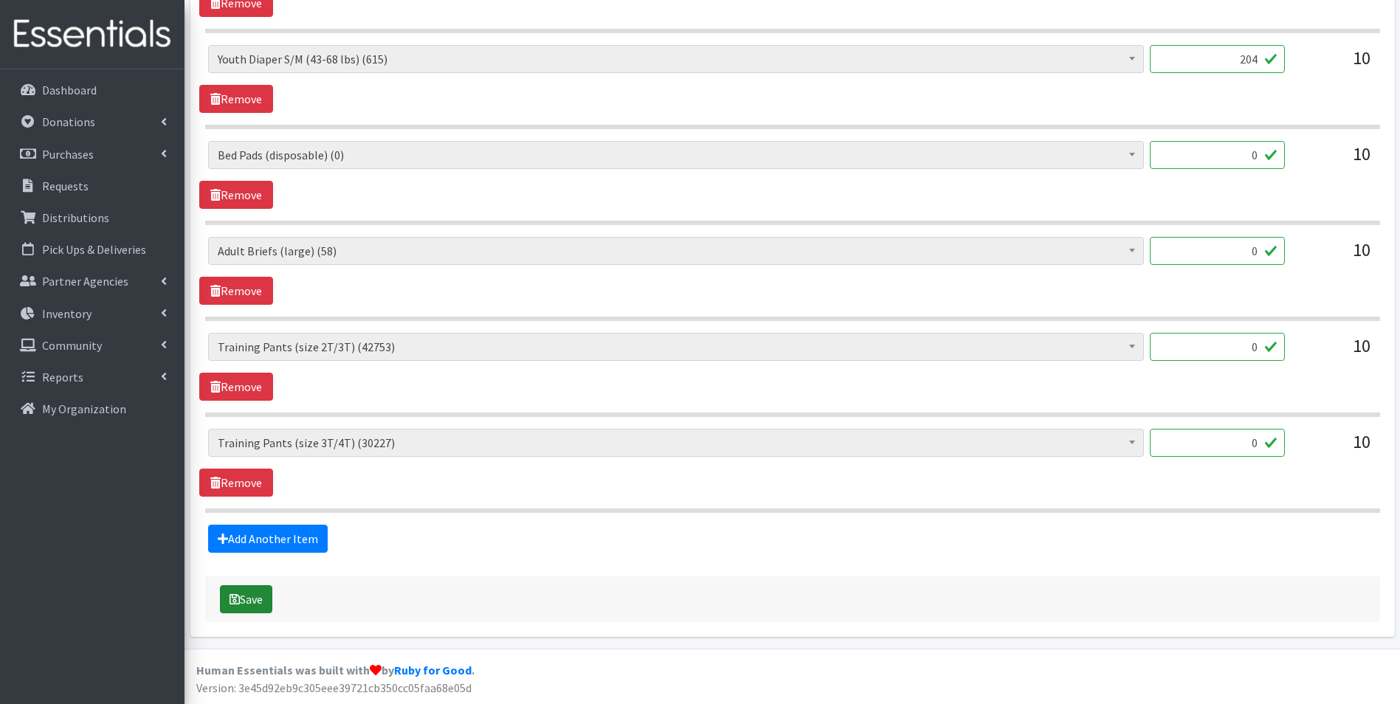
click at [242, 604] on button "Save" at bounding box center [246, 599] width 52 height 28
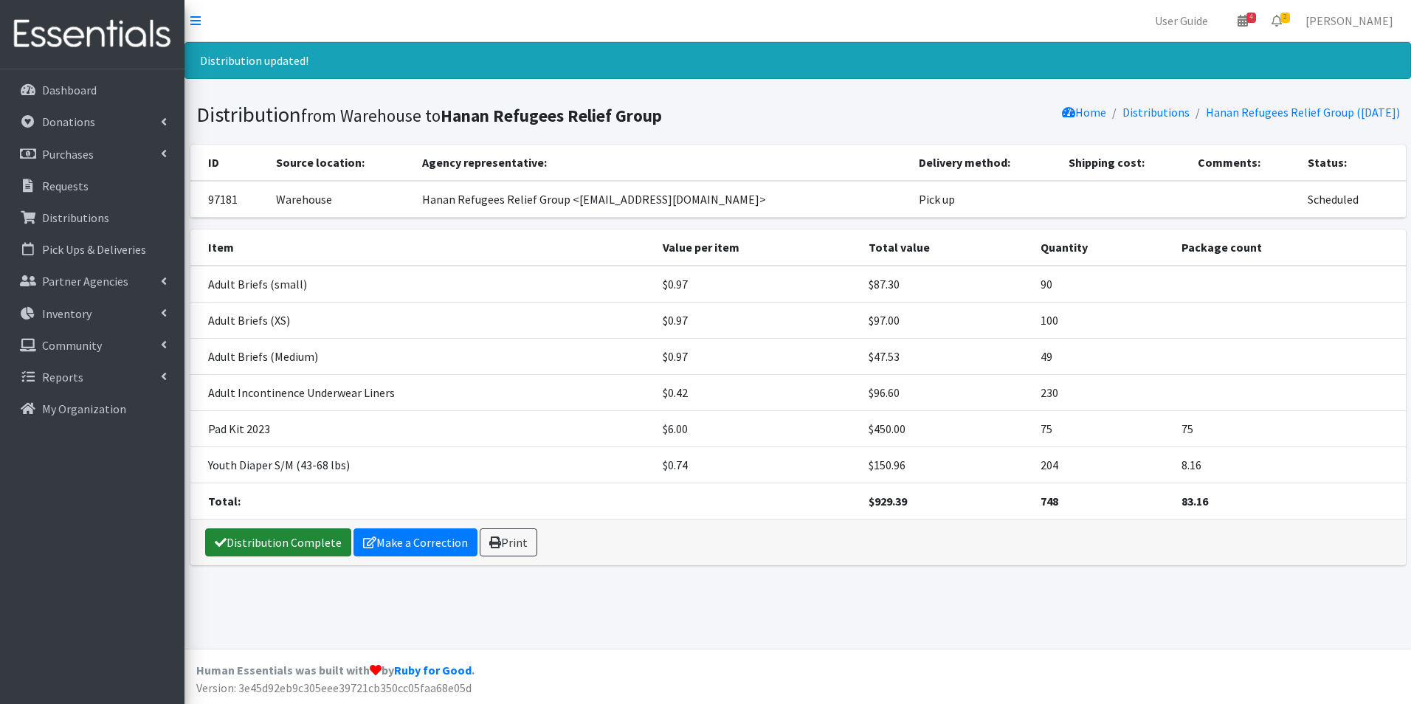
click at [284, 542] on link "Distribution Complete" at bounding box center [278, 542] width 146 height 28
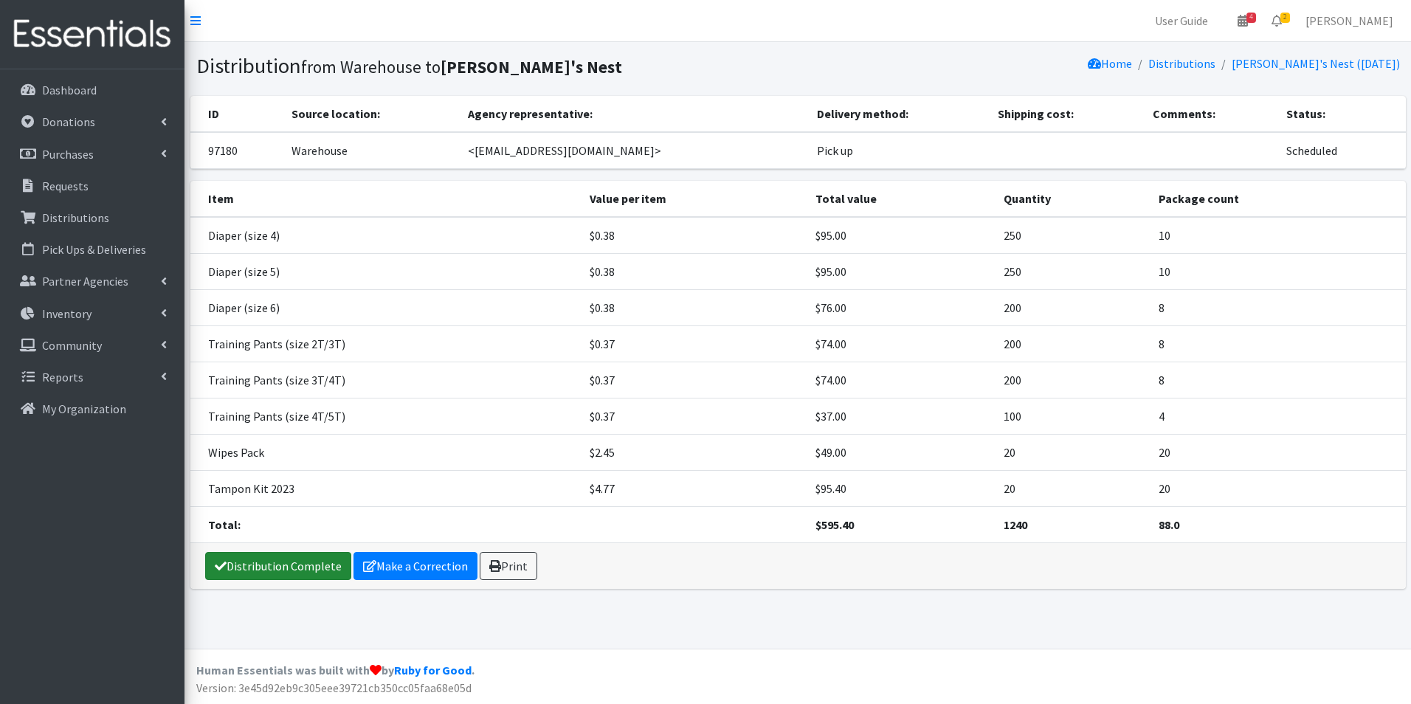
click at [258, 568] on link "Distribution Complete" at bounding box center [278, 566] width 146 height 28
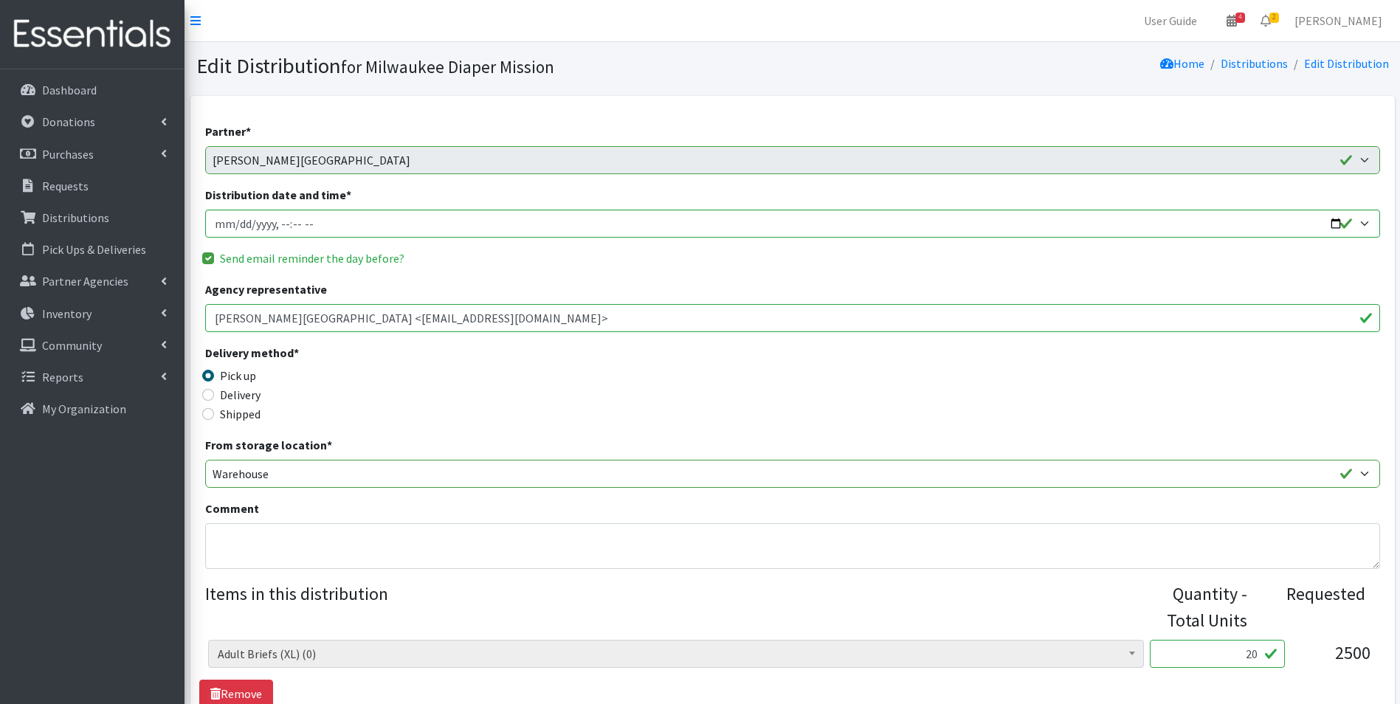
scroll to position [295, 0]
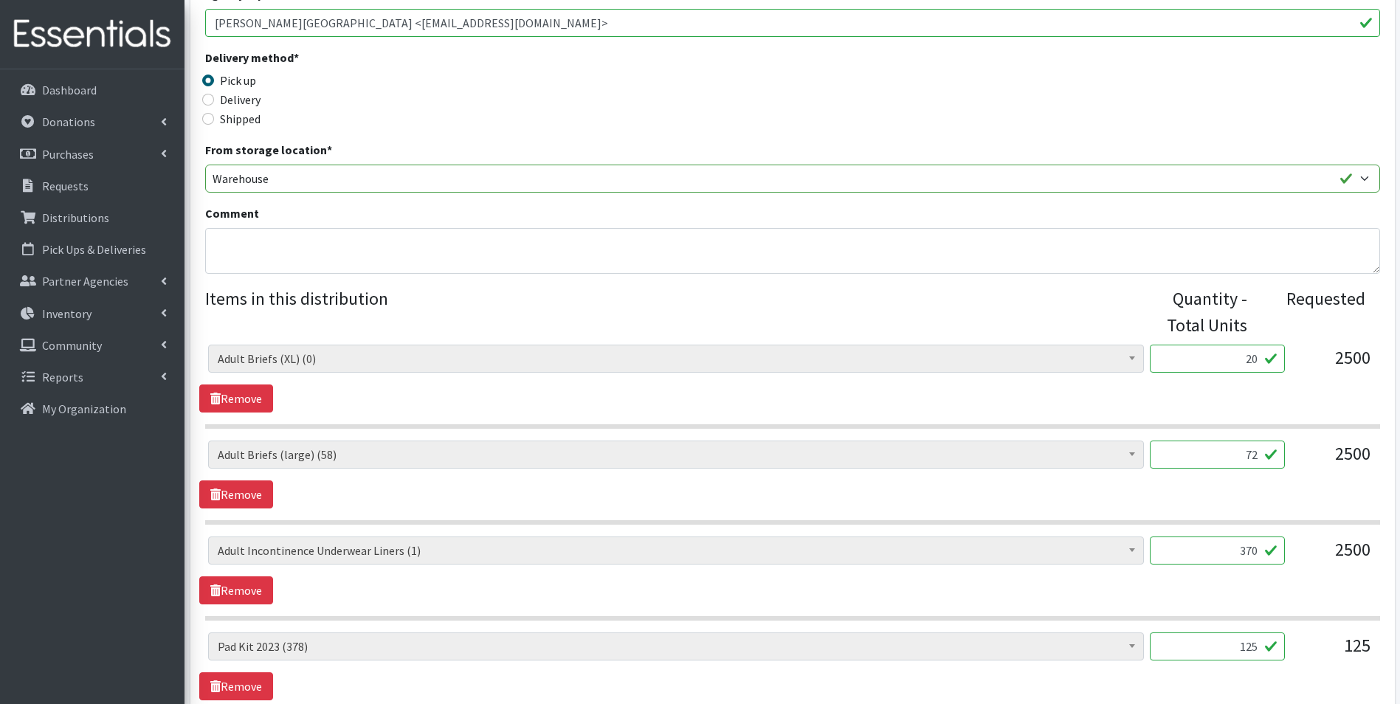
drag, startPoint x: 1204, startPoint y: 458, endPoint x: 1338, endPoint y: 452, distance: 134.4
click at [1338, 452] on div "AIO's (Newborn) (12) AIO's (Sized) (39) Adult Briefs (Medium) (120) Adult Brief…" at bounding box center [792, 461] width 1168 height 40
type input "40"
drag, startPoint x: 1267, startPoint y: 556, endPoint x: 1280, endPoint y: 555, distance: 12.6
click at [1280, 556] on input "370" at bounding box center [1217, 550] width 135 height 28
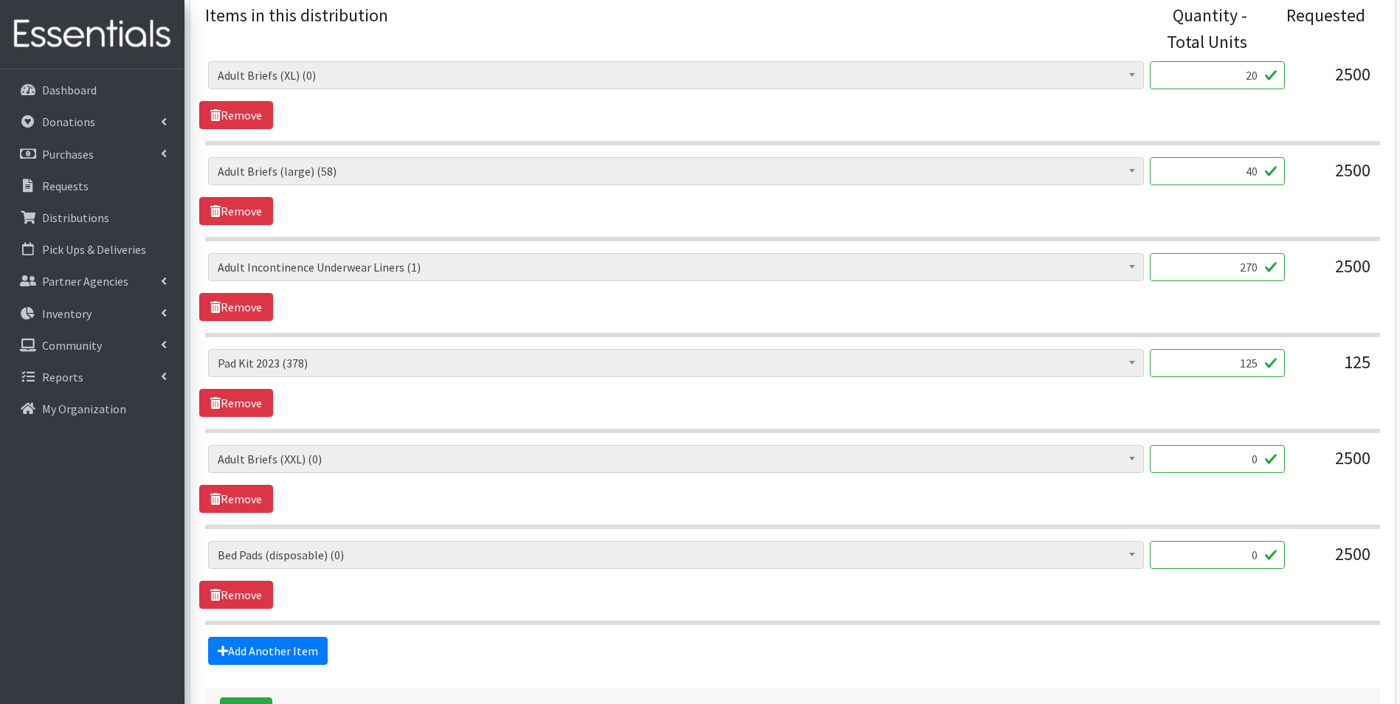
scroll to position [664, 0]
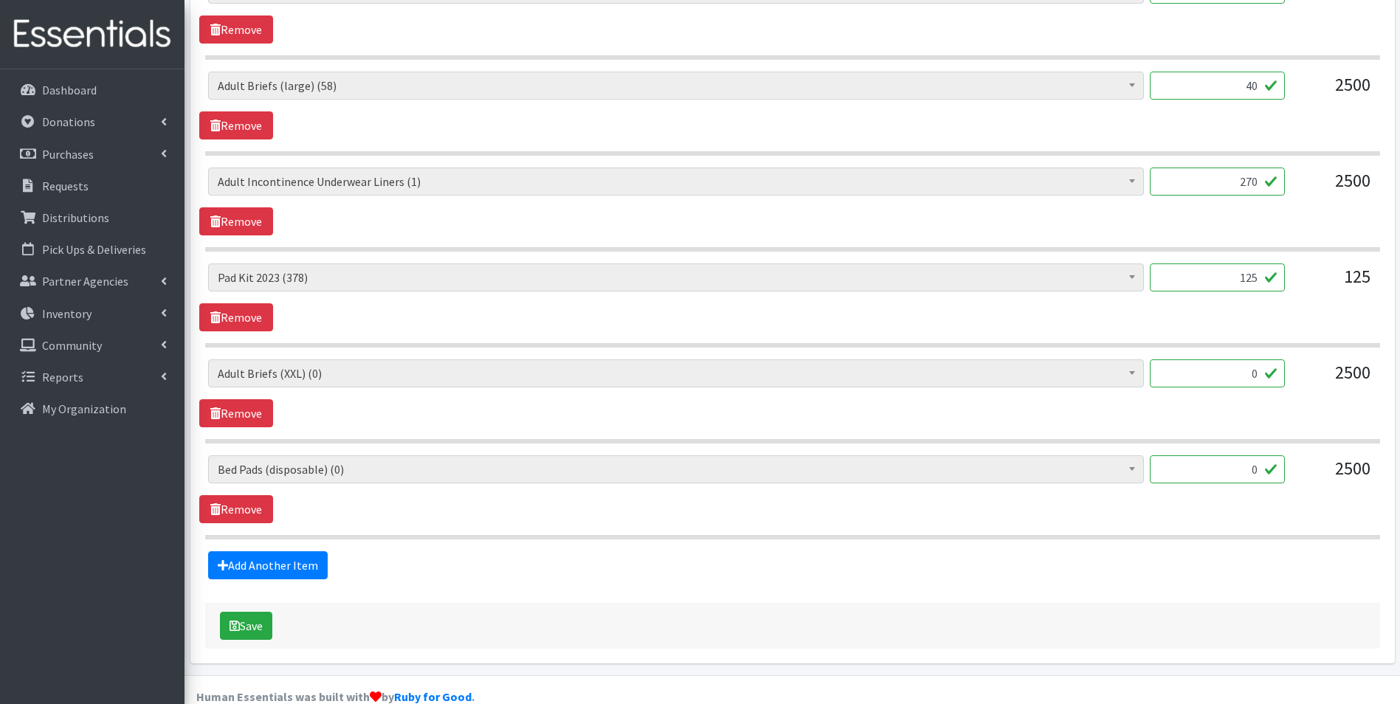
type input "270"
click at [215, 625] on div "Save" at bounding box center [792, 626] width 1175 height 46
click at [243, 624] on button "Save" at bounding box center [246, 626] width 52 height 28
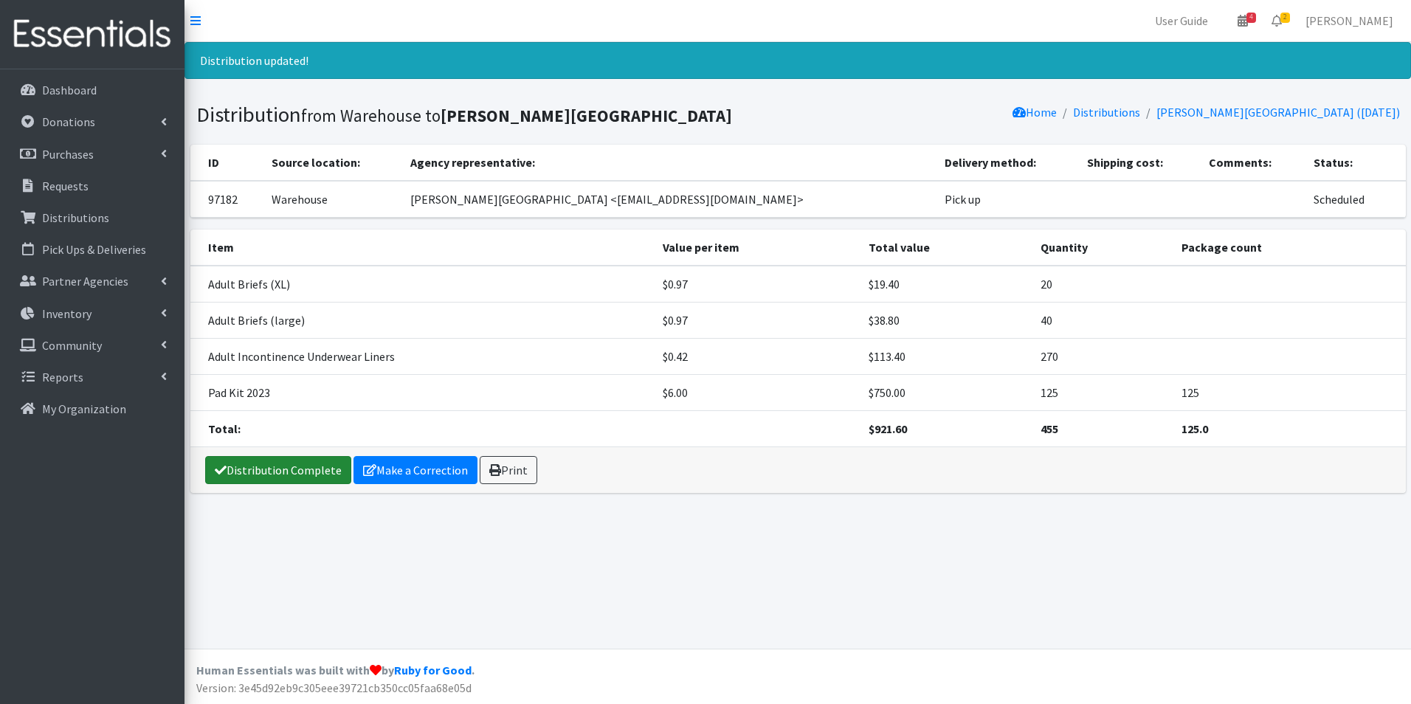
click at [286, 477] on link "Distribution Complete" at bounding box center [278, 470] width 146 height 28
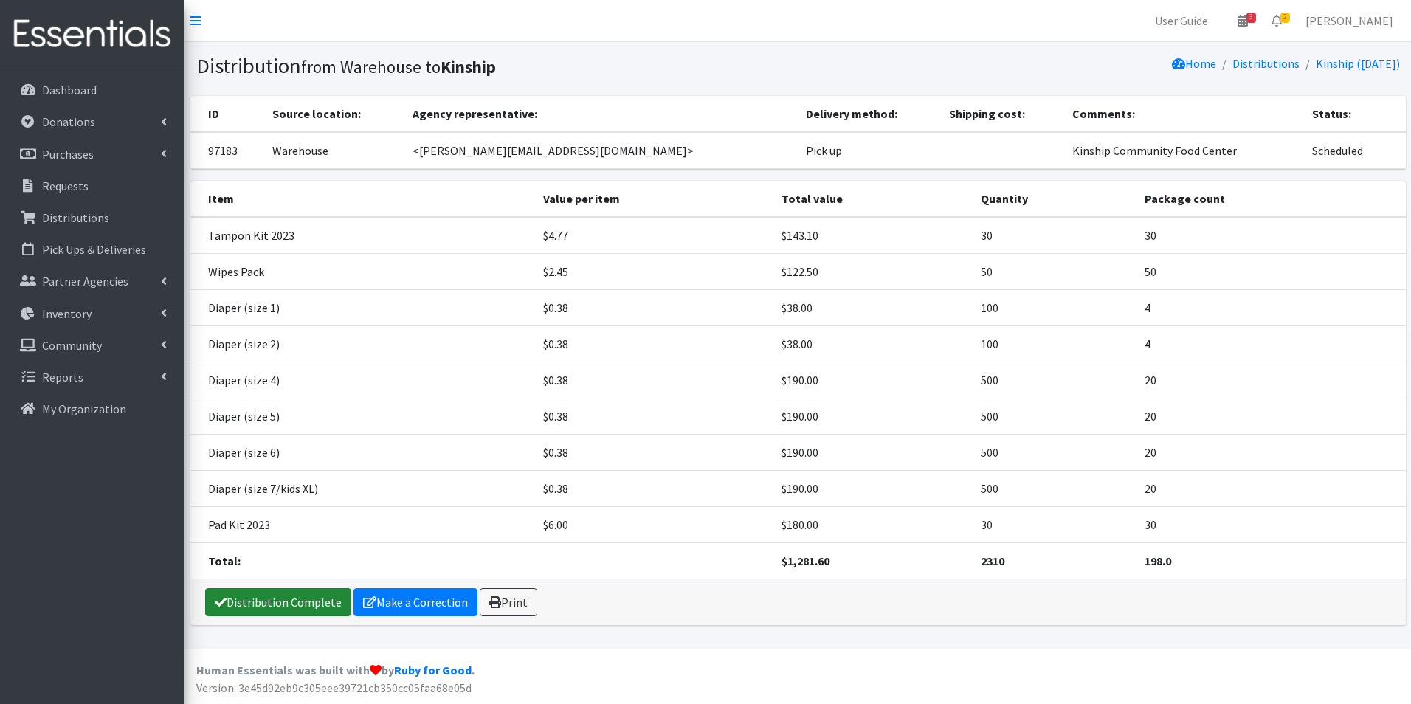
click at [247, 603] on link "Distribution Complete" at bounding box center [278, 602] width 146 height 28
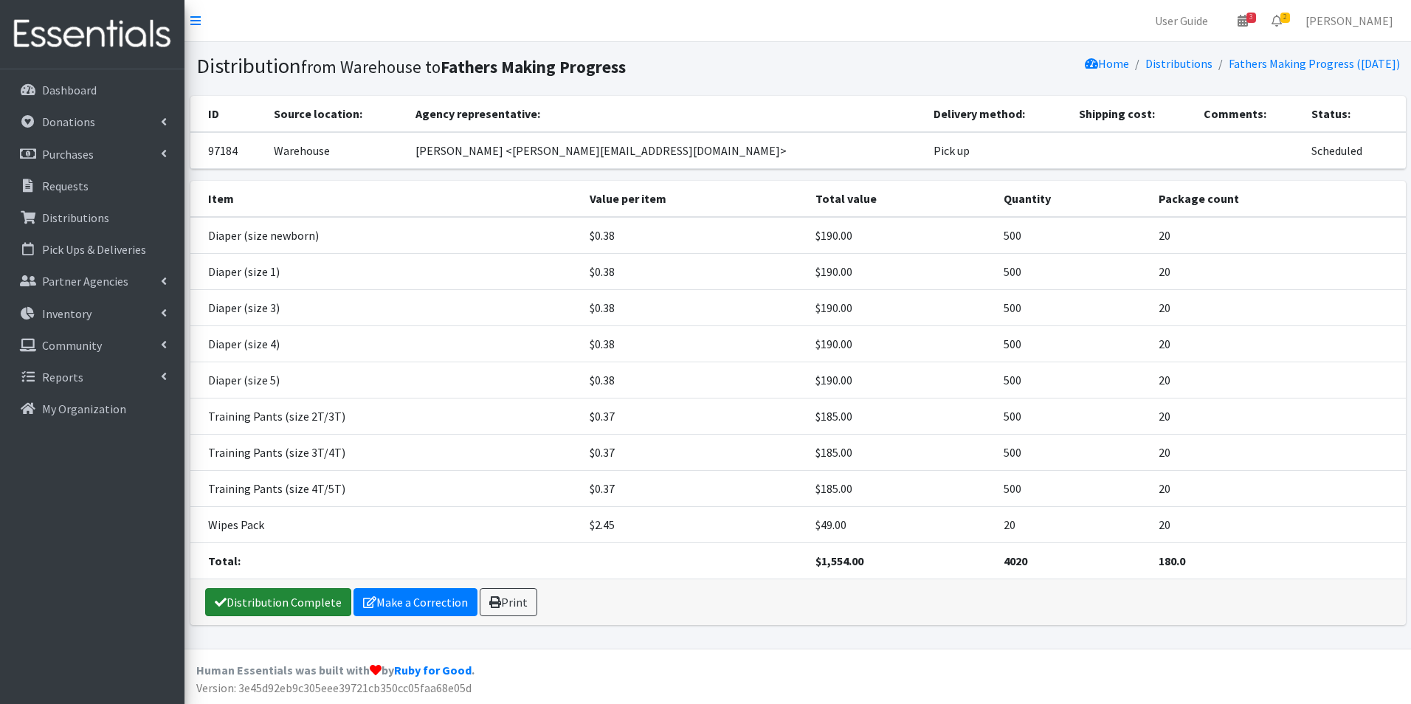
click at [289, 600] on link "Distribution Complete" at bounding box center [278, 602] width 146 height 28
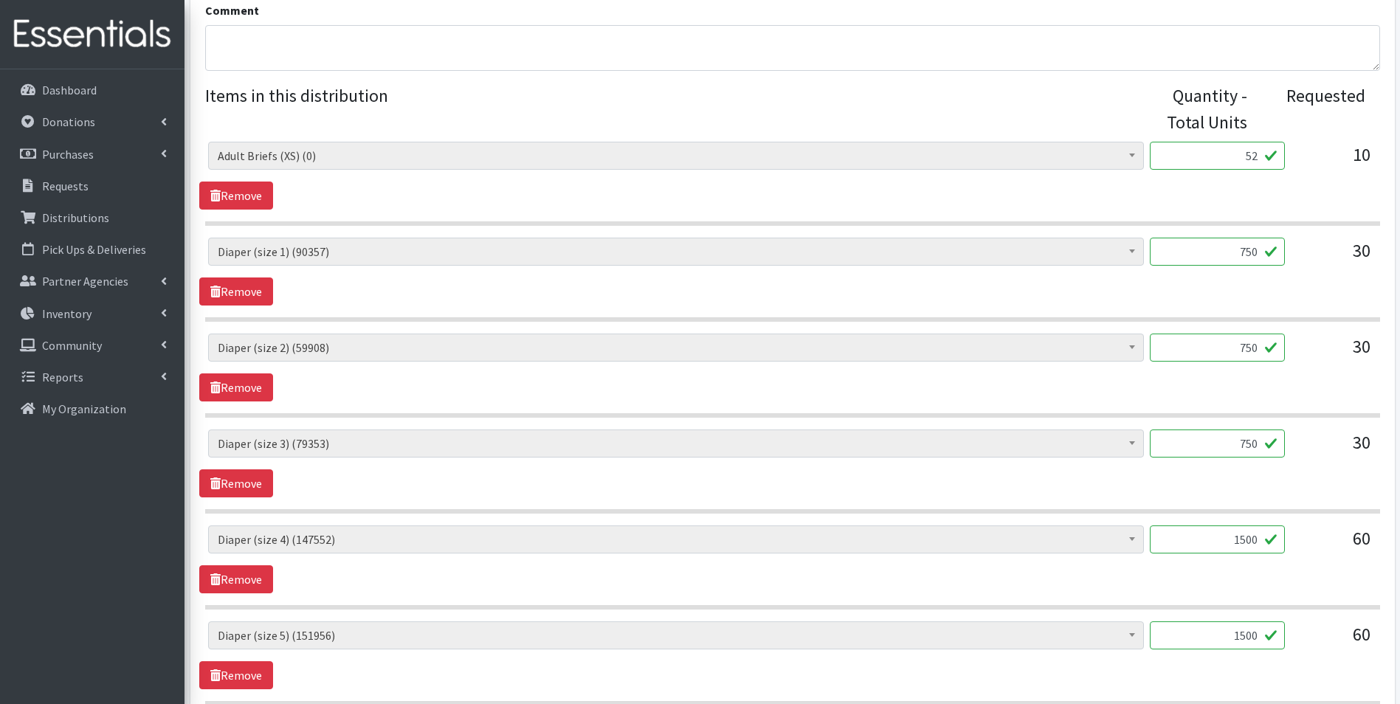
scroll to position [517, 0]
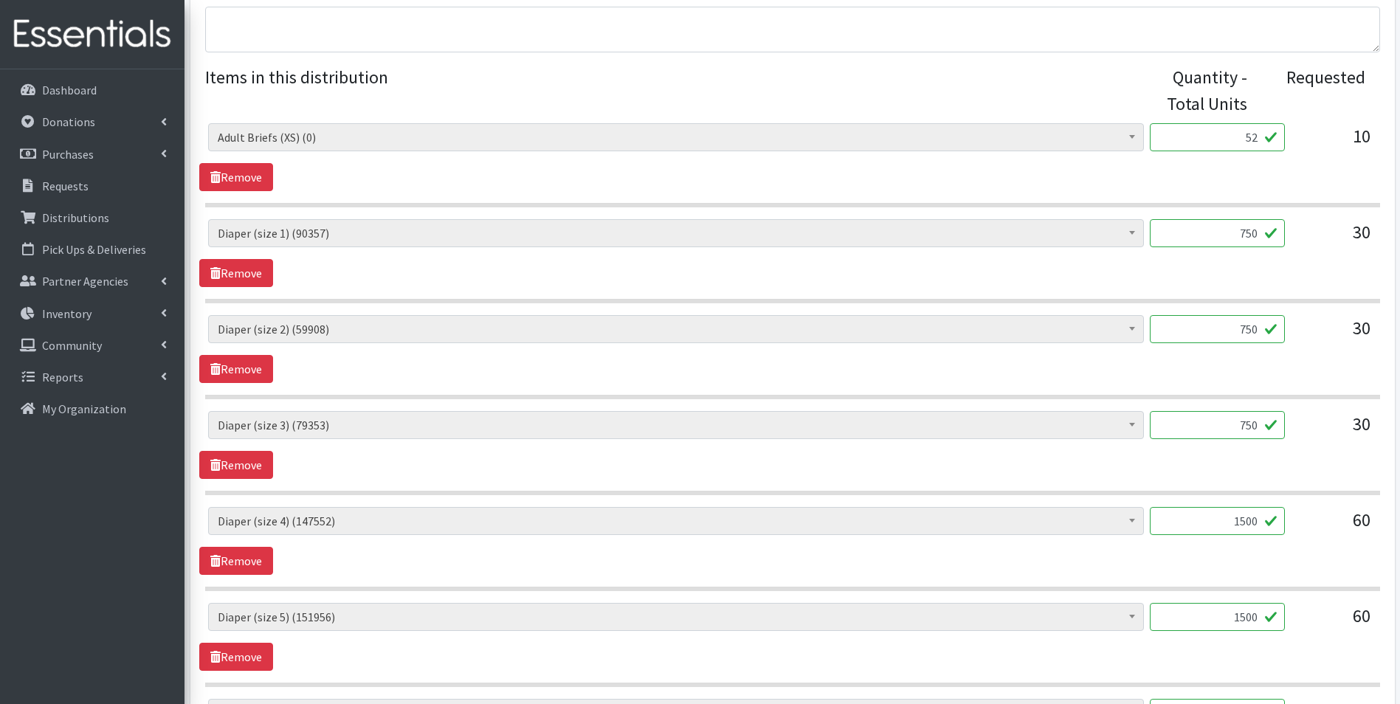
click at [573, 203] on hr at bounding box center [792, 205] width 1175 height 4
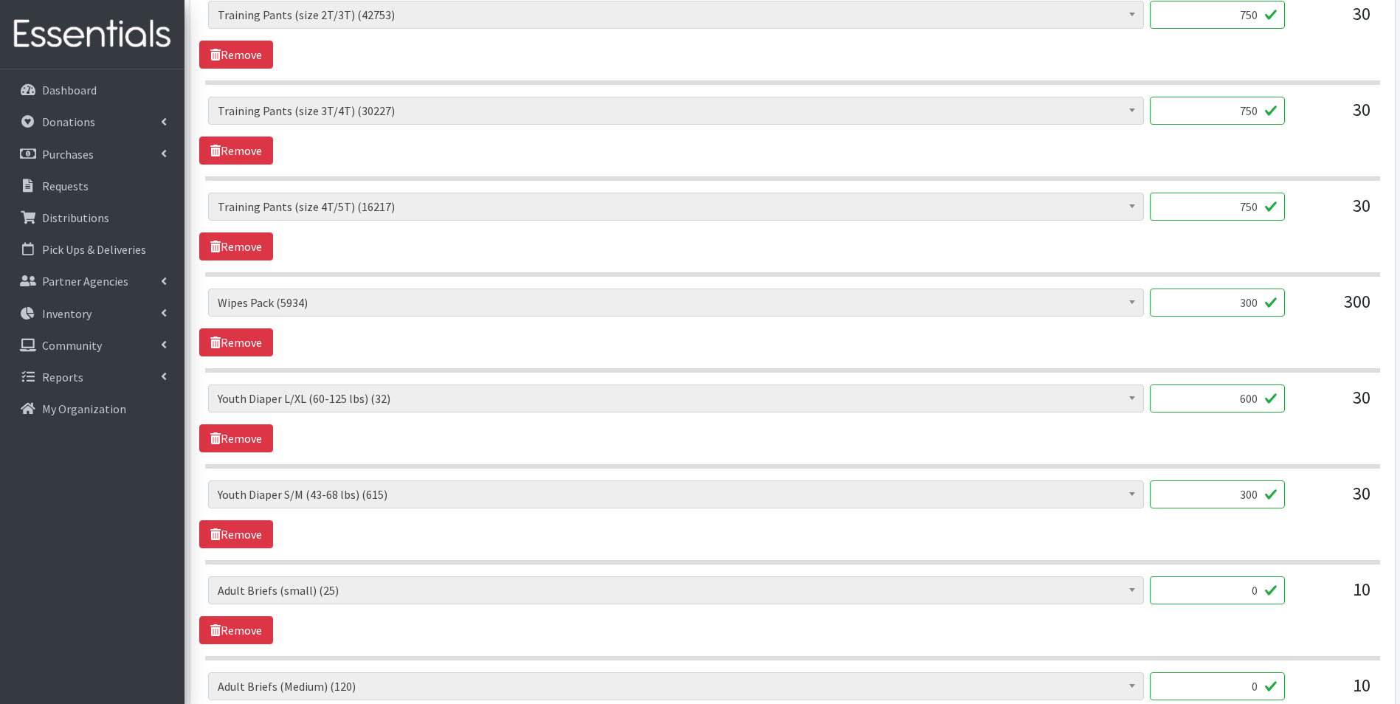
scroll to position [1845, 0]
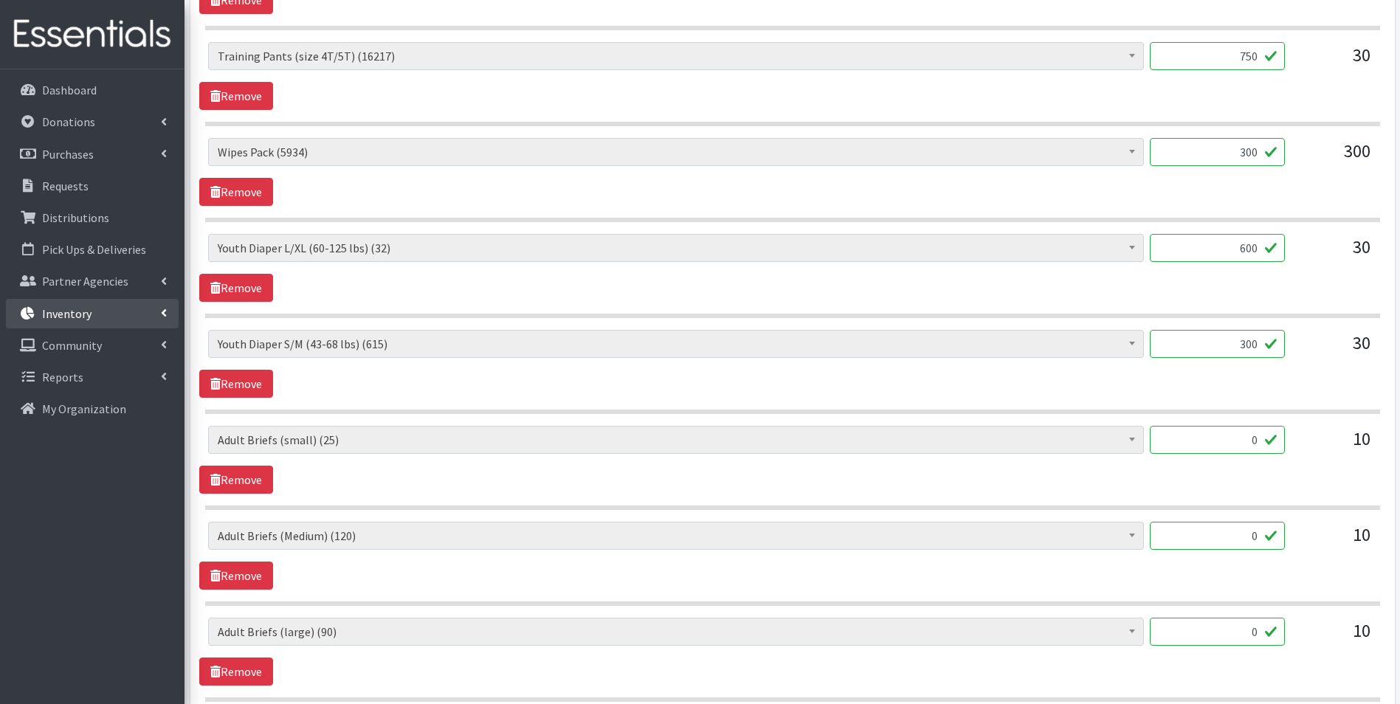
click at [78, 308] on p "Inventory" at bounding box center [66, 313] width 49 height 15
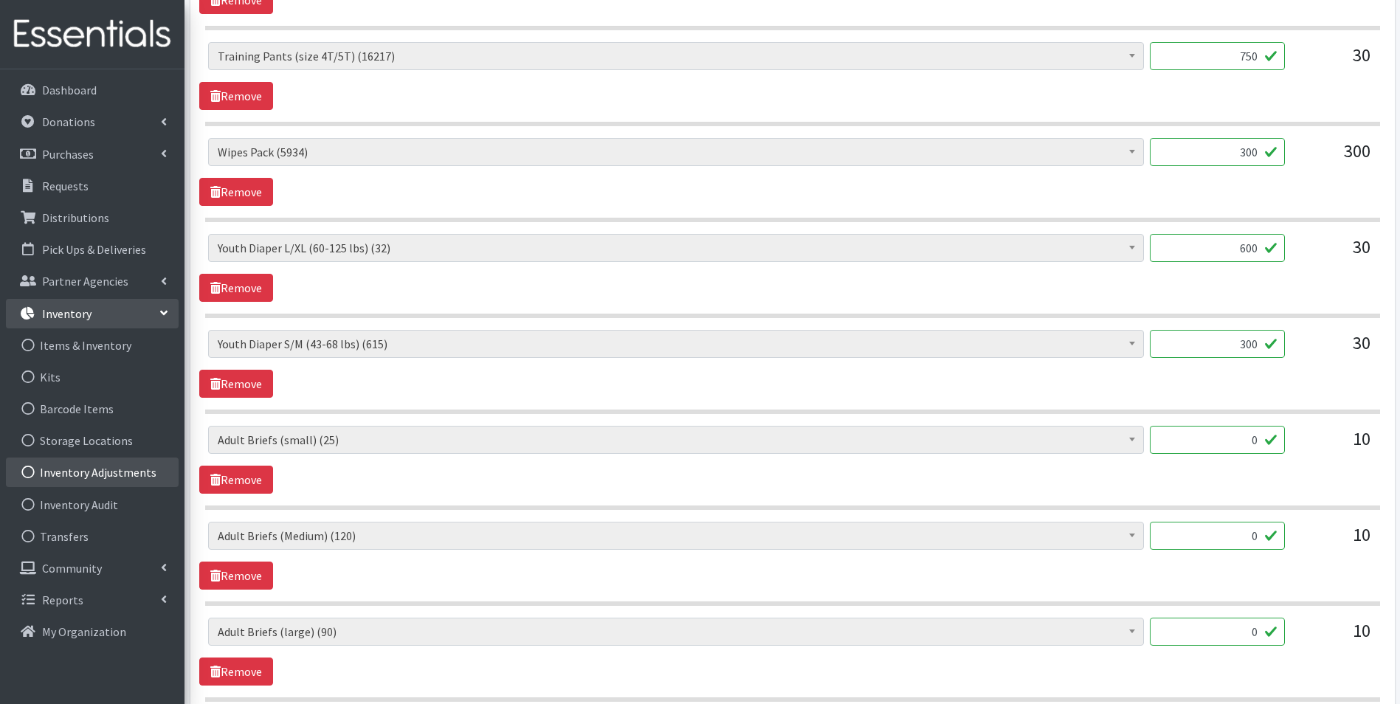
click at [104, 473] on link "Inventory Adjustments" at bounding box center [92, 473] width 173 height 30
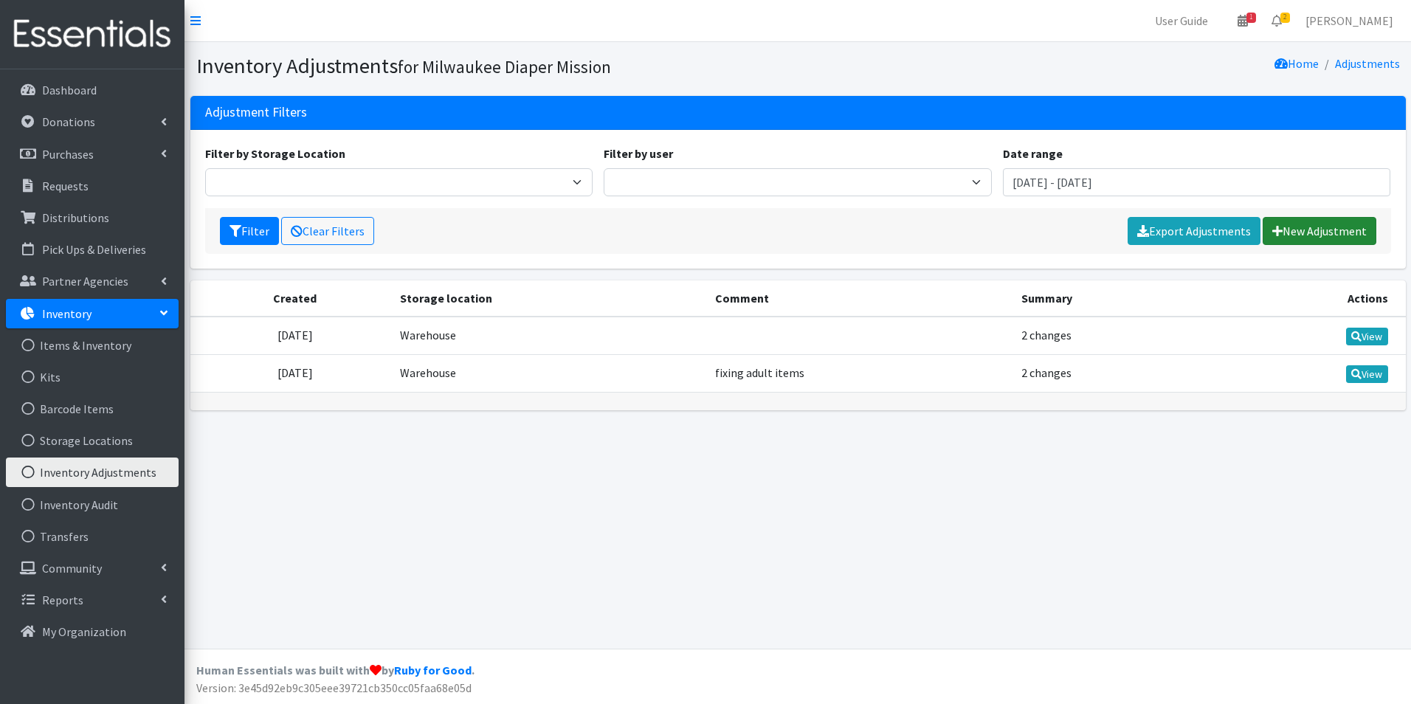
click at [1314, 229] on link "New Adjustment" at bounding box center [1320, 231] width 114 height 28
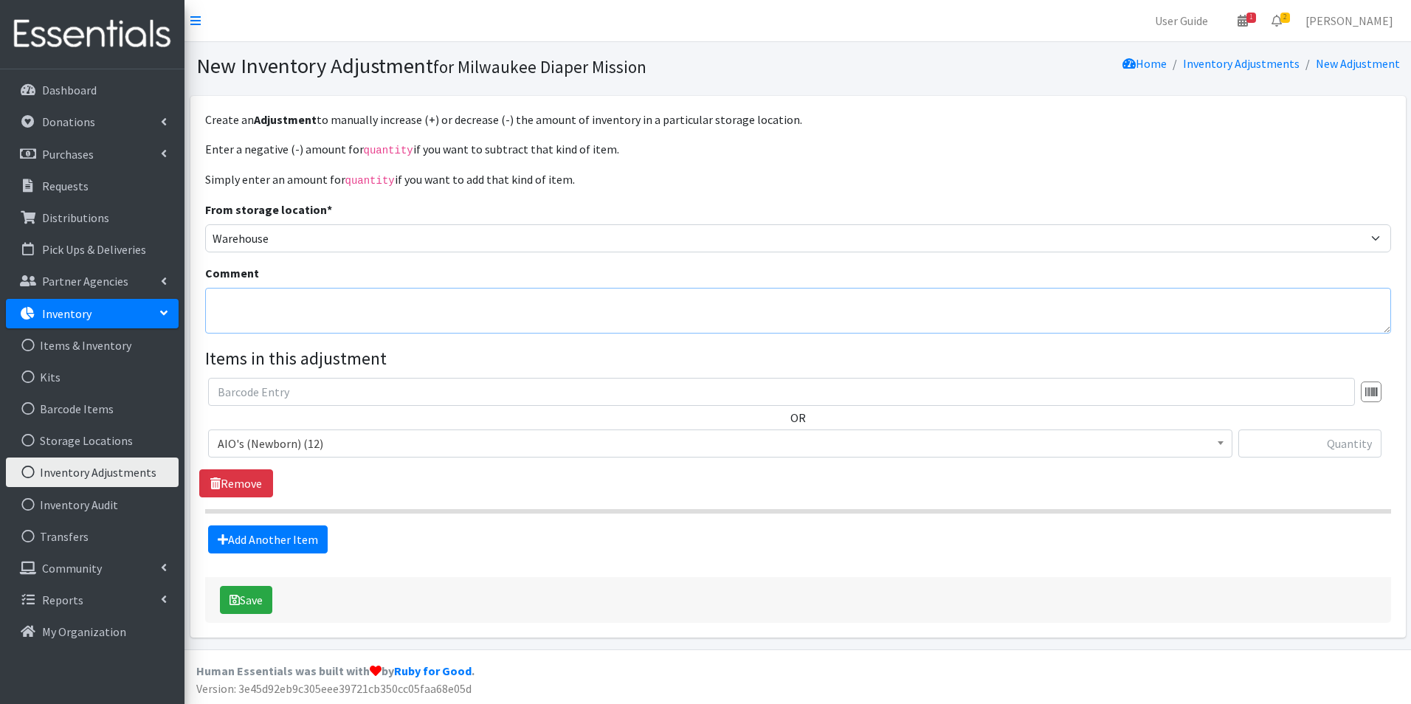
click at [327, 322] on textarea "Comment" at bounding box center [798, 311] width 1186 height 46
type textarea "truing up adult XS"
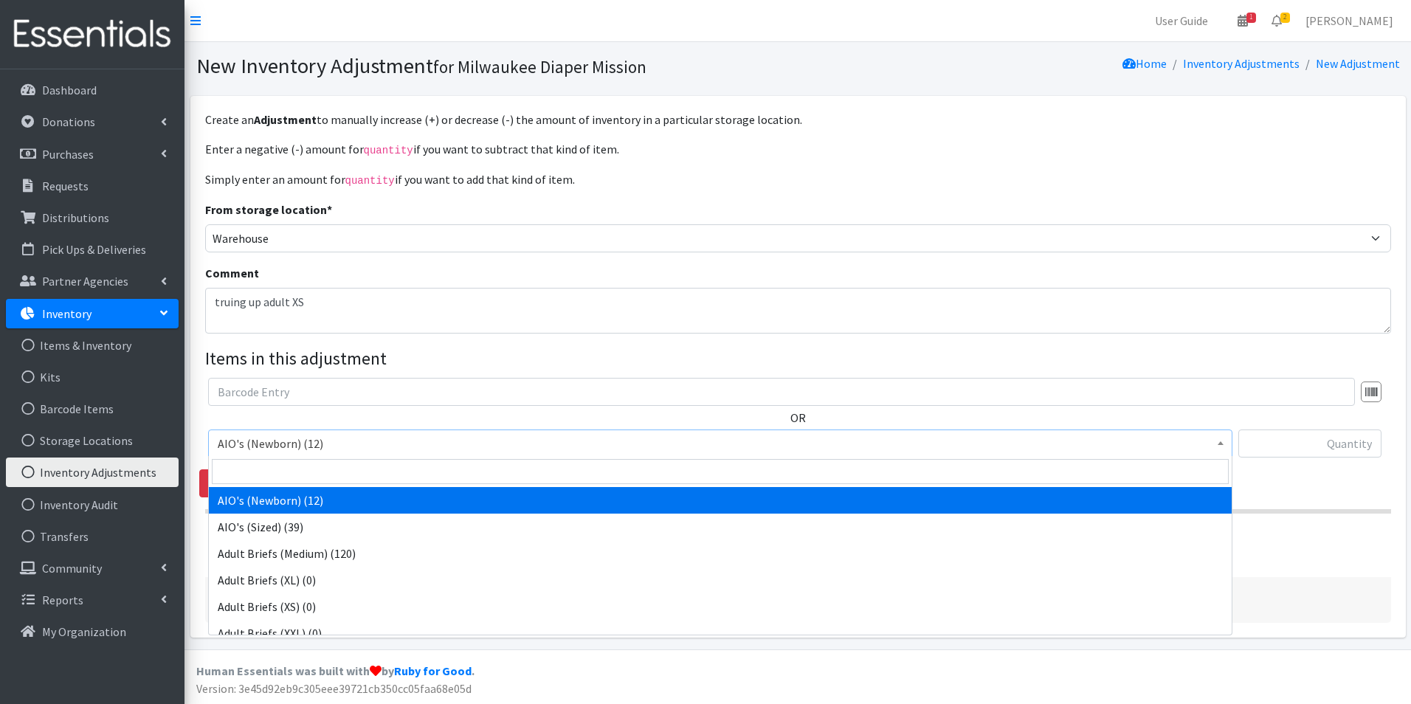
click at [337, 440] on span "AIO's (Newborn) (12)" at bounding box center [720, 443] width 1005 height 21
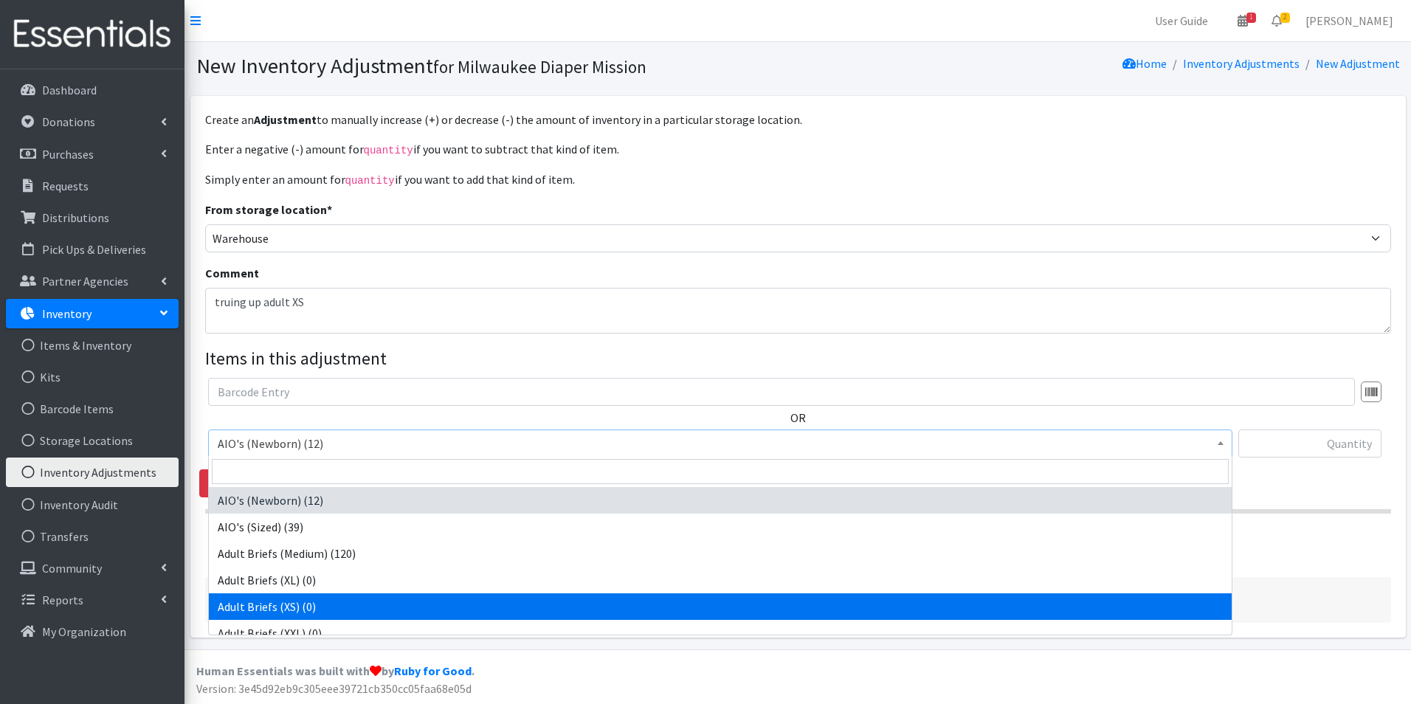
select select "11411"
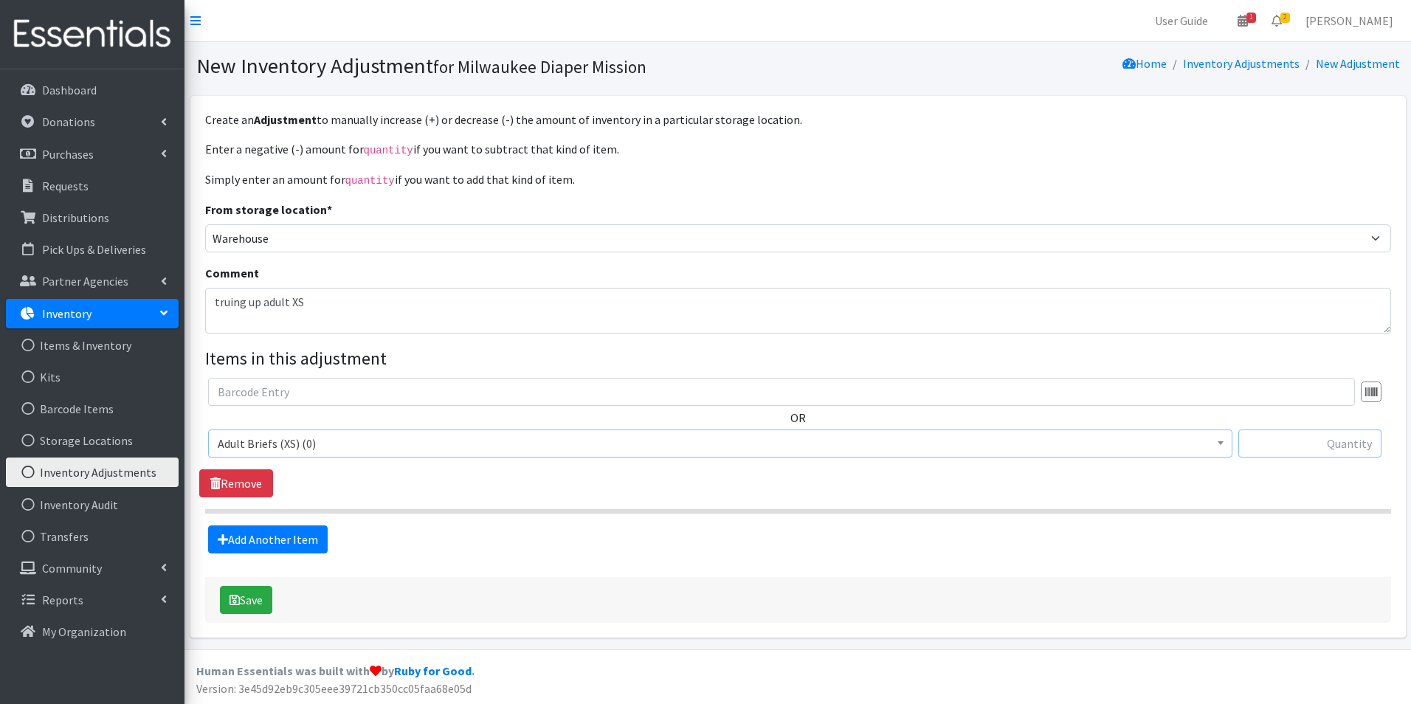
click at [1337, 447] on input "text" at bounding box center [1309, 443] width 143 height 28
type input "48"
click at [267, 599] on button "Save" at bounding box center [246, 600] width 52 height 28
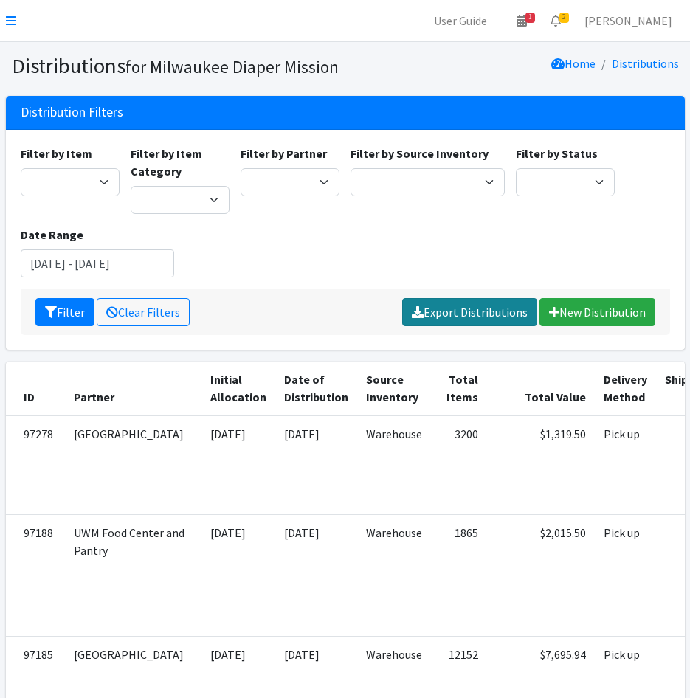
click at [471, 314] on link "Export Distributions" at bounding box center [469, 312] width 135 height 28
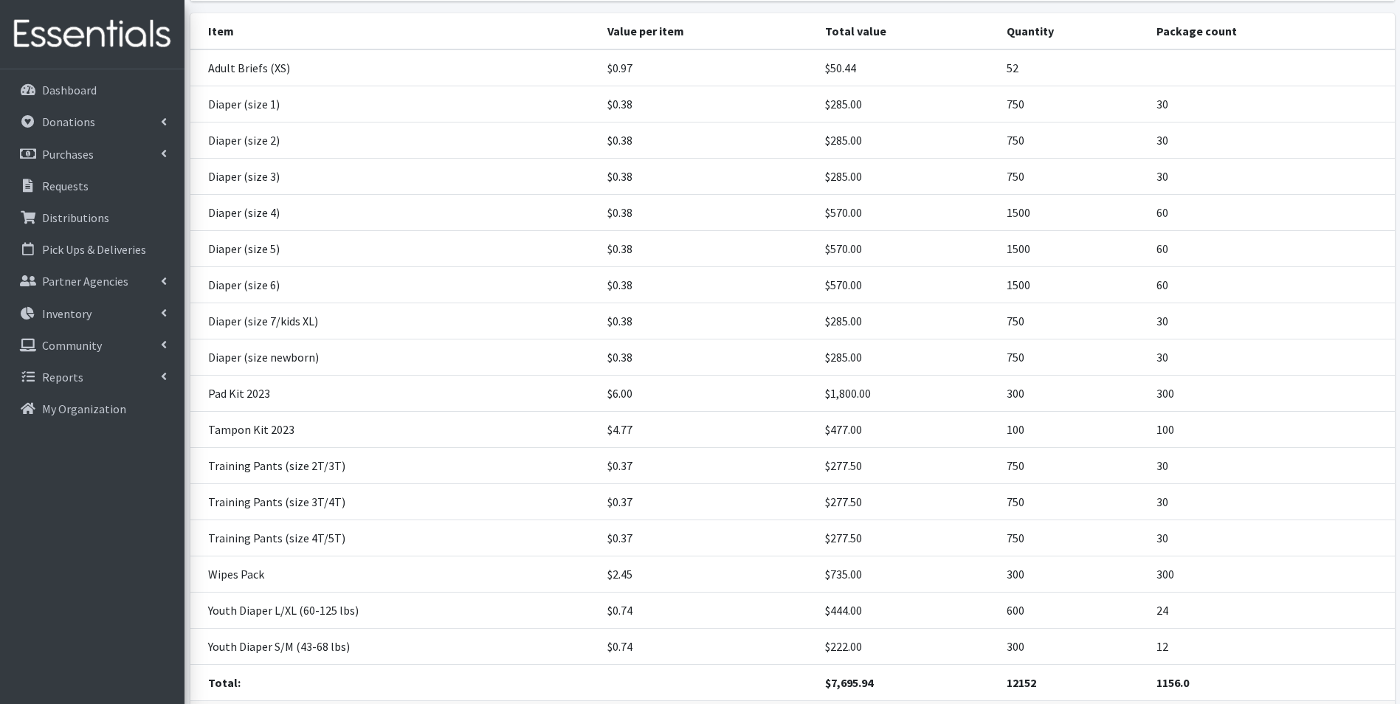
scroll to position [277, 0]
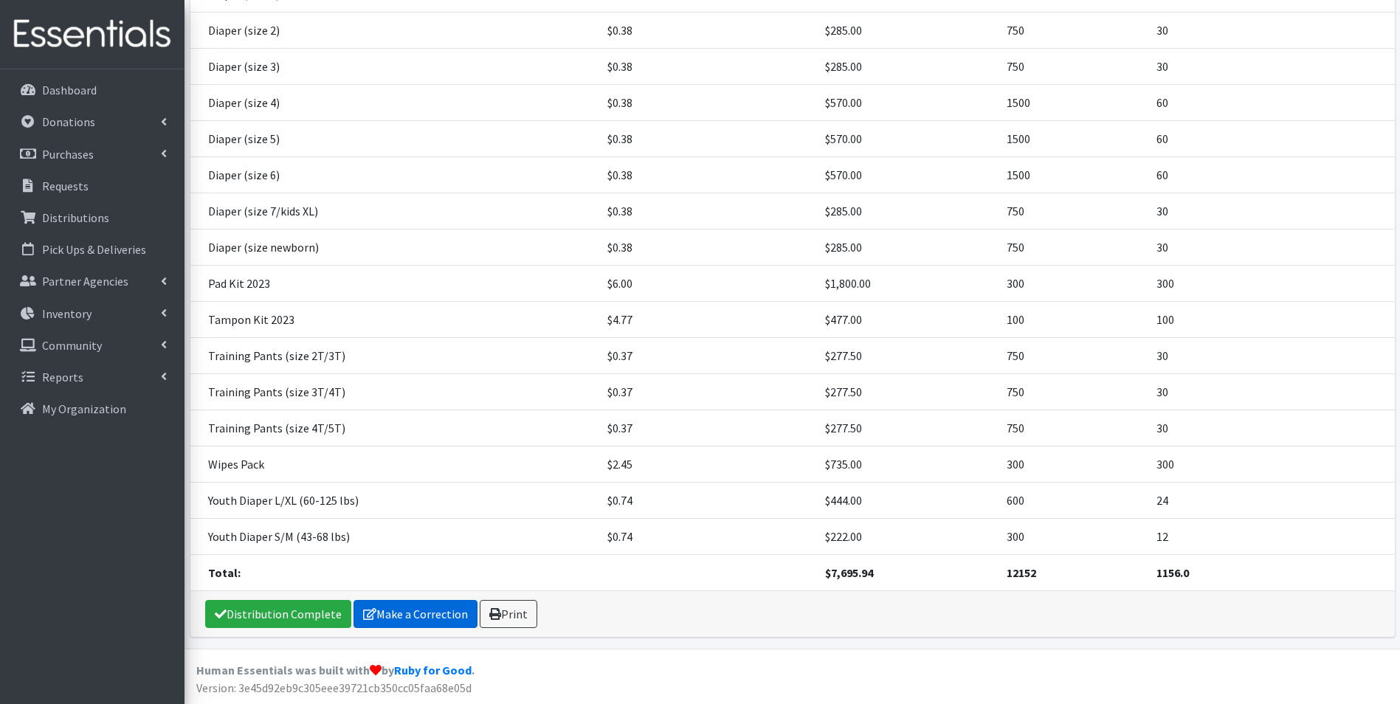
click at [376, 606] on link "Make a Correction" at bounding box center [415, 614] width 124 height 28
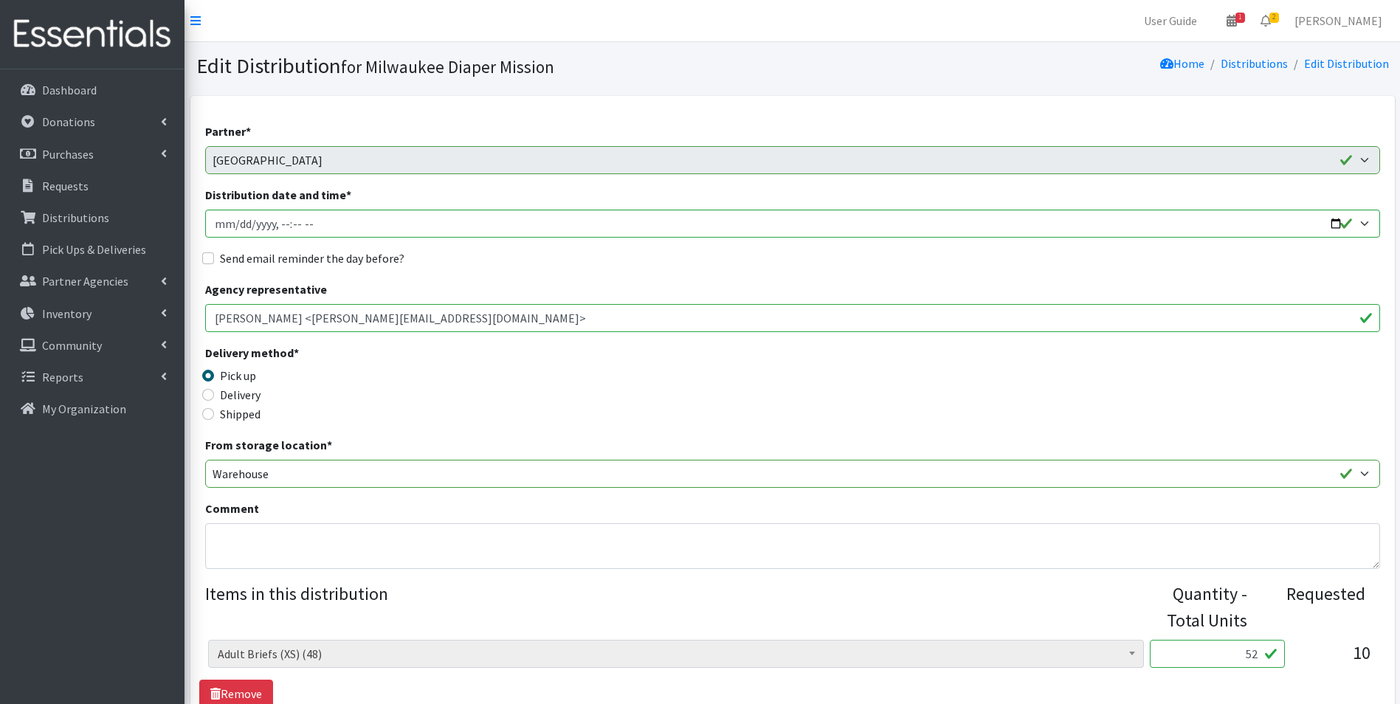
scroll to position [295, 0]
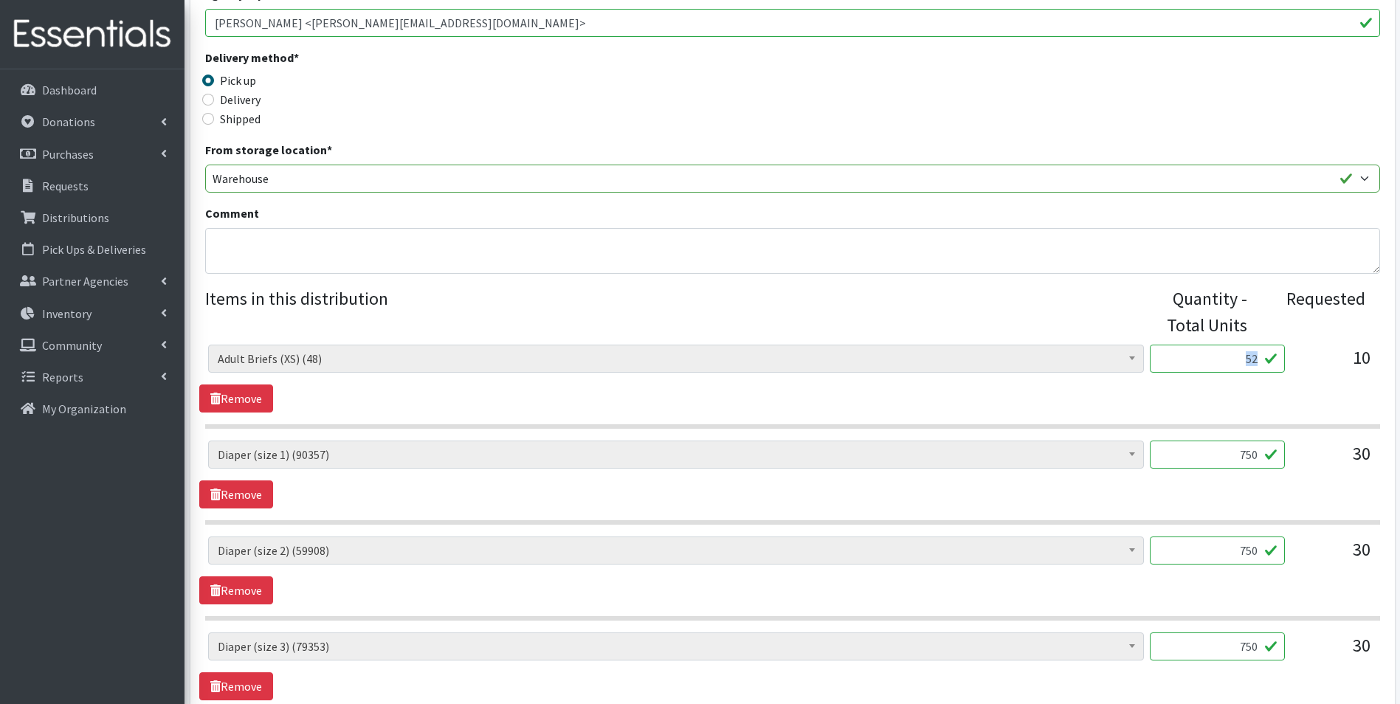
drag, startPoint x: 1257, startPoint y: 371, endPoint x: 1305, endPoint y: 370, distance: 48.0
click at [1305, 370] on div "AIO's (Newborn) (12) AIO's (Sized) (39) Adult Briefs (Medium) (120) Adult Brief…" at bounding box center [792, 365] width 1168 height 40
click at [1319, 369] on div "AIO's (Newborn) (12) AIO's (Sized) (39) Adult Briefs (Medium) (120) Adult Brief…" at bounding box center [792, 365] width 1168 height 40
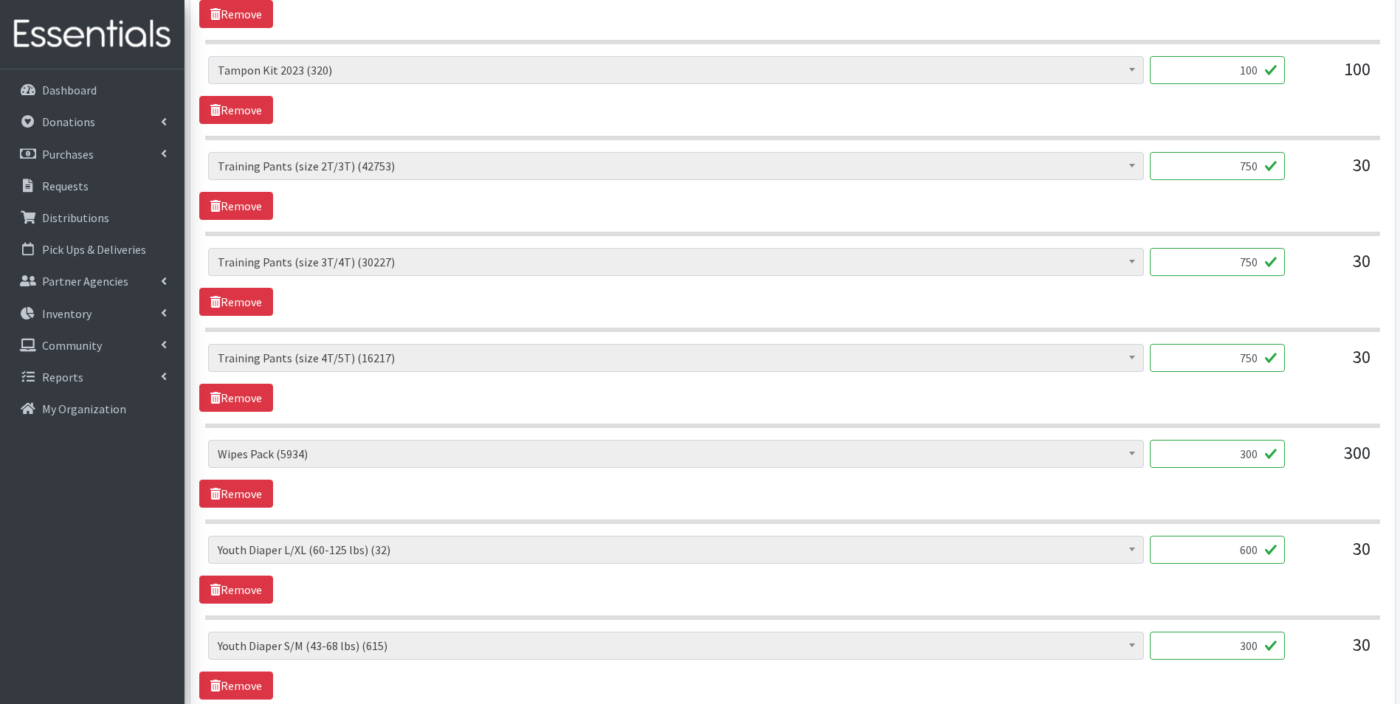
scroll to position [1697, 0]
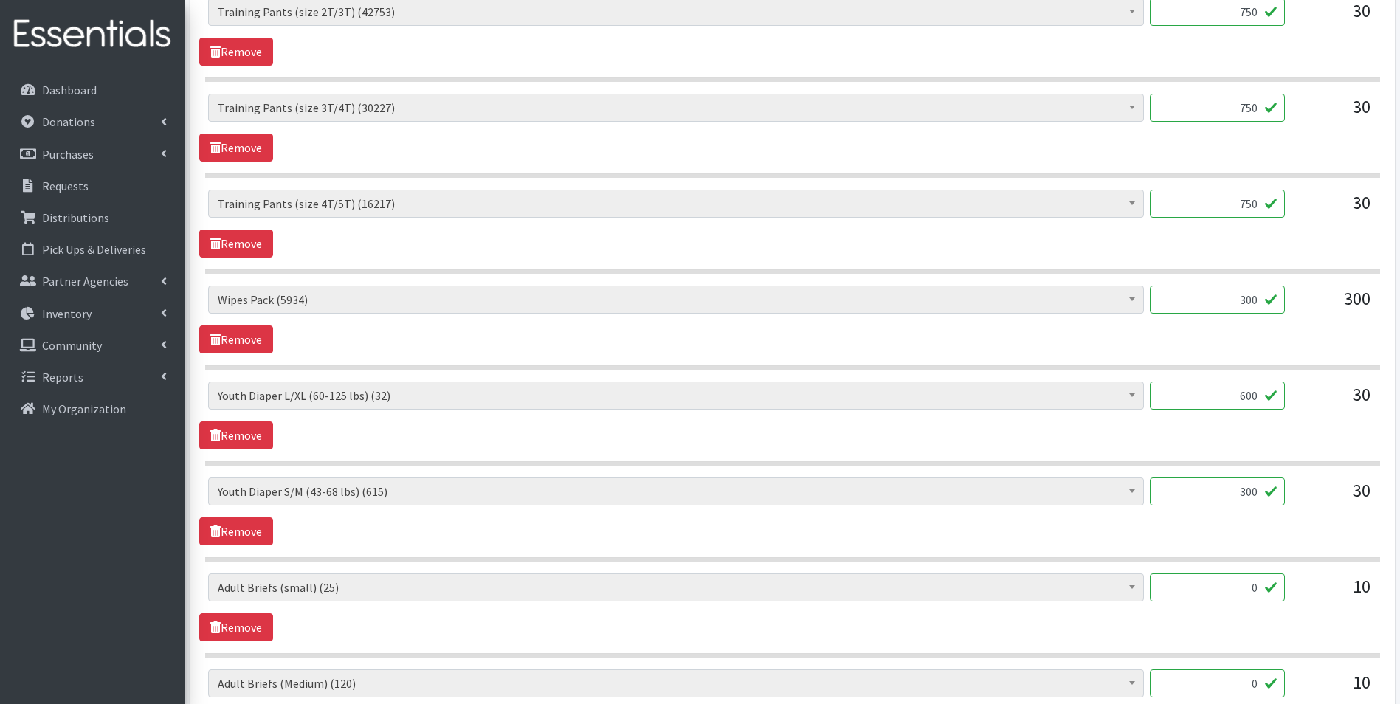
type input "100"
drag, startPoint x: 1223, startPoint y: 387, endPoint x: 1301, endPoint y: 398, distance: 78.3
click at [1301, 398] on div "AIO's (Newborn) (12) AIO's (Sized) (39) Adult Briefs (Medium) (120) Adult Brief…" at bounding box center [792, 402] width 1168 height 40
type input "324"
click at [1248, 491] on input "300" at bounding box center [1217, 491] width 135 height 28
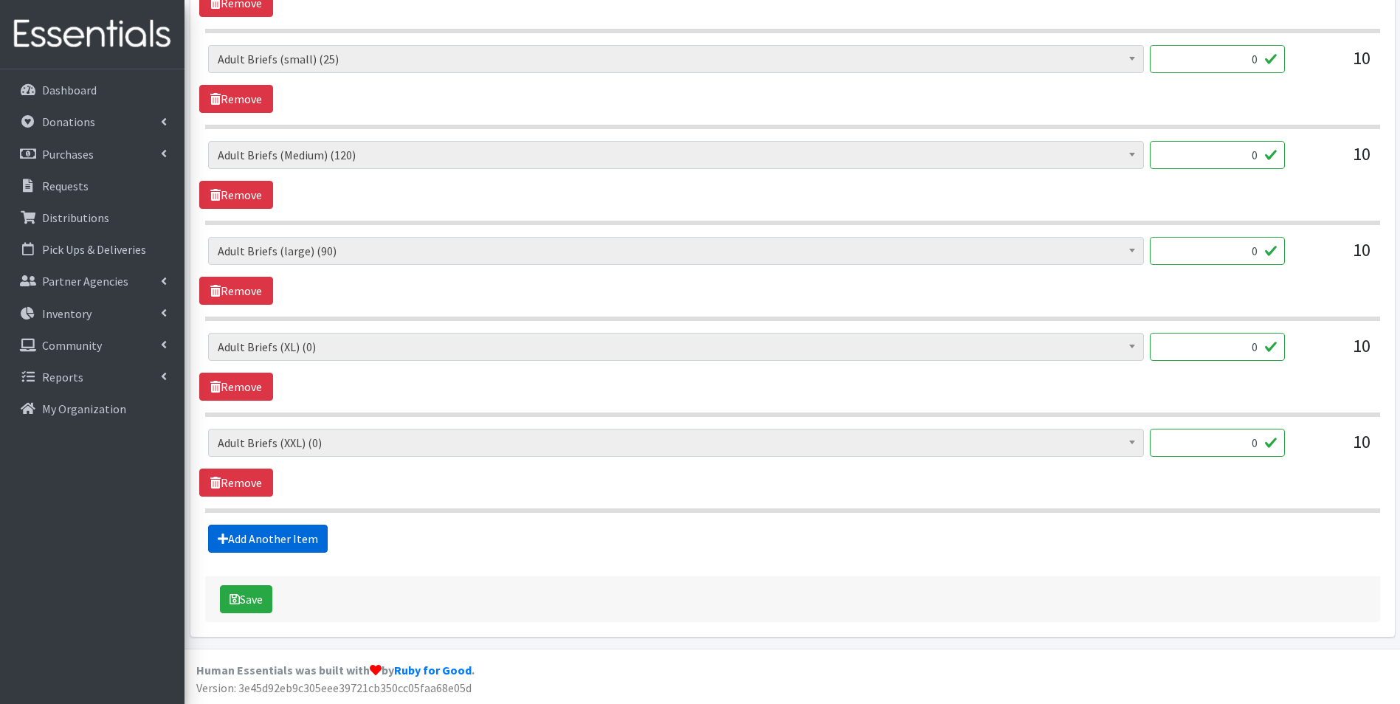
type input "320"
click at [252, 535] on link "Add Another Item" at bounding box center [268, 539] width 120 height 28
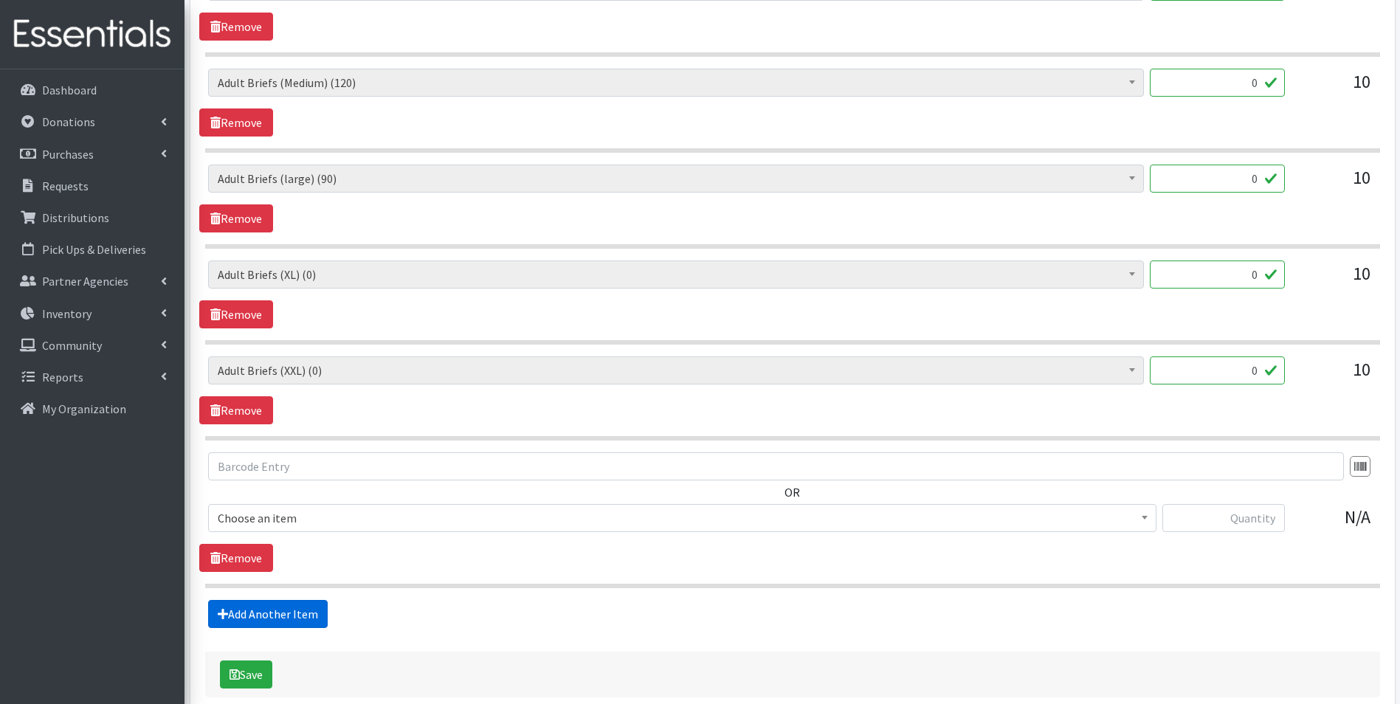
scroll to position [2373, 0]
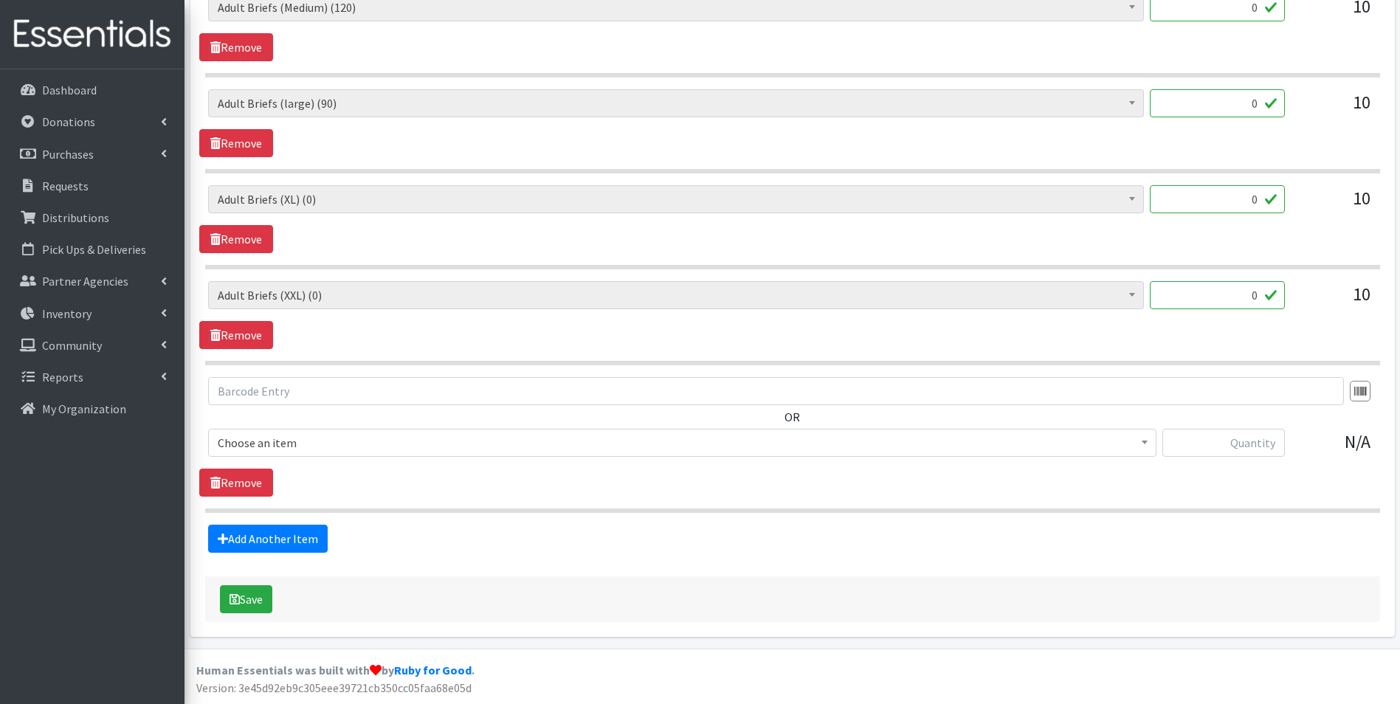
drag, startPoint x: 339, startPoint y: 443, endPoint x: 338, endPoint y: 455, distance: 11.1
click at [339, 445] on span "Choose an item" at bounding box center [682, 442] width 929 height 21
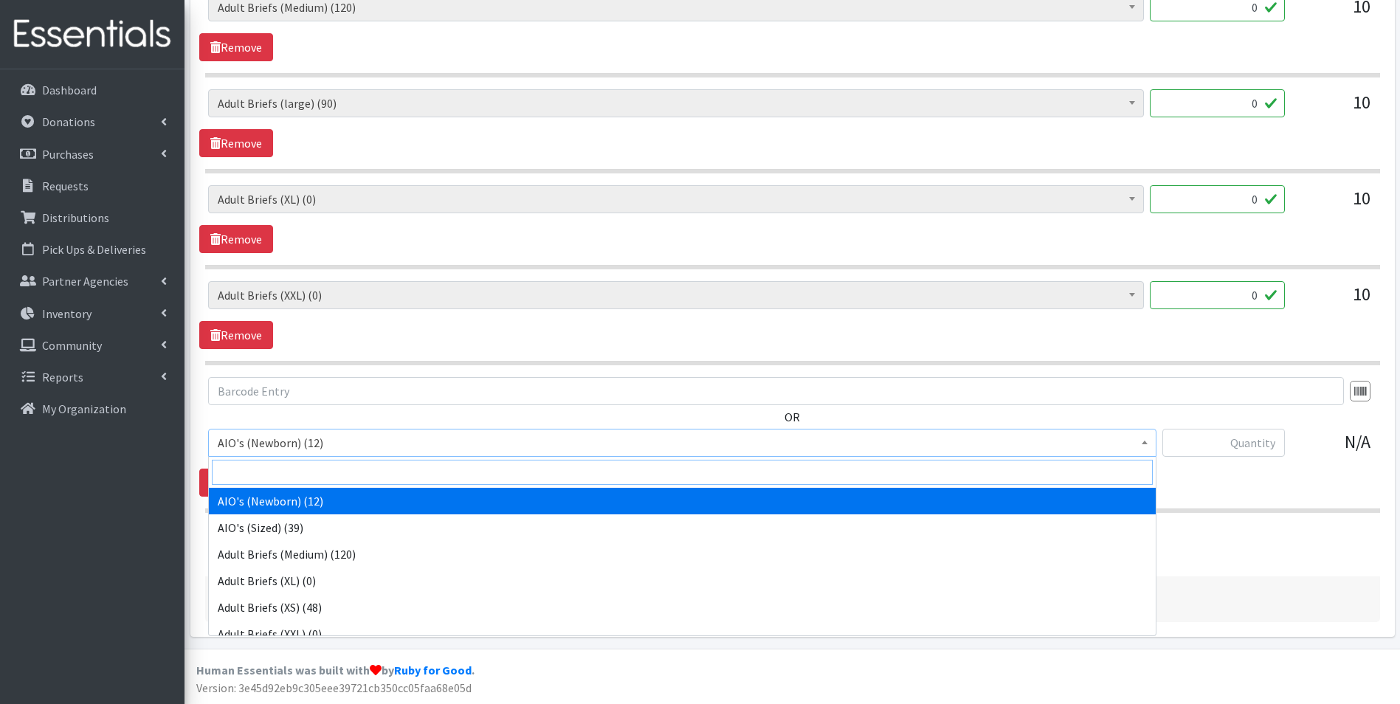
click at [336, 469] on input "search" at bounding box center [682, 472] width 941 height 25
click at [333, 472] on input "search" at bounding box center [682, 472] width 941 height 25
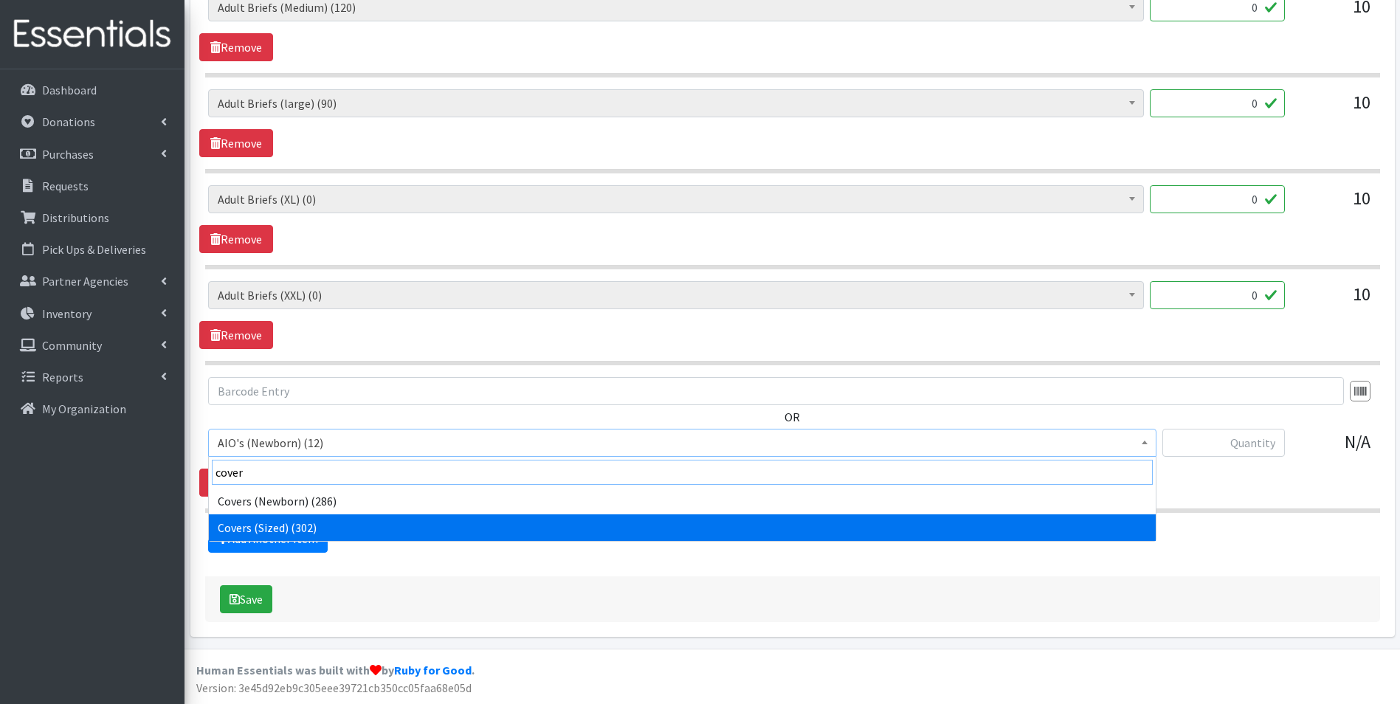
type input "cover"
select select "12470"
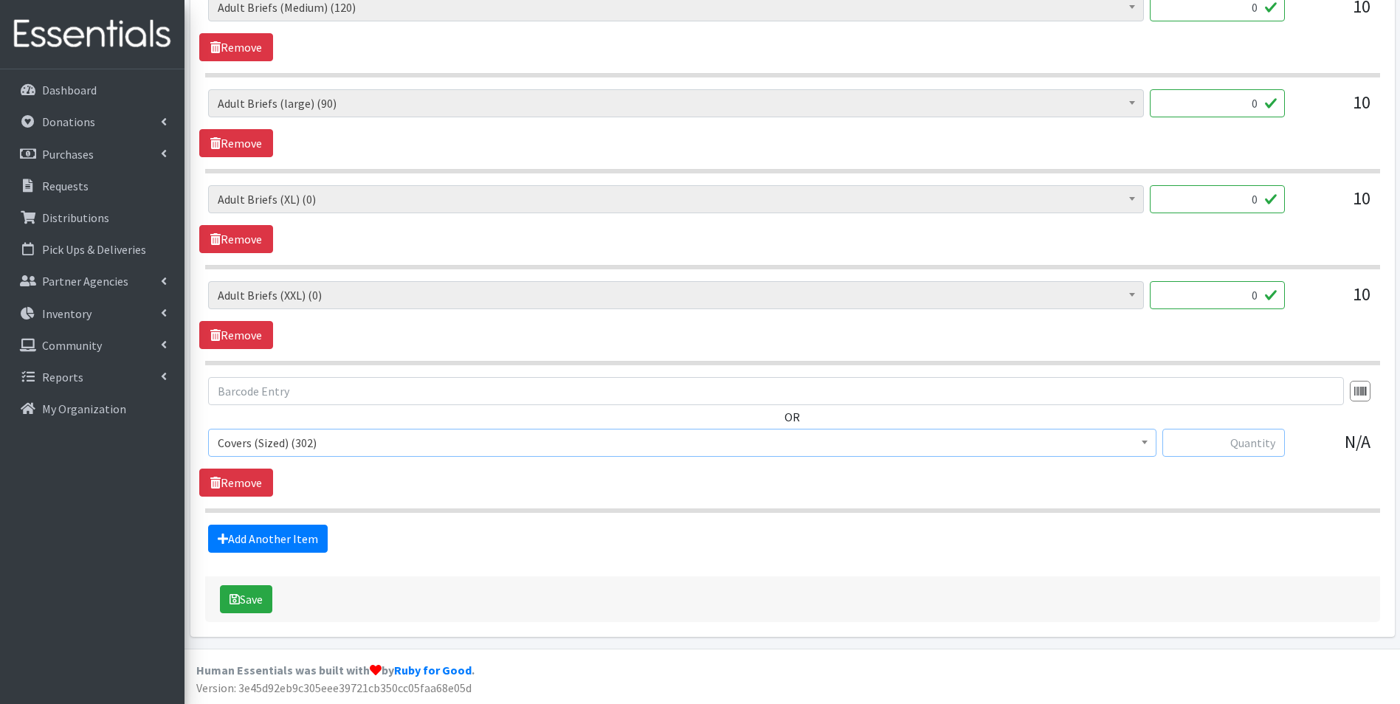
click at [1182, 435] on input "text" at bounding box center [1223, 443] width 122 height 28
type input "4"
click at [306, 538] on link "Add Another Item" at bounding box center [268, 539] width 120 height 28
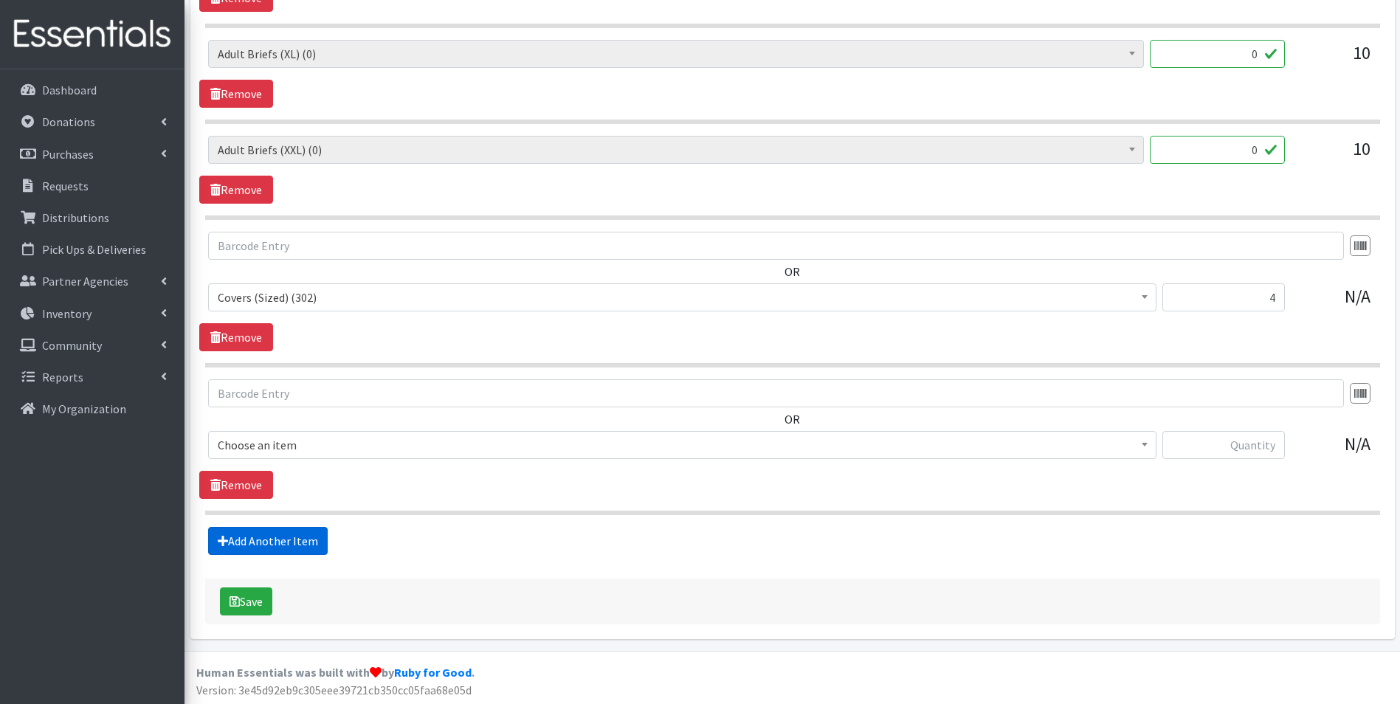
scroll to position [2521, 0]
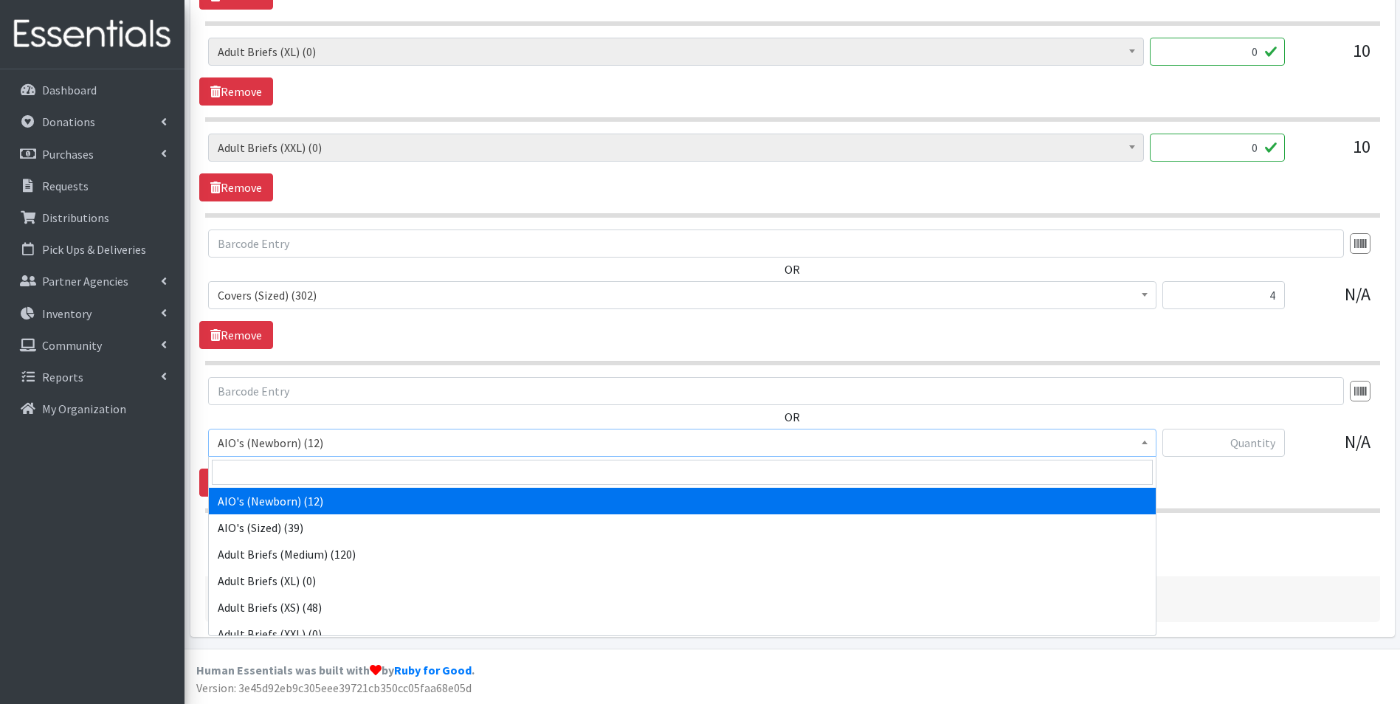
click at [383, 445] on span "AIO's (Newborn) (12)" at bounding box center [682, 442] width 929 height 21
click at [379, 466] on input "search" at bounding box center [682, 472] width 941 height 25
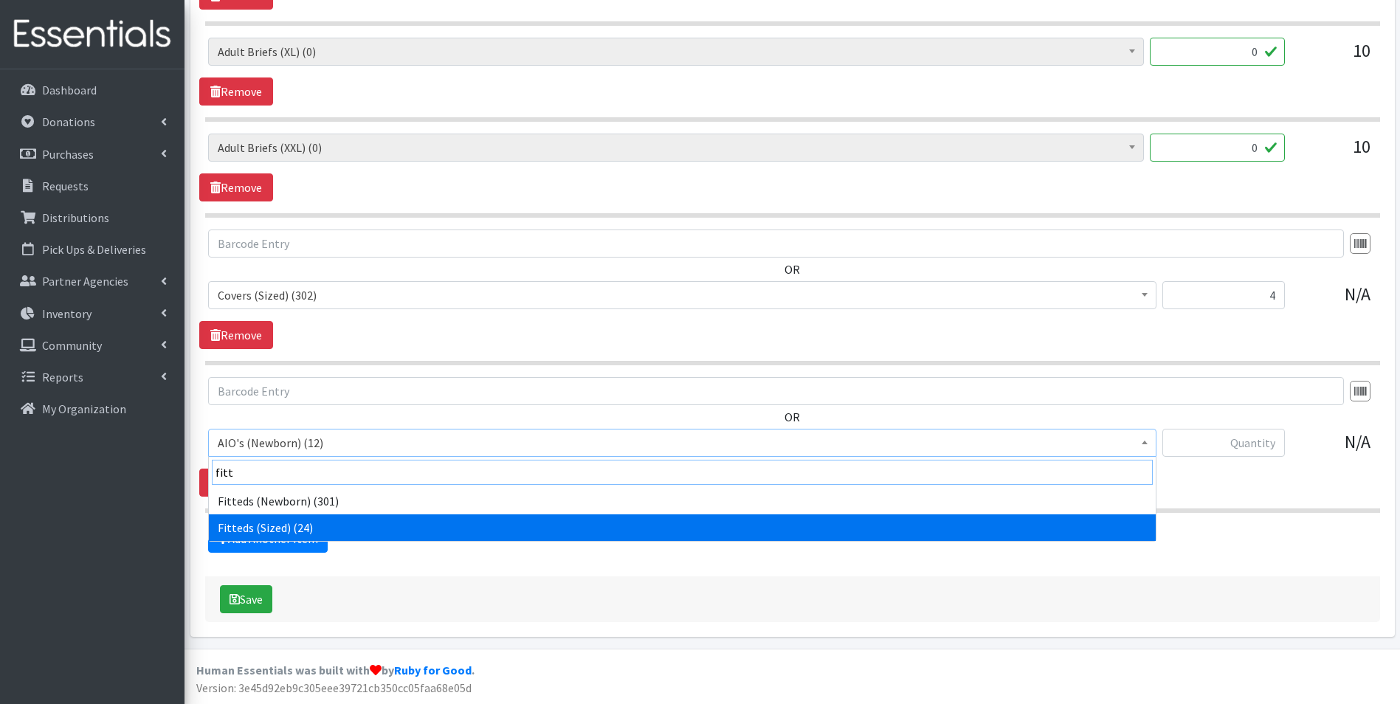
type input "fitt"
select select "12471"
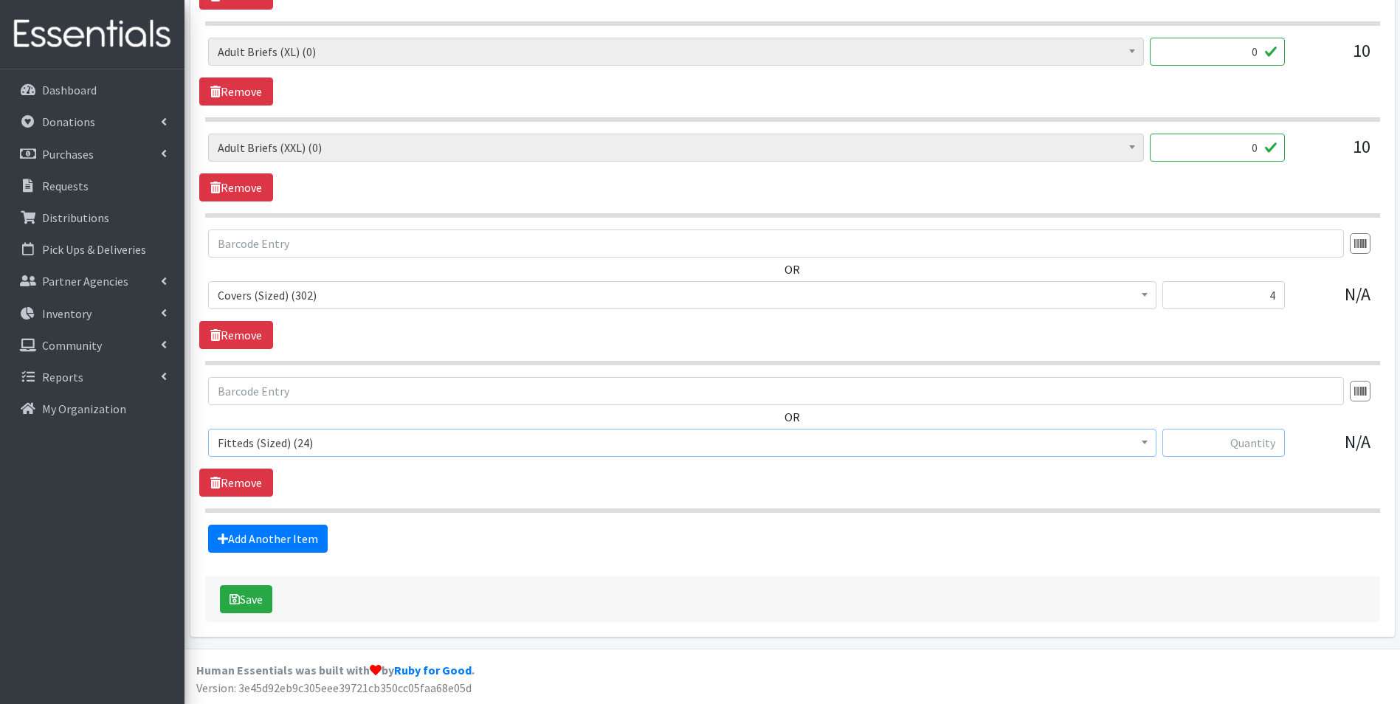
click at [1237, 443] on input "text" at bounding box center [1223, 443] width 122 height 28
type input "4"
click at [316, 538] on link "Add Another Item" at bounding box center [268, 539] width 120 height 28
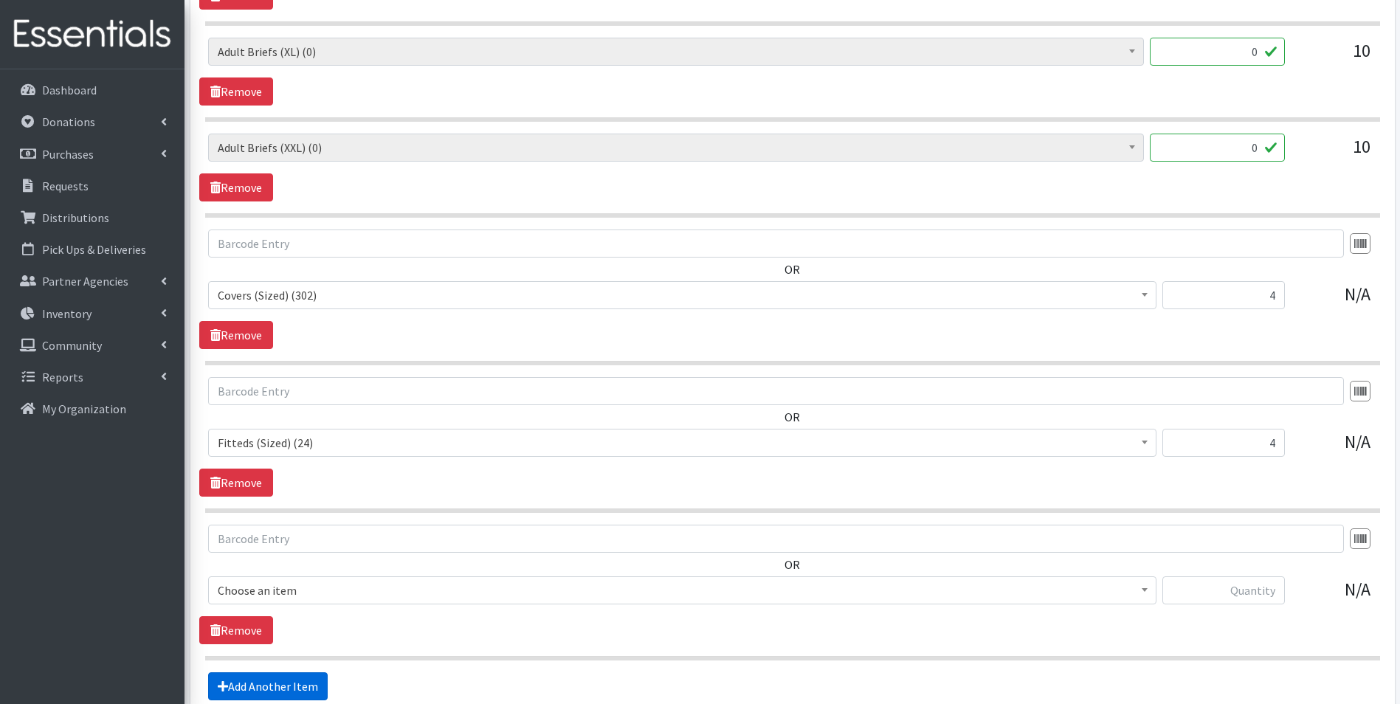
scroll to position [2668, 0]
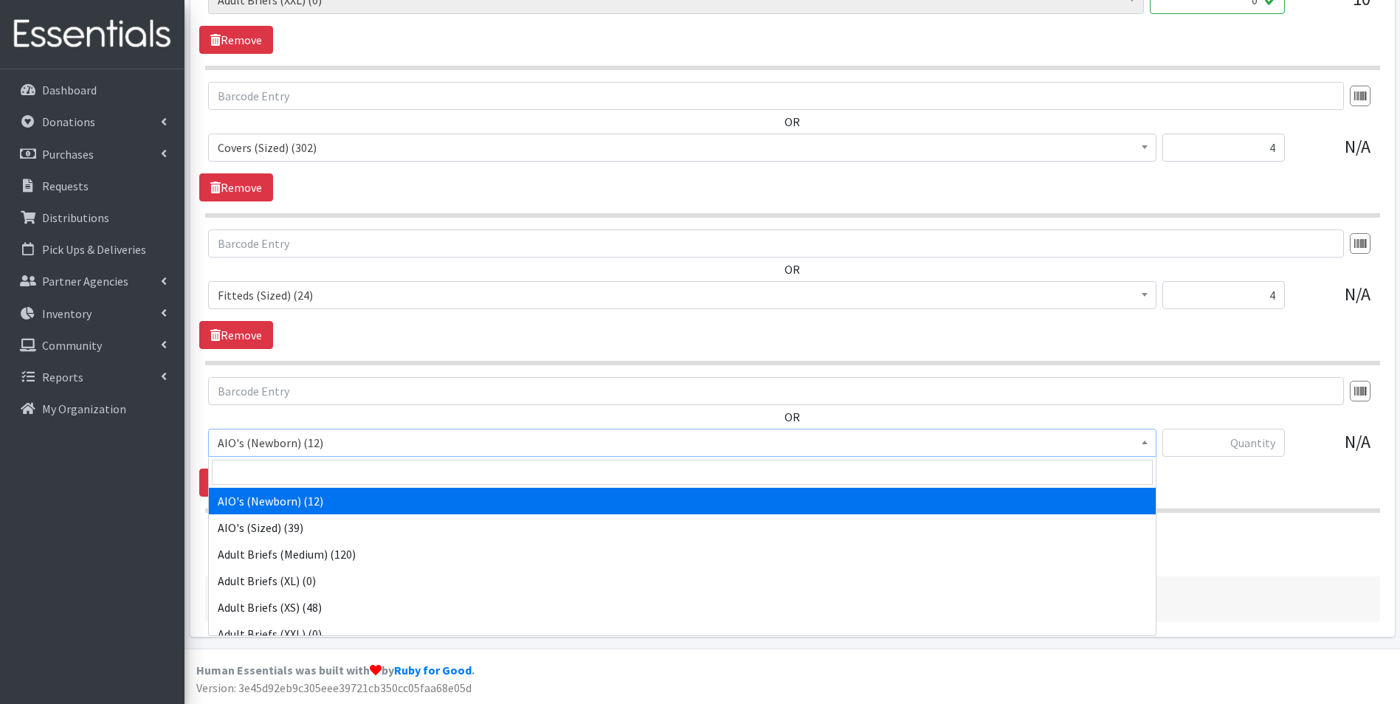
click at [369, 438] on span "AIO's (Newborn) (12)" at bounding box center [682, 442] width 929 height 21
click at [369, 472] on input "search" at bounding box center [682, 472] width 941 height 25
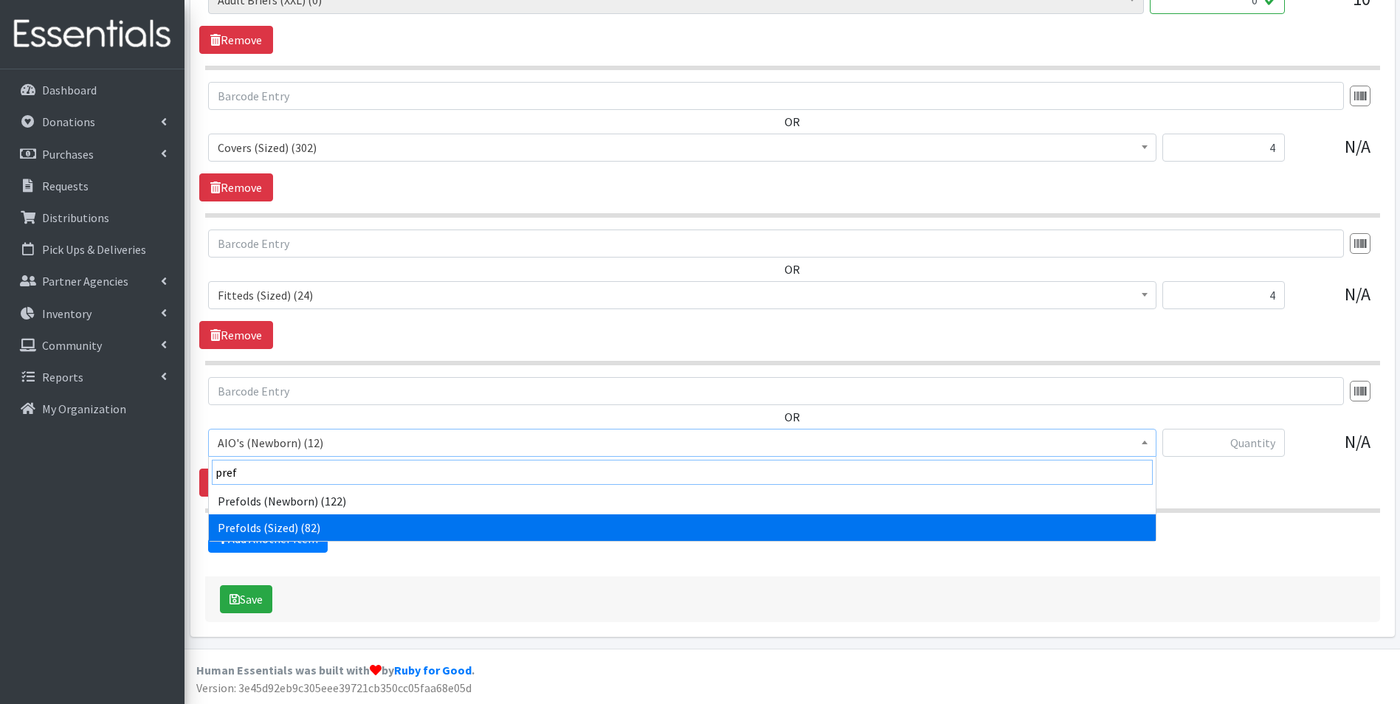
type input "pref"
select select "12472"
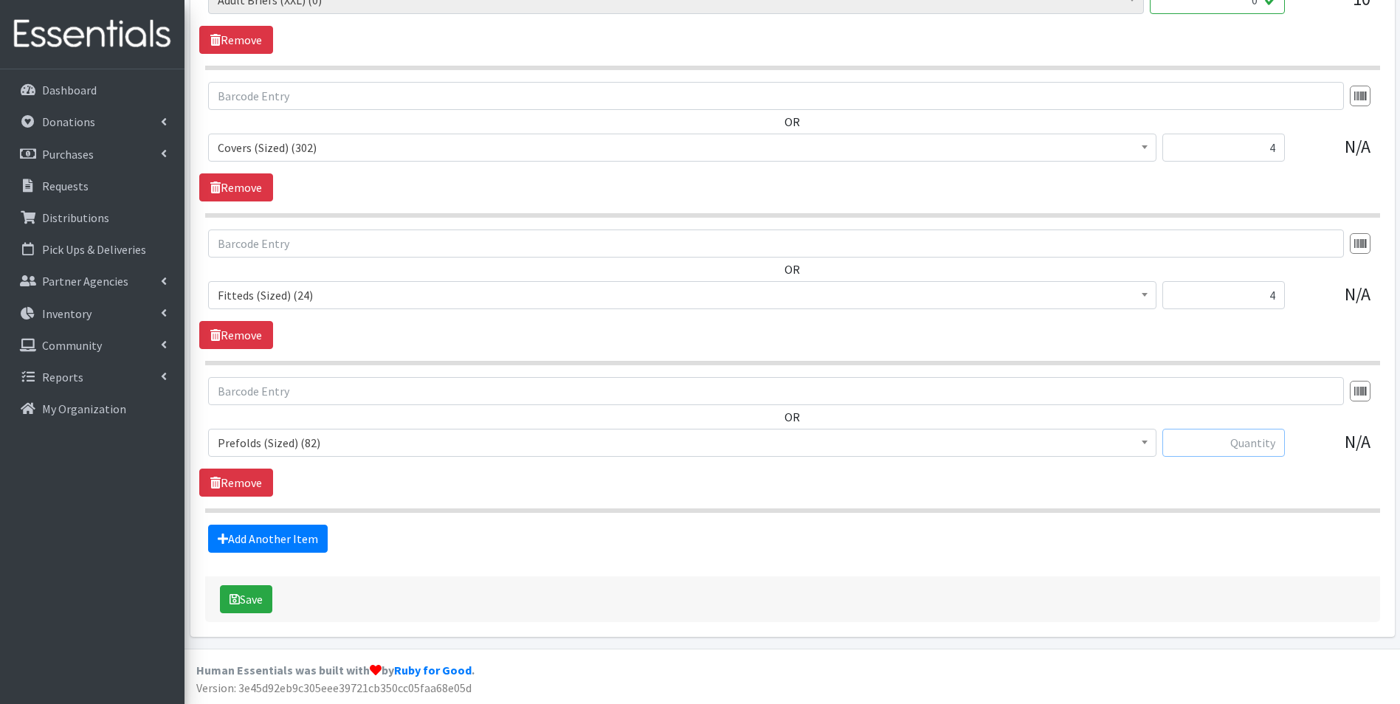
click at [1219, 437] on input "text" at bounding box center [1223, 443] width 122 height 28
type input "8"
click at [301, 531] on link "Add Another Item" at bounding box center [268, 539] width 120 height 28
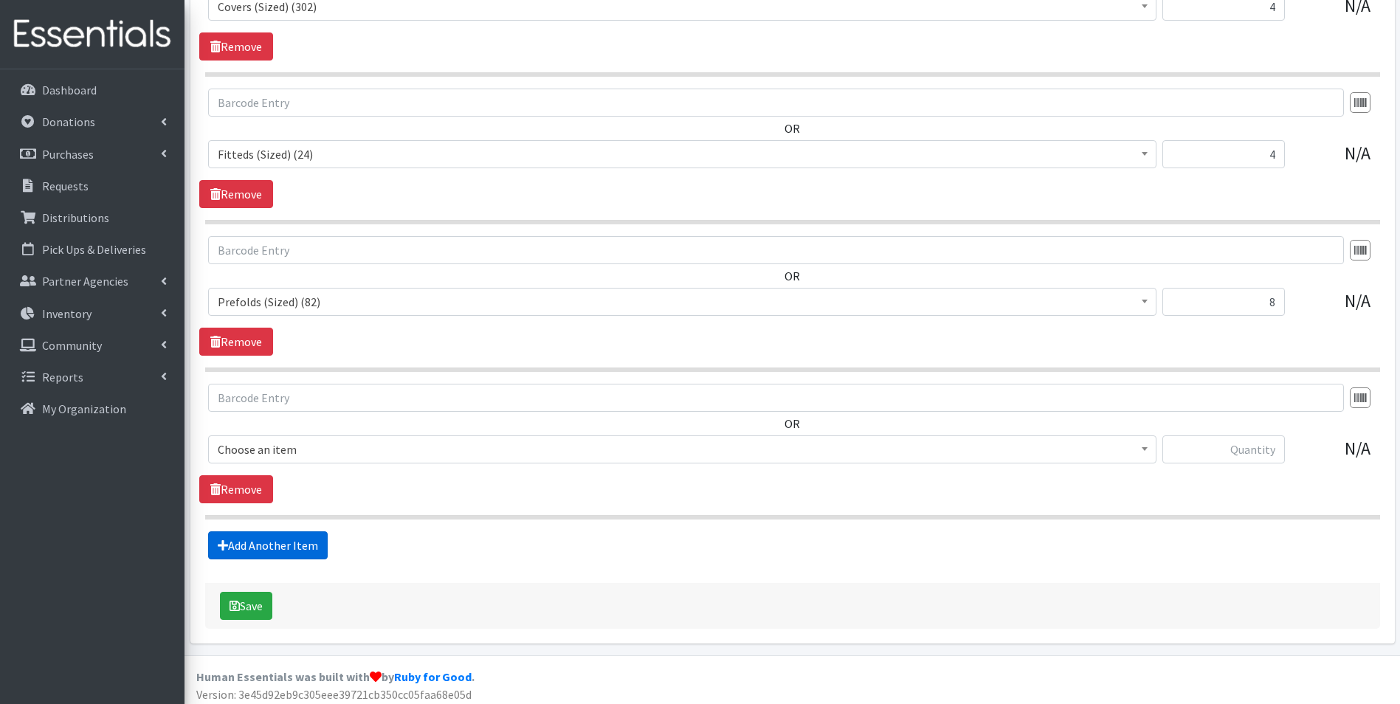
scroll to position [2816, 0]
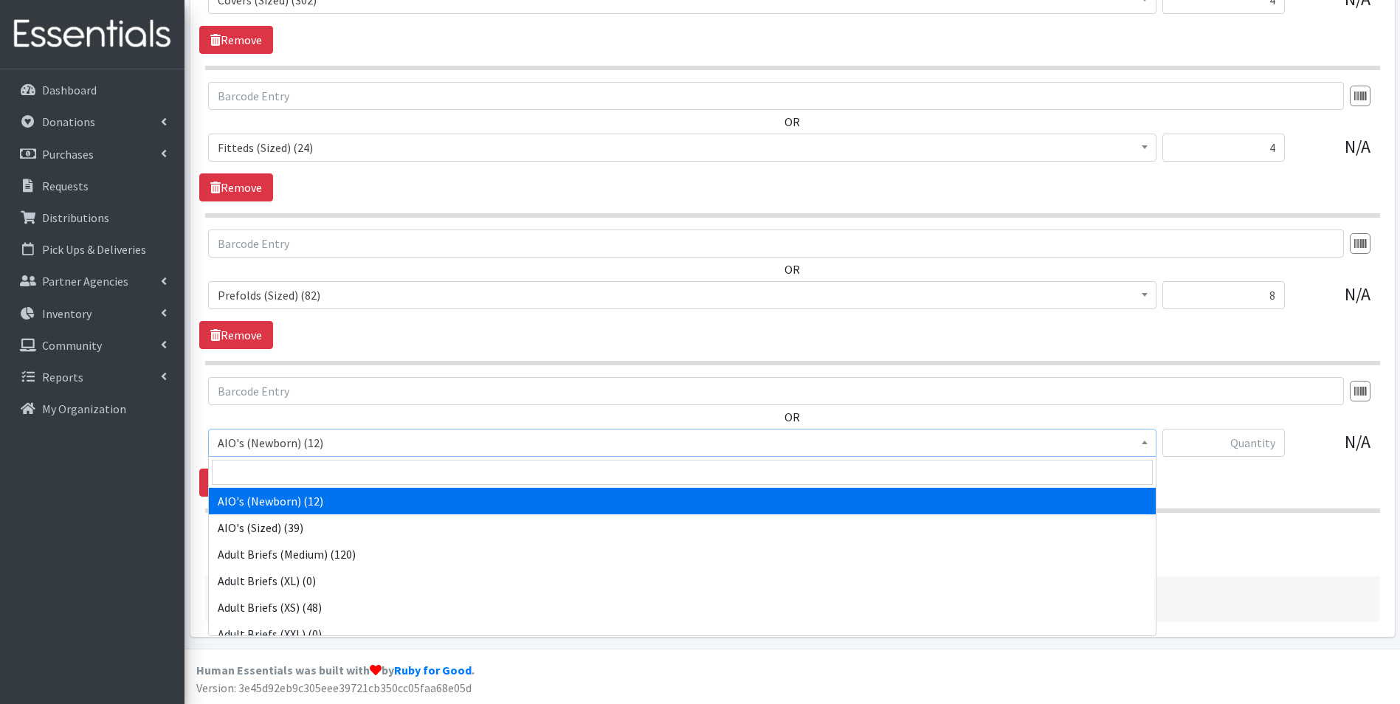
click at [358, 440] on span "AIO's (Newborn) (12)" at bounding box center [682, 442] width 929 height 21
click at [353, 469] on input "search" at bounding box center [682, 472] width 941 height 25
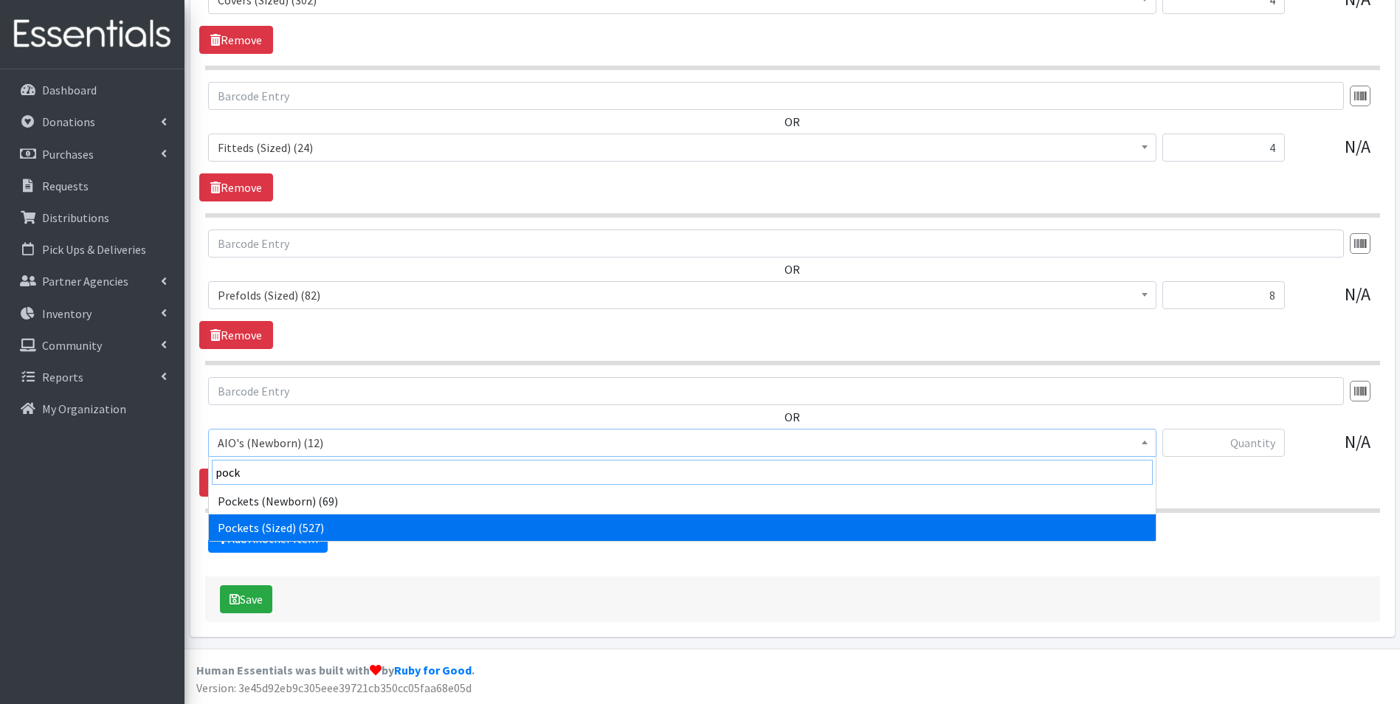
type input "pock"
select select "12474"
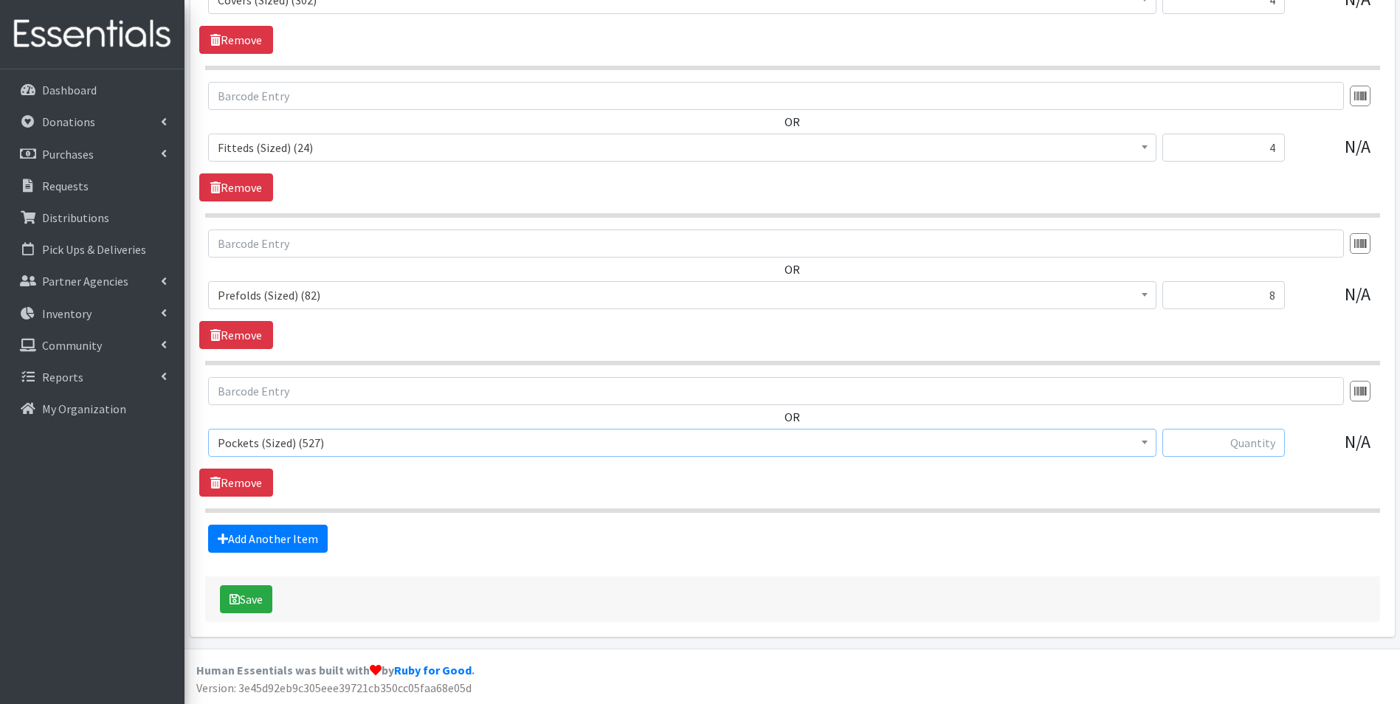
click at [1212, 438] on input "text" at bounding box center [1223, 443] width 122 height 28
type input "8"
click at [311, 539] on link "Add Another Item" at bounding box center [268, 539] width 120 height 28
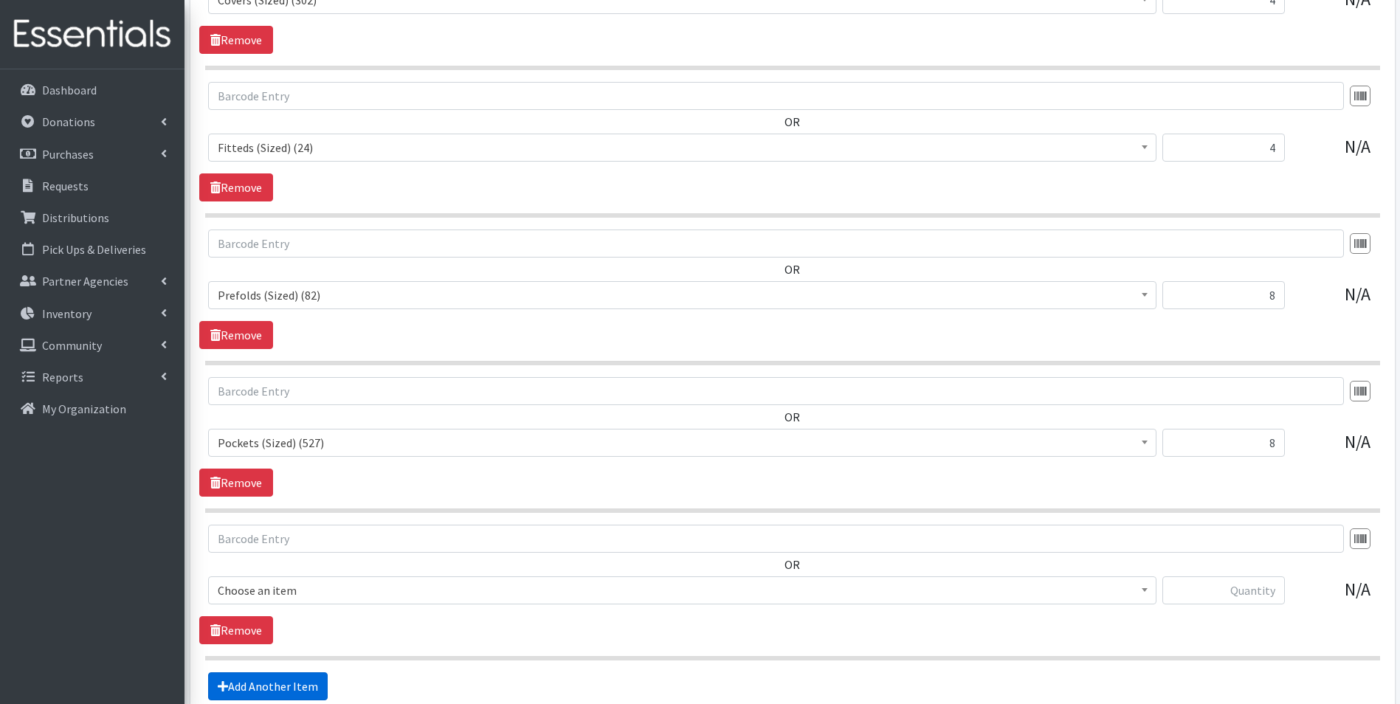
scroll to position [2964, 0]
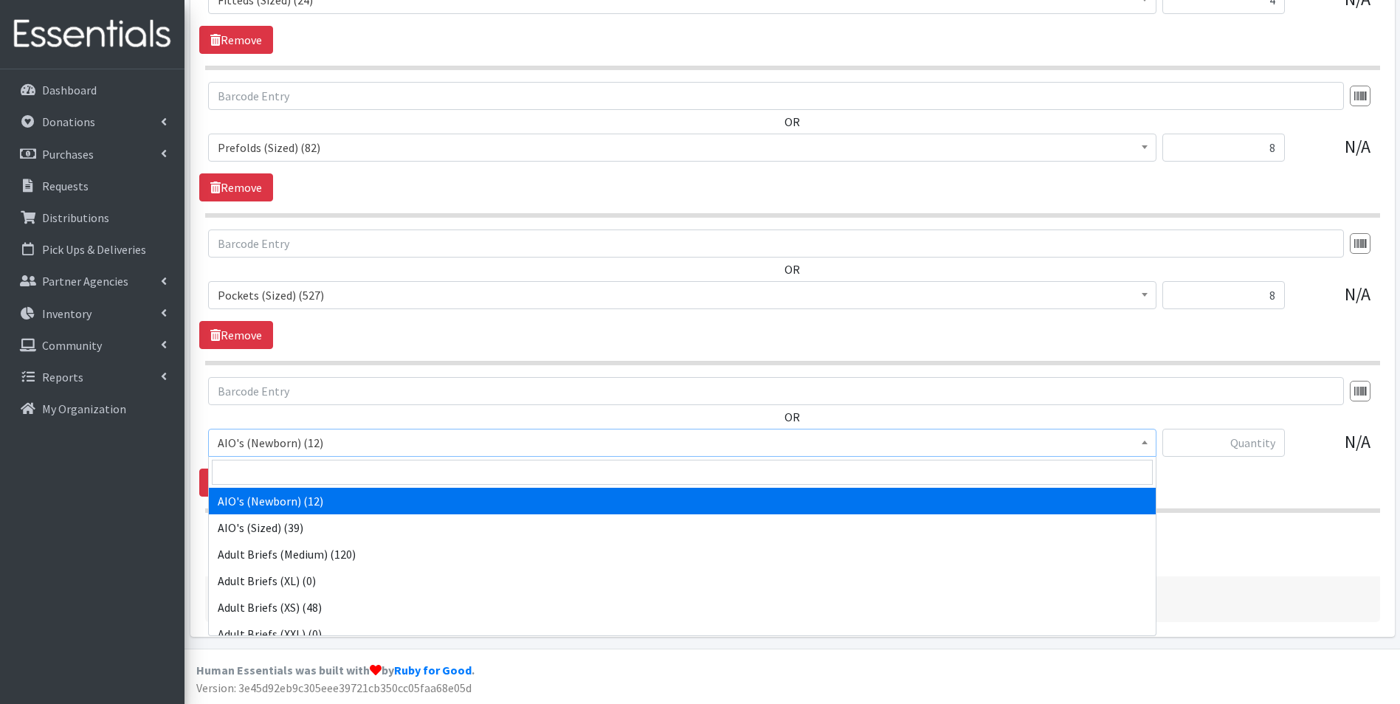
click at [361, 438] on span "AIO's (Newborn) (12)" at bounding box center [682, 442] width 929 height 21
click at [362, 466] on input "search" at bounding box center [682, 472] width 941 height 25
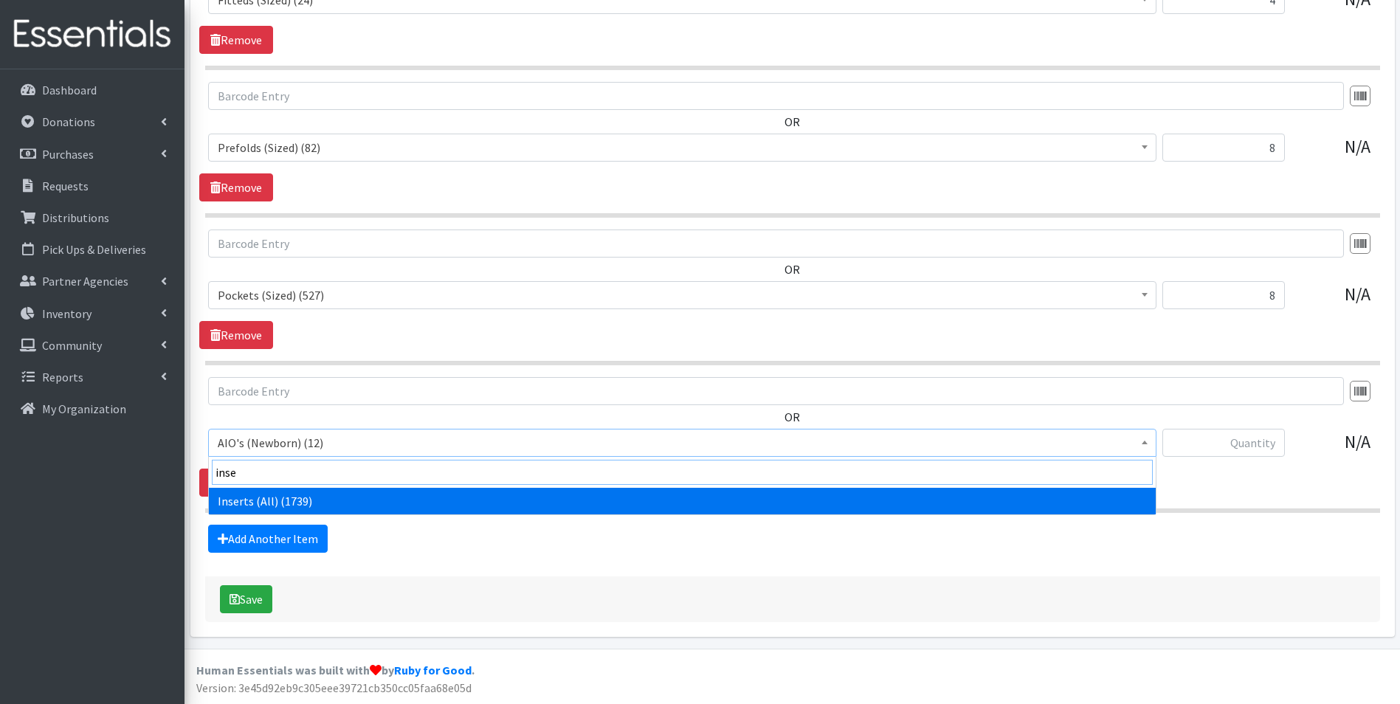
type input "inse"
drag, startPoint x: 473, startPoint y: 503, endPoint x: 756, endPoint y: 492, distance: 282.8
select select "12476"
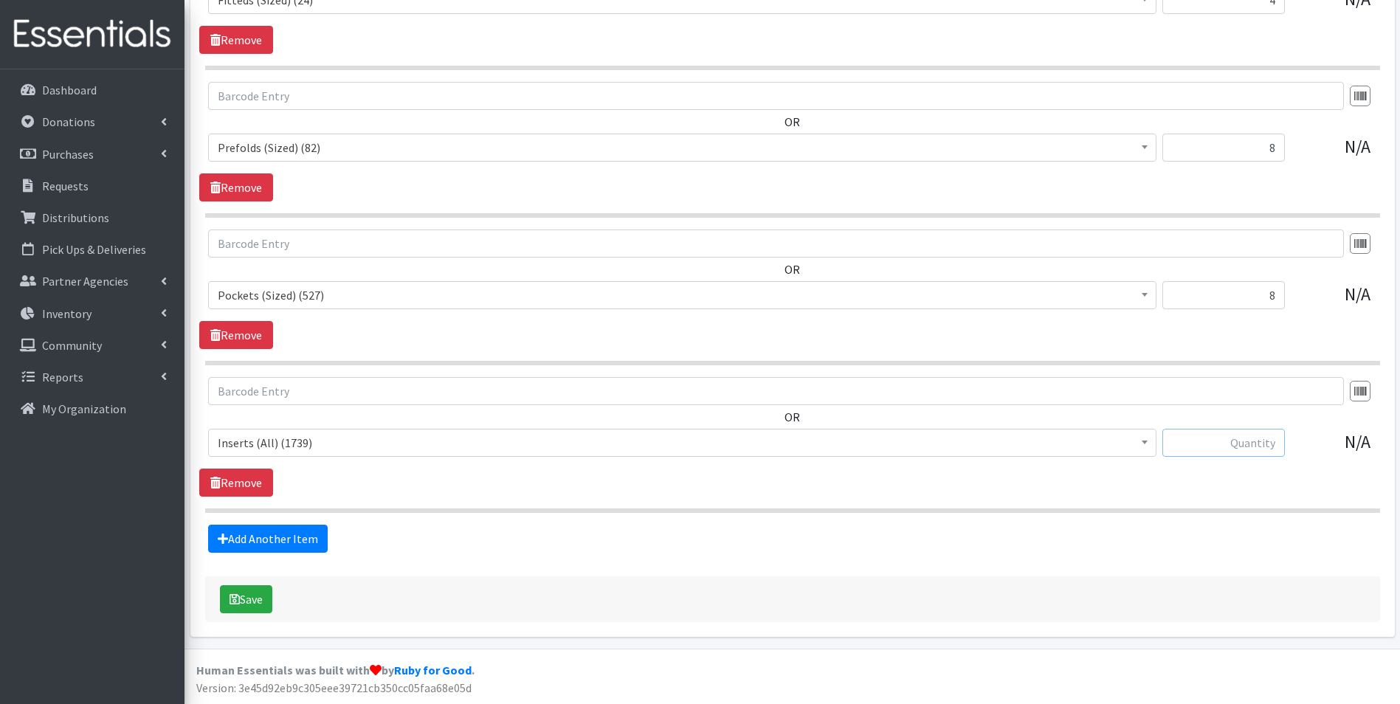
click at [1252, 447] on input "text" at bounding box center [1223, 443] width 122 height 28
type input "16"
click at [303, 542] on link "Add Another Item" at bounding box center [268, 539] width 120 height 28
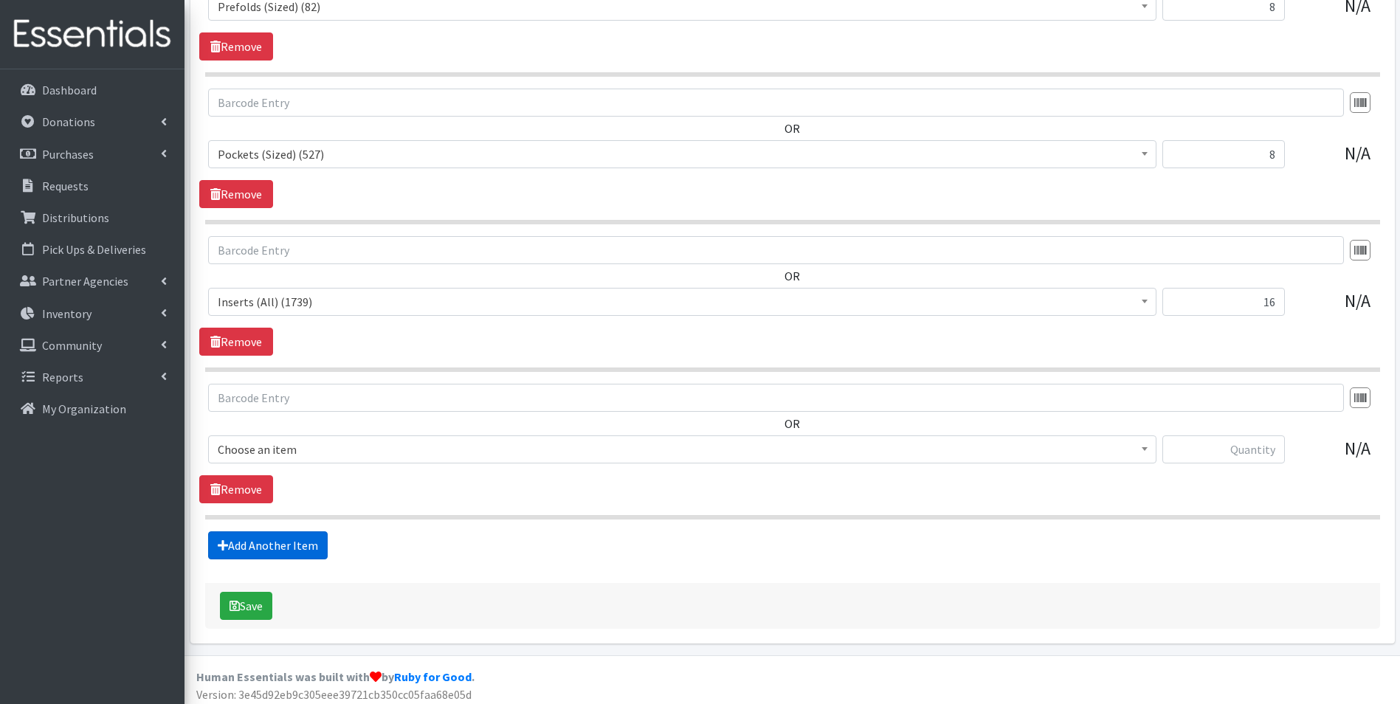
scroll to position [3111, 0]
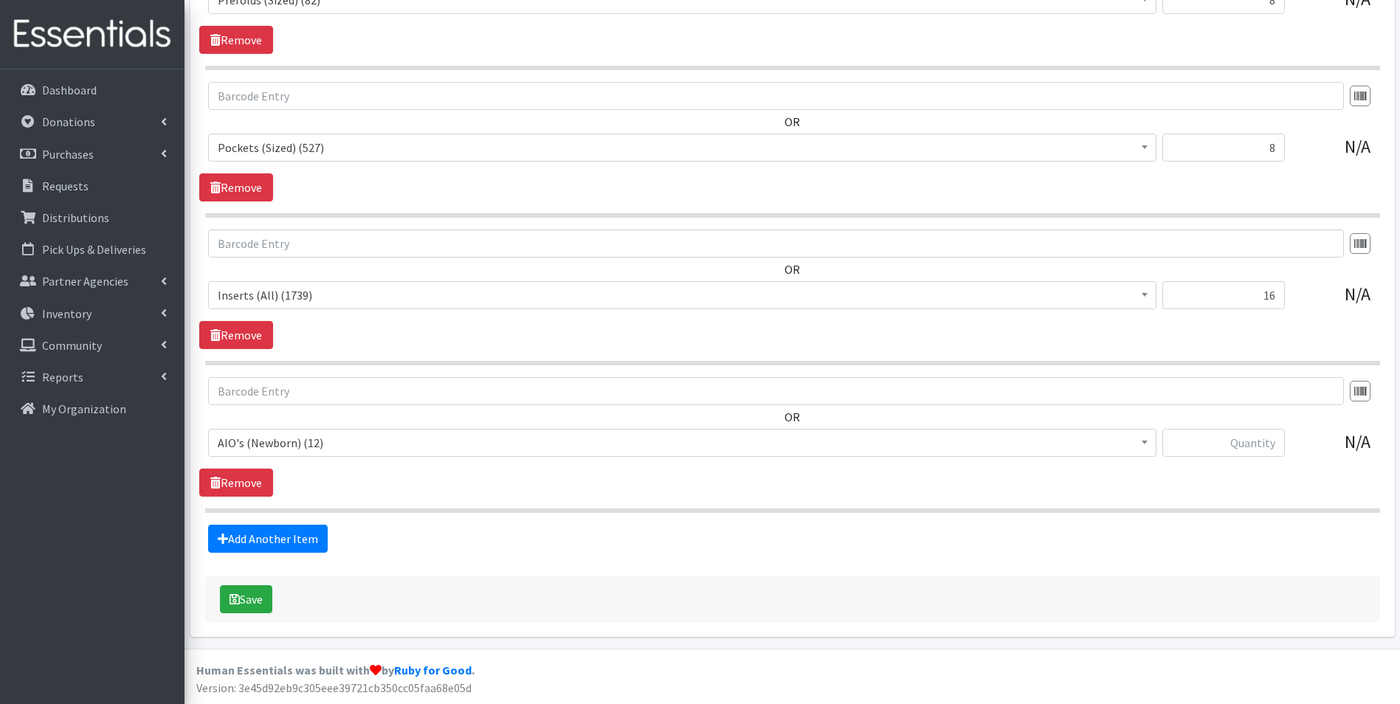
click at [466, 438] on span "AIO's (Newborn) (12)" at bounding box center [682, 442] width 929 height 21
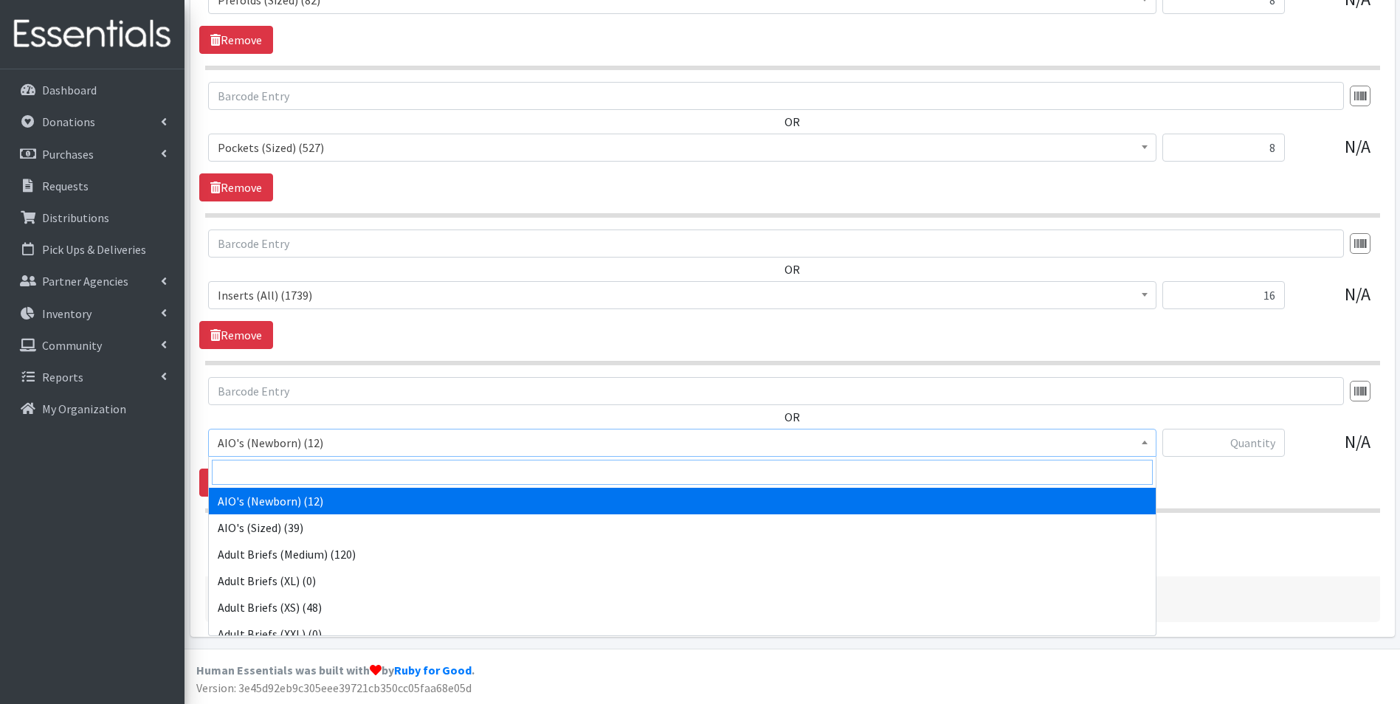
click at [461, 474] on input "search" at bounding box center [682, 472] width 941 height 25
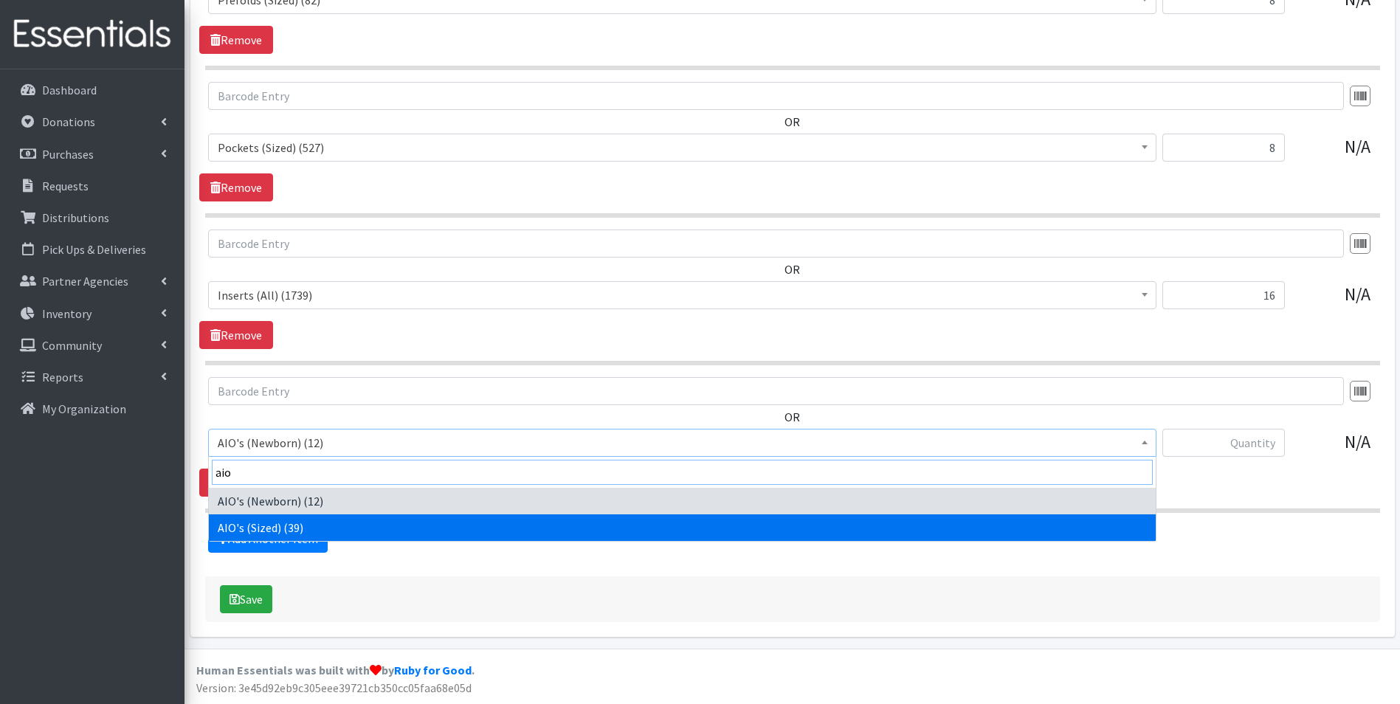
type input "aio"
select select "12475"
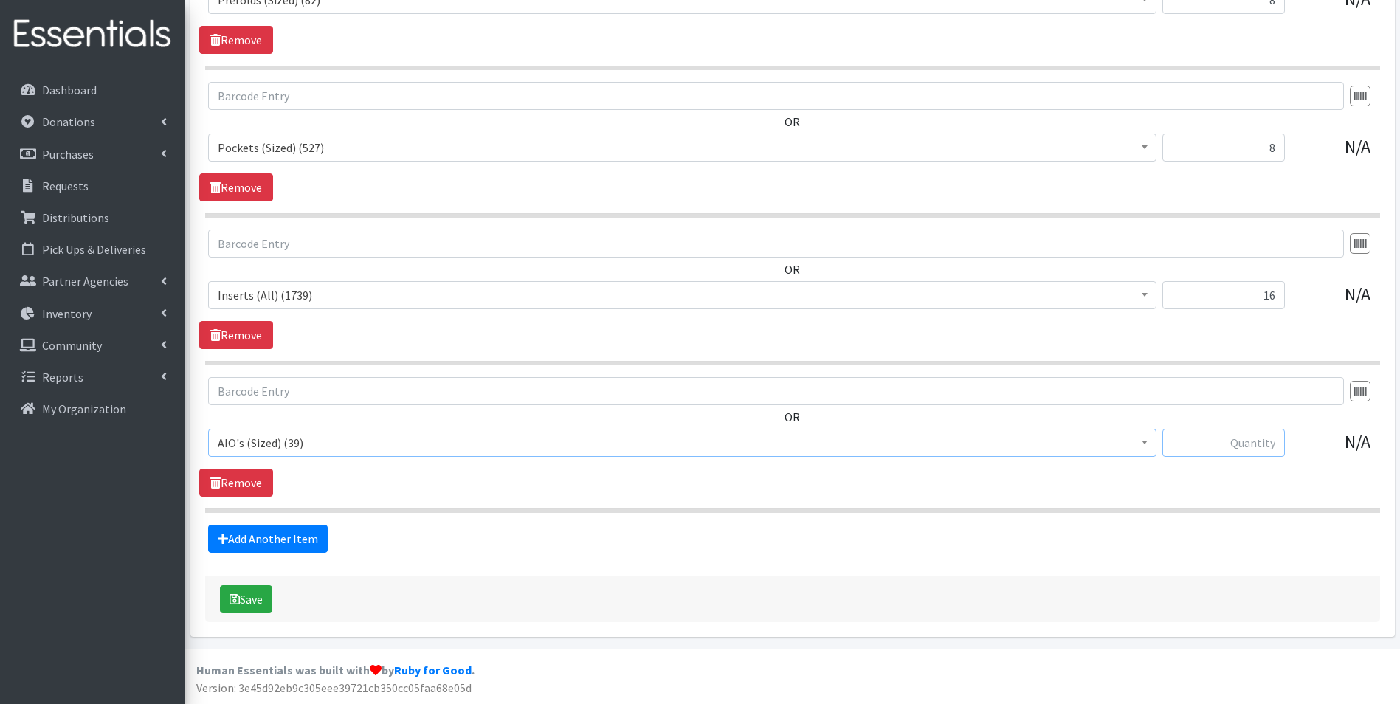
click at [1204, 439] on input "text" at bounding box center [1223, 443] width 122 height 28
type input "4"
click at [303, 538] on link "Add Another Item" at bounding box center [268, 539] width 120 height 28
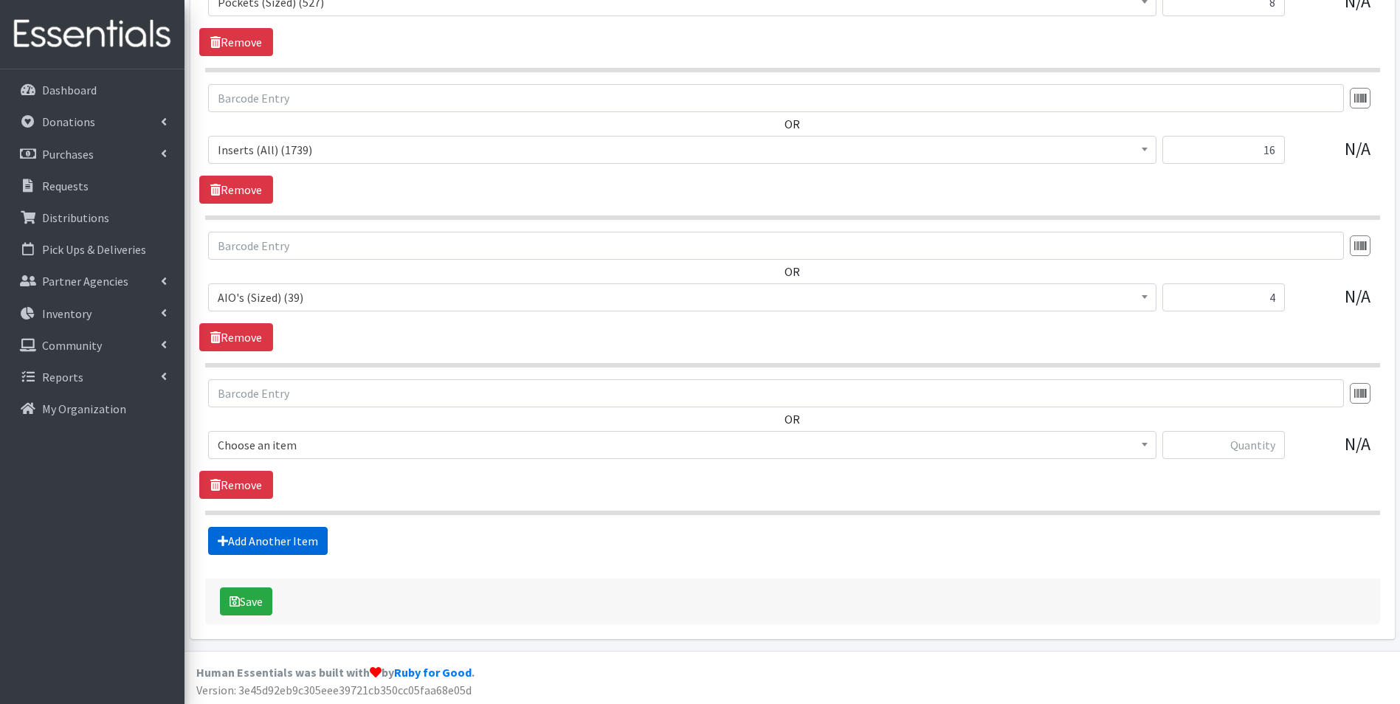
scroll to position [3259, 0]
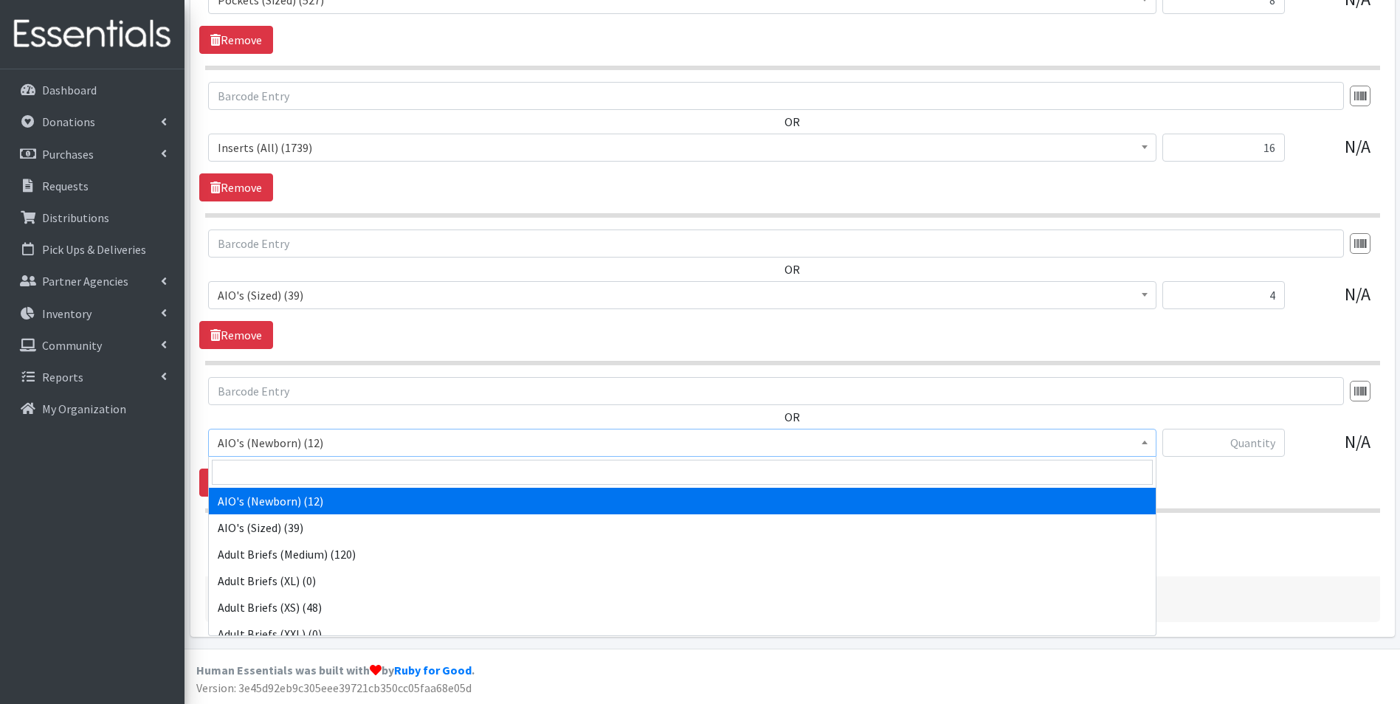
drag, startPoint x: 415, startPoint y: 439, endPoint x: 415, endPoint y: 464, distance: 25.1
click at [415, 443] on span "AIO's (Newborn) (12)" at bounding box center [682, 442] width 929 height 21
click at [415, 479] on input "search" at bounding box center [682, 472] width 941 height 25
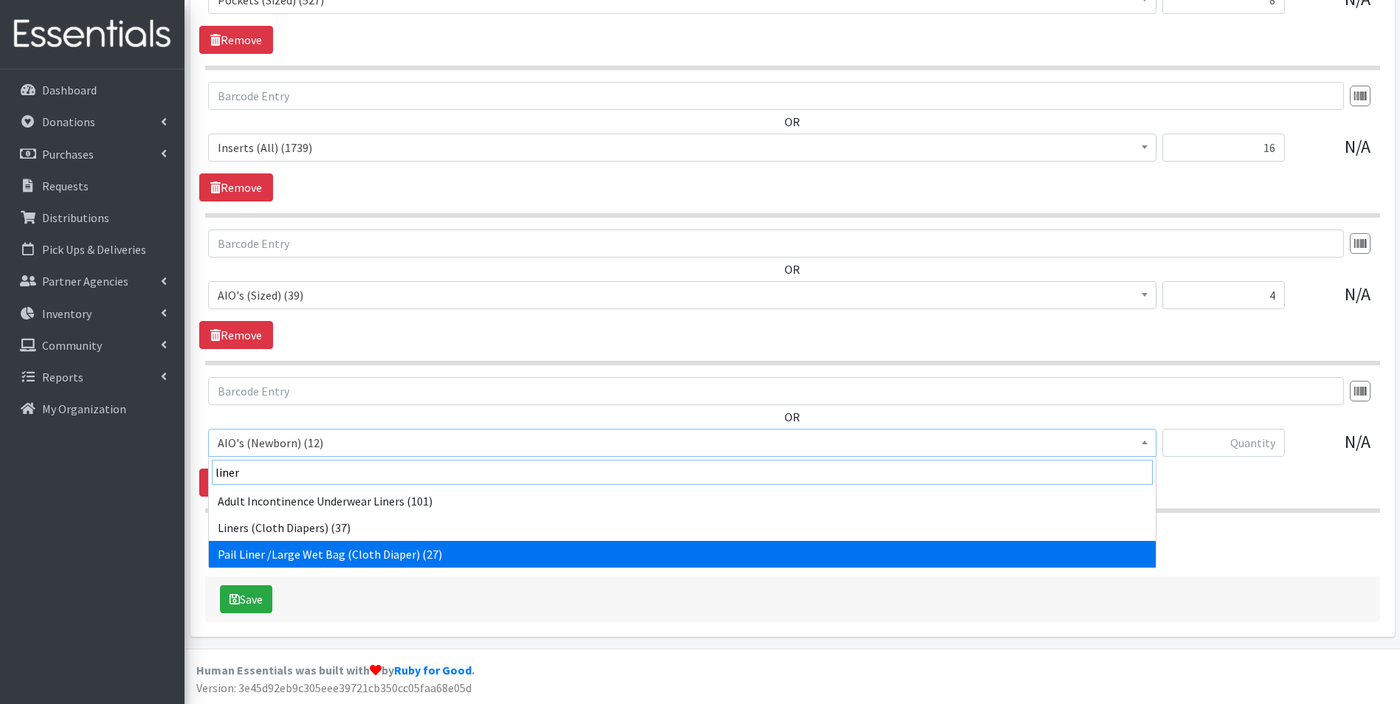
type input "liner"
select select "12479"
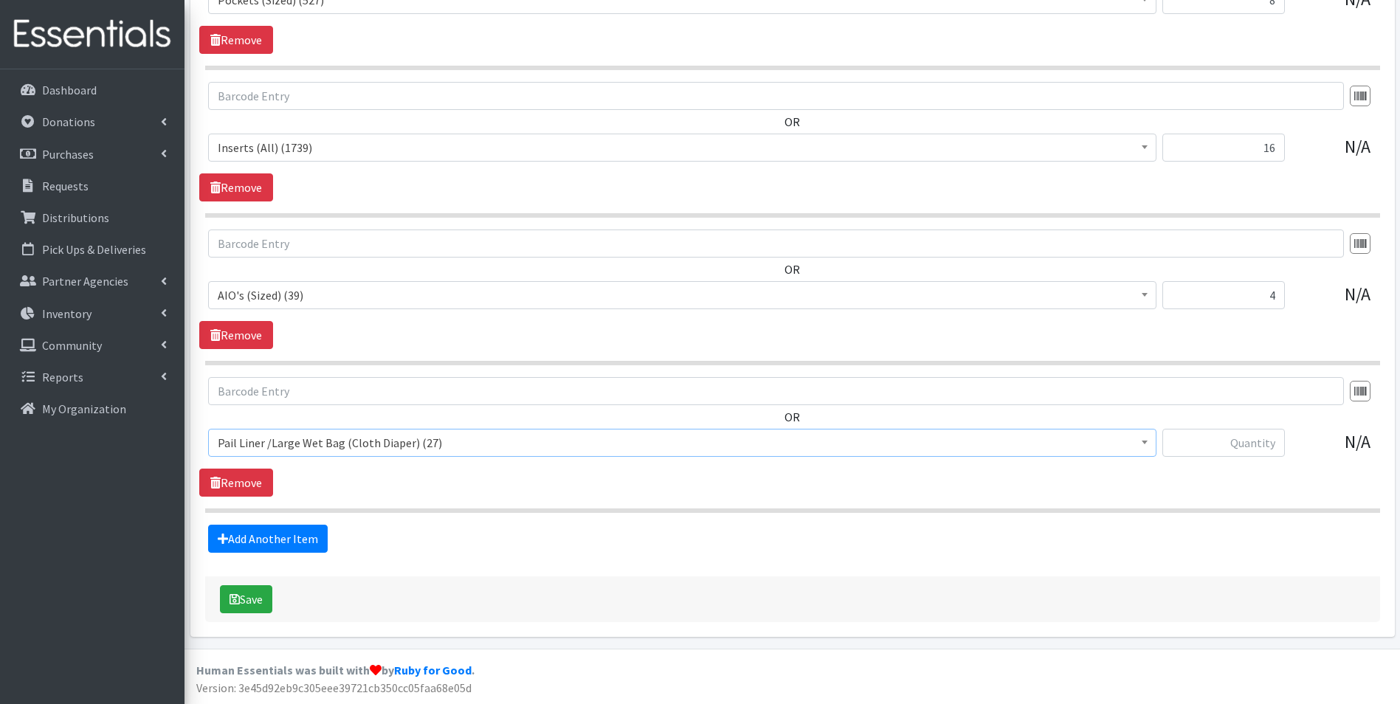
click at [628, 455] on span "Pail Liner /Large Wet Bag (Cloth Diaper) (27)" at bounding box center [682, 443] width 948 height 28
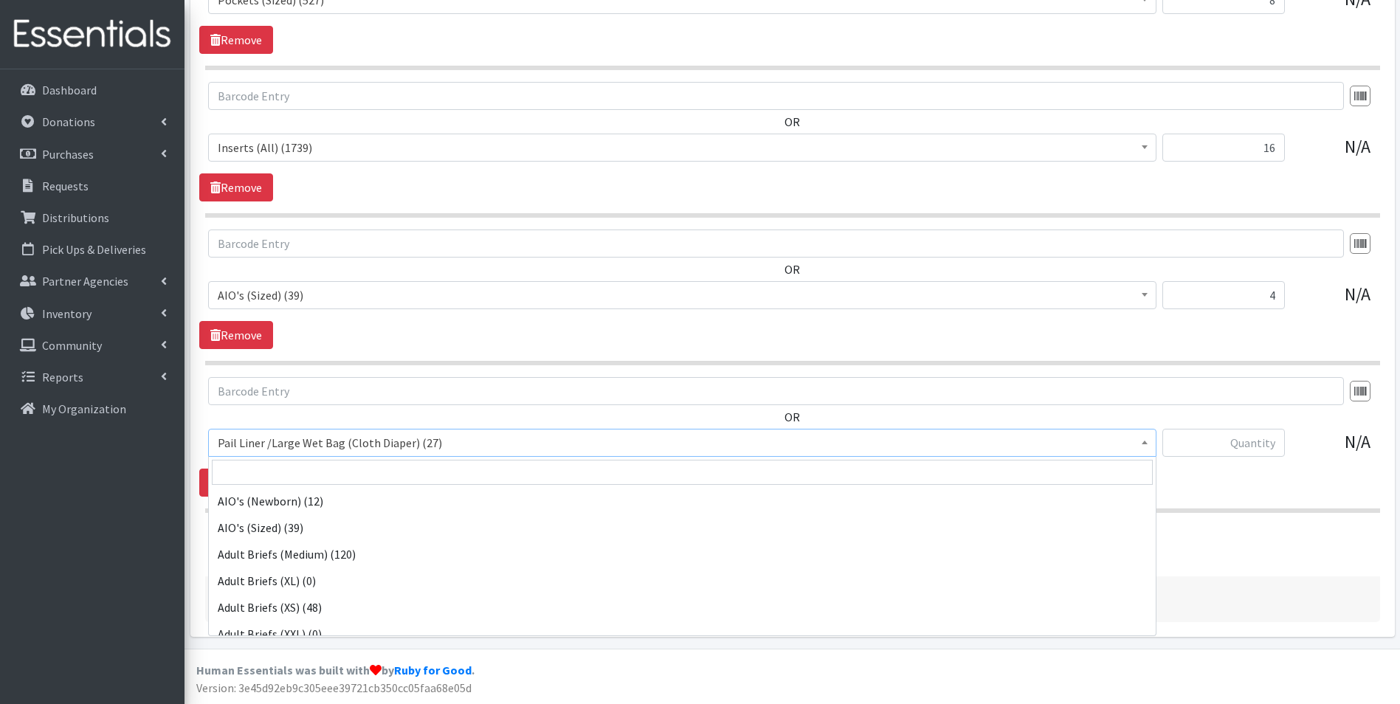
scroll to position [983, 0]
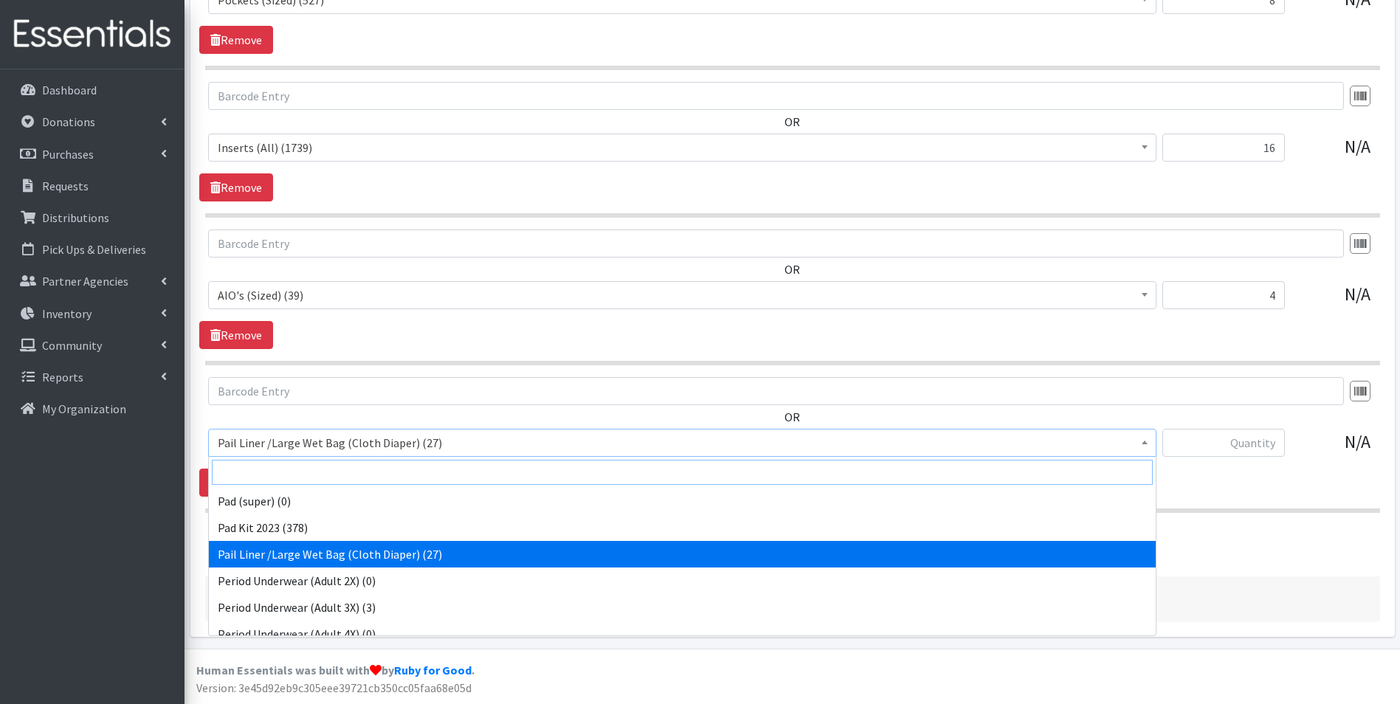
click at [542, 465] on input "search" at bounding box center [682, 472] width 941 height 25
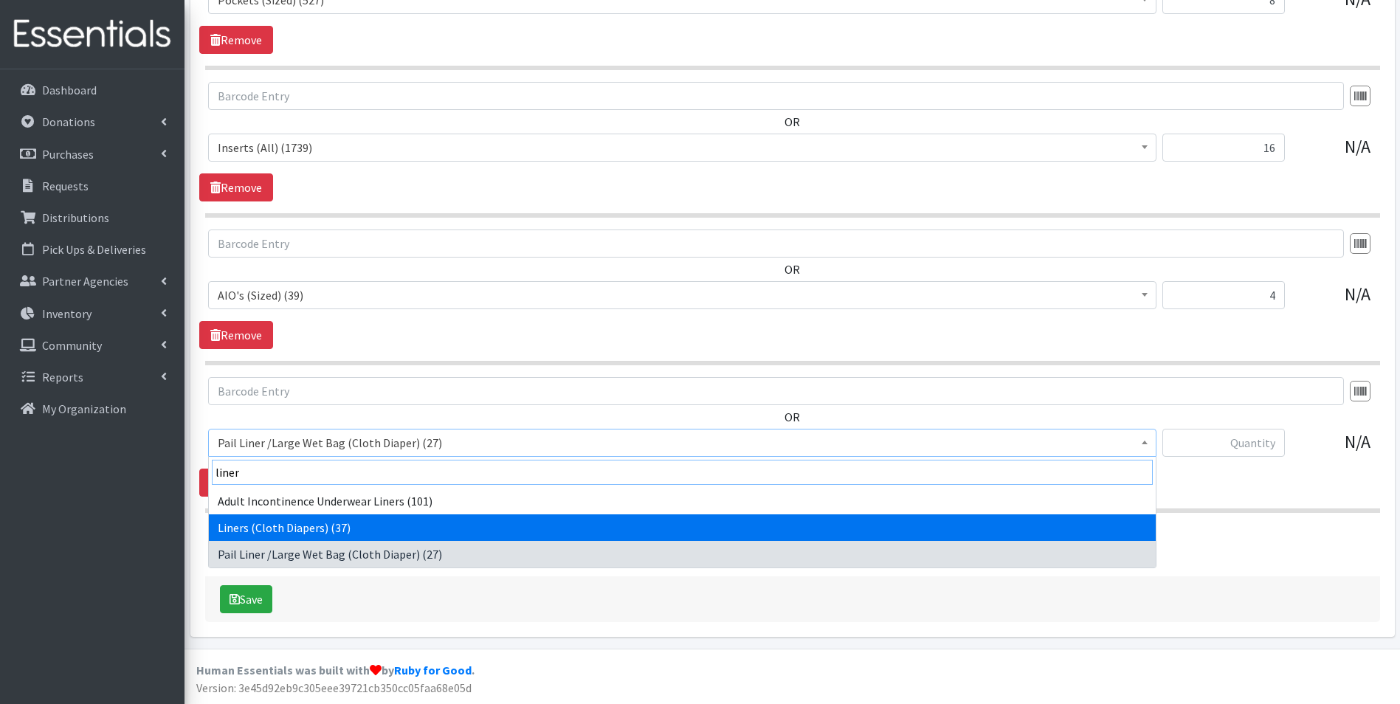
type input "liner"
select select "12477"
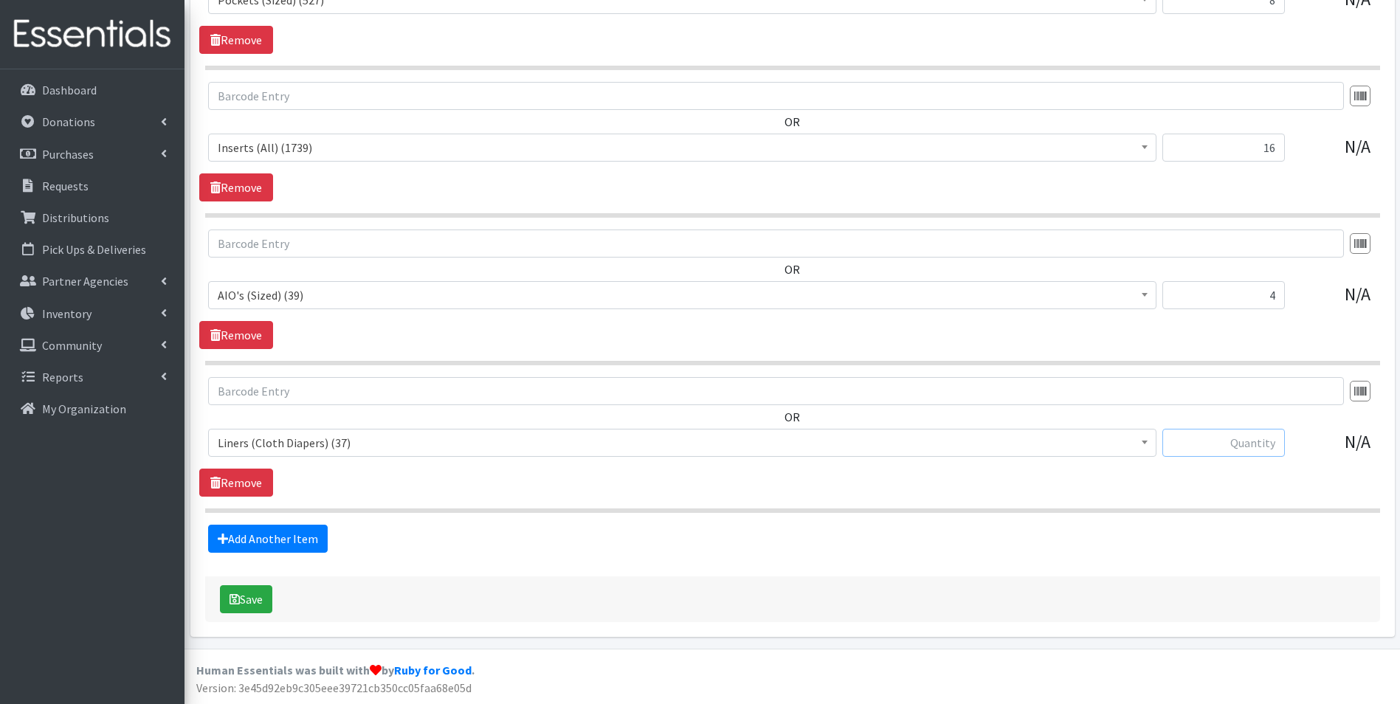
click at [1251, 438] on input "text" at bounding box center [1223, 443] width 122 height 28
type input "1"
click at [317, 541] on link "Add Another Item" at bounding box center [268, 539] width 120 height 28
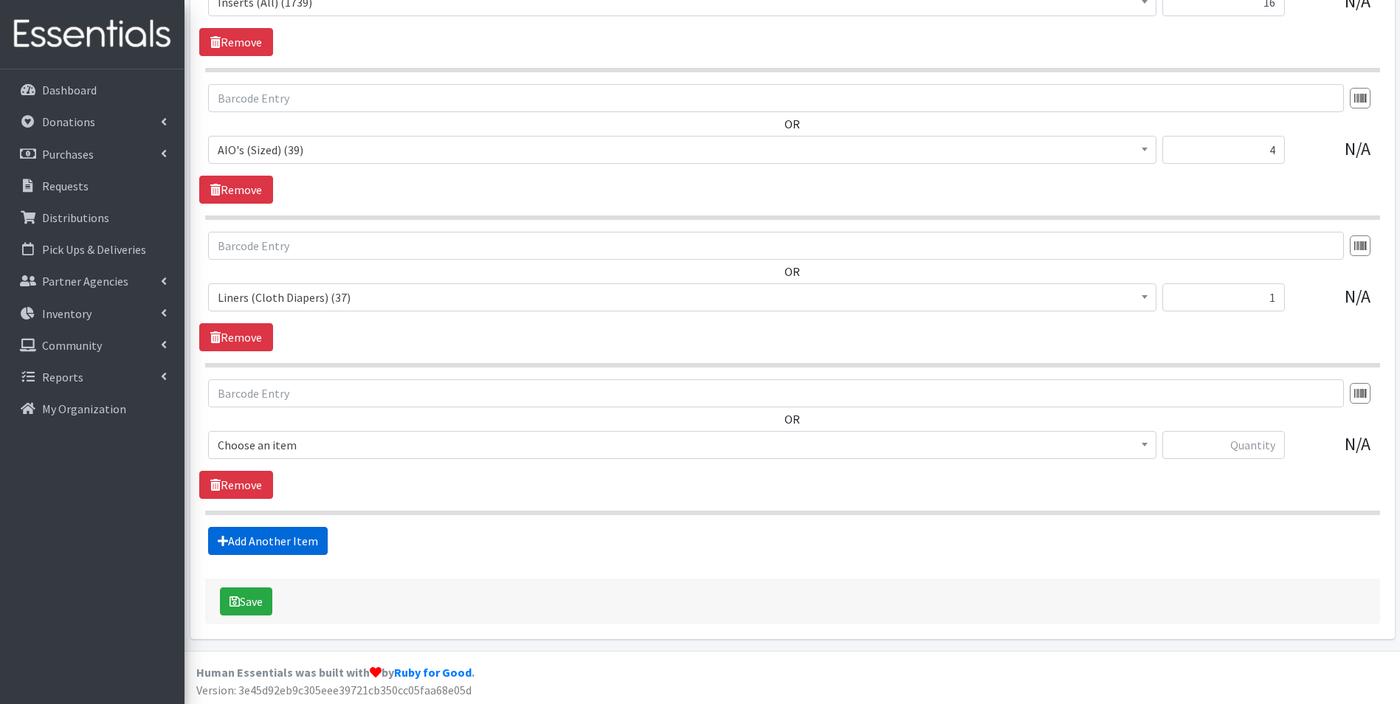
scroll to position [3406, 0]
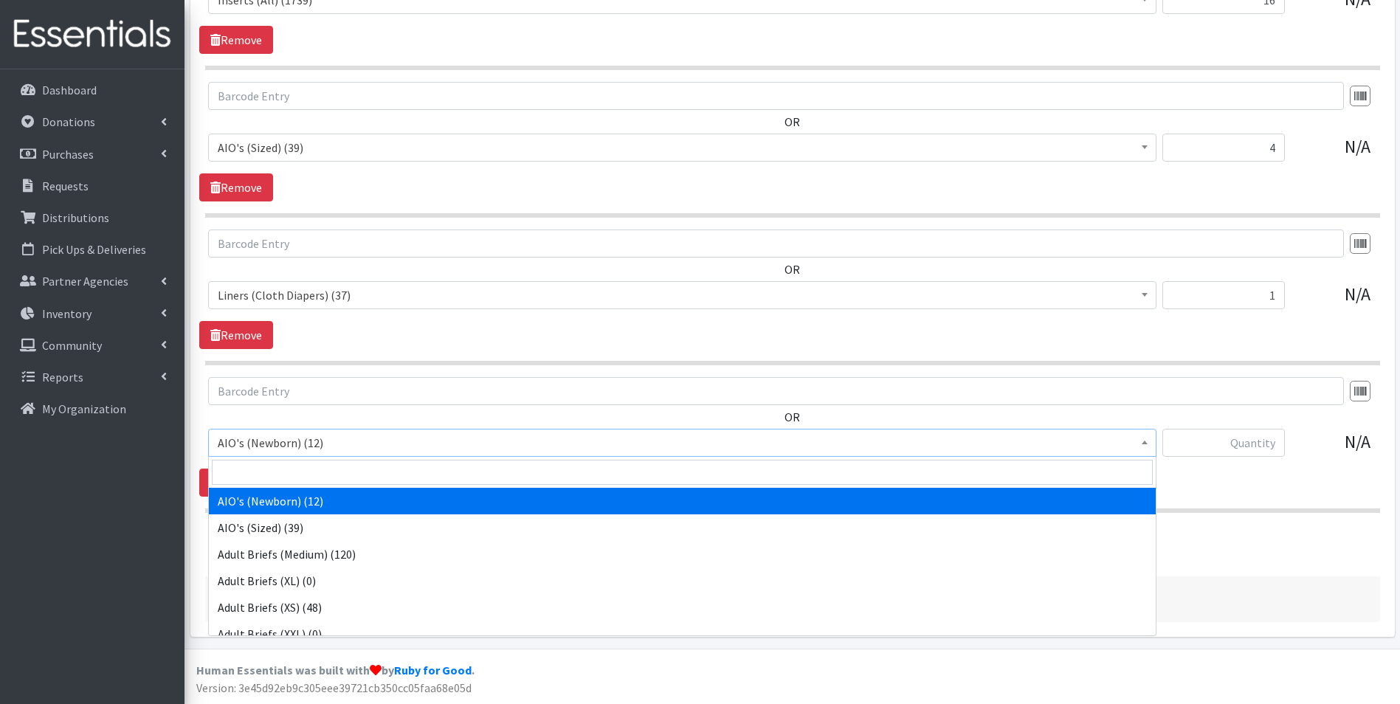
click at [387, 445] on span "AIO's (Newborn) (12)" at bounding box center [682, 442] width 929 height 21
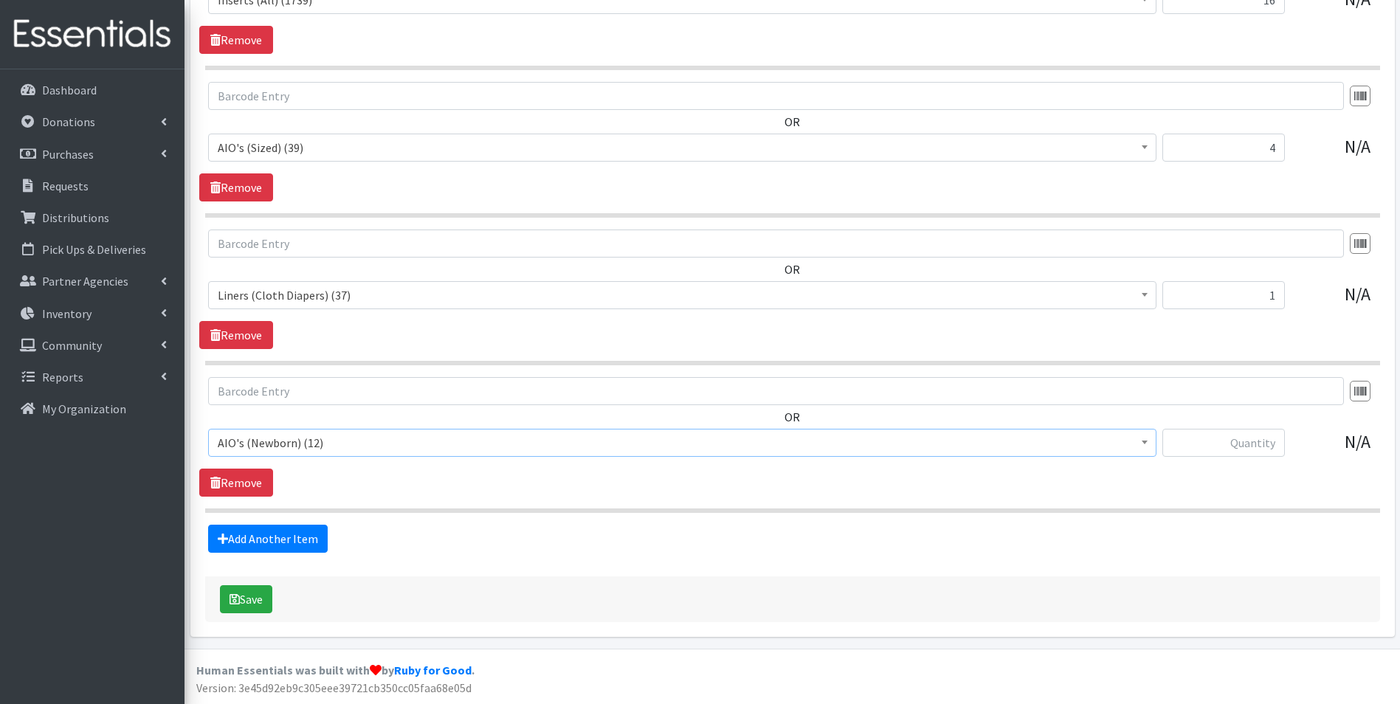
click at [390, 474] on div "OR AIO's (Newborn) (12) AIO's (Sized) (39) Adult Briefs (Medium) (120) Adult Br…" at bounding box center [792, 437] width 1186 height 120
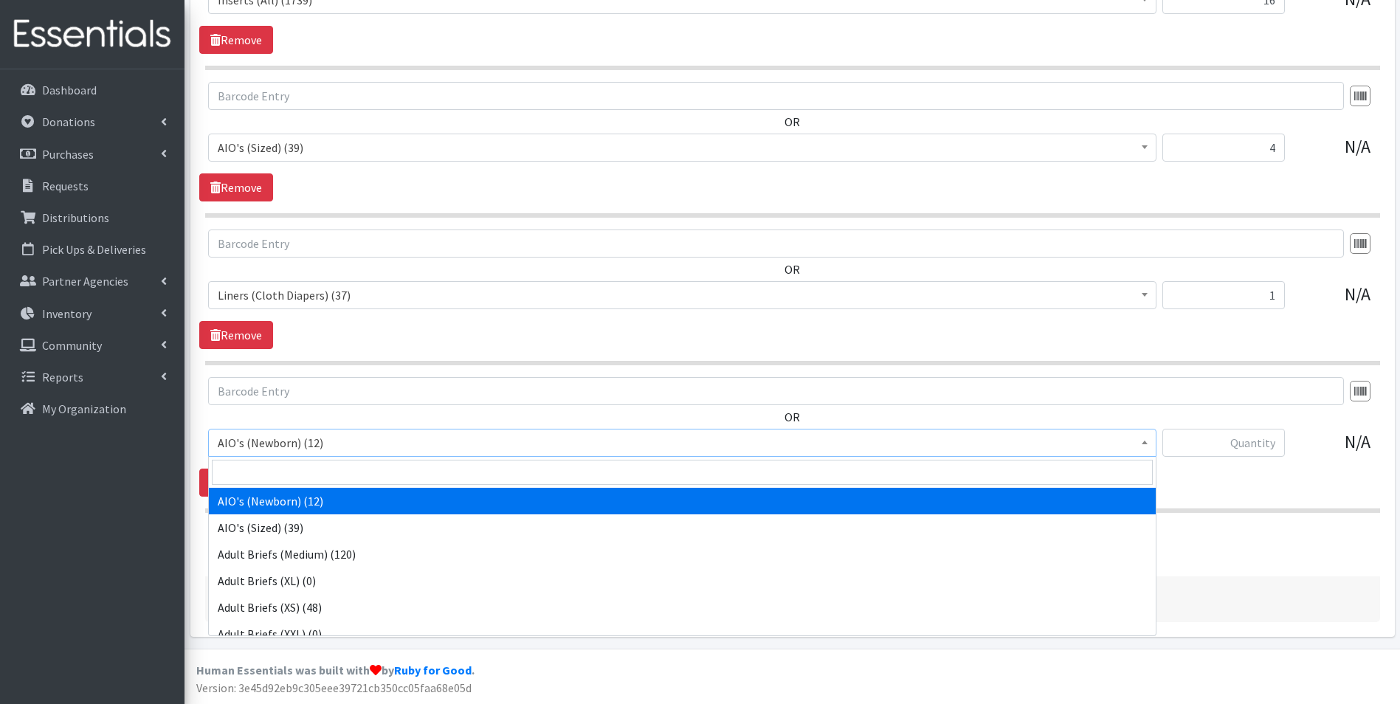
click at [385, 449] on span "AIO's (Newborn) (12)" at bounding box center [682, 442] width 929 height 21
click at [382, 471] on input "search" at bounding box center [682, 472] width 941 height 25
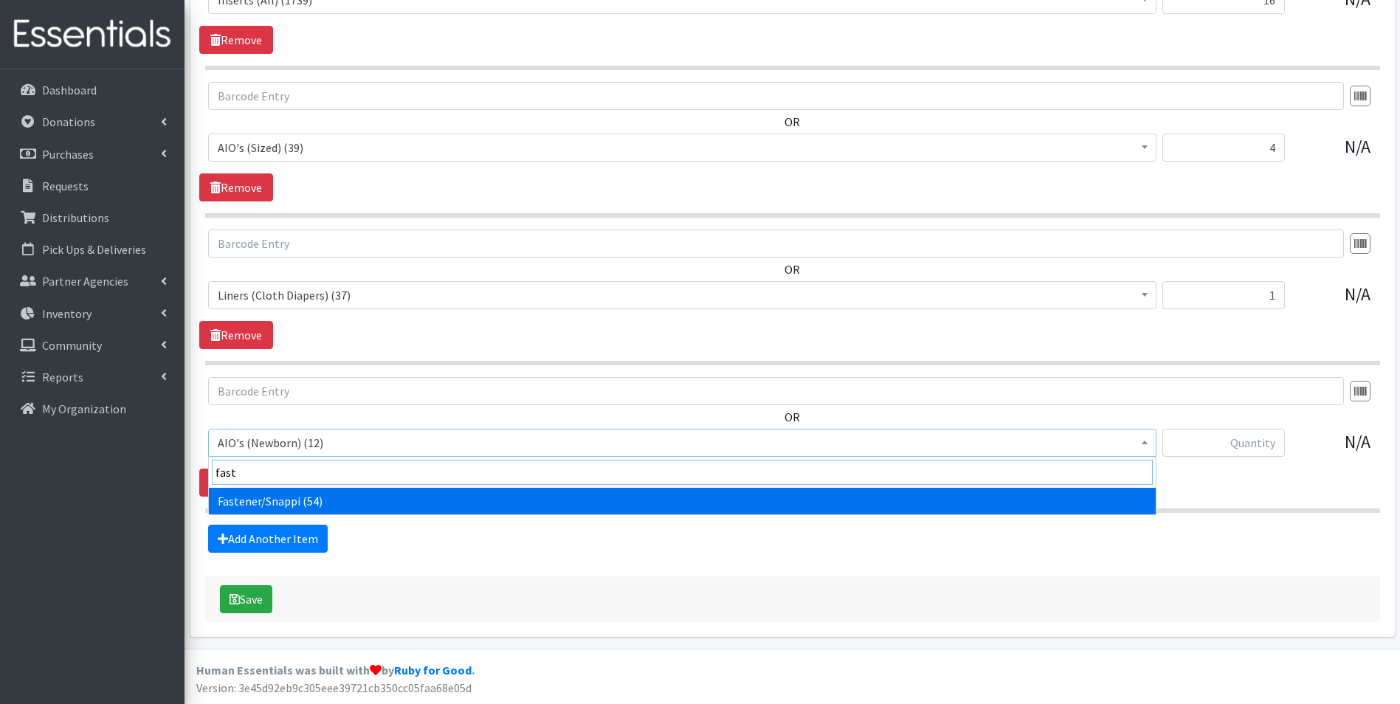
type input "fast"
select select "12478"
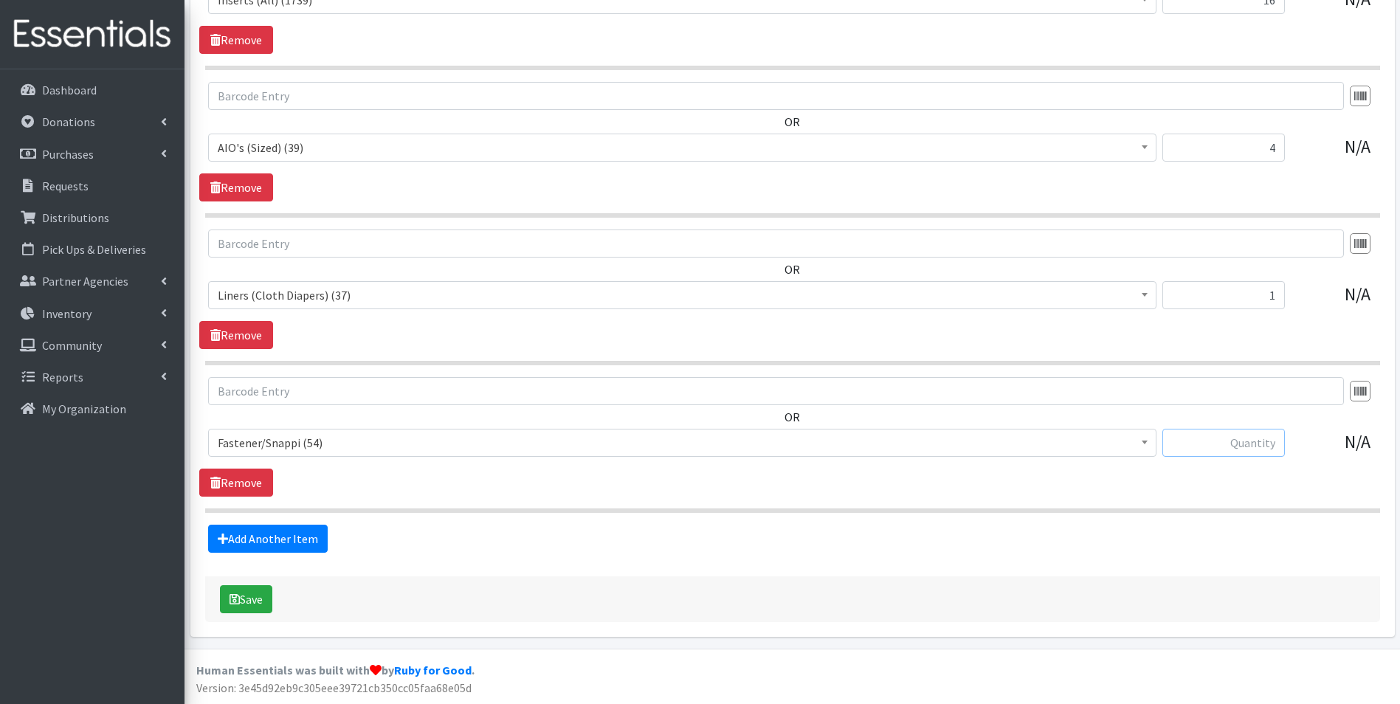
drag, startPoint x: 1216, startPoint y: 441, endPoint x: 1207, endPoint y: 448, distance: 11.1
click at [1216, 441] on input "text" at bounding box center [1223, 443] width 122 height 28
type input "2"
click at [308, 531] on link "Add Another Item" at bounding box center [268, 539] width 120 height 28
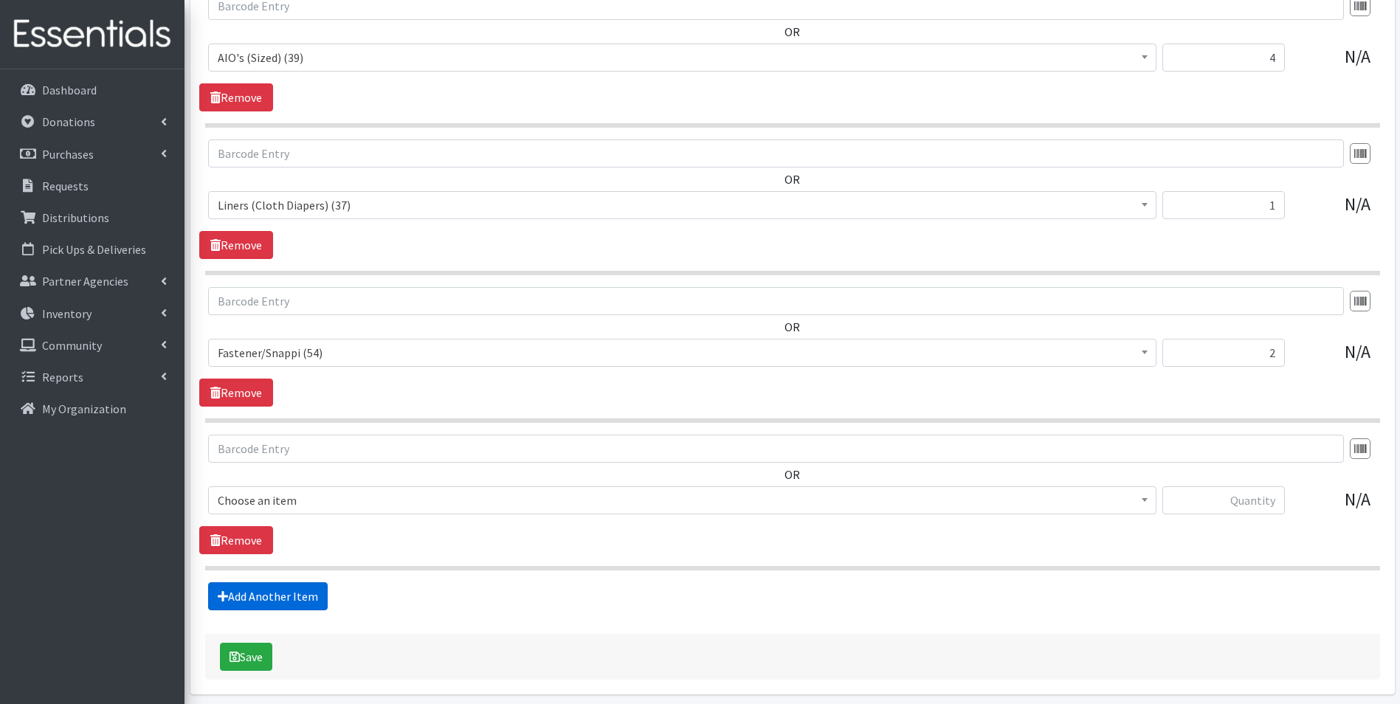
scroll to position [3554, 0]
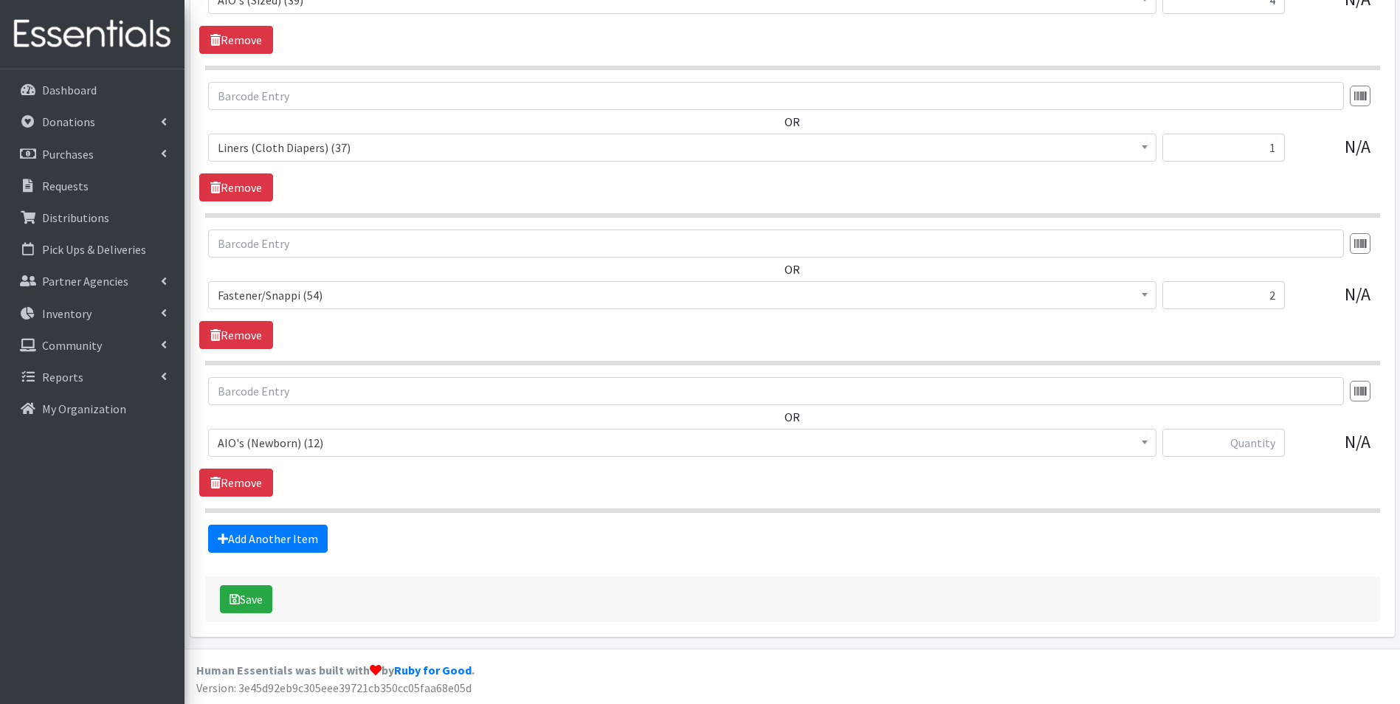
click at [355, 440] on span "AIO's (Newborn) (12)" at bounding box center [682, 442] width 929 height 21
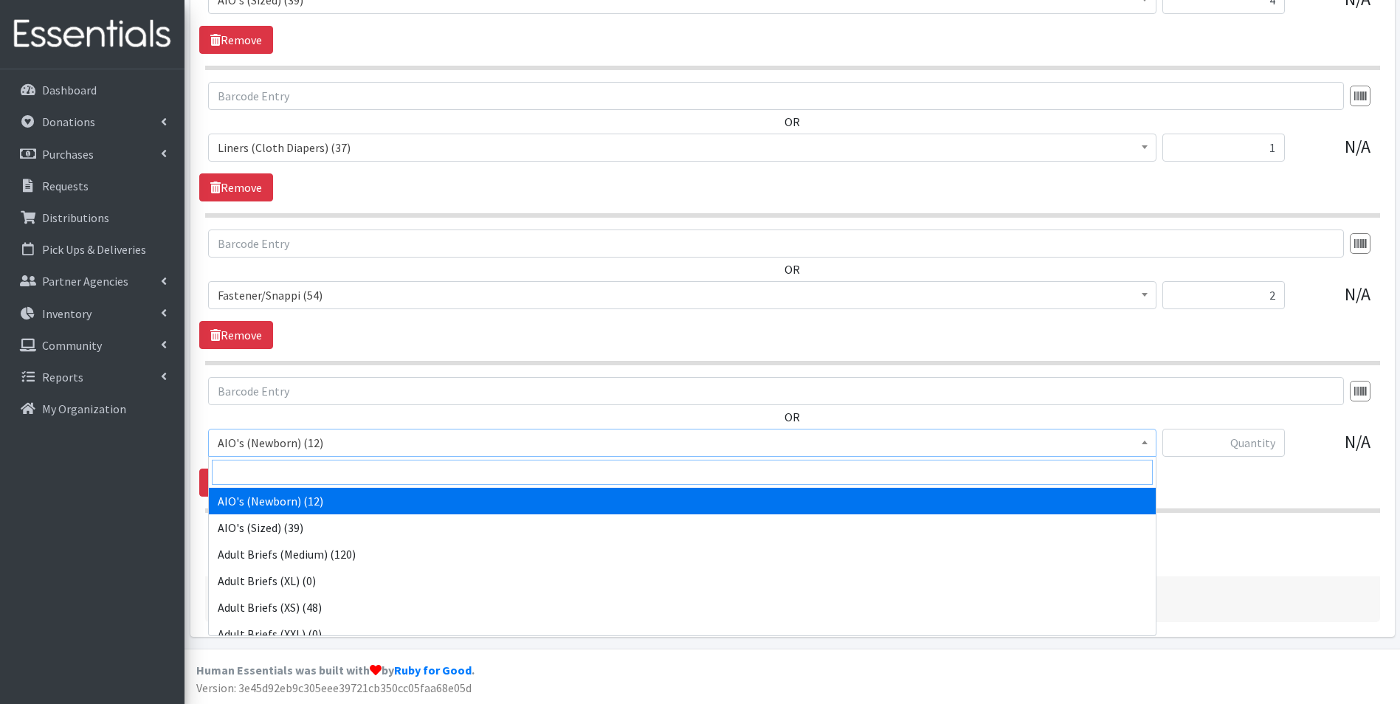
click at [351, 469] on input "search" at bounding box center [682, 472] width 941 height 25
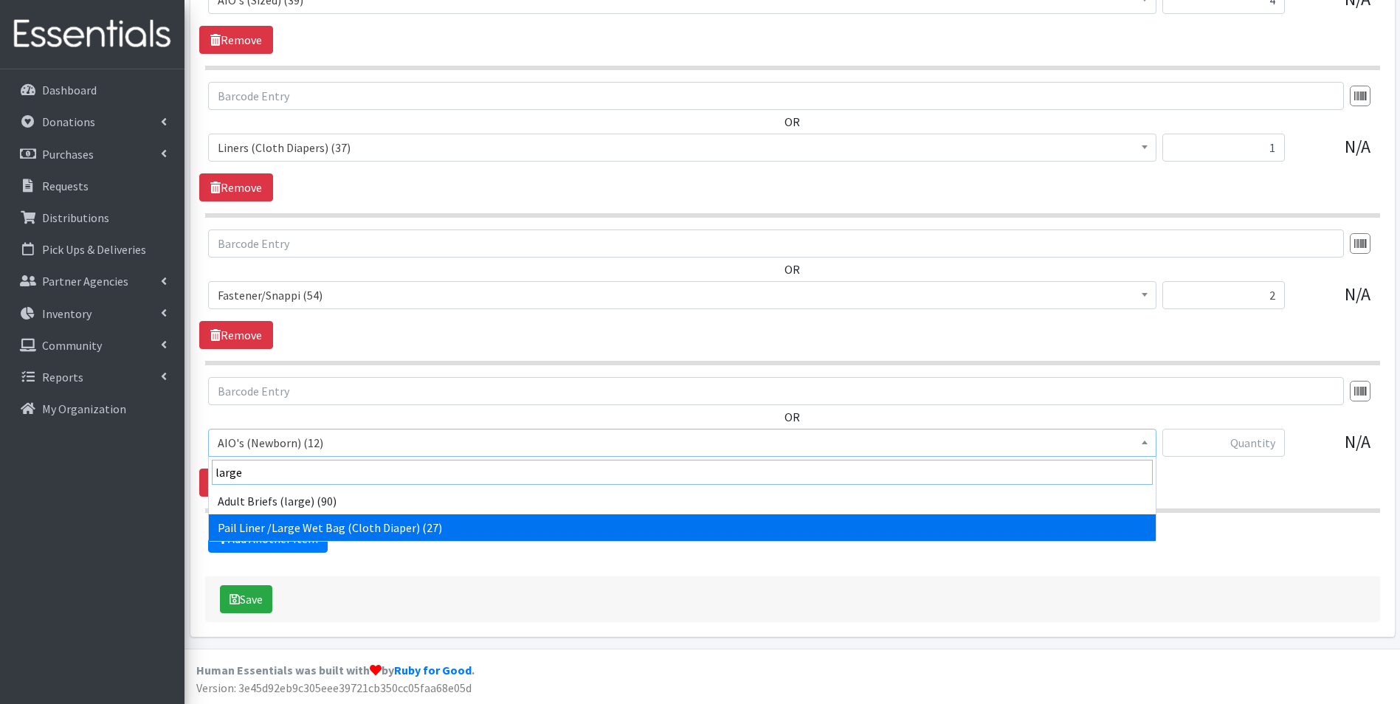
type input "large"
drag, startPoint x: 390, startPoint y: 526, endPoint x: 415, endPoint y: 522, distance: 26.1
select select "12479"
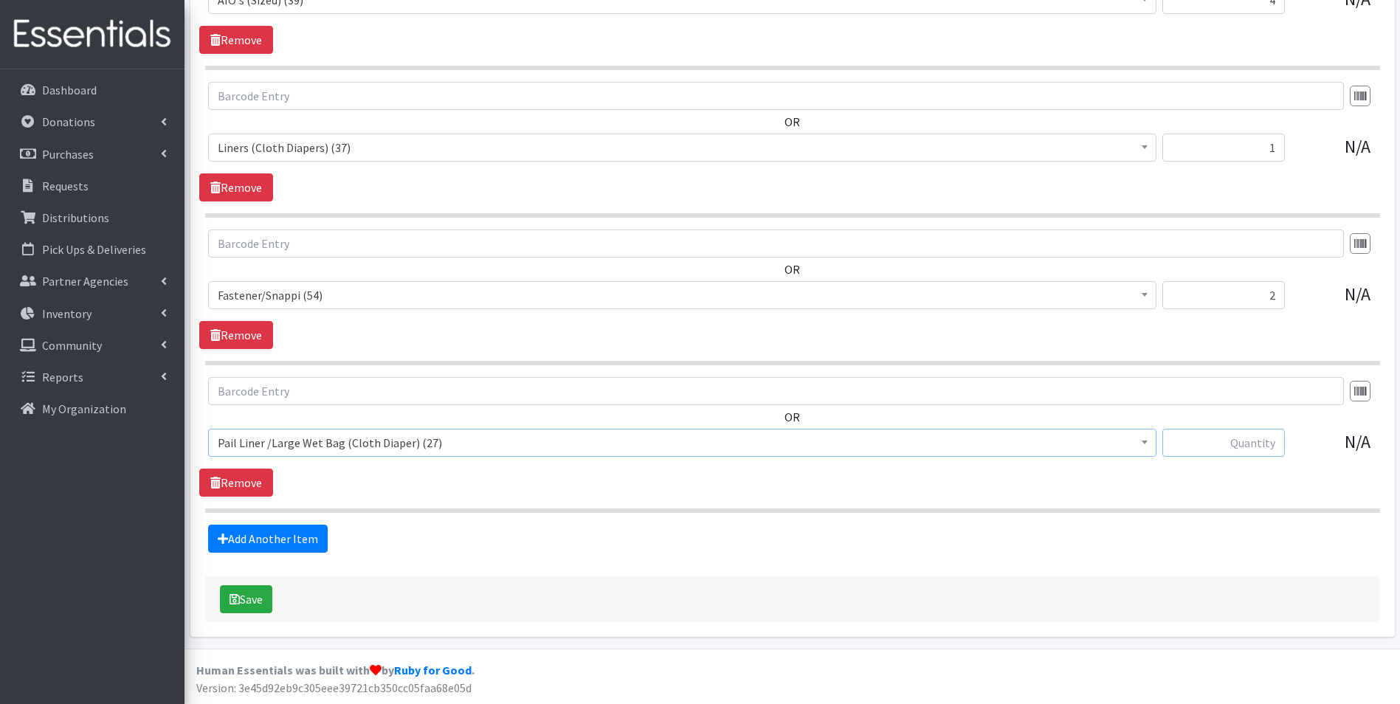
click at [1251, 446] on input "text" at bounding box center [1223, 443] width 122 height 28
type input "1"
click at [309, 534] on link "Add Another Item" at bounding box center [268, 539] width 120 height 28
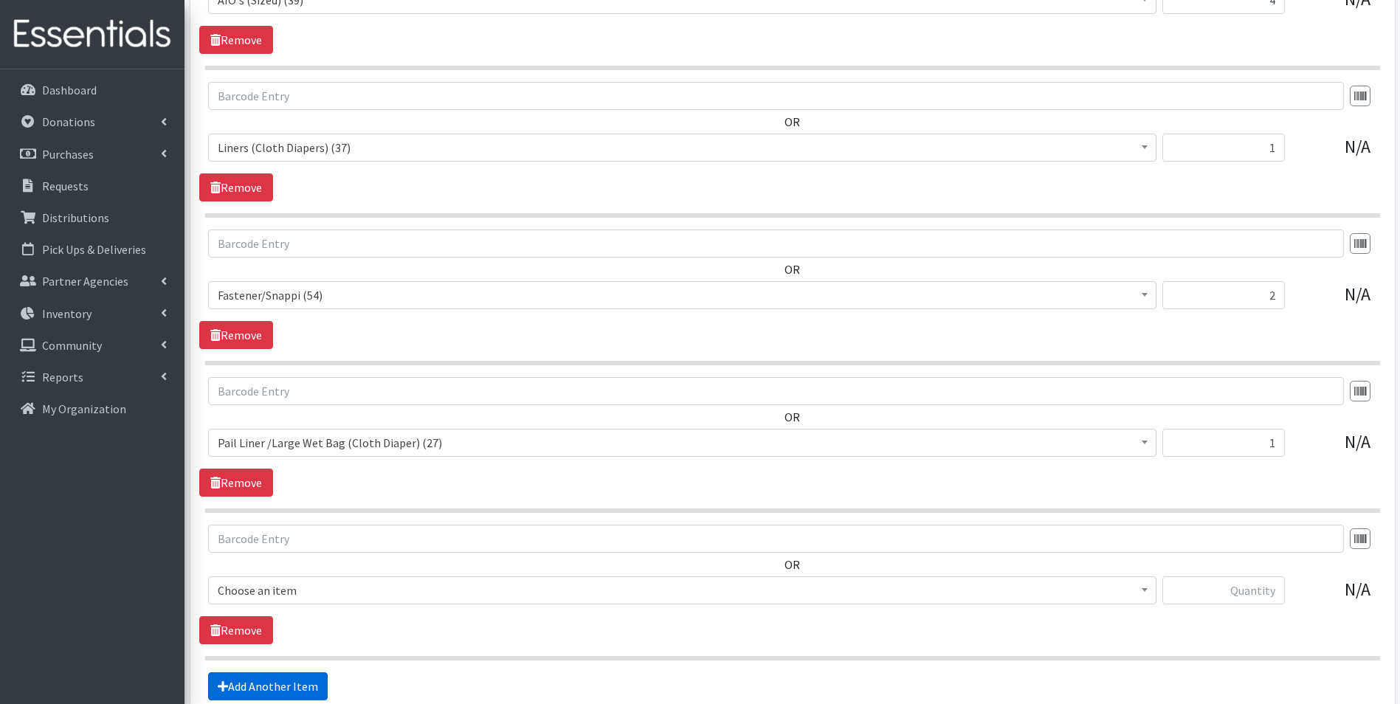
scroll to position [3701, 0]
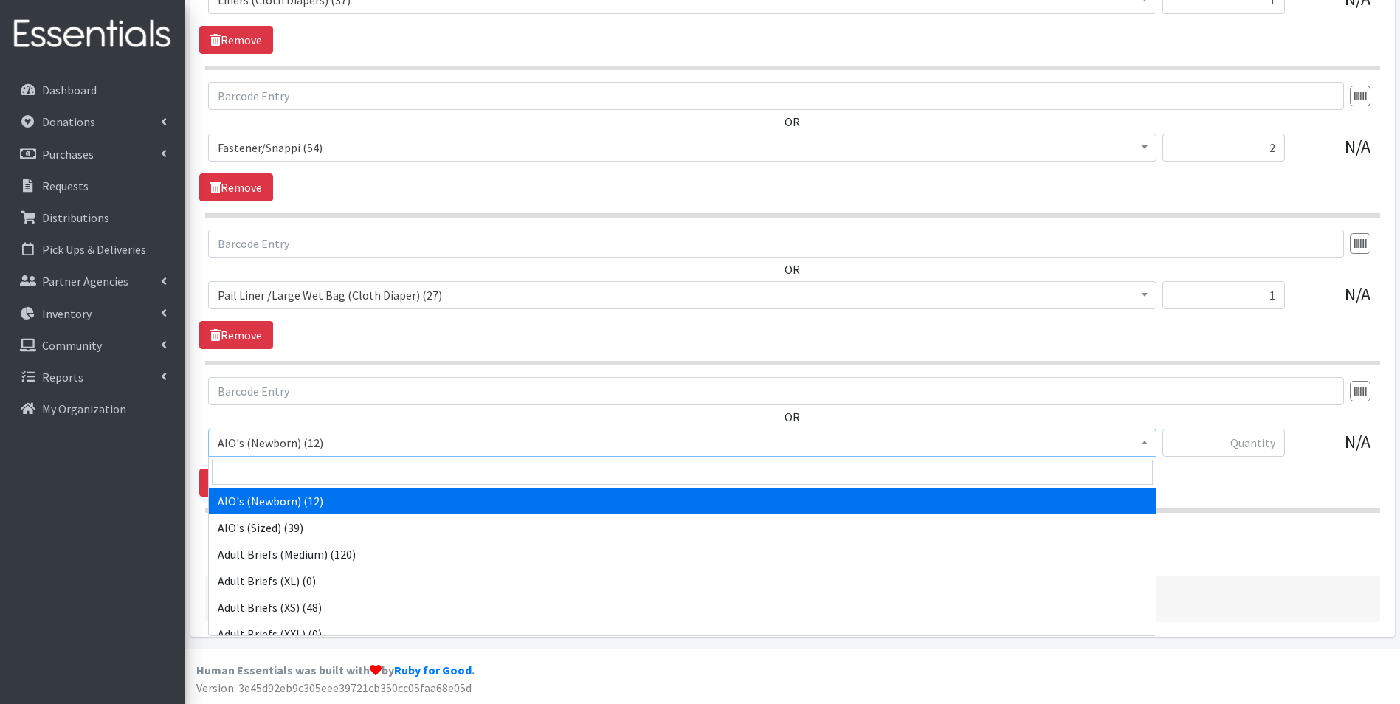
click at [376, 447] on span "AIO's (Newborn) (12)" at bounding box center [682, 442] width 929 height 21
click at [376, 474] on input "search" at bounding box center [682, 472] width 941 height 25
type input "d"
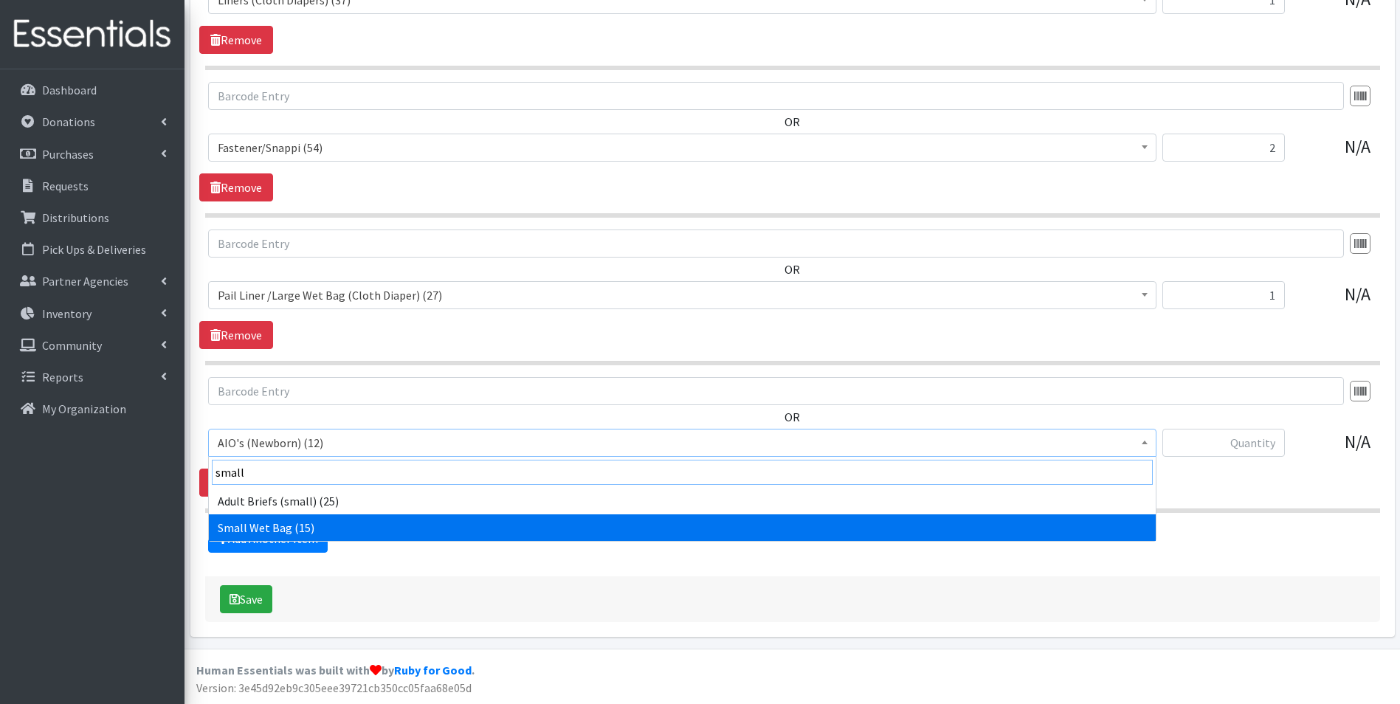
type input "small"
select select "12480"
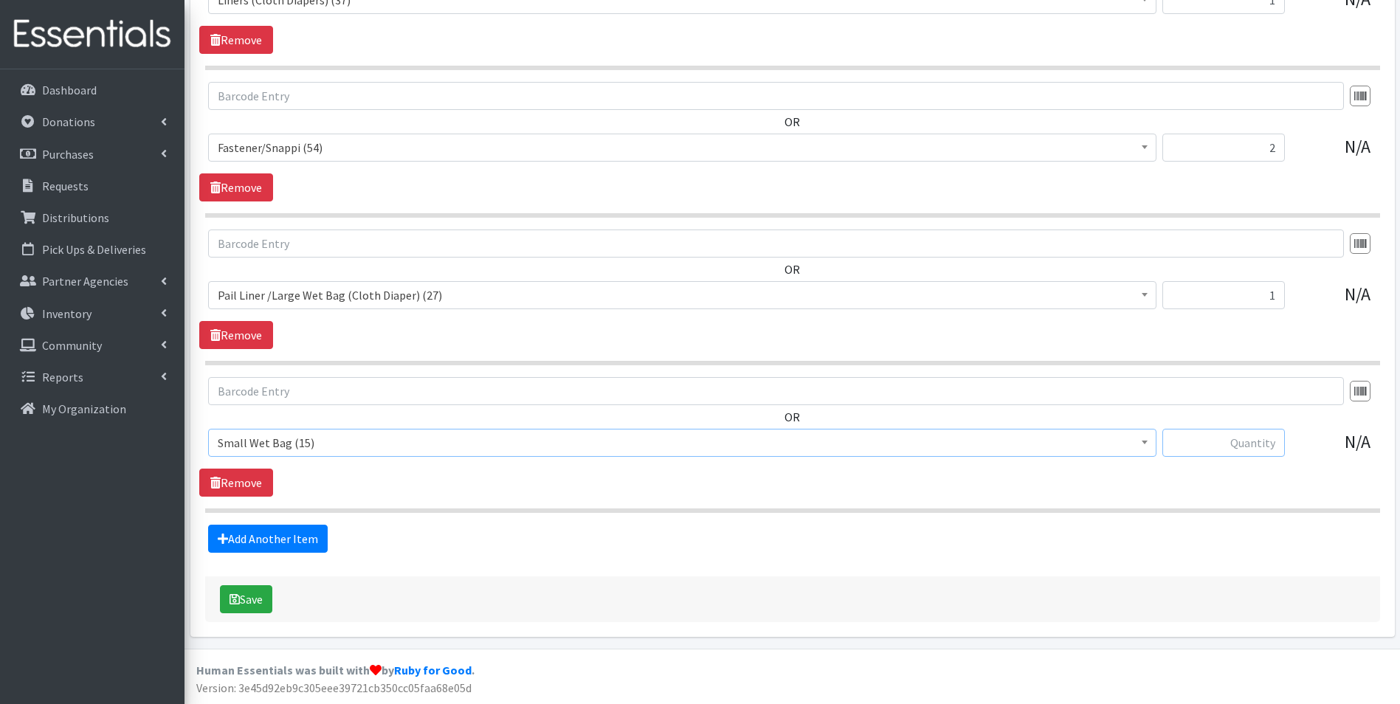
click at [1261, 438] on input "text" at bounding box center [1223, 443] width 122 height 28
type input "1"
click at [288, 544] on link "Add Another Item" at bounding box center [268, 539] width 120 height 28
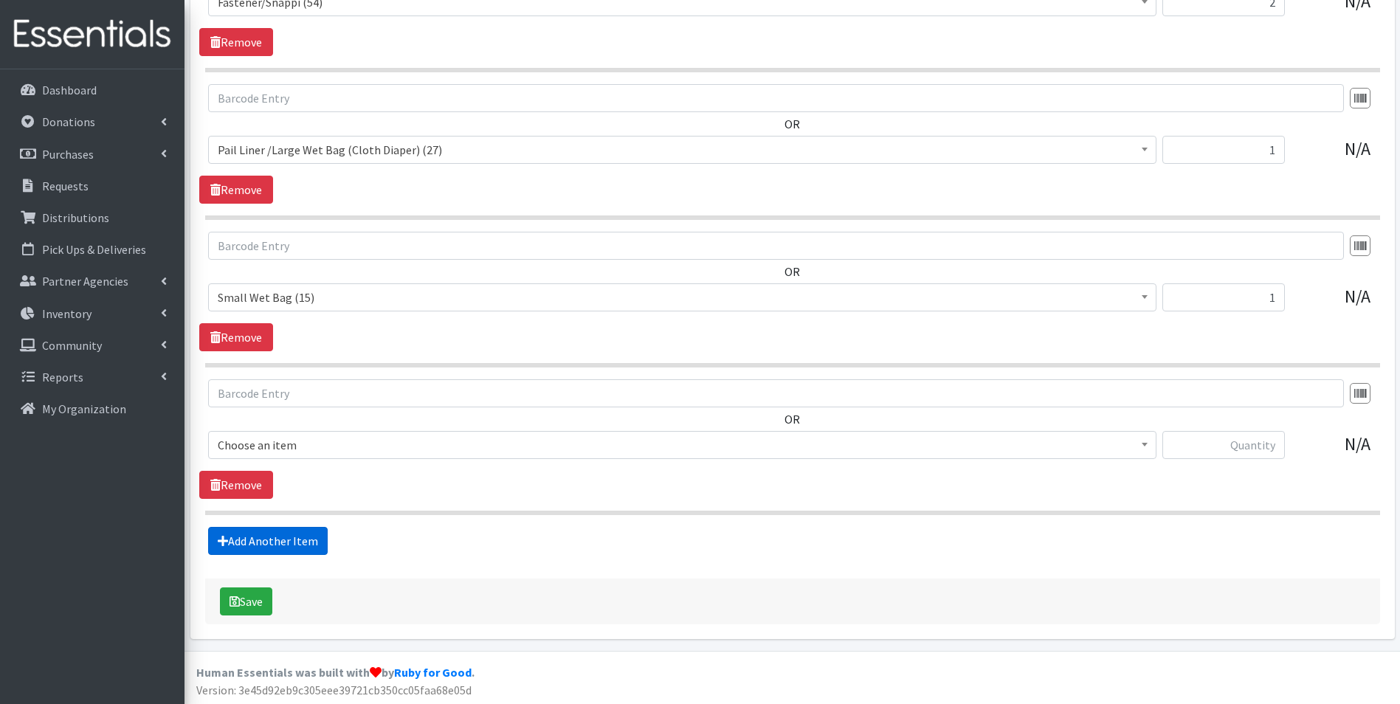
scroll to position [3849, 0]
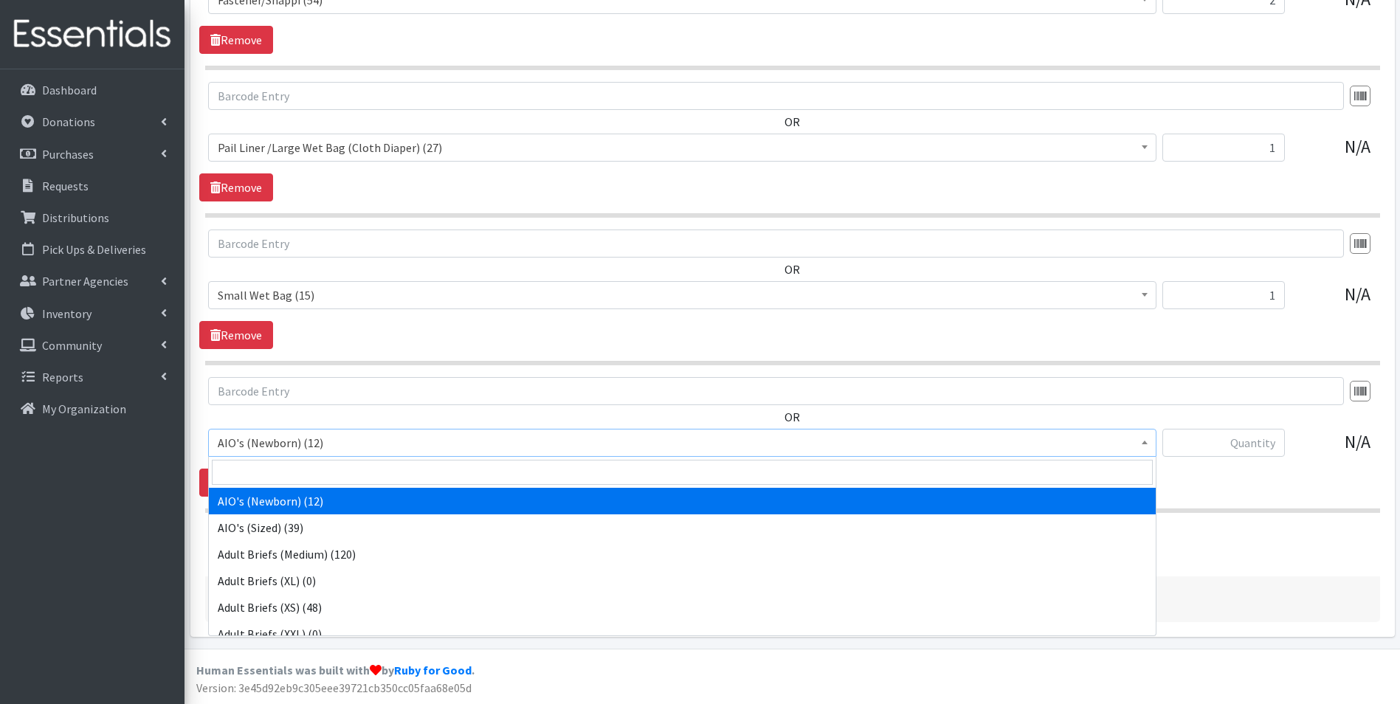
drag, startPoint x: 391, startPoint y: 429, endPoint x: 399, endPoint y: 463, distance: 34.2
click at [395, 438] on span "AIO's (Newborn) (12)" at bounding box center [682, 443] width 948 height 28
click at [399, 463] on input "search" at bounding box center [682, 472] width 941 height 25
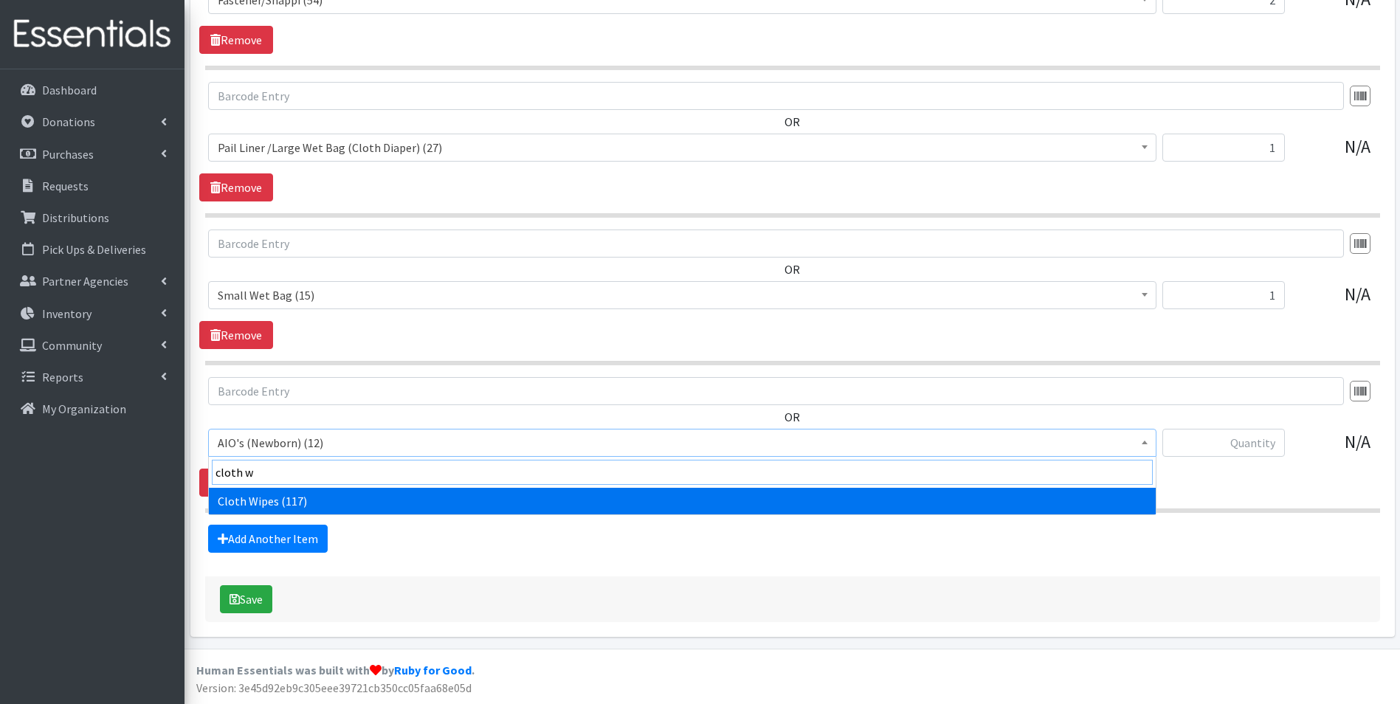
type input "cloth w"
select select "12481"
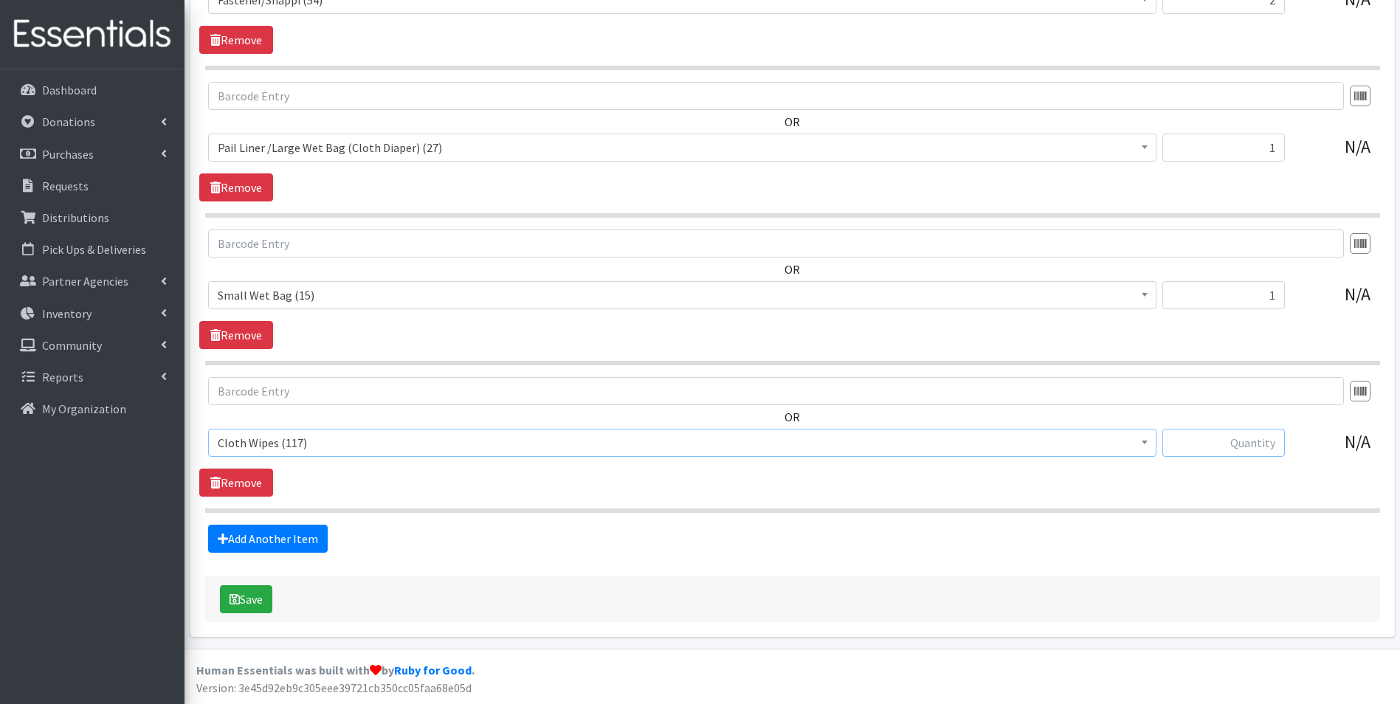
click at [1235, 446] on input "text" at bounding box center [1223, 443] width 122 height 28
type input "12"
click at [229, 602] on icon "submit" at bounding box center [234, 599] width 10 height 12
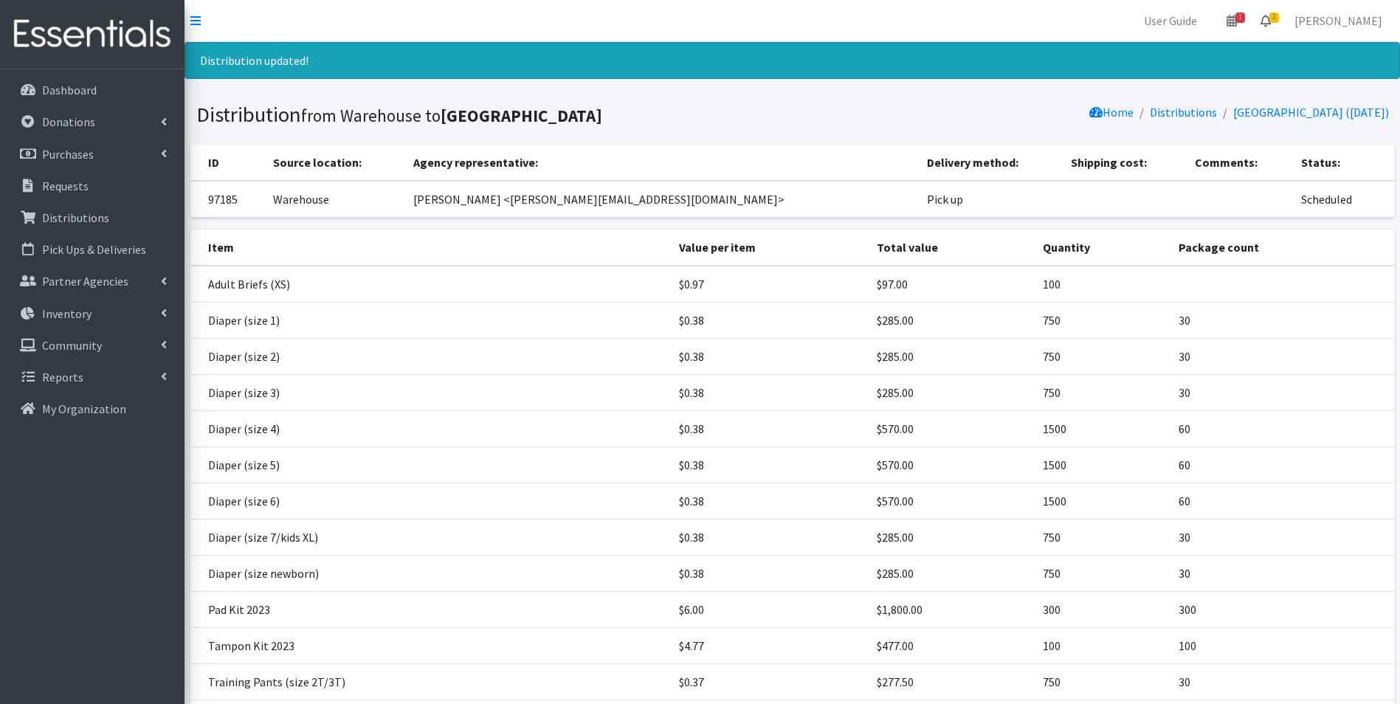
click at [1271, 18] on icon at bounding box center [1265, 21] width 10 height 12
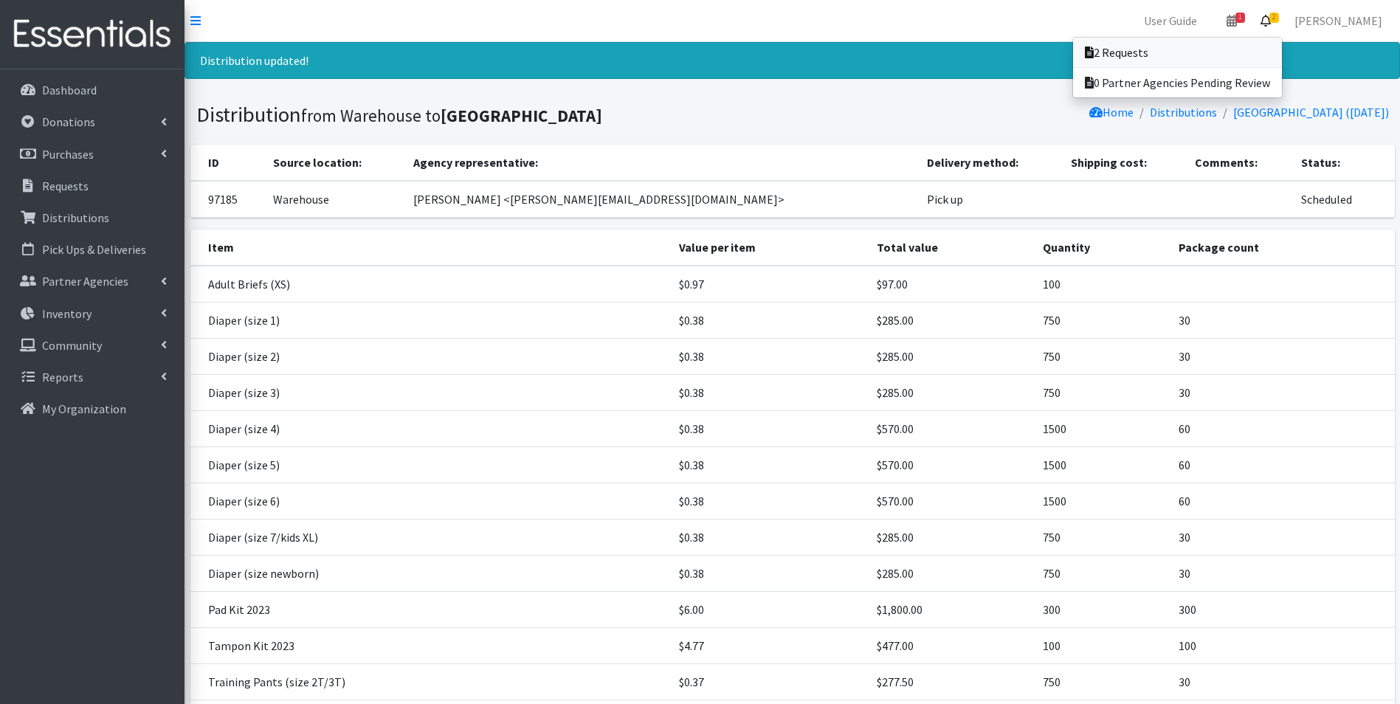
click at [1241, 56] on link "2 Requests" at bounding box center [1177, 53] width 209 height 30
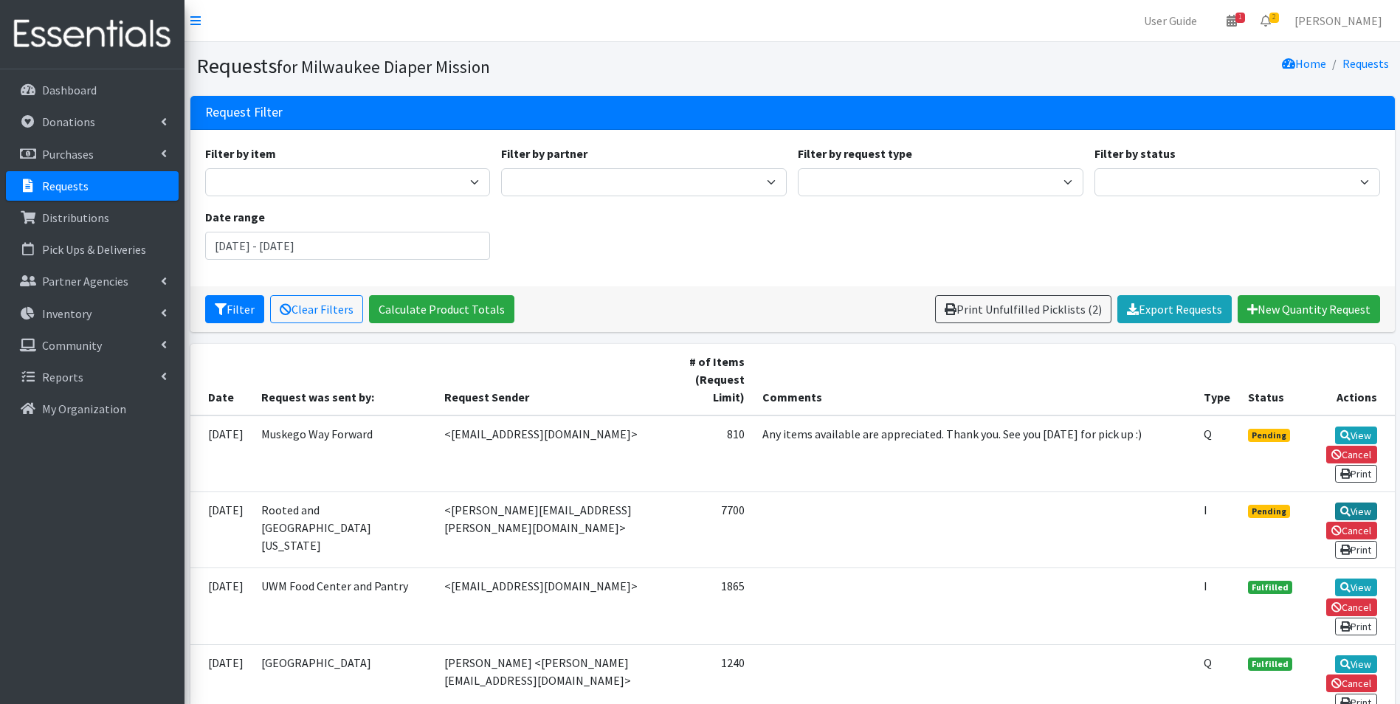
click at [1350, 508] on link "View" at bounding box center [1356, 512] width 42 height 18
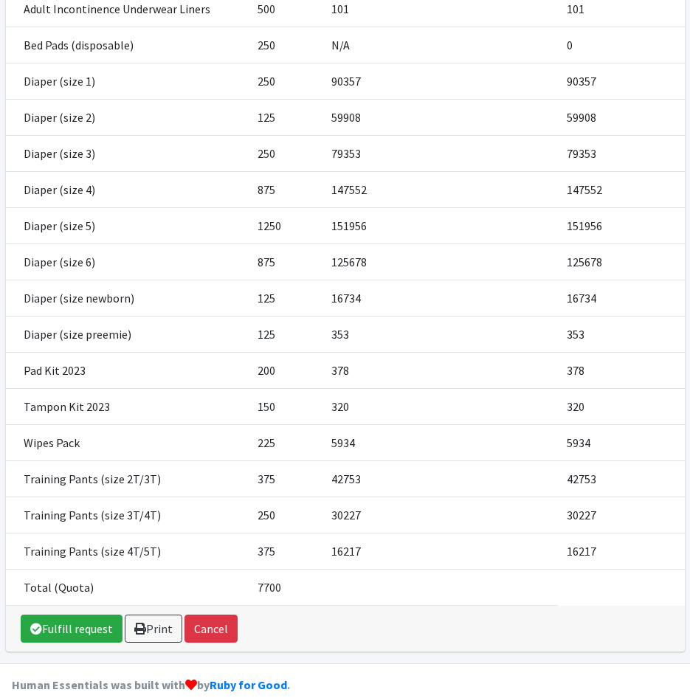
scroll to position [428, 0]
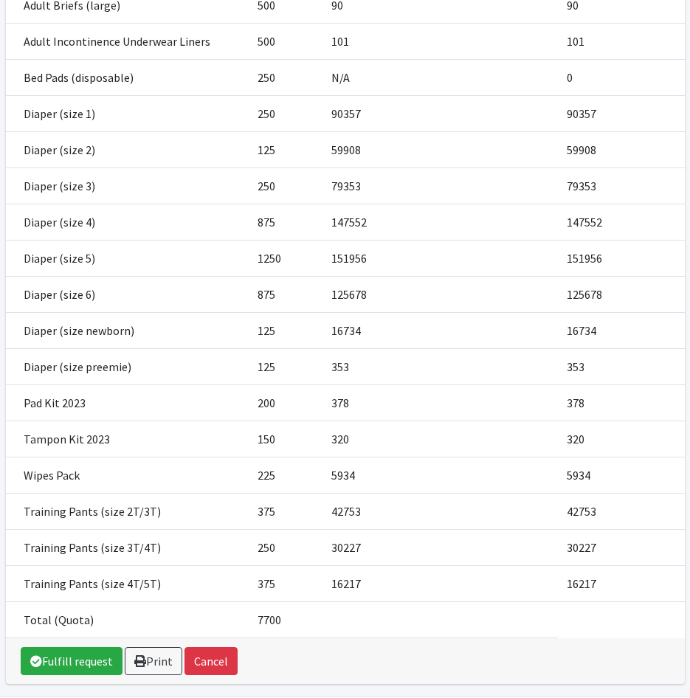
click at [426, 240] on td "151956" at bounding box center [439, 258] width 235 height 36
